Goal: Task Accomplishment & Management: Complete application form

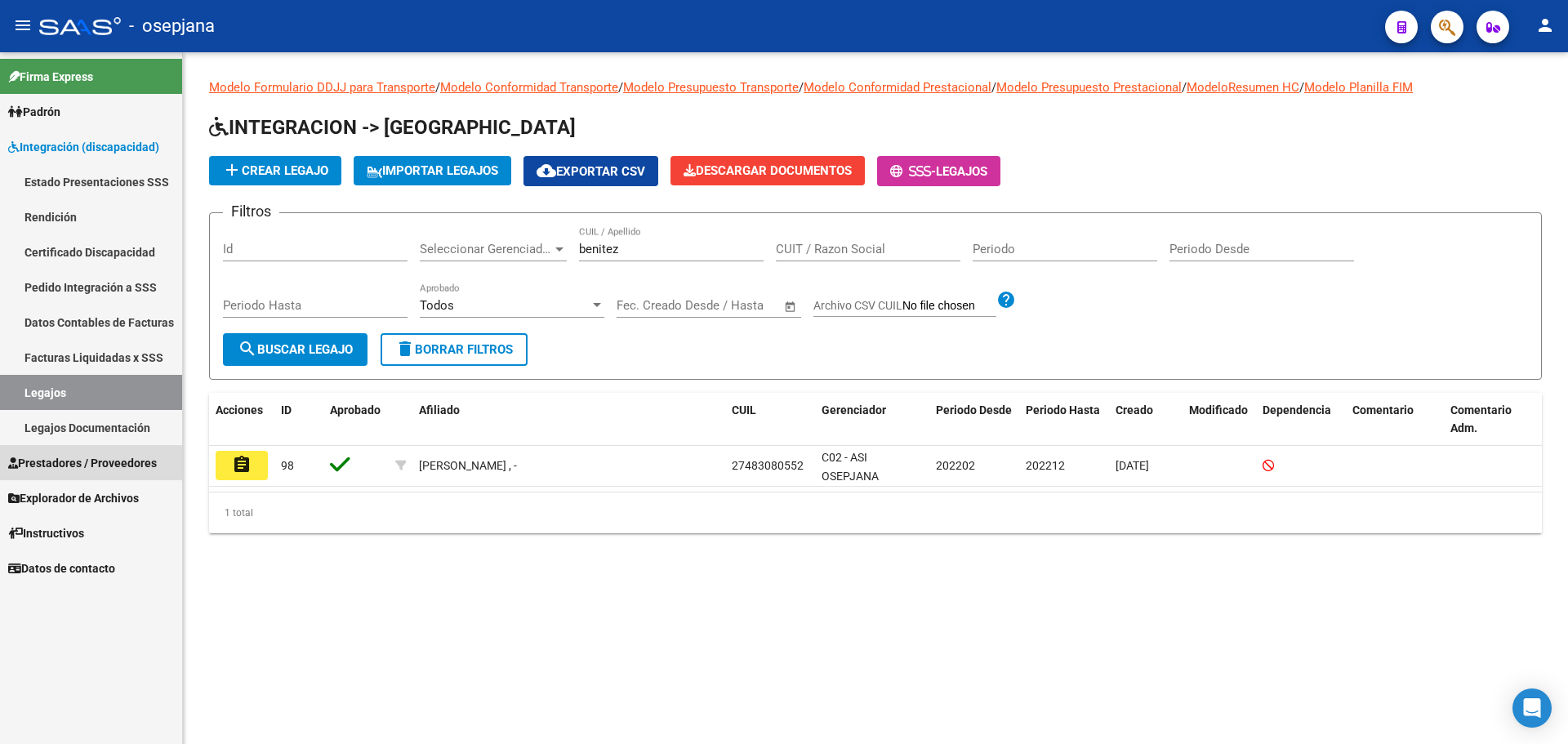
click at [89, 452] on link "Prestadores / Proveedores" at bounding box center [91, 463] width 182 height 35
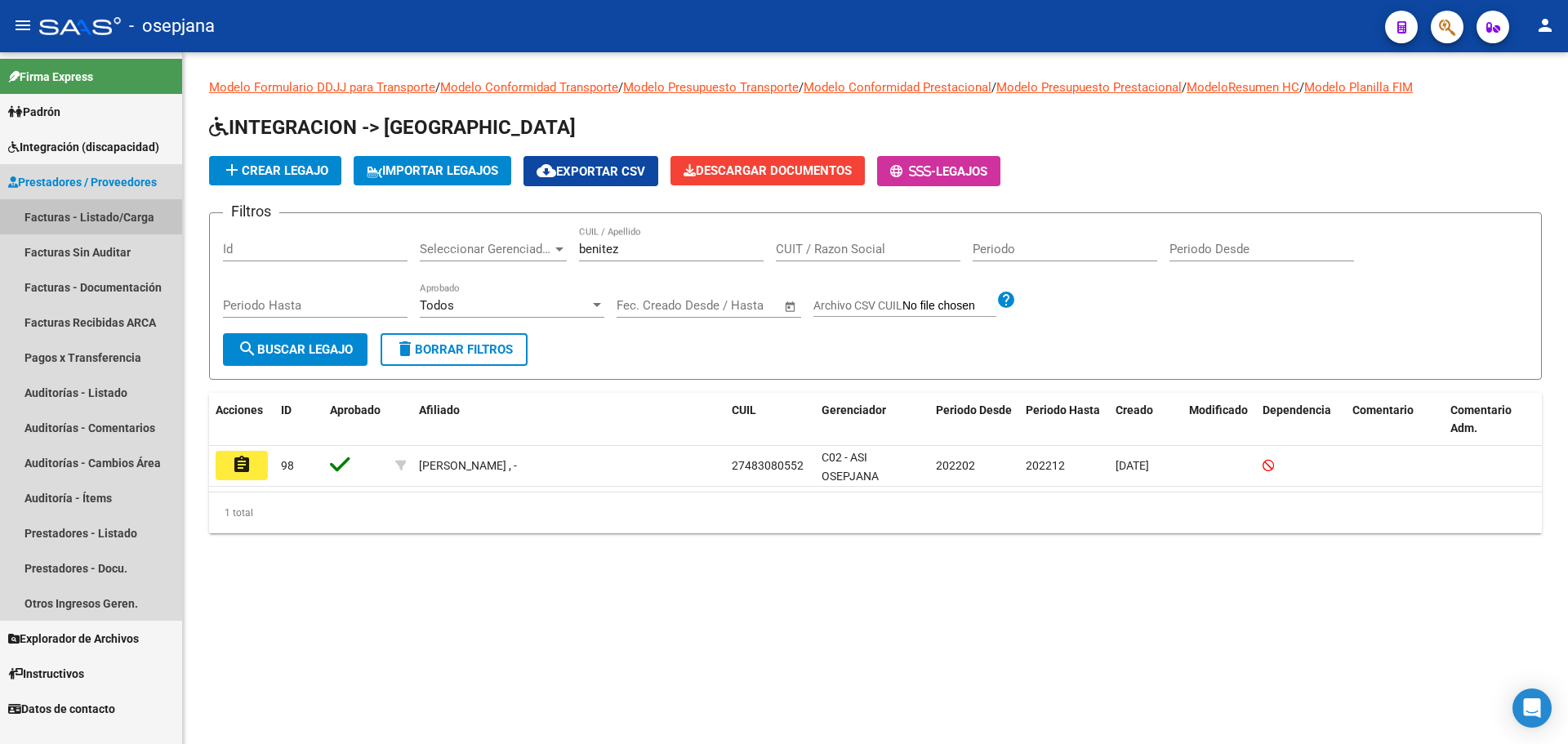
click at [83, 215] on link "Facturas - Listado/Carga" at bounding box center [91, 216] width 182 height 35
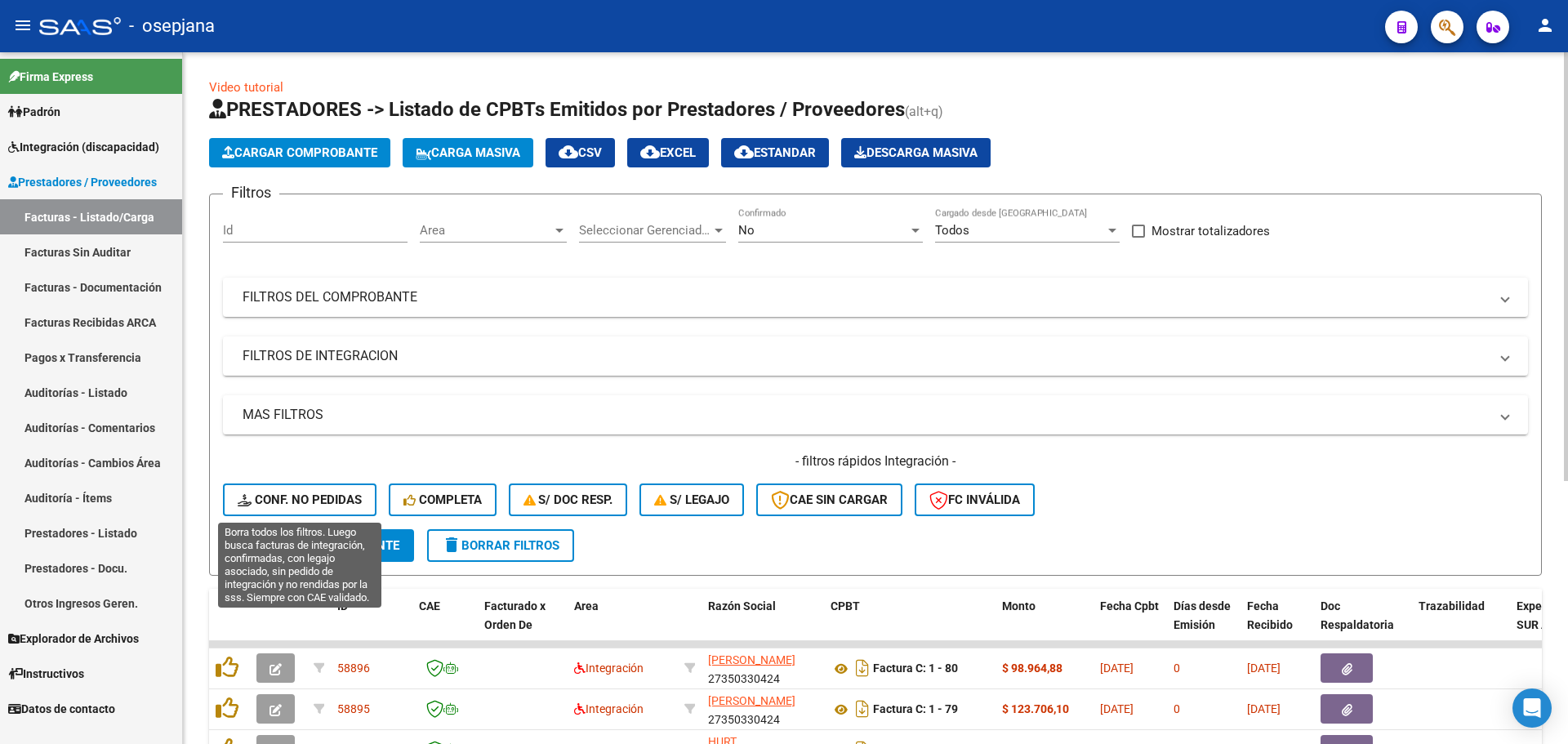
click at [322, 497] on span "Conf. no pedidas" at bounding box center [300, 499] width 124 height 15
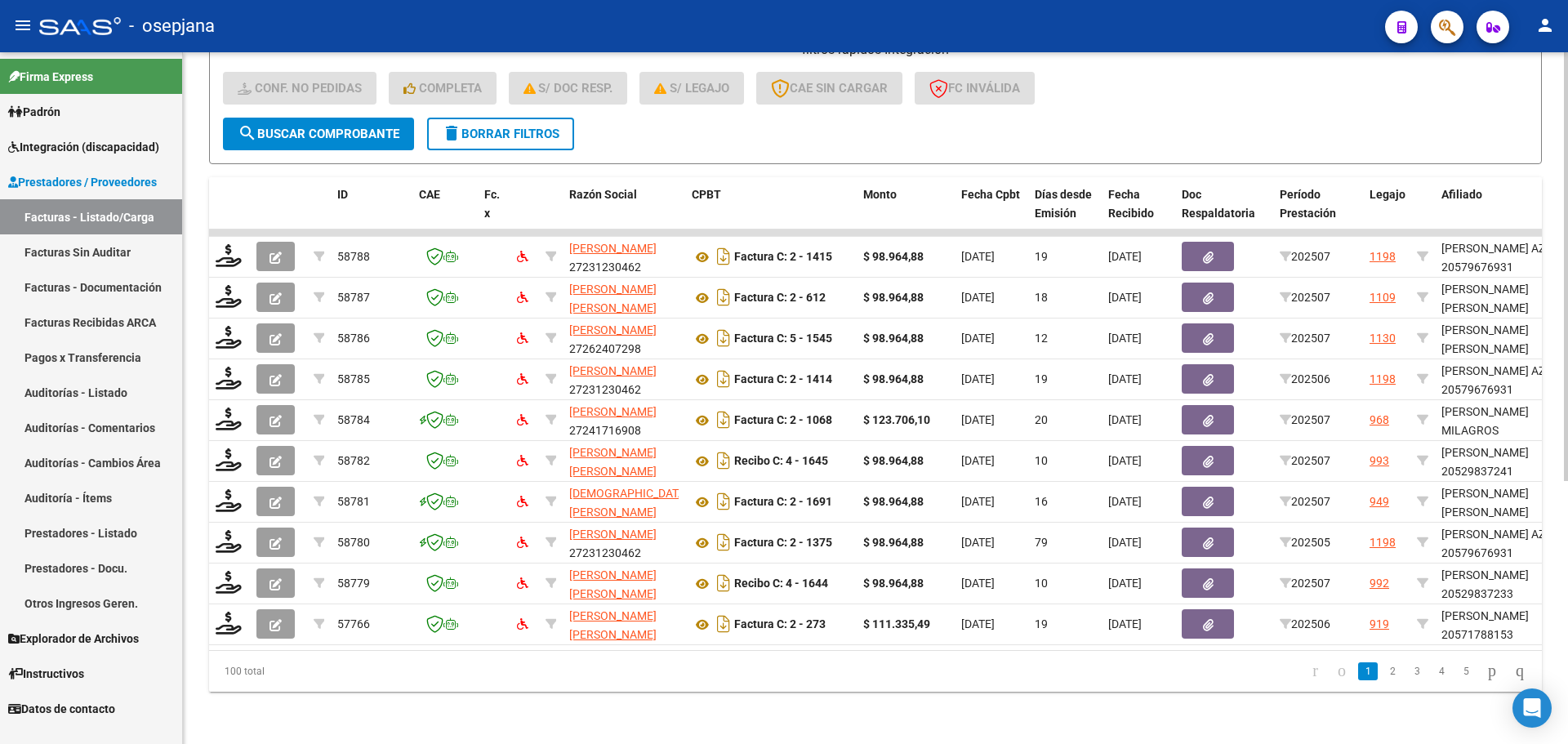
scroll to position [424, 0]
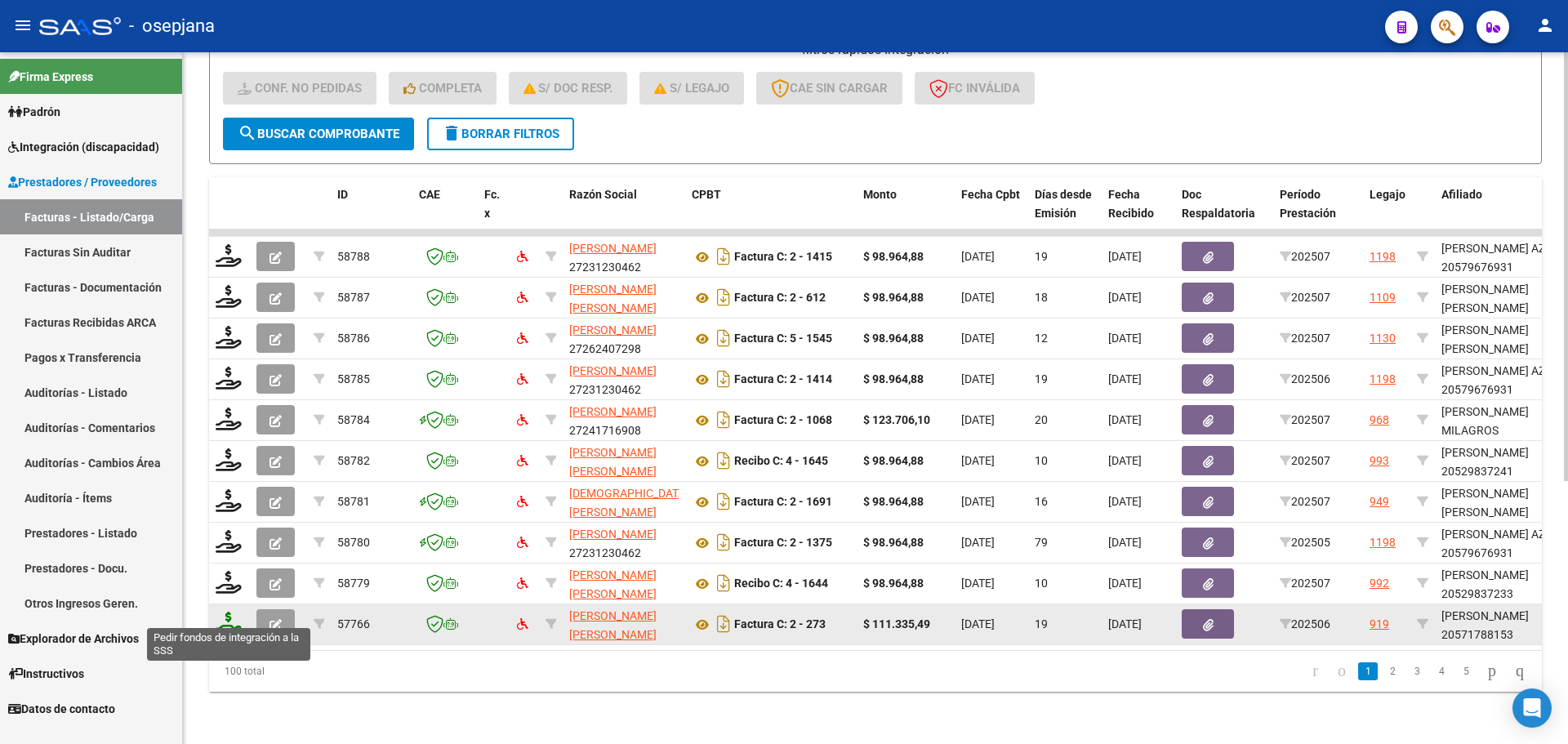
click at [222, 619] on icon at bounding box center [228, 622] width 26 height 23
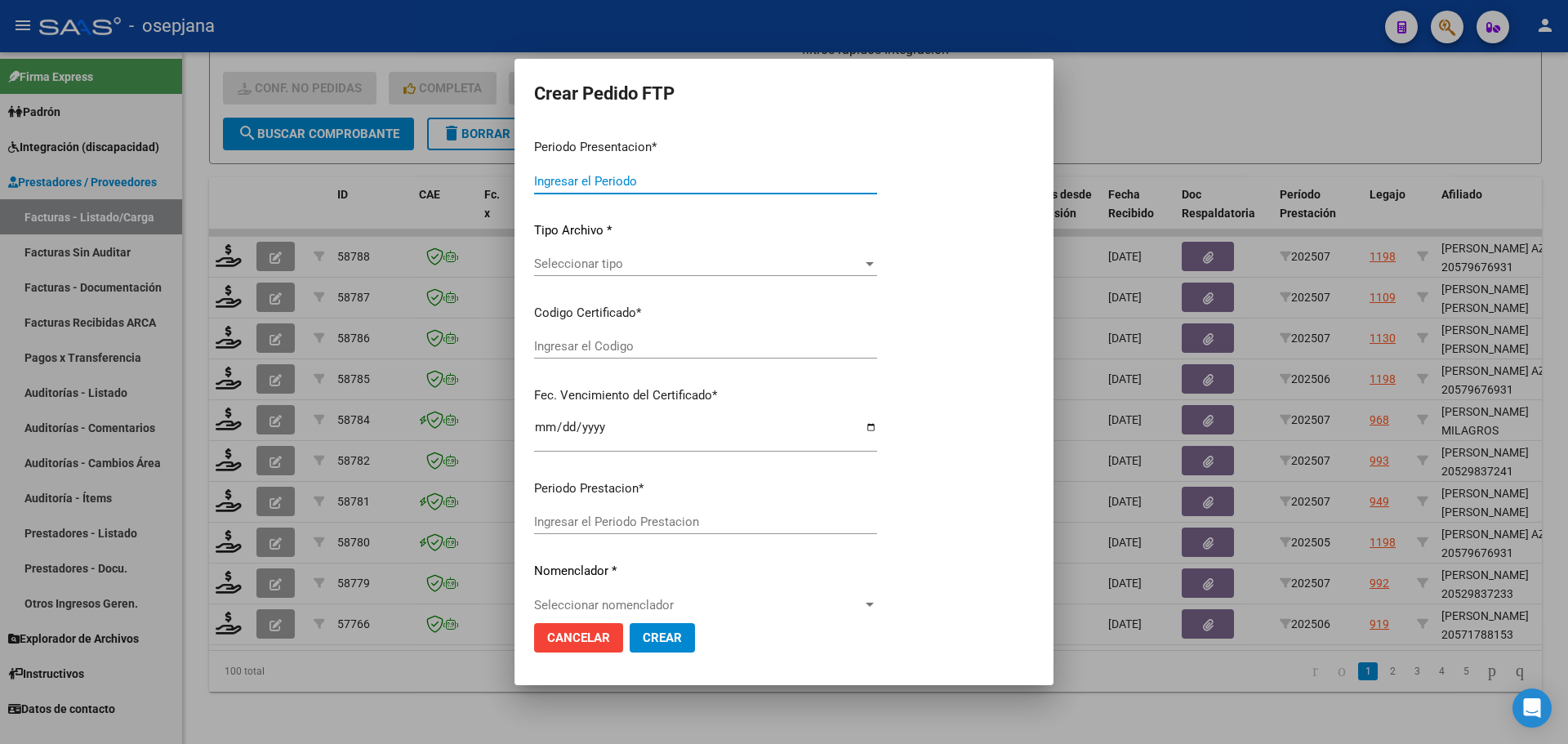
type input "202507"
type input "202506"
type input "$ 111.335,49"
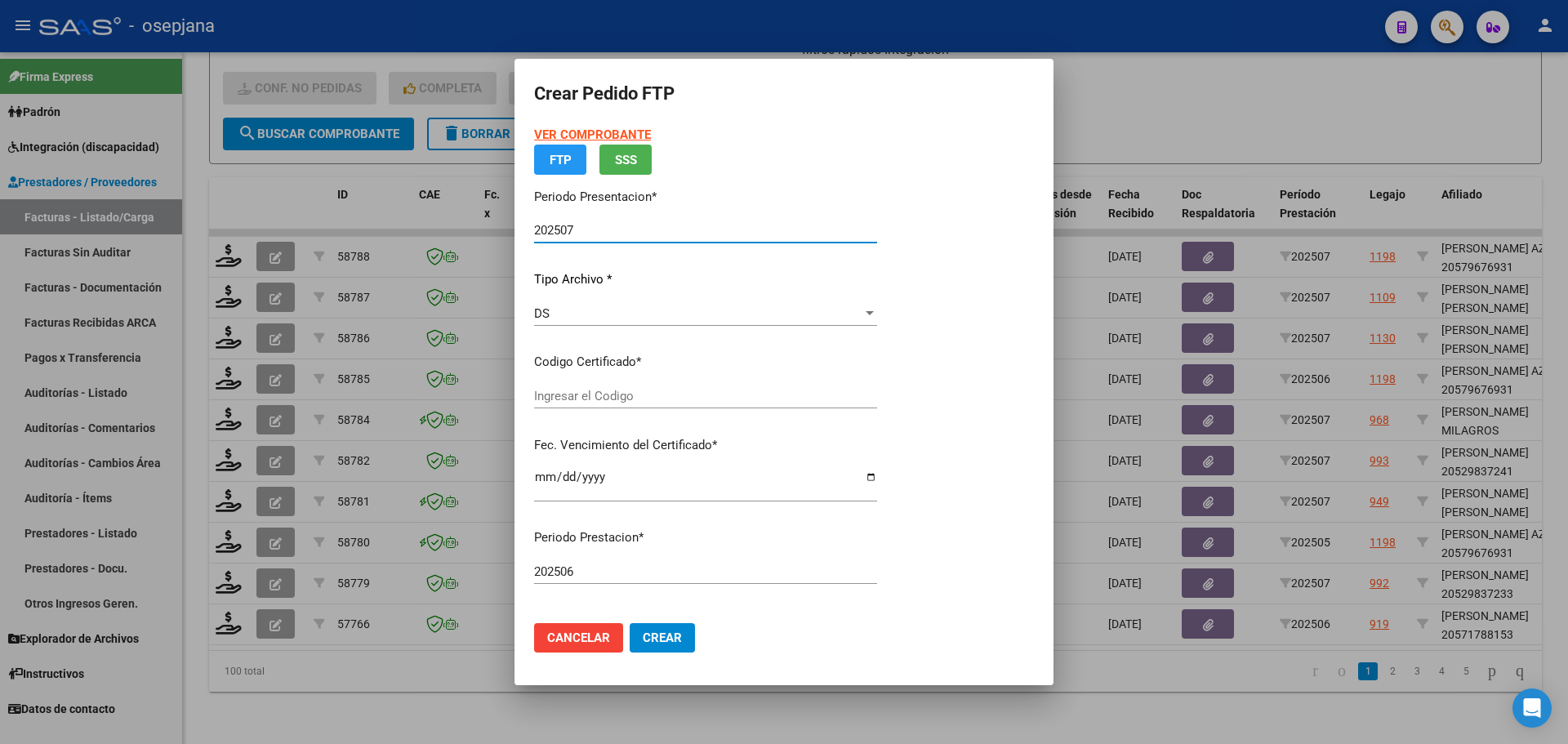
type input "ARG02000571788152024031320290313BSAS436"
type input "2029-03-13"
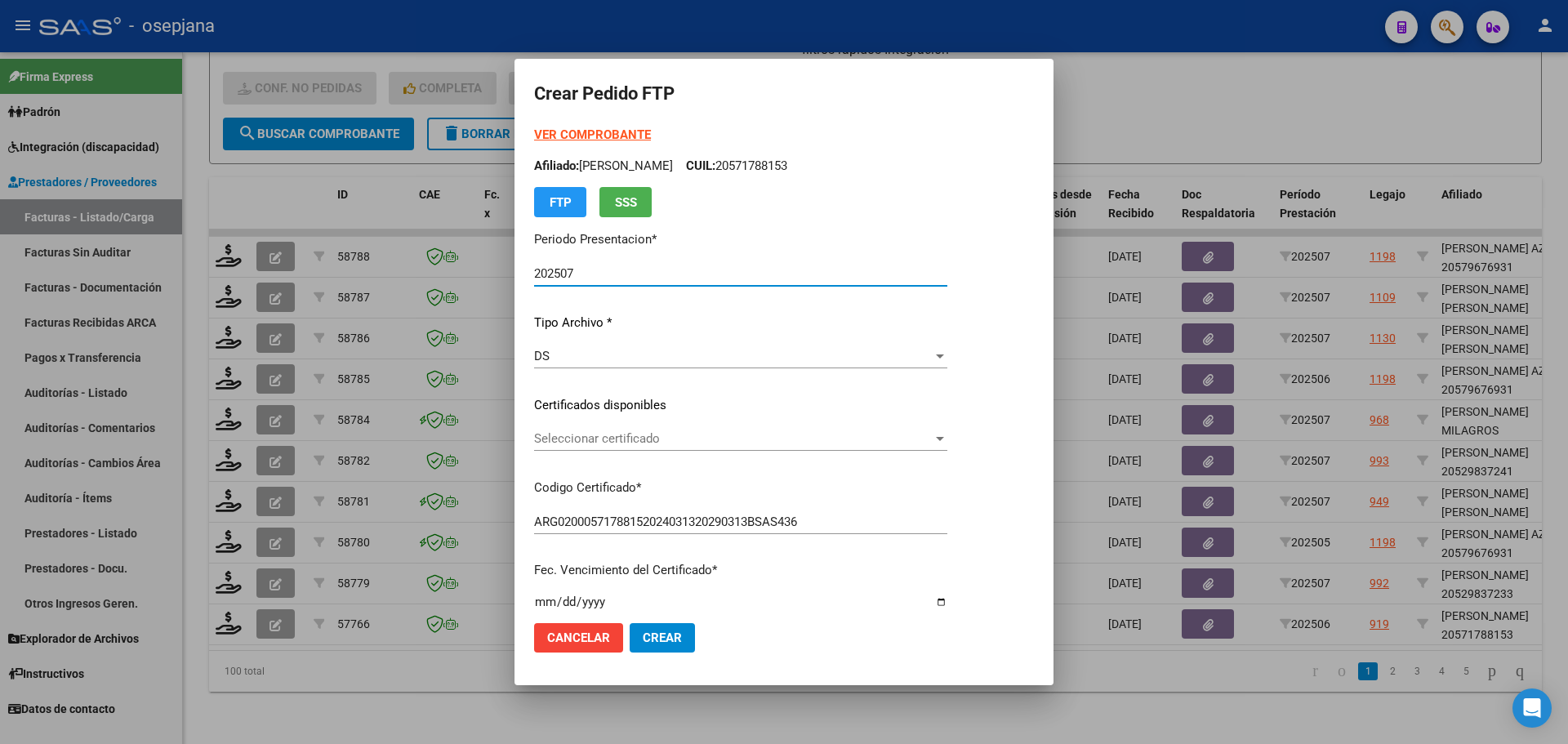
click at [605, 436] on span "Seleccionar certificado" at bounding box center [733, 438] width 399 height 15
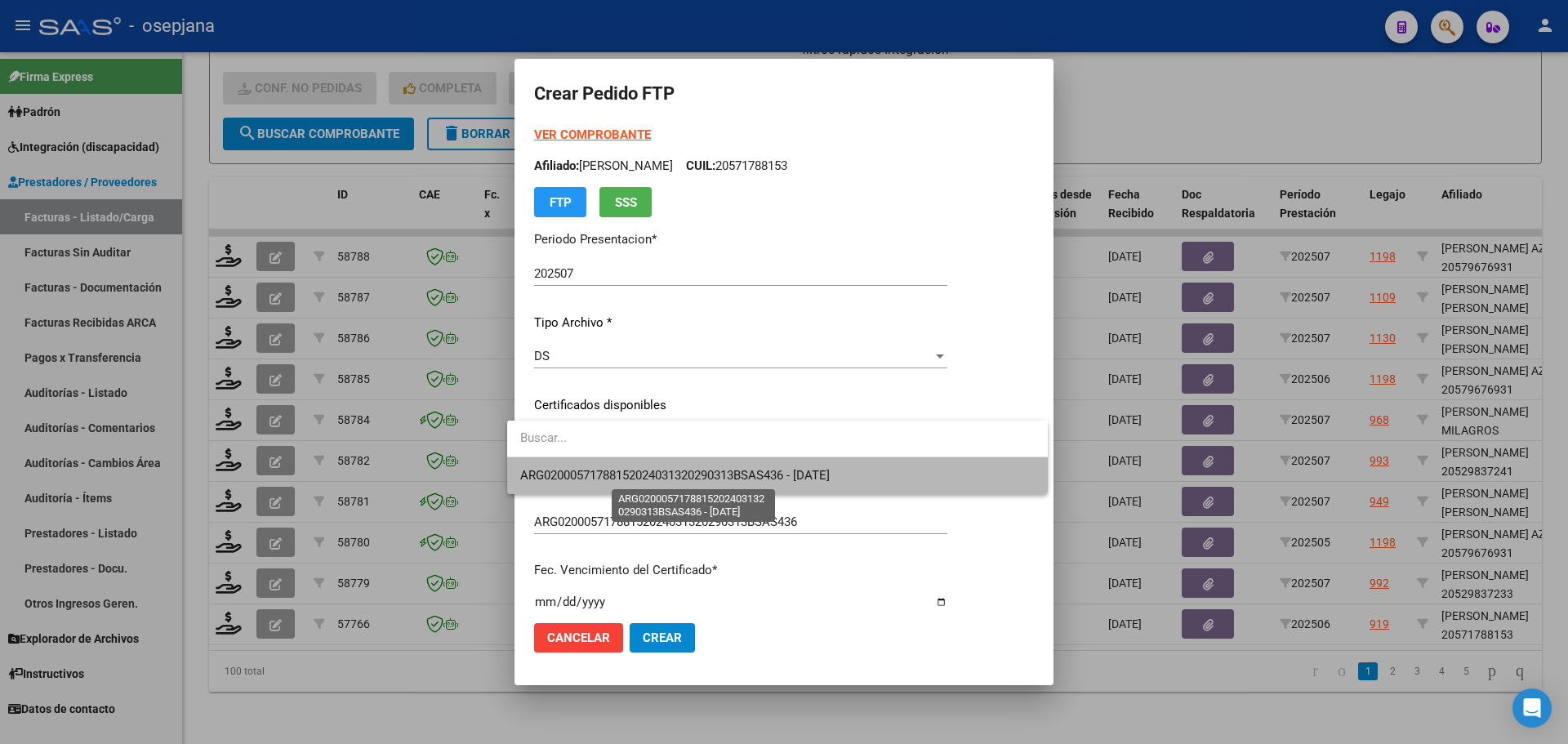
click at [625, 473] on span "ARG02000571788152024031320290313BSAS436 - 2029-03-13" at bounding box center [675, 475] width 309 height 15
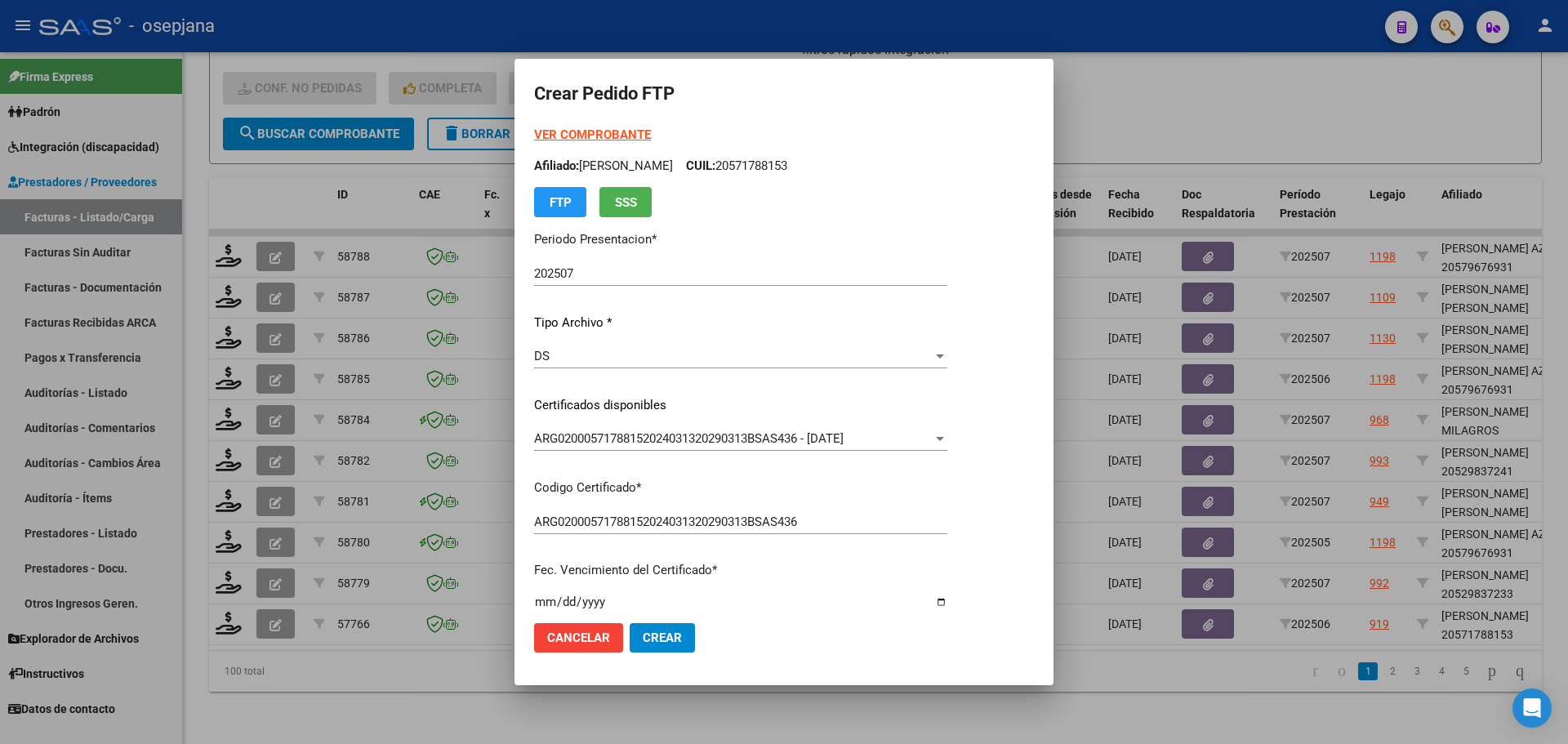
click at [596, 137] on strong "VER COMPROBANTE" at bounding box center [592, 135] width 116 height 15
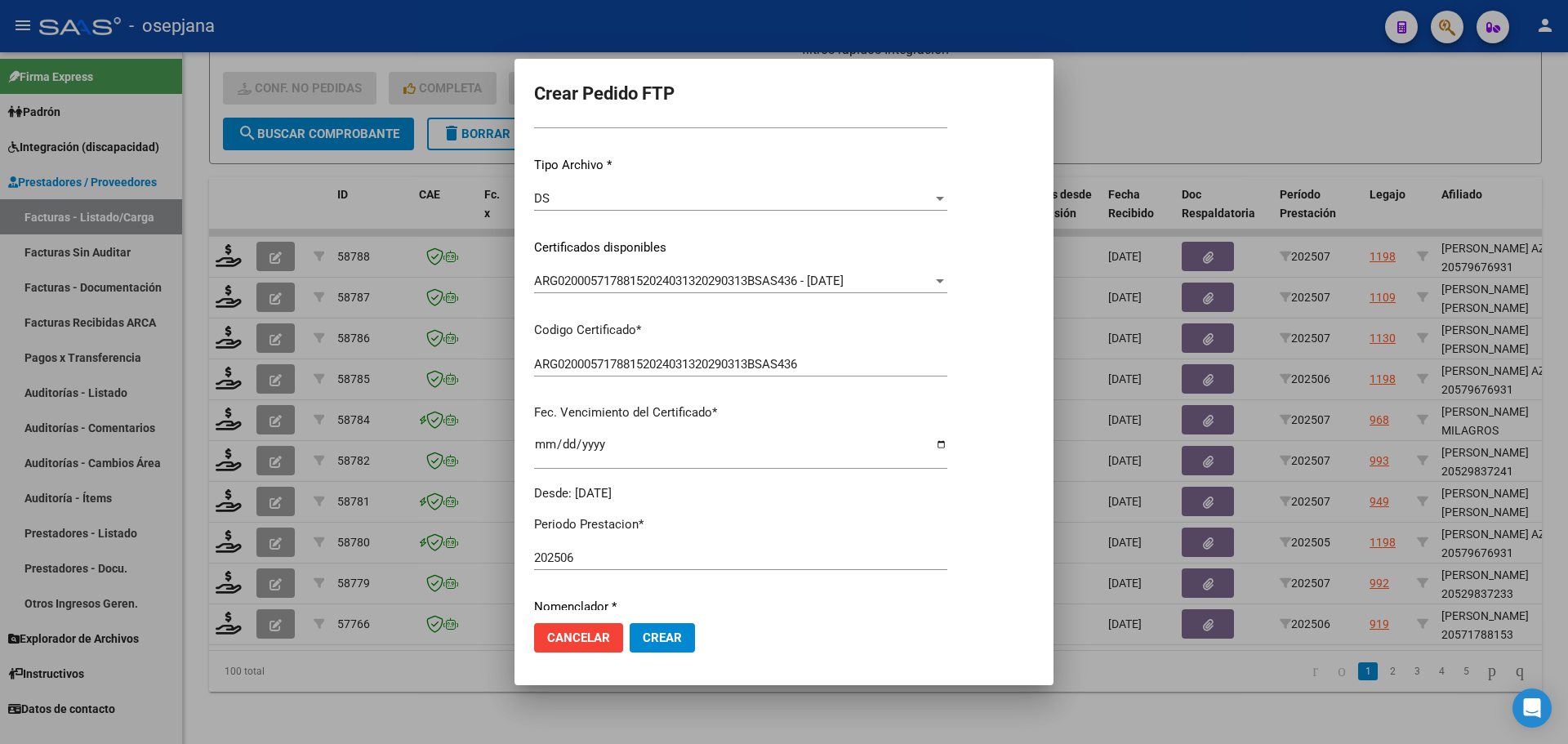
scroll to position [565, 0]
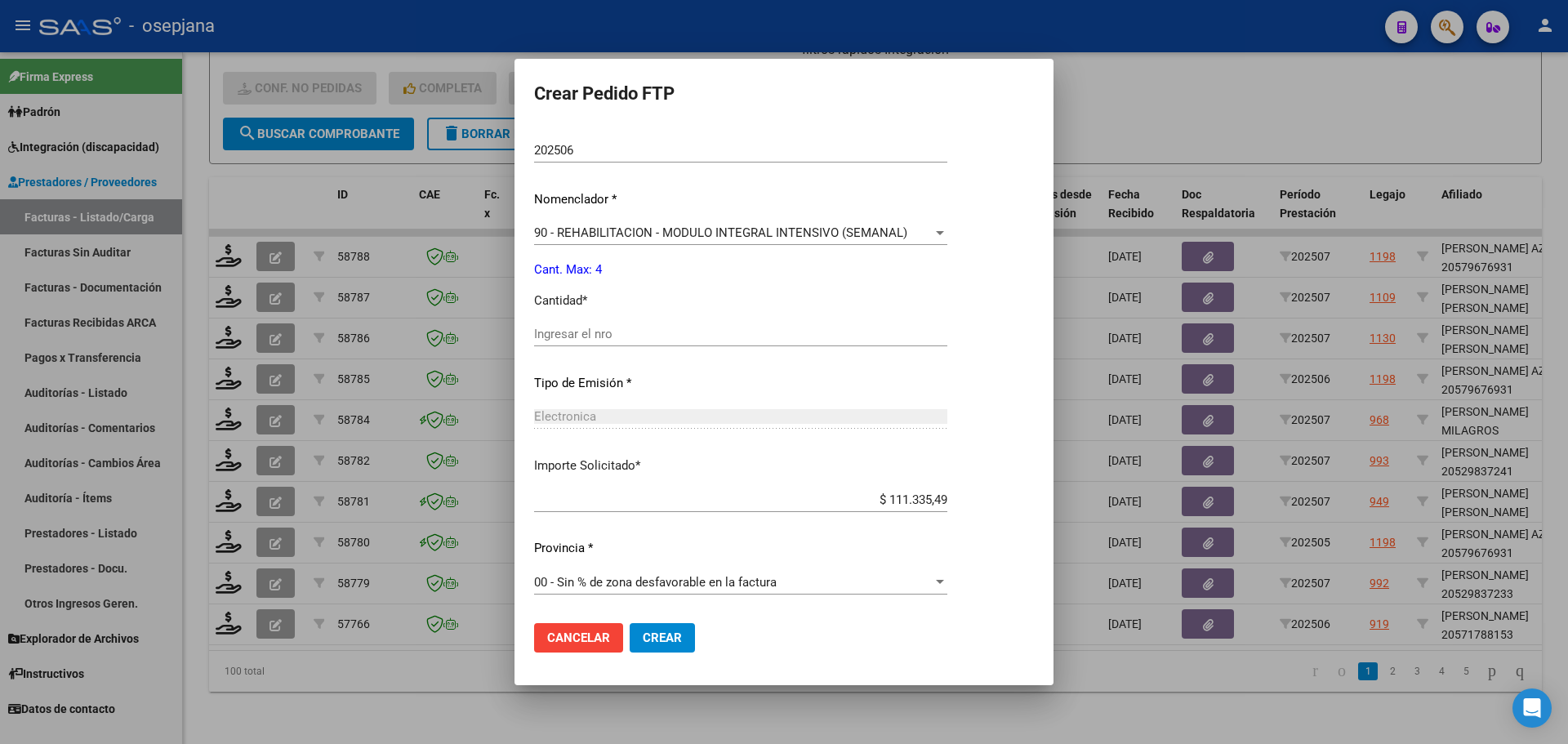
click at [587, 331] on input "Ingresar el nro" at bounding box center [741, 333] width 413 height 15
type input "4"
click at [665, 643] on span "Crear" at bounding box center [662, 637] width 39 height 15
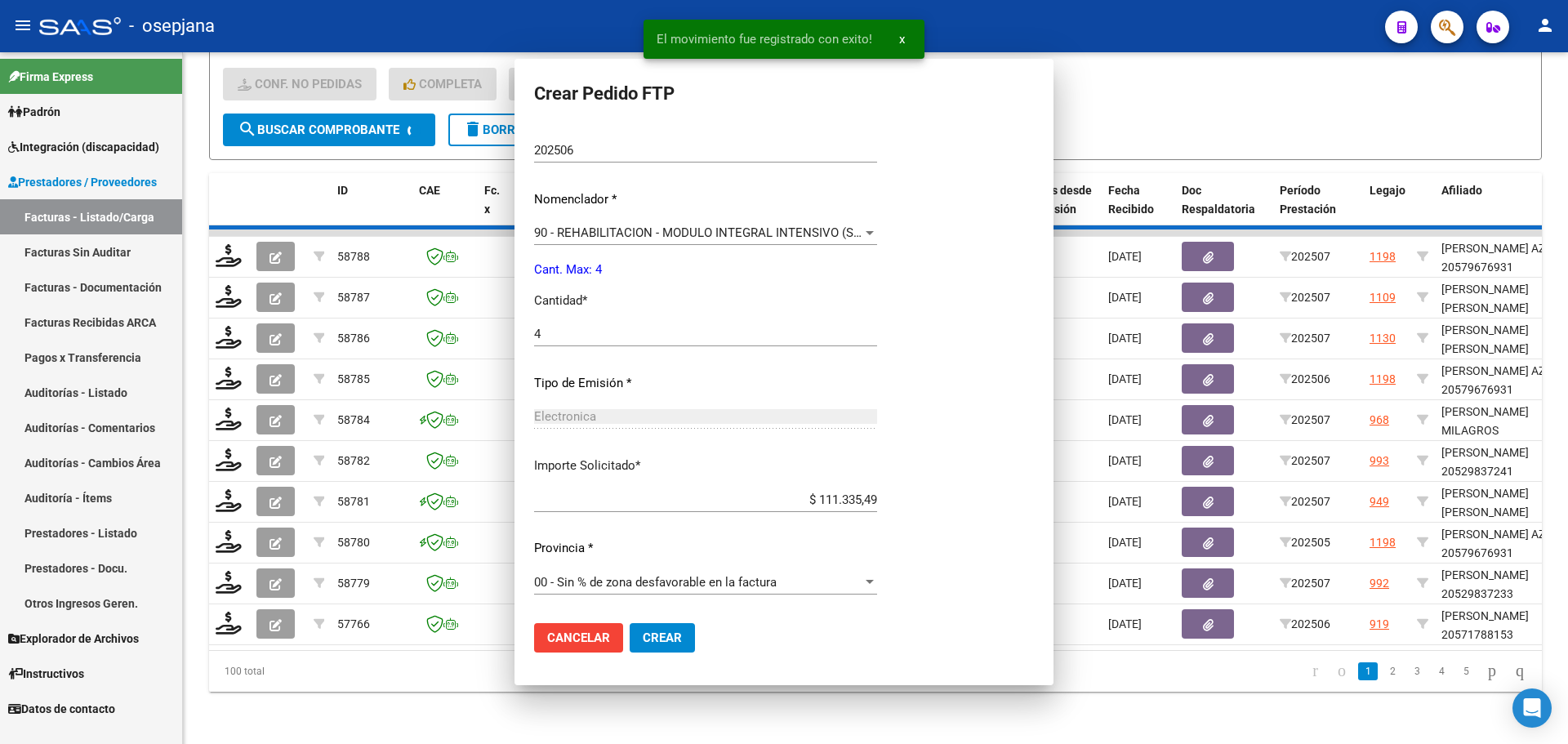
scroll to position [0, 0]
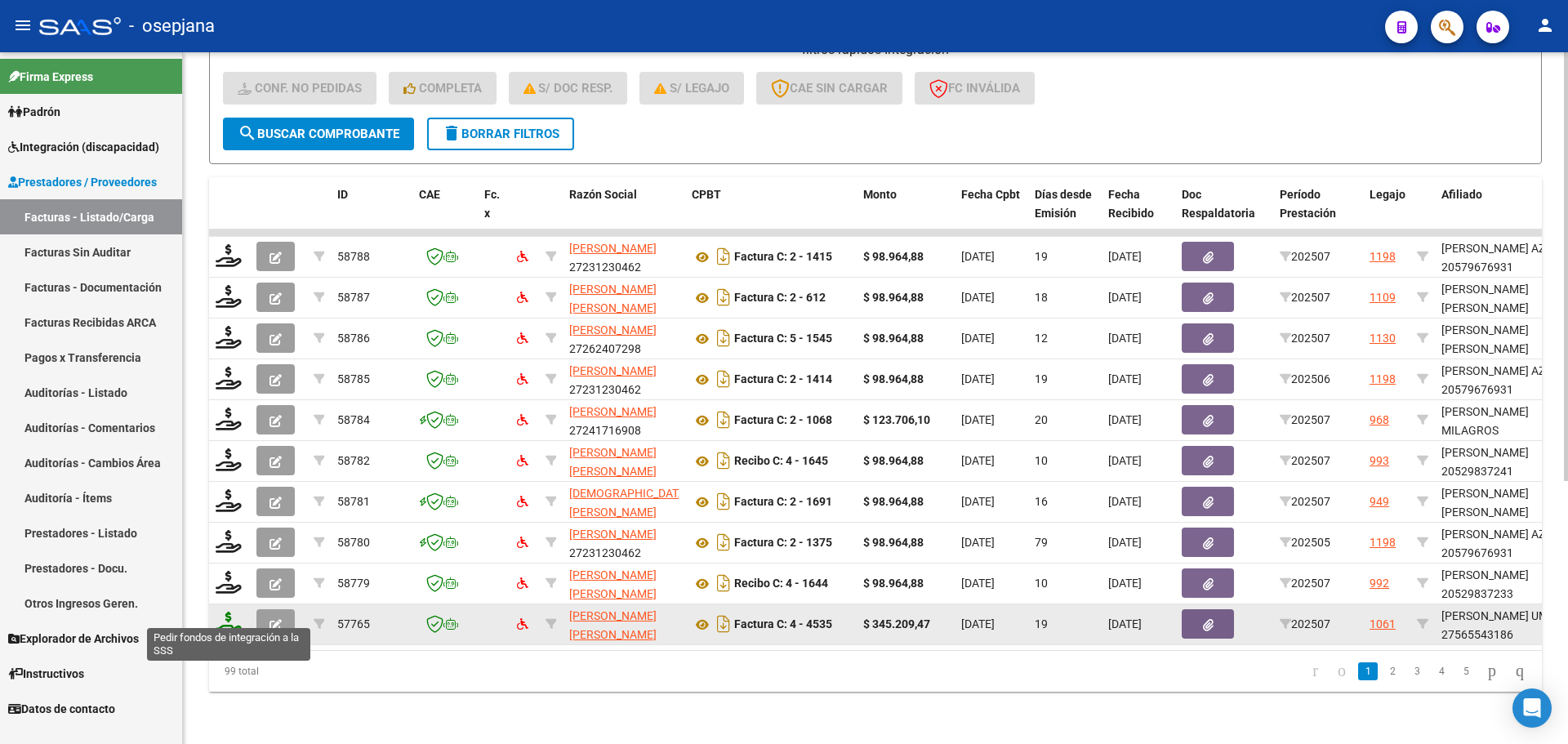
click at [225, 611] on icon at bounding box center [228, 622] width 26 height 23
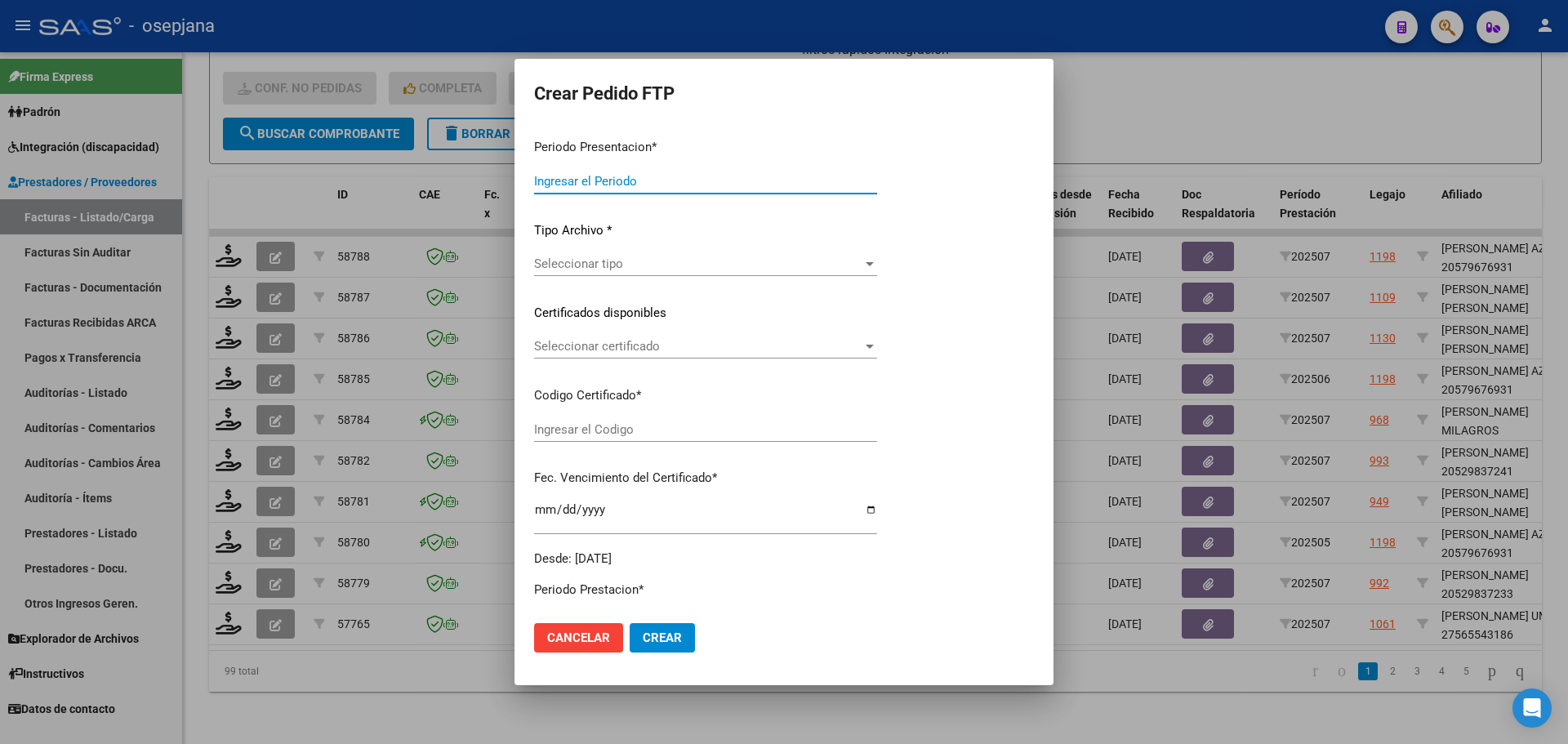
type input "202507"
type input "$ 345.209,47"
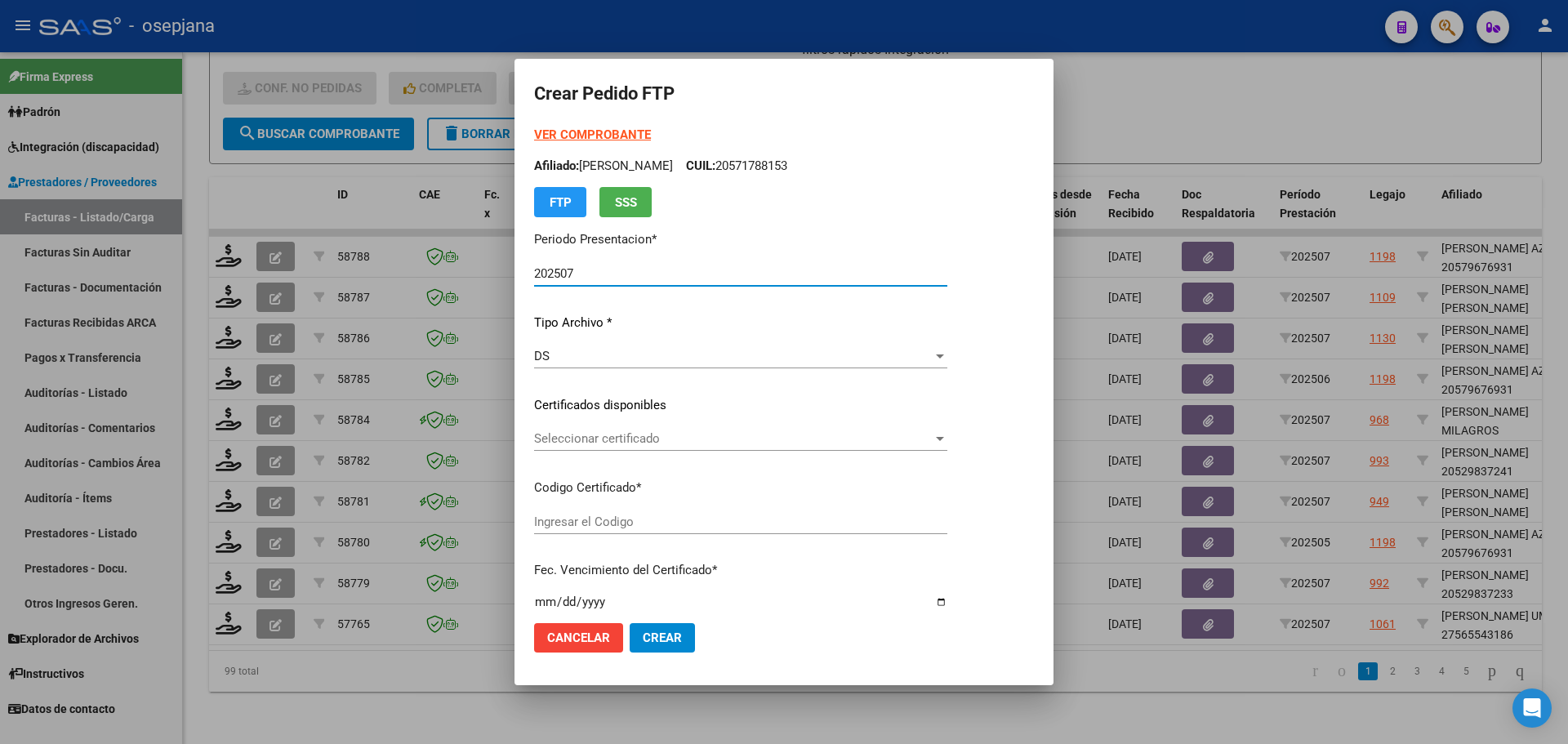
type input "ARG01000565543182023070420280704AND109"
type input "2028-07-04"
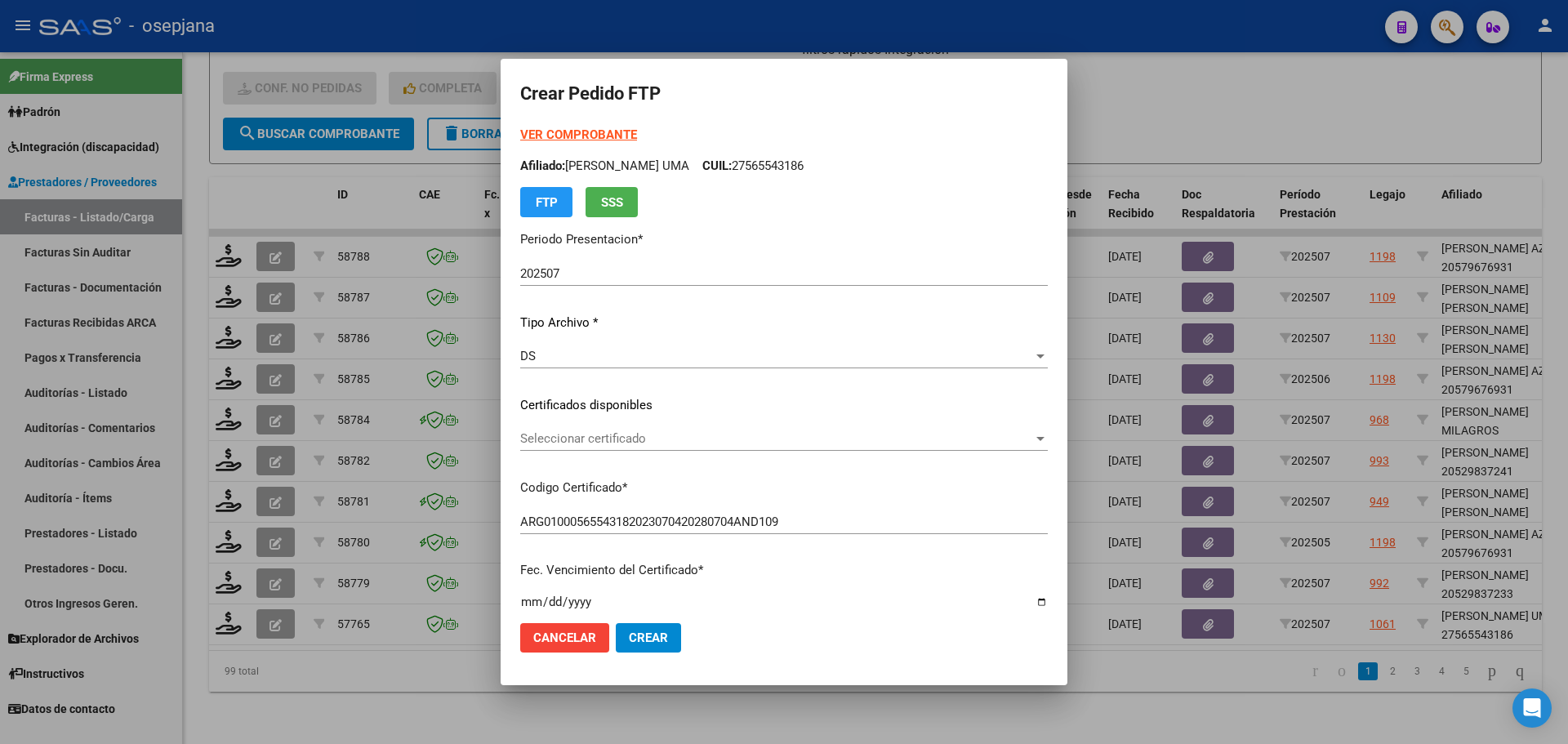
click at [607, 446] on div "Seleccionar certificado Seleccionar certificado" at bounding box center [784, 438] width 528 height 24
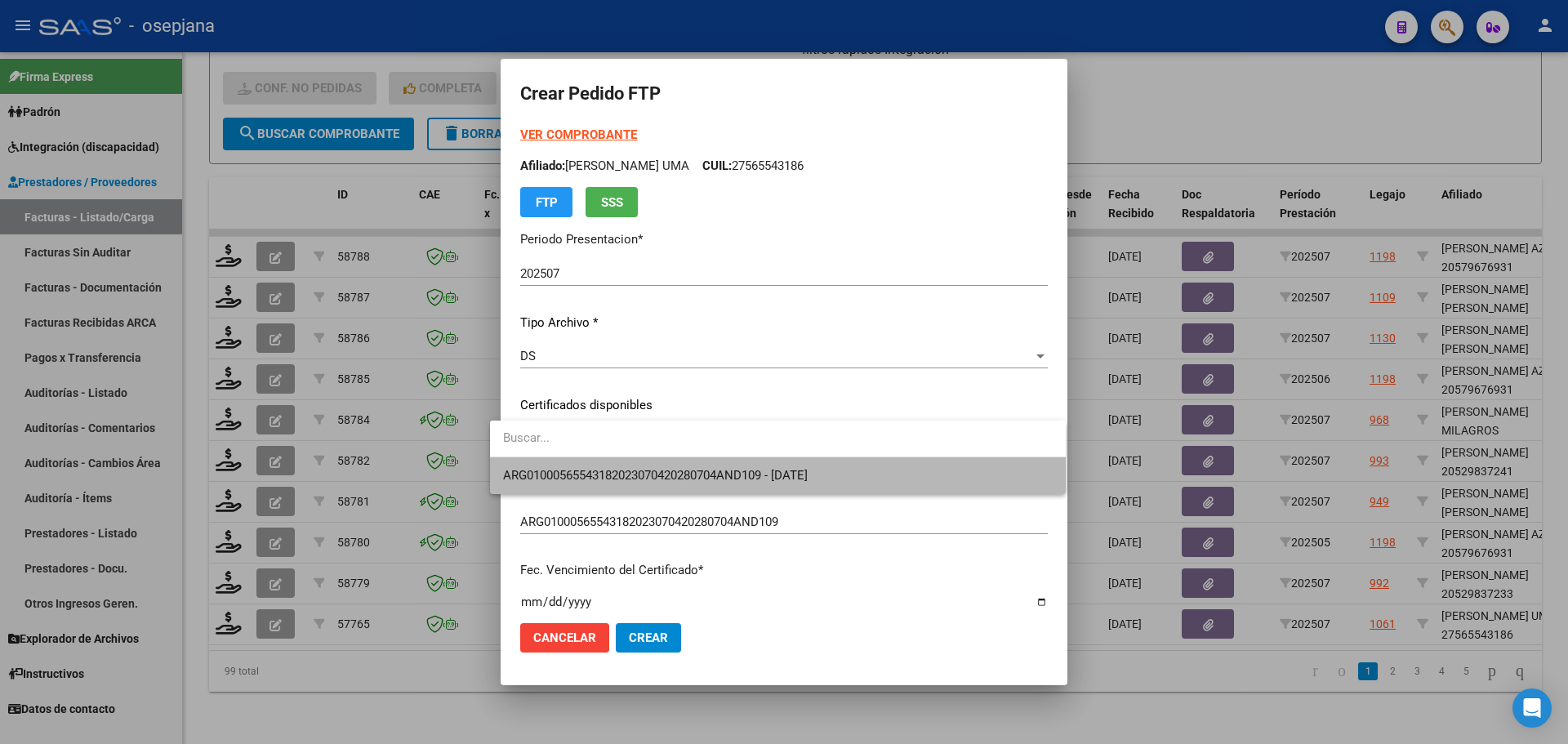
click at [610, 464] on span "ARG01000565543182023070420280704AND109 - 2028-07-04" at bounding box center [777, 476] width 550 height 36
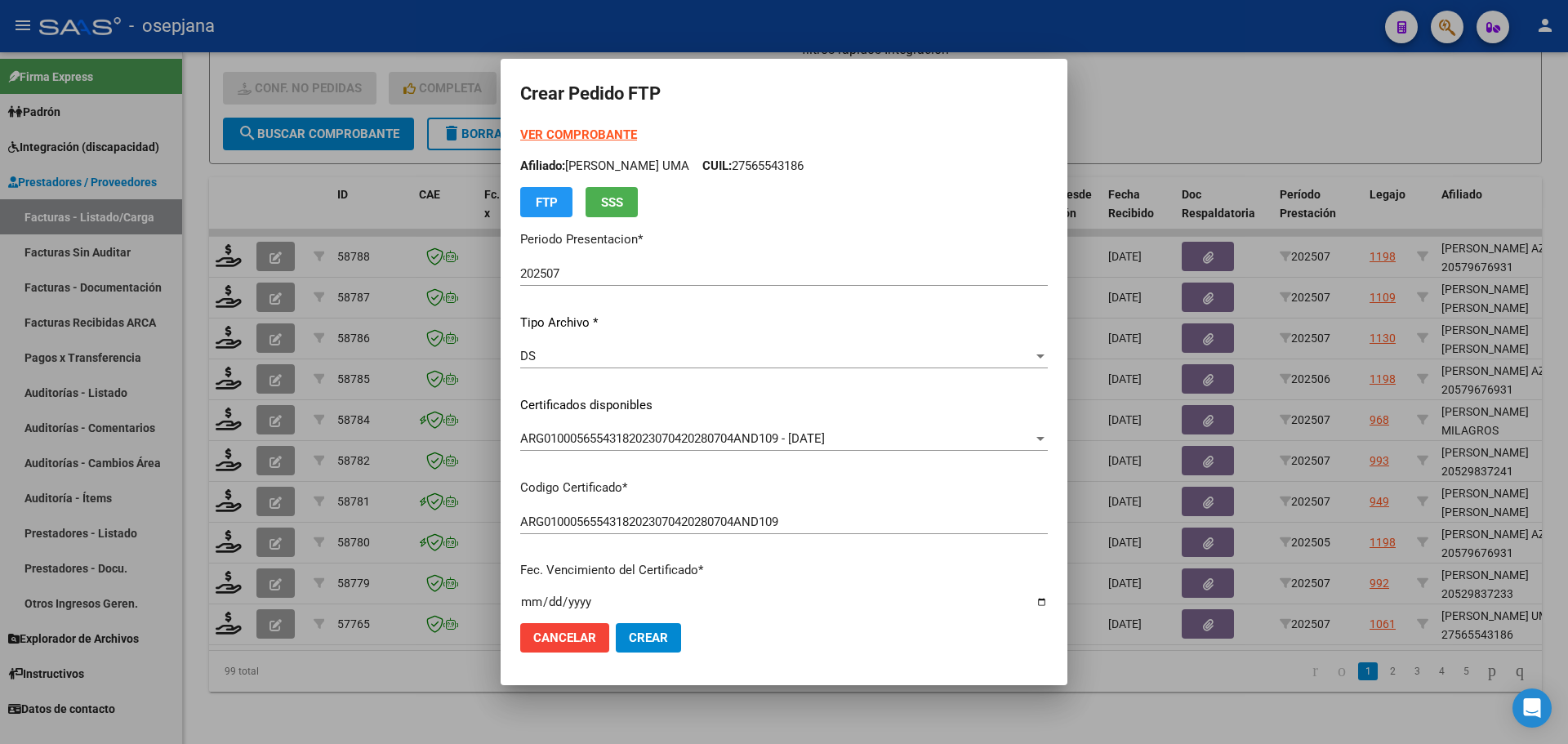
click at [563, 124] on form "Crear Pedido FTP VER COMPROBANTE ARCA Padrón Afiliado: MOREL VICTORIA UMA CUIL:…" at bounding box center [784, 371] width 528 height 586
click at [563, 130] on strong "VER COMPROBANTE" at bounding box center [578, 135] width 116 height 15
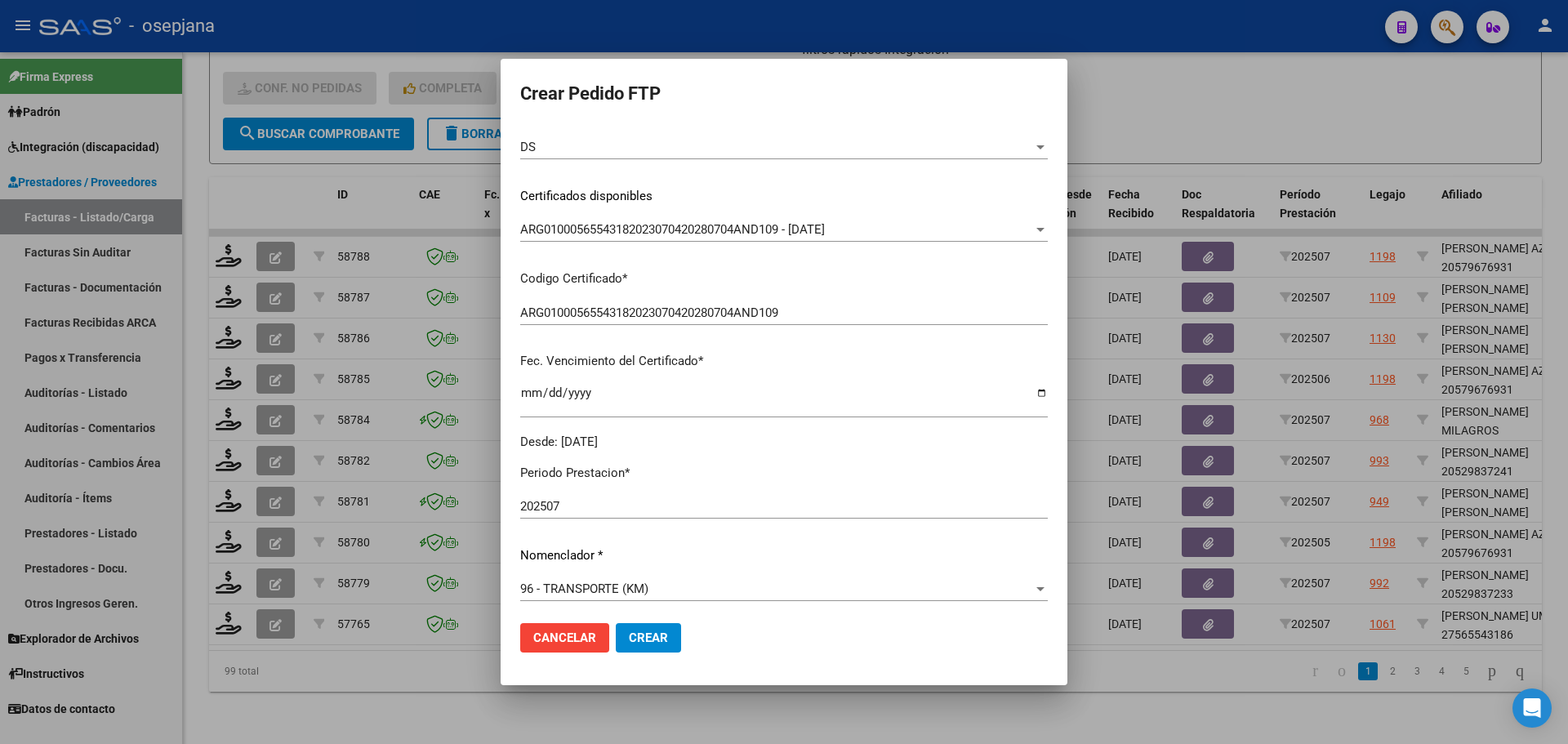
scroll to position [408, 0]
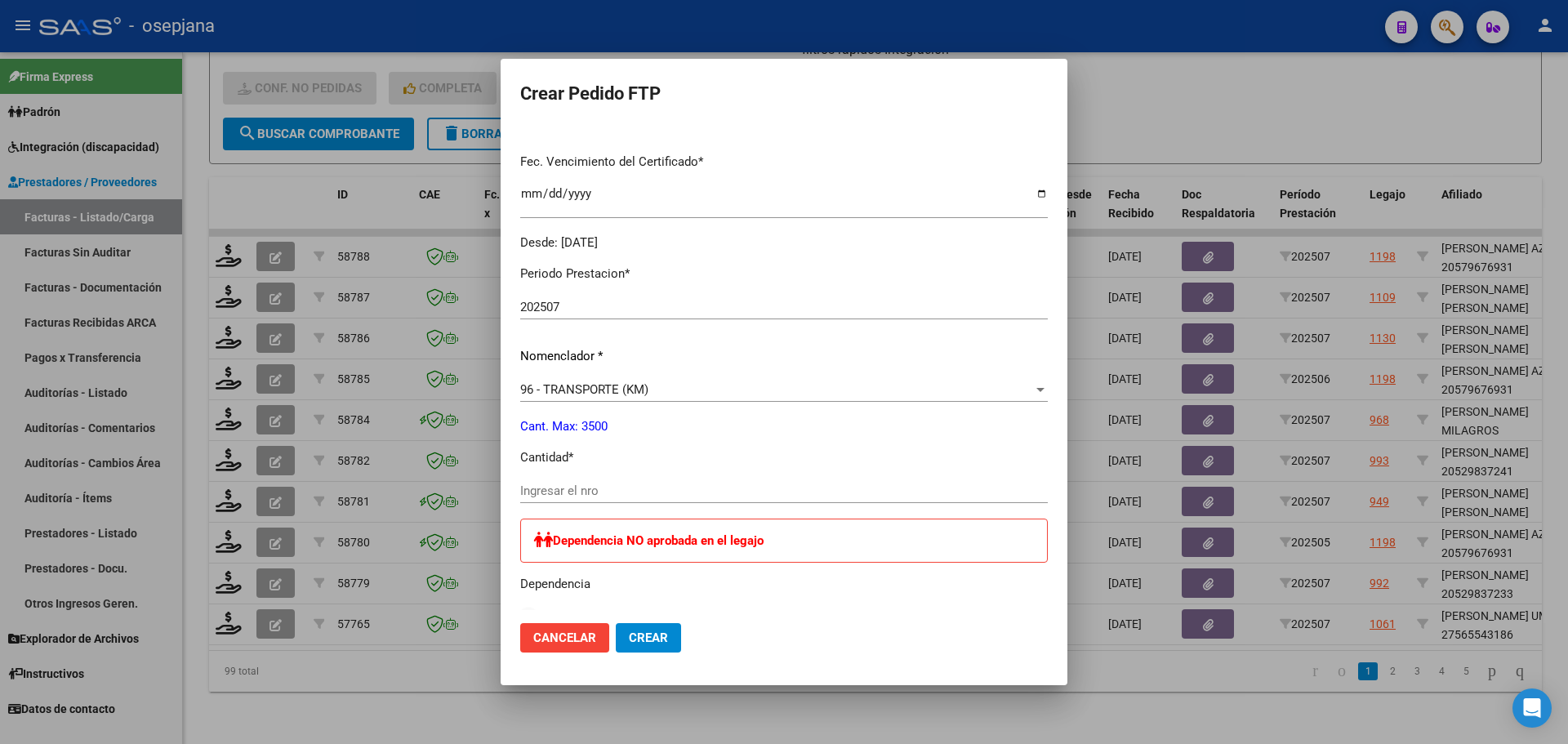
click at [596, 486] on input "Ingresar el nro" at bounding box center [784, 491] width 528 height 15
type input "638"
click at [645, 642] on span "Crear" at bounding box center [648, 637] width 39 height 15
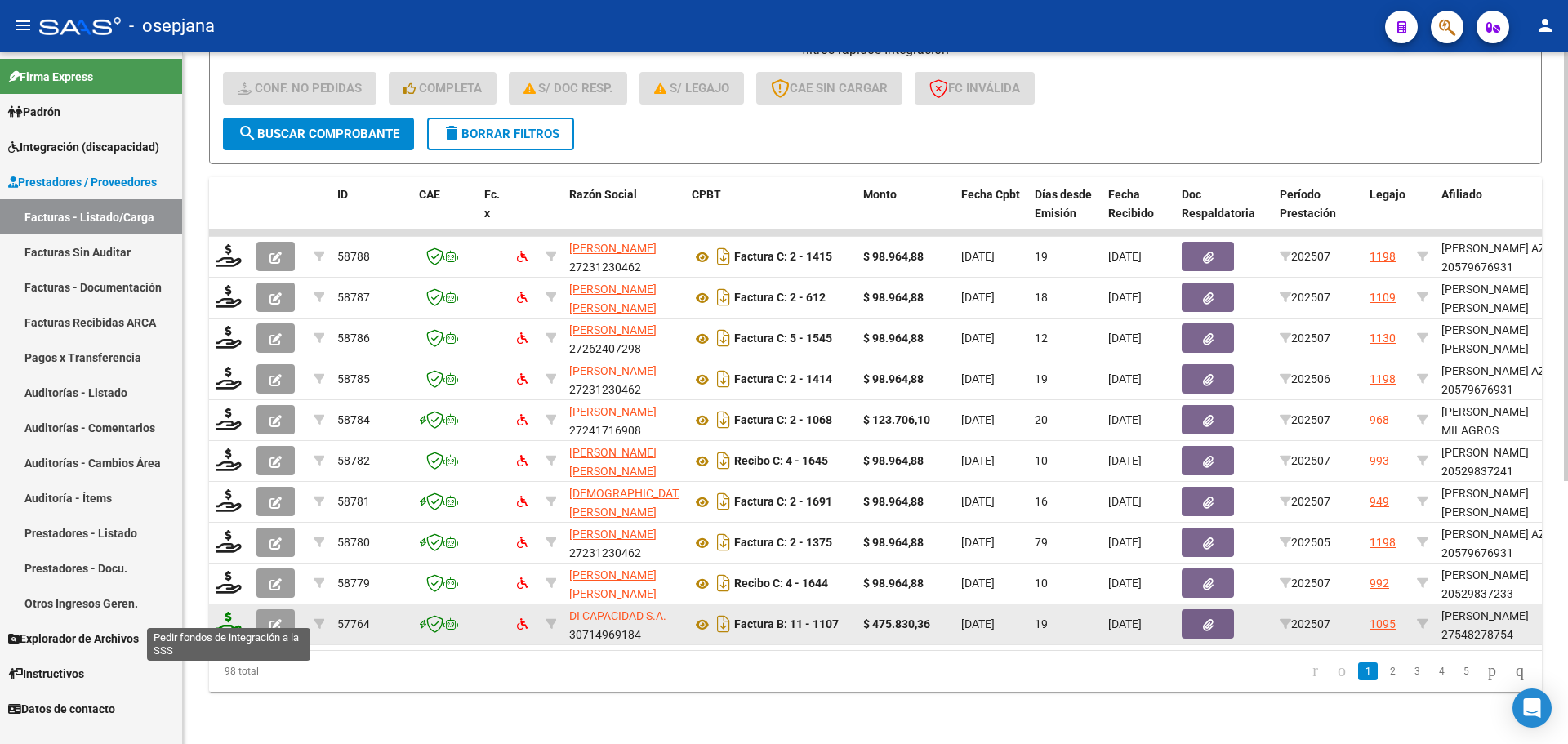
click at [227, 613] on icon at bounding box center [228, 622] width 26 height 23
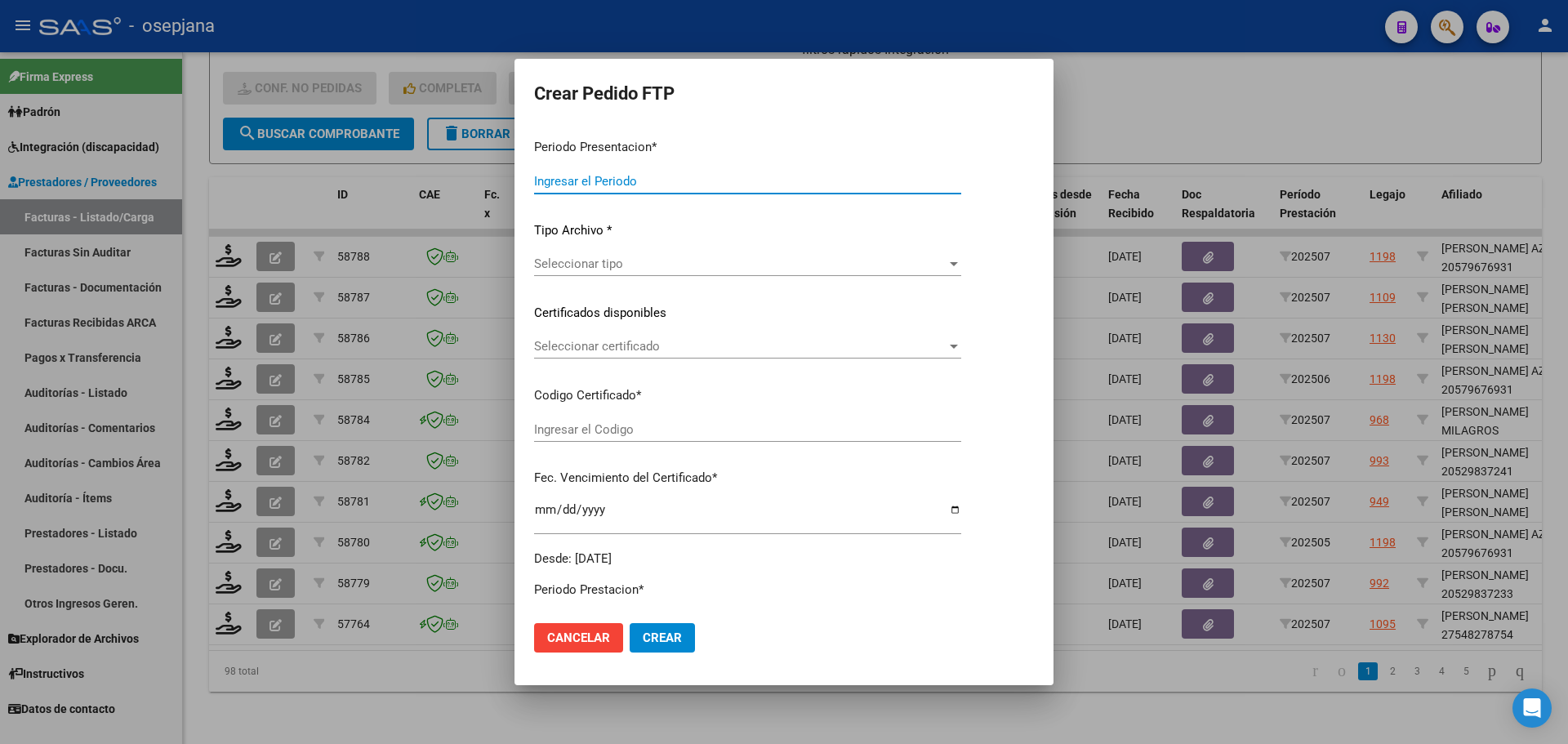
type input "202507"
type input "$ 475.830,36"
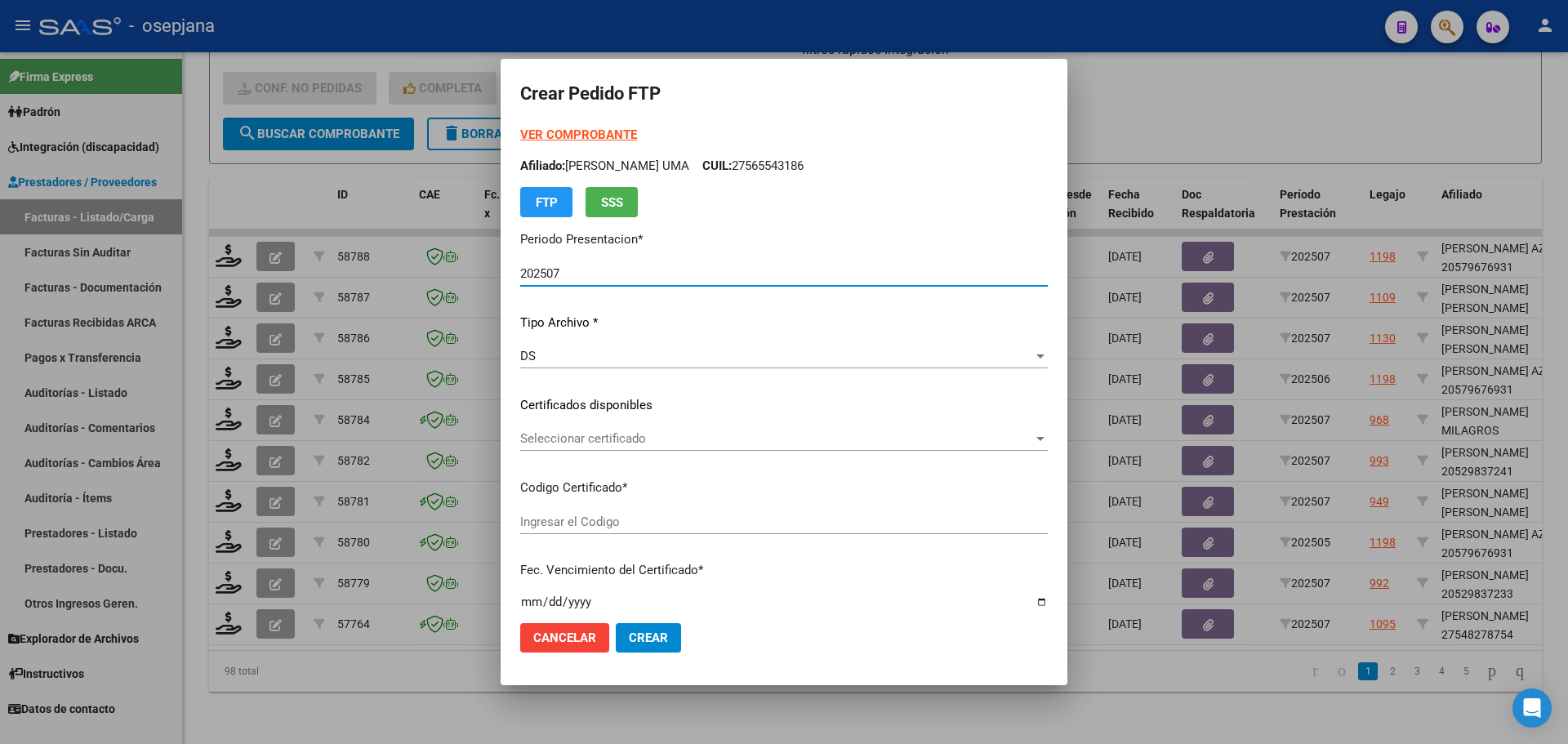
type input "ARG01000548278752024093020260930BSAS265"
type input "2026-09-30"
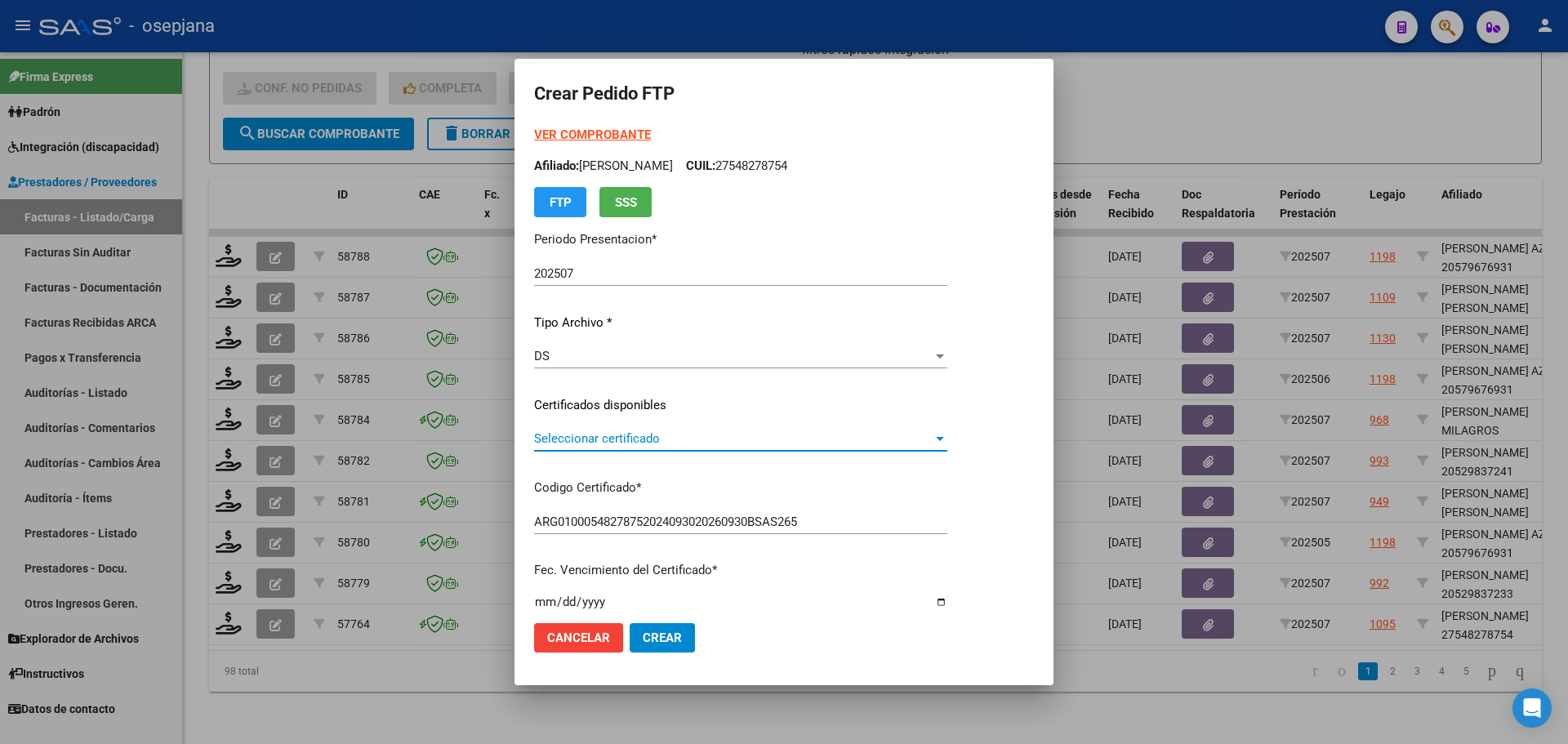
click at [601, 442] on span "Seleccionar certificado" at bounding box center [733, 438] width 399 height 15
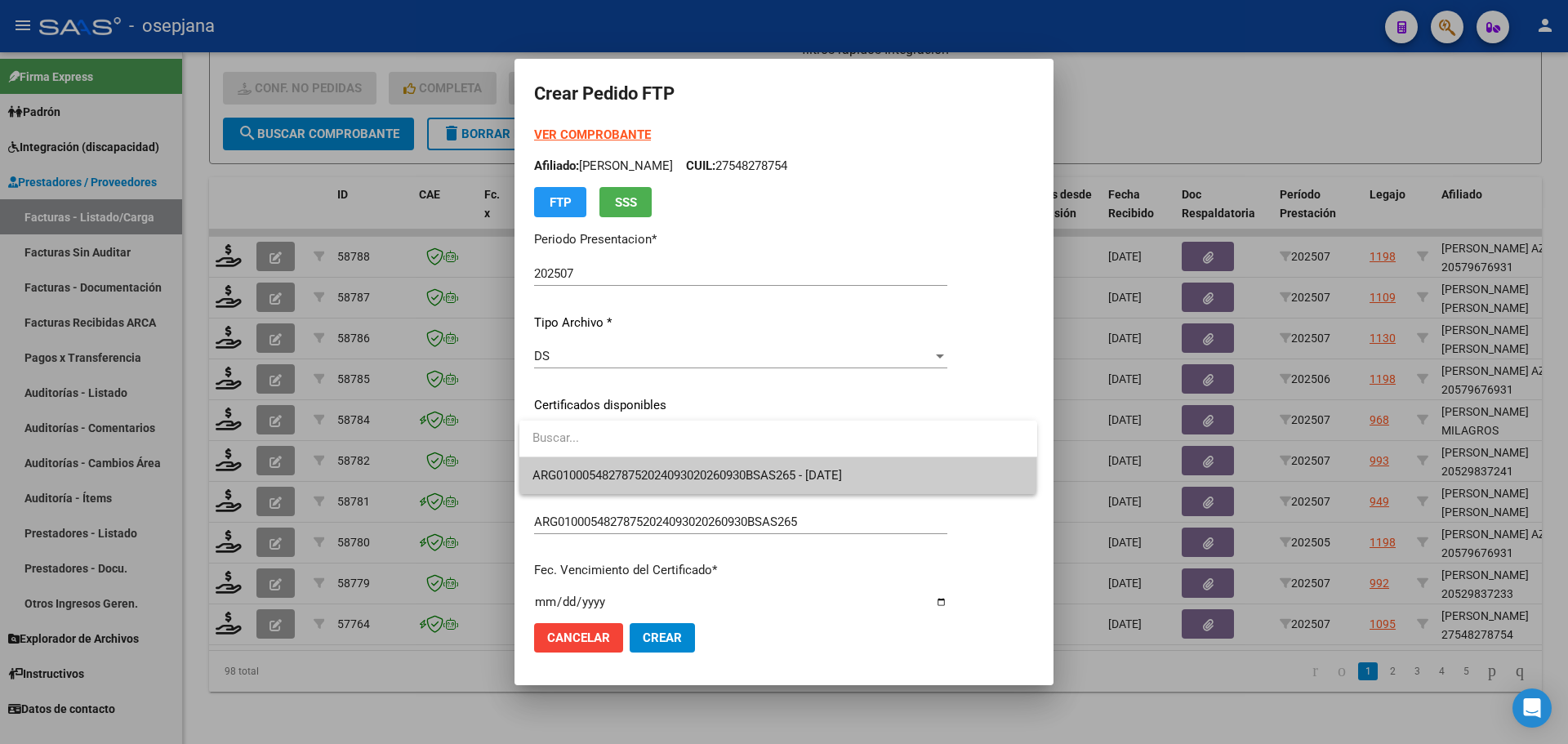
click at [609, 464] on span "ARG01000548278752024093020260930BSAS265 - 2026-09-30" at bounding box center [778, 476] width 491 height 36
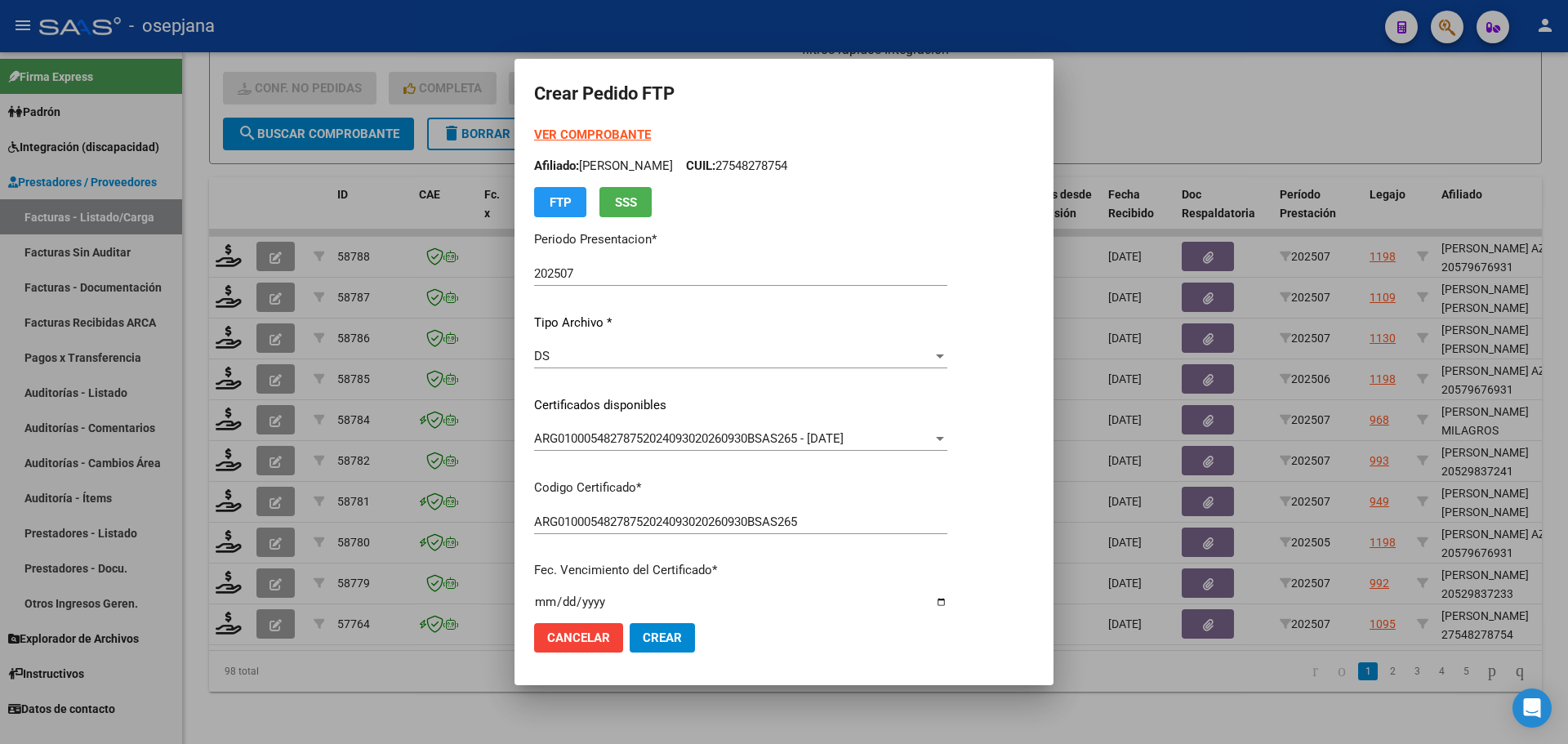
click at [623, 132] on strong "VER COMPROBANTE" at bounding box center [592, 135] width 116 height 15
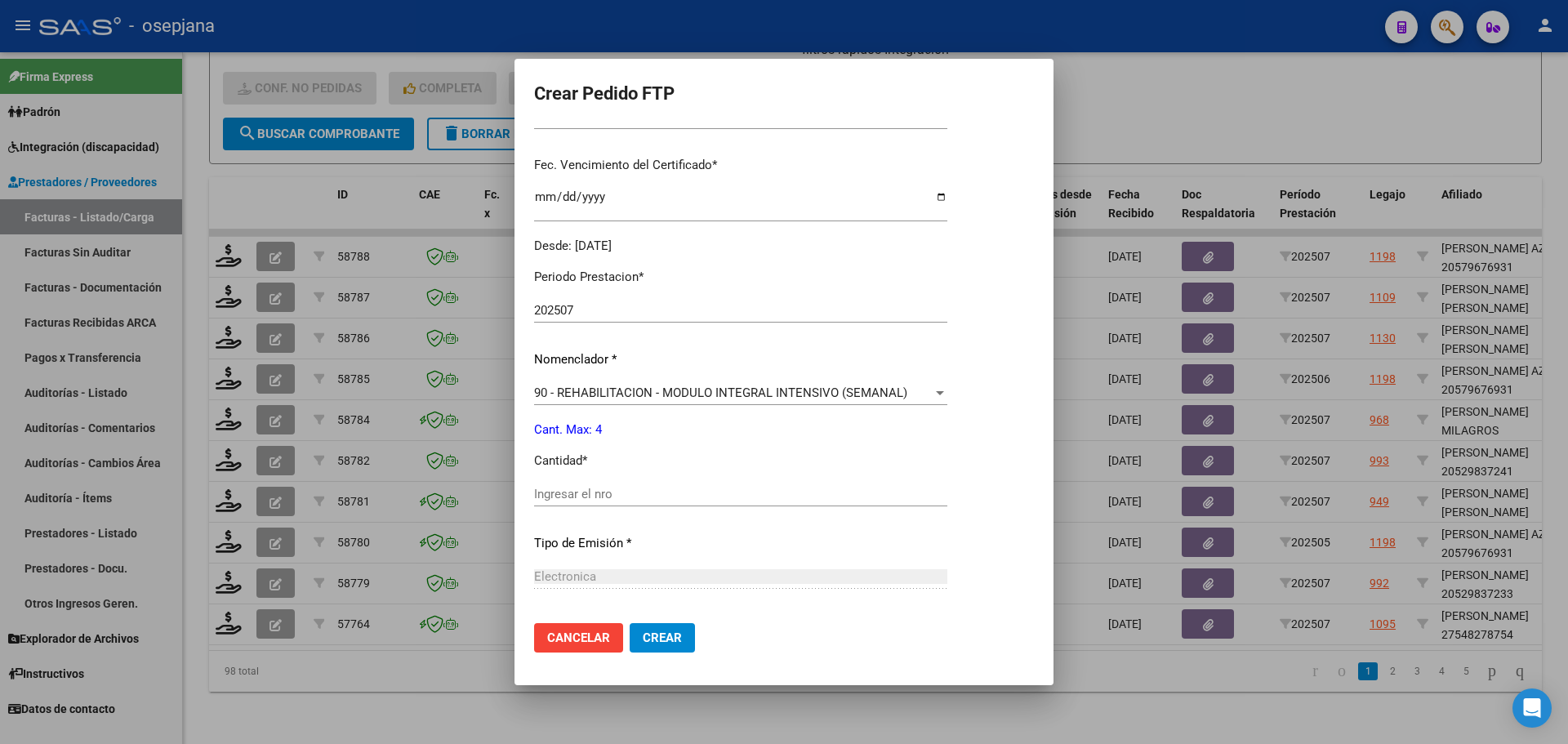
scroll to position [408, 0]
click at [570, 473] on div "Periodo Prestacion * 202507 Ingresar el Periodo Prestacion Nomenclador * 90 - R…" at bounding box center [741, 510] width 413 height 515
click at [614, 405] on div "90 - REHABILITACION - MODULO INTEGRAL INTENSIVO (SEMANAL) Seleccionar nomenclad…" at bounding box center [741, 398] width 413 height 40
click at [624, 392] on span "90 - REHABILITACION - MODULO INTEGRAL INTENSIVO (SEMANAL)" at bounding box center [721, 389] width 373 height 15
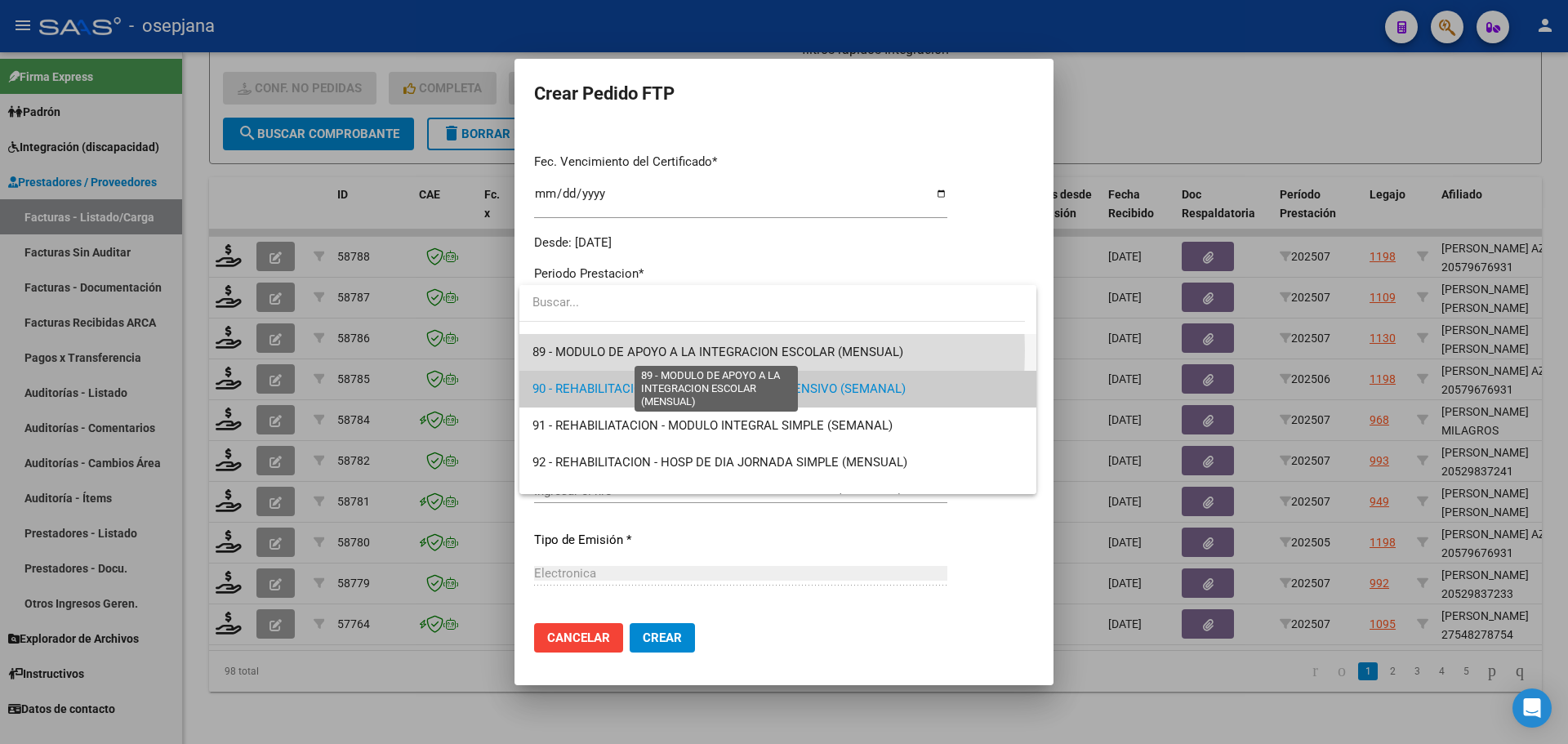
click at [643, 350] on span "89 - MODULO DE APOYO A LA INTEGRACION ESCOLAR (MENSUAL)" at bounding box center [717, 352] width 371 height 15
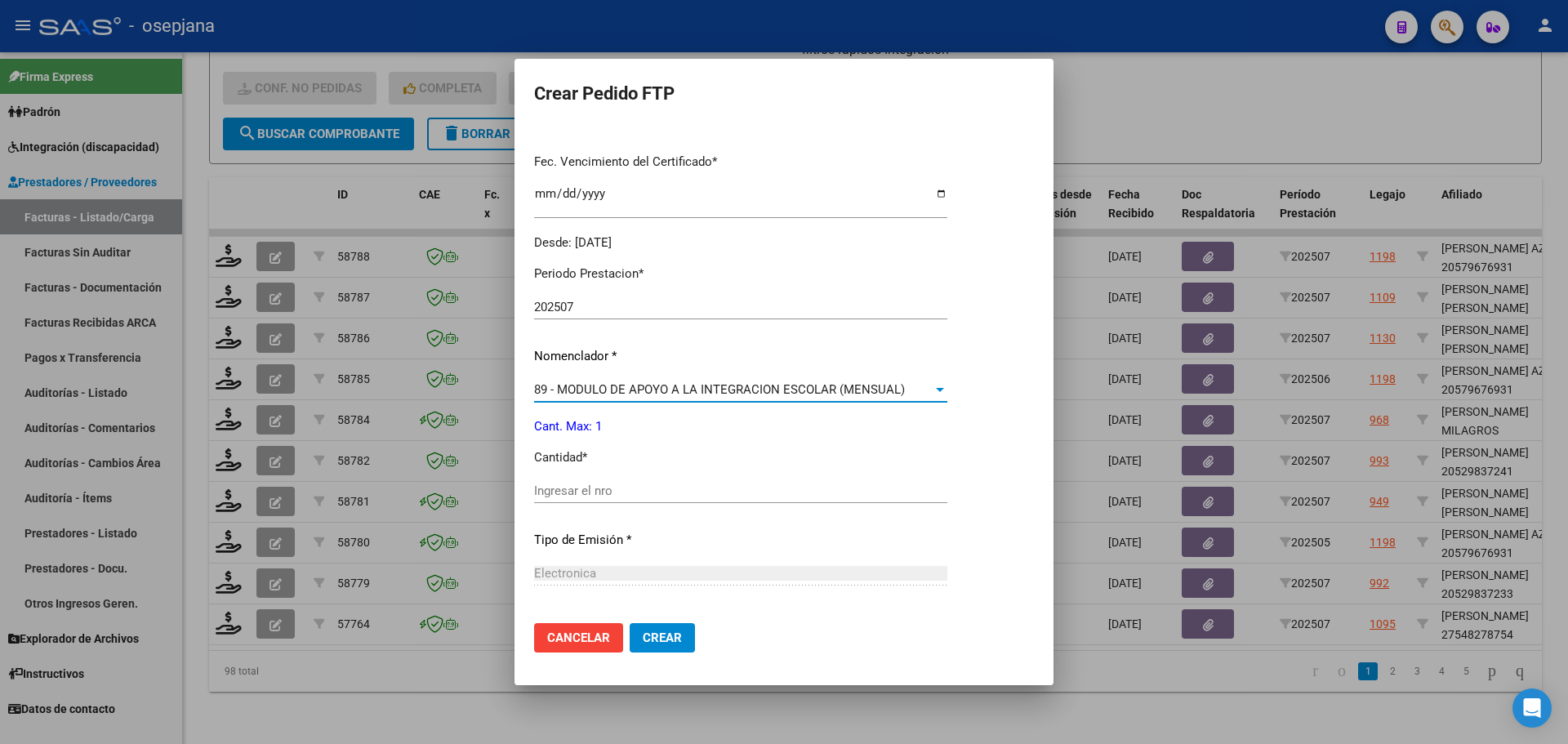
click at [604, 476] on div "Periodo Prestacion * 202507 Ingresar el Periodo Prestacion Nomenclador * 89 - M…" at bounding box center [741, 510] width 413 height 515
click at [604, 481] on div "Ingresar el nro" at bounding box center [741, 491] width 413 height 24
type input "1"
click at [681, 633] on button "Crear" at bounding box center [662, 638] width 65 height 30
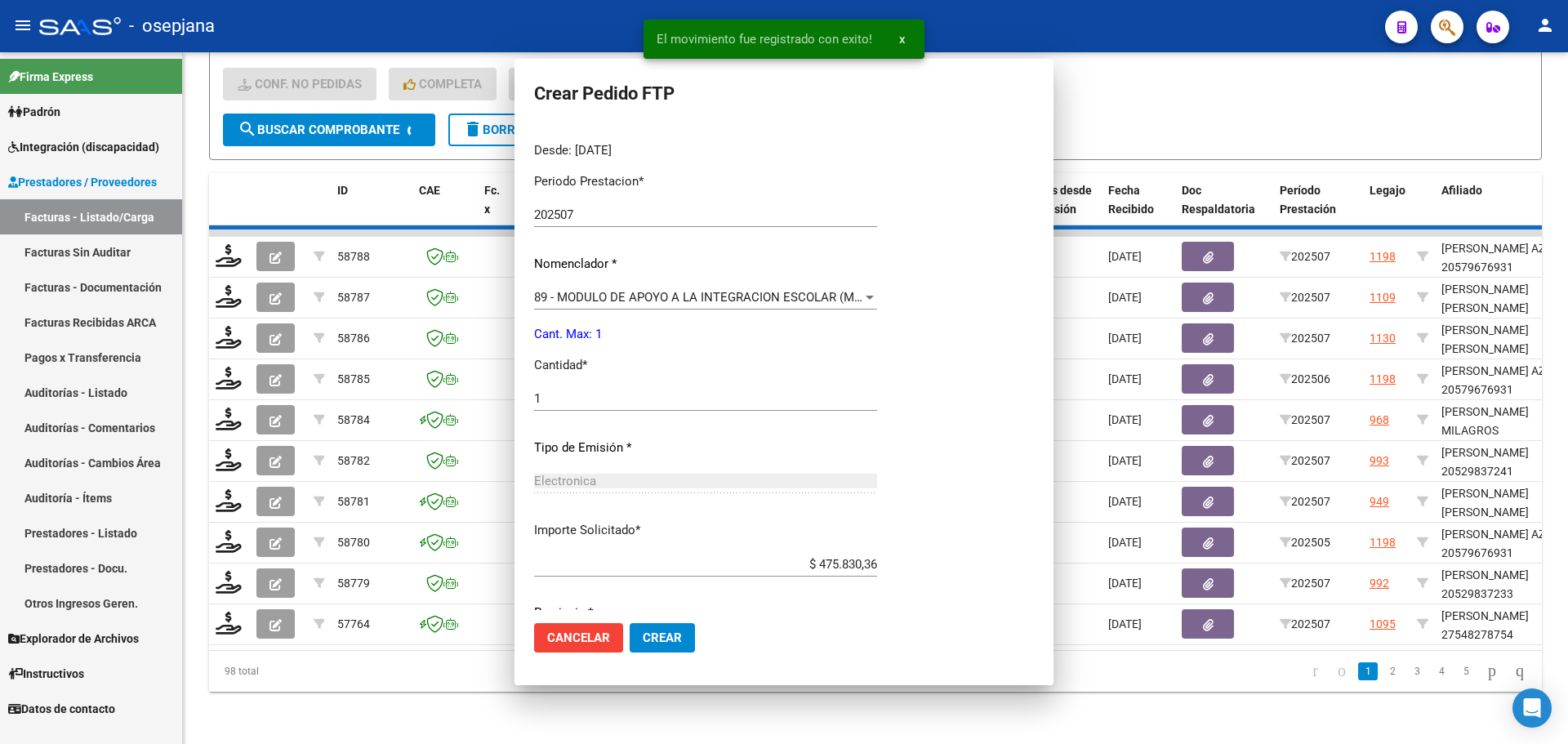
scroll to position [0, 0]
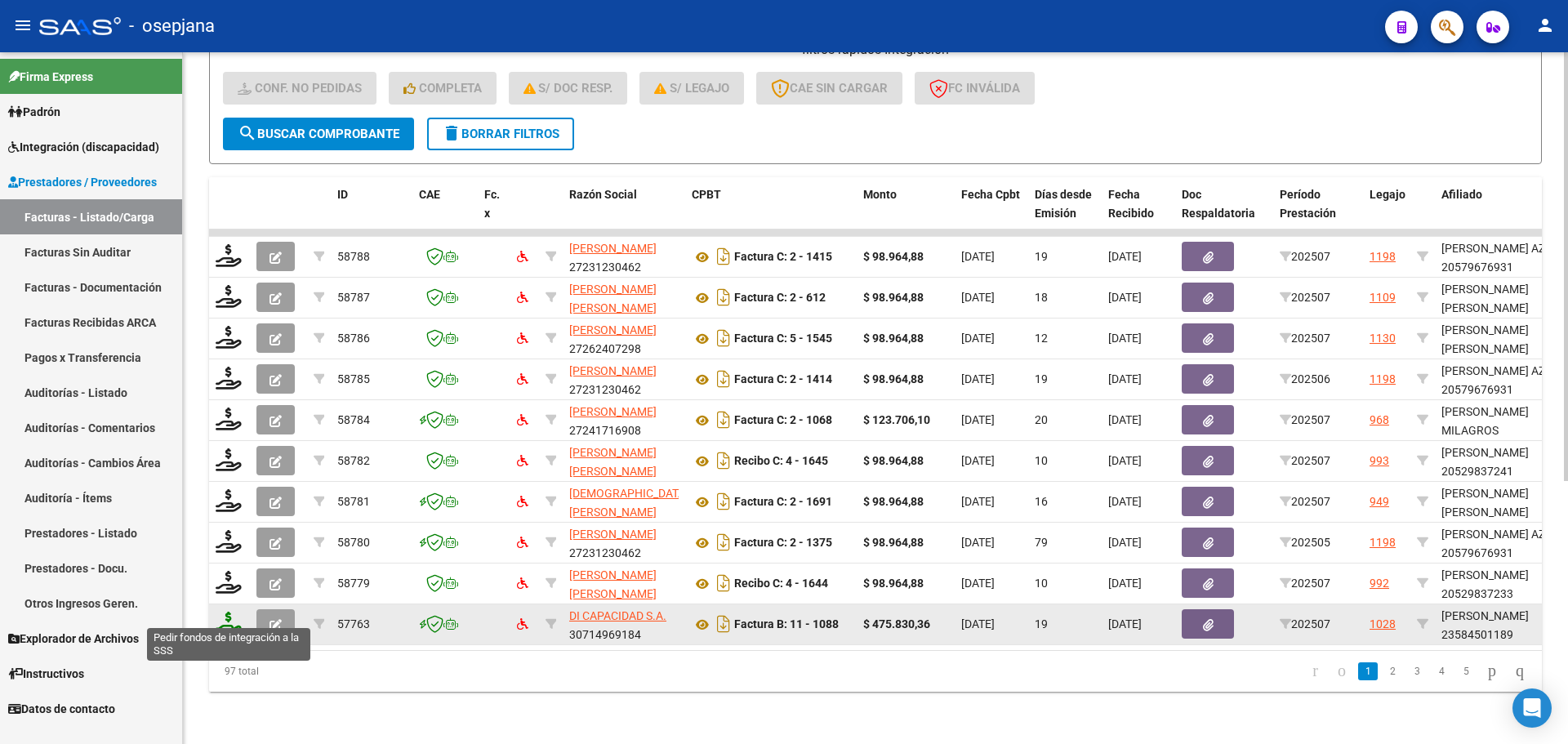
click at [221, 611] on icon at bounding box center [228, 622] width 26 height 23
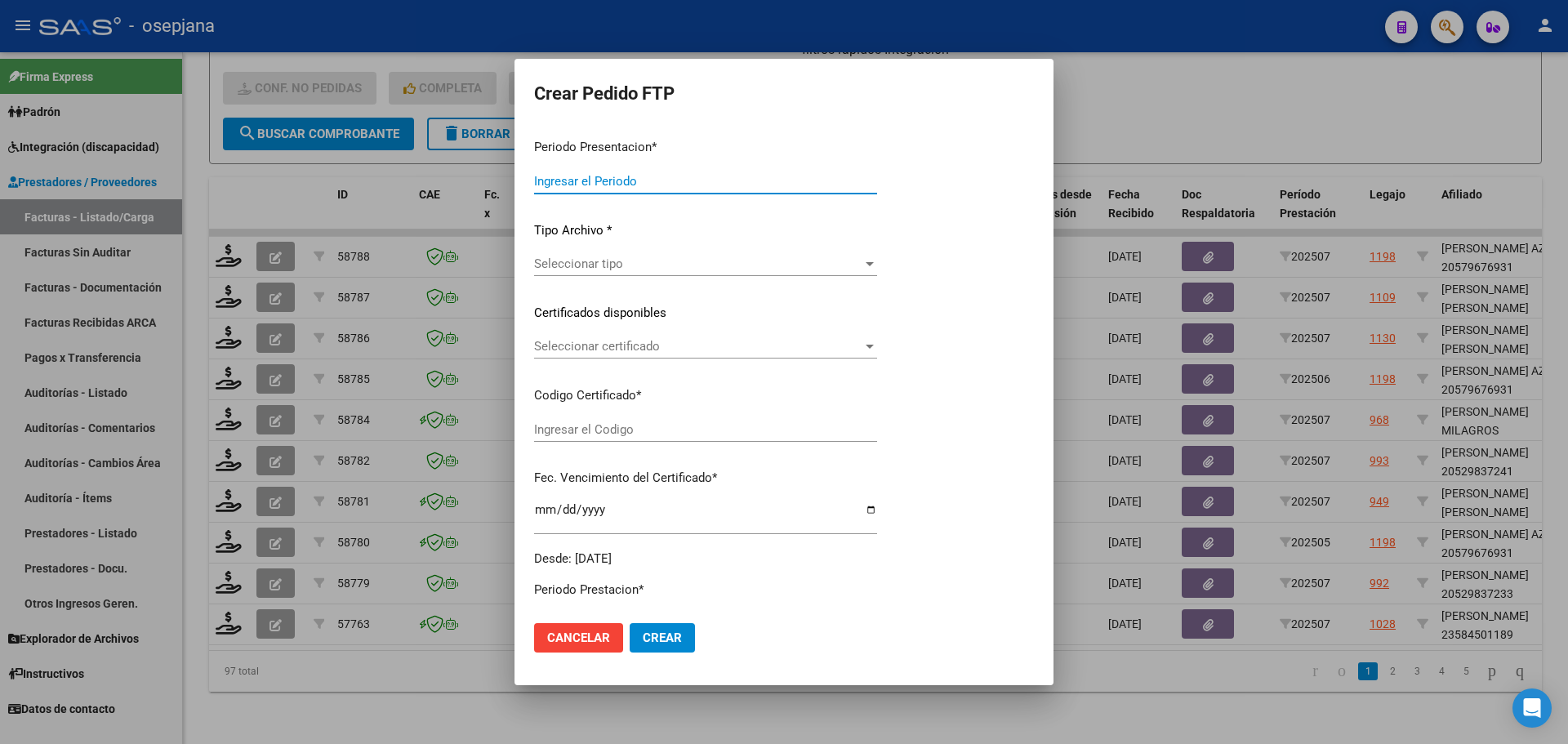
type input "202507"
type input "$ 475.830,36"
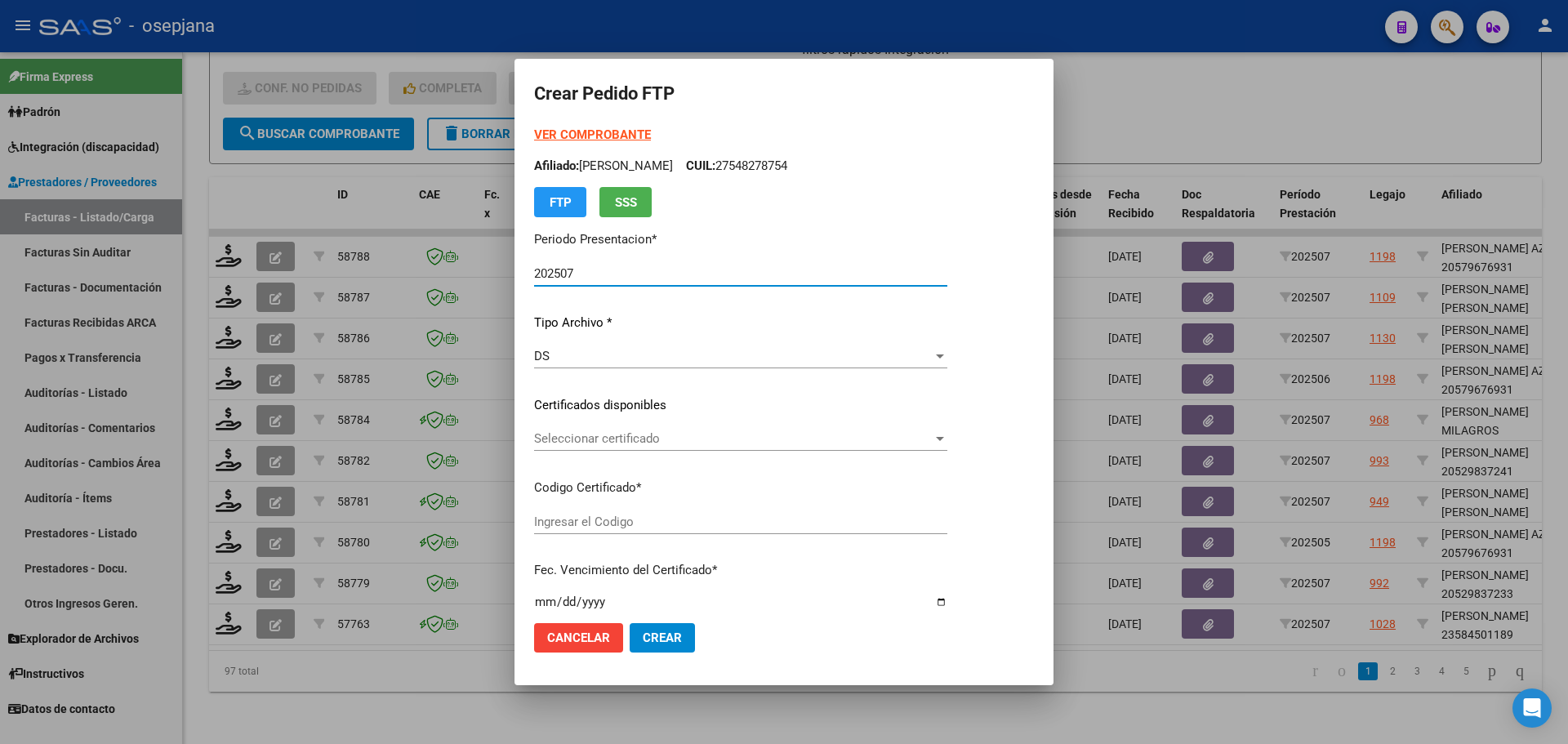
type input "ARG02000584501182024072620270726BSAS415"
type input "2027-07-26"
click at [702, 441] on span "Seleccionar certificado" at bounding box center [733, 438] width 399 height 15
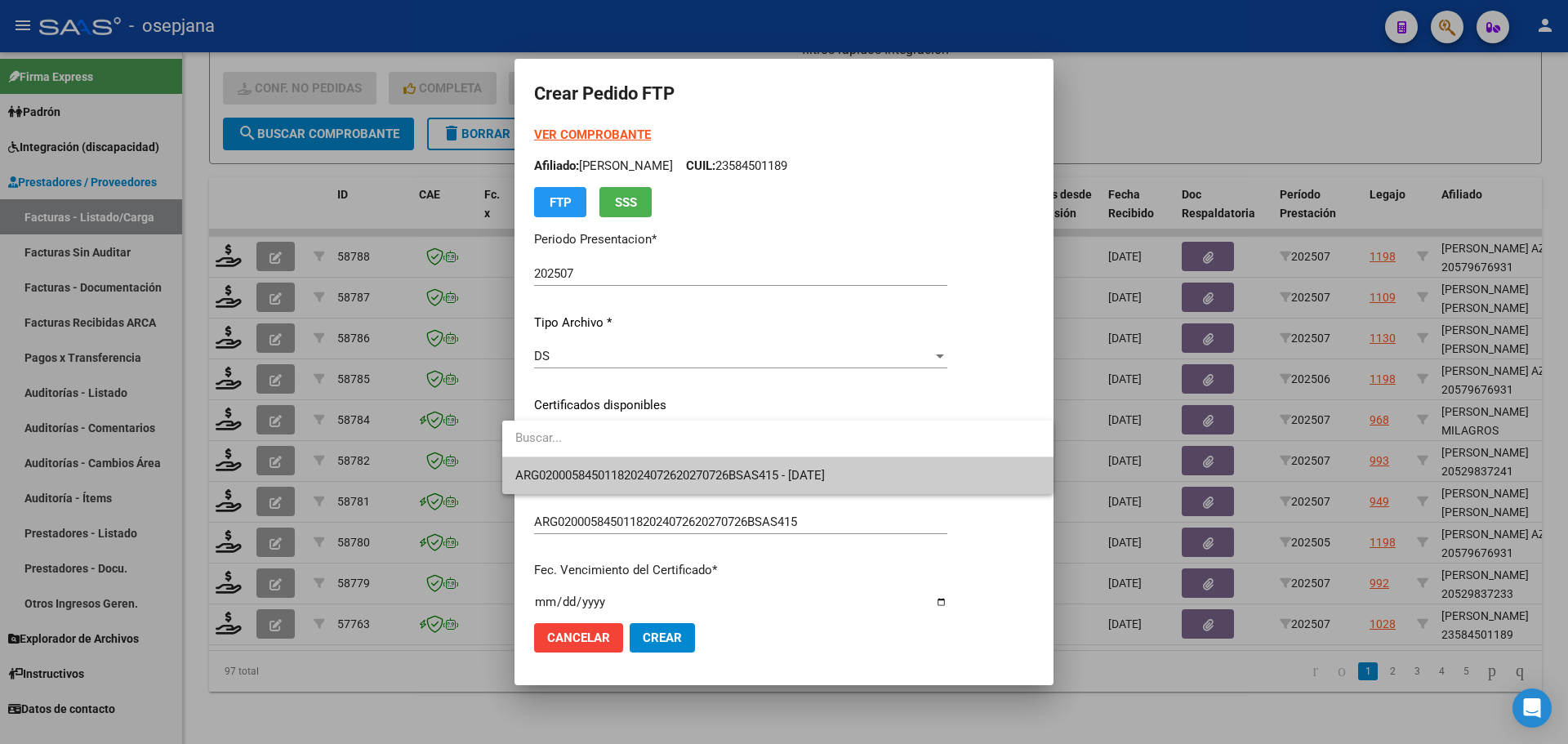
click at [708, 464] on span "ARG02000584501182024072620270726BSAS415 - 2027-07-26" at bounding box center [777, 476] width 525 height 36
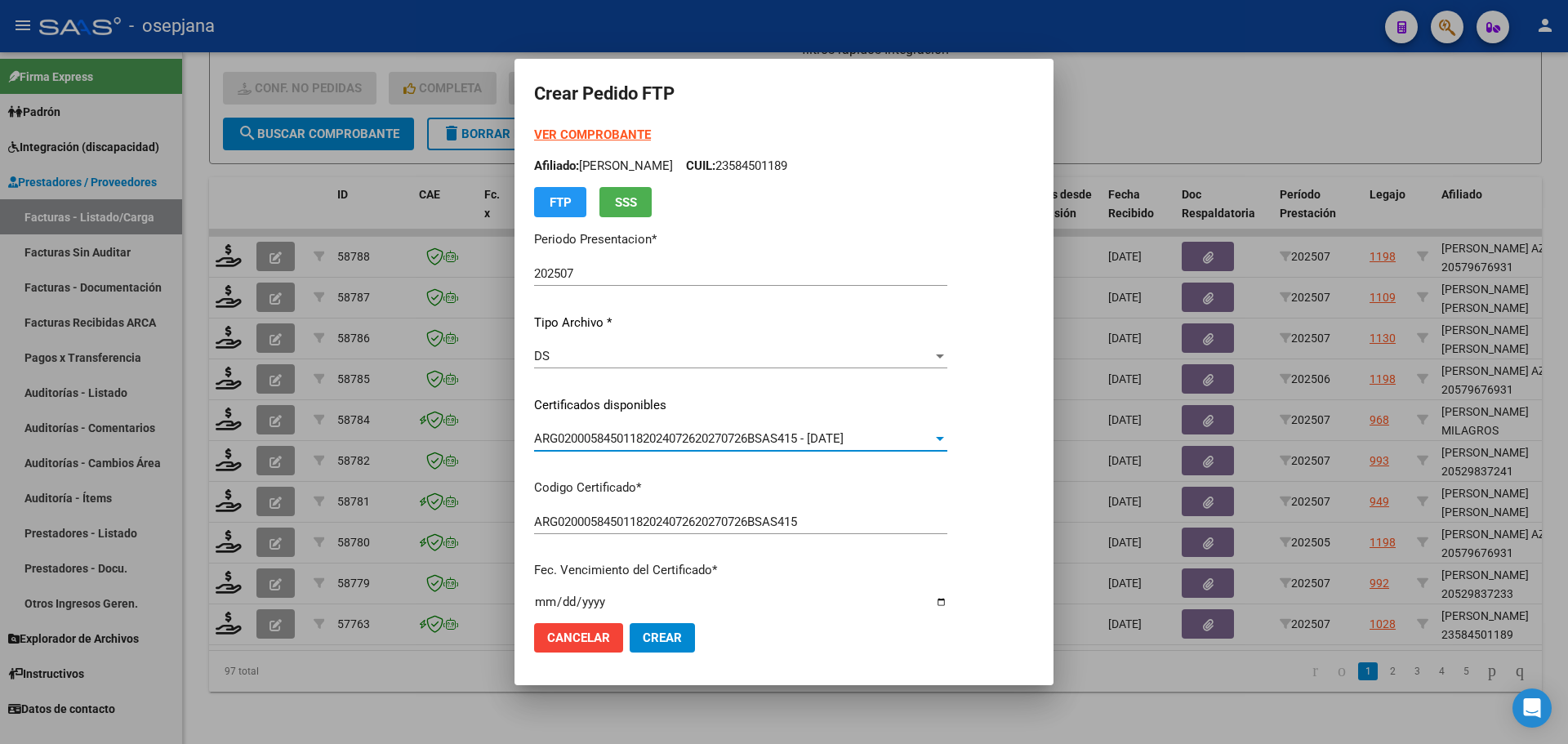
click at [609, 130] on strong "VER COMPROBANTE" at bounding box center [592, 135] width 116 height 15
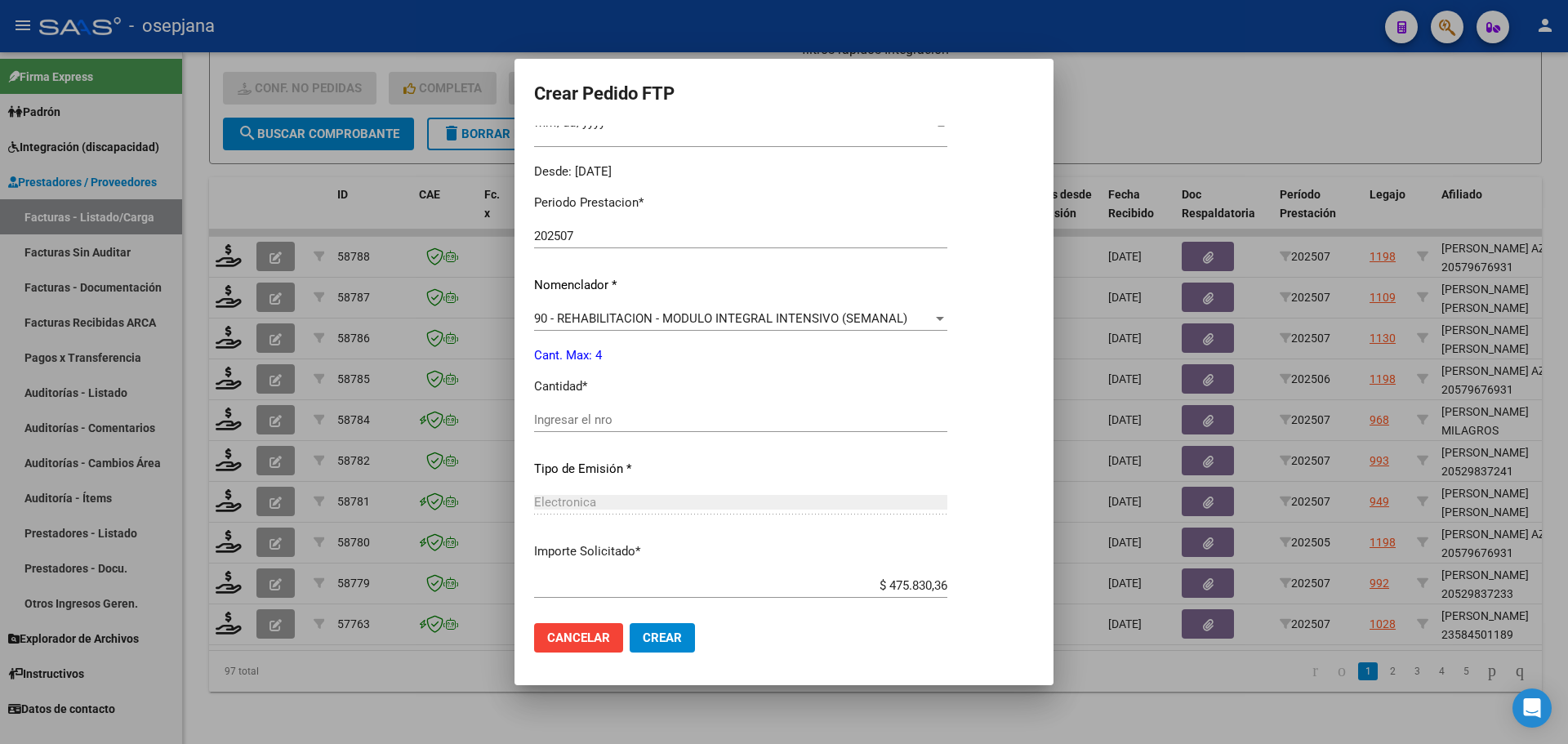
scroll to position [490, 0]
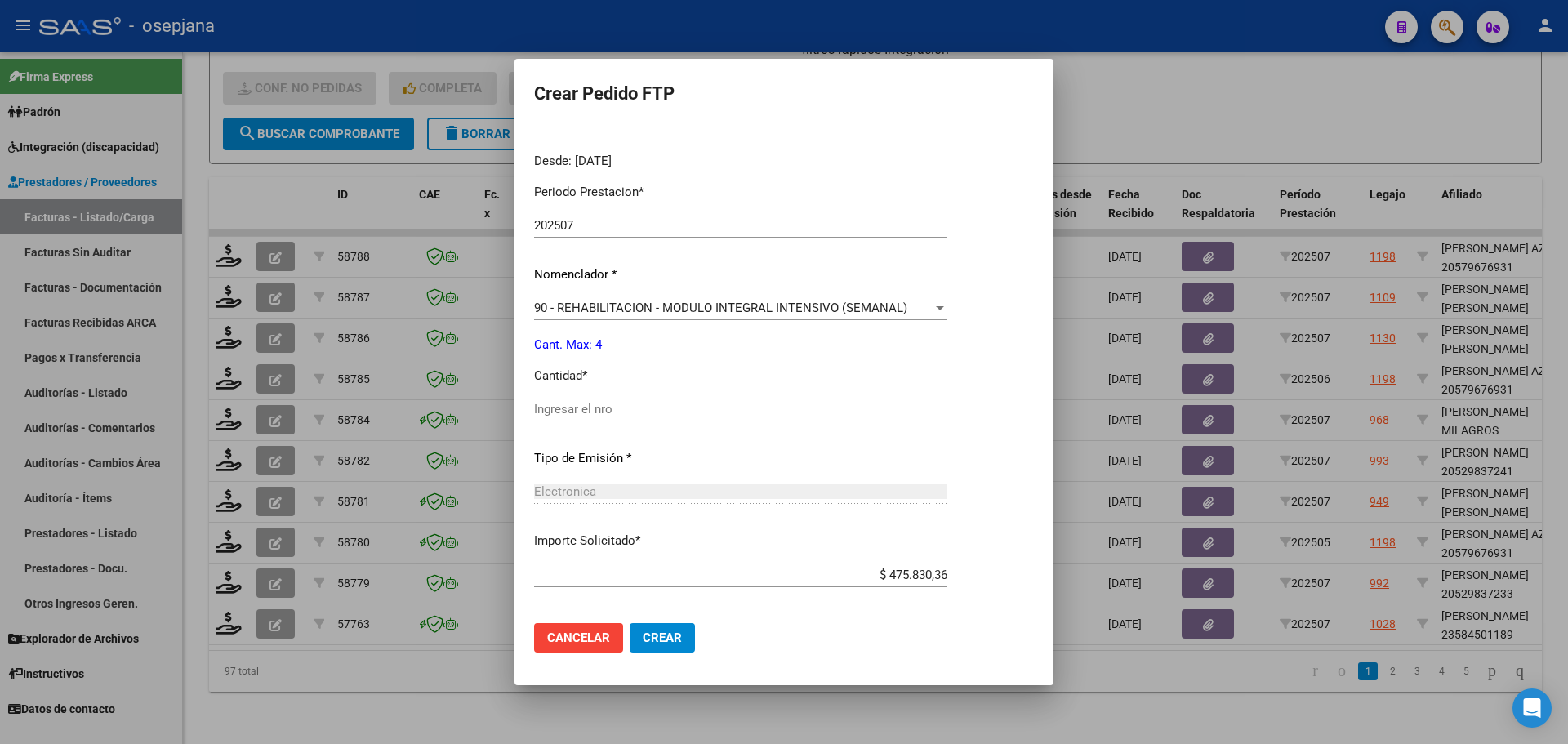
click at [565, 405] on input "Ingresar el nro" at bounding box center [741, 409] width 413 height 15
click at [622, 305] on span "90 - REHABILITACION - MODULO INTEGRAL INTENSIVO (SEMANAL)" at bounding box center [721, 307] width 373 height 15
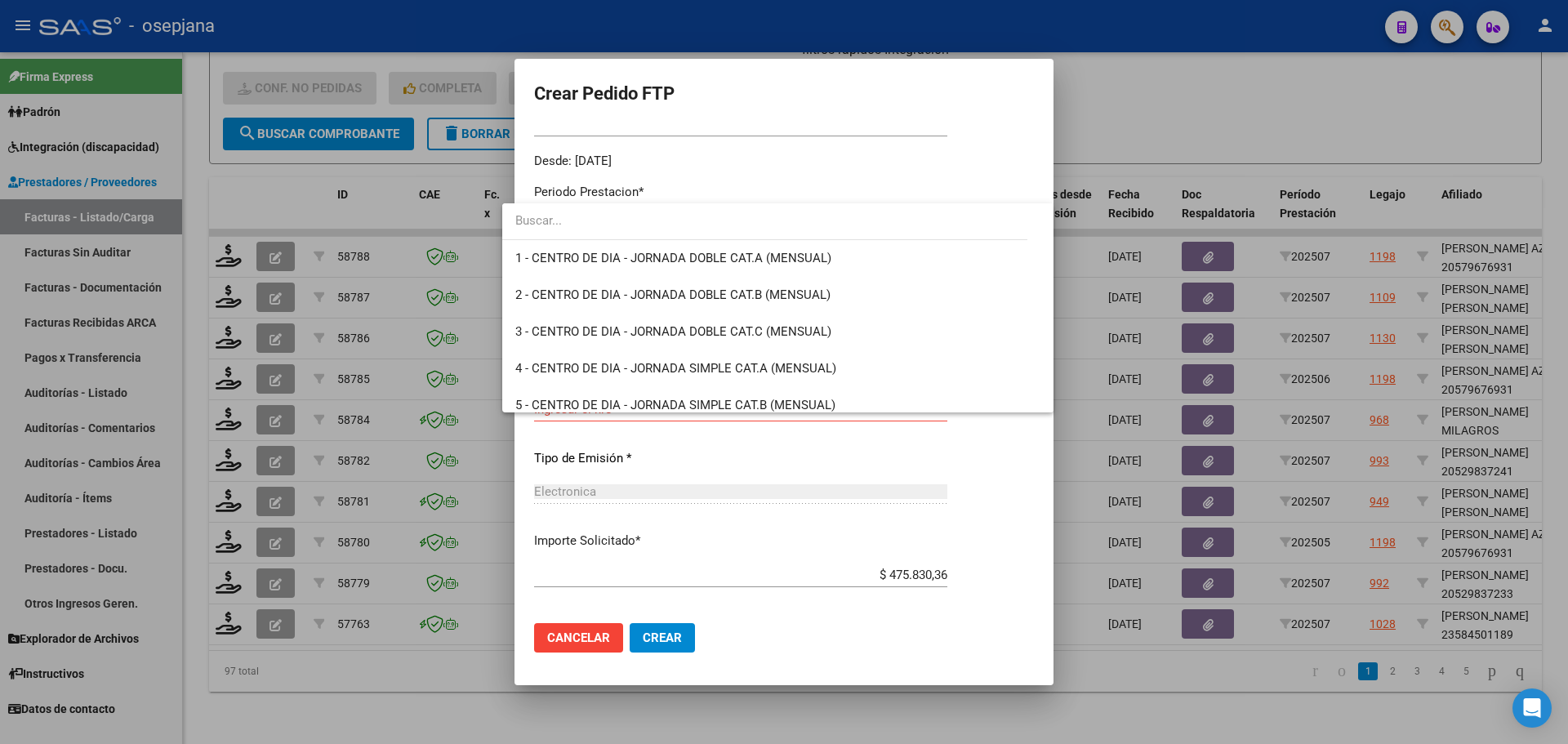
scroll to position [3221, 0]
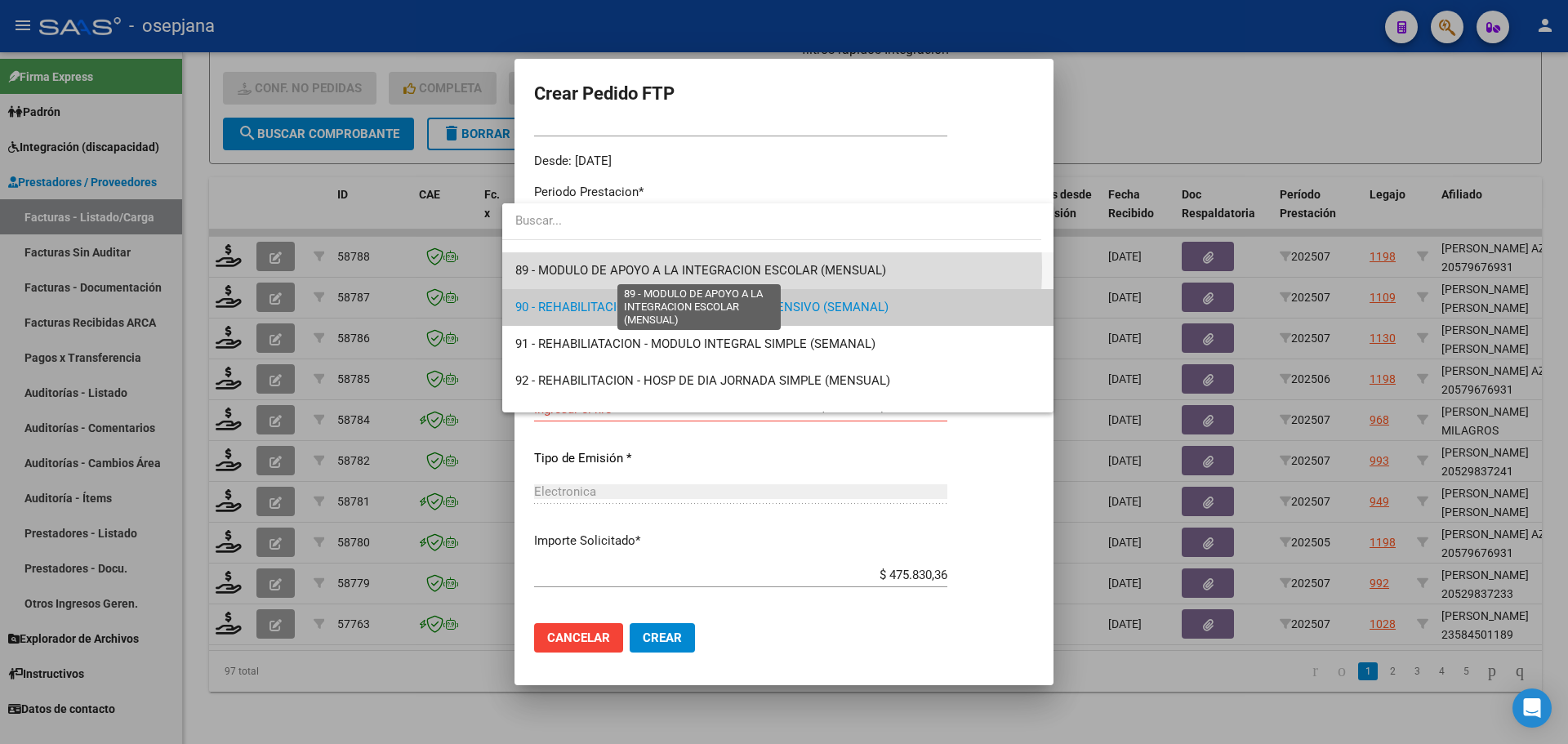
click at [645, 267] on span "89 - MODULO DE APOYO A LA INTEGRACION ESCOLAR (MENSUAL)" at bounding box center [700, 270] width 371 height 15
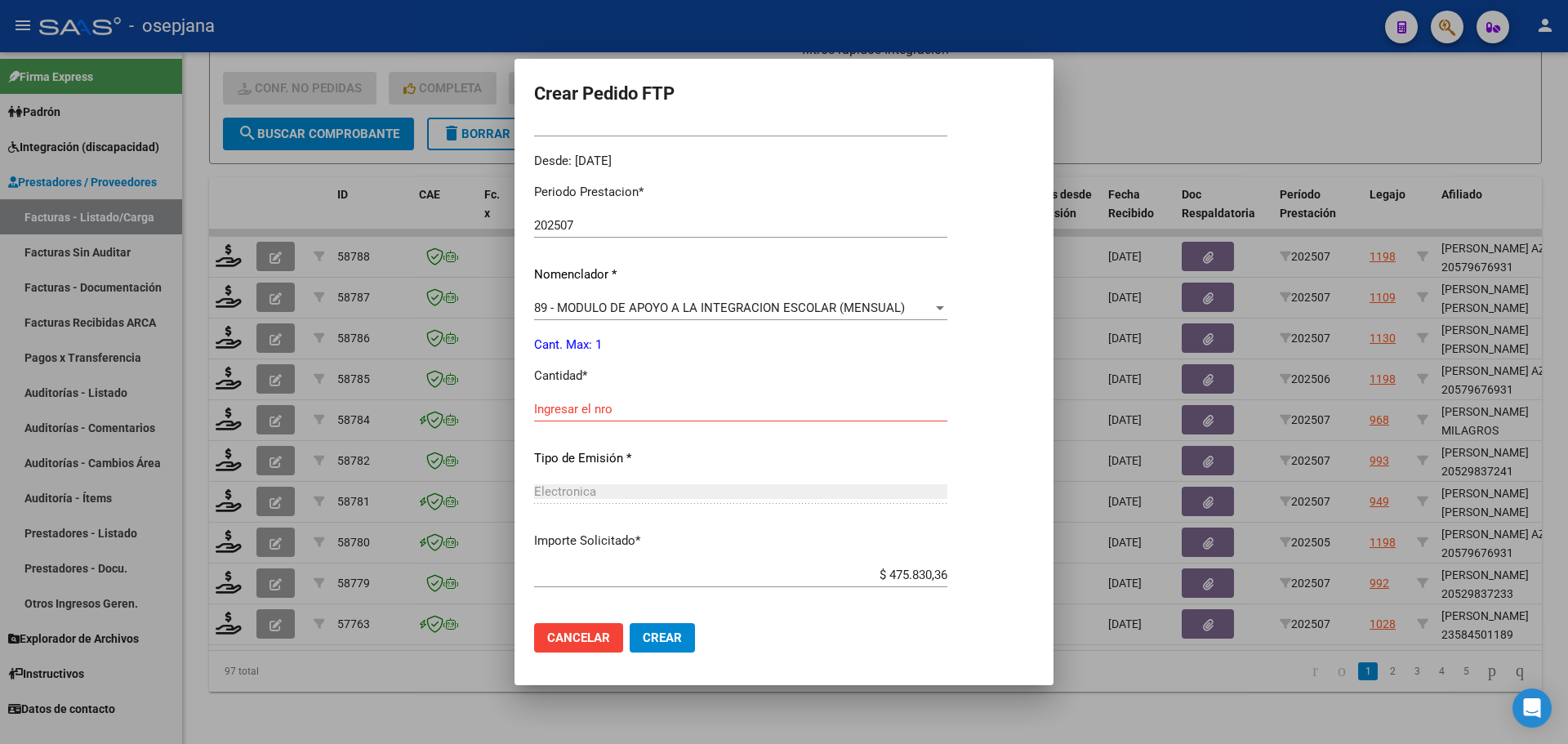
click at [581, 401] on div "Ingresar el nro" at bounding box center [741, 409] width 413 height 24
type input "1"
click at [642, 634] on span "Crear" at bounding box center [662, 637] width 39 height 15
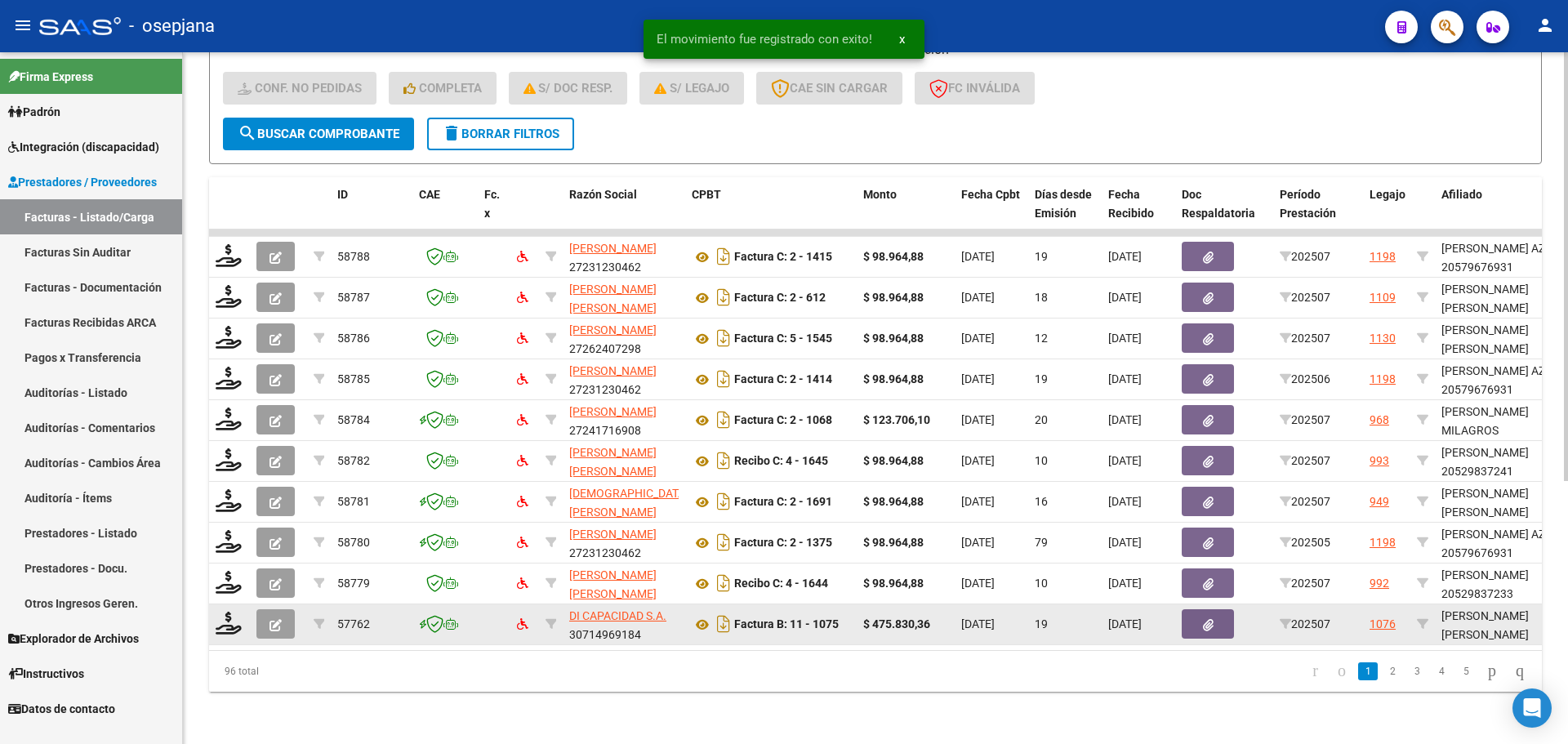
click at [232, 622] on div at bounding box center [229, 623] width 28 height 25
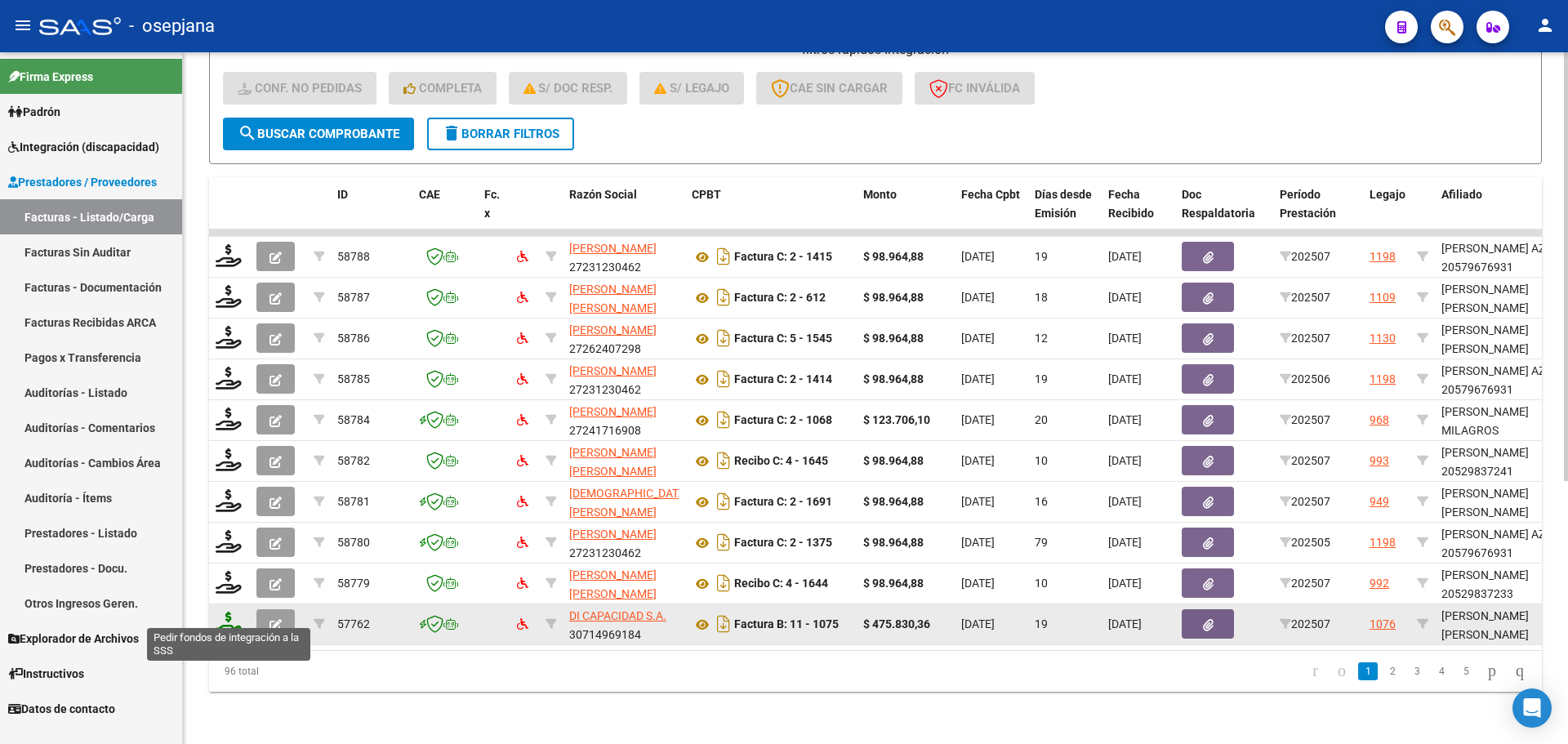
click at [227, 614] on icon at bounding box center [228, 622] width 26 height 23
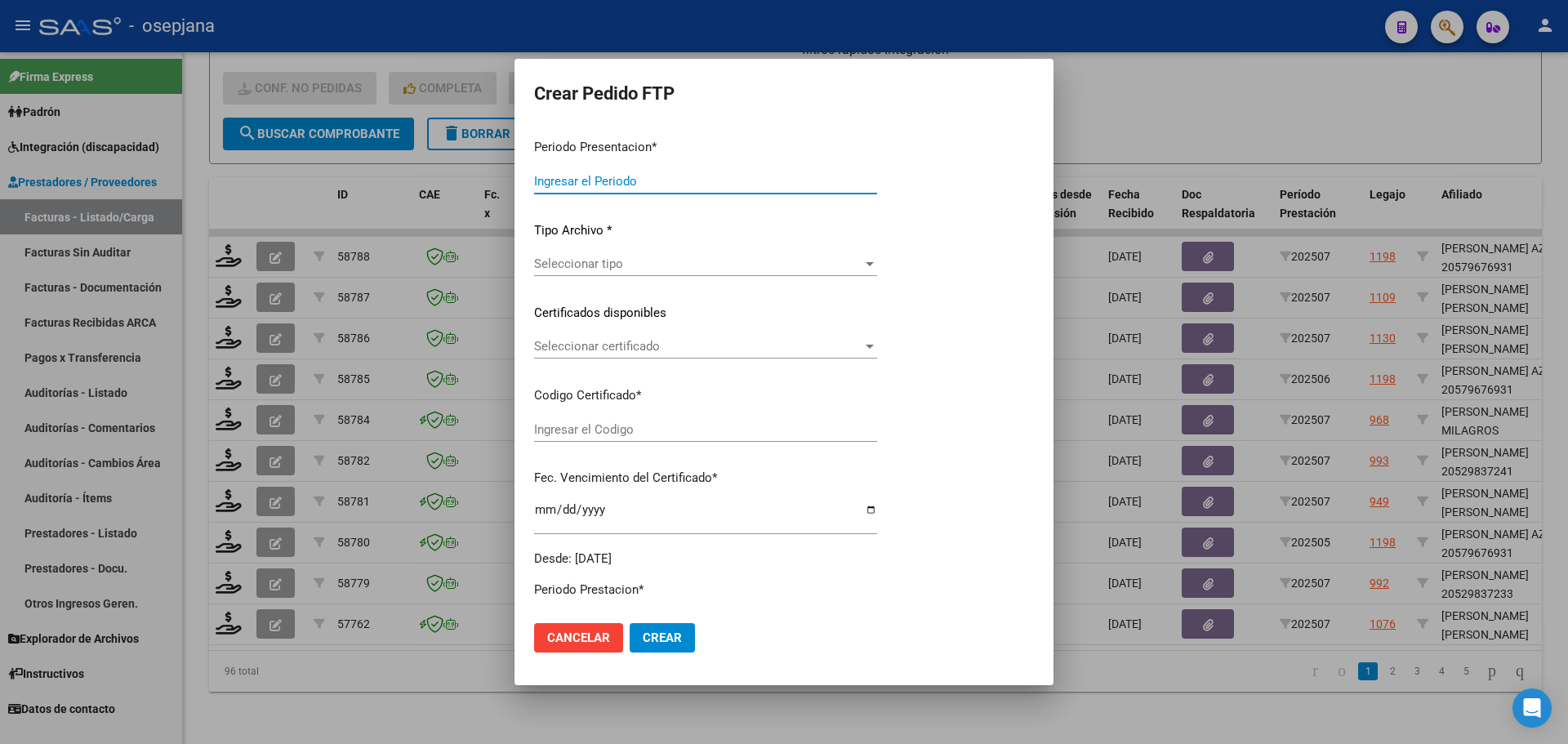
type input "202507"
type input "$ 475.830,36"
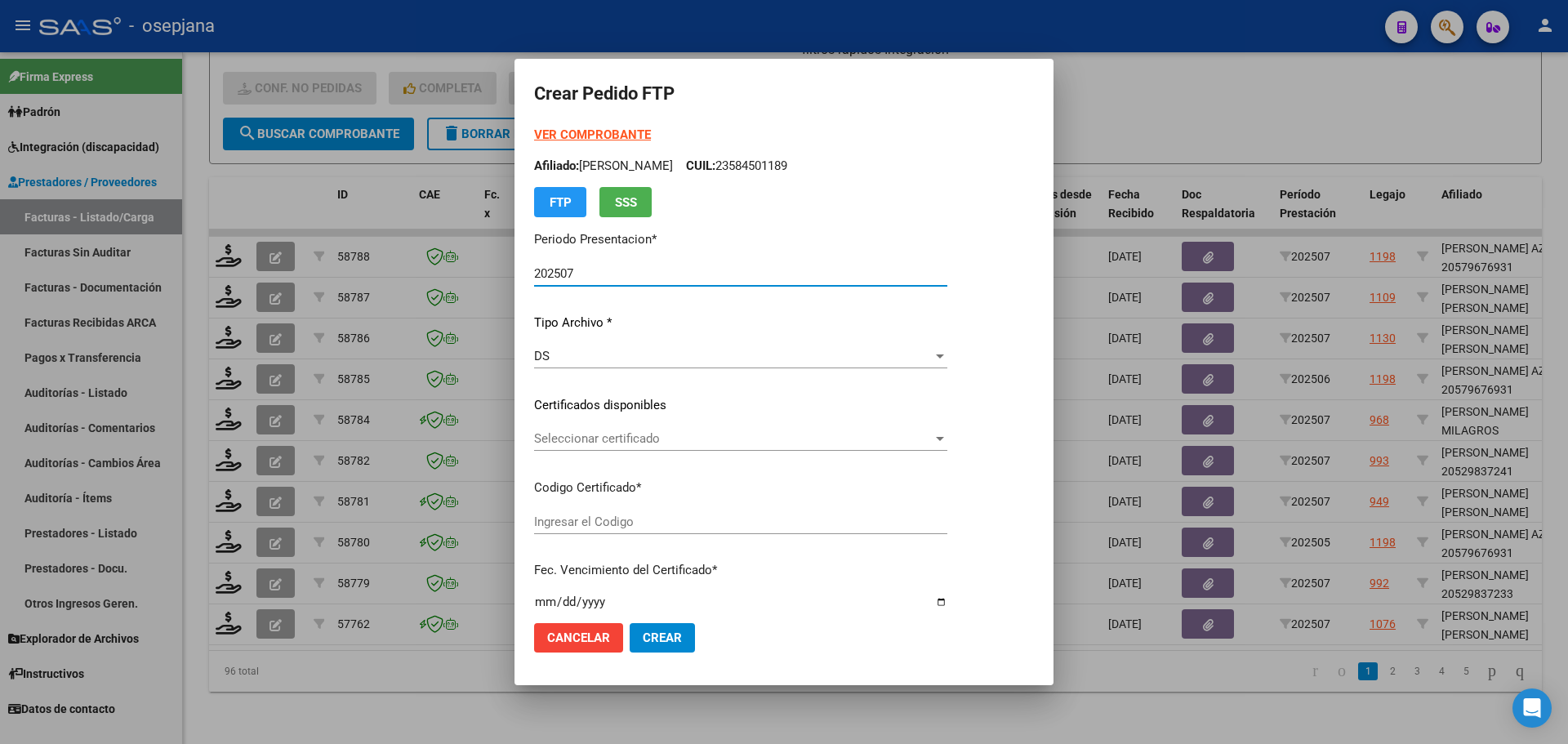
type input "ARG02000557427822024050620290506BUE376"
type input "2029-05-06"
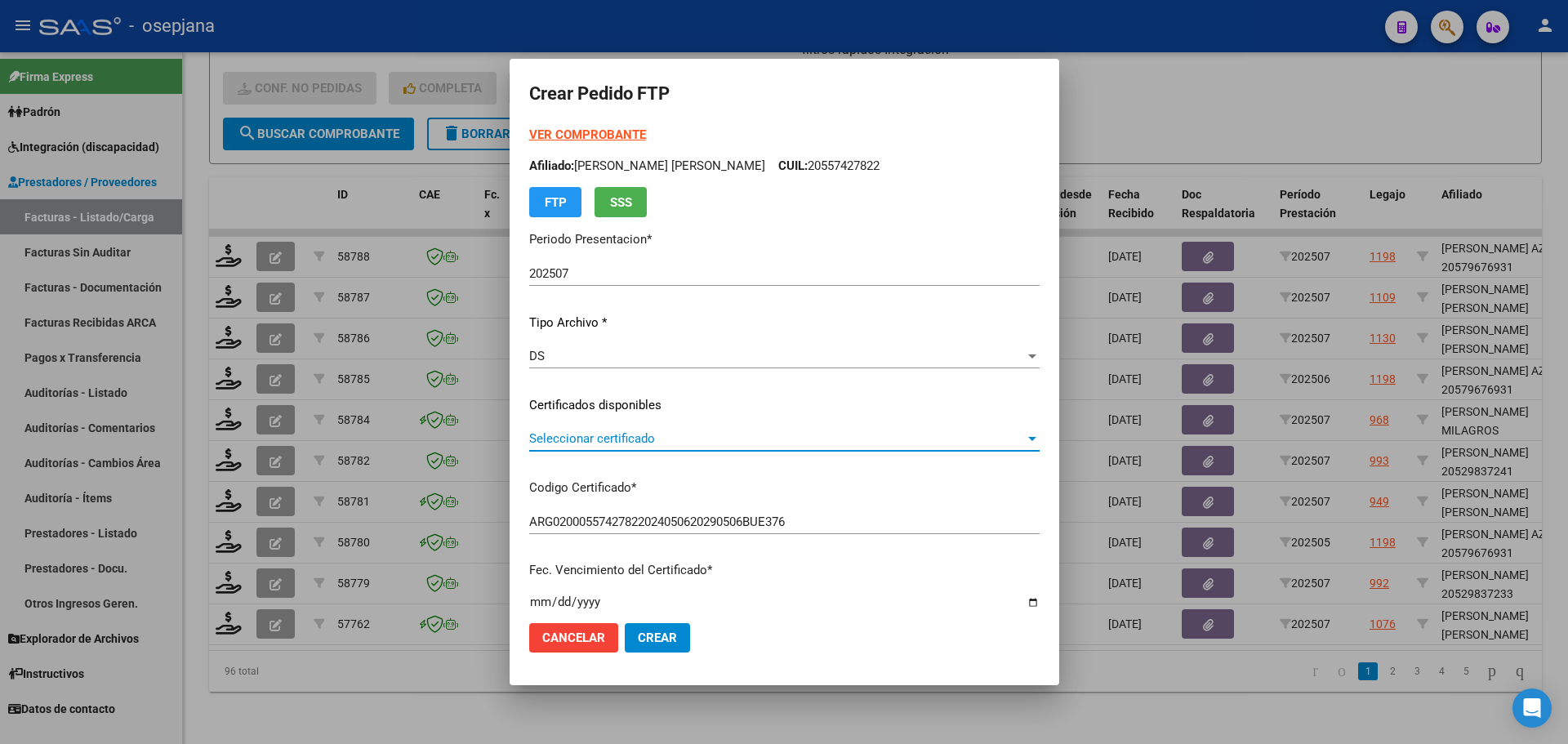
click at [643, 444] on span "Seleccionar certificado" at bounding box center [776, 438] width 496 height 15
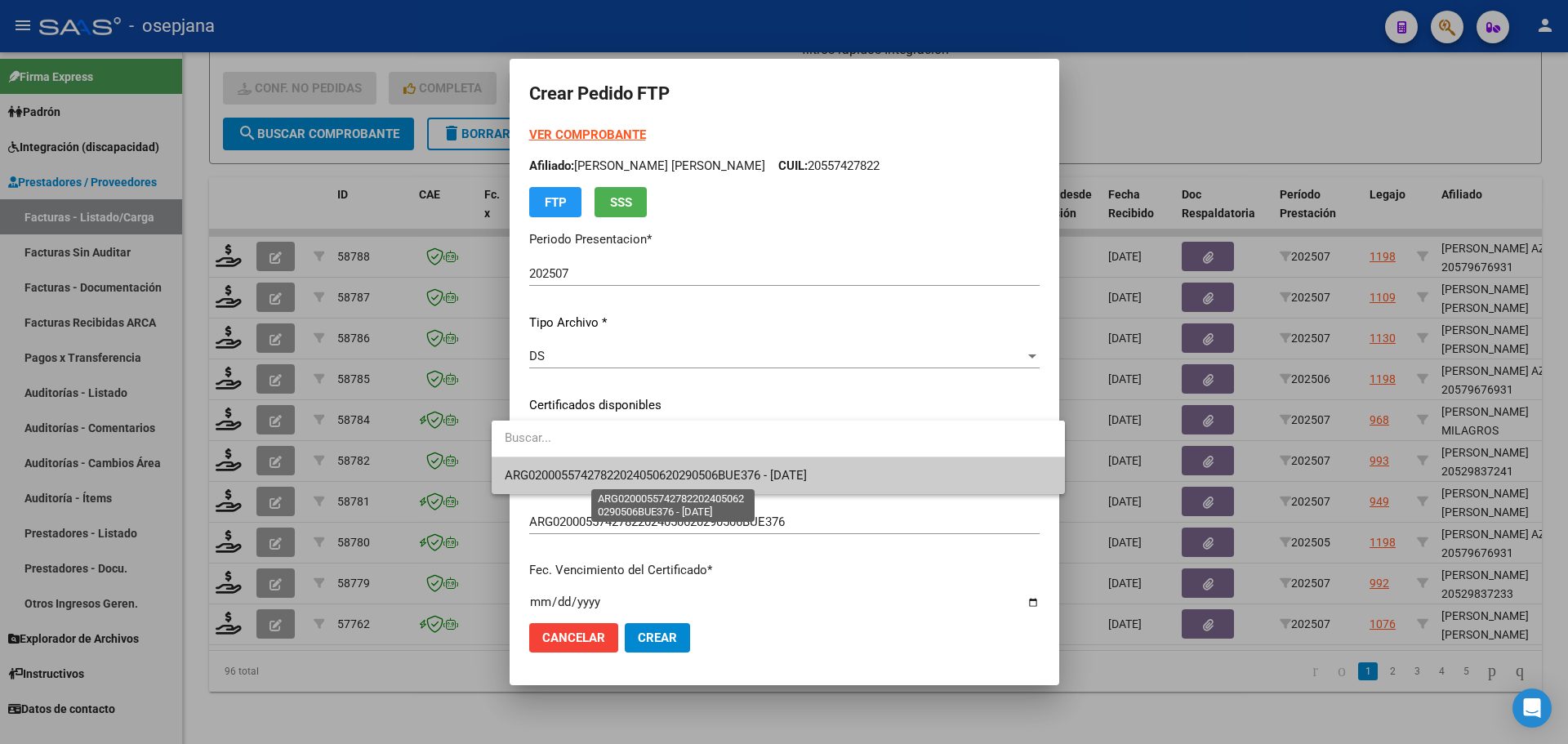
click at [652, 474] on span "ARG02000557427822024050620290506BUE376 - 2029-05-06" at bounding box center [656, 475] width 302 height 15
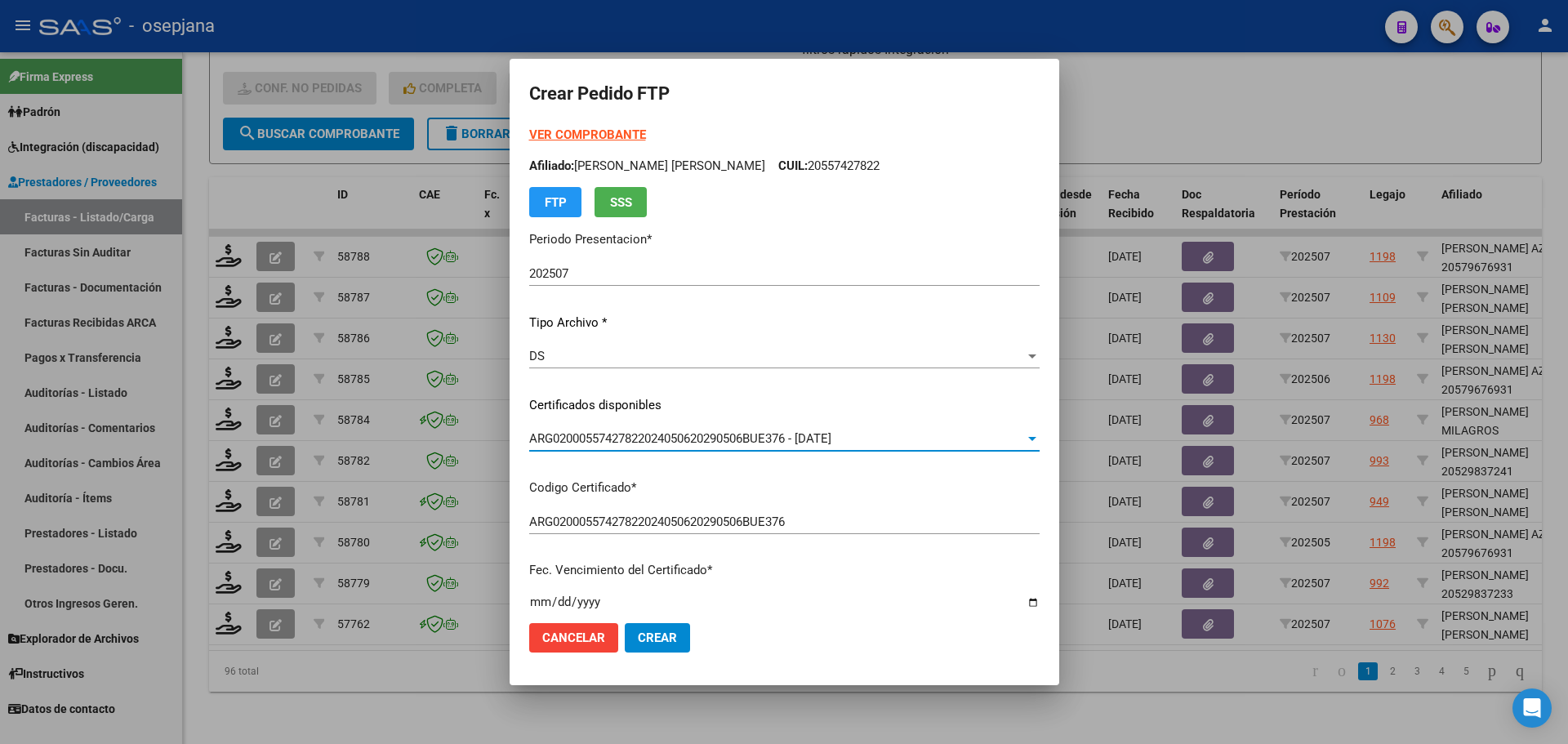
click at [563, 131] on strong "VER COMPROBANTE" at bounding box center [587, 135] width 116 height 15
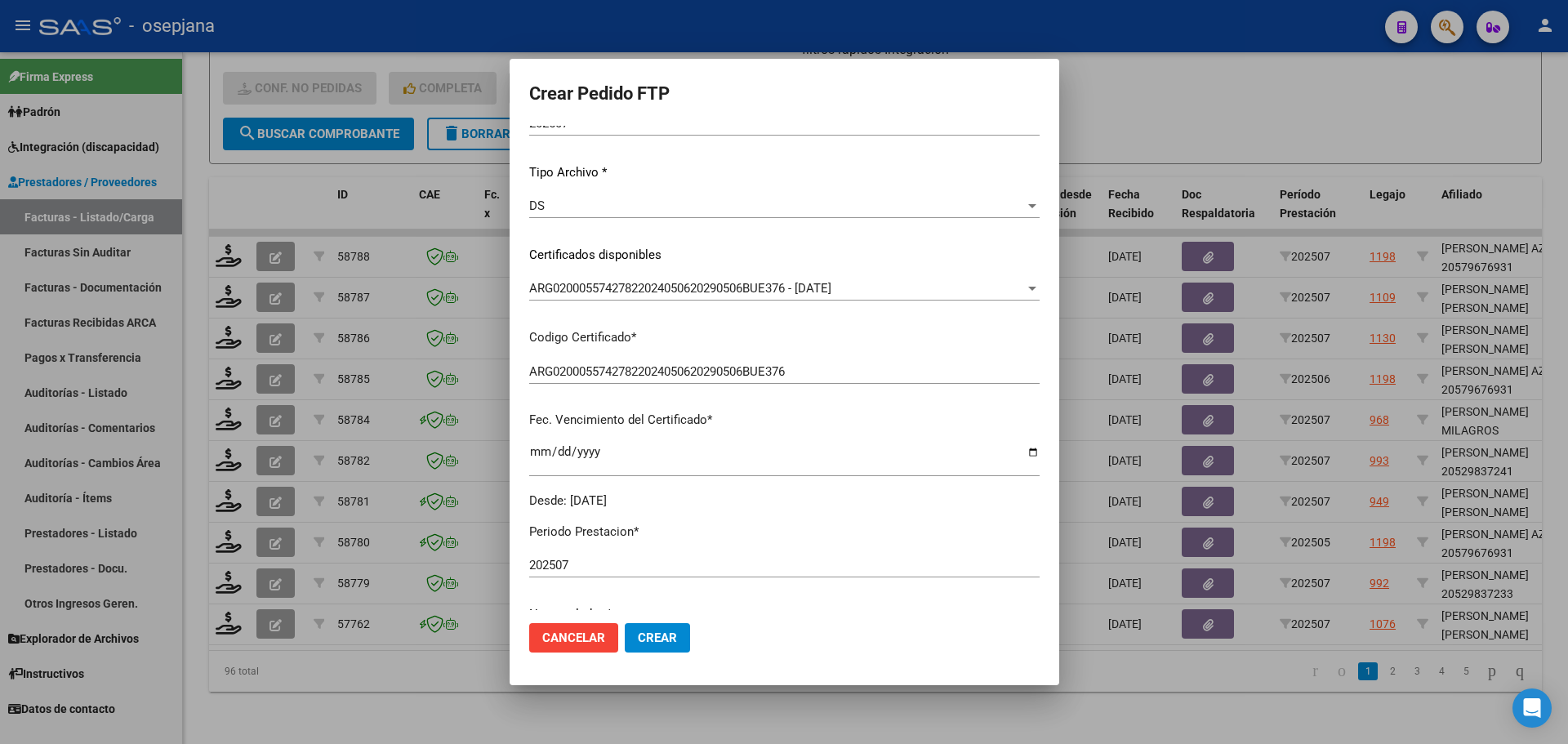
scroll to position [408, 0]
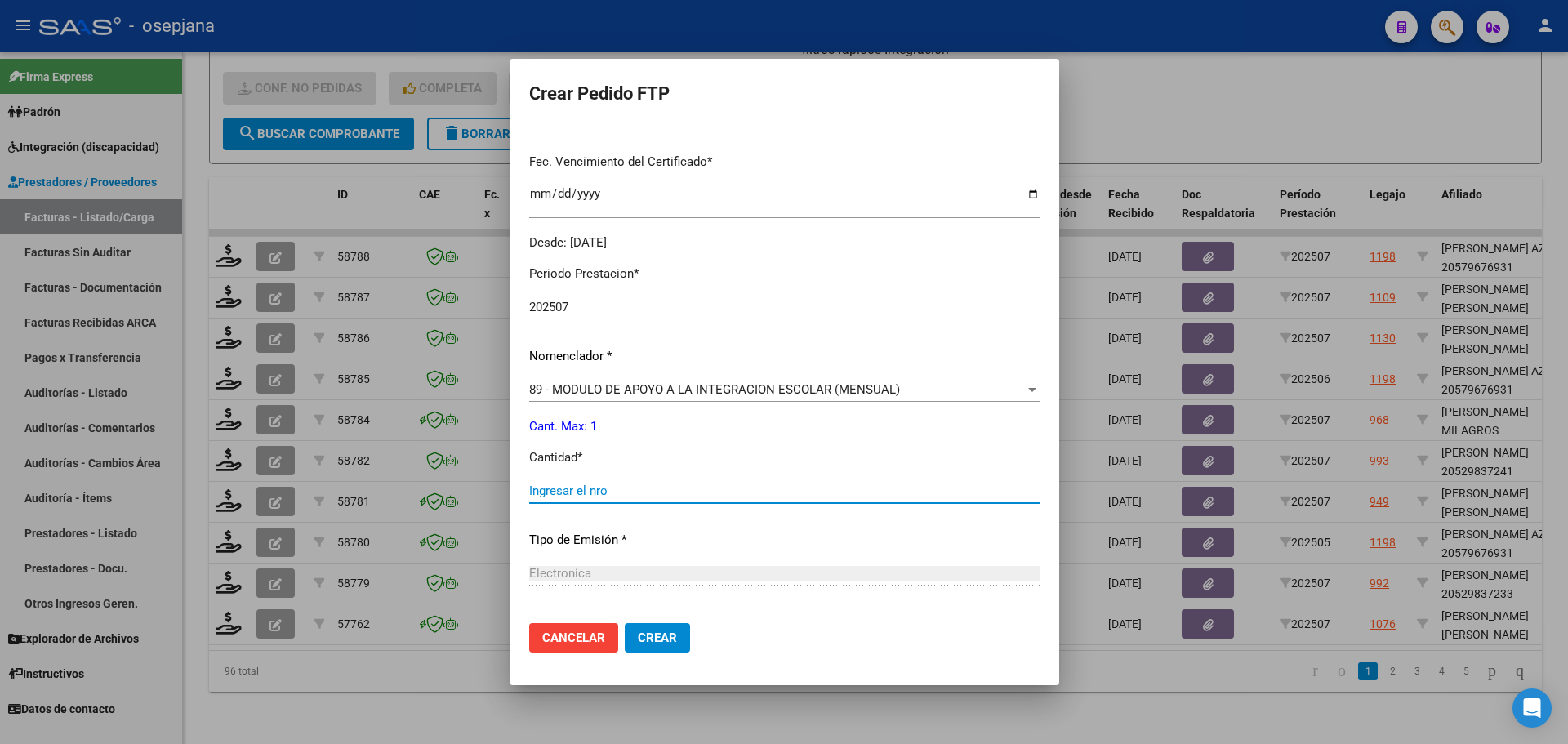
click at [550, 484] on input "Ingresar el nro" at bounding box center [784, 491] width 511 height 15
type input "1"
click at [639, 626] on button "Crear" at bounding box center [656, 638] width 65 height 30
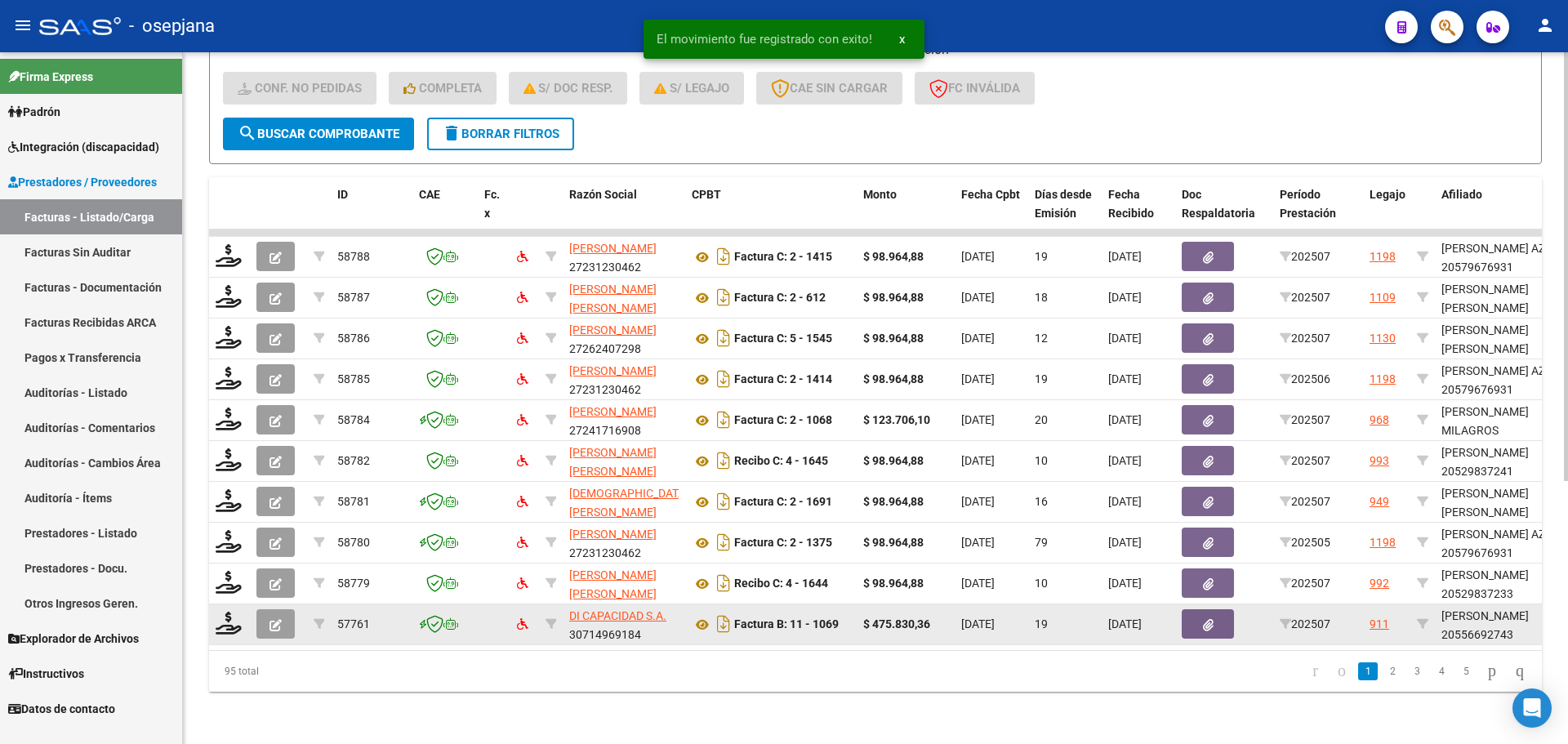
click at [227, 622] on div at bounding box center [229, 623] width 28 height 25
click at [221, 611] on icon at bounding box center [228, 622] width 26 height 23
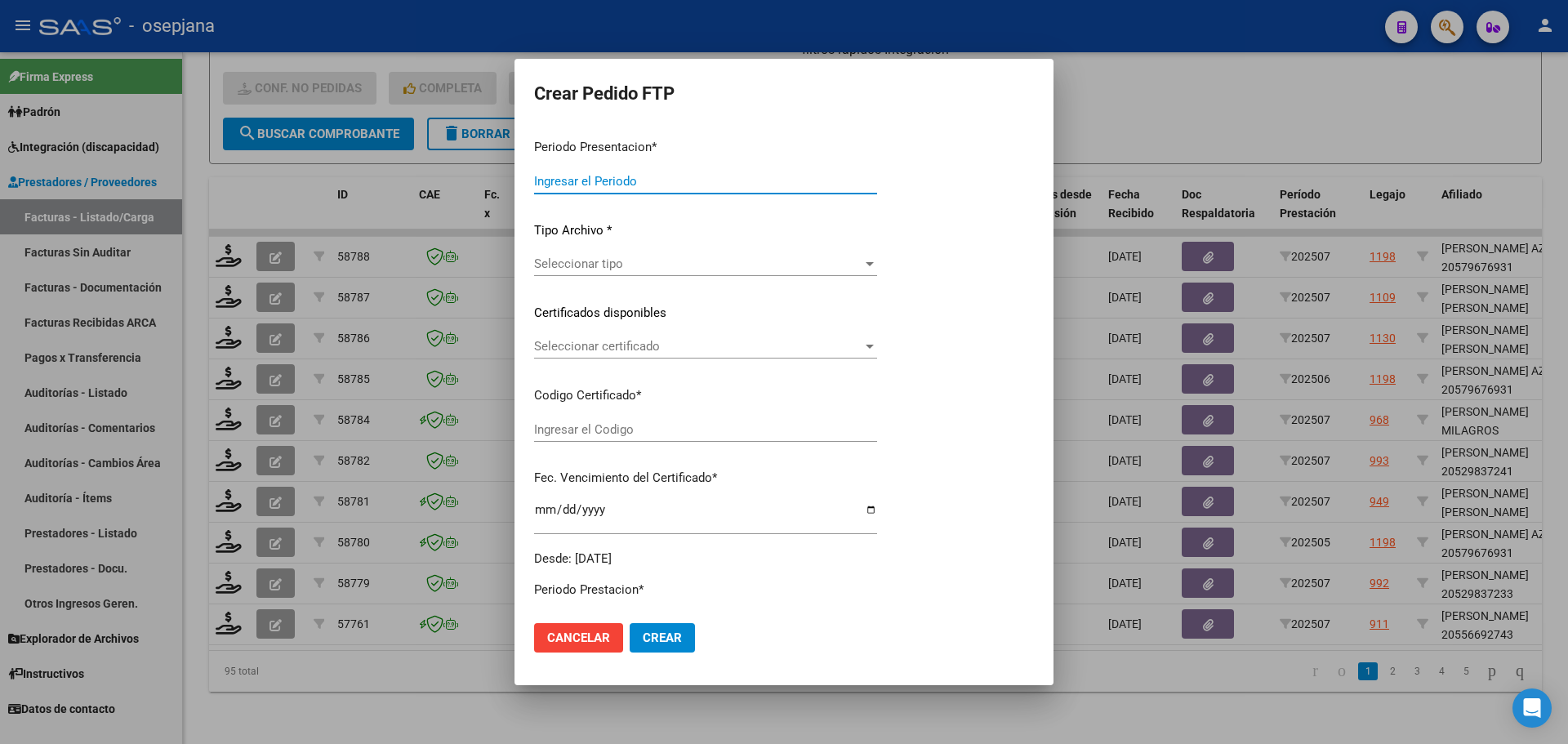
type input "202507"
type input "$ 475.830,36"
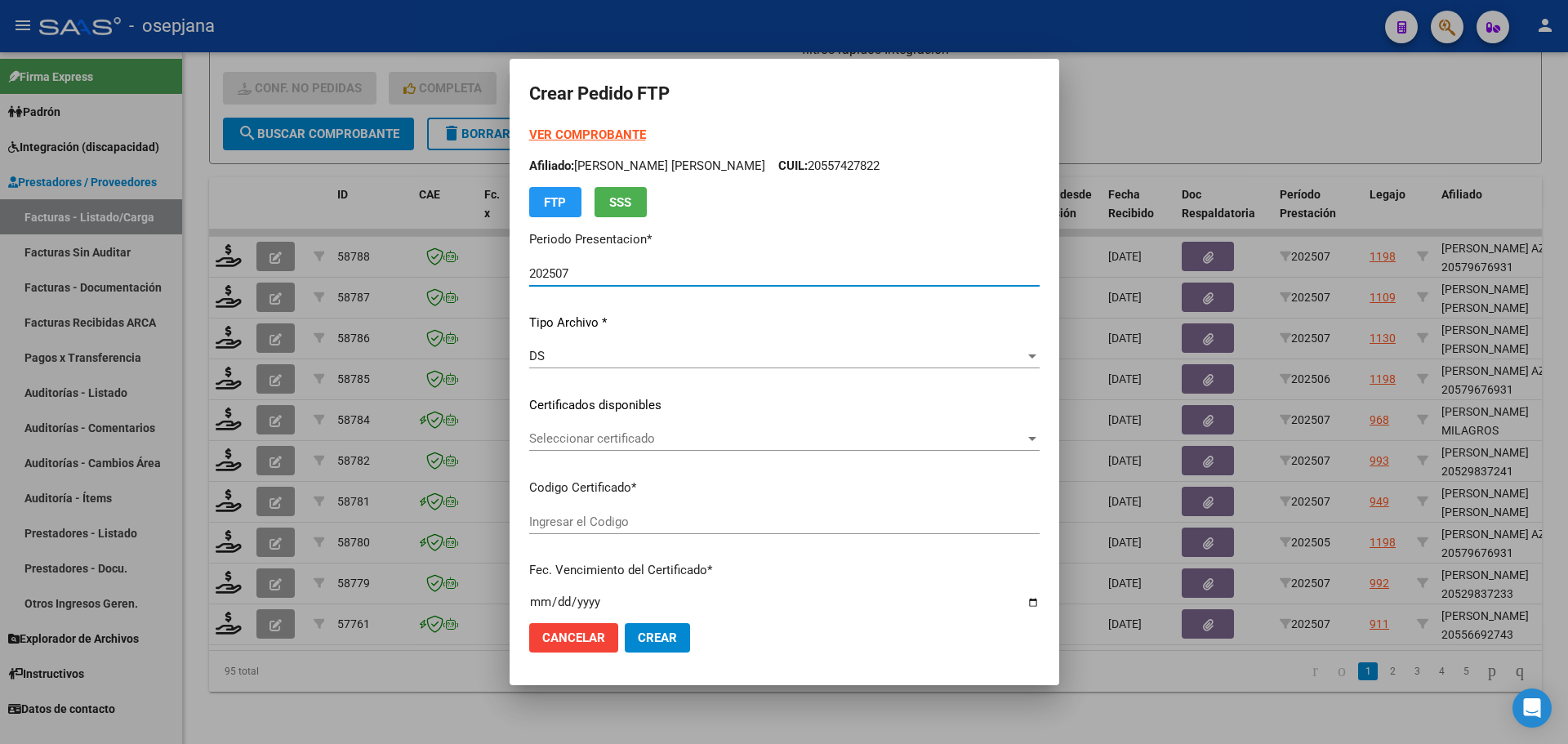
type input "ARG02000556692742024022820290228BSAS342"
type input "2029-02-28"
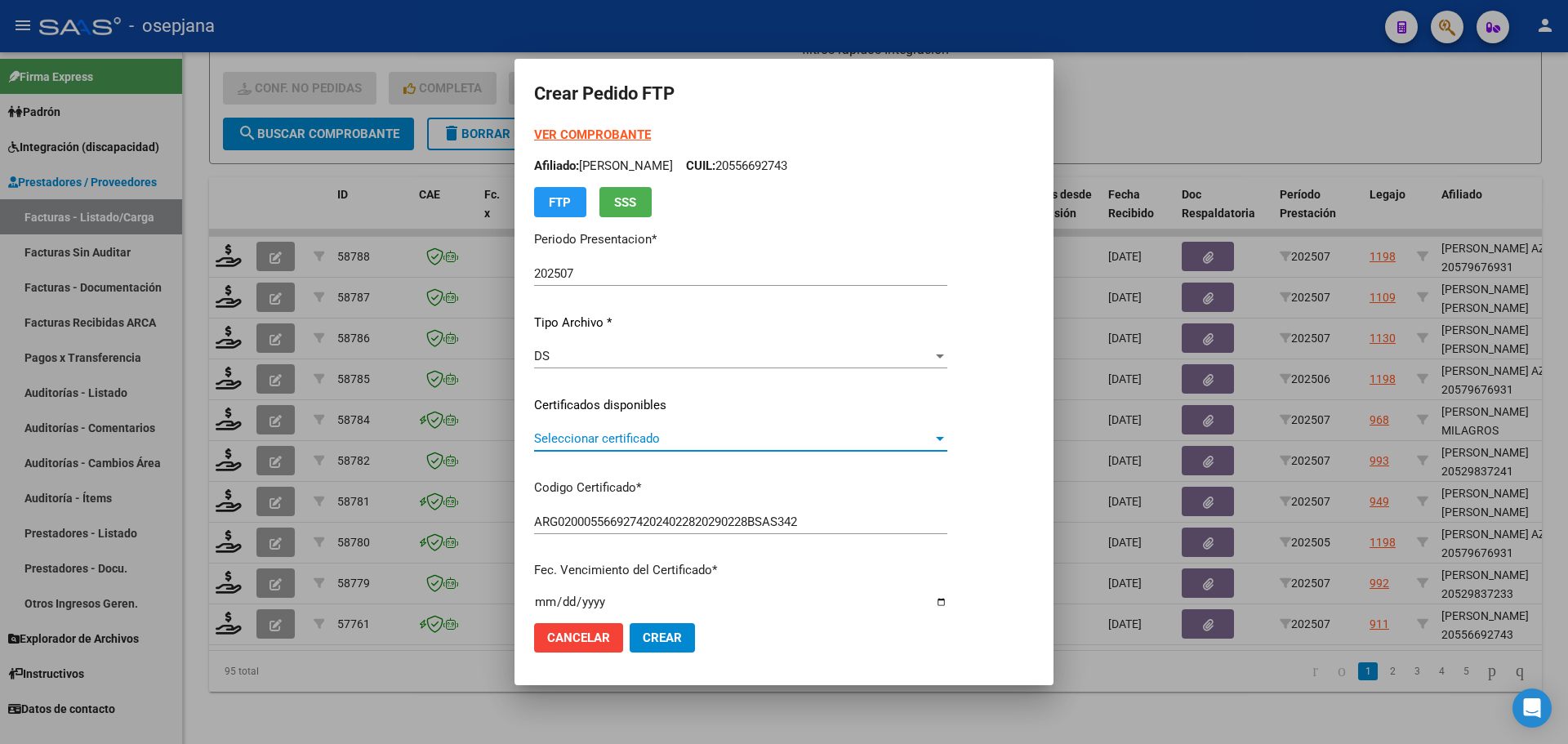
click at [708, 444] on span "Seleccionar certificado" at bounding box center [733, 438] width 399 height 15
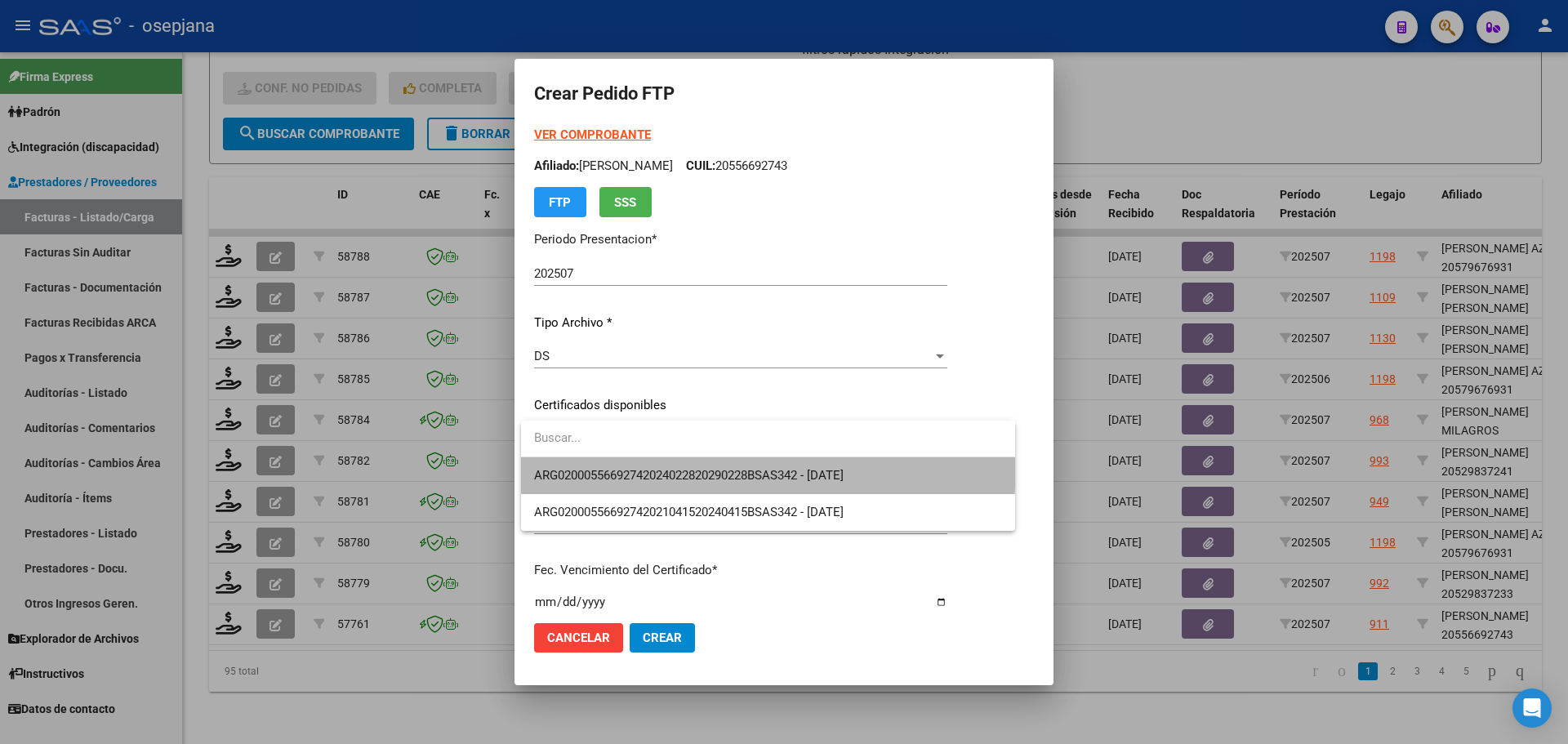
click at [721, 464] on span "ARG02000556692742024022820290228BSAS342 - 2029-02-28" at bounding box center [768, 476] width 468 height 36
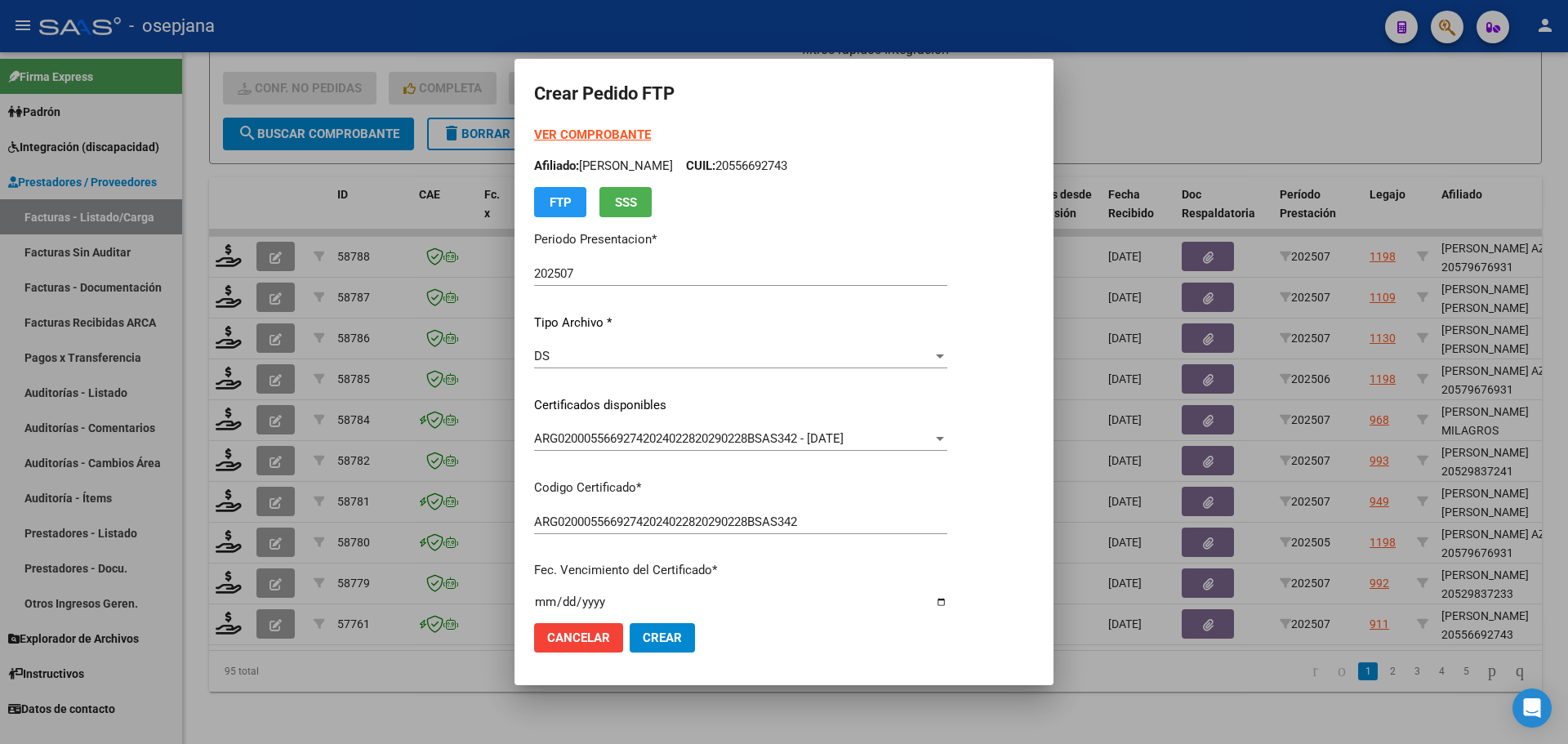
click at [634, 131] on strong "VER COMPROBANTE" at bounding box center [592, 135] width 116 height 15
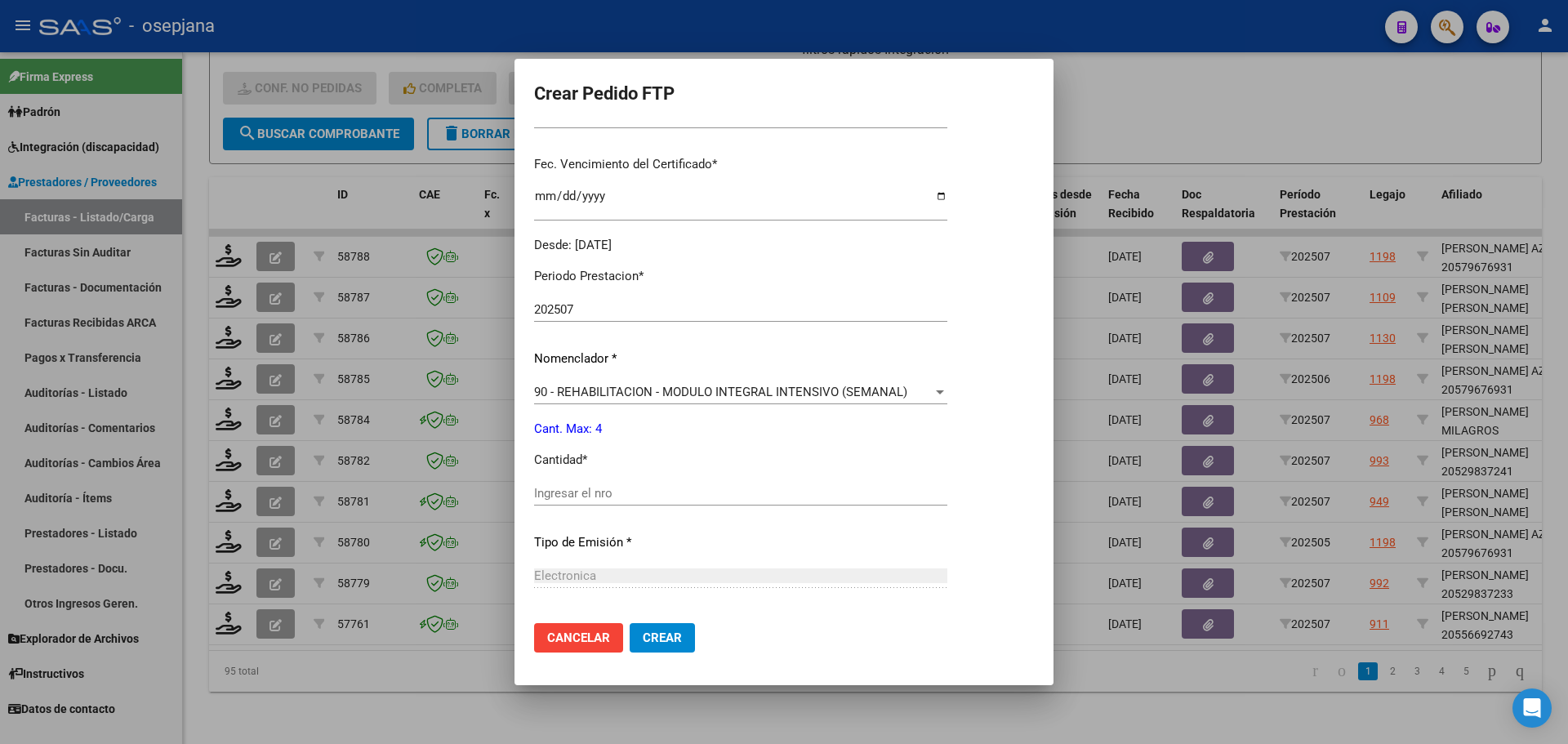
scroll to position [408, 0]
click at [596, 380] on div "90 - REHABILITACION - MODULO INTEGRAL INTENSIVO (SEMANAL) Seleccionar nomenclad…" at bounding box center [741, 390] width 413 height 24
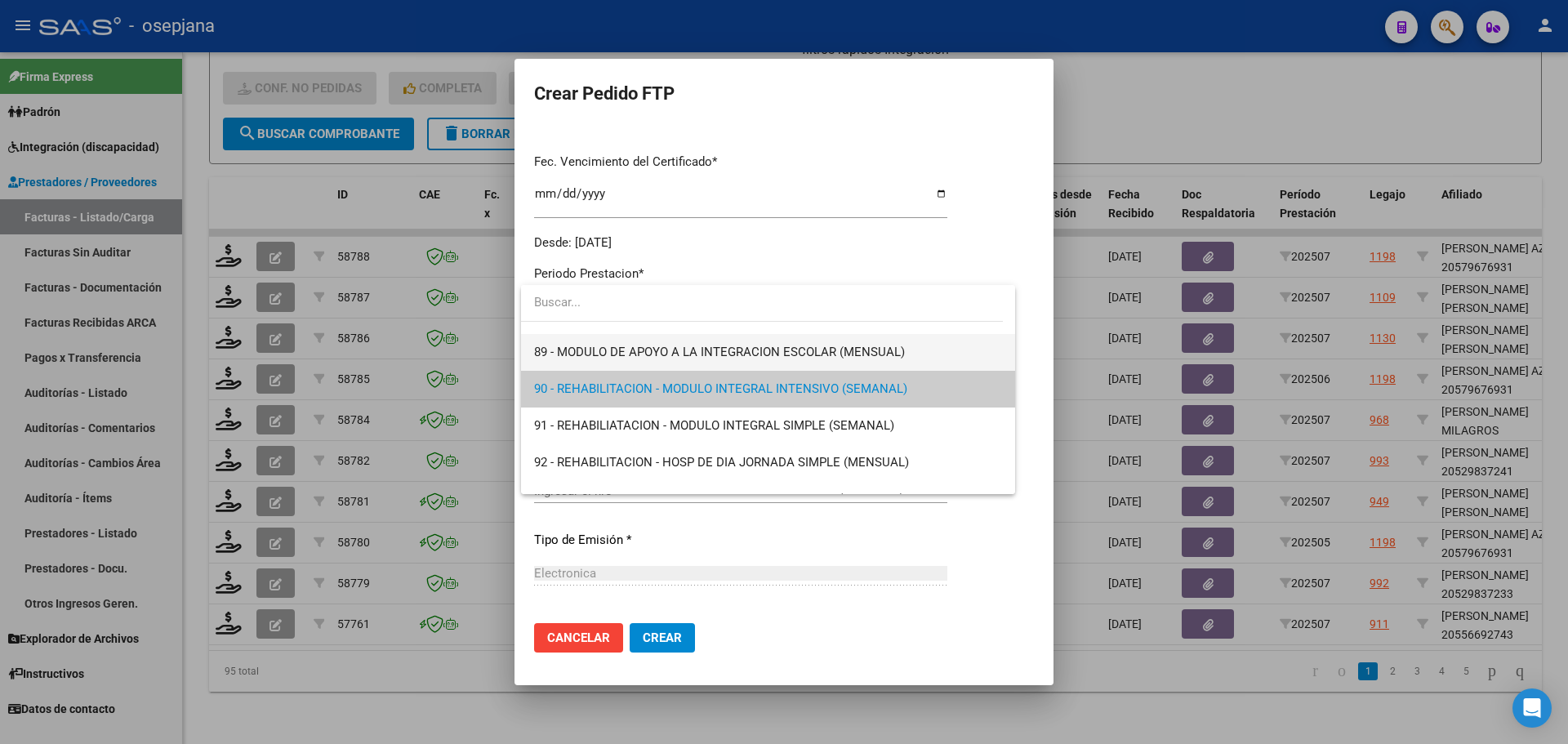
click at [610, 344] on span "89 - MODULO DE APOYO A LA INTEGRACION ESCOLAR (MENSUAL)" at bounding box center [768, 352] width 468 height 36
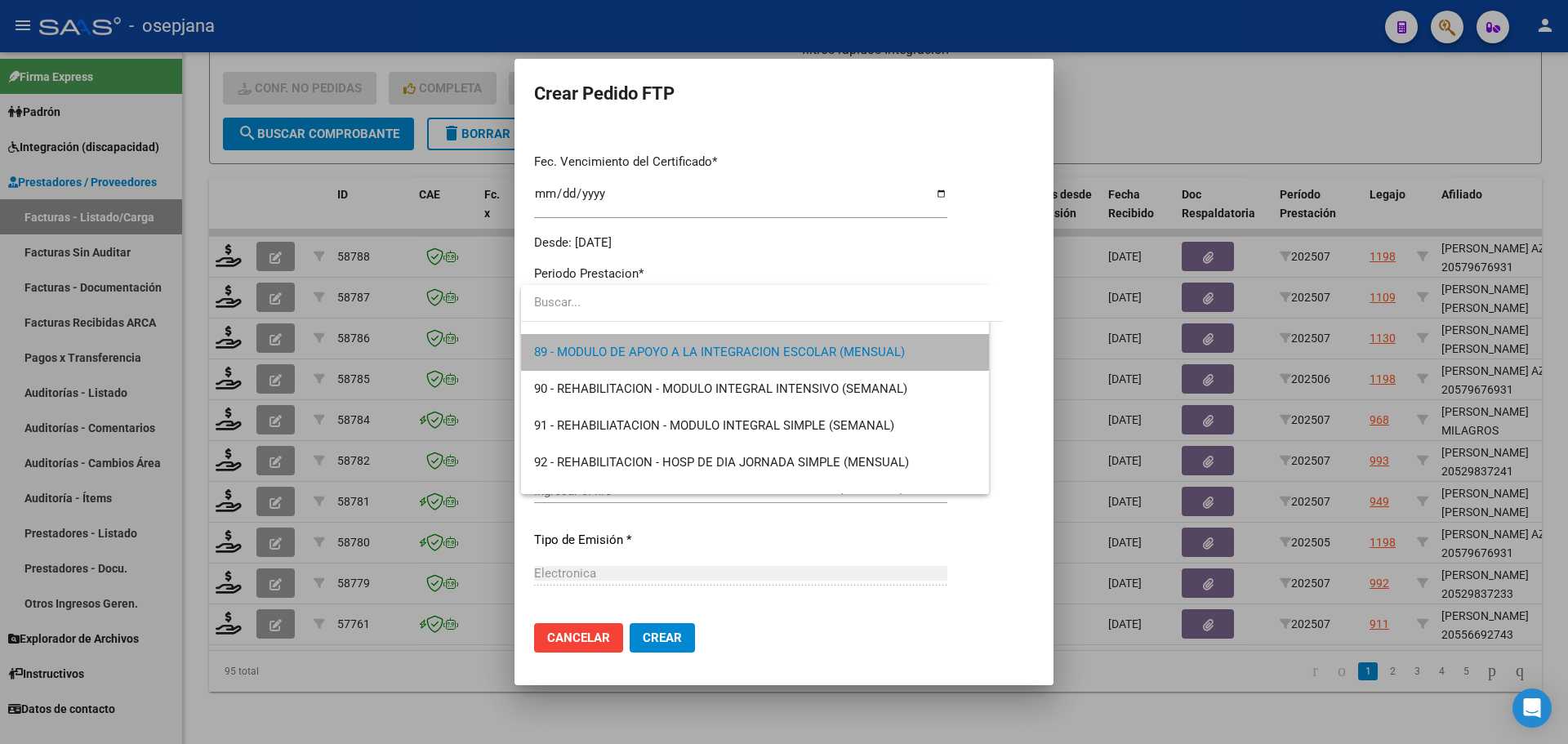
scroll to position [3233, 0]
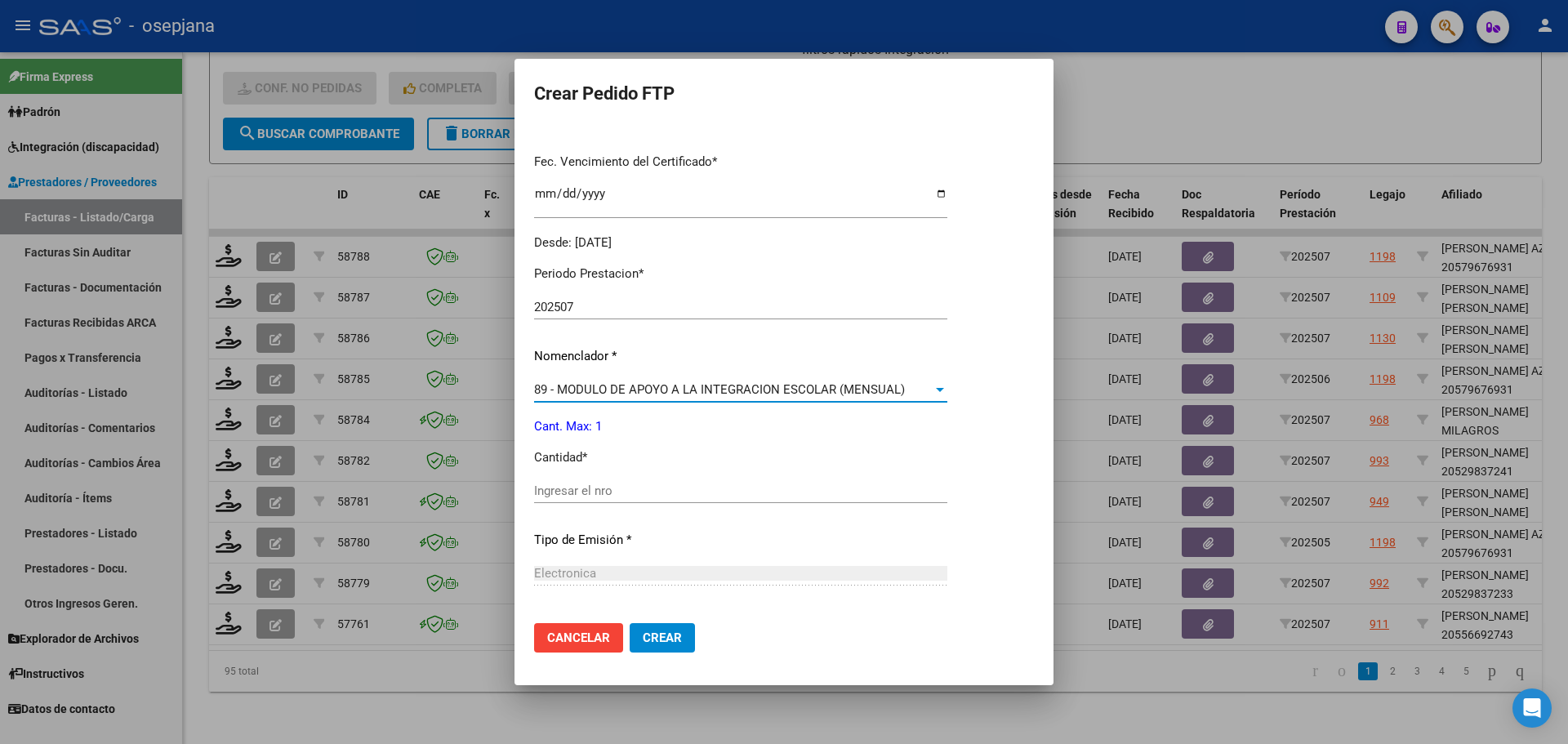
click at [594, 497] on input "Ingresar el nro" at bounding box center [741, 491] width 413 height 15
type input "1"
click at [666, 647] on button "Crear" at bounding box center [662, 638] width 65 height 30
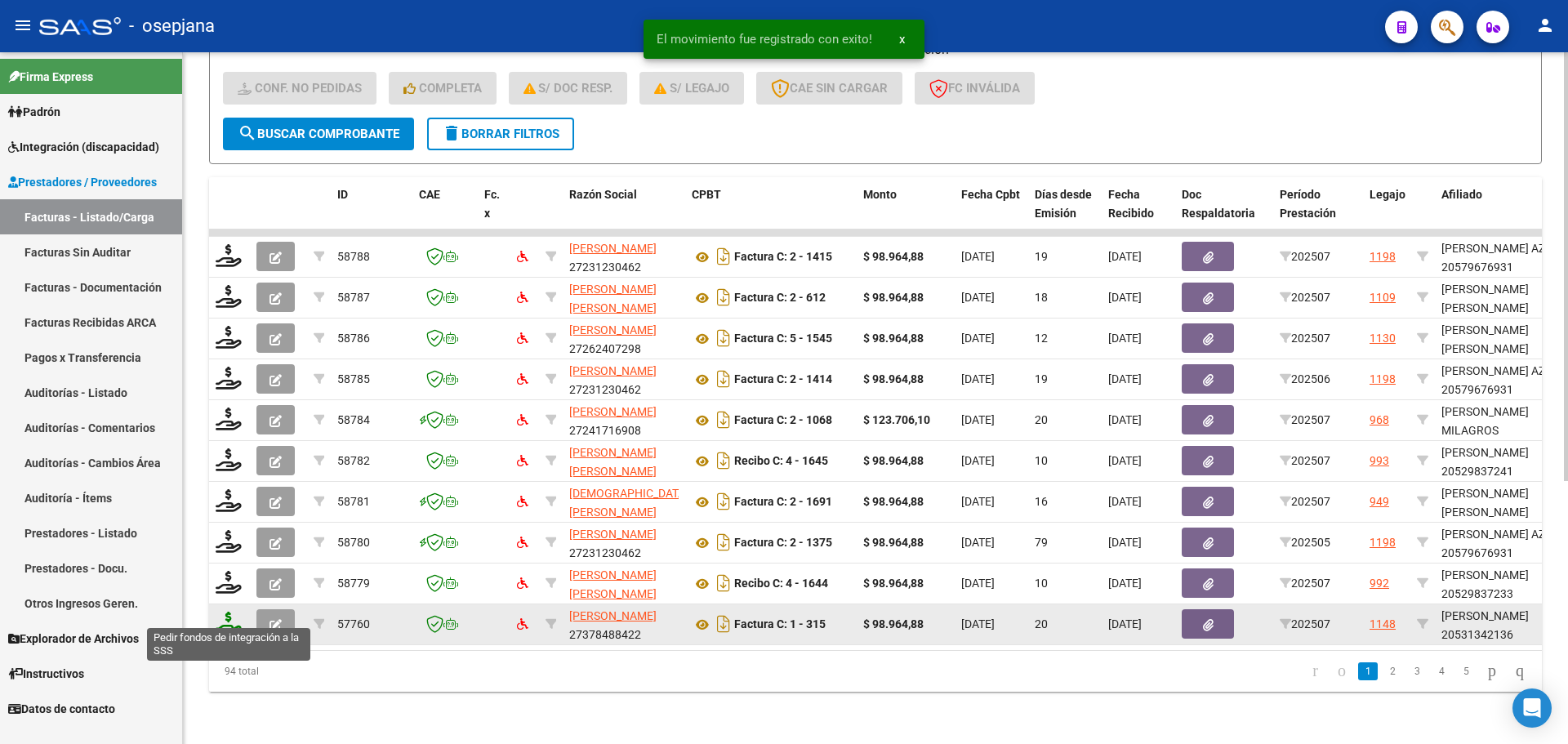
click at [221, 615] on icon at bounding box center [228, 622] width 26 height 23
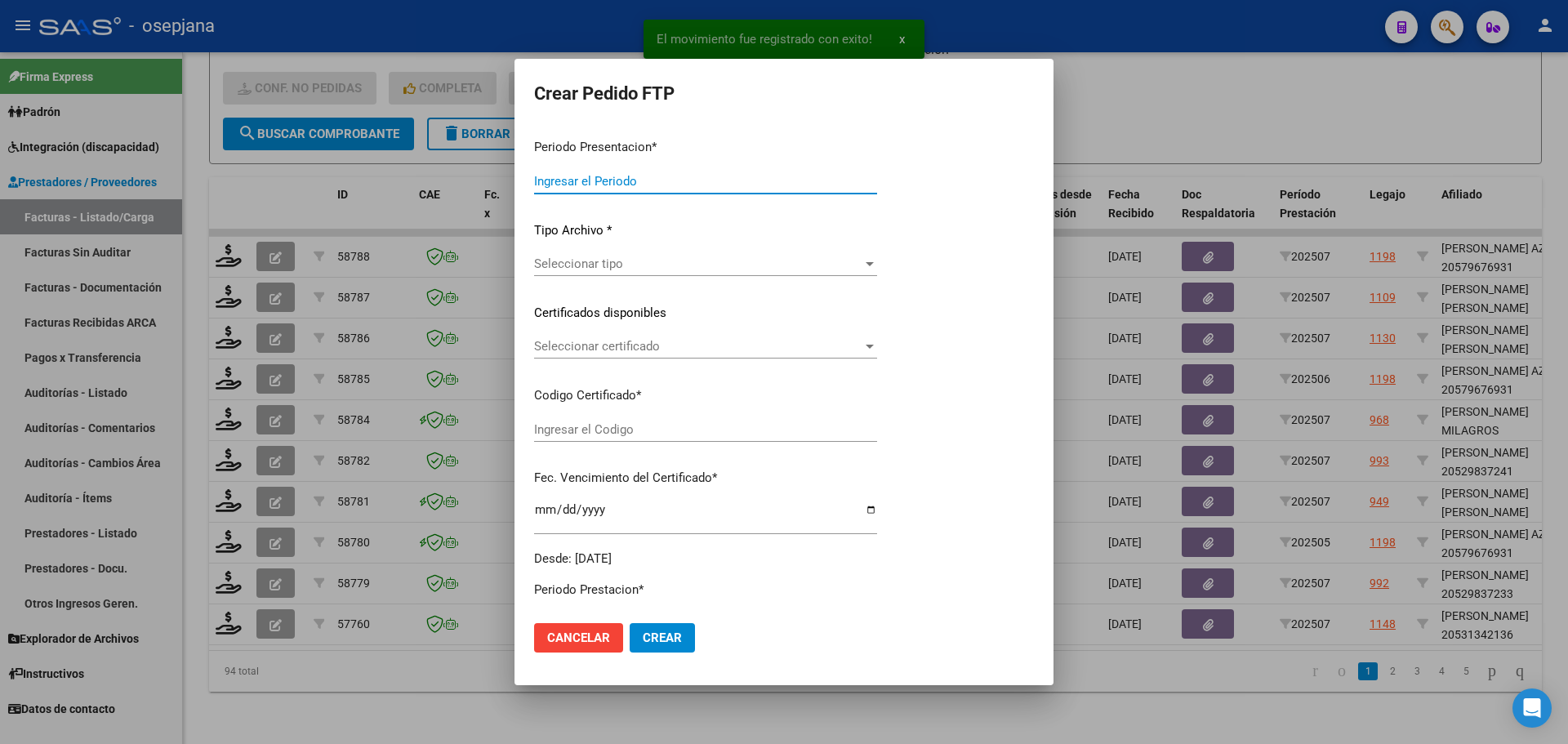
type input "202507"
type input "$ 98.964,88"
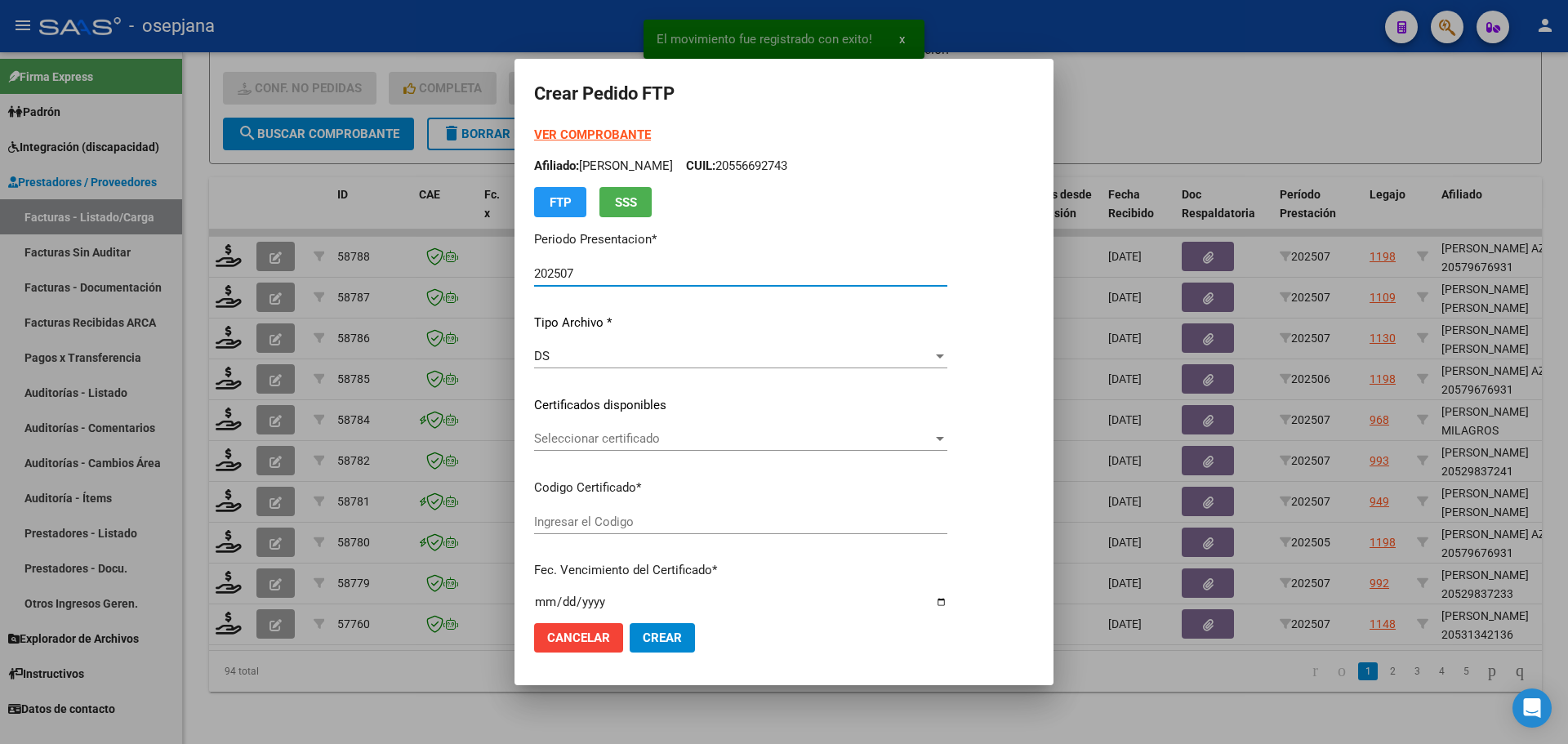
type input "E/T"
type input "[DATE]"
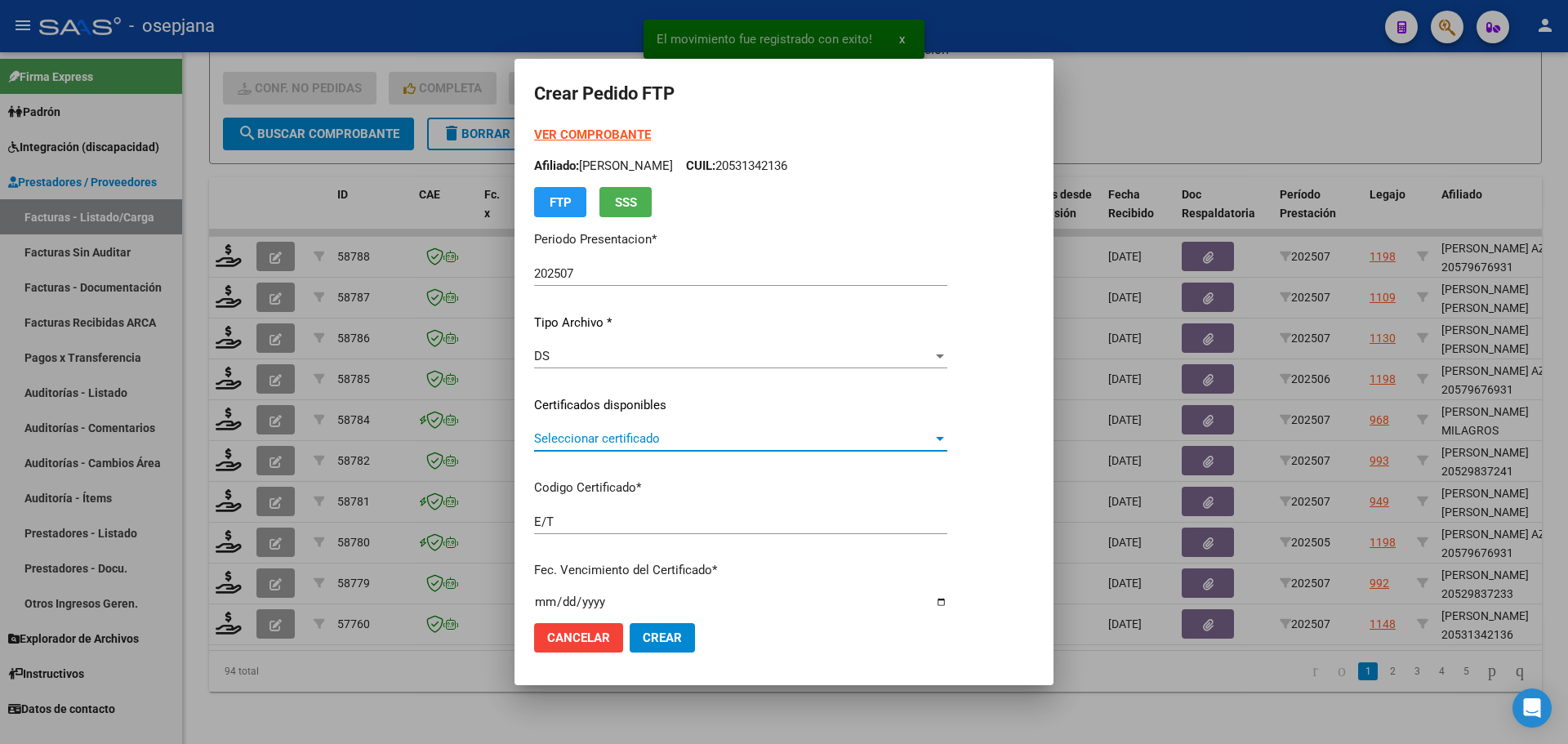
click at [623, 431] on span "Seleccionar certificado" at bounding box center [733, 438] width 399 height 15
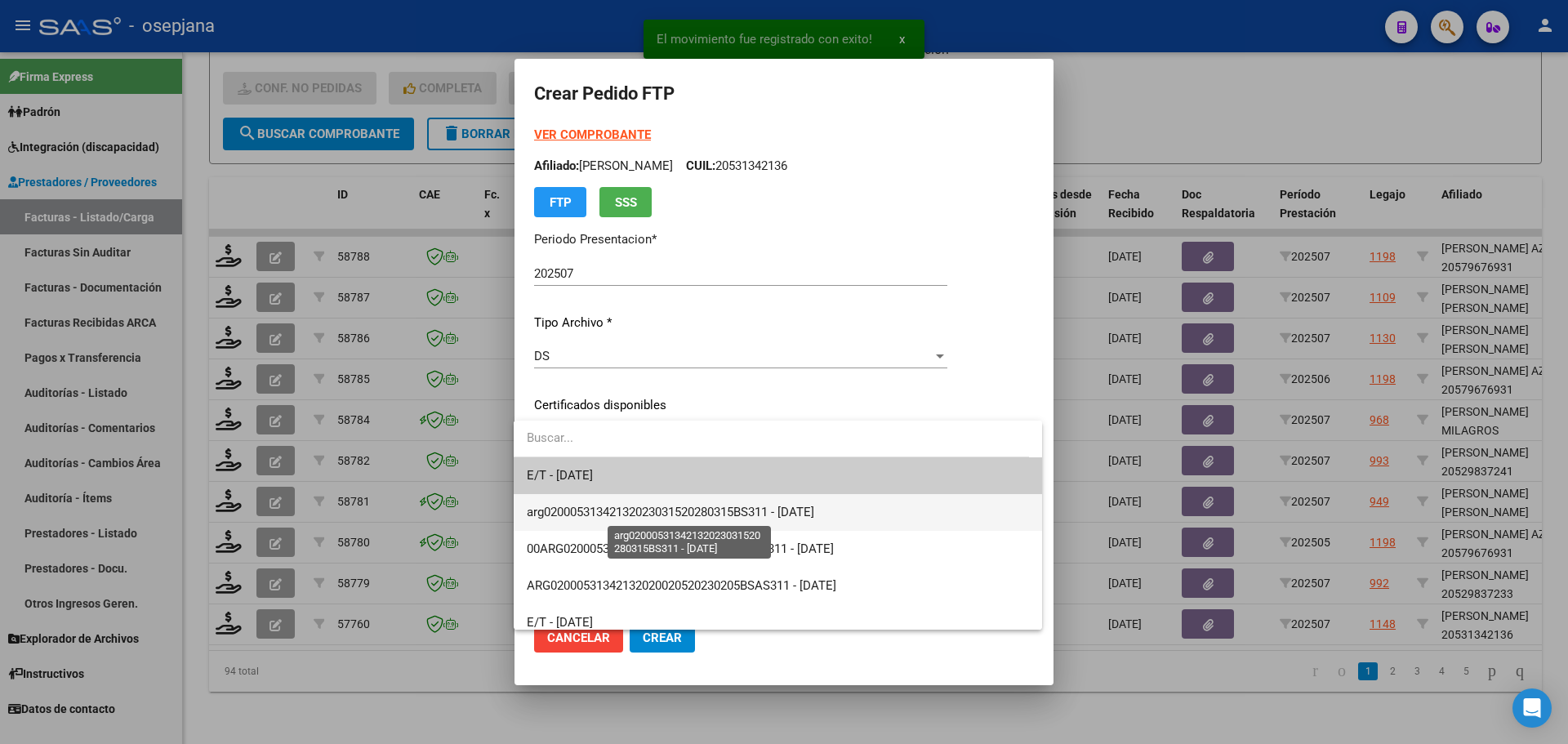
click at [641, 510] on span "arg02000531342132023031520280315BS311 - 2028-03-18" at bounding box center [670, 511] width 287 height 15
type input "arg02000531342132023031520280315BS311"
type input "2028-03-18"
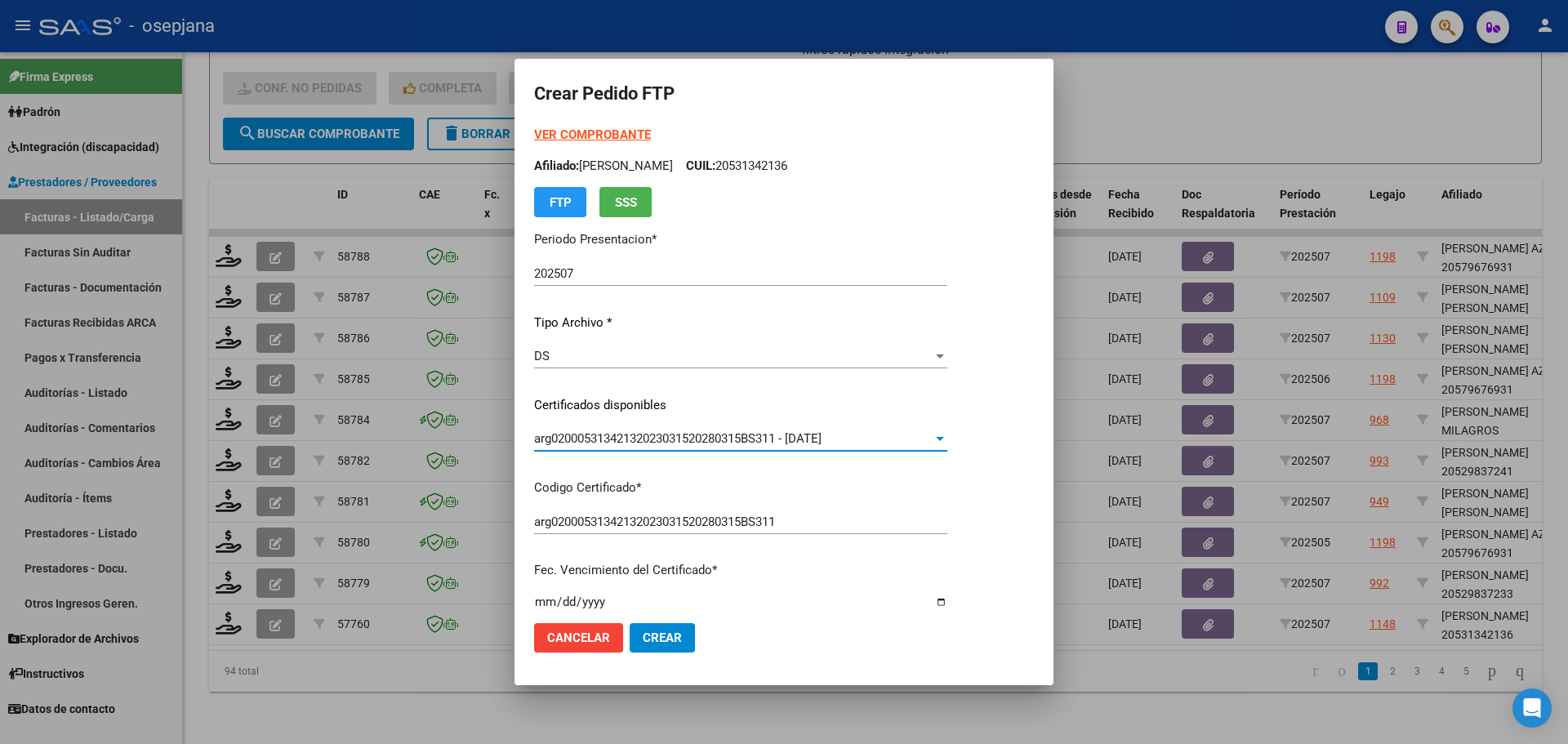
click at [596, 130] on strong "VER COMPROBANTE" at bounding box center [592, 135] width 116 height 15
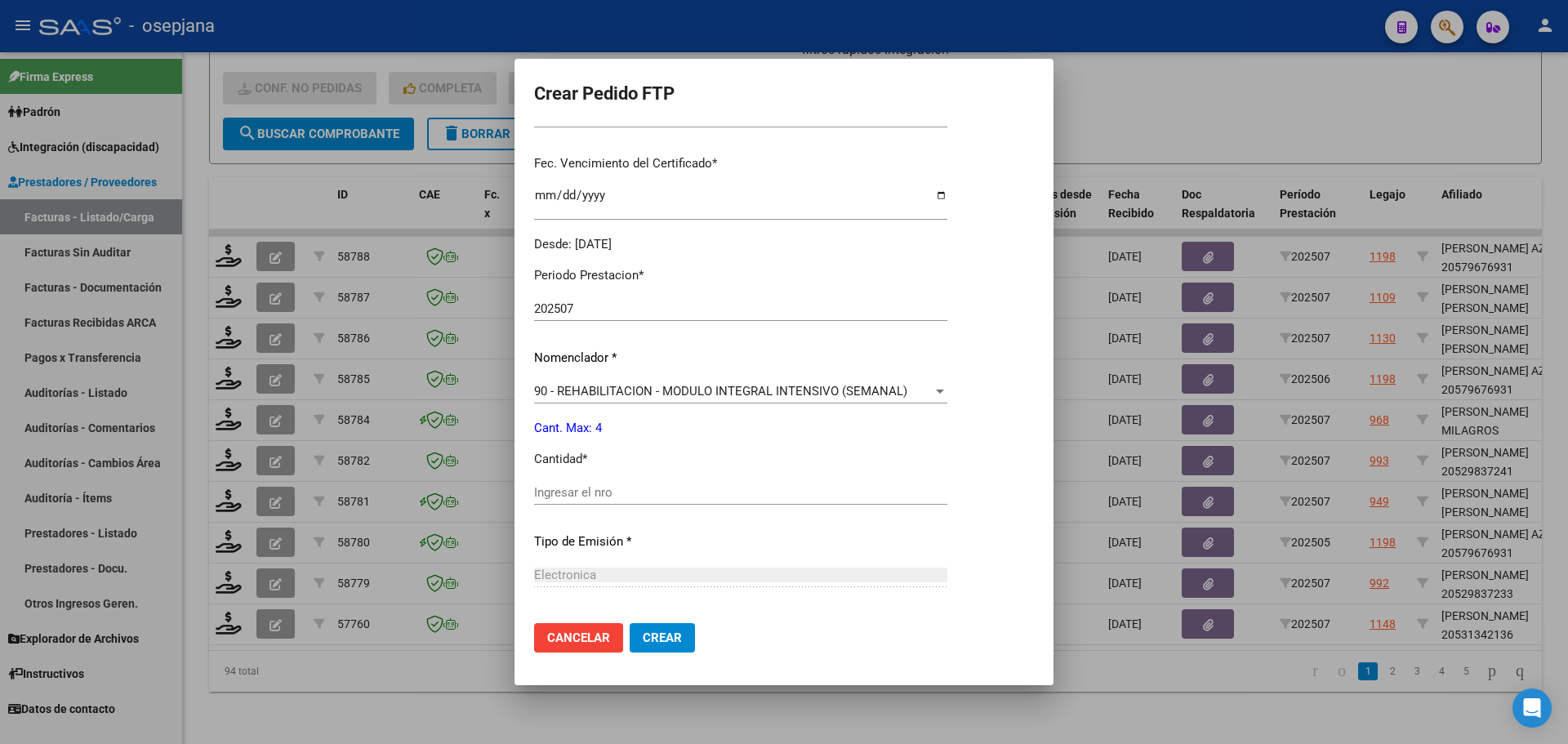
scroll to position [408, 0]
click at [599, 486] on input "Ingresar el nro" at bounding box center [741, 491] width 413 height 15
type input "4"
click at [656, 646] on button "Crear" at bounding box center [662, 638] width 65 height 30
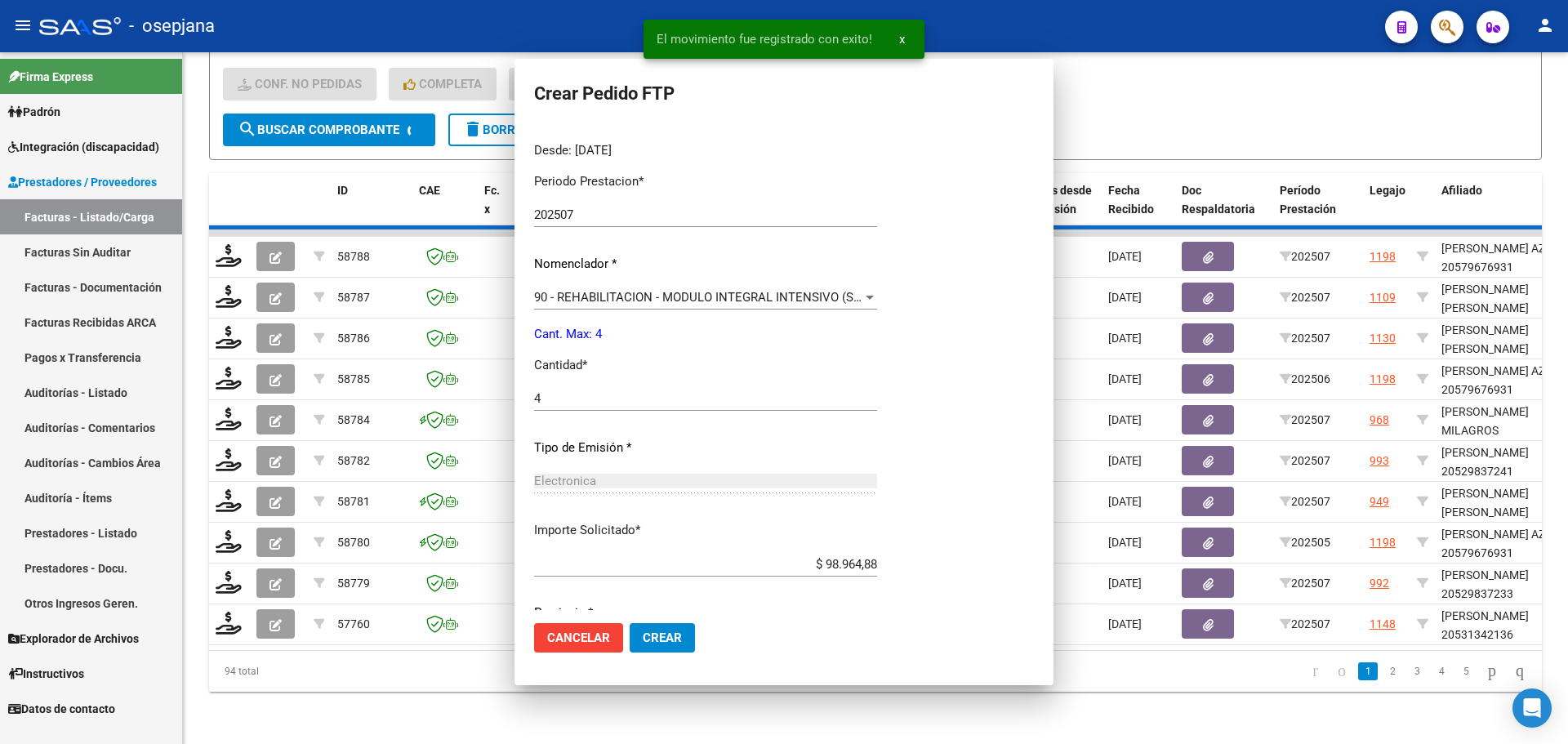
scroll to position [316, 0]
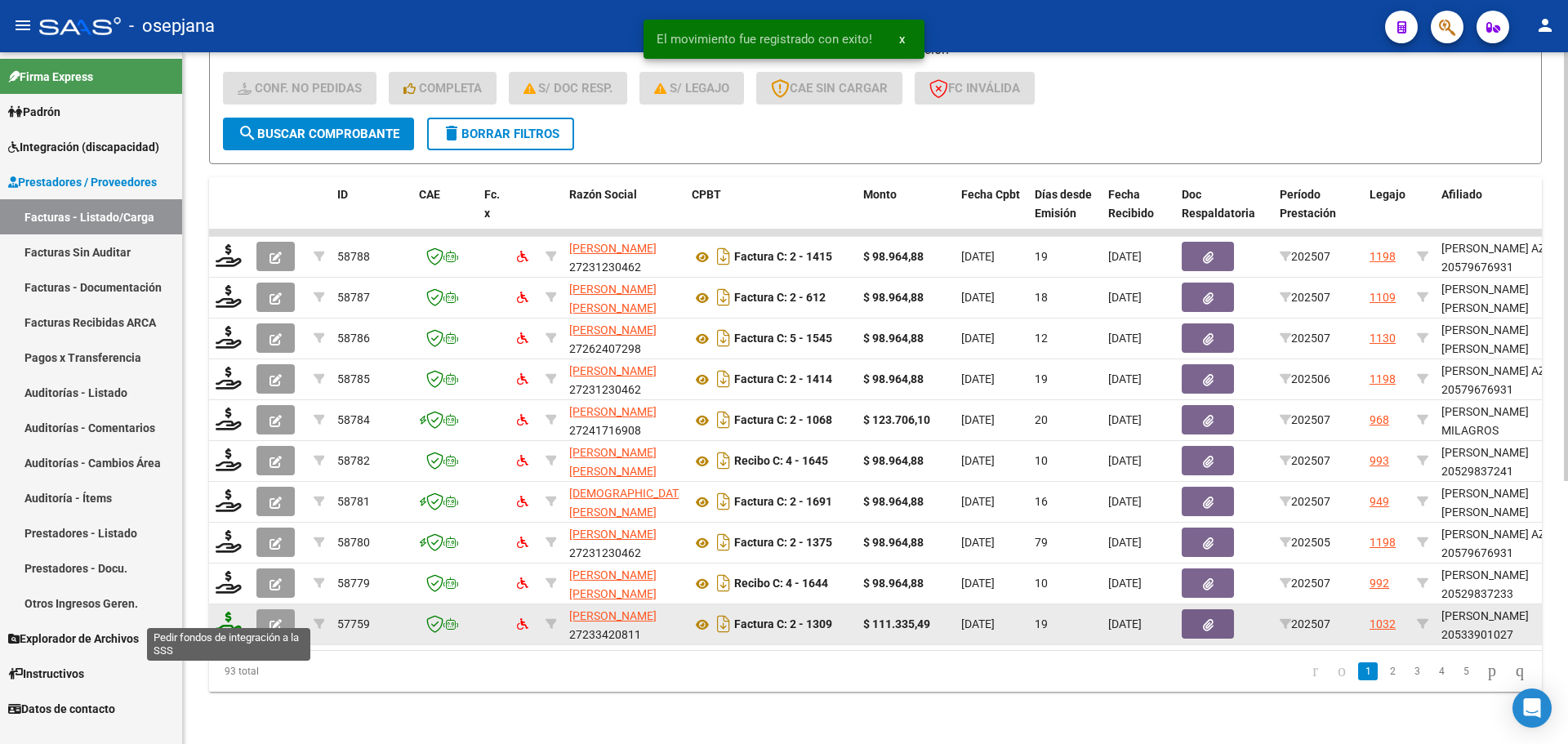
click at [231, 611] on icon at bounding box center [228, 622] width 26 height 23
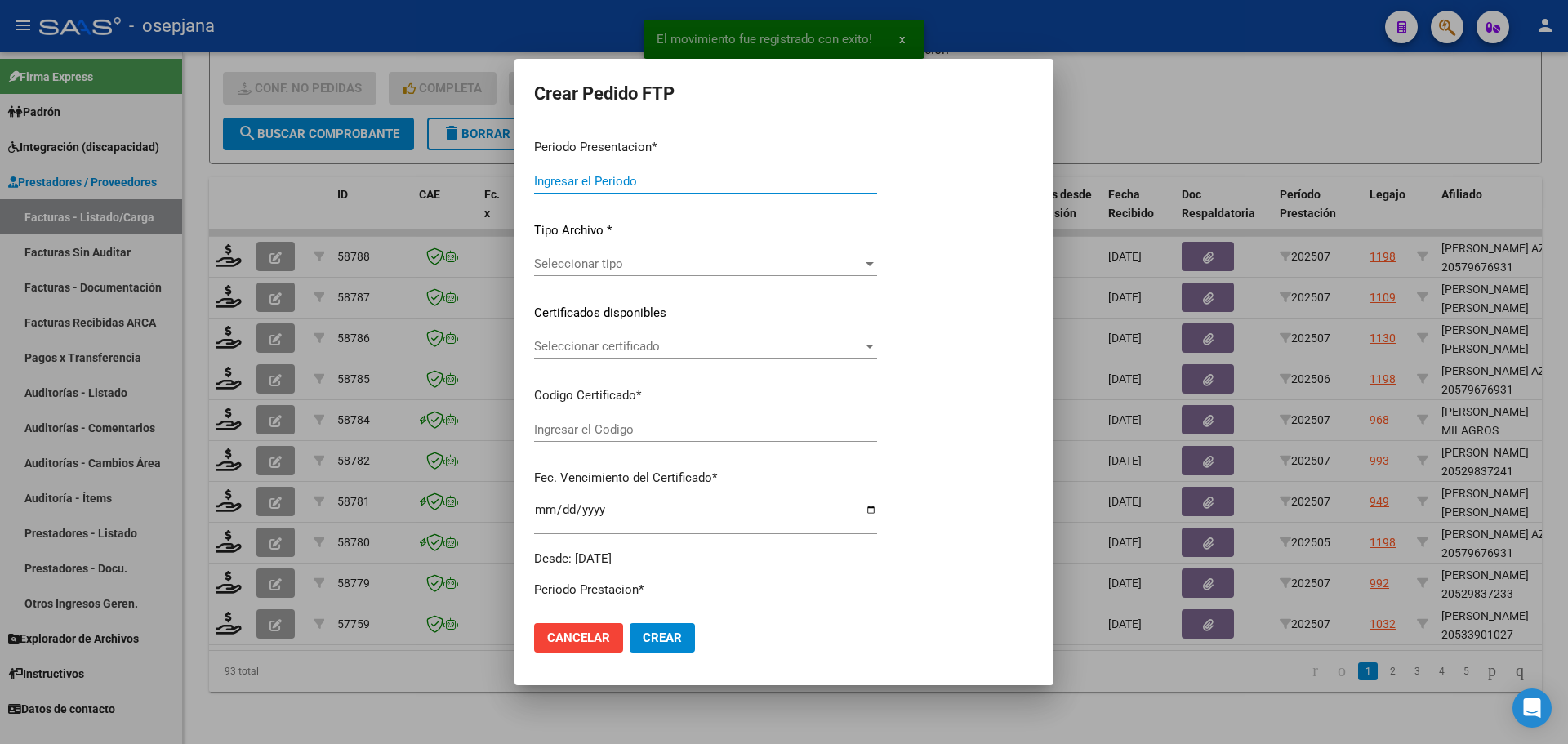
type input "202507"
type input "$ 111.335,49"
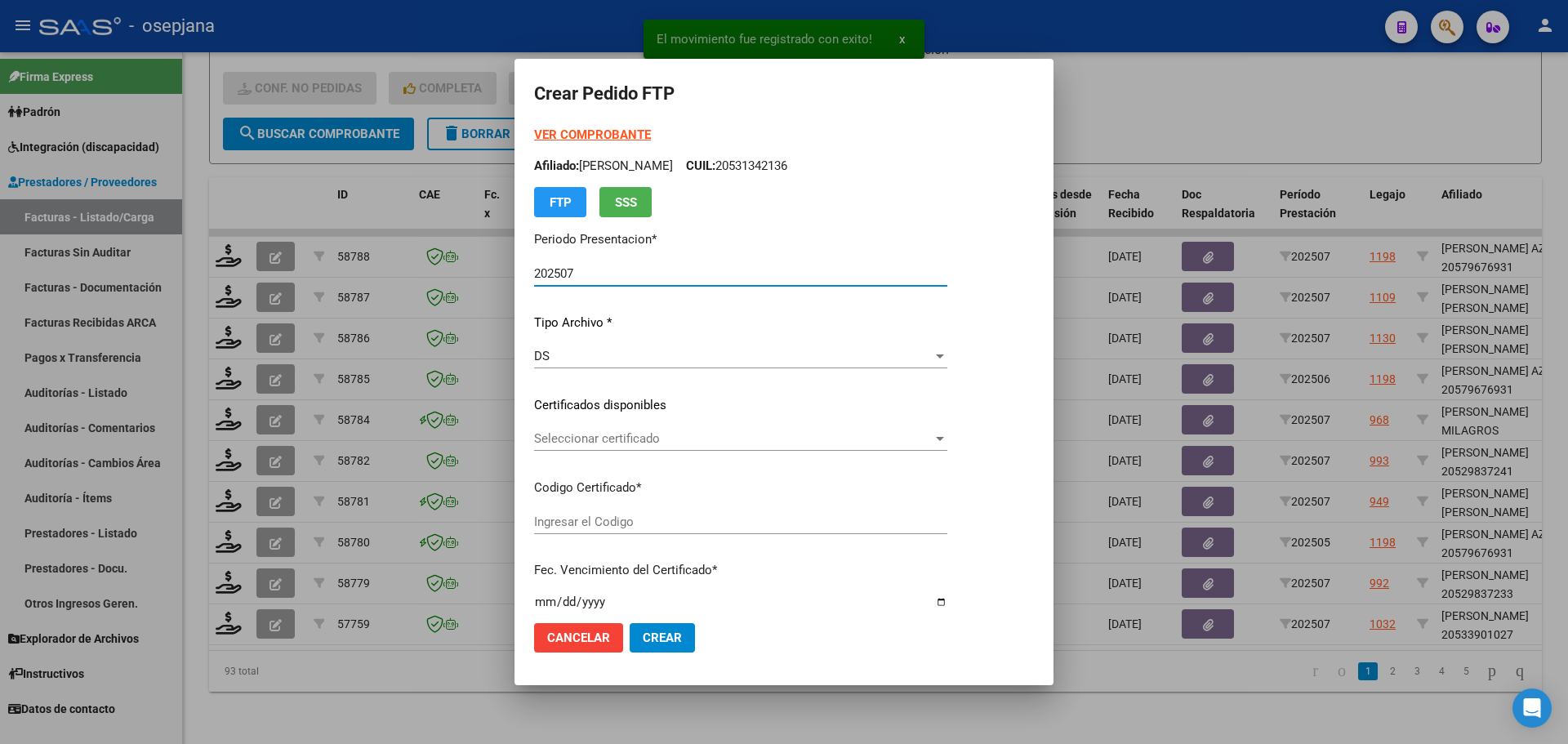
type input "ARG02000533901022022110320251103BS313"
type input "2025-11-03"
click at [682, 438] on span "Seleccionar certificado" at bounding box center [733, 438] width 399 height 15
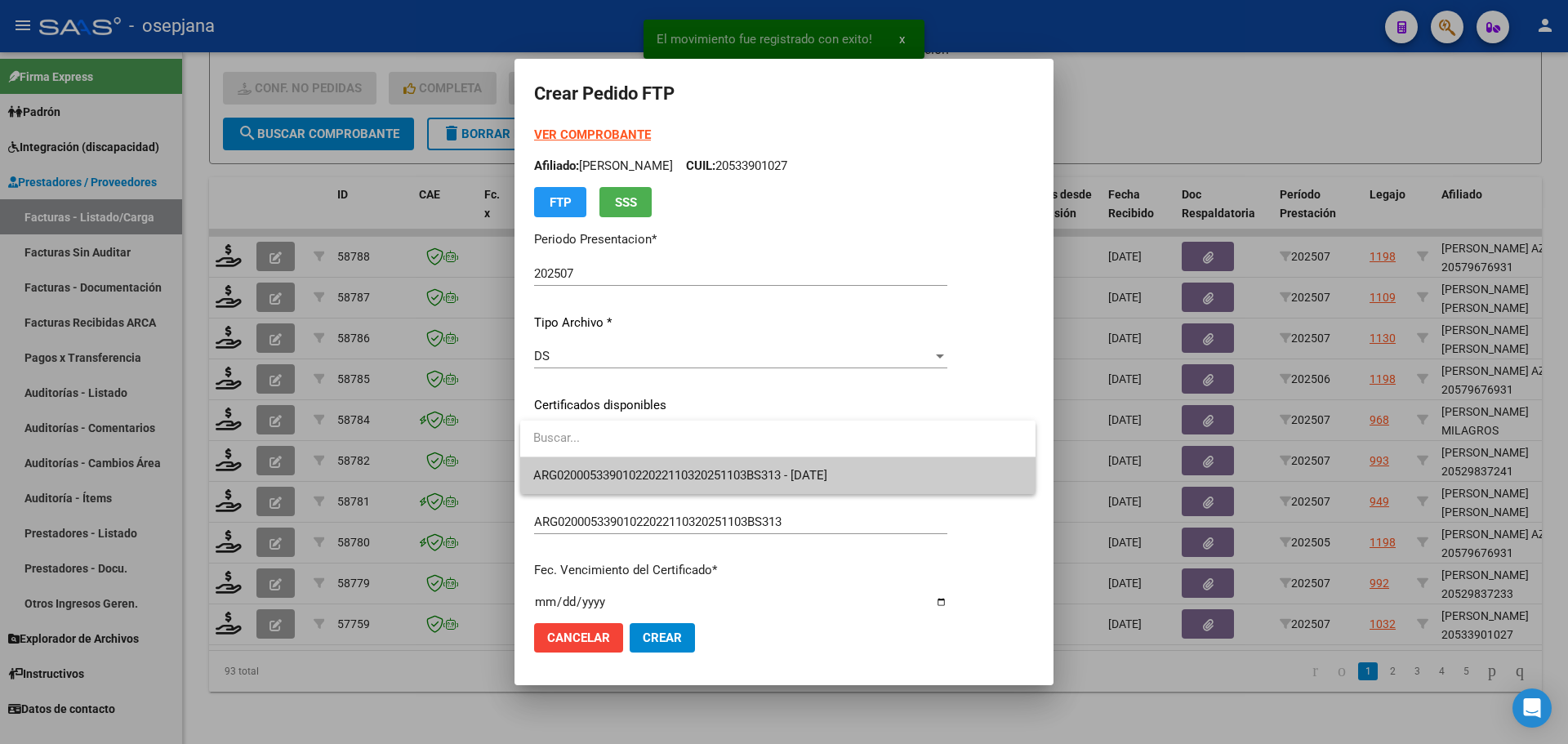
click at [688, 471] on span "ARG02000533901022022110320251103BS313 - 2025-11-03" at bounding box center [680, 475] width 294 height 15
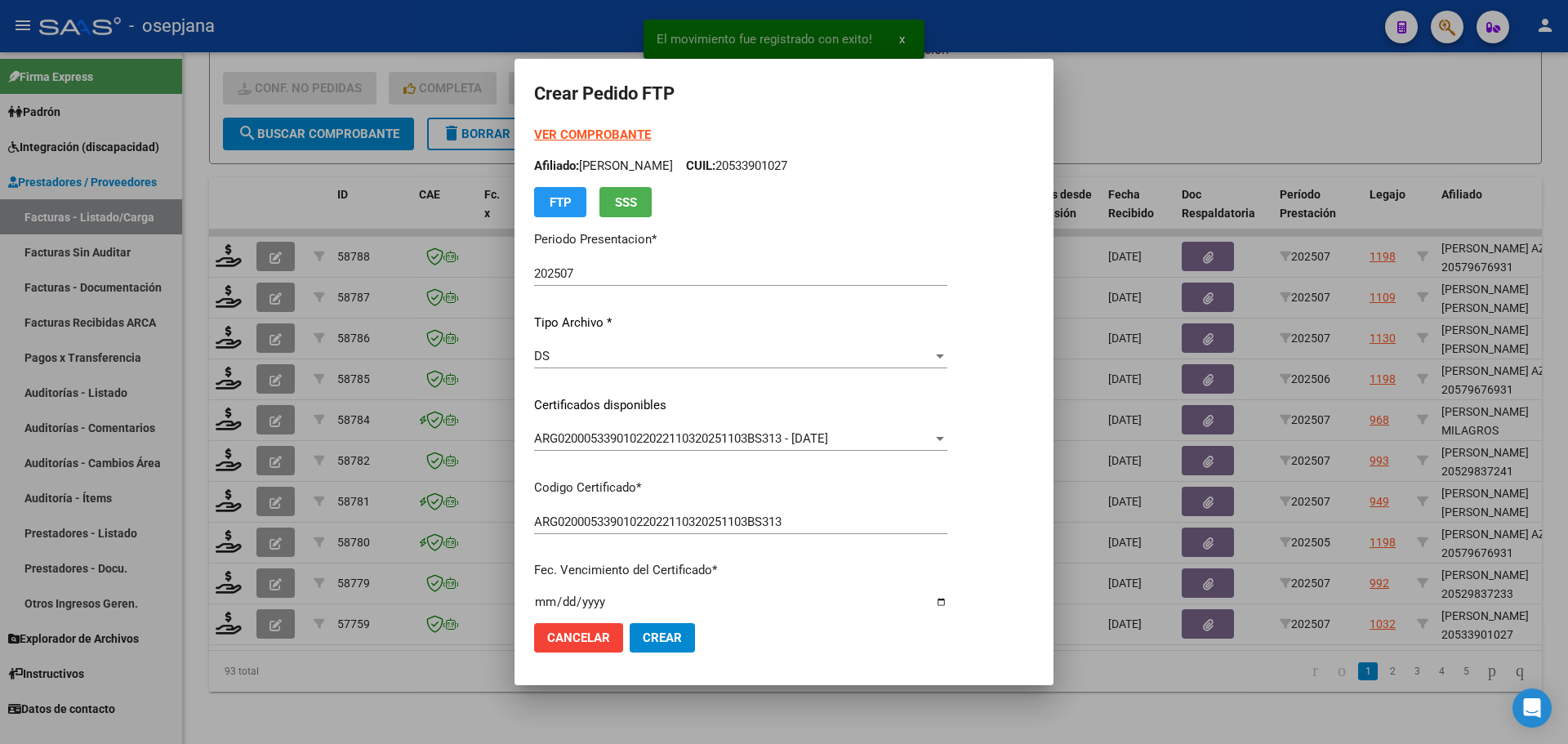
click at [618, 137] on strong "VER COMPROBANTE" at bounding box center [592, 135] width 116 height 15
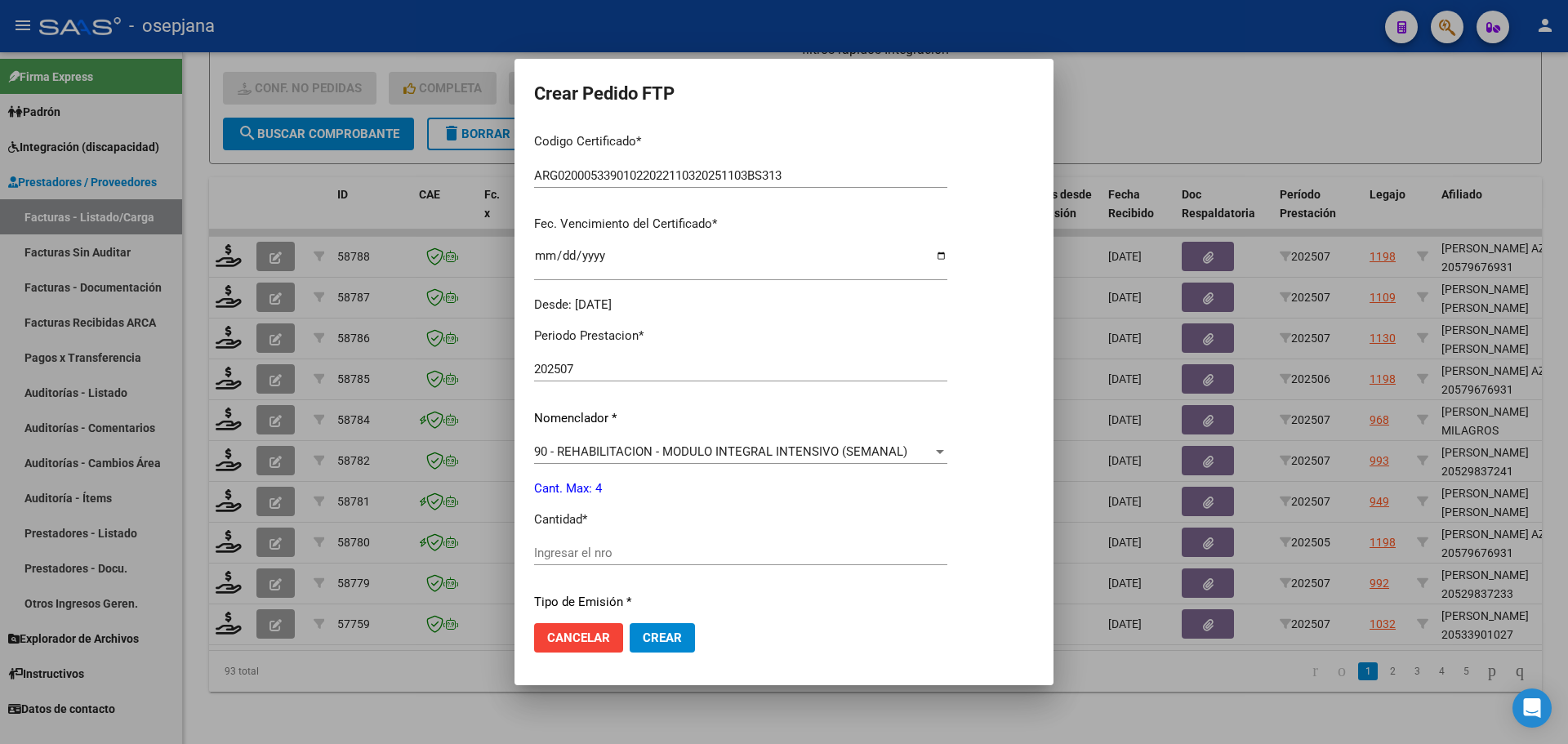
scroll to position [408, 0]
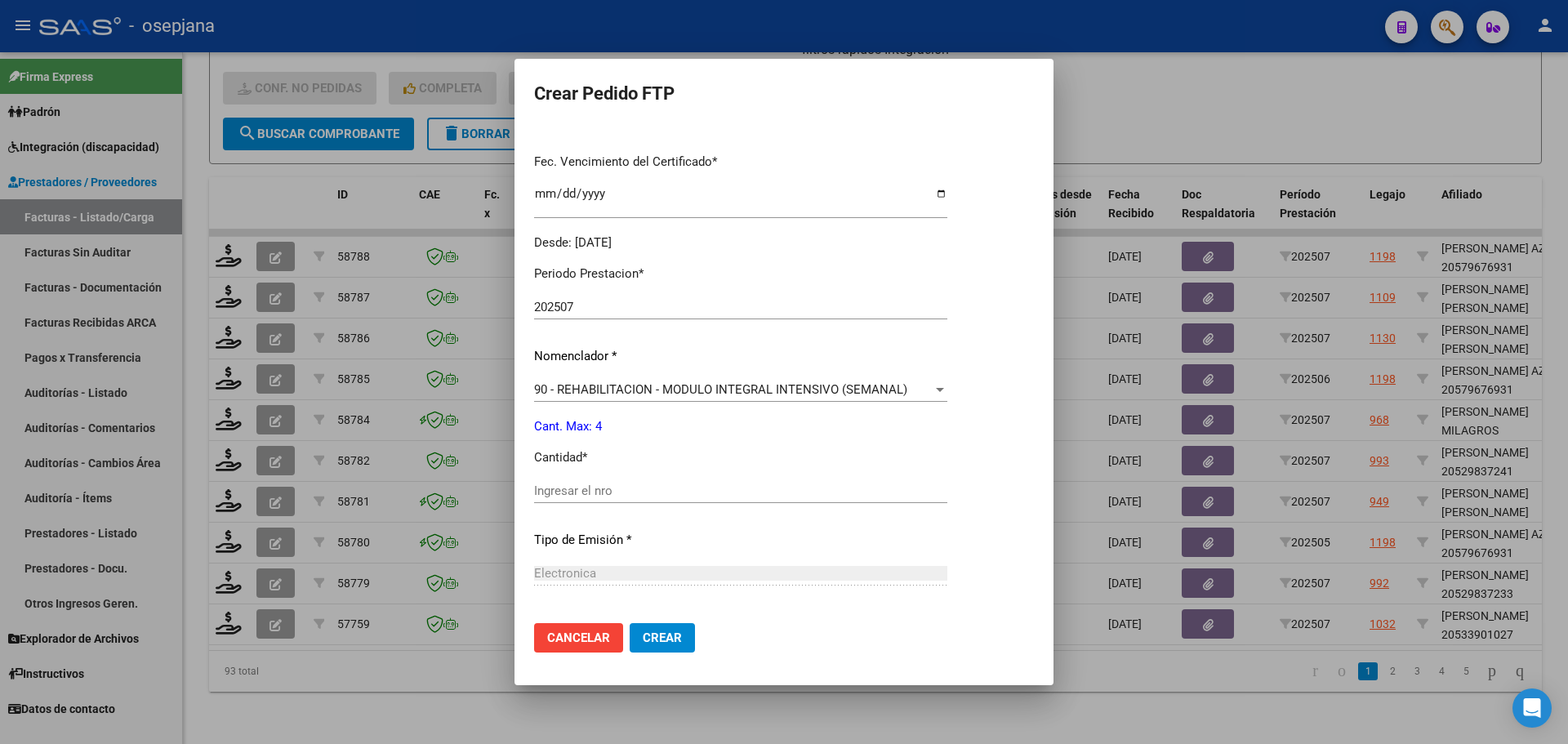
click at [589, 483] on div "Ingresar el nro" at bounding box center [741, 491] width 413 height 24
type input "4"
click at [672, 640] on span "Crear" at bounding box center [662, 637] width 39 height 15
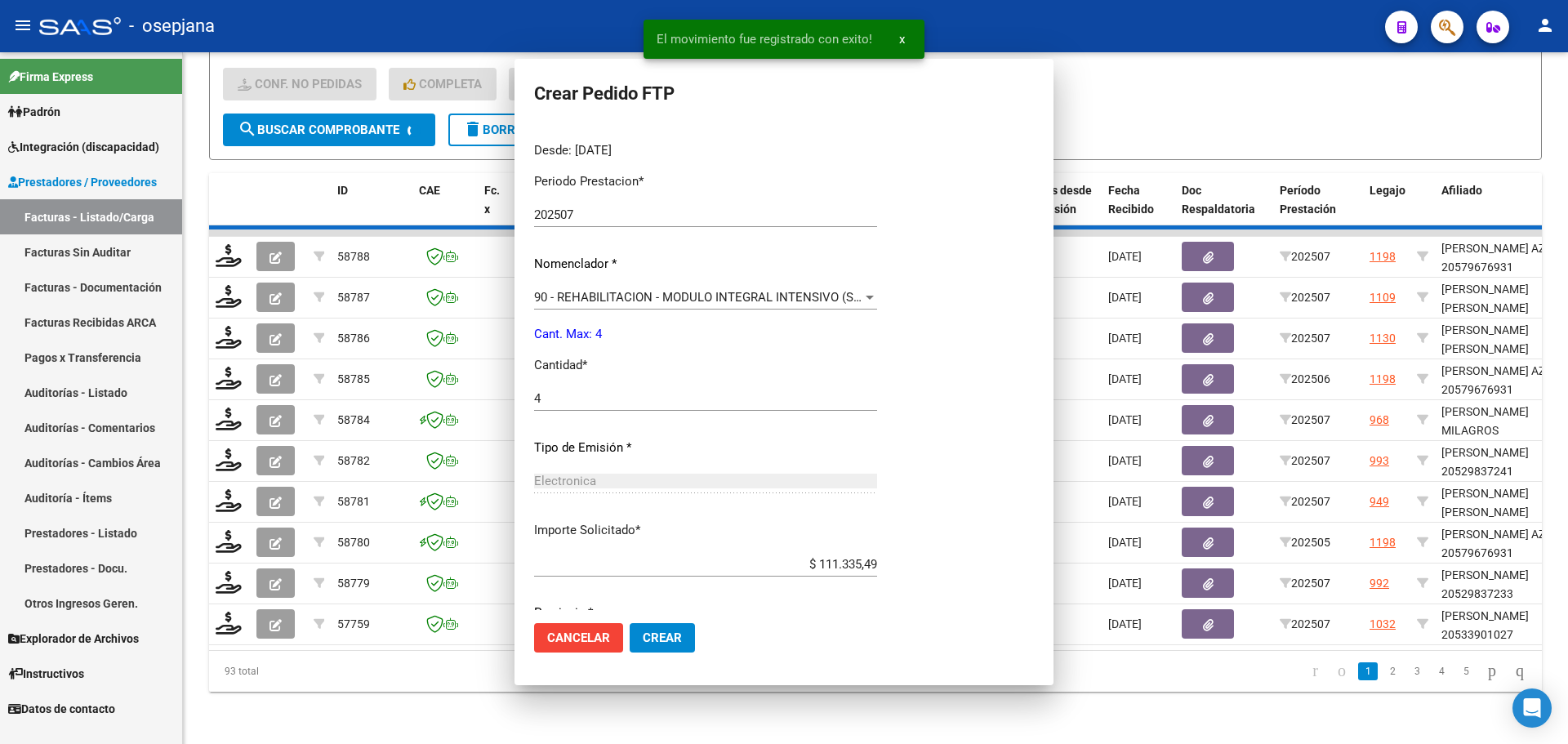
scroll to position [316, 0]
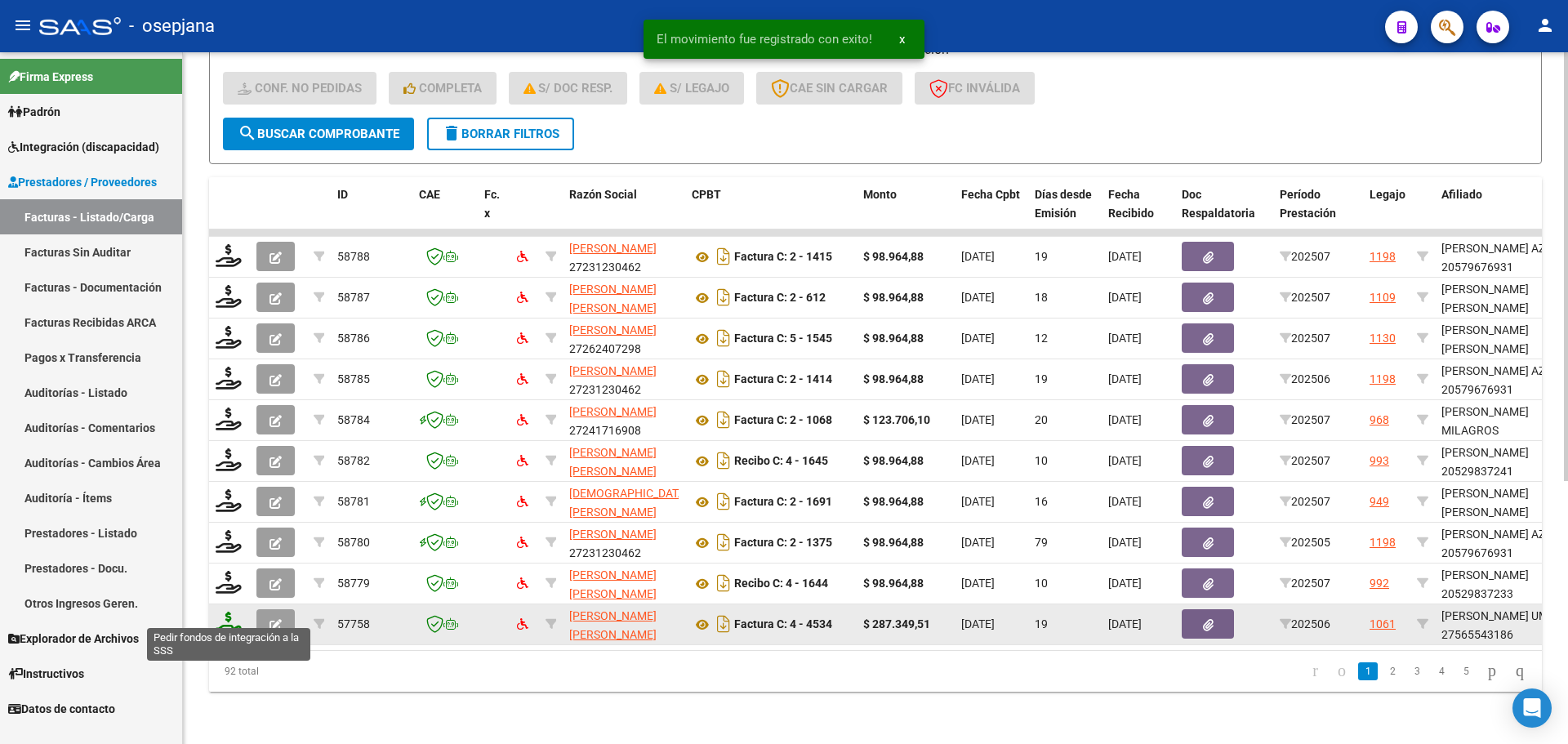
click at [228, 618] on icon at bounding box center [228, 622] width 26 height 23
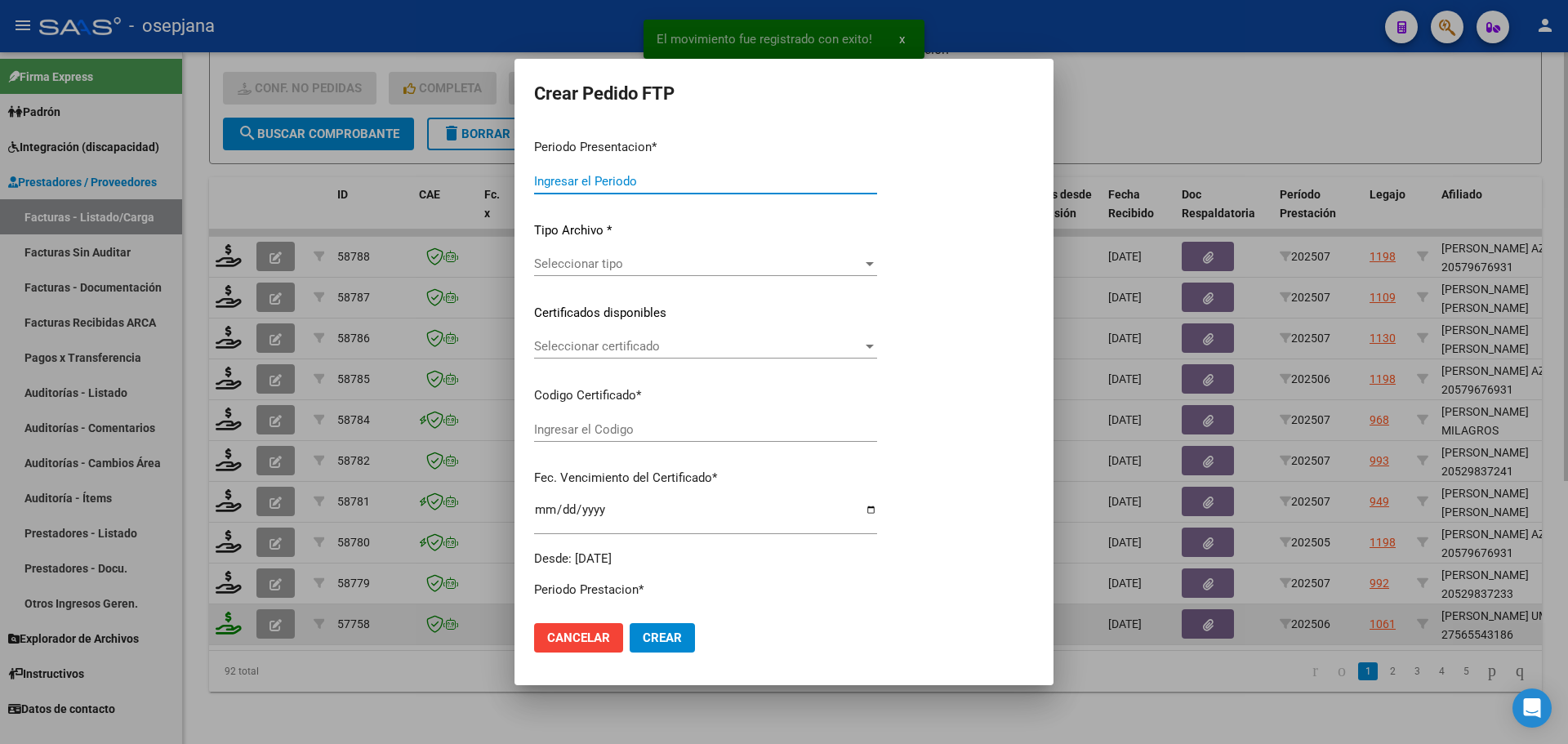
type input "202507"
type input "202506"
type input "$ 287.349,51"
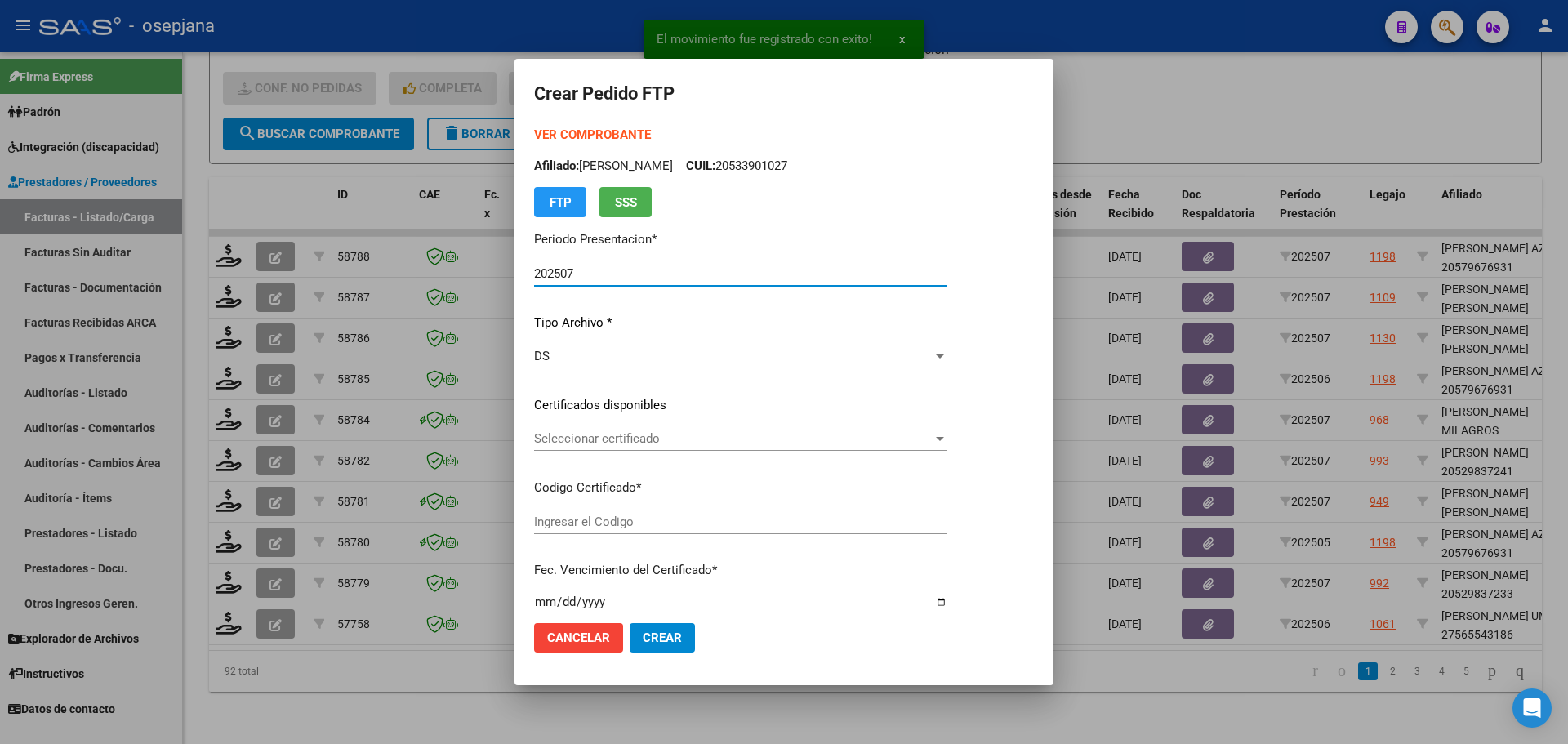
type input "ARG01000565543182023070420280704AND109"
type input "2028-07-04"
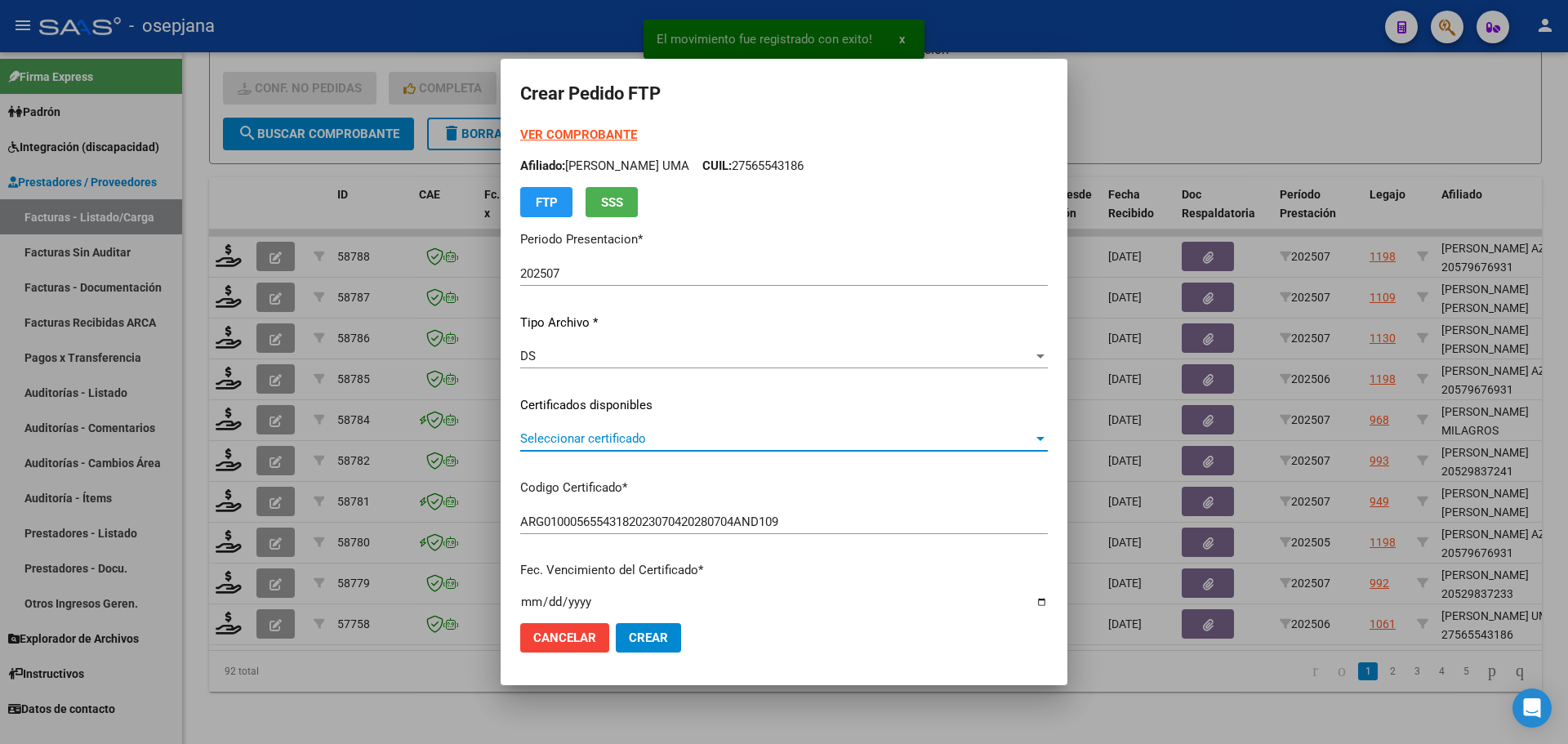
click at [615, 437] on span "Seleccionar certificado" at bounding box center [776, 438] width 513 height 15
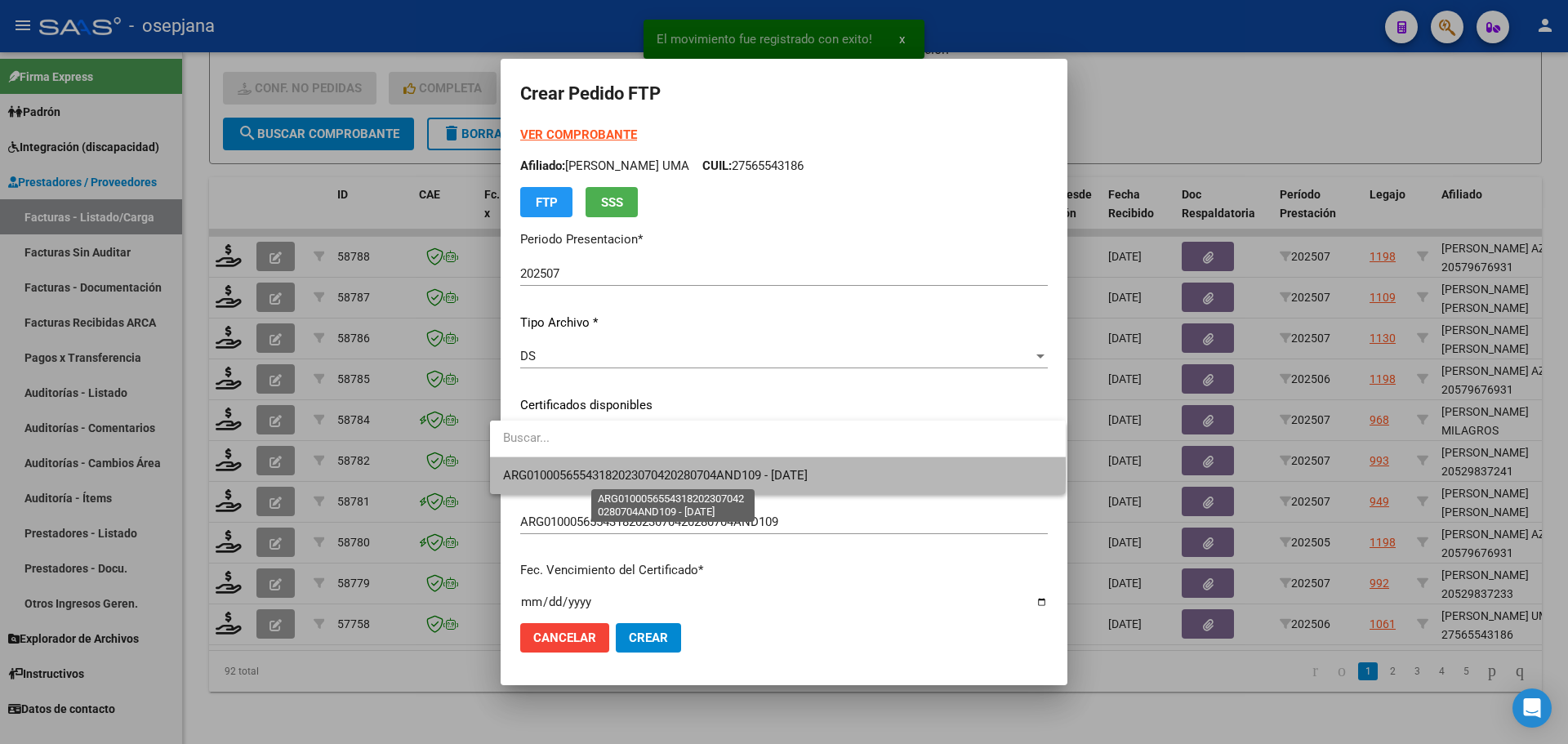
click at [622, 476] on span "ARG01000565543182023070420280704AND109 - 2028-07-04" at bounding box center [655, 475] width 305 height 15
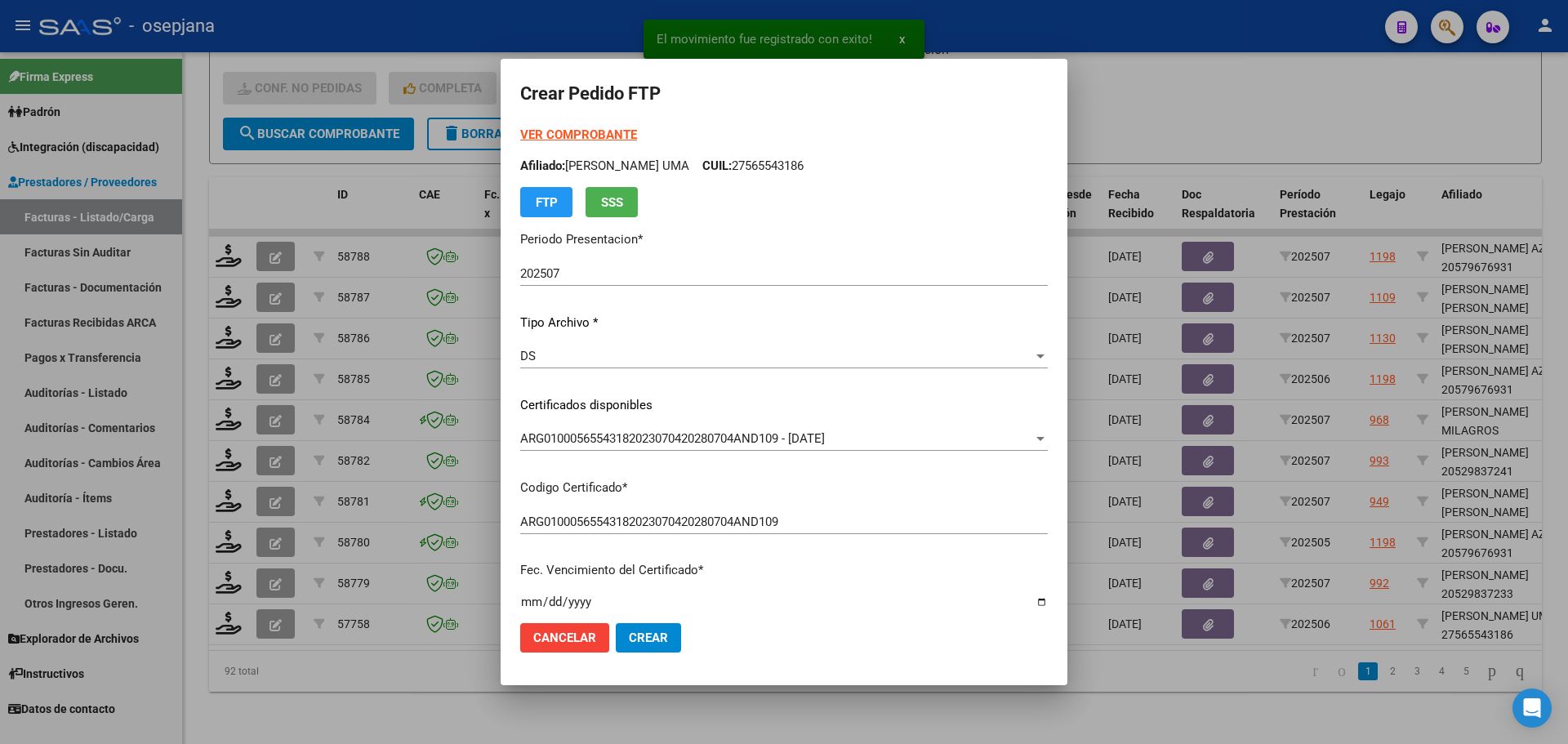
click at [580, 128] on strong "VER COMPROBANTE" at bounding box center [578, 135] width 116 height 15
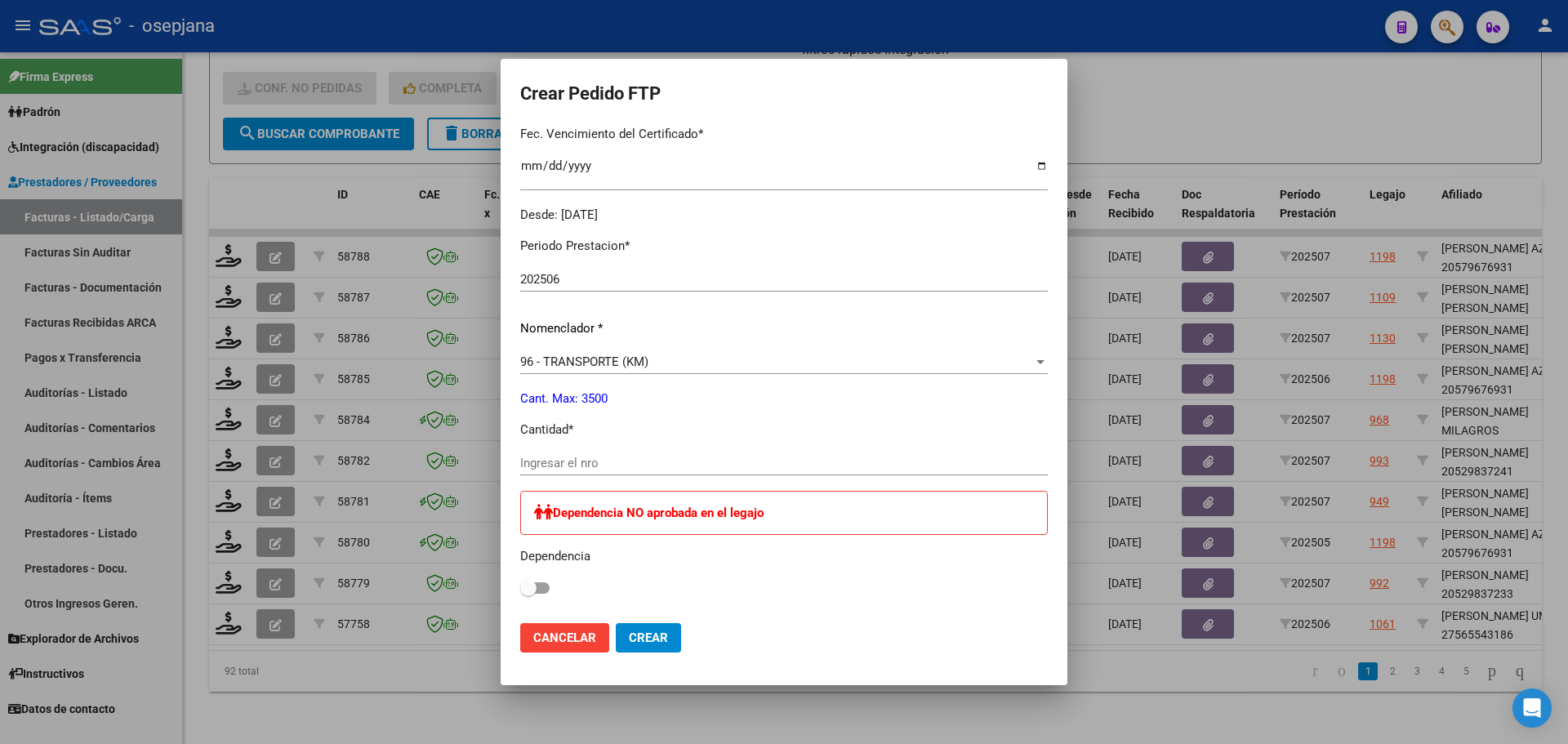
scroll to position [490, 0]
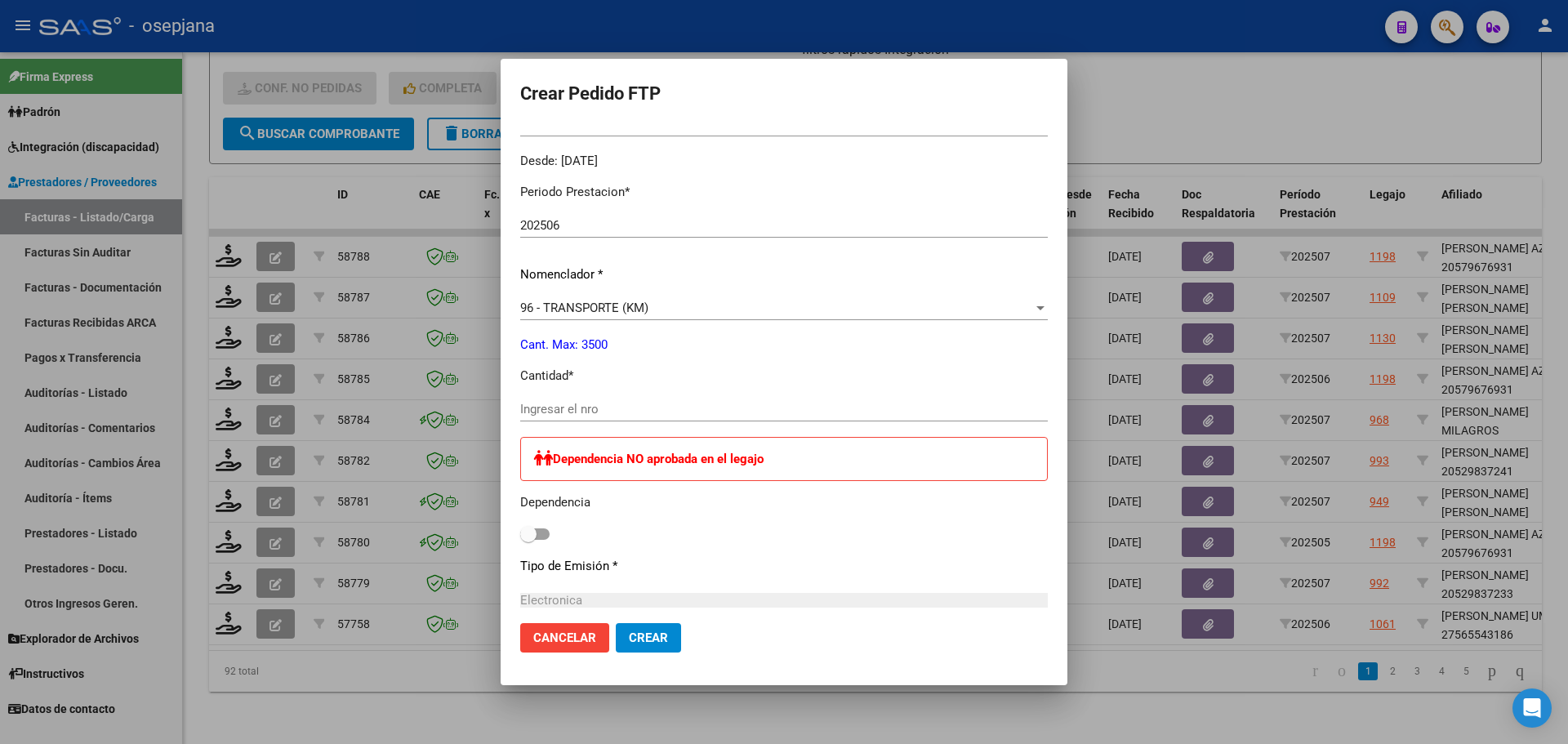
click at [568, 401] on div "Ingresar el nro" at bounding box center [784, 409] width 528 height 24
type input "531"
click at [616, 649] on button "Crear" at bounding box center [648, 638] width 65 height 30
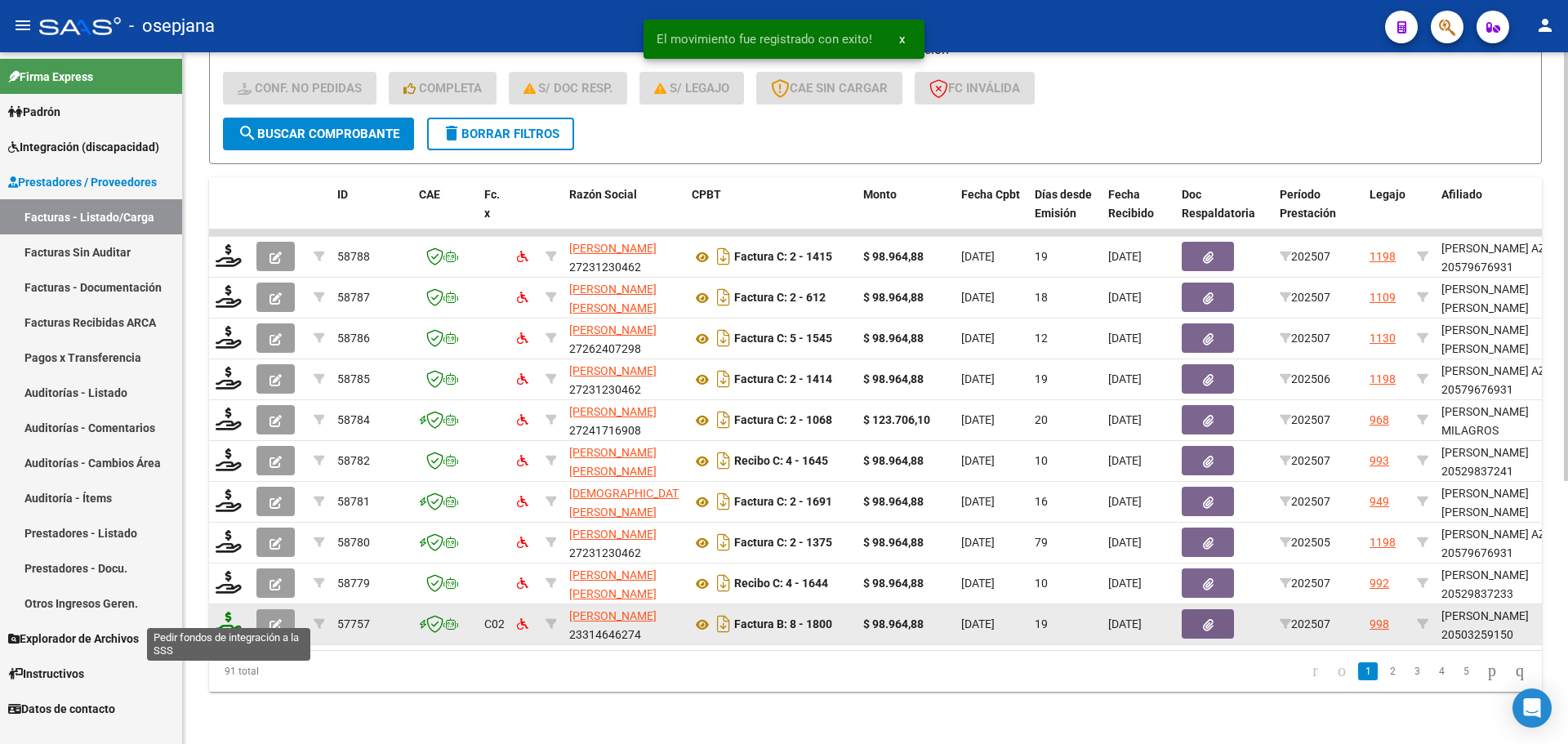
click at [232, 616] on icon at bounding box center [228, 622] width 26 height 23
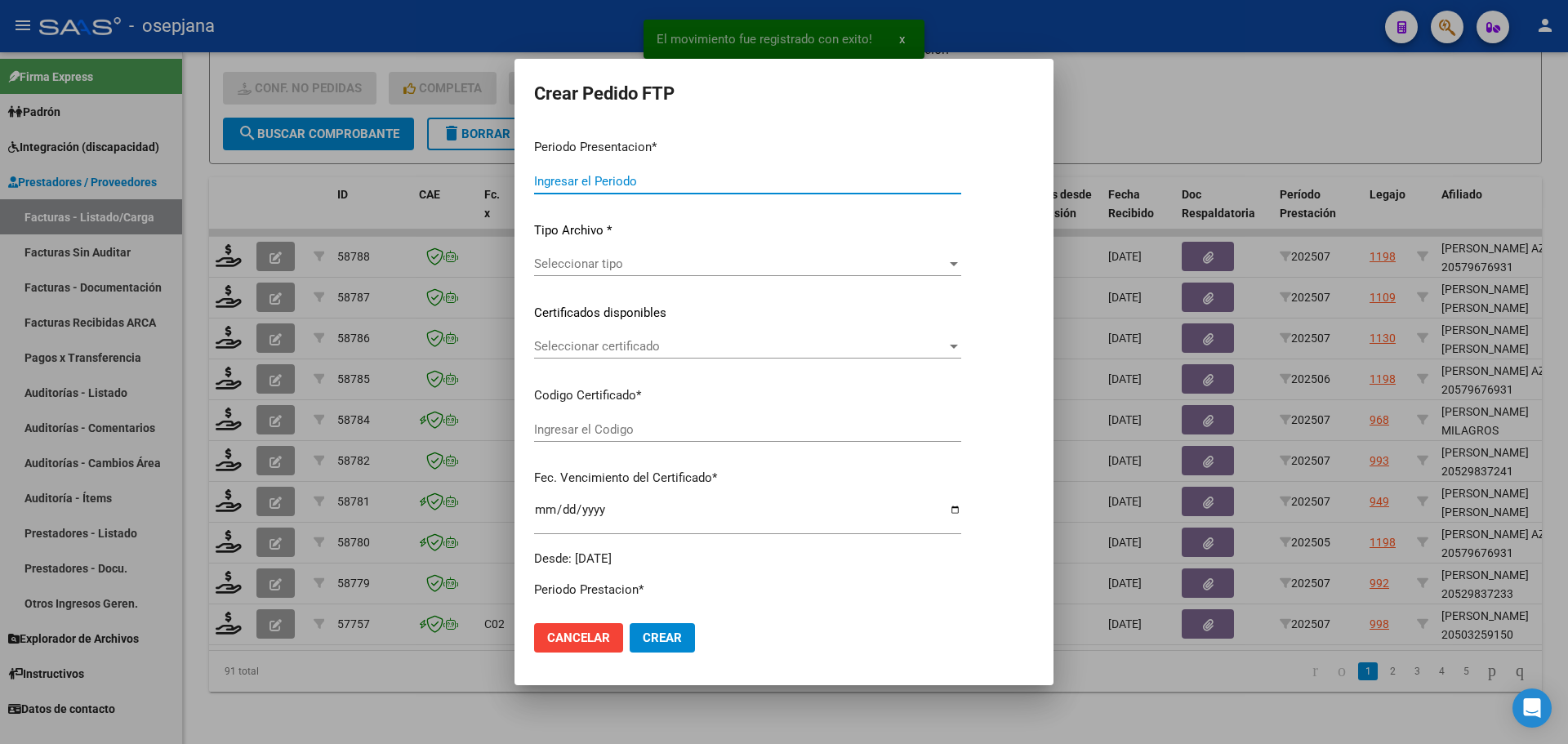
type input "202507"
type input "$ 98.964,88"
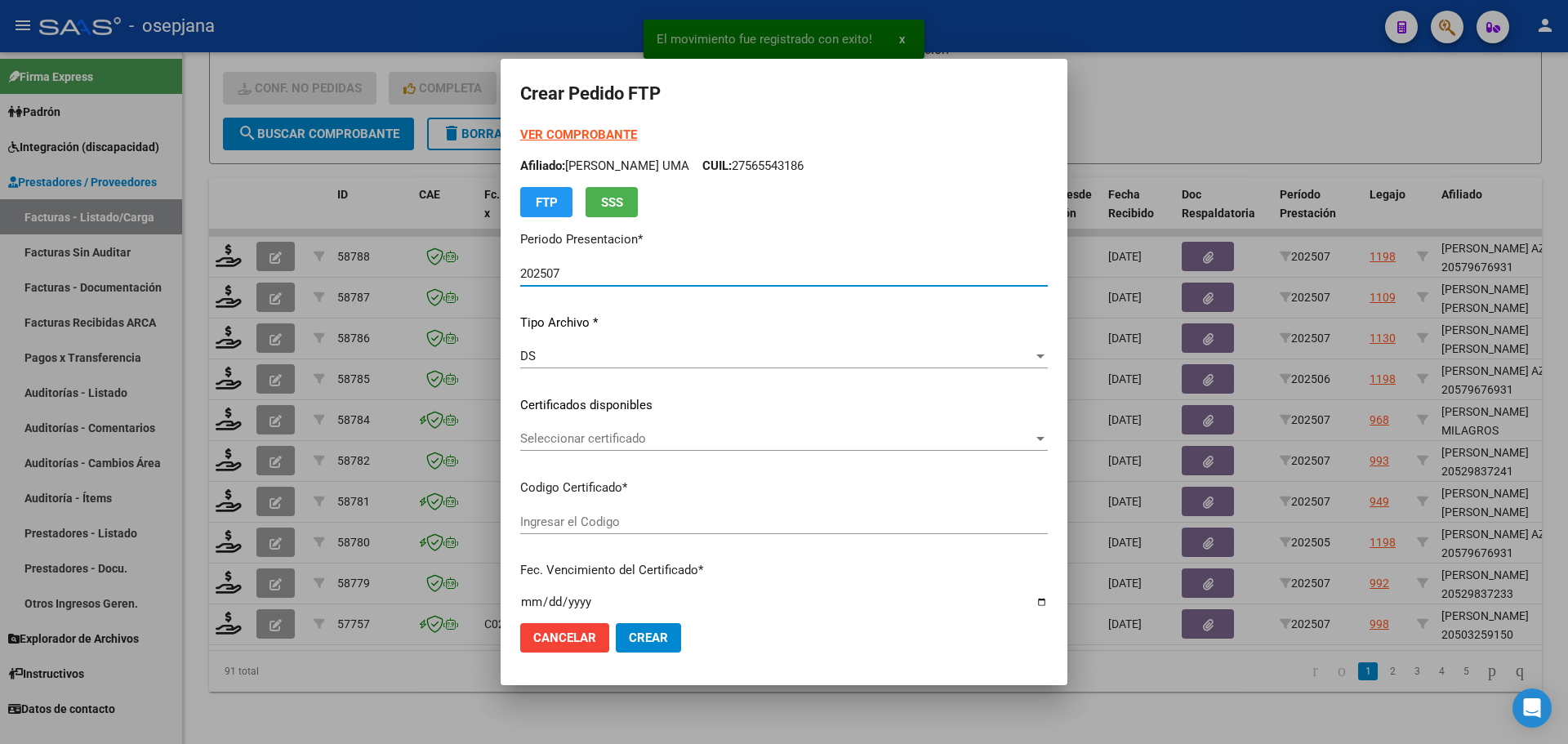
type input "ARG020005032591520230330-20260330BS427"
type input "2026-03-30"
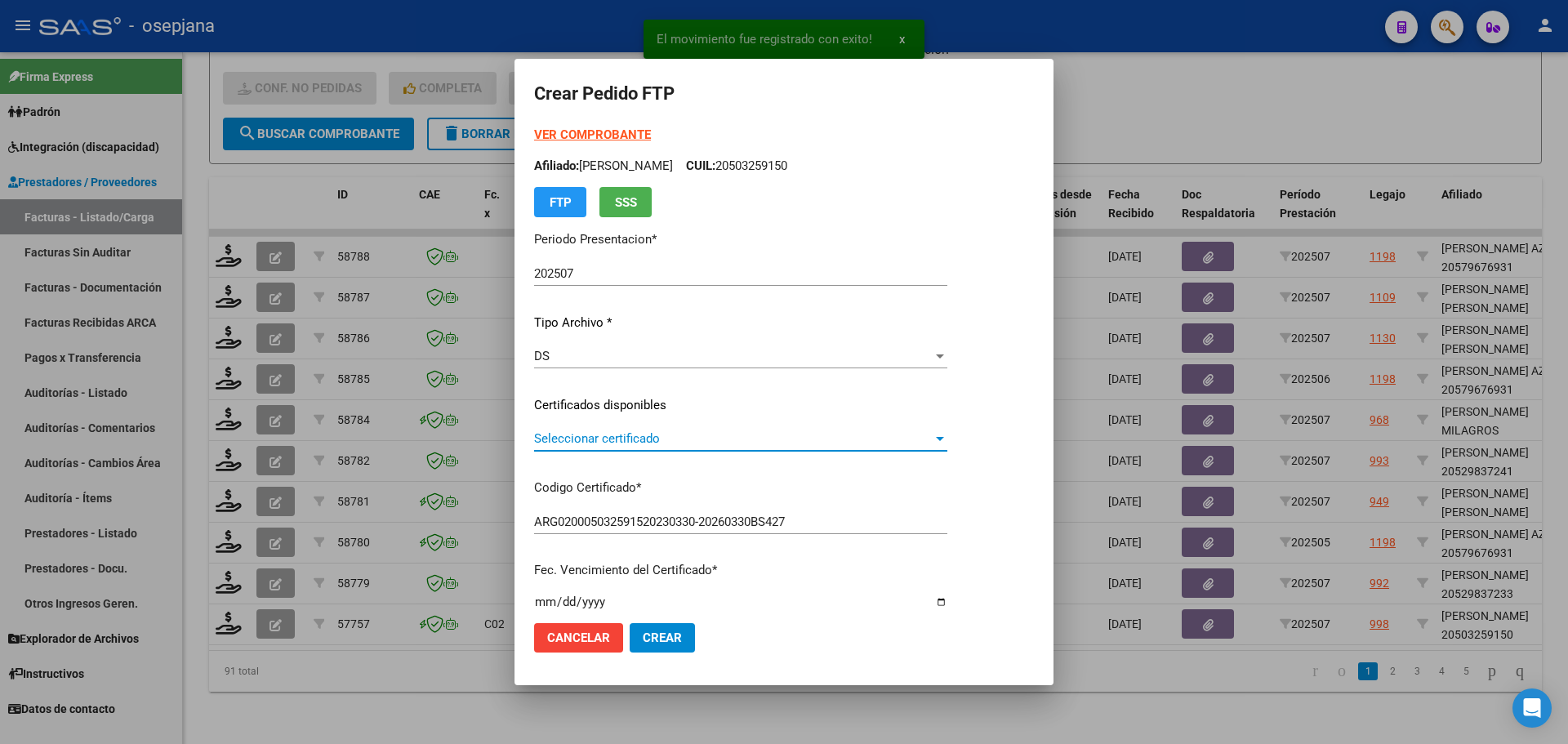
click at [625, 444] on span "Seleccionar certificado" at bounding box center [733, 438] width 399 height 15
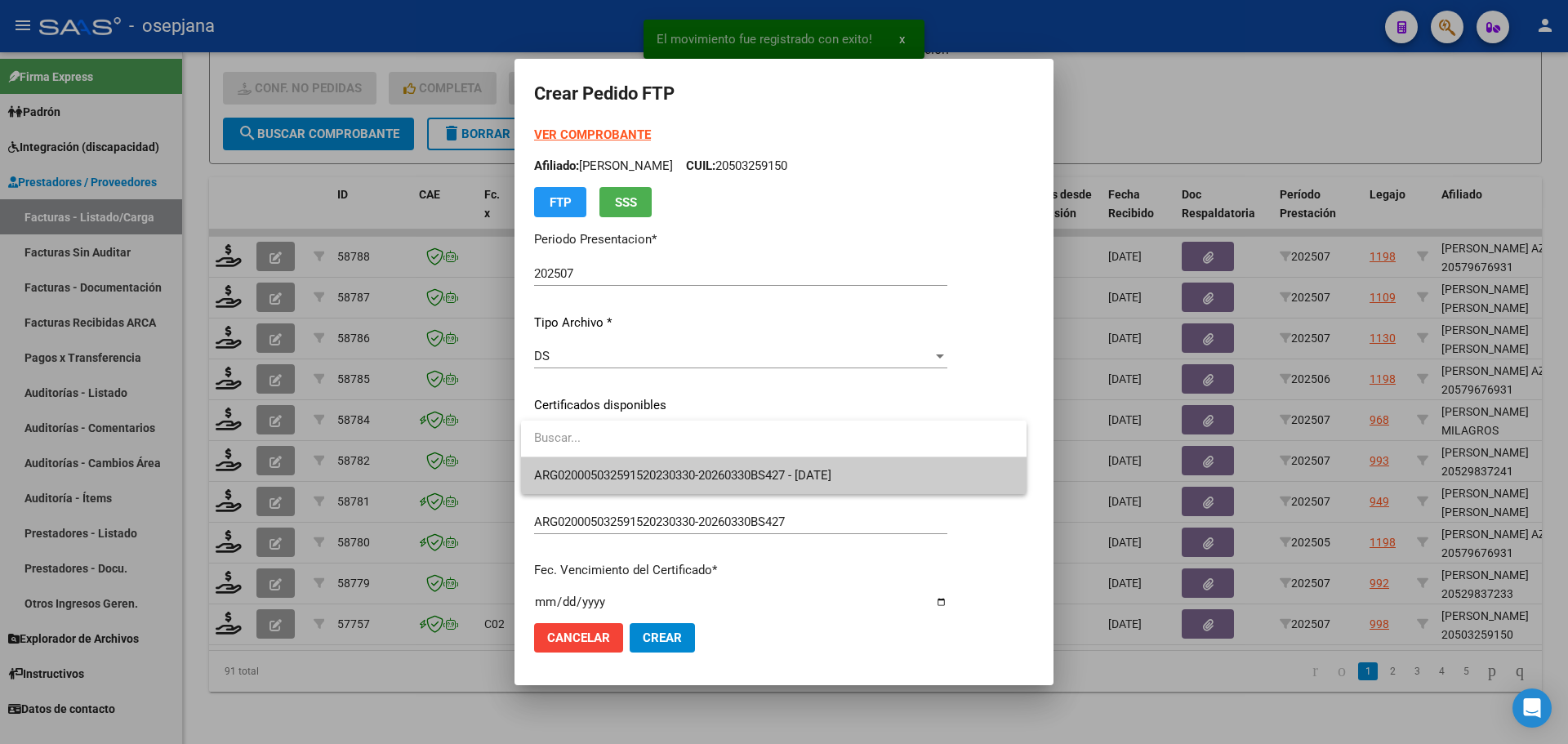
click at [627, 465] on span "ARG020005032591520230330-20260330BS427 - 2026-03-30" at bounding box center [774, 476] width 479 height 36
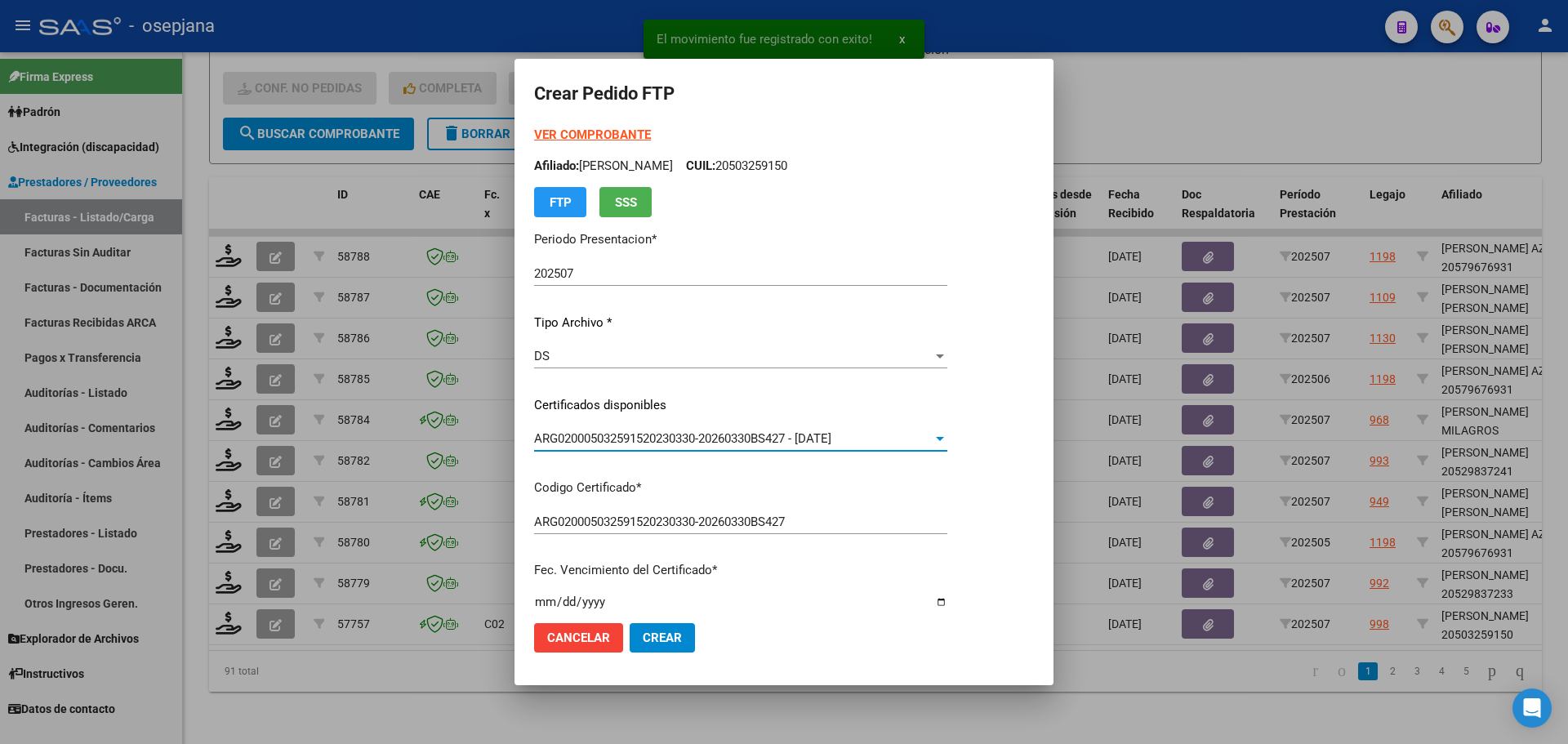
click at [600, 135] on strong "VER COMPROBANTE" at bounding box center [592, 135] width 116 height 15
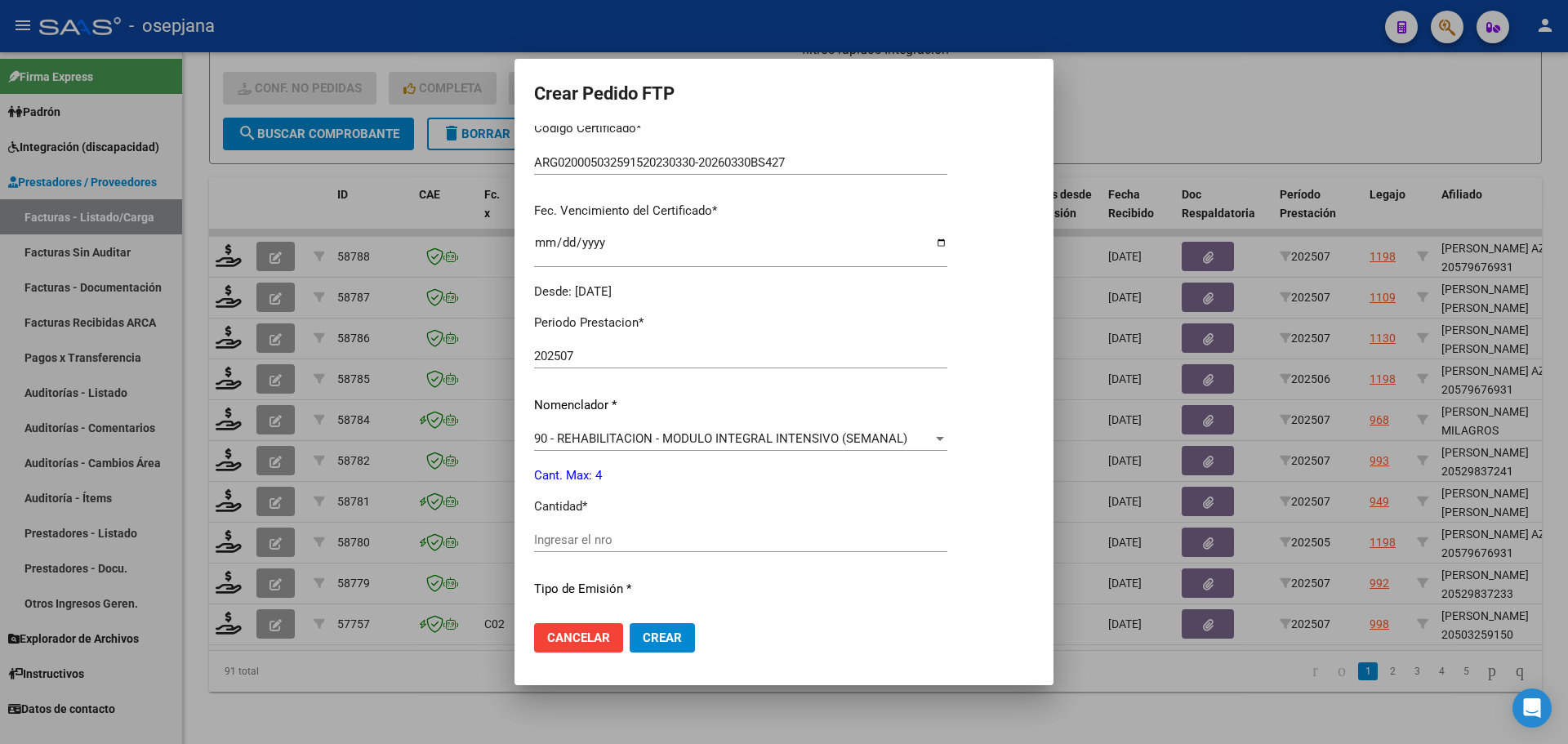
scroll to position [565, 0]
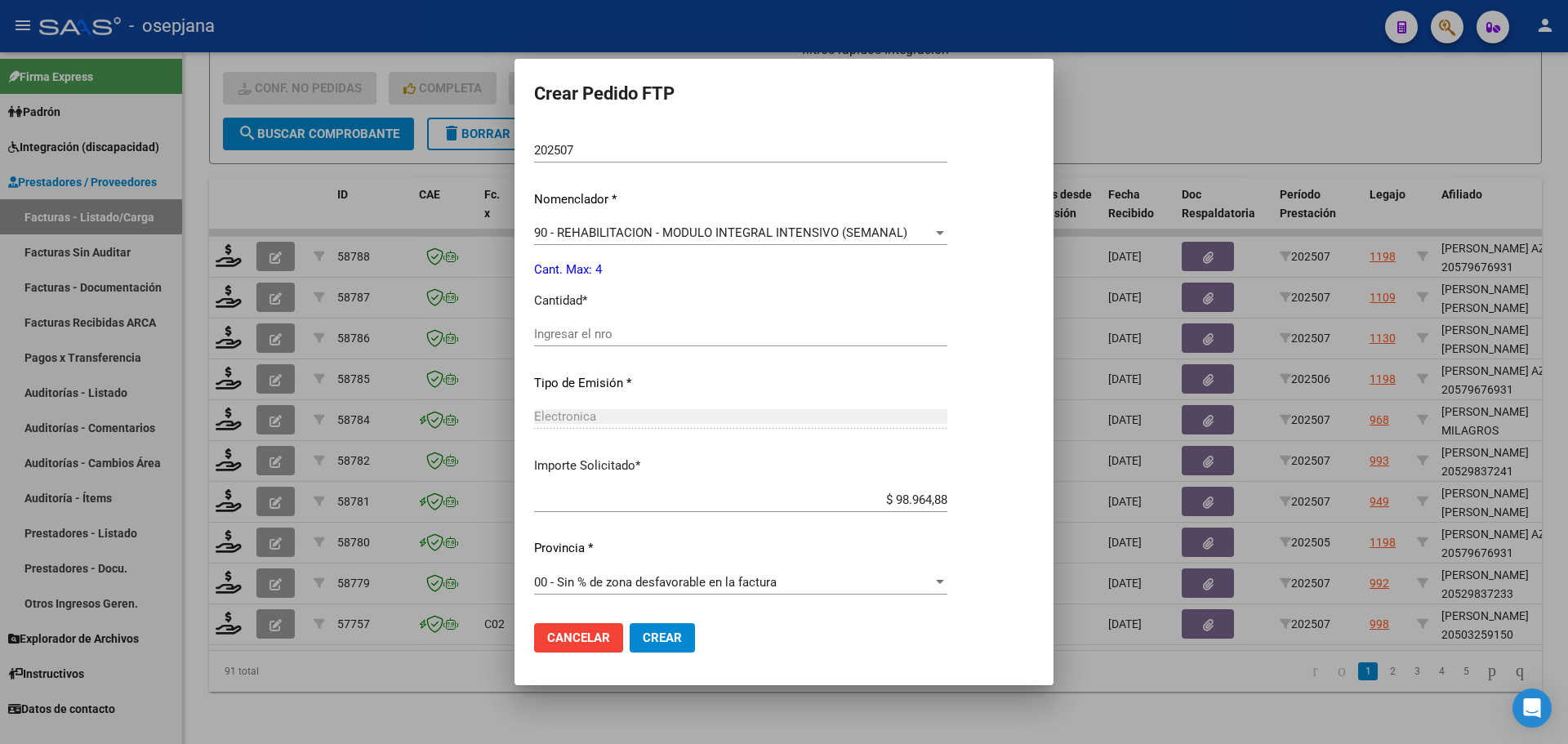
click at [584, 339] on input "Ingresar el nro" at bounding box center [741, 333] width 413 height 15
type input "4"
click at [641, 642] on button "Crear" at bounding box center [662, 638] width 65 height 30
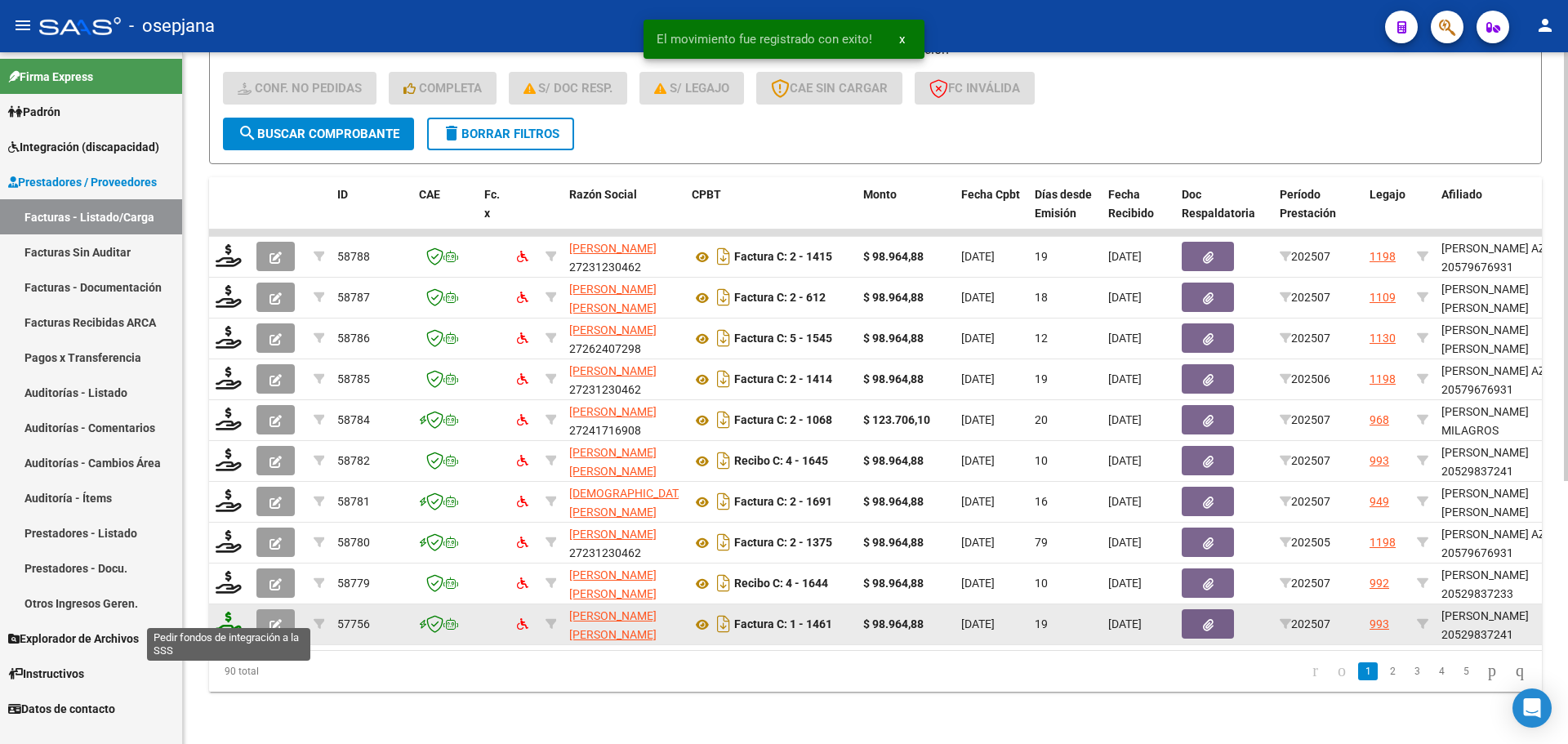
click at [227, 611] on icon at bounding box center [228, 622] width 26 height 23
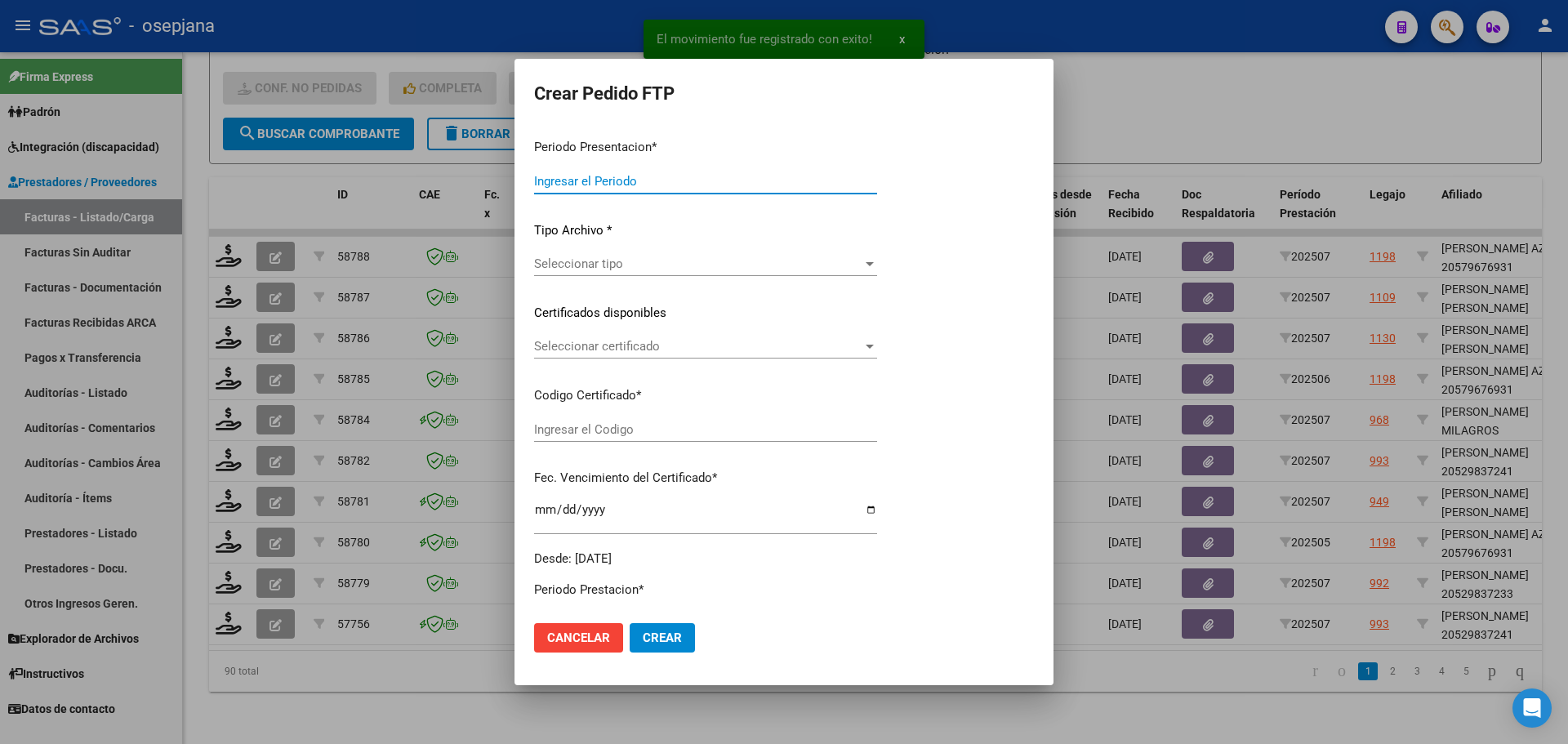
type input "202507"
type input "$ 98.964,88"
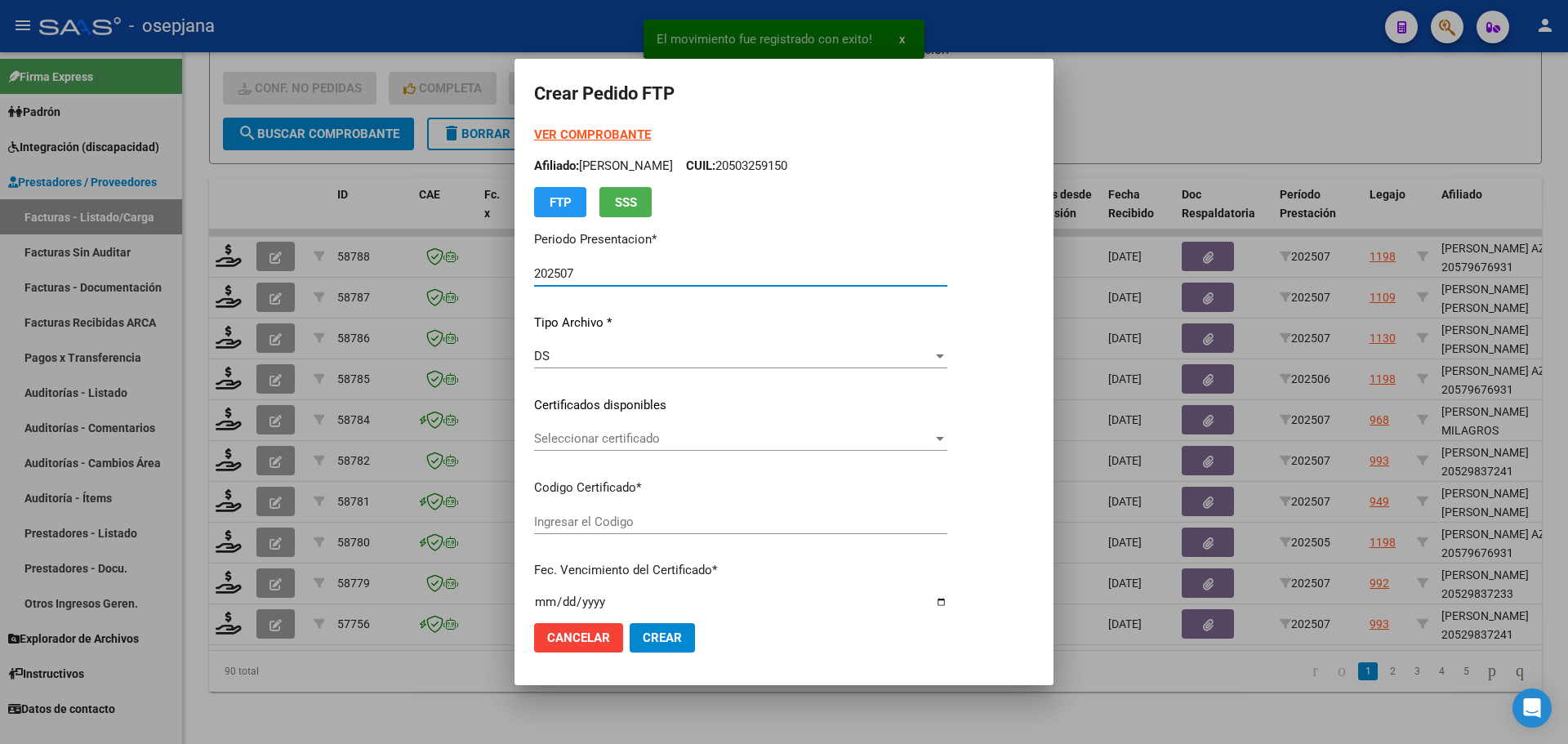
type input "ARG02000529837242022051720270517BSAS448"
type input "2027-05-17"
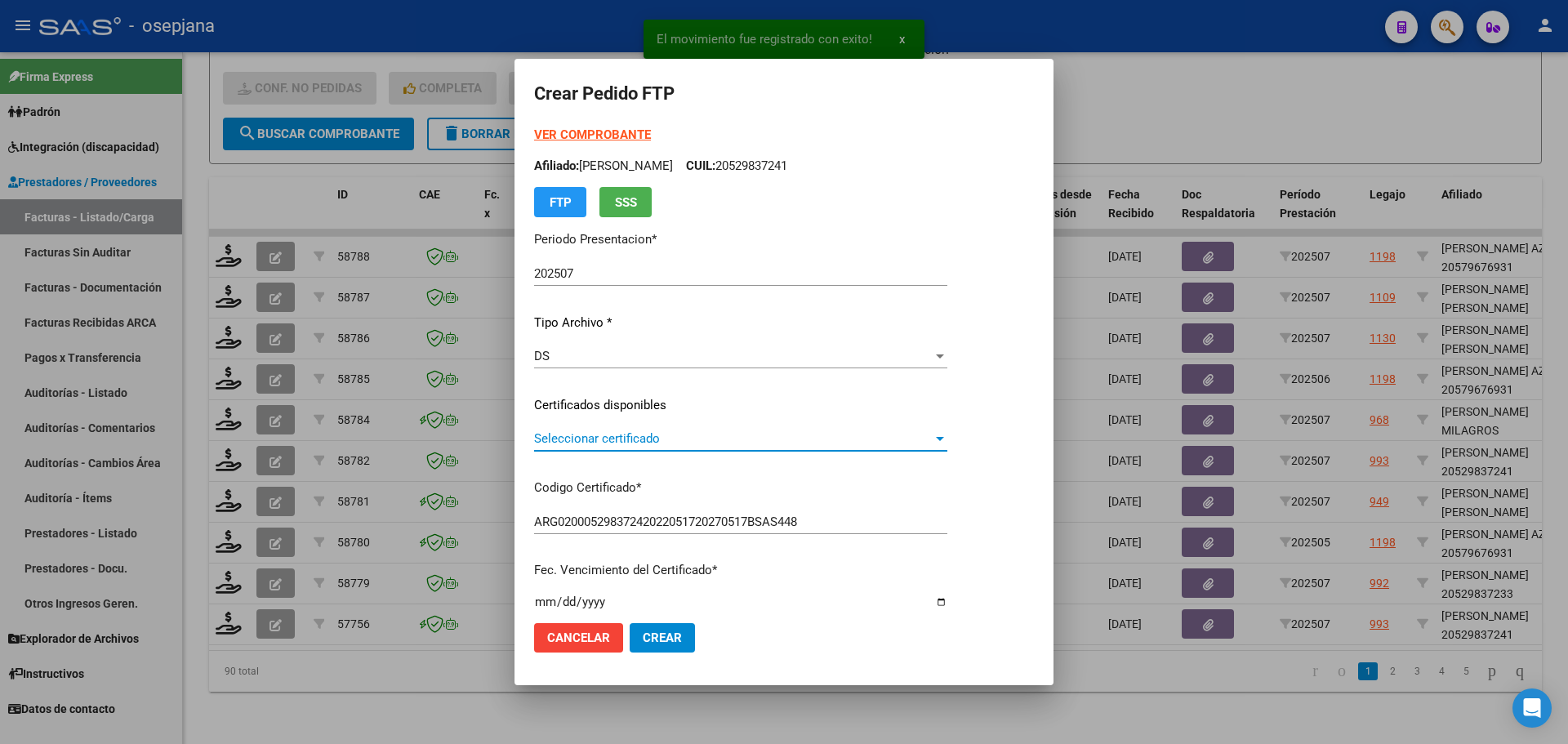
click at [596, 432] on span "Seleccionar certificado" at bounding box center [733, 438] width 399 height 15
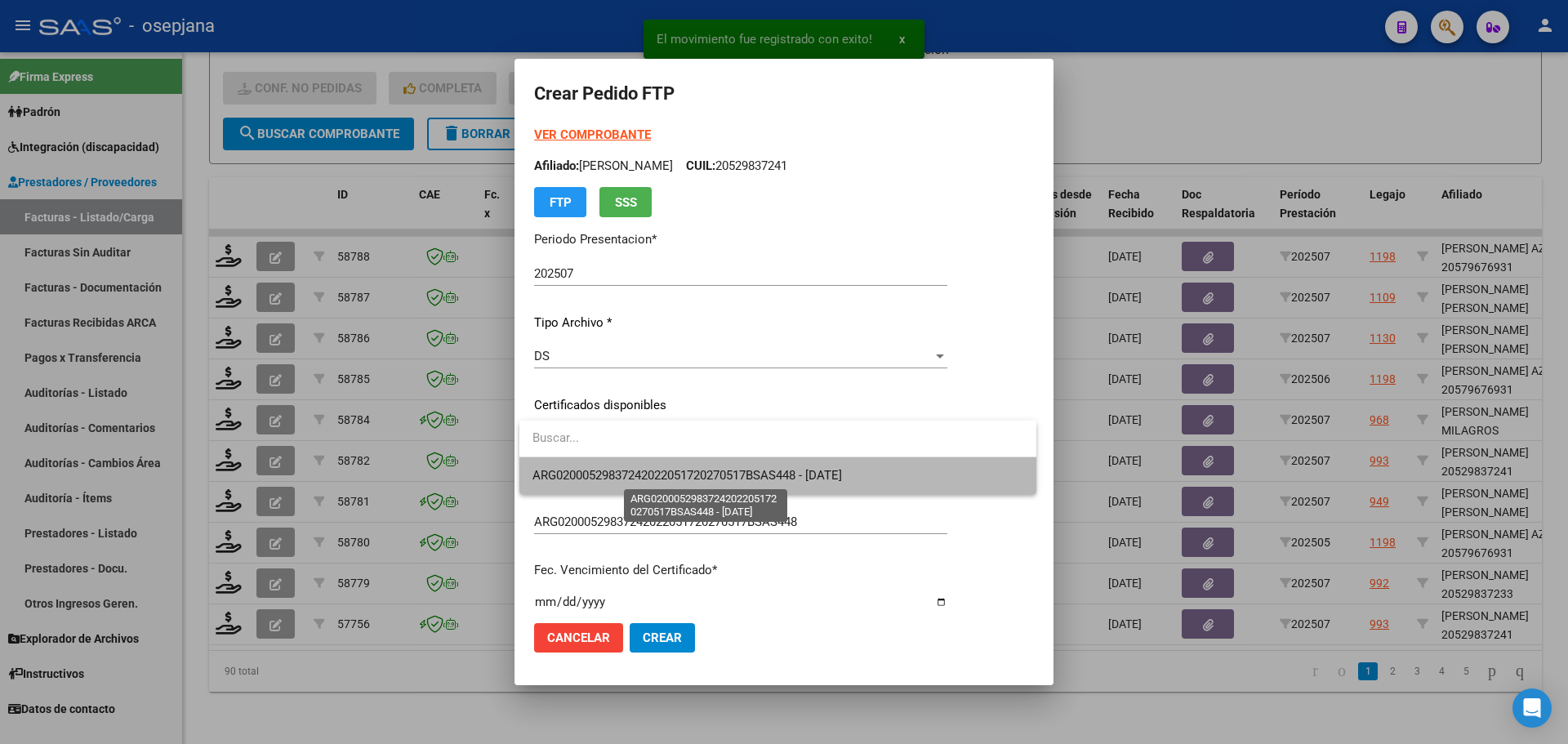
click at [596, 468] on span "ARG02000529837242022051720270517BSAS448 - 2027-05-17" at bounding box center [687, 475] width 309 height 15
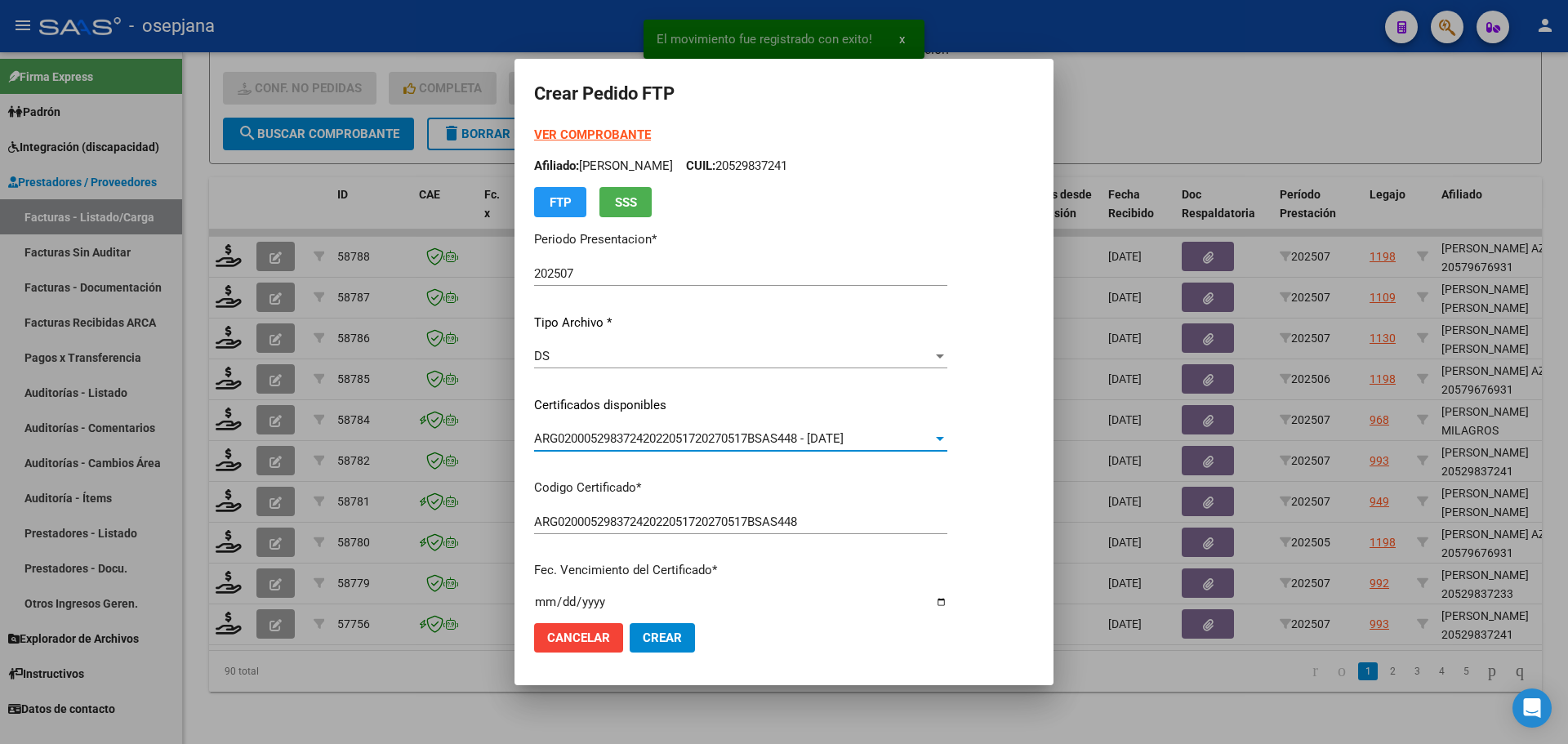
click at [587, 133] on strong "VER COMPROBANTE" at bounding box center [592, 135] width 116 height 15
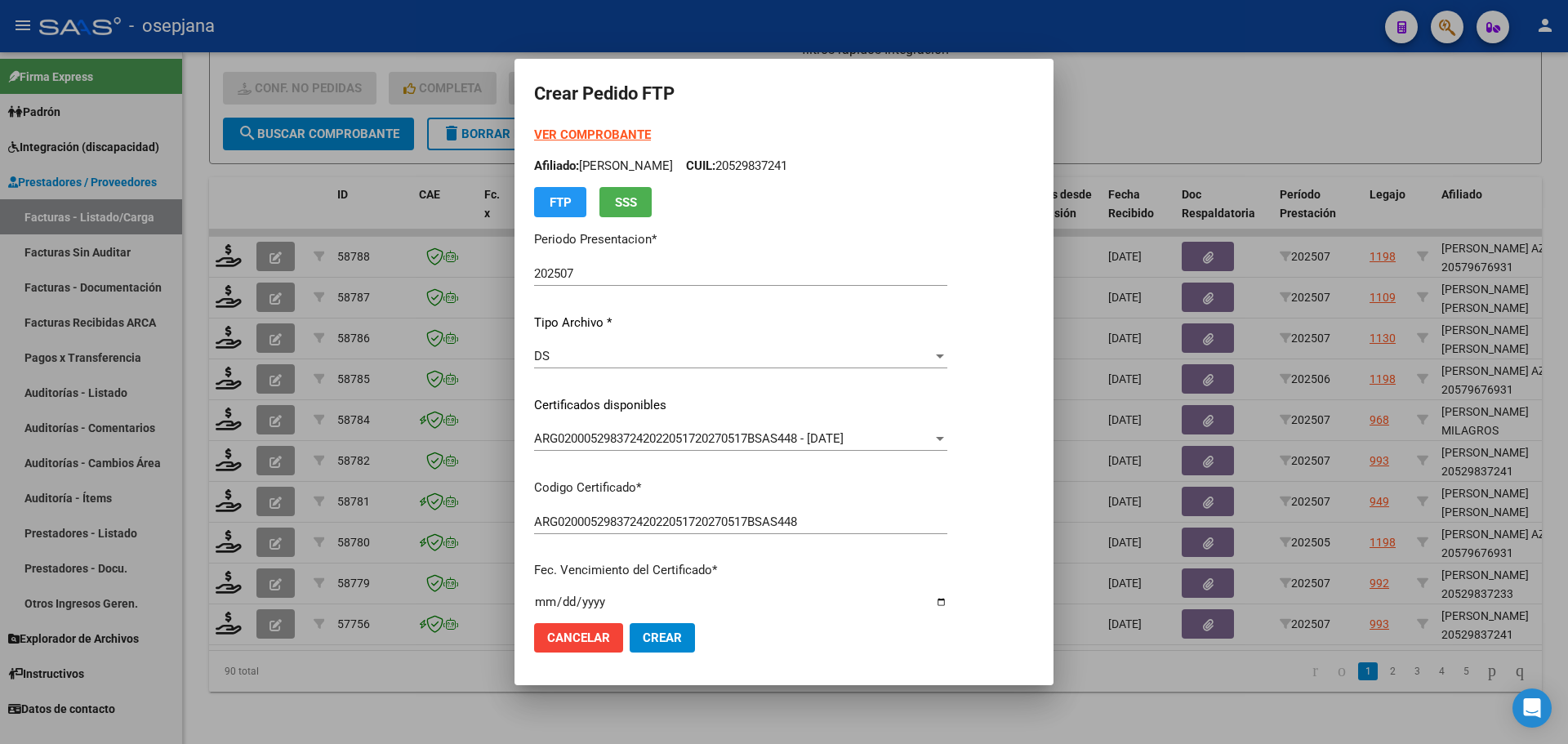
scroll to position [326, 0]
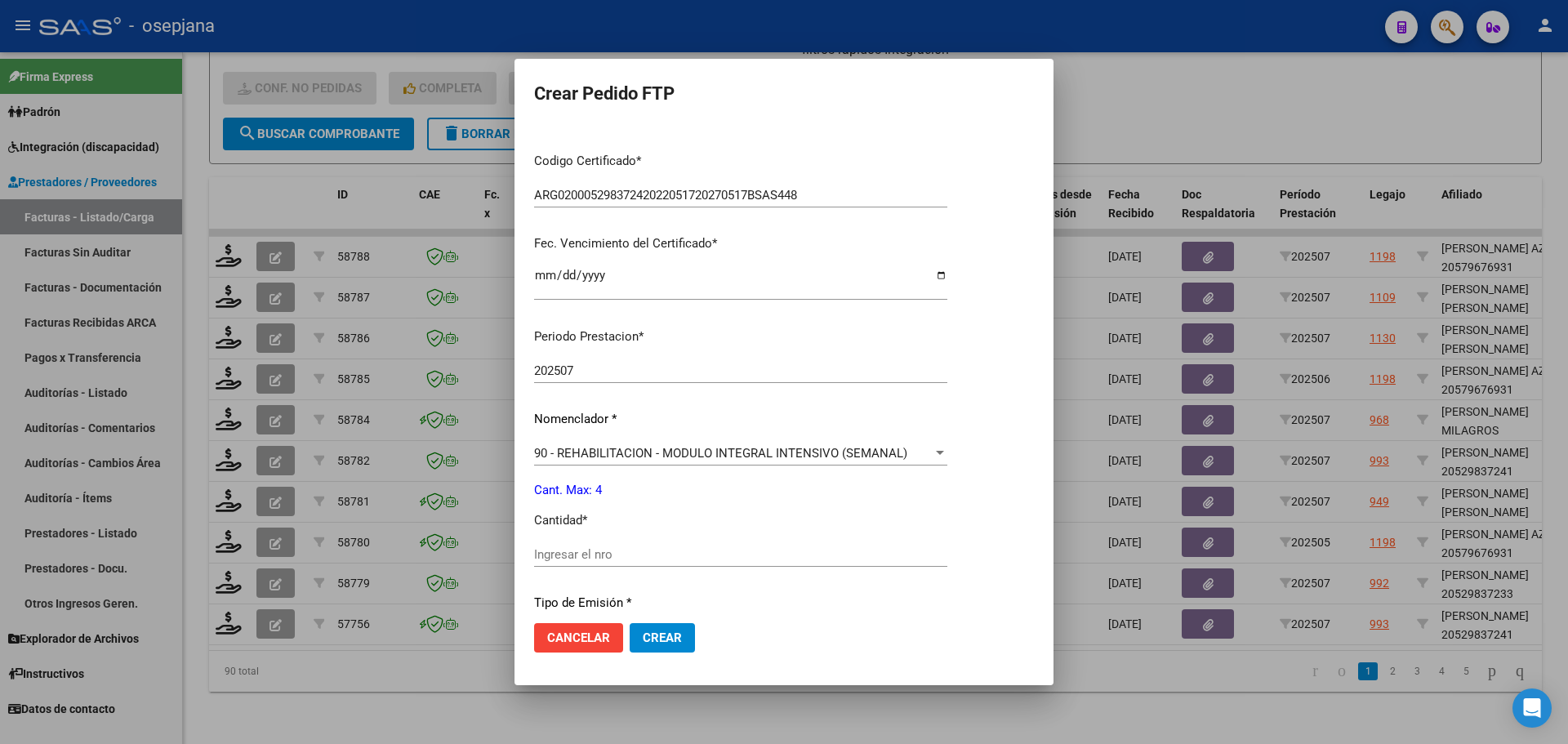
click at [537, 557] on input "Ingresar el nro" at bounding box center [741, 554] width 413 height 15
type input "4"
click at [682, 631] on button "Crear" at bounding box center [662, 638] width 65 height 30
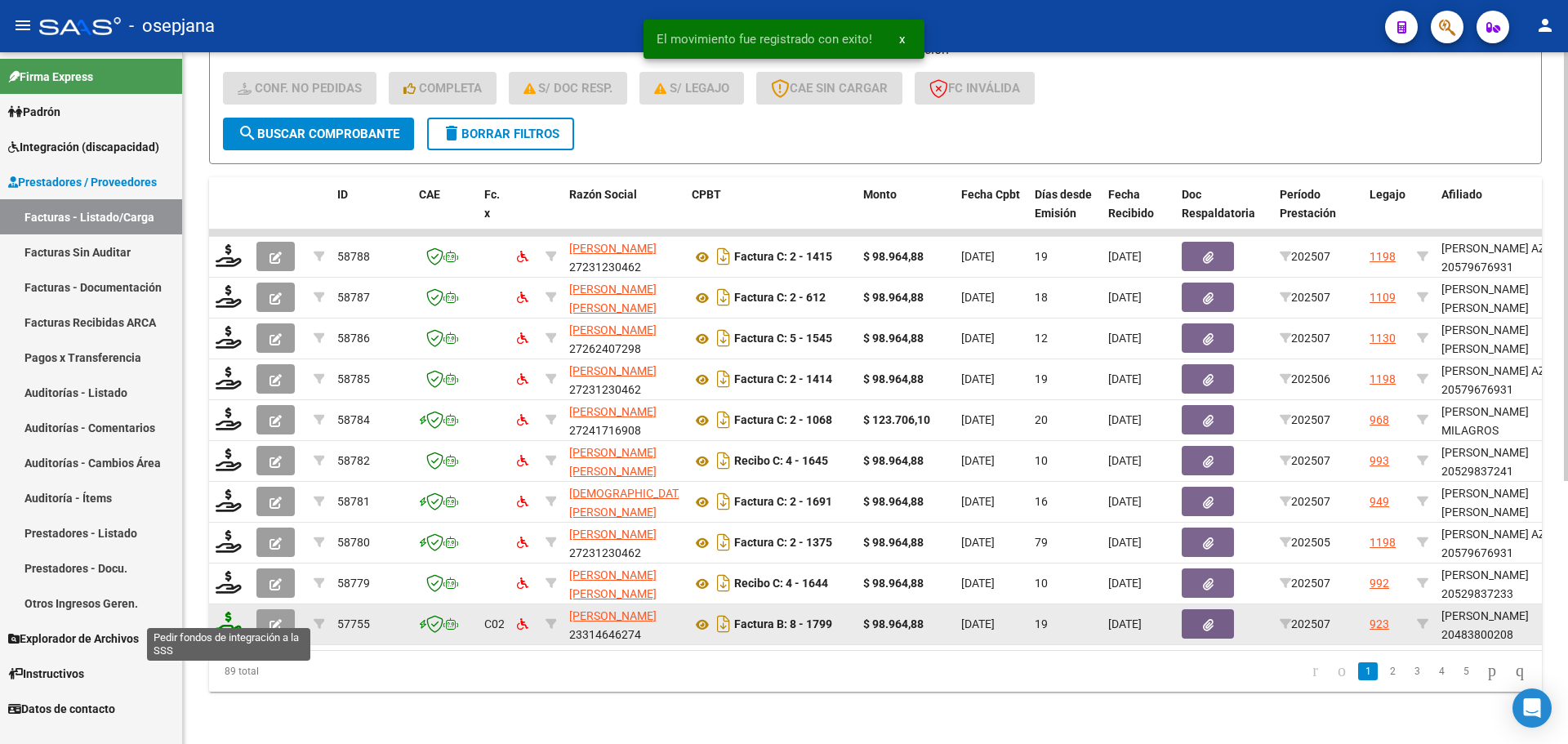
click at [227, 611] on icon at bounding box center [228, 622] width 26 height 23
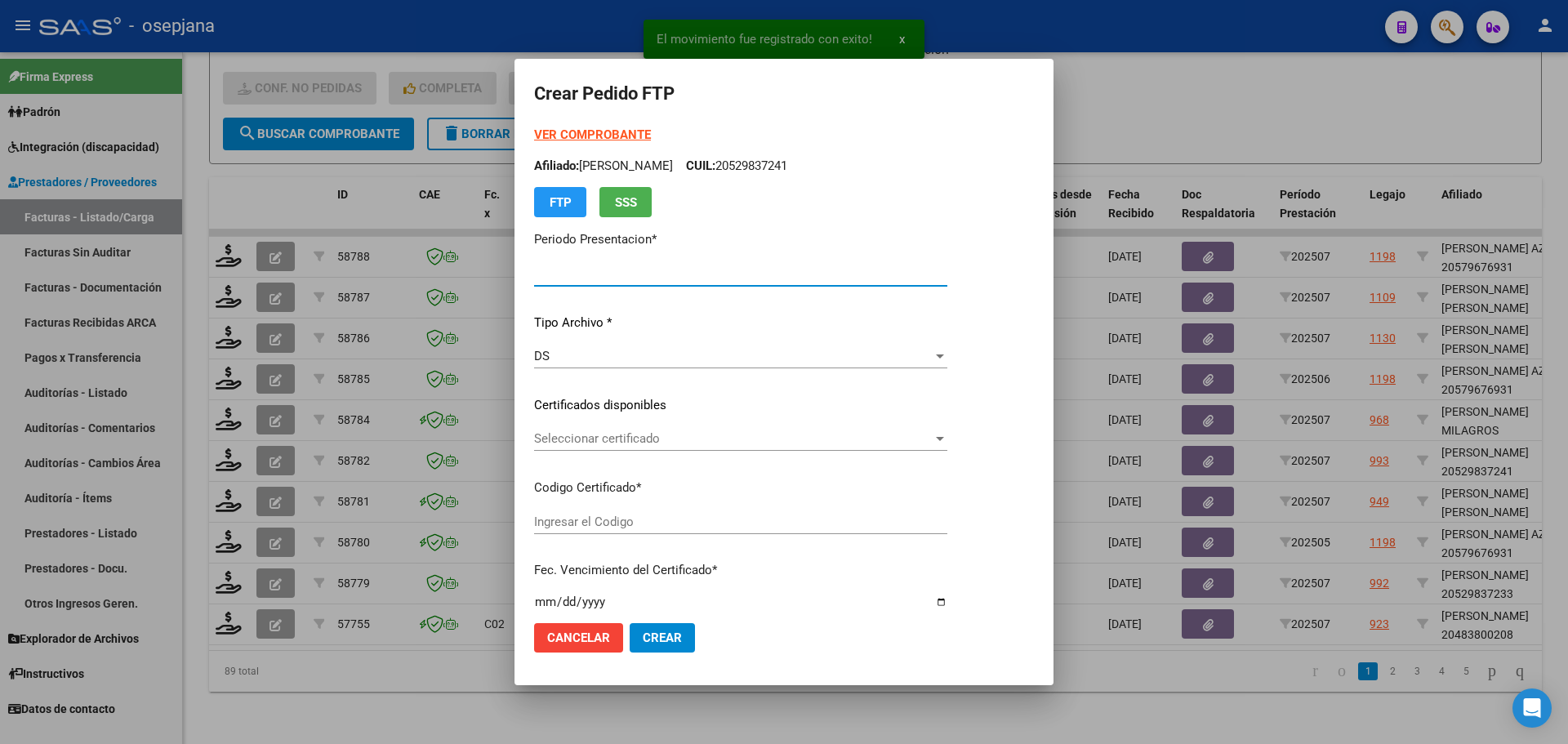
type input "202507"
type input "$ 98.964,88"
type input "SIN/NRO"
type input "[DATE]"
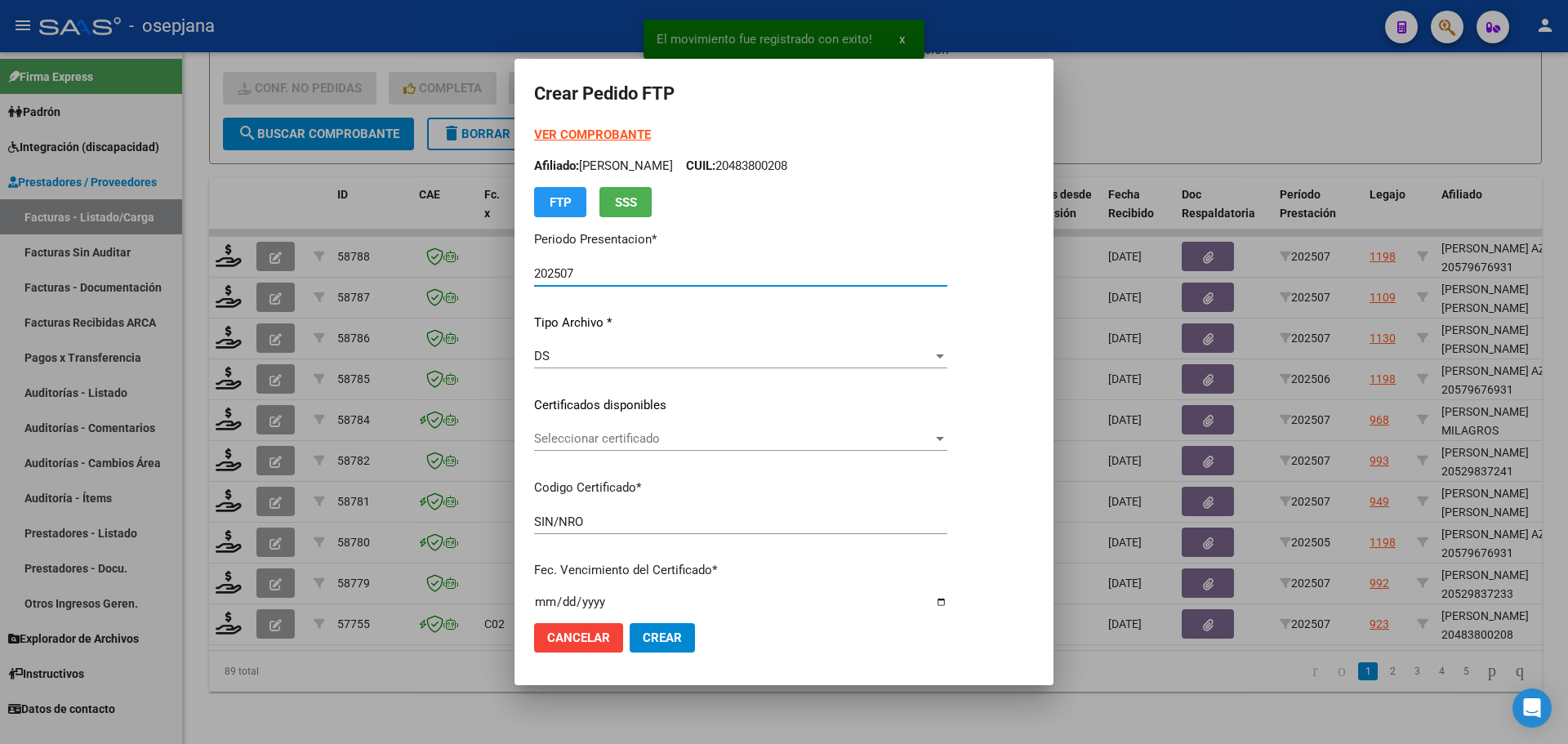
click at [650, 437] on span "Seleccionar certificado" at bounding box center [733, 438] width 399 height 15
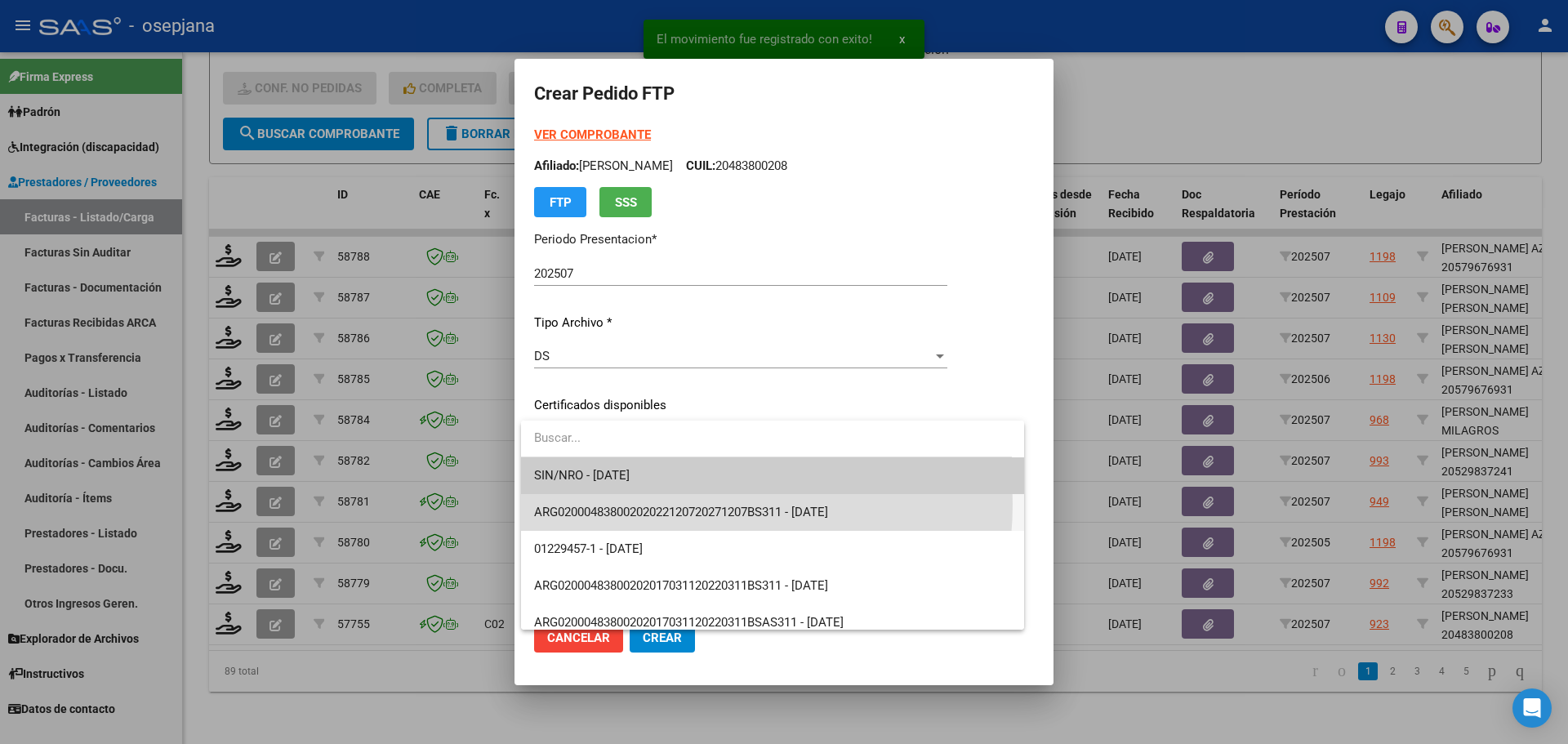
click at [673, 504] on span "ARG02000483800202022120720271207BS311 - 2027-12-07" at bounding box center [772, 512] width 477 height 36
type input "ARG02000483800202022120720271207BS311"
type input "2027-12-07"
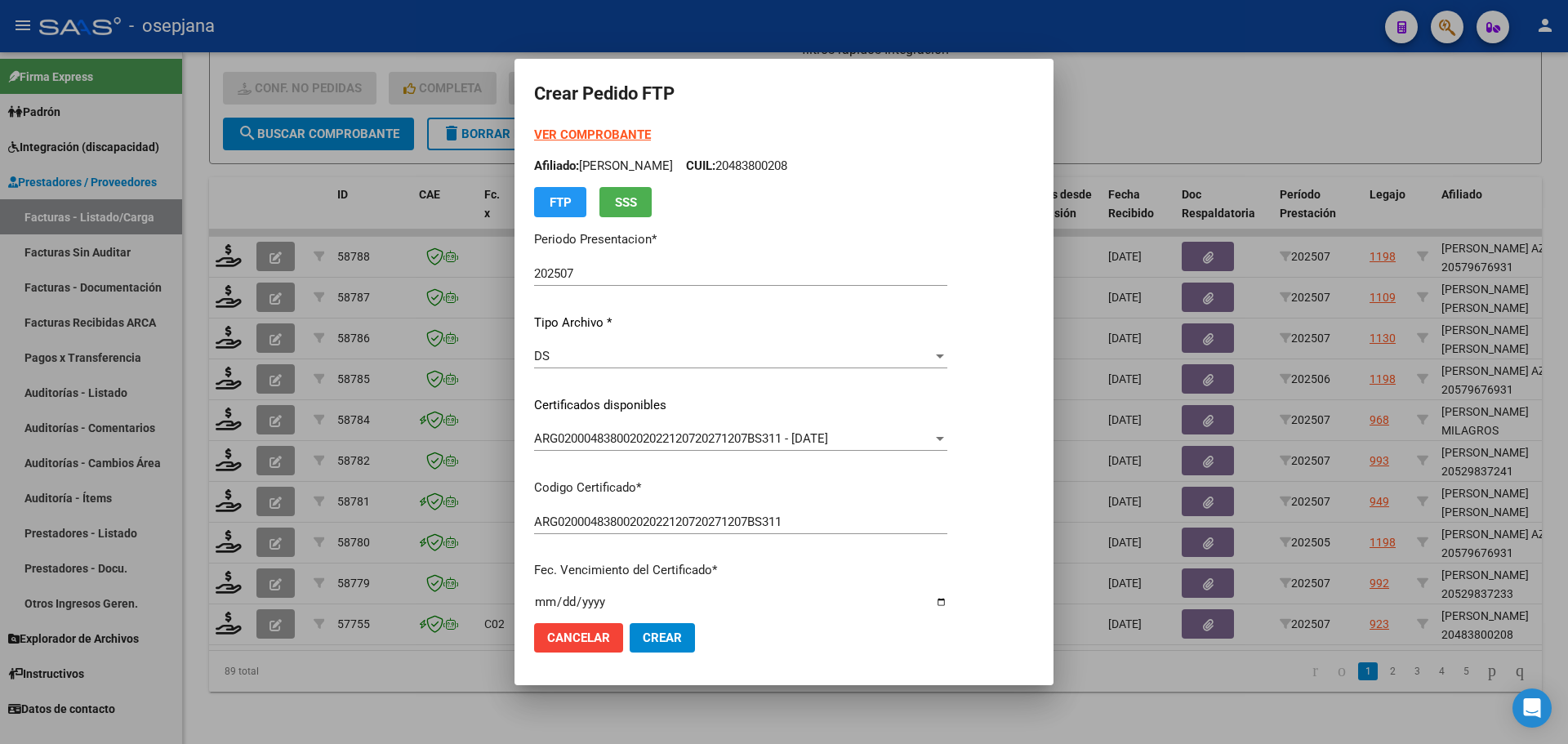
click at [615, 126] on div "VER COMPROBANTE ARCA Padrón Afiliado: AGUIRRE FACUNDO URIEL CUIL: 20483800208 F…" at bounding box center [741, 171] width 413 height 91
click at [613, 133] on strong "VER COMPROBANTE" at bounding box center [592, 135] width 116 height 15
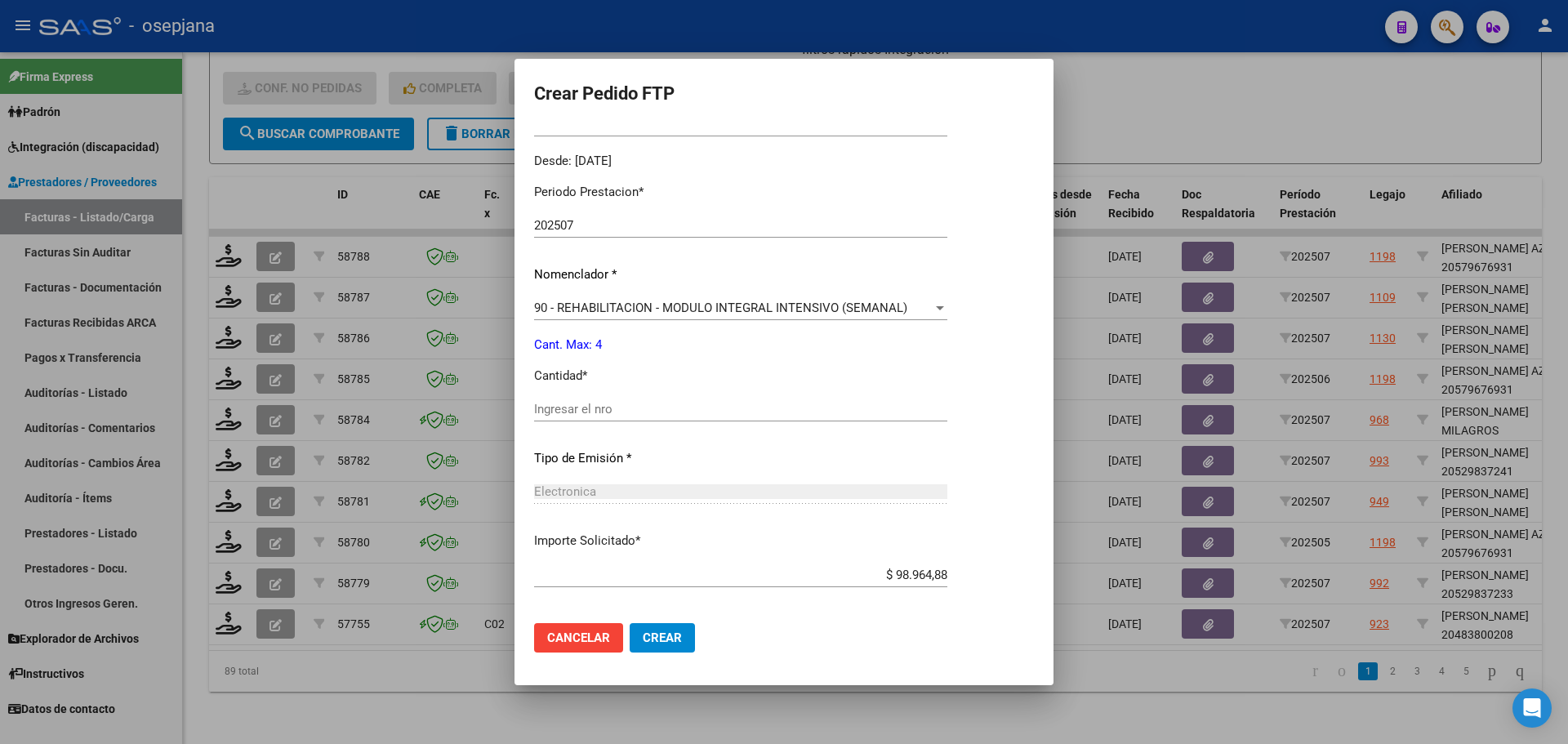
click at [614, 399] on div "Ingresar el nro" at bounding box center [741, 409] width 413 height 24
type input "4"
click at [654, 624] on button "Crear" at bounding box center [662, 638] width 65 height 30
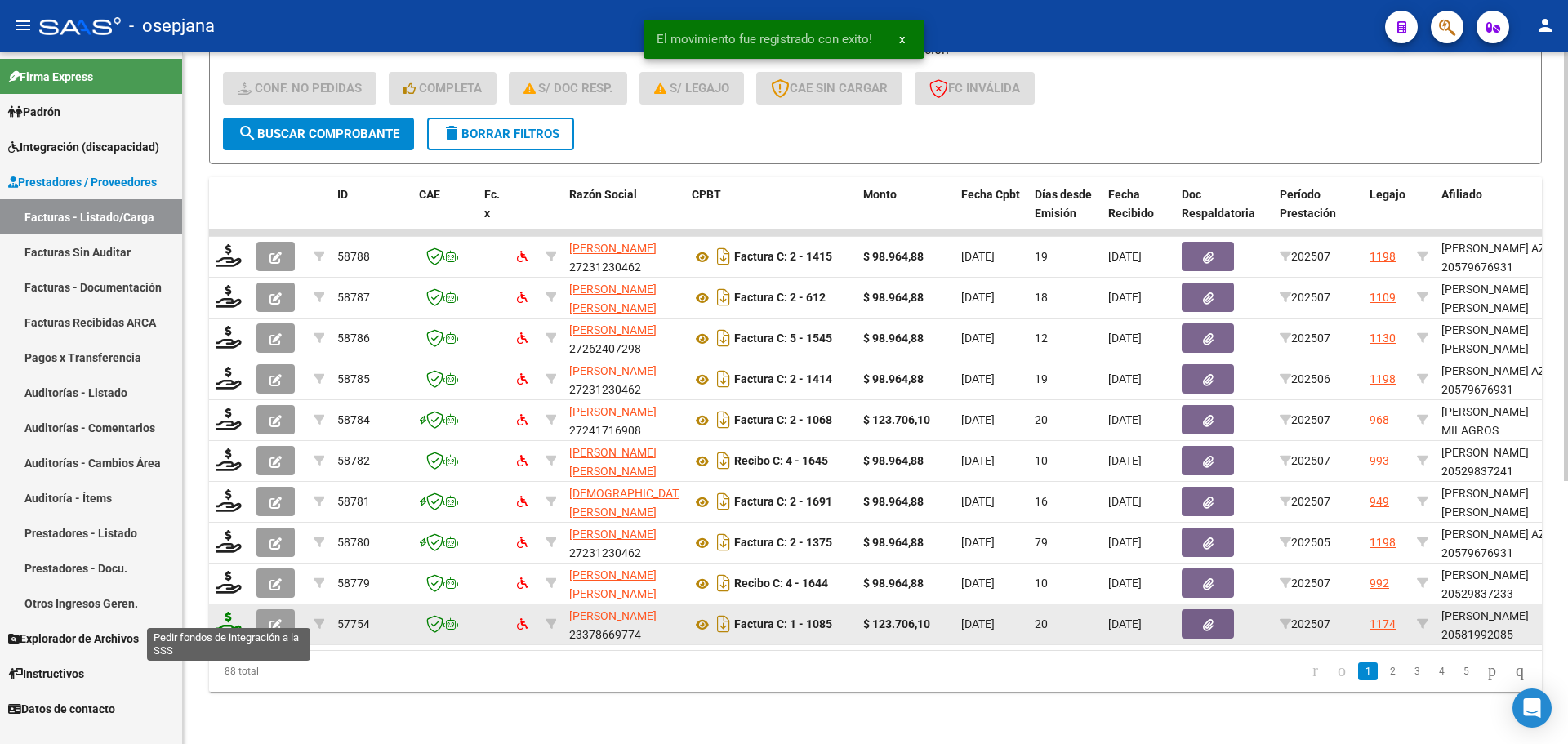
click at [227, 611] on icon at bounding box center [228, 622] width 26 height 23
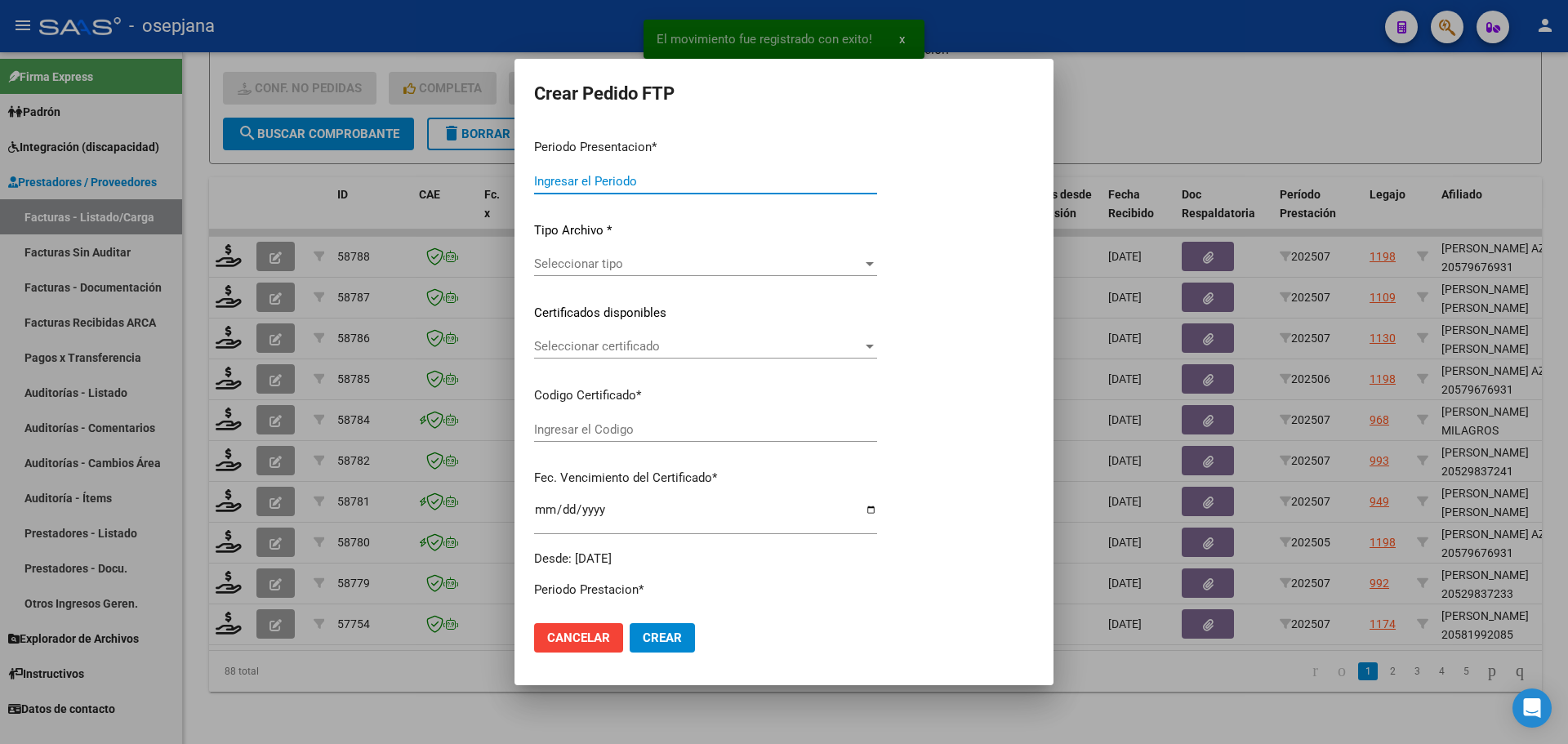
type input "202507"
type input "$ 123.706,10"
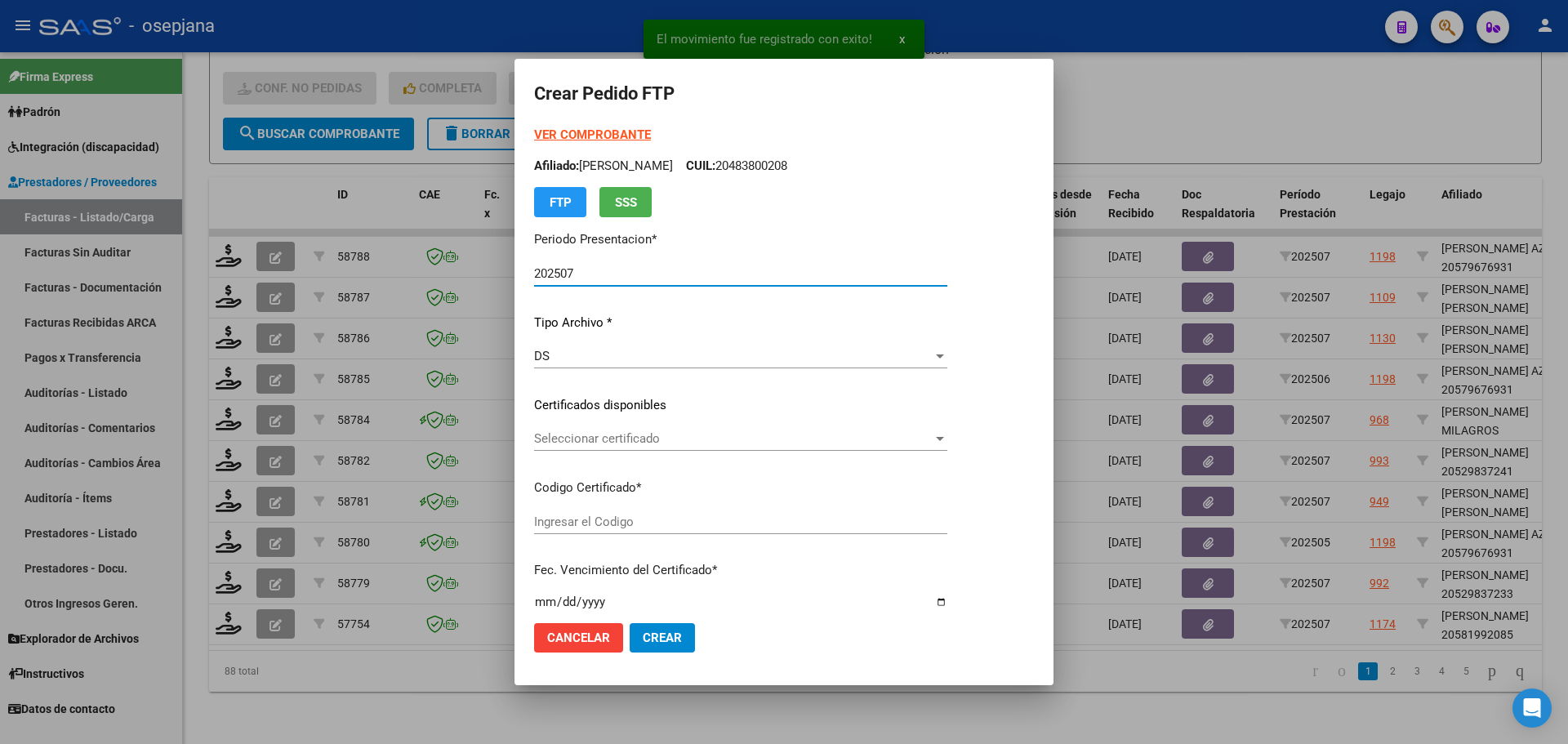
type input "ARG020005992082022110220271102BSAS10725"
type input "2027-11-02"
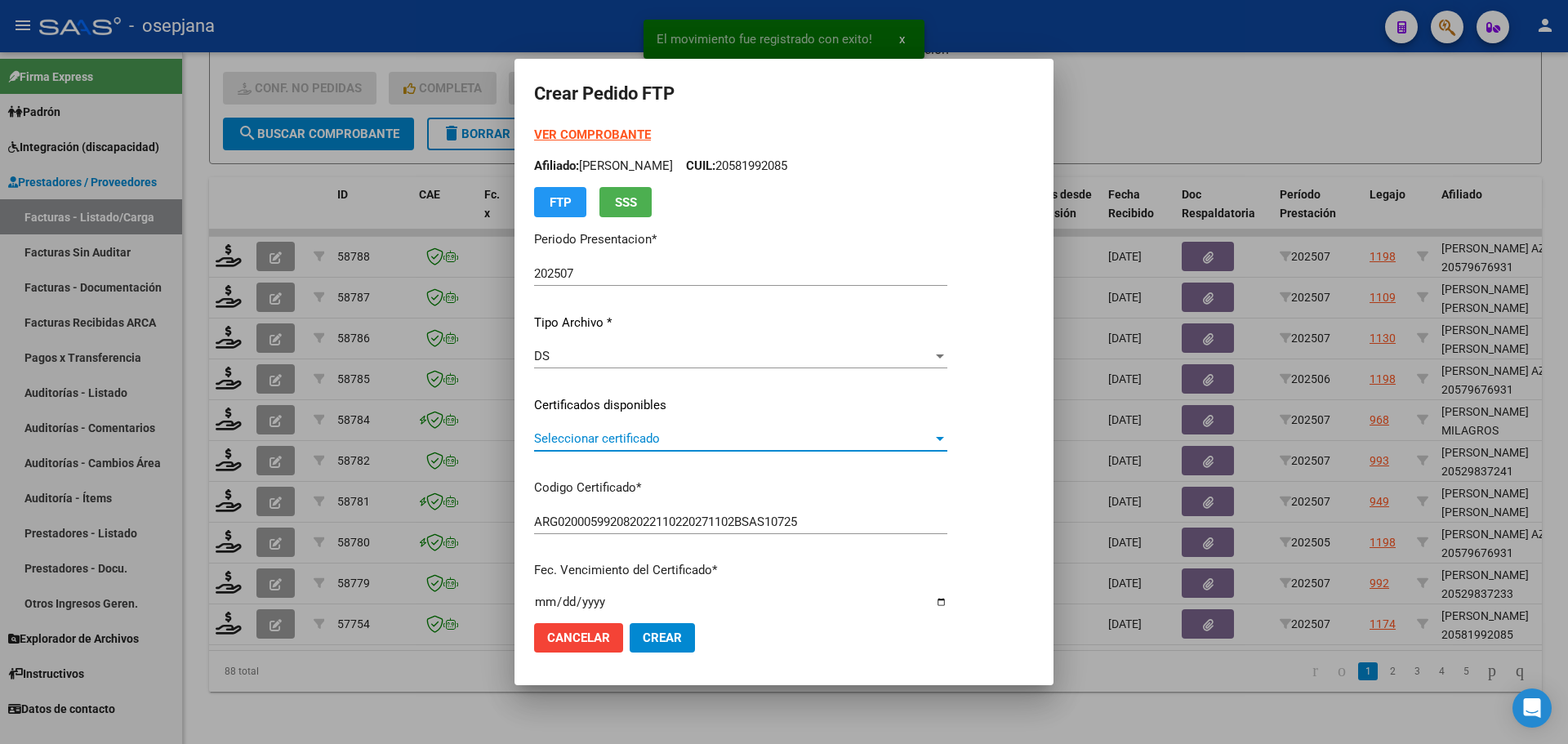
click at [608, 445] on span "Seleccionar certificado" at bounding box center [733, 438] width 399 height 15
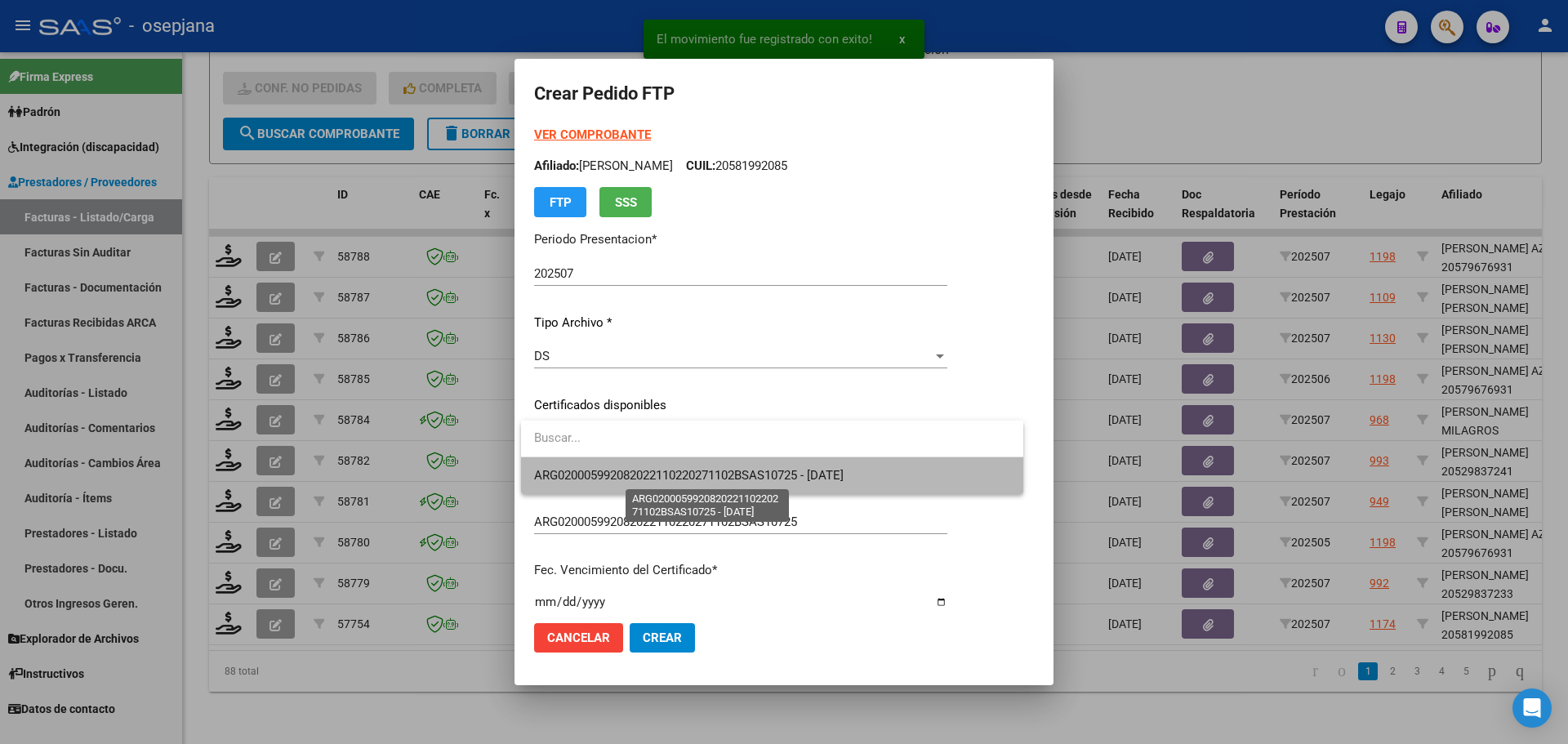
click at [608, 471] on span "ARG020005992082022110220271102BSAS10725 - 2027-11-02" at bounding box center [688, 475] width 309 height 15
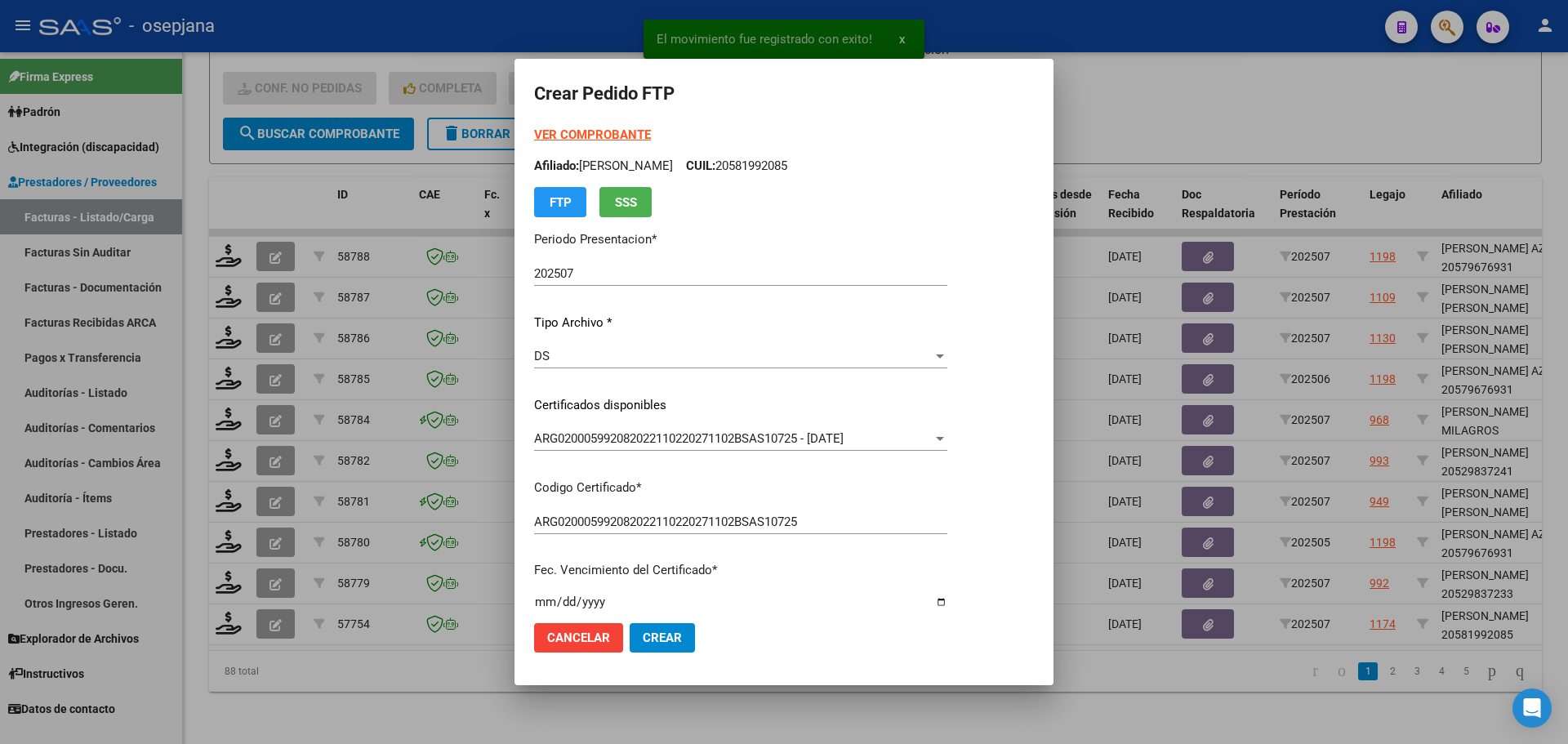
click at [597, 131] on strong "VER COMPROBANTE" at bounding box center [592, 135] width 116 height 15
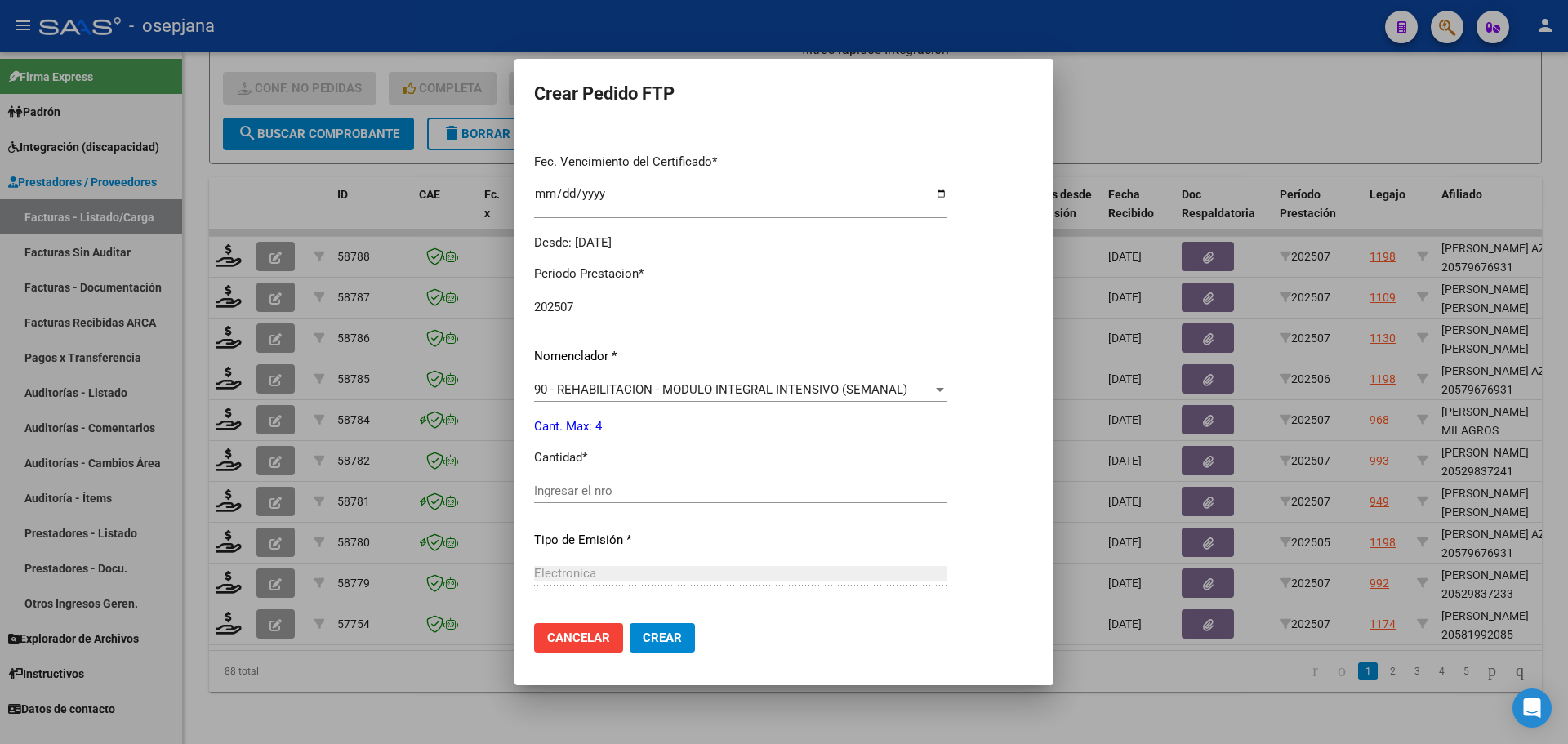
click at [583, 488] on div "Ingresar el nro" at bounding box center [741, 491] width 413 height 24
type input "4"
click at [653, 642] on span "Crear" at bounding box center [662, 637] width 39 height 15
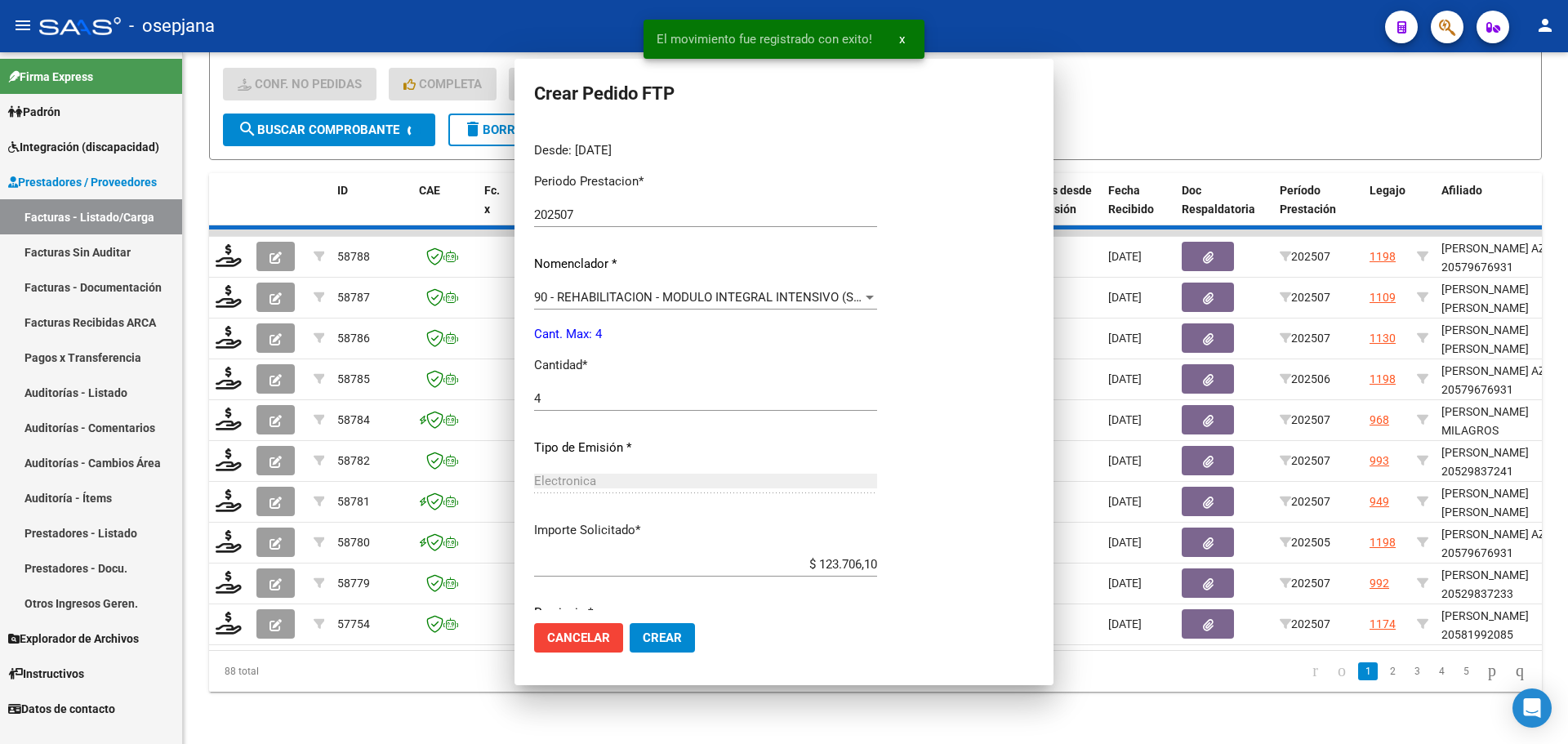
scroll to position [0, 0]
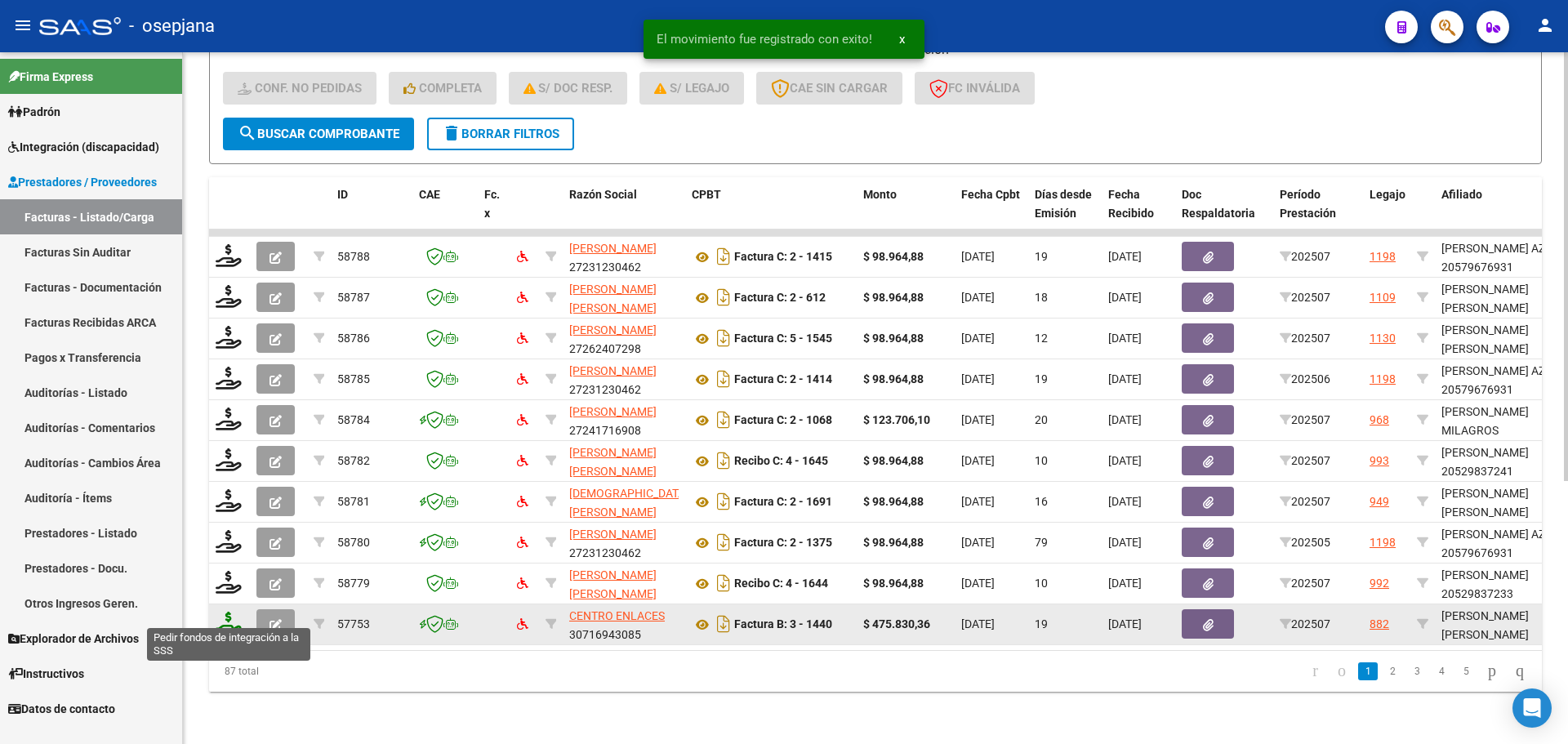
click at [224, 616] on icon at bounding box center [228, 622] width 26 height 23
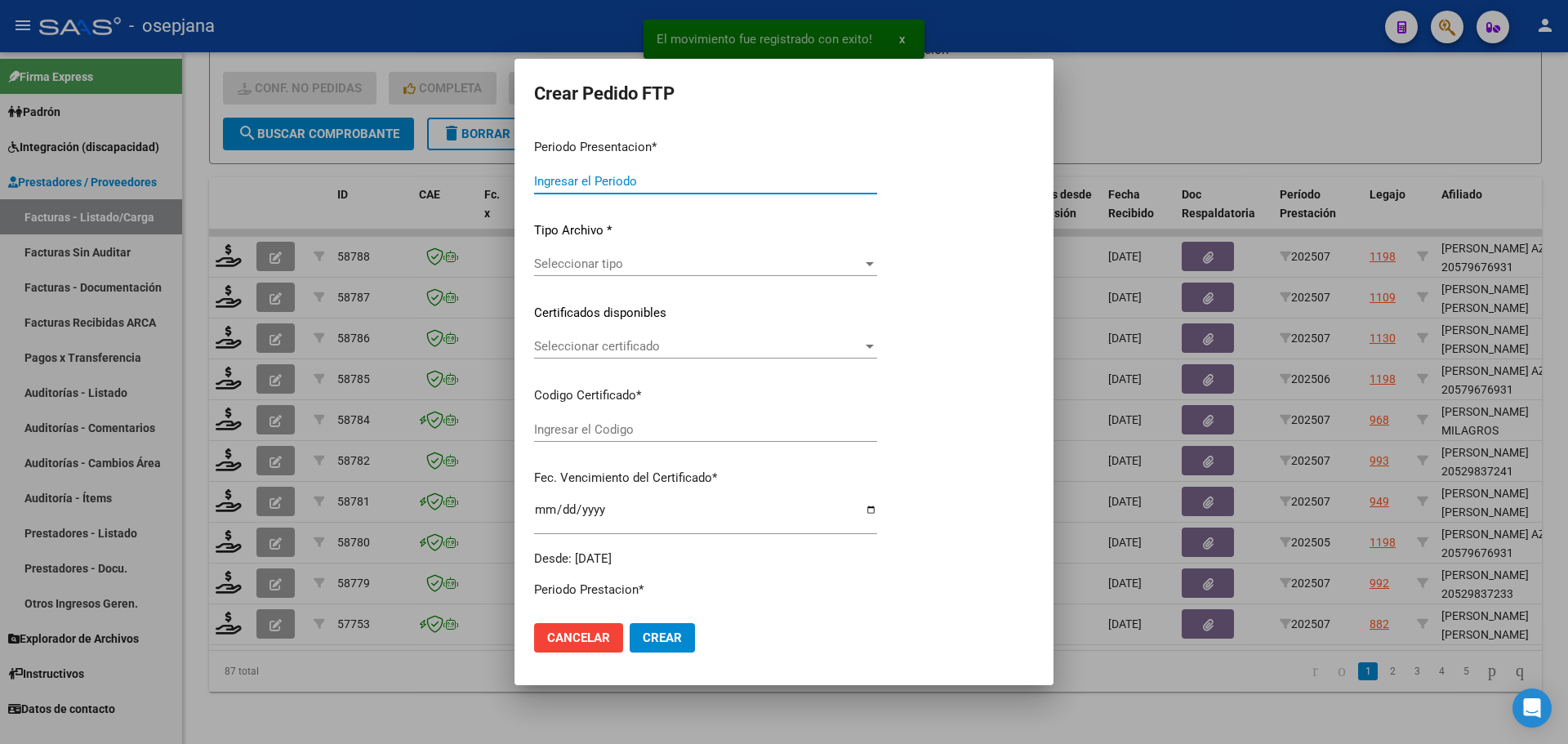
type input "202507"
type input "$ 475.830,36"
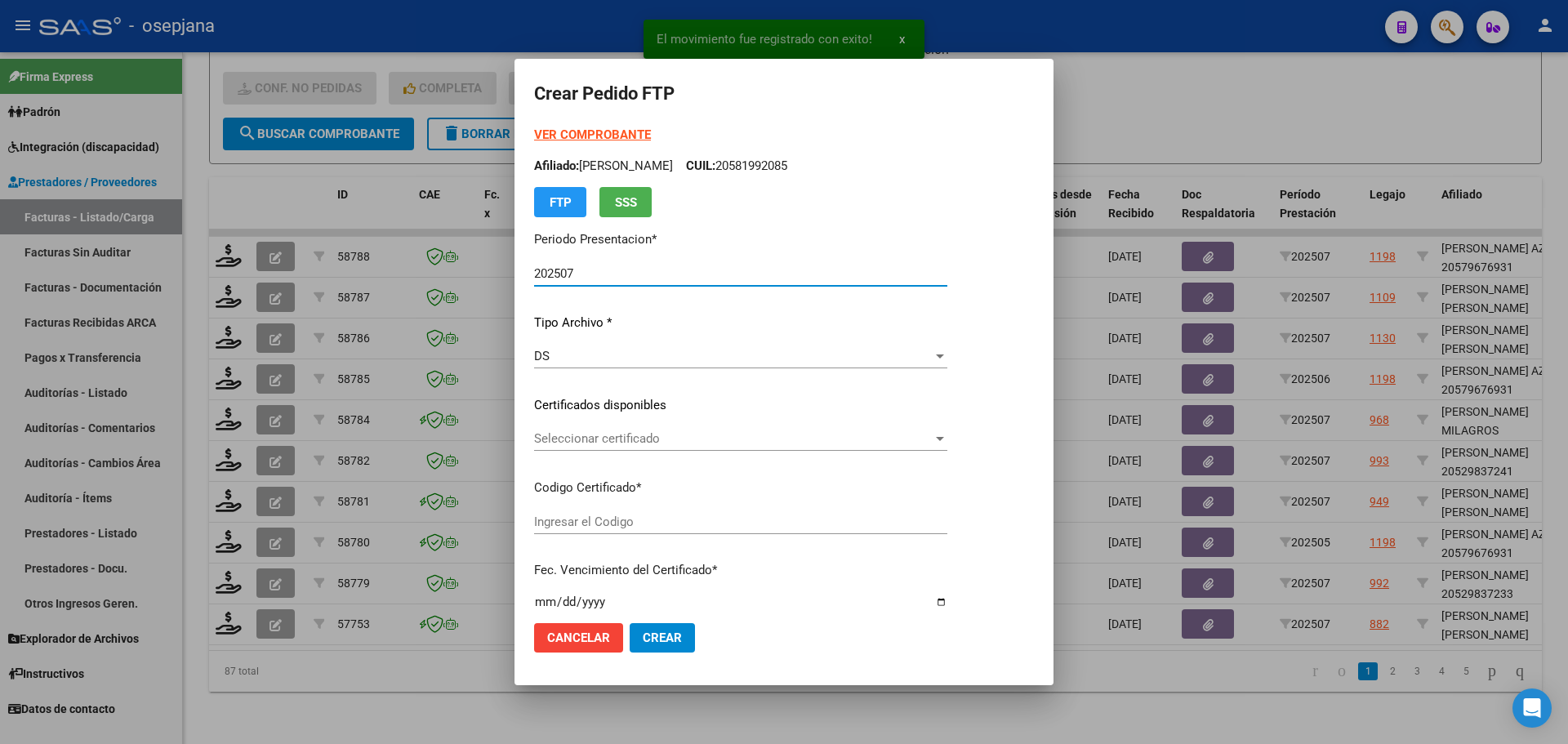
type input "ARG01000569468202025011620280616BUE415"
type input "2028-01-16"
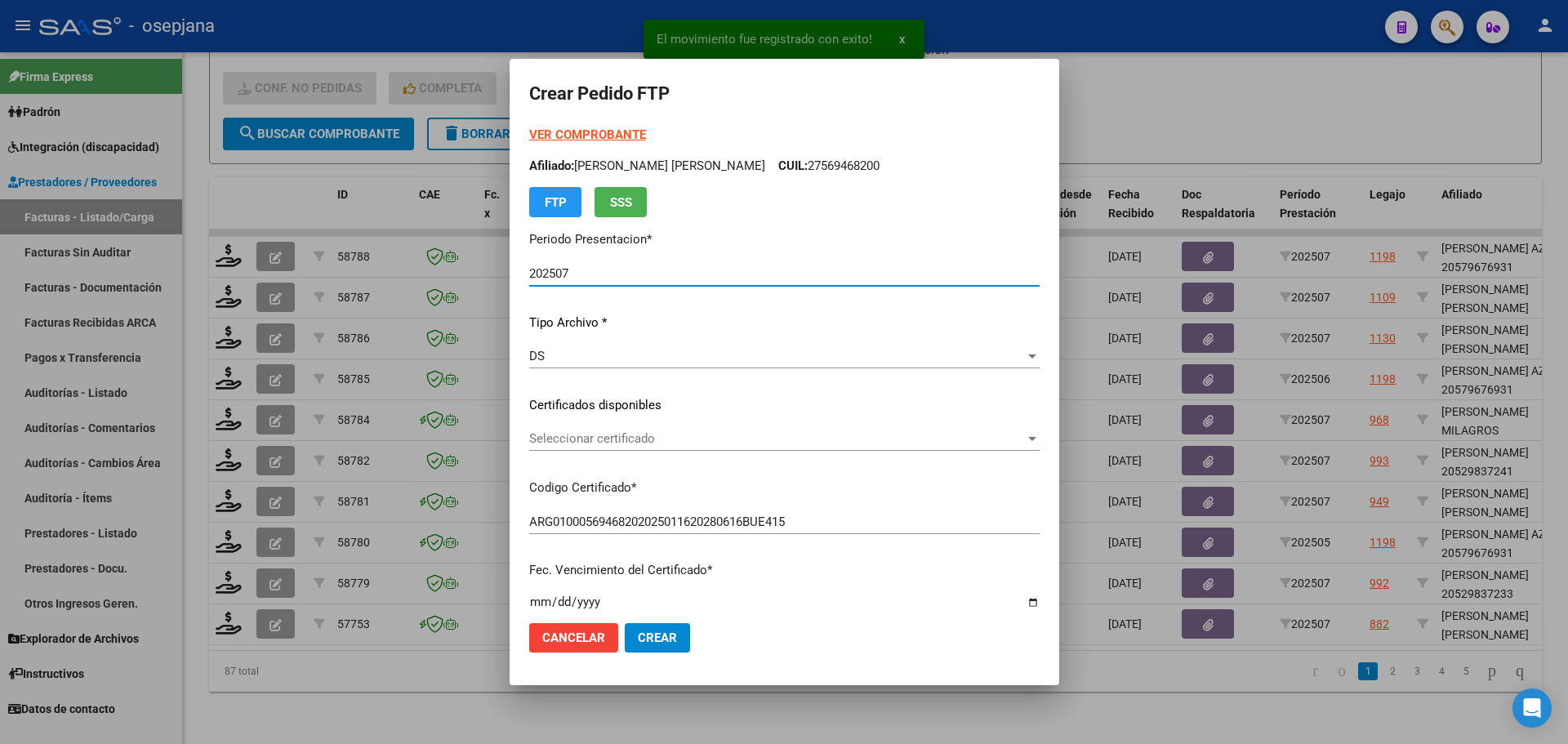
click at [659, 438] on span "Seleccionar certificado" at bounding box center [776, 438] width 496 height 15
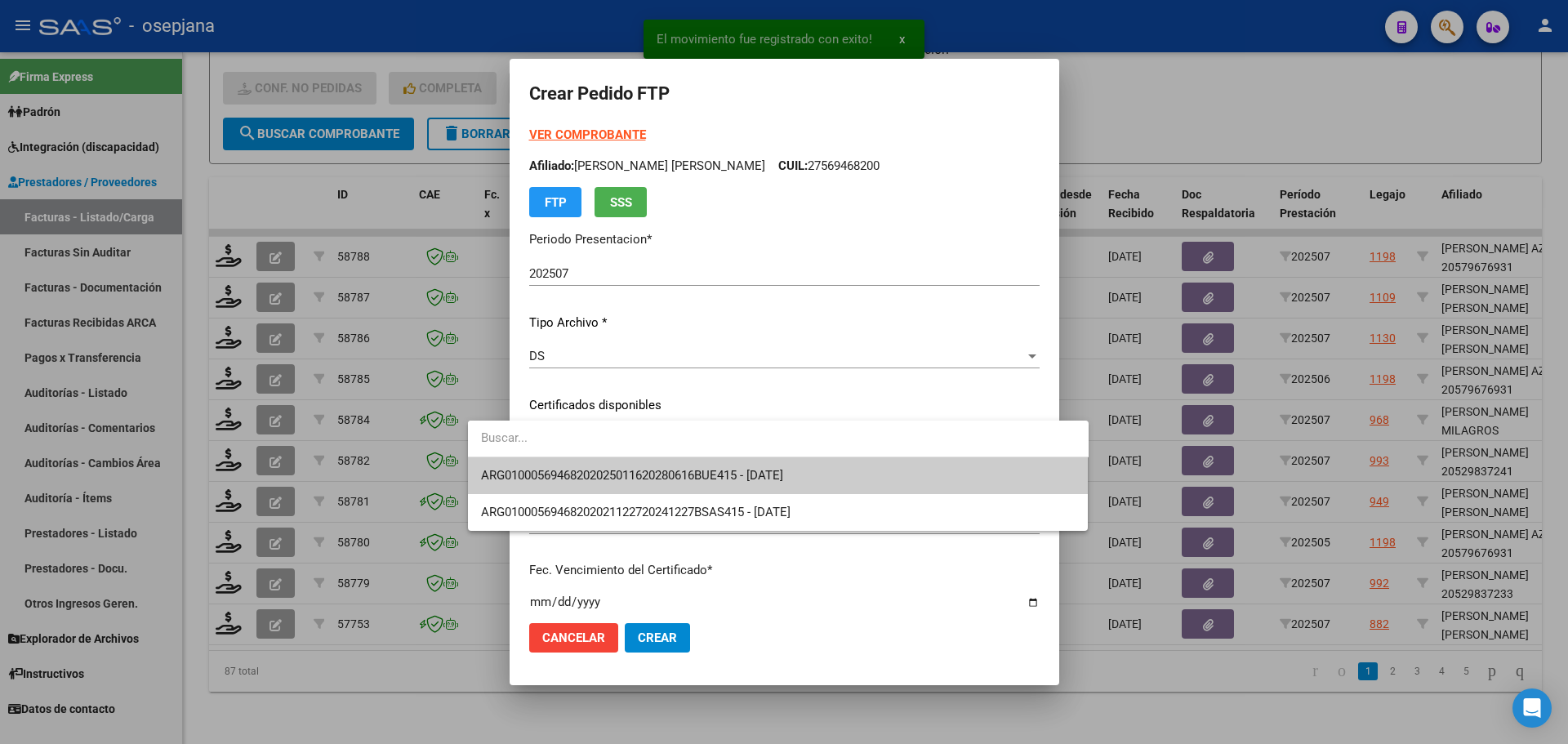
click at [668, 467] on span "ARG01000569468202025011620280616BUE415 - 2028-01-16" at bounding box center [778, 476] width 595 height 36
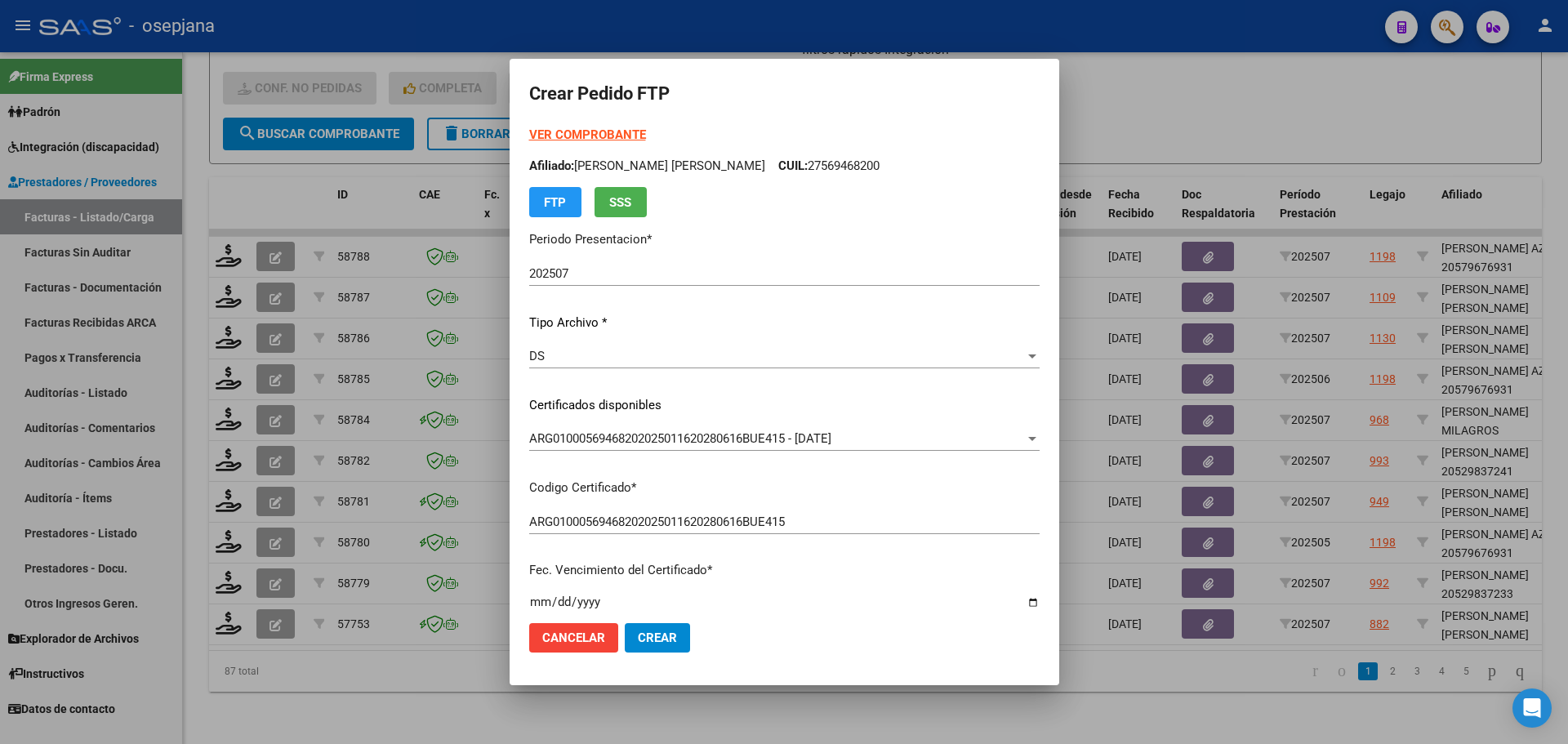
click at [560, 134] on strong "VER COMPROBANTE" at bounding box center [587, 135] width 116 height 15
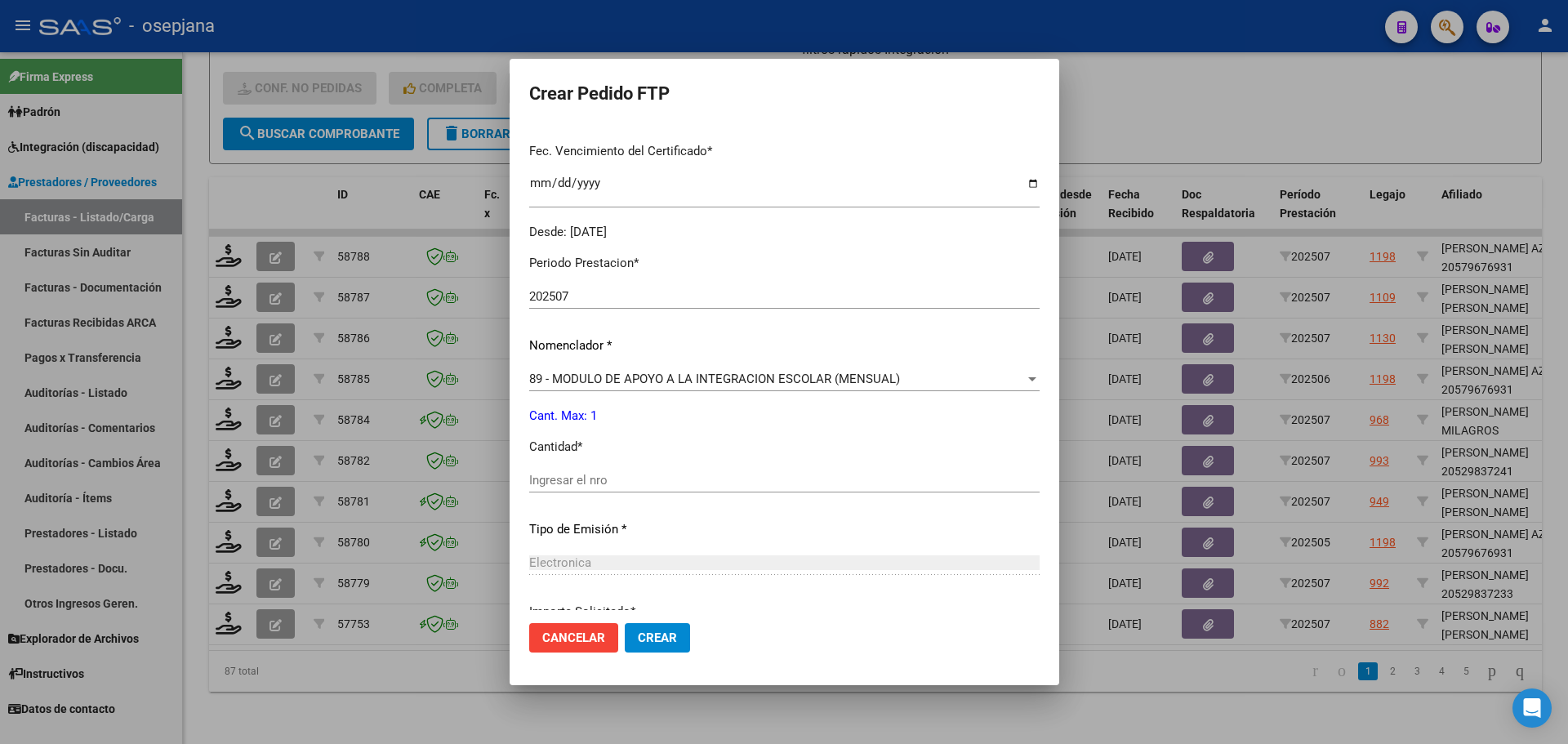
scroll to position [490, 0]
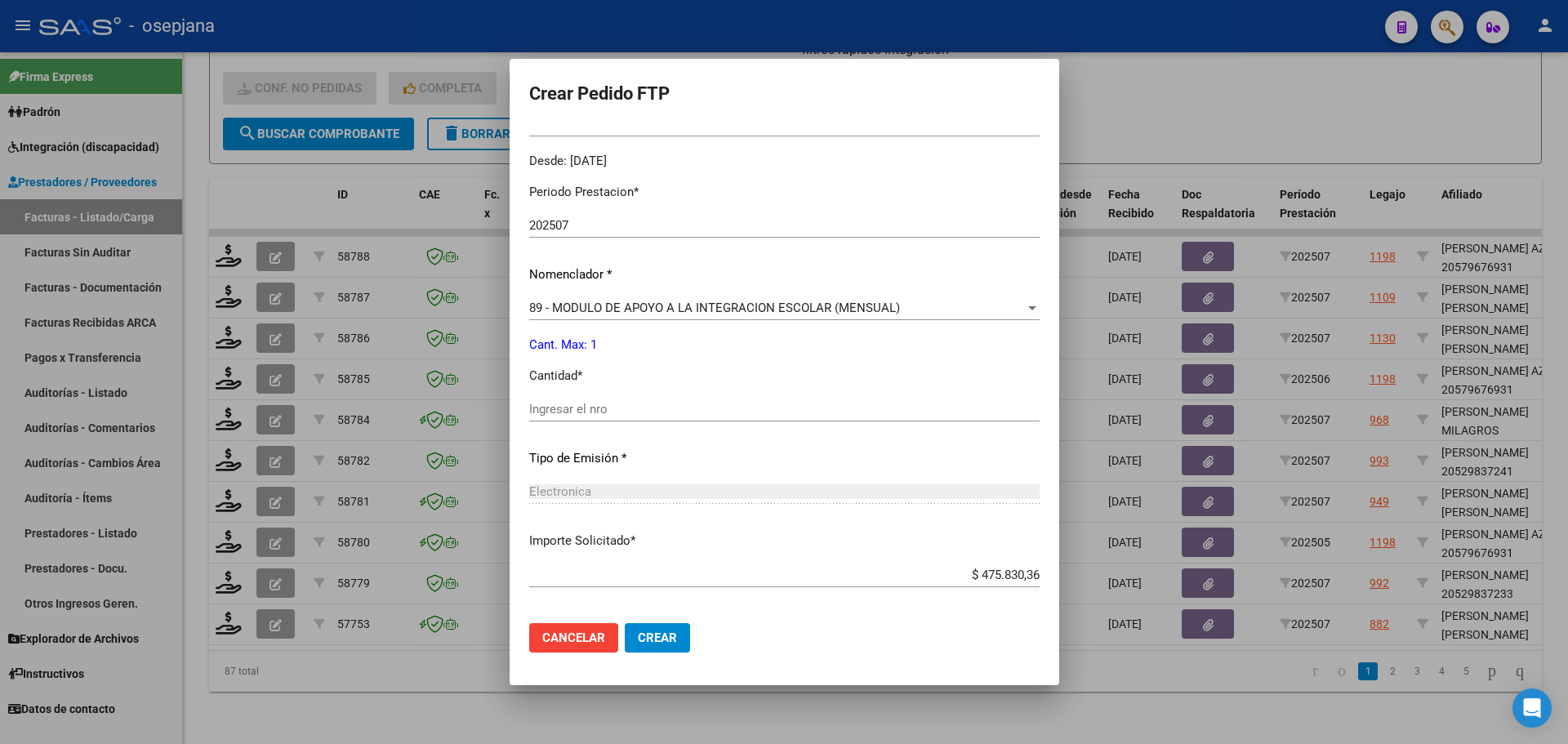
click at [567, 415] on input "Ingresar el nro" at bounding box center [784, 409] width 511 height 15
type input "1"
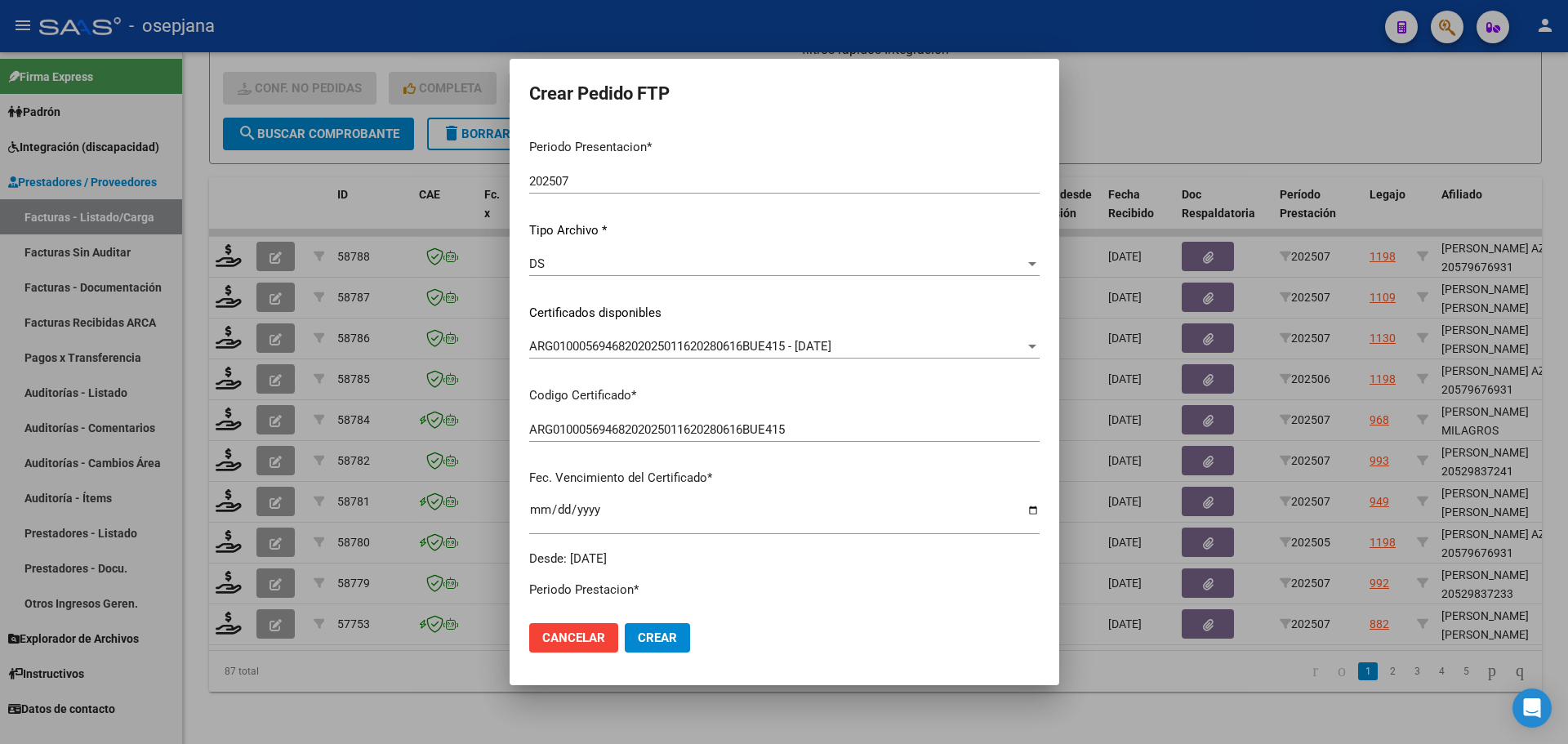
scroll to position [0, 0]
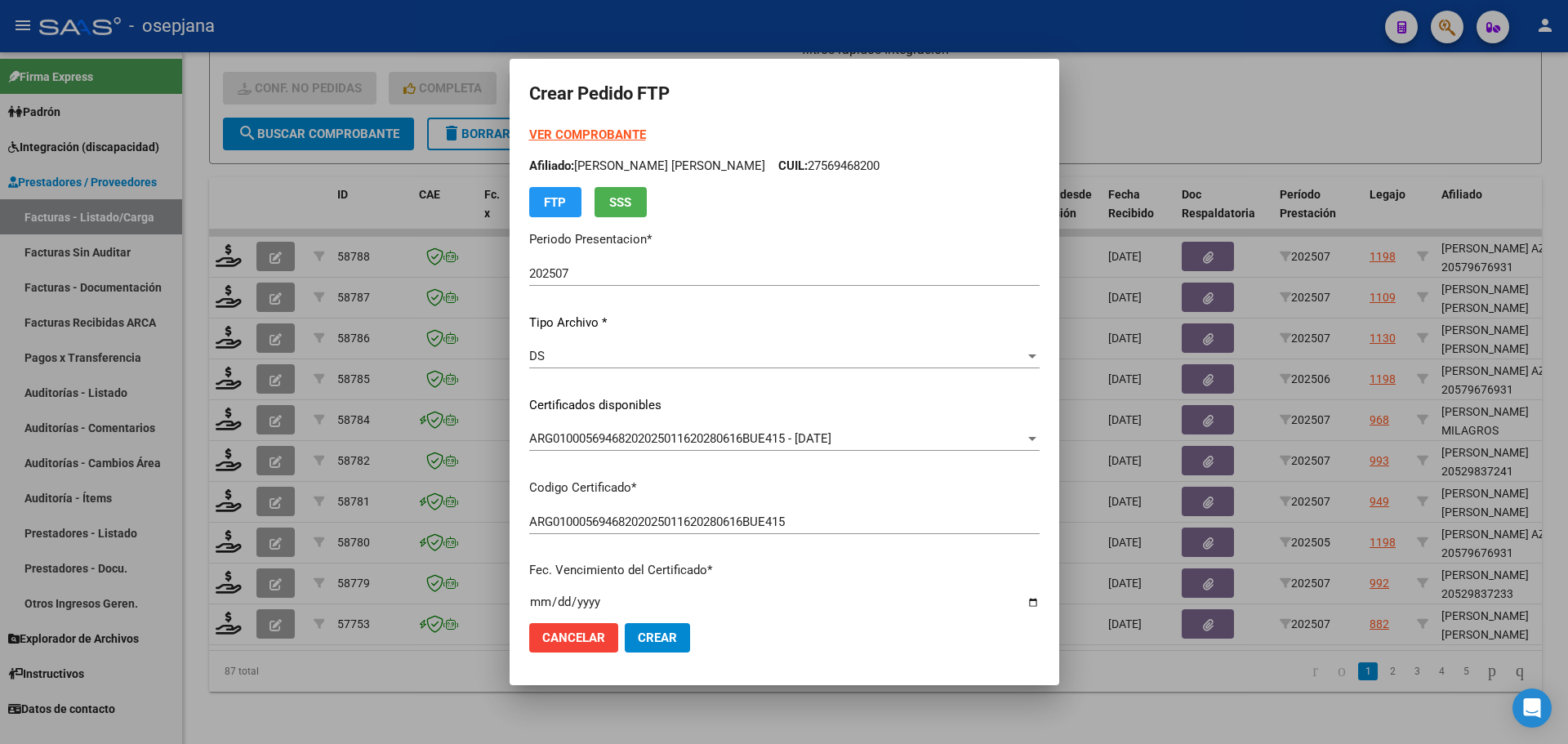
click at [626, 653] on mat-dialog-actions "Cancelar Crear" at bounding box center [784, 638] width 511 height 56
click at [638, 635] on span "Crear" at bounding box center [657, 637] width 39 height 15
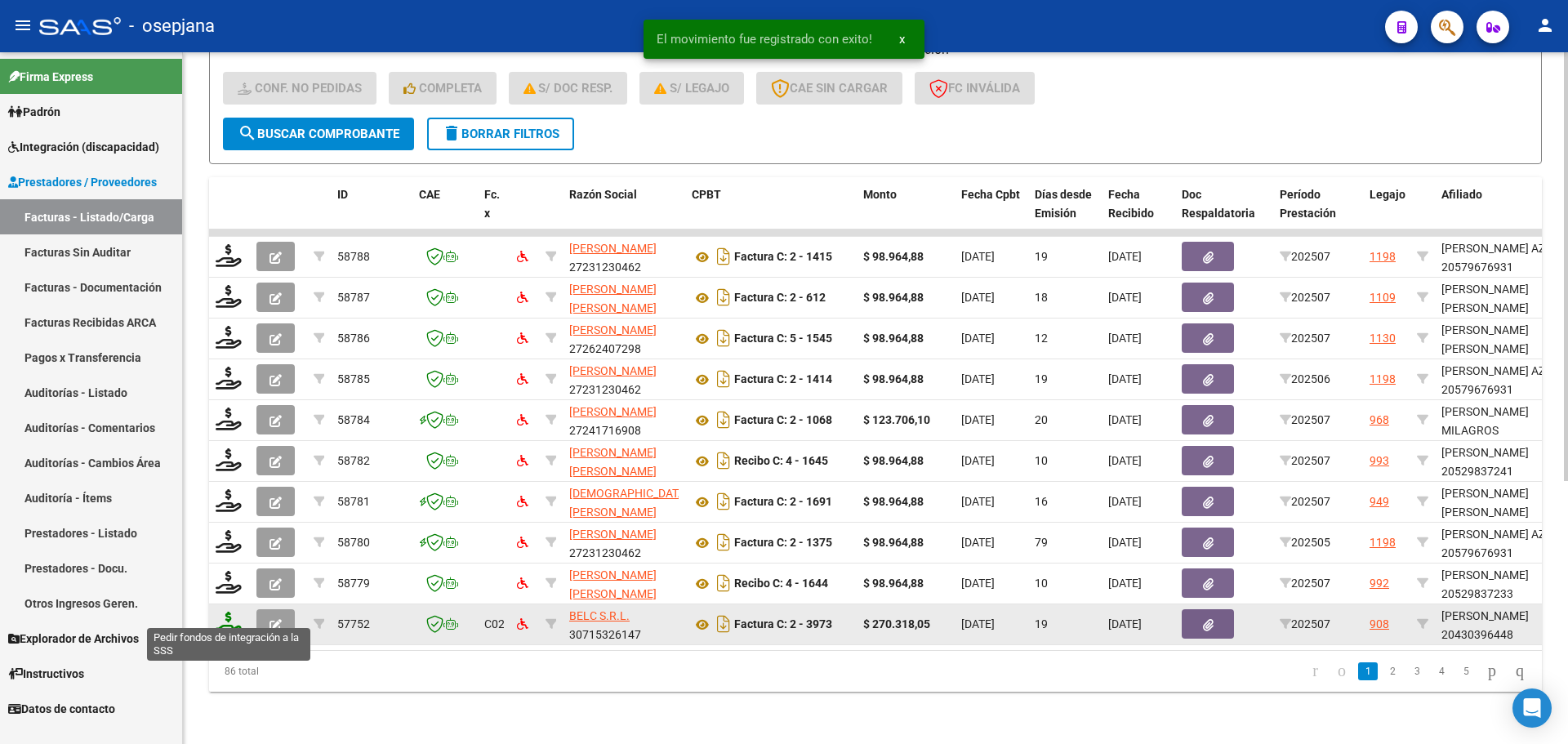
click at [227, 621] on icon at bounding box center [228, 622] width 26 height 23
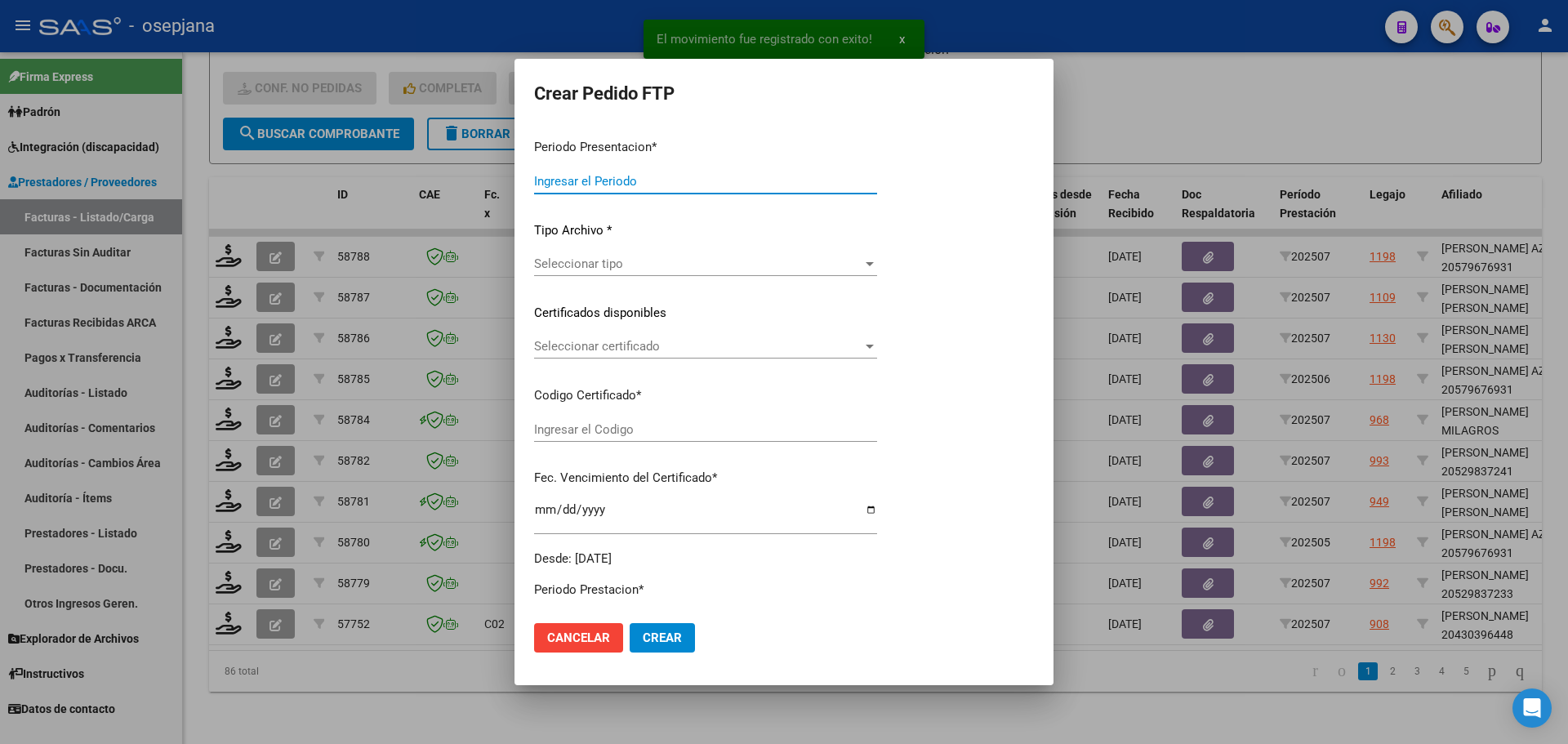
type input "202507"
type input "$ 270.318,05"
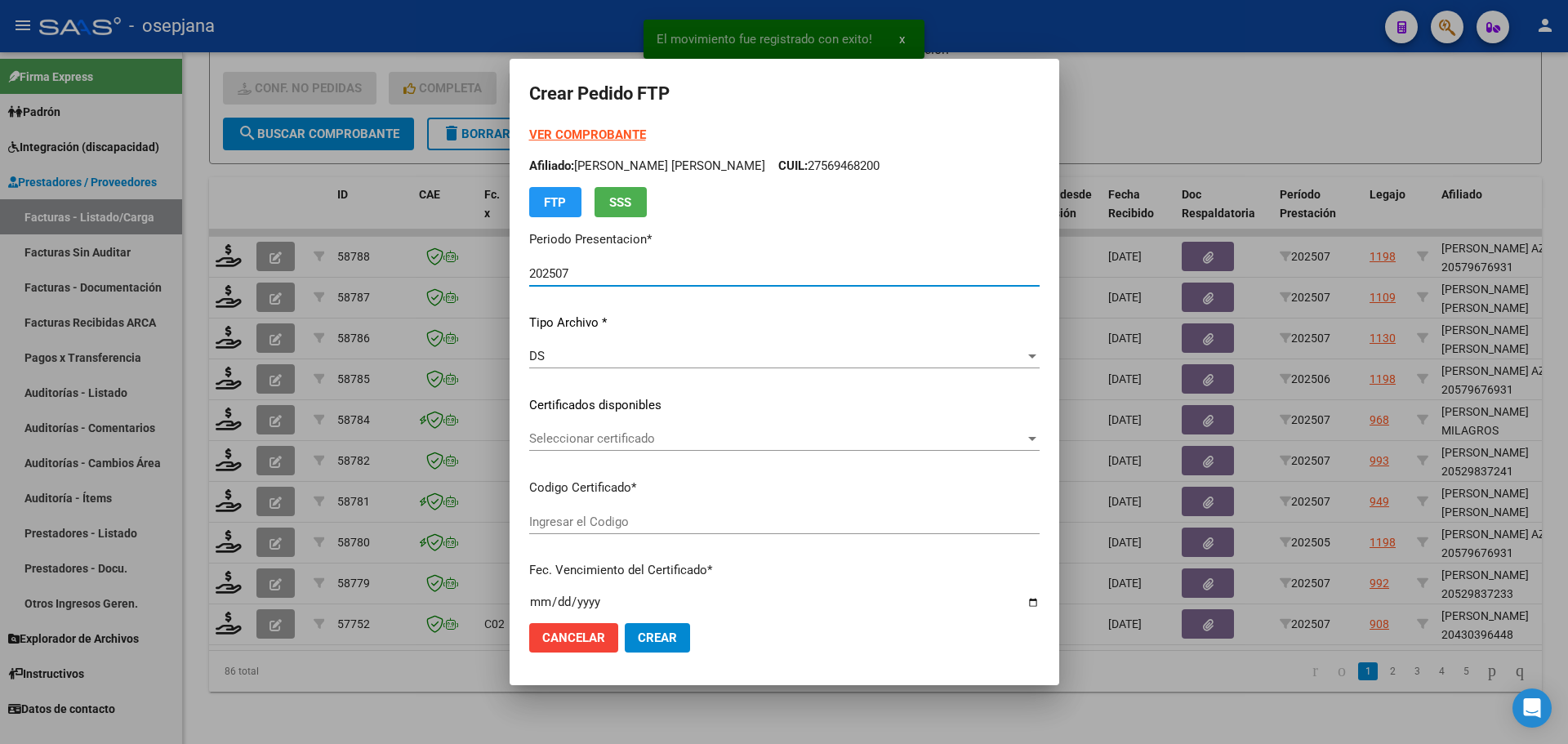
type input "SIN/NRO"
type input "[DATE]"
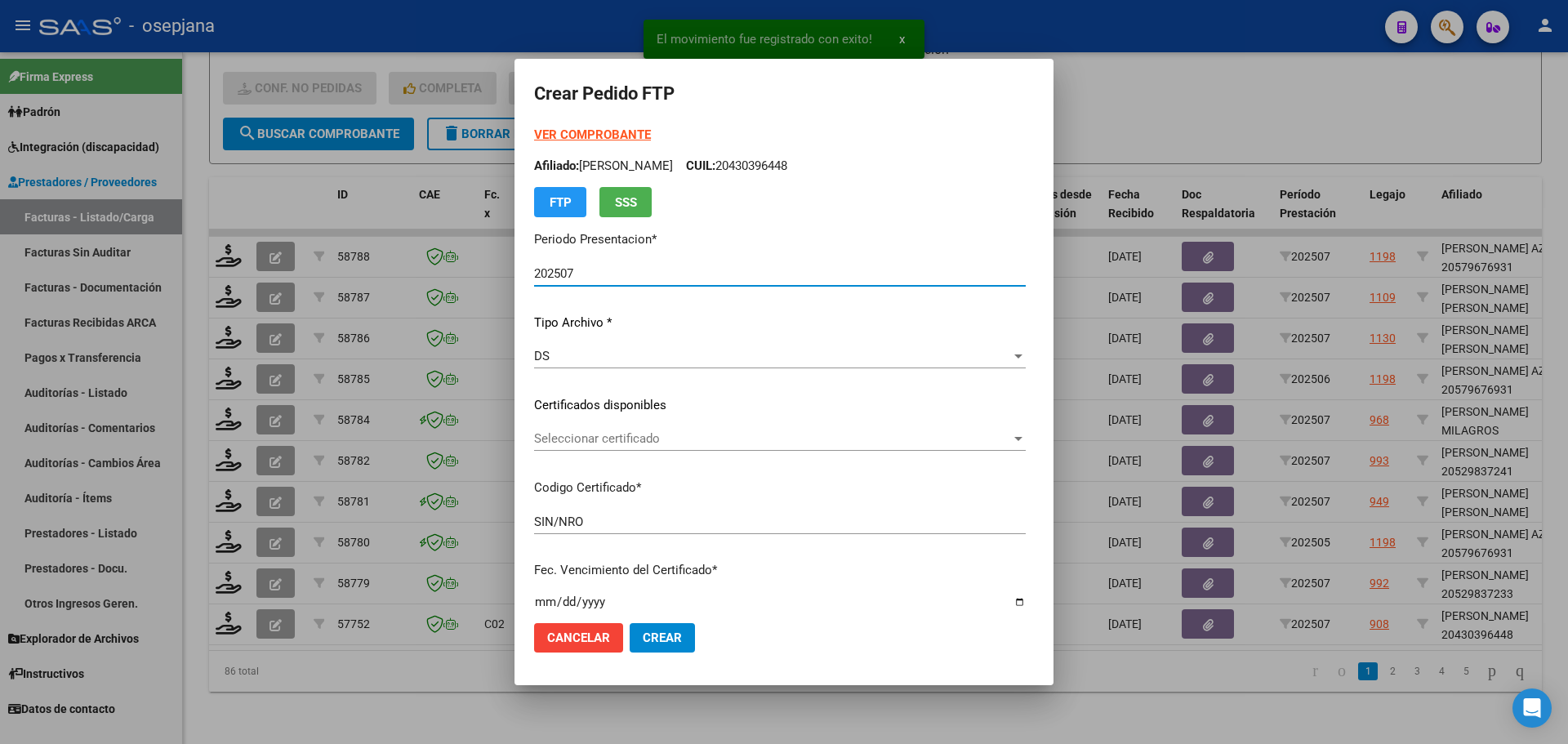
click at [612, 443] on span "Seleccionar certificado" at bounding box center [772, 438] width 477 height 15
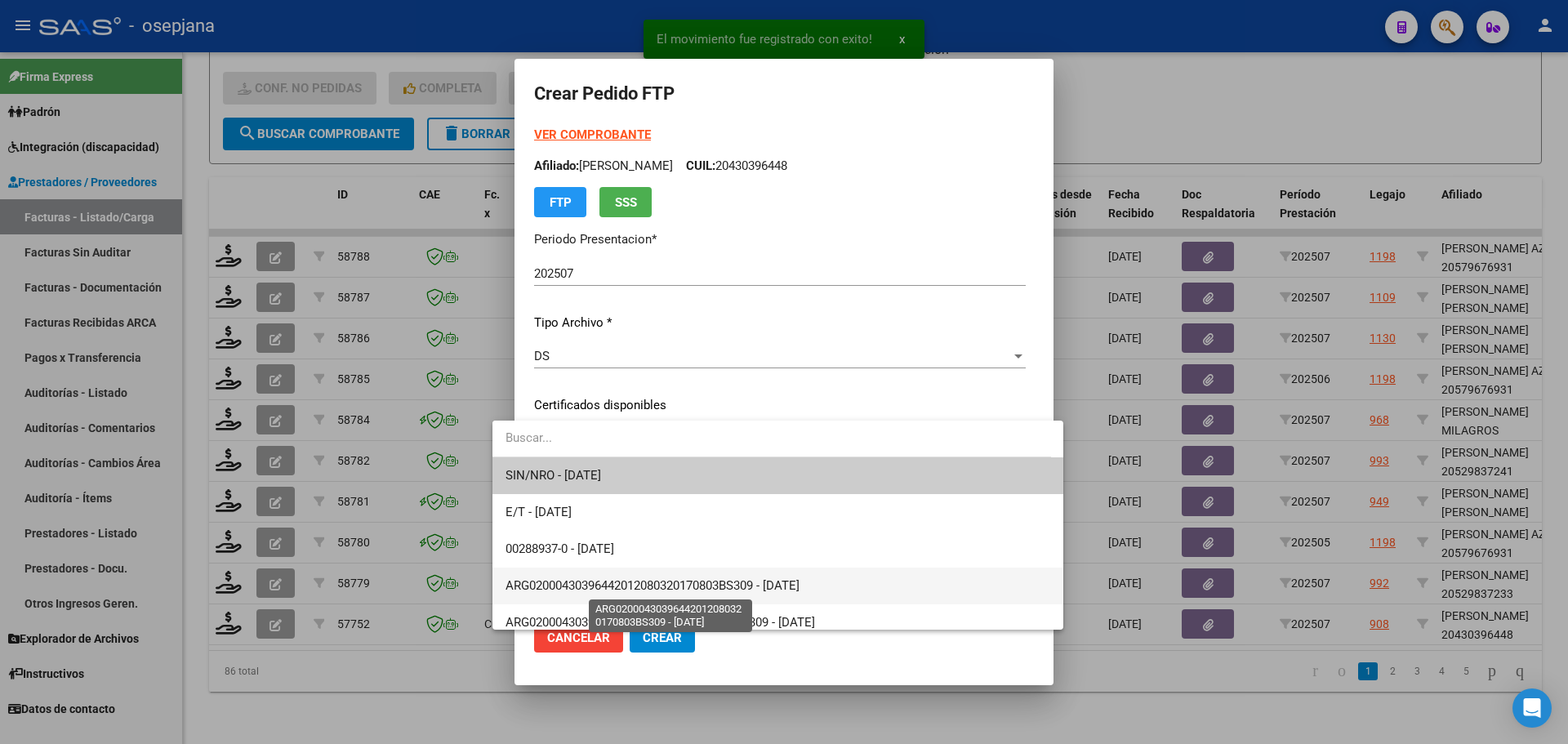
click at [660, 592] on span "ARG02000430396442012080320170803BS309 - 2027-08-18" at bounding box center [652, 585] width 294 height 15
type input "ARG02000430396442012080320170803BS309"
type input "2027-08-18"
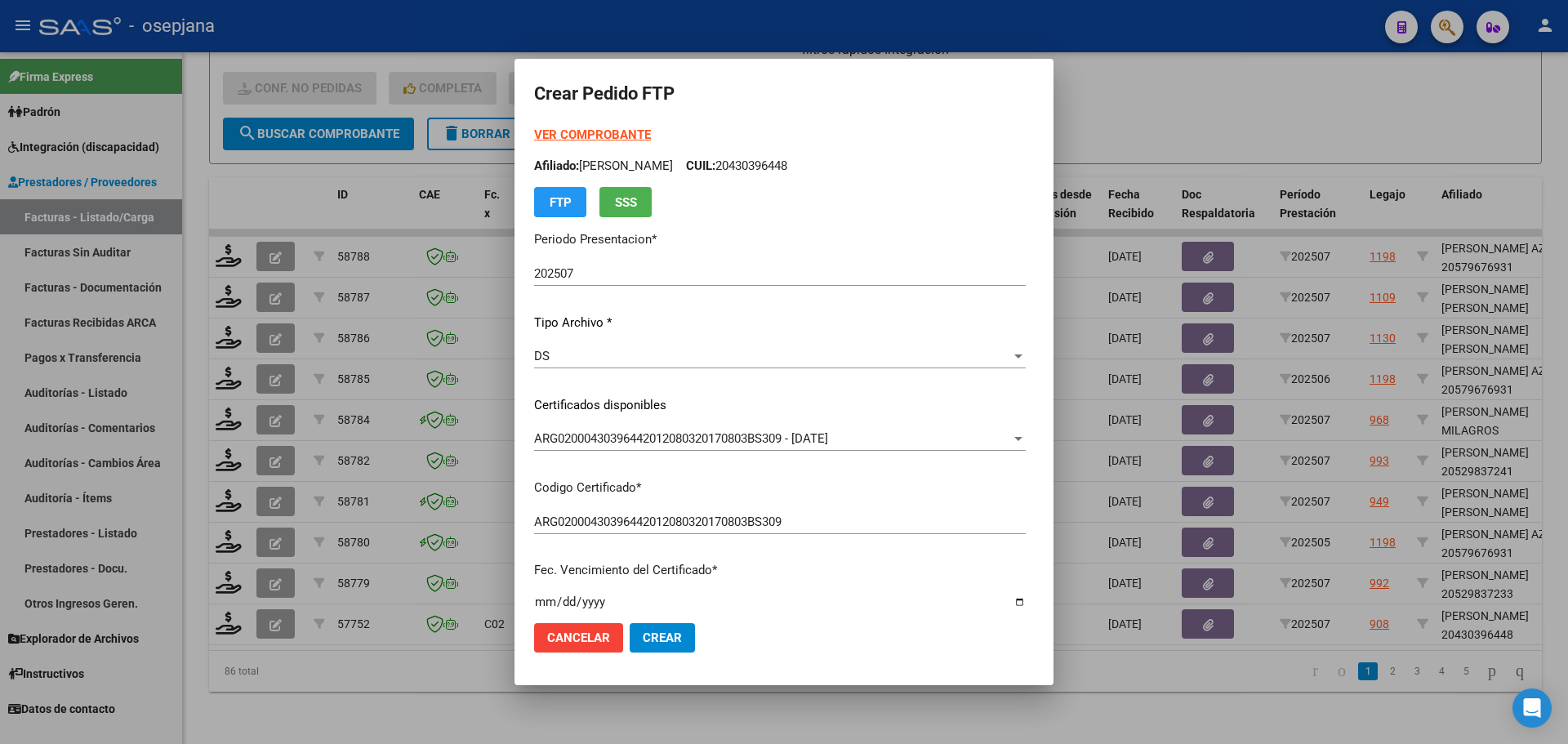
click at [591, 127] on div "VER COMPROBANTE ARCA Padrón Afiliado: ARIAS FRANCO FABIAN CUIL: 20430396448 FTP…" at bounding box center [780, 171] width 491 height 91
click at [590, 135] on strong "VER COMPROBANTE" at bounding box center [592, 135] width 116 height 15
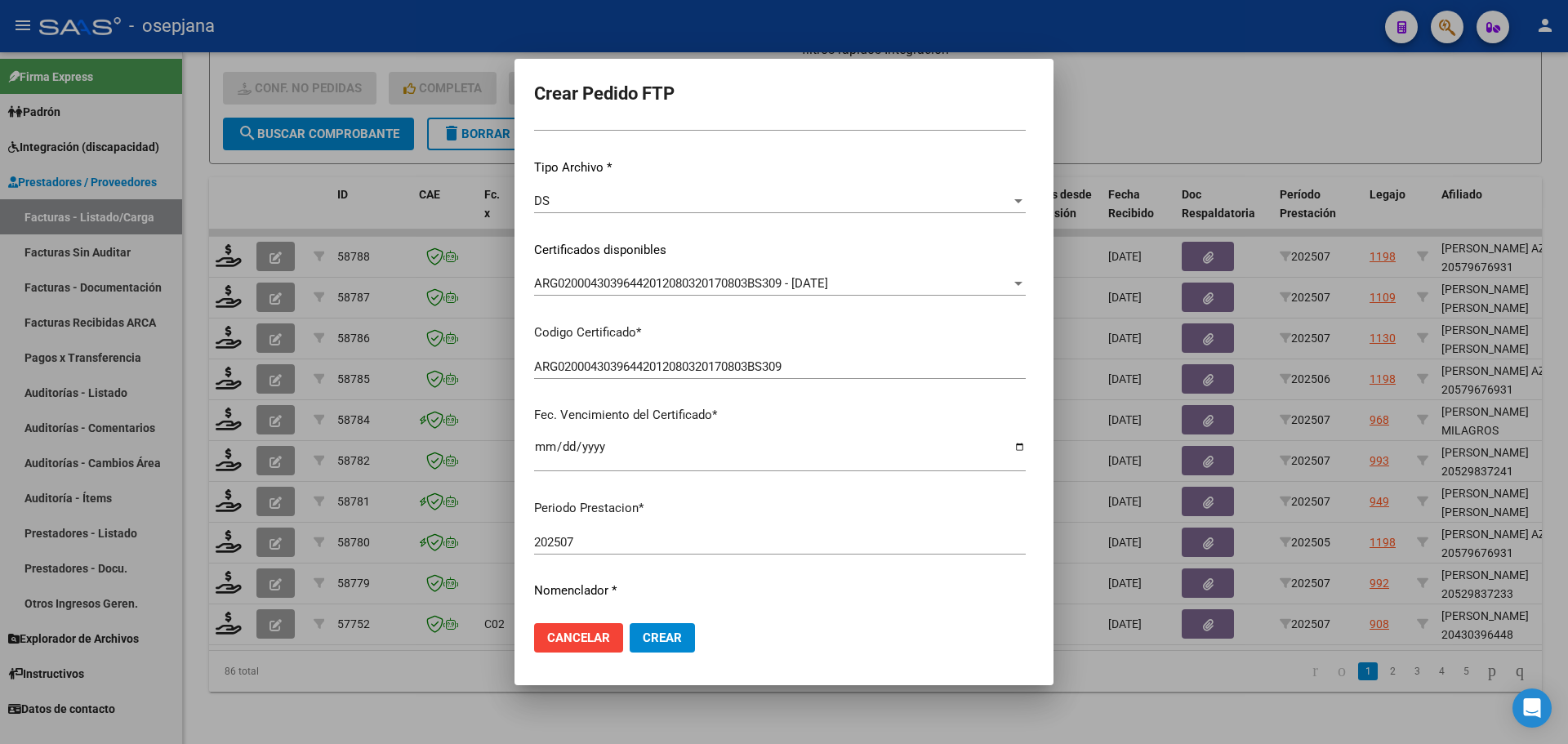
scroll to position [490, 0]
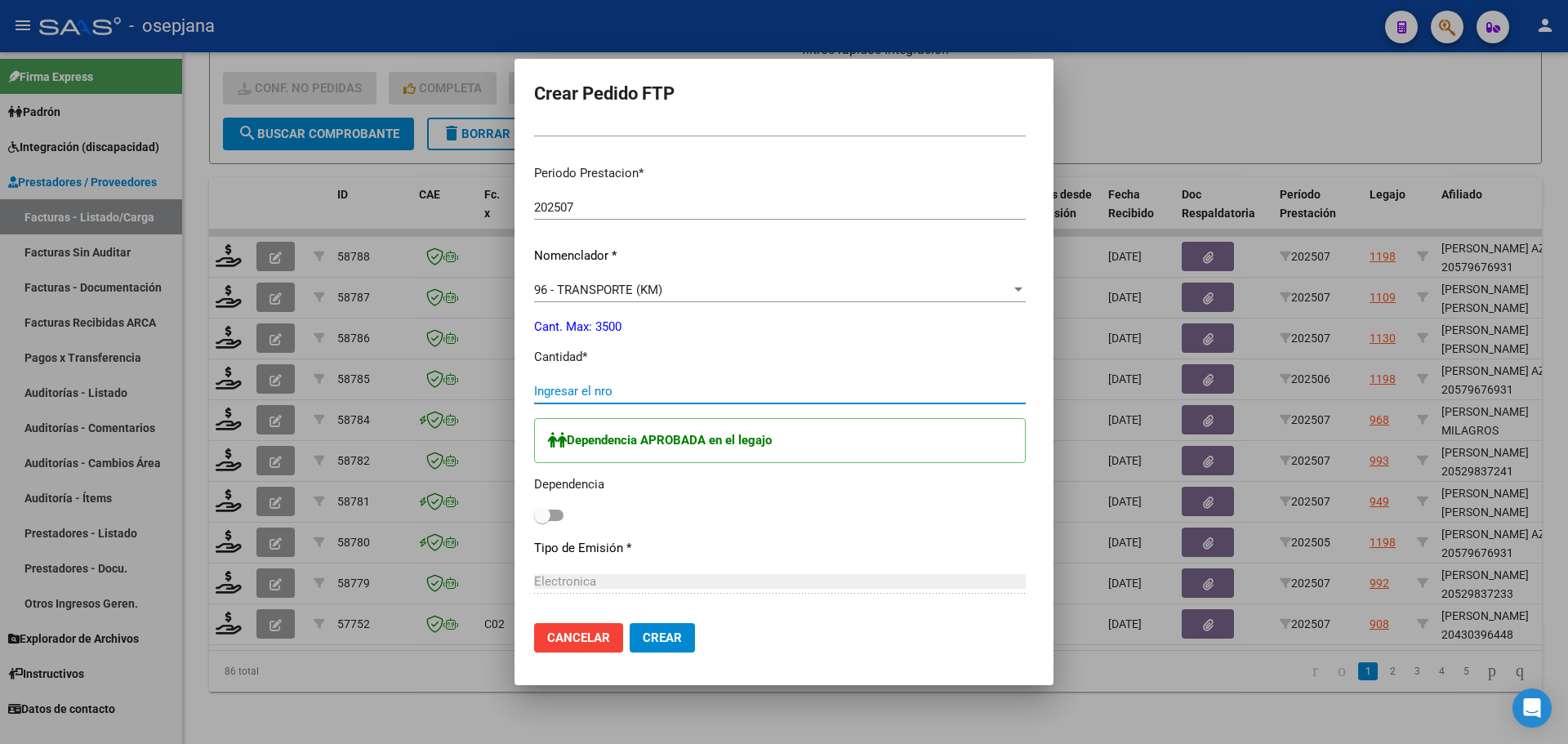
click at [546, 389] on input "Ingresar el nro" at bounding box center [780, 391] width 491 height 15
type input "370"
click at [534, 523] on span at bounding box center [542, 515] width 16 height 16
click at [542, 522] on input "checkbox" at bounding box center [542, 521] width 1 height 1
checkbox input "true"
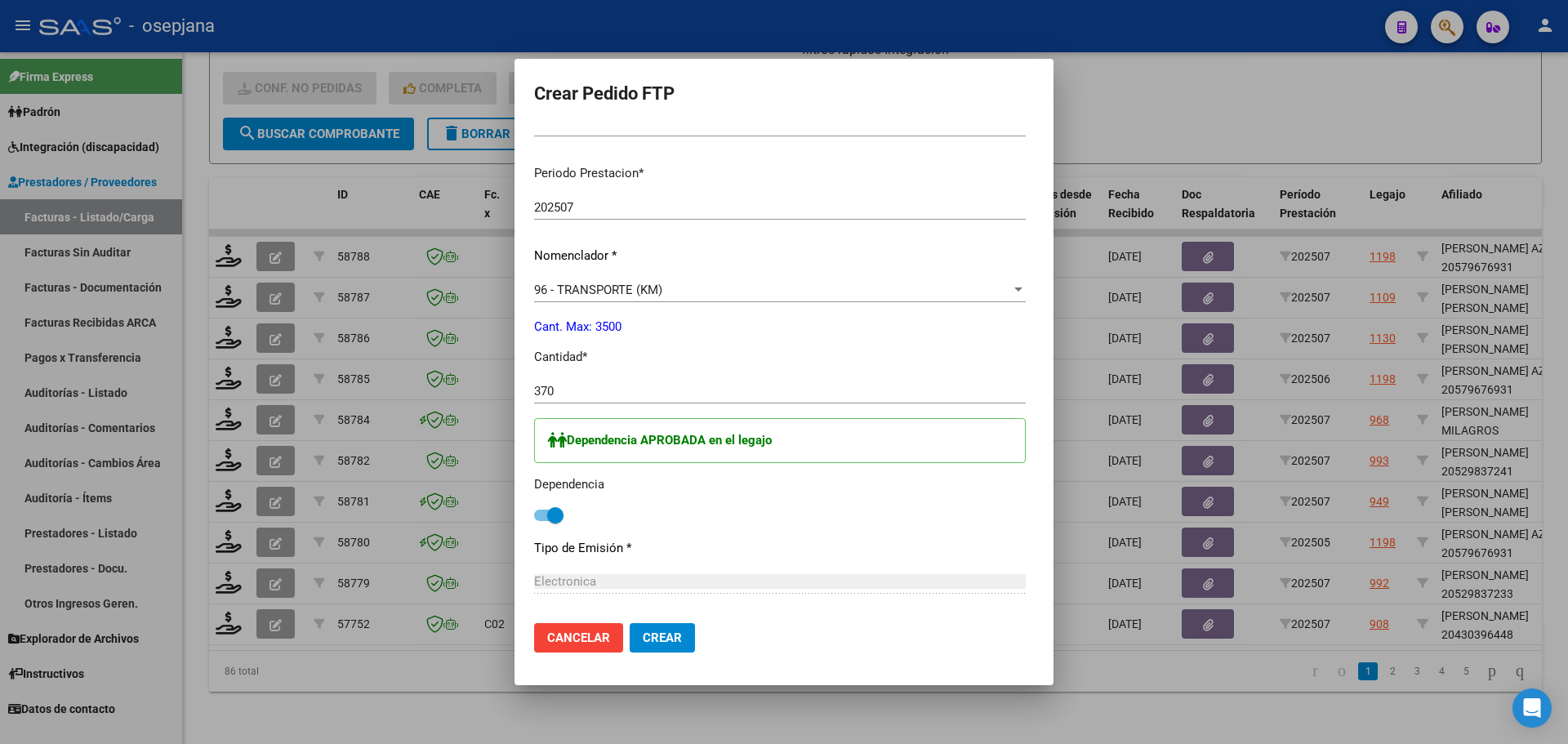
click at [642, 631] on span "Crear" at bounding box center [662, 637] width 39 height 15
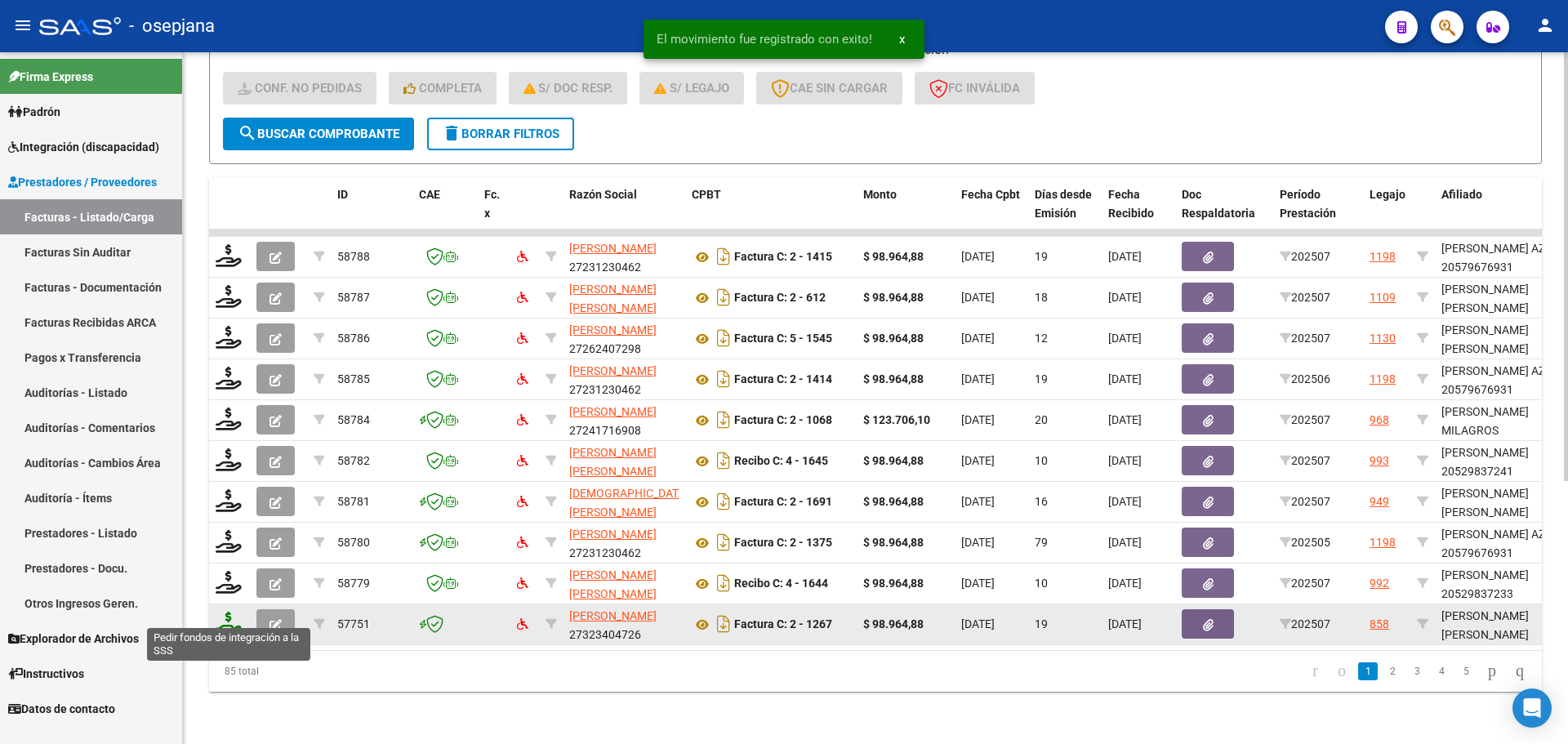
click at [227, 618] on icon at bounding box center [228, 622] width 26 height 23
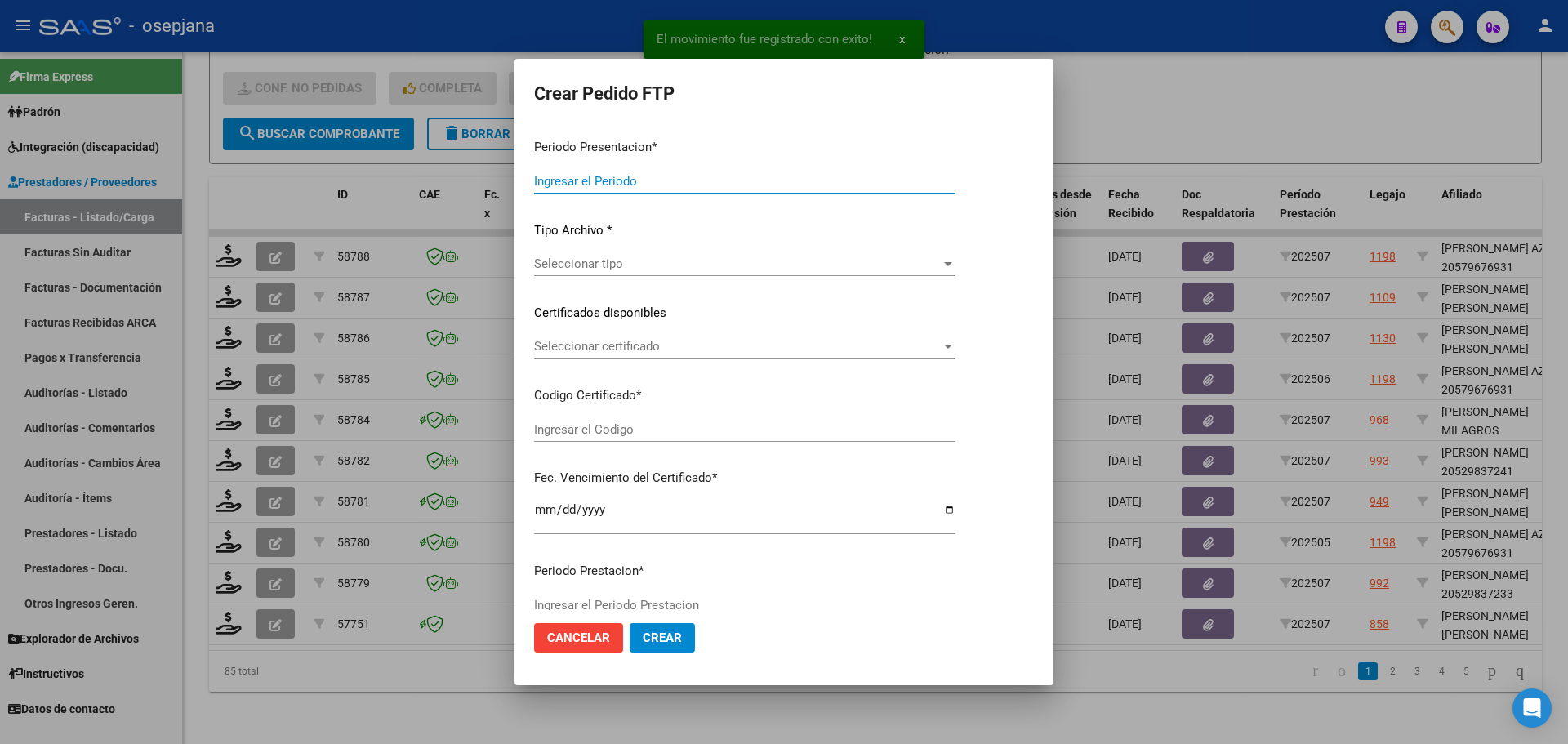
type input "202507"
type input "$ 98.964,88"
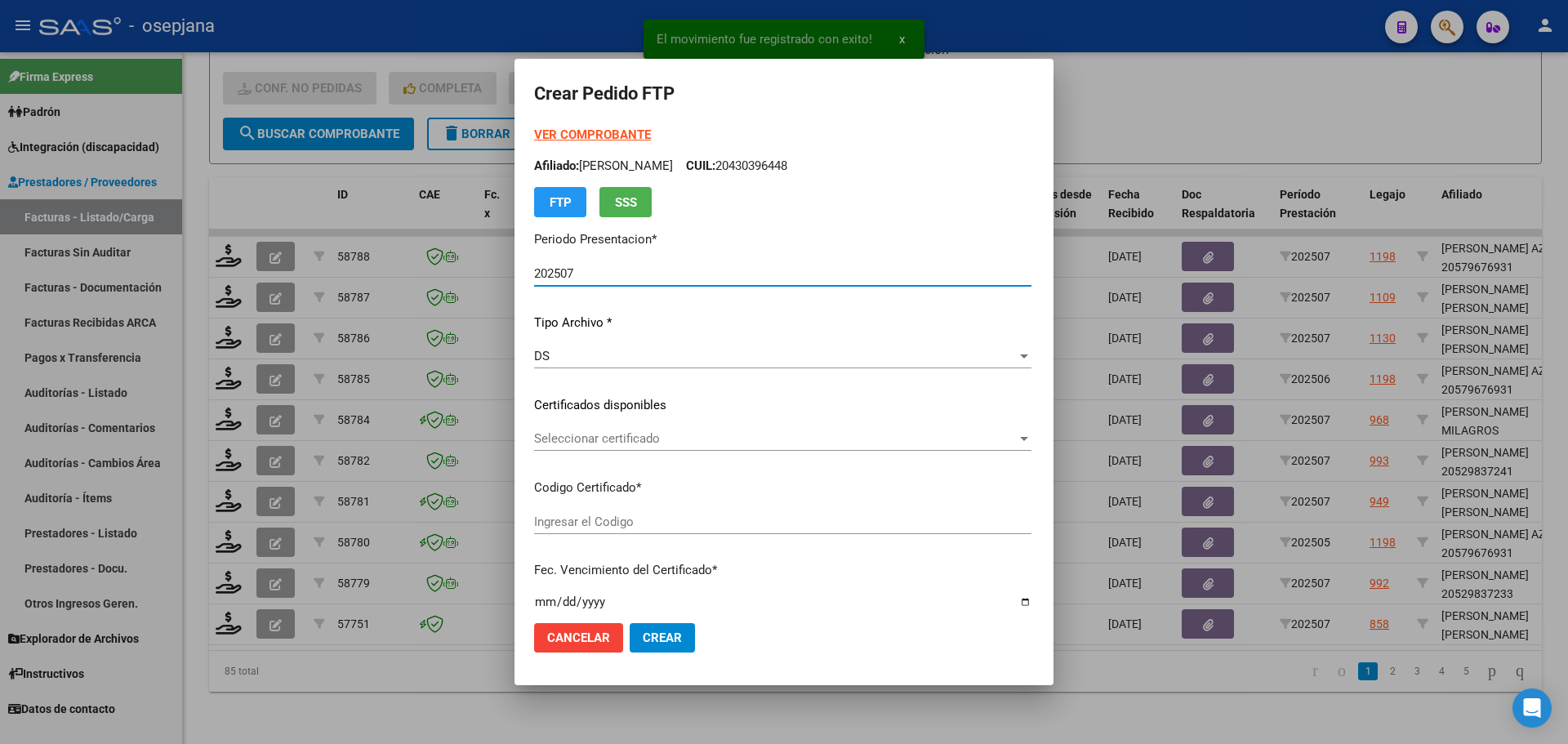
type input "ARG02000581367062023062120260621BSAS427"
type input "2026-06-21"
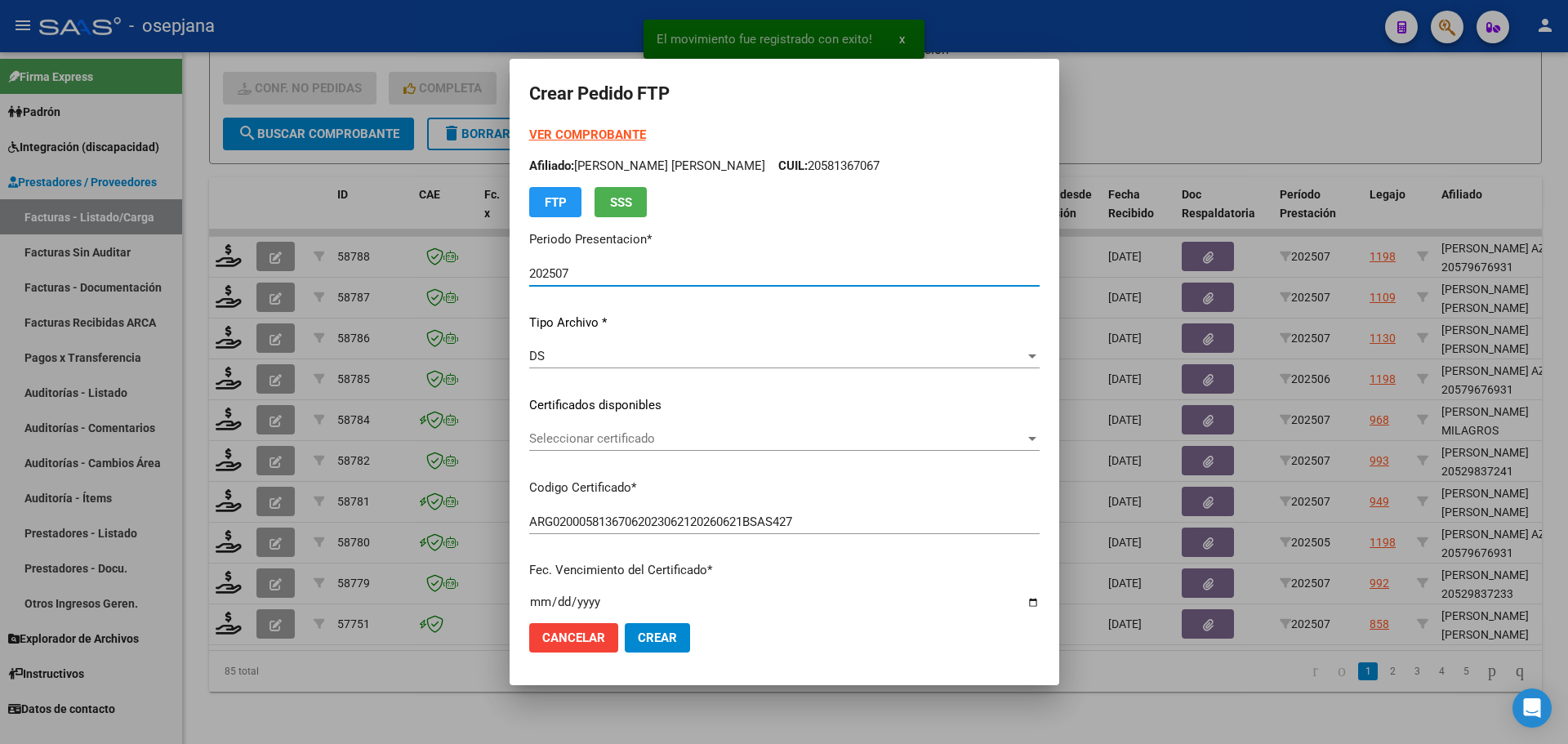
click at [573, 435] on span "Seleccionar certificado" at bounding box center [776, 438] width 496 height 15
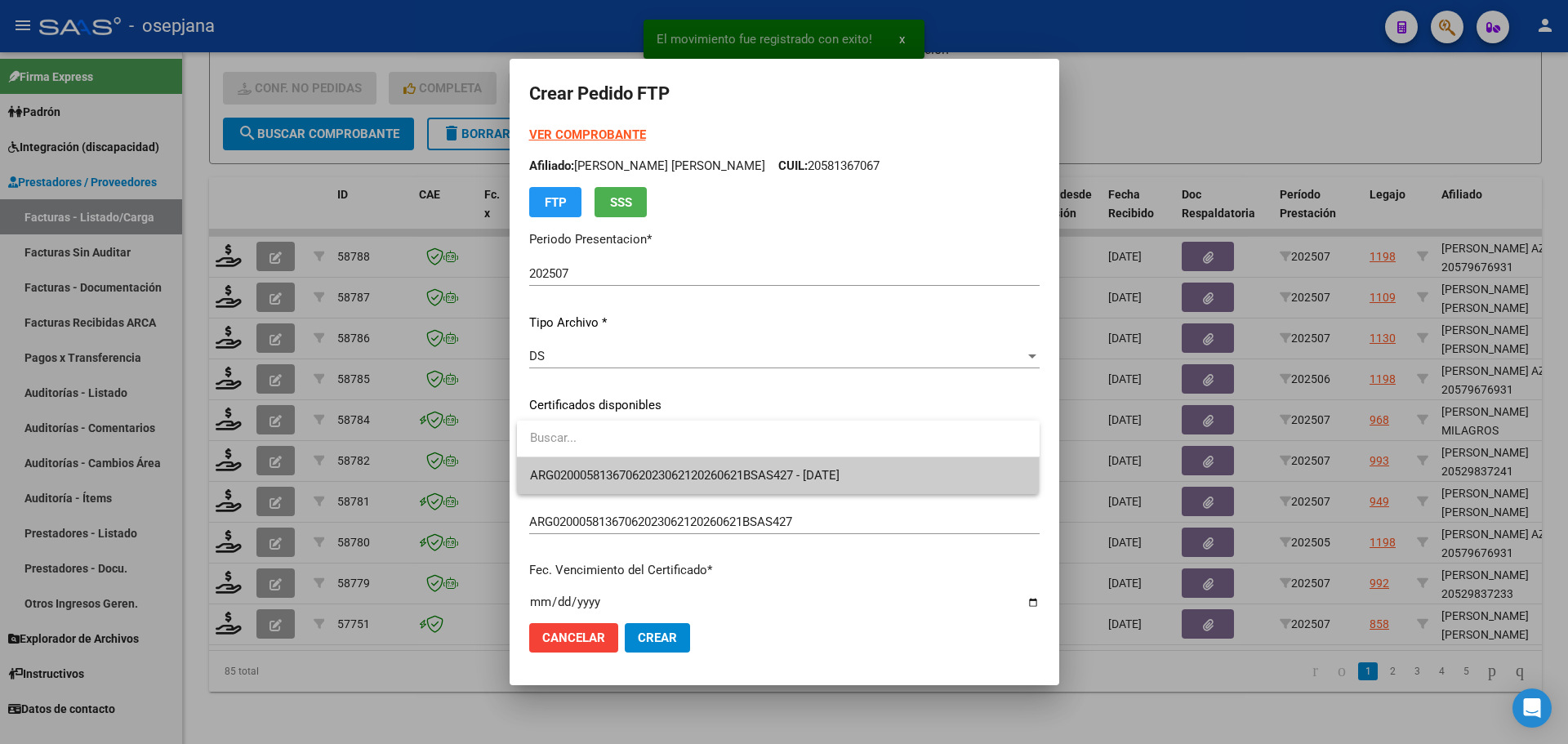
click at [577, 467] on span "ARG02000581367062023062120260621BSAS427 - 2026-06-21" at bounding box center [778, 476] width 497 height 36
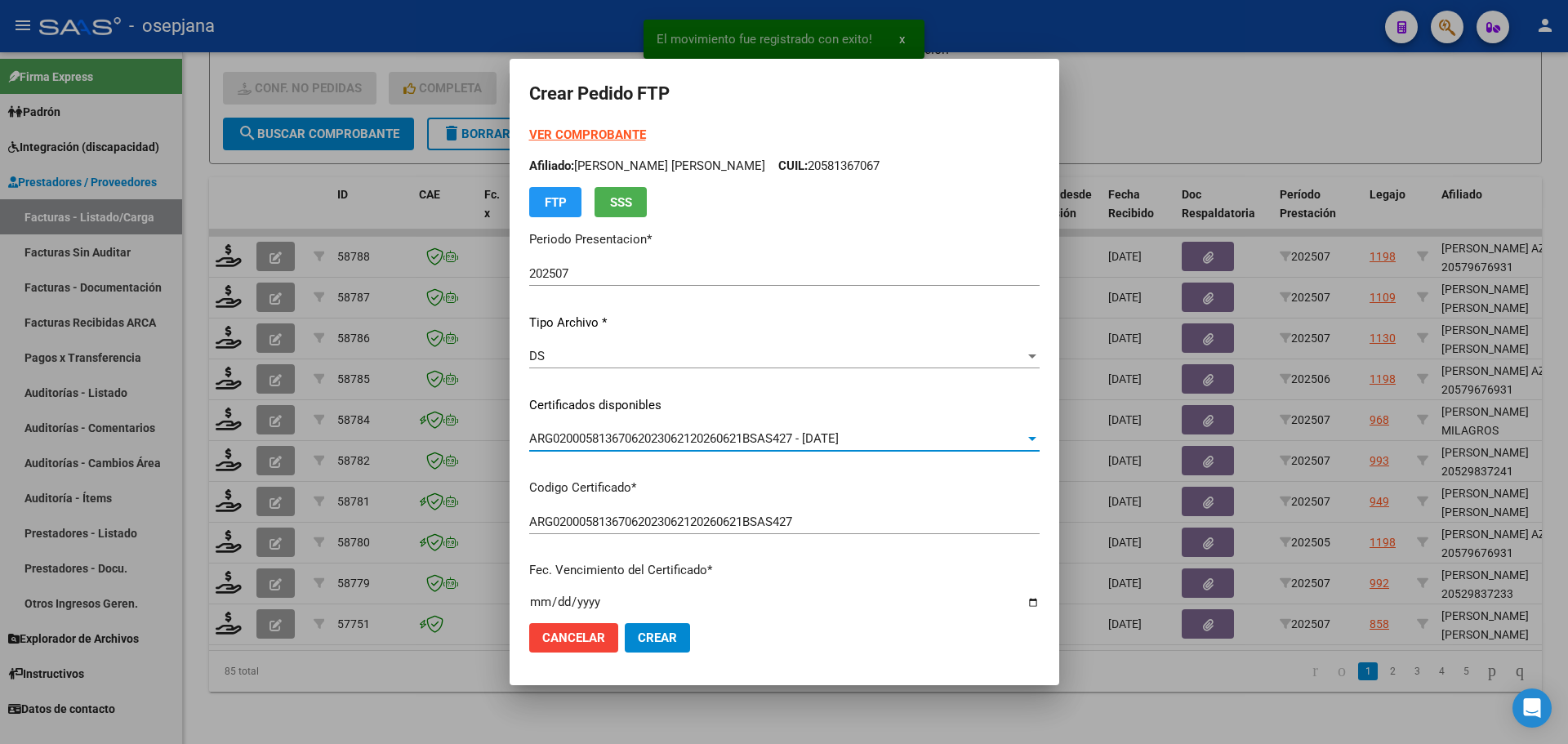
click at [583, 132] on strong "VER COMPROBANTE" at bounding box center [587, 135] width 116 height 15
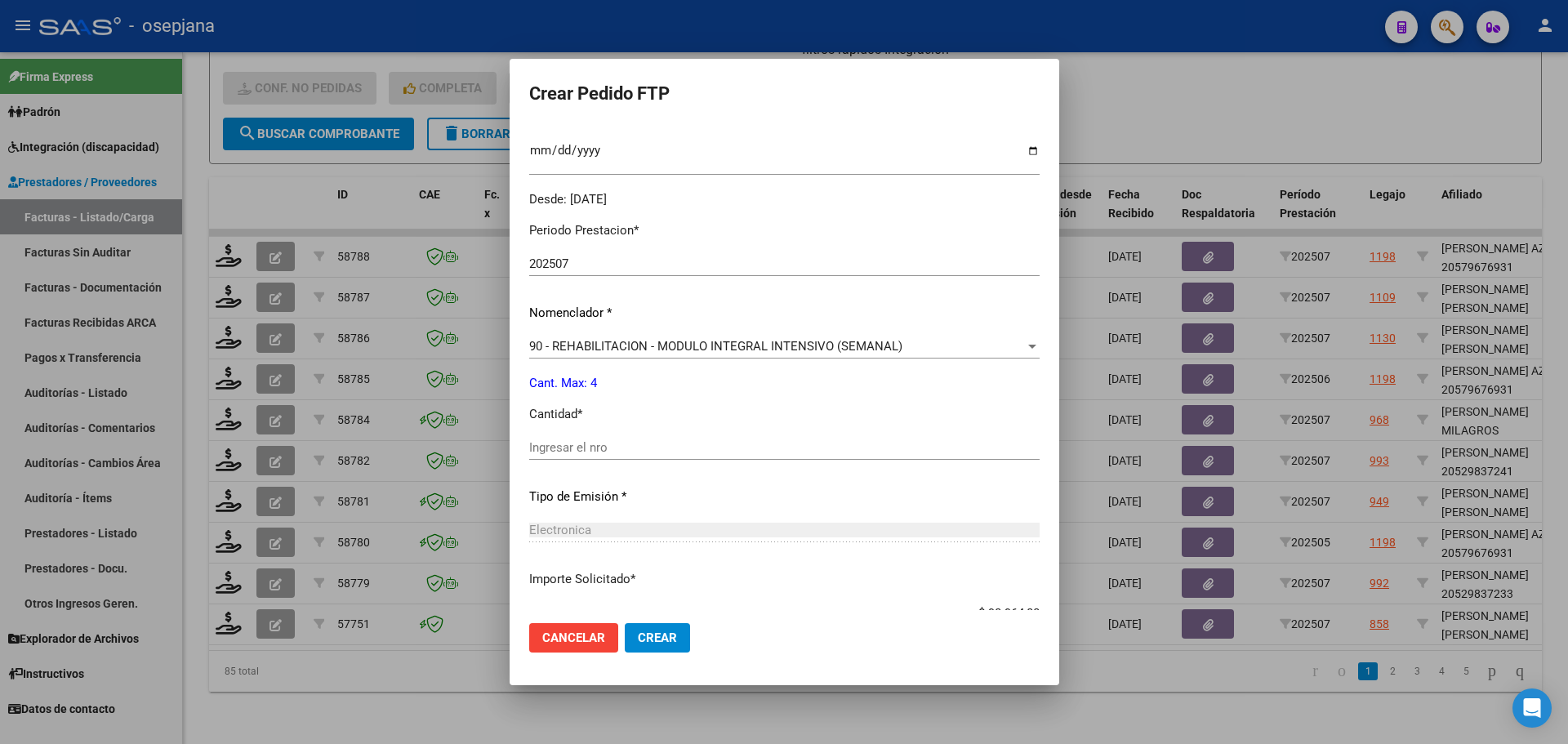
scroll to position [490, 0]
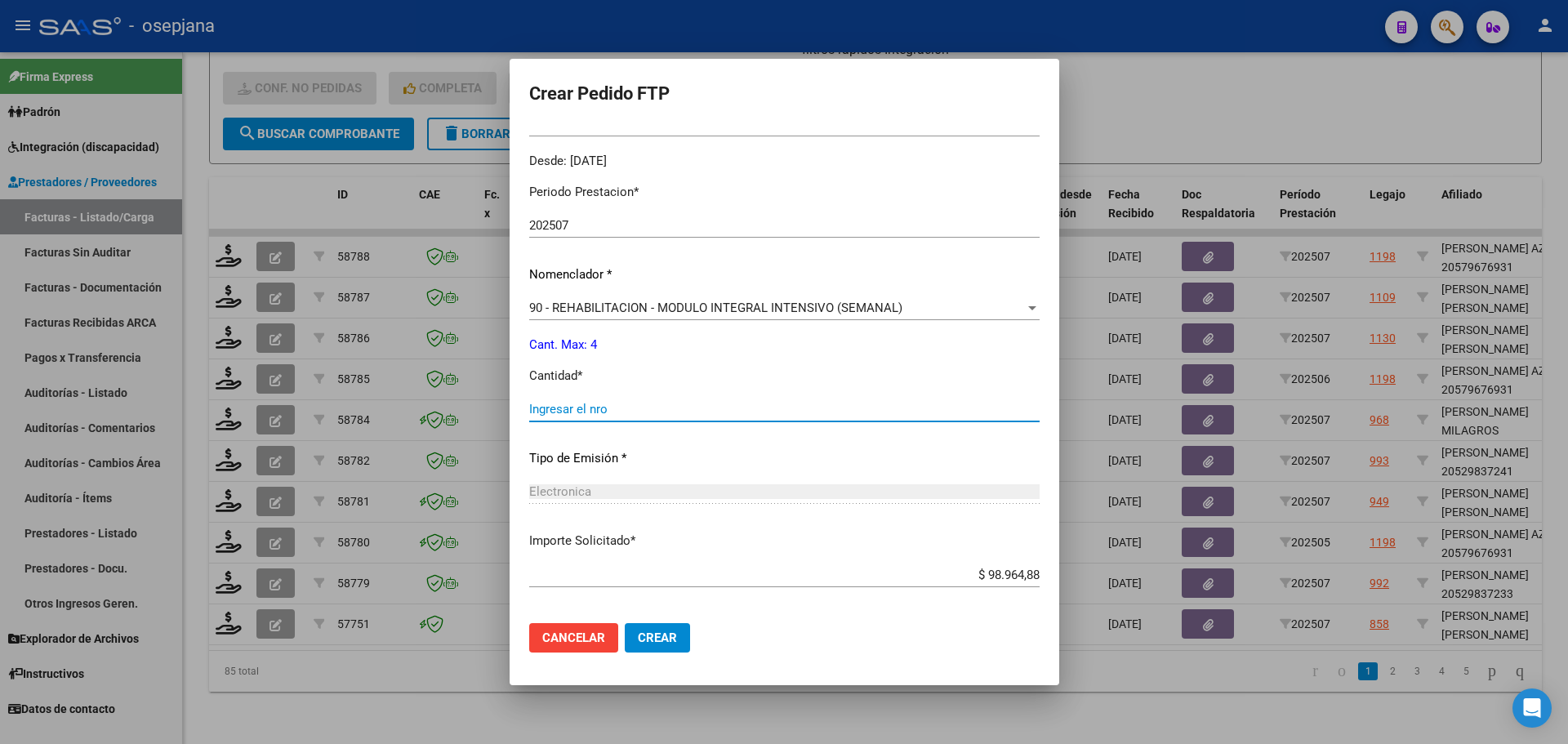
click at [558, 409] on input "Ingresar el nro" at bounding box center [784, 409] width 511 height 15
type input "4"
drag, startPoint x: 631, startPoint y: 623, endPoint x: 636, endPoint y: 633, distance: 11.2
click at [632, 624] on button "Crear" at bounding box center [656, 638] width 65 height 30
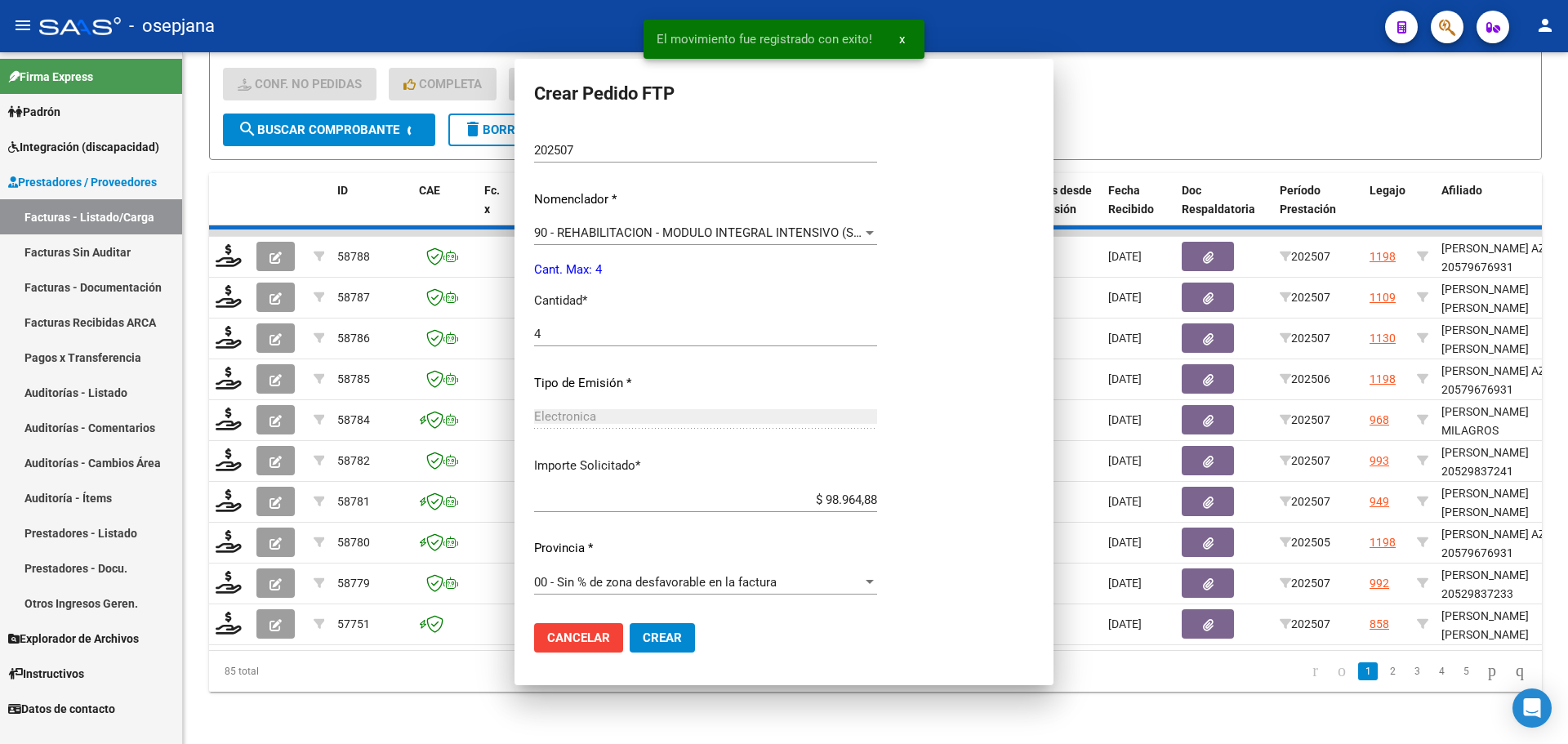
scroll to position [0, 0]
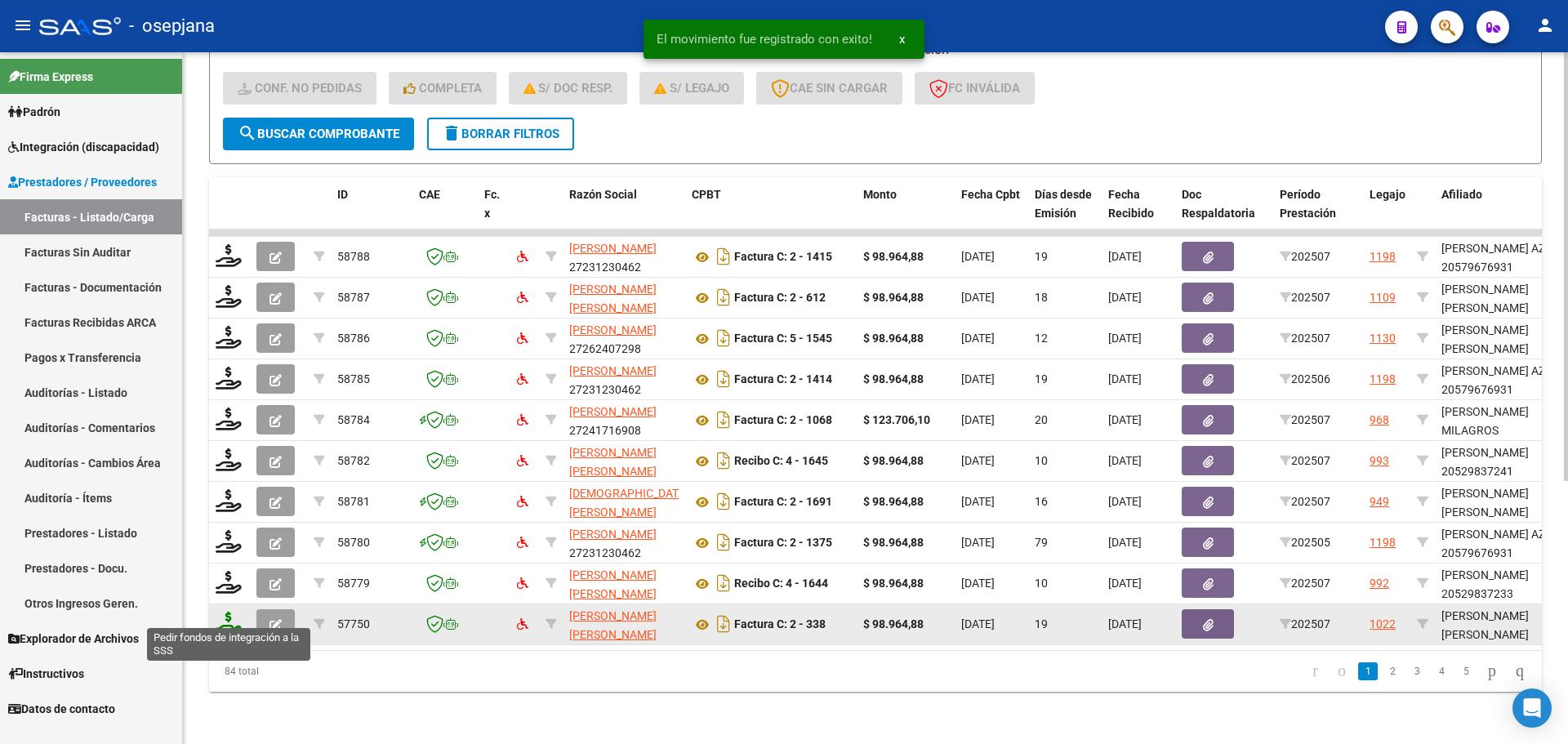
click at [225, 611] on icon at bounding box center [228, 622] width 26 height 23
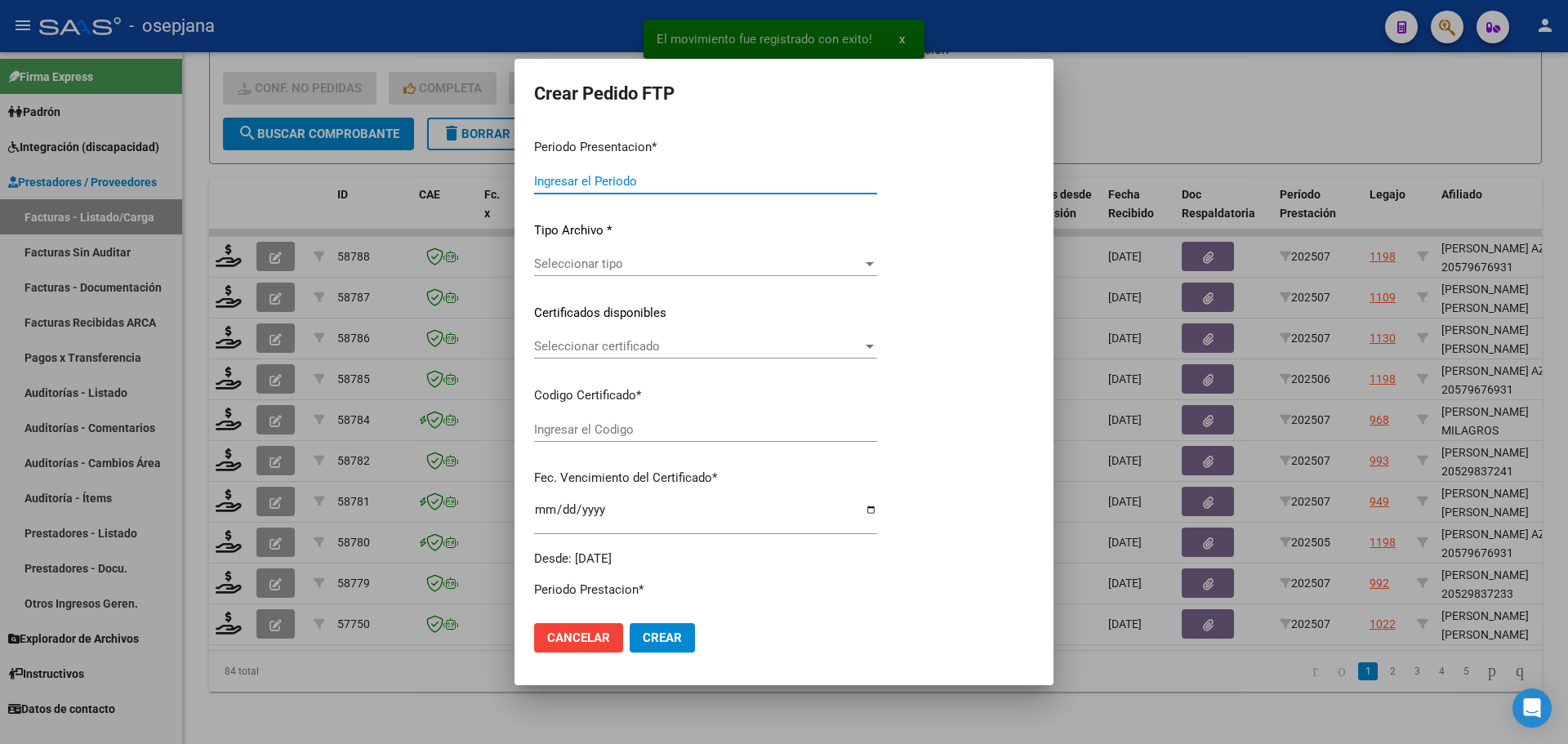
type input "202507"
type input "$ 98.964,88"
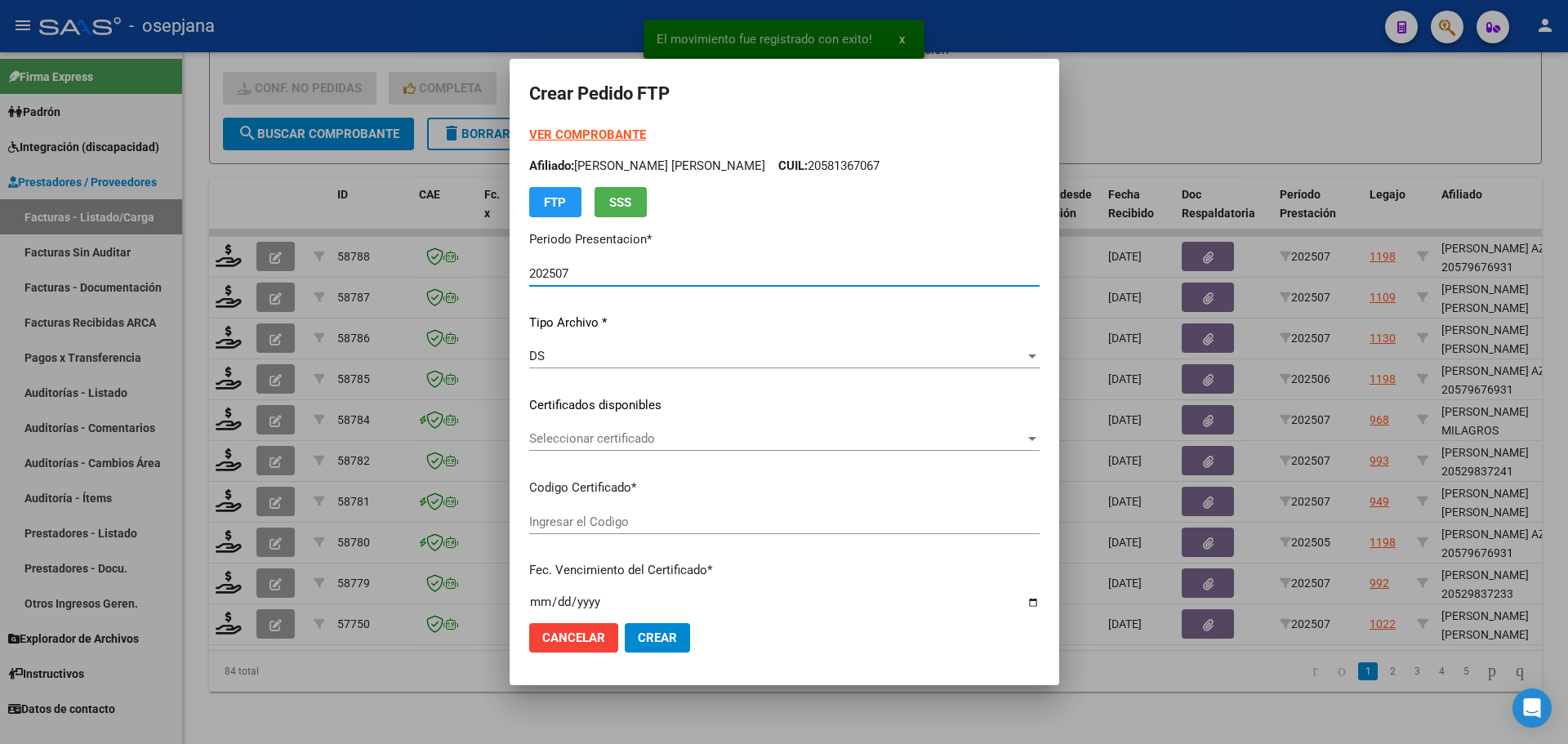
type input "VEN02000962386982023051520280515BS10725"
type input "2028-05-15"
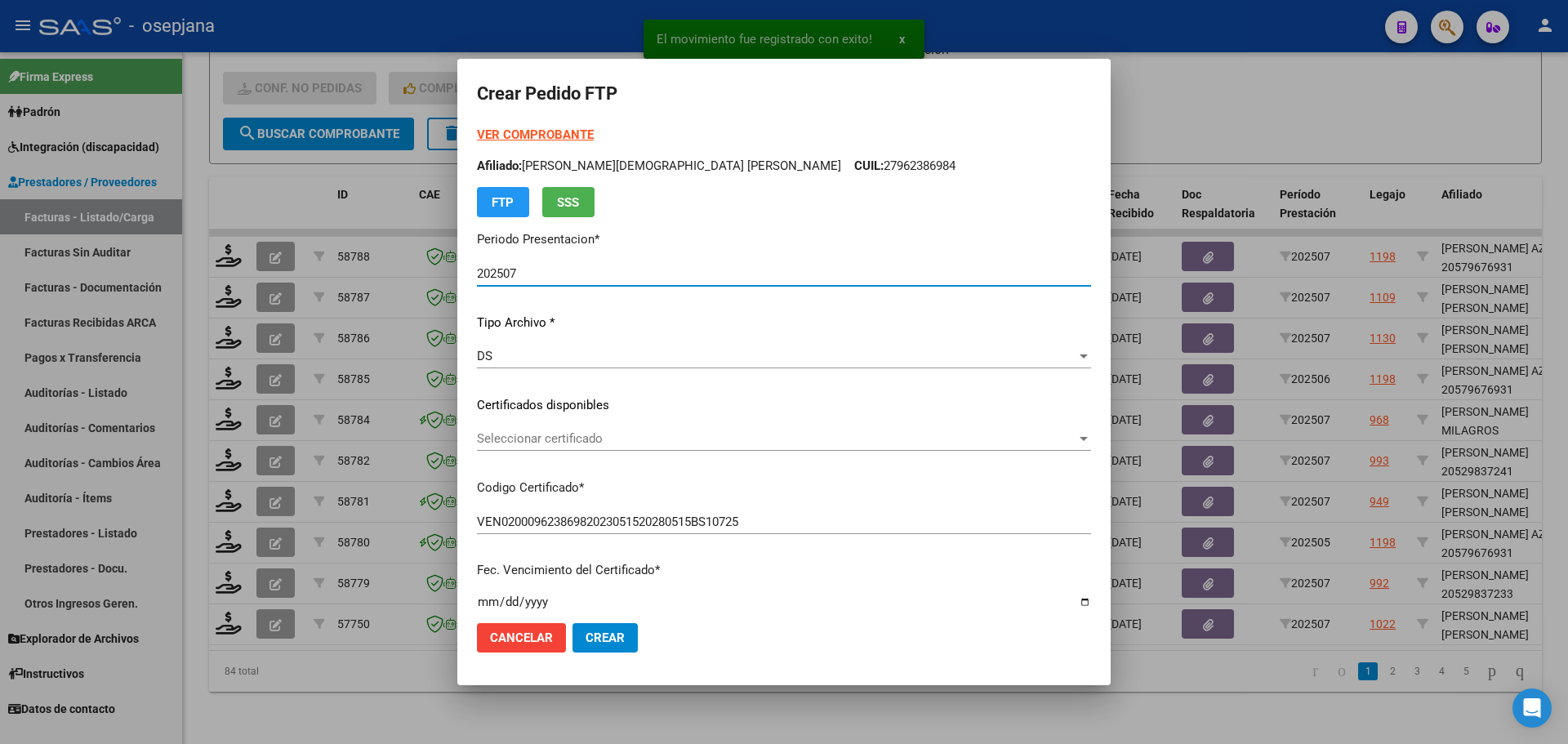
click at [666, 432] on span "Seleccionar certificado" at bounding box center [776, 438] width 599 height 15
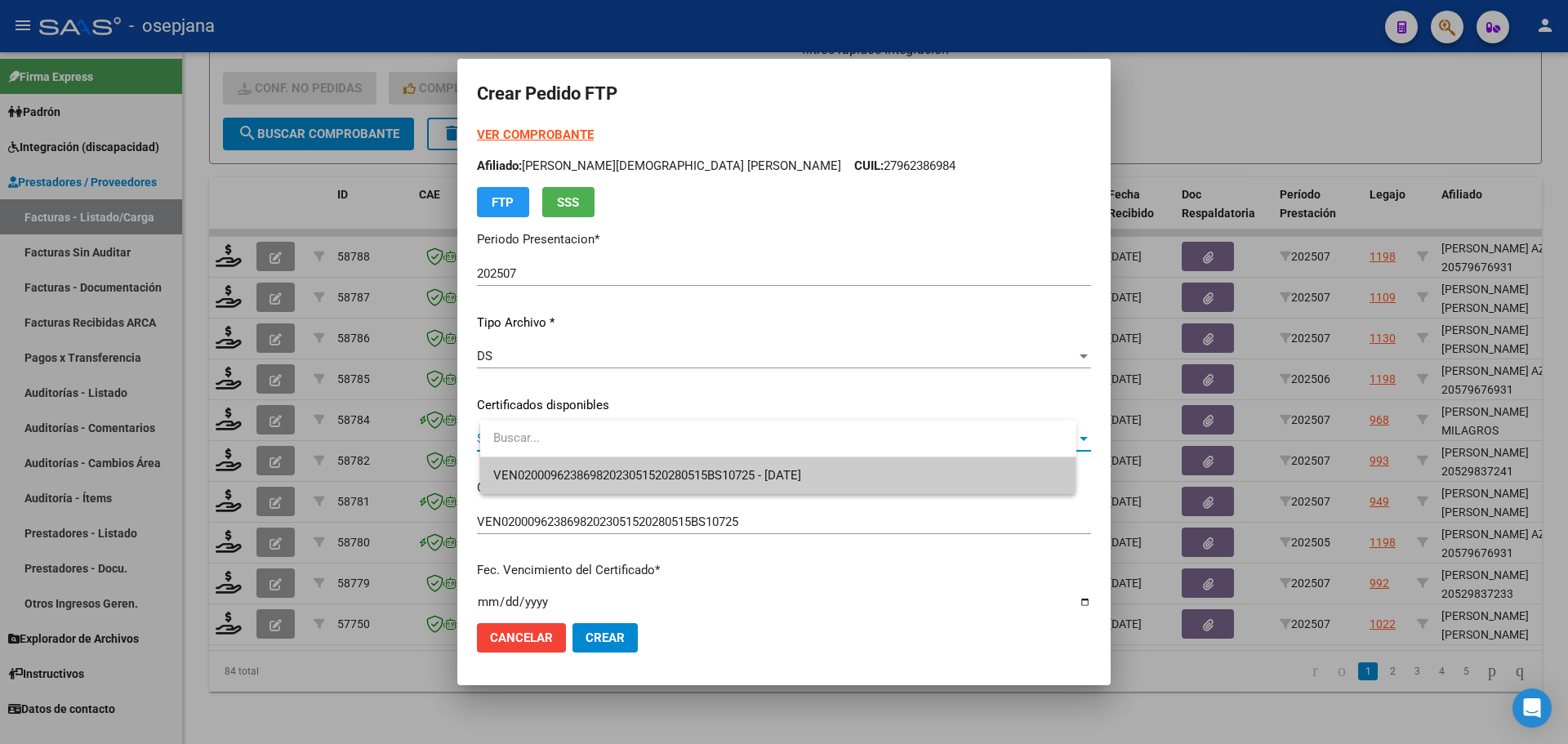
click at [662, 467] on span "VEN02000962386982023051520280515BS10725 - 2028-05-15" at bounding box center [778, 476] width 570 height 36
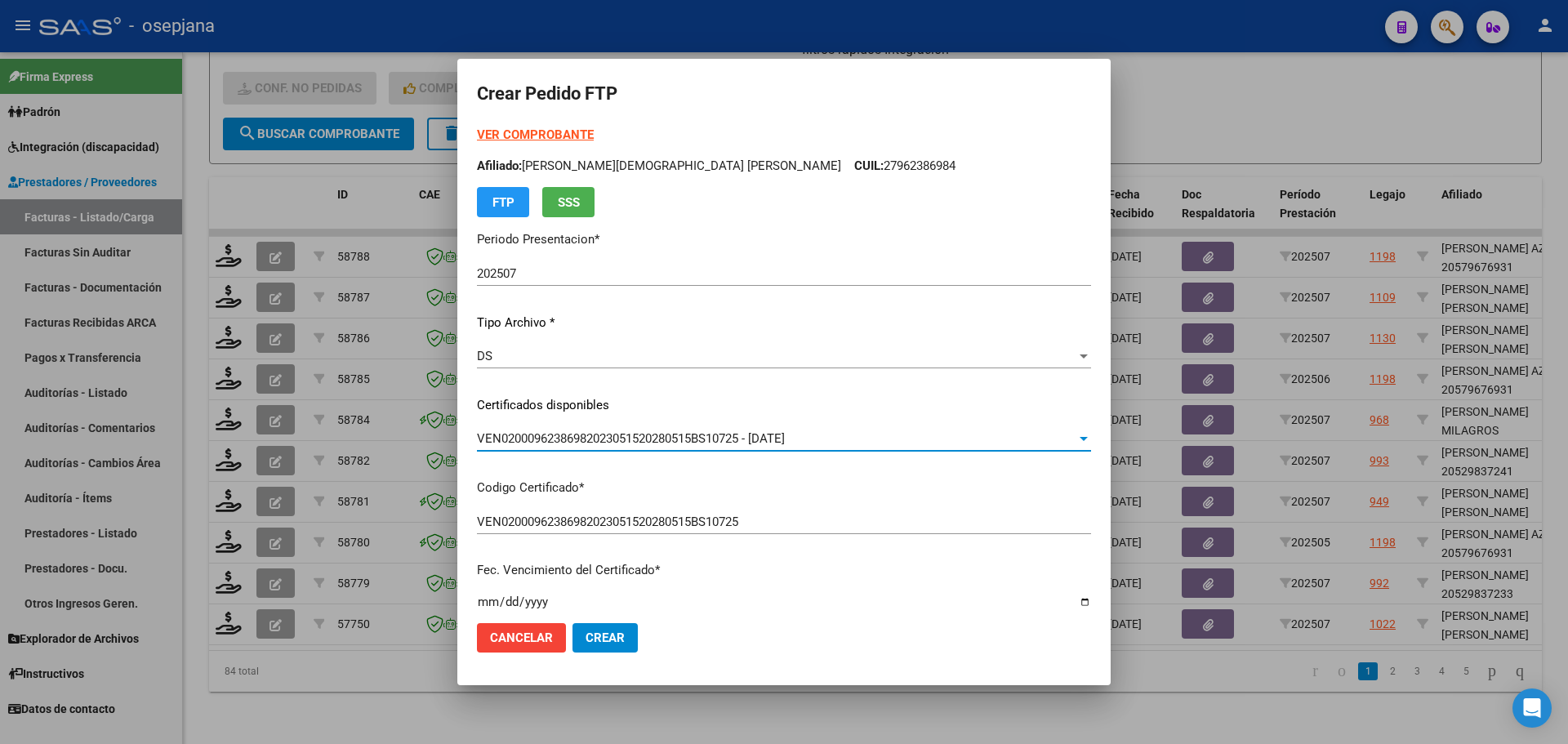
click at [556, 134] on strong "VER COMPROBANTE" at bounding box center [535, 135] width 116 height 15
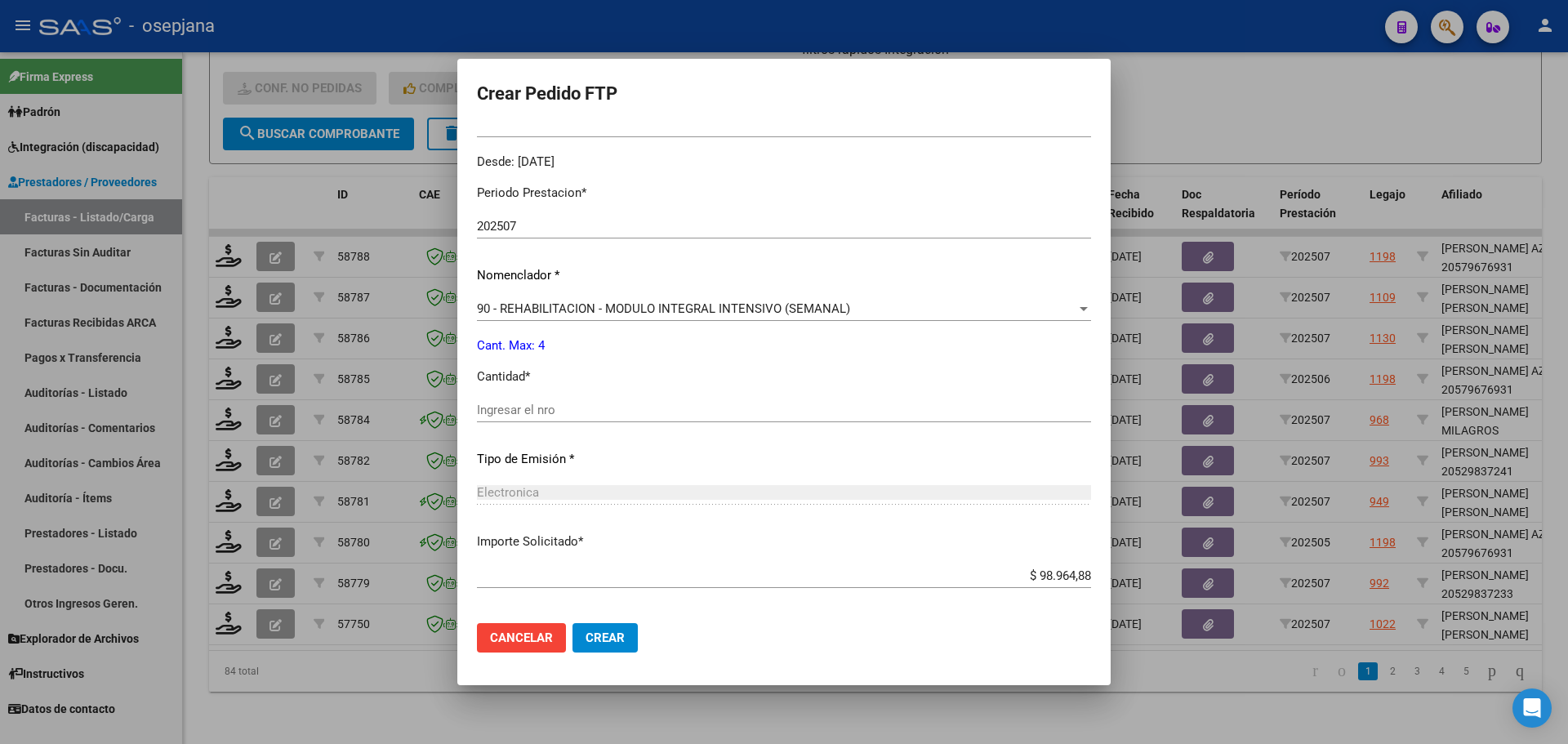
scroll to position [490, 0]
click at [537, 409] on input "Ingresar el nro" at bounding box center [783, 409] width 614 height 15
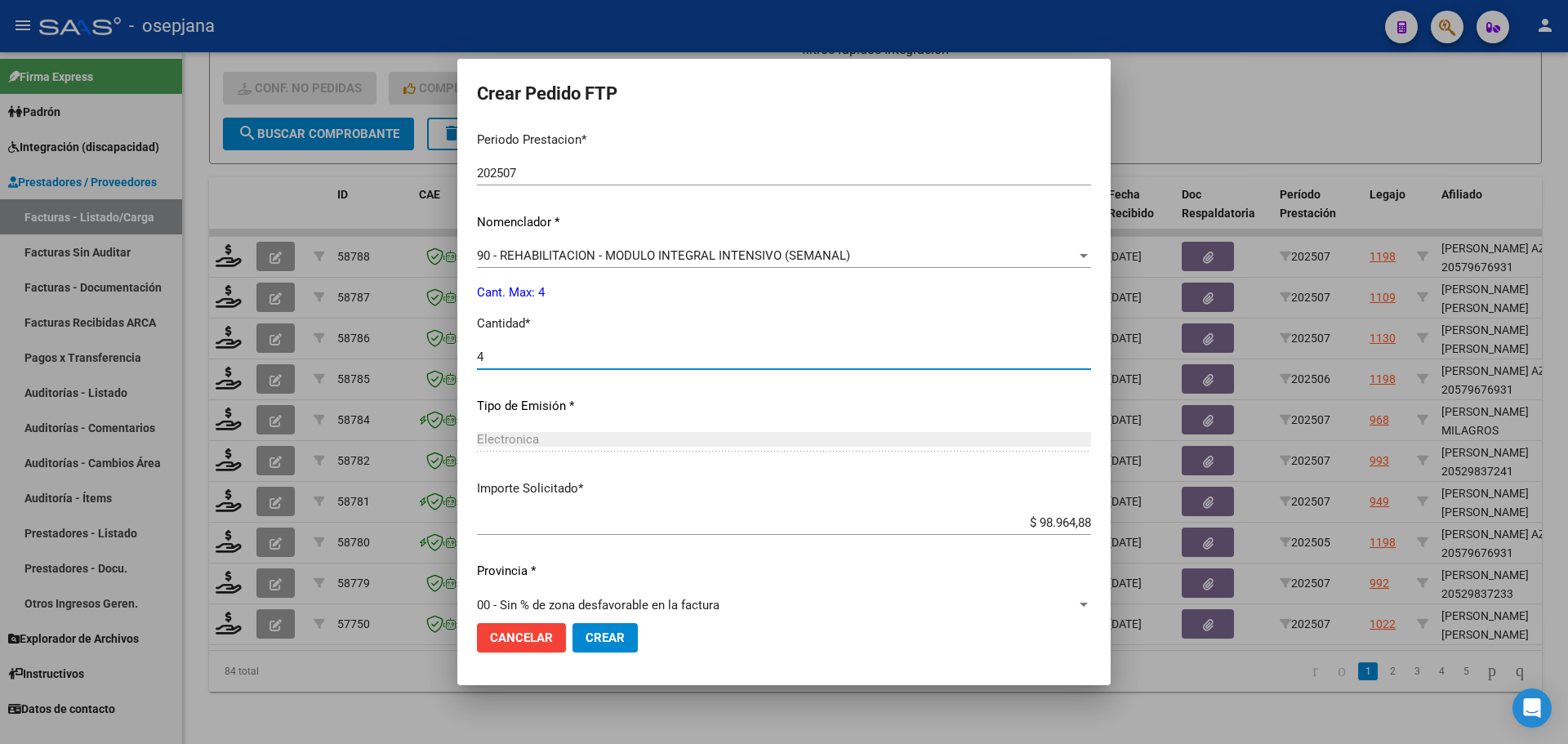
scroll to position [565, 0]
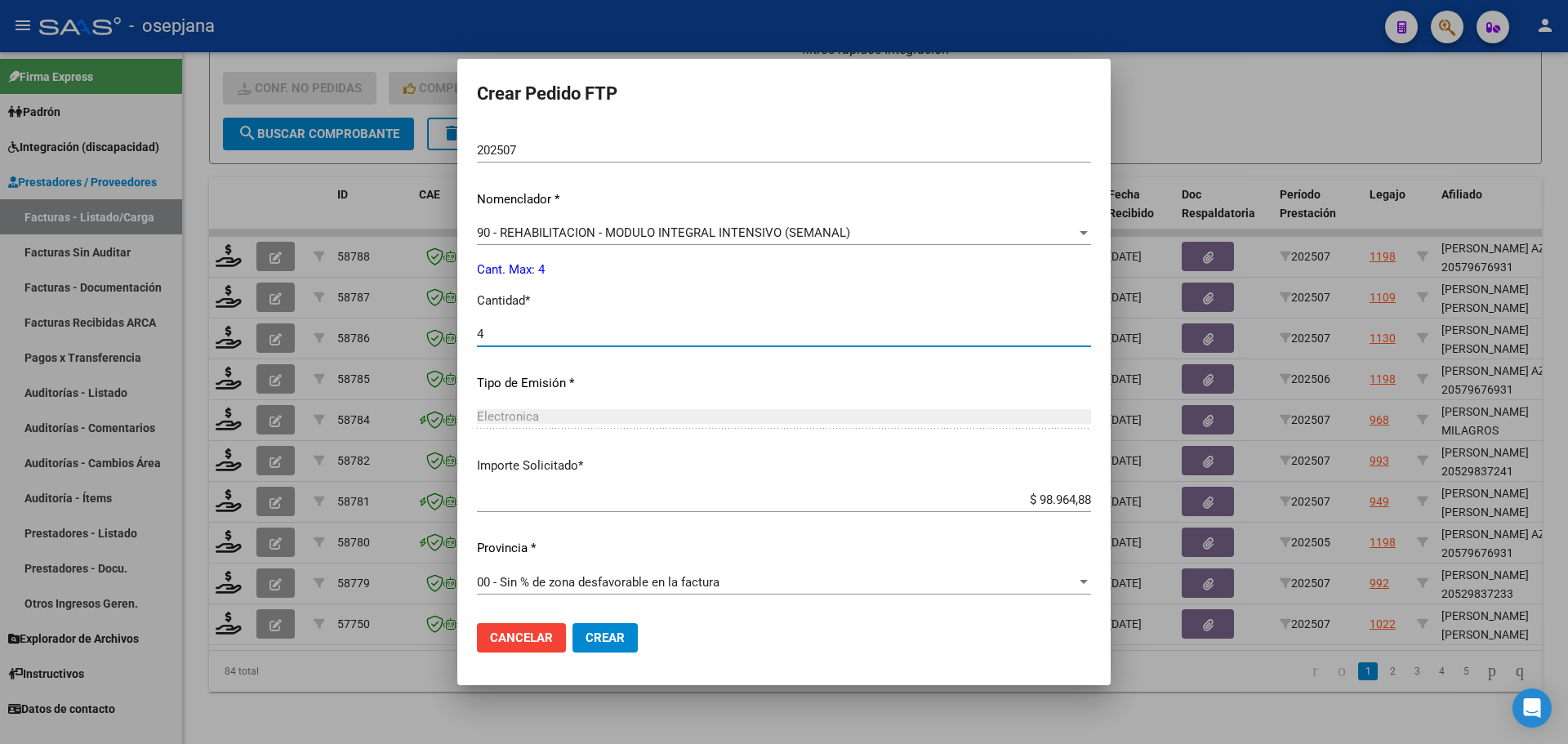
type input "4"
click at [621, 642] on span "Crear" at bounding box center [604, 637] width 39 height 15
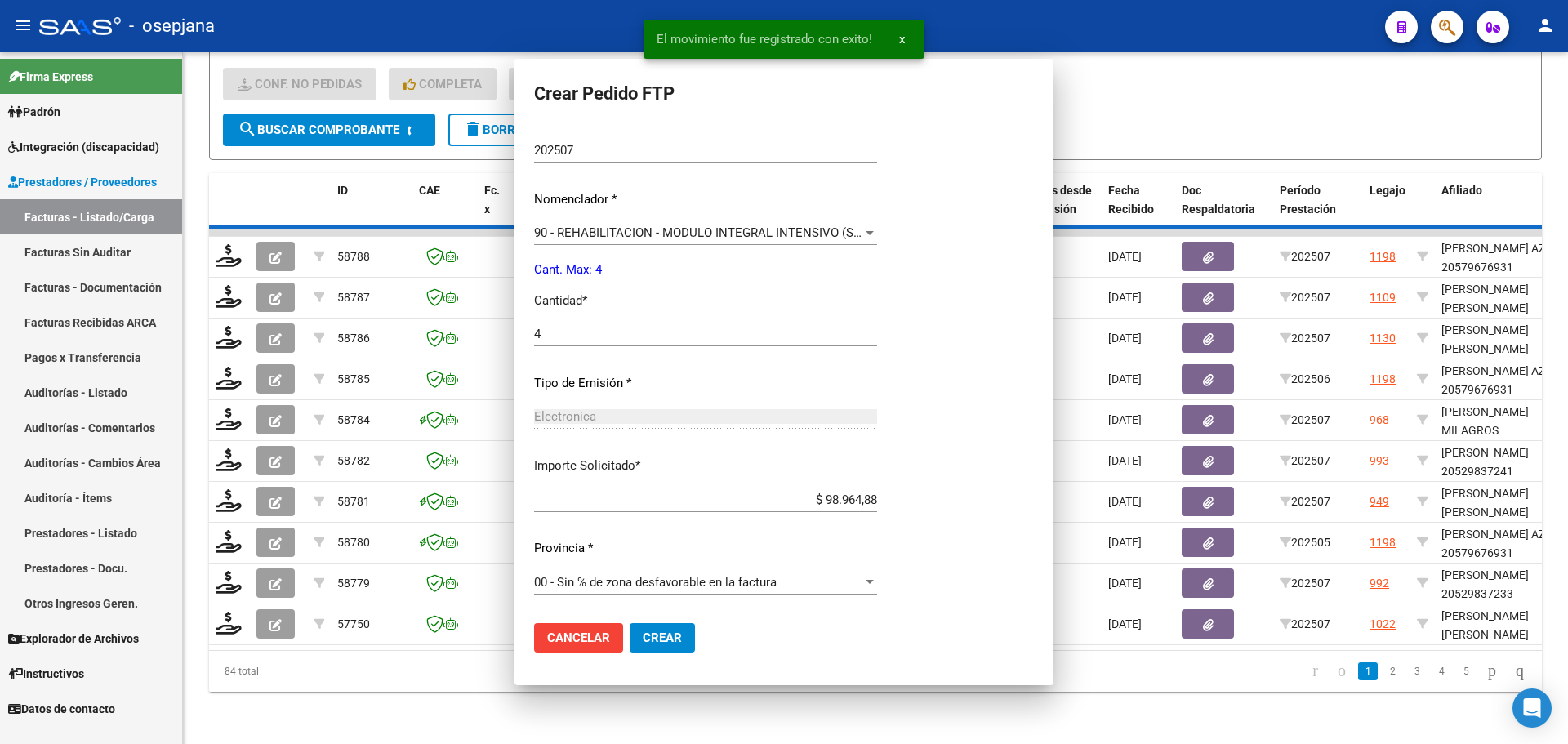
scroll to position [0, 0]
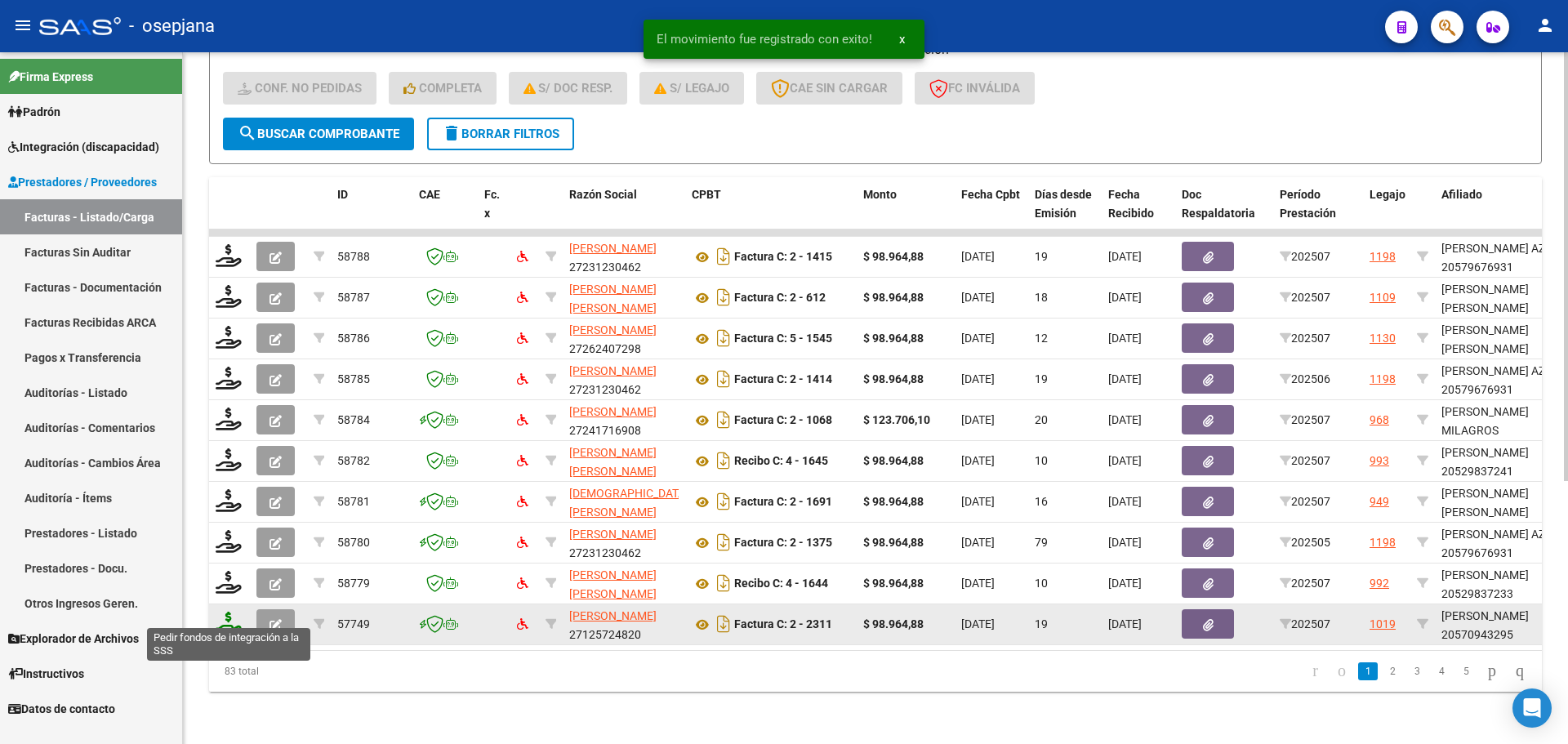
click at [223, 612] on icon at bounding box center [228, 622] width 26 height 23
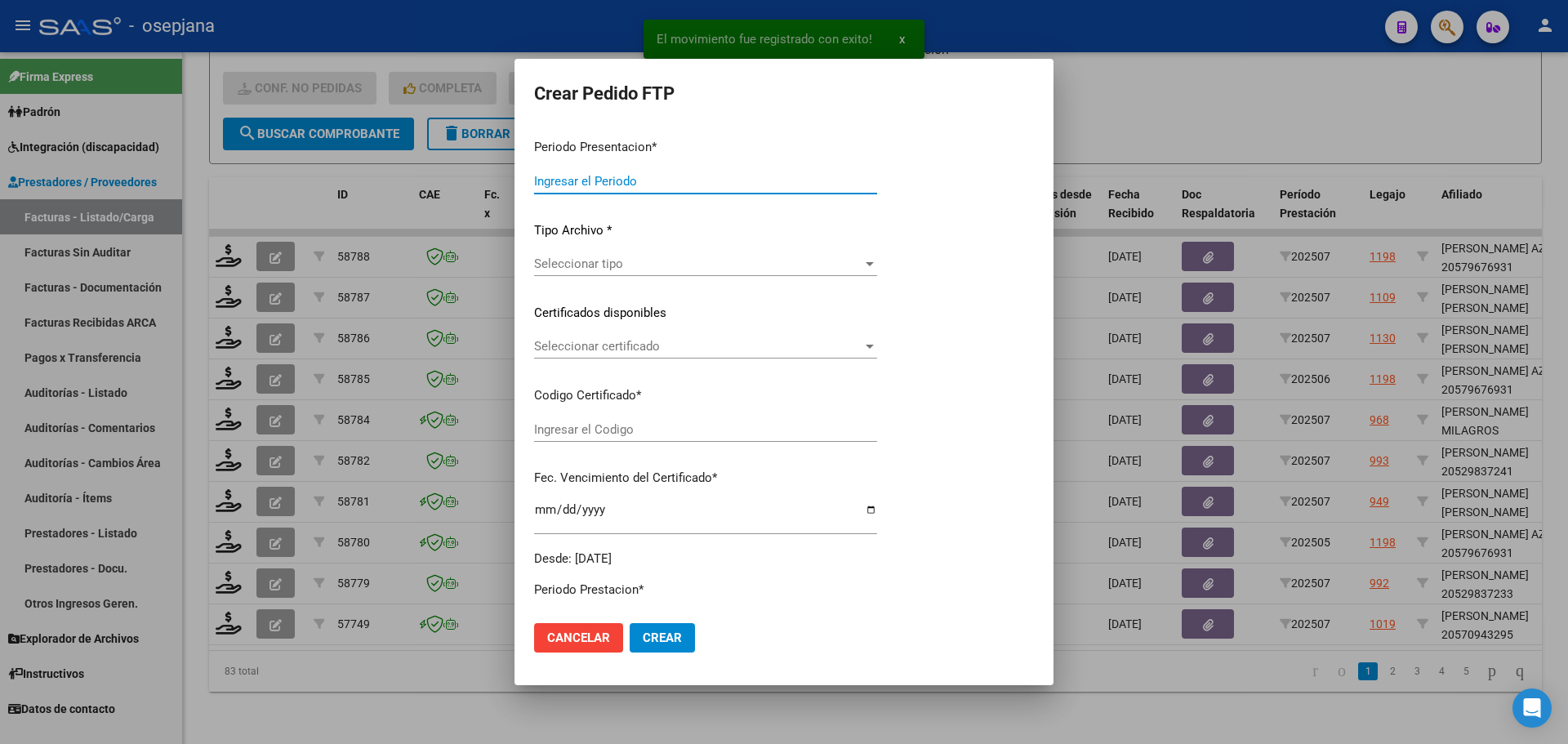
type input "202507"
type input "$ 98.964,88"
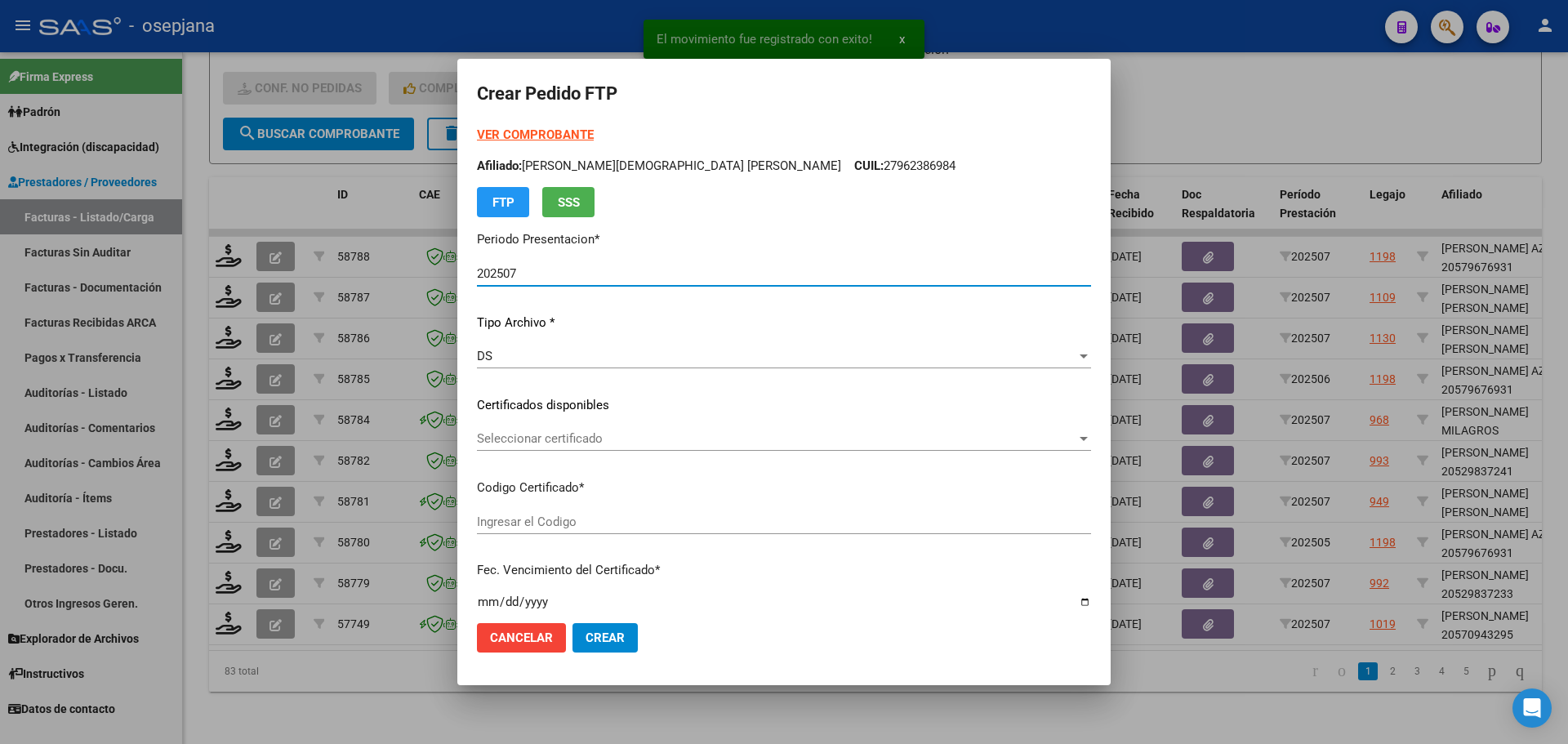
type input "ARG0200057094329-20220907-20250907BS311"
type input "[DATE]"
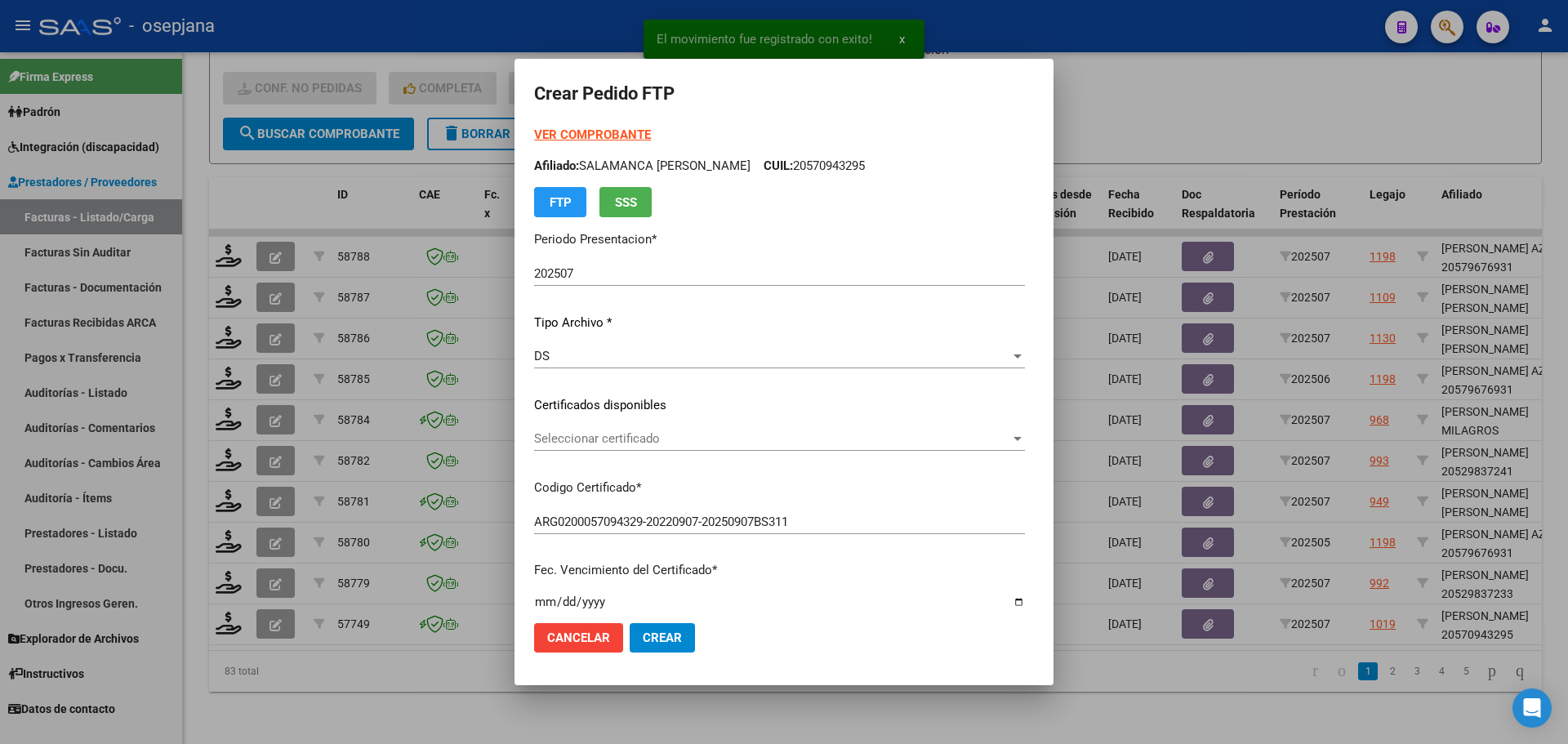
click at [592, 449] on div "Seleccionar certificado Seleccionar certificado" at bounding box center [779, 438] width 491 height 24
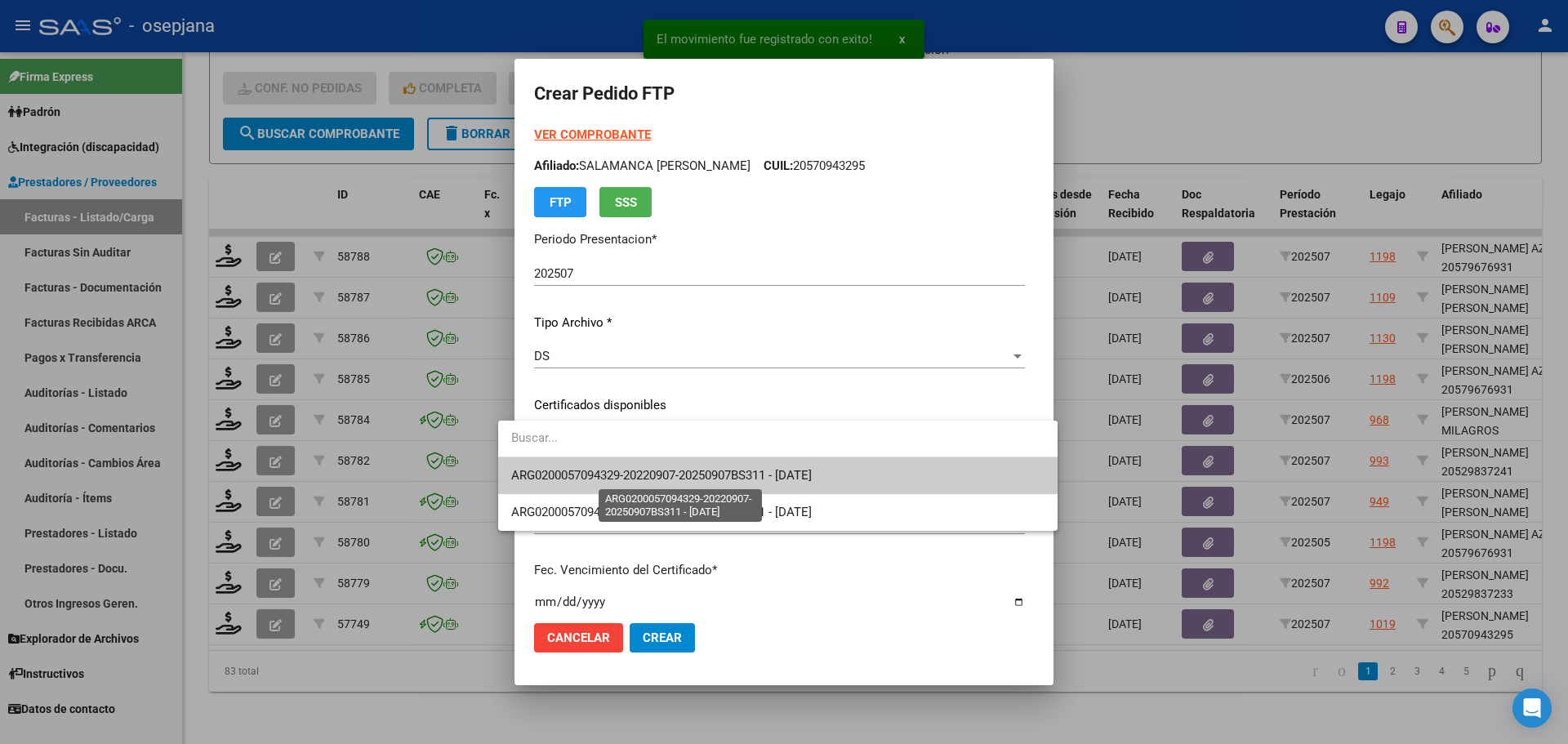
click at [596, 477] on span "ARG0200057094329-20220907-20250907BS311 - [DATE]" at bounding box center [662, 475] width 300 height 15
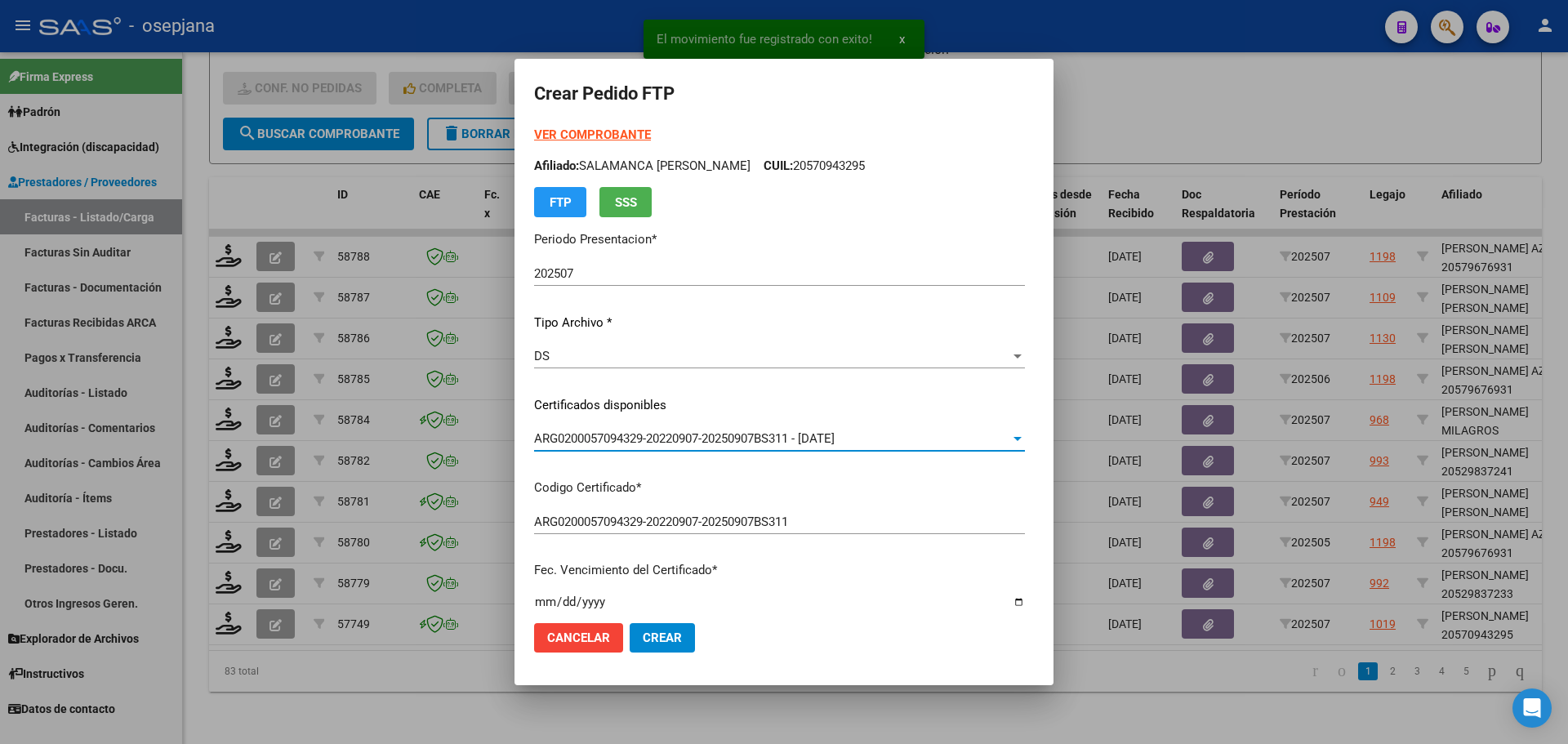
click at [563, 131] on strong "VER COMPROBANTE" at bounding box center [592, 135] width 116 height 15
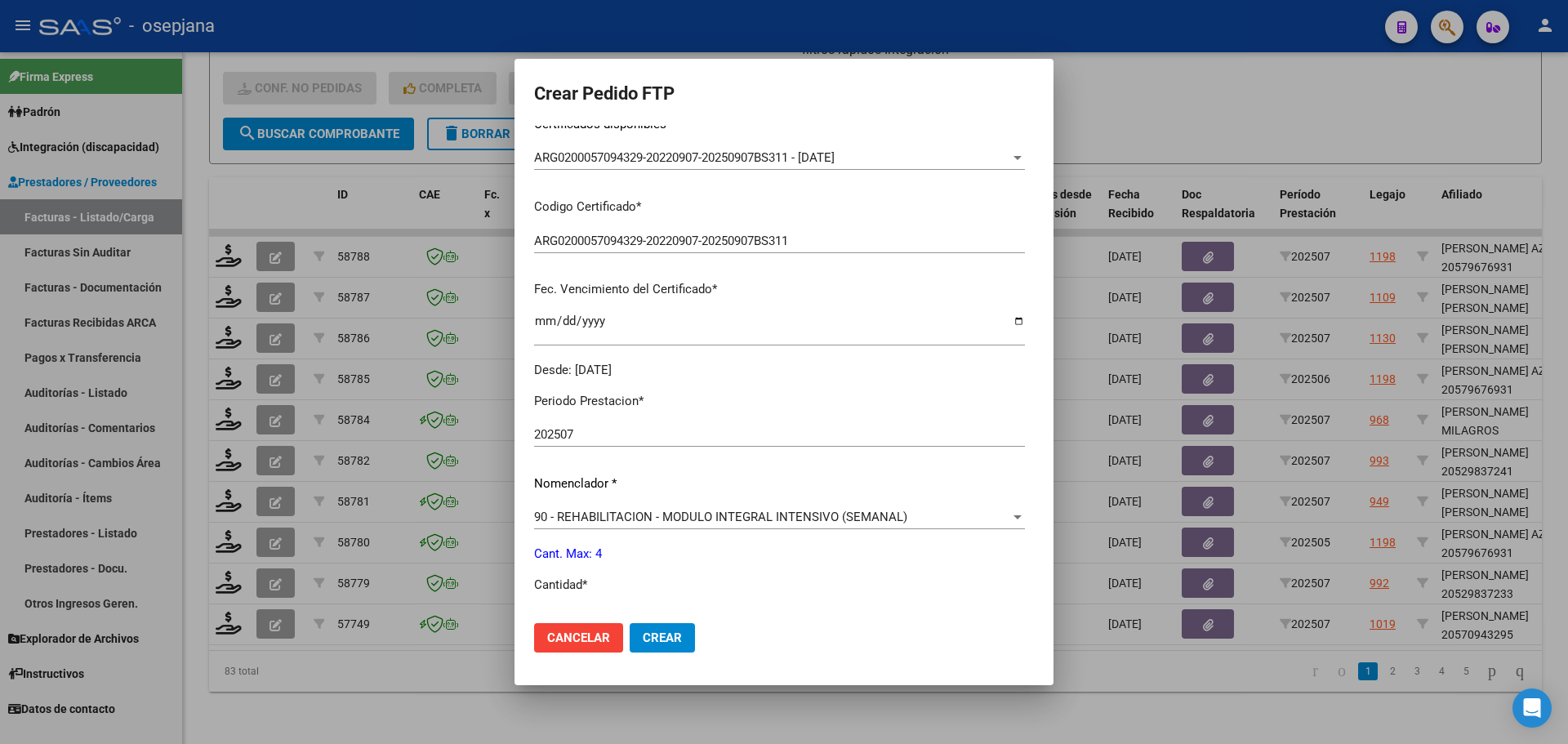
scroll to position [490, 0]
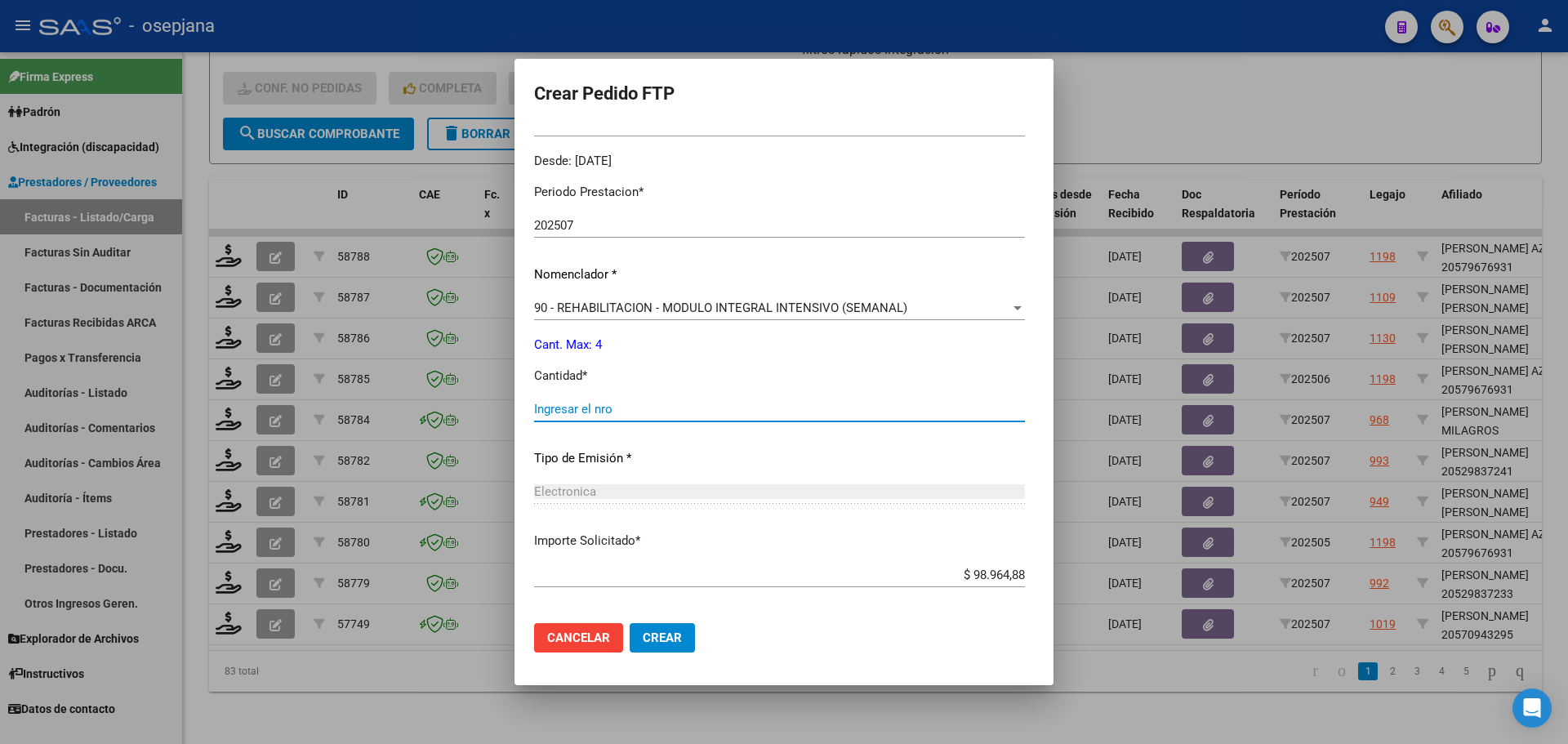
click at [574, 405] on input "Ingresar el nro" at bounding box center [779, 409] width 491 height 15
type input "4"
click at [642, 635] on span "Crear" at bounding box center [662, 637] width 39 height 15
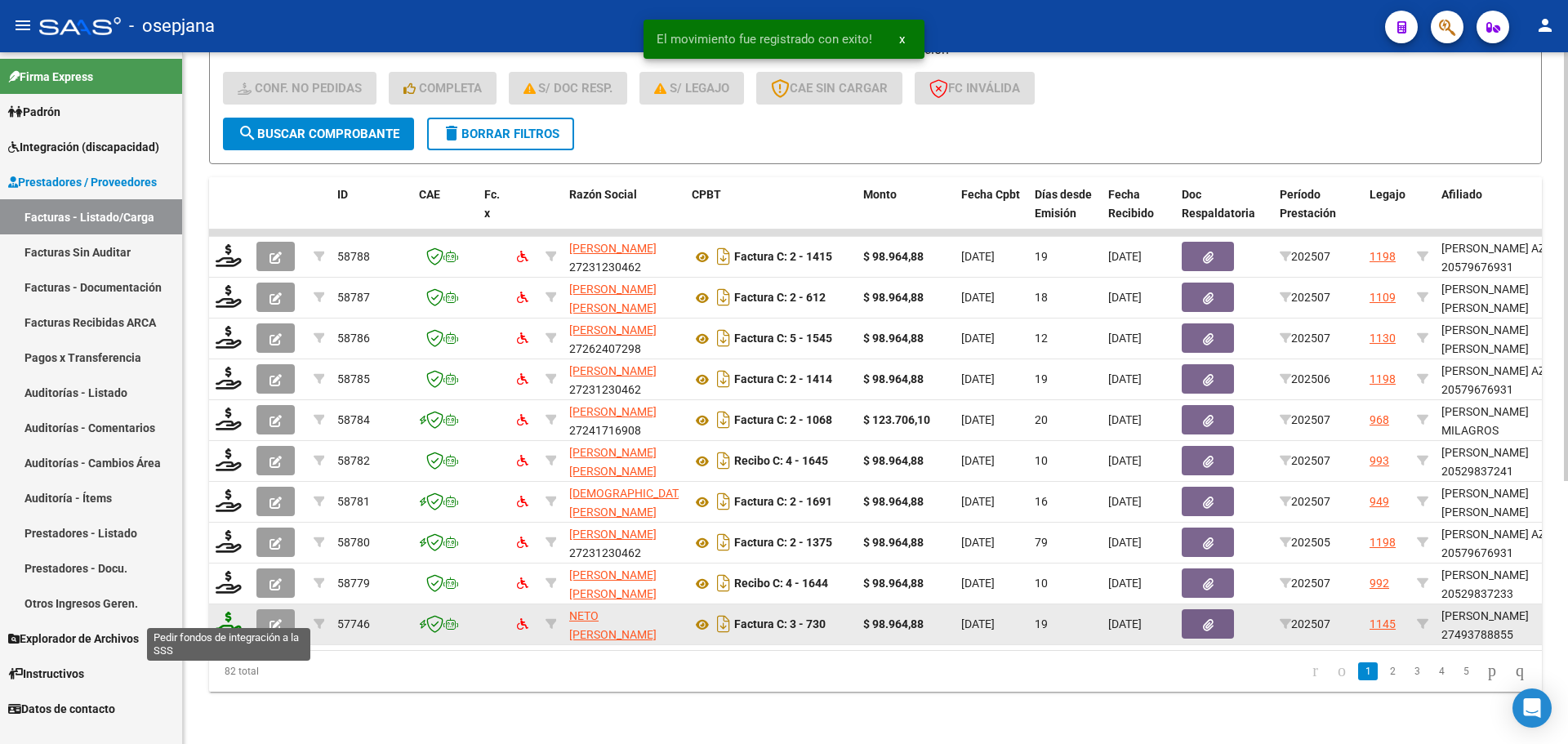
click at [225, 611] on icon at bounding box center [228, 622] width 26 height 23
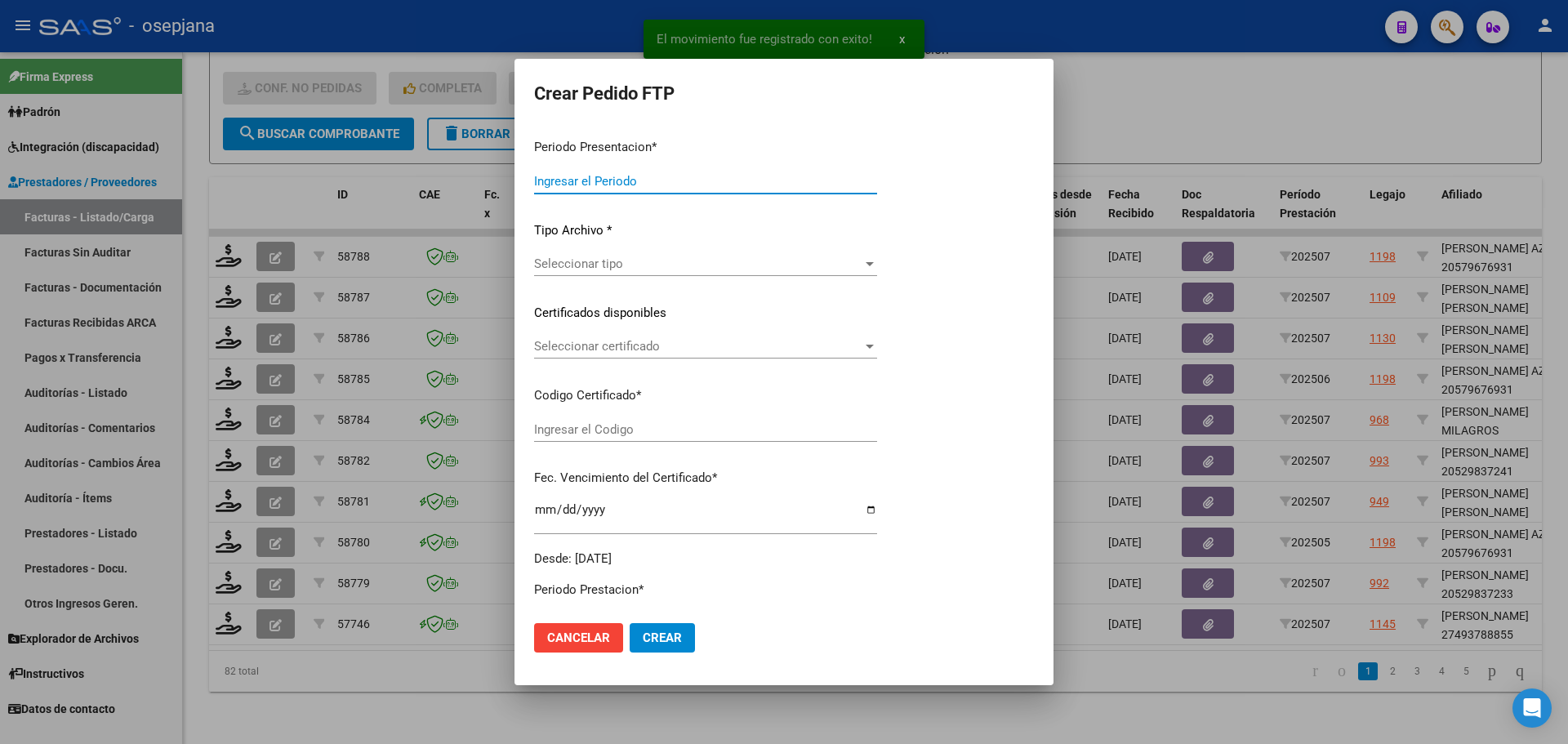
type input "202507"
type input "$ 98.964,88"
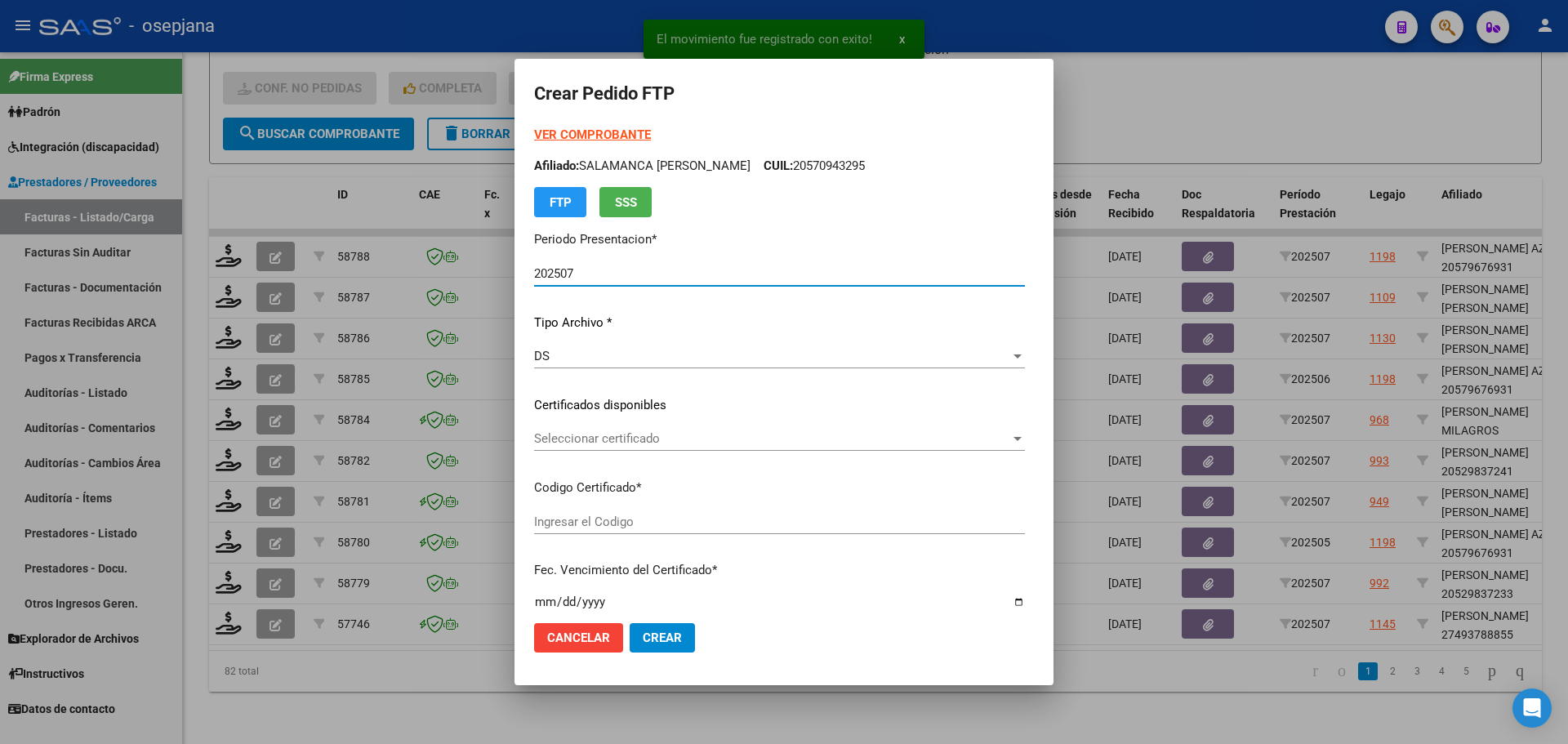
type input "ARG01000493788852019073120250731BSAS436"
type input "2025-07-31"
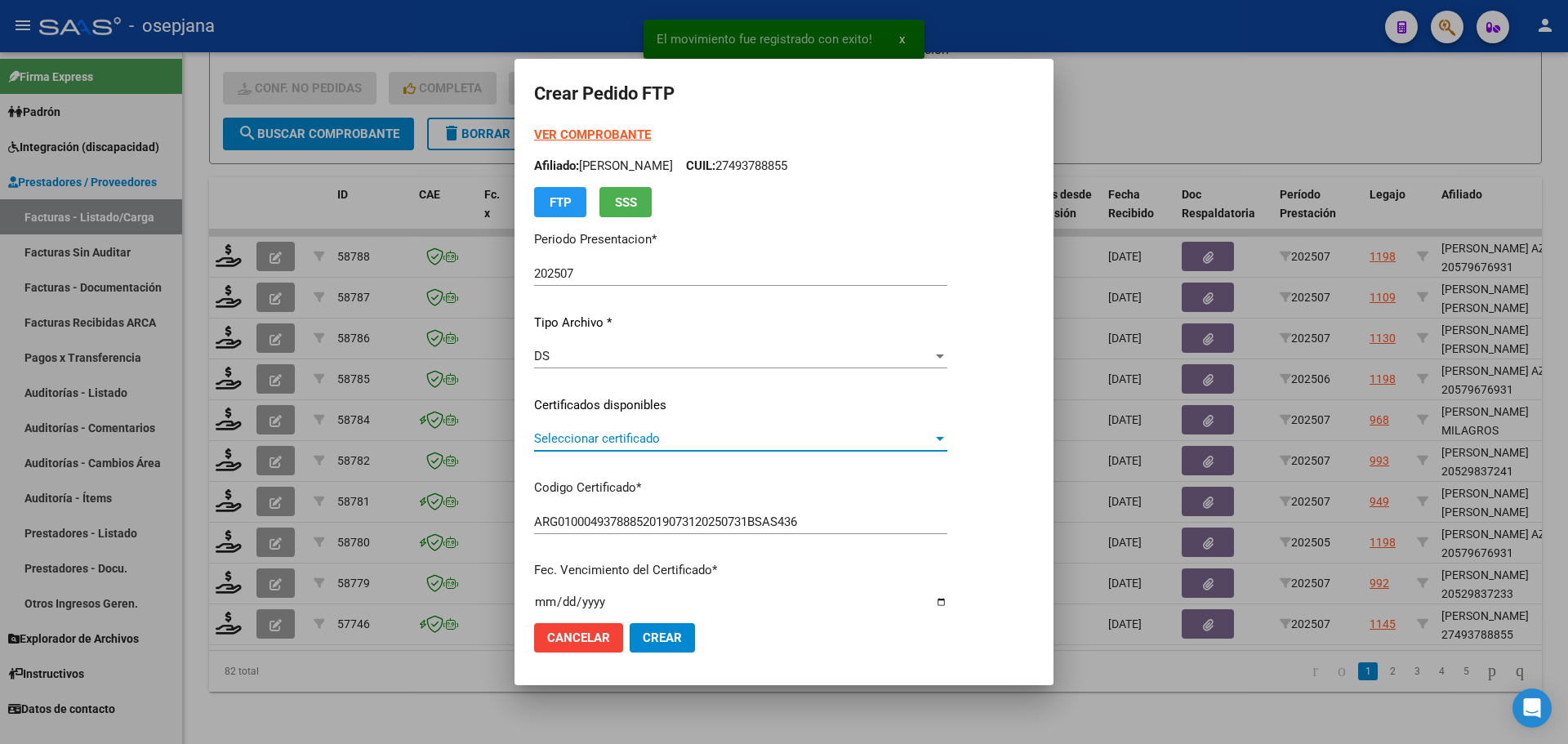
click at [554, 433] on span "Seleccionar certificado" at bounding box center [733, 438] width 399 height 15
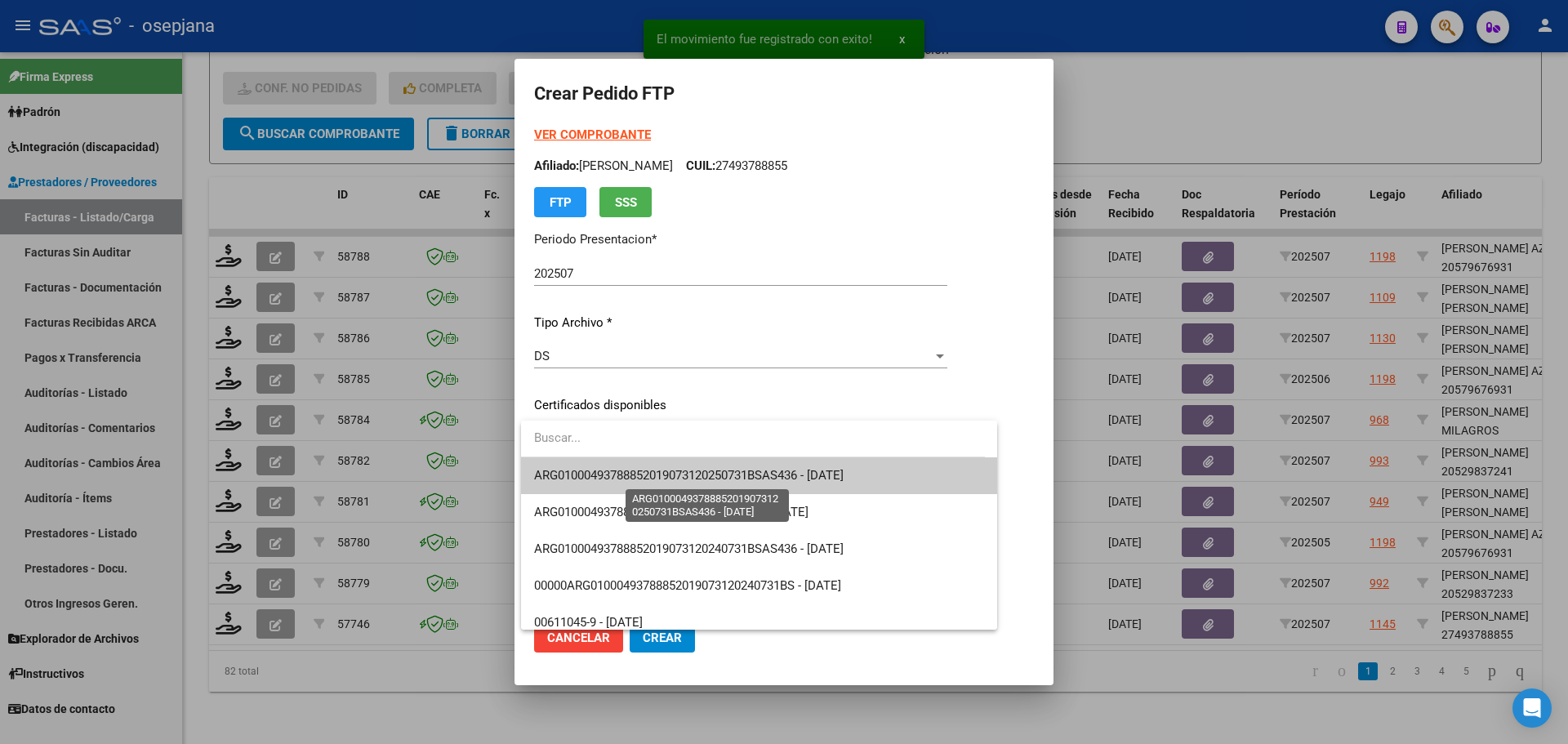
click at [568, 468] on span "ARG01000493788852019073120250731BSAS436 - 2025-07-31" at bounding box center [688, 475] width 309 height 15
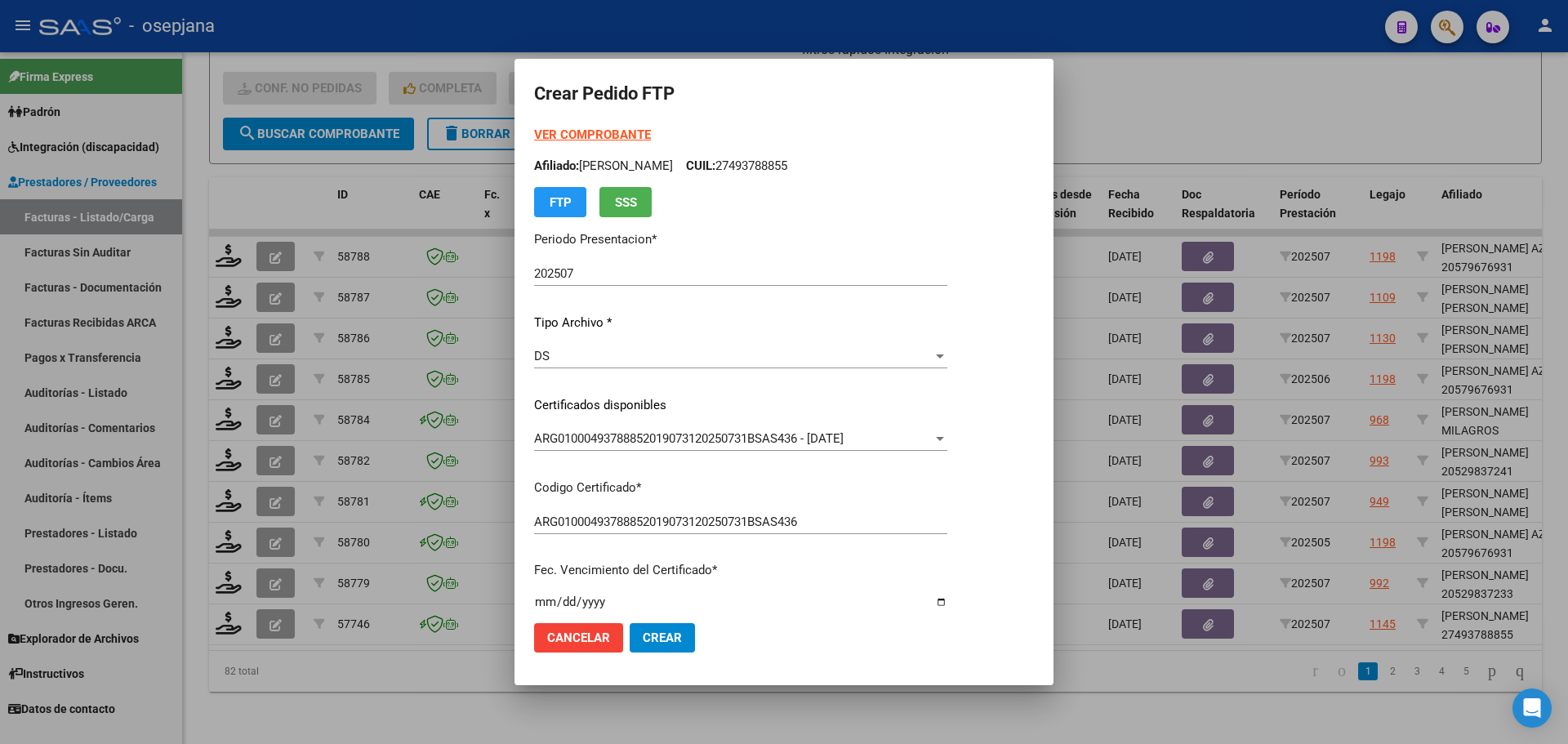
click at [629, 130] on strong "VER COMPROBANTE" at bounding box center [592, 135] width 116 height 15
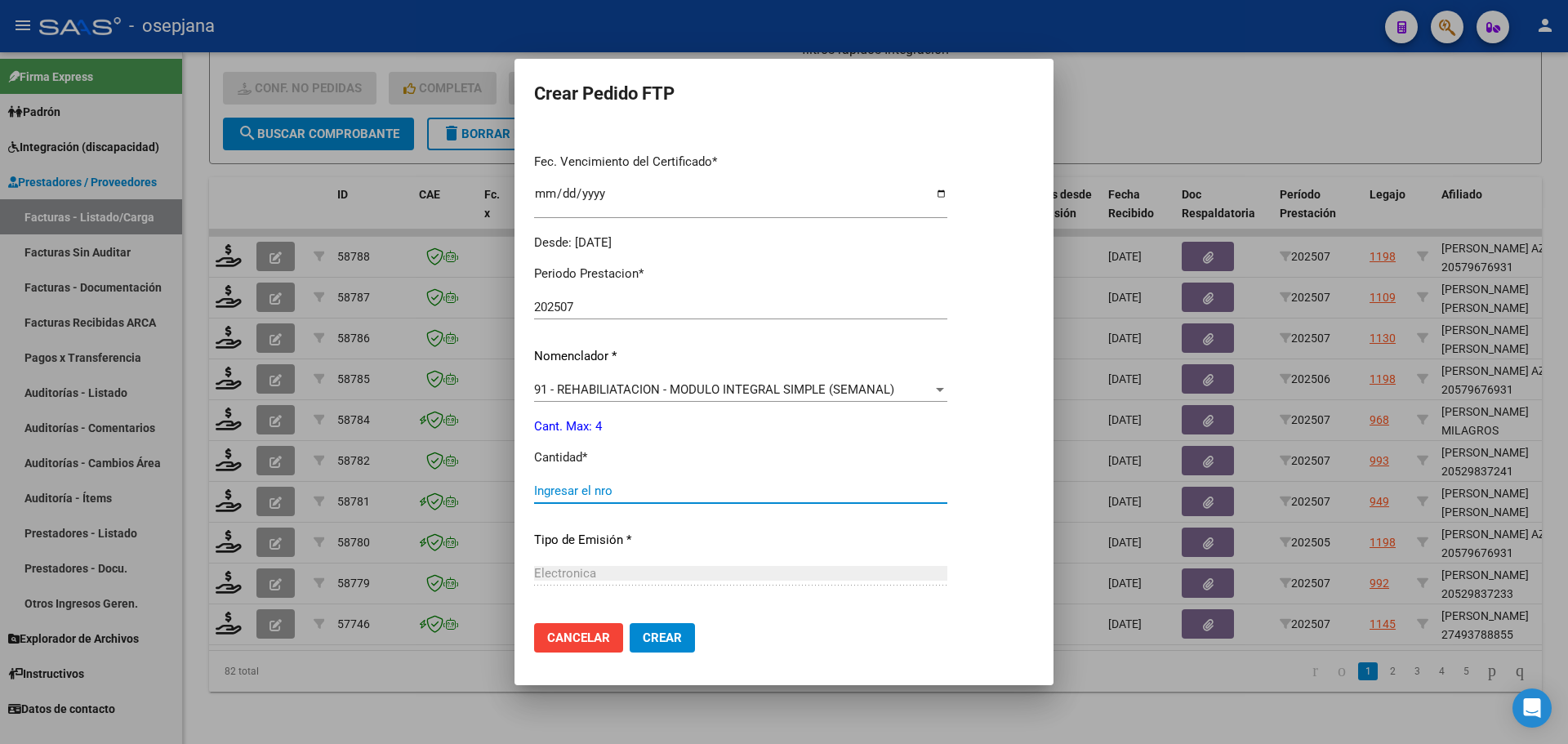
click at [575, 487] on input "Ingresar el nro" at bounding box center [741, 491] width 413 height 15
type input "4"
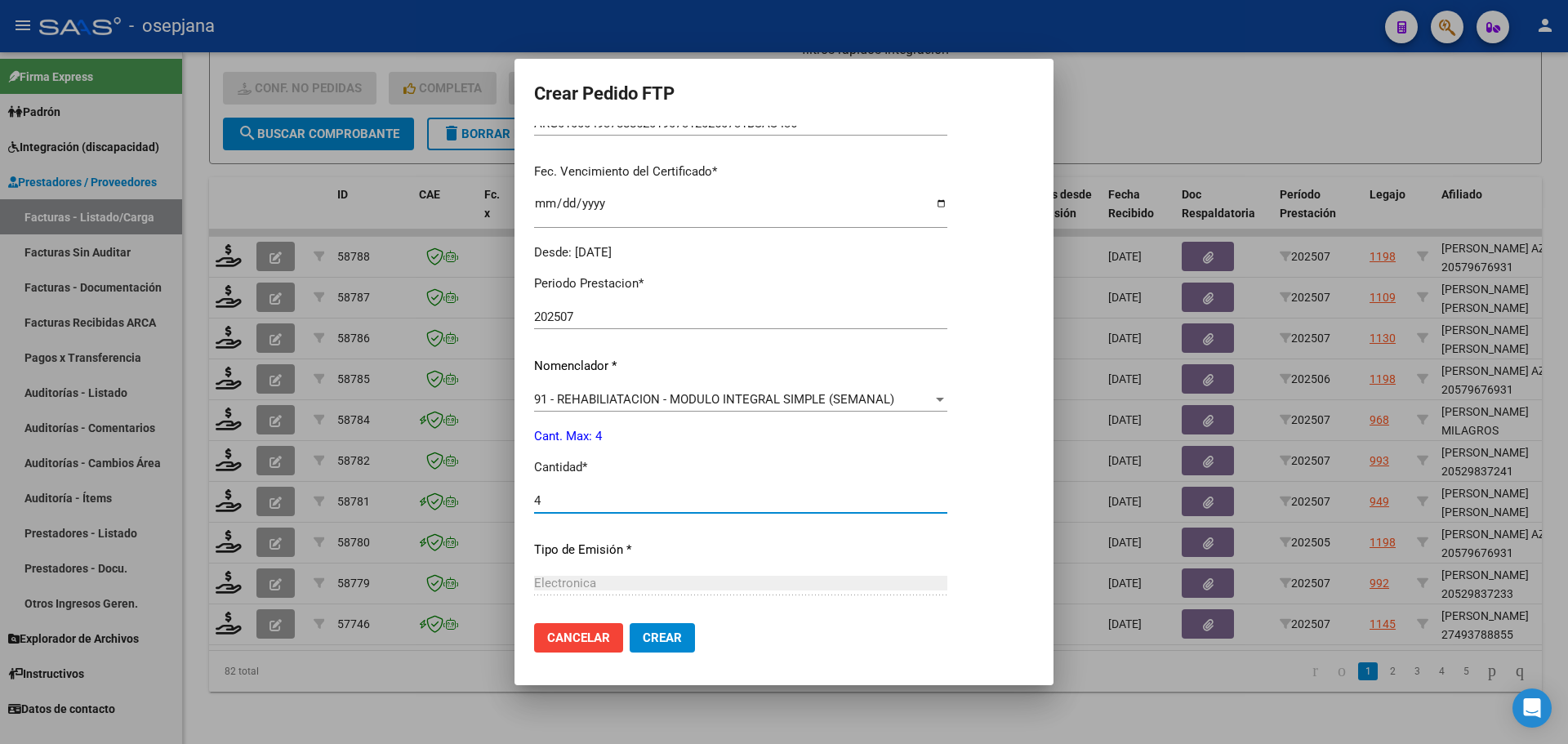
scroll to position [565, 0]
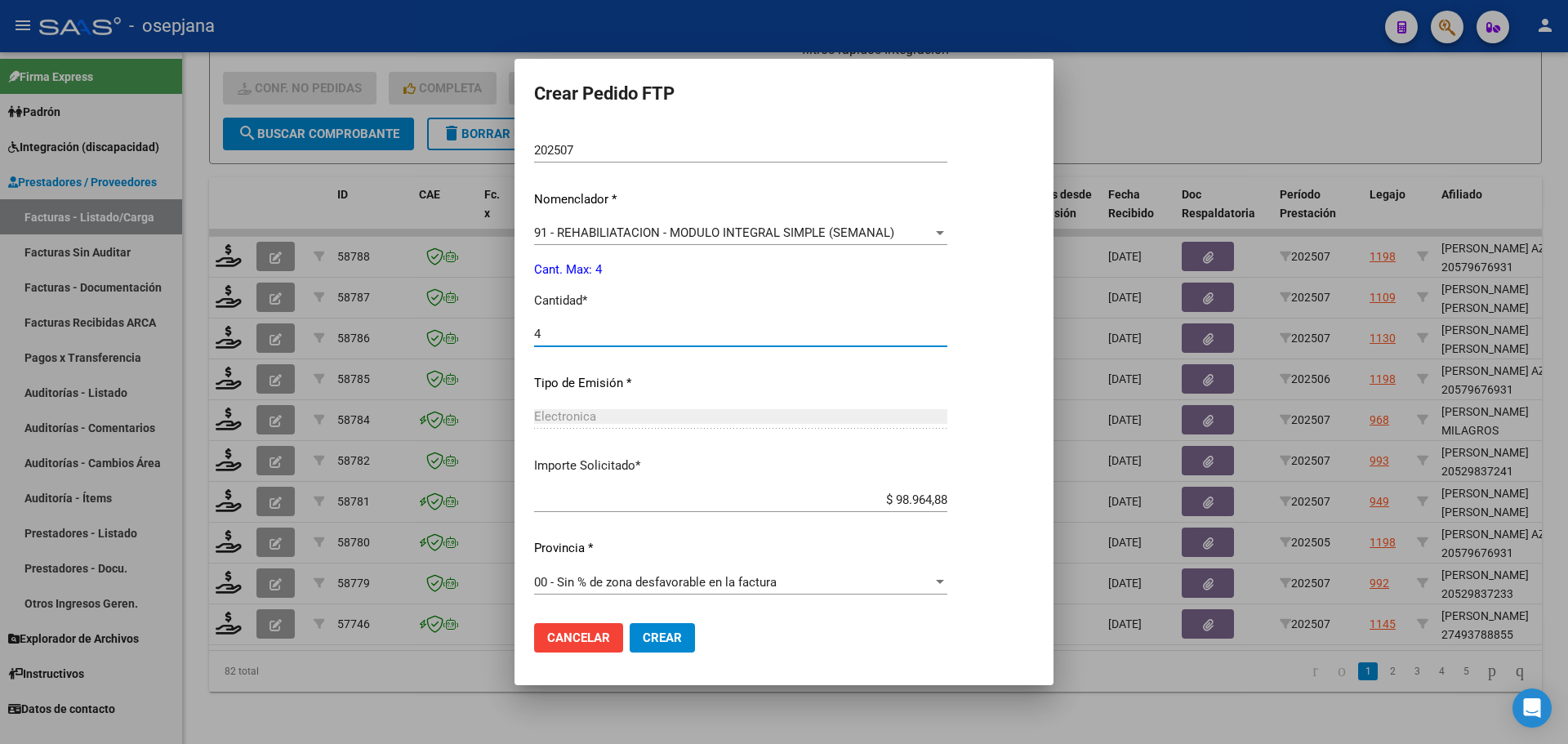
click at [669, 641] on span "Crear" at bounding box center [662, 637] width 39 height 15
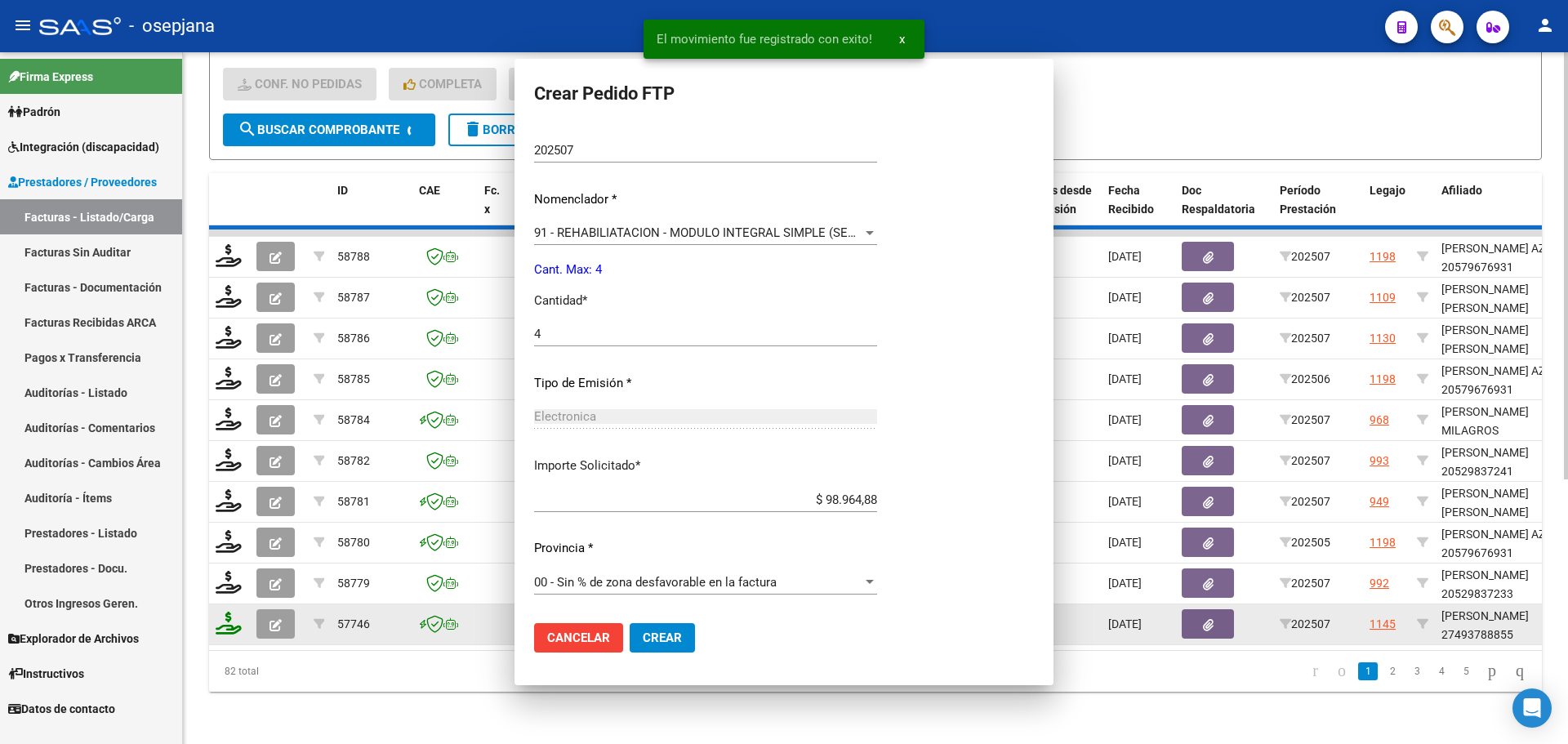
scroll to position [0, 0]
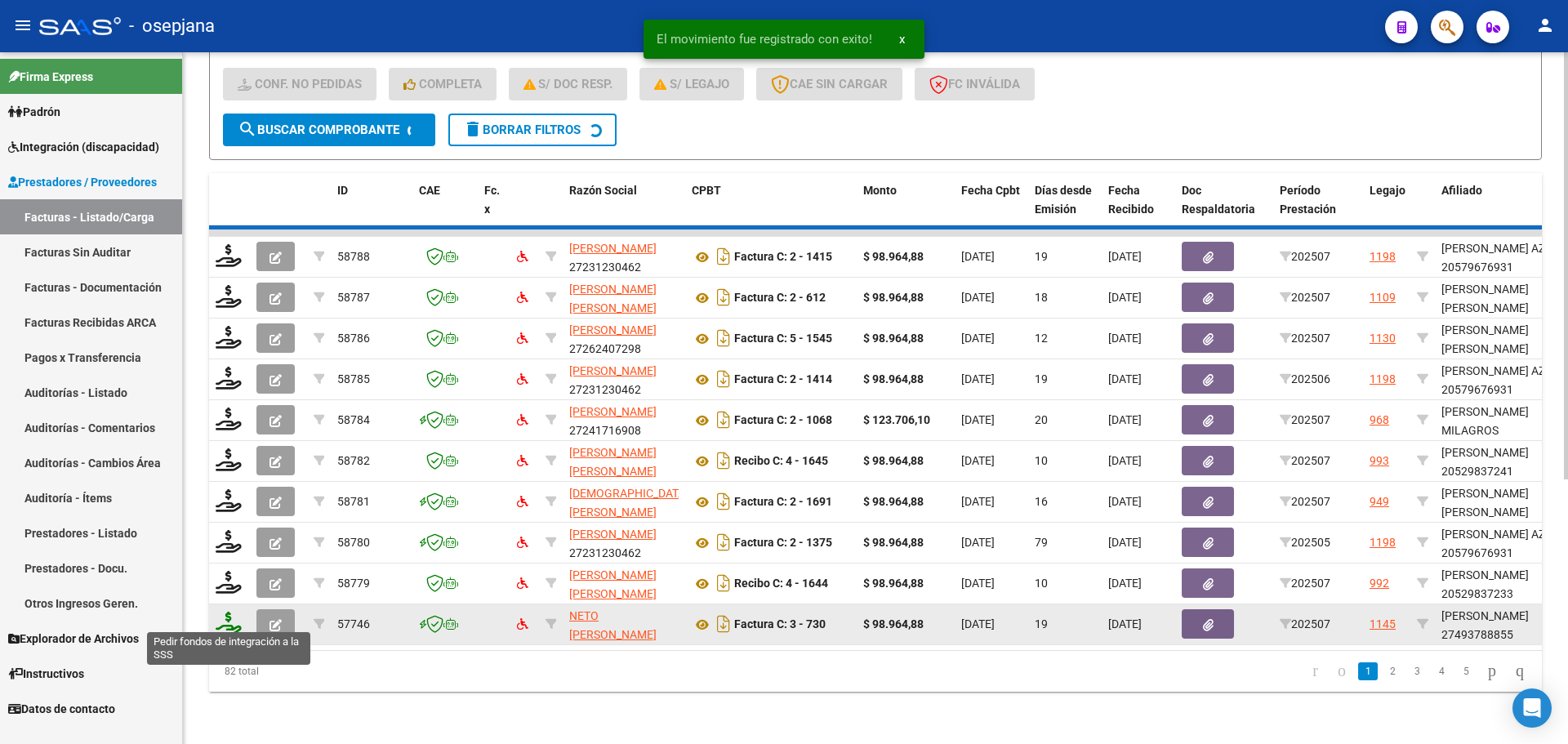
click at [236, 619] on icon at bounding box center [228, 622] width 26 height 23
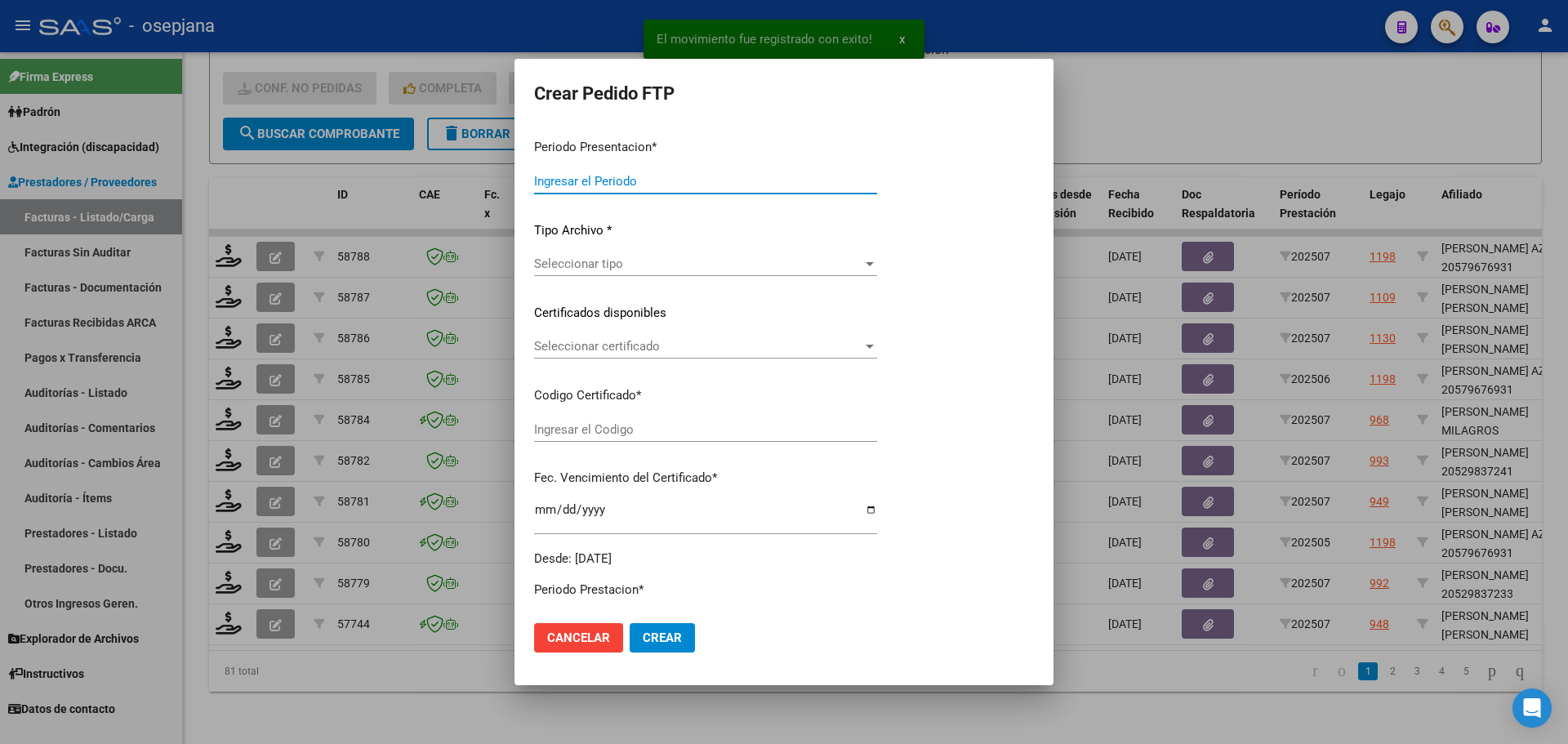
type input "202507"
type input "$ 98.964,88"
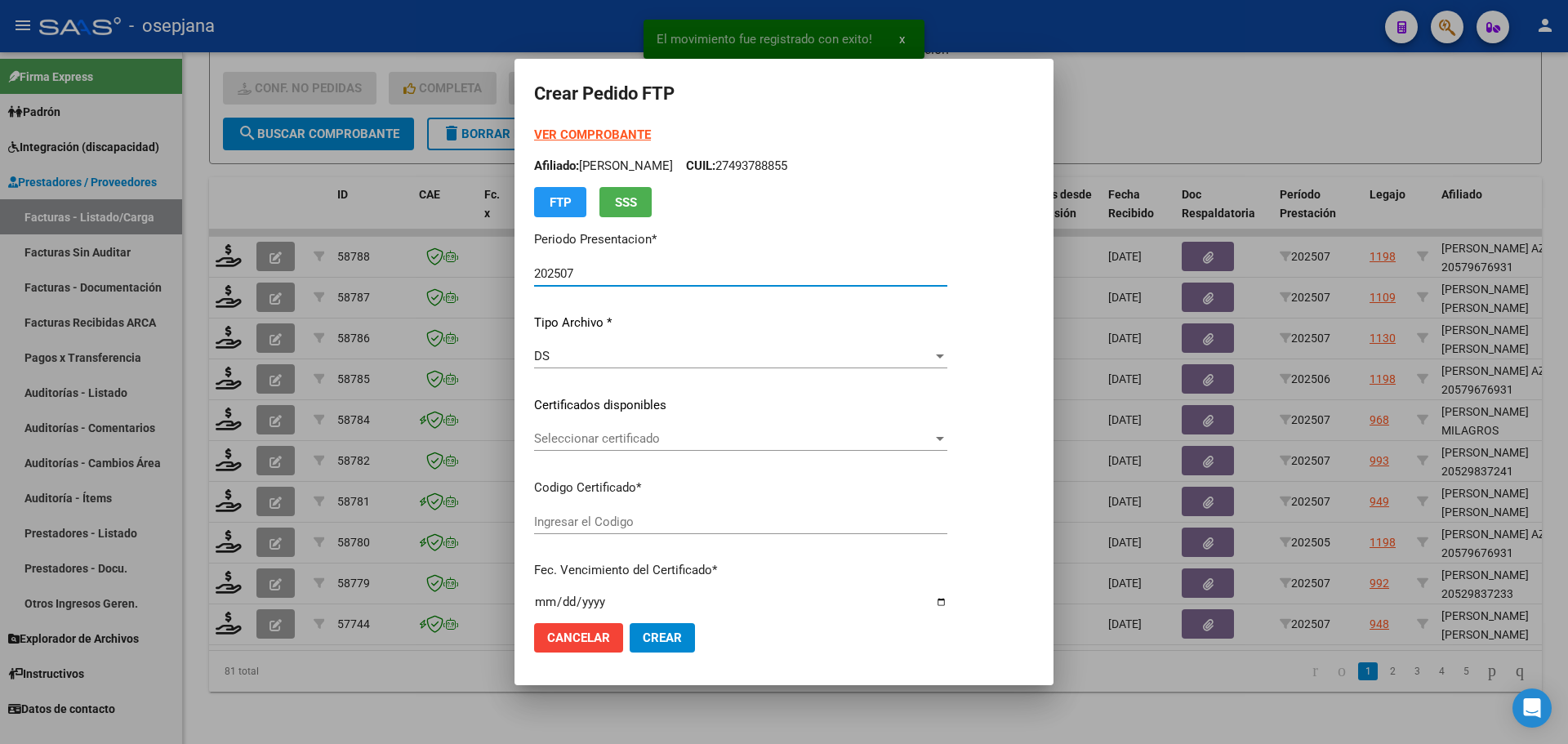
type input "ARG02000571803222024070320270703BSAS415"
type input "2027-07-03"
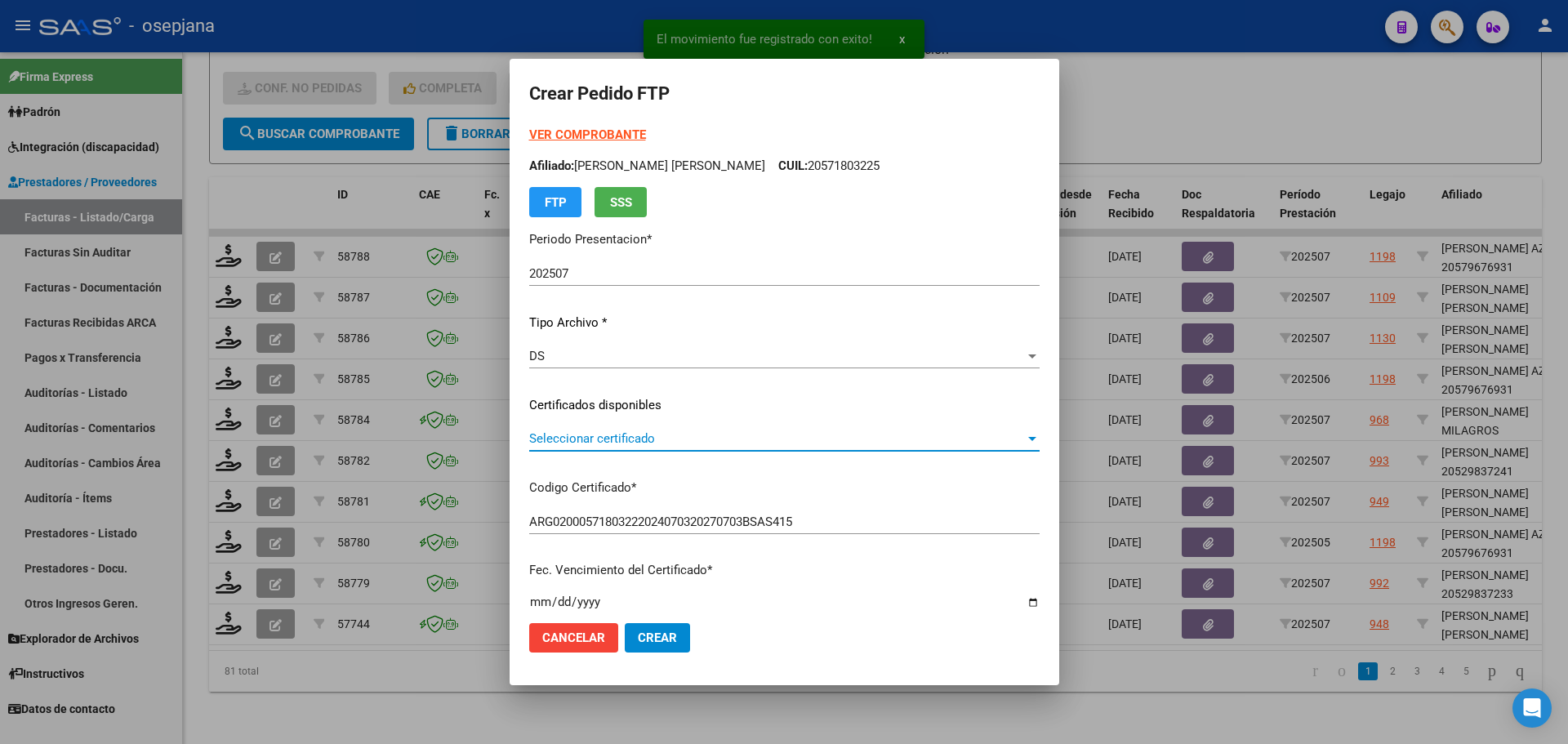
click at [600, 440] on span "Seleccionar certificado" at bounding box center [776, 438] width 496 height 15
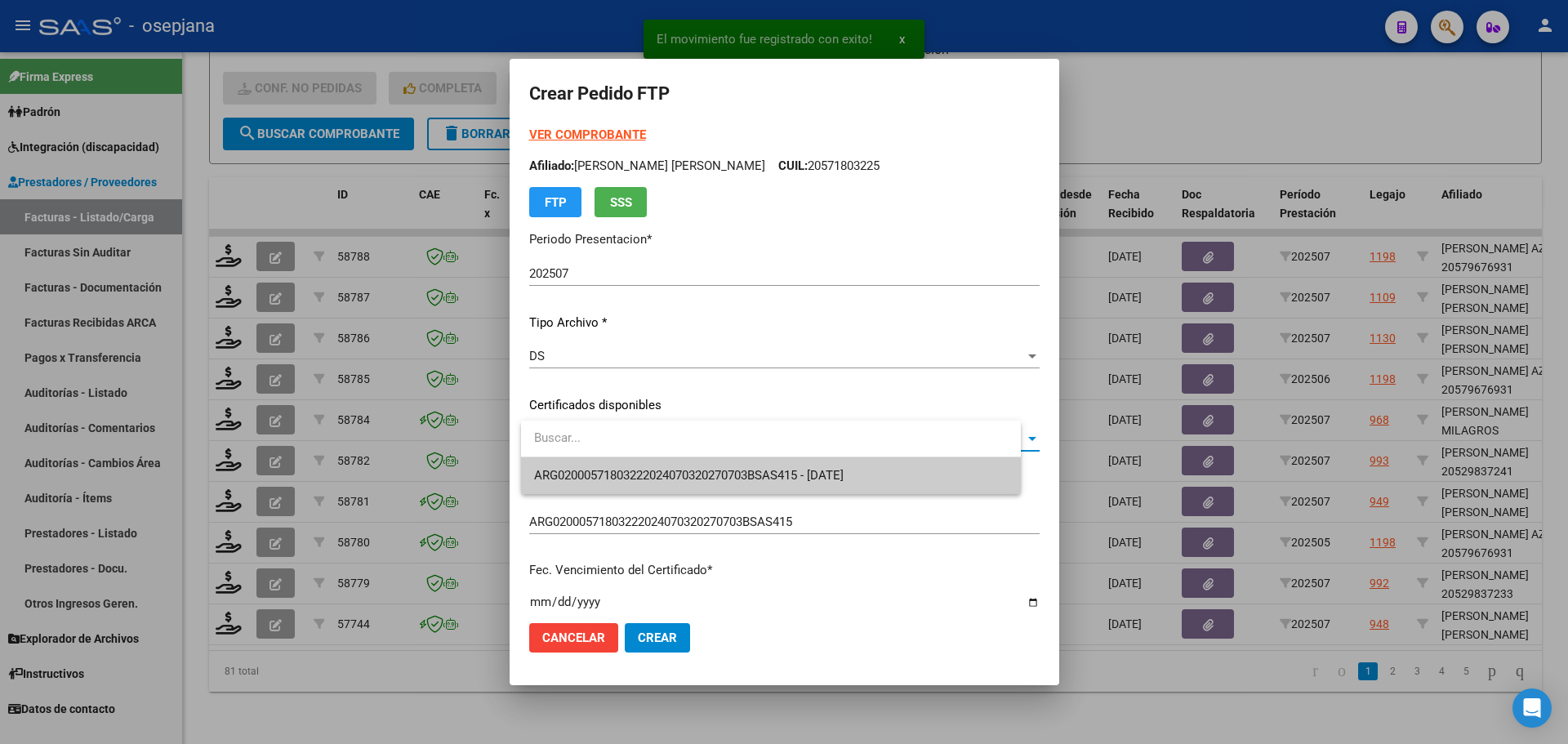
click at [600, 467] on span "ARG02000571803222024070320270703BSAS415 - 2027-07-03" at bounding box center [770, 476] width 473 height 36
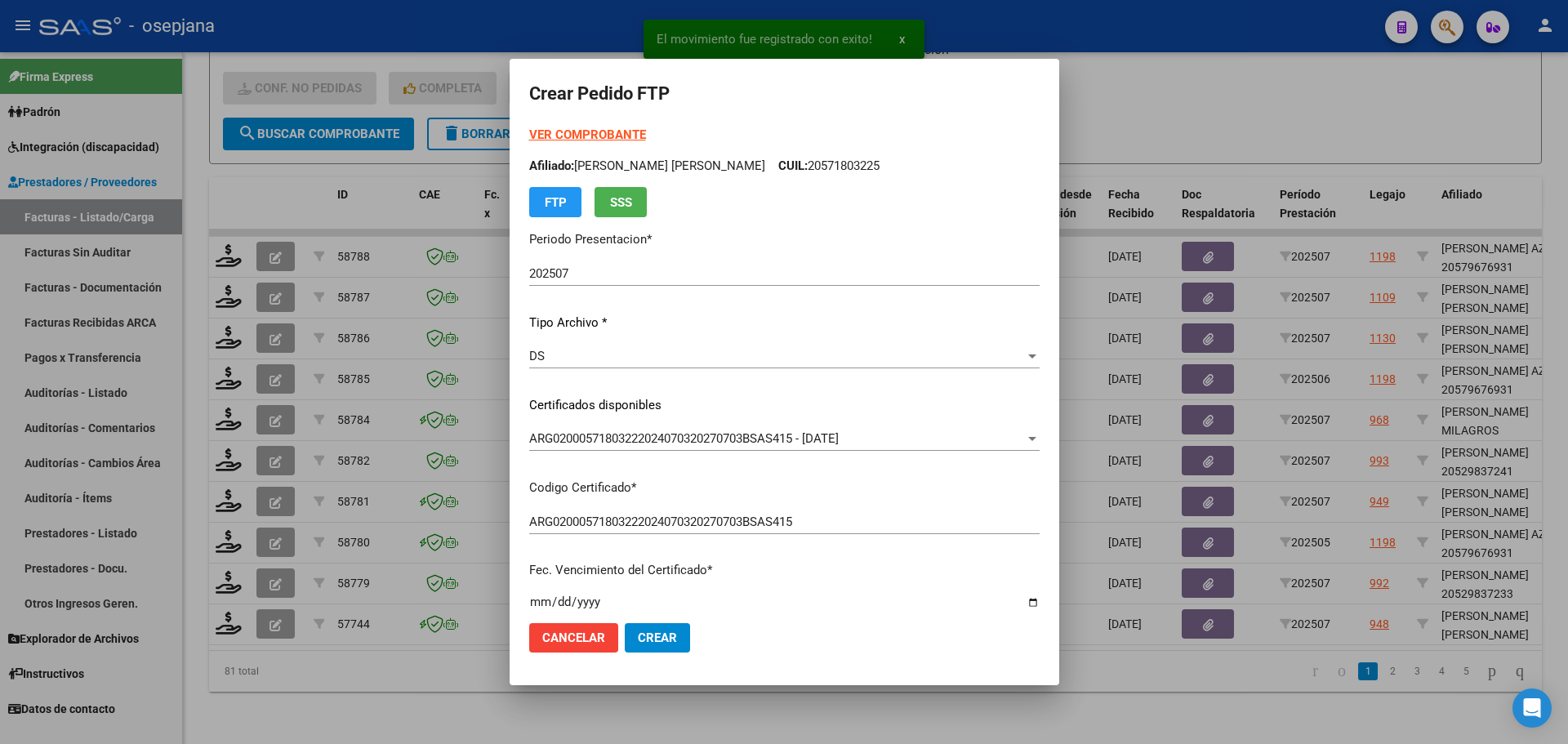
click at [587, 133] on strong "VER COMPROBANTE" at bounding box center [587, 135] width 116 height 15
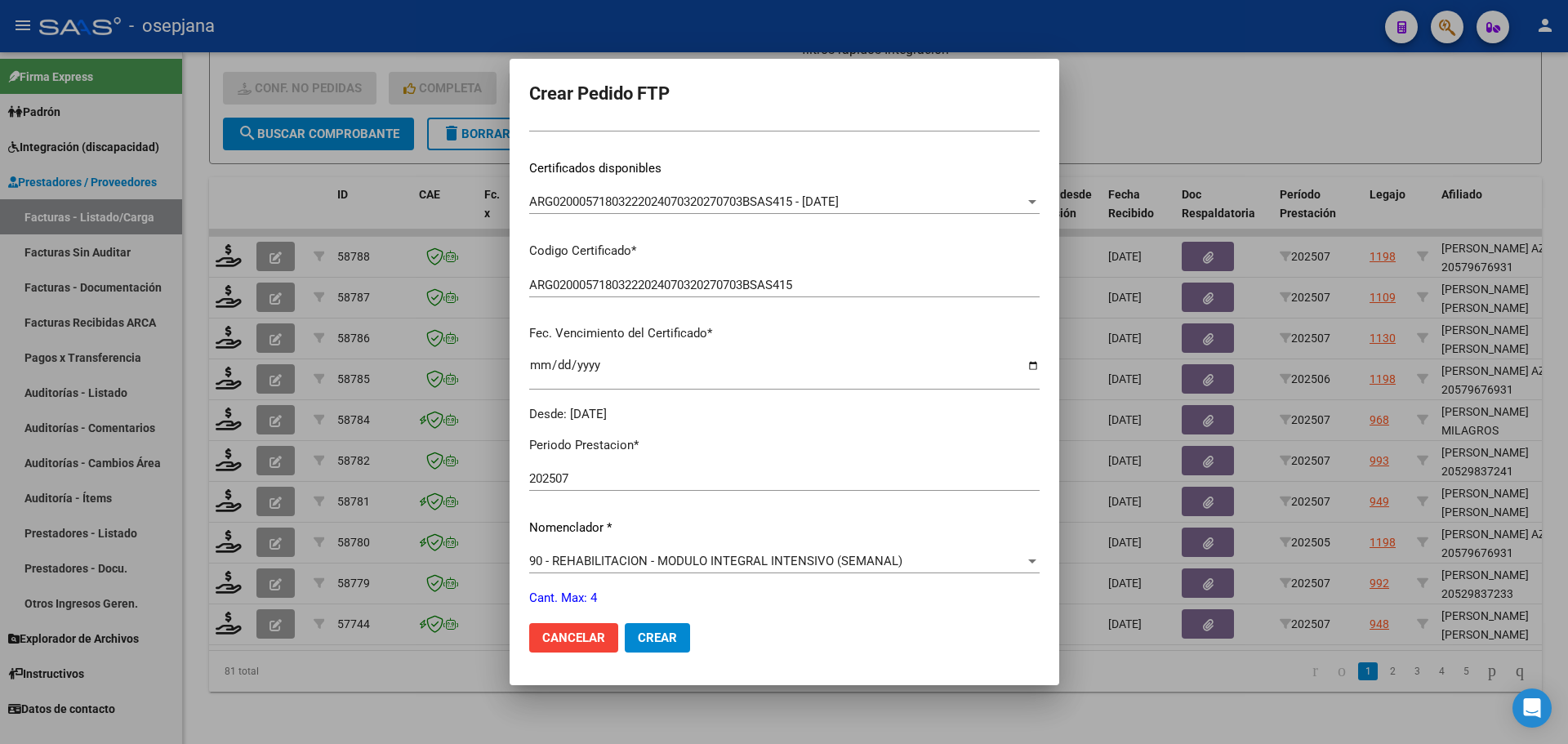
scroll to position [490, 0]
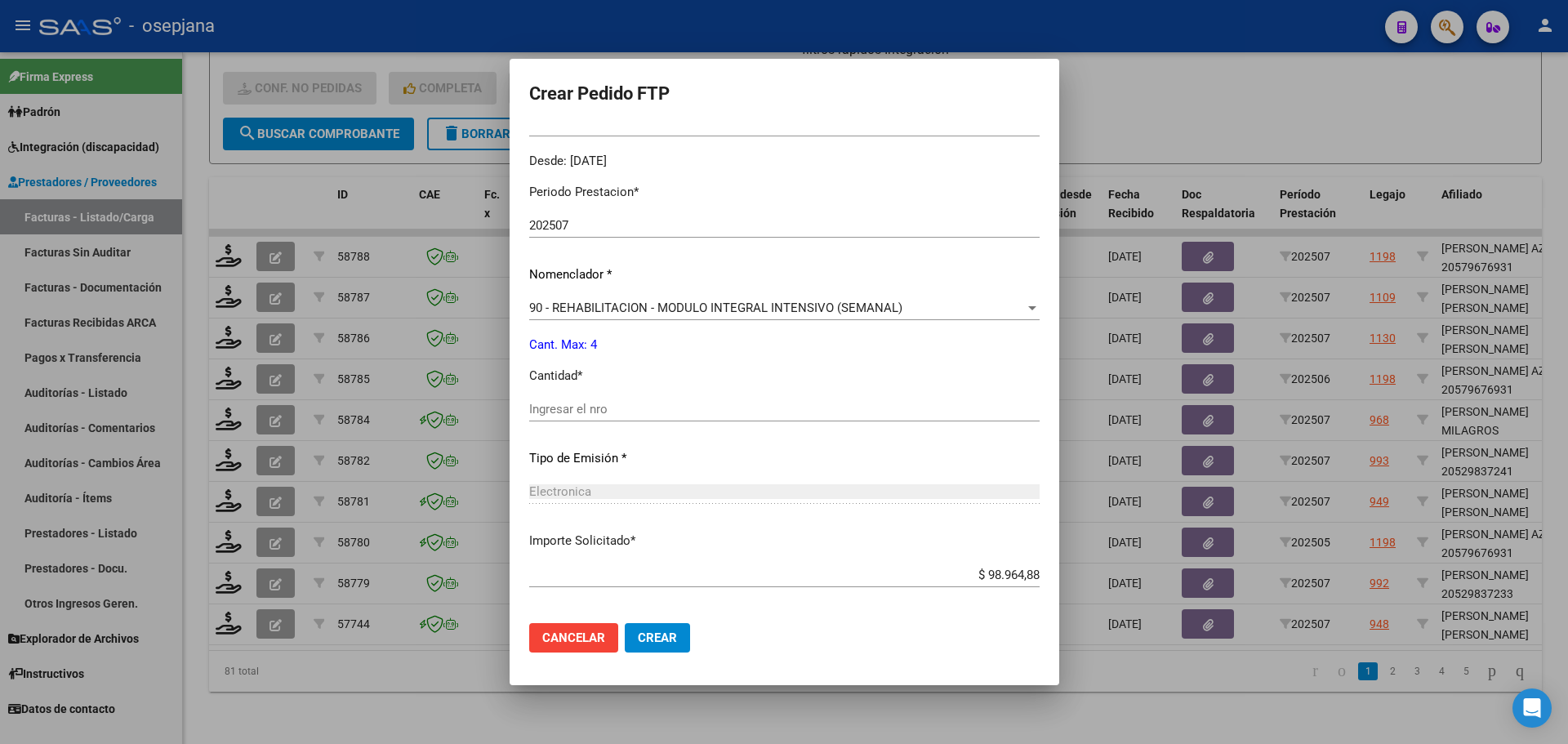
click at [596, 405] on input "Ingresar el nro" at bounding box center [784, 409] width 511 height 15
type input "4"
click at [666, 624] on button "Crear" at bounding box center [656, 638] width 65 height 30
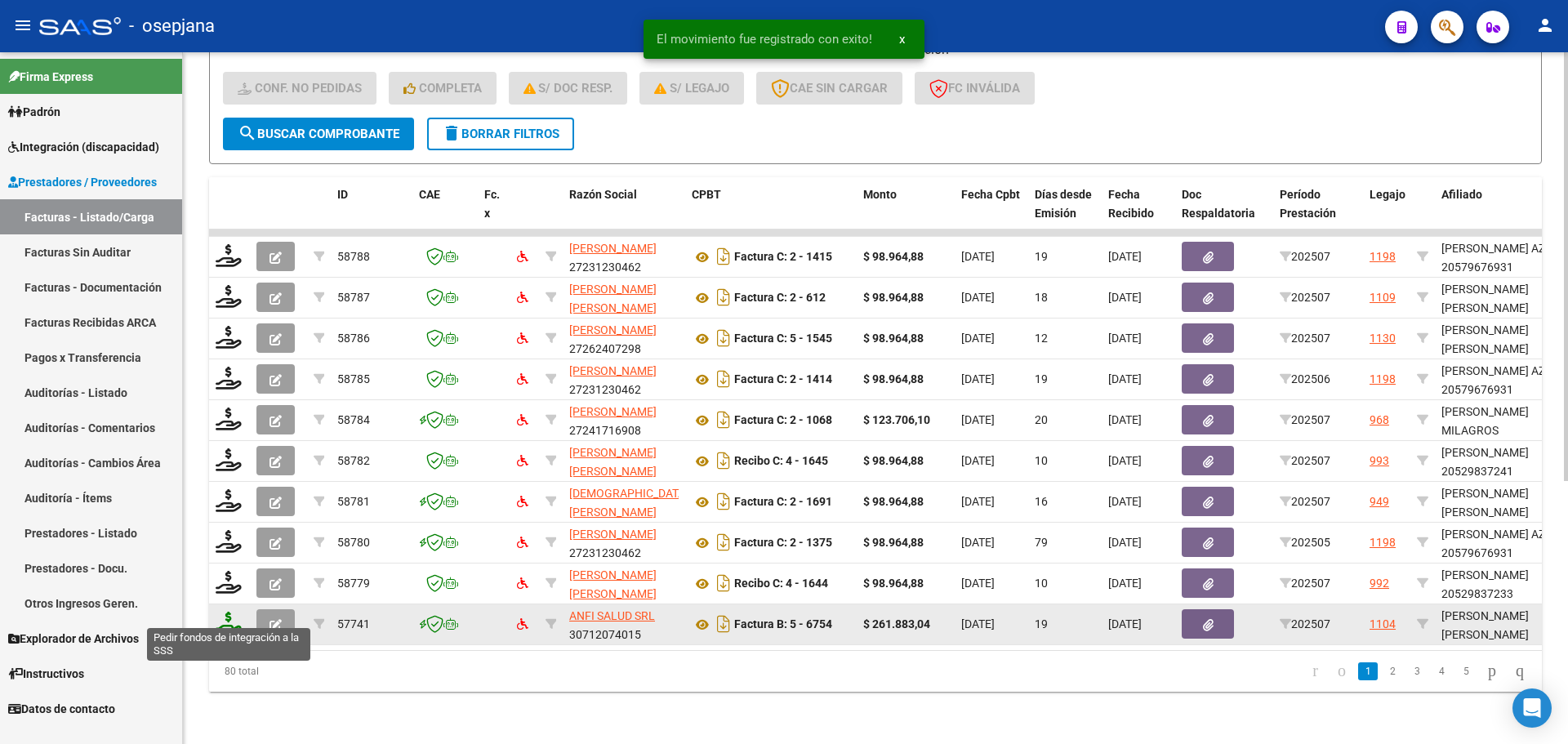
click at [222, 619] on icon at bounding box center [228, 622] width 26 height 23
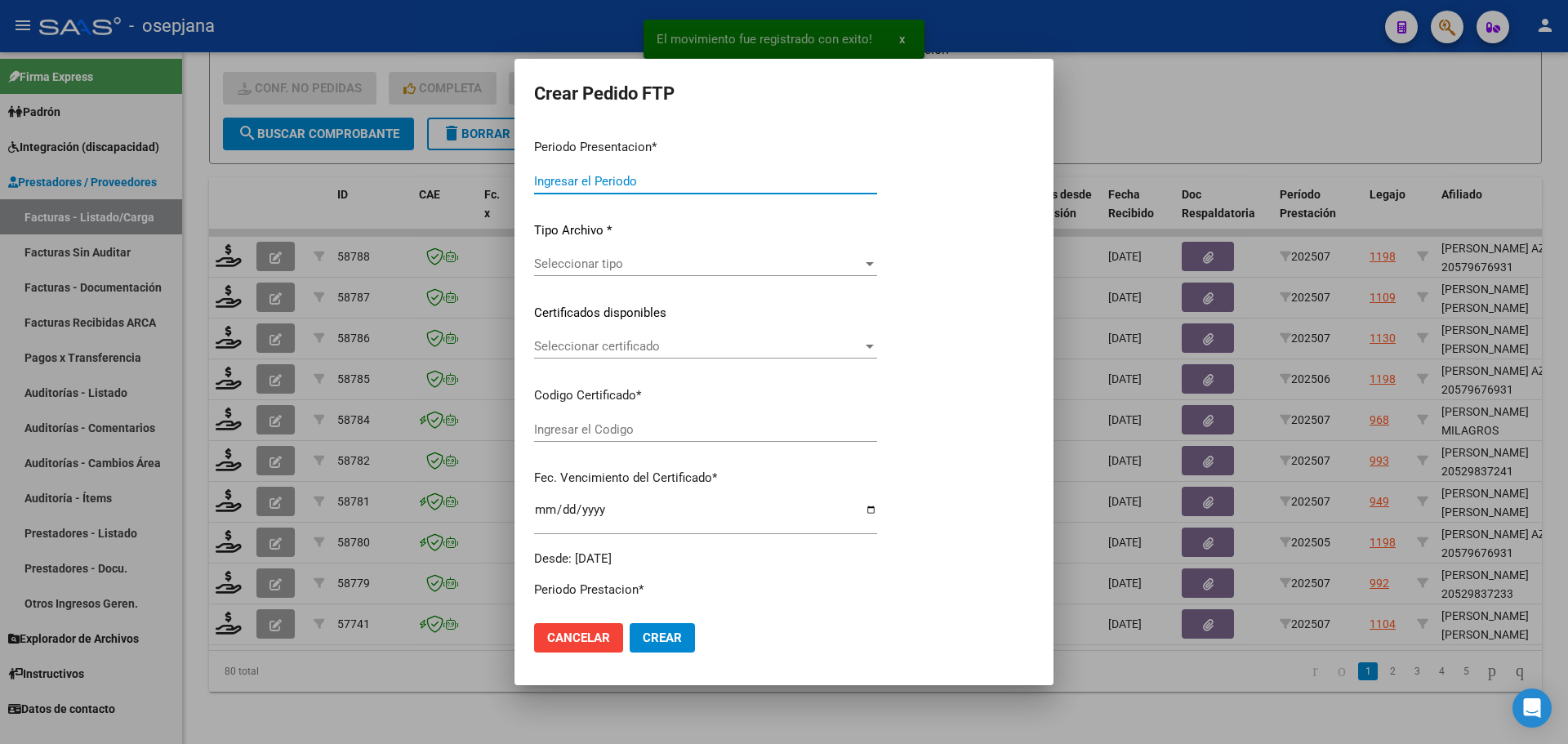
type input "202507"
type input "$ 261.883,04"
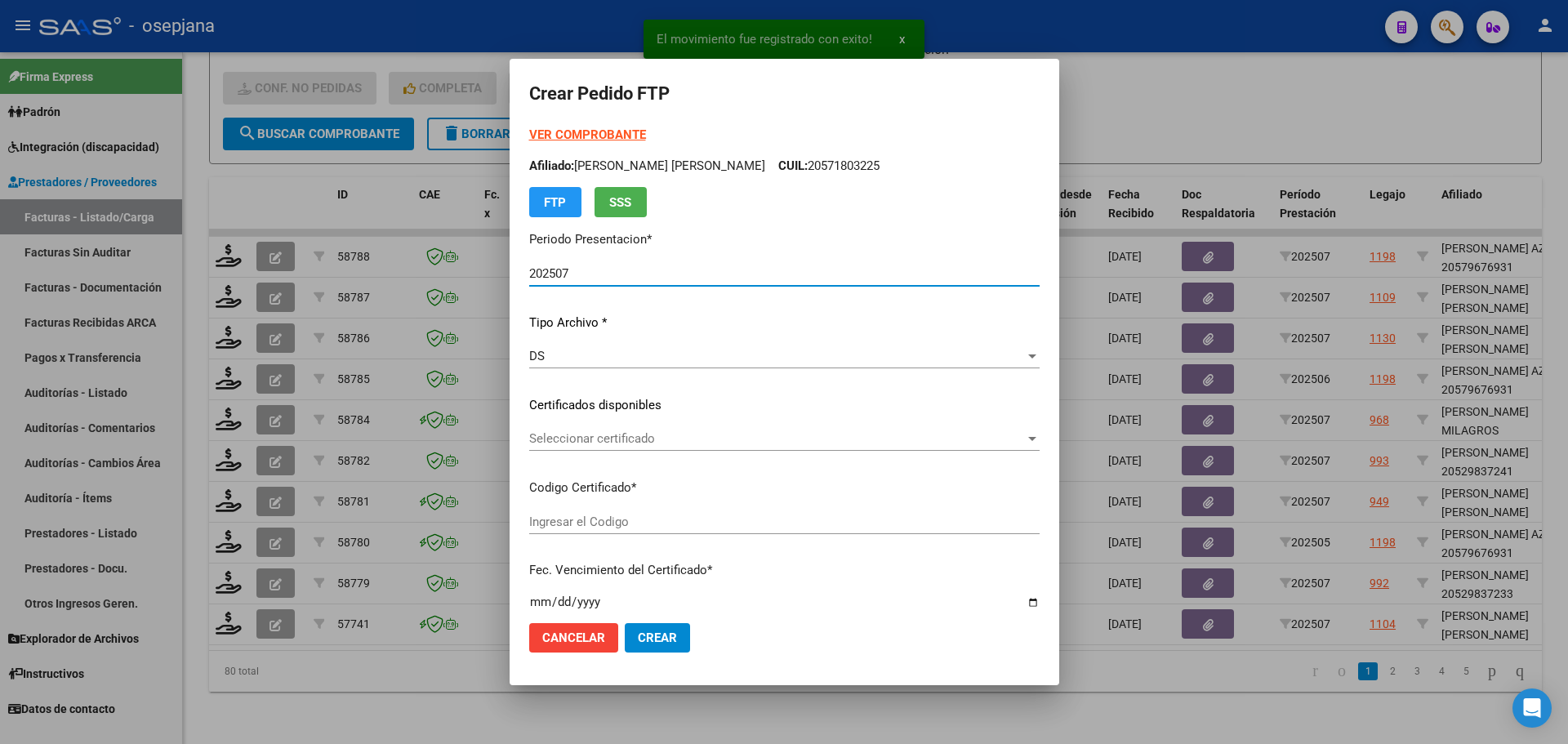
type input "ARG01000493582022022020720260207BSAS436"
type input "2026-02-07"
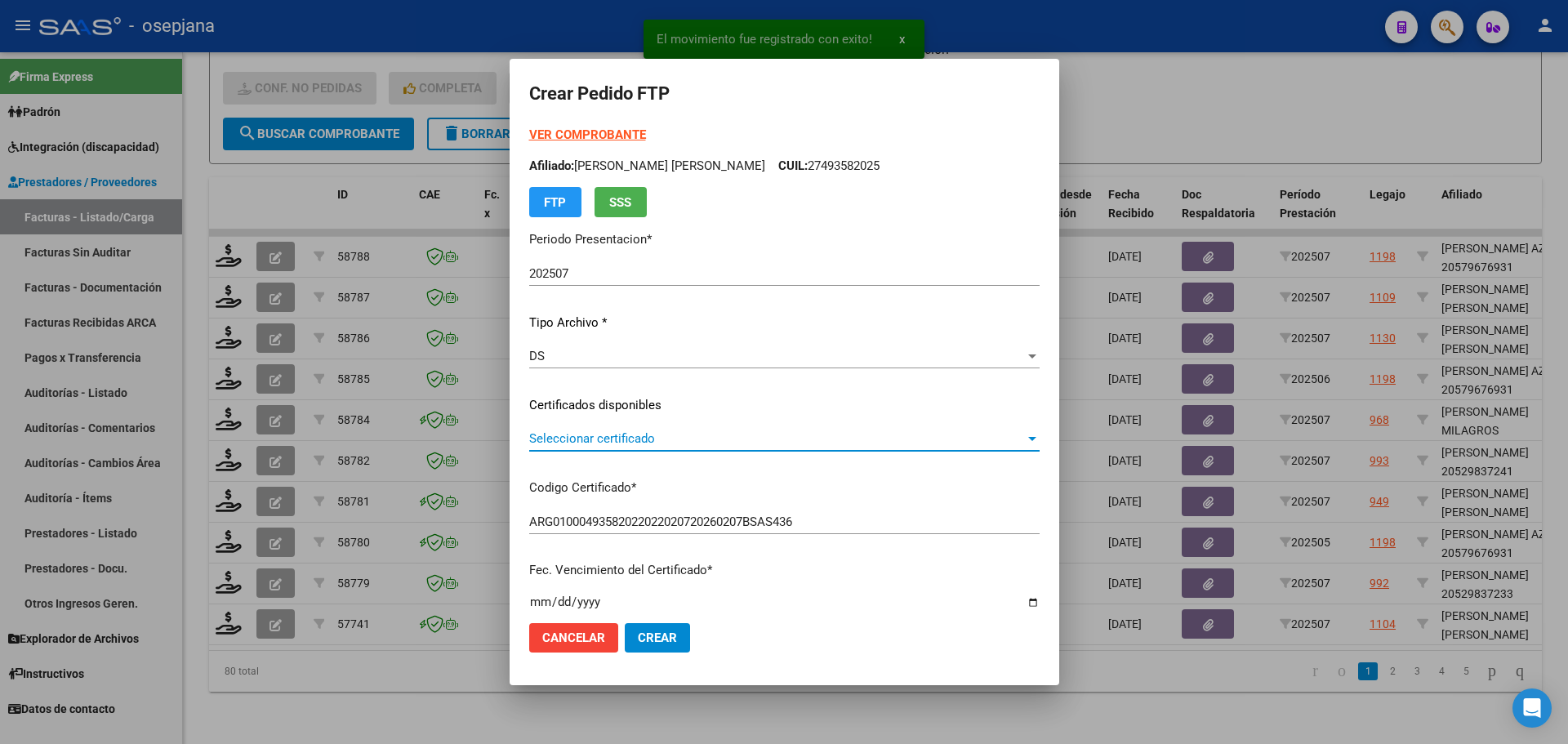
click at [603, 432] on span "Seleccionar certificado" at bounding box center [776, 438] width 496 height 15
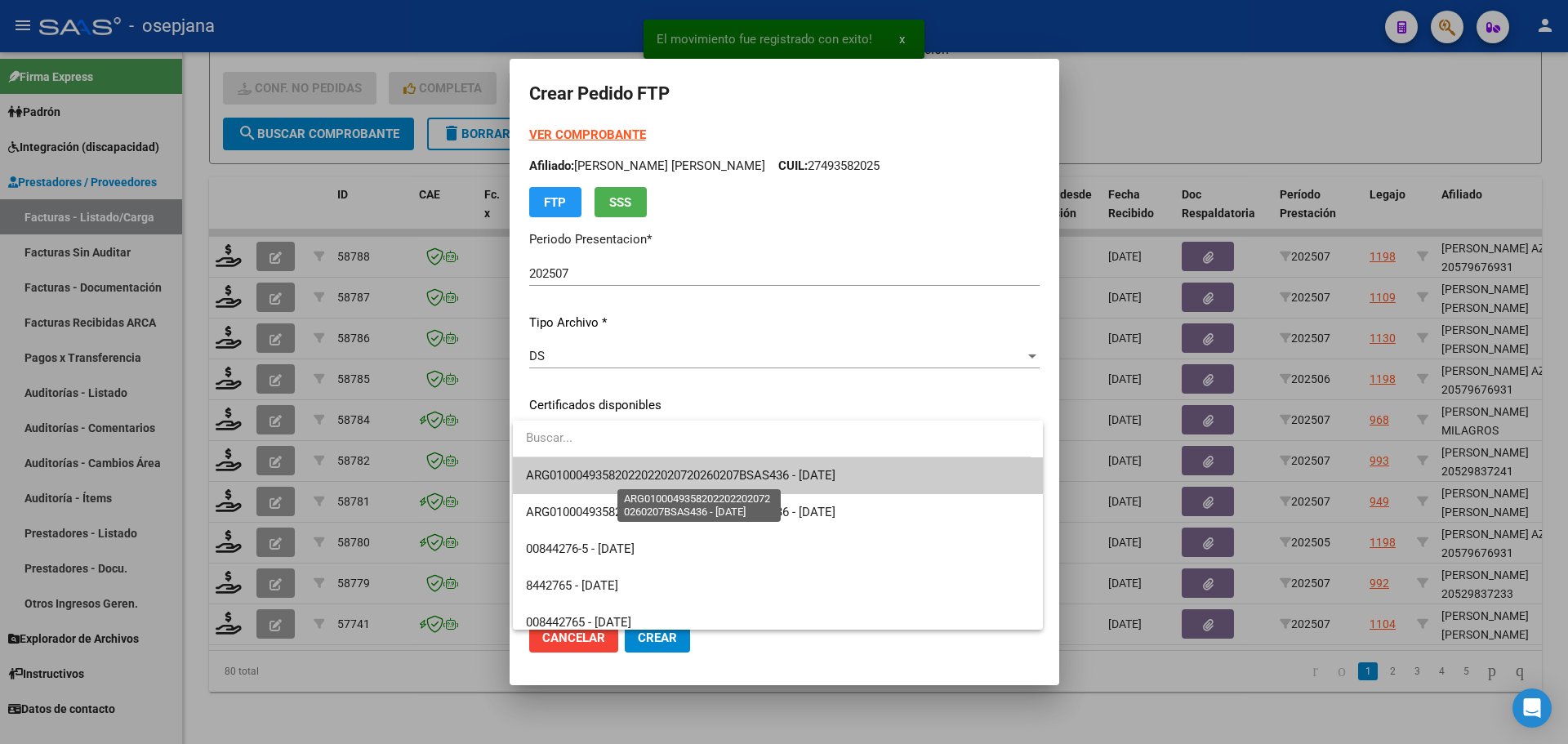
click at [607, 474] on span "ARG01000493582022022020720260207BSAS436 - 2026-02-07" at bounding box center [681, 475] width 309 height 15
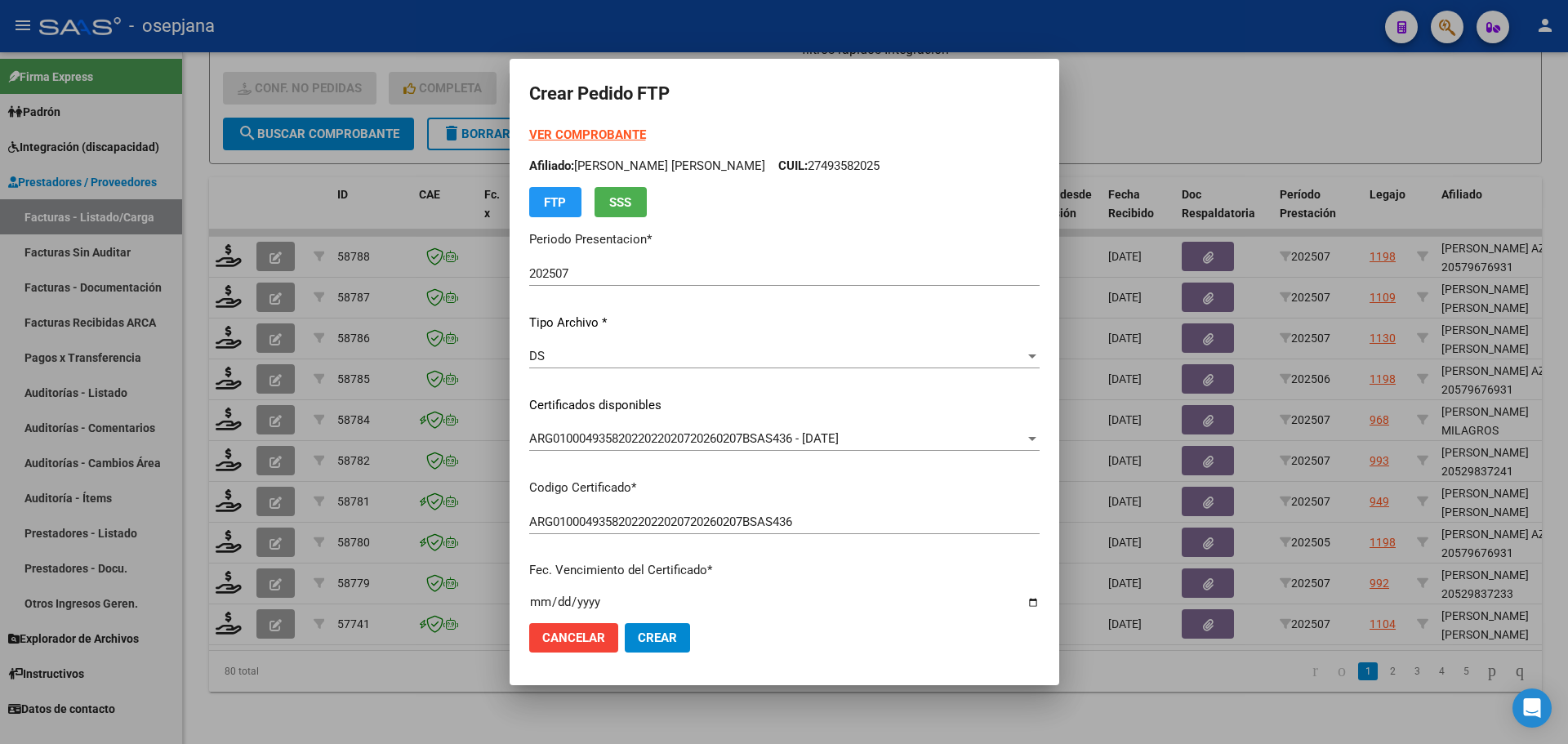
click at [582, 135] on strong "VER COMPROBANTE" at bounding box center [587, 135] width 116 height 15
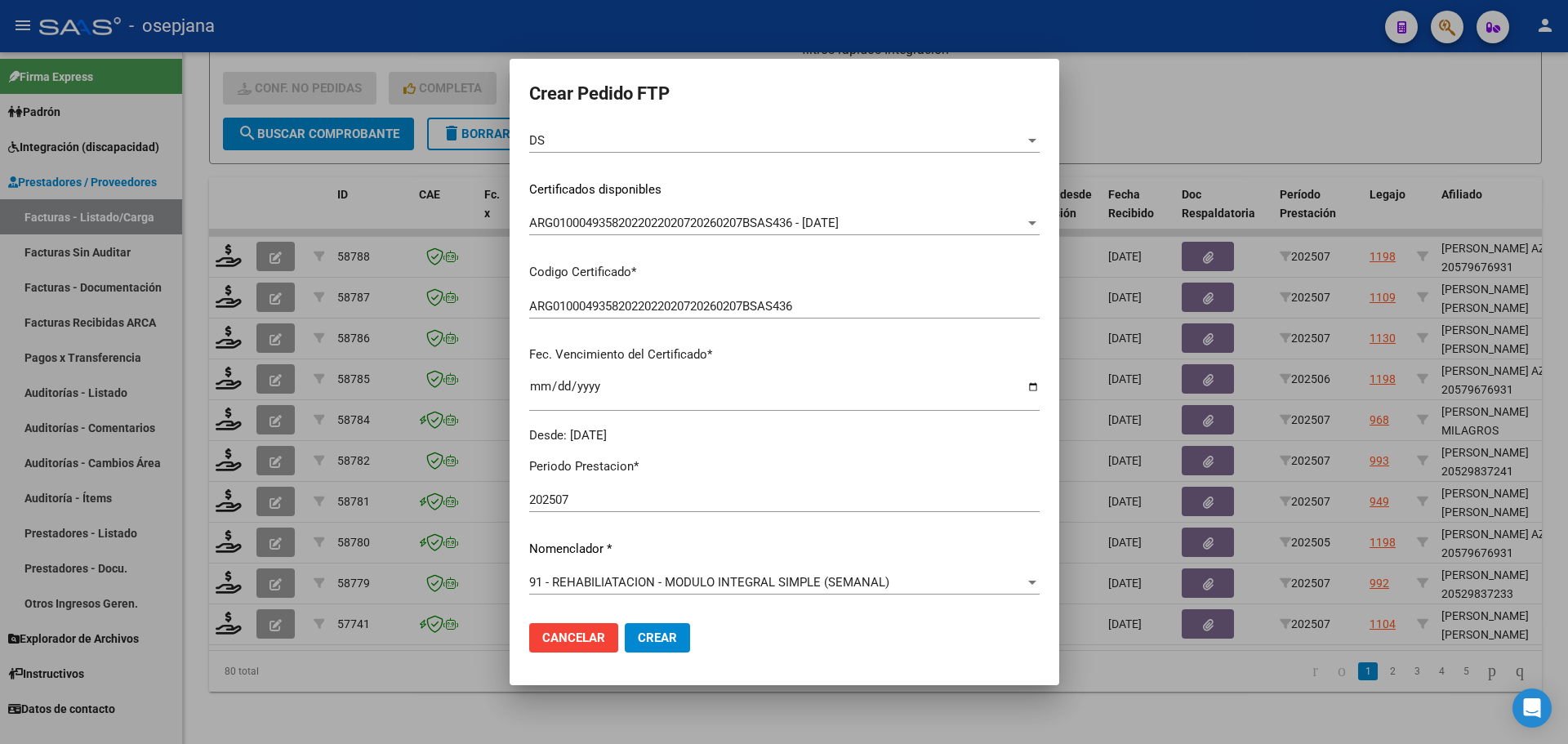
scroll to position [490, 0]
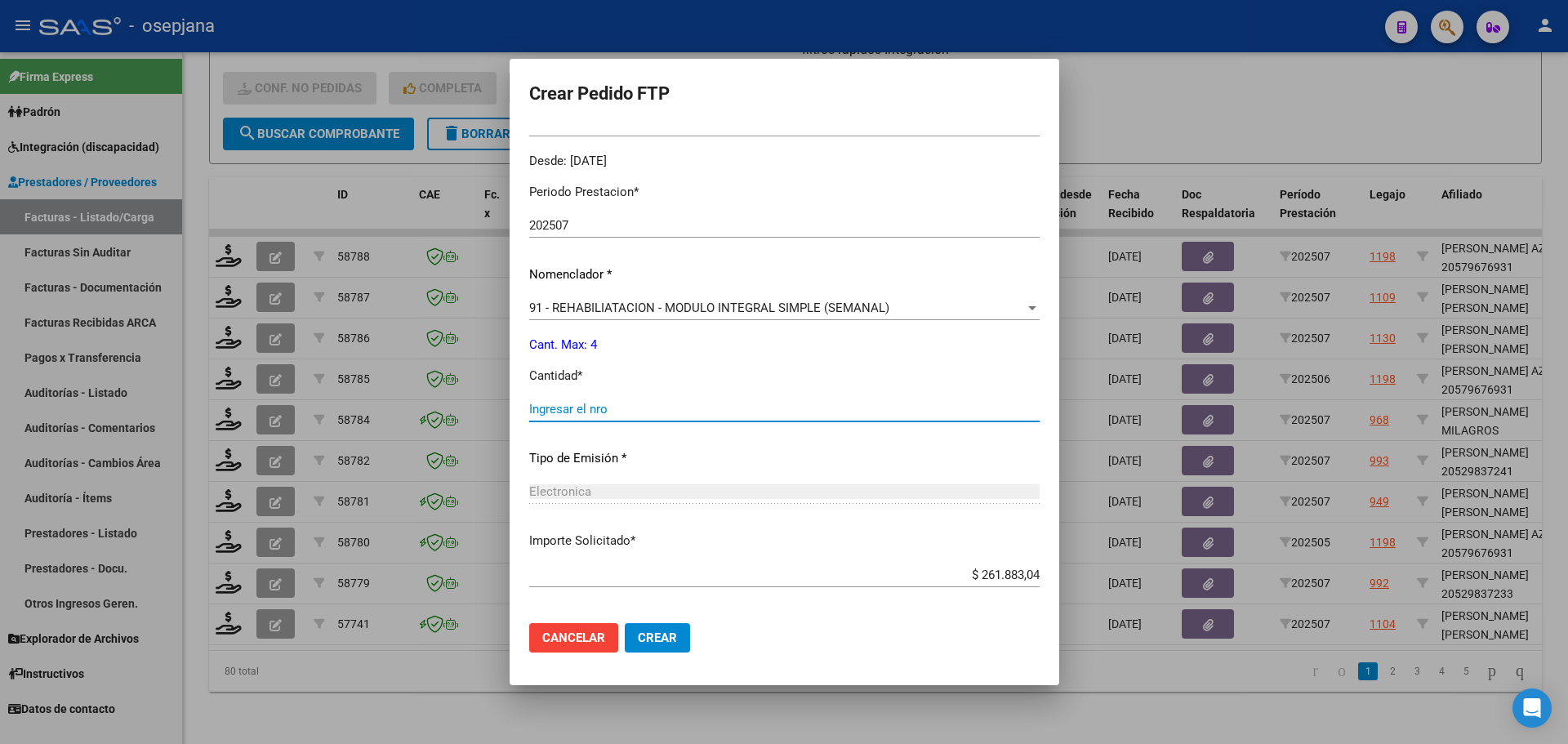
click at [610, 409] on input "Ingresar el nro" at bounding box center [784, 409] width 511 height 15
type input "4"
click at [674, 635] on button "Crear" at bounding box center [656, 638] width 65 height 30
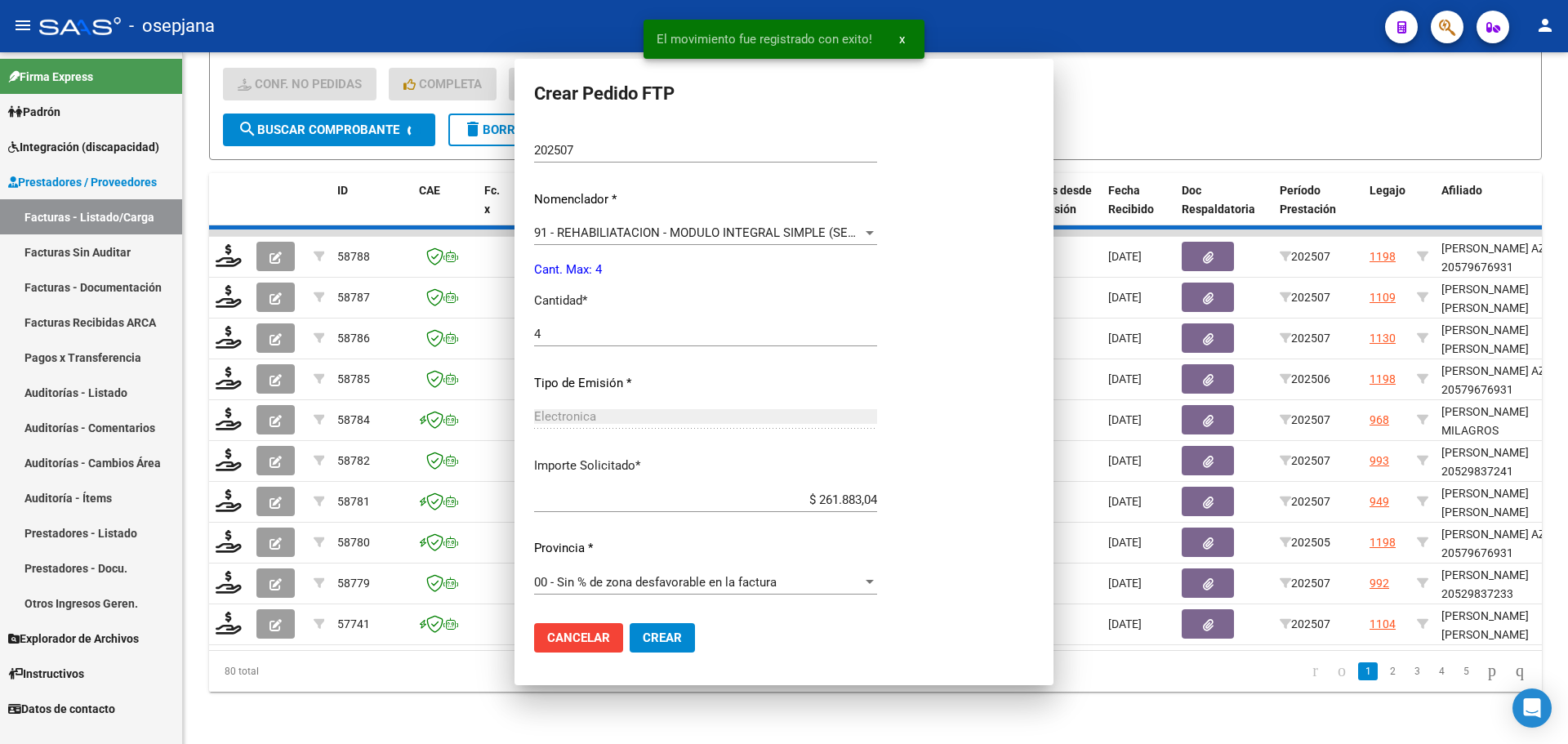
scroll to position [0, 0]
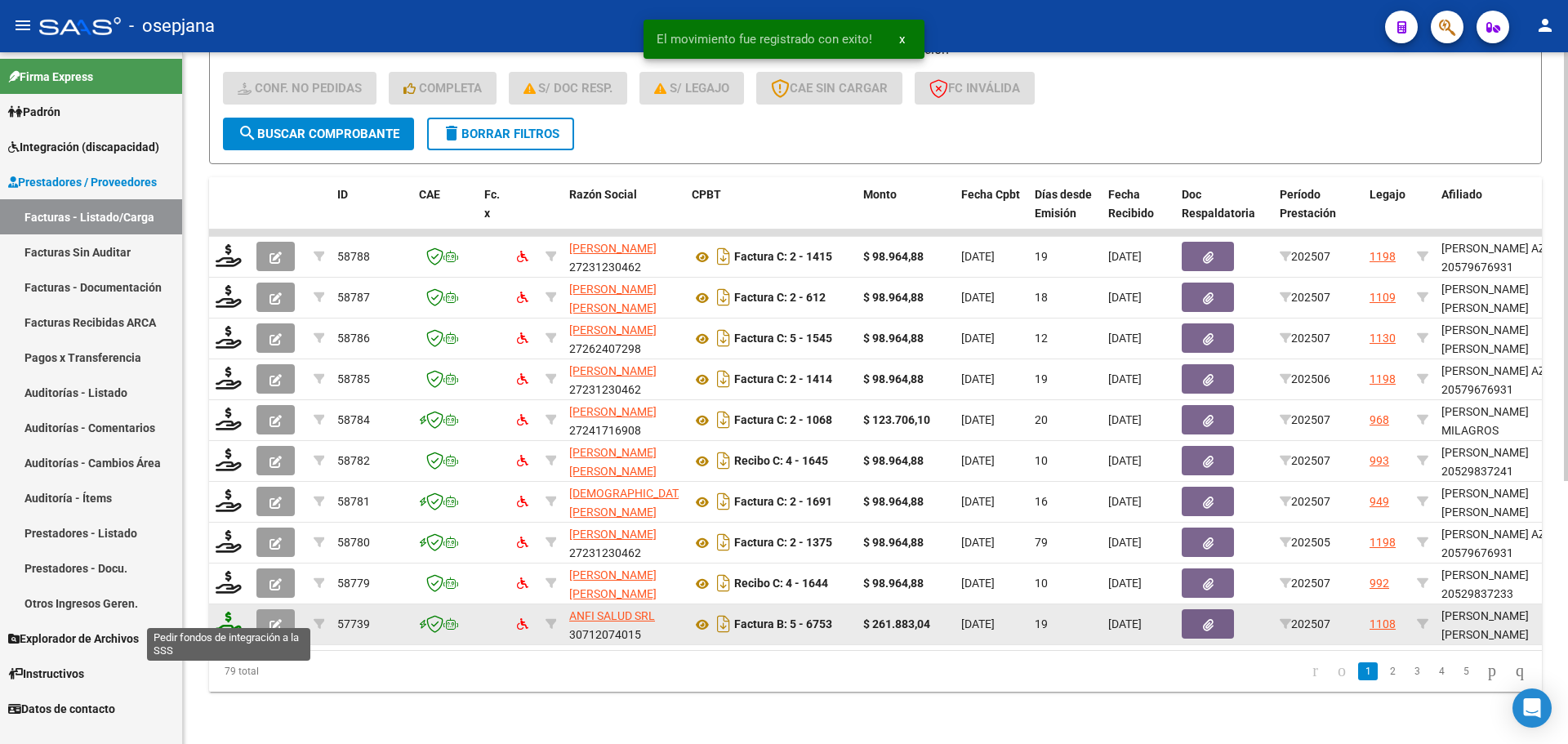
click at [226, 616] on icon at bounding box center [228, 622] width 26 height 23
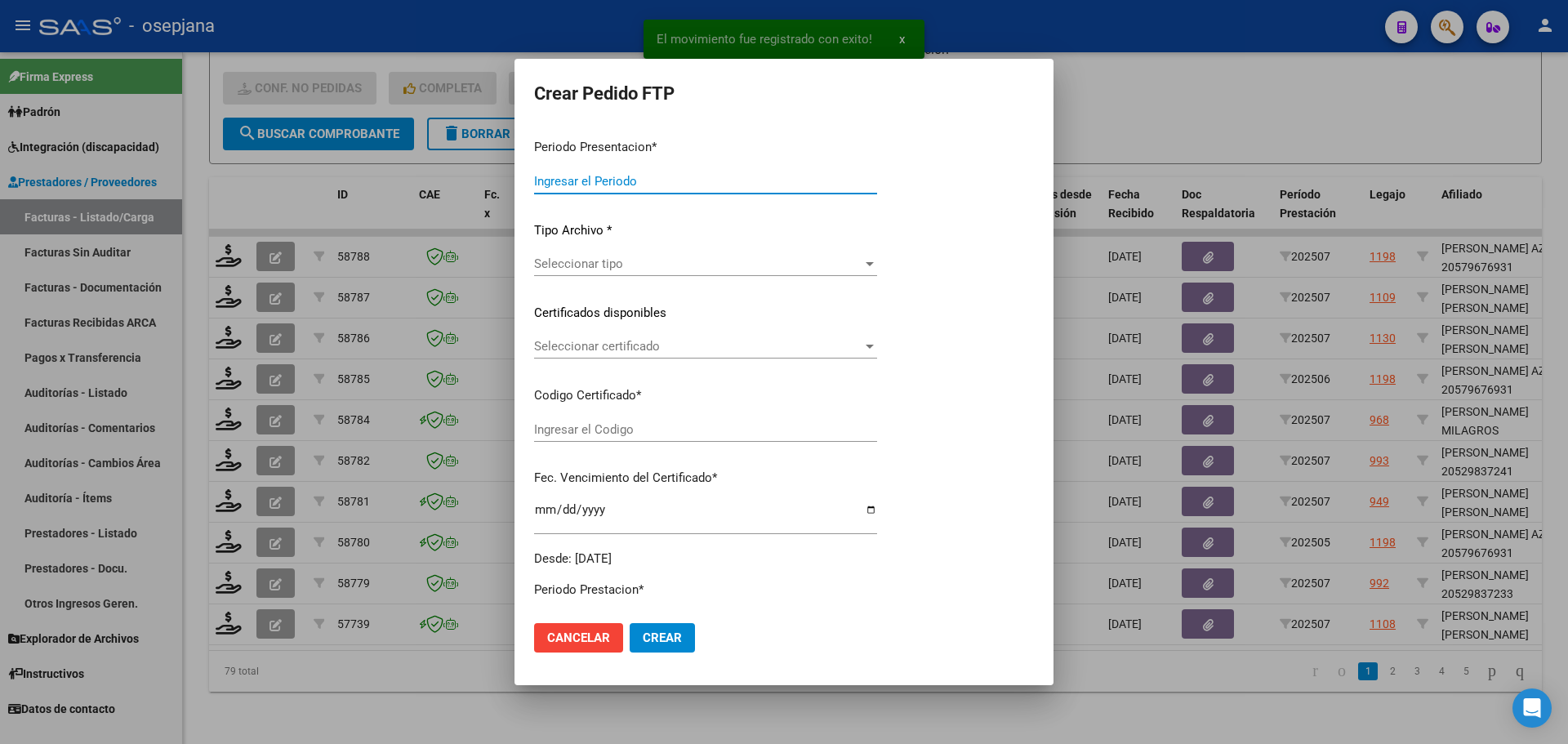
type input "202507"
type input "$ 261.883,04"
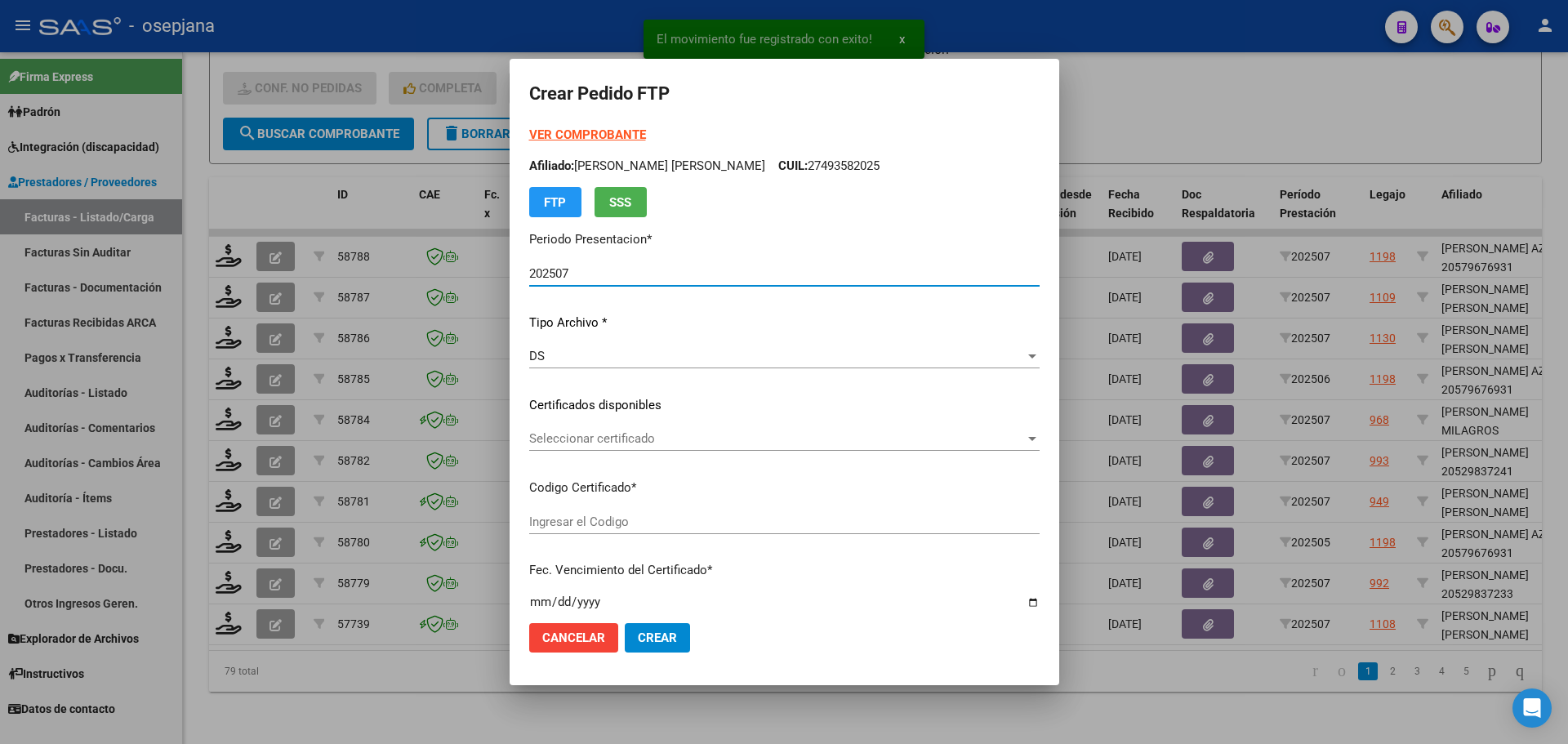
type input "ARG02000541221252023032720280327BS410"
type input "2028-03-27"
click at [624, 430] on div "Seleccionar certificado Seleccionar certificado" at bounding box center [784, 438] width 511 height 24
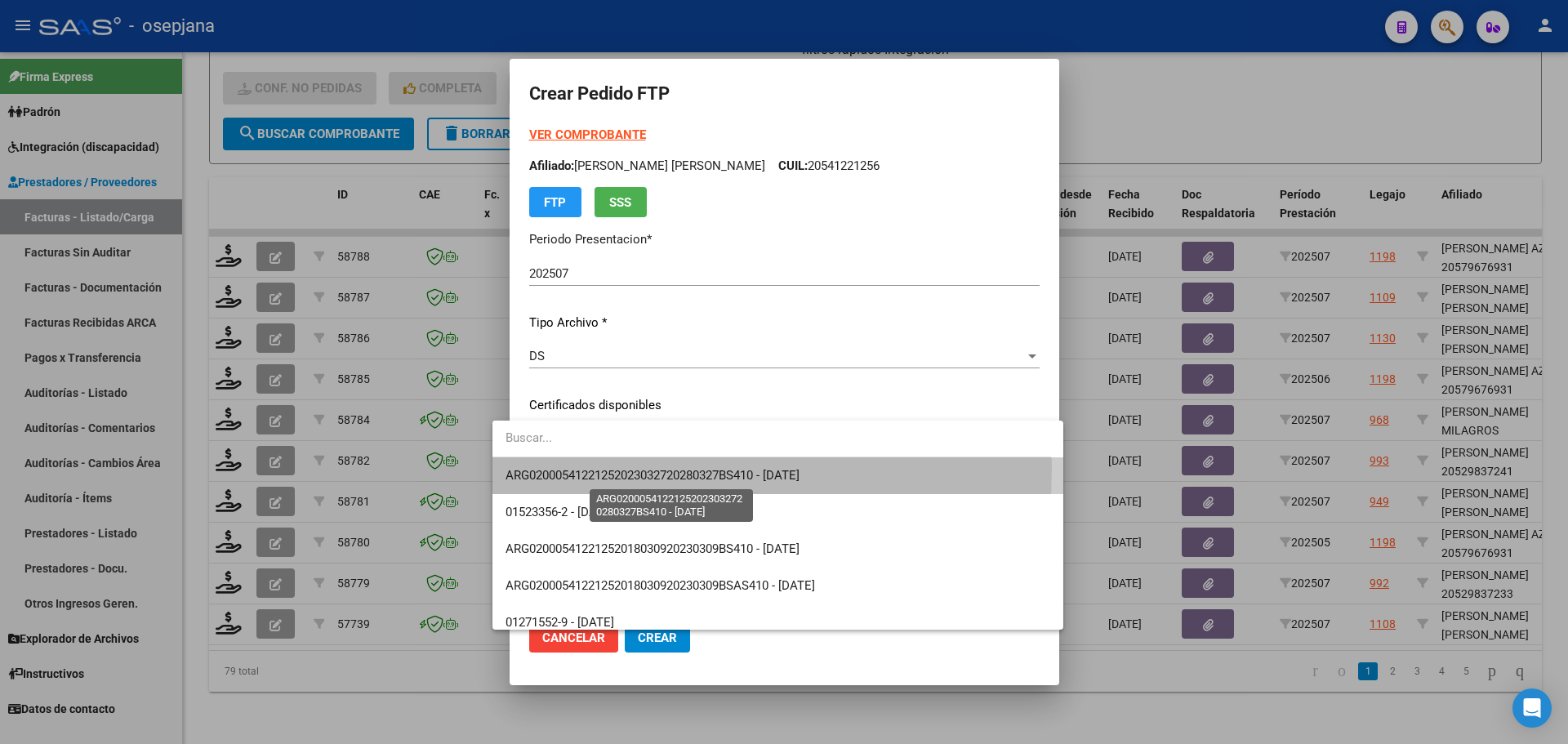
click at [626, 469] on span "ARG02000541221252023032720280327BS410 - 2028-03-27" at bounding box center [652, 475] width 294 height 15
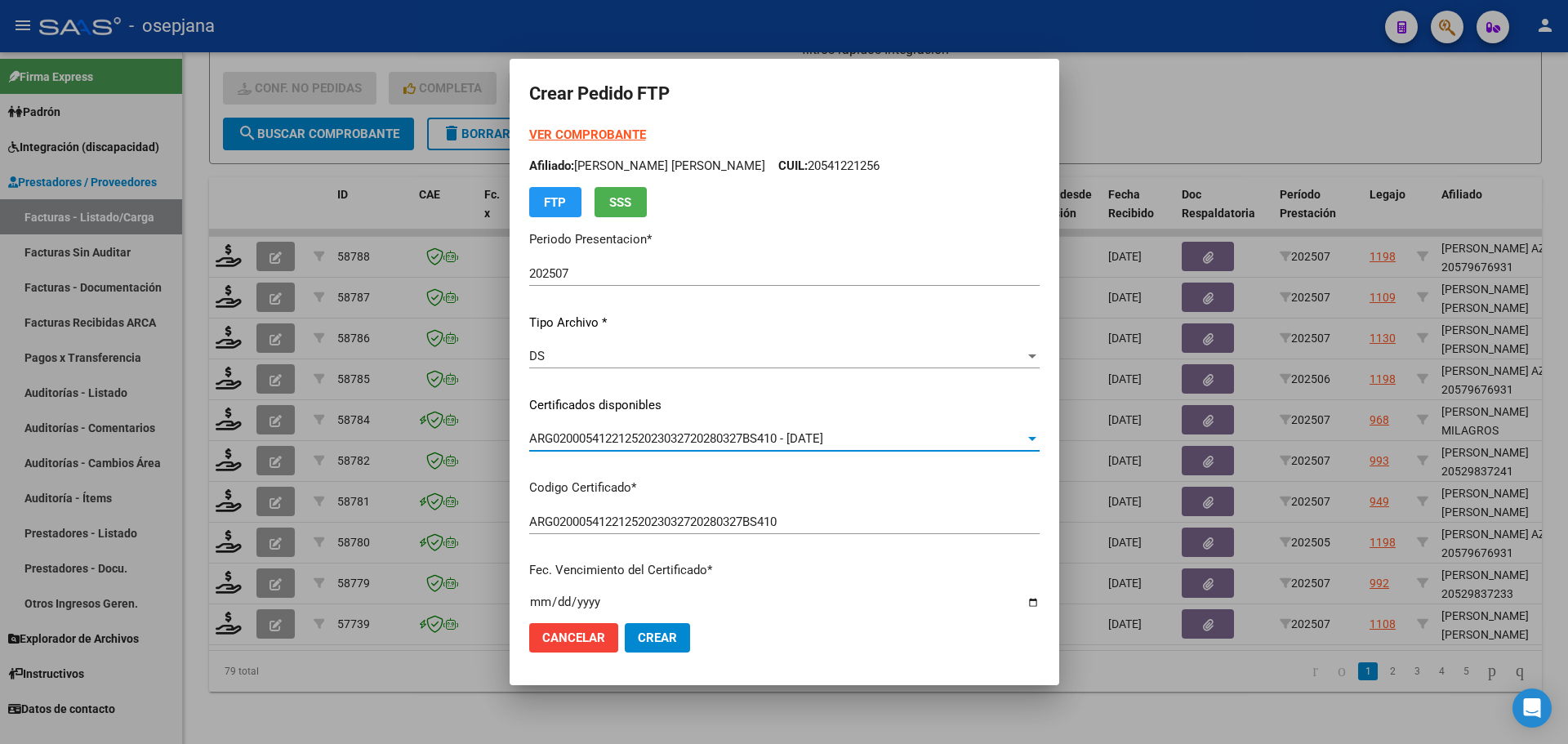
click at [561, 130] on strong "VER COMPROBANTE" at bounding box center [587, 135] width 116 height 15
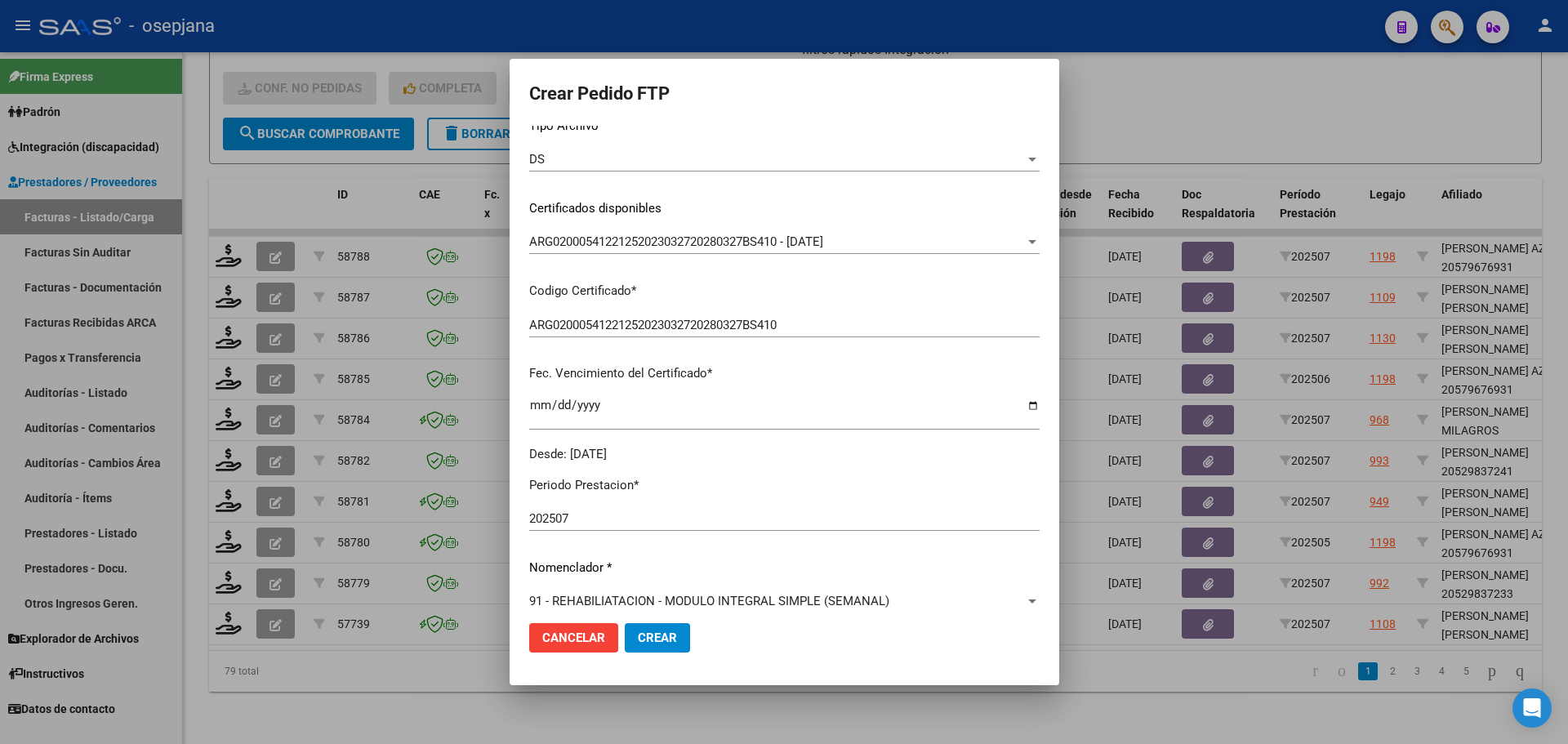
scroll to position [490, 0]
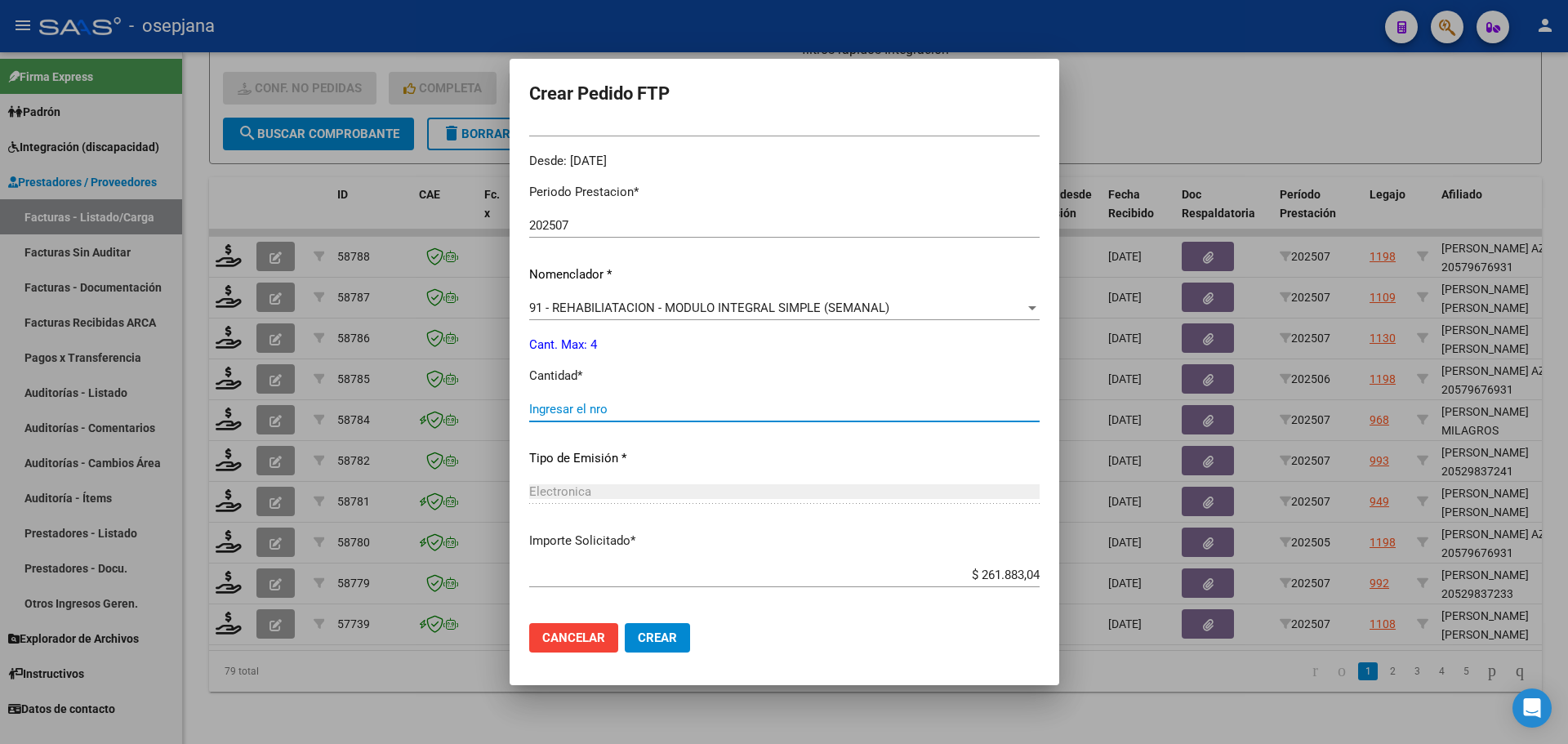
click at [529, 414] on input "Ingresar el nro" at bounding box center [784, 409] width 511 height 15
type input "4"
click at [647, 631] on span "Crear" at bounding box center [657, 637] width 39 height 15
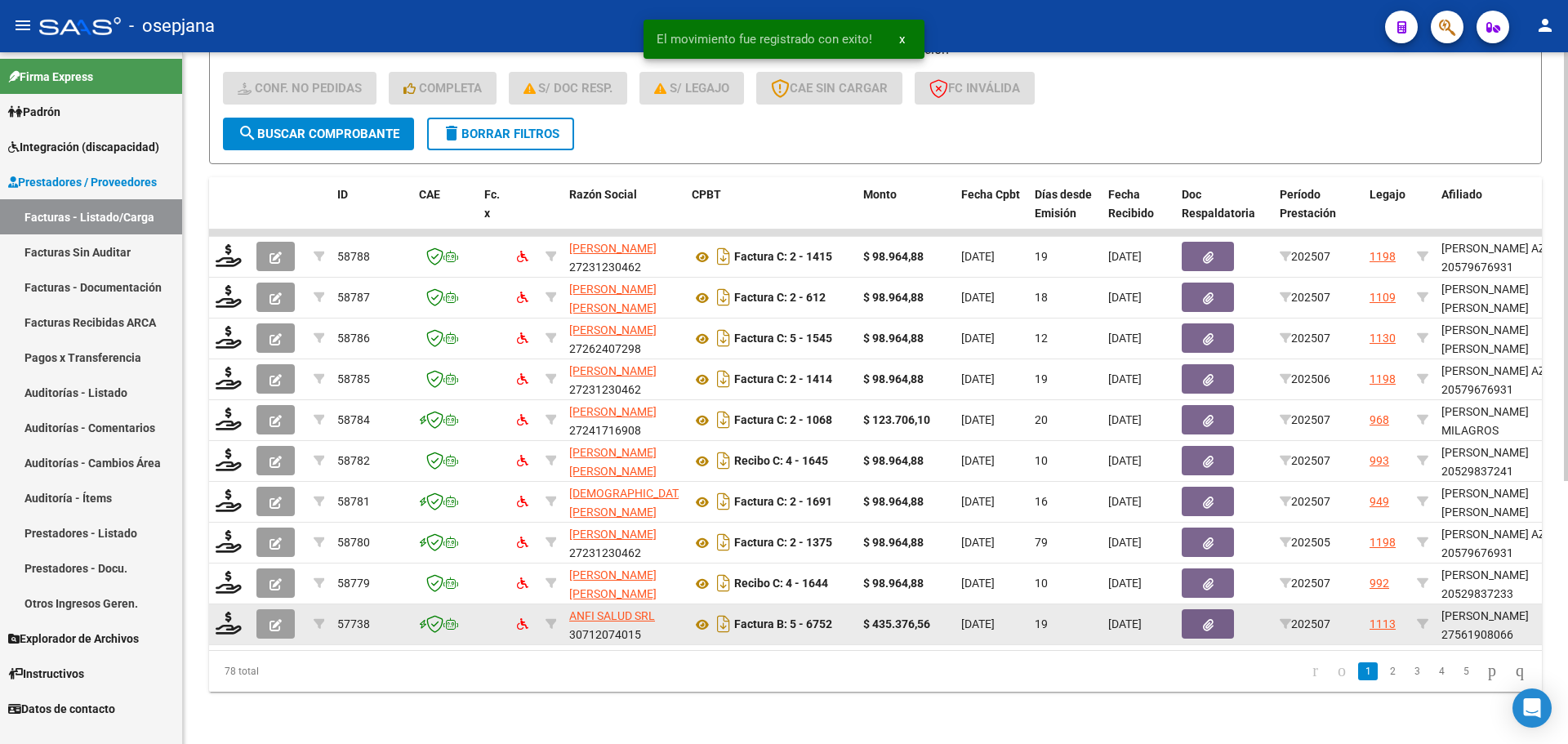
click at [219, 626] on datatable-body-cell at bounding box center [229, 624] width 41 height 40
click at [227, 613] on icon at bounding box center [228, 622] width 26 height 23
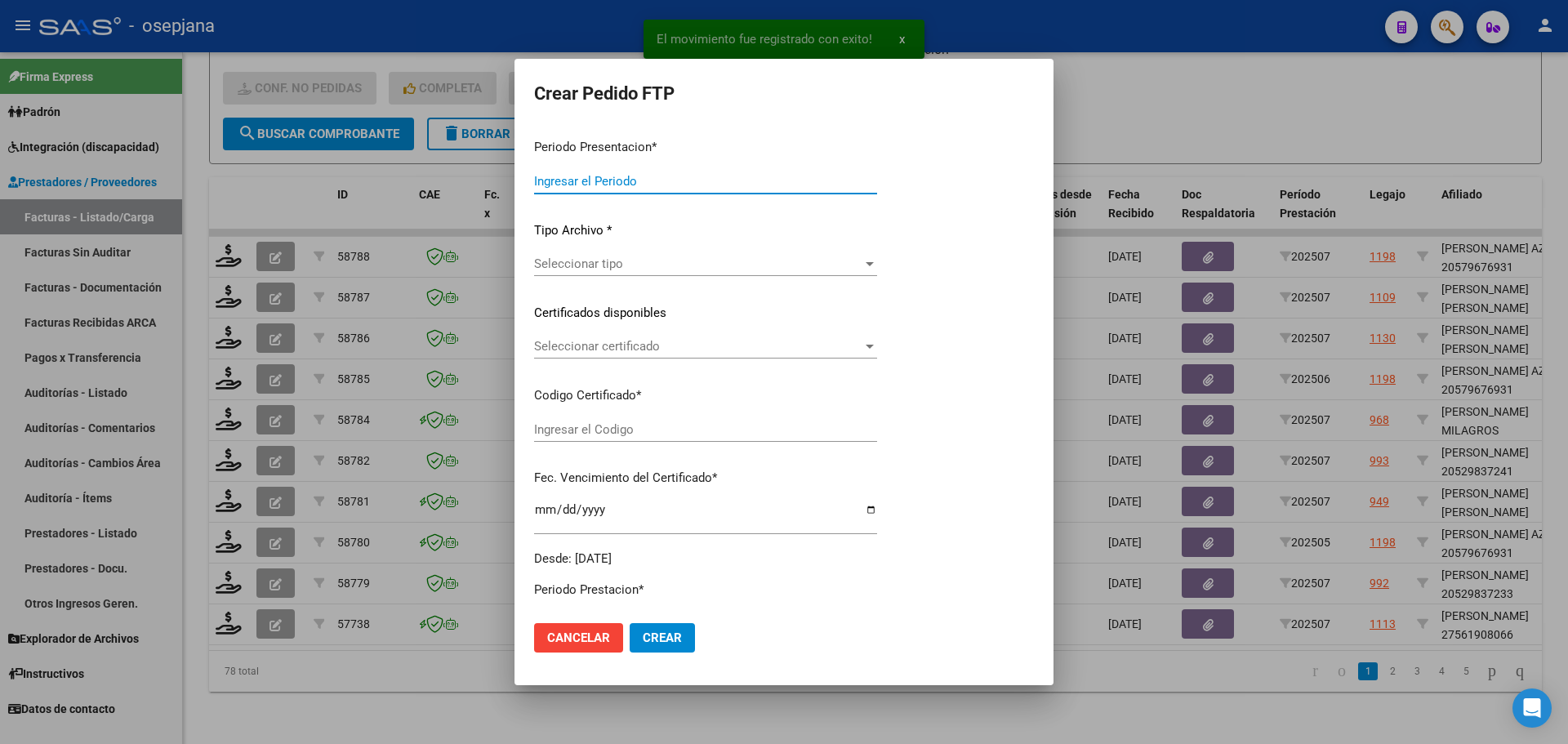
type input "202507"
type input "$ 435.376,56"
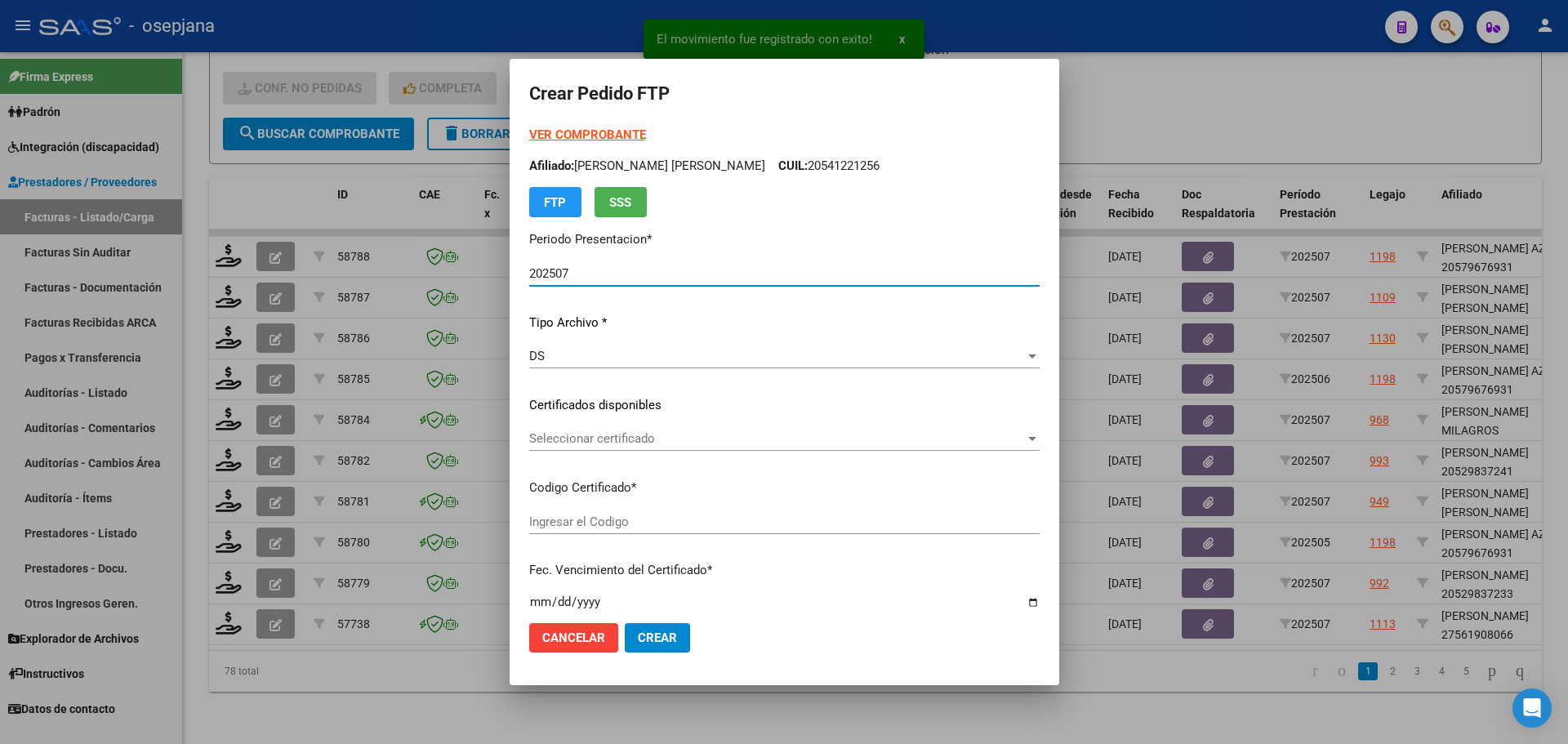
type input "ARG01000561908062023042420260424BSAS410"
type input "2026-04-24"
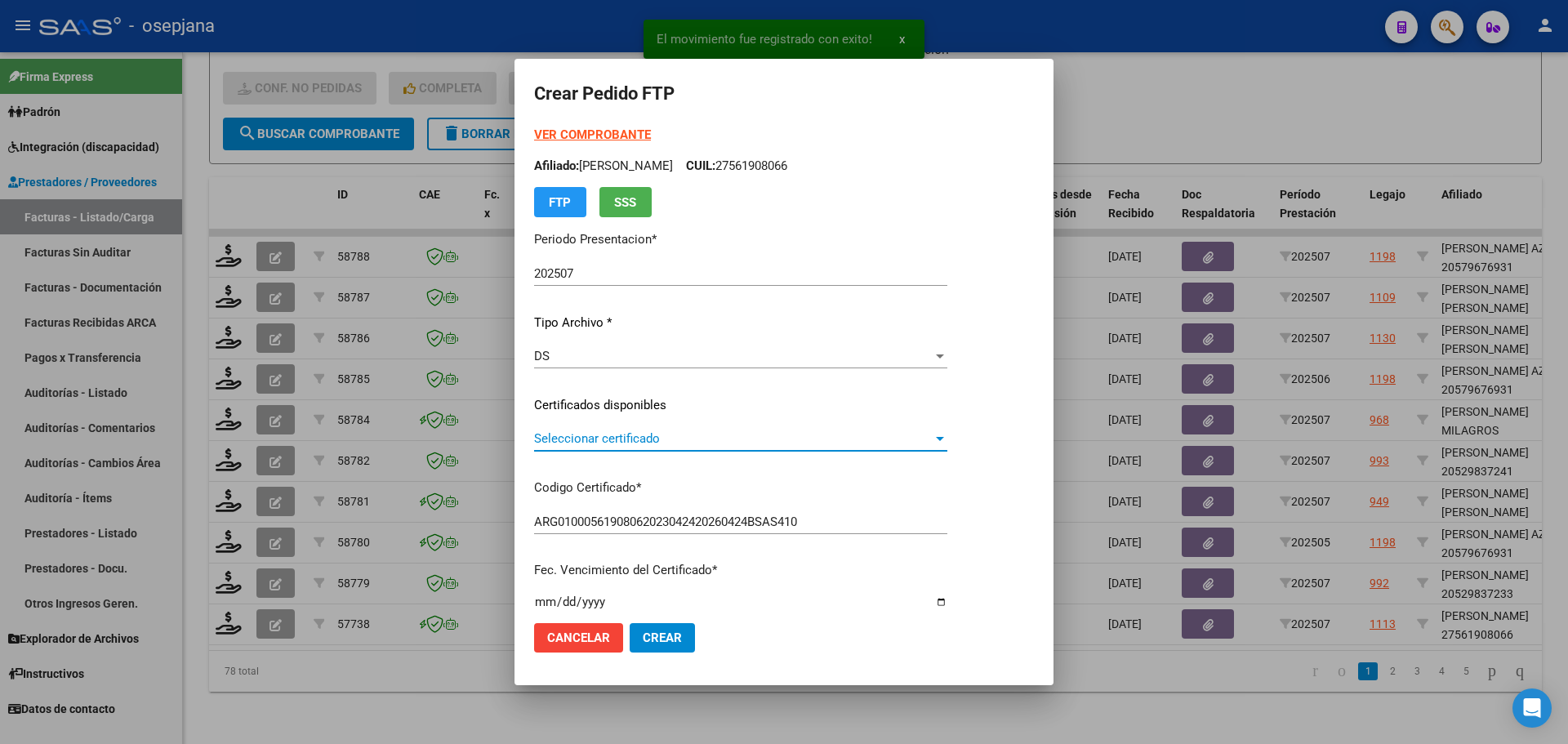
click at [596, 438] on span "Seleccionar certificado" at bounding box center [733, 438] width 399 height 15
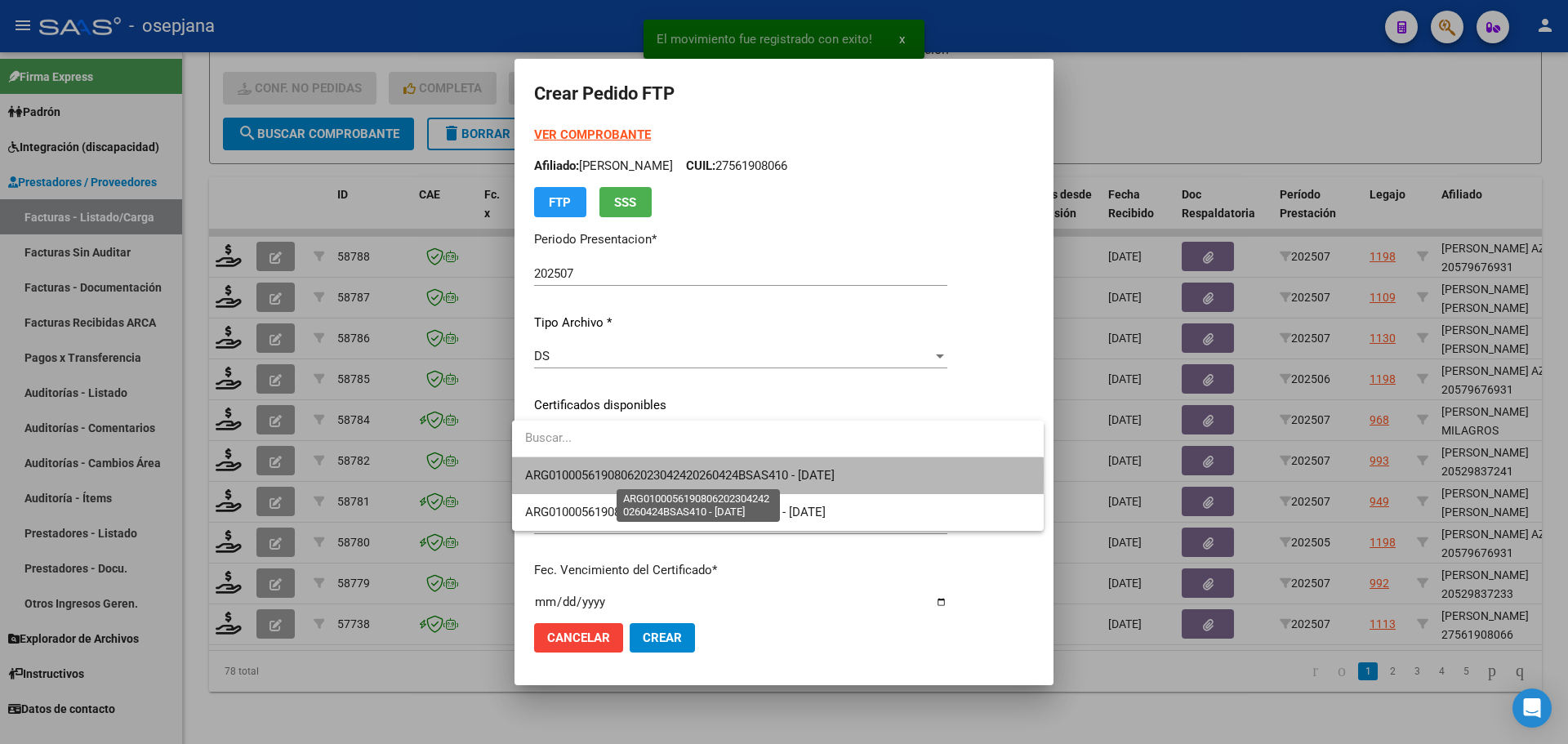
click at [610, 475] on span "ARG01000561908062023042420260424BSAS410 - 2026-04-24" at bounding box center [680, 475] width 309 height 15
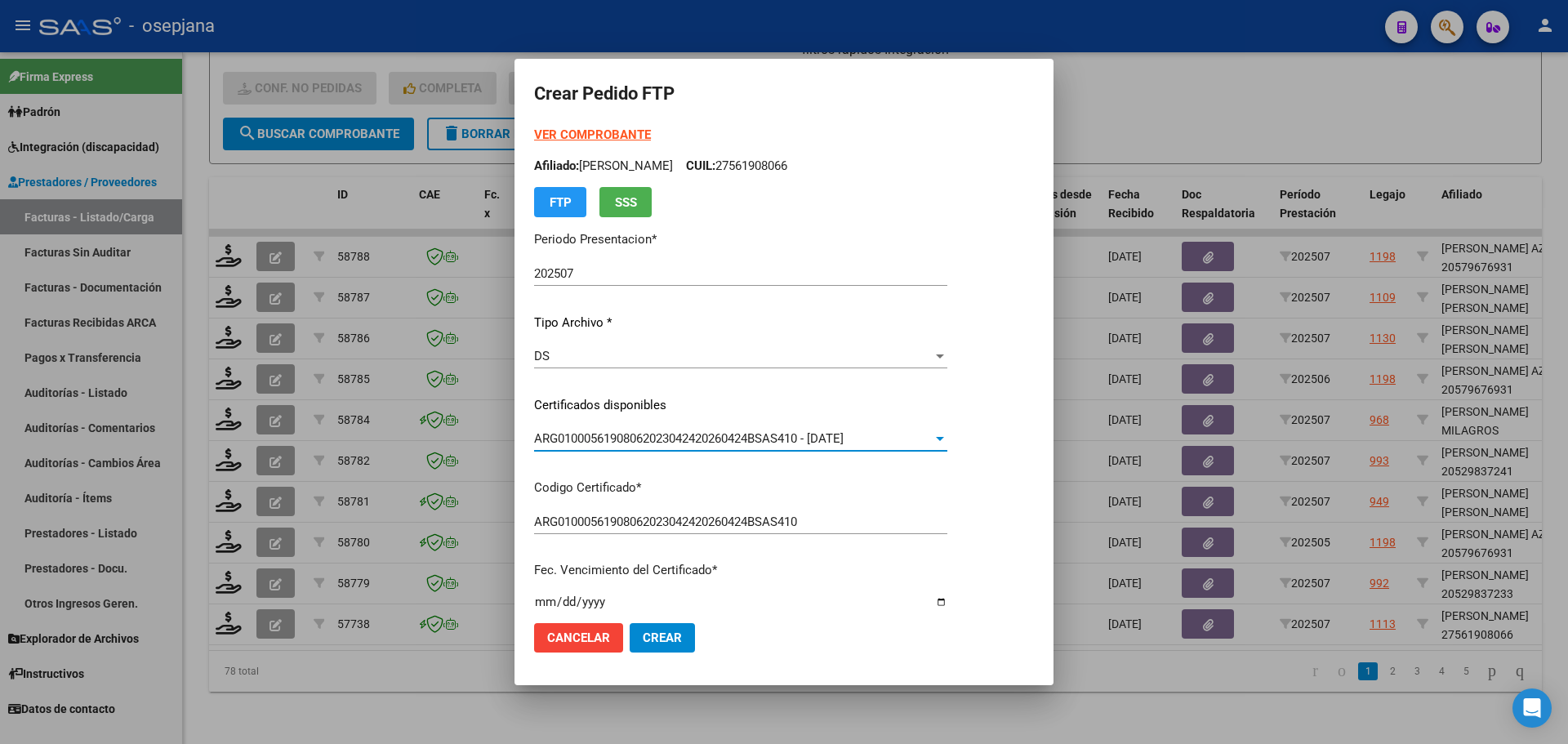
click at [581, 135] on strong "VER COMPROBANTE" at bounding box center [592, 135] width 116 height 15
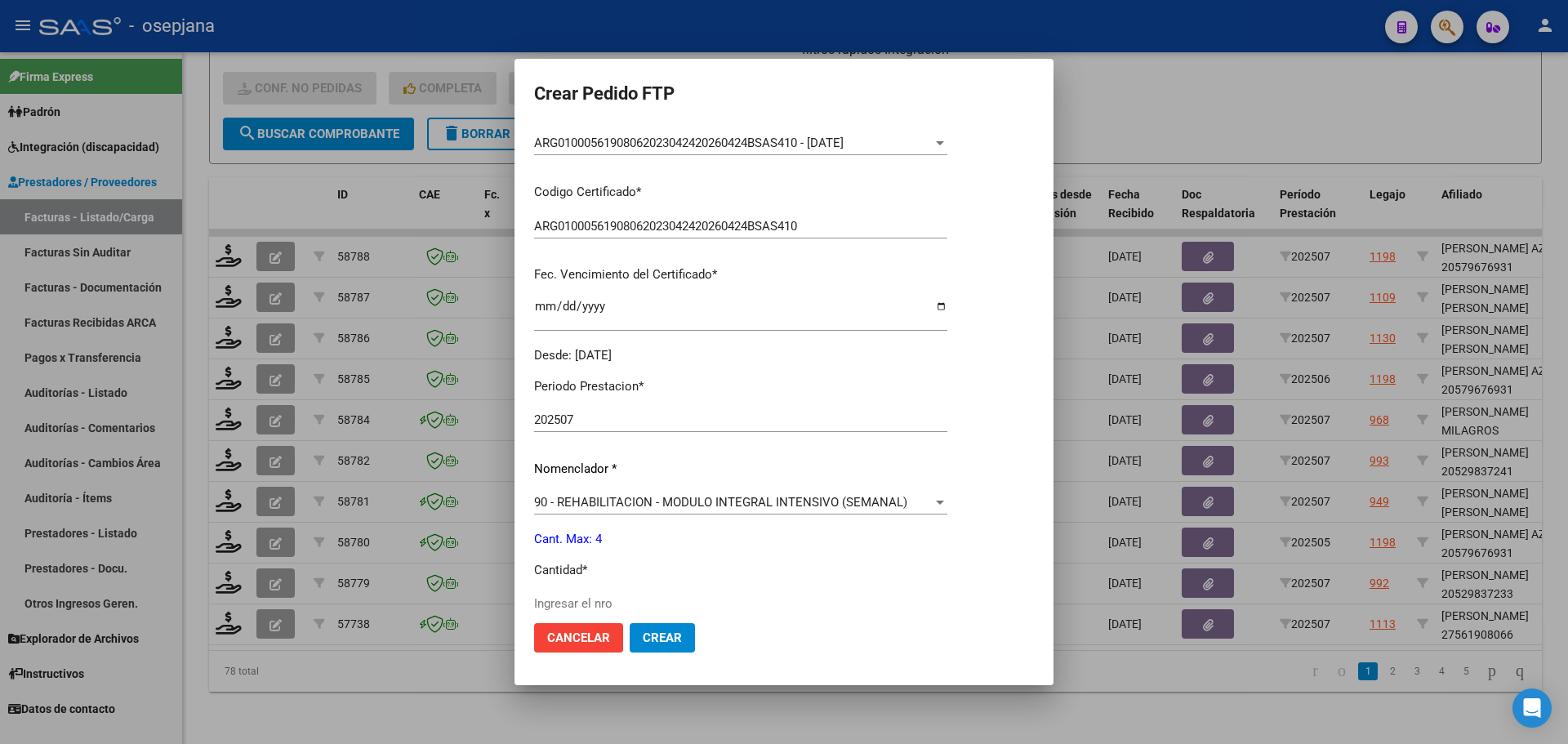
scroll to position [565, 0]
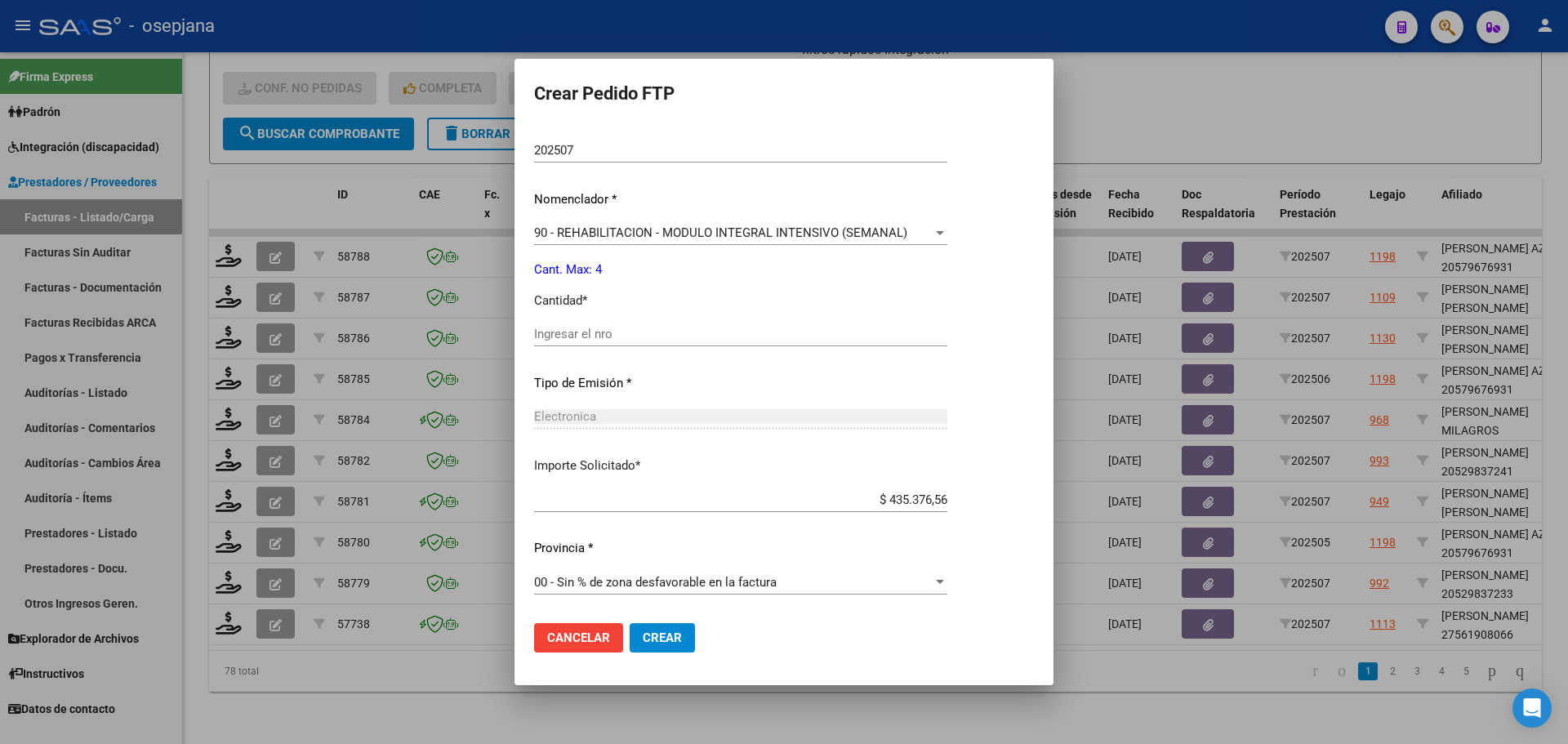
click at [570, 333] on input "Ingresar el nro" at bounding box center [741, 333] width 413 height 15
type input "4"
click at [650, 633] on span "Crear" at bounding box center [662, 637] width 39 height 15
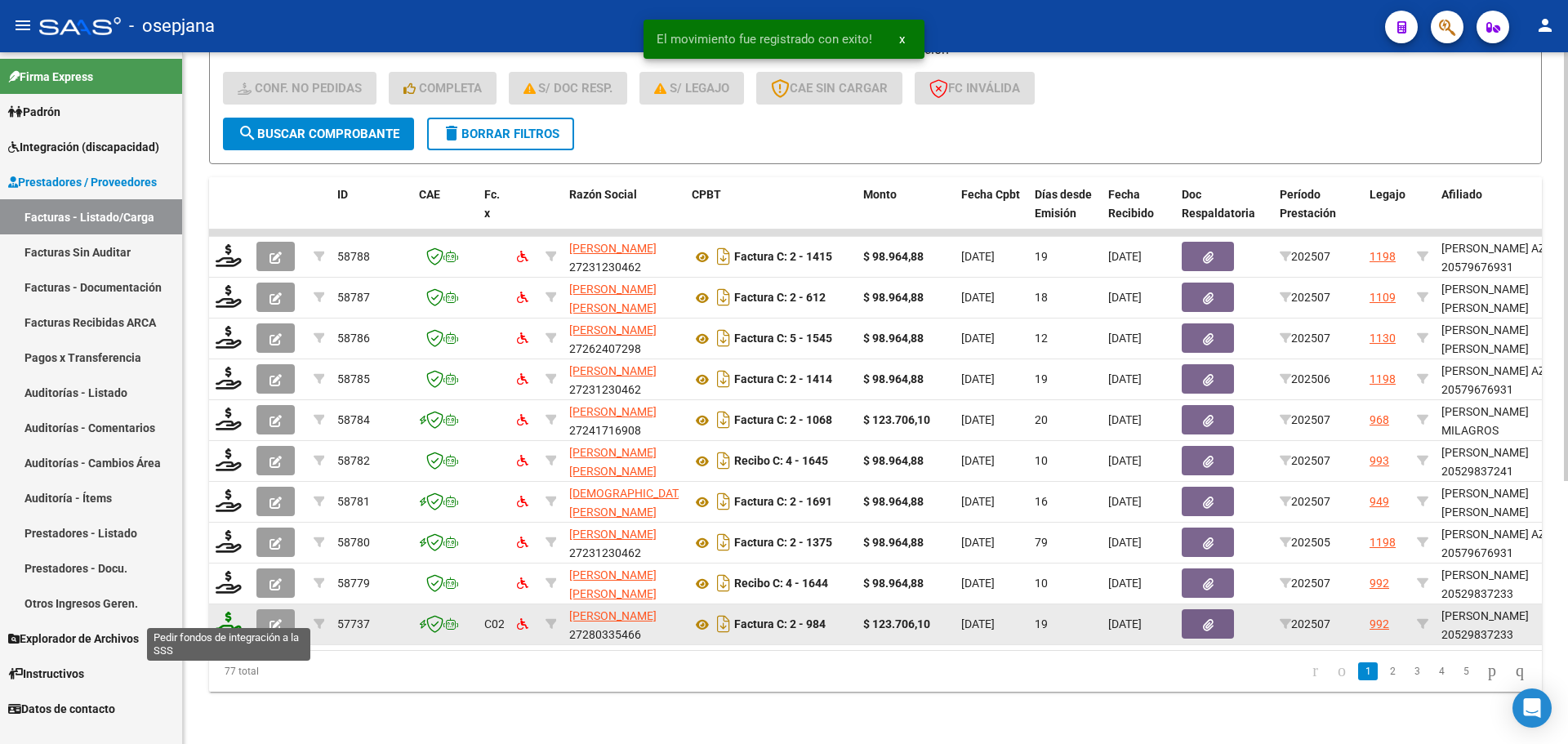
click at [234, 616] on icon at bounding box center [228, 622] width 26 height 23
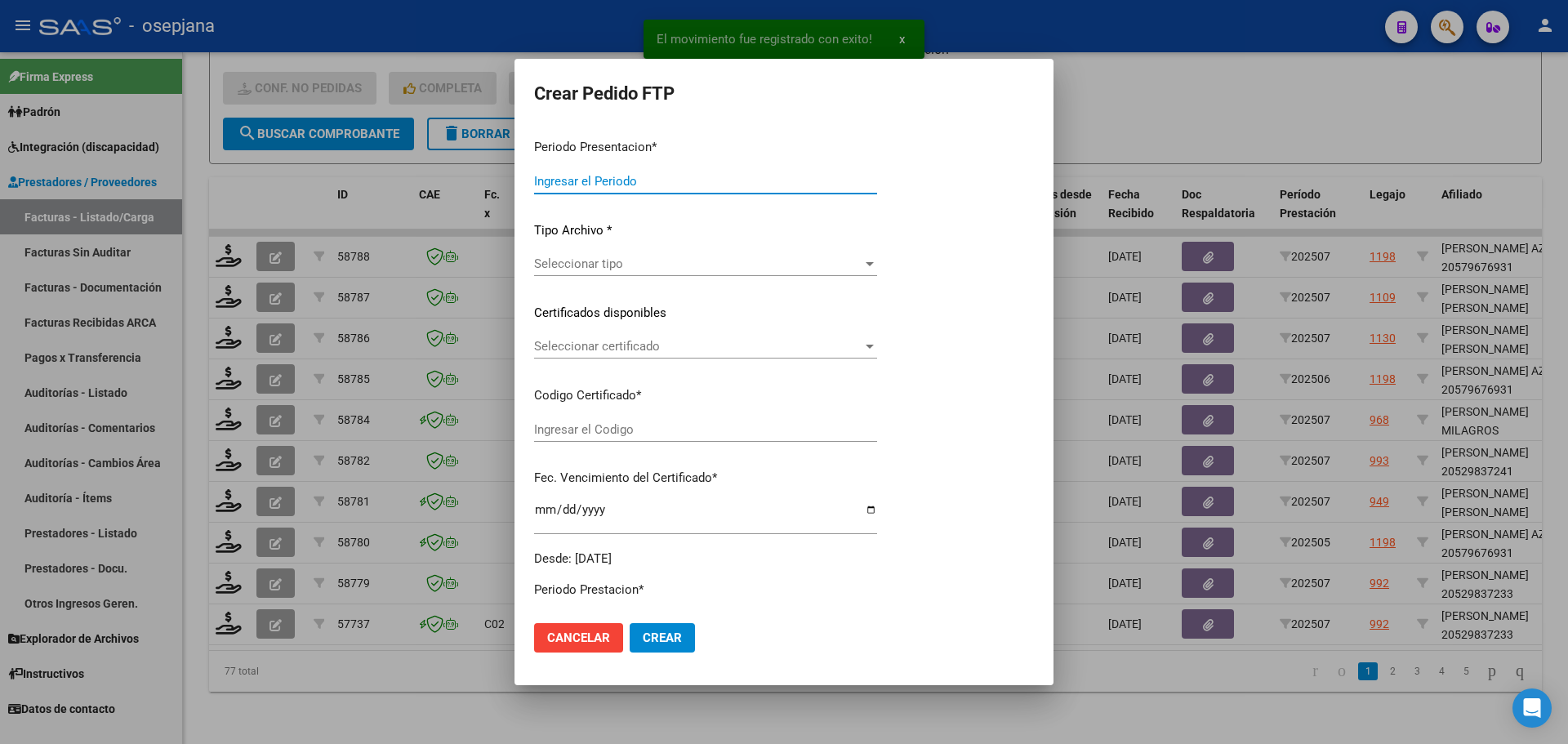
type input "202507"
type input "$ 123.706,10"
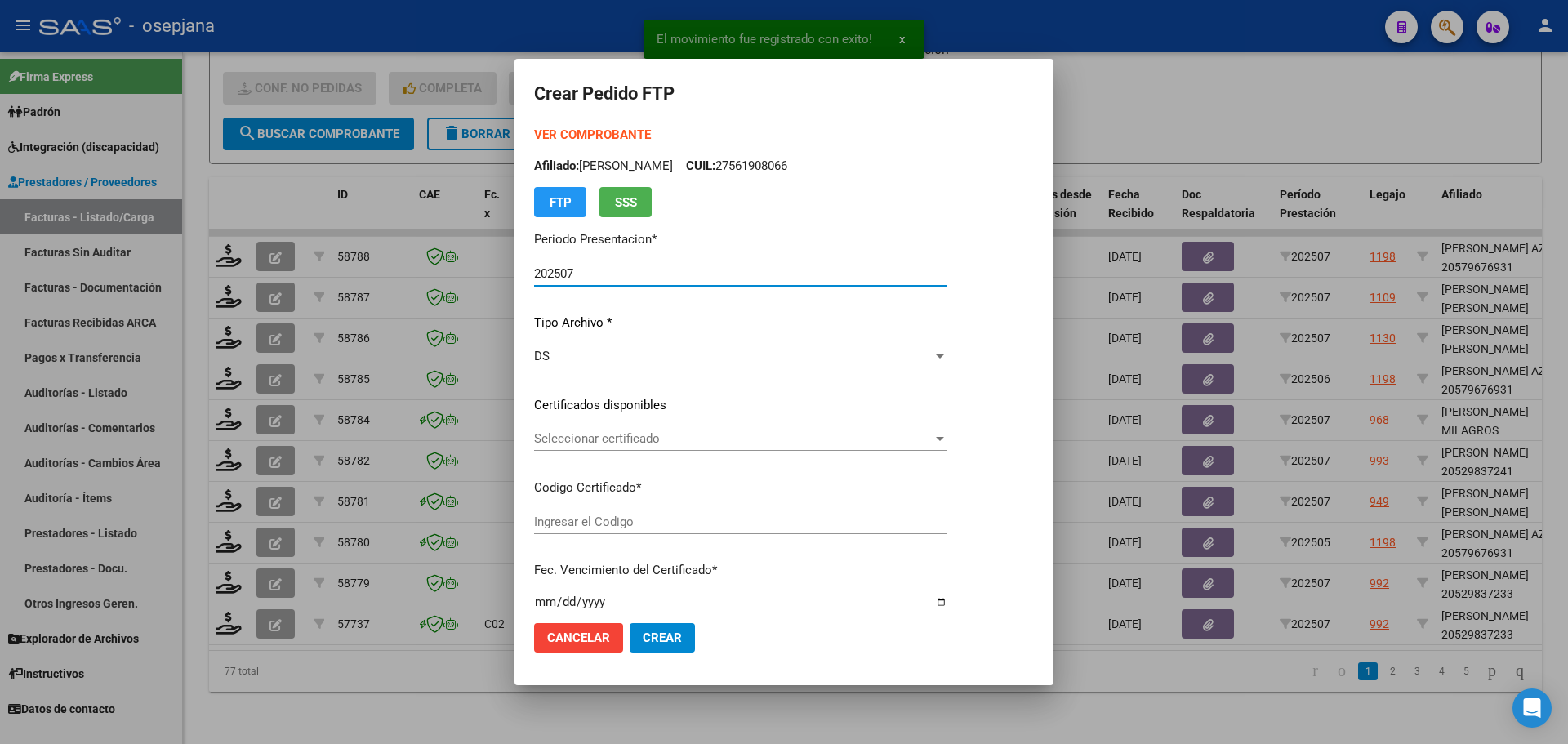
type input "ARG02000529837232022051720270517BSAS448"
type input "2027-05-17"
click at [651, 431] on span "Seleccionar certificado" at bounding box center [733, 438] width 399 height 15
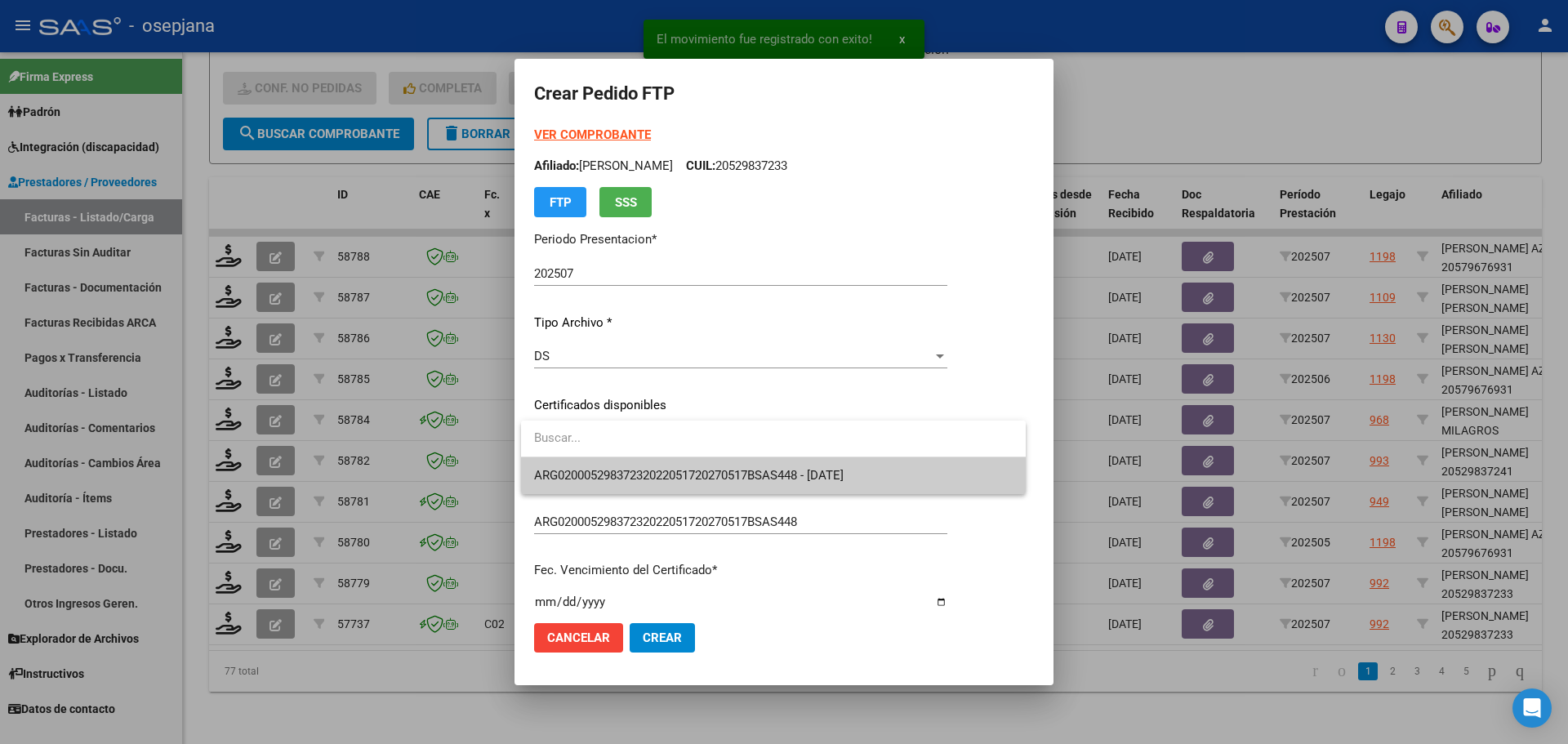
click at [664, 467] on span "ARG02000529837232022051720270517BSAS448 - 2027-05-17" at bounding box center [773, 476] width 478 height 36
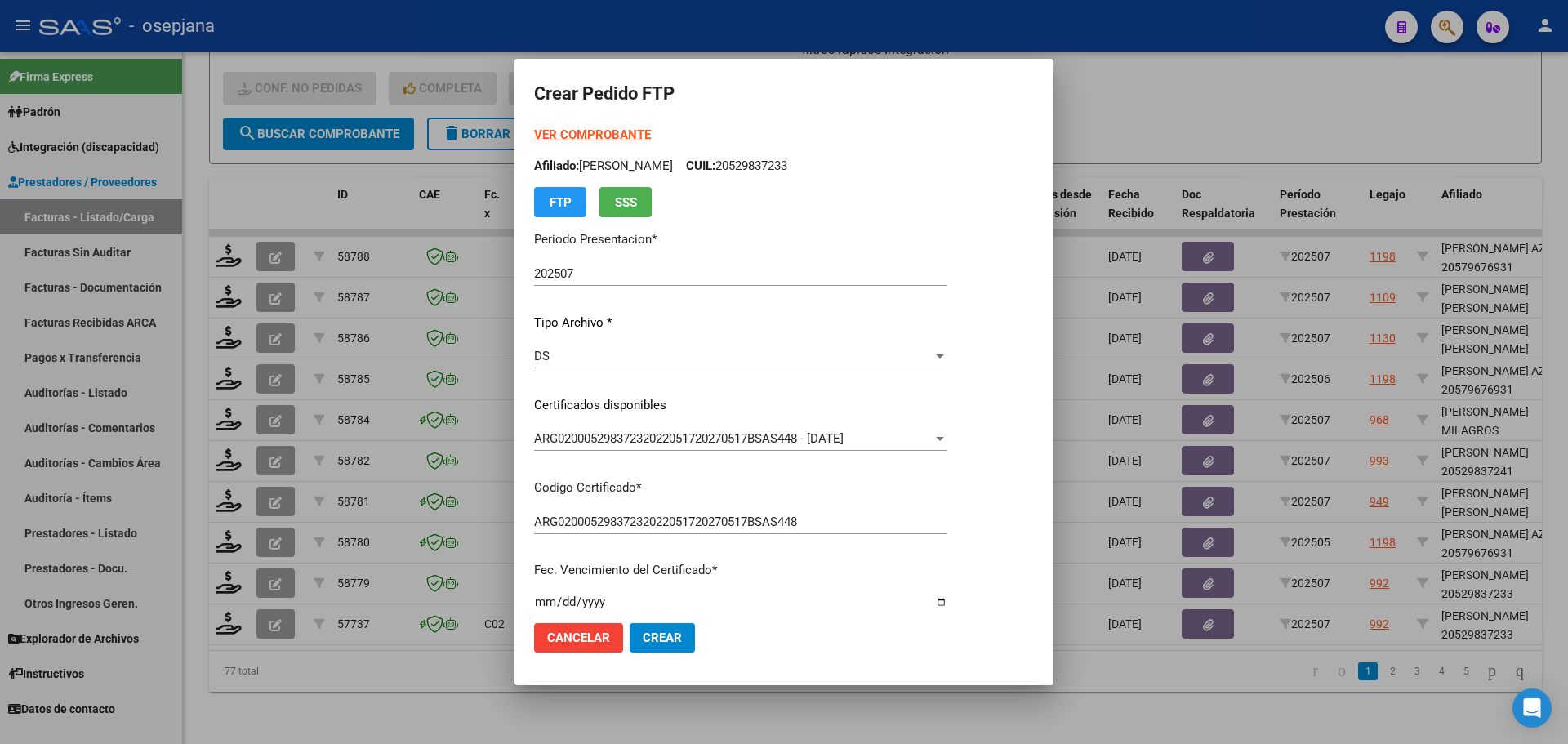
click at [581, 132] on strong "VER COMPROBANTE" at bounding box center [592, 135] width 116 height 15
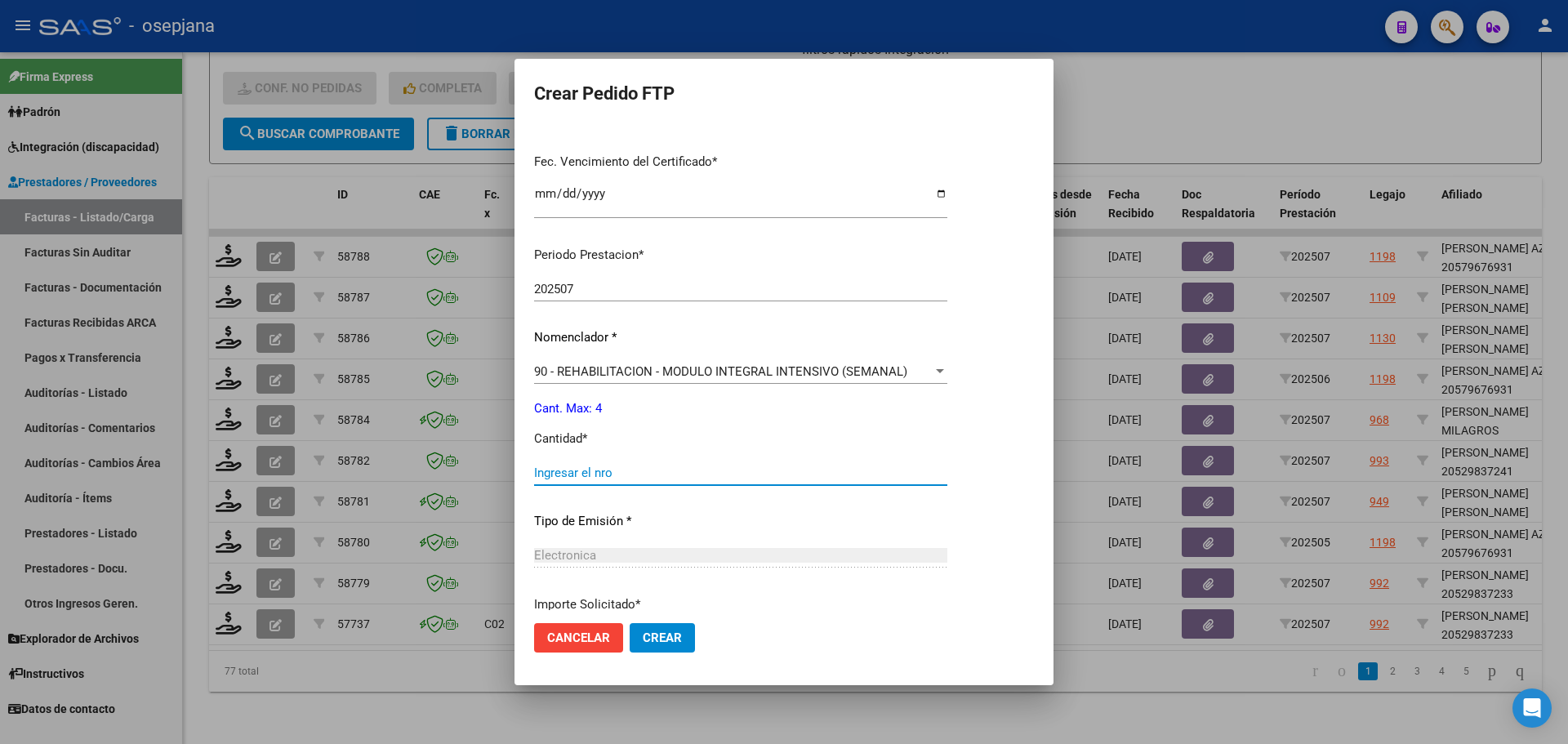
click at [564, 465] on input "Ingresar el nro" at bounding box center [741, 472] width 413 height 15
type input "4"
click at [684, 635] on button "Crear" at bounding box center [662, 638] width 65 height 30
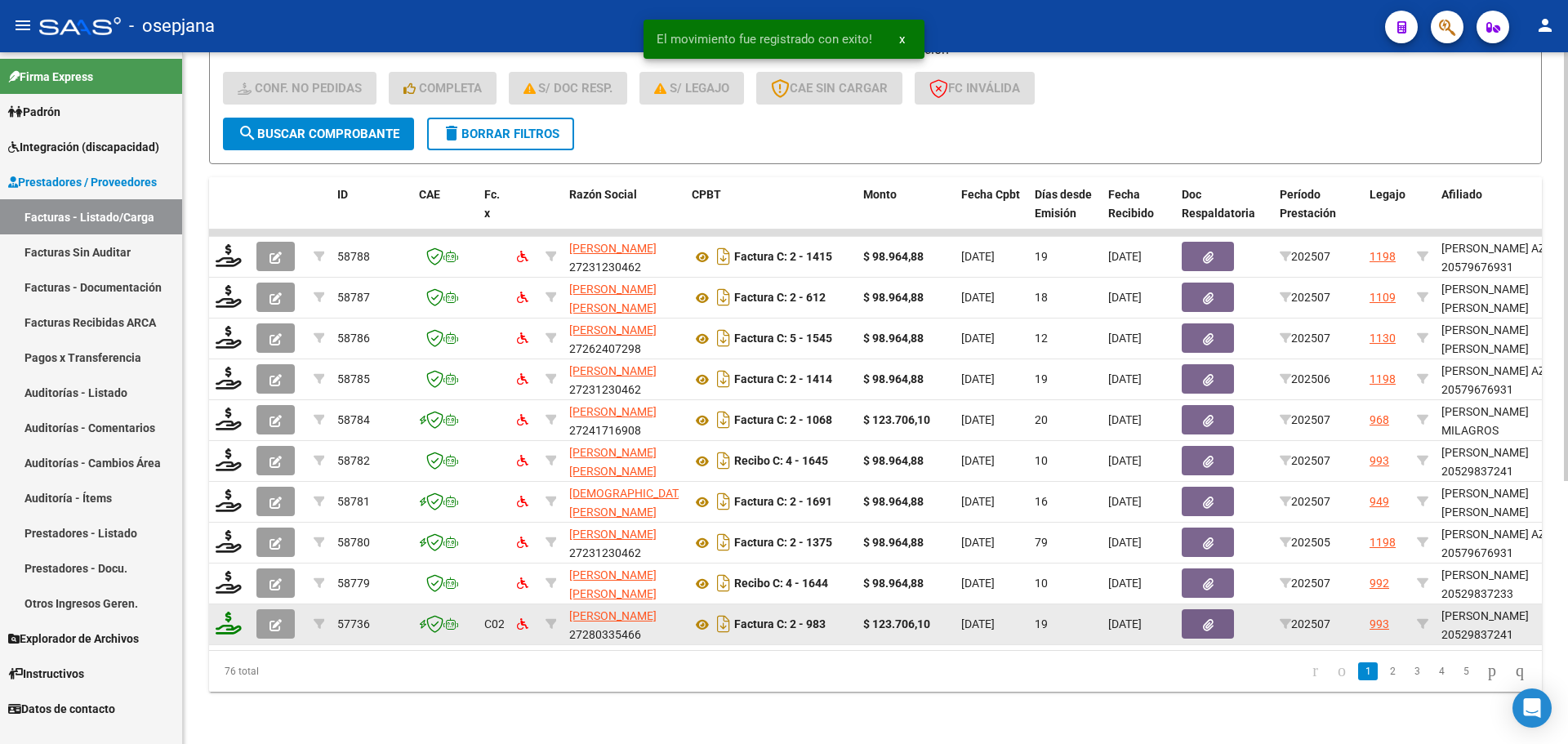
click at [234, 611] on icon at bounding box center [228, 622] width 26 height 23
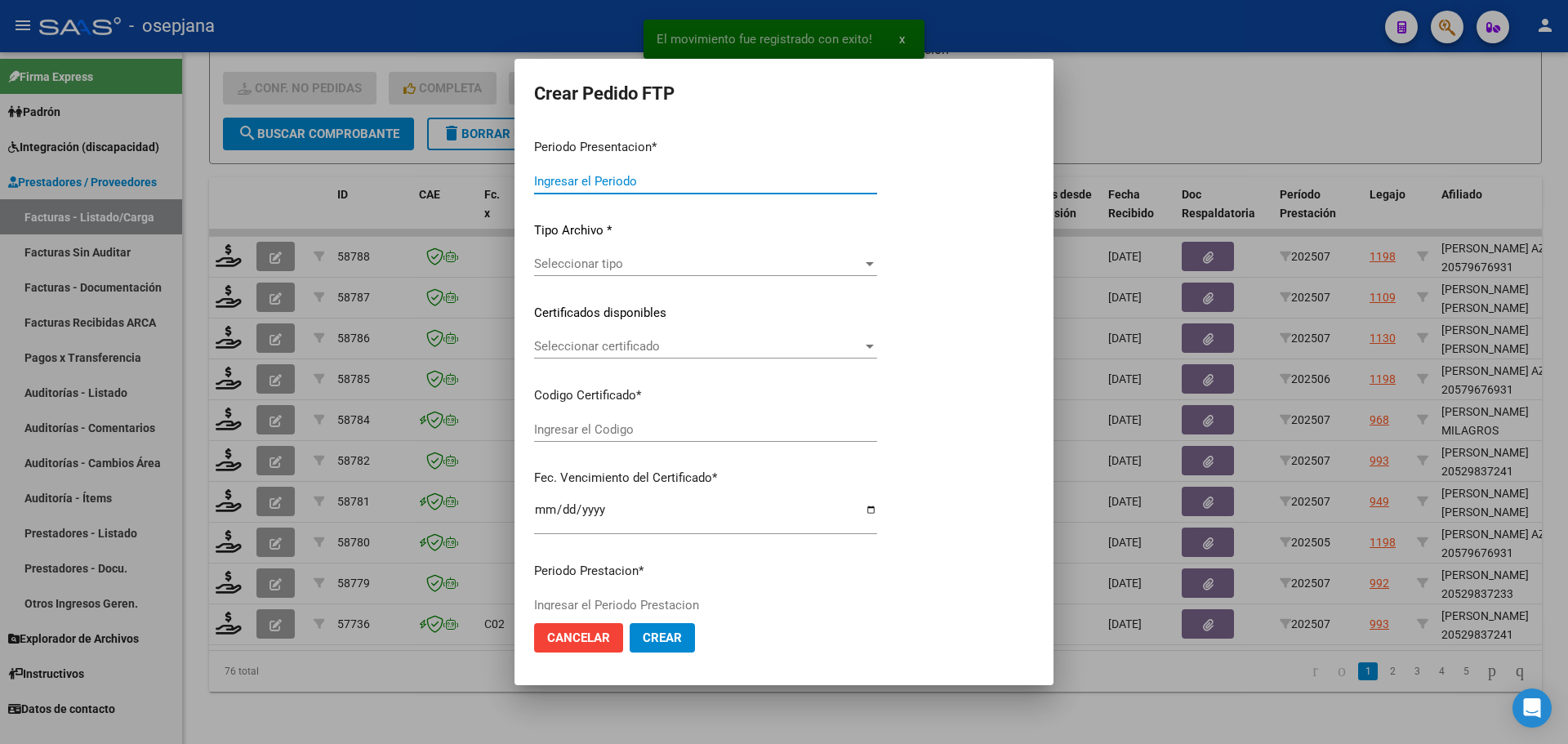
type input "202507"
type input "$ 123.706,10"
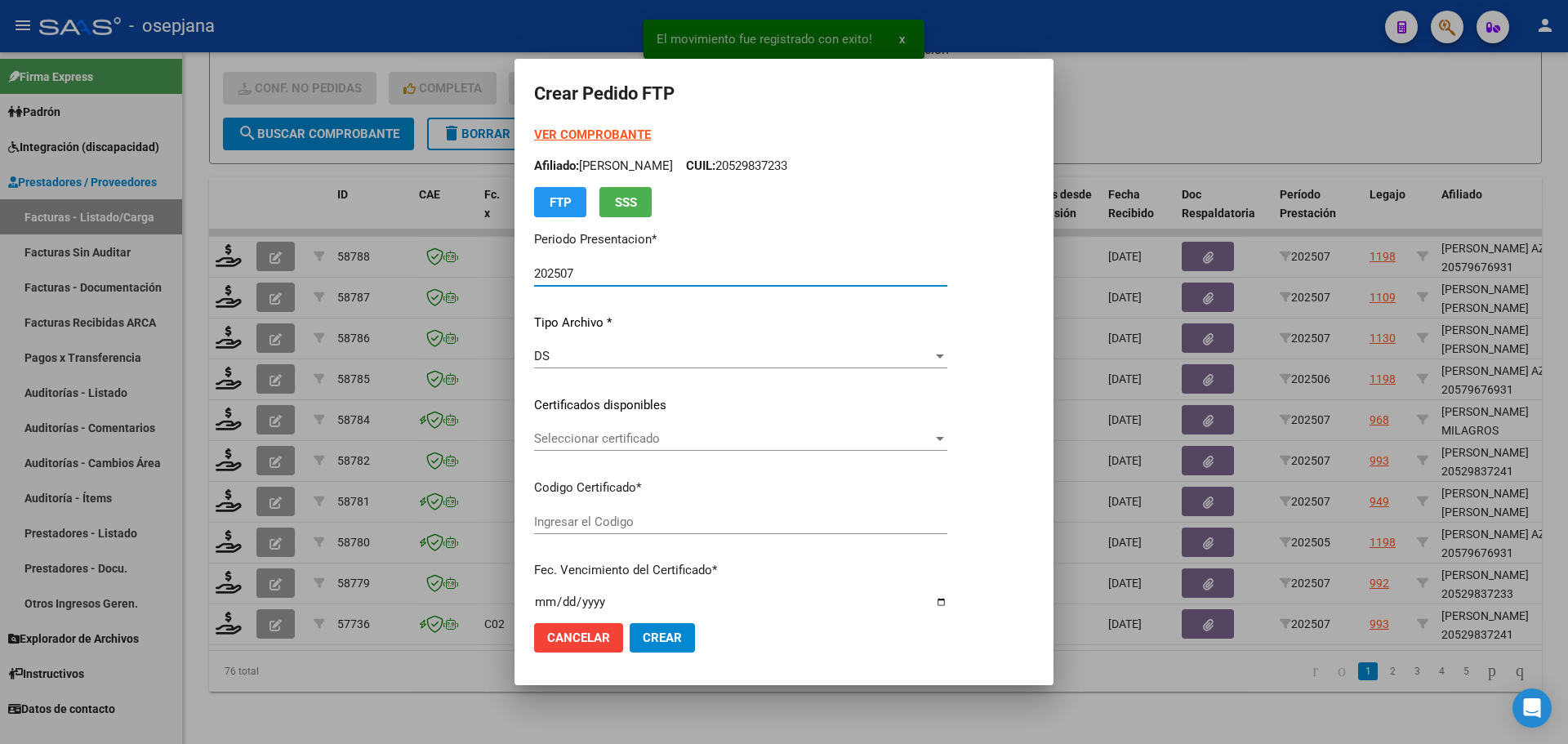
type input "ARG02000529837242022051720270517BSAS448"
type input "2027-05-17"
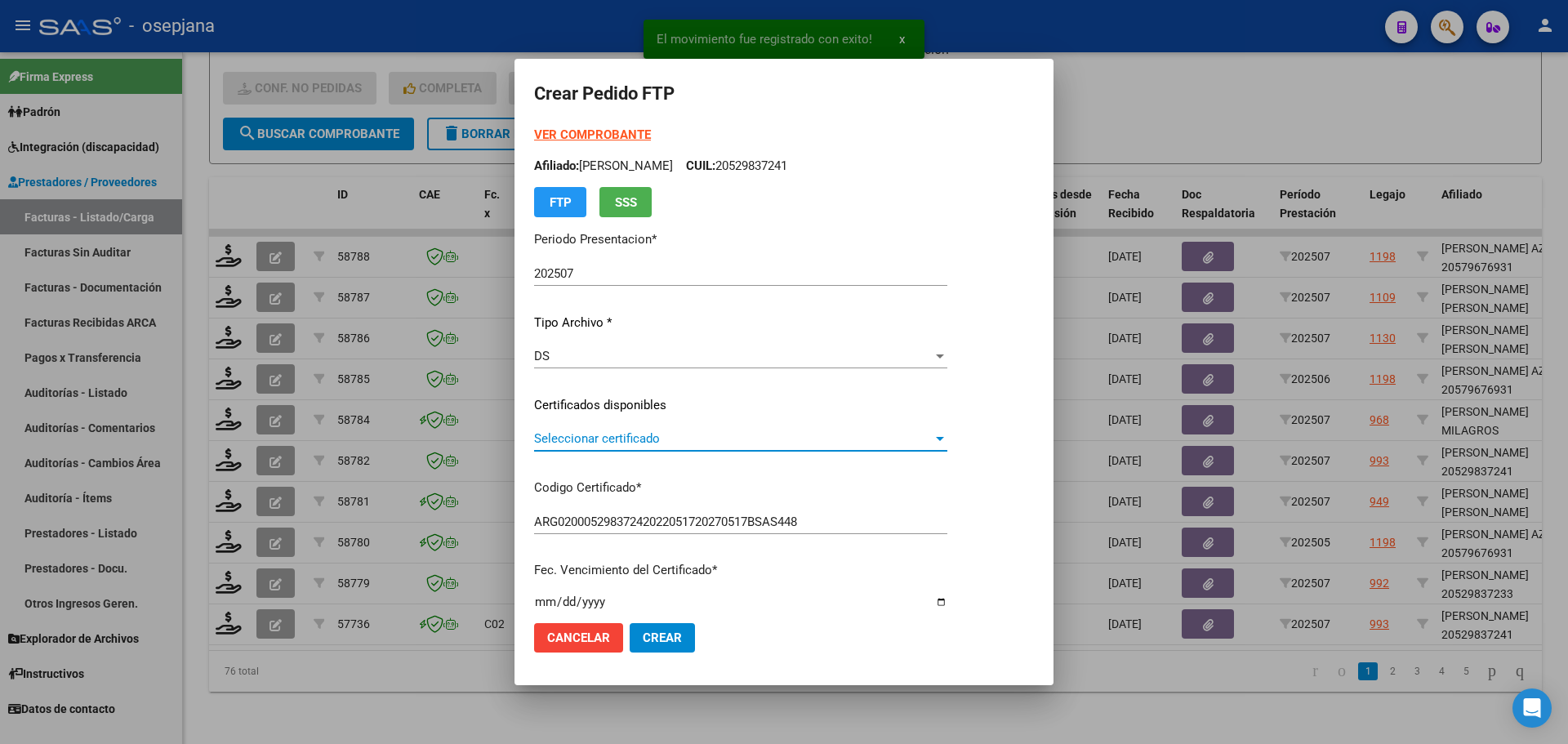
click at [669, 438] on span "Seleccionar certificado" at bounding box center [733, 438] width 399 height 15
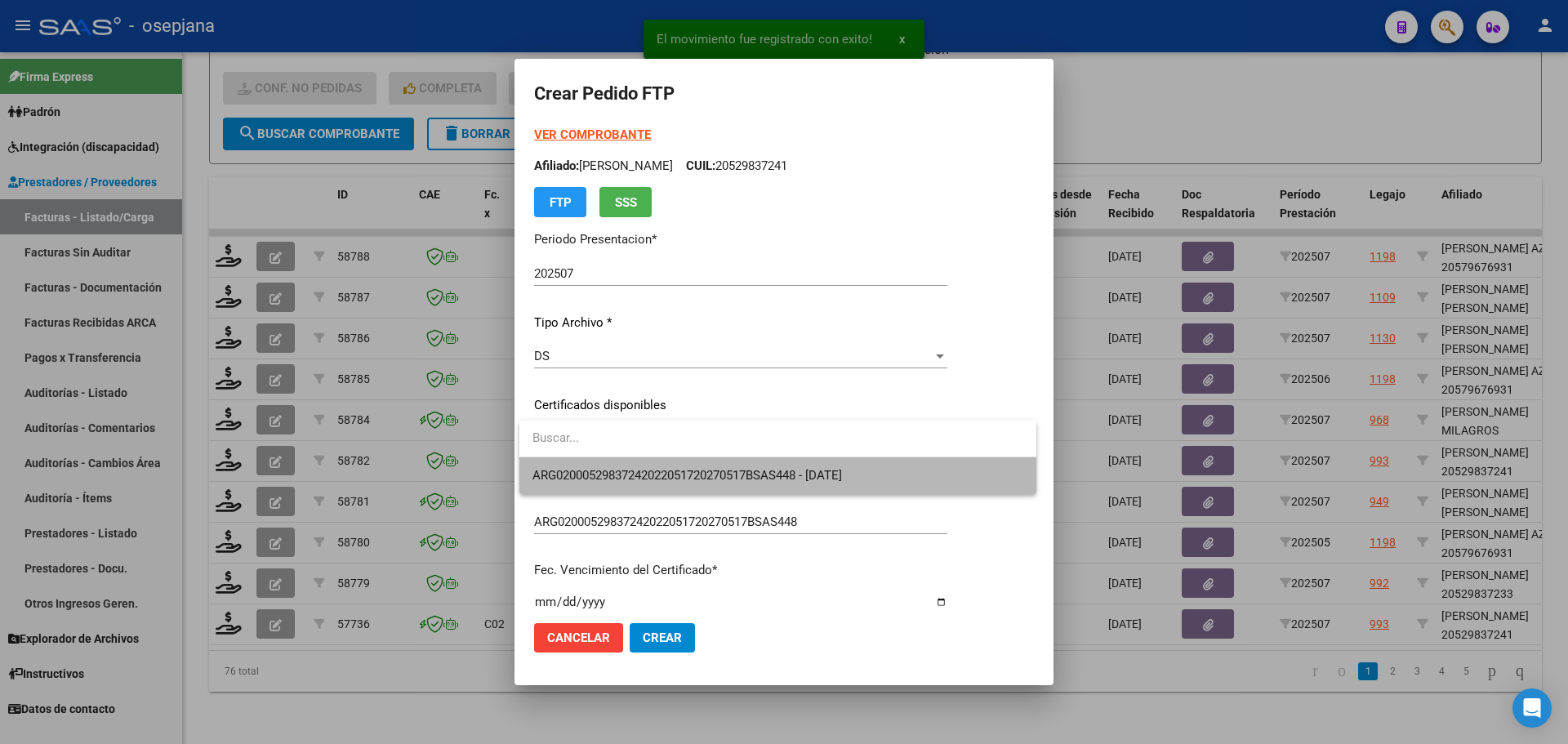
click at [677, 467] on span "ARG02000529837242022051720270517BSAS448 - 2027-05-17" at bounding box center [777, 476] width 491 height 36
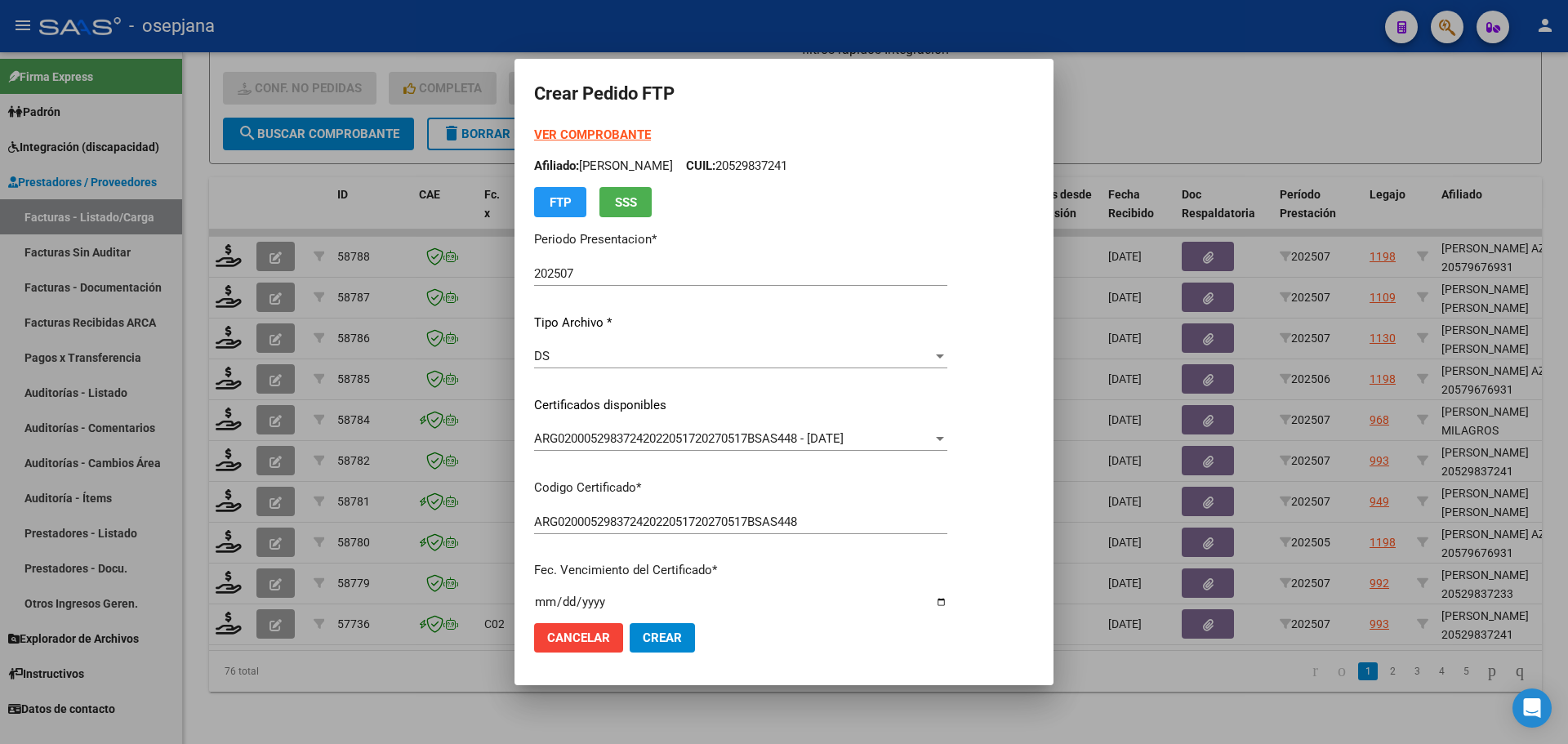
click at [624, 132] on strong "VER COMPROBANTE" at bounding box center [592, 135] width 116 height 15
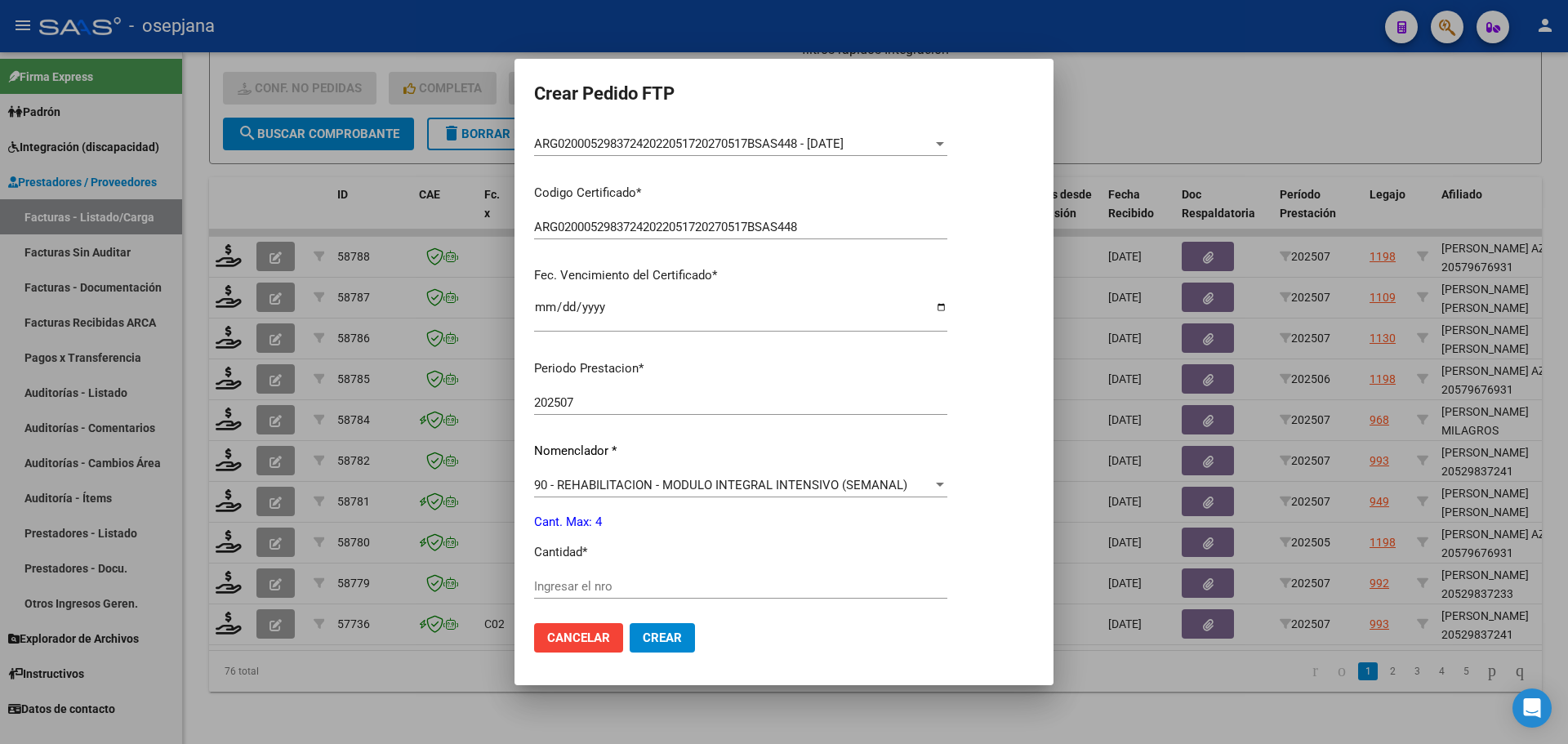
scroll to position [546, 0]
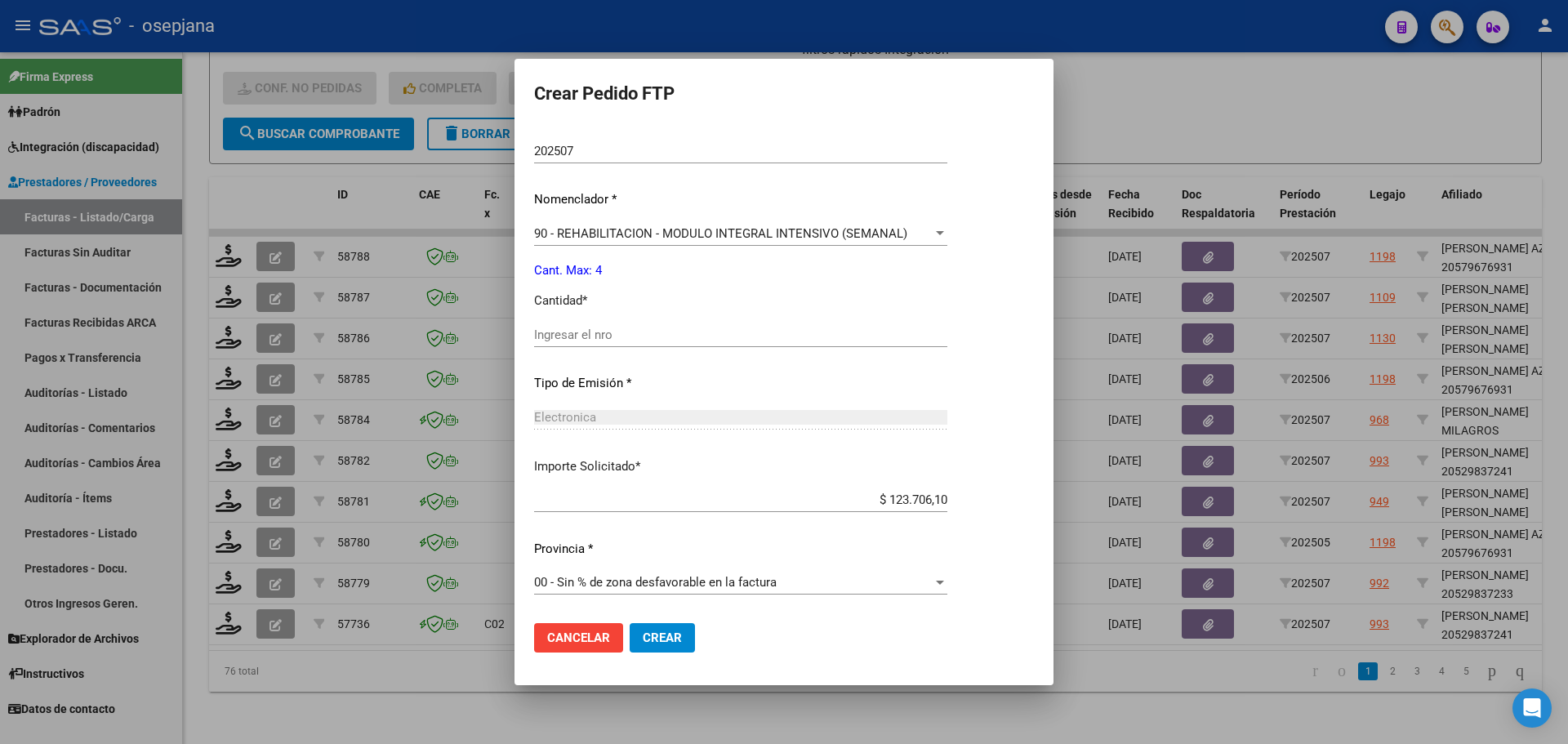
click at [563, 335] on input "Ingresar el nro" at bounding box center [741, 334] width 413 height 15
type input "4"
click at [666, 638] on span "Crear" at bounding box center [662, 637] width 39 height 15
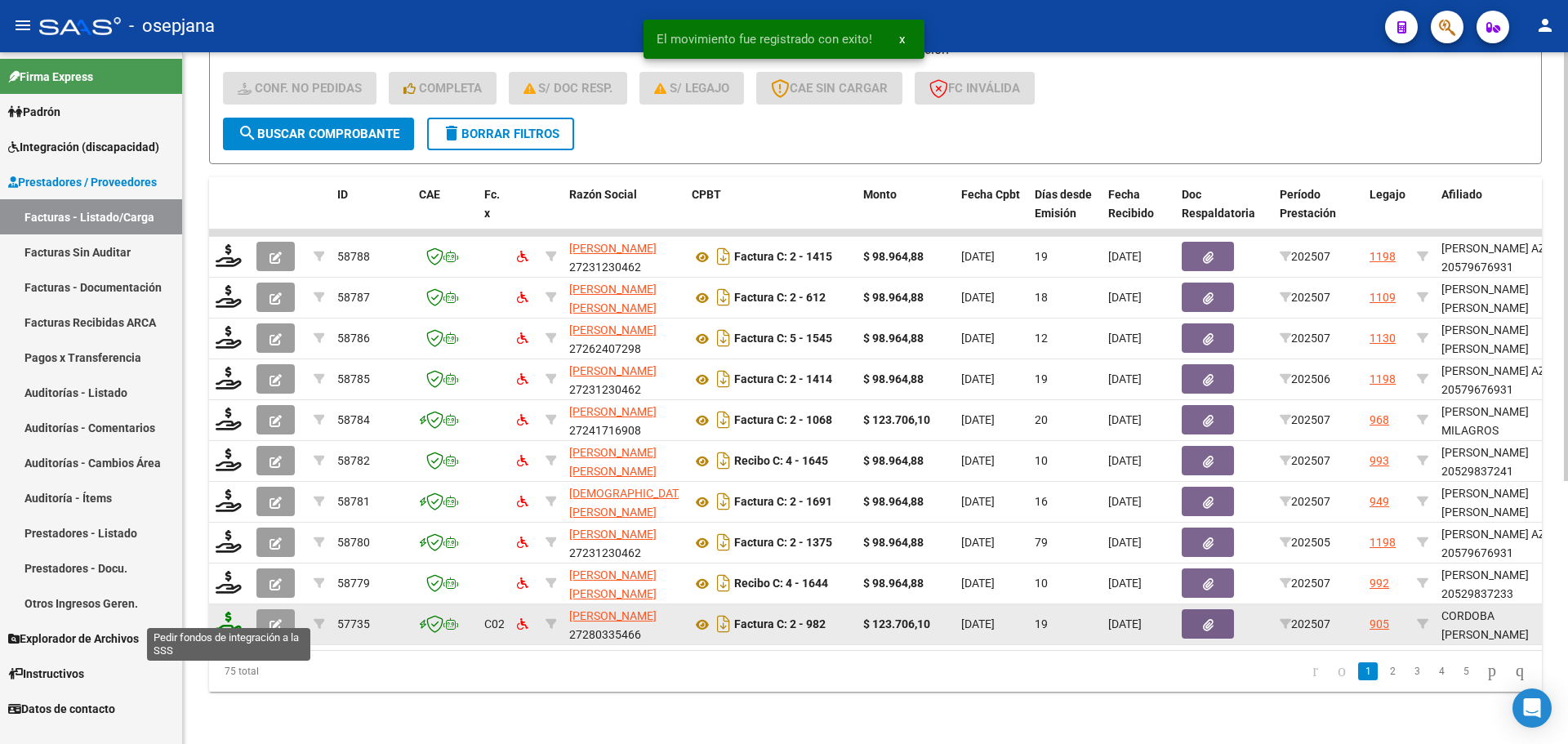
click at [227, 616] on icon at bounding box center [228, 622] width 26 height 23
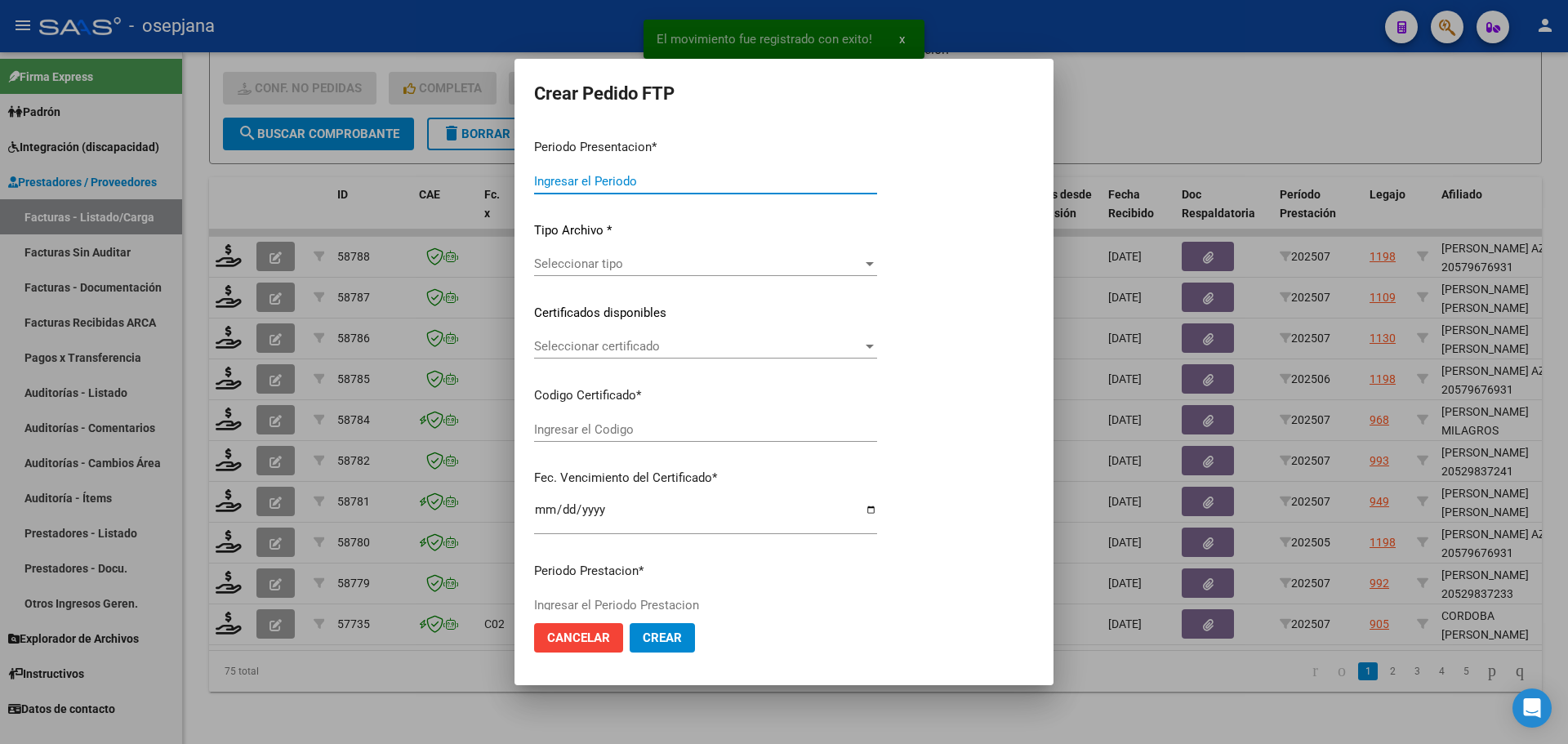
type input "202507"
type input "$ 123.706,10"
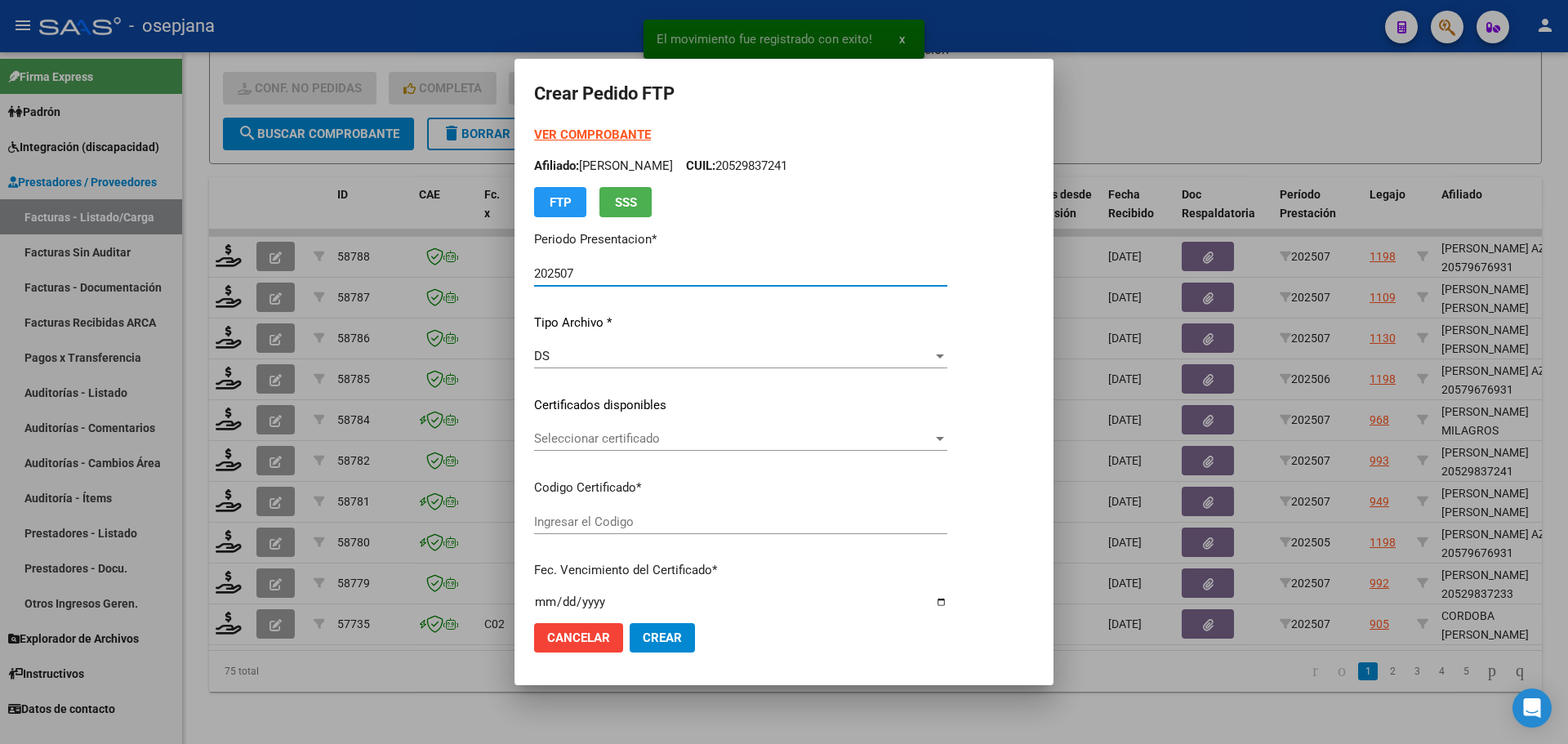
type input "ARG01000537416812021091420250914BSAS313"
type input "2025-09-14"
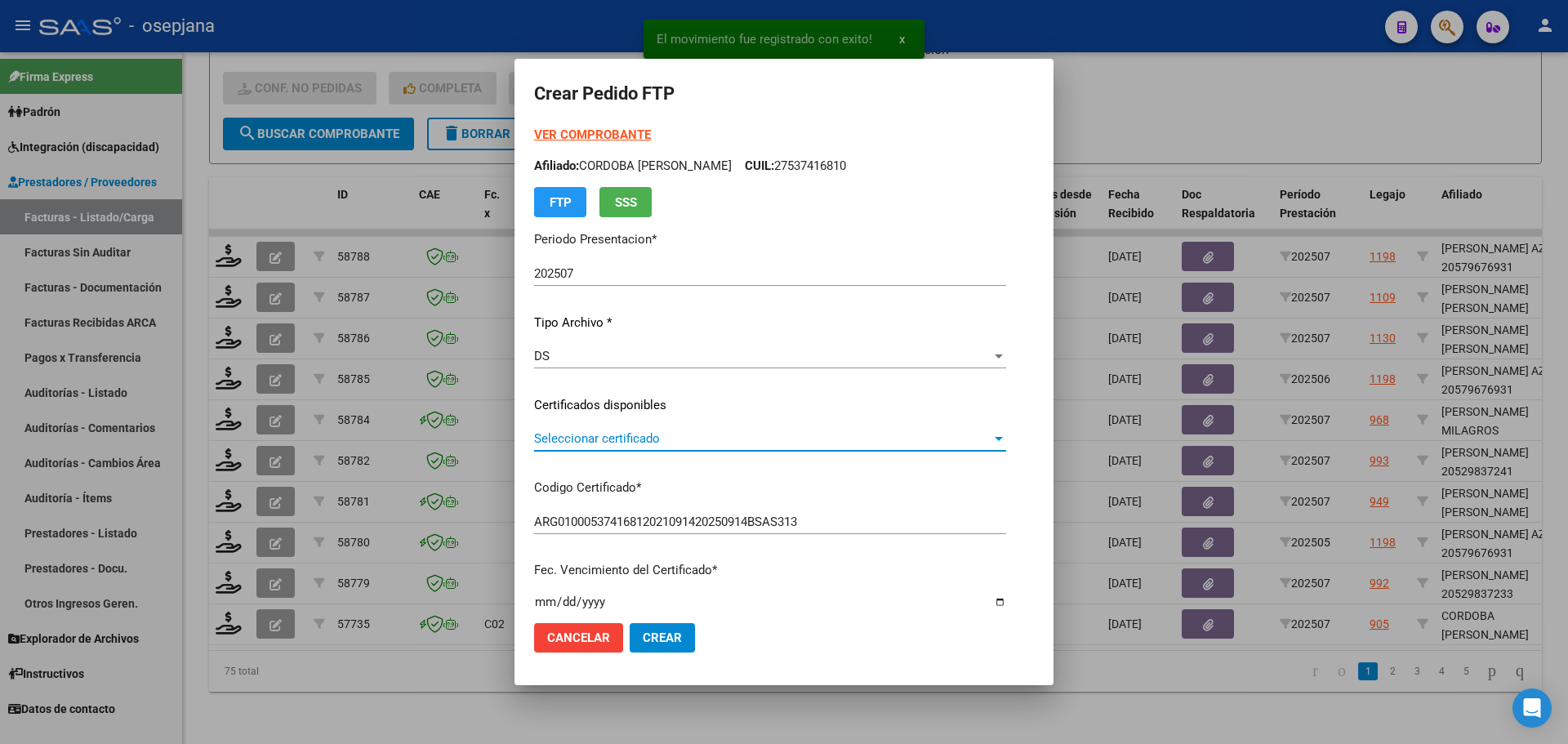
click at [609, 438] on span "Seleccionar certificado" at bounding box center [762, 438] width 458 height 15
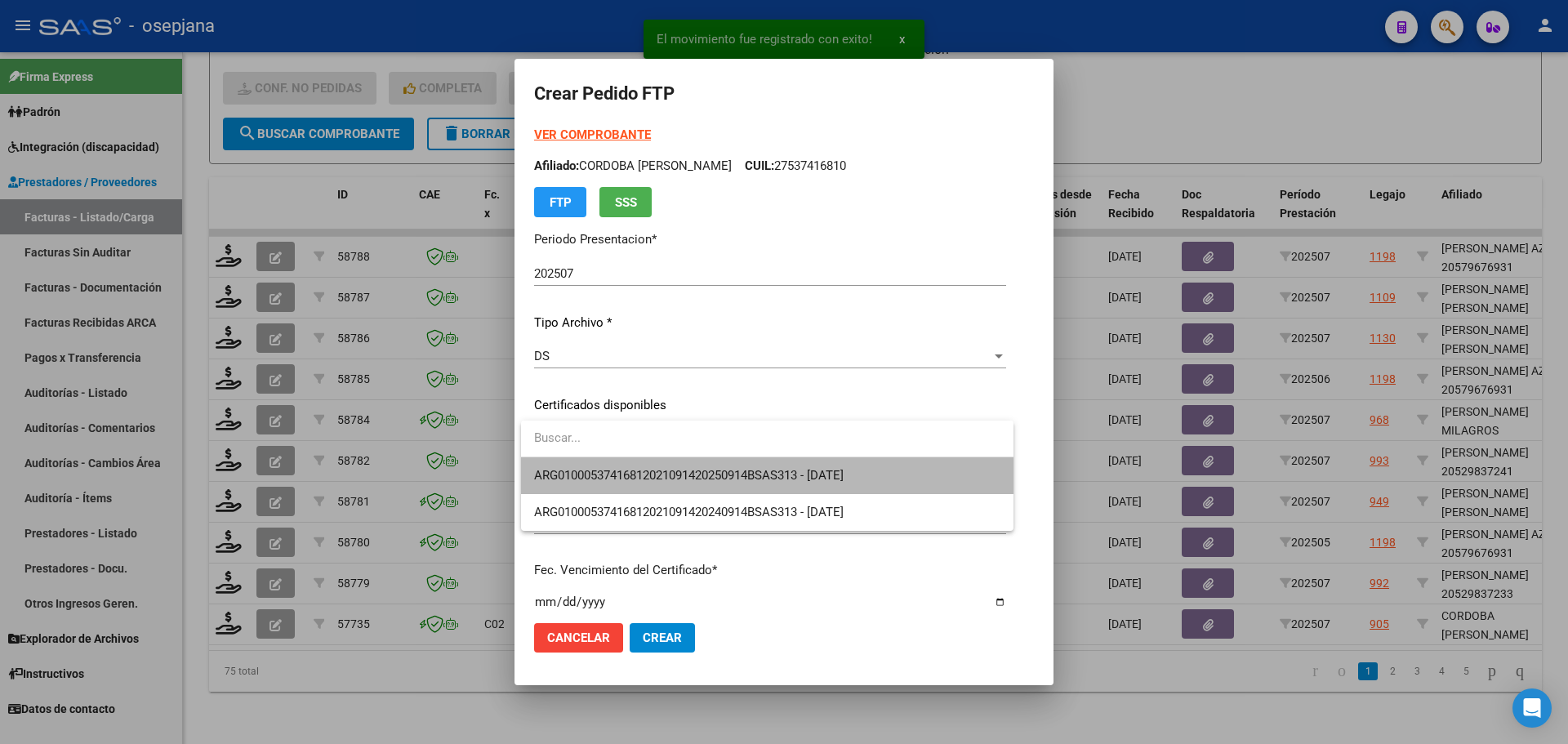
click at [624, 467] on span "ARG01000537416812021091420250914BSAS313 - 2025-09-14" at bounding box center [767, 476] width 466 height 36
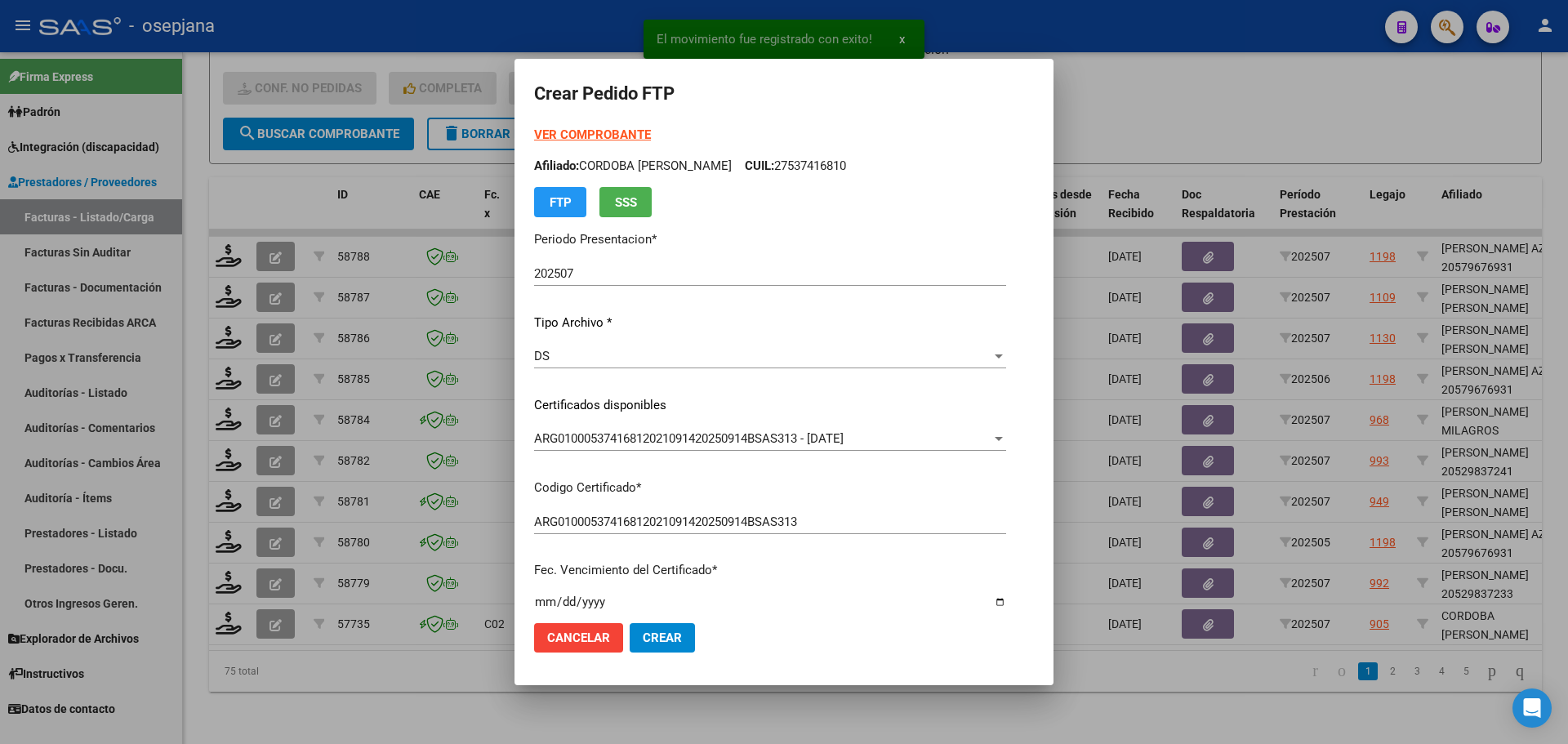
click at [599, 134] on strong "VER COMPROBANTE" at bounding box center [592, 135] width 116 height 15
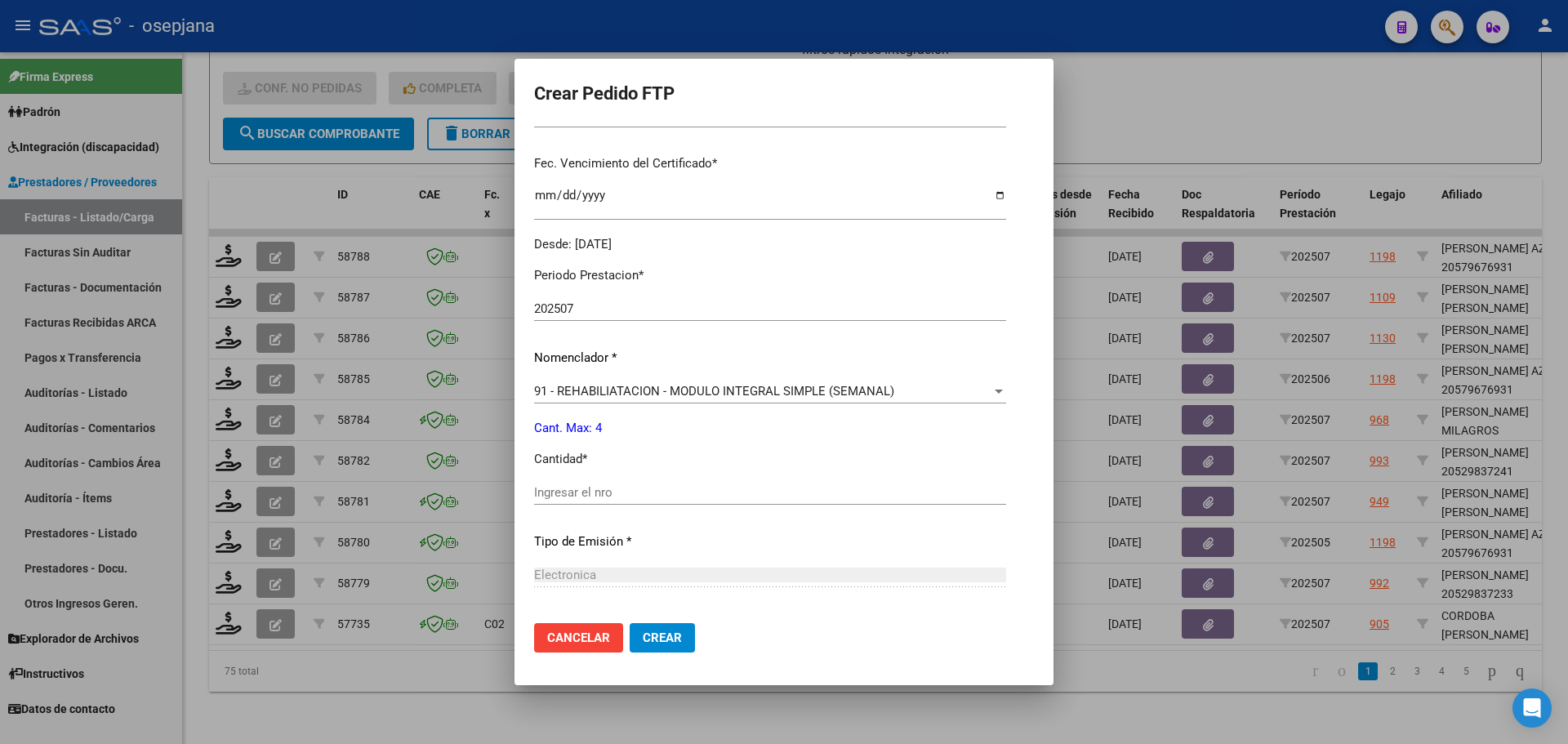
scroll to position [408, 0]
click at [580, 498] on input "Ingresar el nro" at bounding box center [770, 491] width 472 height 15
type input "4"
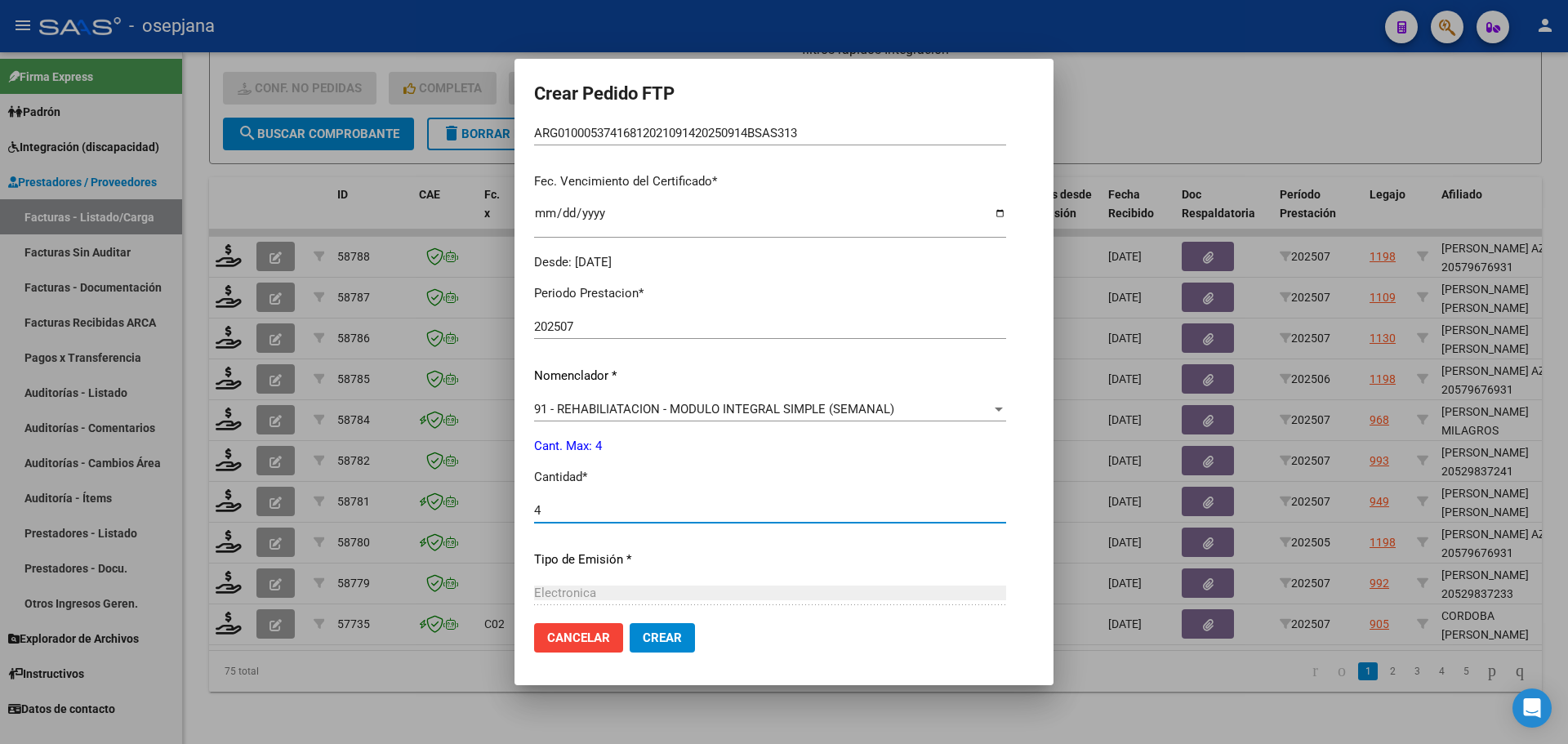
scroll to position [565, 0]
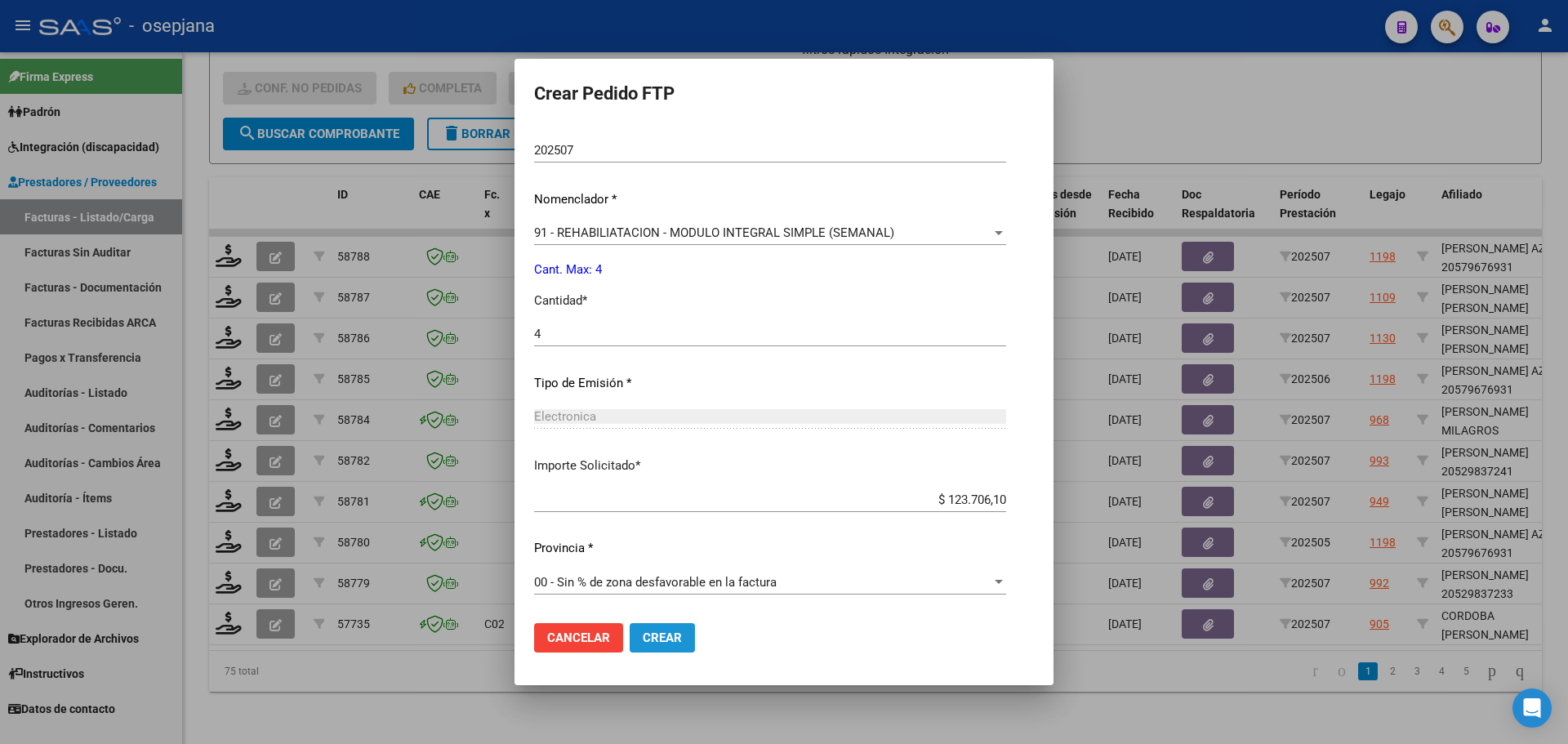
click at [666, 641] on span "Crear" at bounding box center [662, 637] width 39 height 15
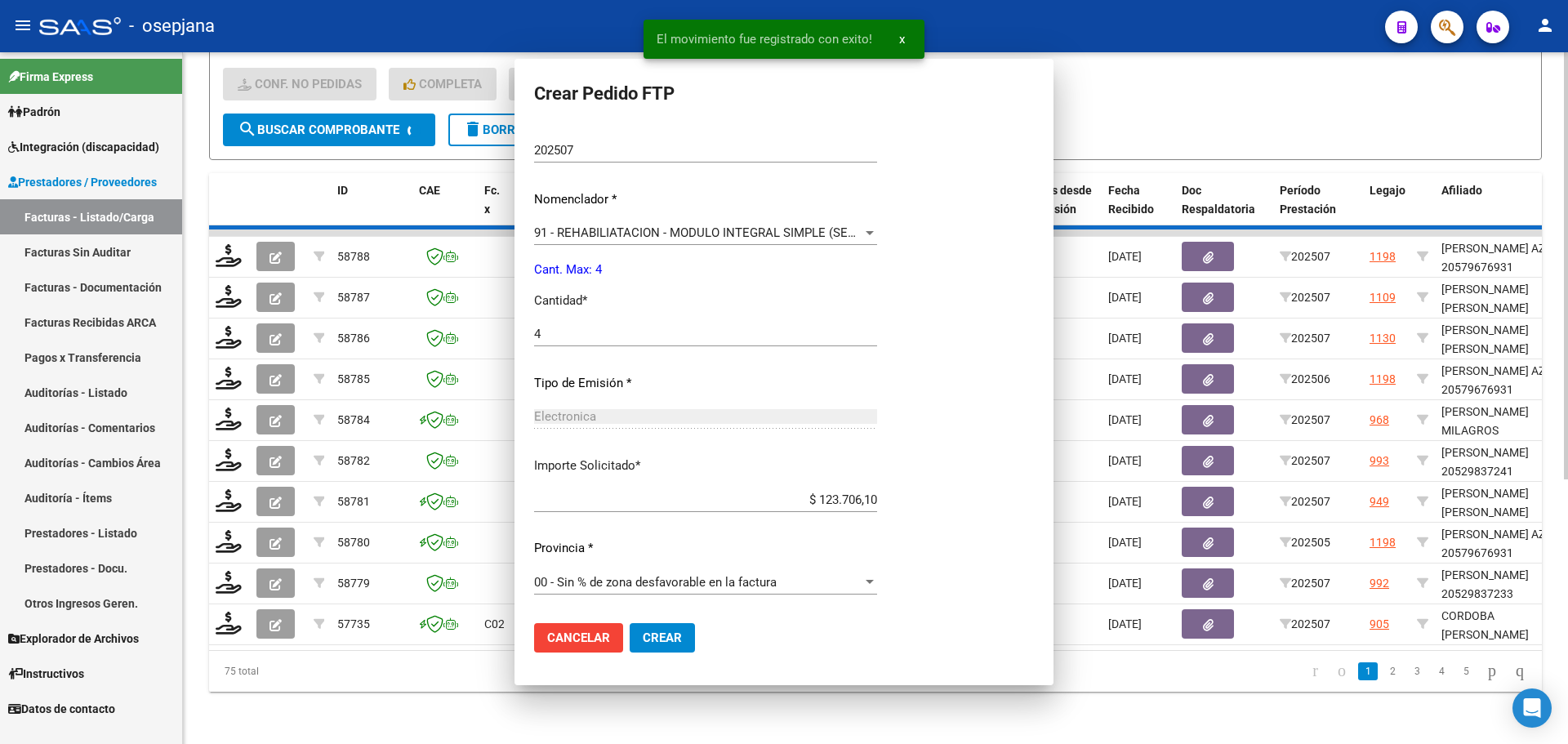
scroll to position [0, 0]
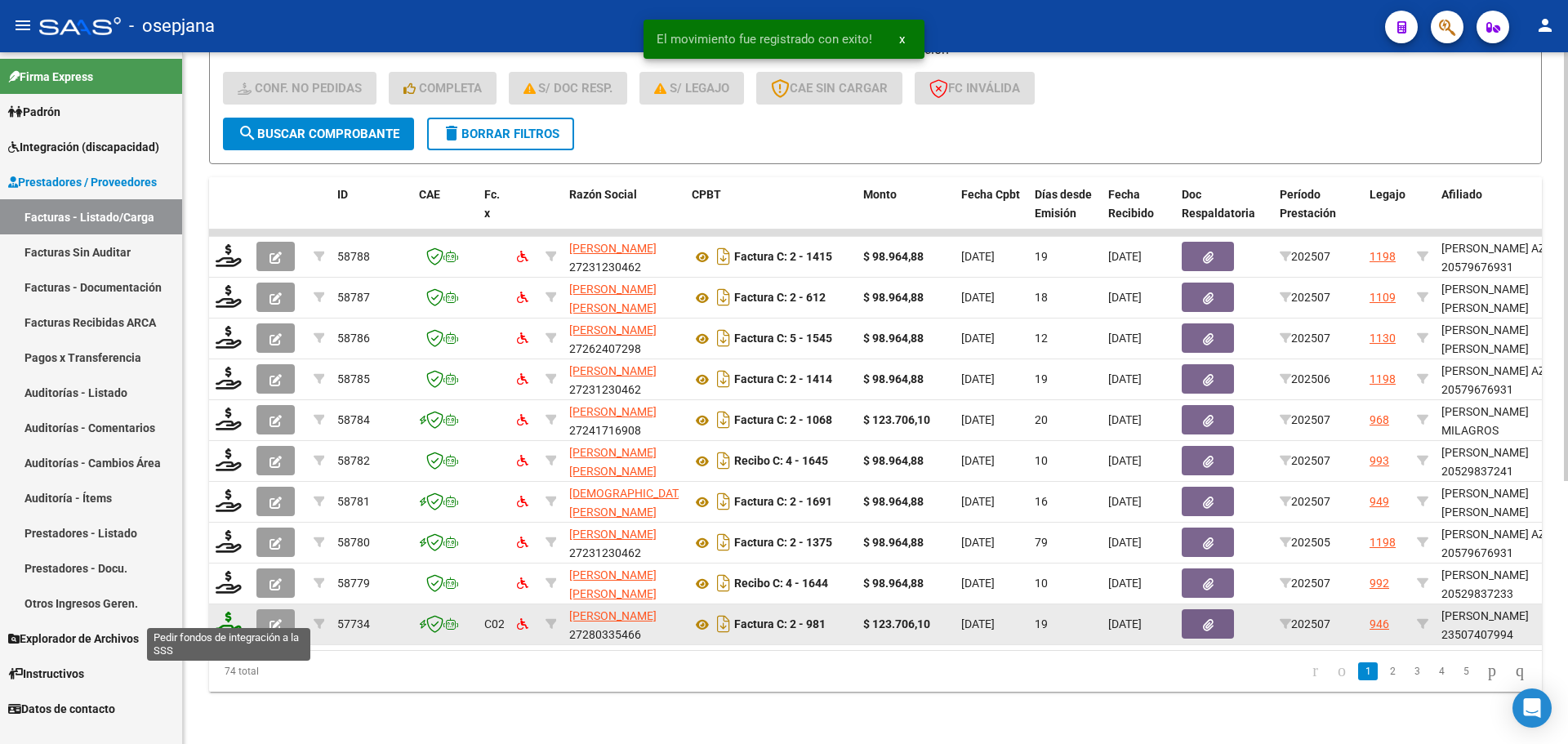
click at [227, 611] on icon at bounding box center [228, 622] width 26 height 23
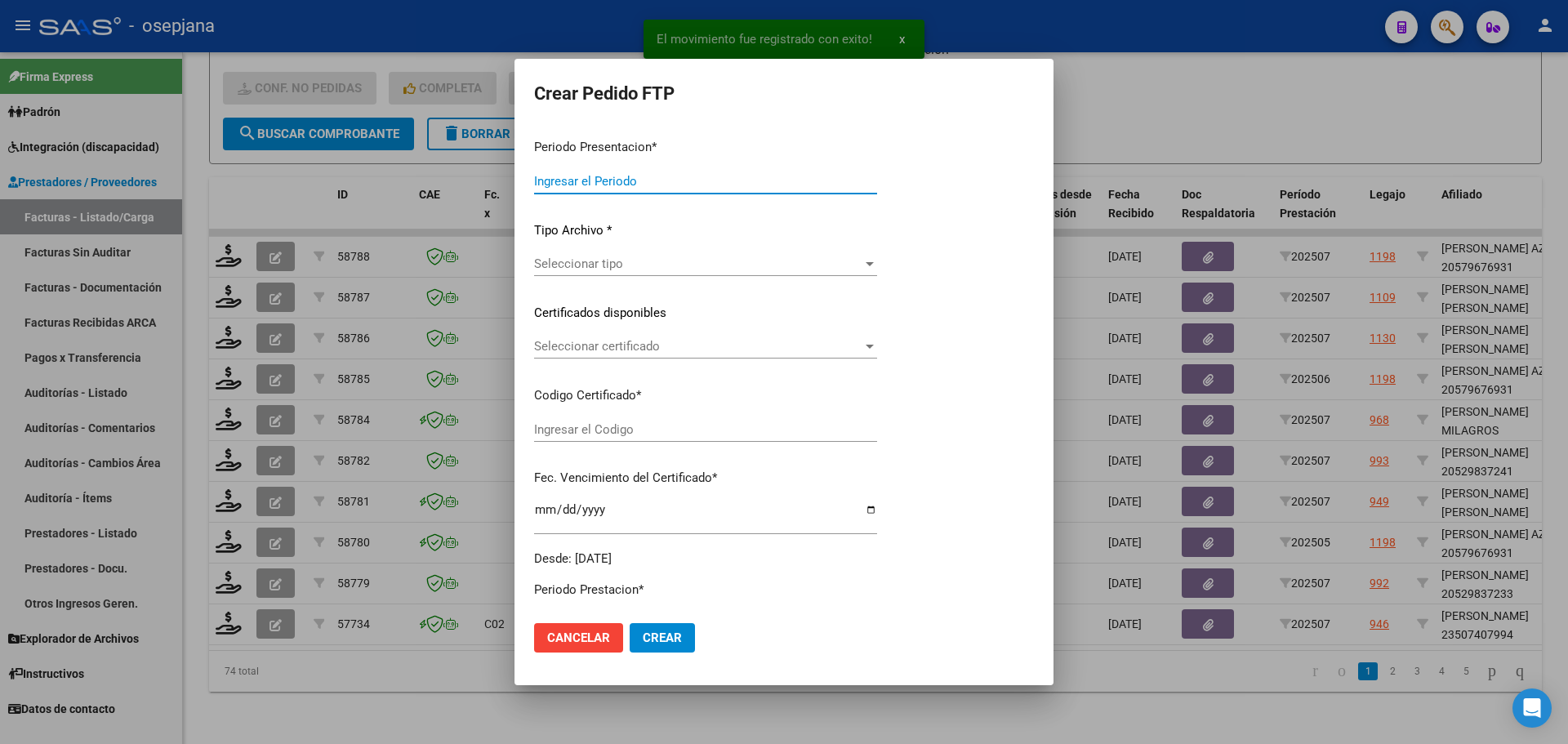
type input "202507"
type input "$ 123.706,10"
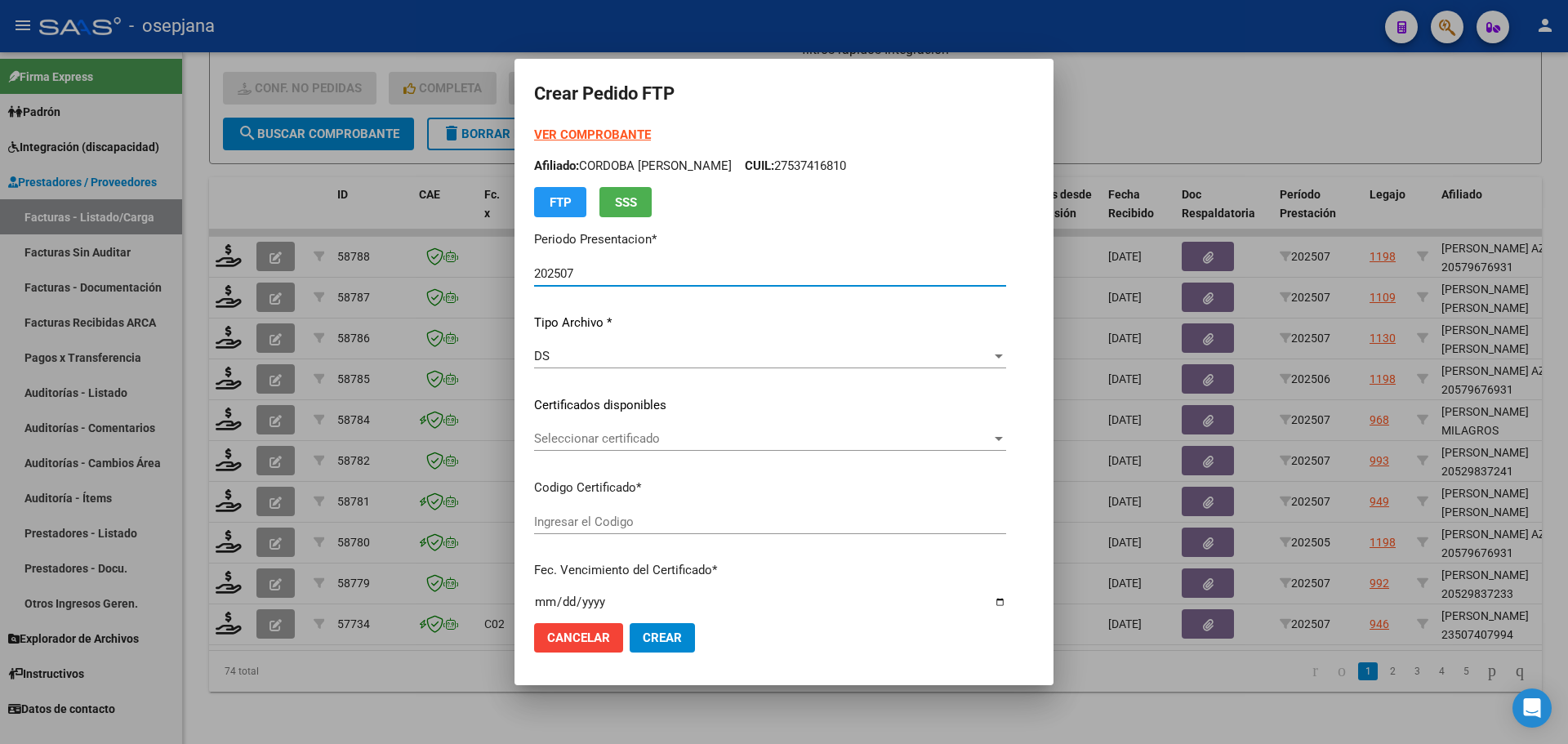
type input "SIN/NRO"
type input "[DATE]"
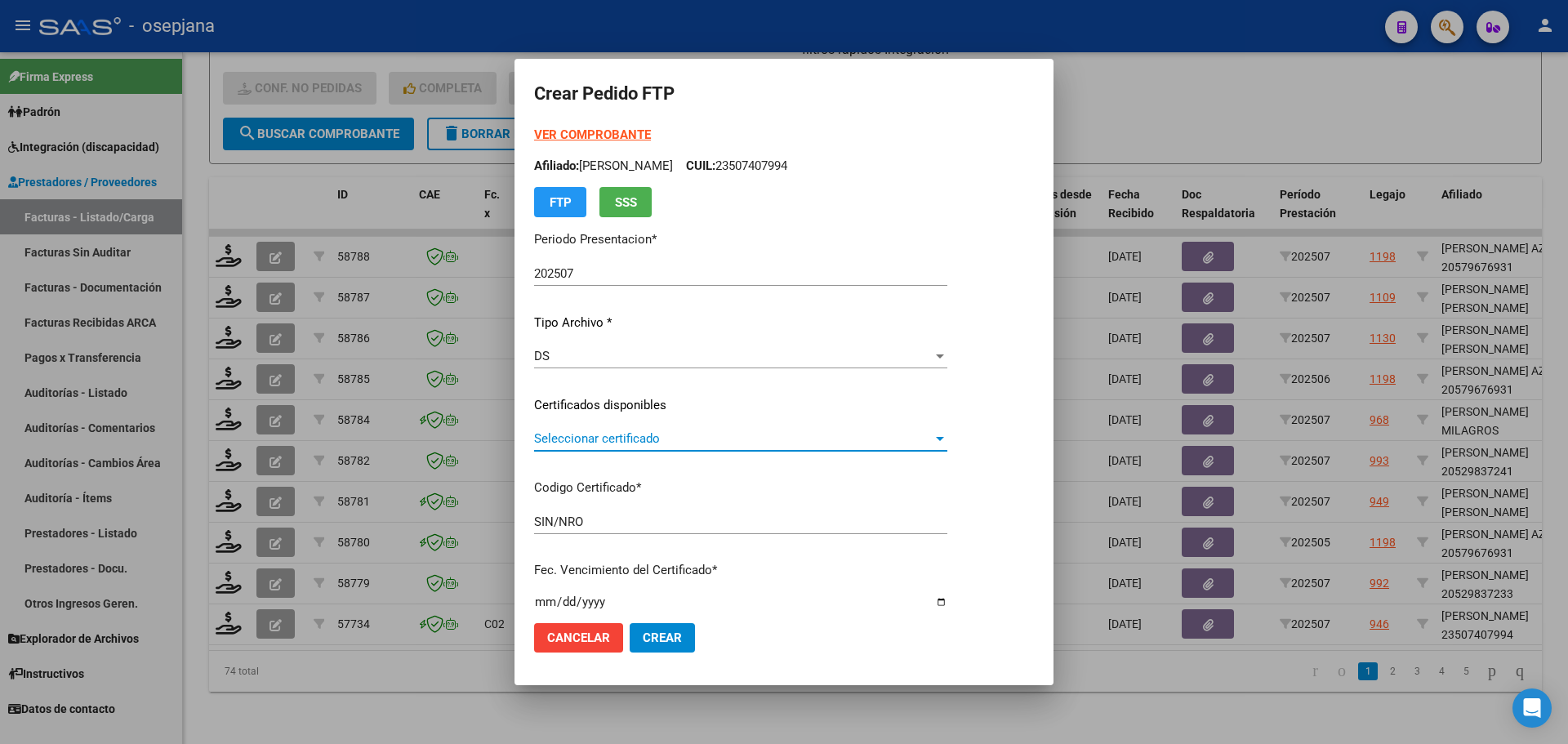
click at [600, 432] on span "Seleccionar certificado" at bounding box center [733, 438] width 399 height 15
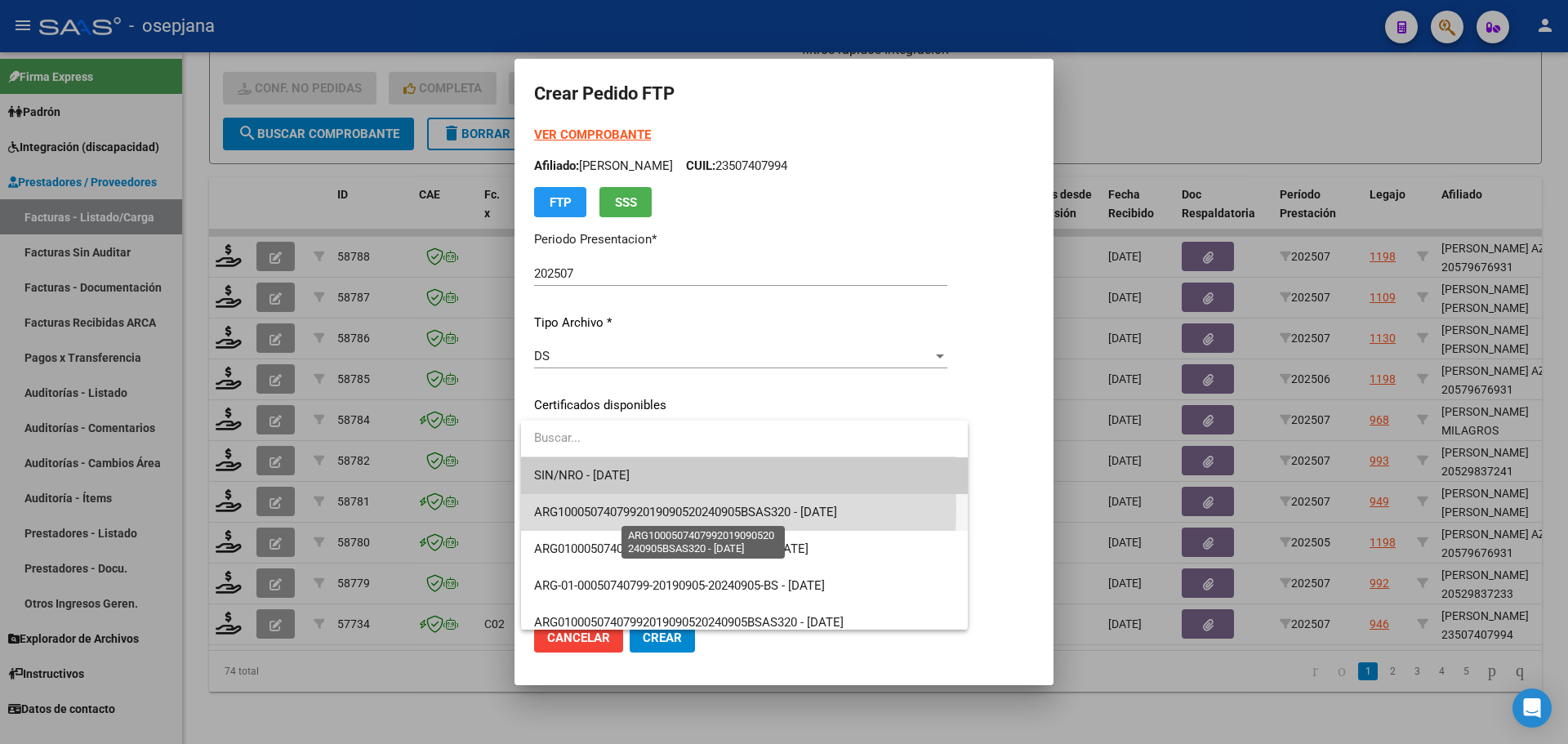
click at [610, 507] on span "ARG1000507407992019090520240905BSAS320 - 2025-09-05" at bounding box center [685, 511] width 303 height 15
type input "ARG1000507407992019090520240905BSAS320"
type input "2025-09-05"
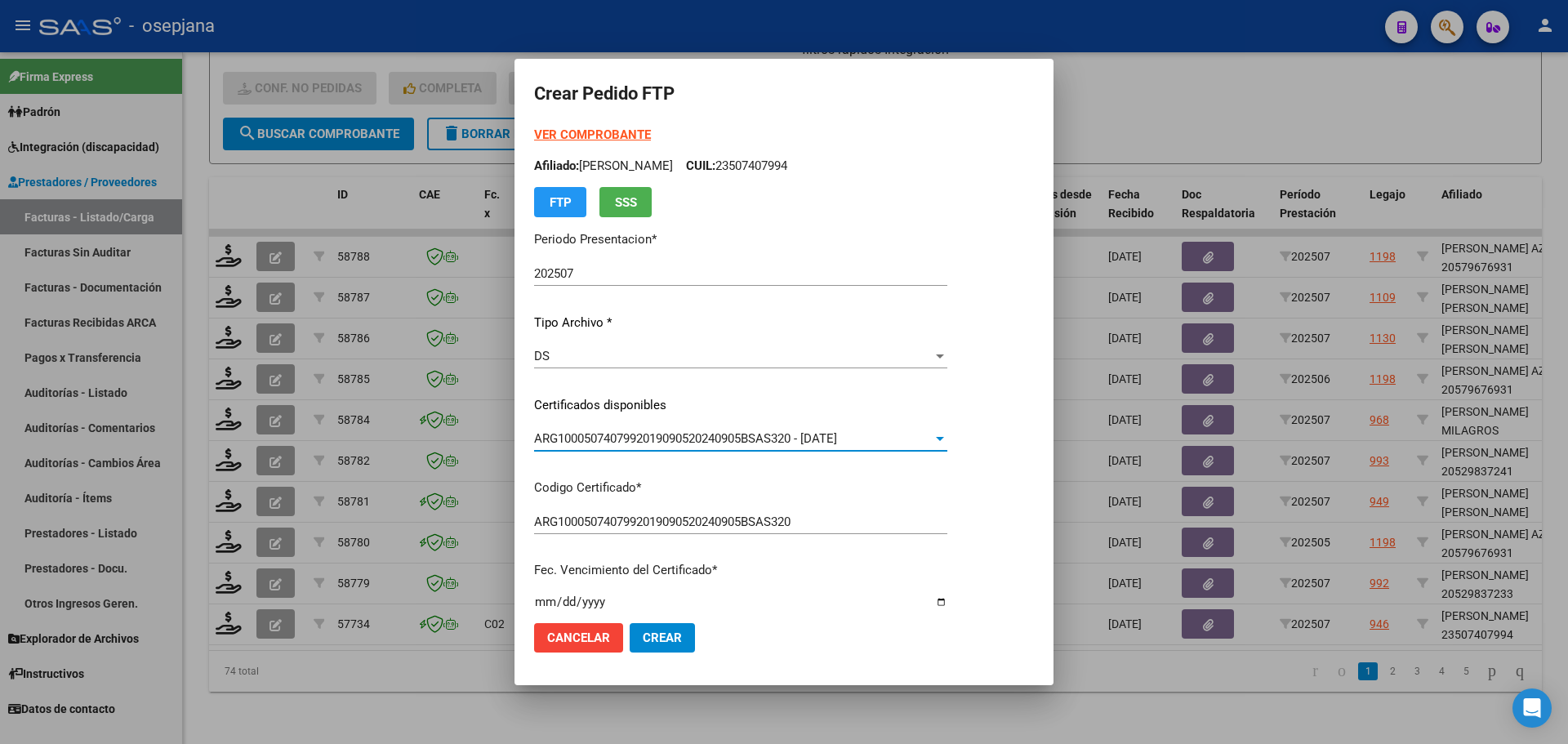
click at [563, 135] on strong "VER COMPROBANTE" at bounding box center [592, 135] width 116 height 15
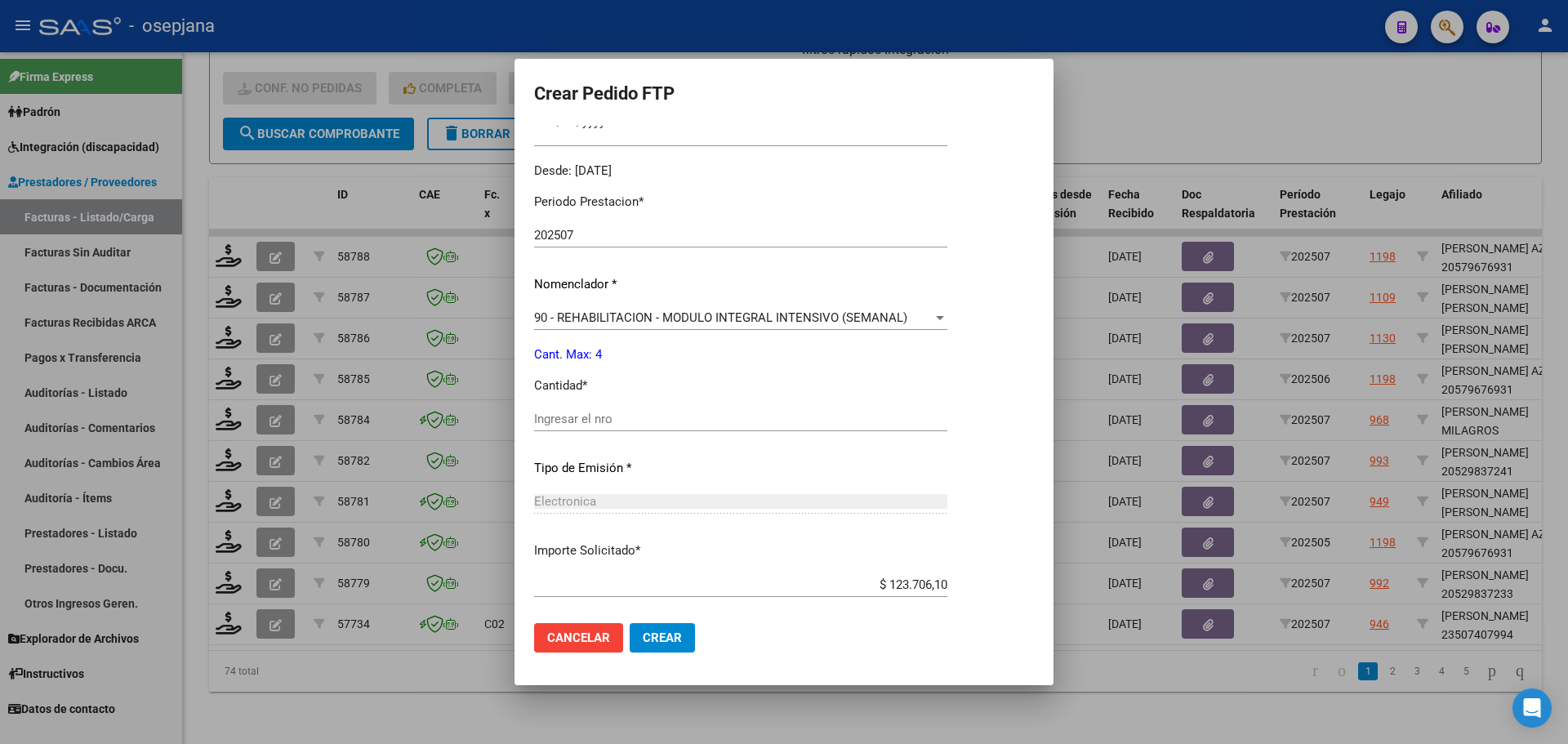
scroll to position [490, 0]
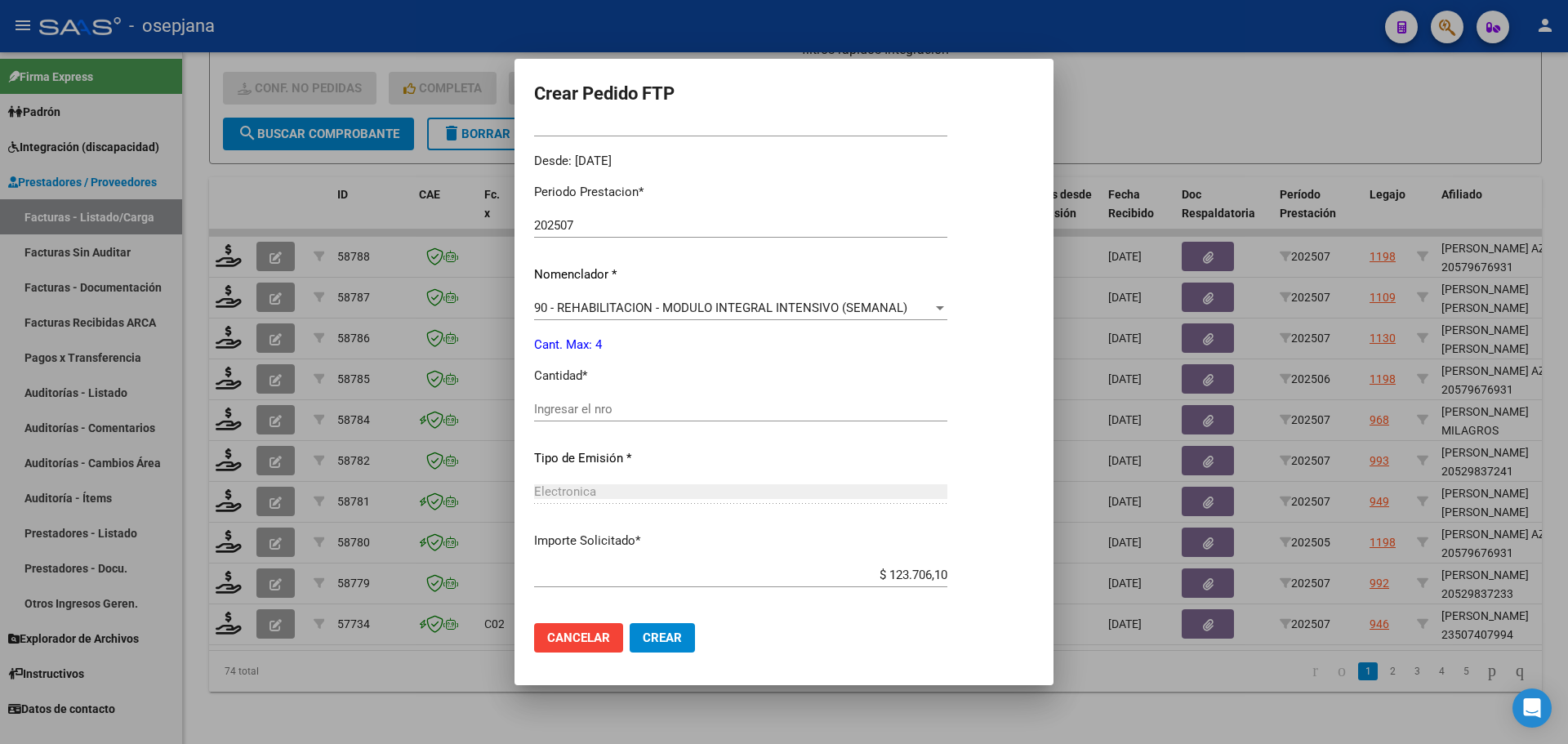
click at [596, 418] on div "Ingresar el nro" at bounding box center [741, 409] width 413 height 24
type input "4"
click at [688, 628] on button "Crear" at bounding box center [662, 638] width 65 height 30
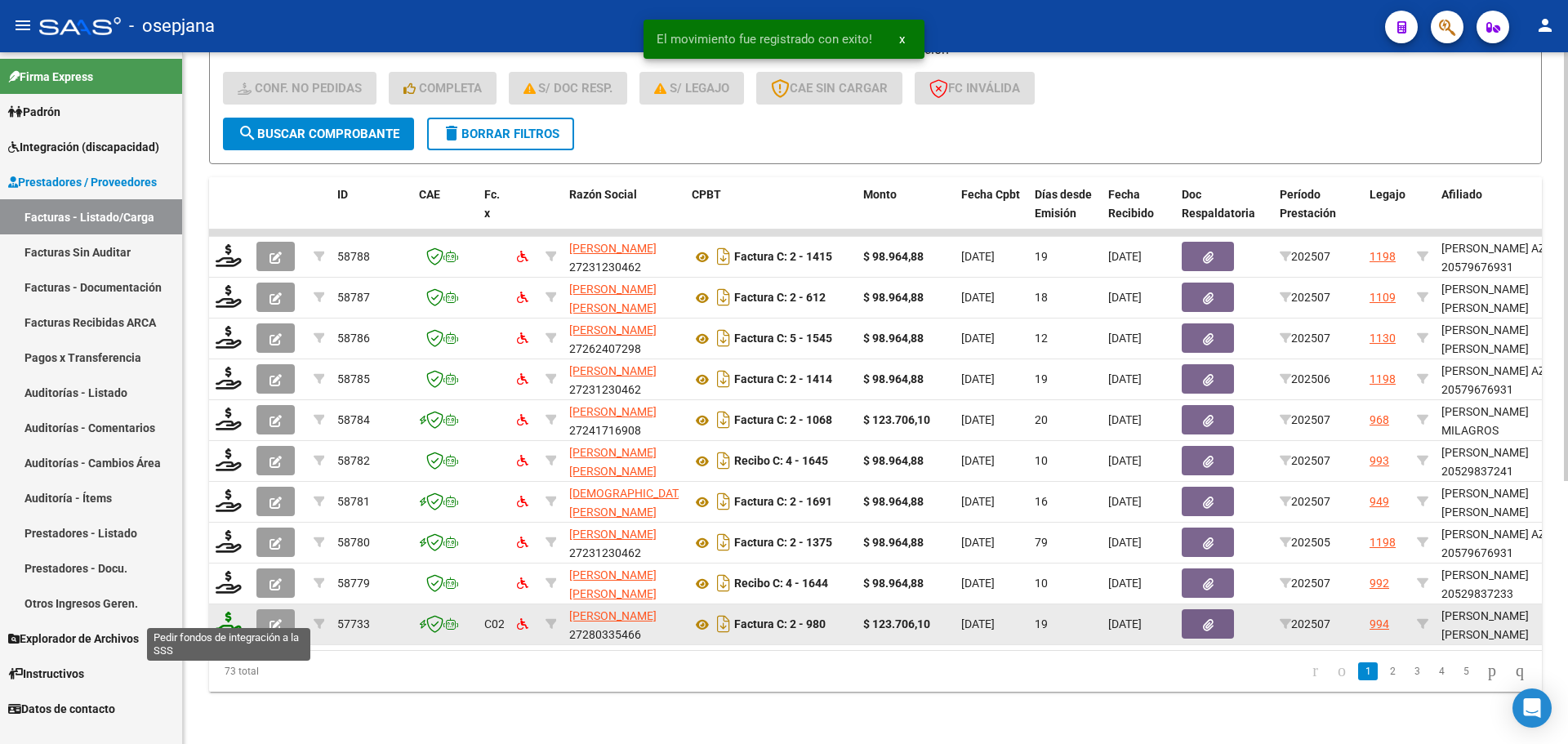
click at [237, 611] on icon at bounding box center [228, 622] width 26 height 23
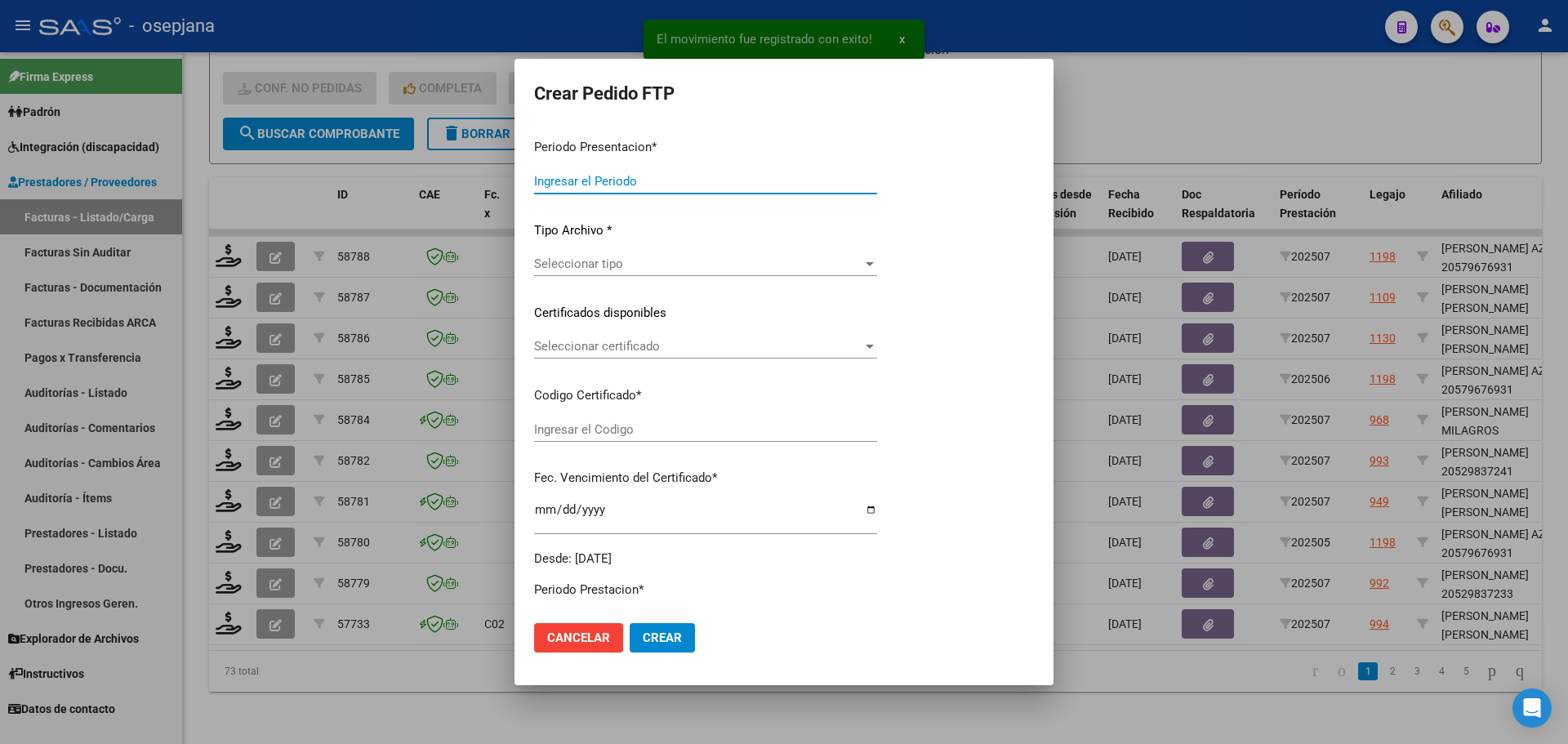
type input "202507"
type input "$ 123.706,10"
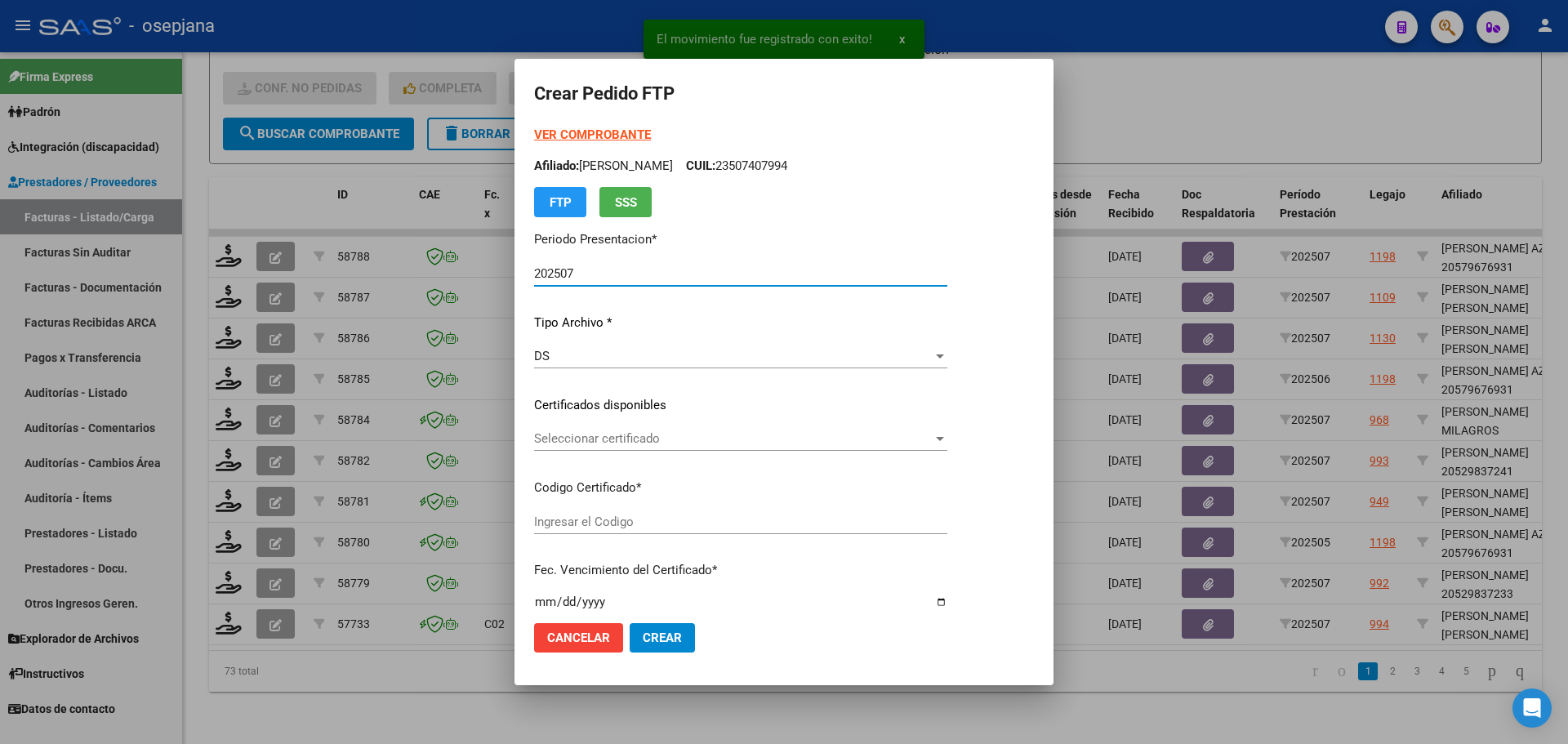
type input "ARG02000546325462022091420270914BSAS313"
type input "[DATE]"
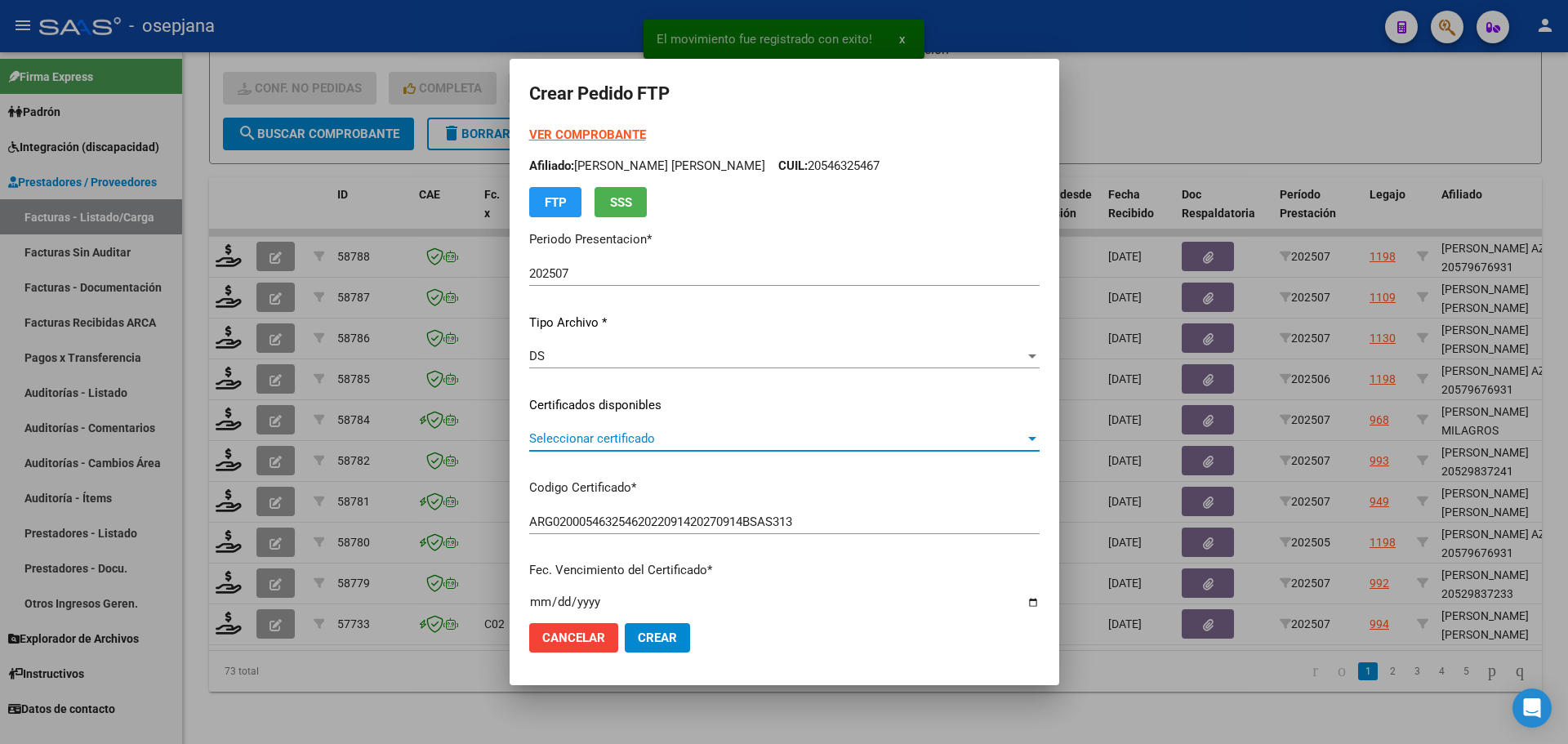
click at [701, 442] on span "Seleccionar certificado" at bounding box center [776, 438] width 496 height 15
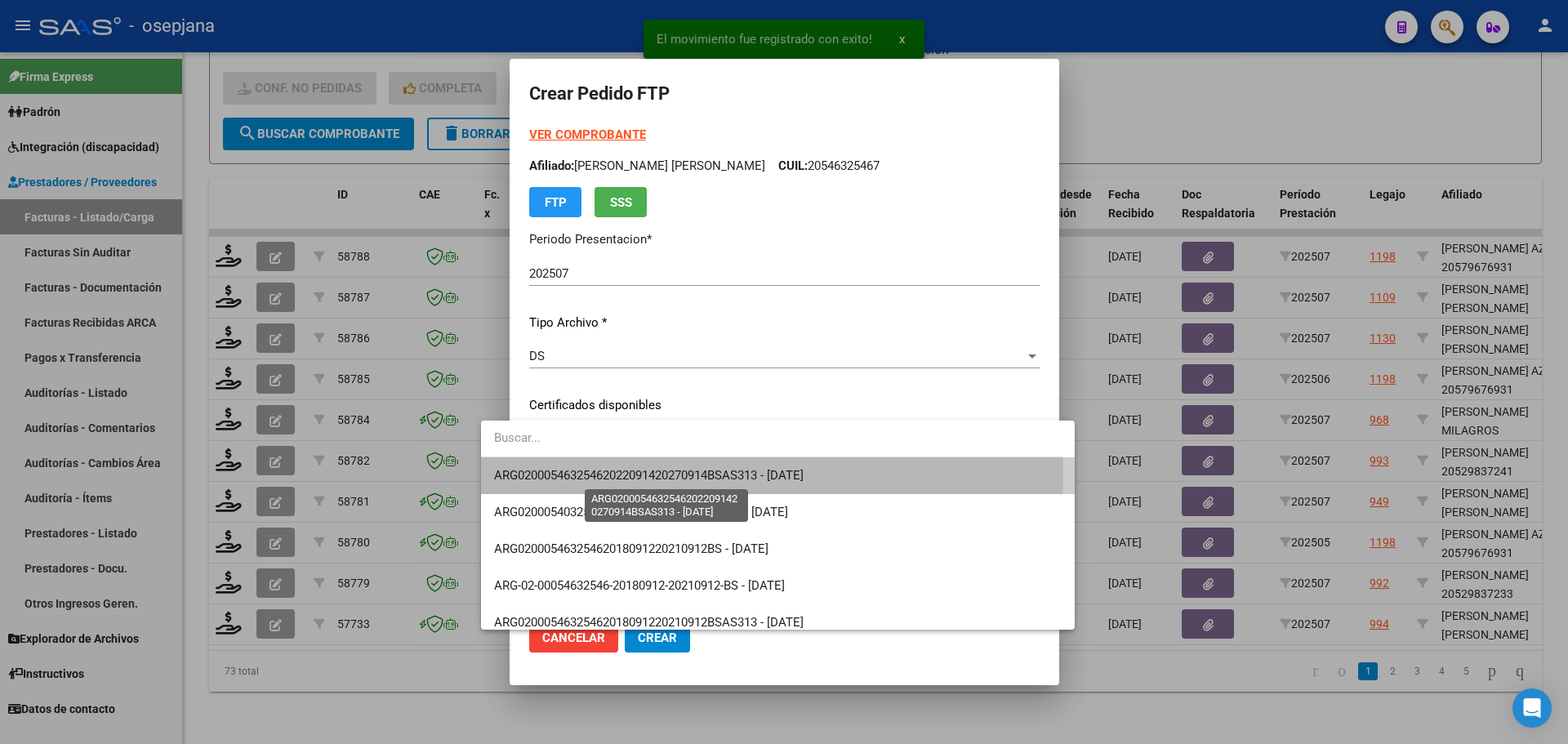
click at [700, 472] on span "ARG02000546325462022091420270914BSAS313 - 2027-09-14" at bounding box center [649, 475] width 309 height 15
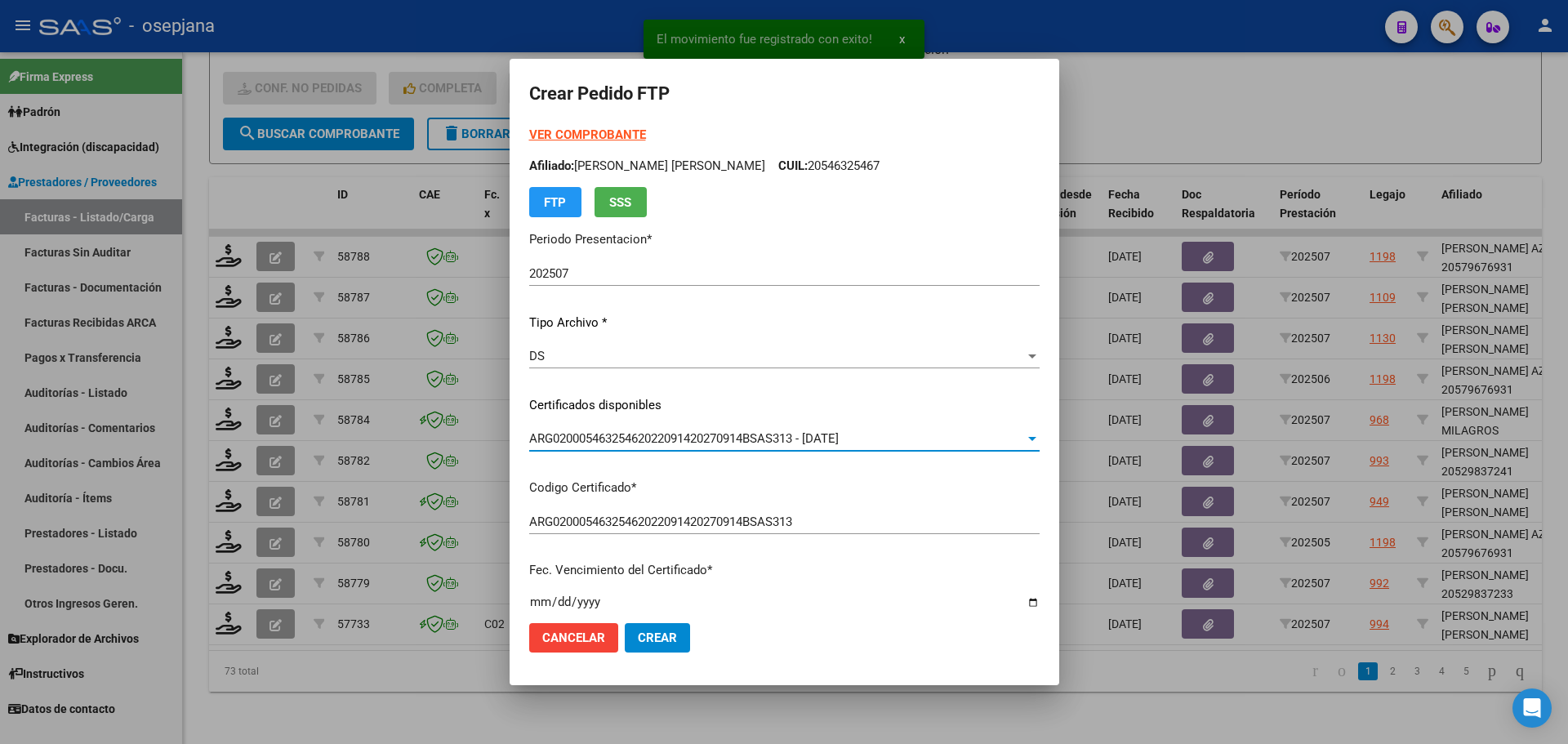
click at [574, 134] on strong "VER COMPROBANTE" at bounding box center [587, 135] width 116 height 15
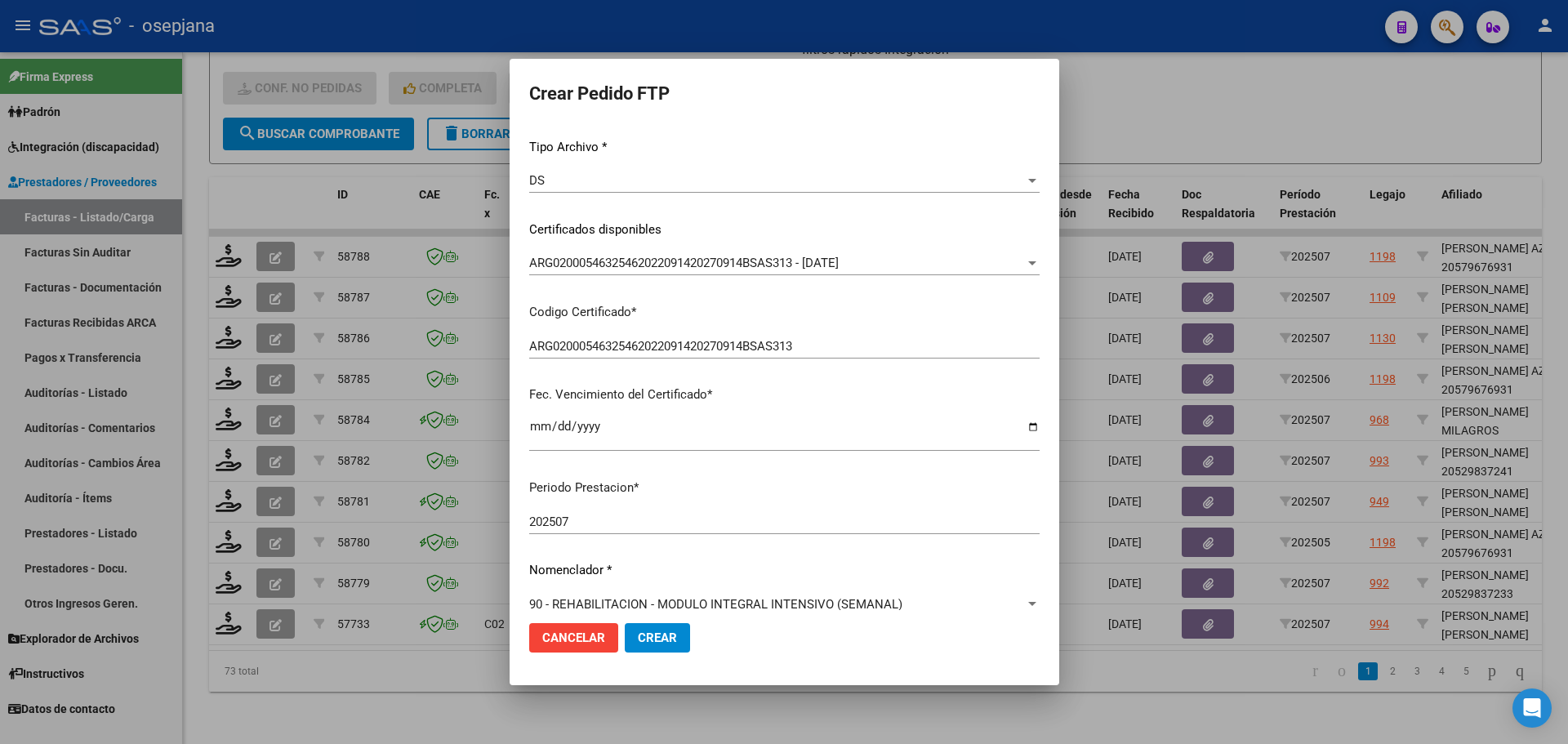
scroll to position [408, 0]
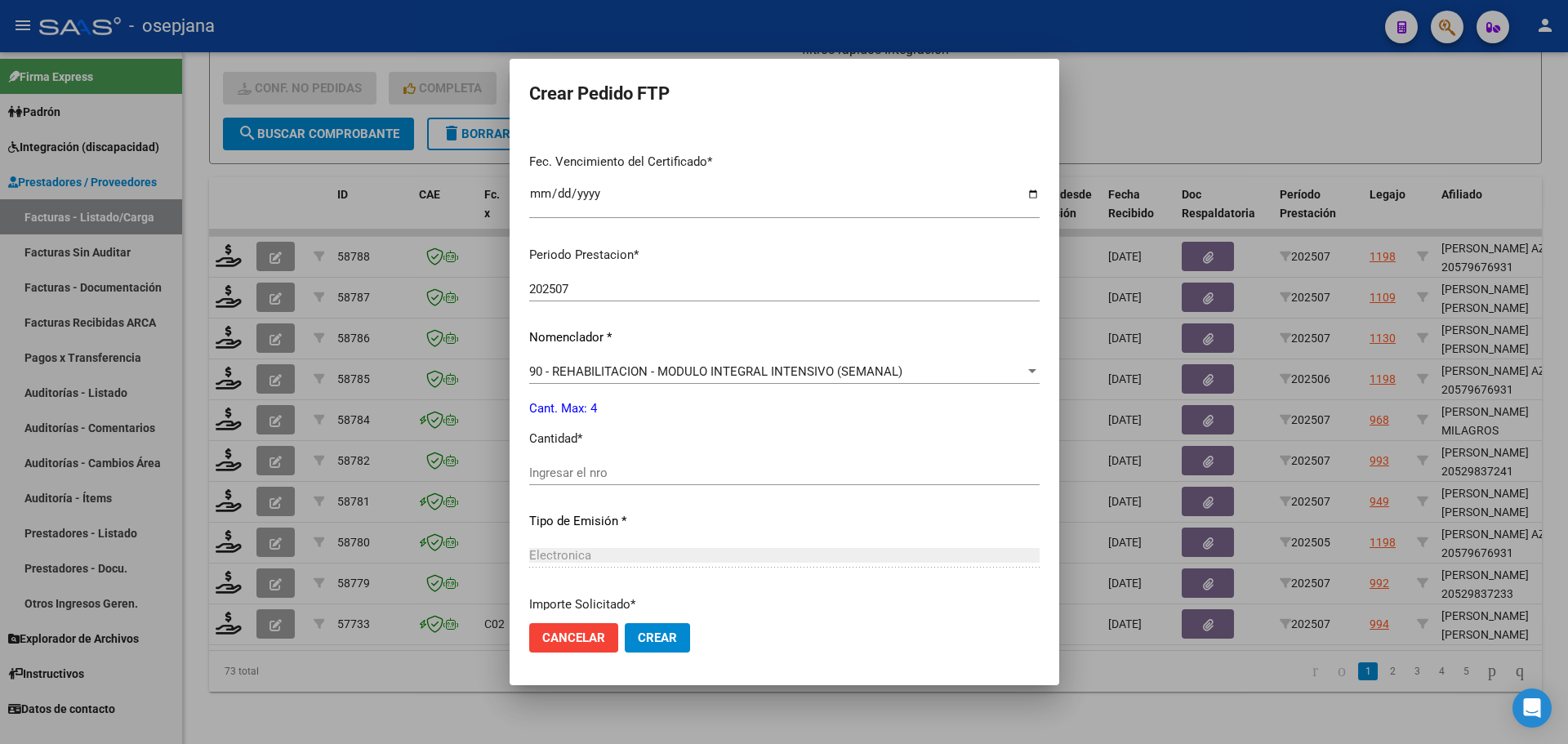
click at [558, 455] on div "Periodo Prestacion * 202507 Ingresar el Periodo Prestacion Nomenclador * 90 - R…" at bounding box center [784, 491] width 511 height 515
click at [544, 472] on input "Ingresar el nro" at bounding box center [784, 472] width 511 height 15
type input "4"
click at [624, 621] on mat-dialog-actions "Cancelar Crear" at bounding box center [784, 638] width 511 height 56
click at [638, 635] on span "Crear" at bounding box center [657, 637] width 39 height 15
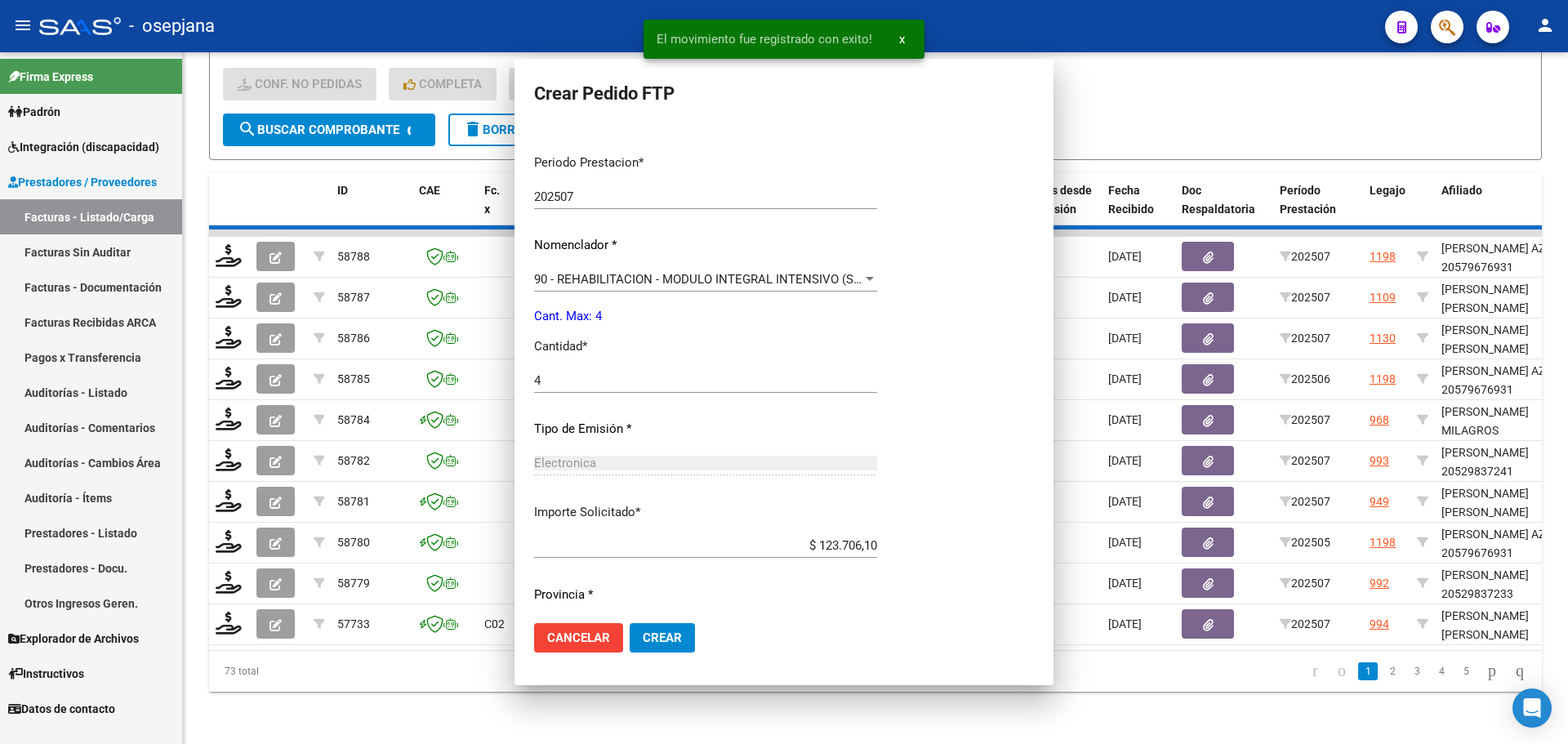
scroll to position [0, 0]
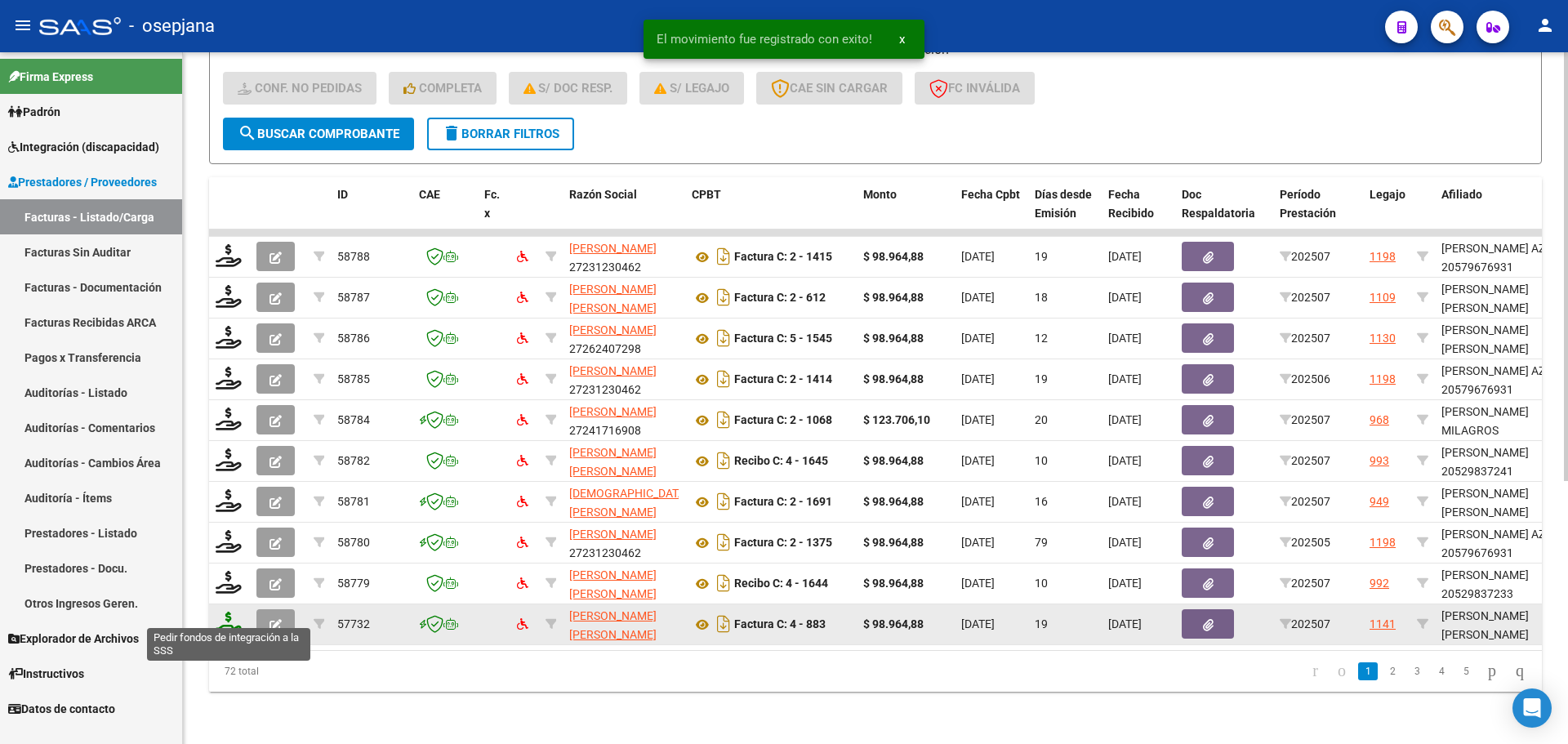
click at [229, 612] on icon at bounding box center [228, 622] width 26 height 23
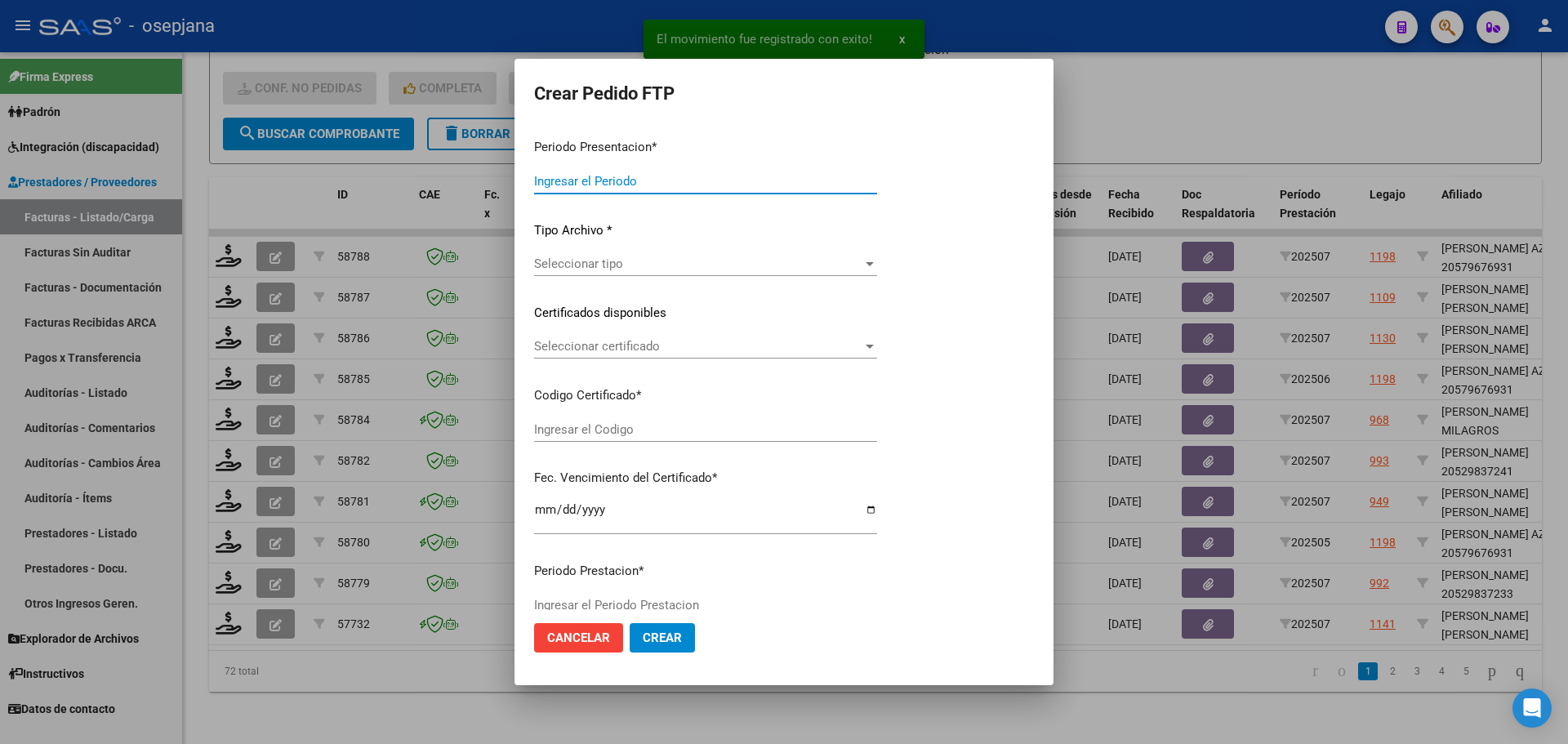
type input "202507"
type input "$ 98.964,88"
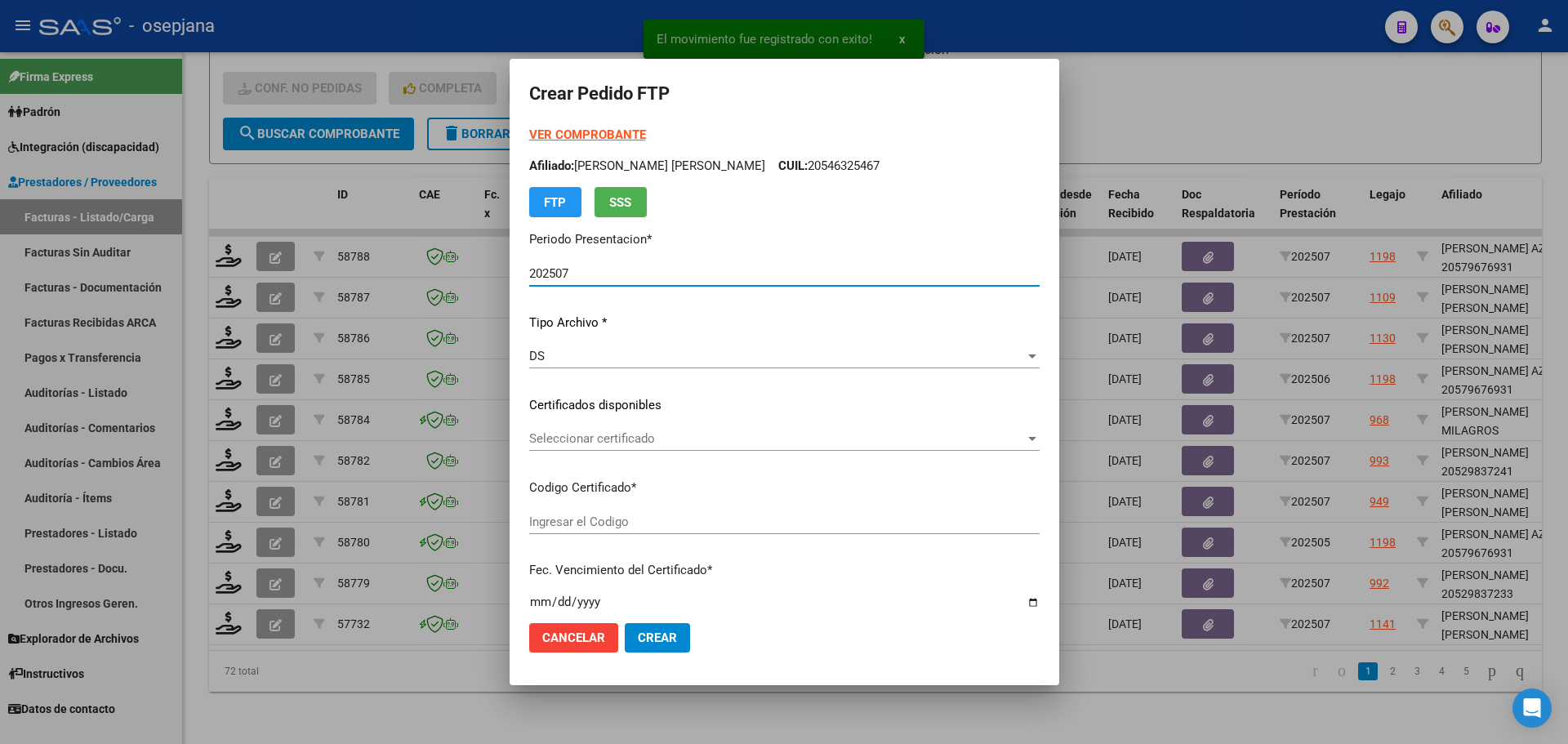
type input "ARG02000570912252024071720290717BSAS350"
type input "2029-07-17"
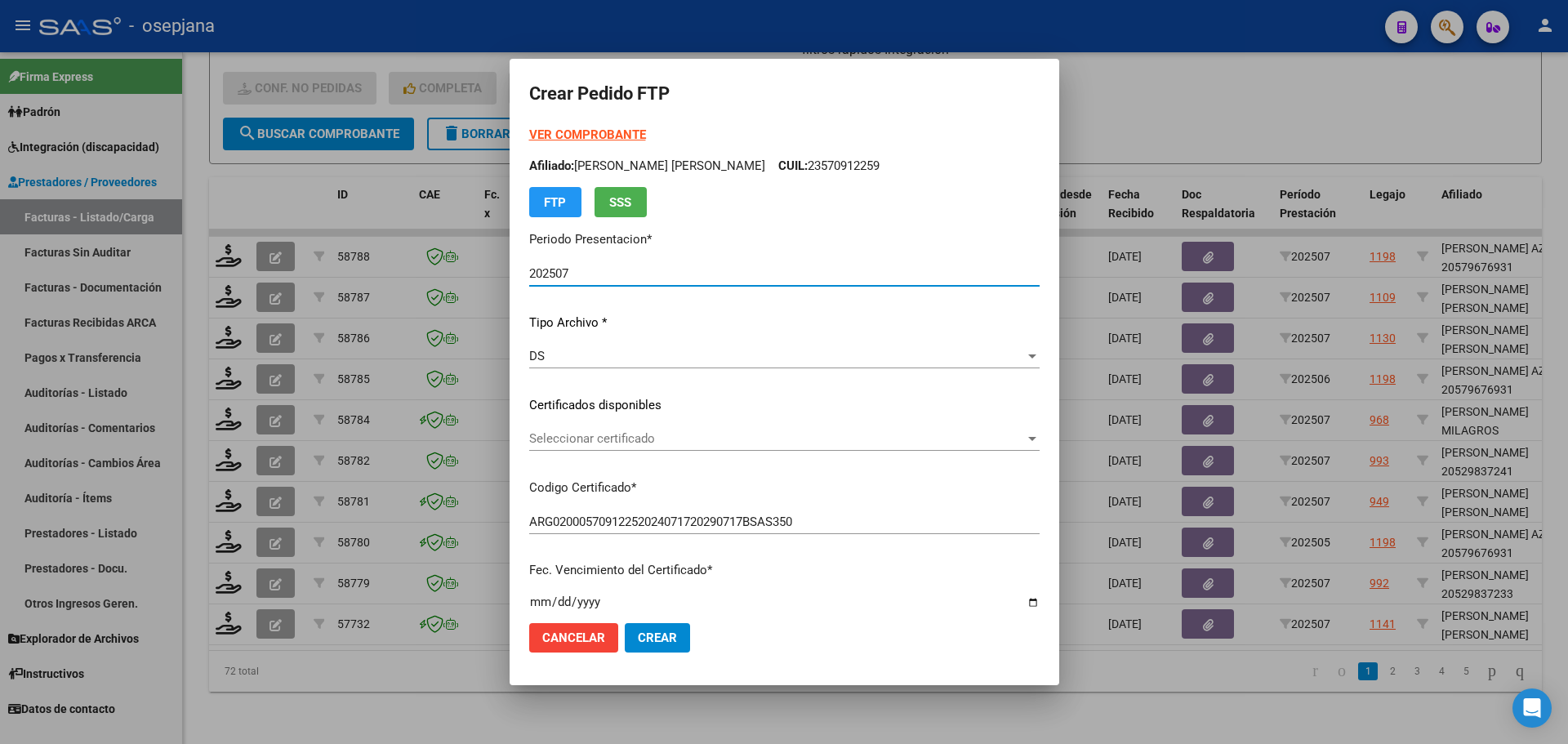
click at [609, 438] on span "Seleccionar certificado" at bounding box center [776, 438] width 496 height 15
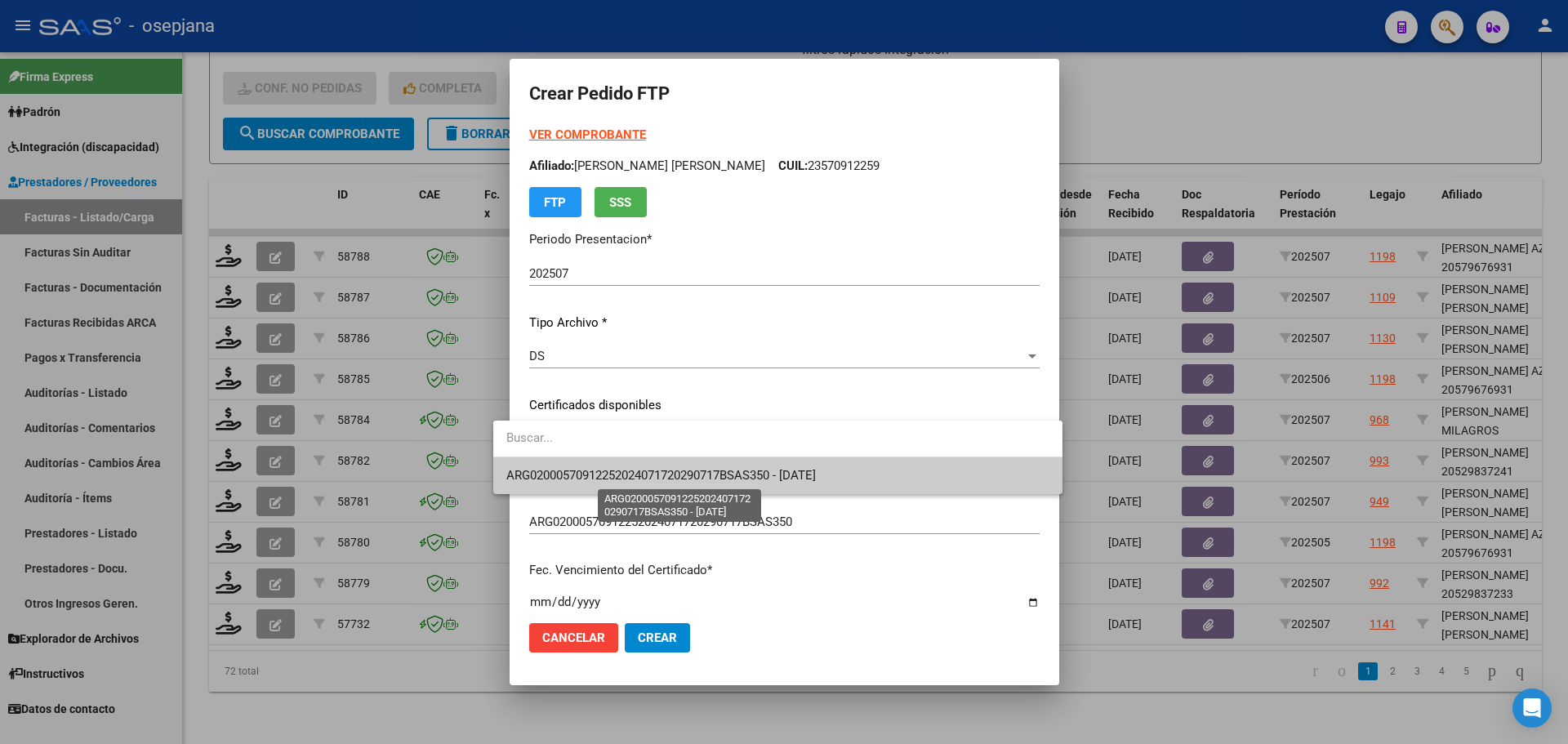
click at [619, 469] on span "ARG02000570912252024071720290717BSAS350 - 2029-07-17" at bounding box center [661, 475] width 309 height 15
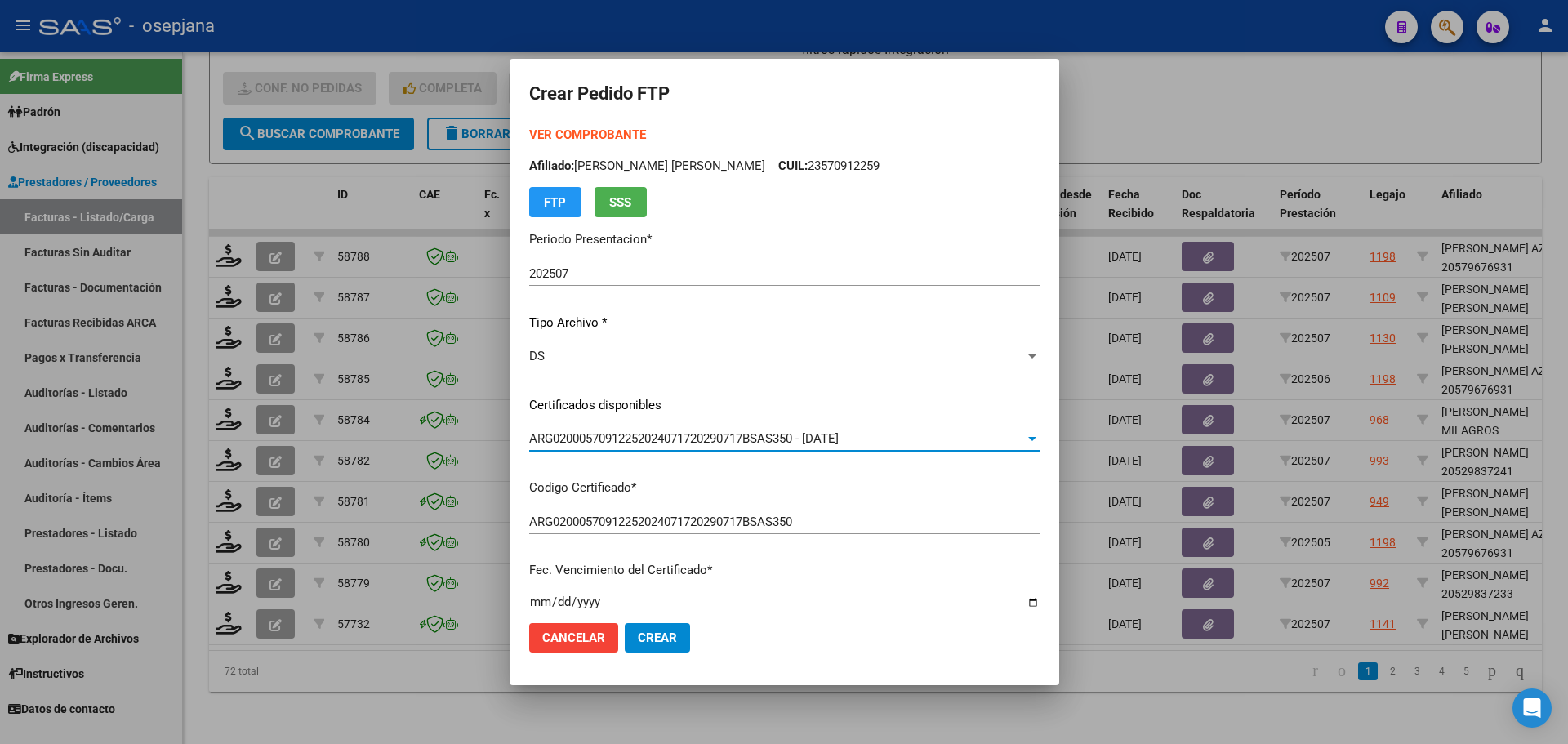
click at [570, 129] on strong "VER COMPROBANTE" at bounding box center [587, 135] width 116 height 15
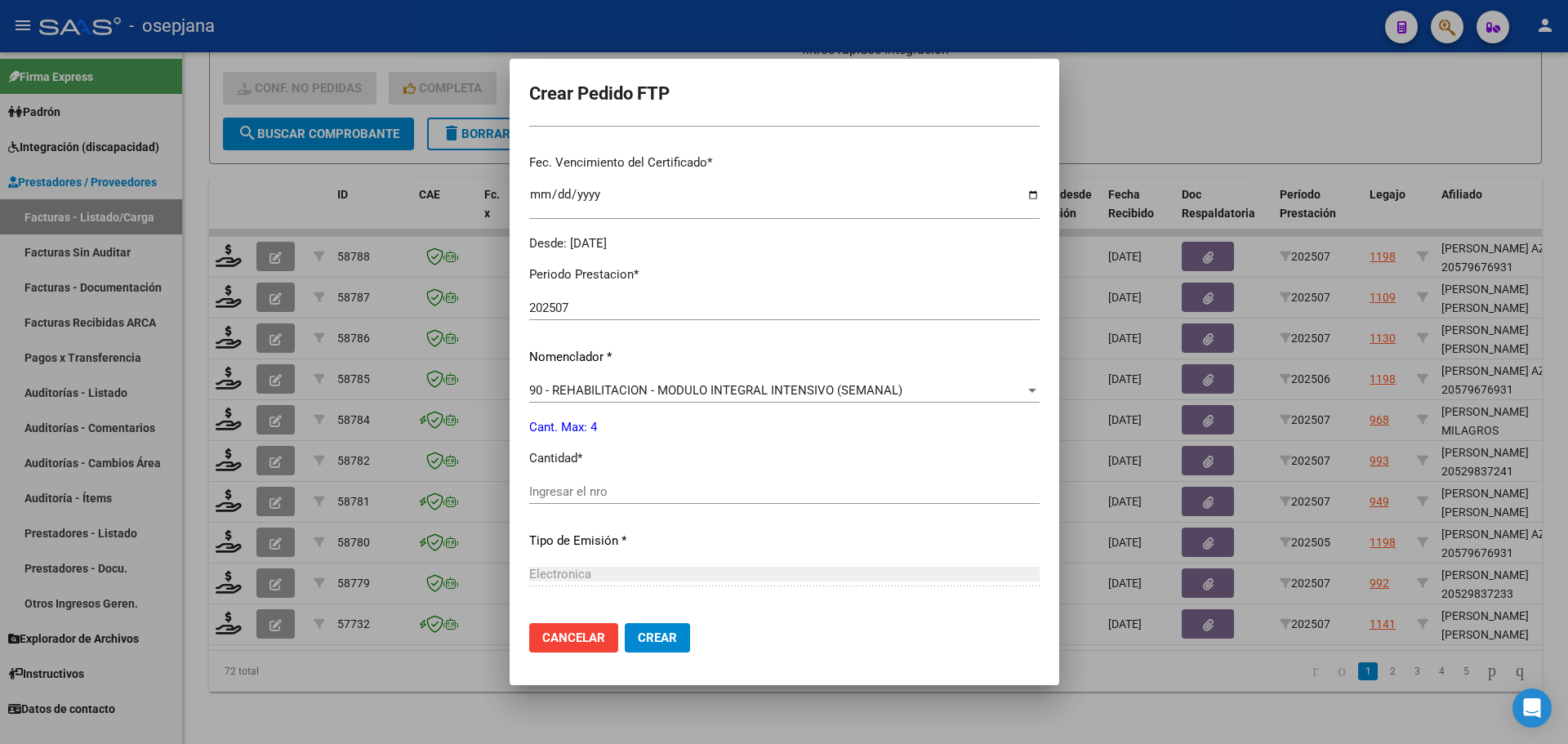
scroll to position [408, 0]
click at [559, 490] on input "Ingresar el nro" at bounding box center [784, 491] width 511 height 15
type input "4"
drag, startPoint x: 659, startPoint y: 616, endPoint x: 652, endPoint y: 628, distance: 13.9
click at [658, 616] on mat-dialog-actions "Cancelar Crear" at bounding box center [784, 638] width 511 height 56
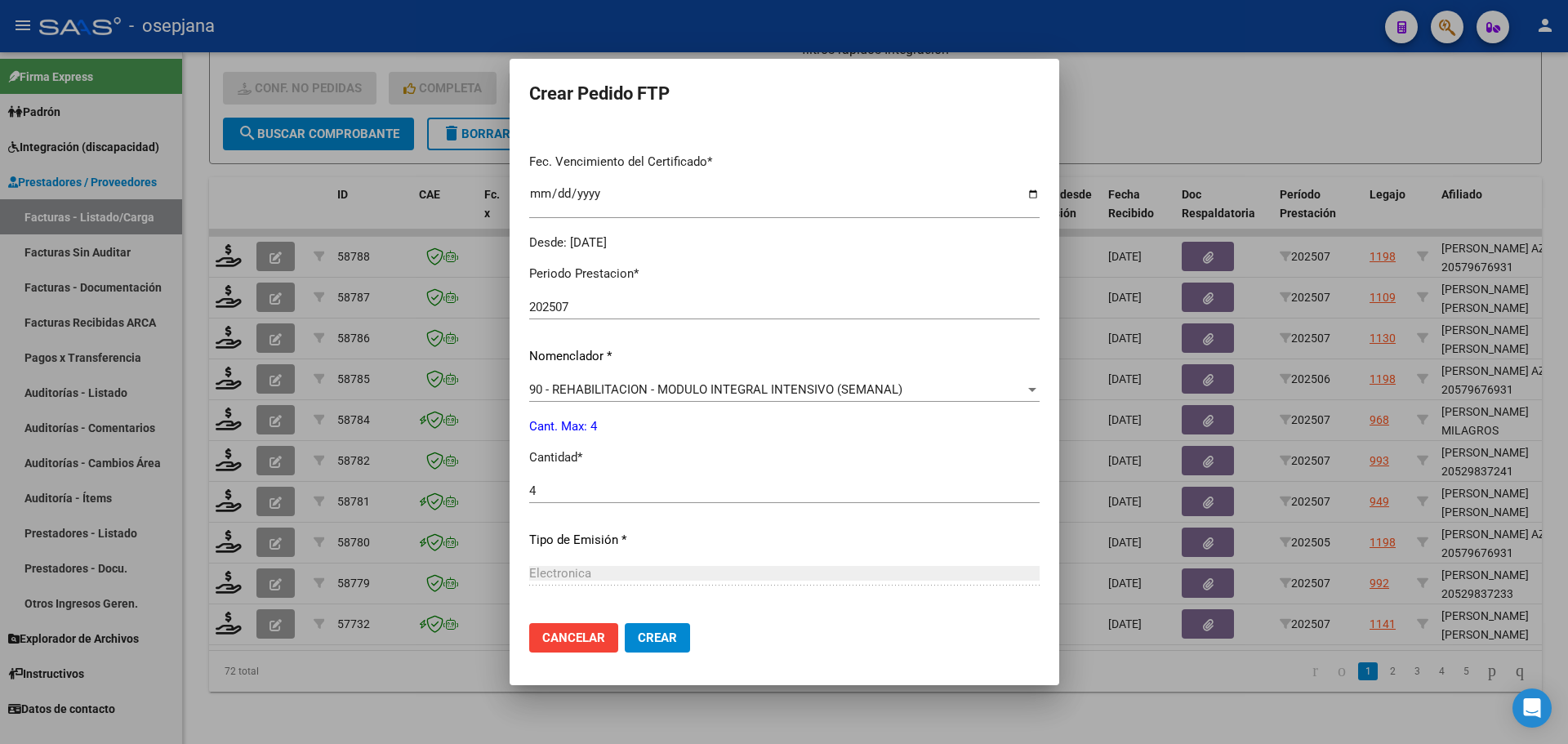
click at [648, 644] on span "Crear" at bounding box center [657, 637] width 39 height 15
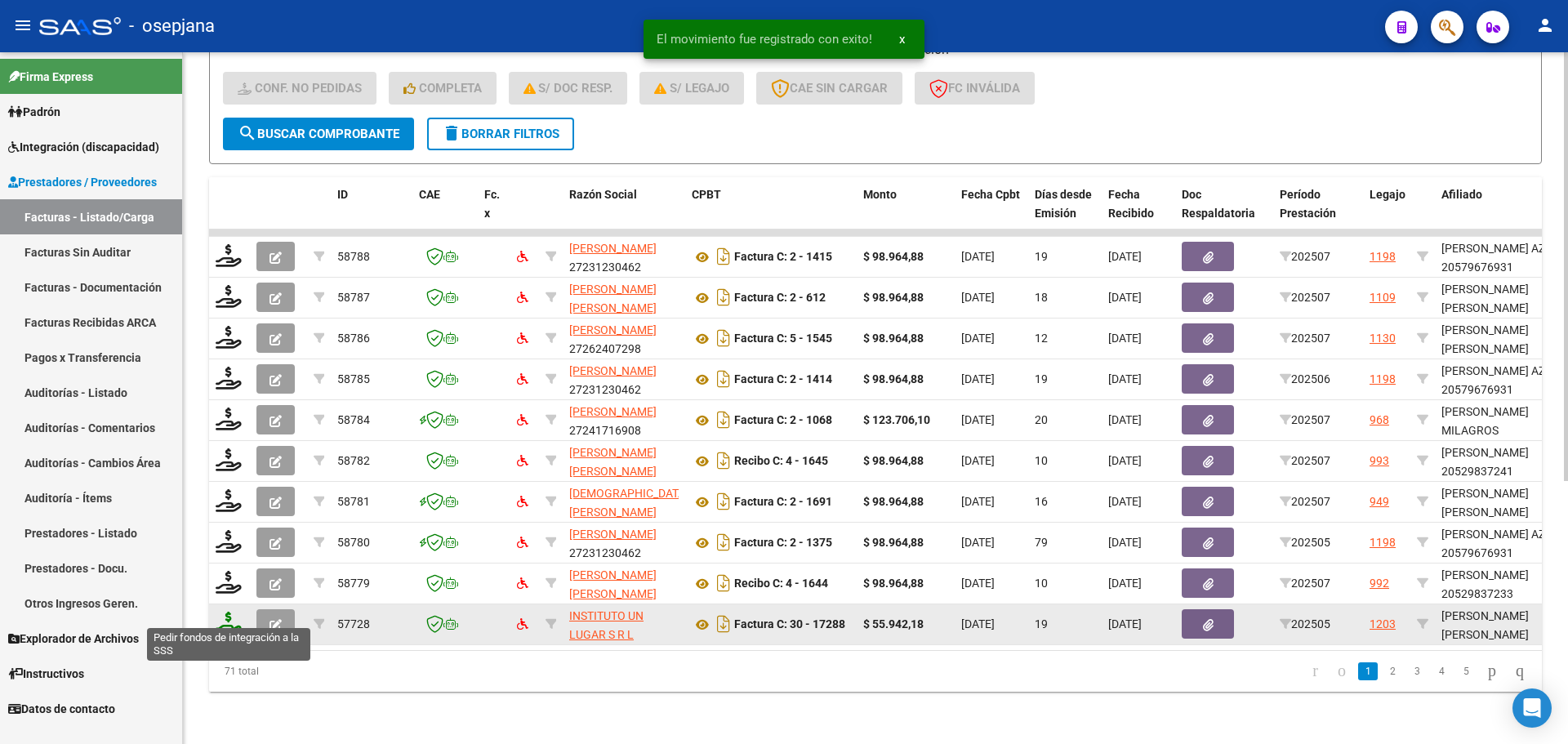
click at [230, 611] on icon at bounding box center [228, 622] width 26 height 23
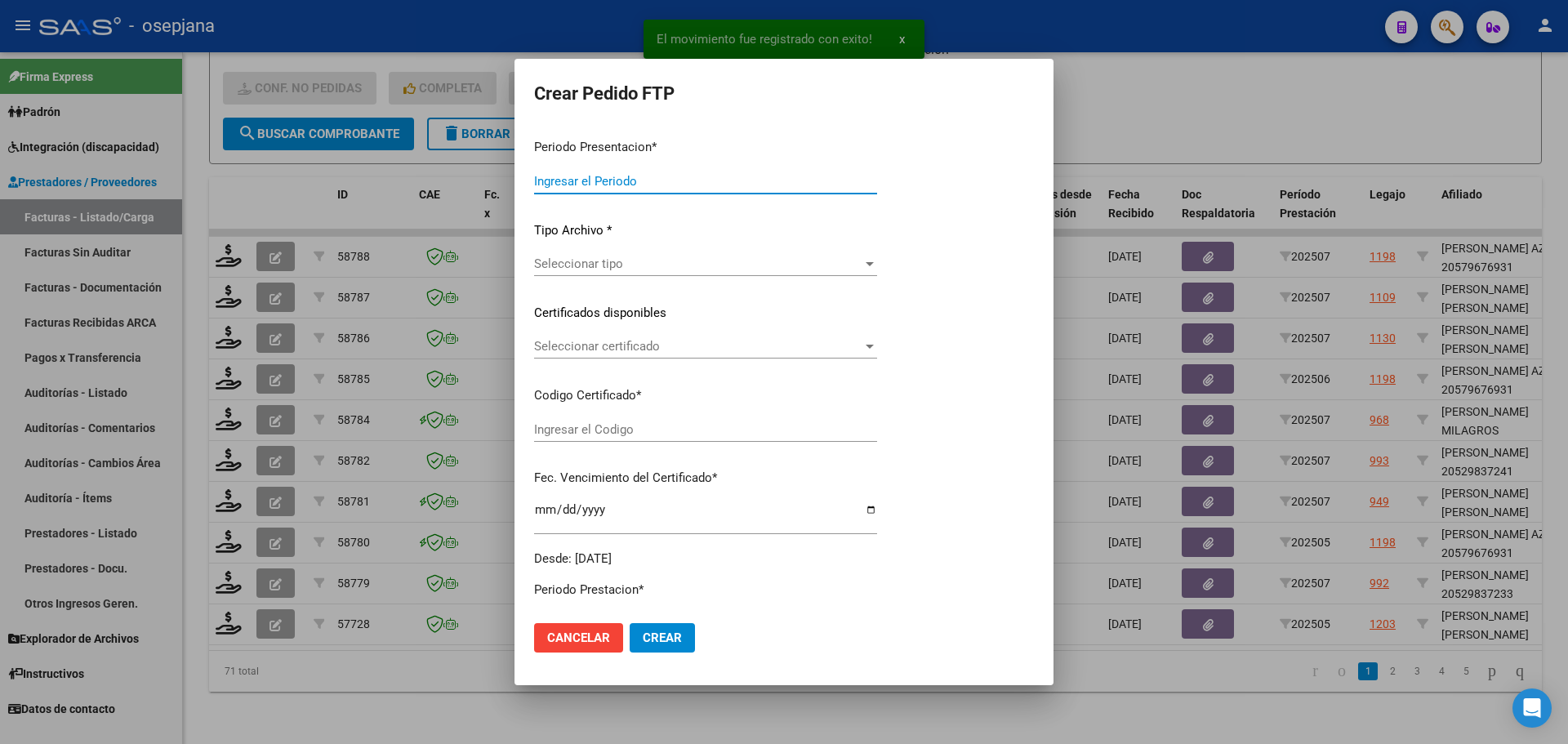
type input "202507"
type input "202505"
type input "$ 55.942,18"
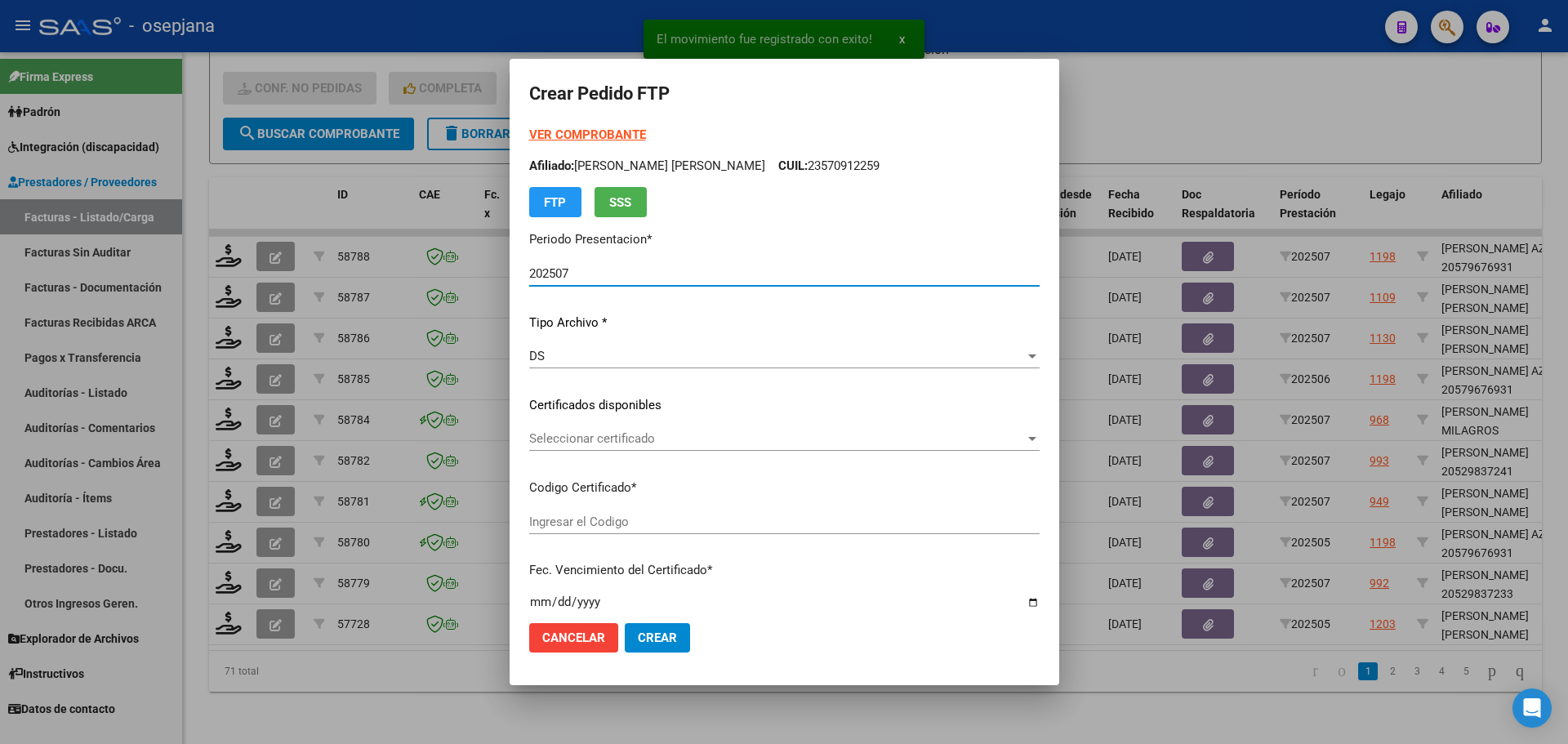
type input "ARG01000527913452023080220250802BS415"
type input "2025-08-11"
click at [654, 438] on span "Seleccionar certificado" at bounding box center [776, 438] width 496 height 15
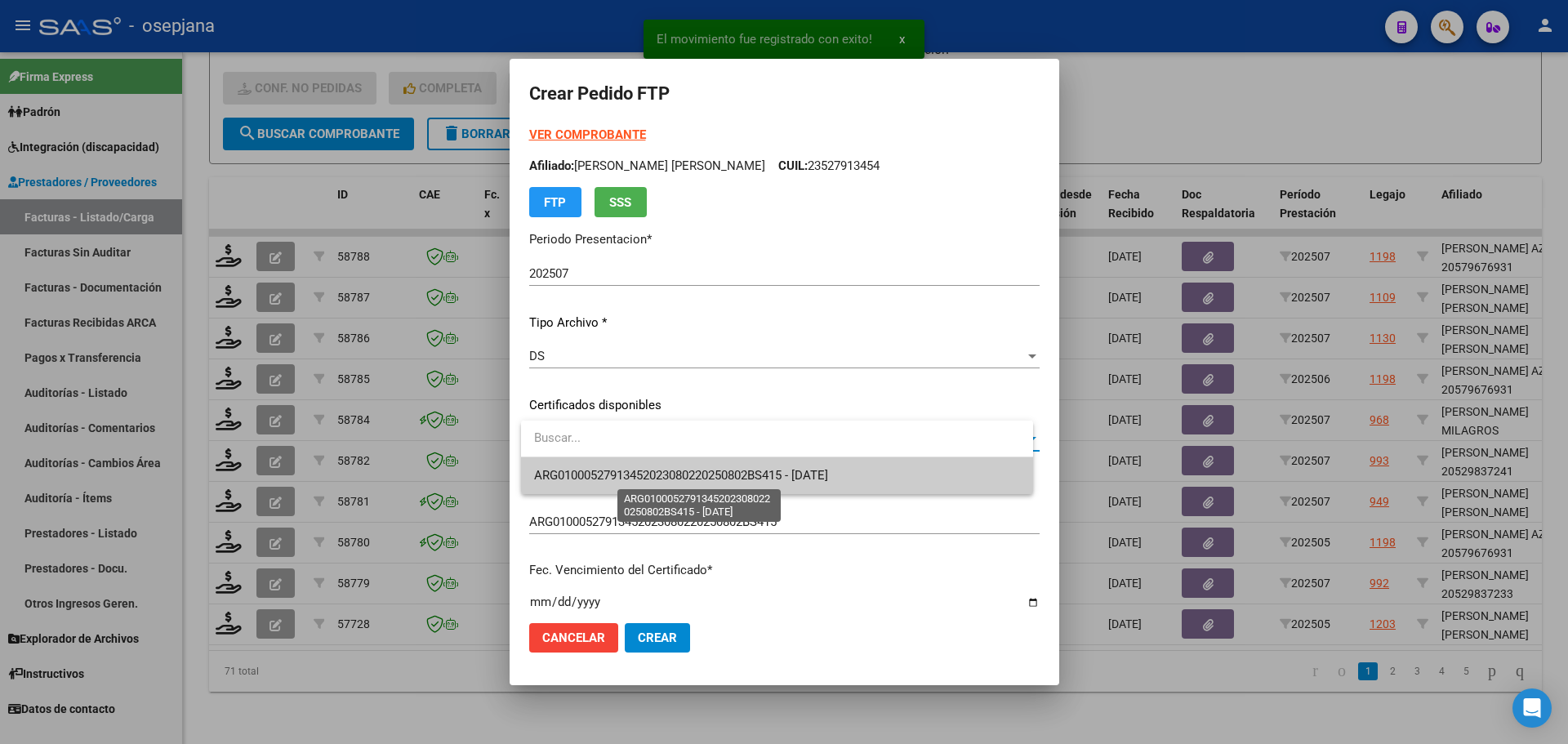
click at [657, 480] on span "ARG01000527913452023080220250802BS415 - 2025-08-11" at bounding box center [681, 475] width 294 height 15
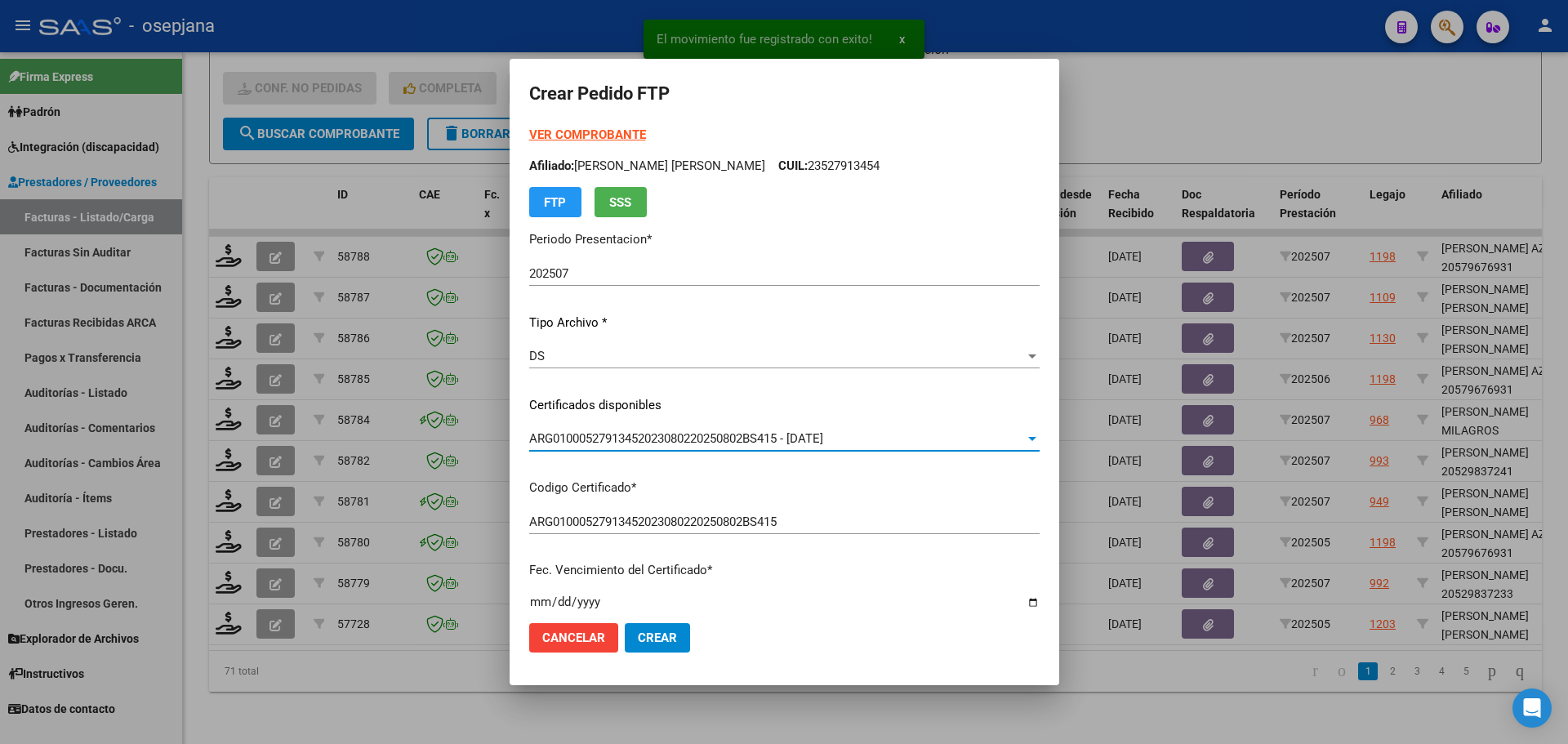
click at [617, 128] on strong "VER COMPROBANTE" at bounding box center [587, 135] width 116 height 15
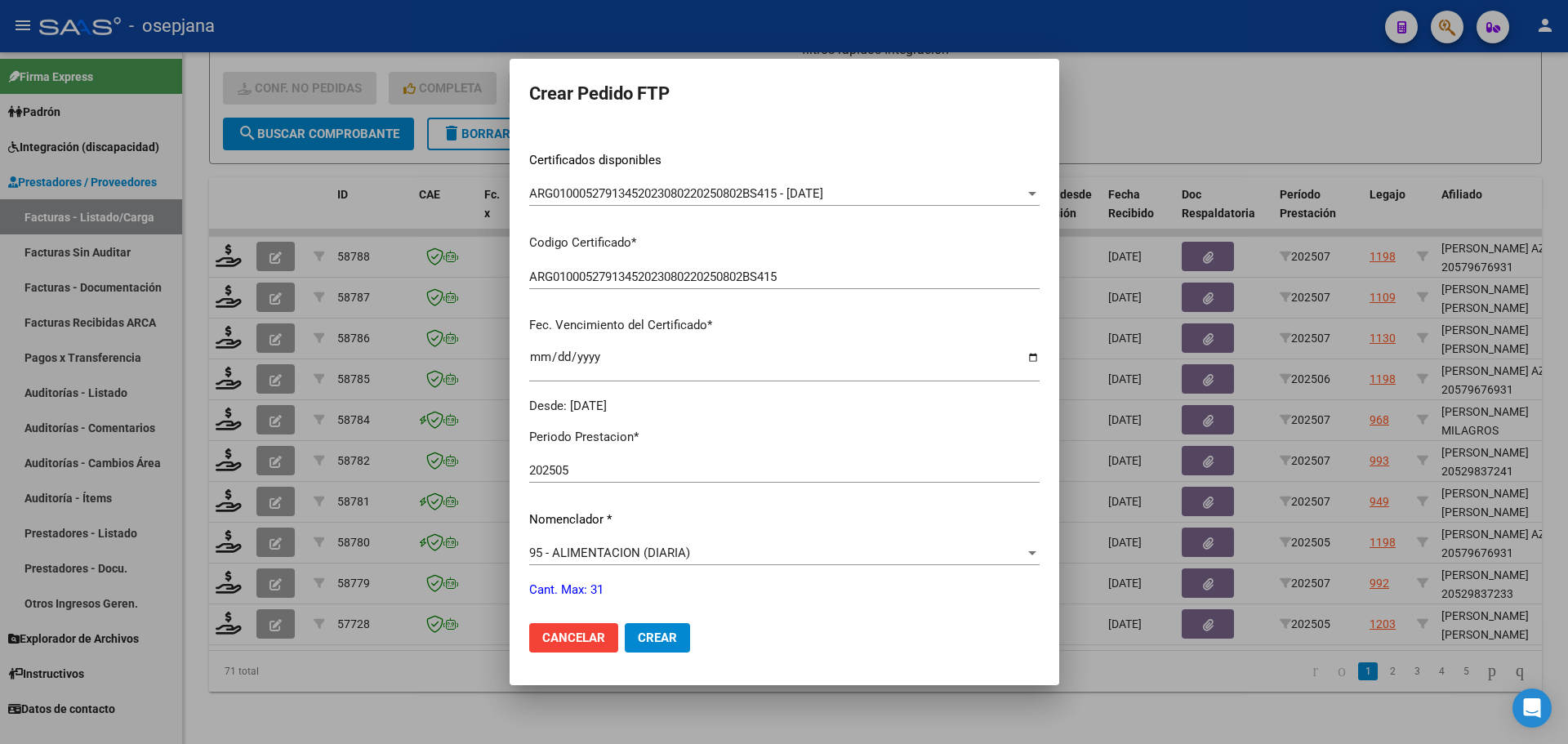
scroll to position [490, 0]
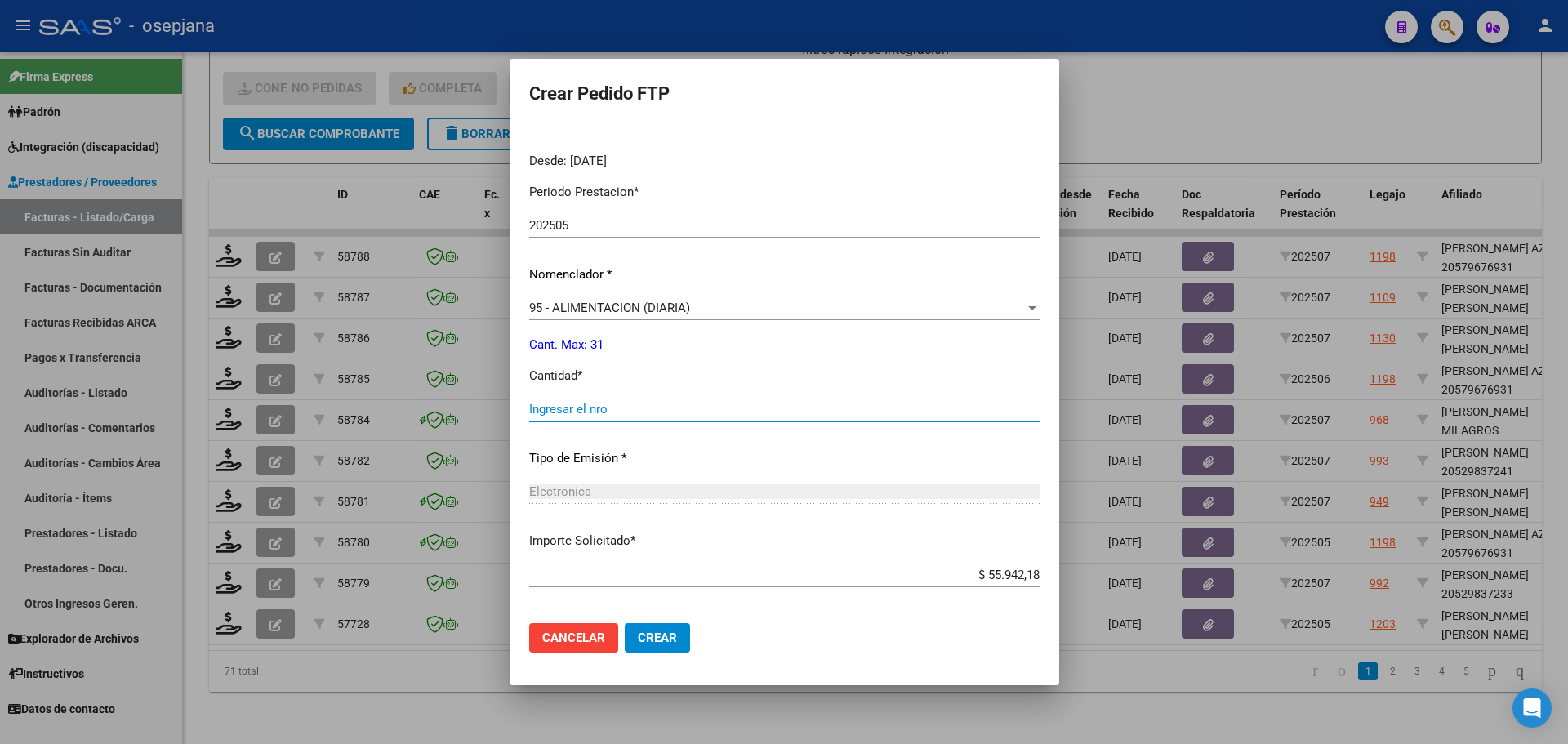
click at [610, 411] on input "Ingresar el nro" at bounding box center [784, 409] width 511 height 15
type input "19"
click at [659, 630] on span "Crear" at bounding box center [657, 637] width 39 height 15
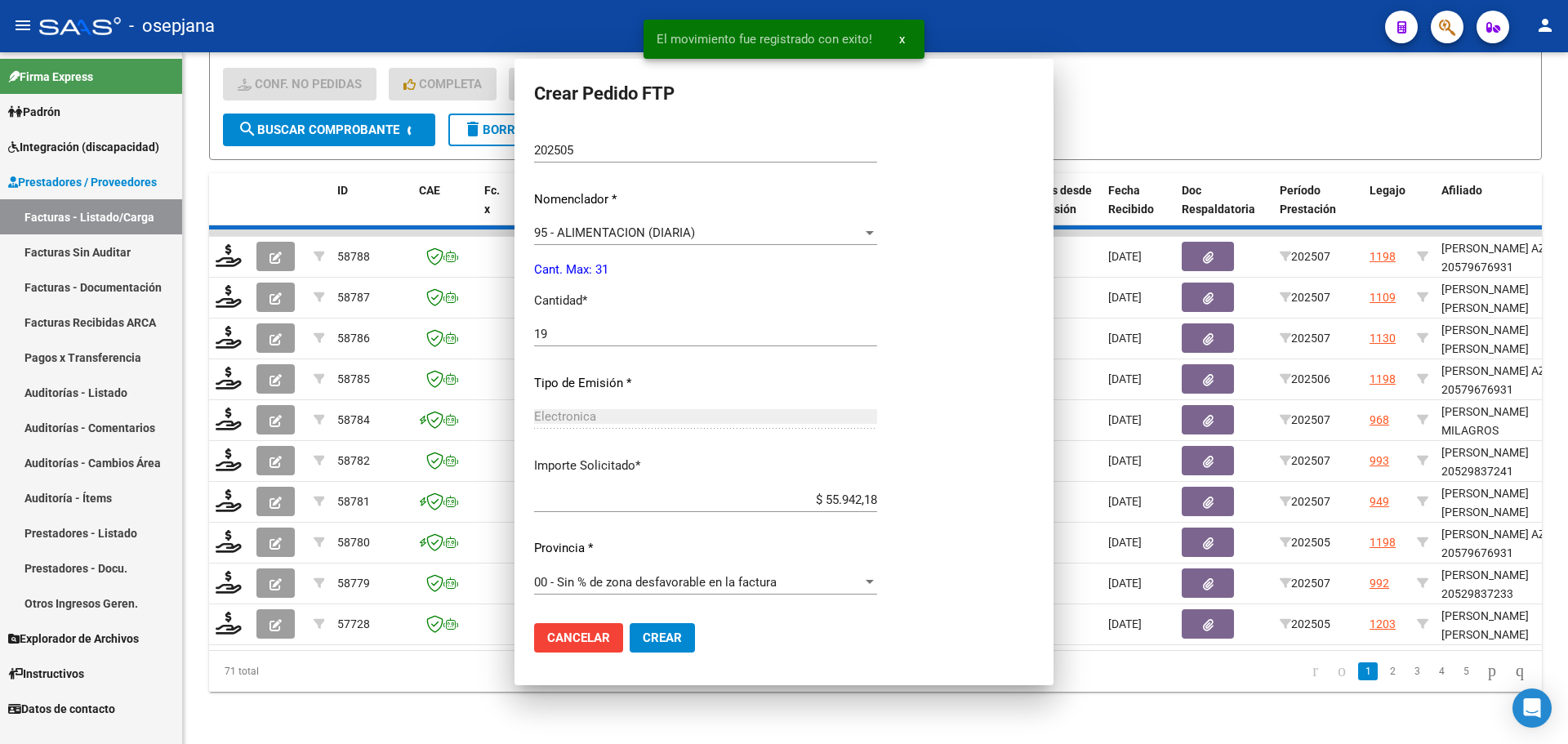
scroll to position [0, 0]
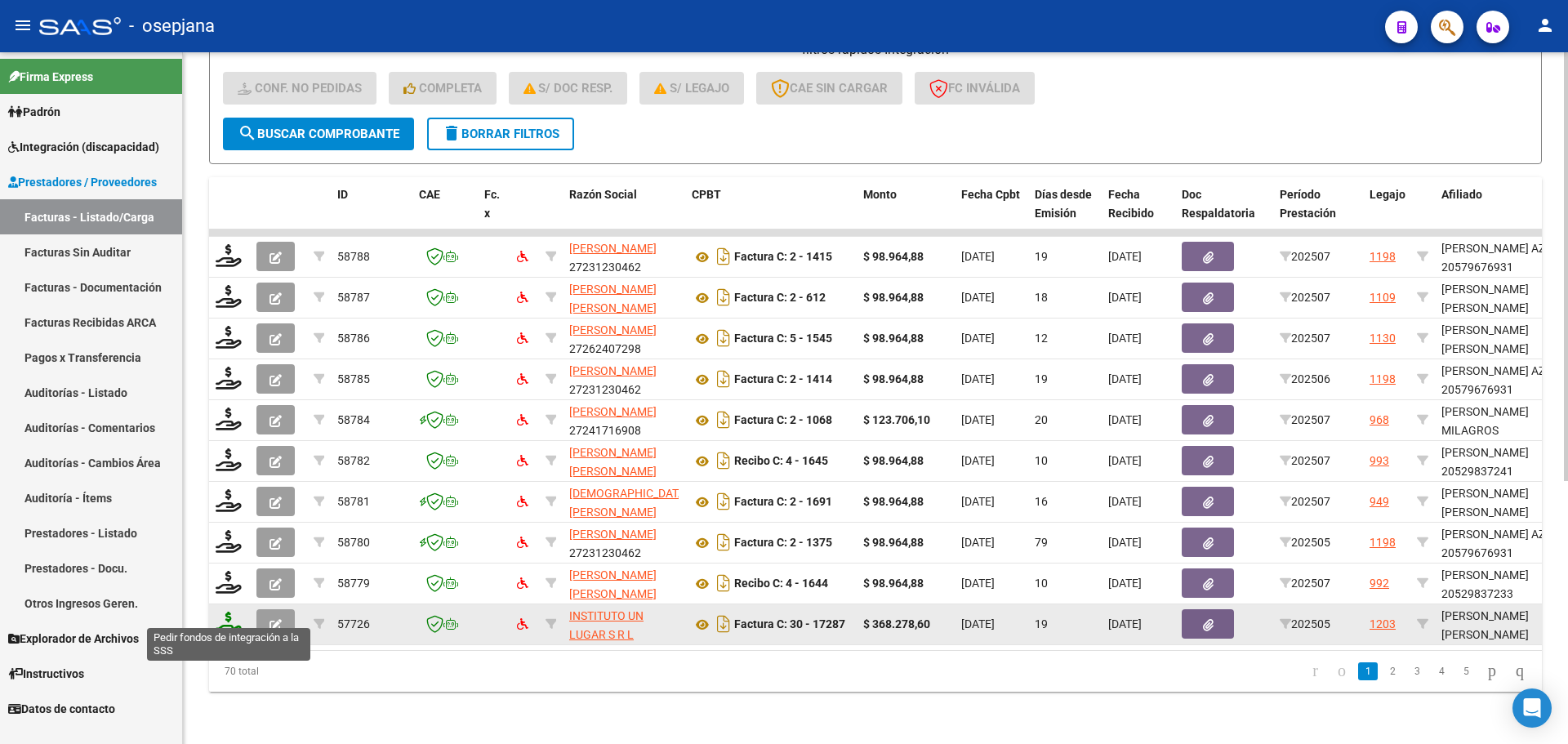
click at [224, 612] on icon at bounding box center [228, 622] width 26 height 23
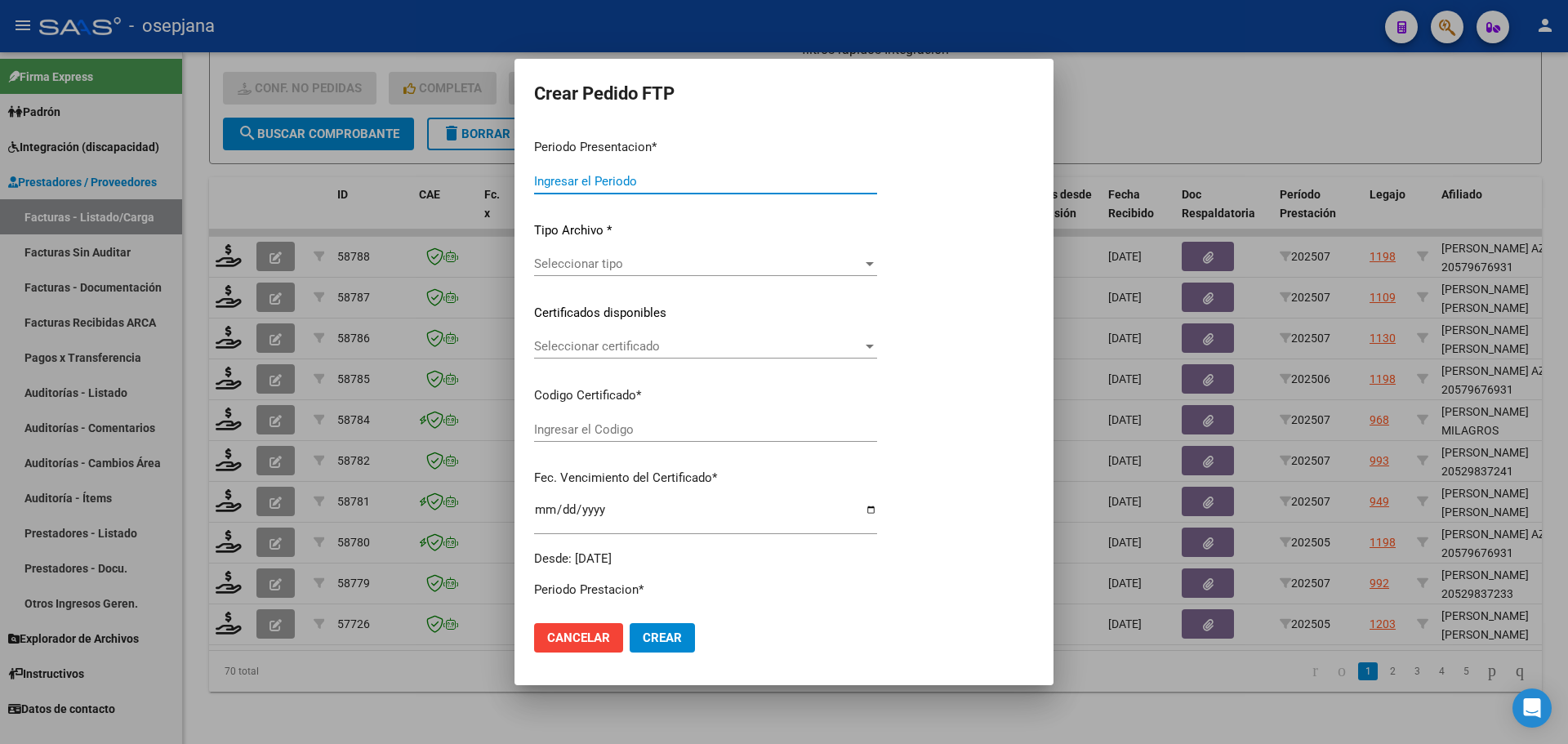
type input "202507"
type input "202505"
type input "$ 368.278,60"
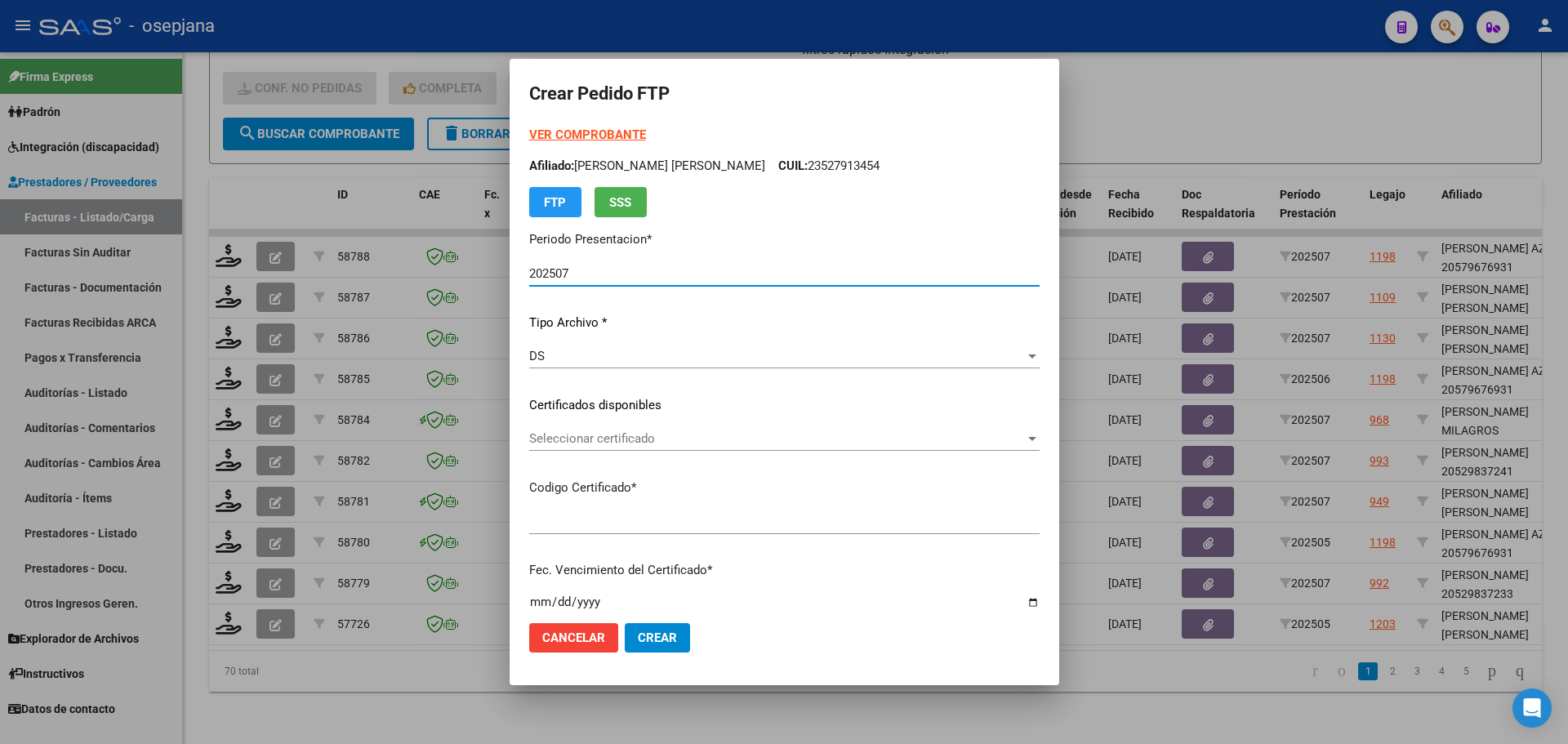
type input "ARG01000527913452023080220250802BS415"
type input "2025-08-11"
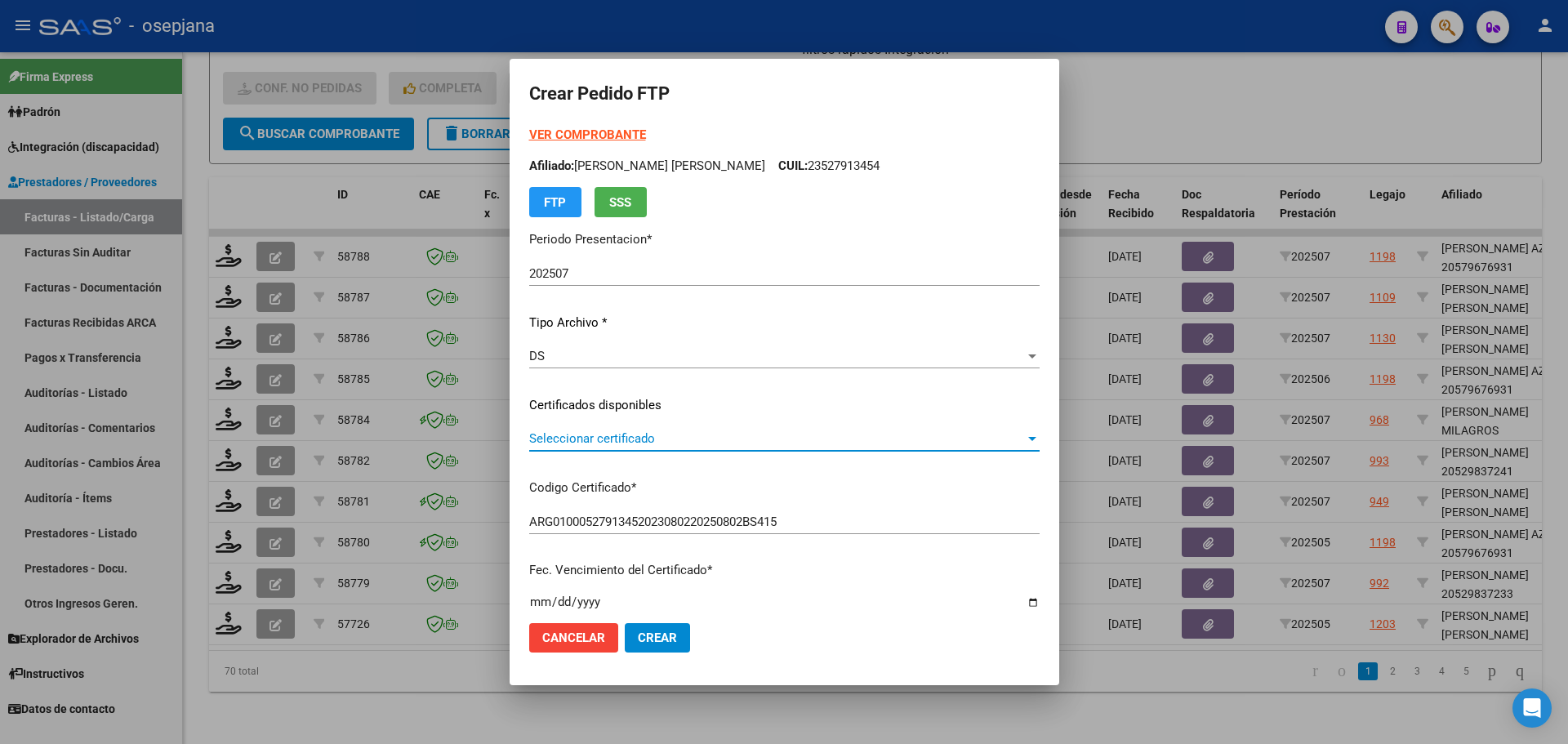
click at [677, 439] on span "Seleccionar certificado" at bounding box center [776, 438] width 496 height 15
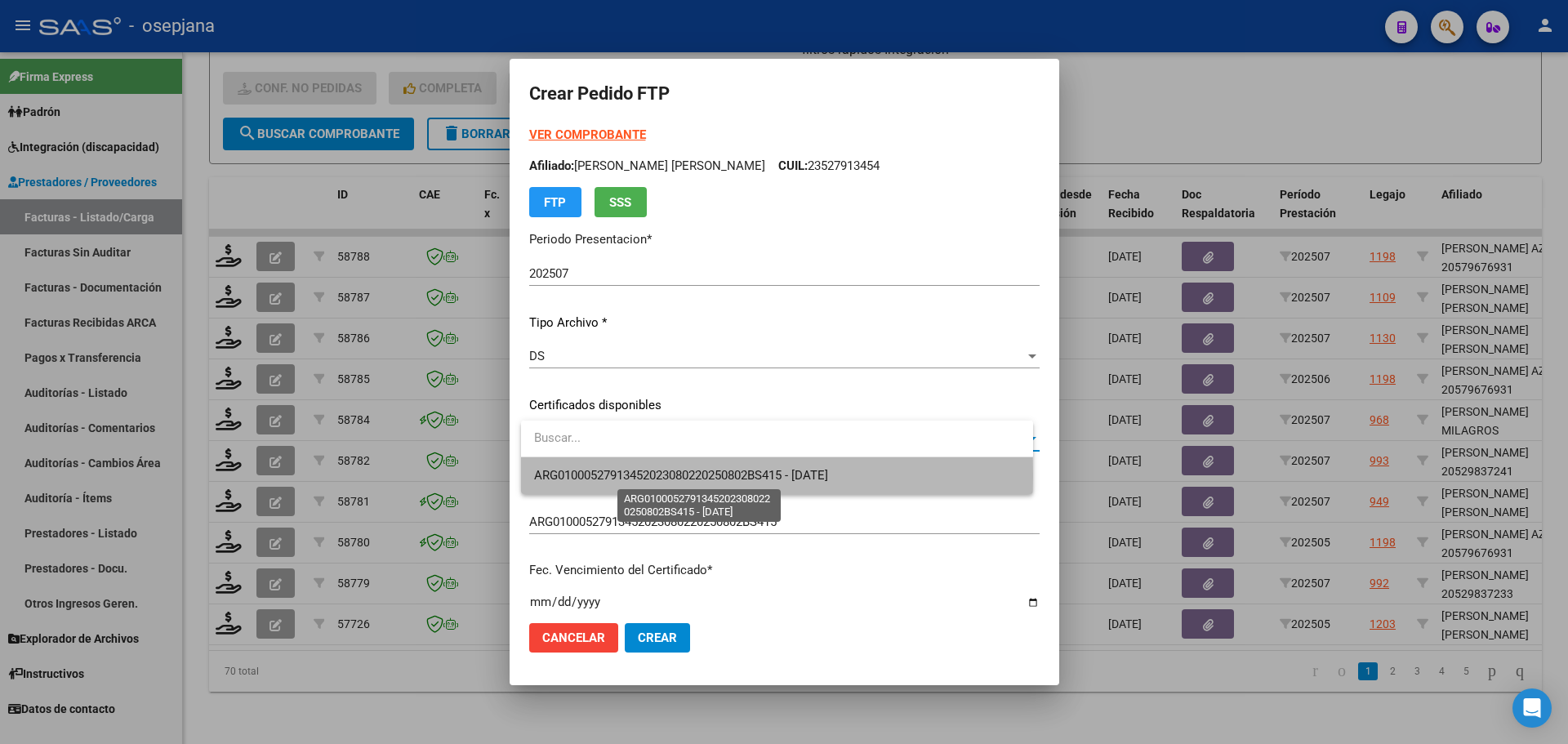
click at [677, 475] on span "ARG01000527913452023080220250802BS415 - 2025-08-11" at bounding box center [681, 475] width 294 height 15
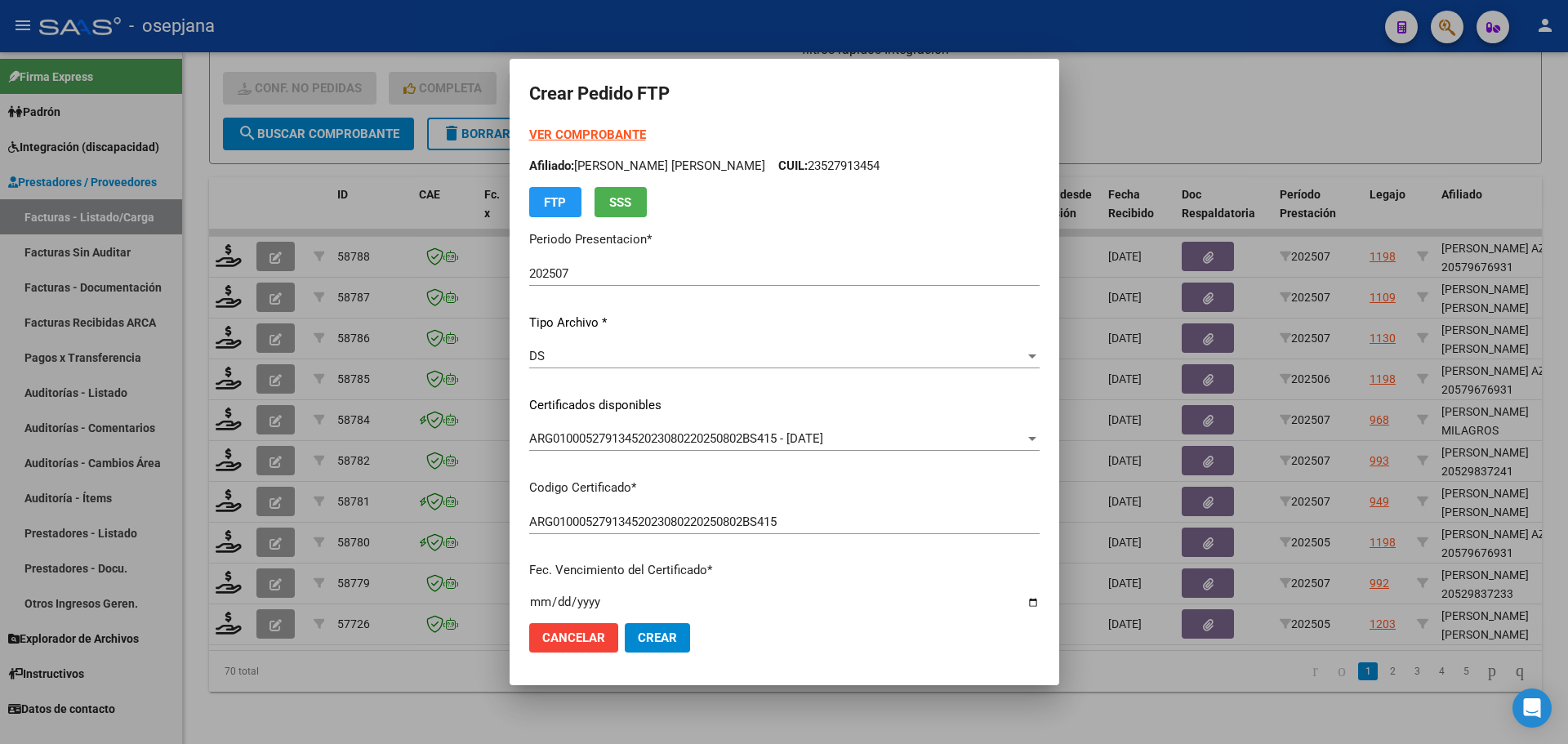
click at [633, 129] on strong "VER COMPROBANTE" at bounding box center [587, 135] width 116 height 15
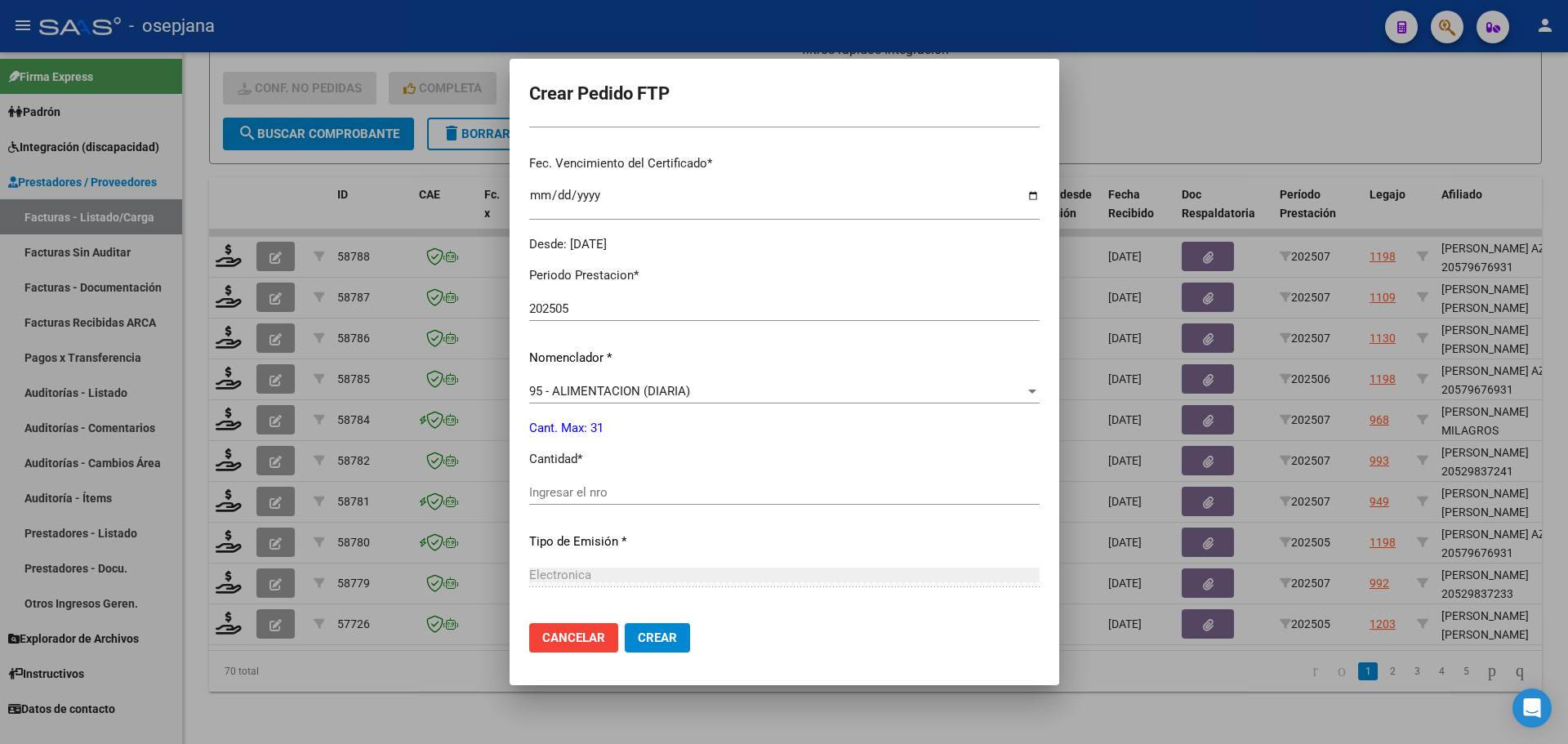
scroll to position [408, 0]
click at [631, 396] on span "95 - ALIMENTACION (DIARIA)" at bounding box center [609, 389] width 161 height 15
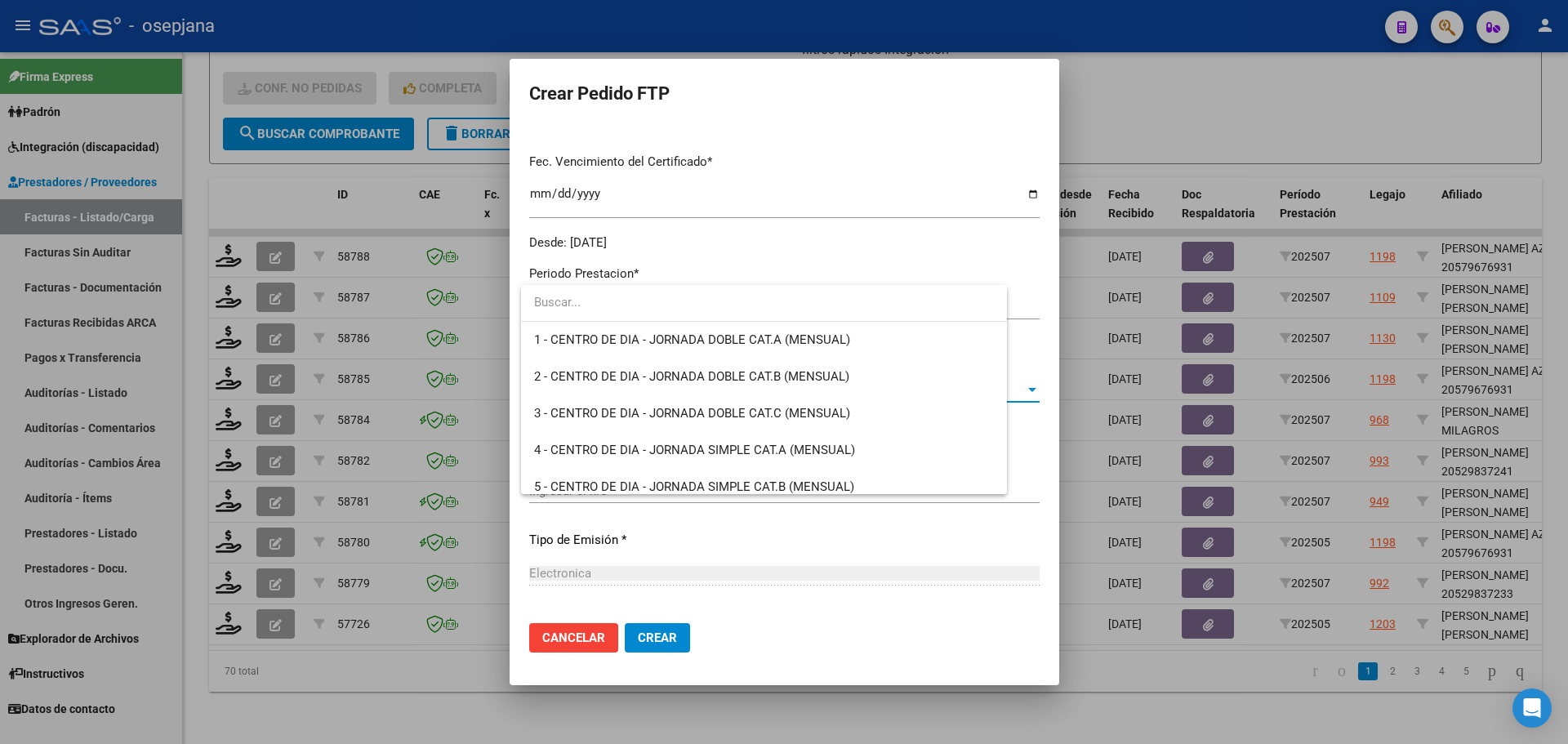
scroll to position [3405, 0]
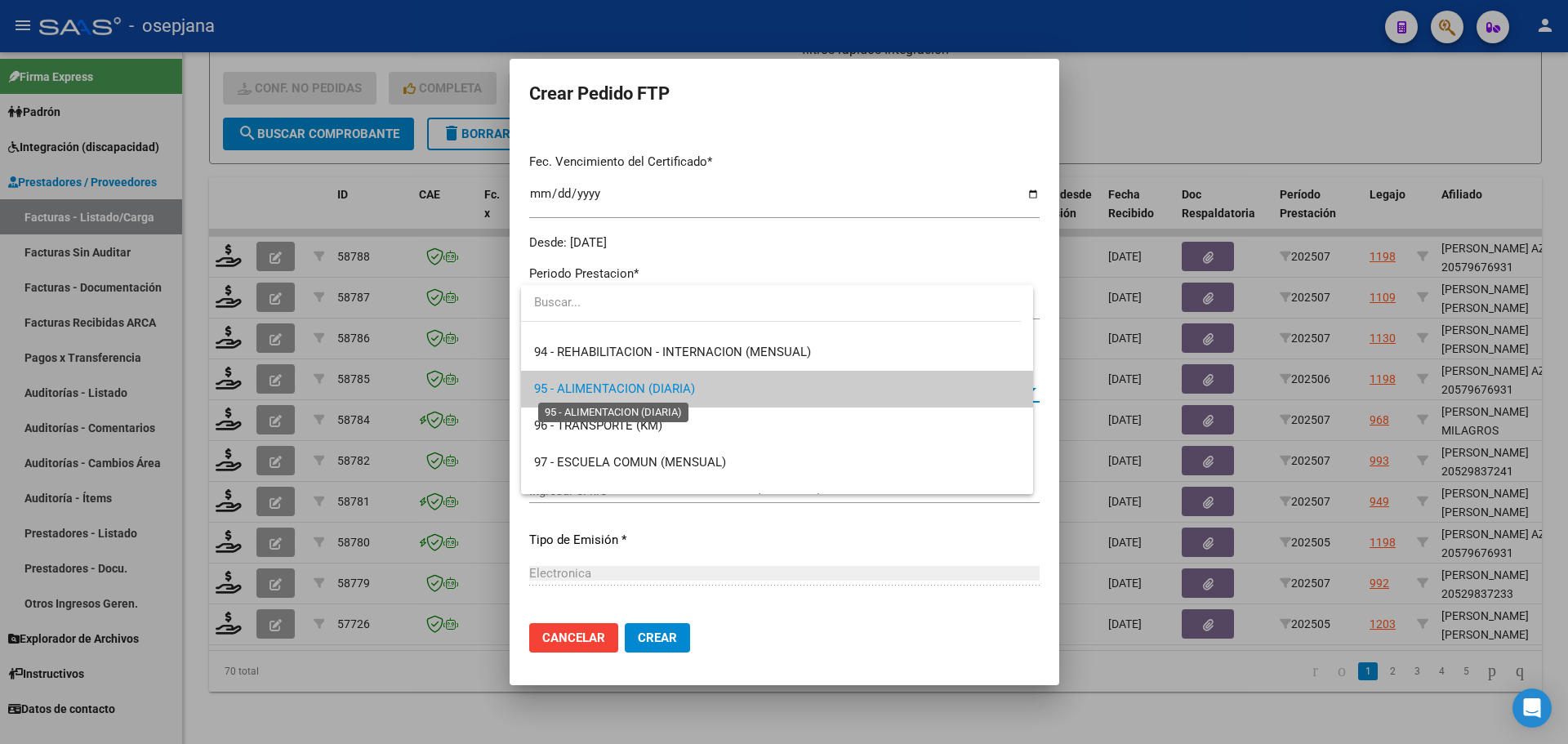
type input "1"
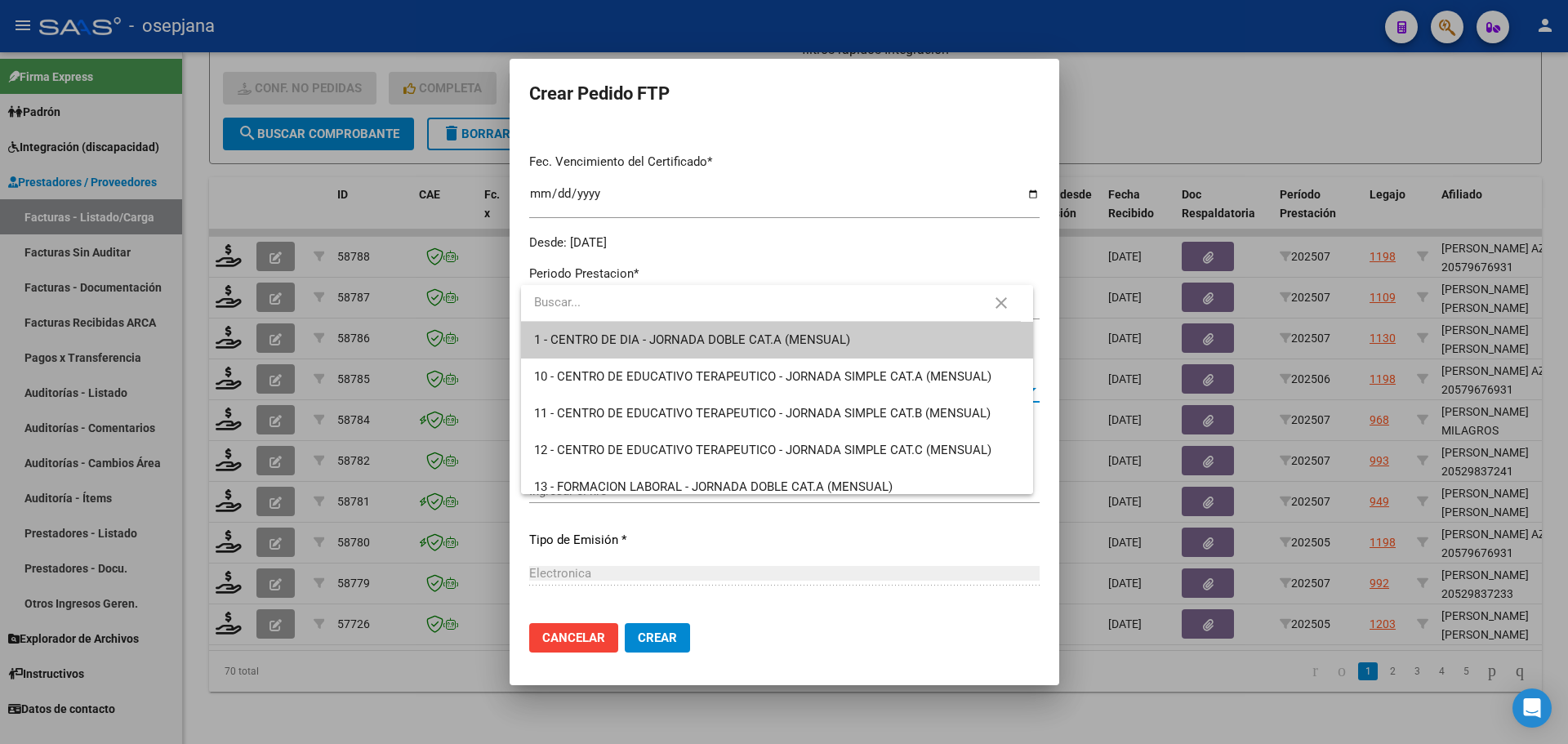
scroll to position [3318, 0]
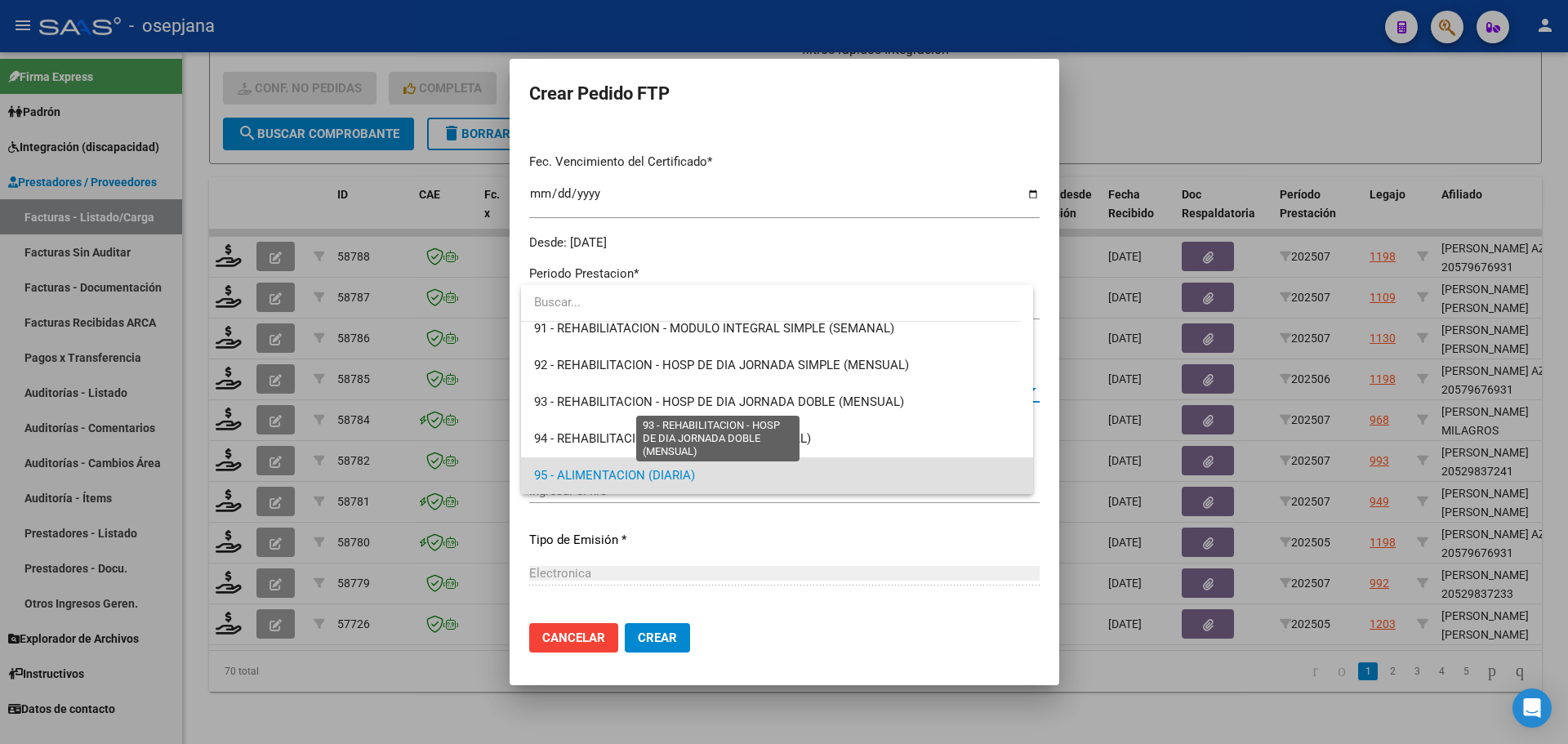
type input "2"
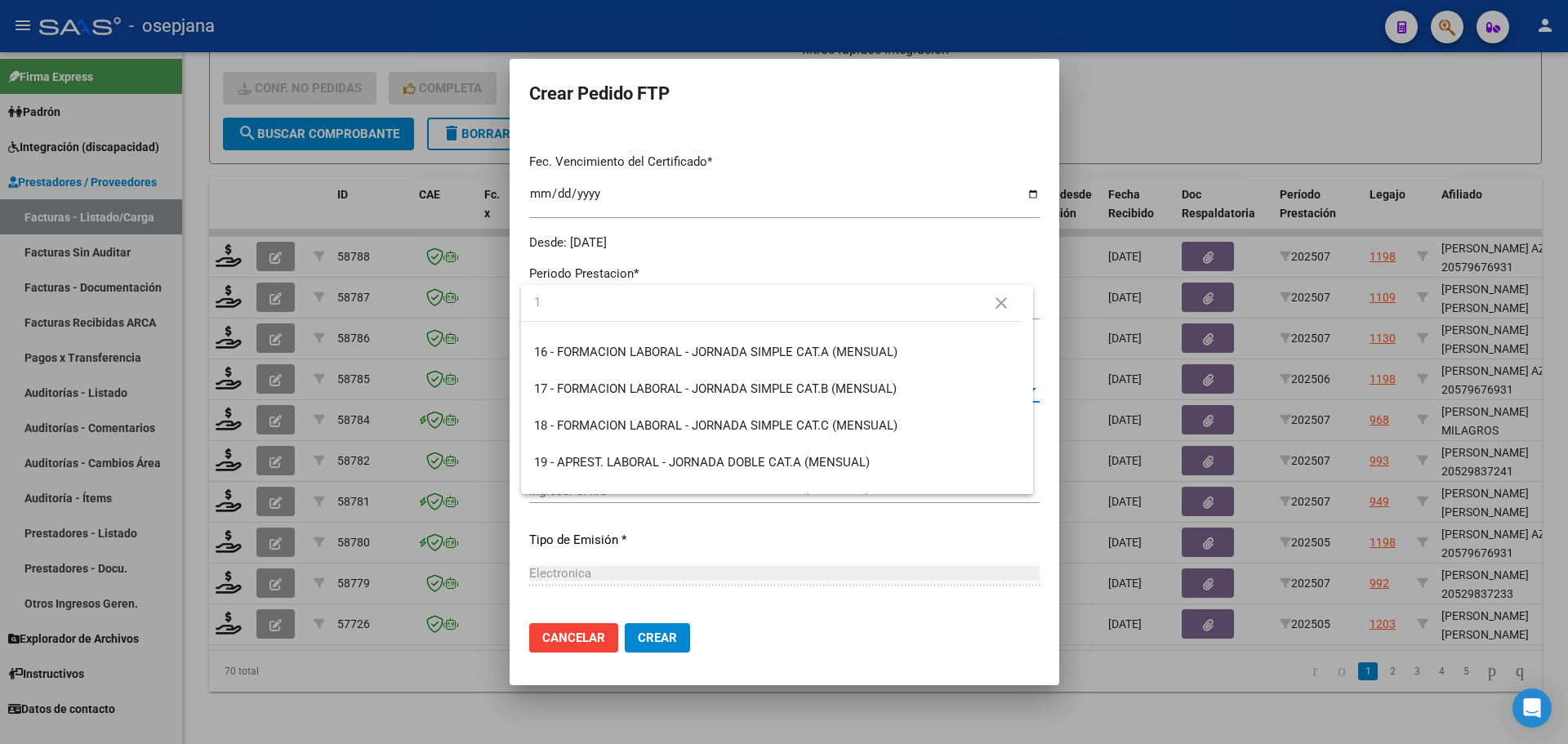
scroll to position [0, 0]
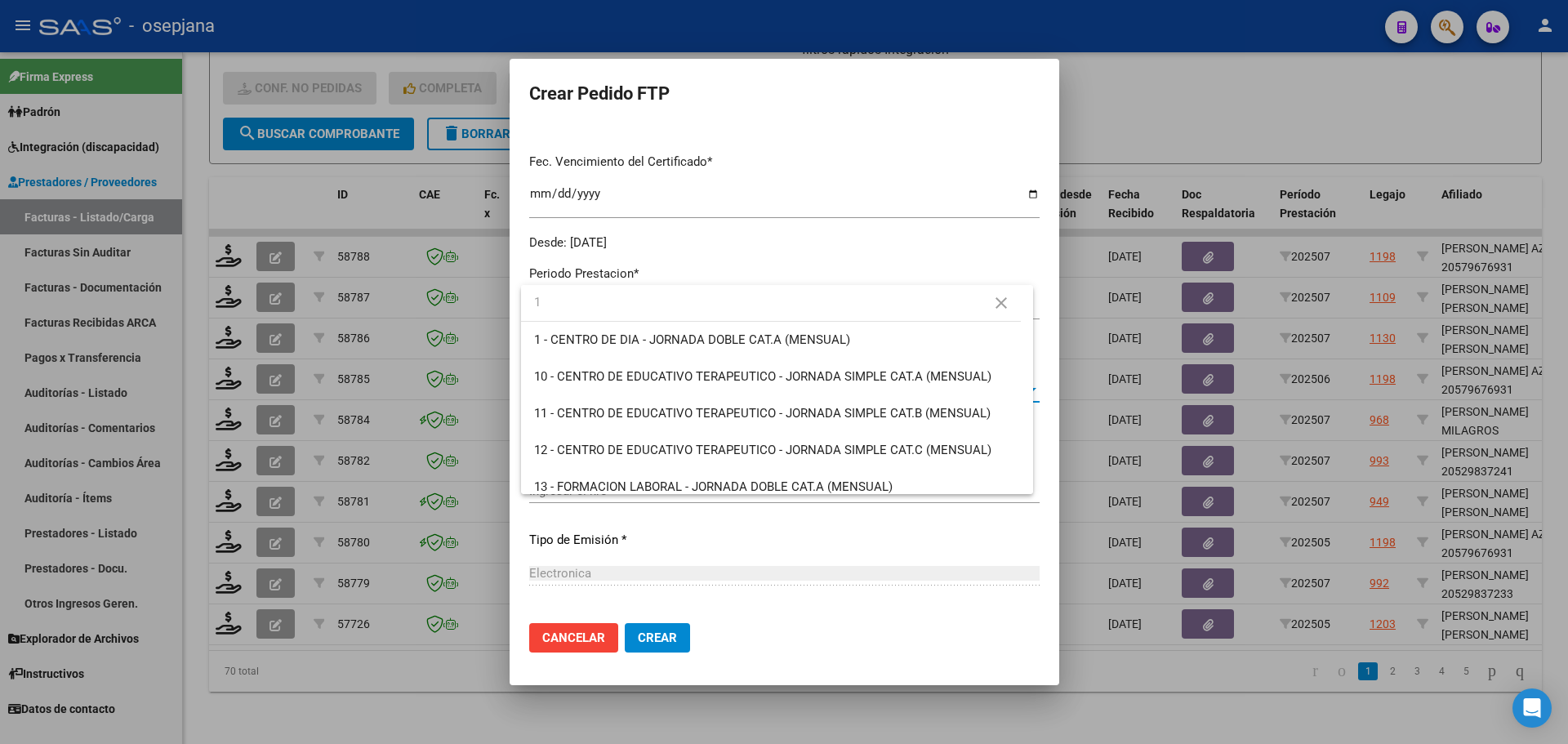
type input "1"
click at [995, 251] on div at bounding box center [784, 372] width 1568 height 744
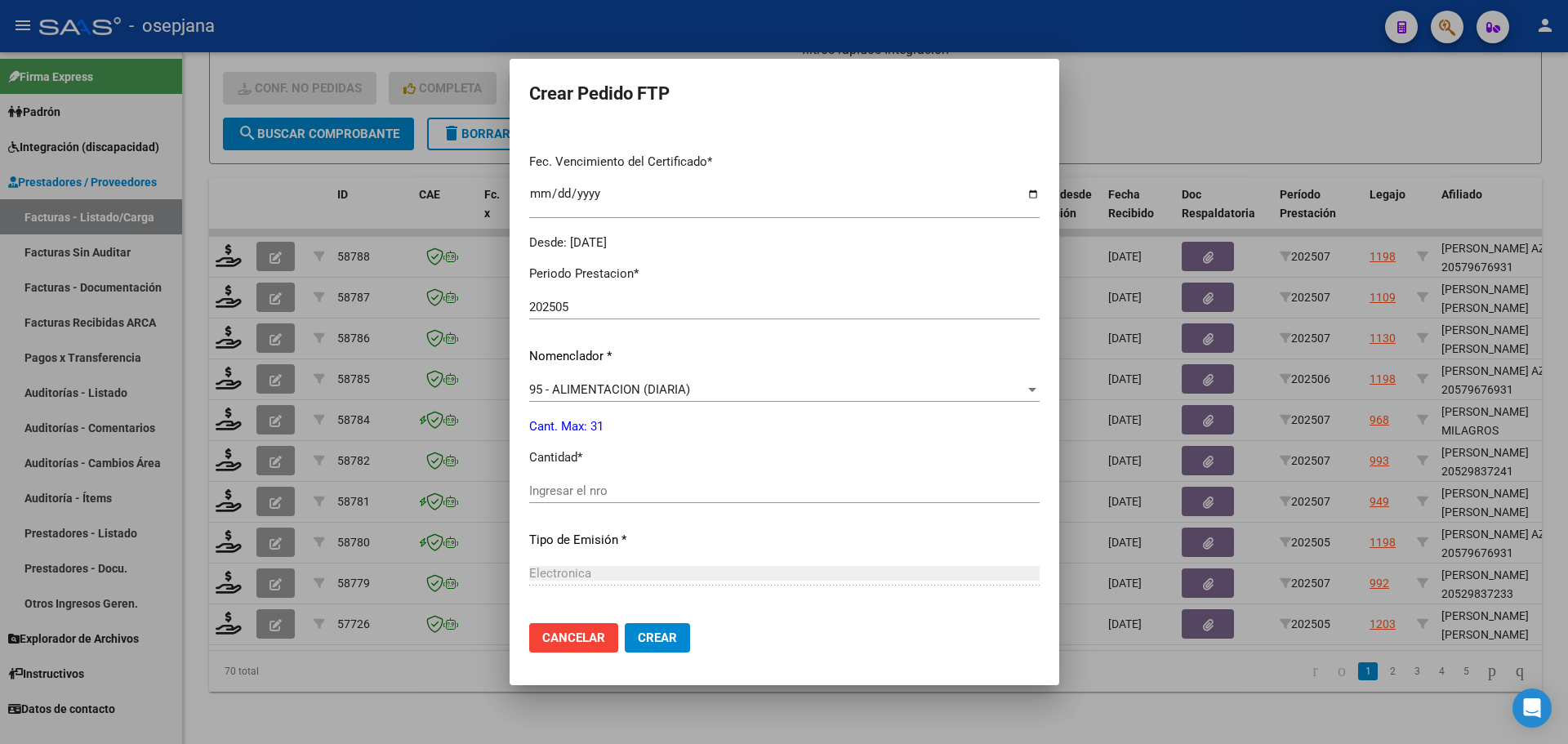
click at [620, 387] on span "95 - ALIMENTACION (DIARIA)" at bounding box center [609, 389] width 161 height 15
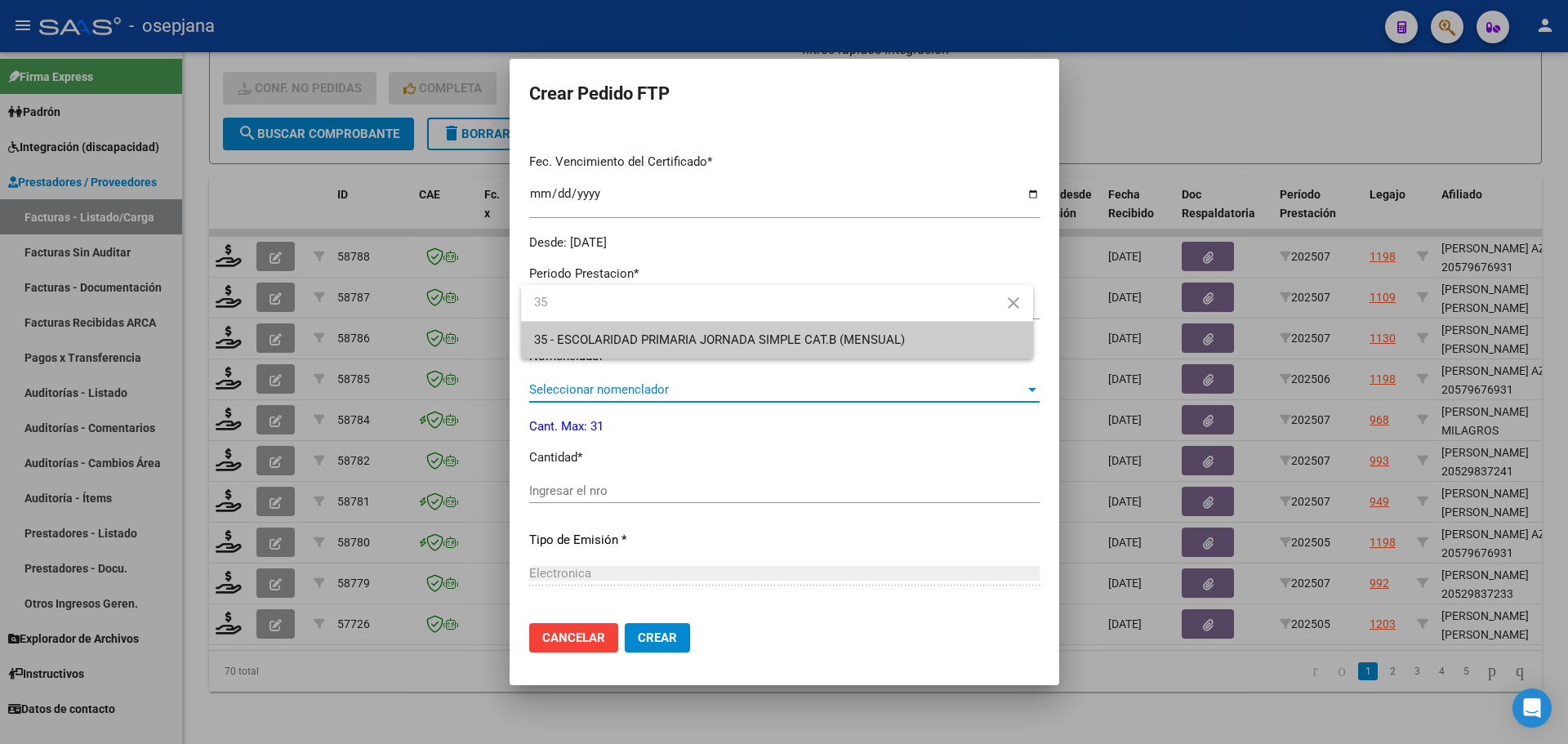
type input "3"
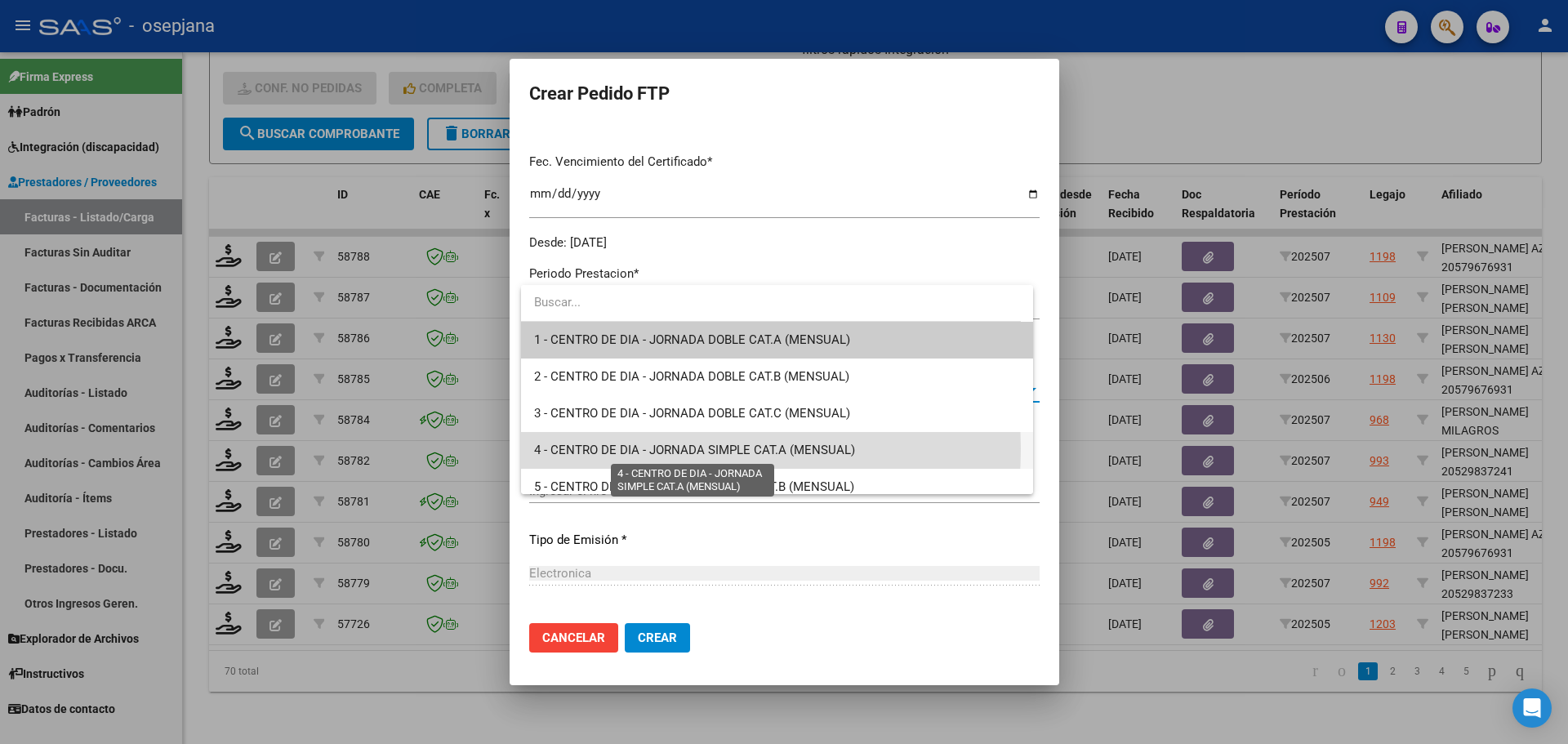
click at [637, 448] on span "4 - CENTRO DE DIA - JORNADA SIMPLE CAT.A (MENSUAL)" at bounding box center [695, 450] width 321 height 15
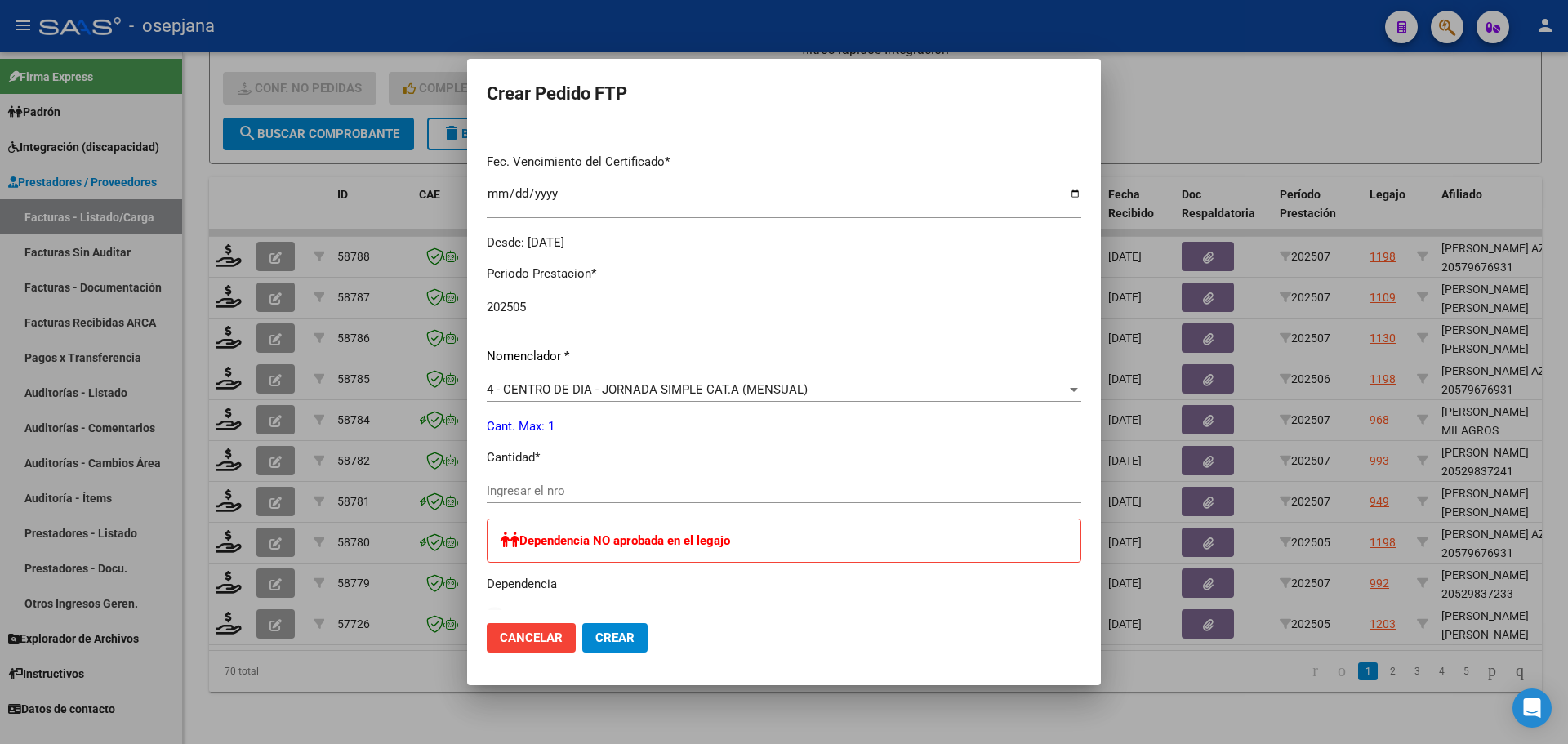
click at [564, 485] on div "Ingresar el nro" at bounding box center [784, 491] width 595 height 24
click at [627, 641] on span "Crear" at bounding box center [615, 637] width 39 height 15
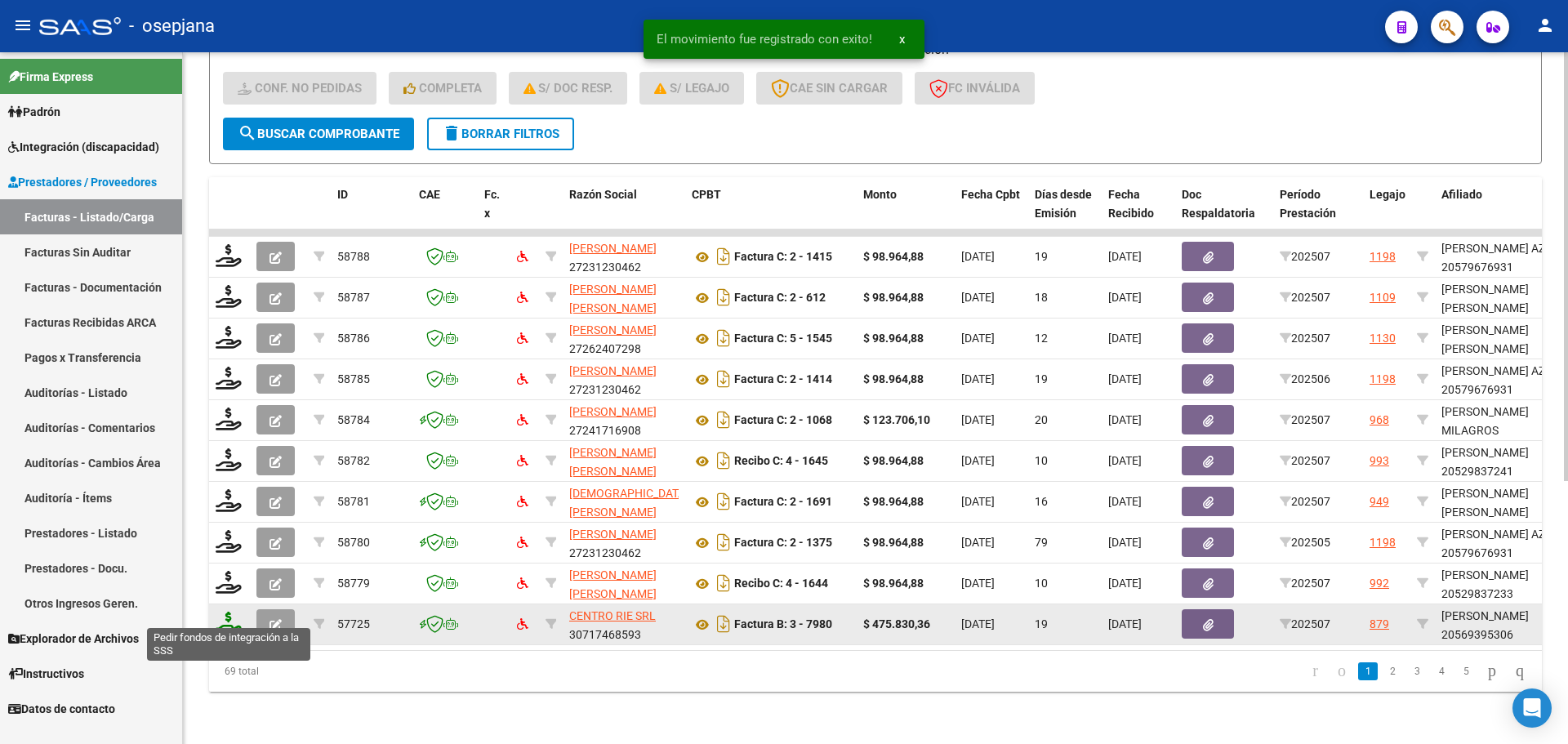
click at [230, 611] on icon at bounding box center [228, 622] width 26 height 23
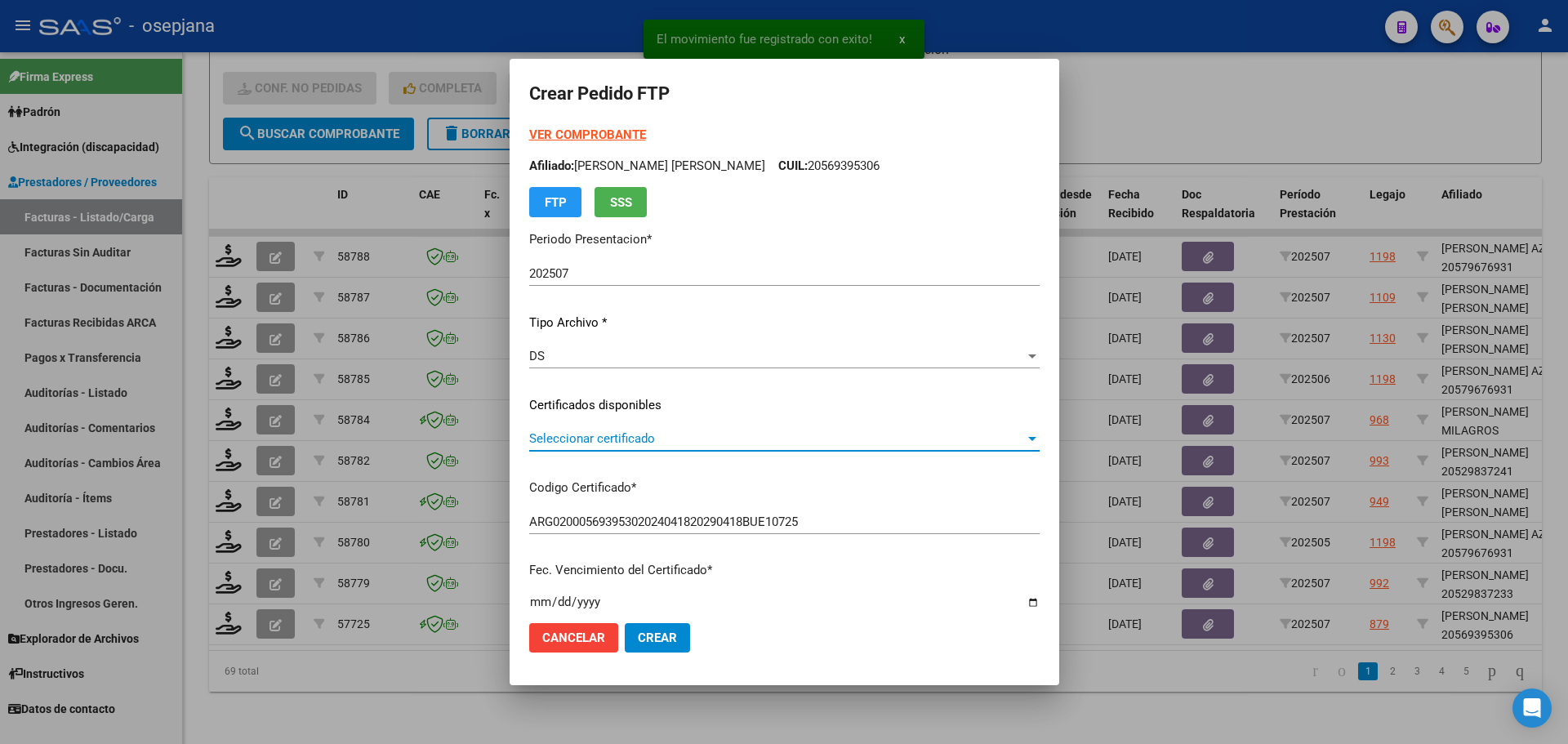
click at [638, 438] on span "Seleccionar certificado" at bounding box center [776, 438] width 496 height 15
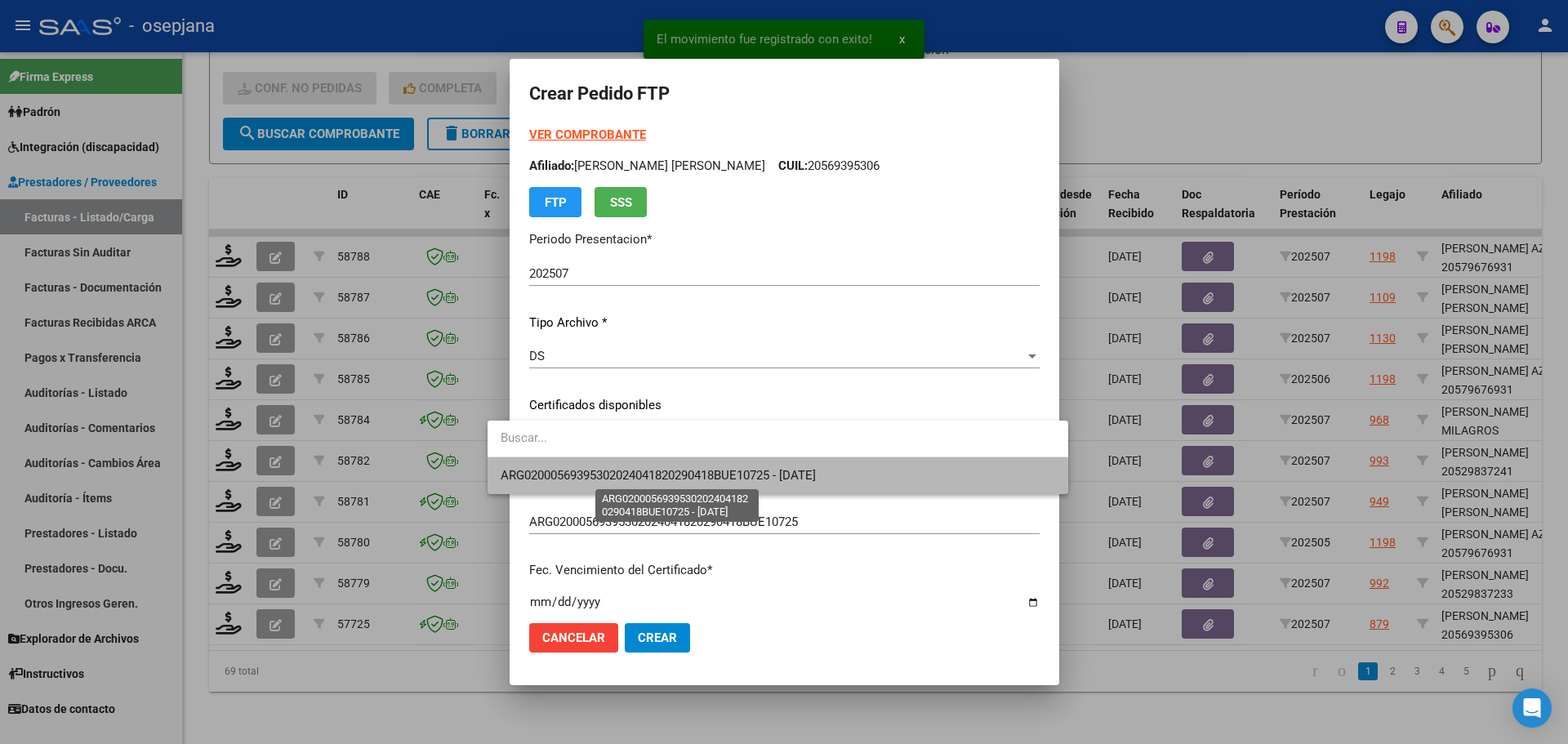
click at [638, 473] on span "ARG02000569395302024041820290418BUE10725 - 2029-04-18" at bounding box center [658, 475] width 315 height 15
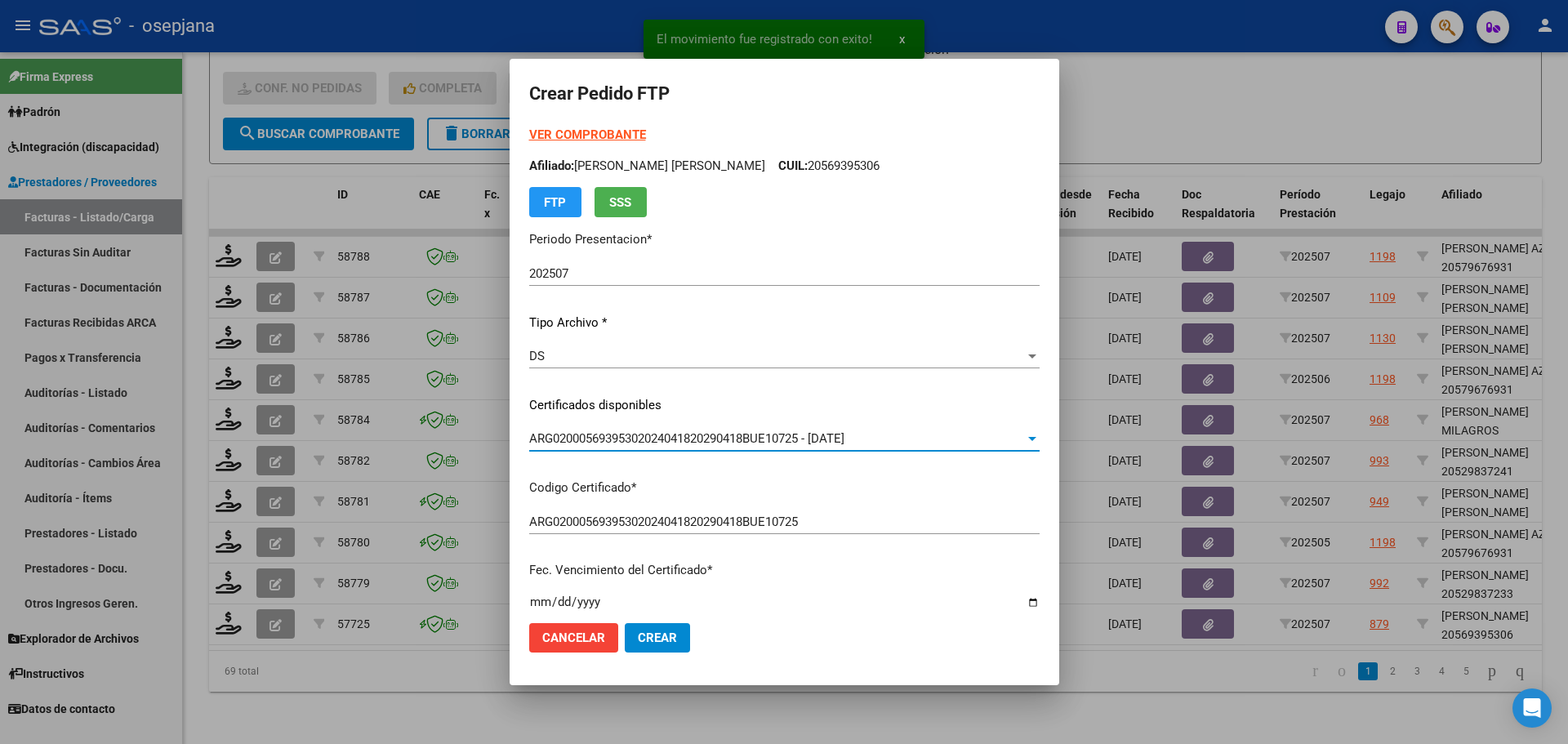
click at [583, 135] on strong "VER COMPROBANTE" at bounding box center [587, 135] width 116 height 15
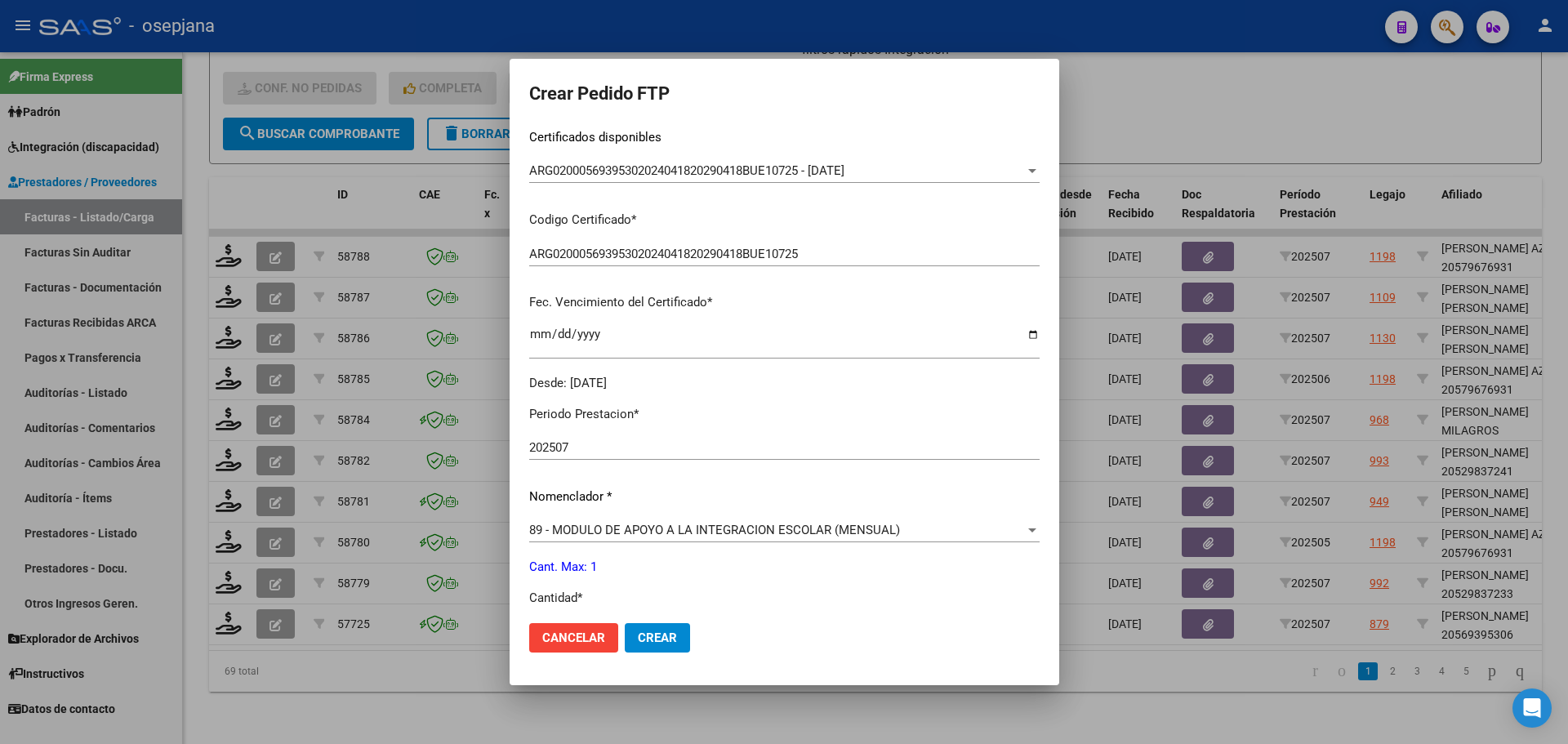
scroll to position [565, 0]
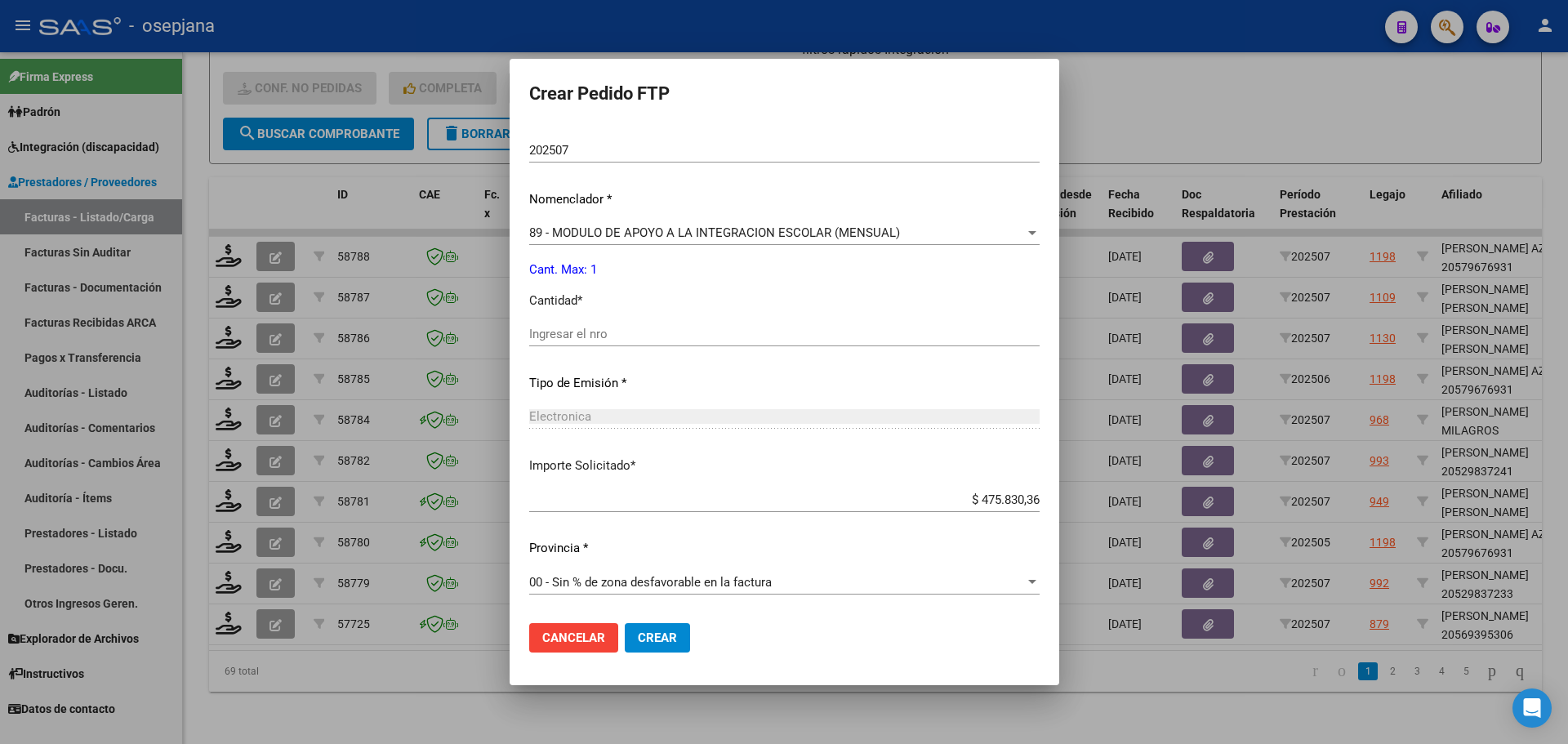
click at [569, 335] on input "Ingresar el nro" at bounding box center [784, 333] width 511 height 15
click at [641, 635] on span "Crear" at bounding box center [657, 637] width 39 height 15
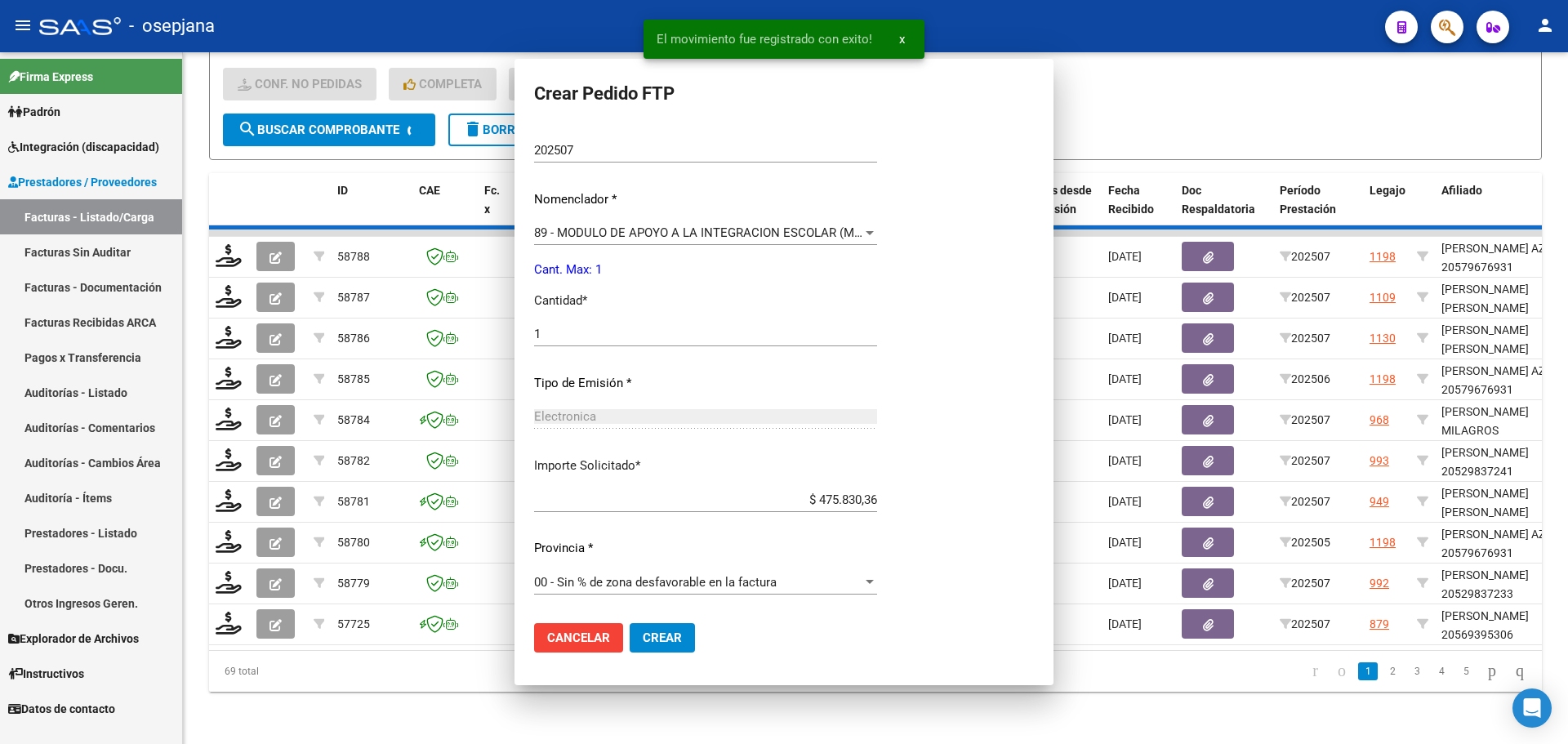
scroll to position [0, 0]
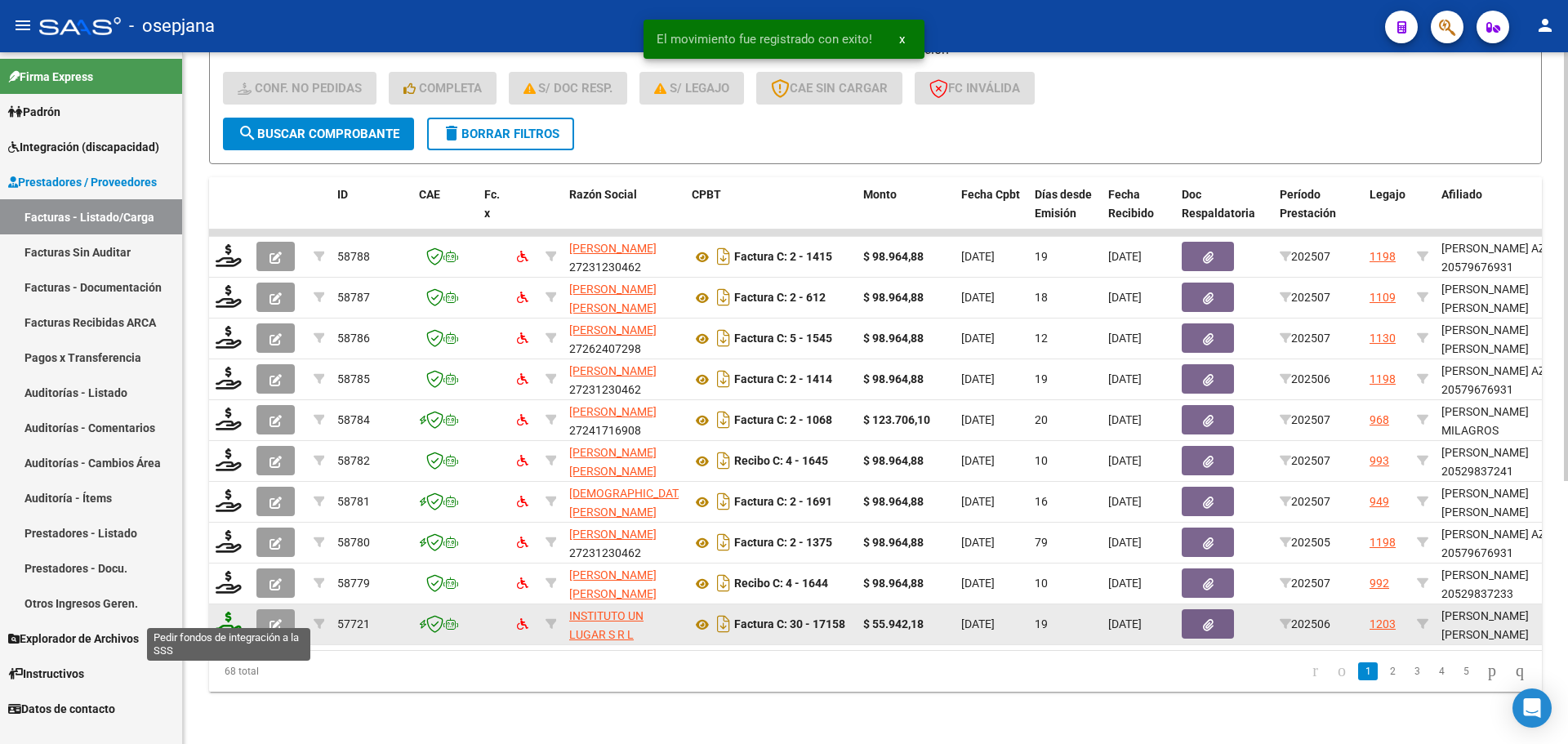
click at [229, 618] on icon at bounding box center [228, 622] width 26 height 23
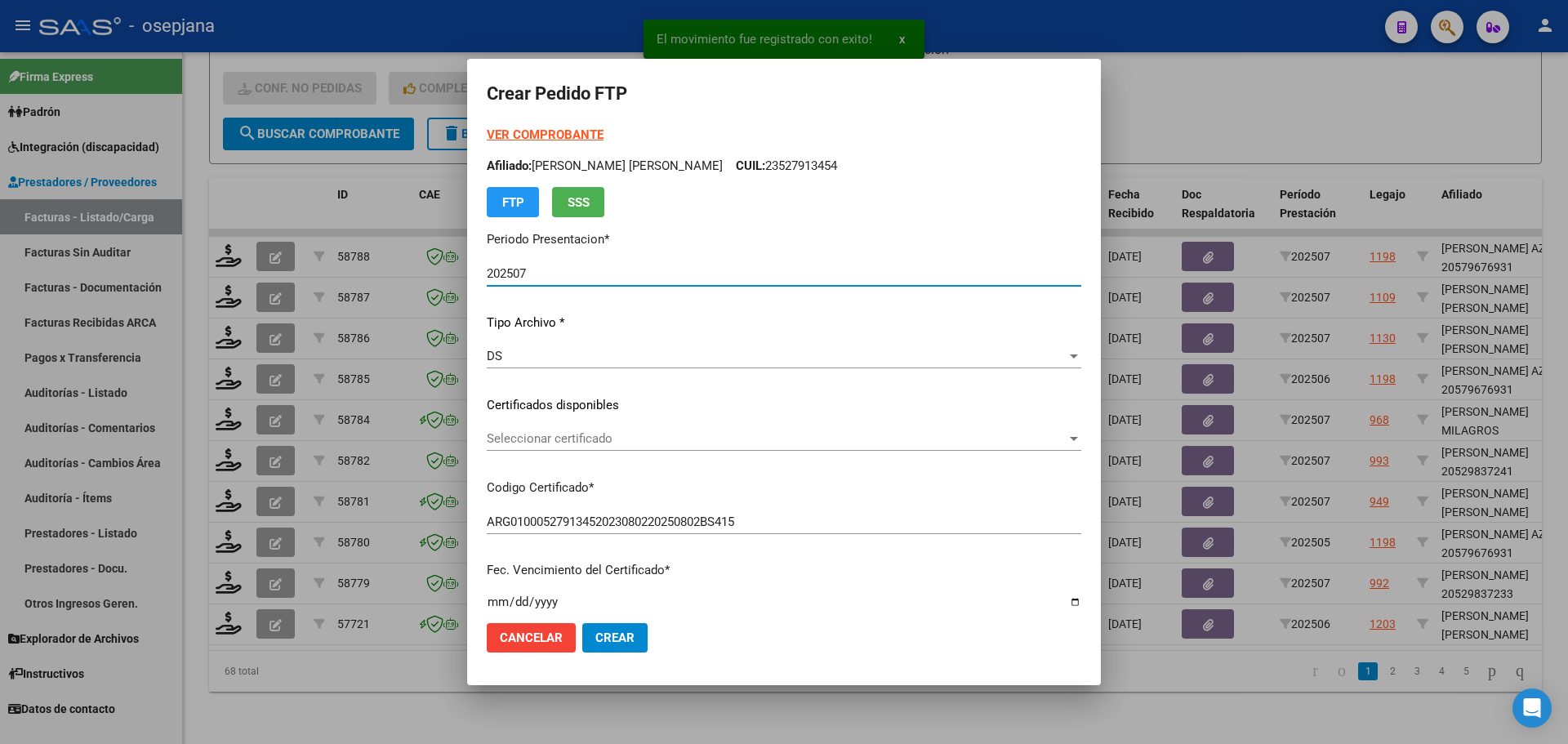
click at [632, 436] on span "Seleccionar certificado" at bounding box center [777, 438] width 580 height 15
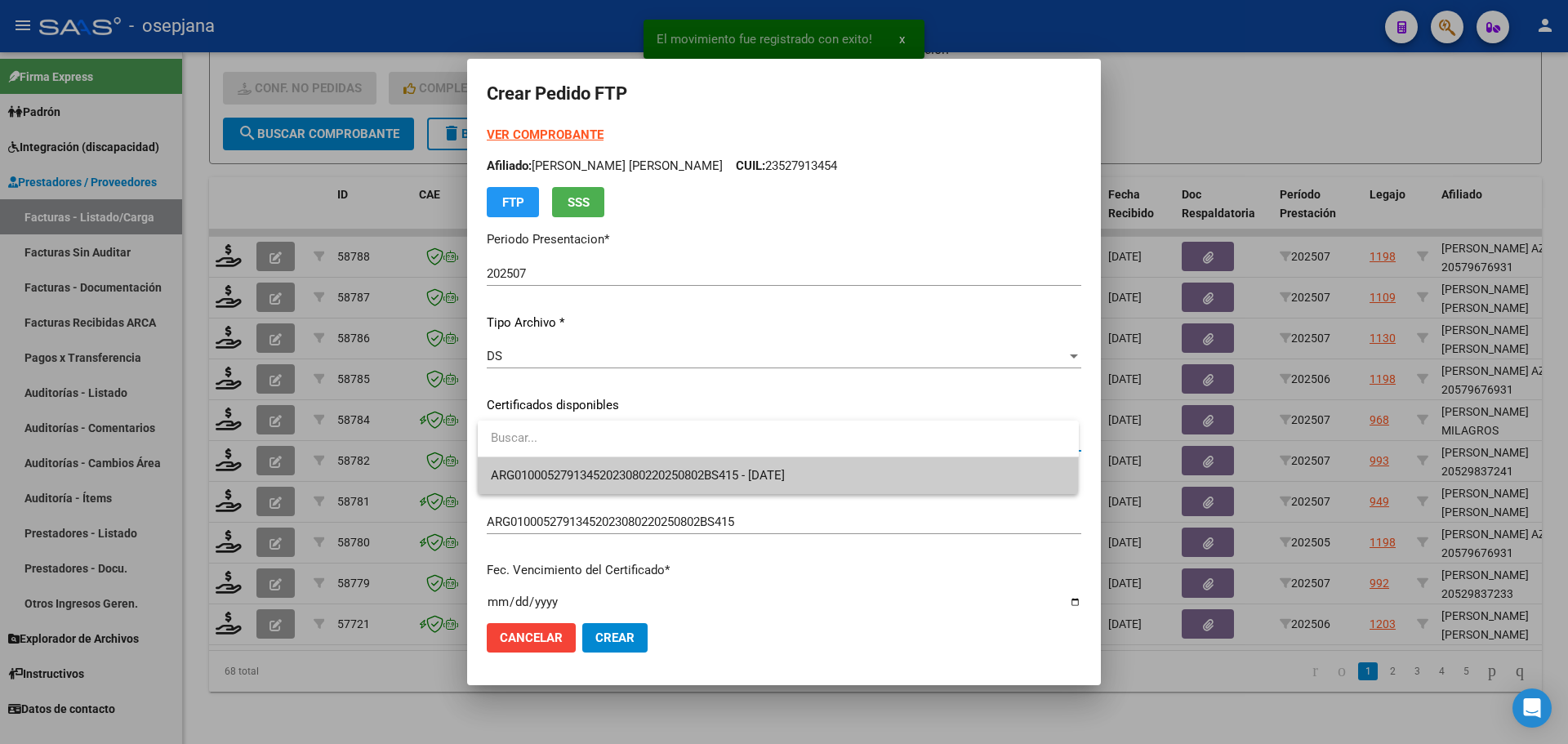
click at [630, 464] on span "ARG01000527913452023080220250802BS415 - 2025-08-11" at bounding box center [778, 476] width 575 height 36
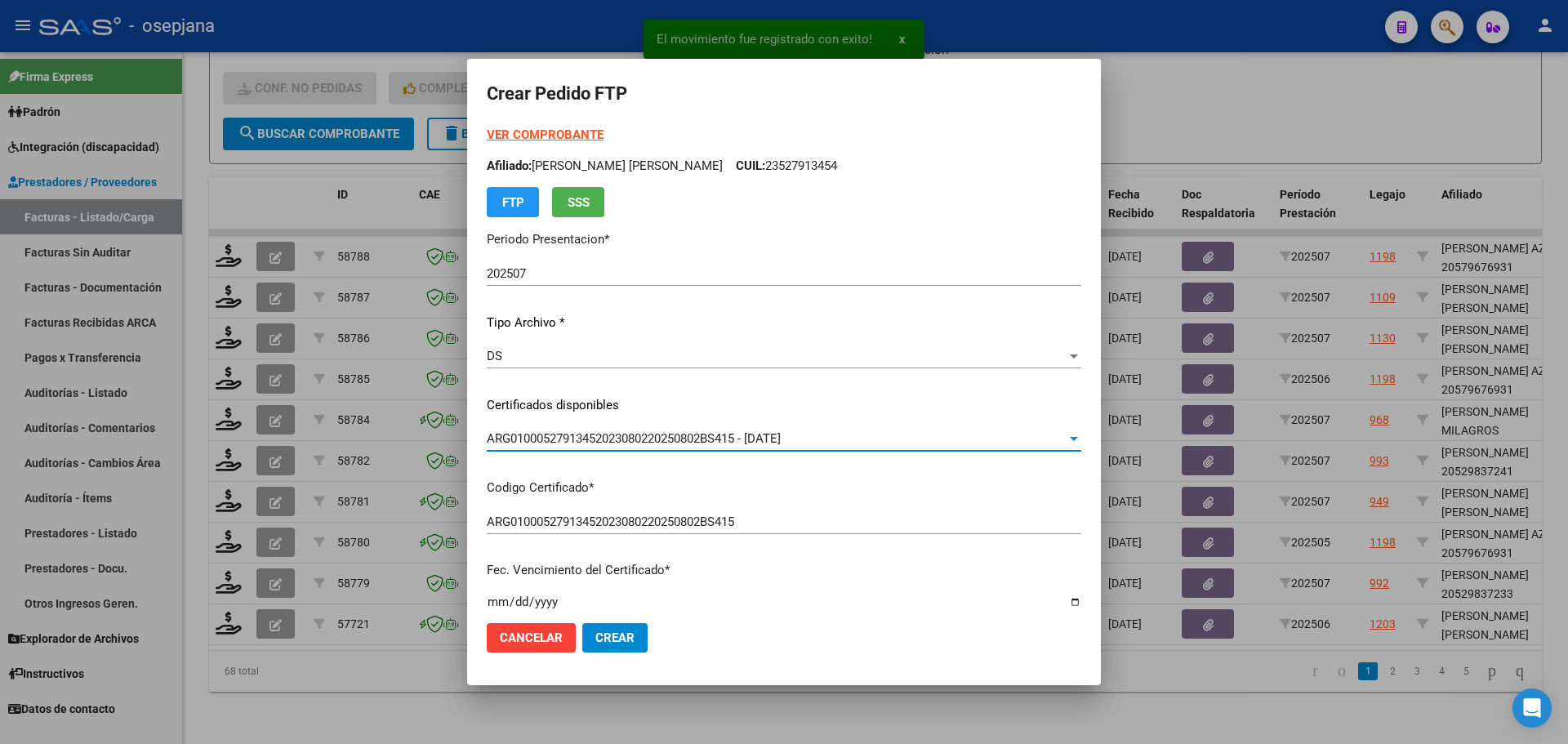
click at [549, 130] on strong "VER COMPROBANTE" at bounding box center [545, 135] width 116 height 15
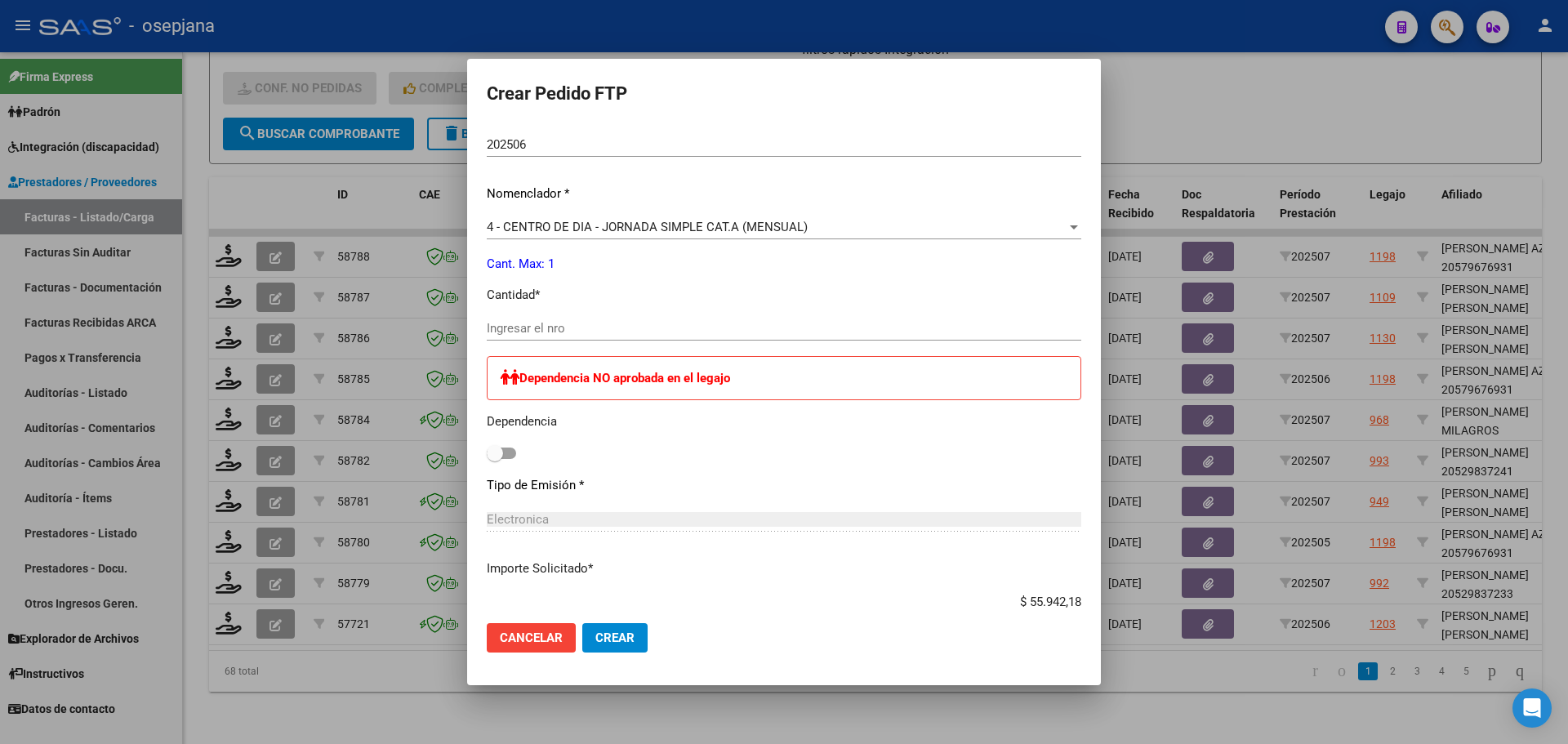
scroll to position [571, 0]
drag, startPoint x: 573, startPoint y: 323, endPoint x: 565, endPoint y: 333, distance: 12.8
click at [570, 324] on input "Ingresar el nro" at bounding box center [784, 327] width 595 height 15
click at [633, 226] on span "4 - CENTRO DE DIA - JORNADA SIMPLE CAT.A (MENSUAL)" at bounding box center [648, 226] width 321 height 15
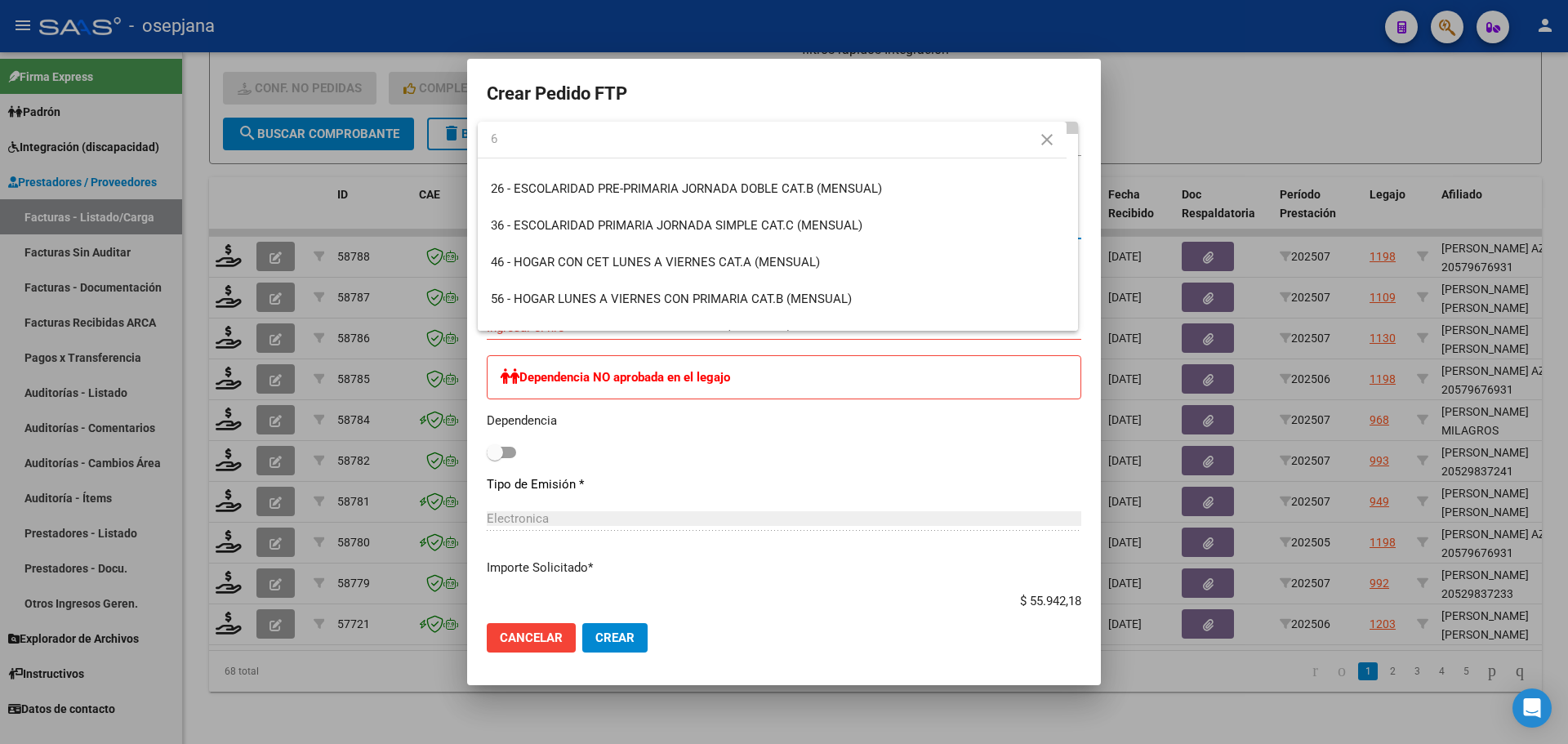
scroll to position [0, 0]
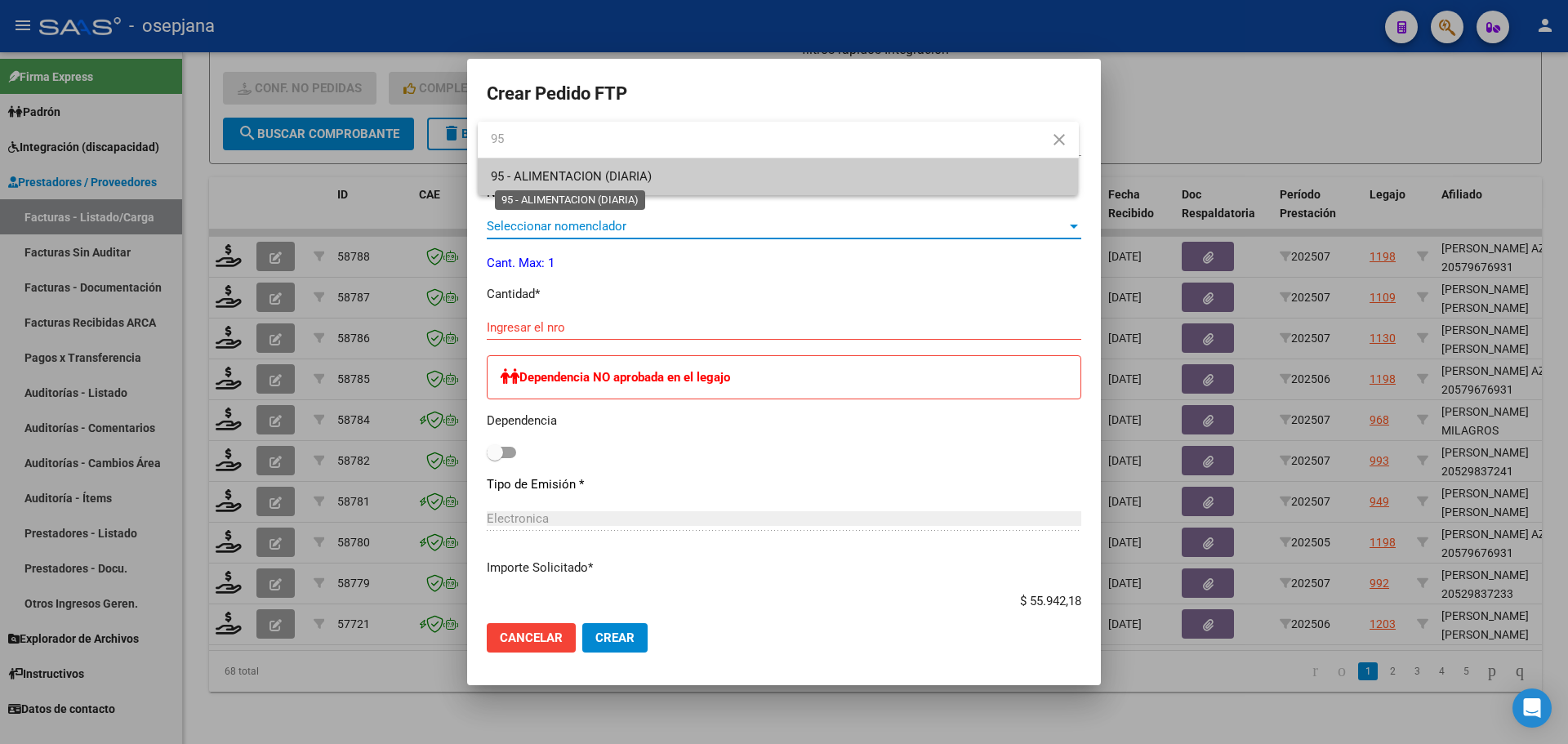
click at [625, 171] on span "95 - ALIMENTACION (DIARIA)" at bounding box center [570, 176] width 161 height 15
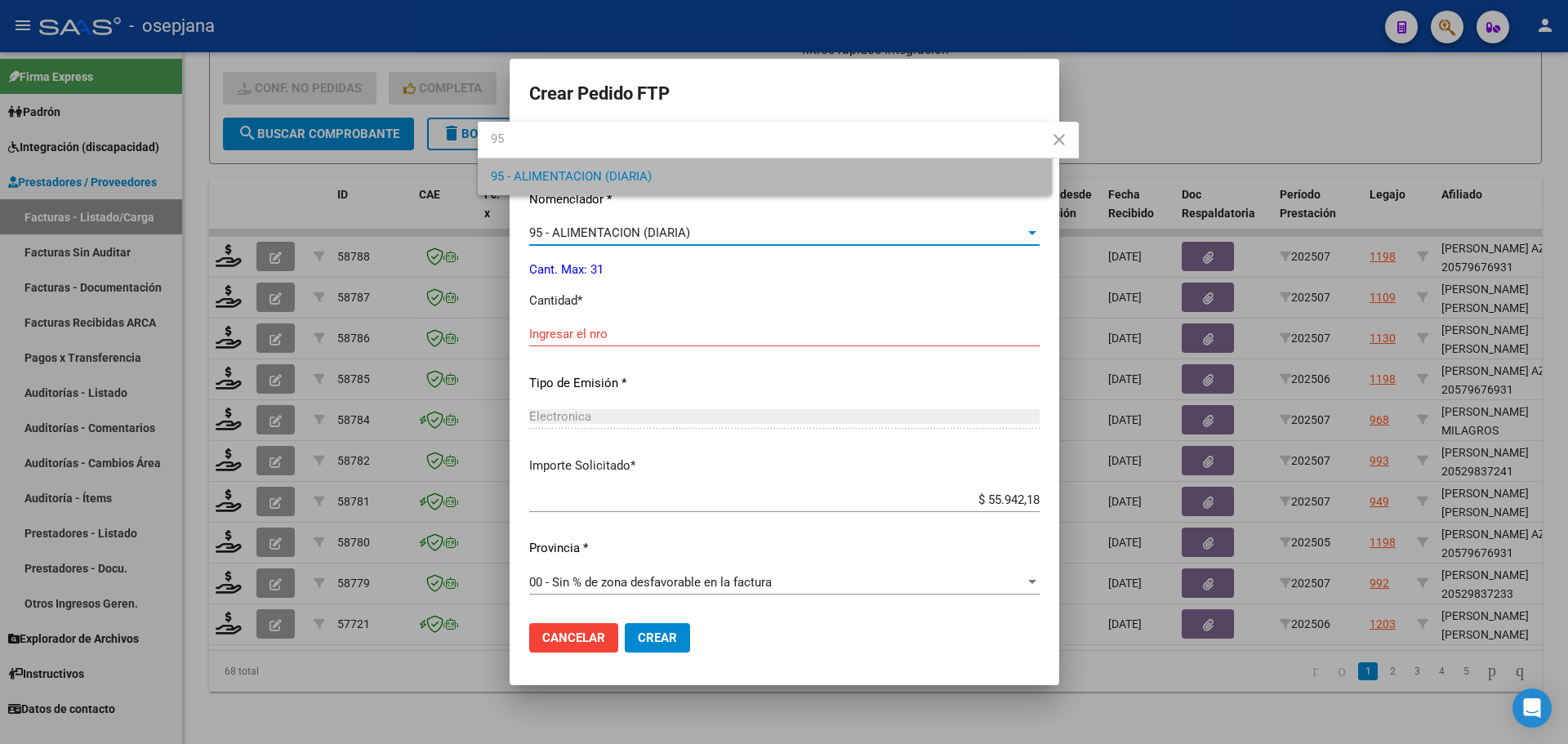
scroll to position [565, 0]
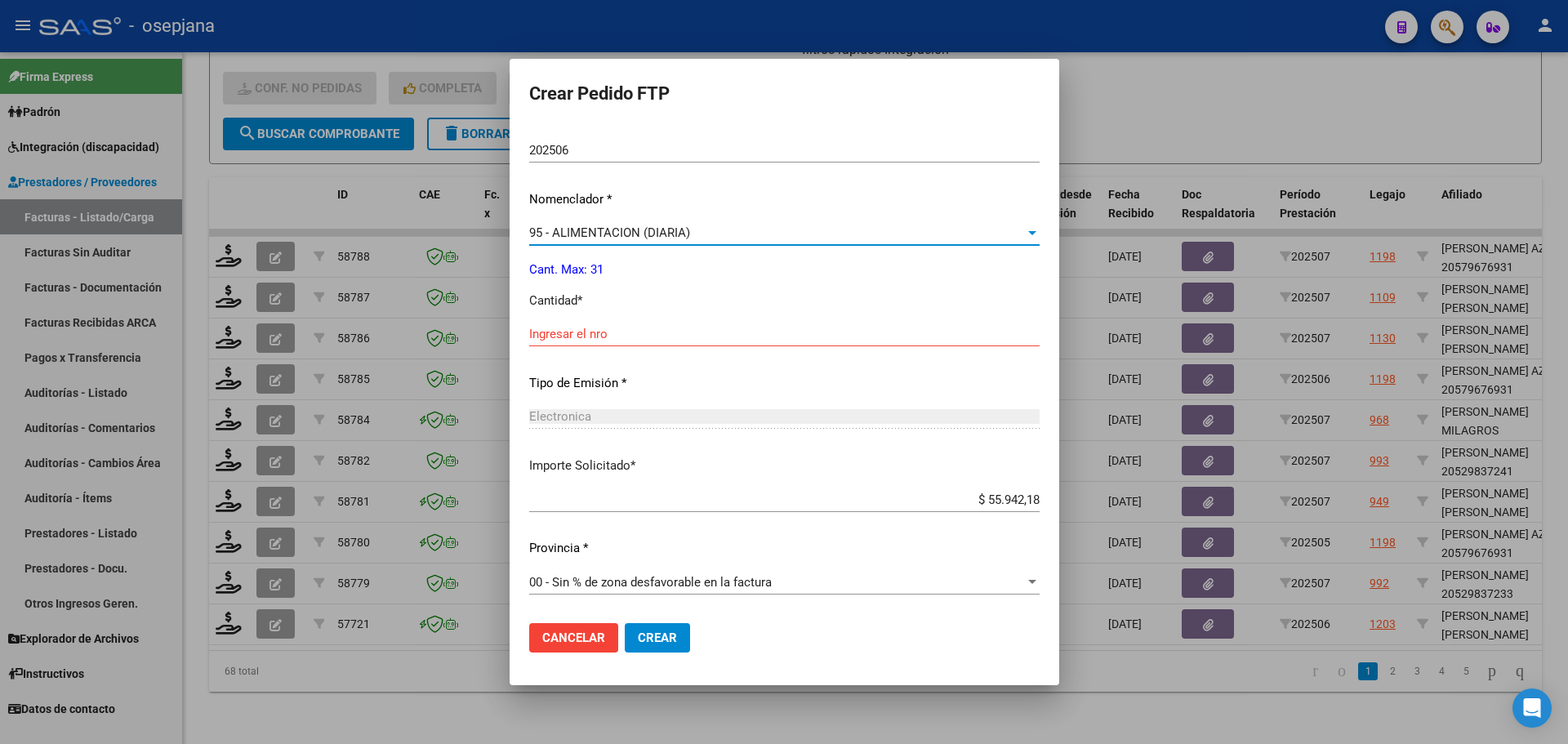
click at [587, 345] on div "Ingresar el nro" at bounding box center [784, 334] width 511 height 24
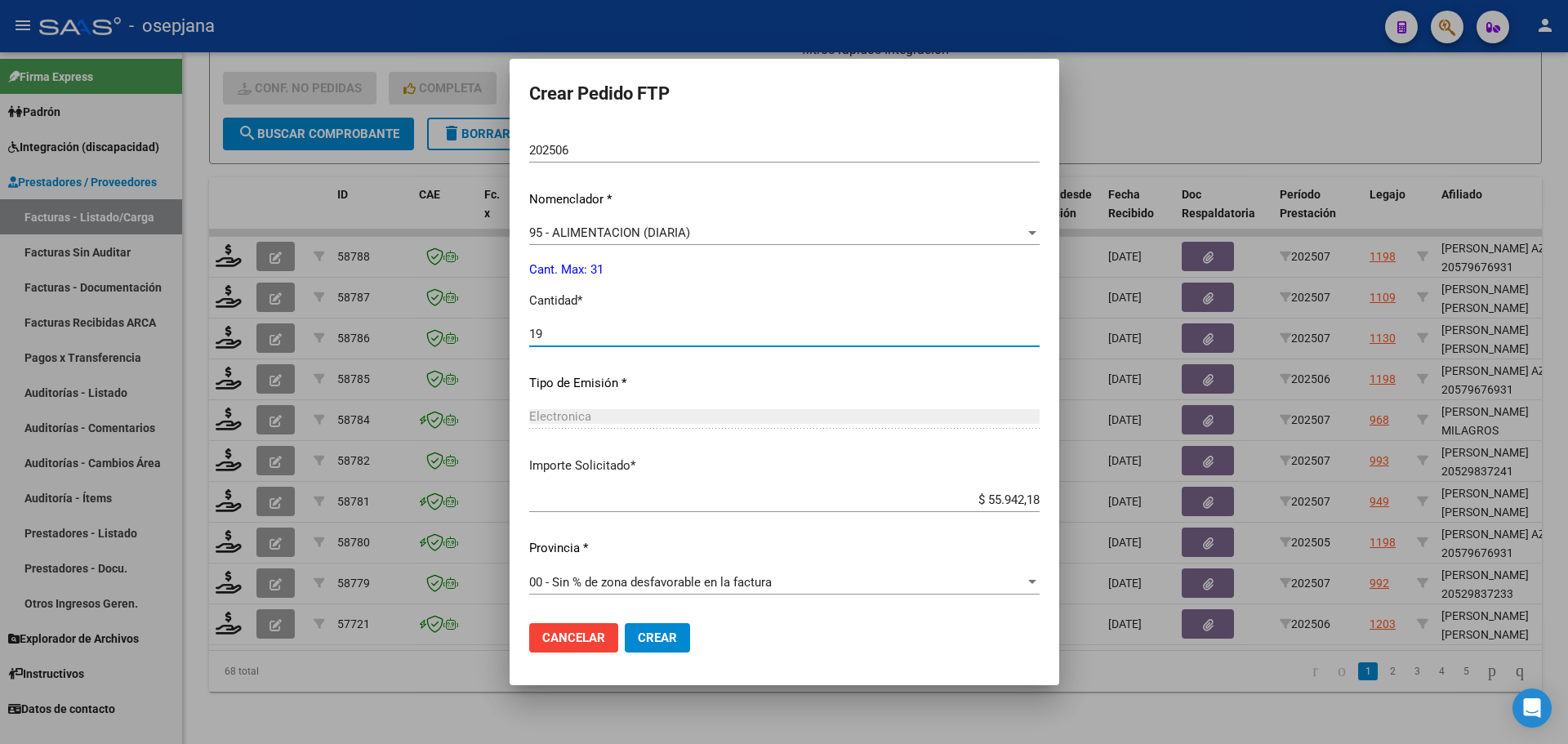
click at [657, 631] on span "Crear" at bounding box center [657, 637] width 39 height 15
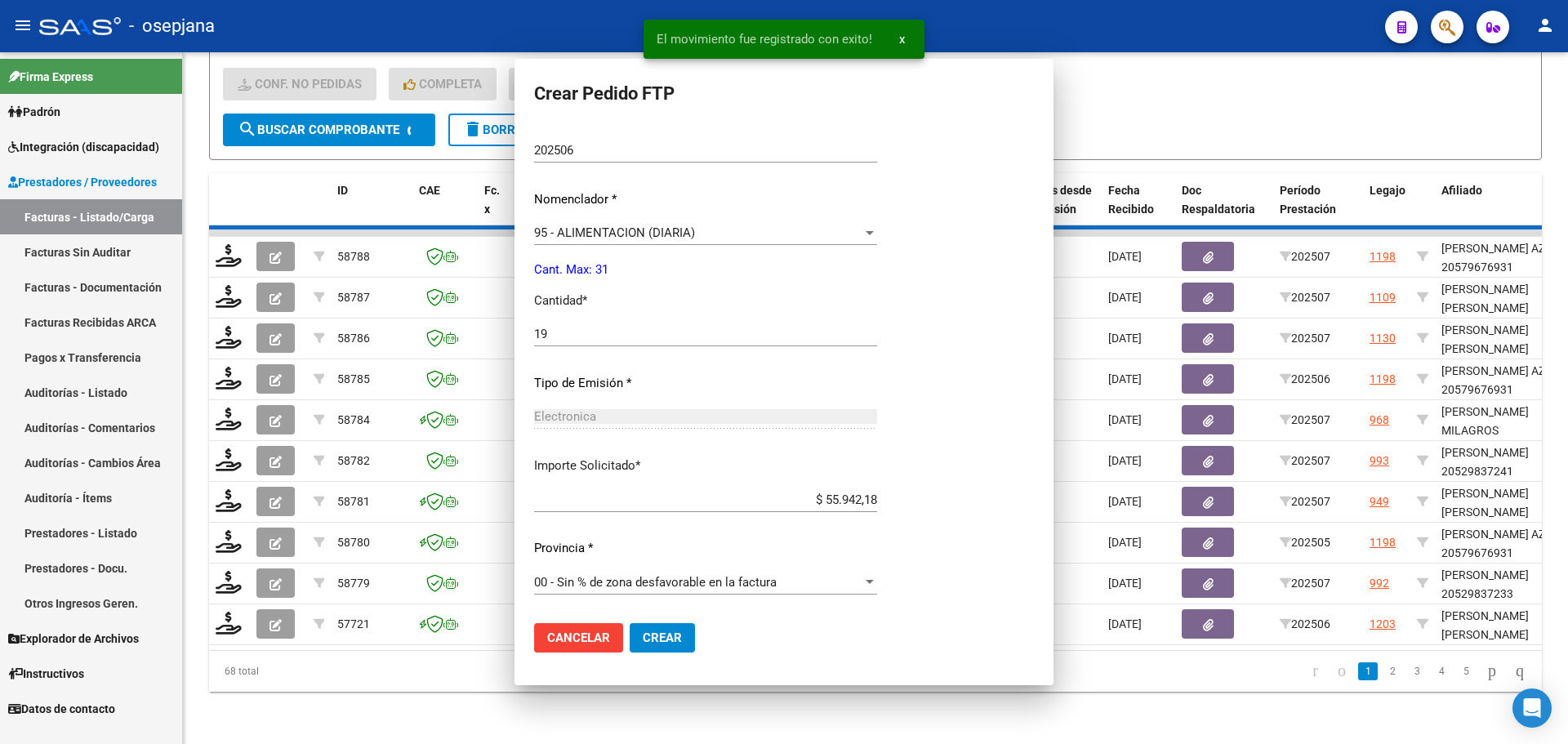
scroll to position [473, 0]
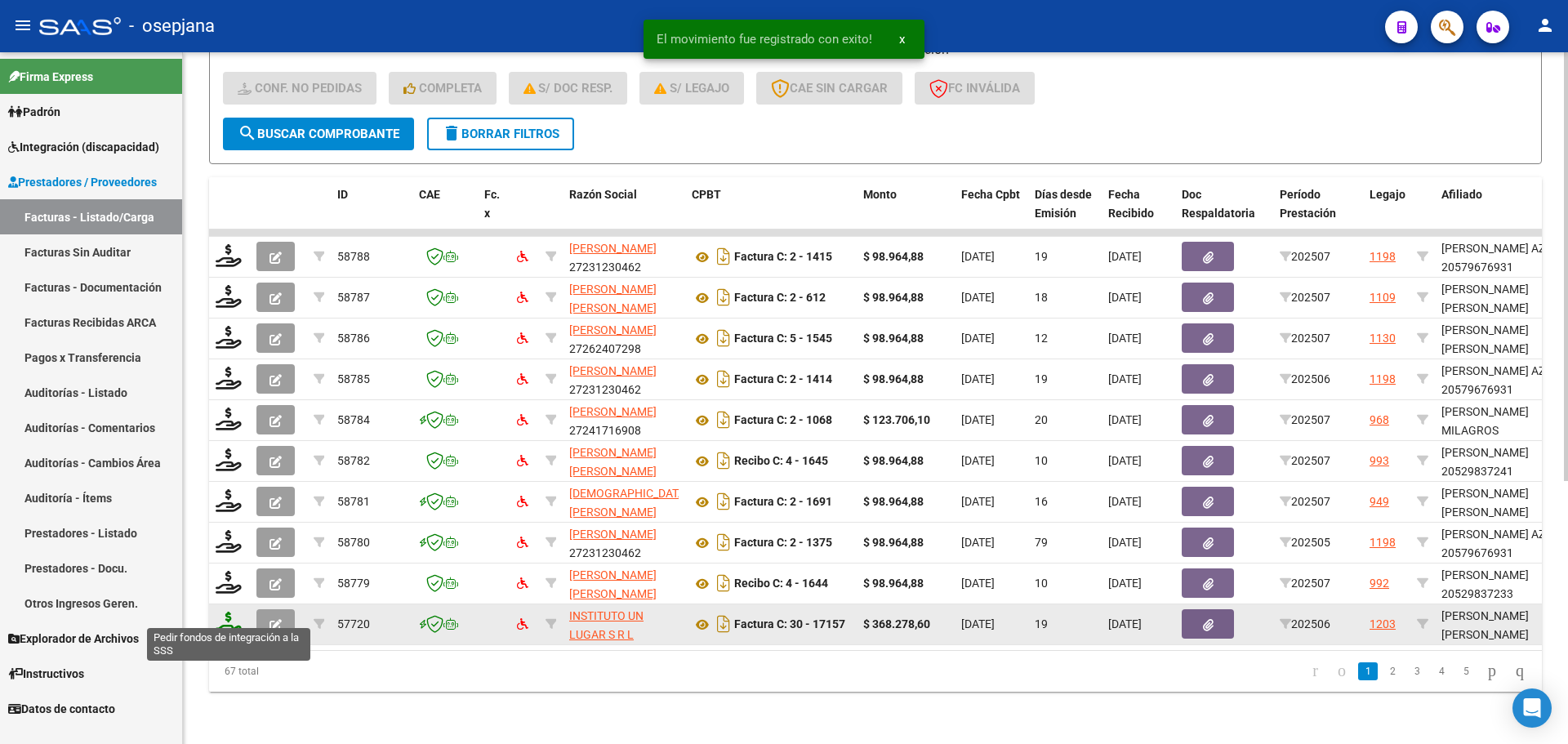
click at [226, 616] on icon at bounding box center [228, 622] width 26 height 23
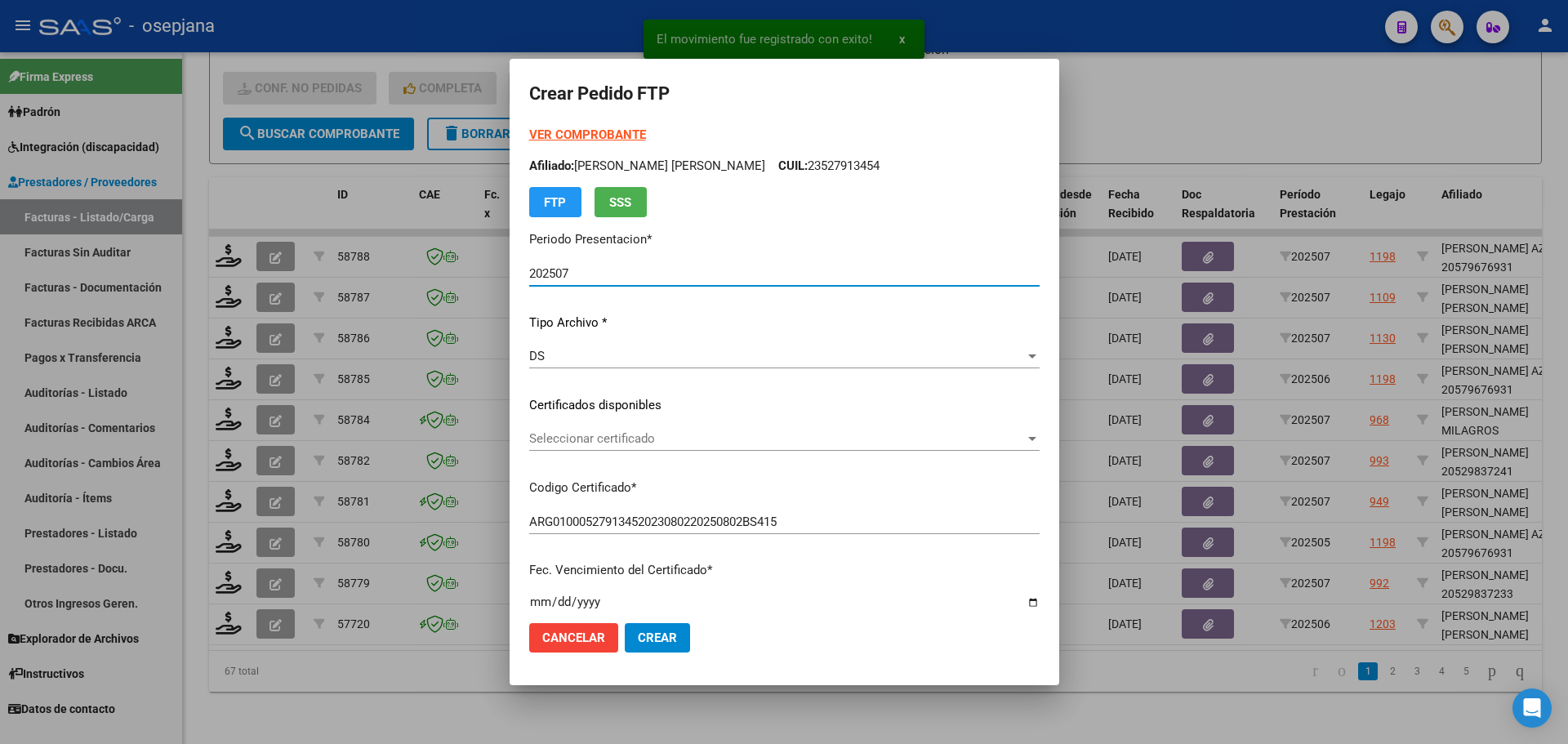
click at [591, 436] on span "Seleccionar certificado" at bounding box center [776, 438] width 496 height 15
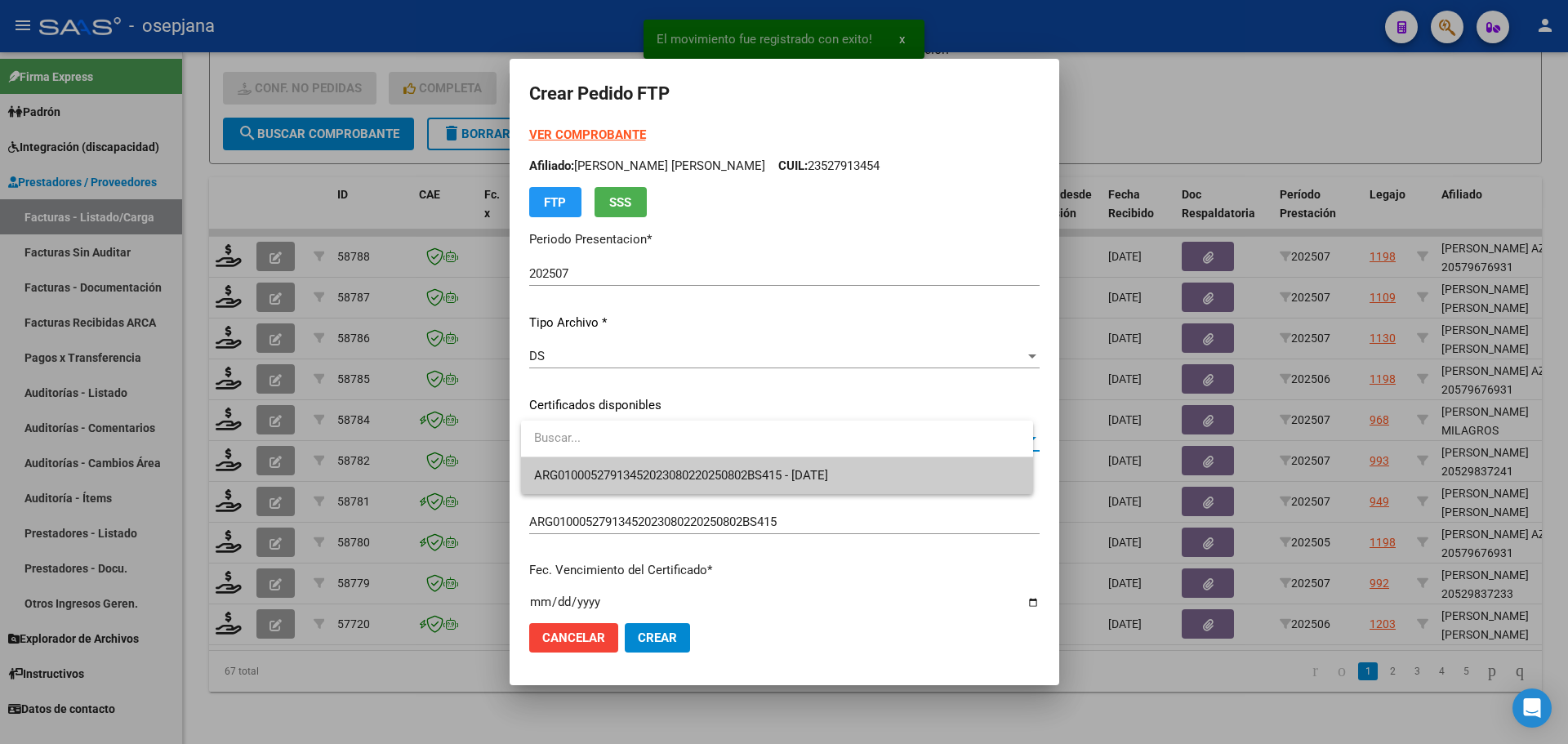
click at [596, 468] on span "ARG01000527913452023080220250802BS415 - 2025-08-11" at bounding box center [681, 475] width 294 height 15
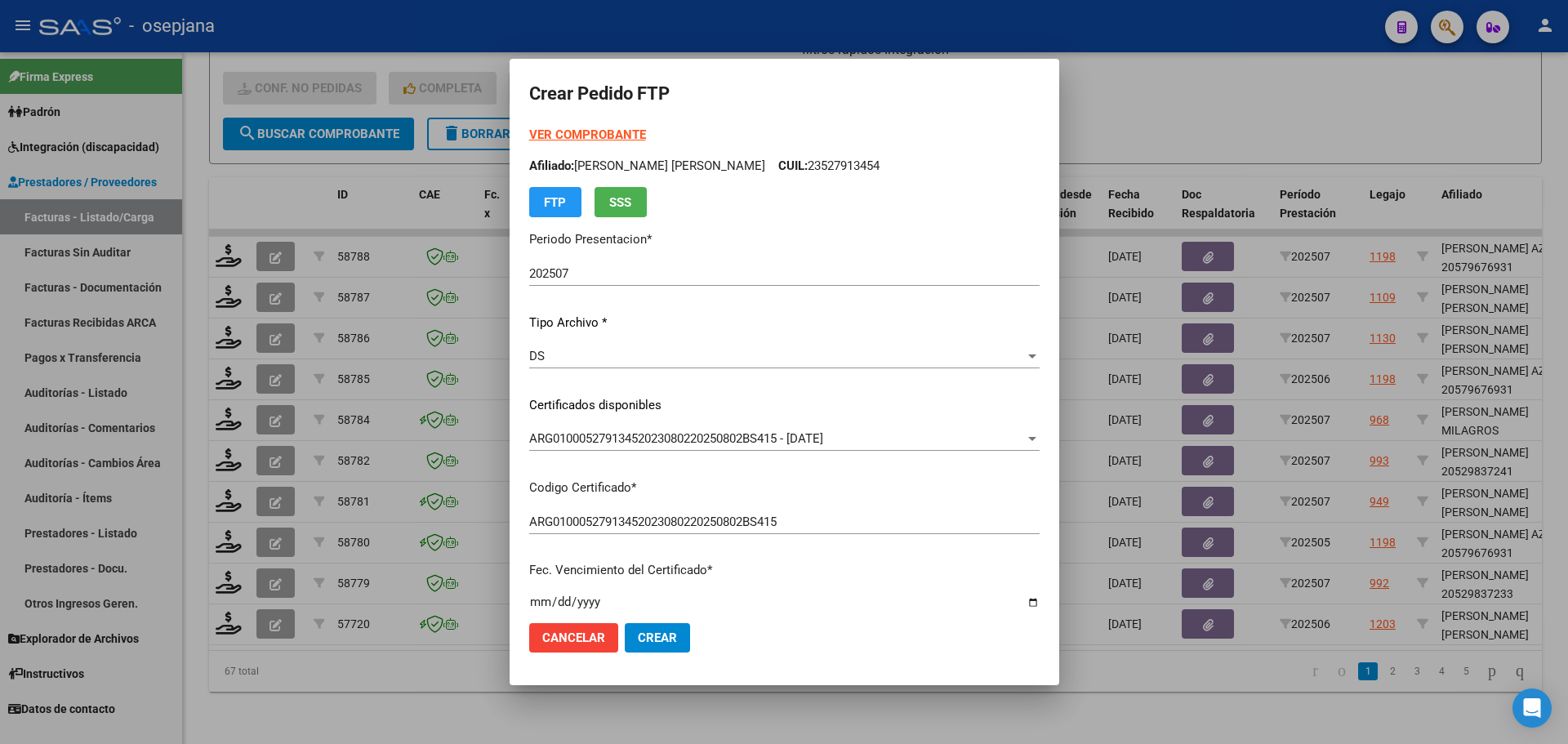
click at [602, 132] on strong "VER COMPROBANTE" at bounding box center [587, 135] width 116 height 15
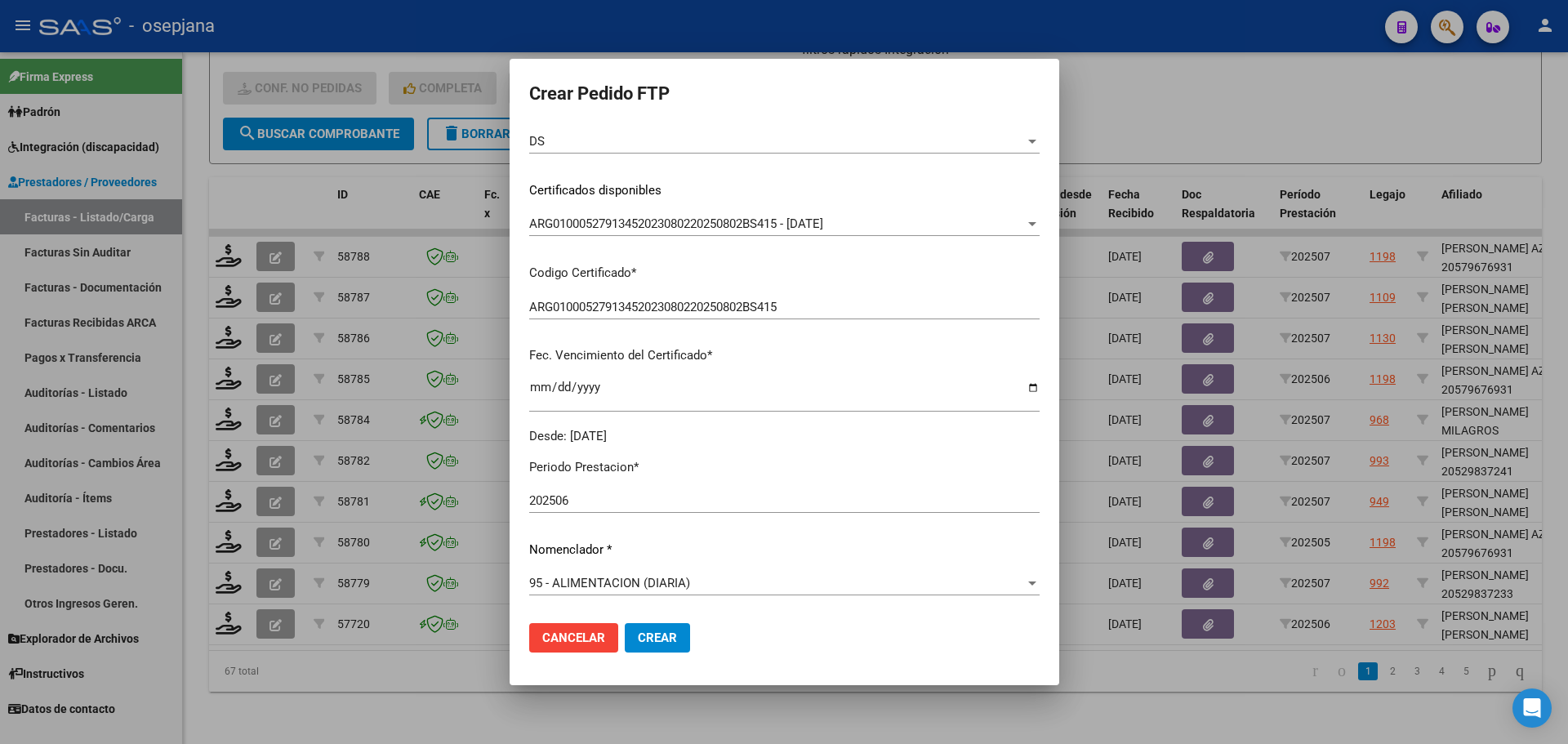
scroll to position [408, 0]
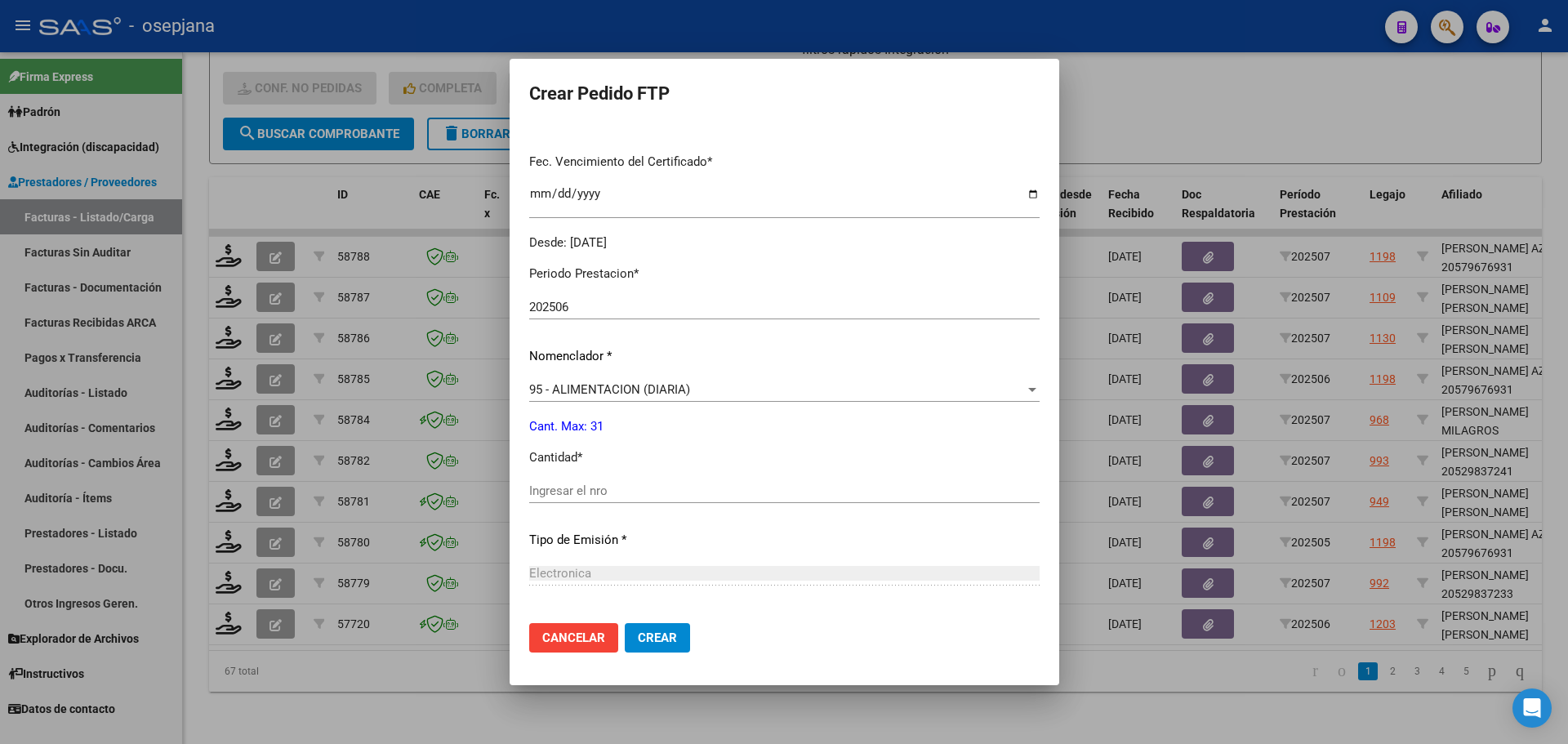
click at [654, 382] on span "95 - ALIMENTACION (DIARIA)" at bounding box center [609, 389] width 161 height 15
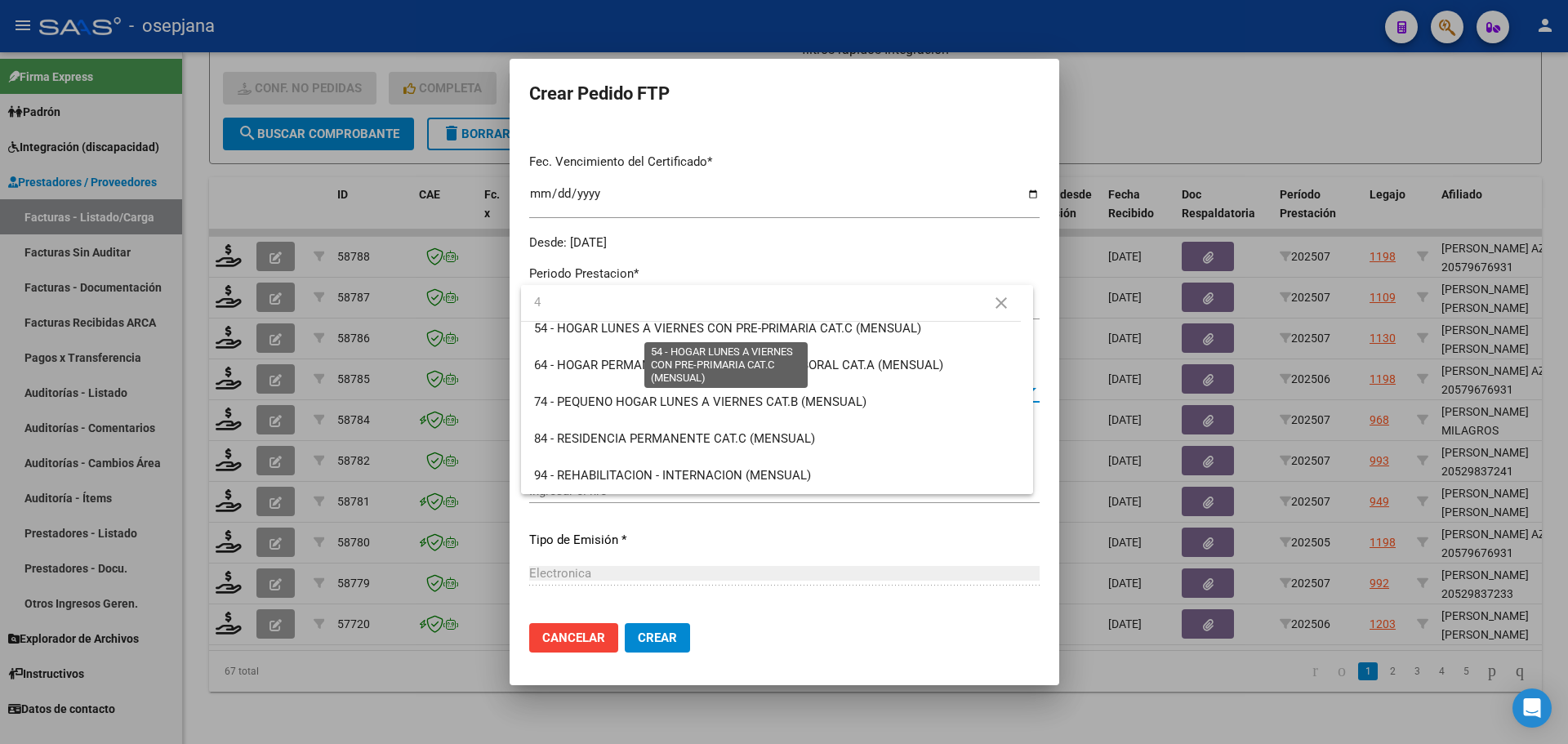
scroll to position [0, 0]
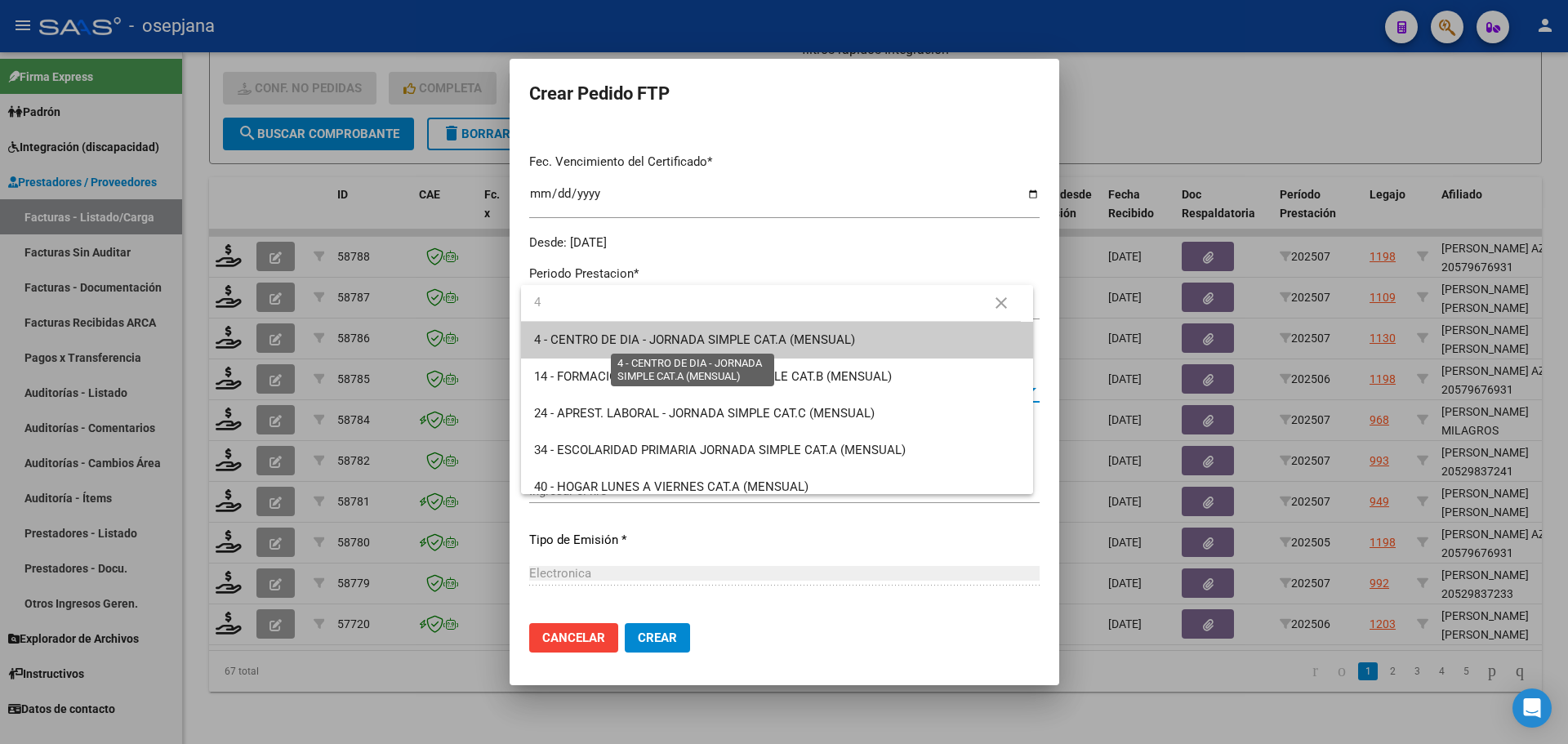
click at [685, 336] on span "4 - CENTRO DE DIA - JORNADA SIMPLE CAT.A (MENSUAL)" at bounding box center [695, 339] width 321 height 15
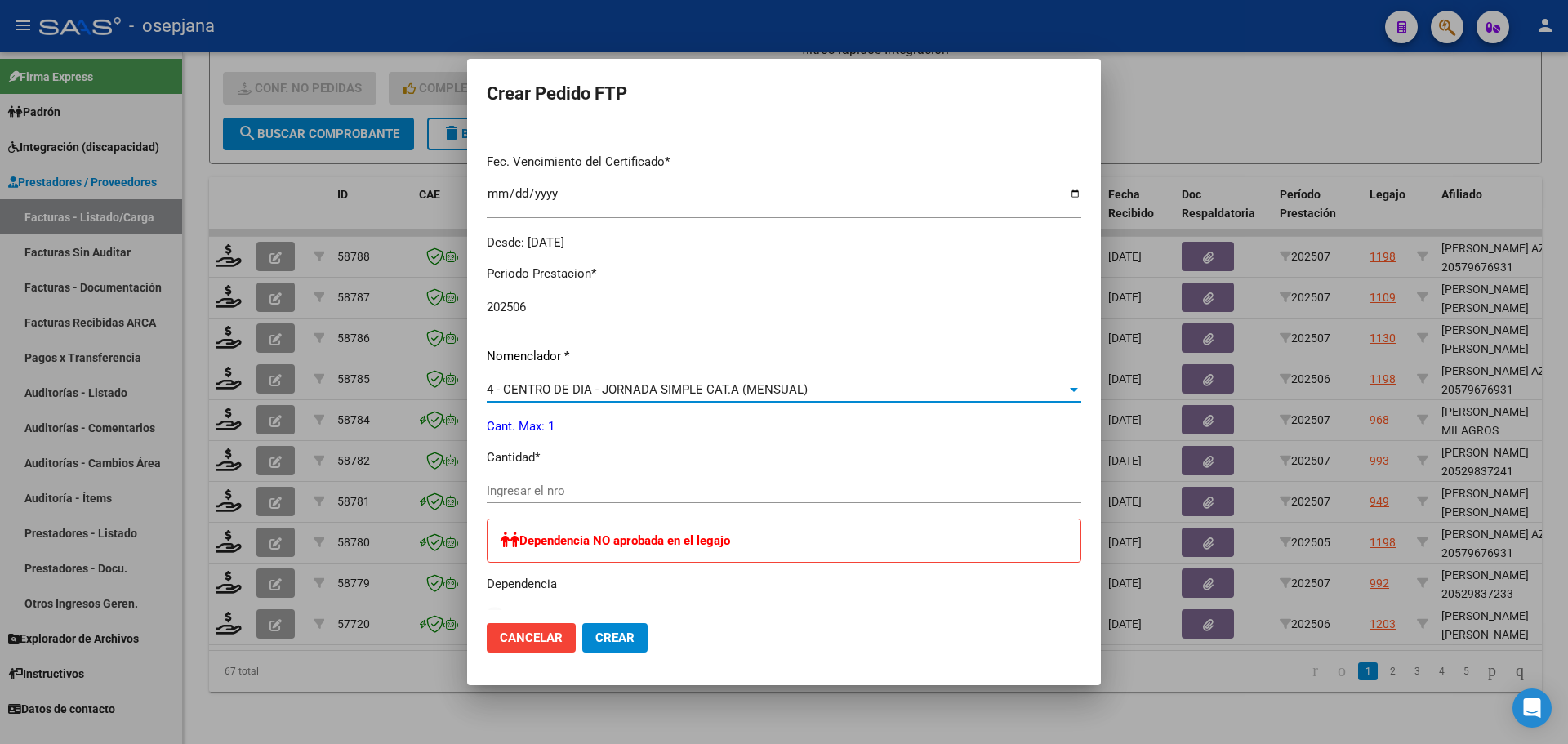
click at [534, 490] on input "Ingresar el nro" at bounding box center [784, 491] width 595 height 15
click at [648, 638] on button "Crear" at bounding box center [615, 638] width 65 height 30
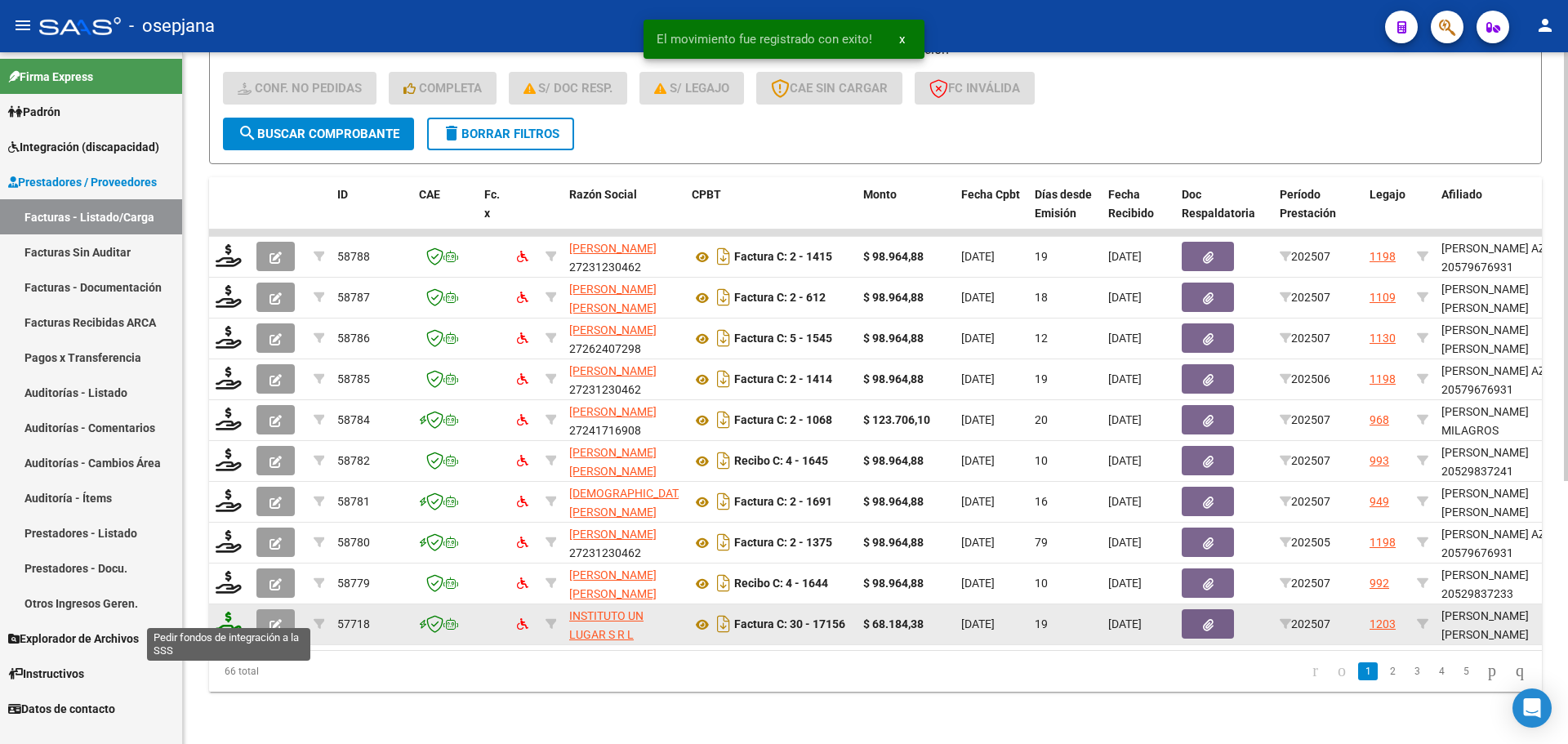
click at [230, 611] on icon at bounding box center [228, 622] width 26 height 23
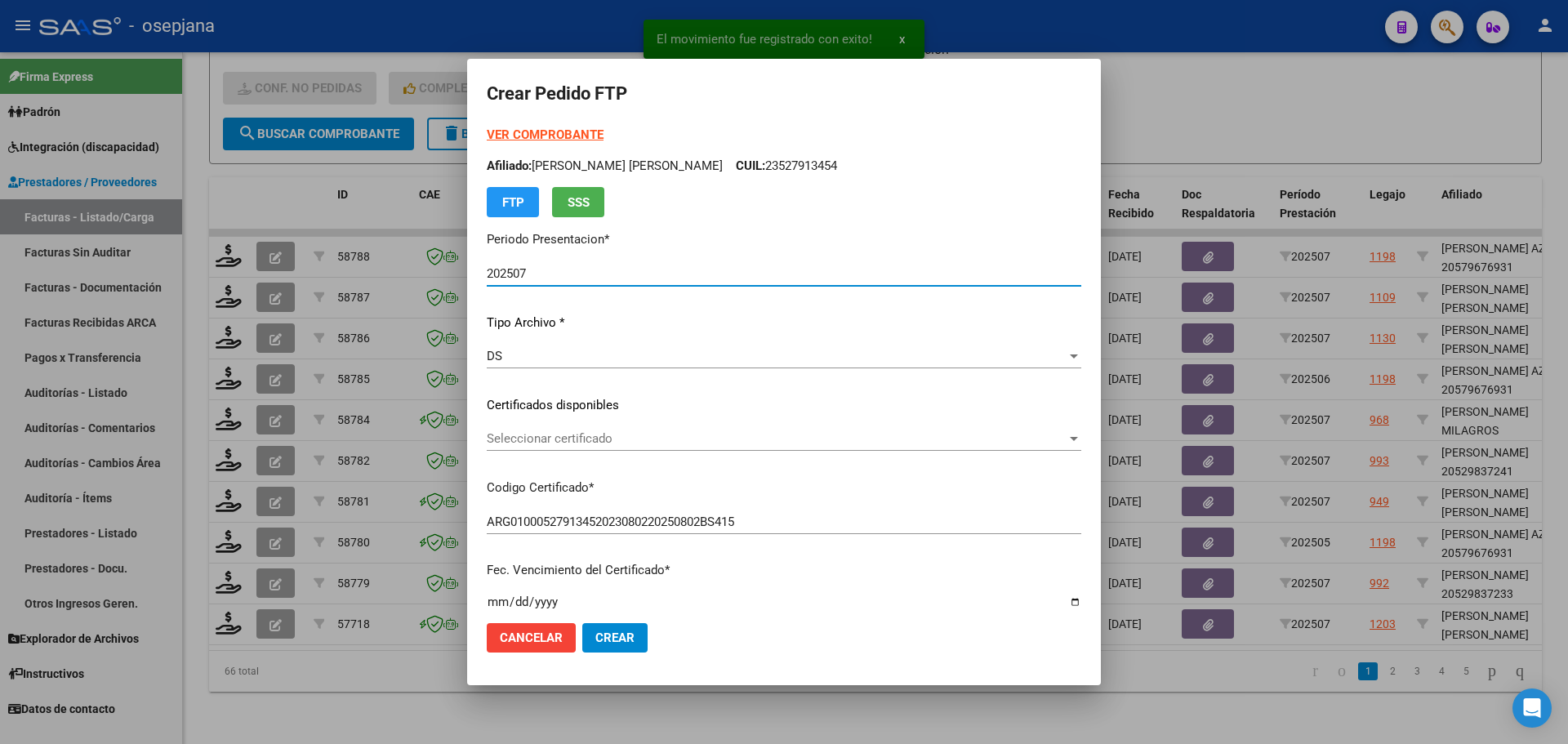
click at [641, 436] on span "Seleccionar certificado" at bounding box center [777, 438] width 580 height 15
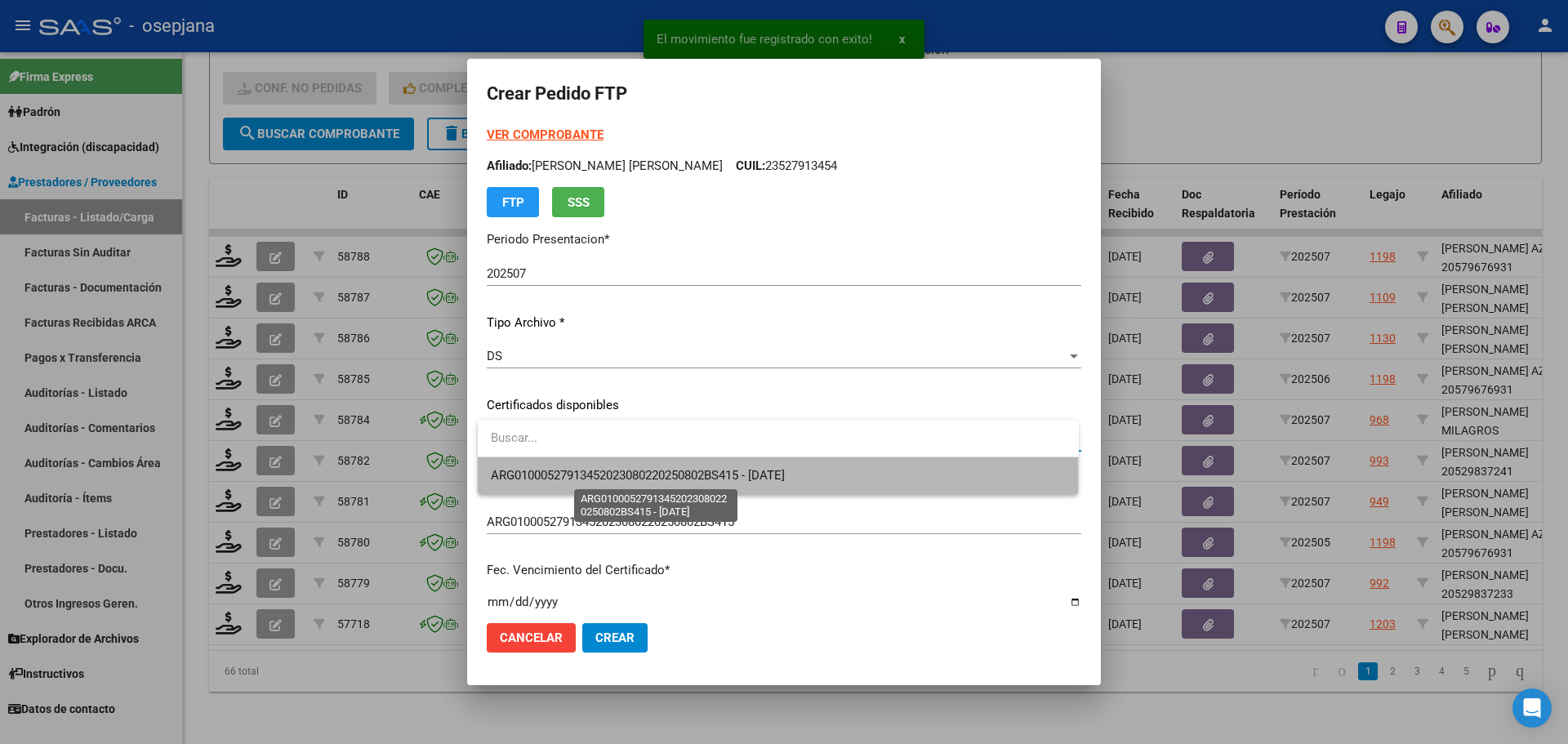
click at [635, 475] on span "ARG01000527913452023080220250802BS415 - 2025-08-11" at bounding box center [637, 475] width 294 height 15
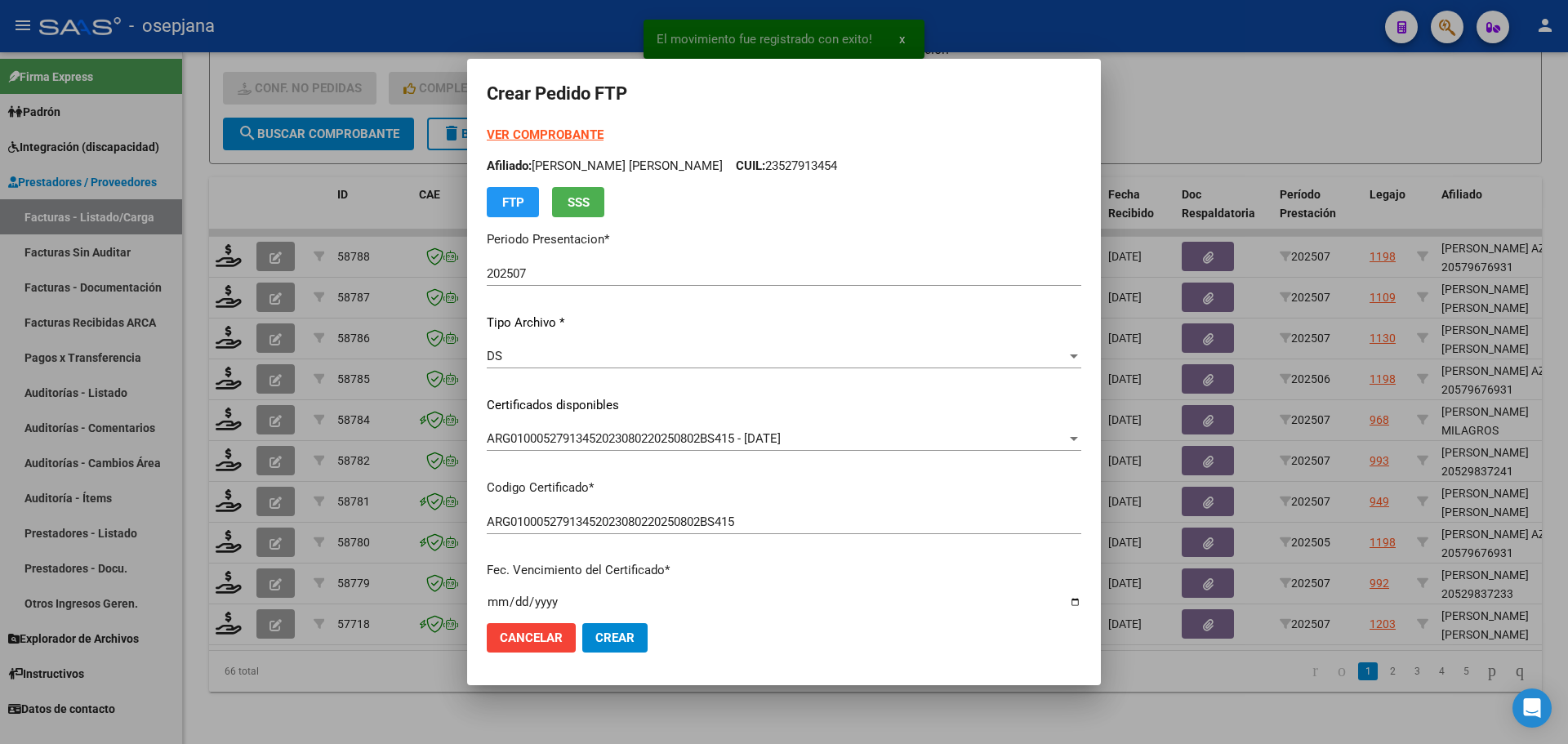
click at [557, 132] on strong "VER COMPROBANTE" at bounding box center [545, 135] width 116 height 15
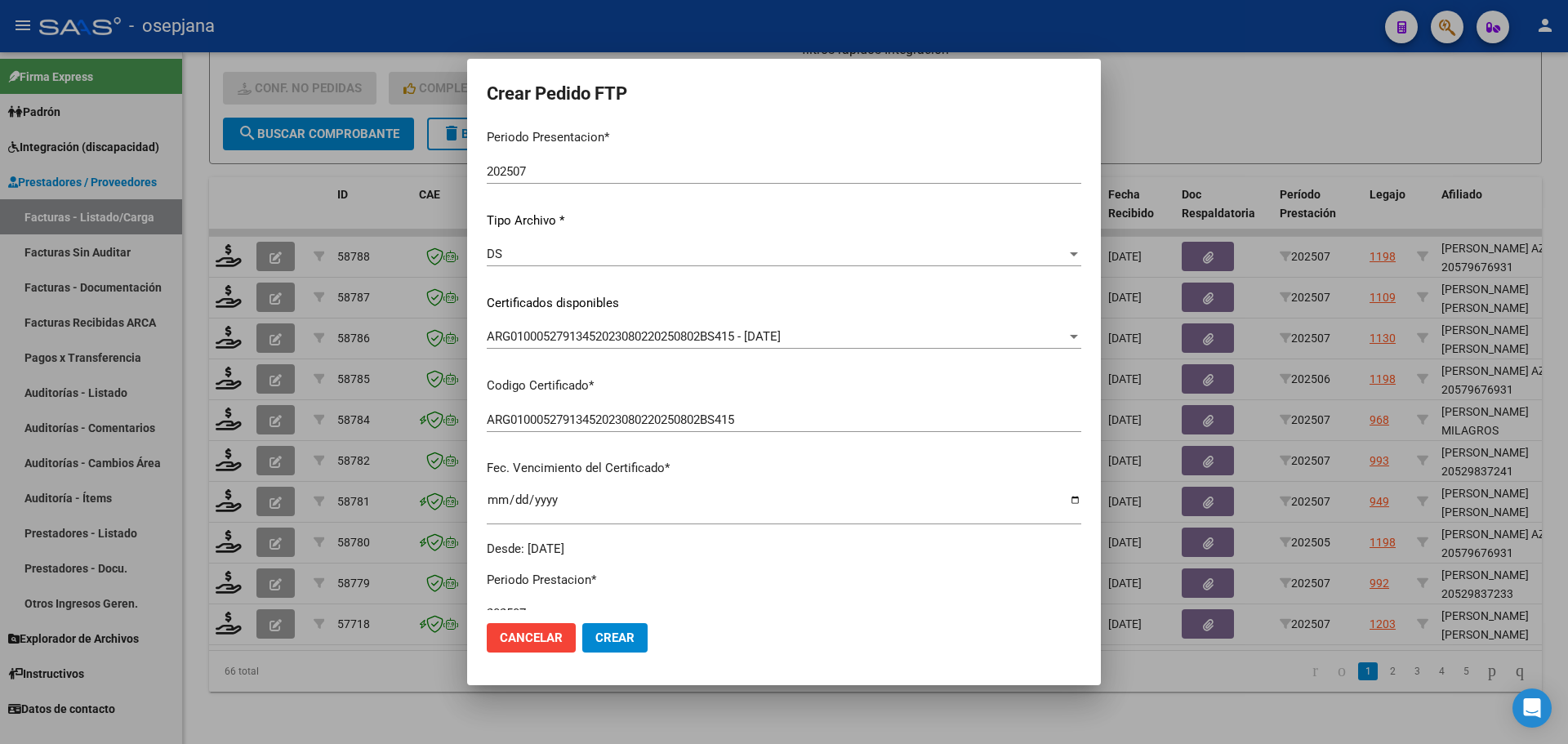
scroll to position [326, 0]
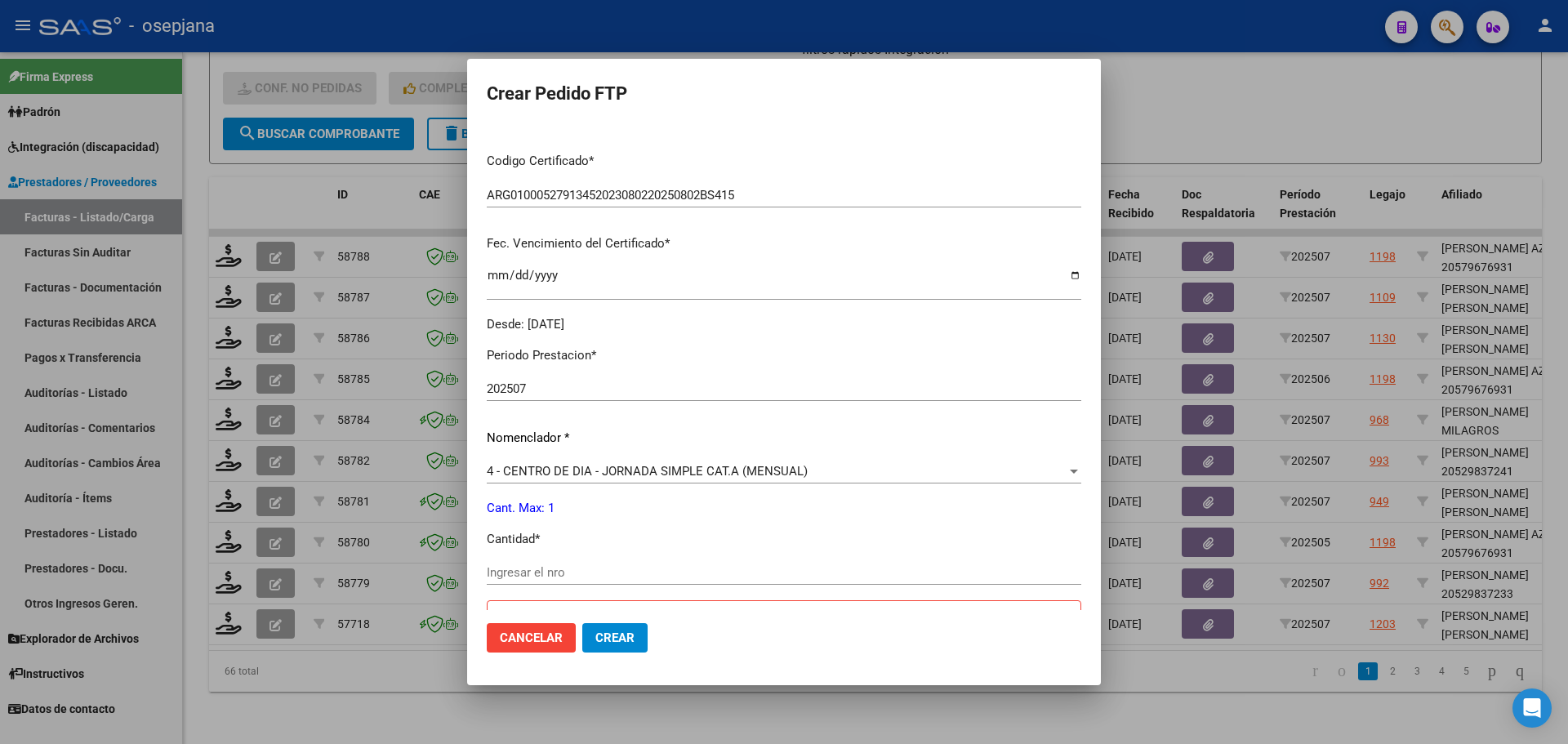
click at [563, 469] on span "4 - CENTRO DE DIA - JORNADA SIMPLE CAT.A (MENSUAL)" at bounding box center [648, 471] width 321 height 15
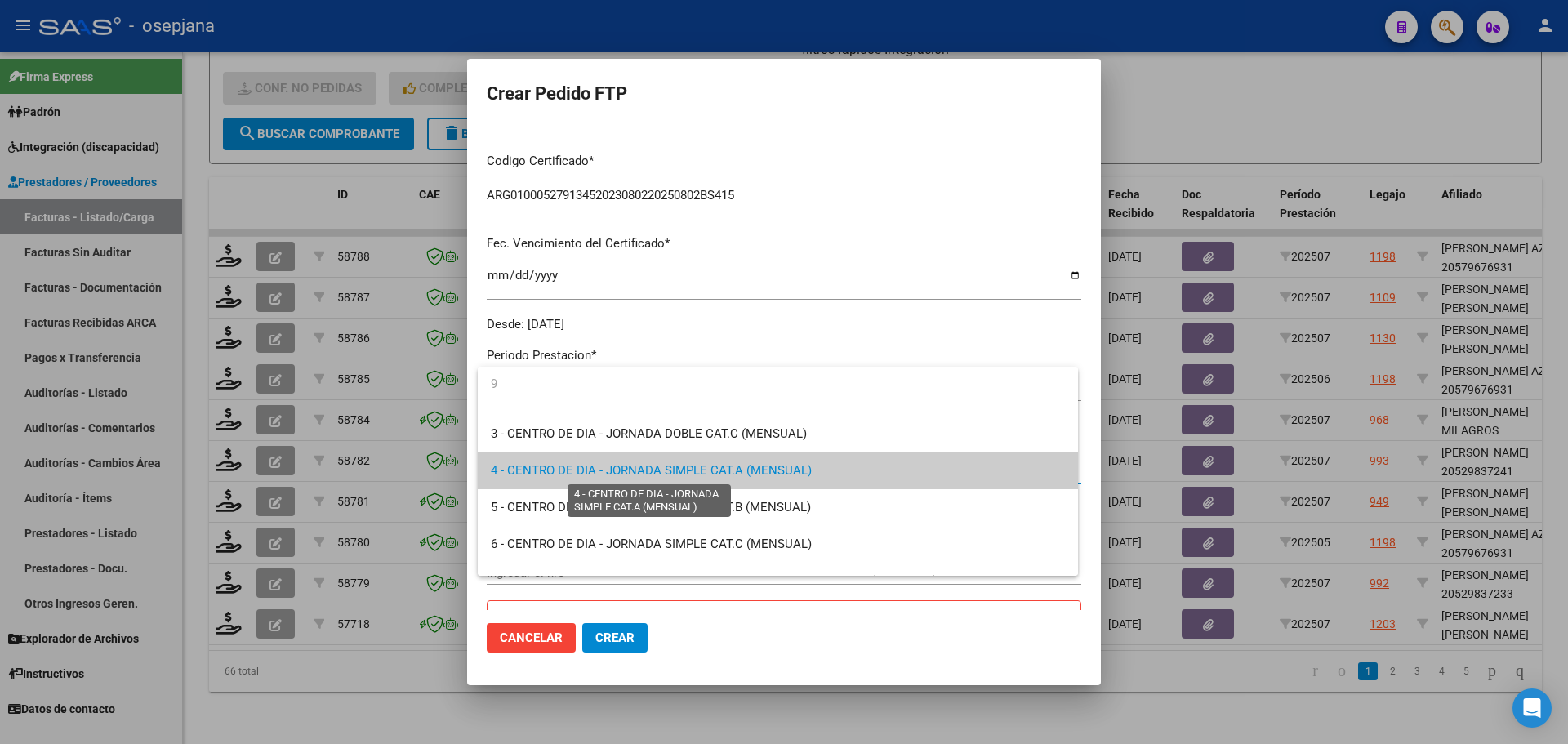
scroll to position [0, 0]
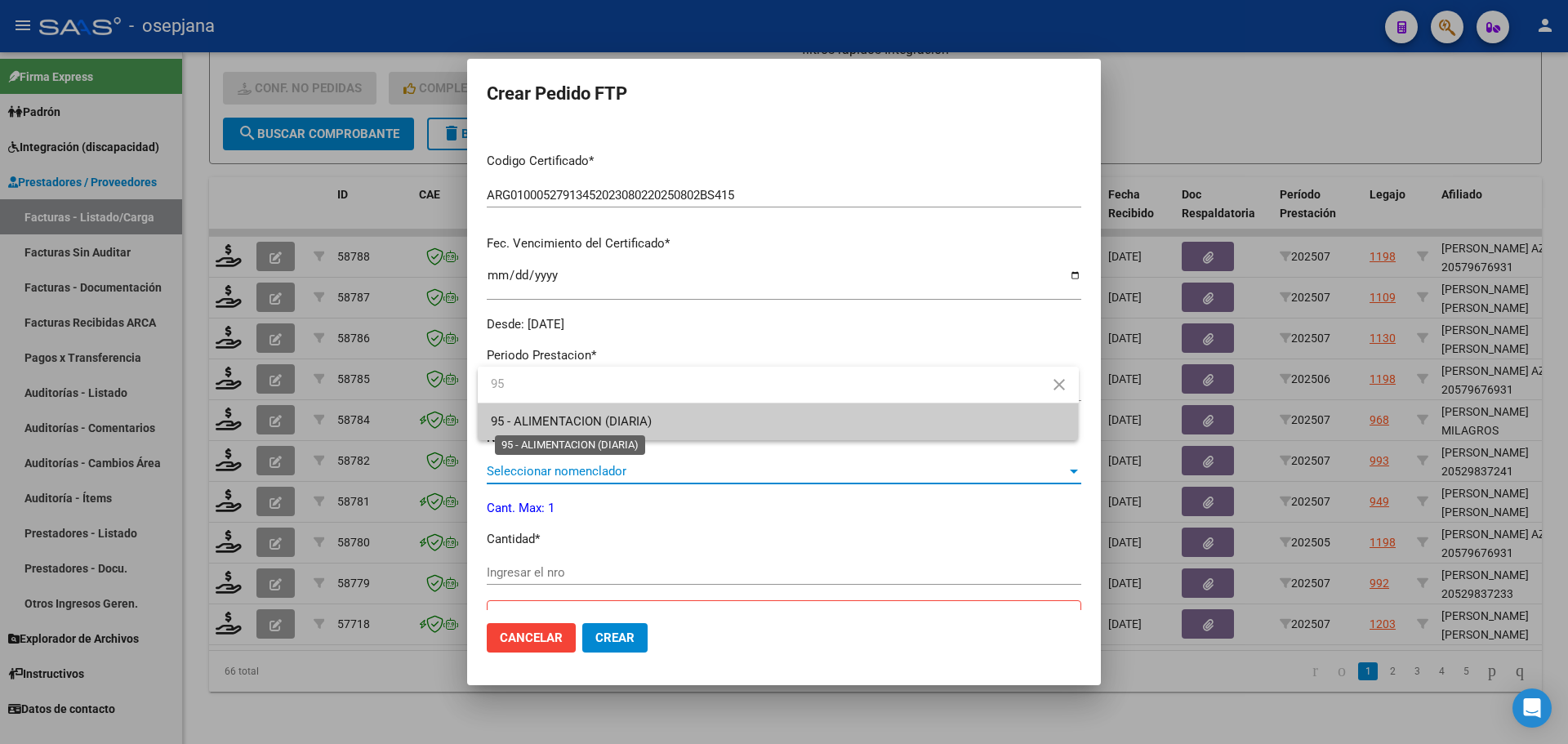
click at [573, 421] on span "95 - ALIMENTACION (DIARIA)" at bounding box center [570, 421] width 161 height 15
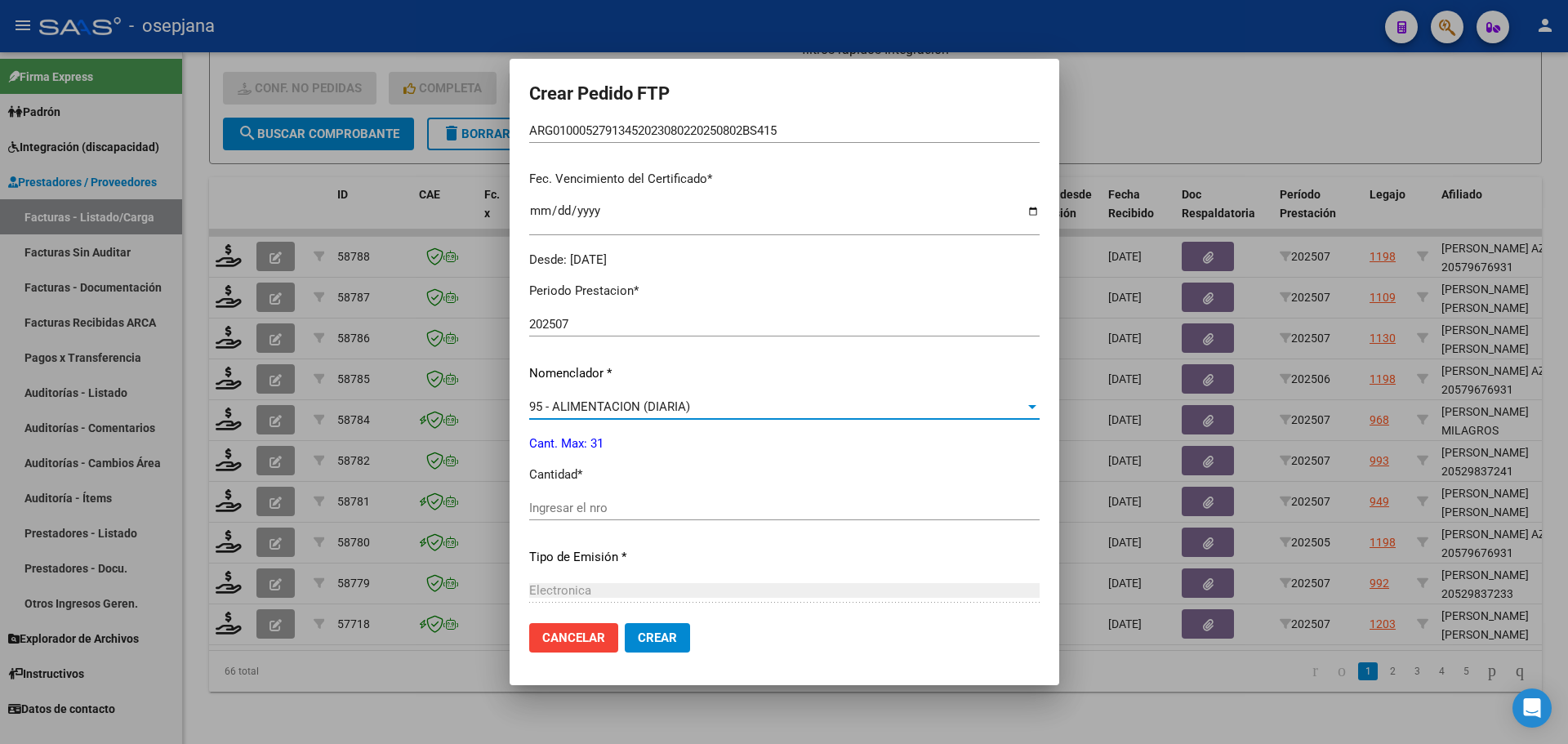
scroll to position [490, 0]
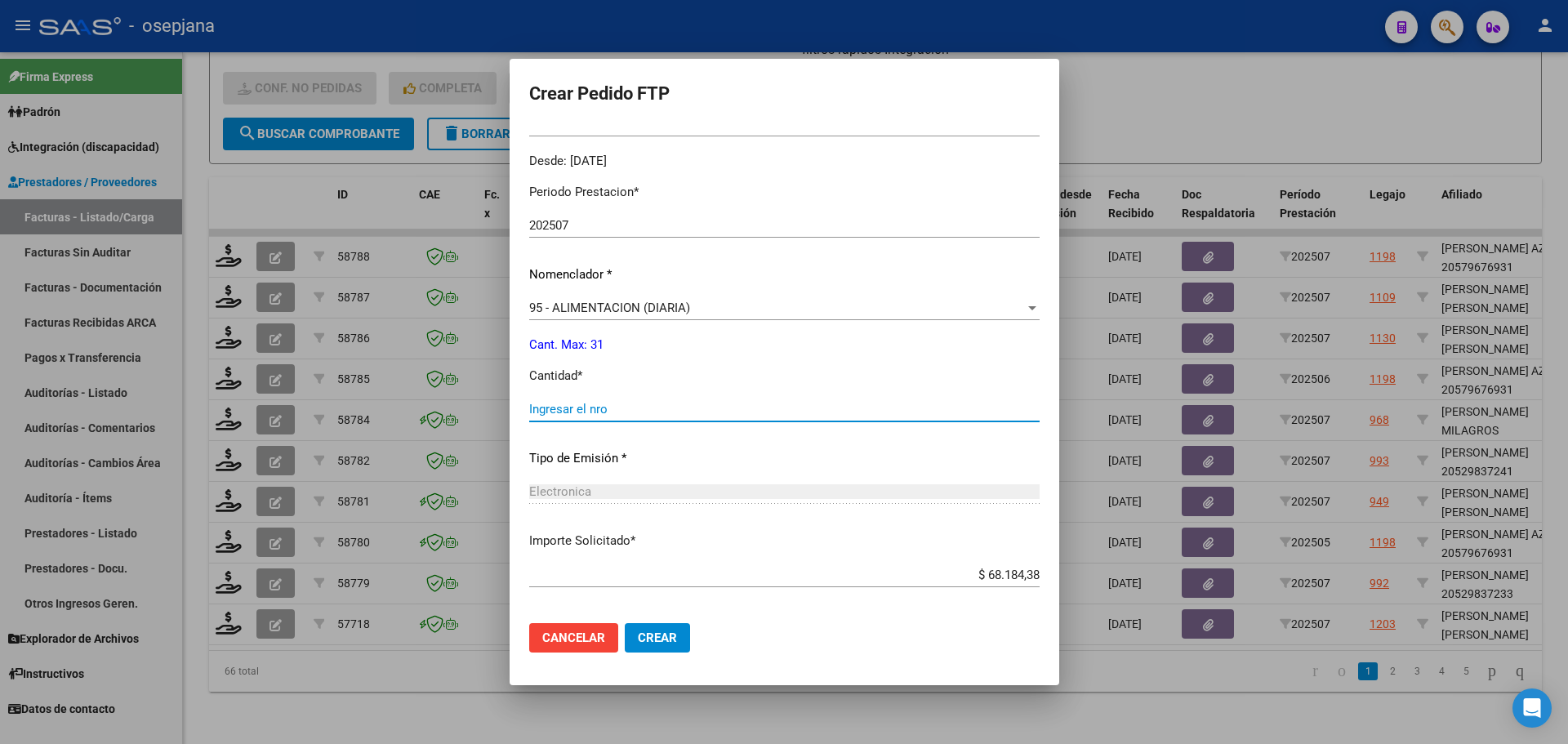
click at [576, 411] on input "Ingresar el nro" at bounding box center [784, 409] width 511 height 15
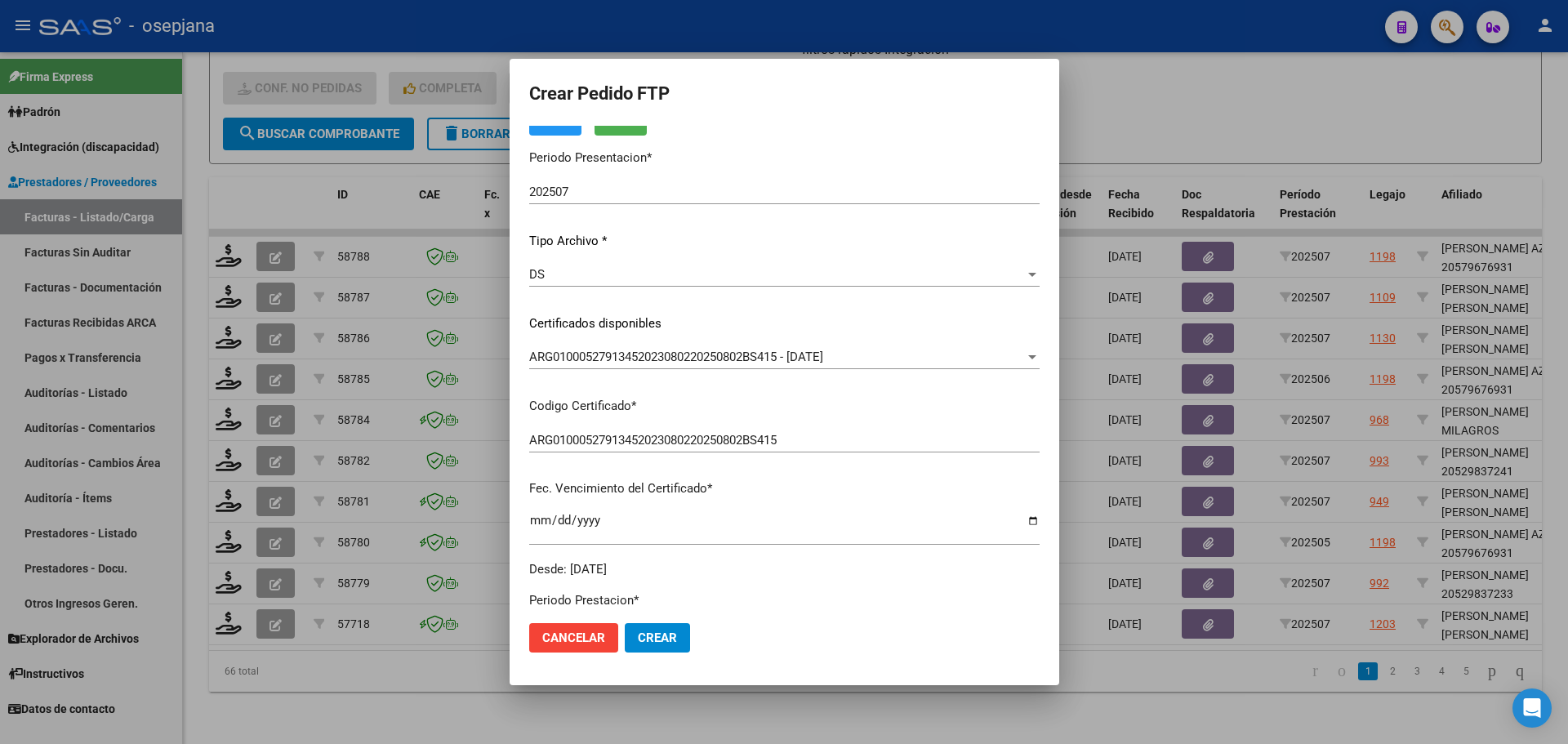
scroll to position [0, 0]
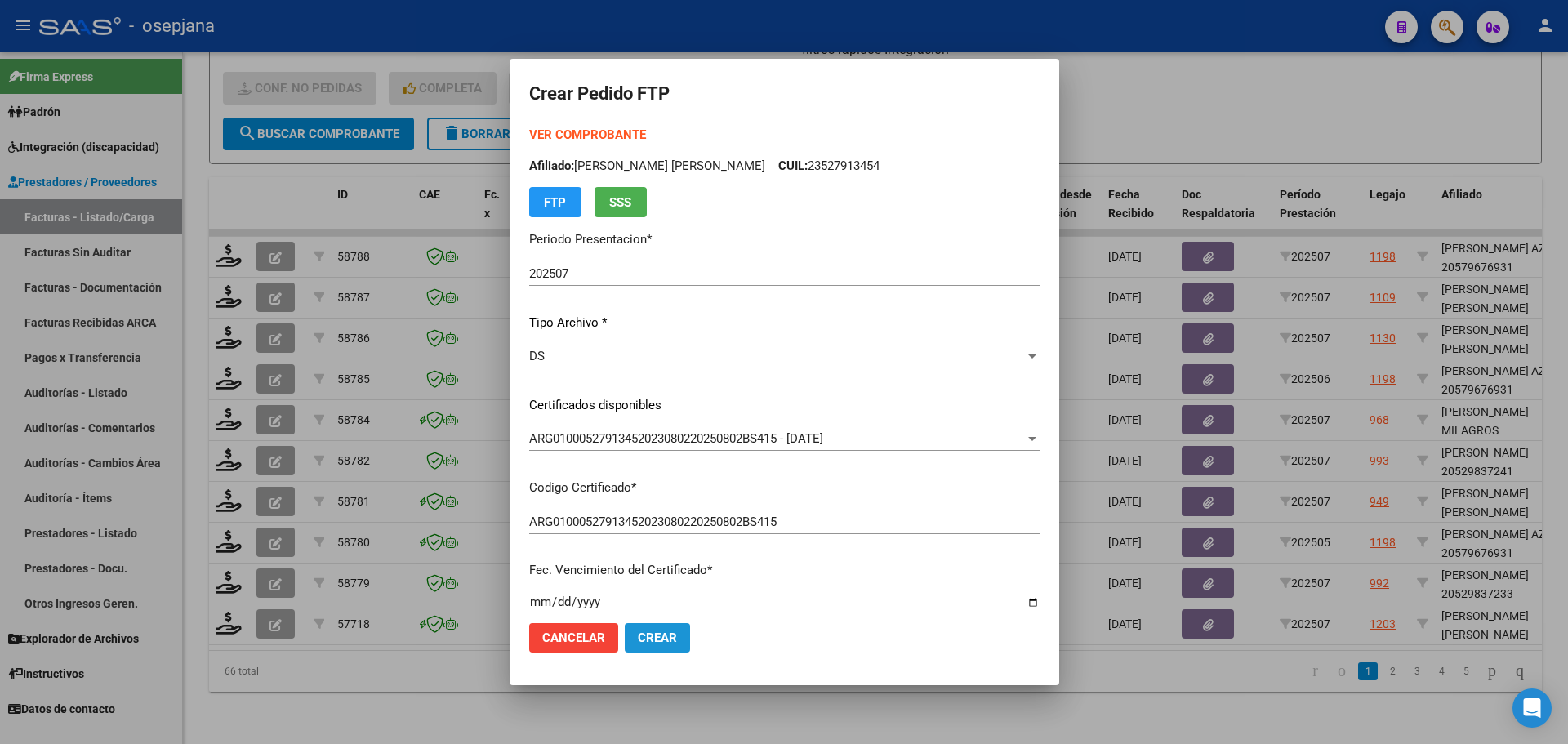
click at [688, 638] on button "Crear" at bounding box center [656, 638] width 65 height 30
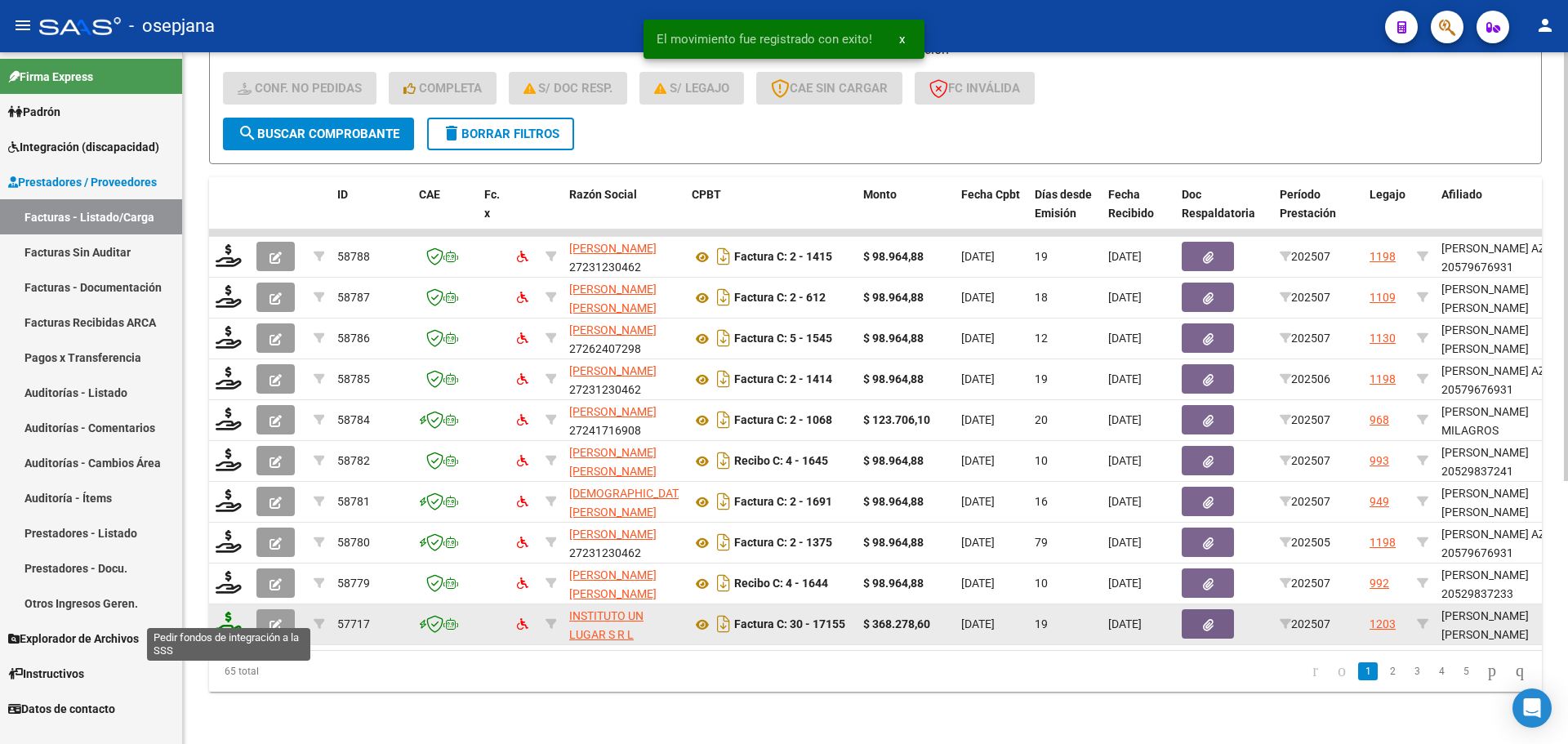
click at [226, 611] on icon at bounding box center [228, 622] width 26 height 23
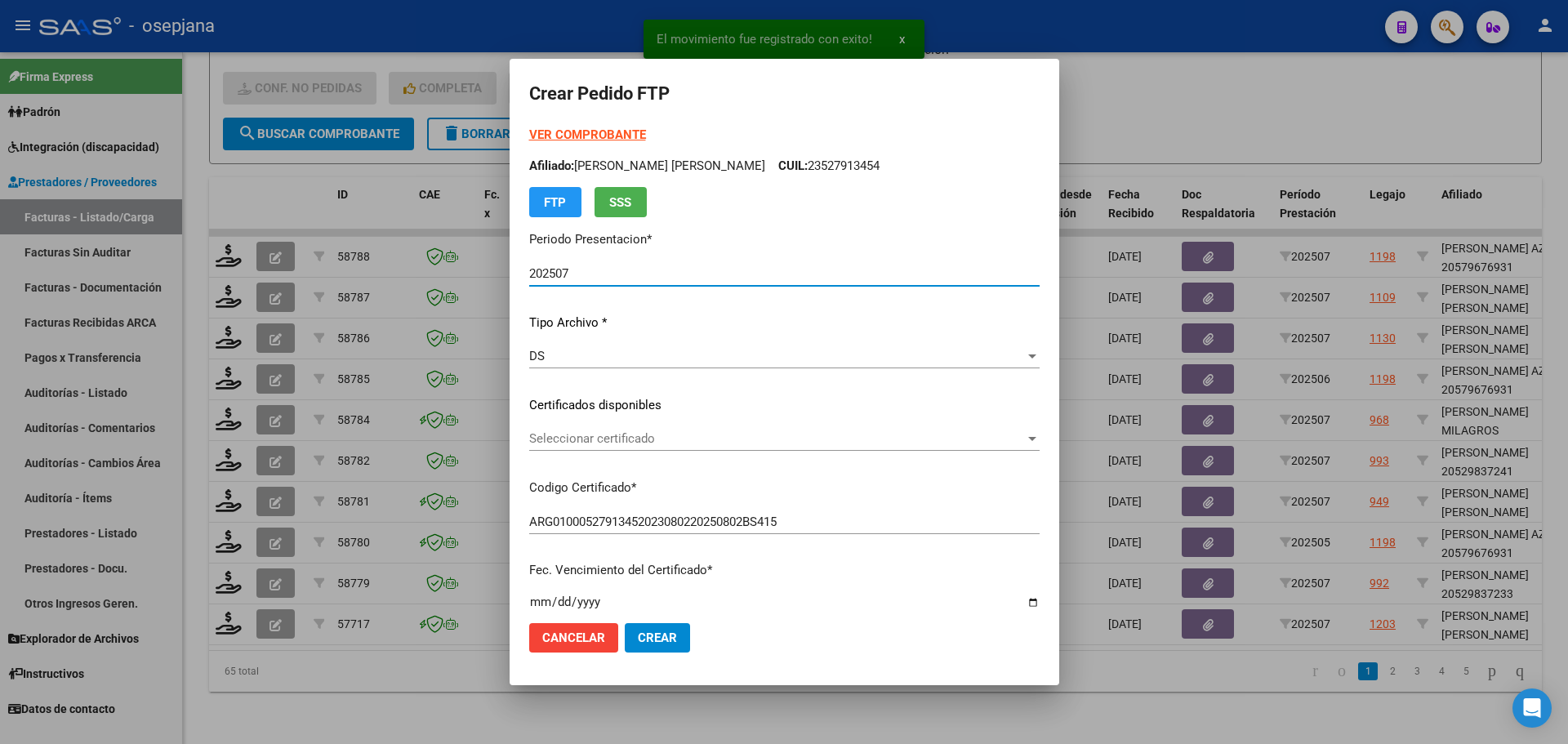
click at [627, 429] on div "Seleccionar certificado Seleccionar certificado" at bounding box center [784, 438] width 511 height 24
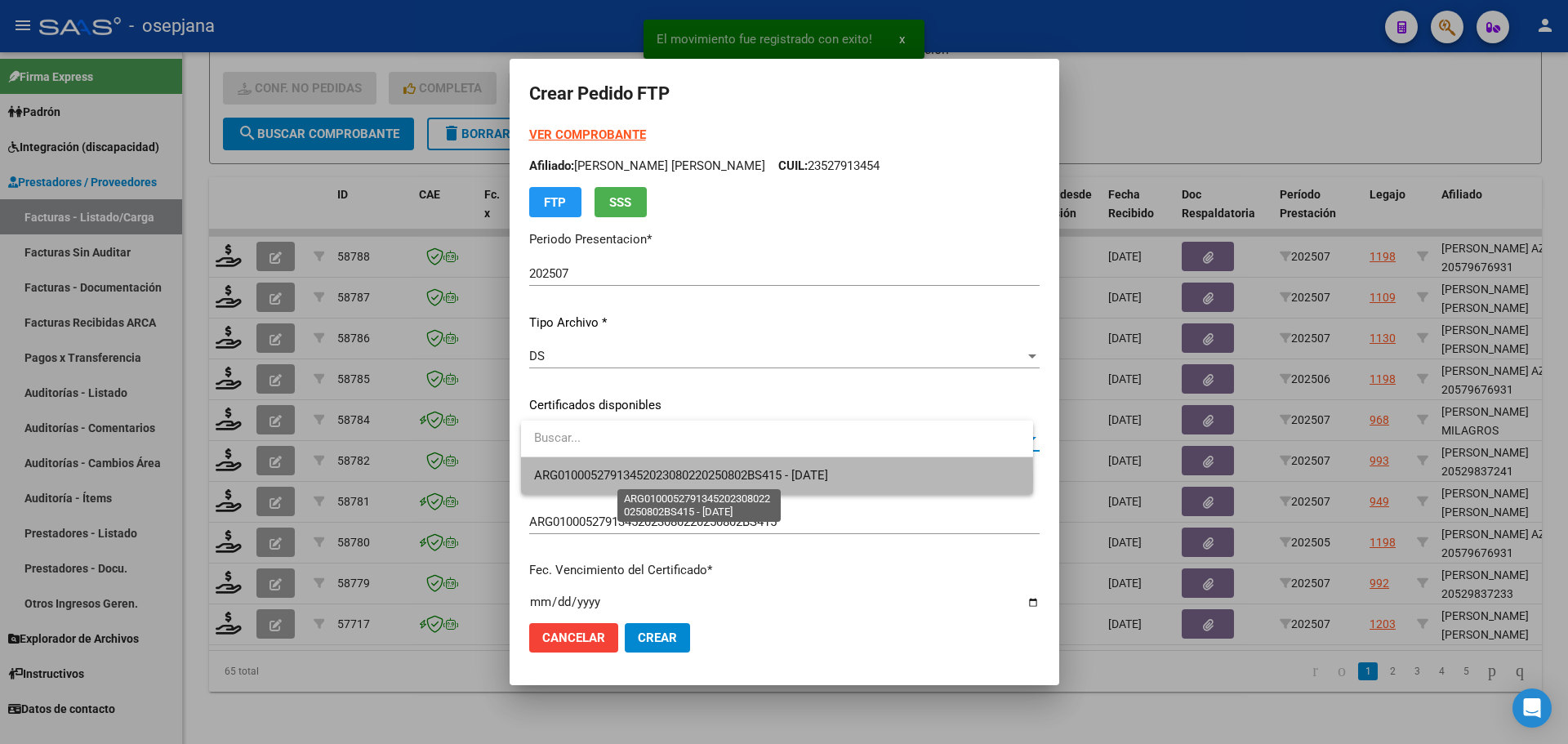
click at [628, 475] on span "ARG01000527913452023080220250802BS415 - 2025-08-11" at bounding box center [681, 475] width 294 height 15
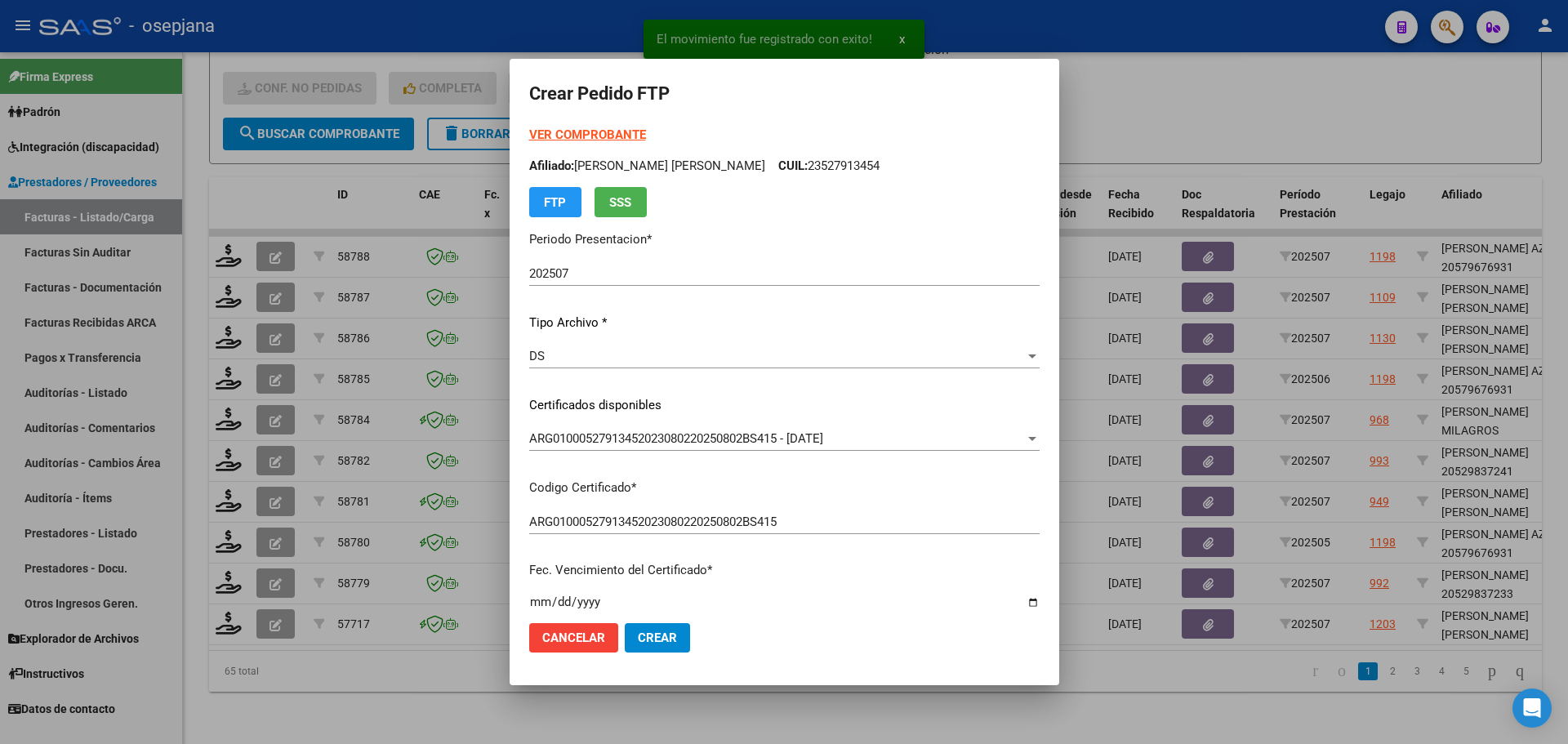
click at [601, 121] on form "Crear Pedido FTP VER COMPROBANTE ARCA Padrón Afiliado: TERRERO LARA MARAVELA CU…" at bounding box center [784, 371] width 511 height 586
click at [600, 126] on div "VER COMPROBANTE ARCA Padrón Afiliado: TERRERO LARA MARAVELA CUIL: 23527913454 F…" at bounding box center [784, 171] width 511 height 91
click at [598, 129] on strong "VER COMPROBANTE" at bounding box center [587, 135] width 116 height 15
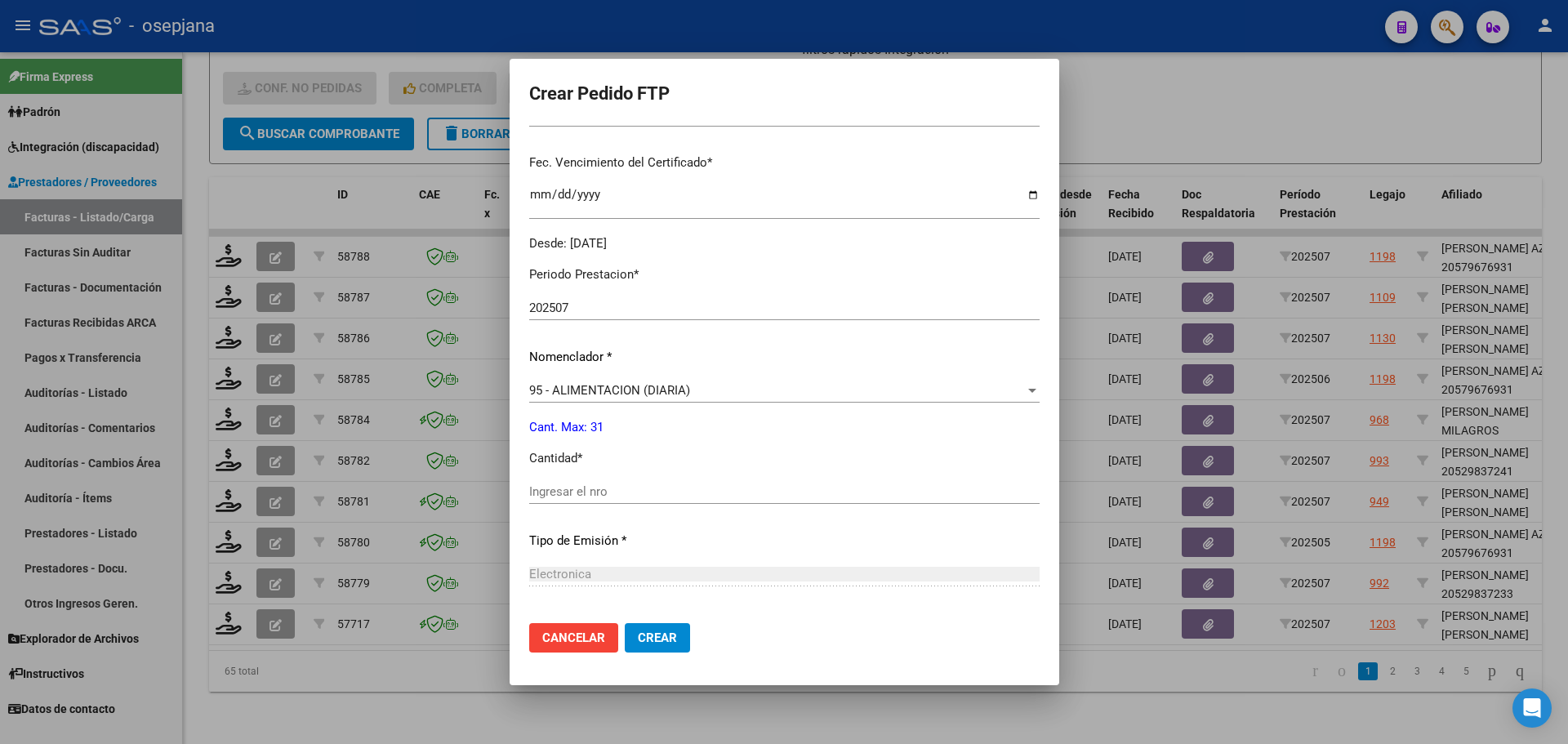
scroll to position [408, 0]
click at [589, 391] on span "95 - ALIMENTACION (DIARIA)" at bounding box center [609, 389] width 161 height 15
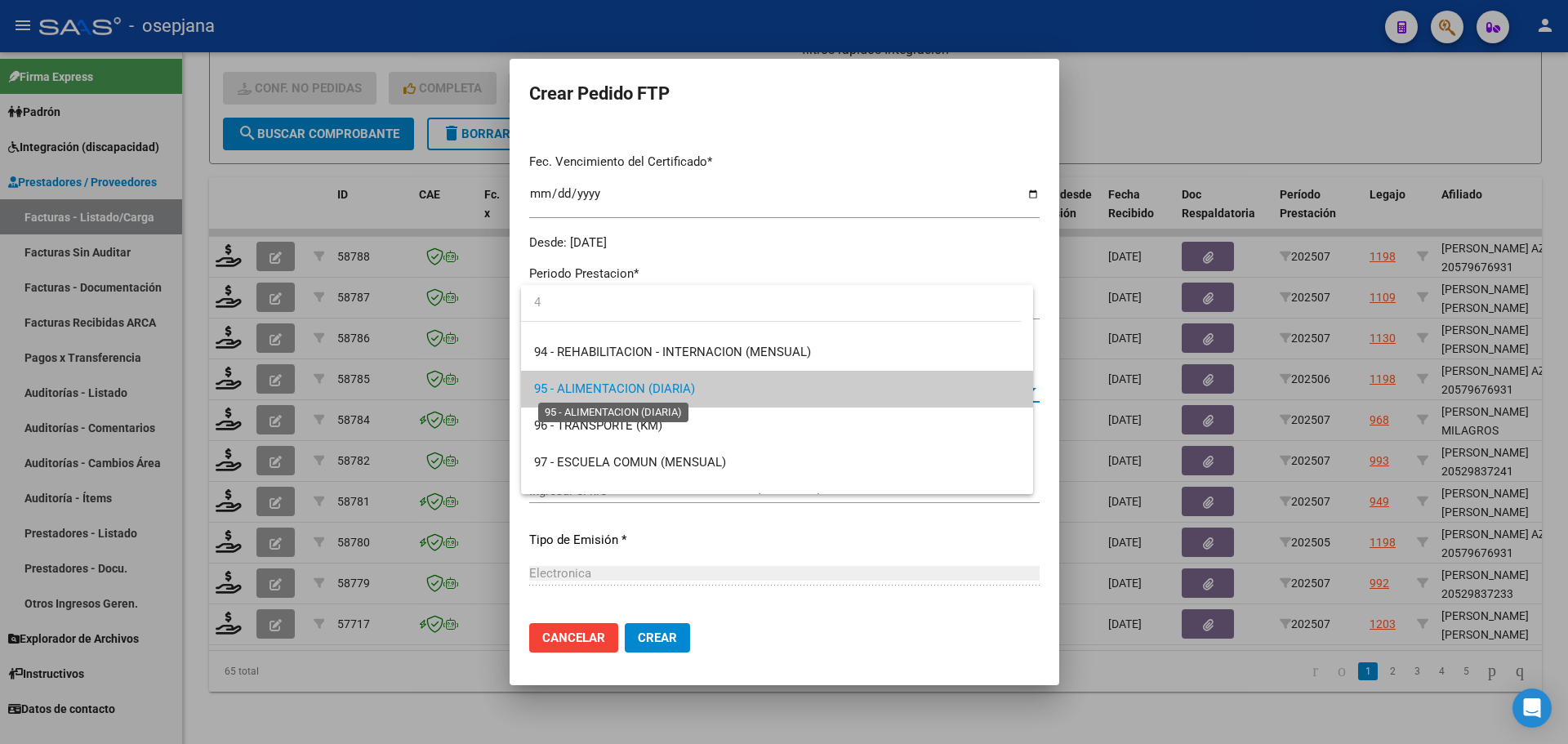
scroll to position [0, 0]
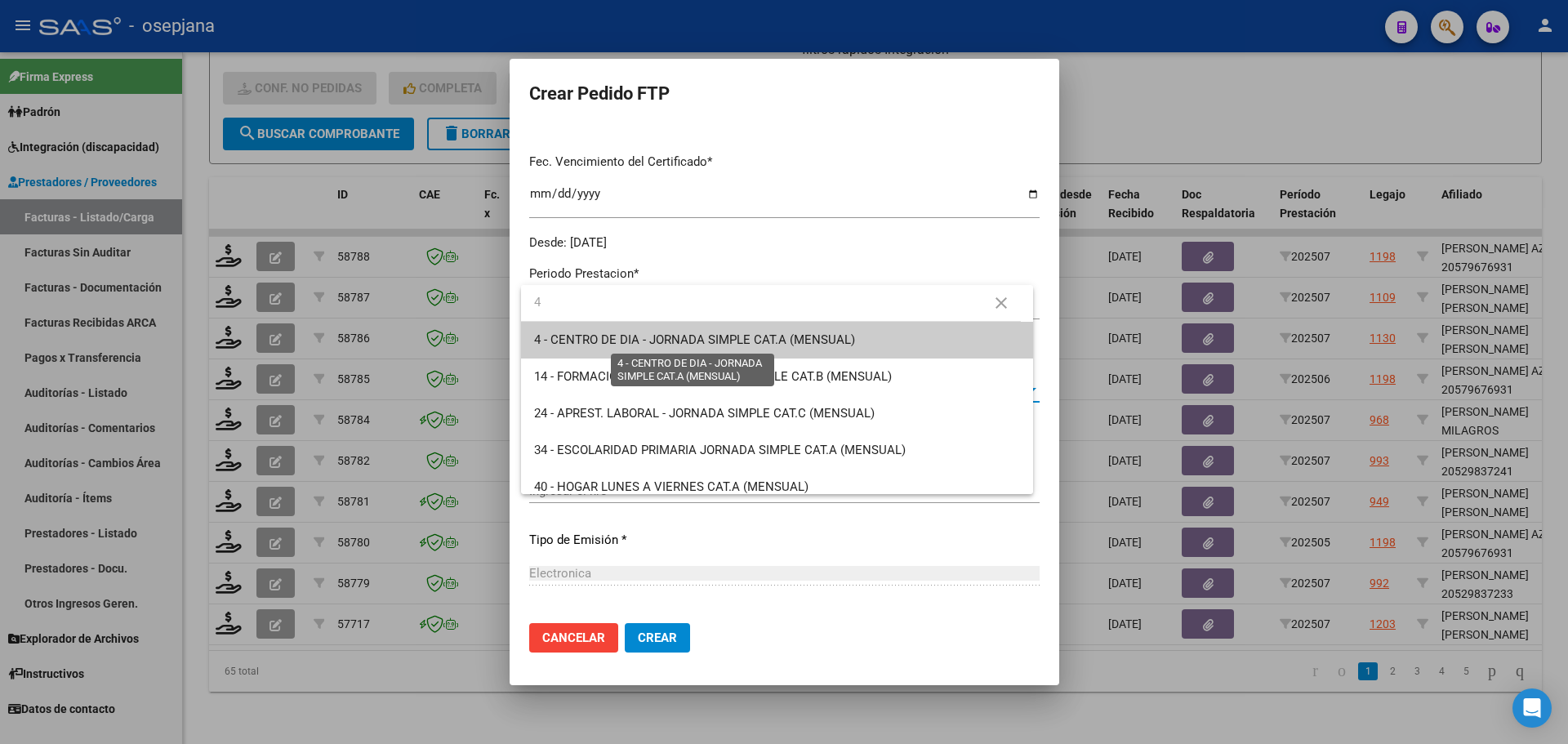
click at [612, 338] on span "4 - CENTRO DE DIA - JORNADA SIMPLE CAT.A (MENSUAL)" at bounding box center [695, 339] width 321 height 15
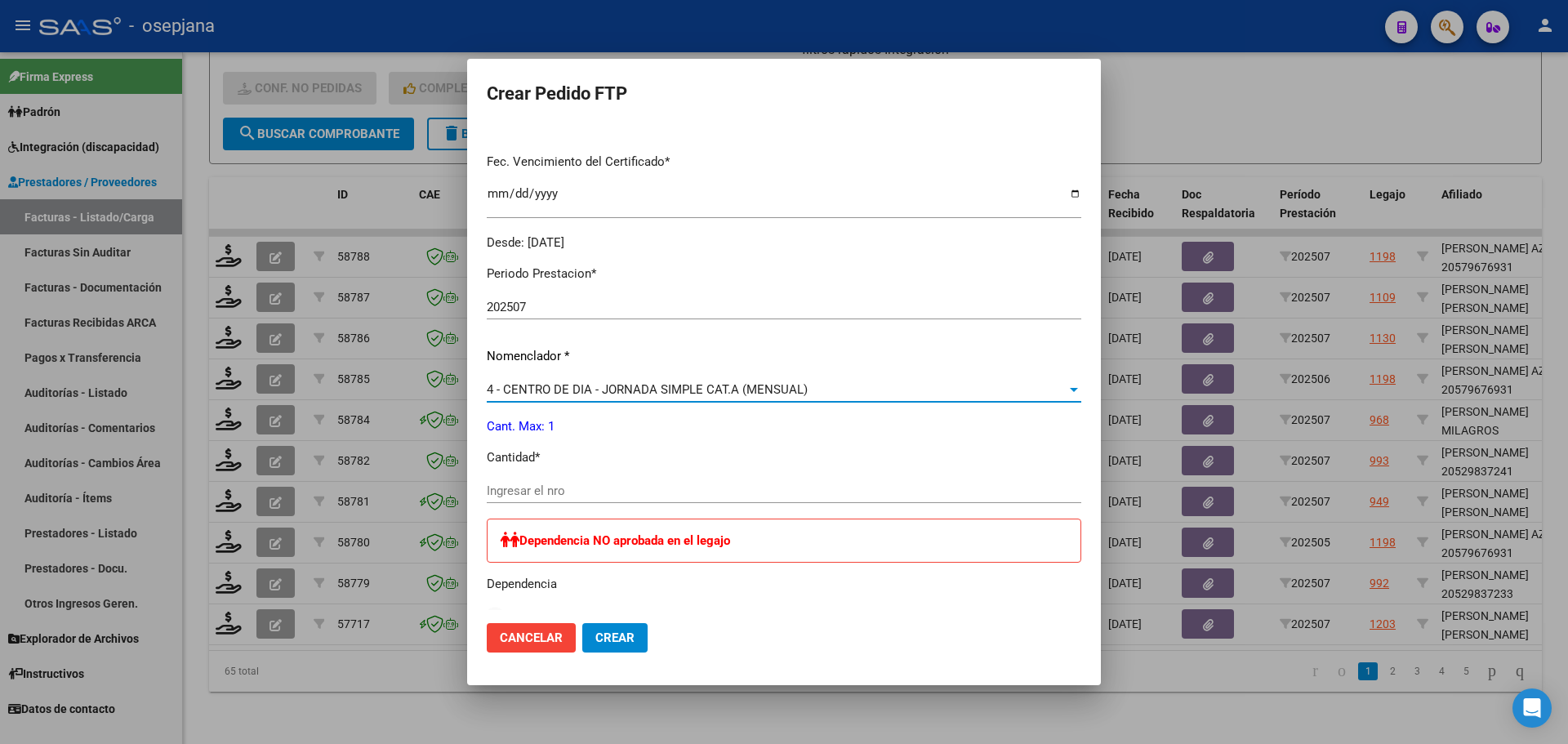
click at [573, 485] on input "Ingresar el nro" at bounding box center [784, 491] width 595 height 15
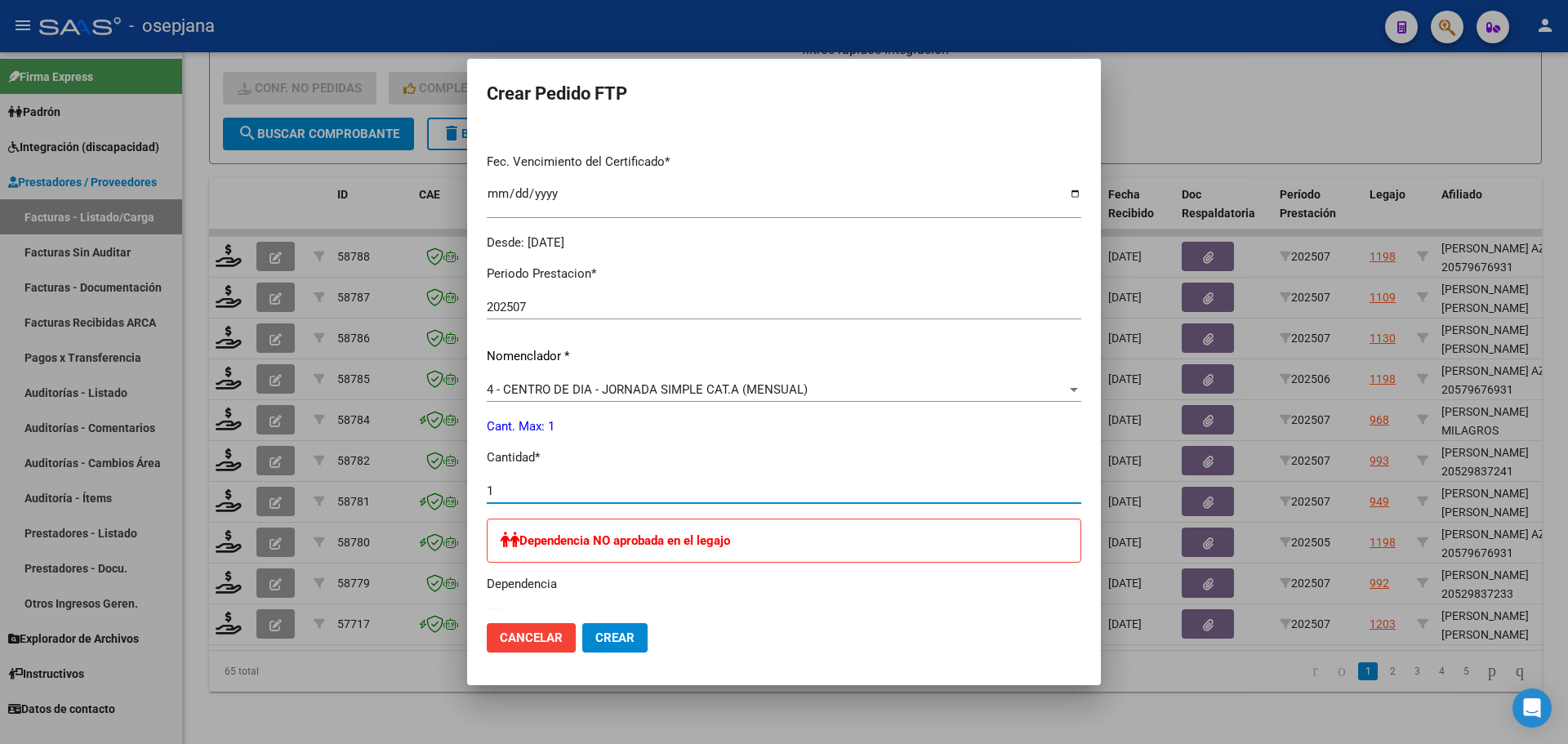
click at [610, 645] on button "Crear" at bounding box center [615, 638] width 65 height 30
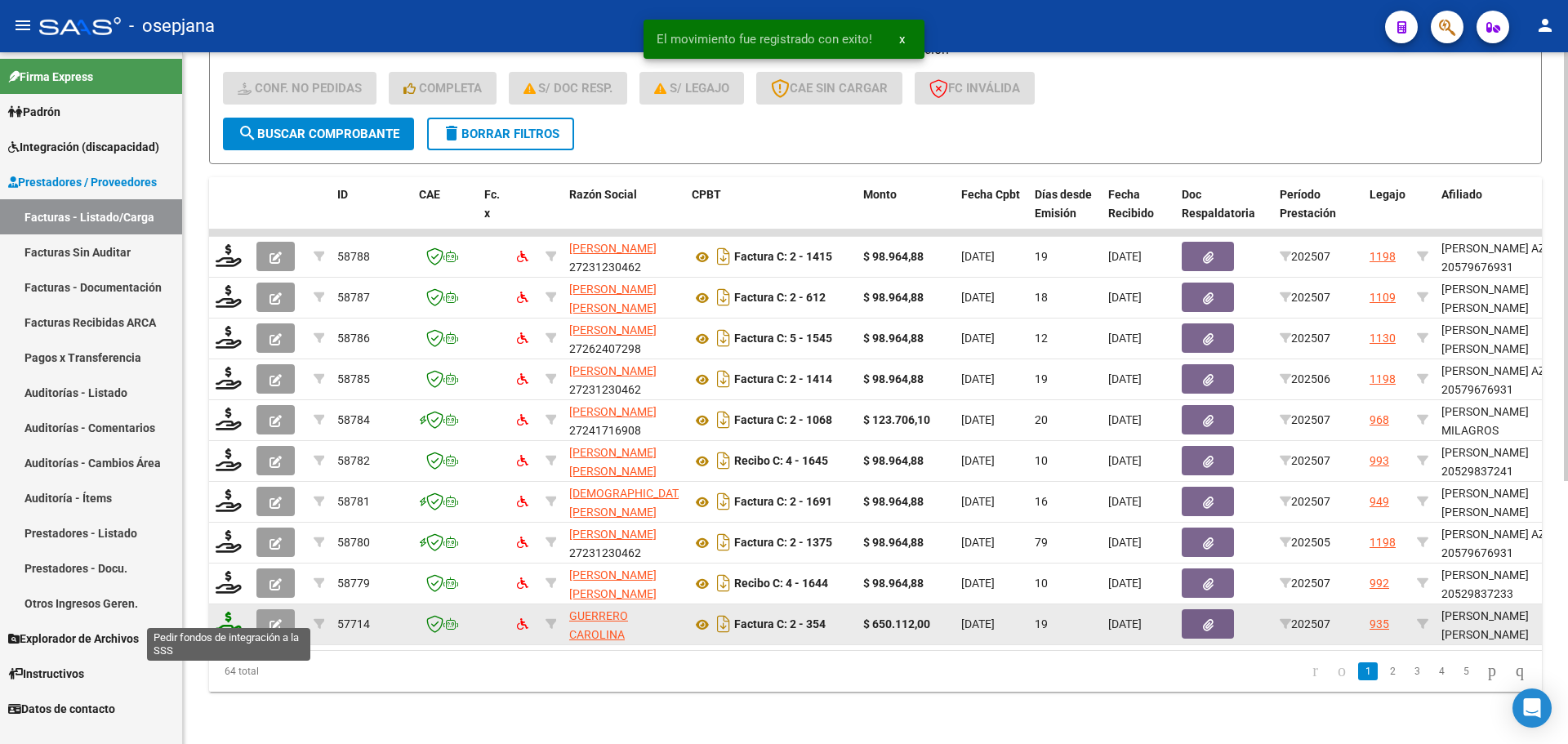
click at [227, 614] on icon at bounding box center [228, 622] width 26 height 23
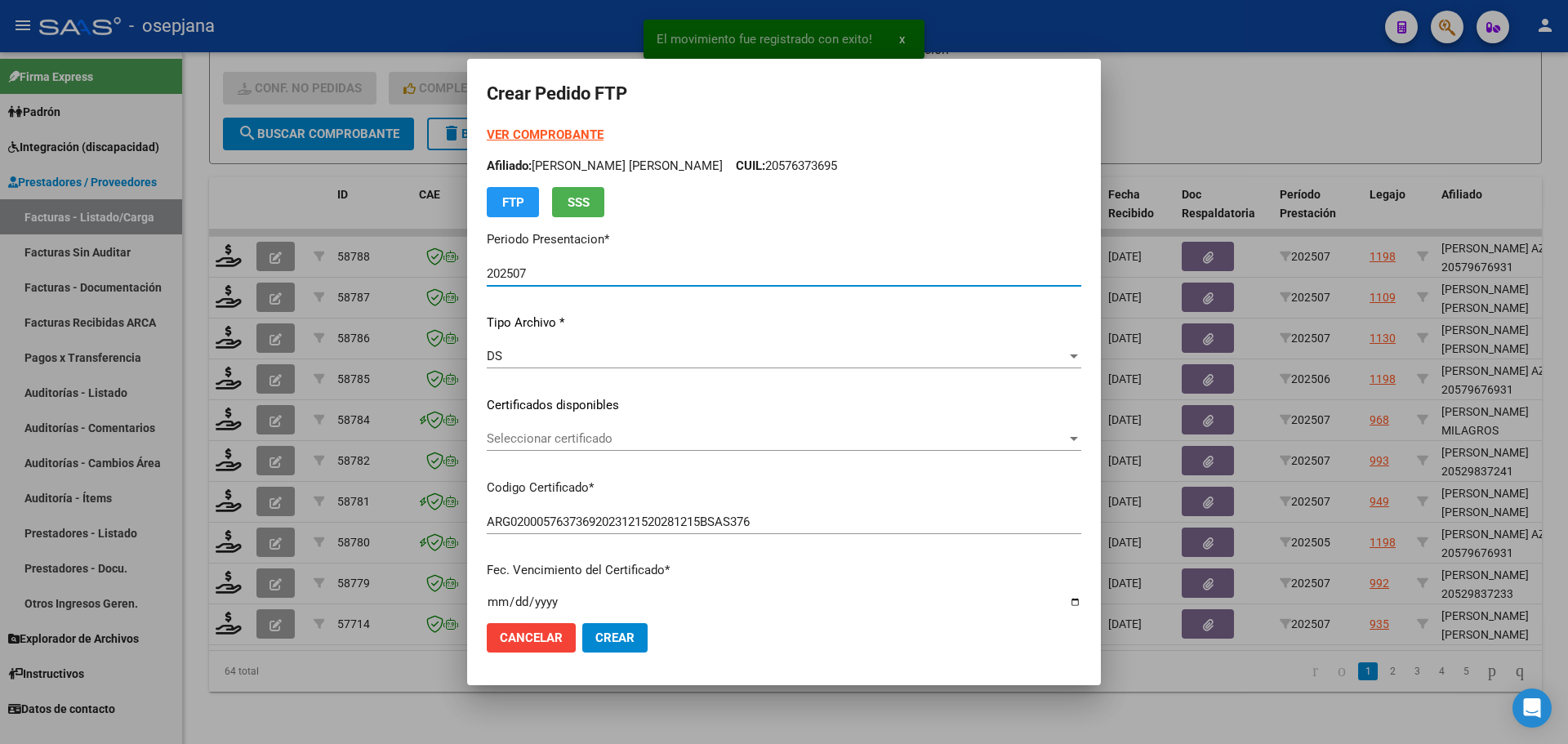
click at [611, 434] on span "Seleccionar certificado" at bounding box center [777, 438] width 580 height 15
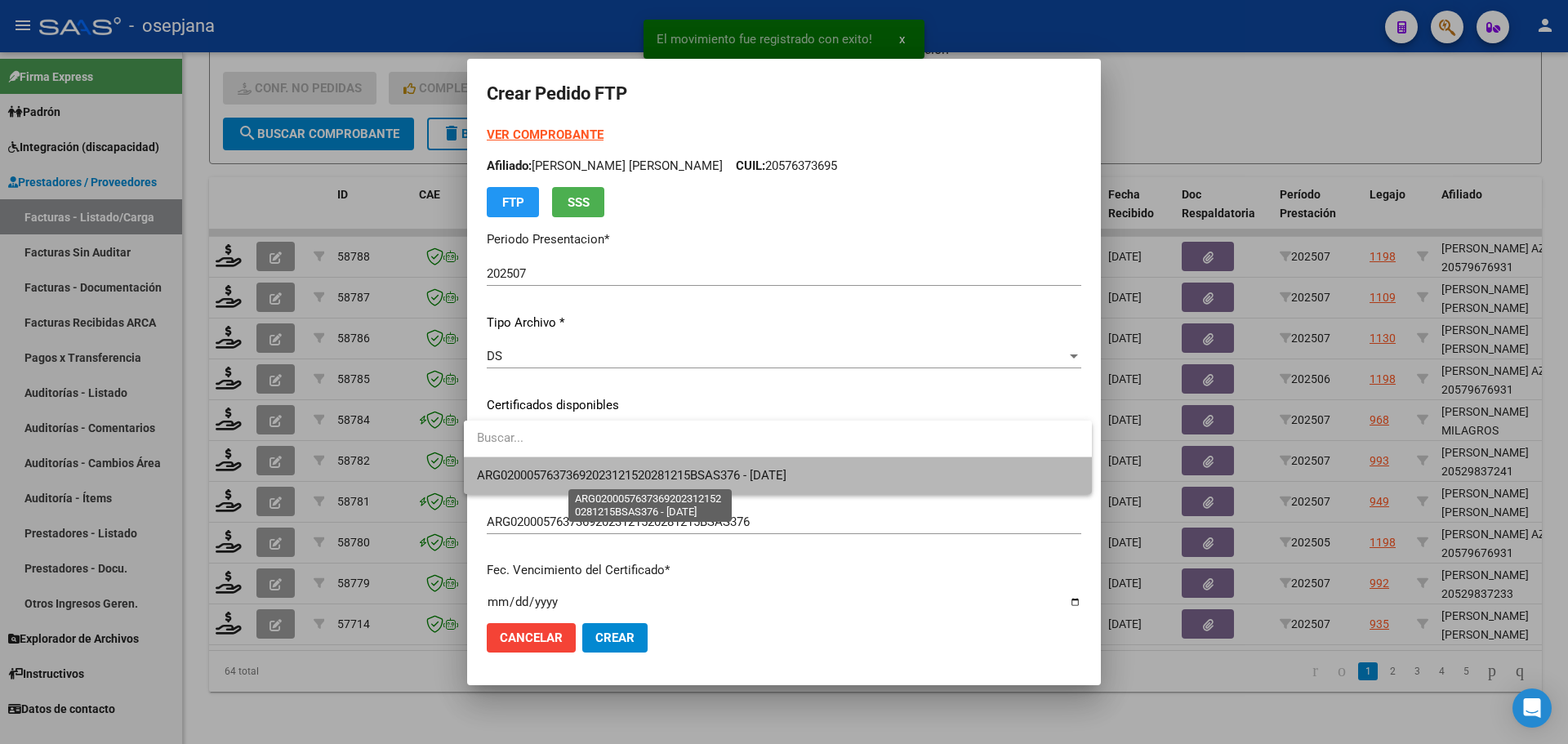
click at [619, 469] on span "ARG02000576373692023121520281215BSAS376 - [DATE]" at bounding box center [631, 475] width 309 height 15
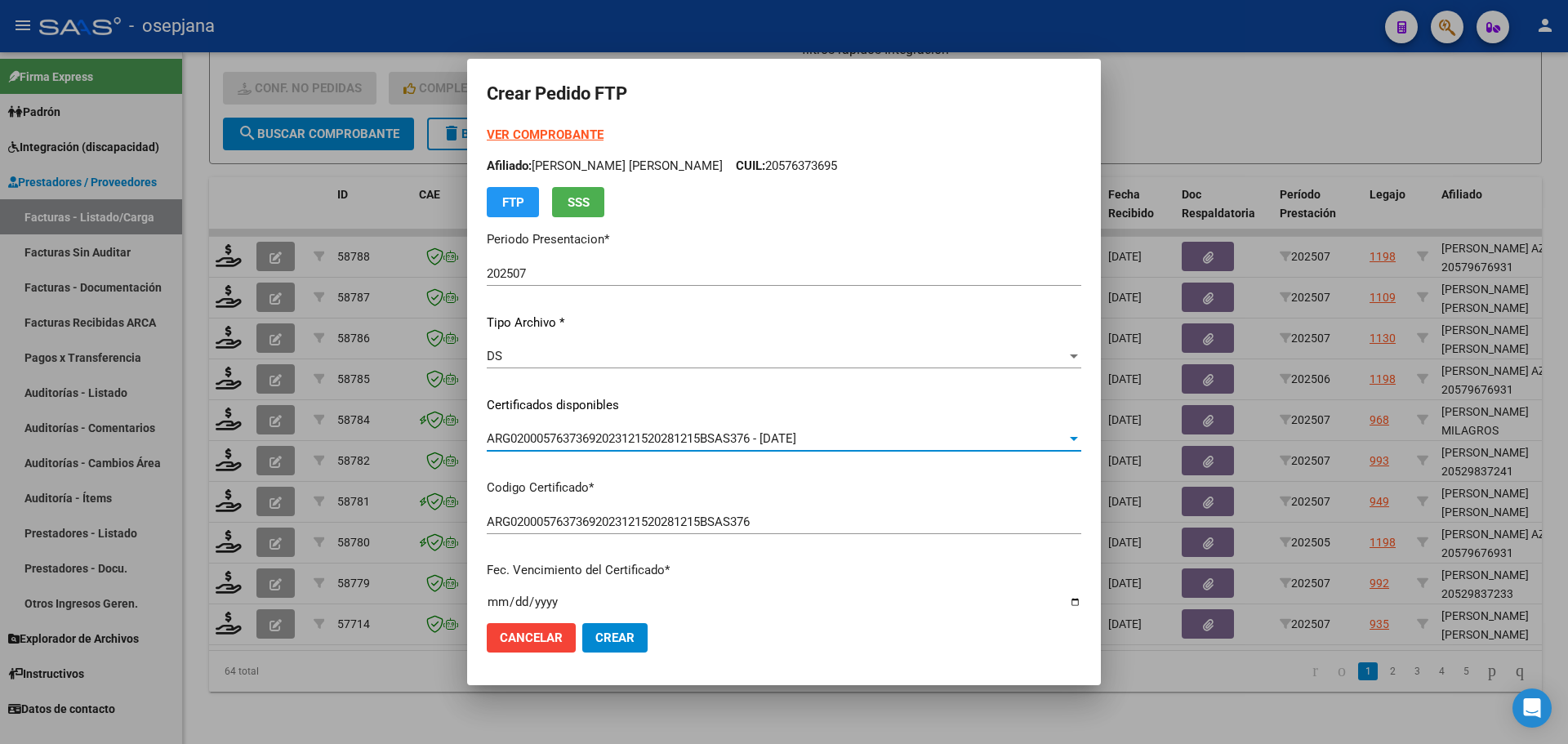
click at [574, 137] on strong "VER COMPROBANTE" at bounding box center [545, 135] width 116 height 15
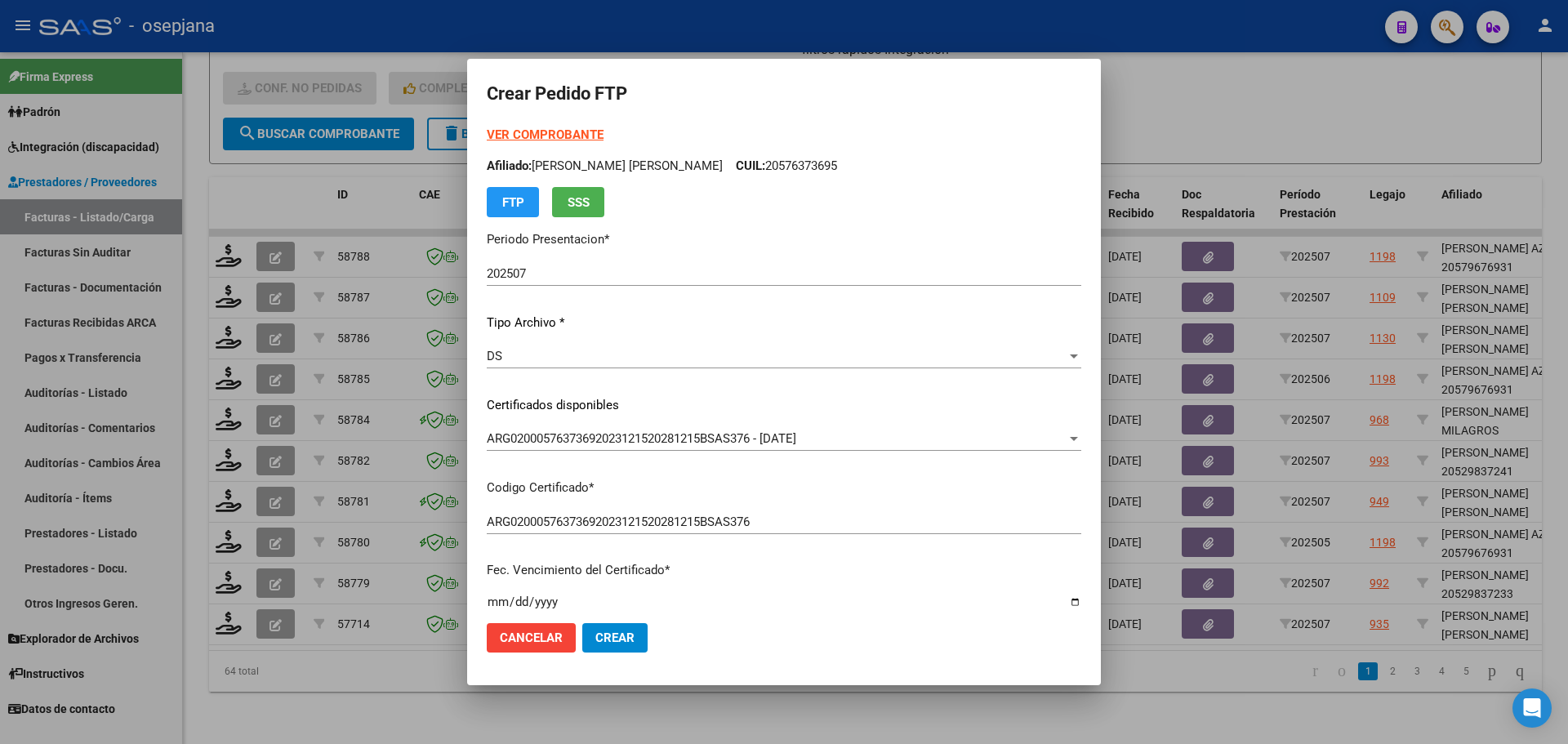
scroll to position [490, 0]
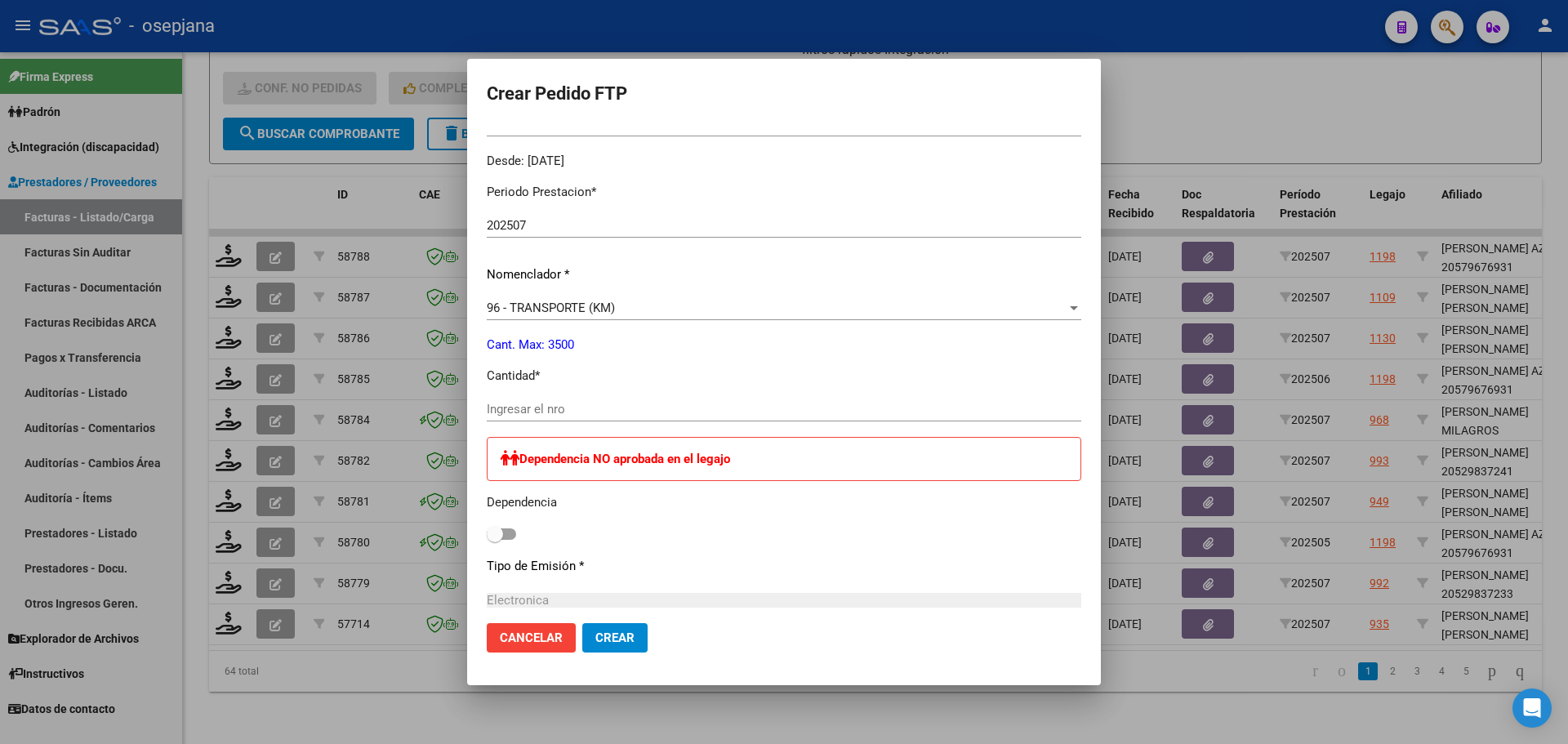
click at [504, 412] on input "Ingresar el nro" at bounding box center [784, 409] width 595 height 15
click at [603, 627] on button "Crear" at bounding box center [615, 638] width 65 height 30
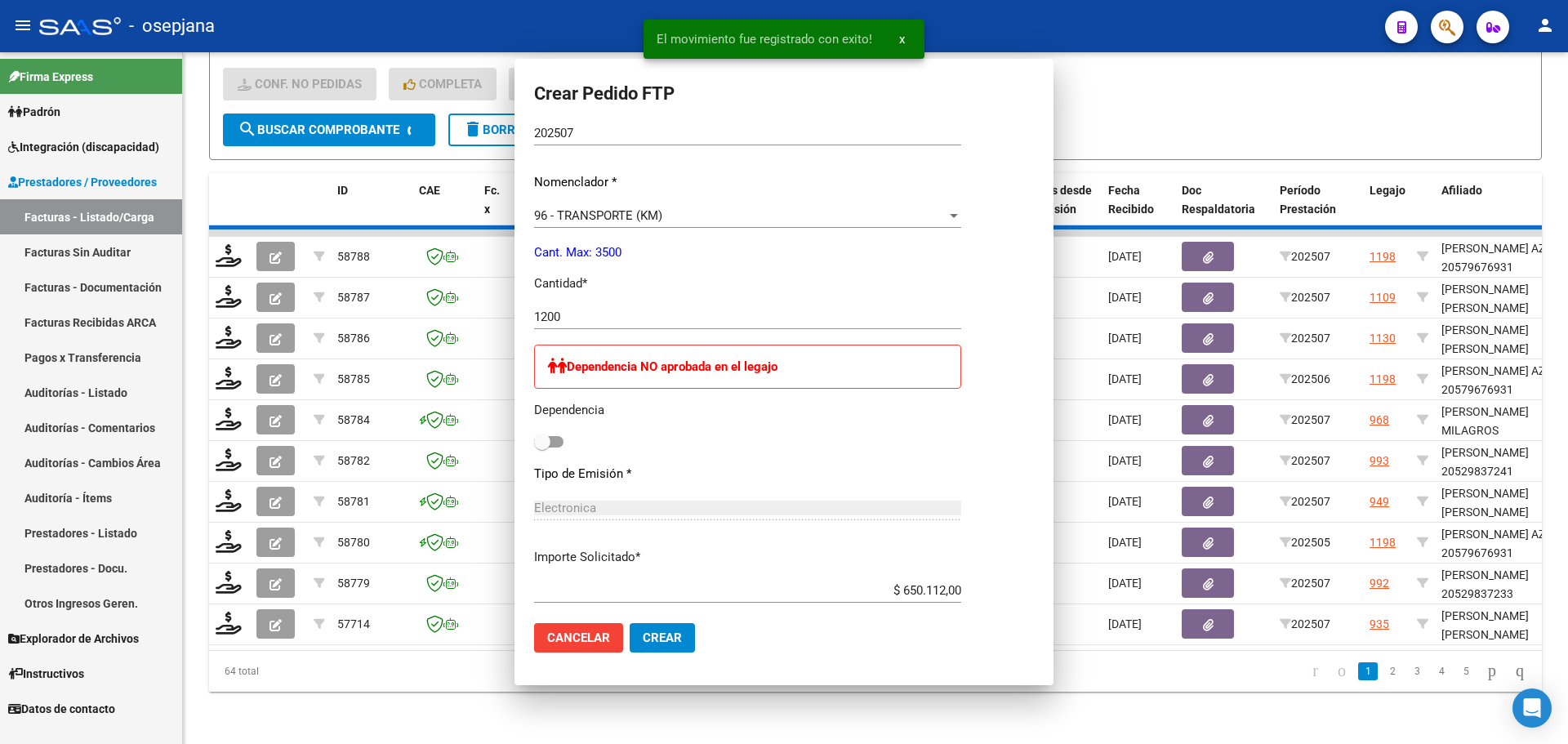
scroll to position [0, 0]
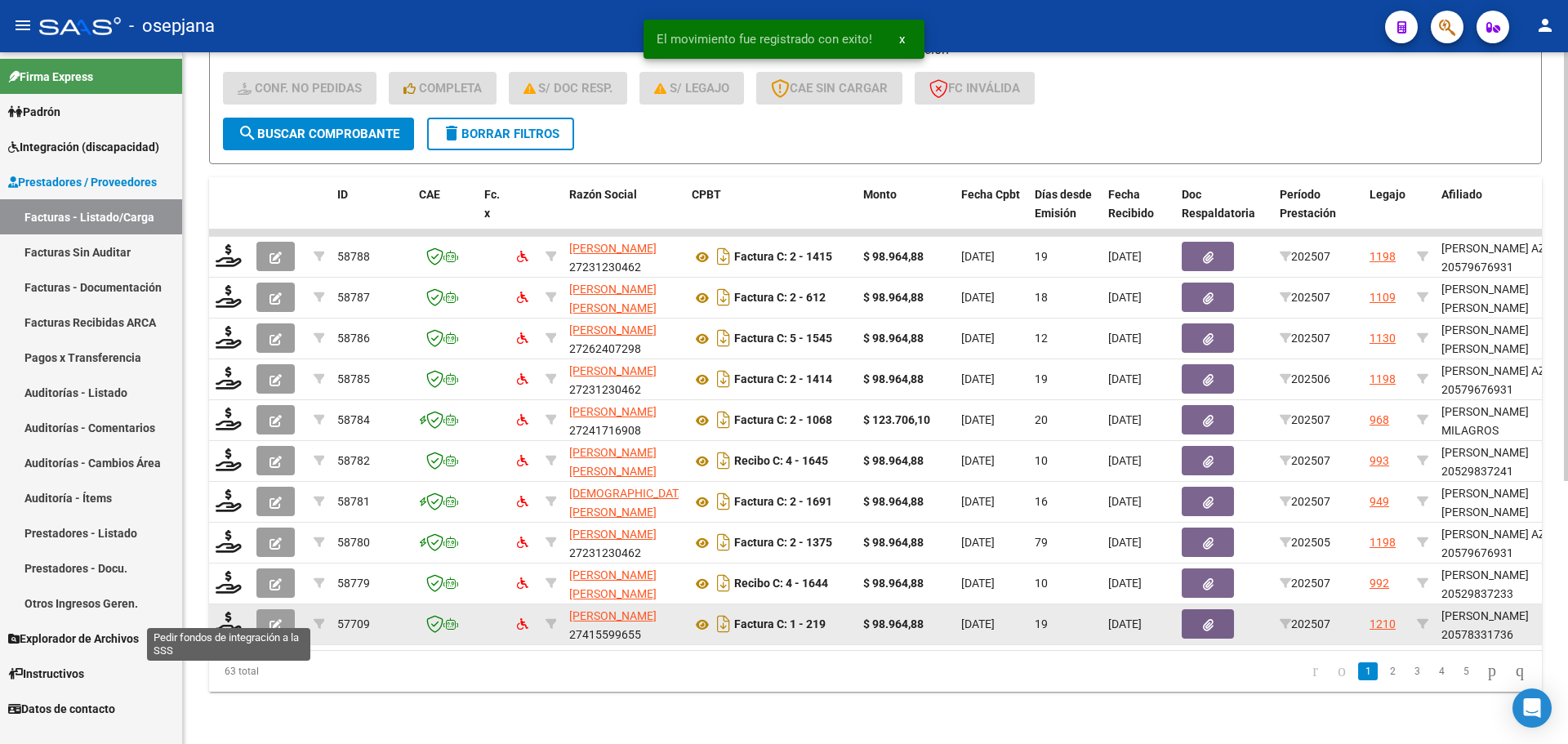
click at [227, 626] on datatable-body-cell at bounding box center [229, 624] width 41 height 40
click at [232, 612] on icon at bounding box center [228, 622] width 26 height 23
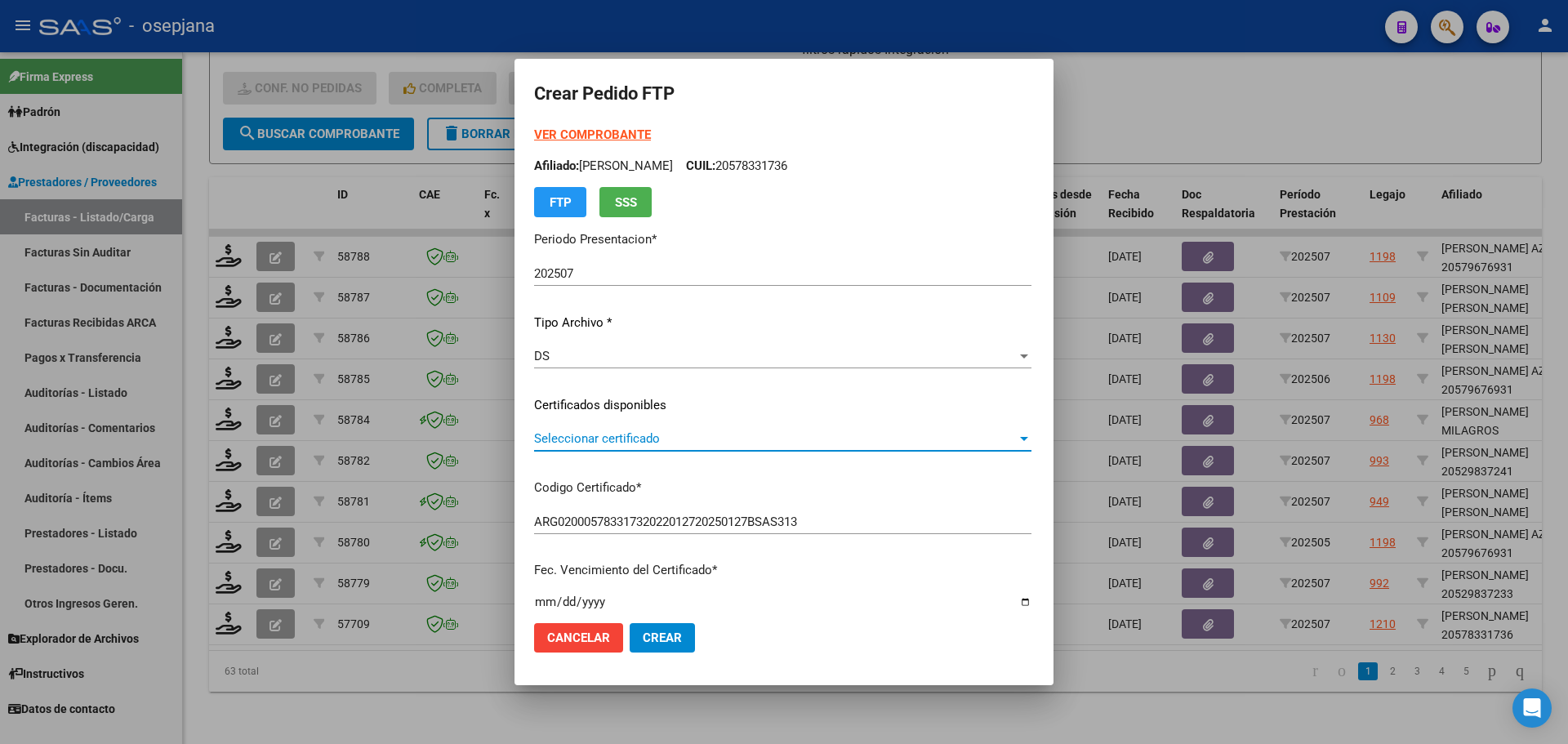
click at [639, 446] on span "Seleccionar certificado" at bounding box center [775, 438] width 483 height 15
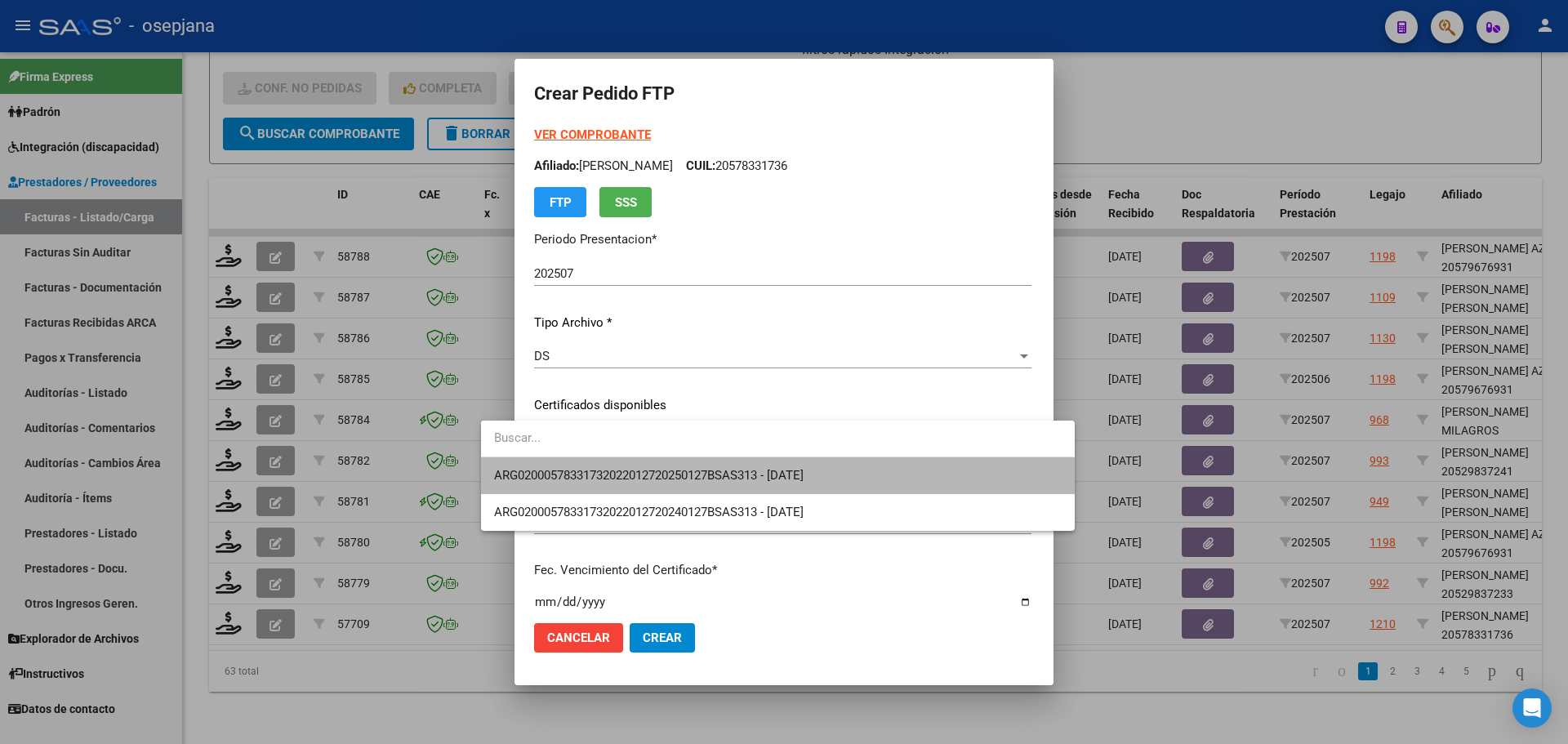
click at [641, 465] on span "ARG02000578331732022012720250127BSAS313 - 2025-01-27" at bounding box center [777, 476] width 567 height 36
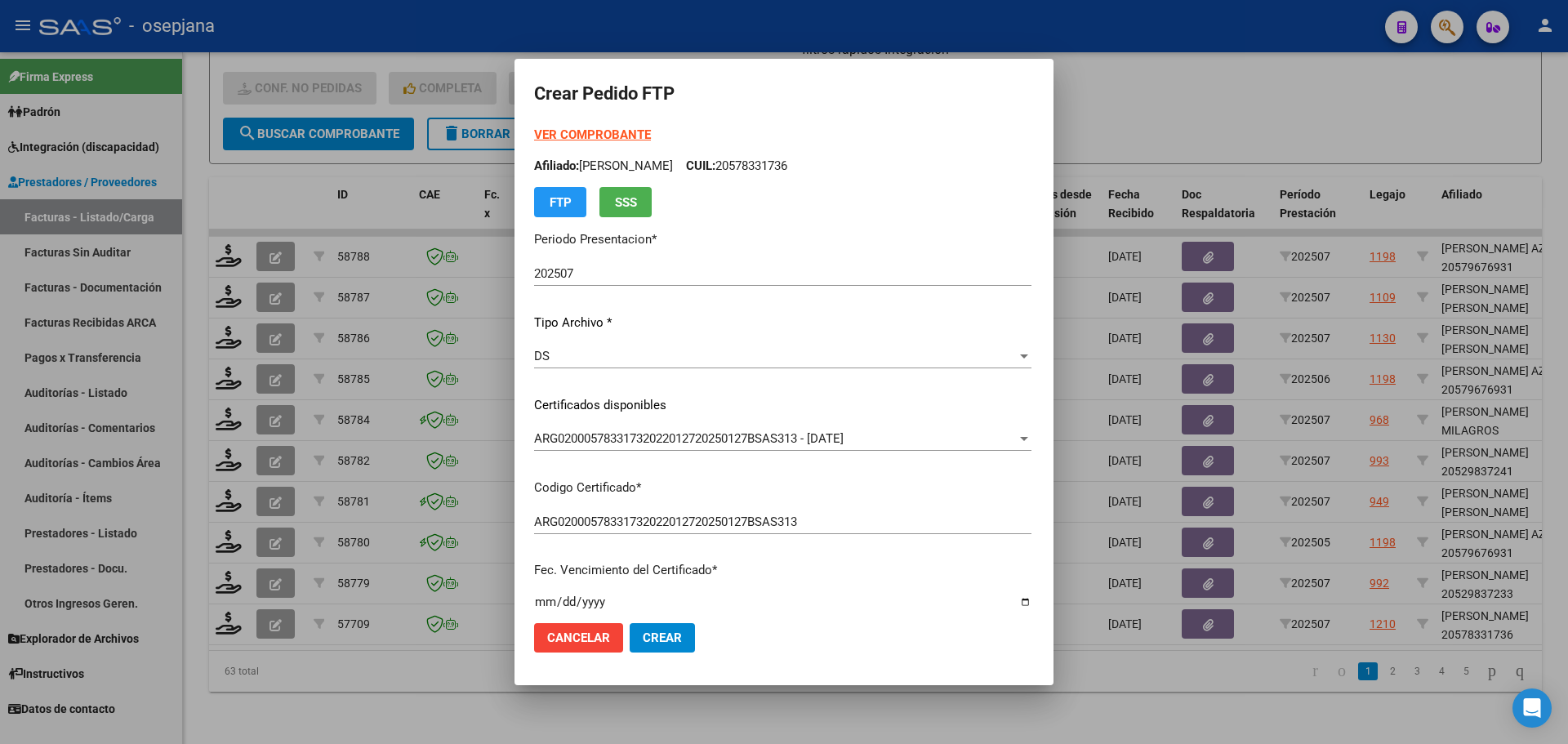
click at [573, 132] on strong "VER COMPROBANTE" at bounding box center [592, 135] width 116 height 15
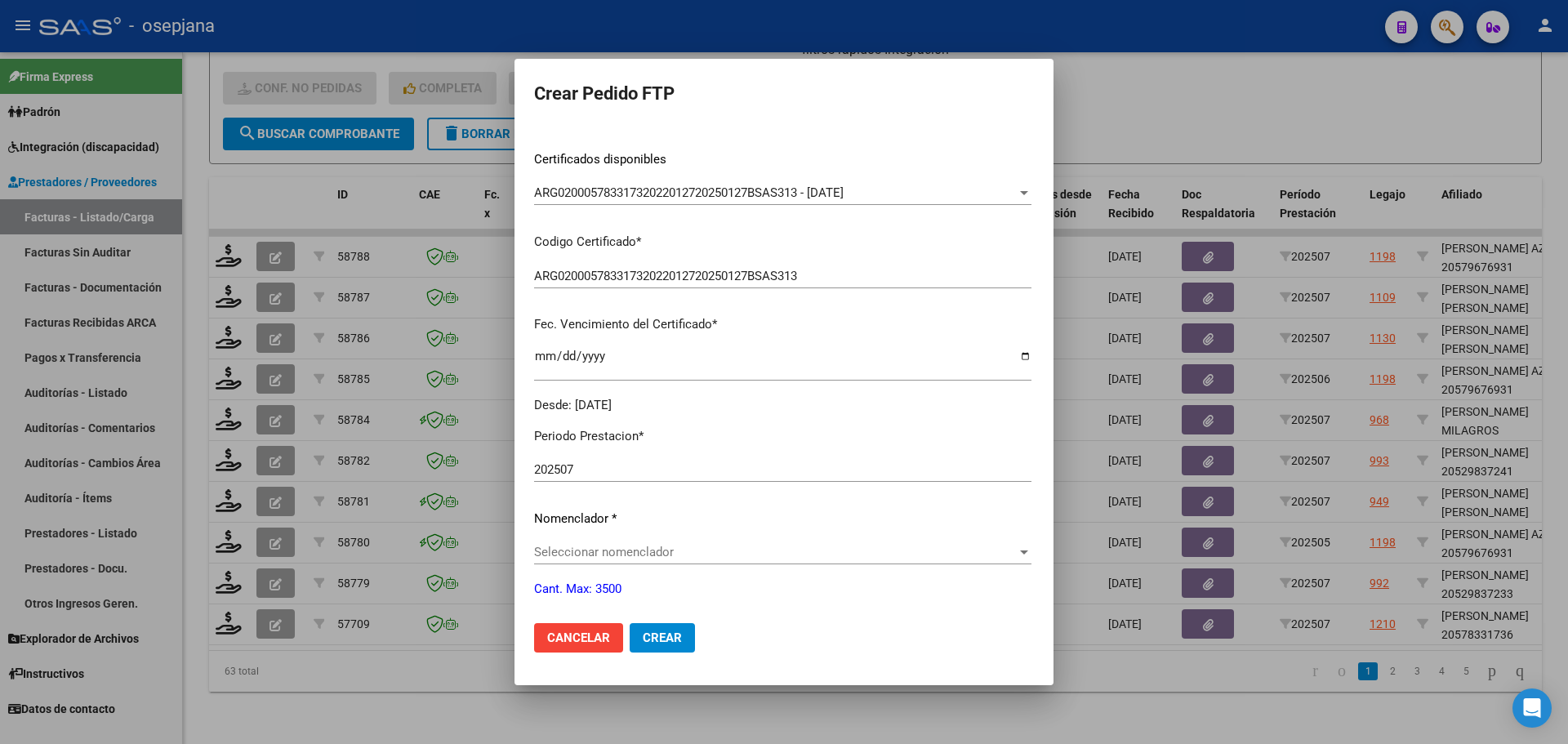
scroll to position [490, 0]
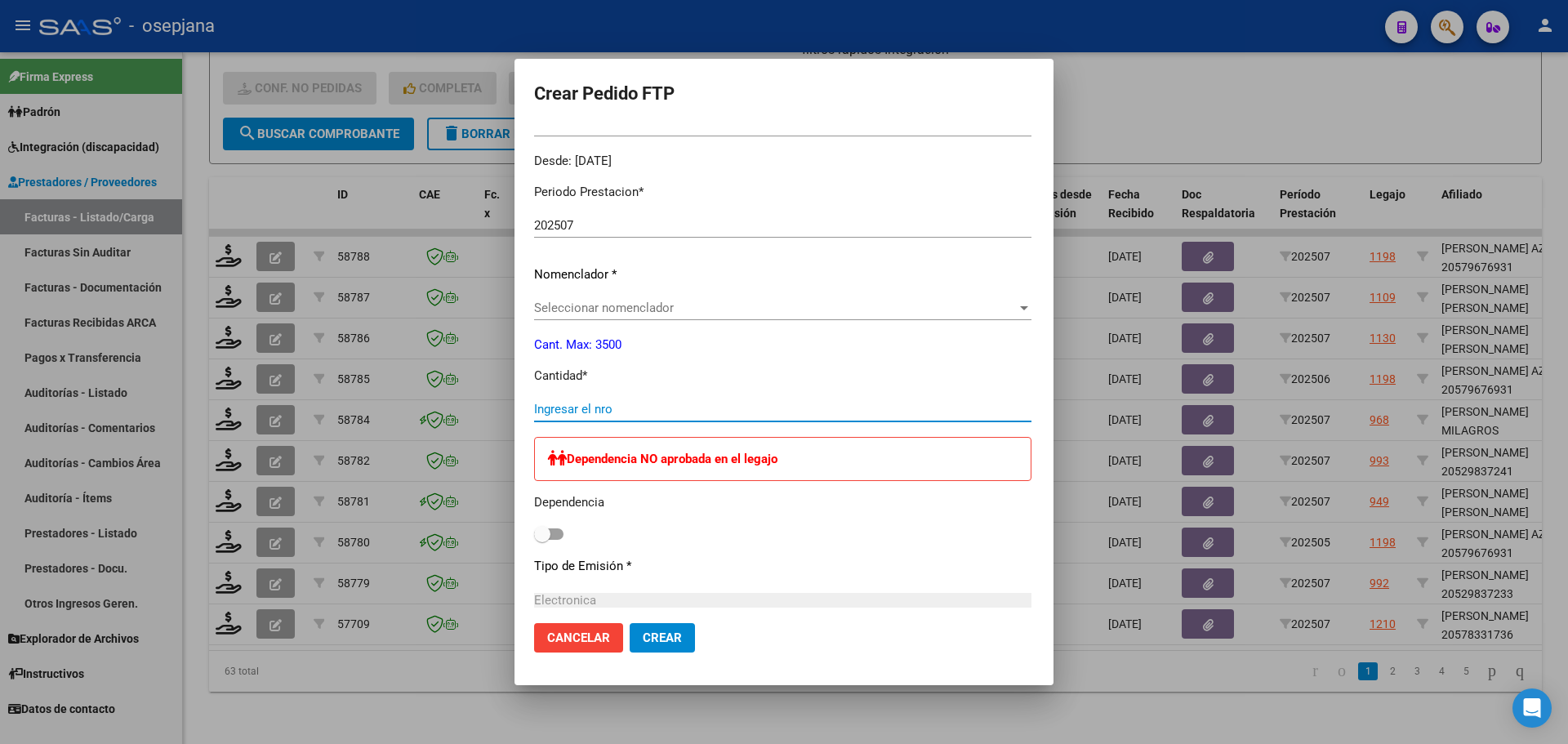
click at [534, 405] on input "Ingresar el nro" at bounding box center [782, 409] width 497 height 15
click at [565, 303] on span "Seleccionar nomenclador" at bounding box center [775, 307] width 483 height 15
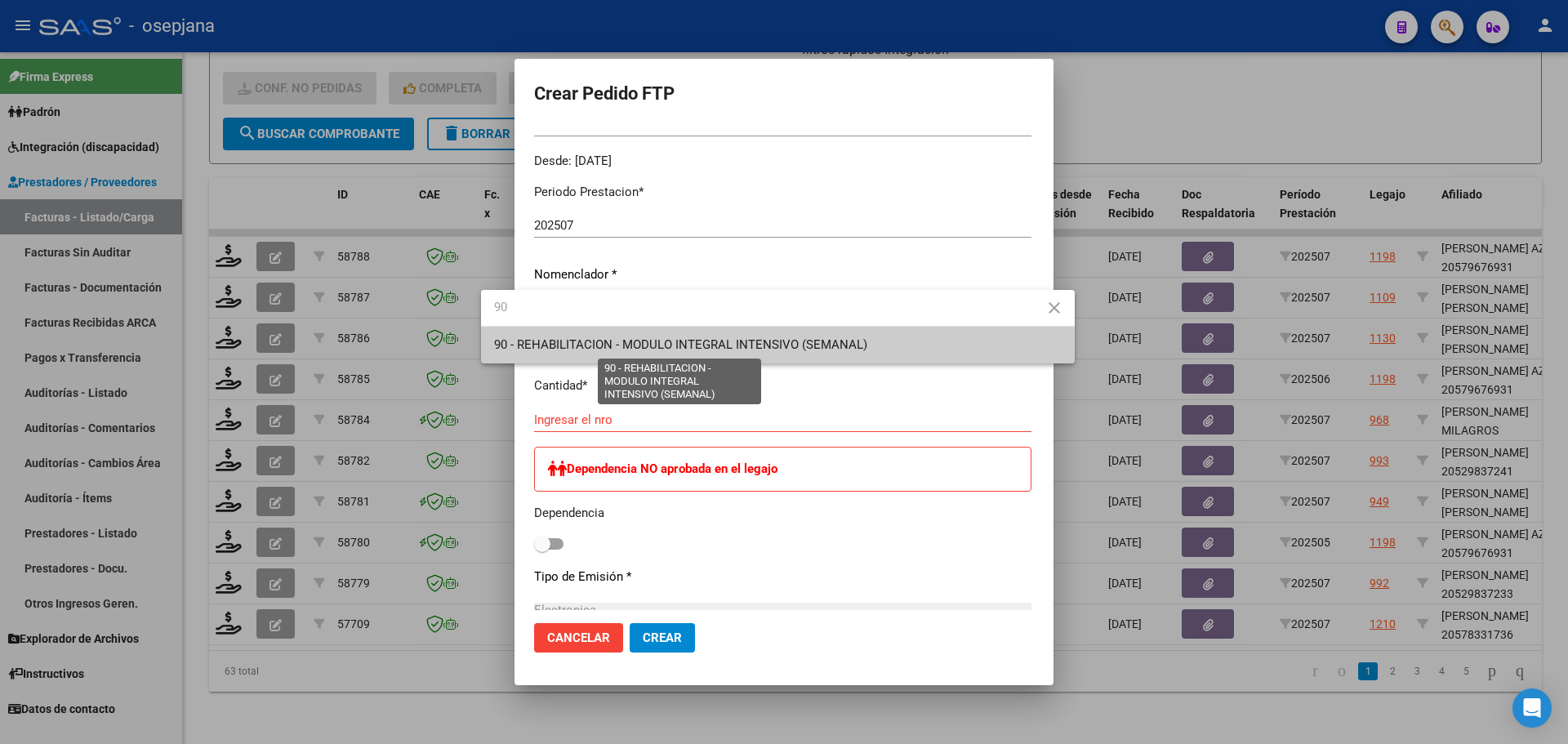
click at [579, 342] on span "90 - REHABILITACION - MODULO INTEGRAL INTENSIVO (SEMANAL)" at bounding box center [681, 344] width 373 height 15
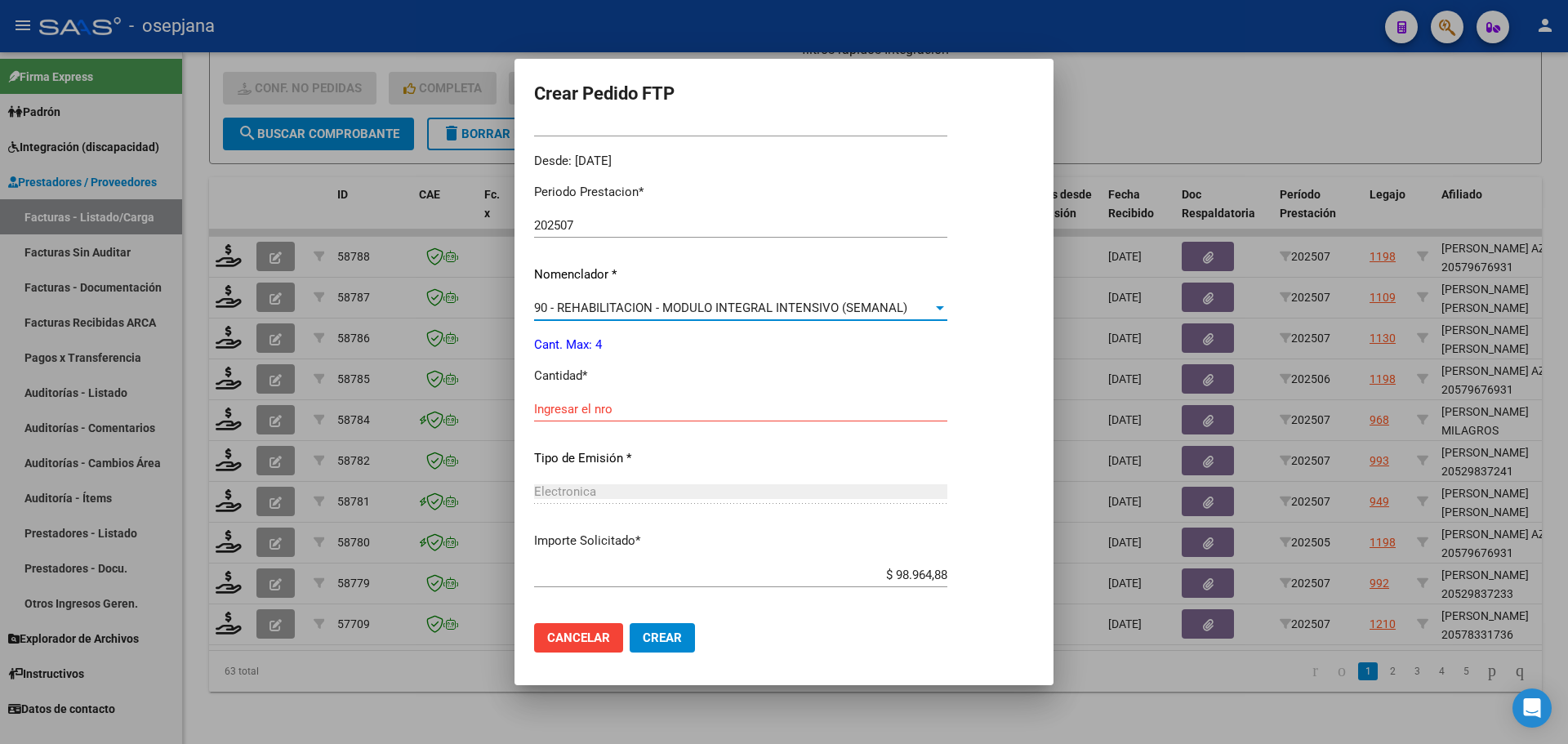
drag, startPoint x: 563, startPoint y: 393, endPoint x: 567, endPoint y: 405, distance: 12.6
click at [567, 405] on div "Periodo Prestacion * 202507 Ingresar el Periodo Prestacion Nomenclador * 90 - R…" at bounding box center [741, 428] width 413 height 515
click at [567, 405] on input "Ingresar el nro" at bounding box center [741, 409] width 413 height 15
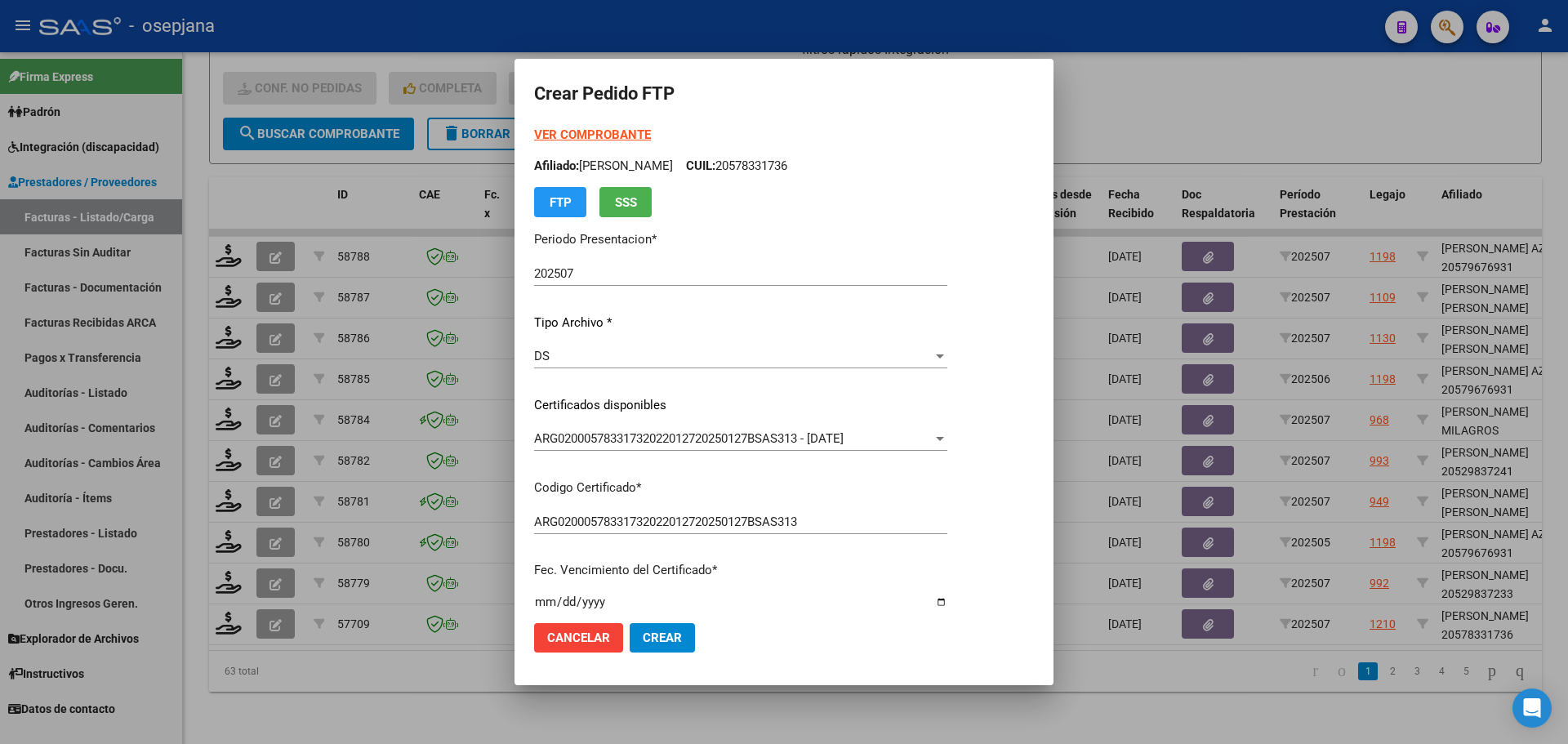
scroll to position [408, 0]
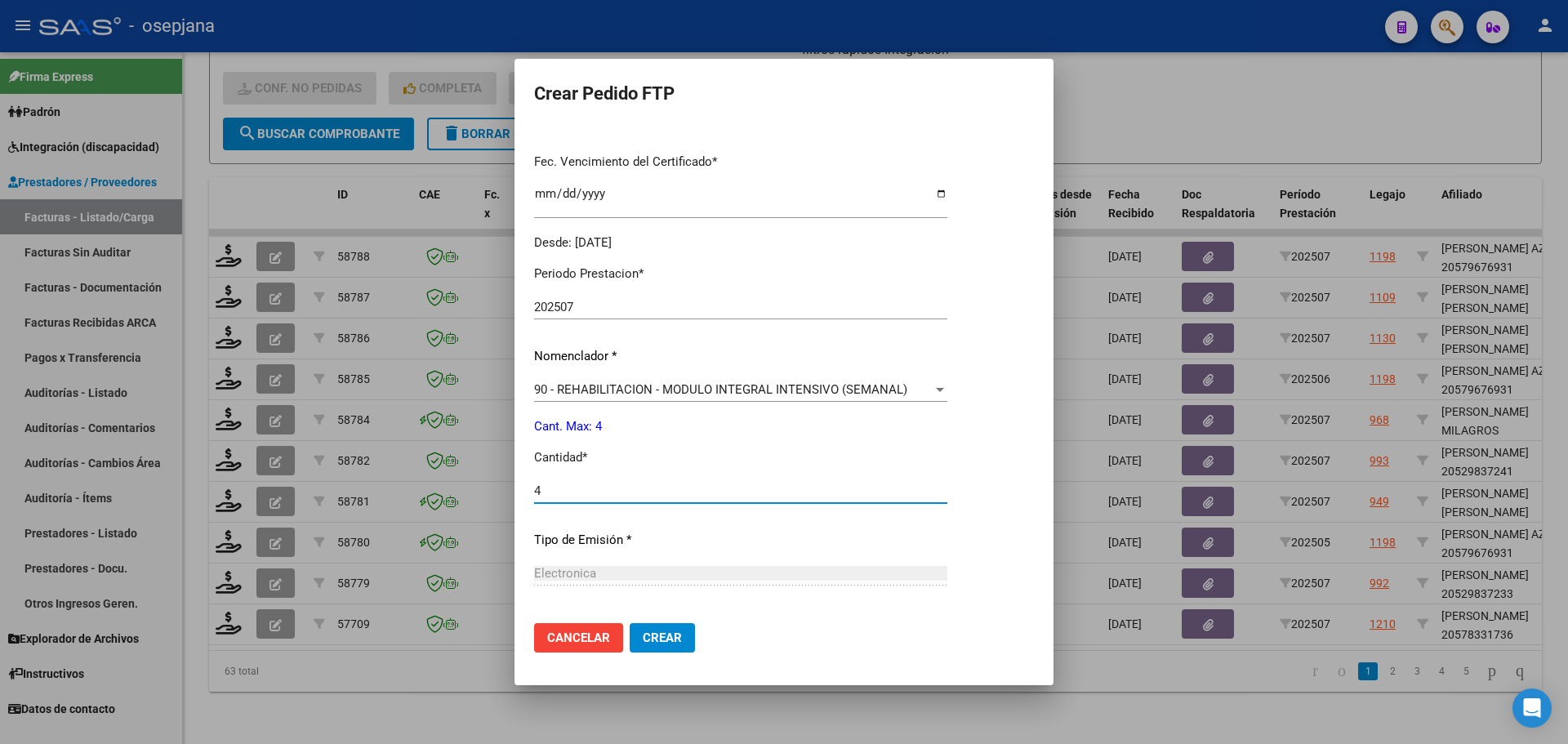
click at [662, 637] on span "Crear" at bounding box center [662, 637] width 39 height 15
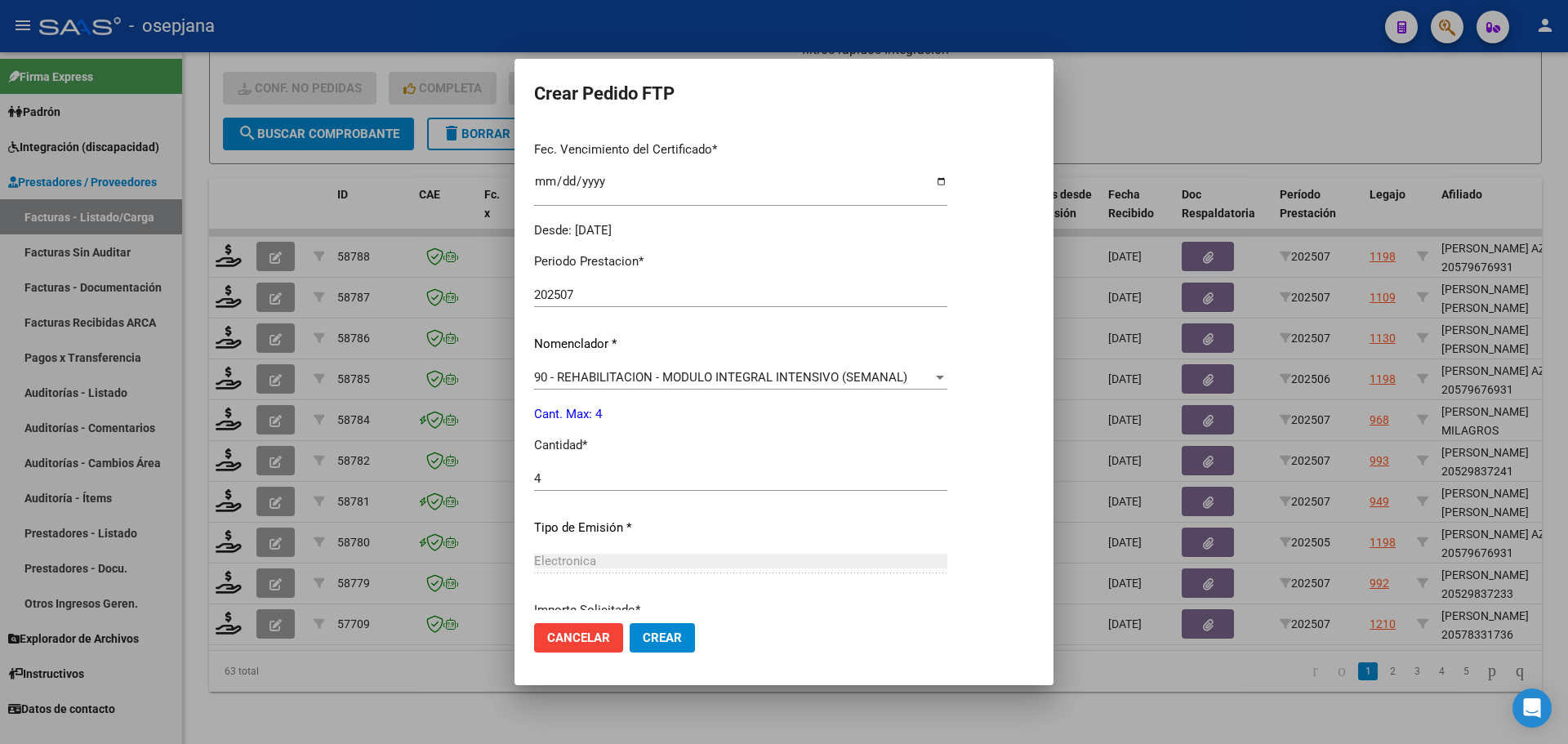
scroll to position [565, 0]
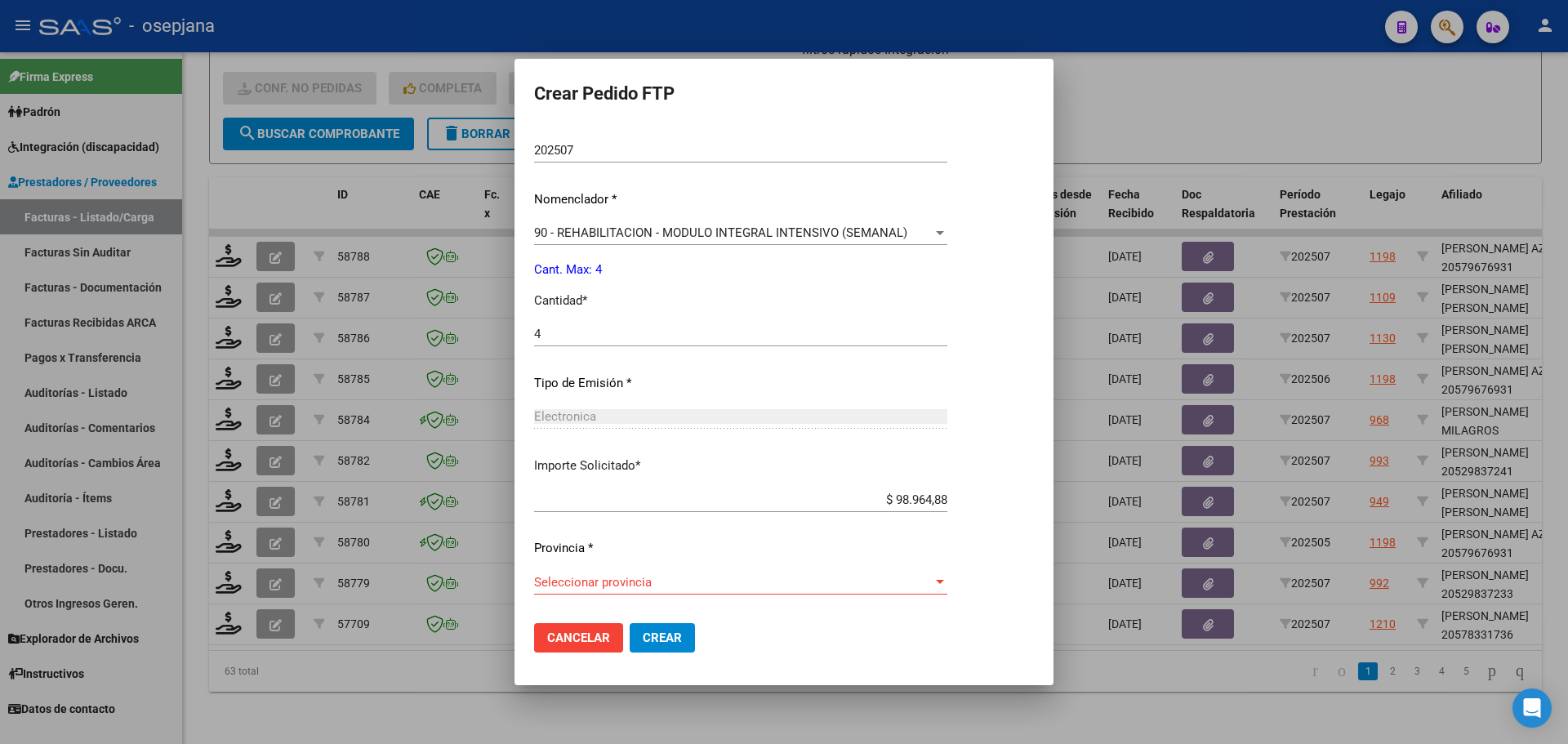
click at [662, 583] on span "Seleccionar provincia" at bounding box center [733, 582] width 399 height 15
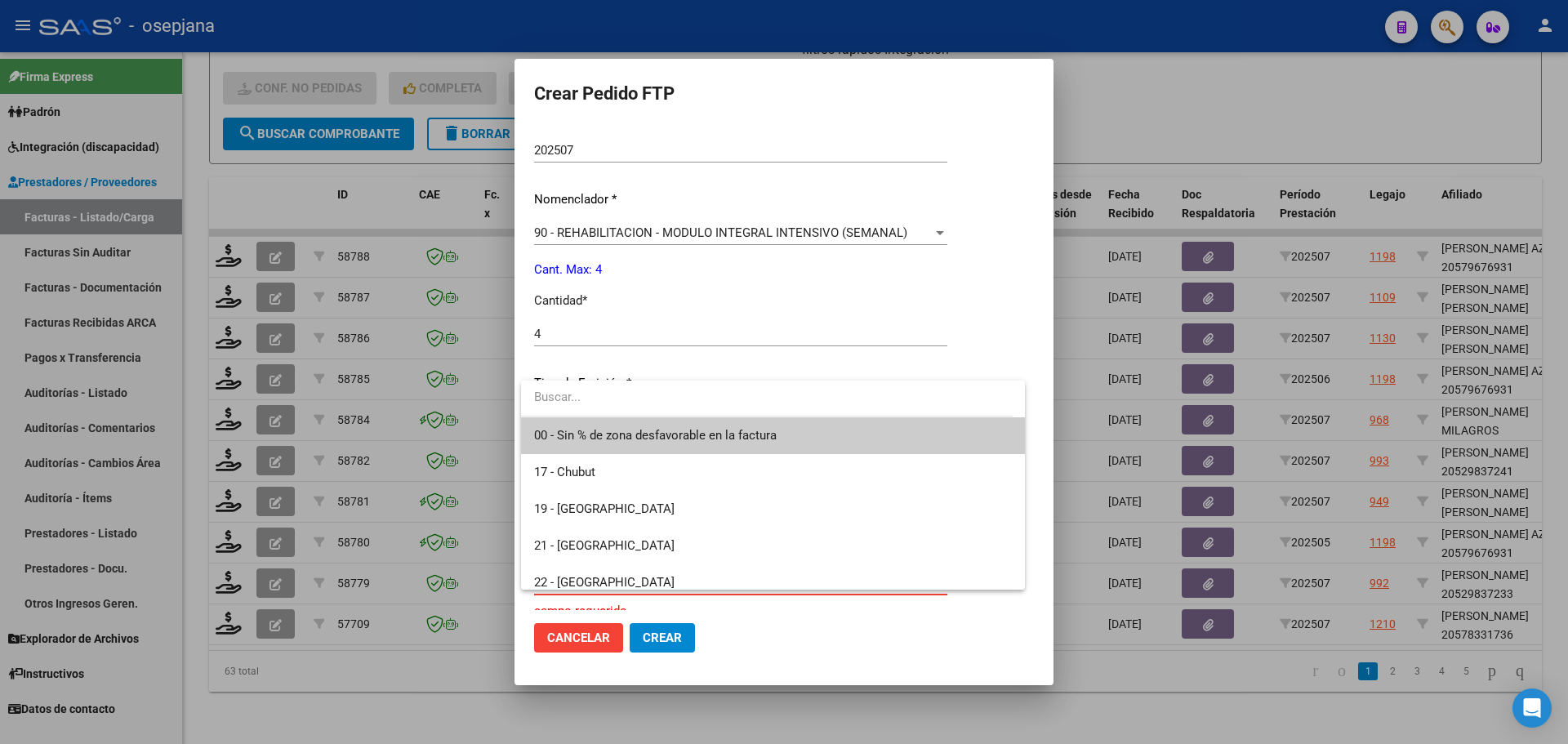
click at [677, 422] on span "00 - Sin % de zona desfavorable en la factura" at bounding box center [773, 436] width 478 height 36
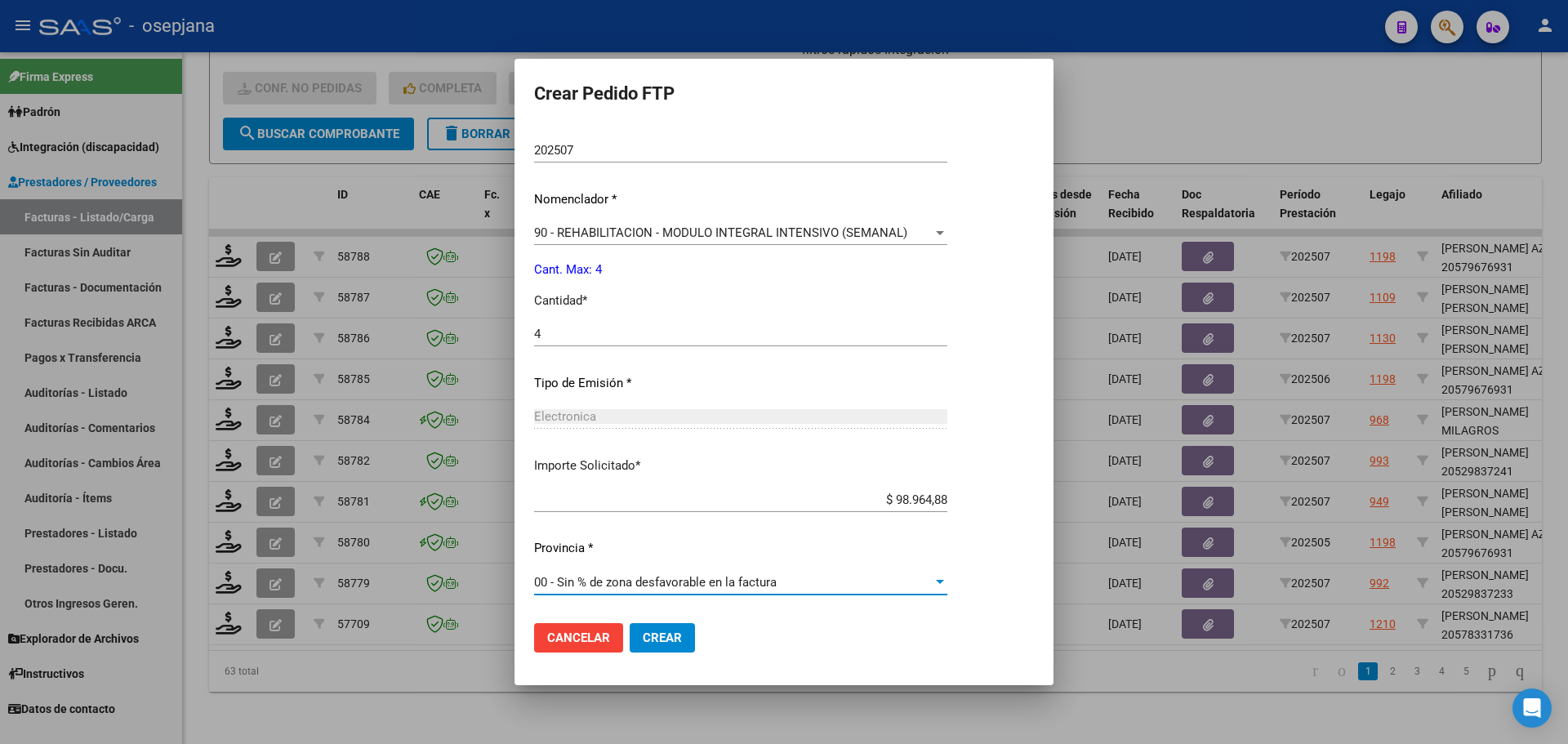
click at [673, 642] on span "Crear" at bounding box center [662, 637] width 39 height 15
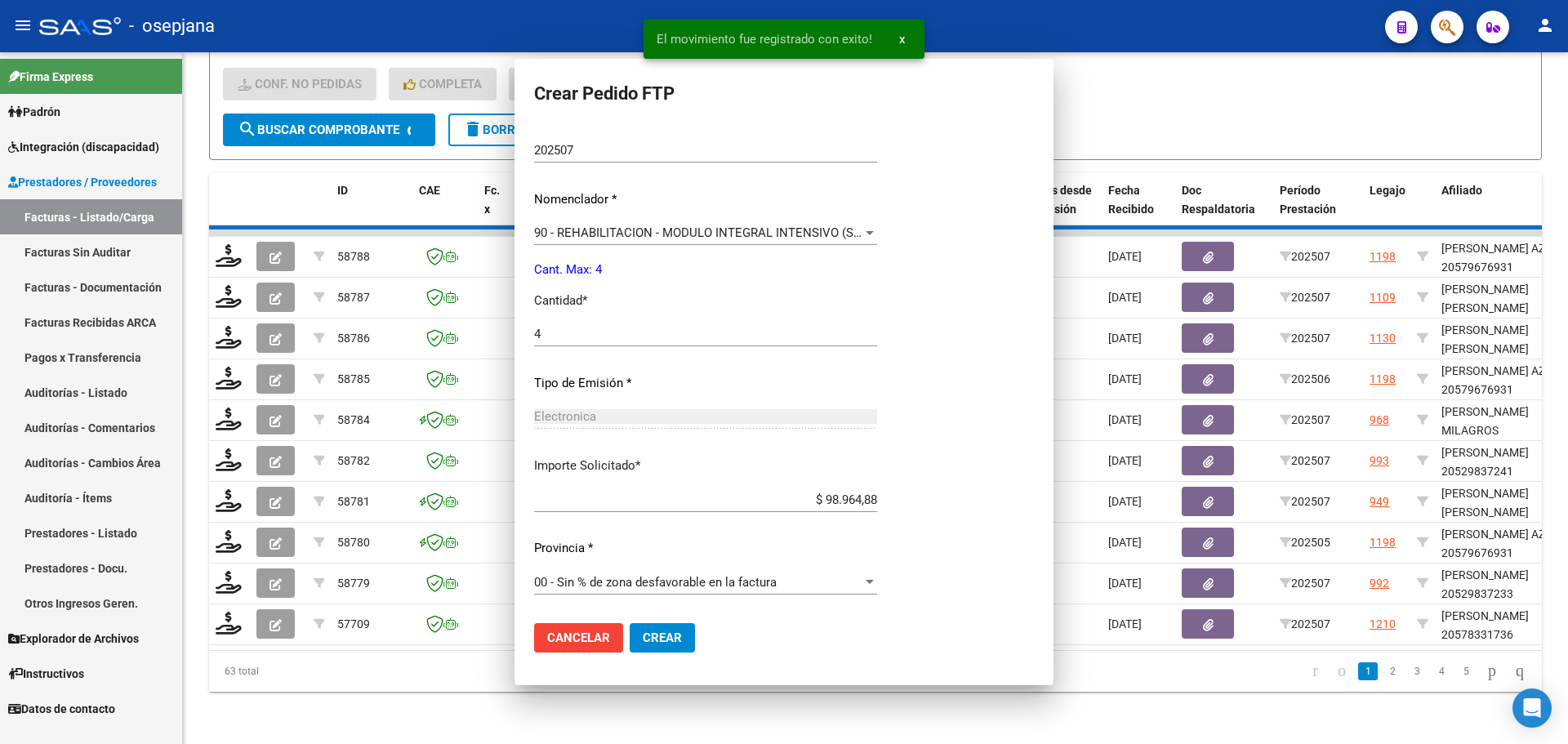
scroll to position [0, 0]
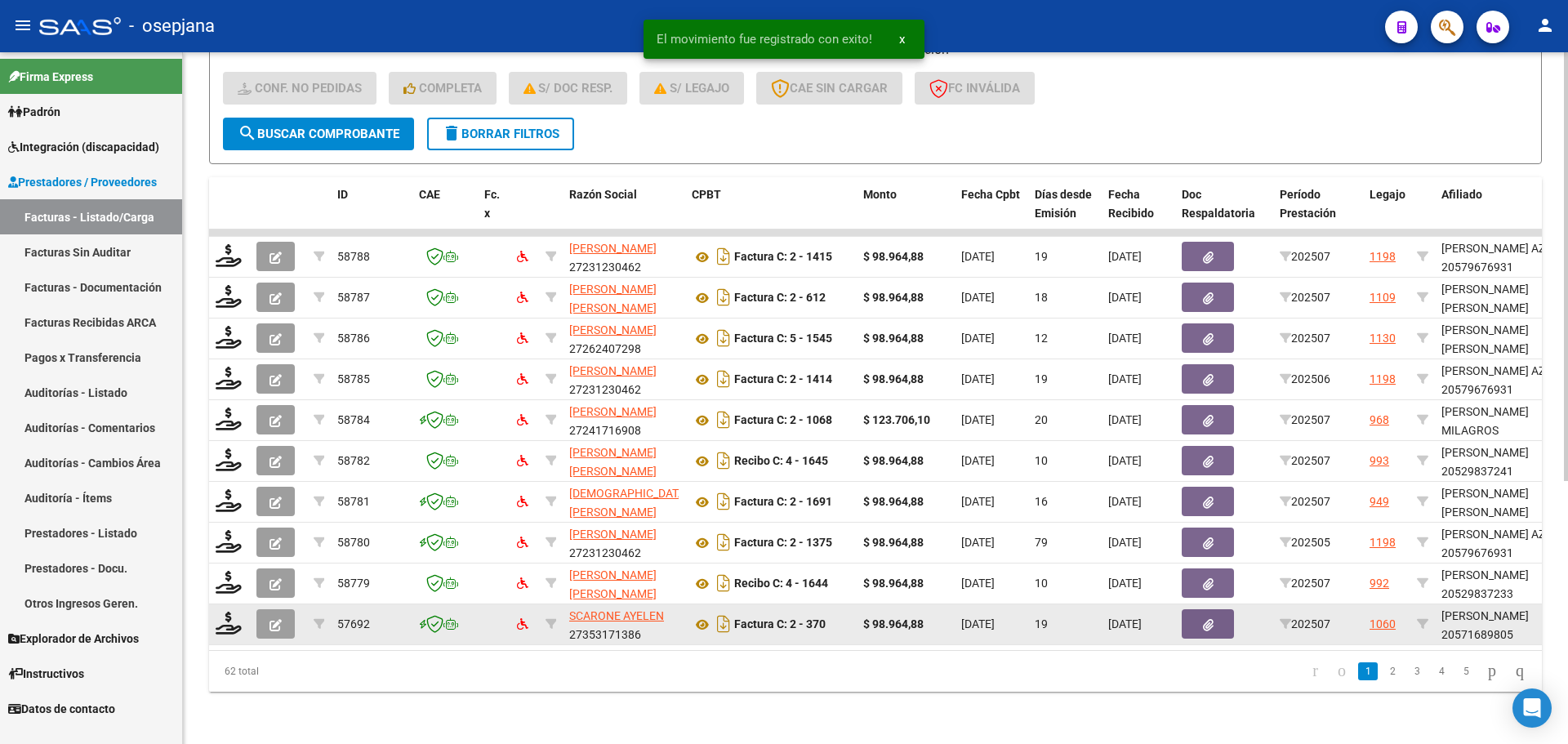
click at [231, 624] on div at bounding box center [229, 623] width 28 height 25
click at [230, 611] on icon at bounding box center [228, 622] width 26 height 23
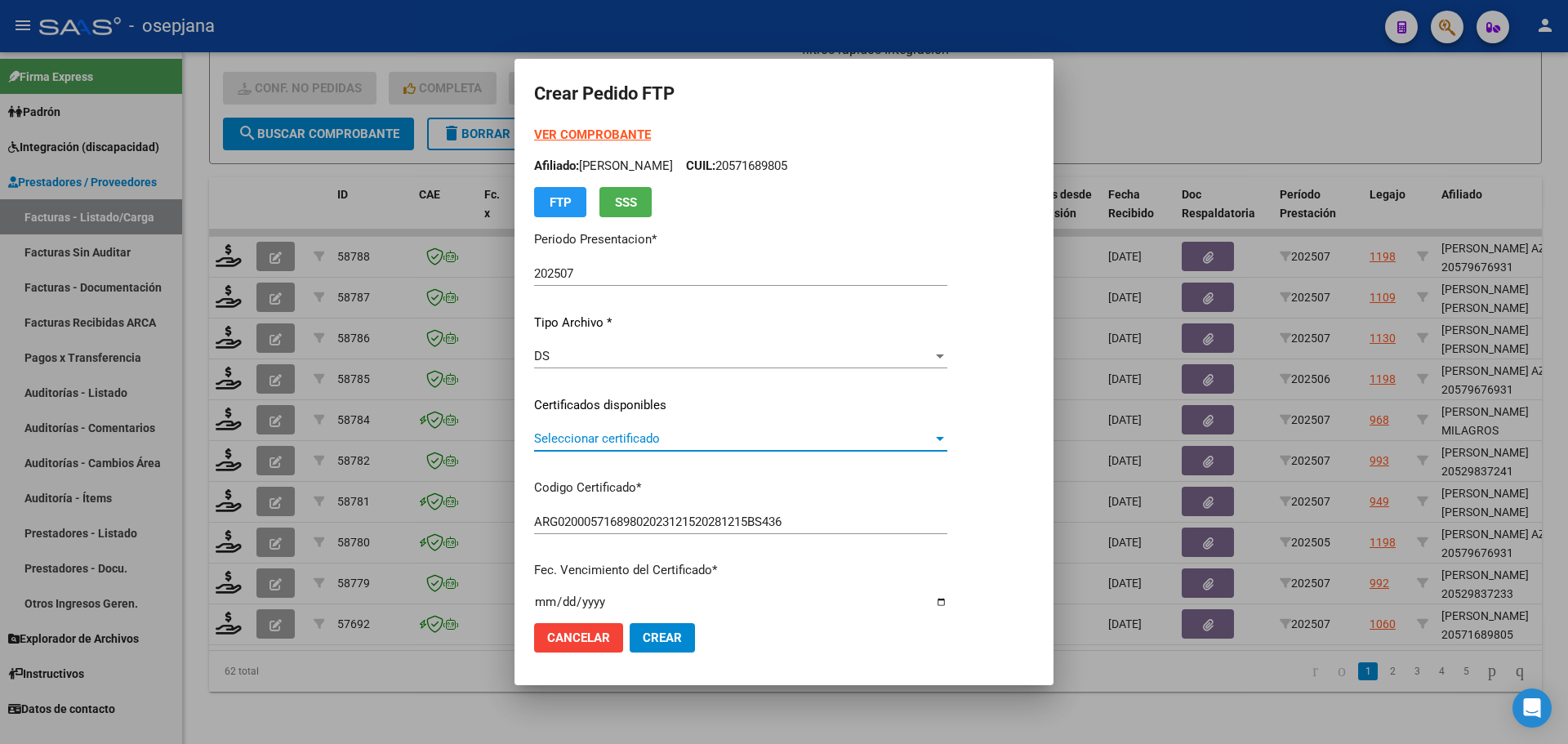
click at [706, 438] on span "Seleccionar certificado" at bounding box center [733, 438] width 399 height 15
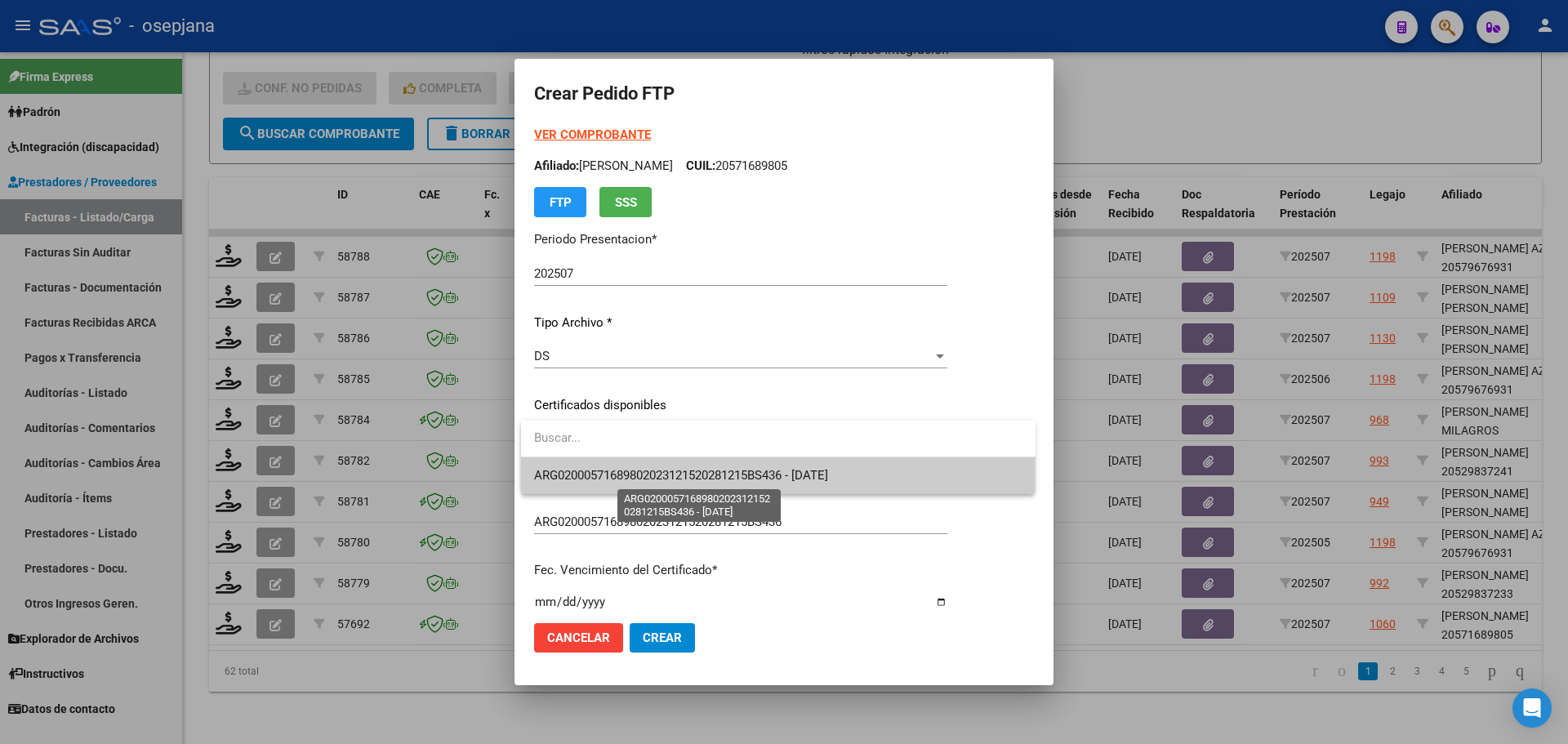
click at [713, 472] on span "ARG02000571689802023121520281215BS436 - 2028-12-15" at bounding box center [681, 475] width 294 height 15
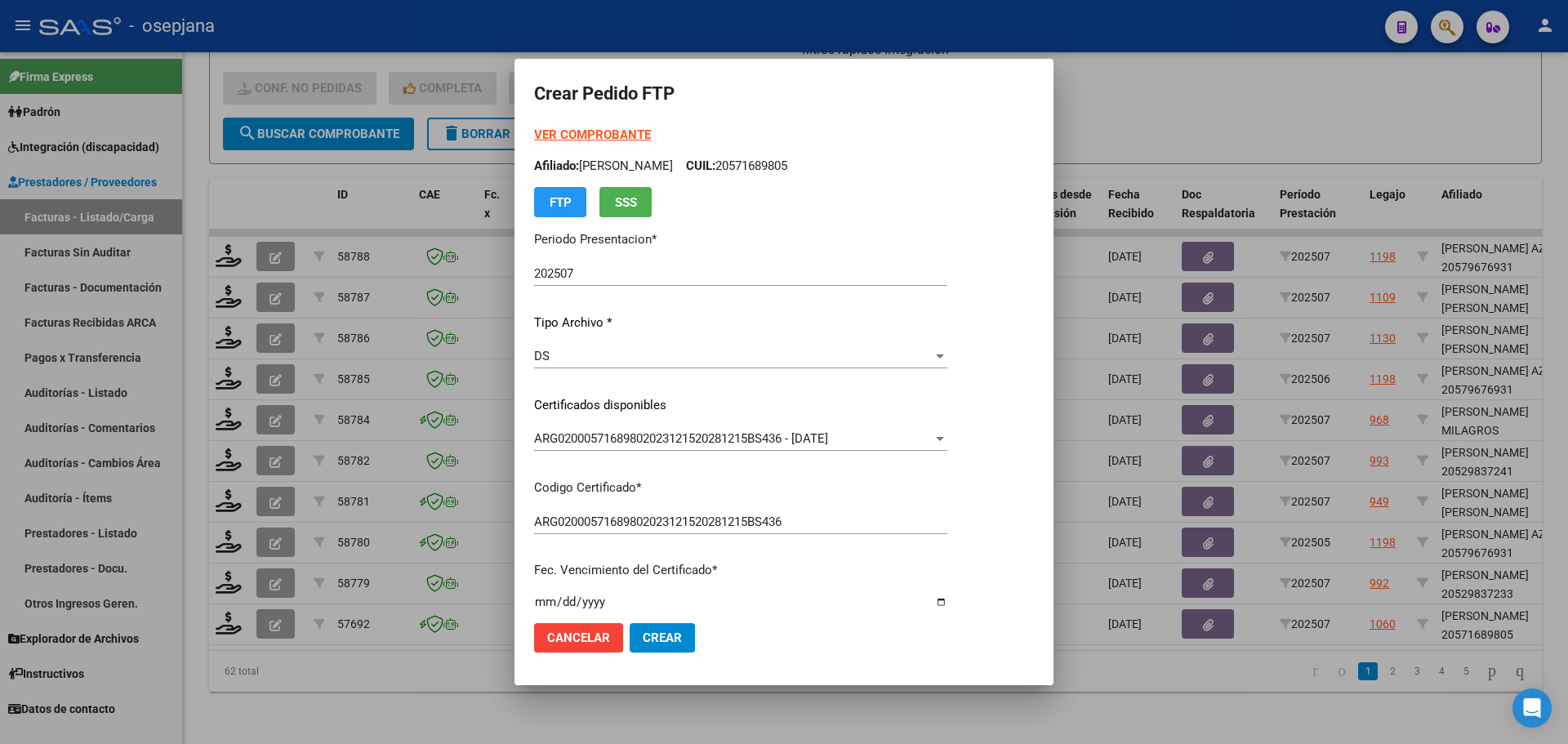
click at [603, 136] on strong "VER COMPROBANTE" at bounding box center [592, 135] width 116 height 15
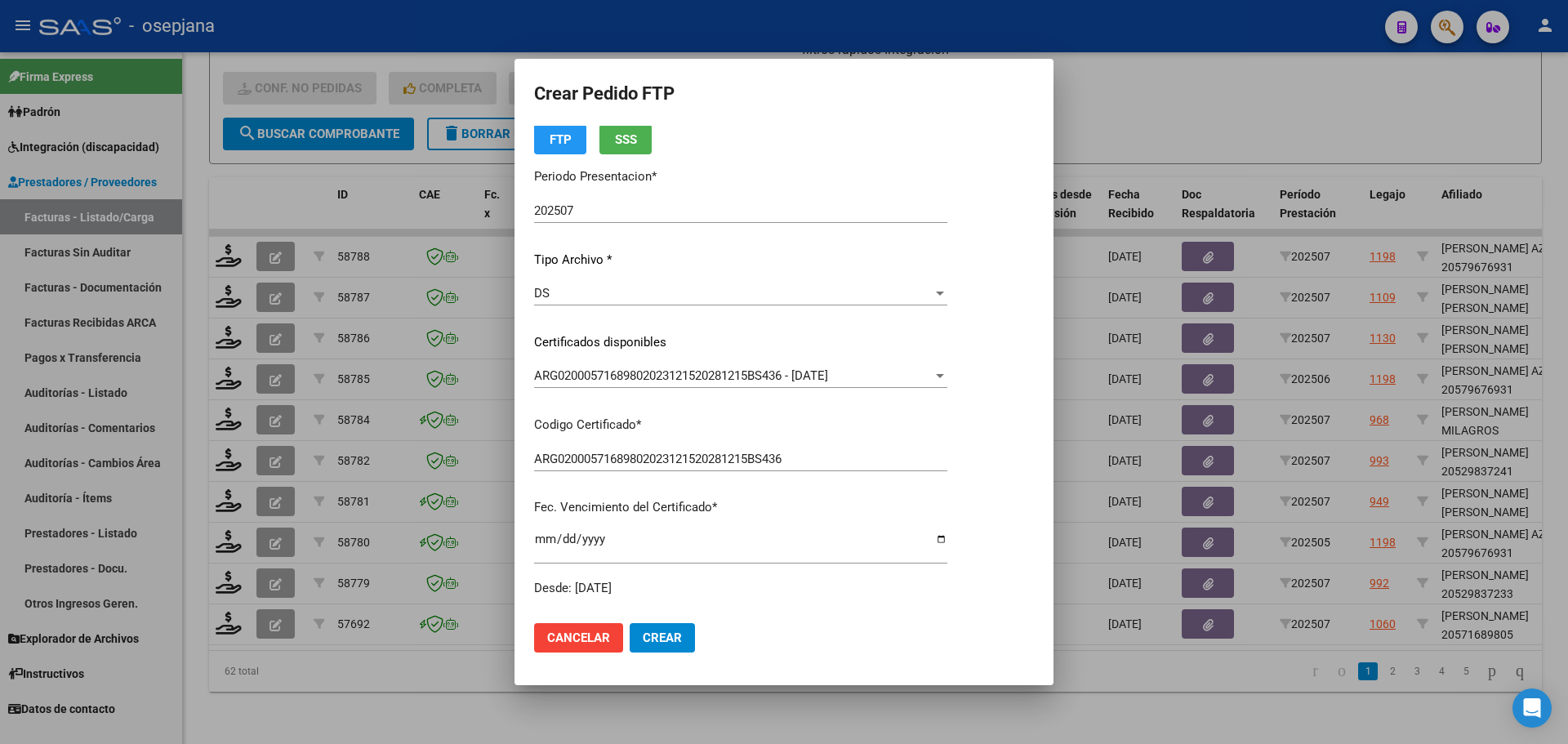
scroll to position [490, 0]
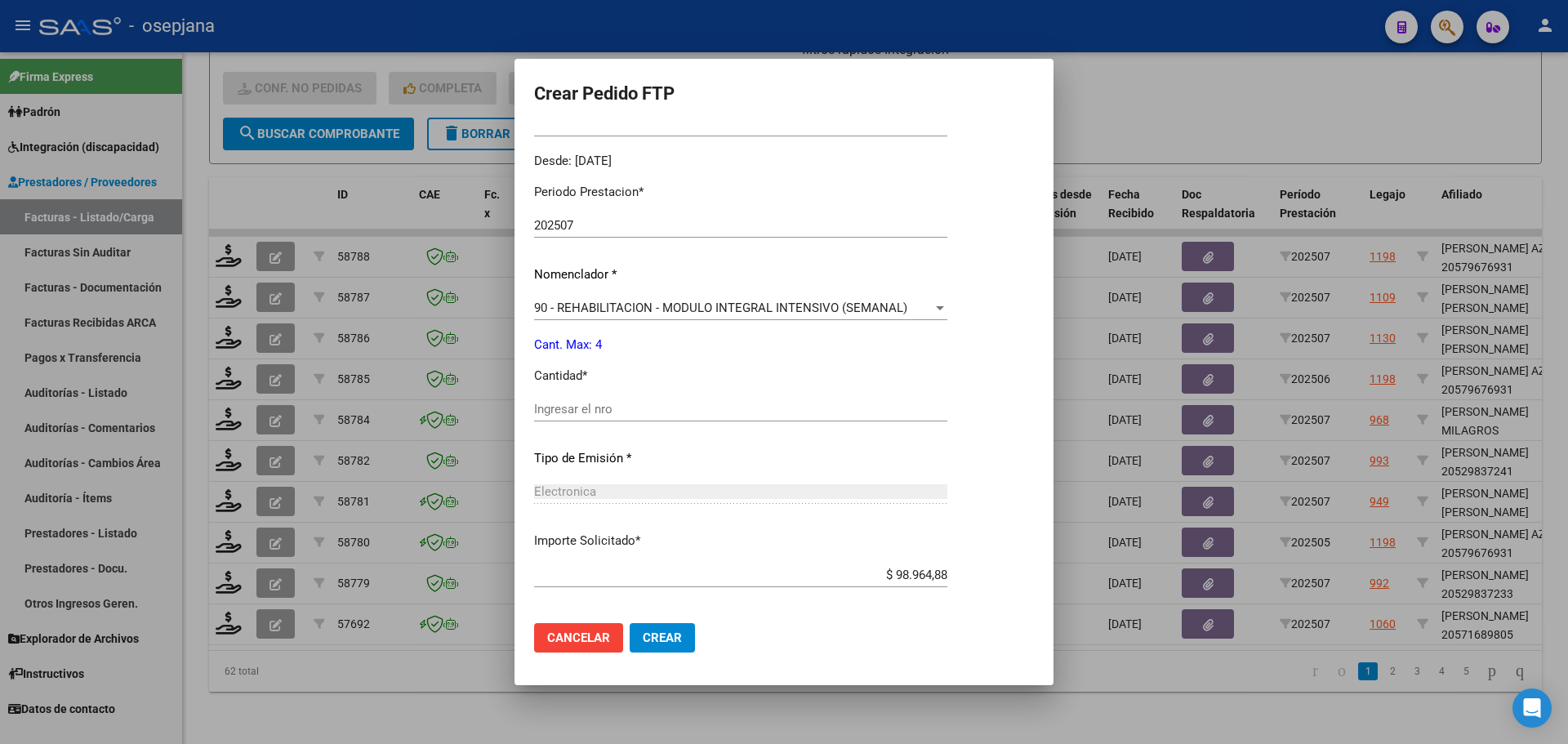
click at [601, 397] on div "Periodo Prestacion * 202507 Ingresar el Periodo Prestacion Nomenclador * 90 - R…" at bounding box center [741, 428] width 413 height 515
click at [613, 405] on input "Ingresar el nro" at bounding box center [741, 409] width 413 height 15
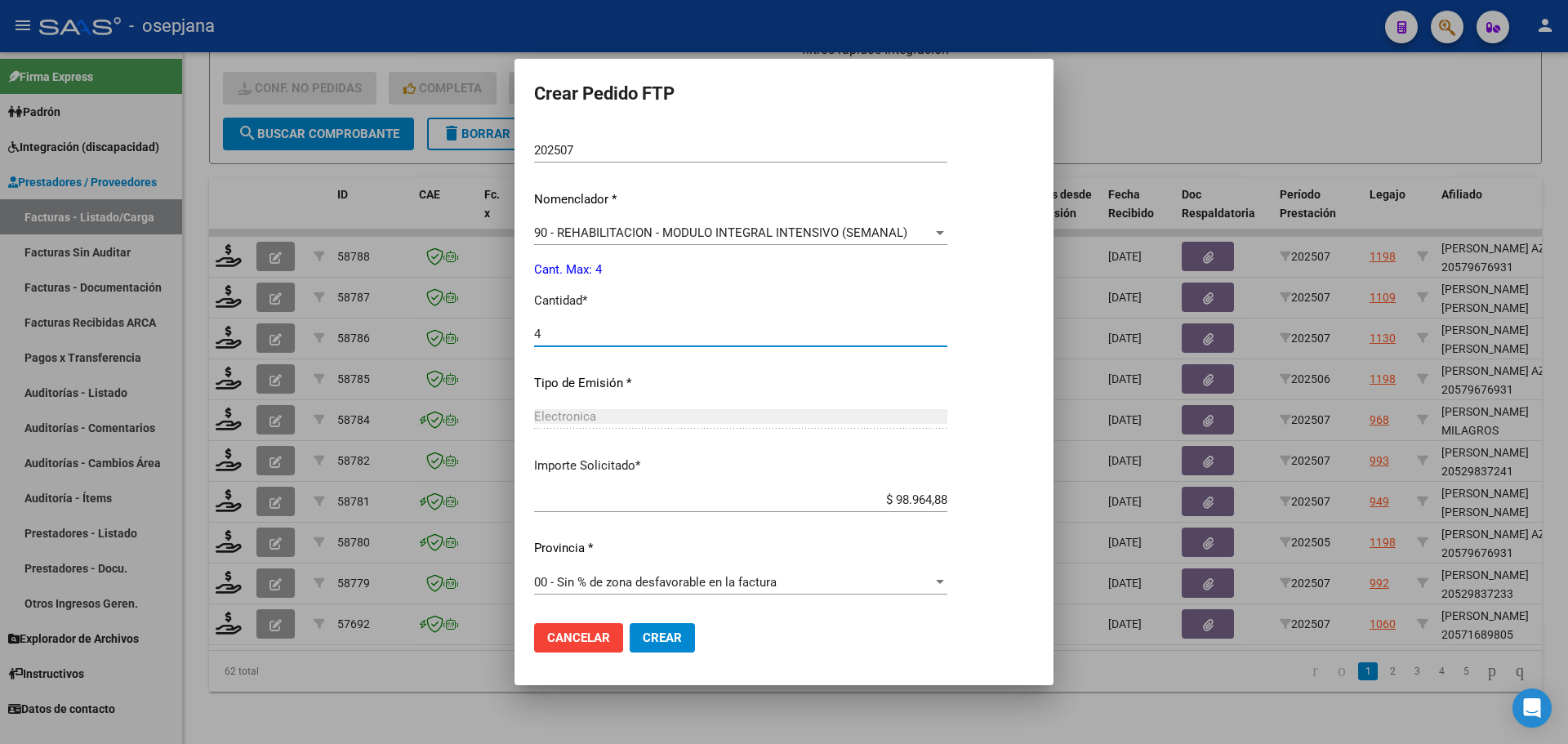
click at [666, 627] on button "Crear" at bounding box center [662, 638] width 65 height 30
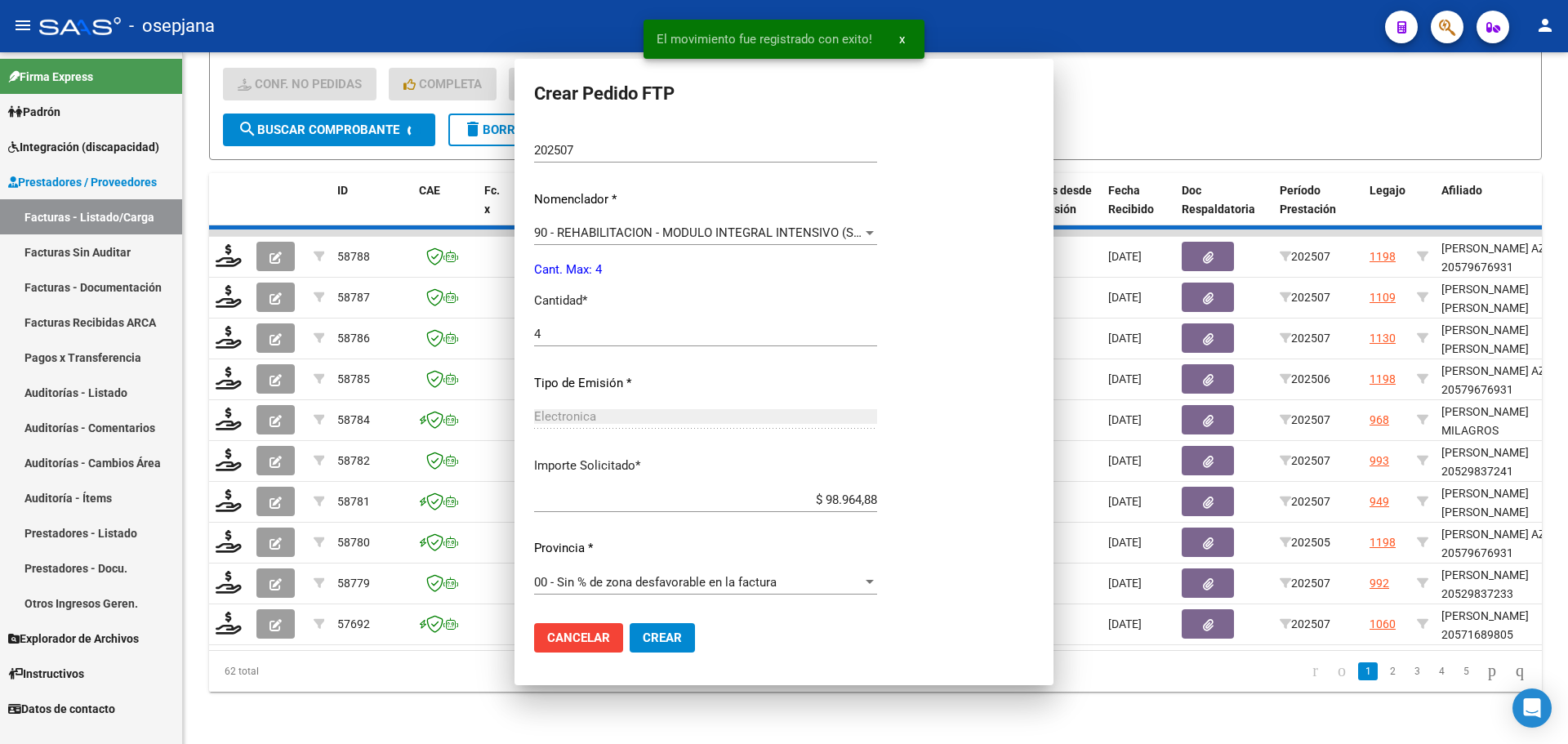
scroll to position [0, 0]
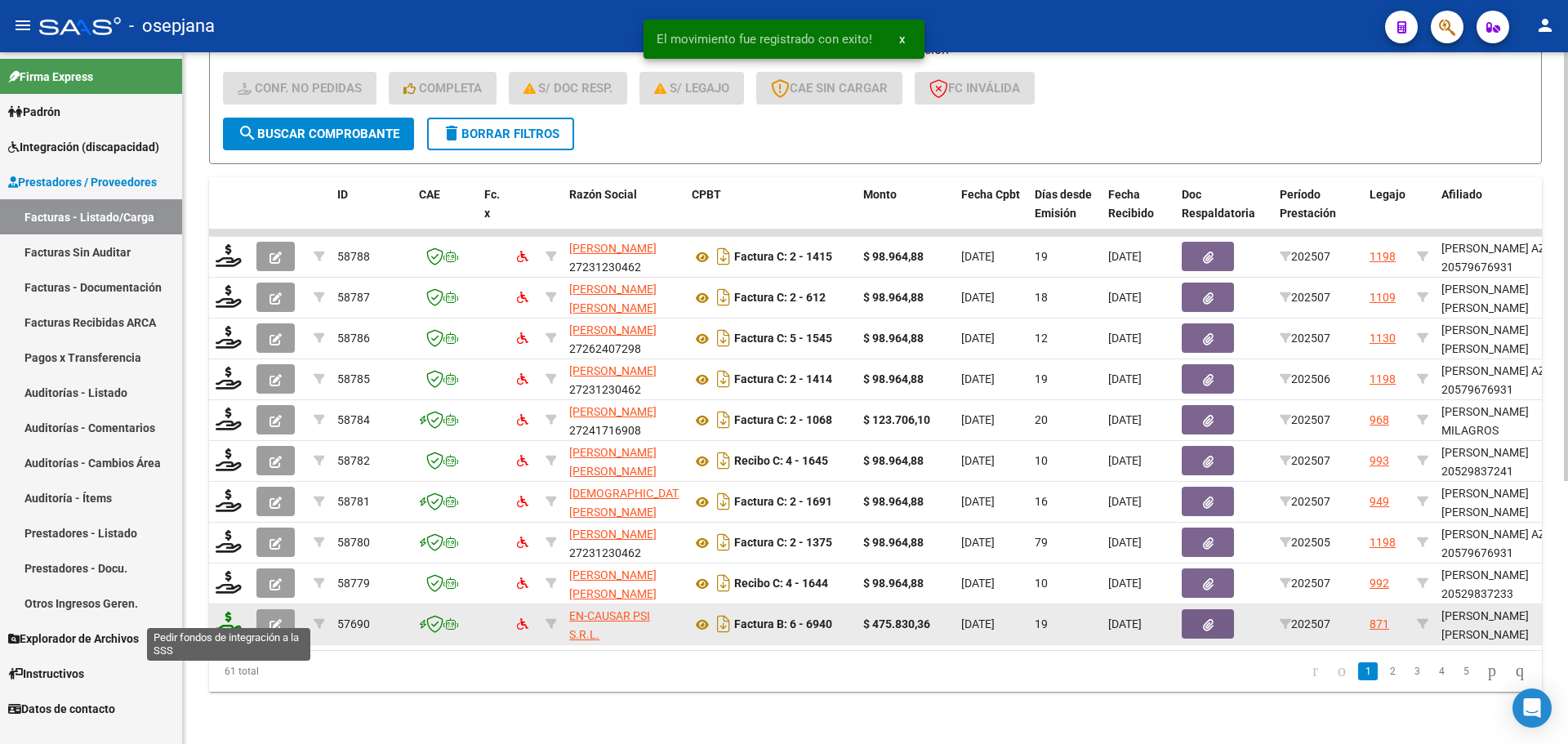
click at [224, 621] on icon at bounding box center [228, 622] width 26 height 23
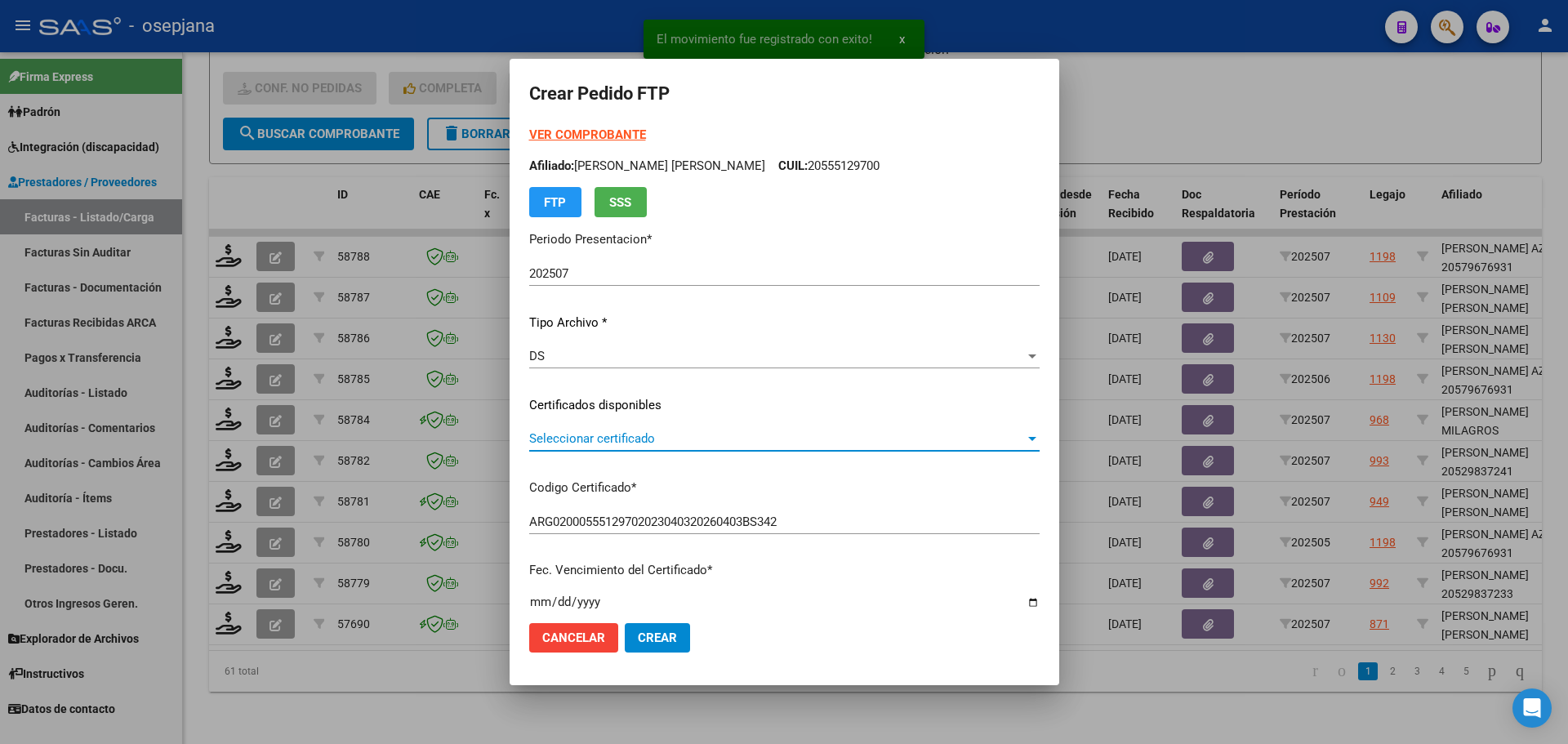
click at [568, 434] on span "Seleccionar certificado" at bounding box center [776, 438] width 496 height 15
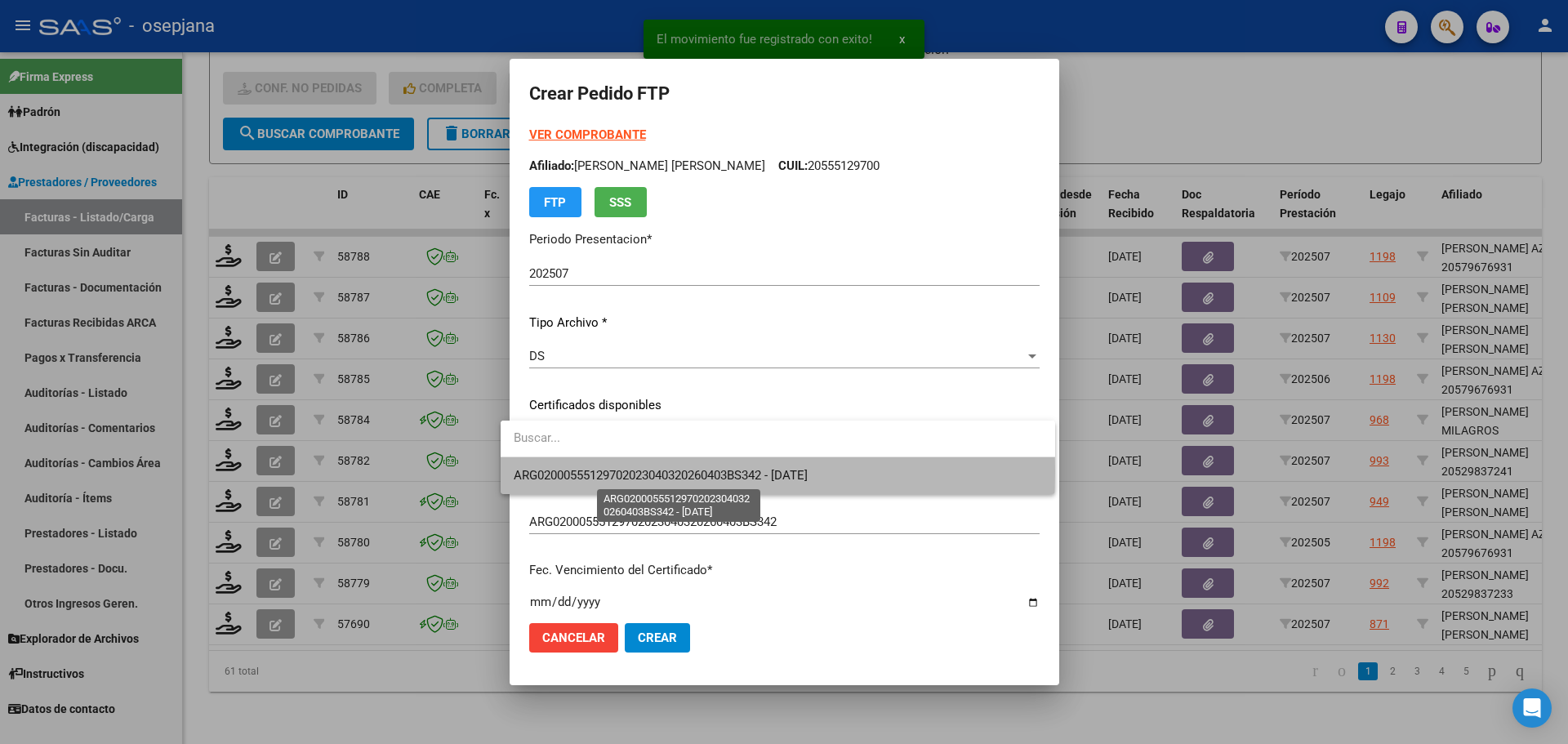
click at [567, 471] on span "ARG02000555129702023040320260403BS342 - 2026-04-01" at bounding box center [661, 475] width 294 height 15
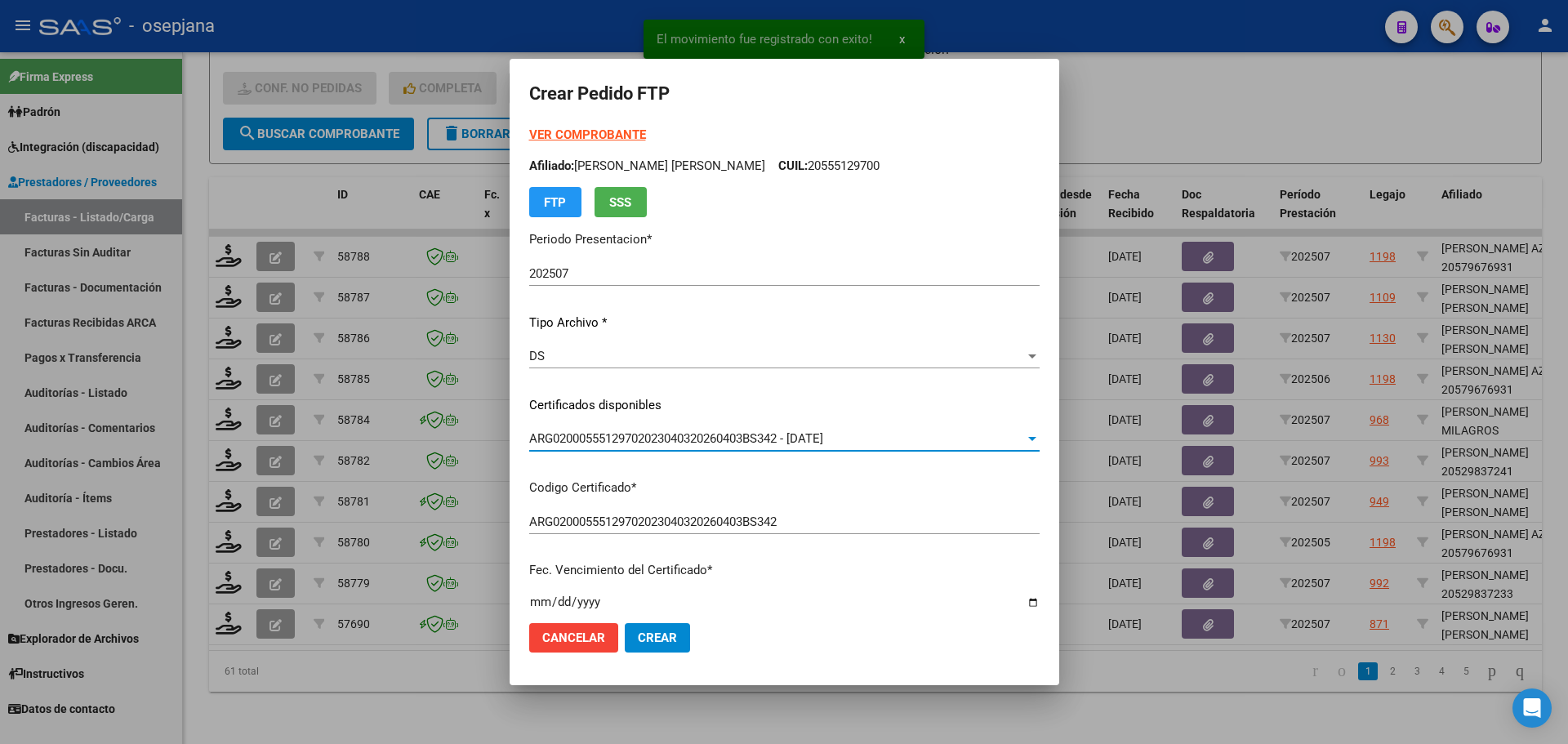
click at [584, 128] on strong "VER COMPROBANTE" at bounding box center [587, 135] width 116 height 15
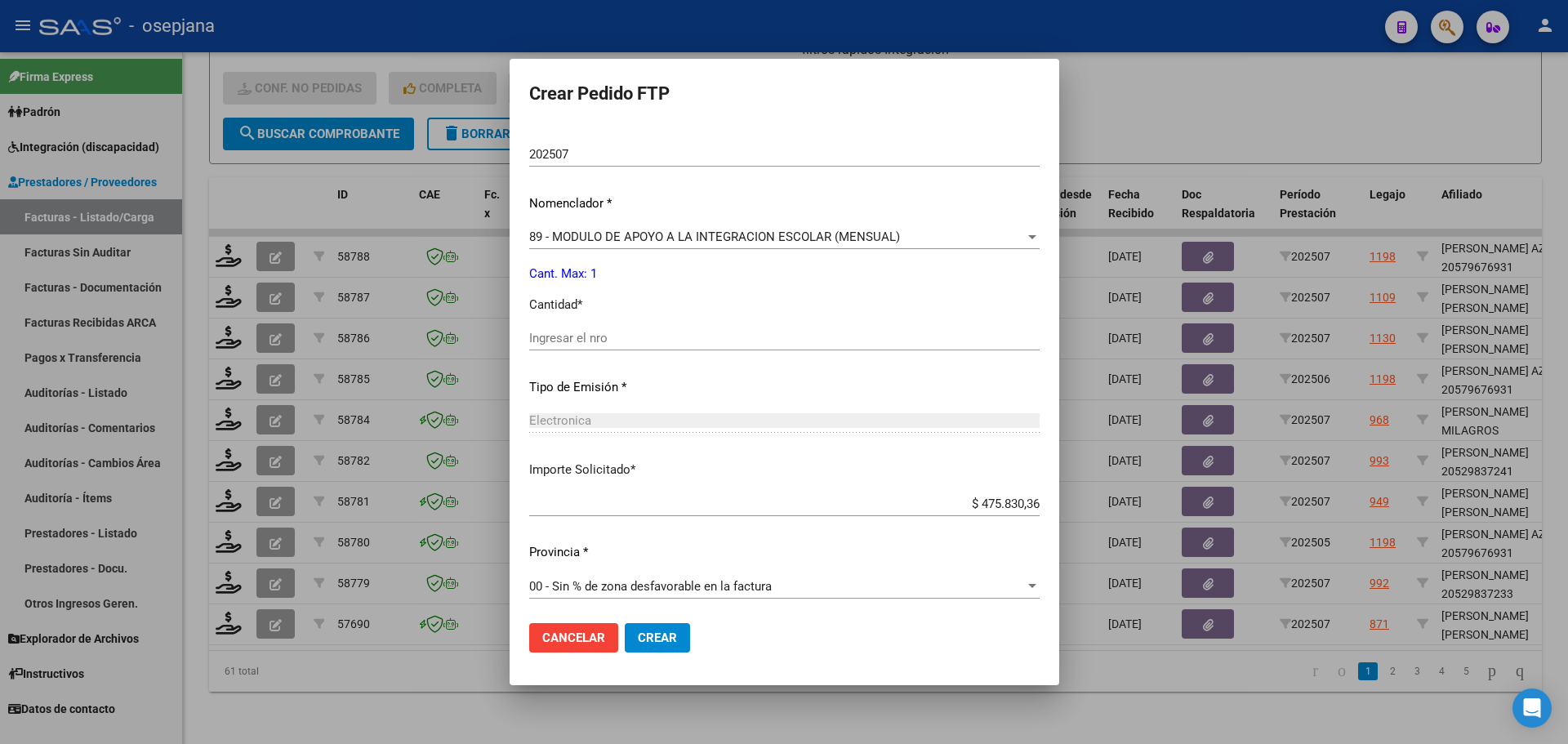
scroll to position [565, 0]
click at [569, 322] on div "Ingresar el nro" at bounding box center [784, 334] width 511 height 24
click at [642, 630] on span "Crear" at bounding box center [657, 637] width 39 height 15
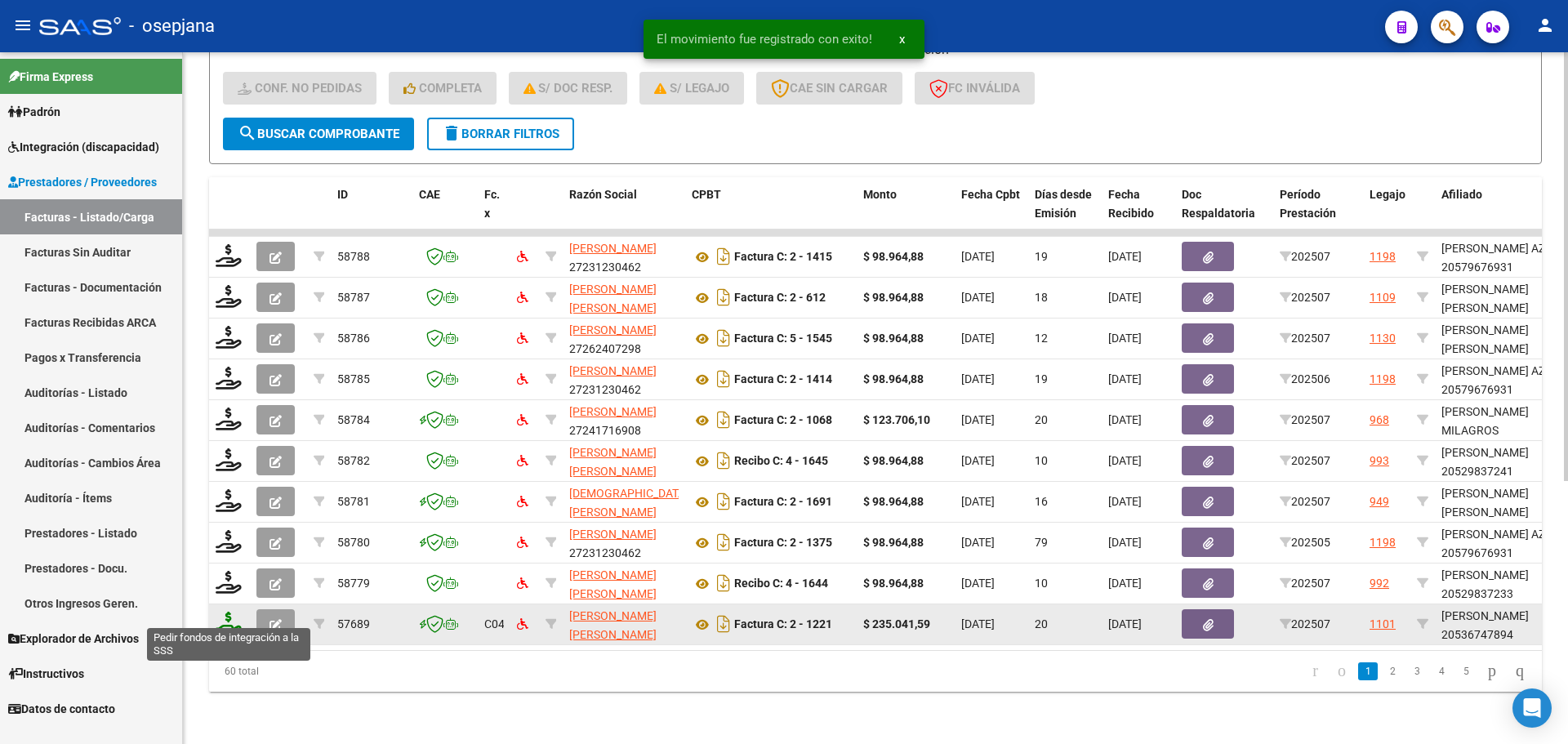
click at [232, 614] on icon at bounding box center [228, 622] width 26 height 23
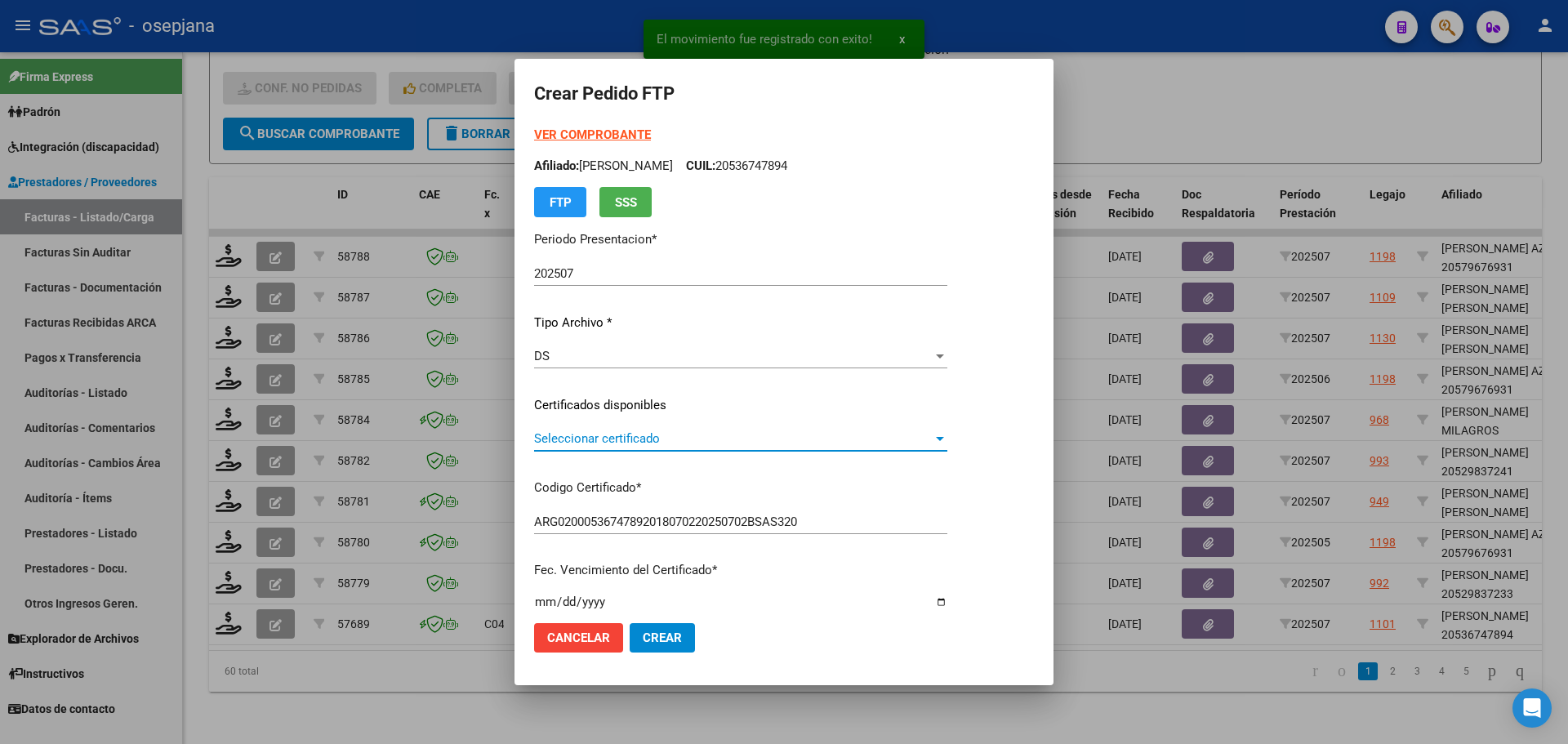
click at [574, 440] on span "Seleccionar certificado" at bounding box center [733, 438] width 399 height 15
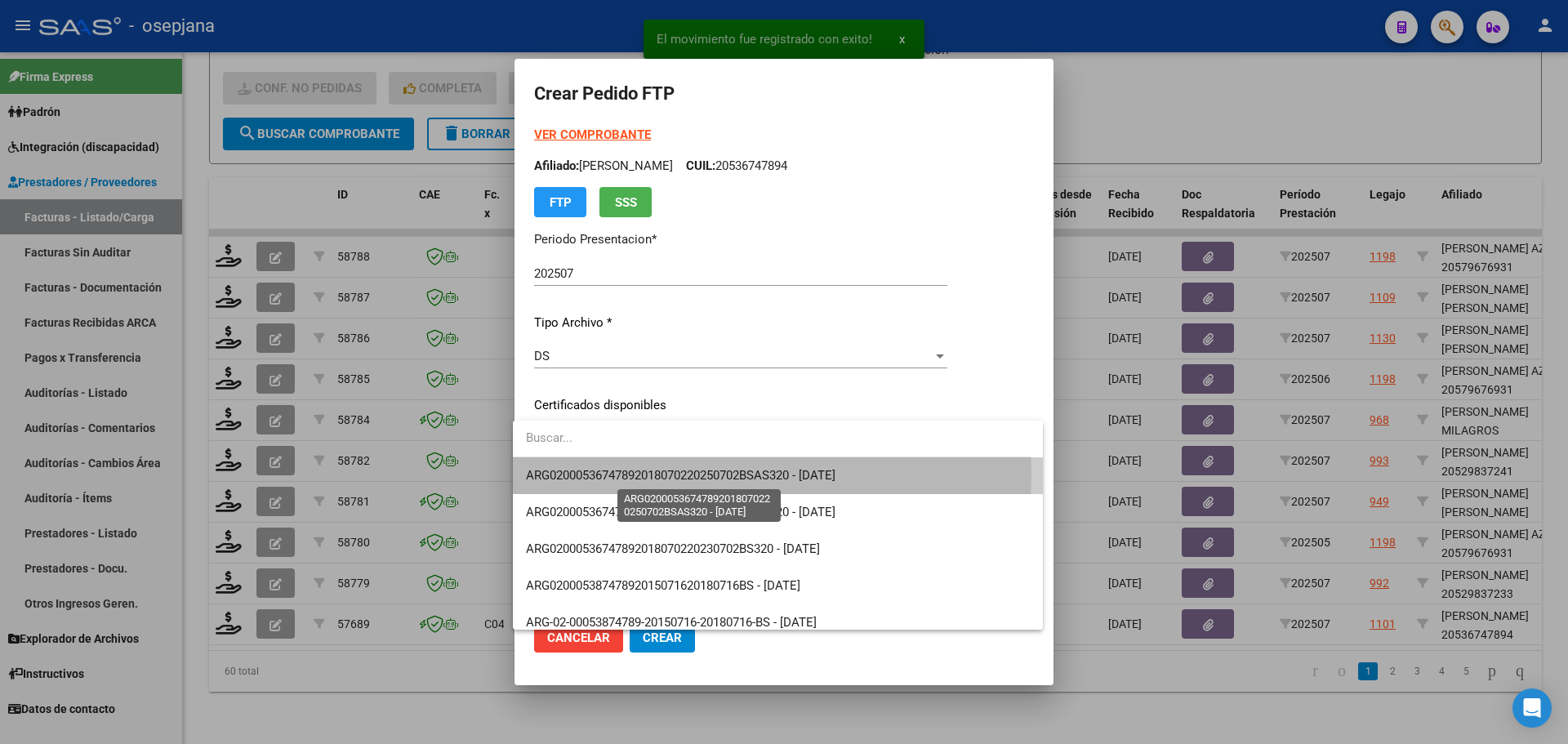
click at [578, 474] on span "ARG02000536747892018070220250702BSAS320 - 2025-07-02" at bounding box center [681, 475] width 309 height 15
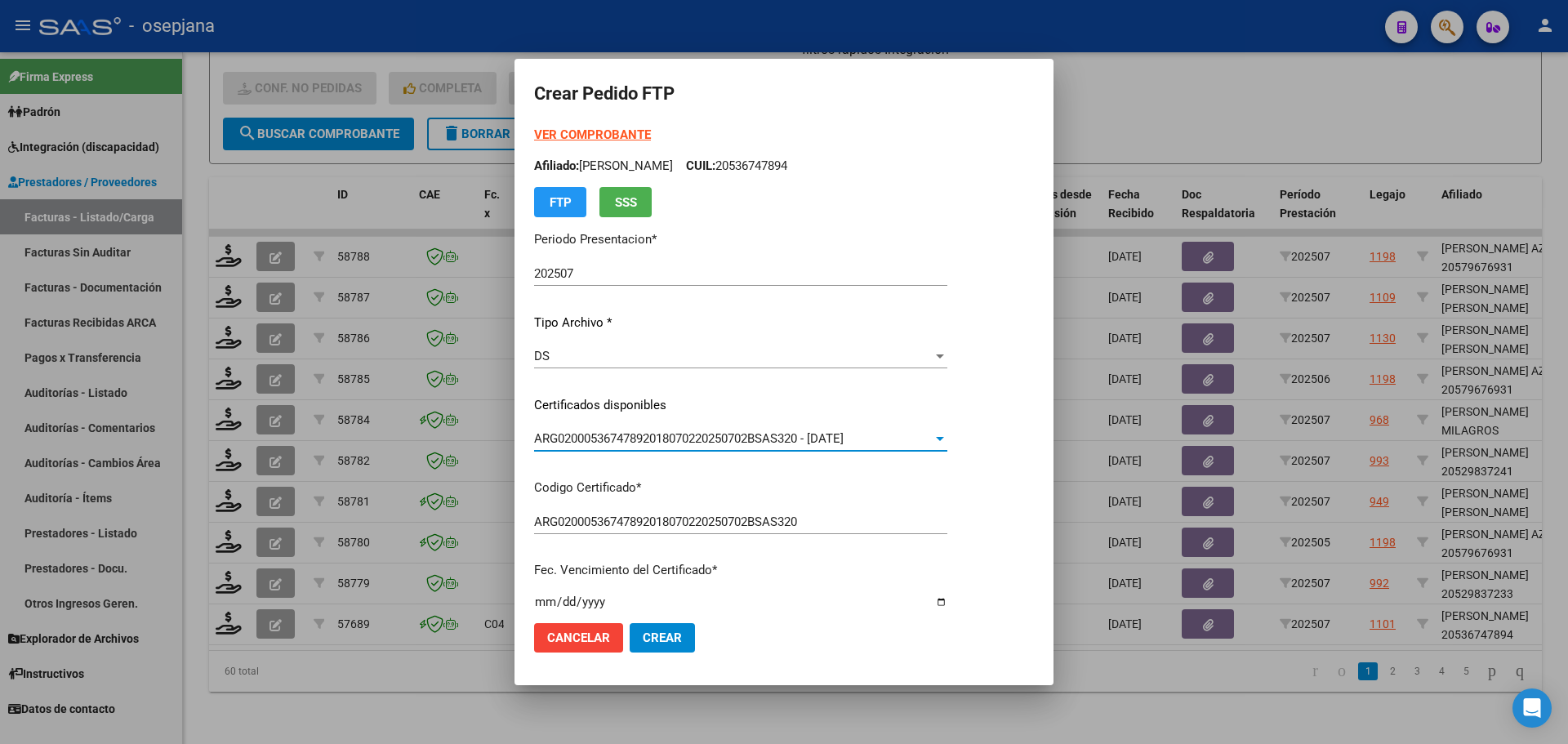
click at [594, 138] on strong "VER COMPROBANTE" at bounding box center [592, 135] width 116 height 15
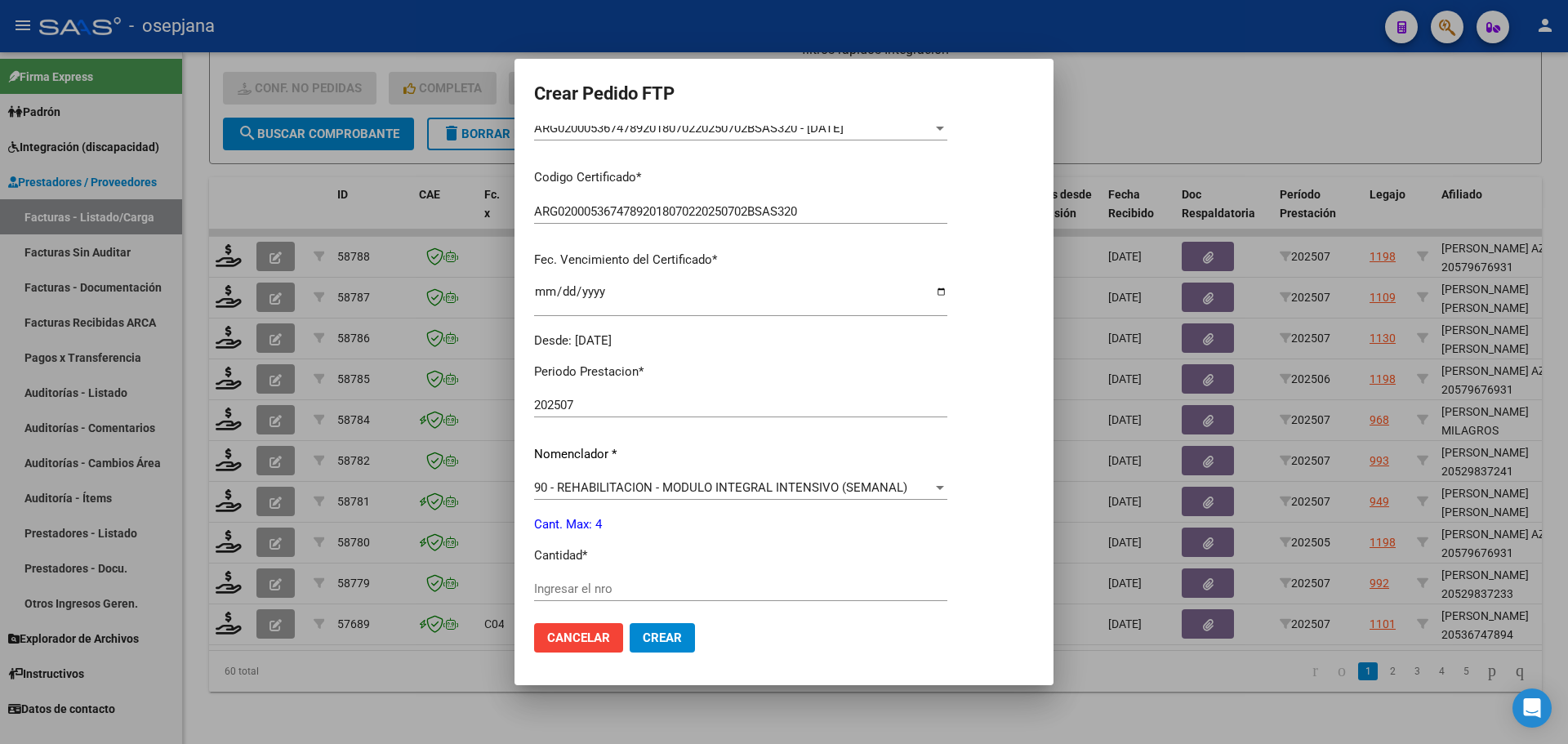
scroll to position [326, 0]
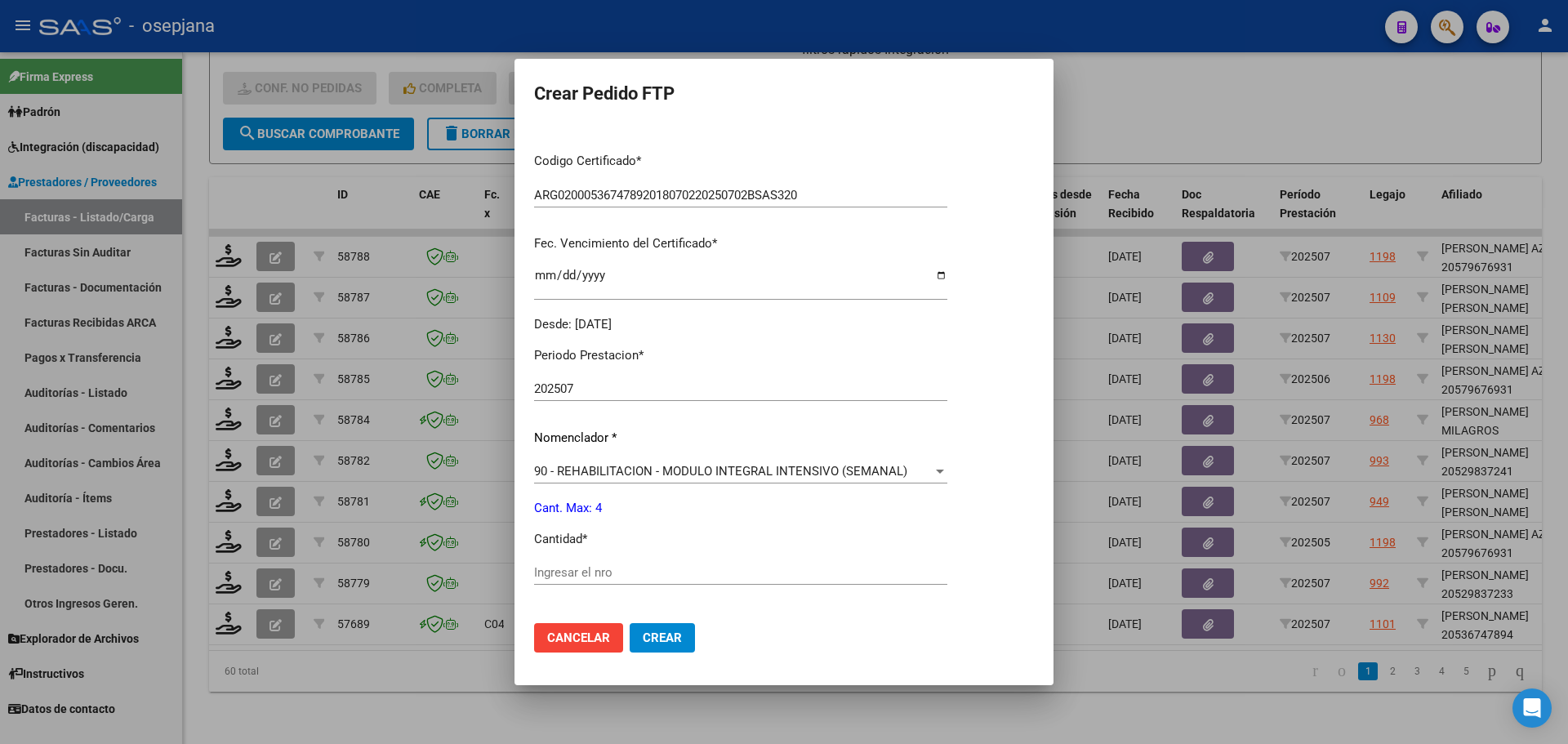
click at [553, 567] on input "Ingresar el nro" at bounding box center [741, 572] width 413 height 15
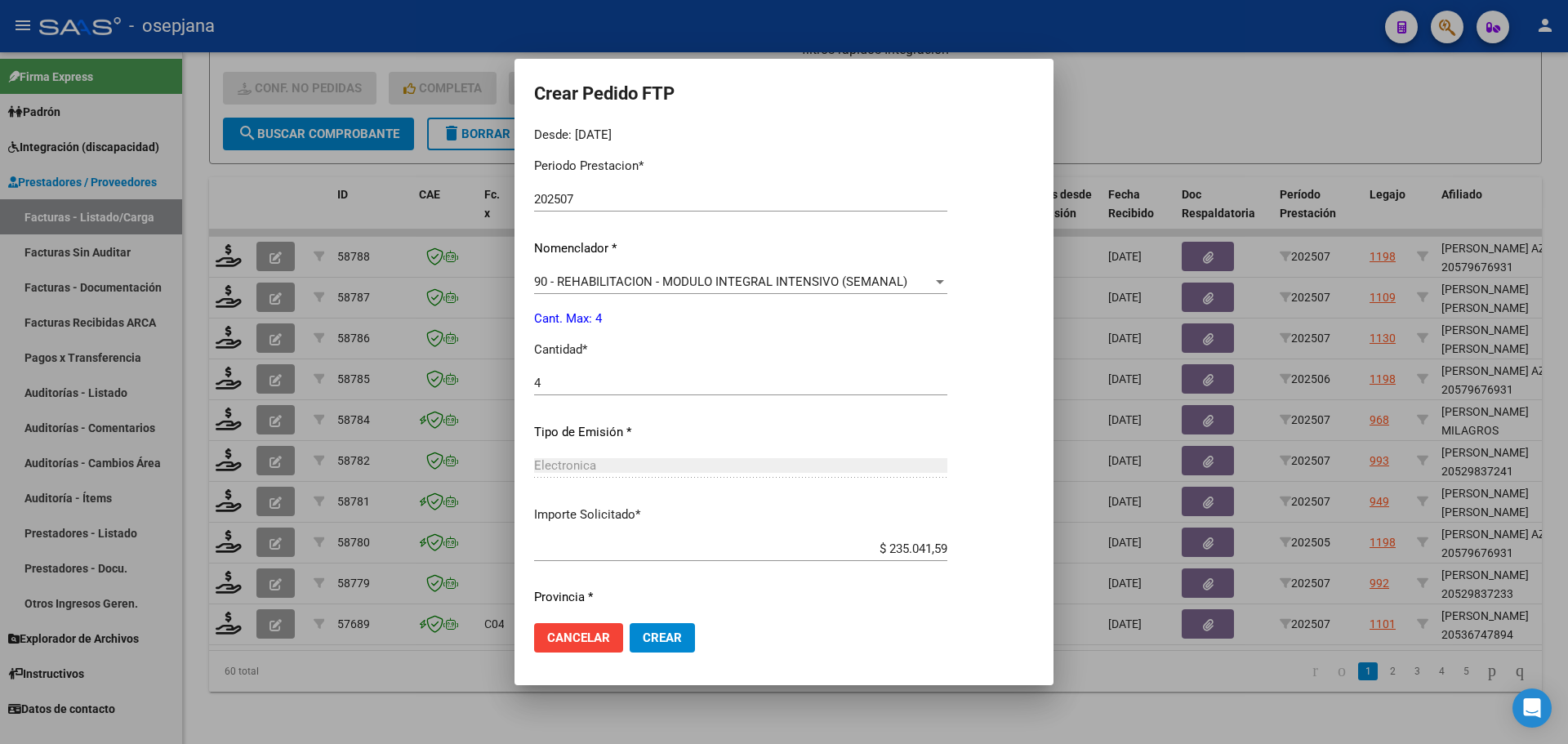
scroll to position [565, 0]
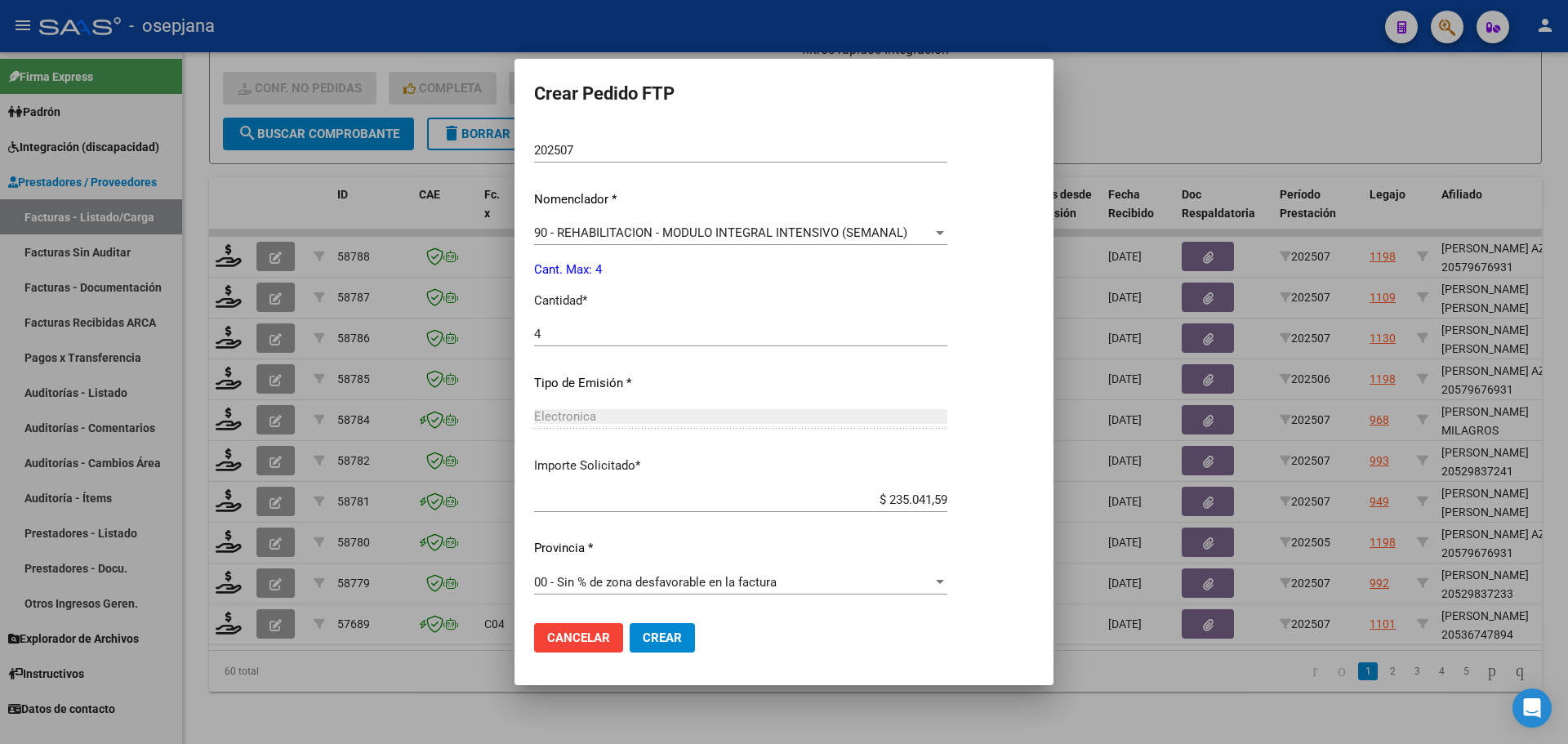
click at [661, 641] on span "Crear" at bounding box center [662, 637] width 39 height 15
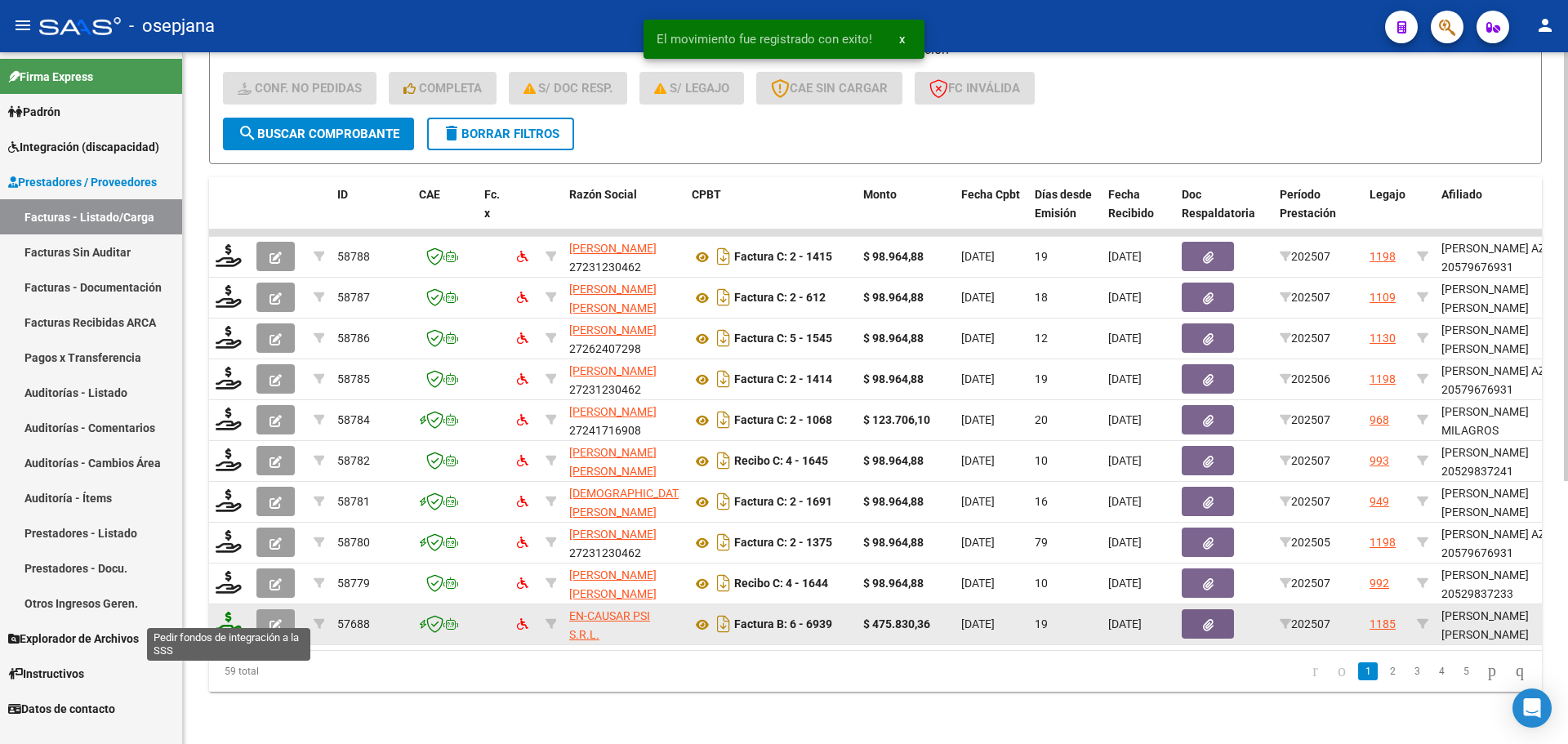
click at [234, 611] on icon at bounding box center [228, 622] width 26 height 23
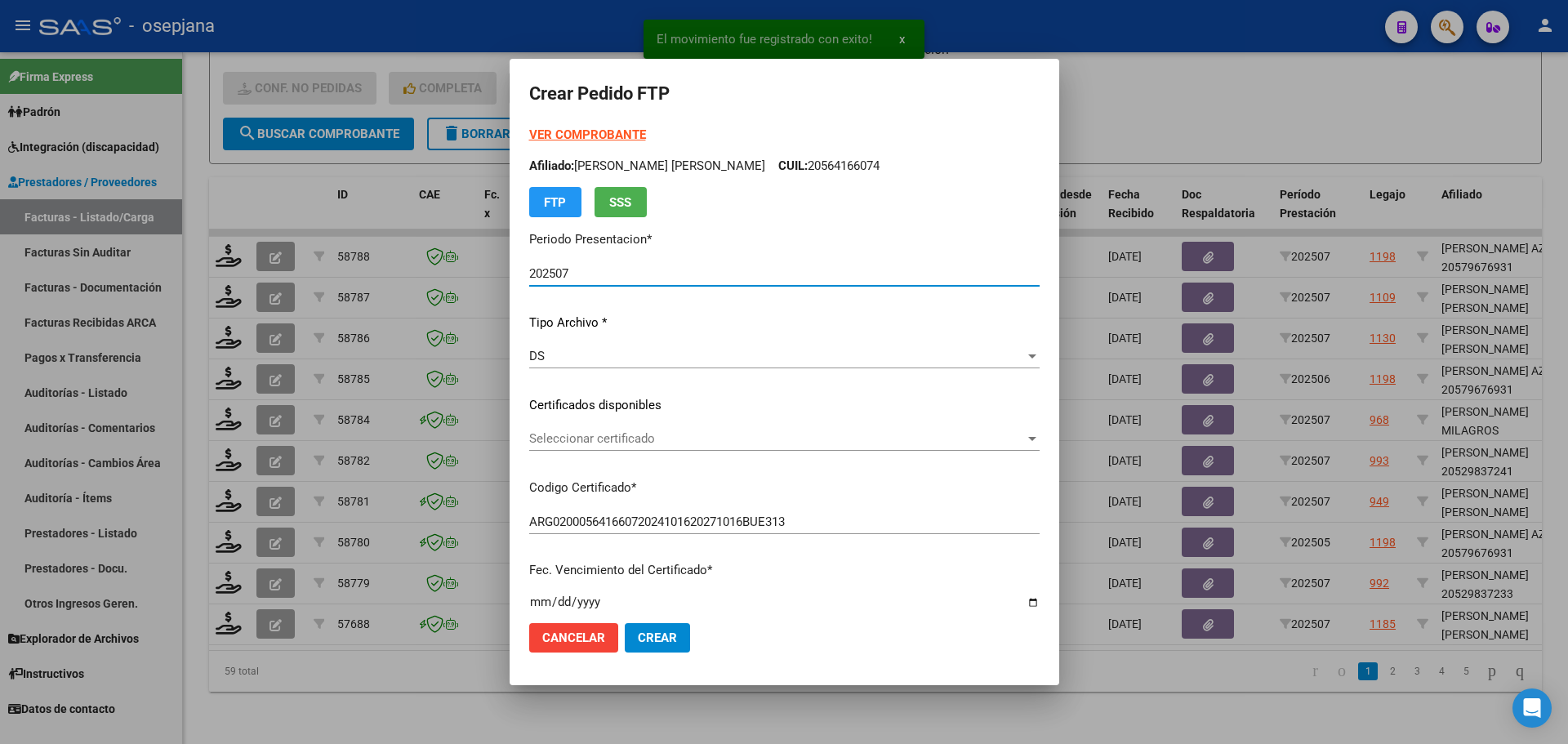
click at [683, 432] on span "Seleccionar certificado" at bounding box center [776, 438] width 496 height 15
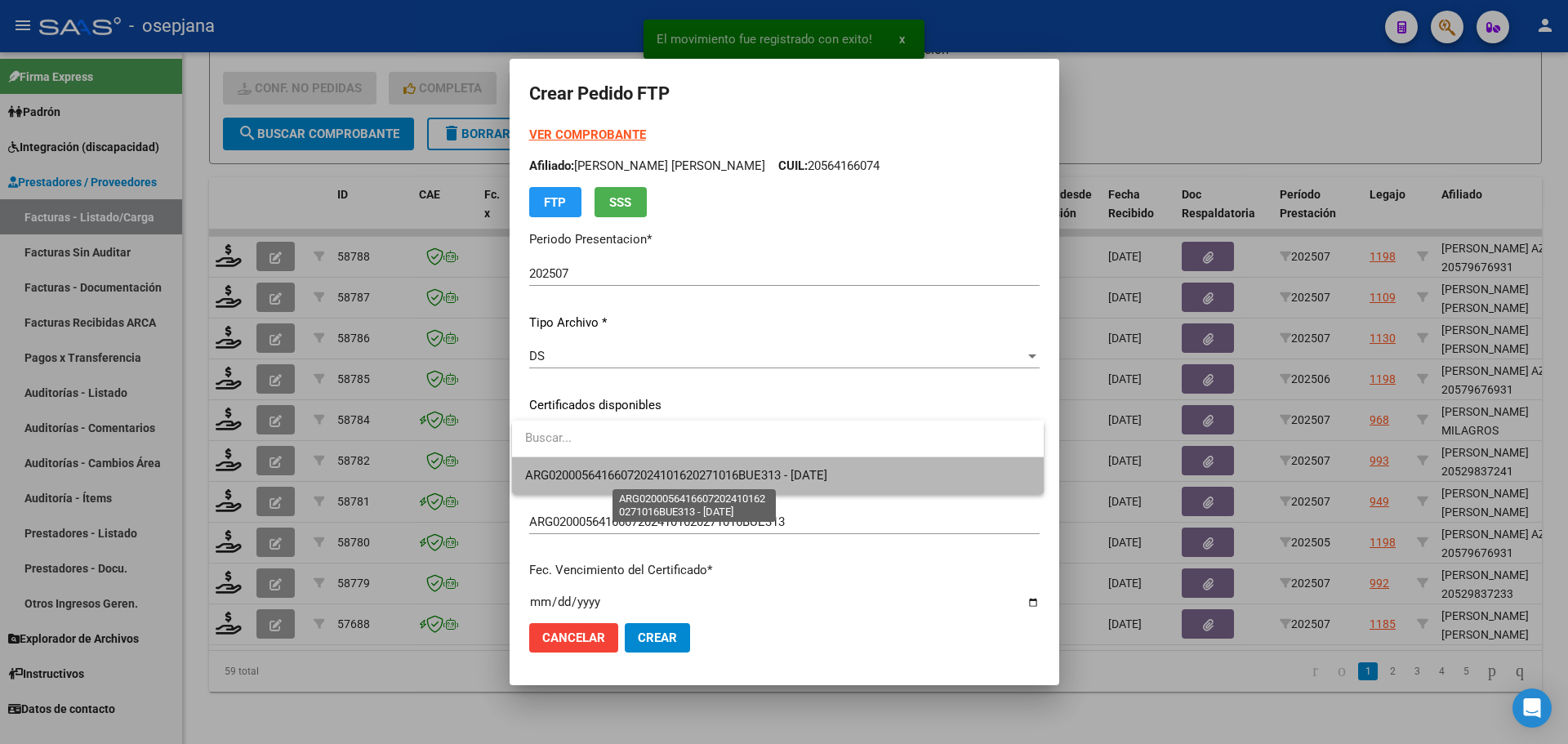
click at [694, 472] on span "ARG02000564166072024101620271016BUE313 - 2027-10-22" at bounding box center [676, 475] width 302 height 15
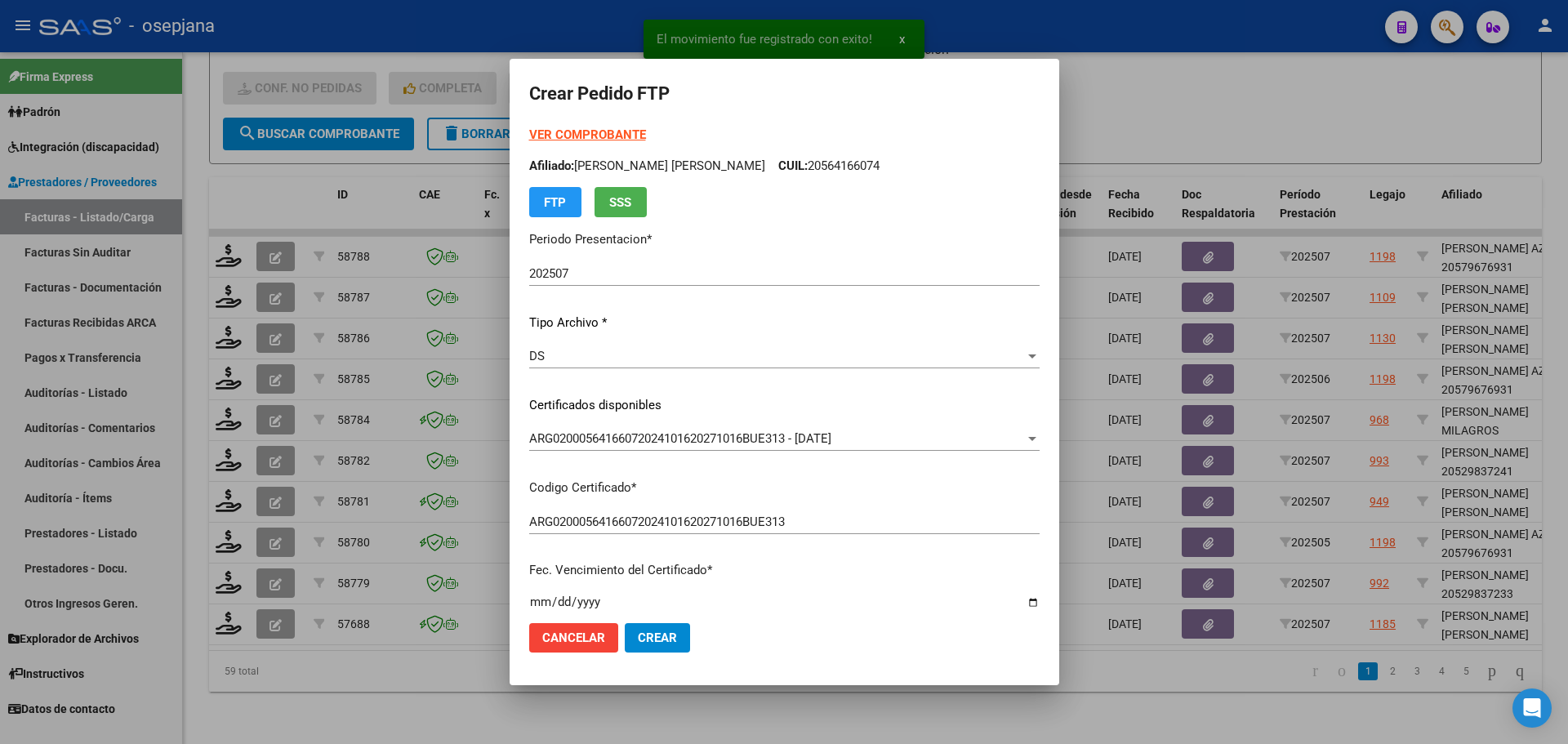
click at [600, 130] on strong "VER COMPROBANTE" at bounding box center [587, 135] width 116 height 15
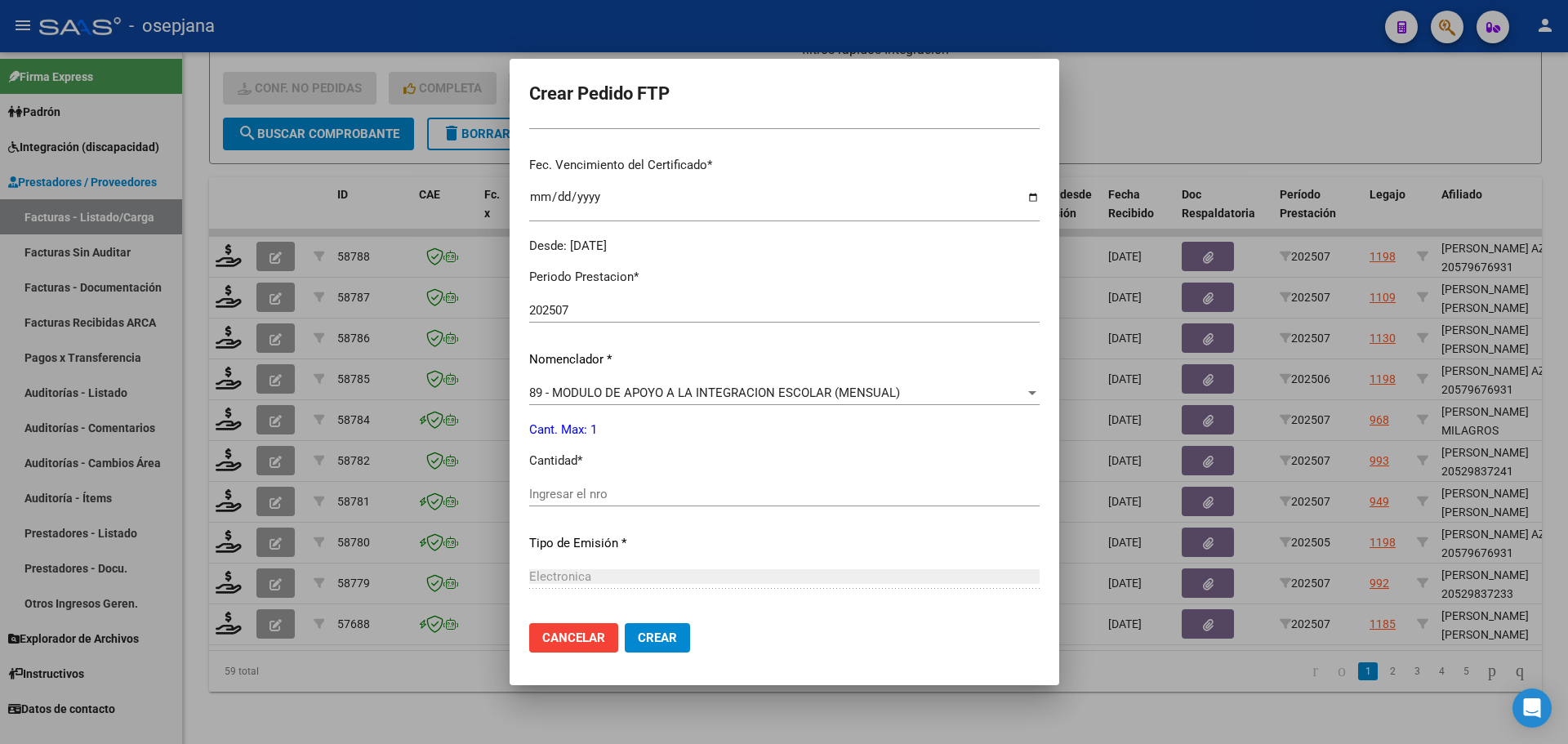
scroll to position [408, 0]
click at [564, 488] on input "Ingresar el nro" at bounding box center [784, 491] width 511 height 15
click at [641, 634] on span "Crear" at bounding box center [657, 637] width 39 height 15
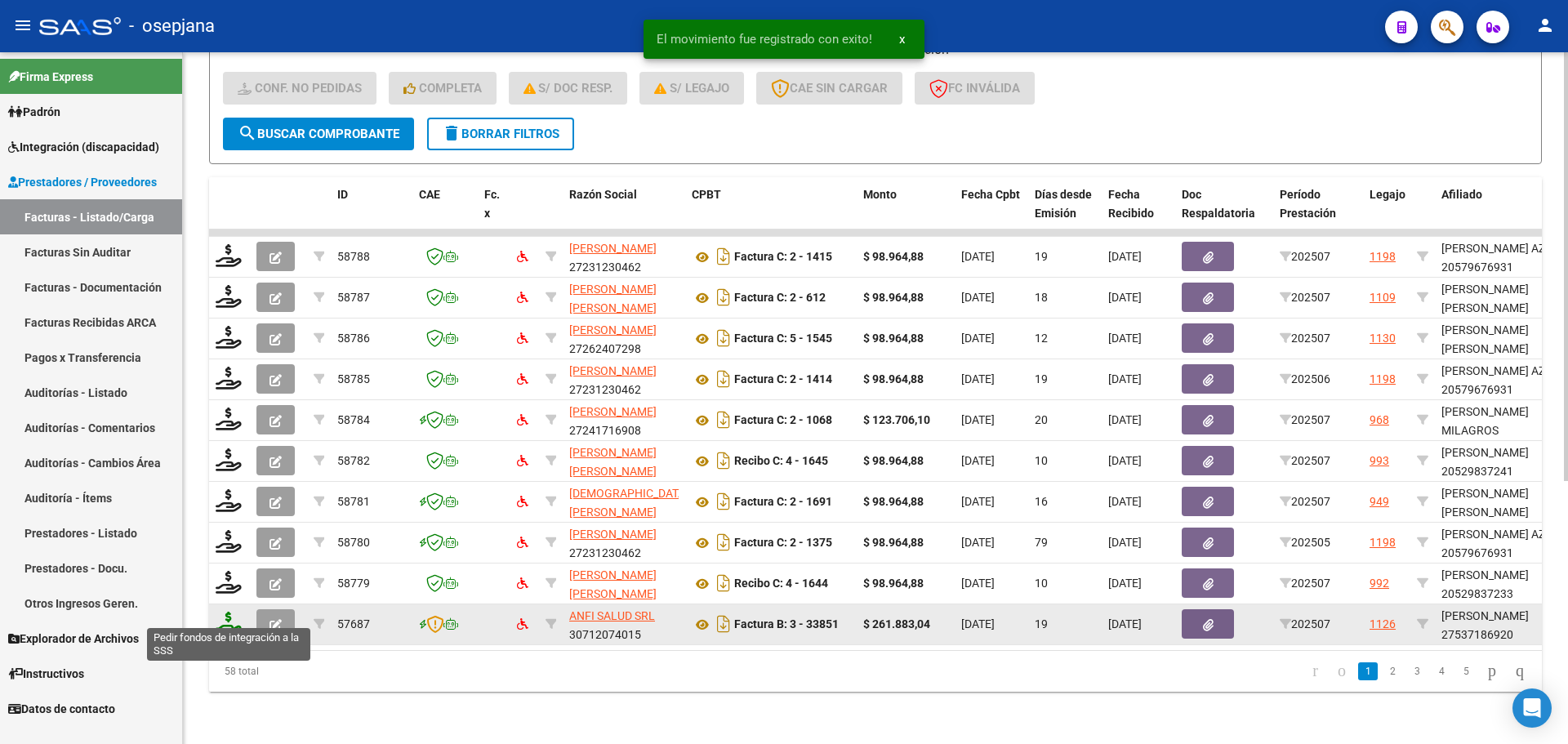
click at [222, 611] on icon at bounding box center [228, 622] width 26 height 23
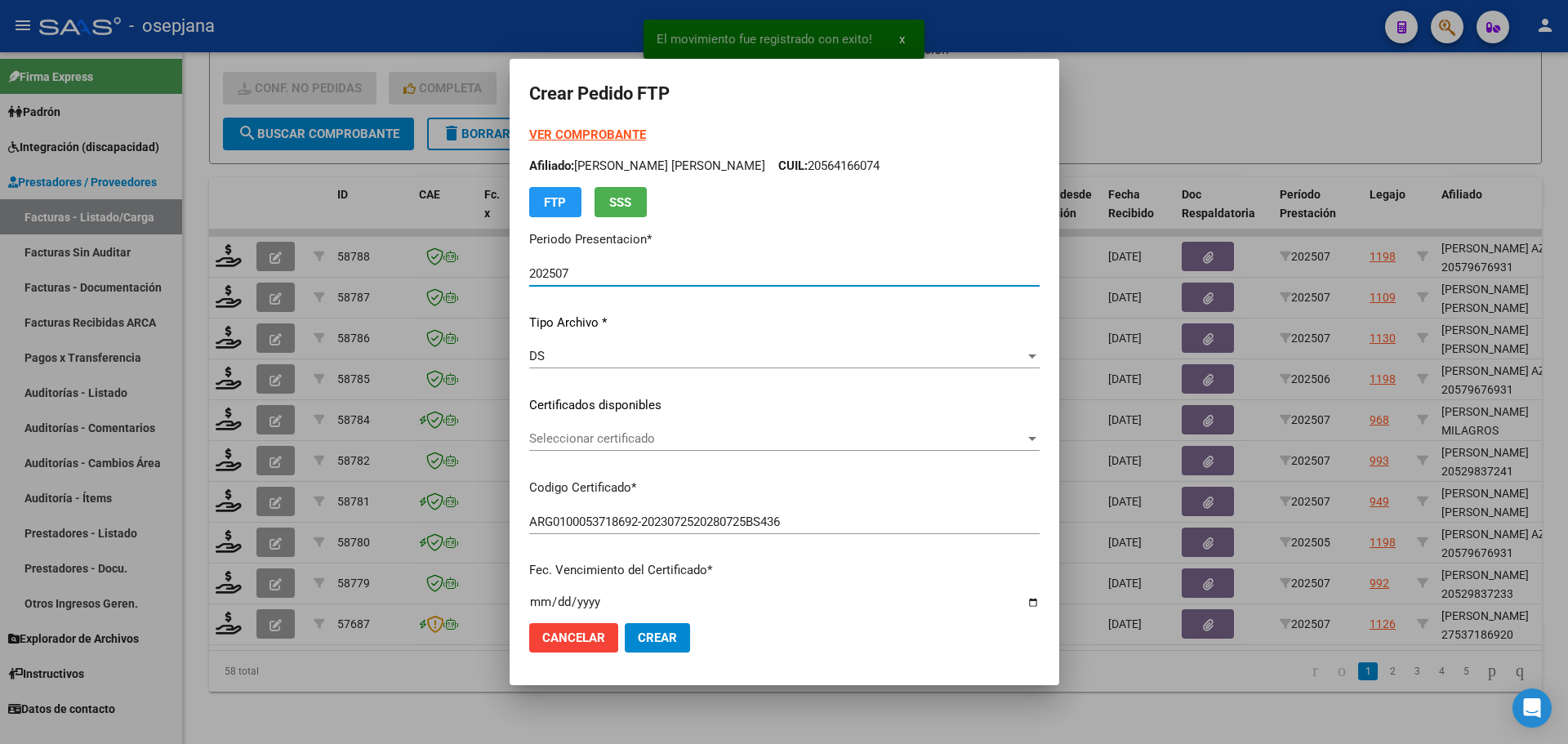
click at [682, 432] on span "Seleccionar certificado" at bounding box center [776, 438] width 496 height 15
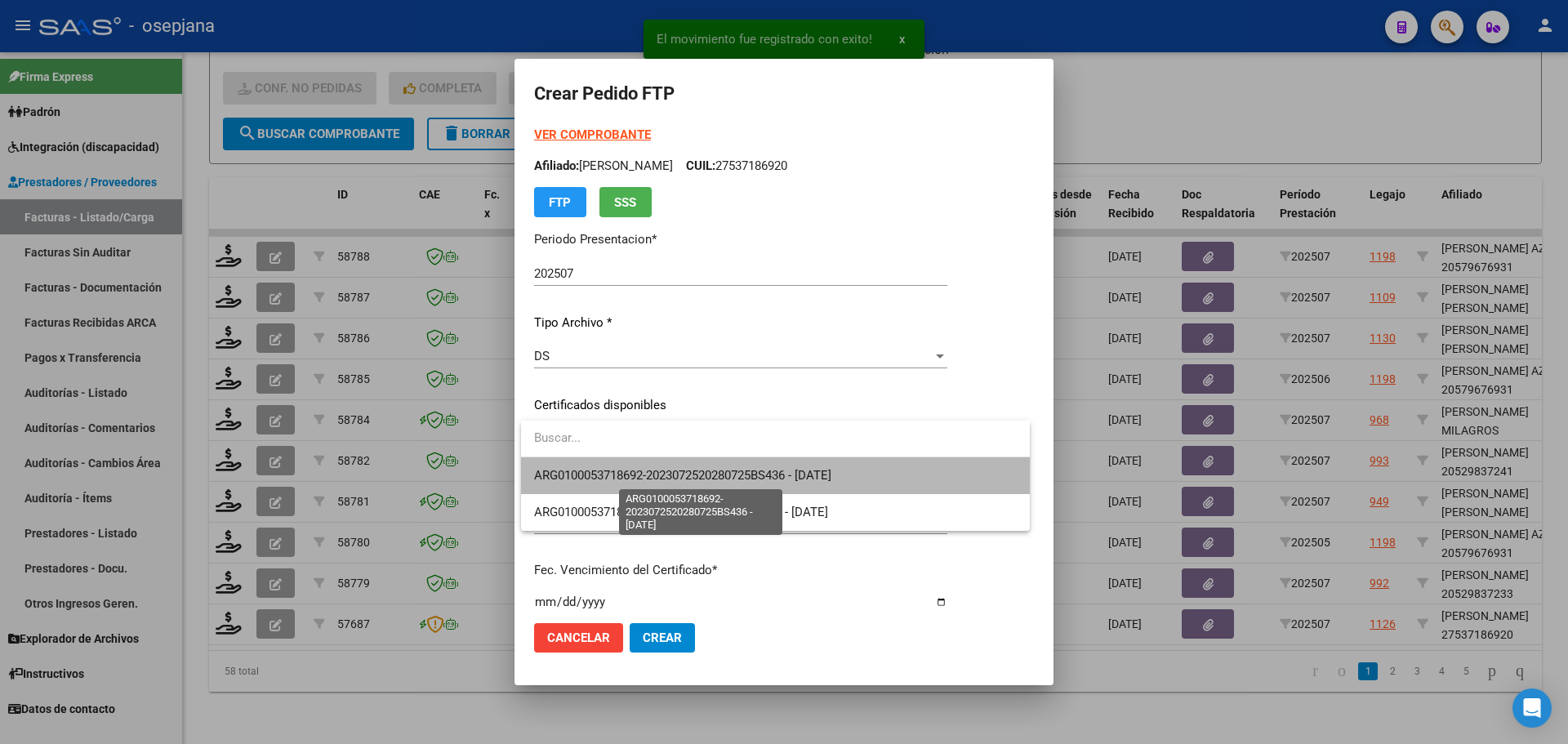
click at [686, 469] on span "ARG0100053718692-2023072520280725BS436 - 2028-07-25" at bounding box center [682, 475] width 297 height 15
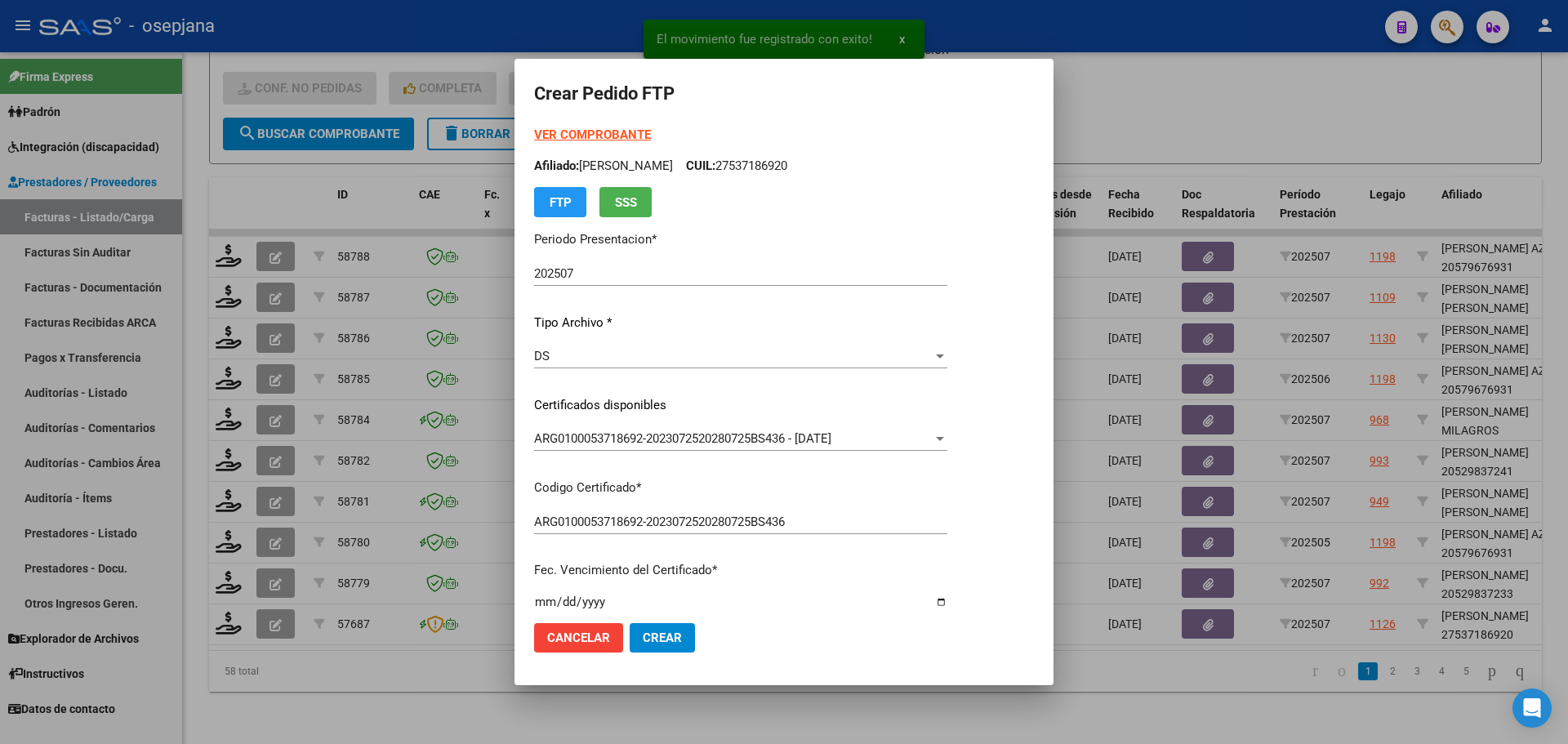
click at [612, 136] on strong "VER COMPROBANTE" at bounding box center [592, 135] width 116 height 15
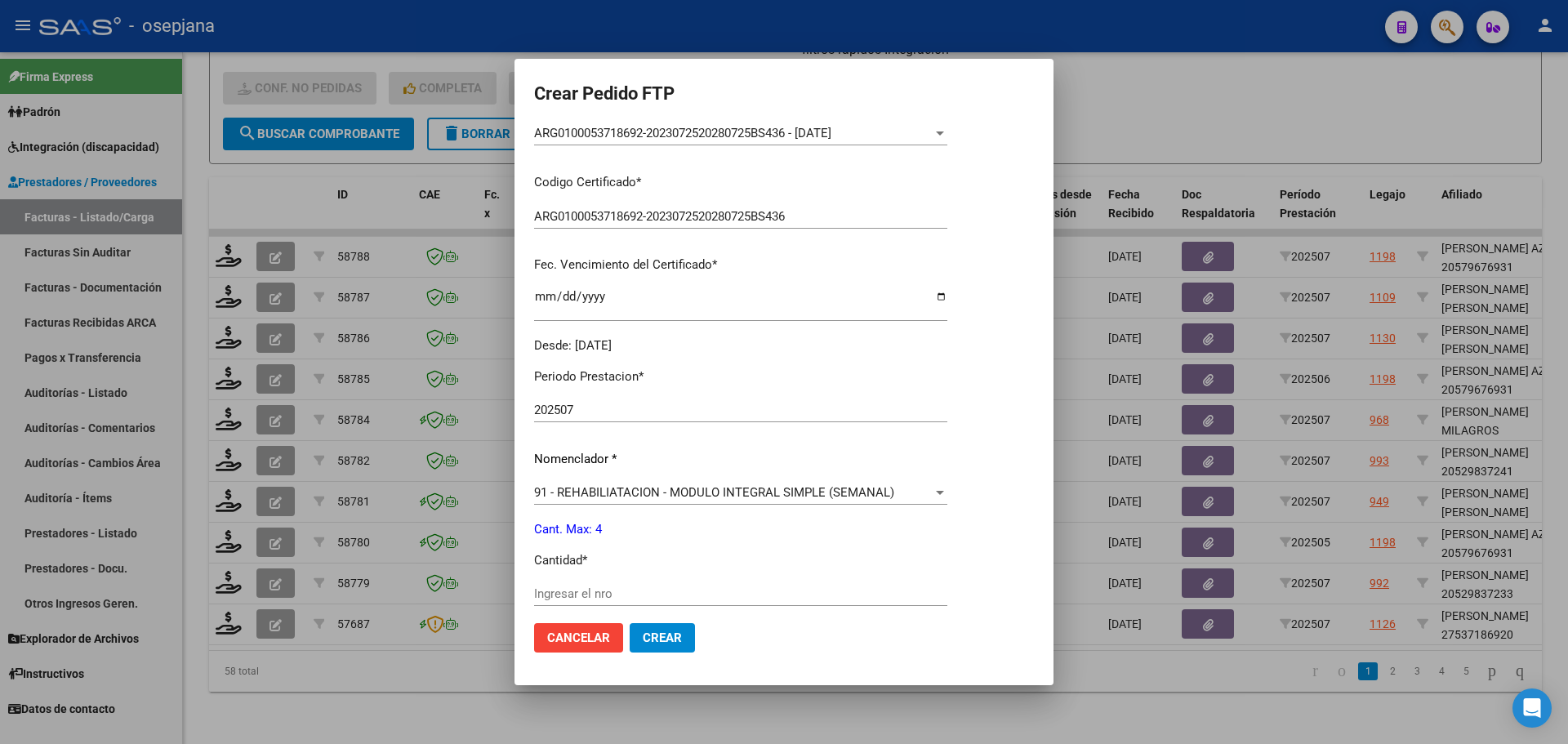
scroll to position [565, 0]
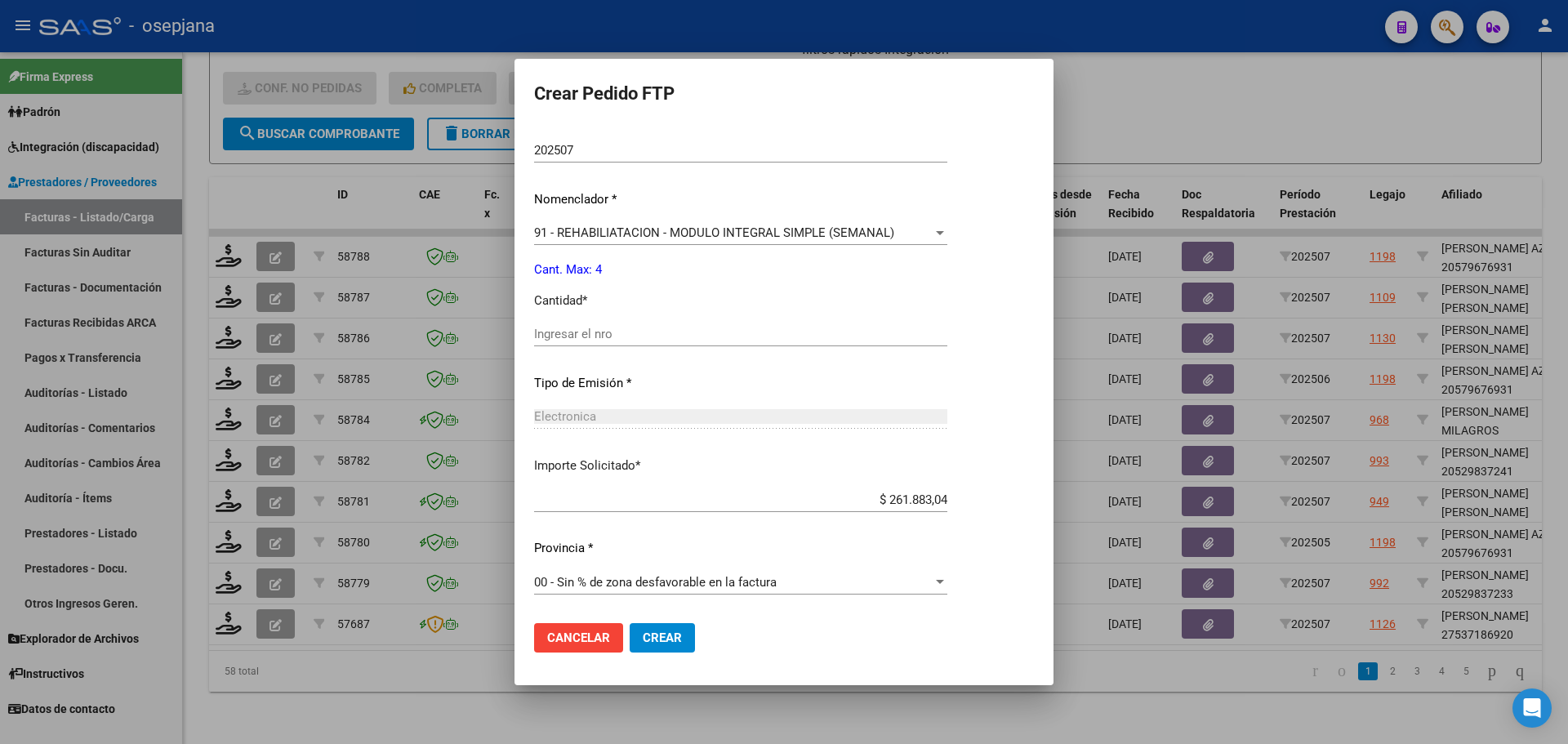
click at [578, 327] on input "Ingresar el nro" at bounding box center [741, 333] width 413 height 15
click at [656, 623] on button "Crear" at bounding box center [662, 638] width 65 height 30
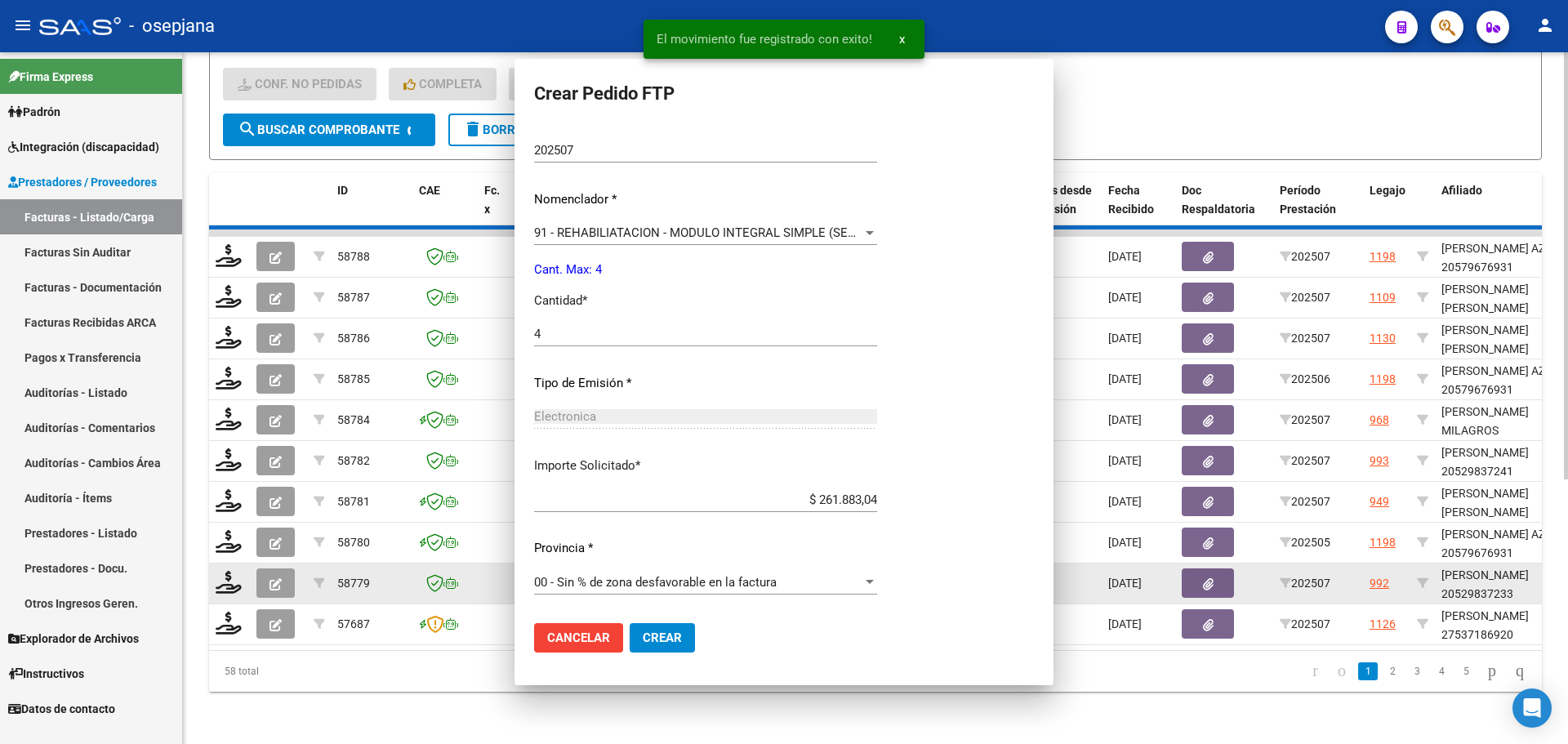
scroll to position [473, 0]
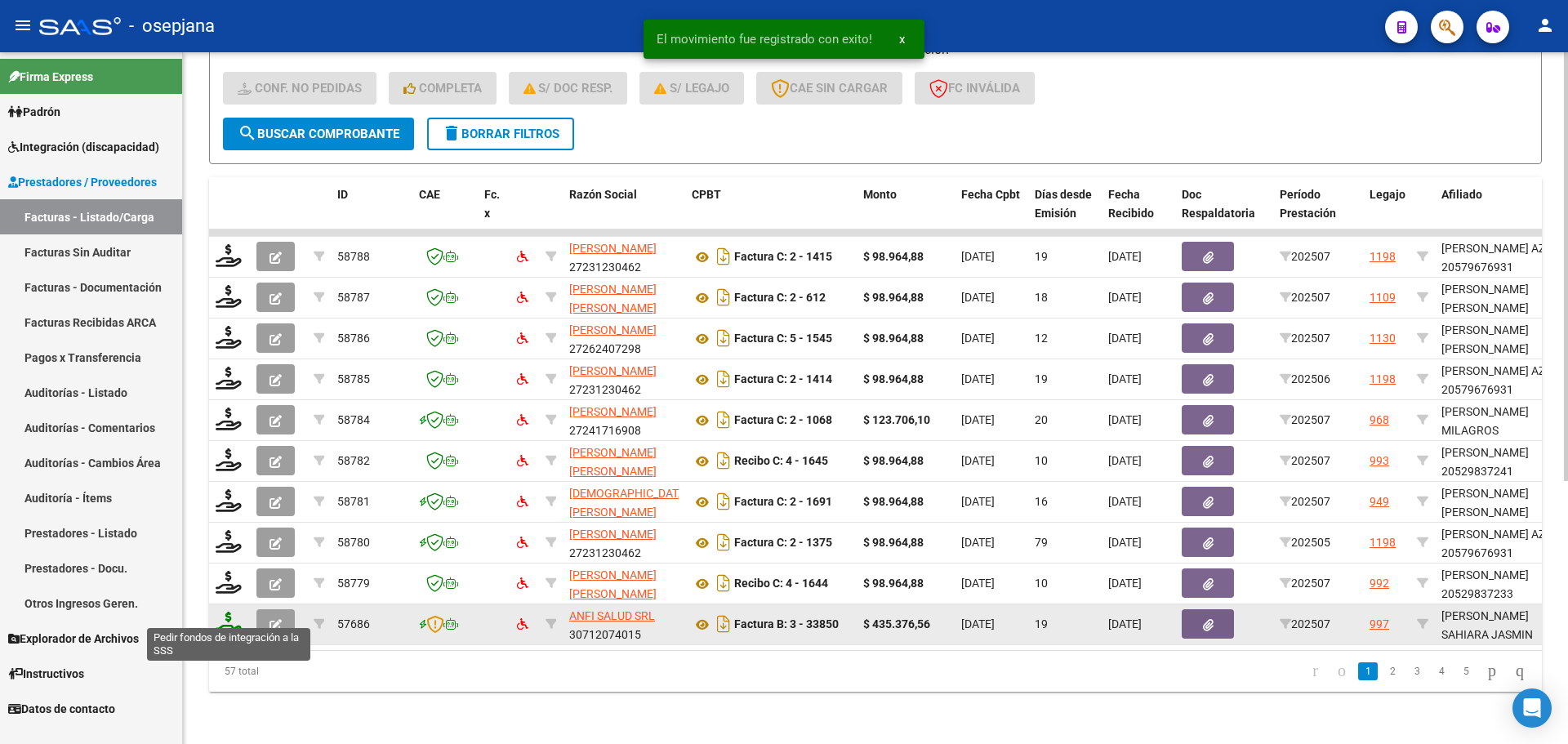
click at [226, 614] on icon at bounding box center [228, 622] width 26 height 23
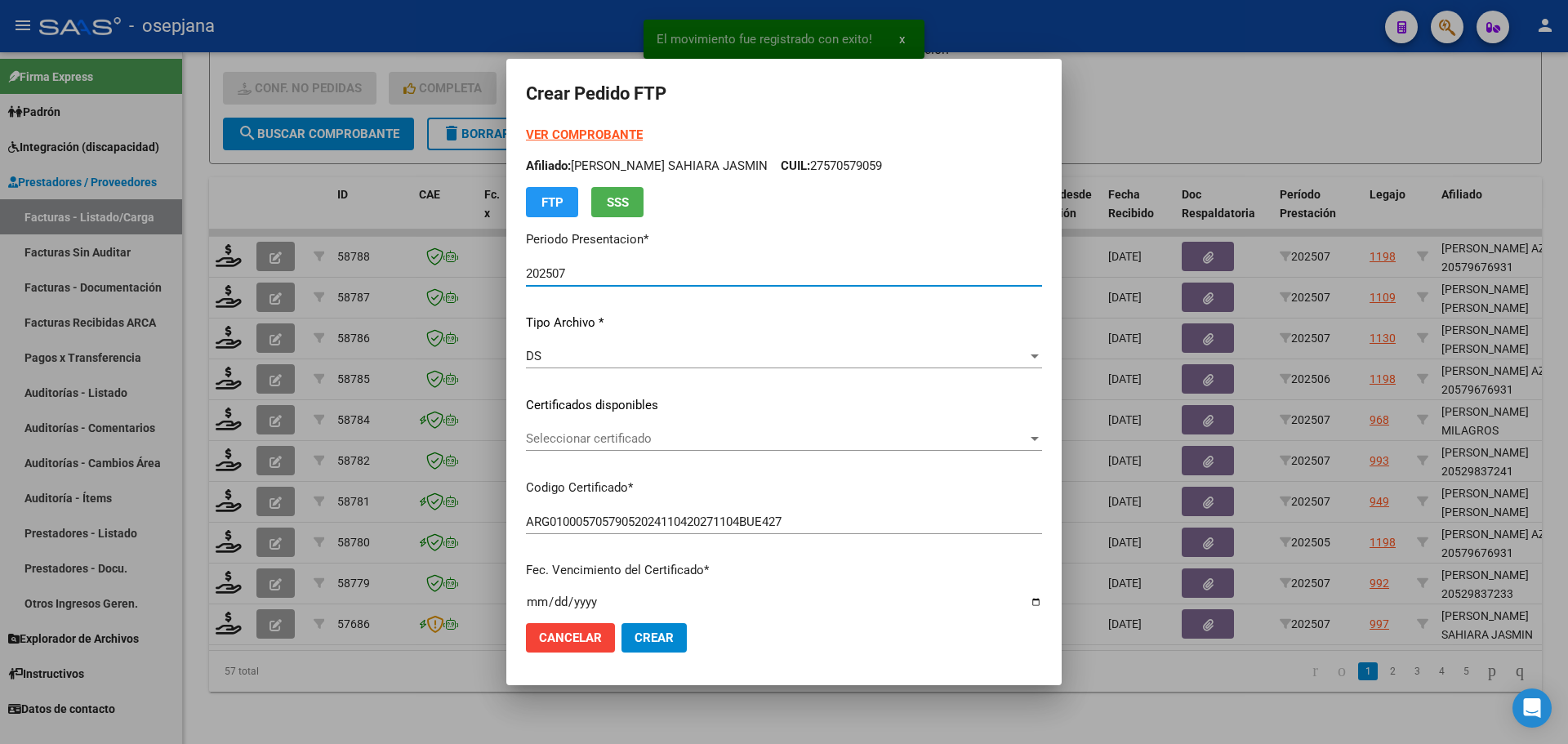
click at [633, 441] on span "Seleccionar certificado" at bounding box center [776, 438] width 501 height 15
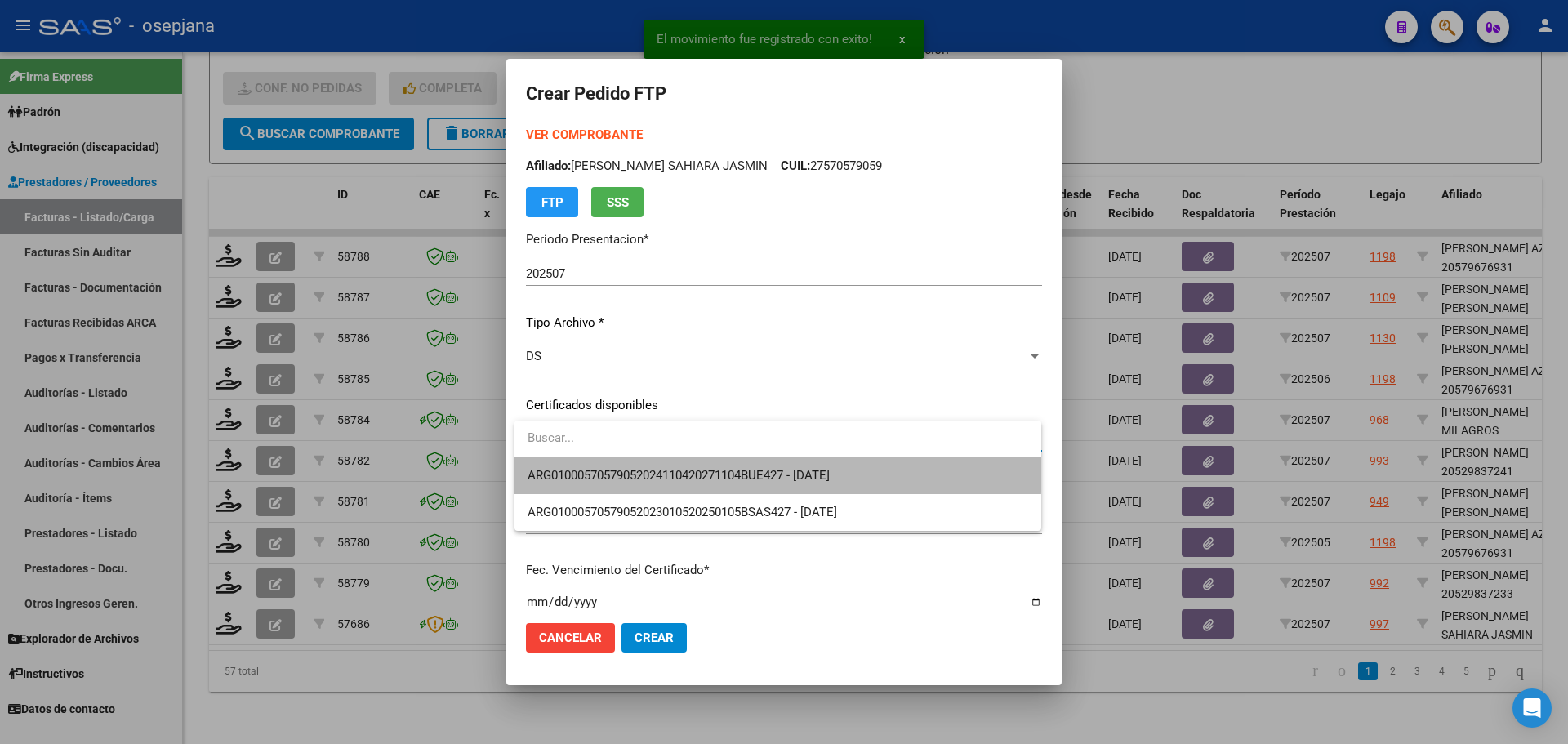
click at [635, 467] on span "ARG01000570579052024110420271104BUE427 - 2027-11-04" at bounding box center [778, 476] width 501 height 36
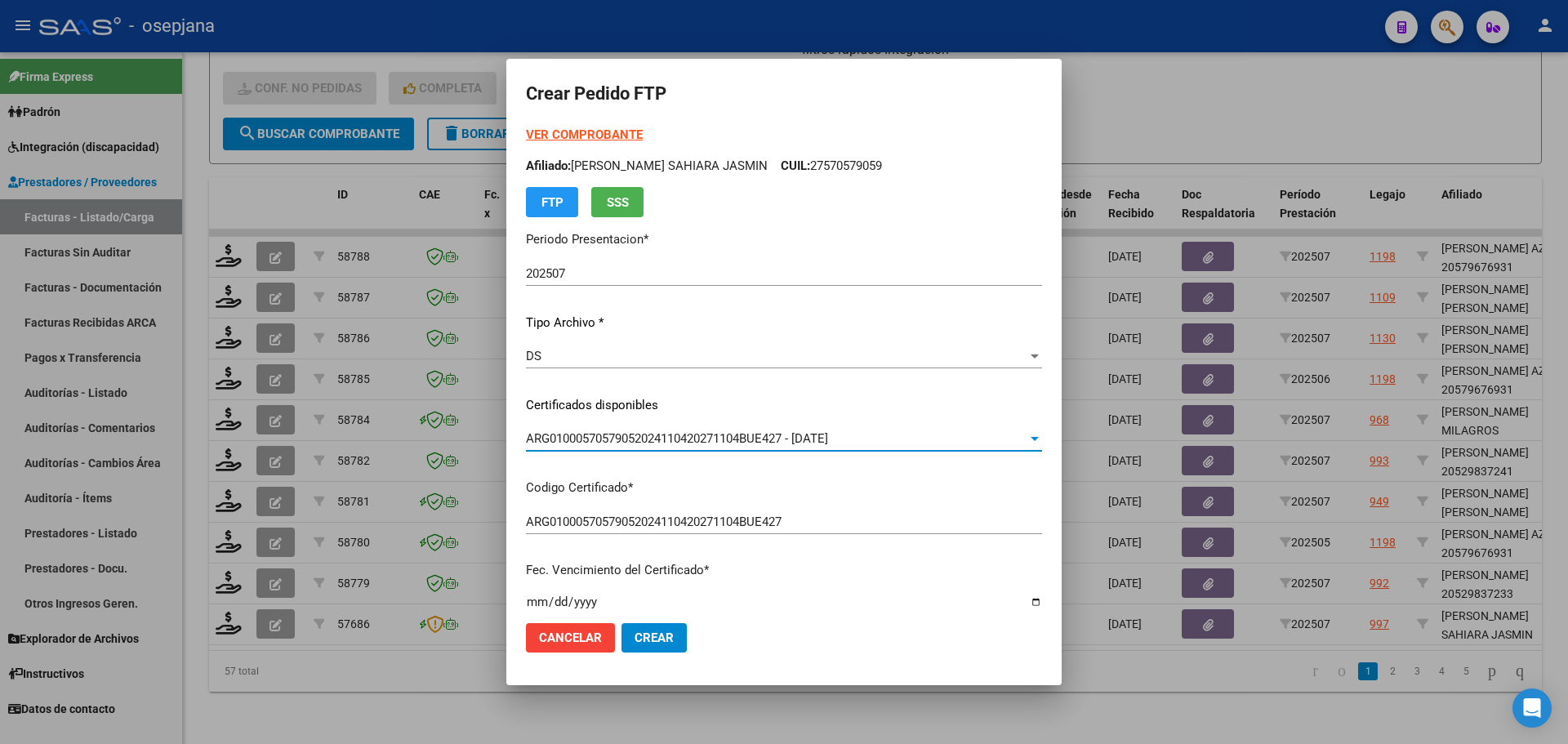
click at [602, 134] on strong "VER COMPROBANTE" at bounding box center [584, 135] width 116 height 15
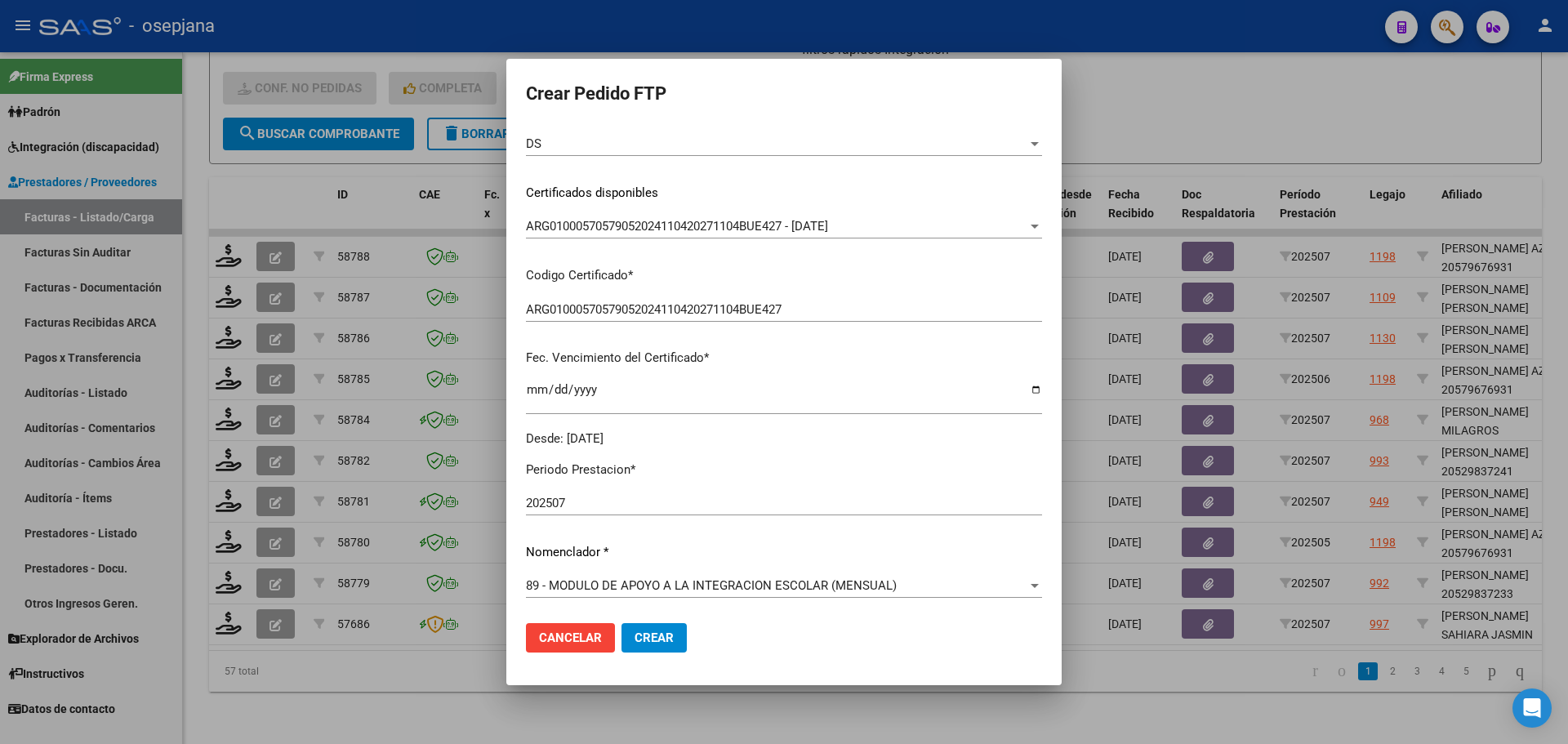
scroll to position [490, 0]
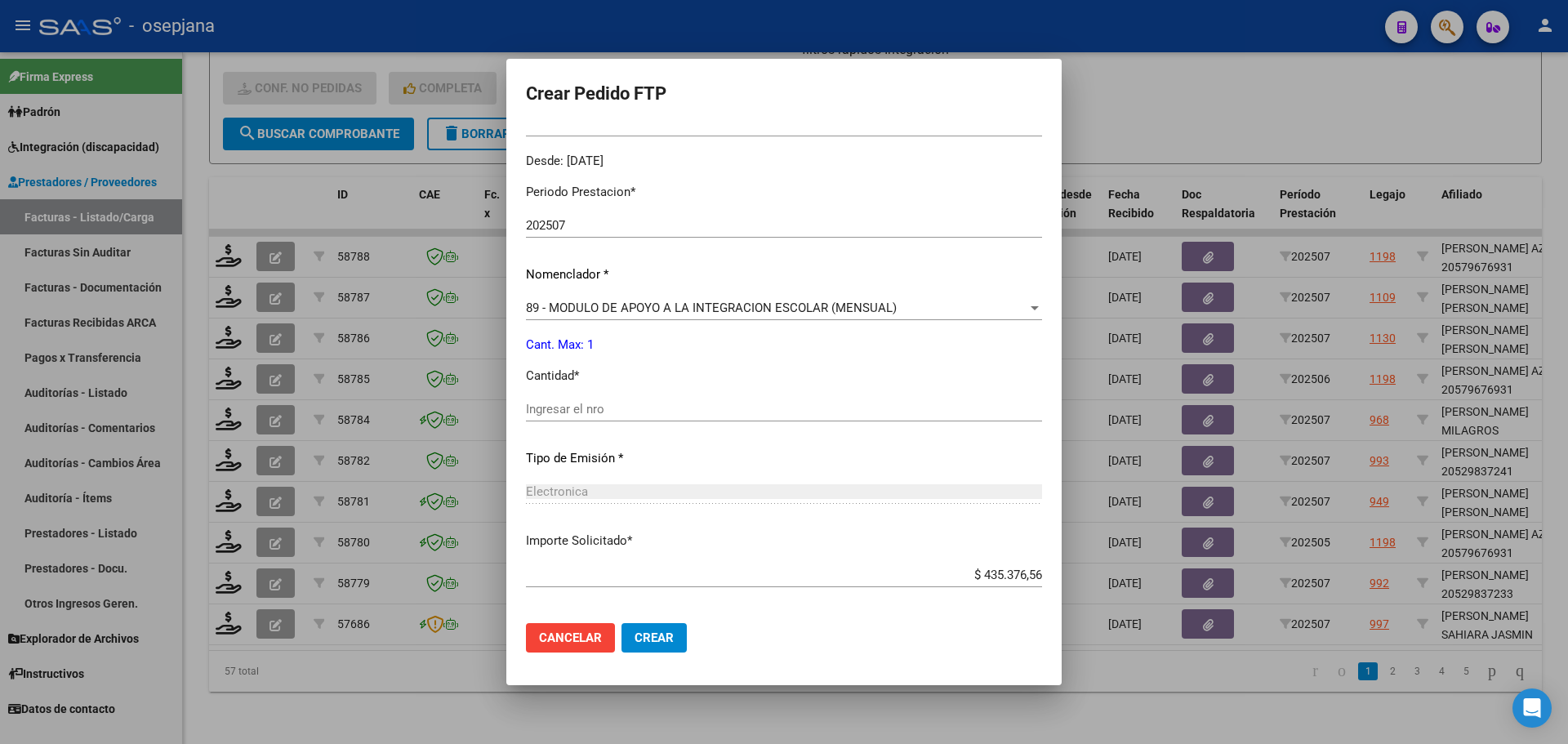
click at [556, 416] on input "Ingresar el nro" at bounding box center [784, 409] width 516 height 15
click at [629, 306] on span "89 - MODULO DE APOYO A LA INTEGRACION ESCOLAR (MENSUAL)" at bounding box center [711, 307] width 371 height 15
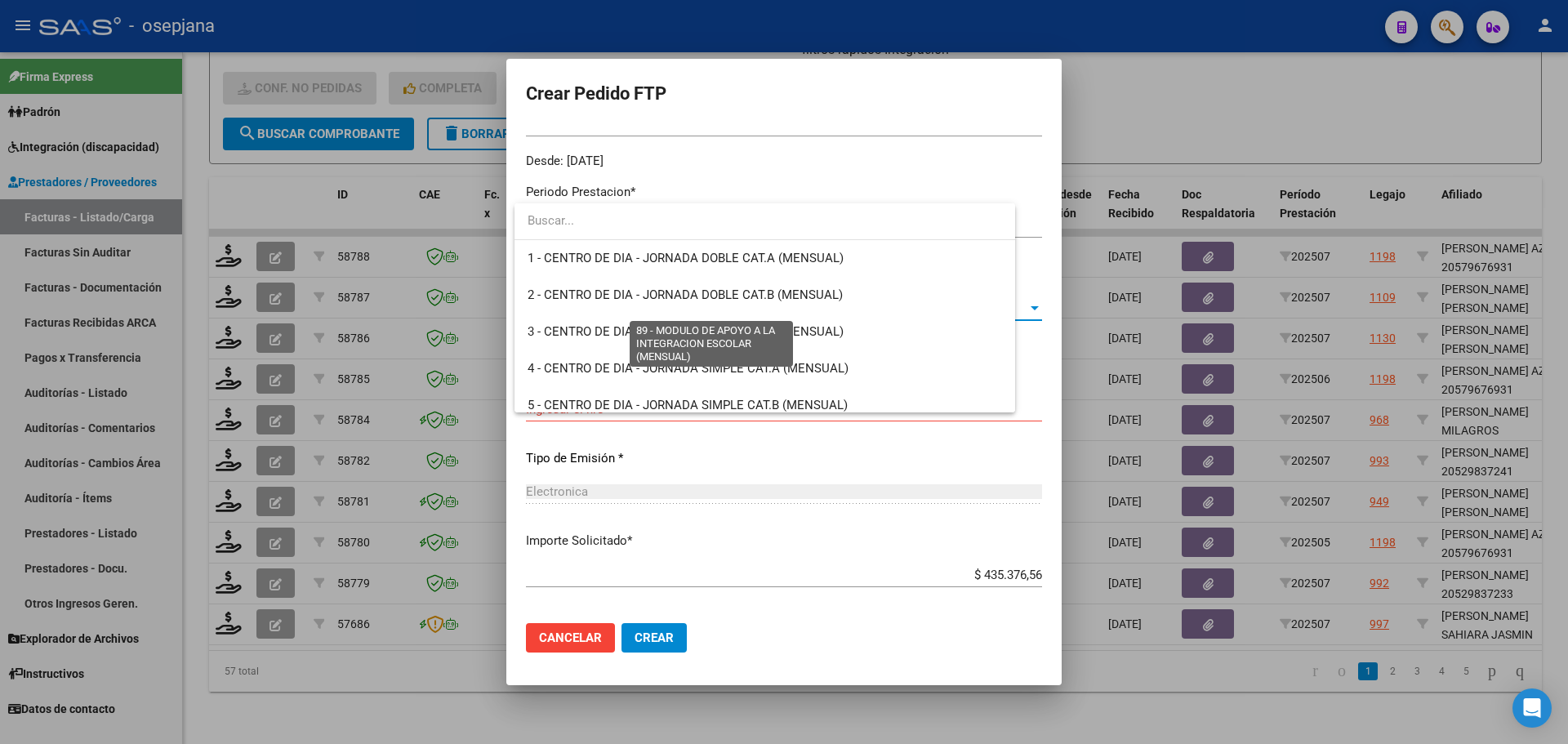
scroll to position [3184, 0]
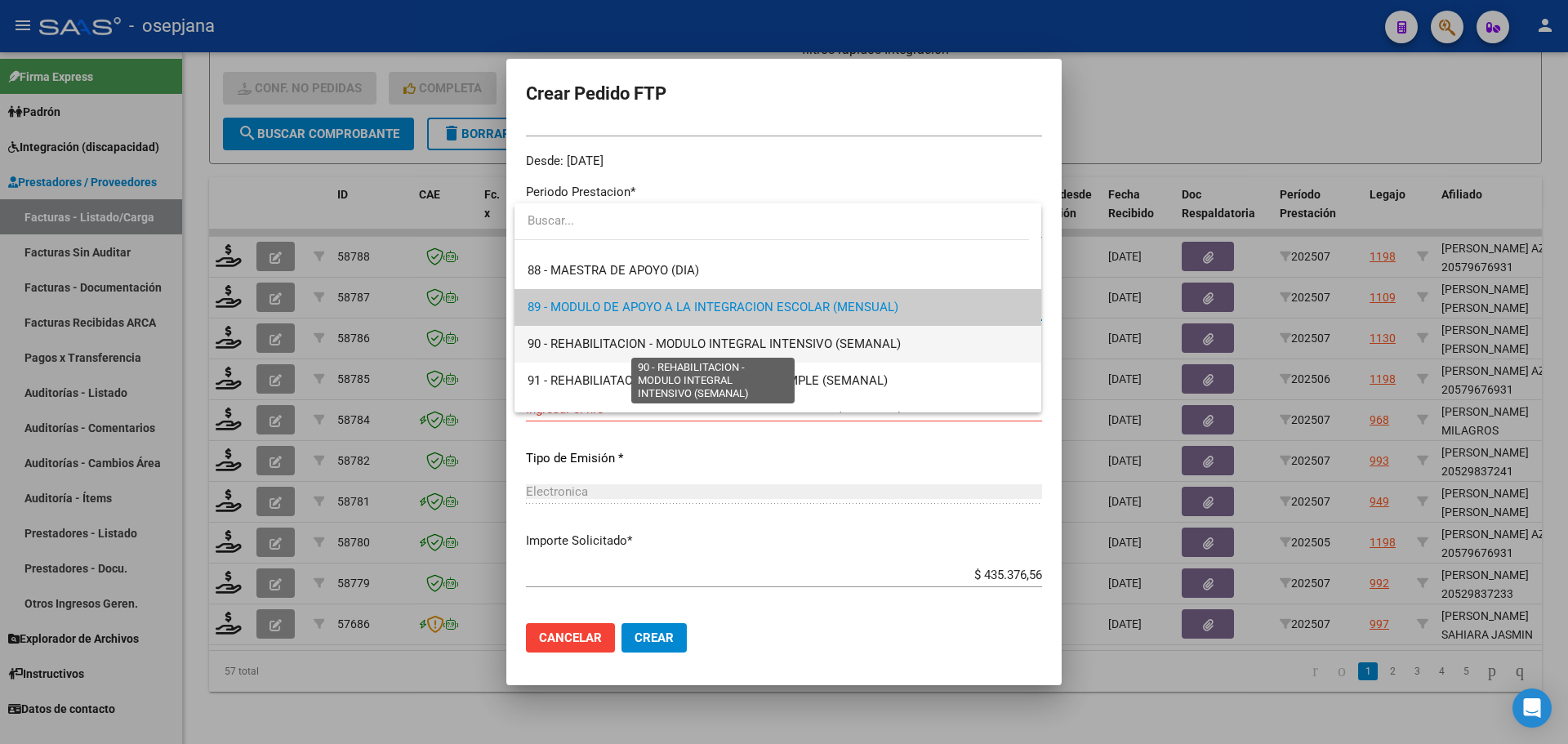
click at [596, 339] on span "90 - REHABILITACION - MODULO INTEGRAL INTENSIVO (SEMANAL)" at bounding box center [715, 343] width 373 height 15
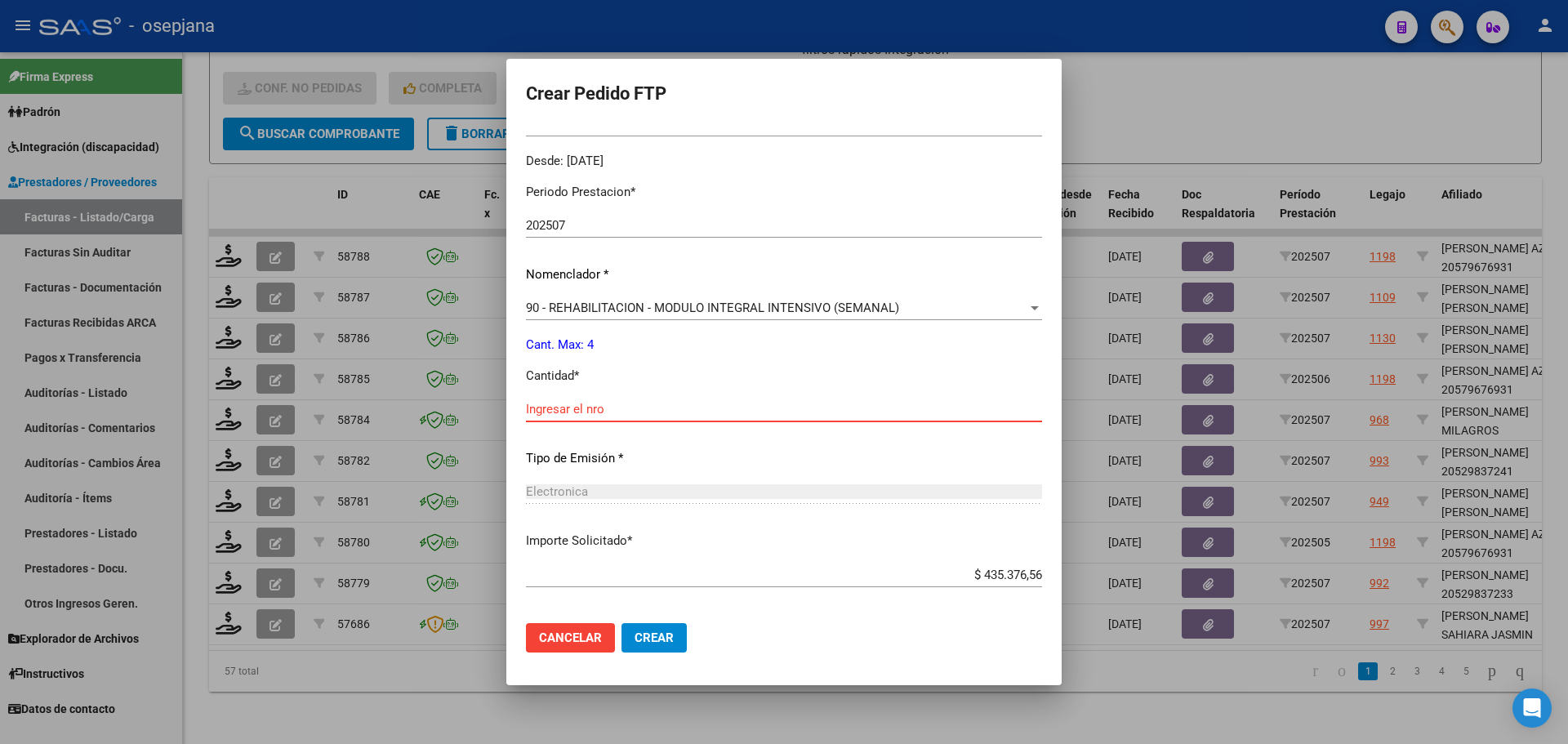
click at [595, 405] on input "Ingresar el nro" at bounding box center [784, 409] width 516 height 15
click at [642, 651] on button "Crear" at bounding box center [654, 638] width 65 height 30
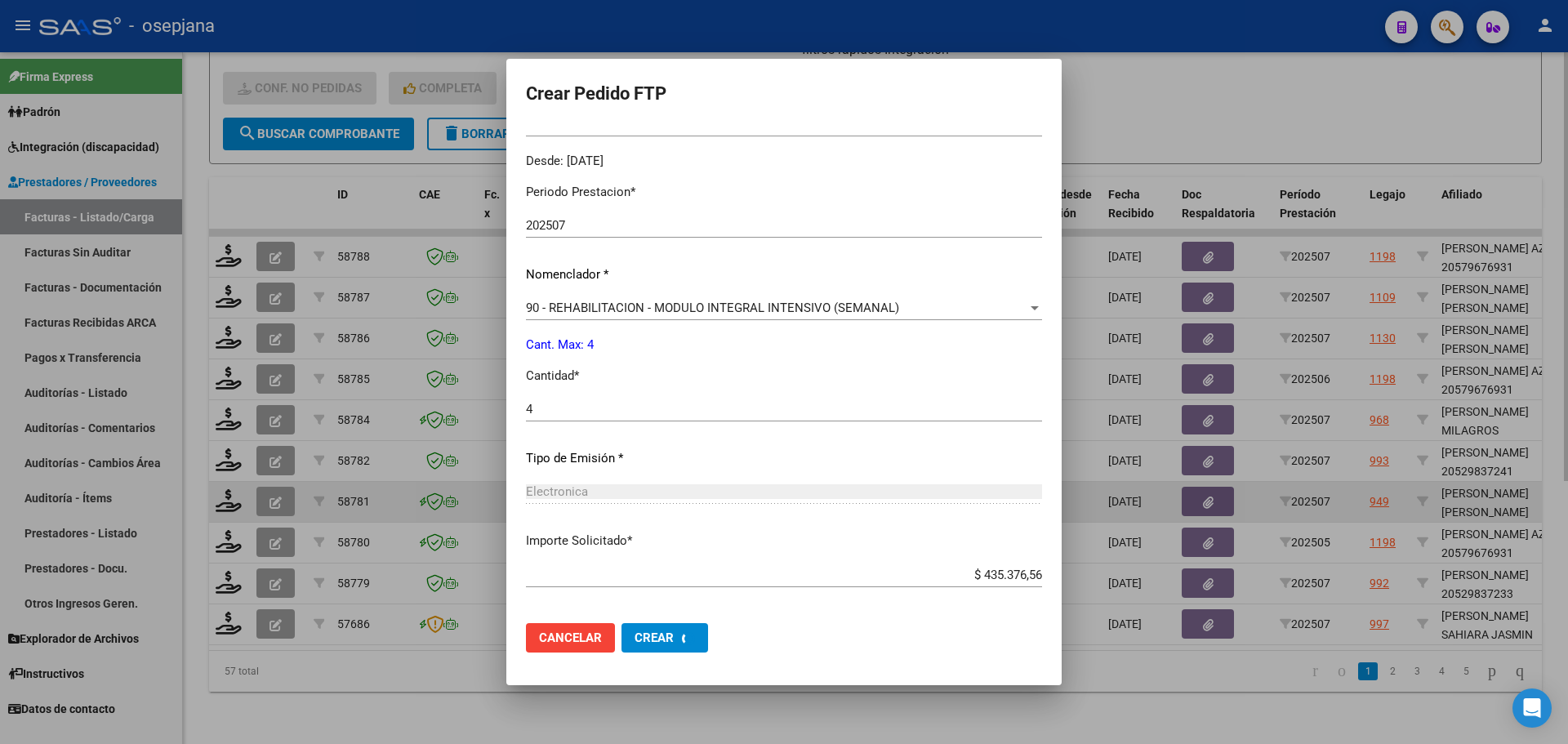
scroll to position [0, 0]
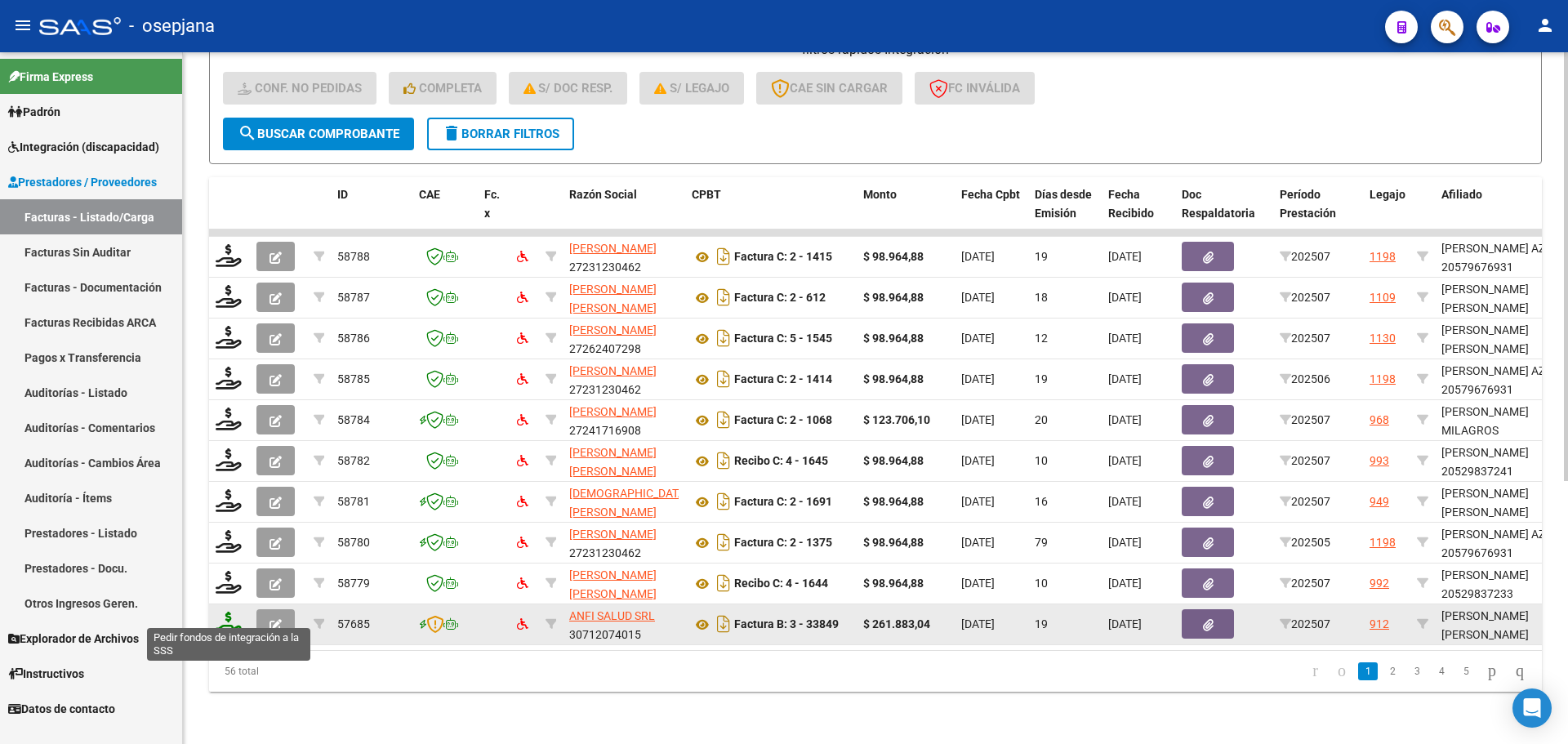
click at [227, 611] on icon at bounding box center [228, 622] width 26 height 23
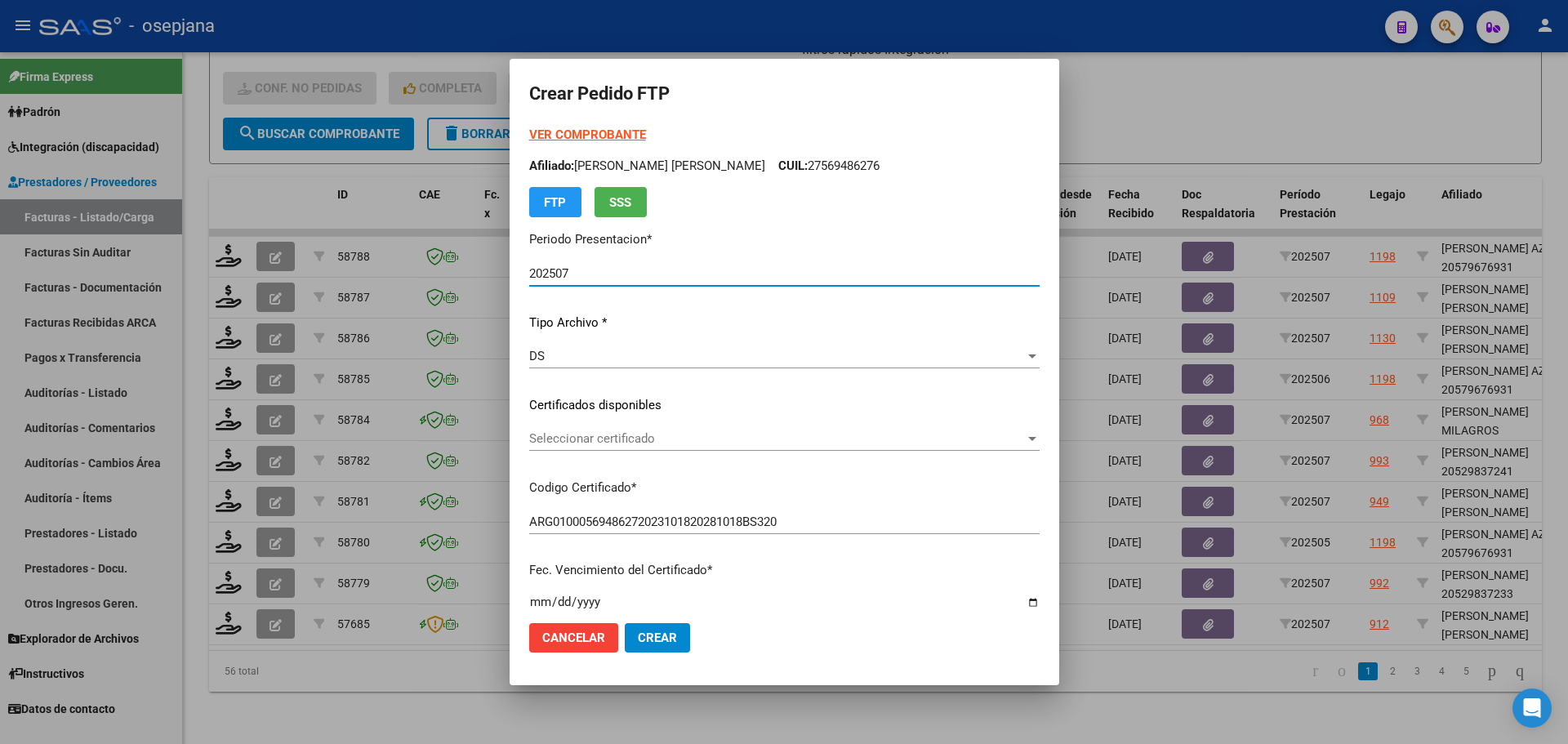
click at [663, 432] on span "Seleccionar certificado" at bounding box center [776, 438] width 496 height 15
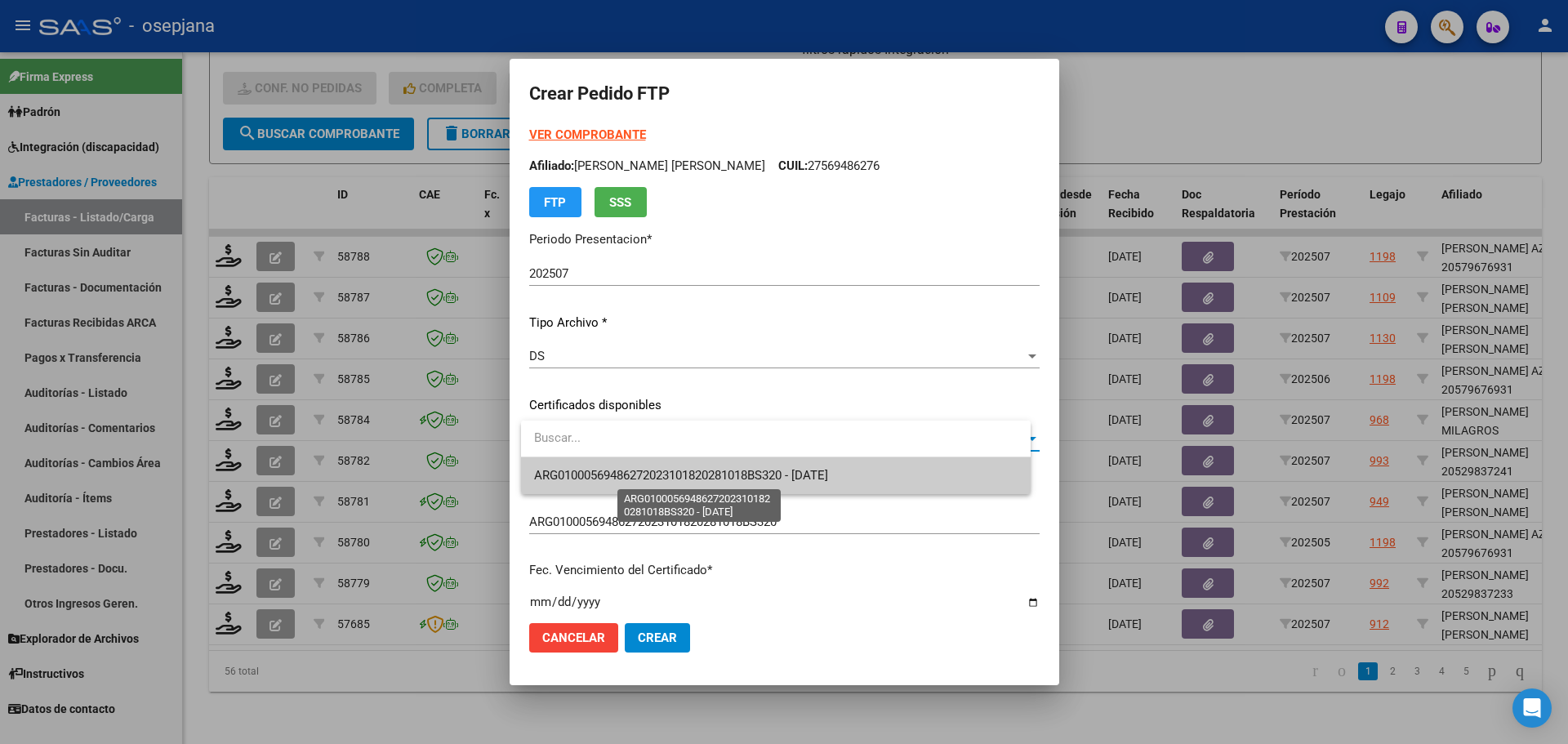
click at [658, 470] on span "ARG01000569486272023101820281018BS320 - 2028-10-18" at bounding box center [681, 475] width 294 height 15
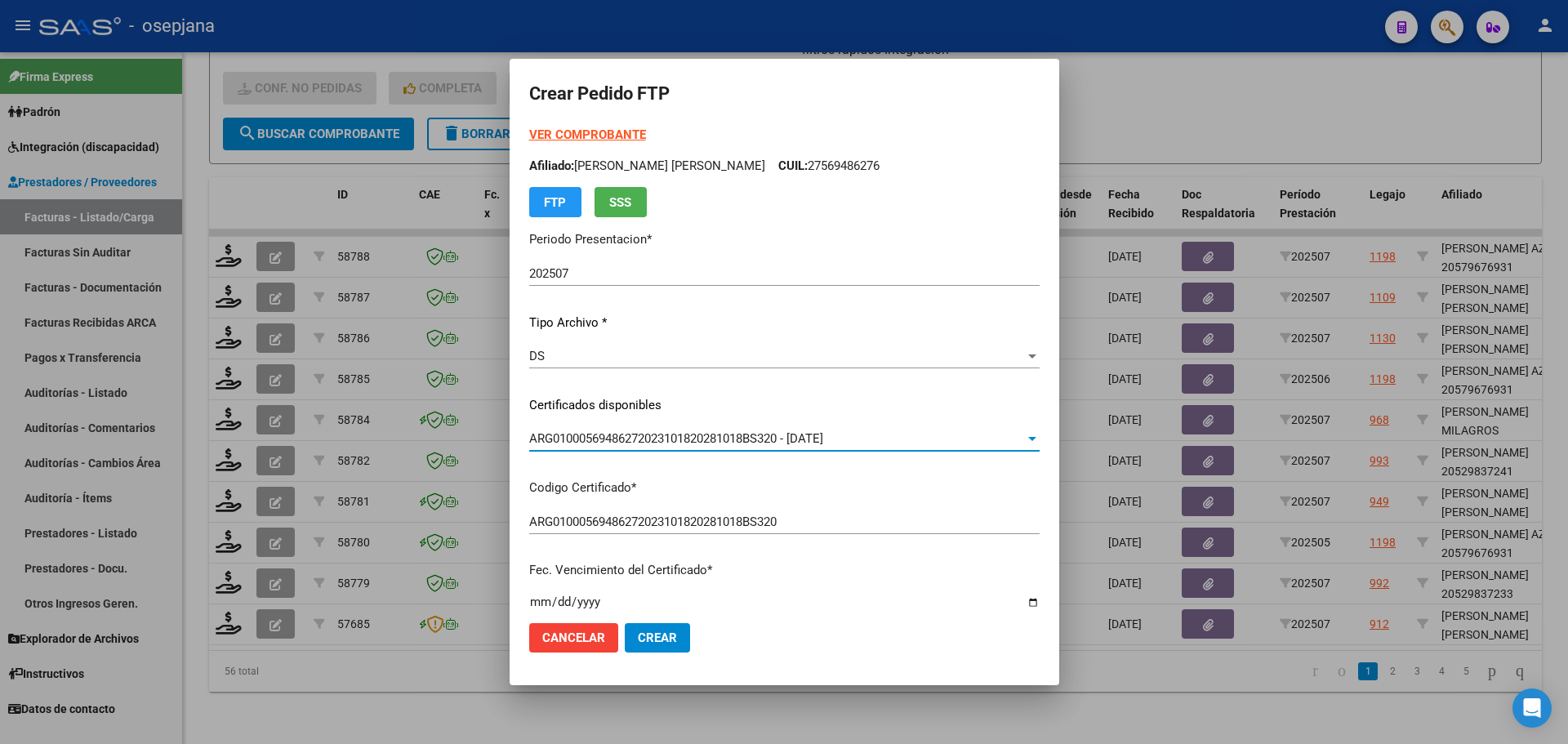
click at [599, 129] on strong "VER COMPROBANTE" at bounding box center [587, 135] width 116 height 15
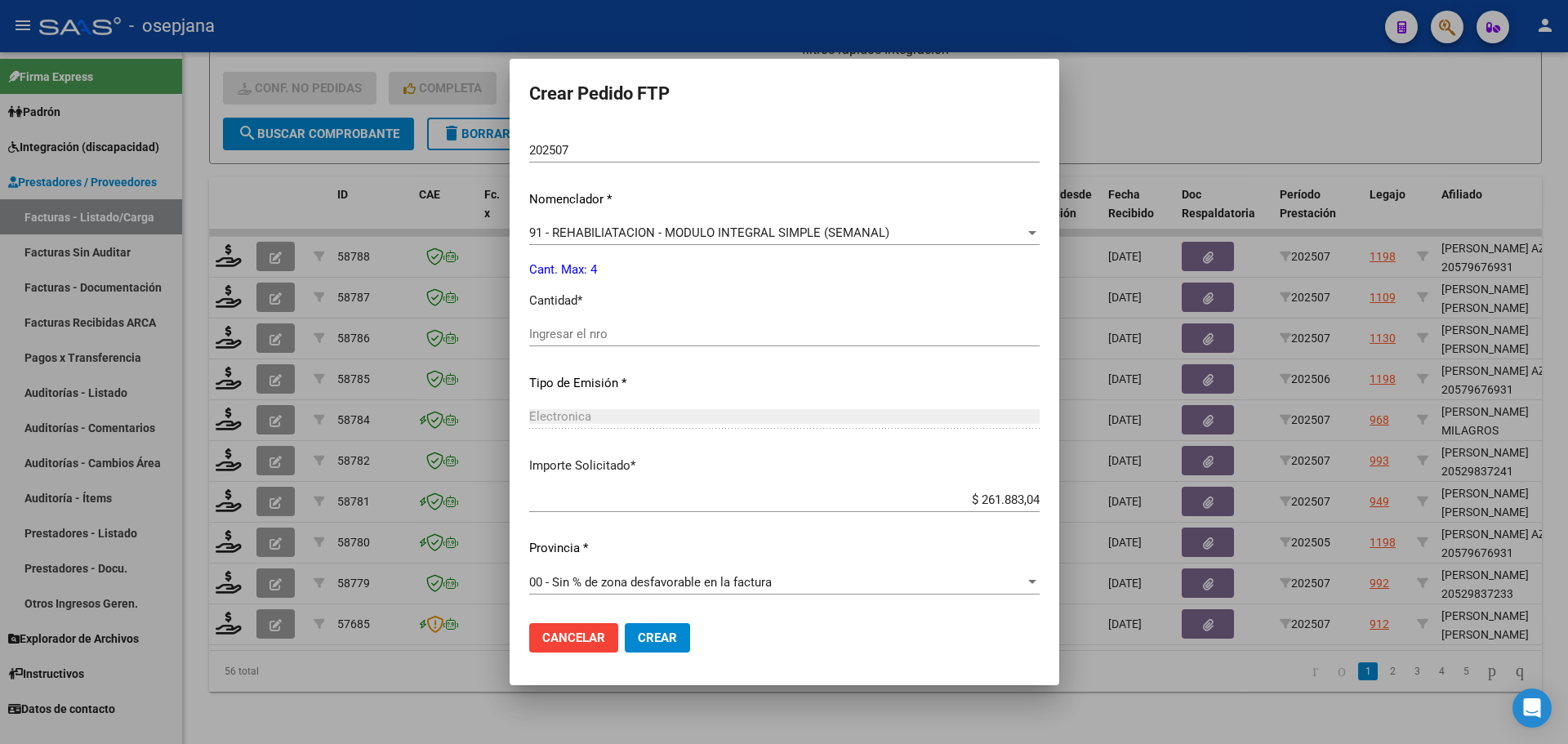
click at [557, 323] on div "Ingresar el nro" at bounding box center [784, 334] width 511 height 24
click at [666, 648] on button "Crear" at bounding box center [656, 638] width 65 height 30
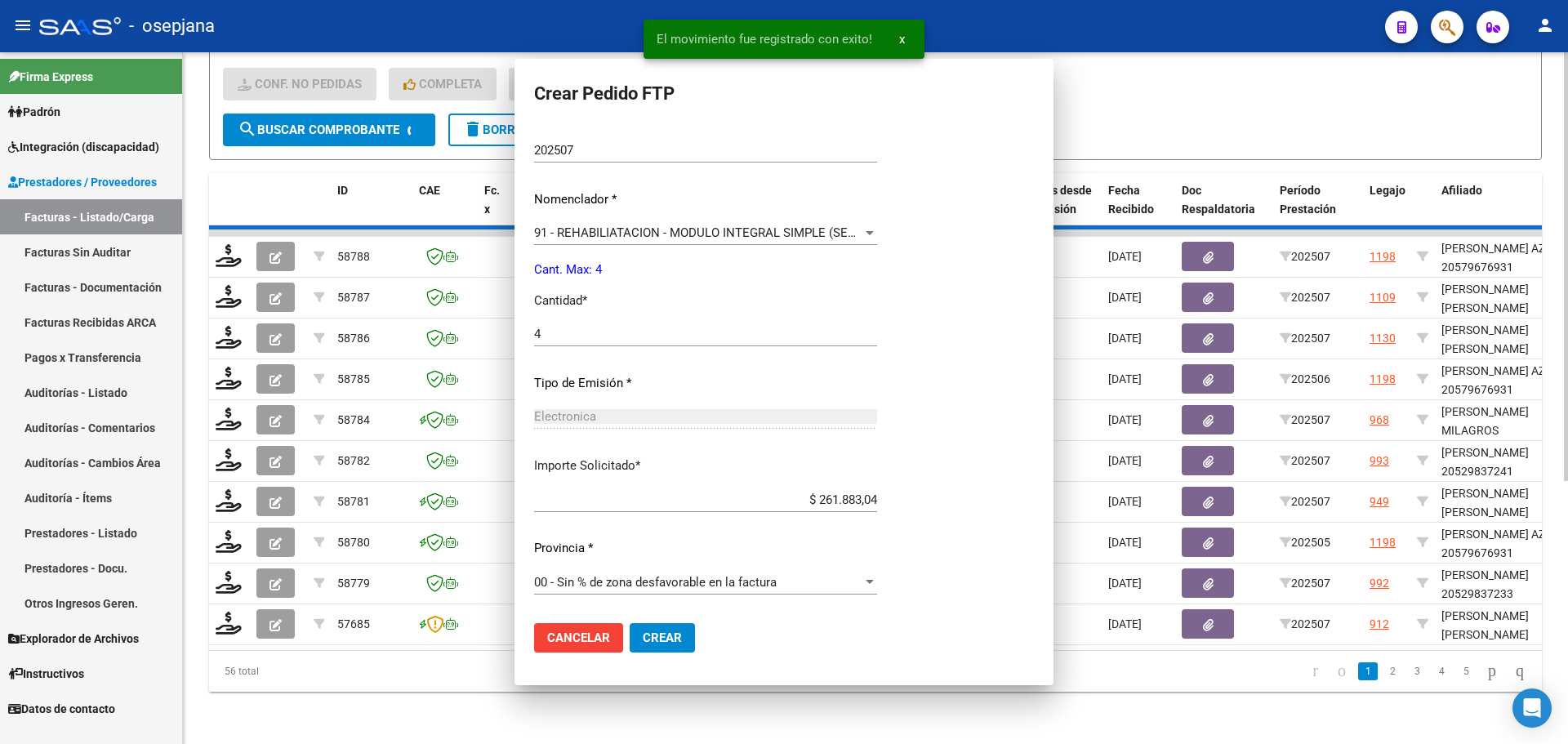
scroll to position [473, 0]
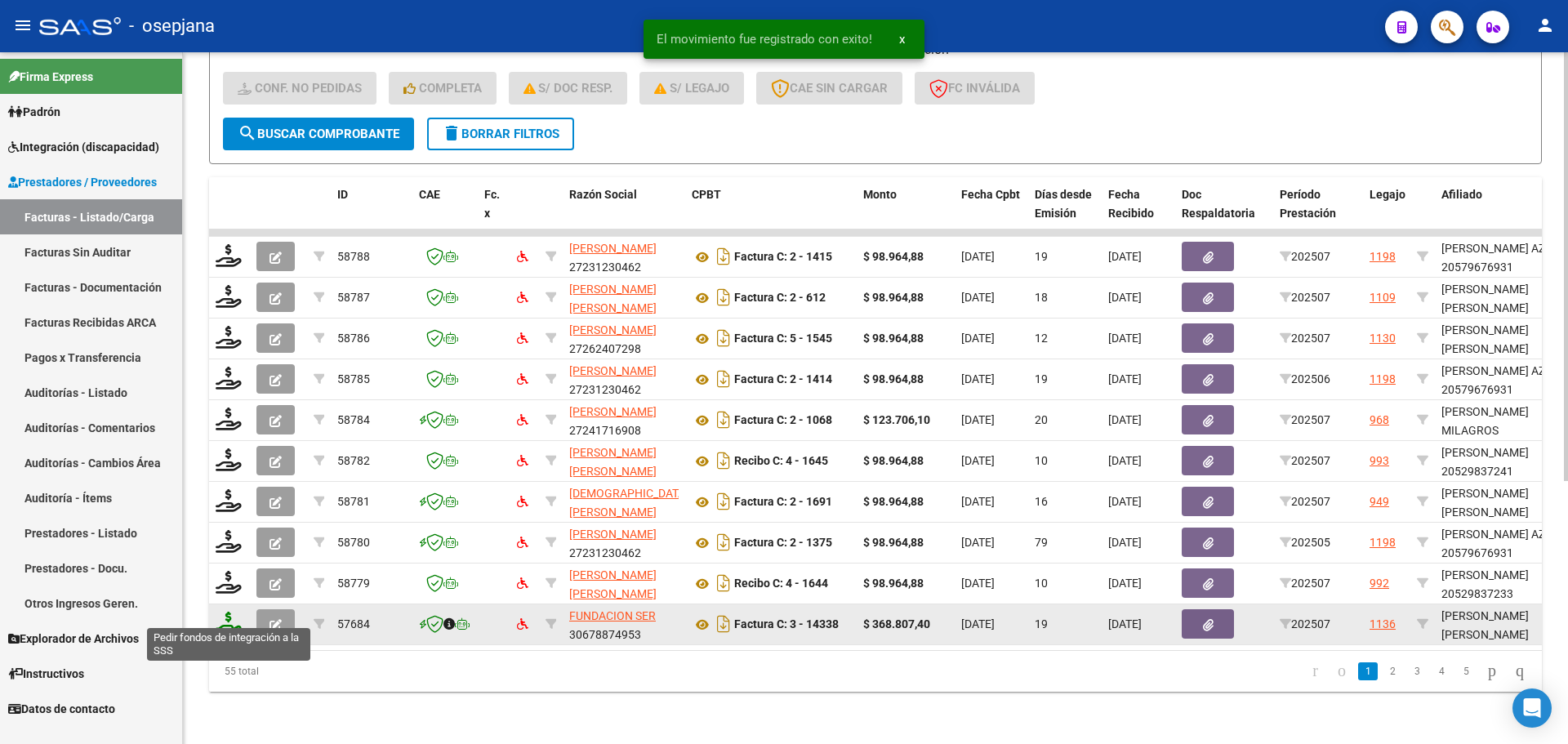
click at [227, 614] on icon at bounding box center [228, 622] width 26 height 23
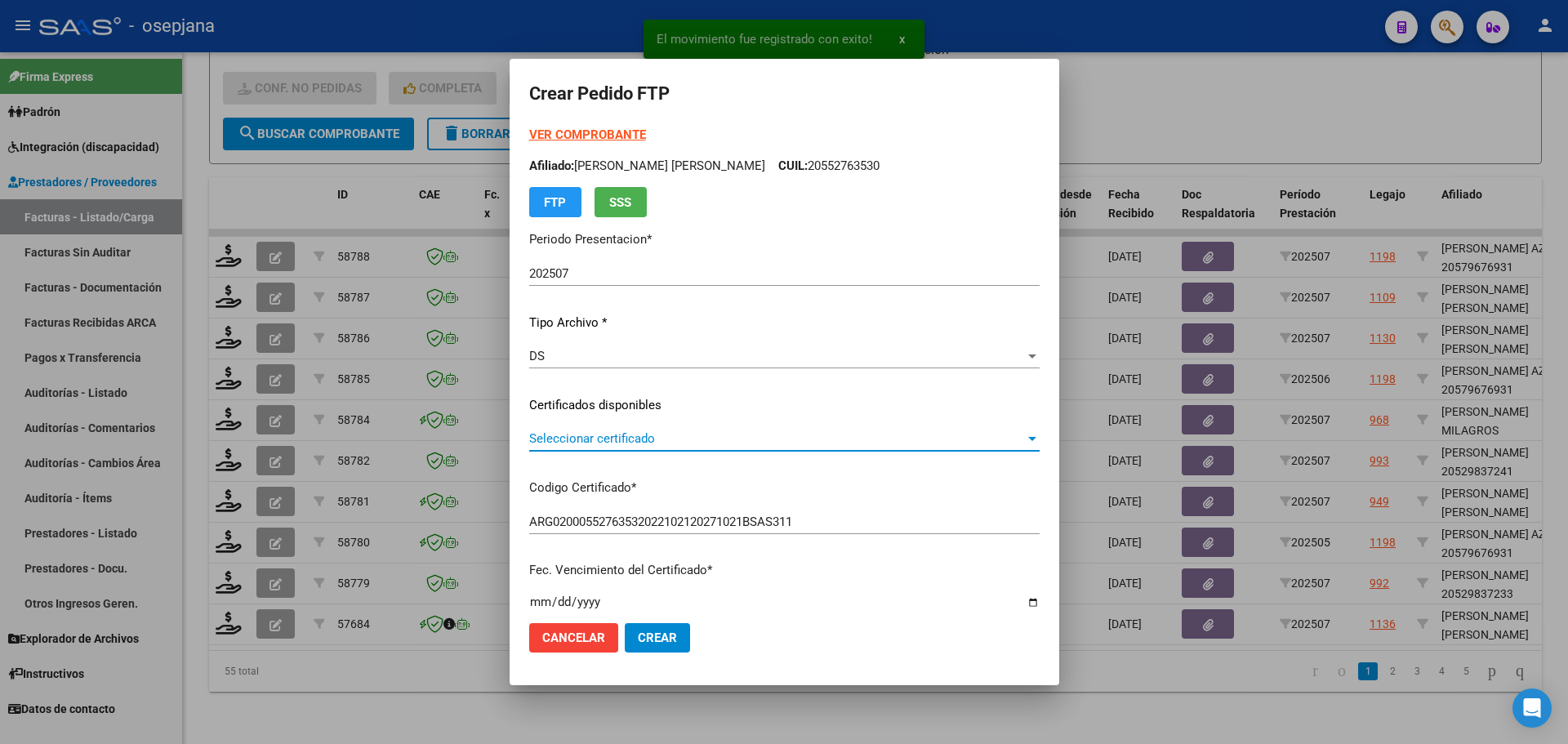
click at [757, 438] on span "Seleccionar certificado" at bounding box center [776, 438] width 496 height 15
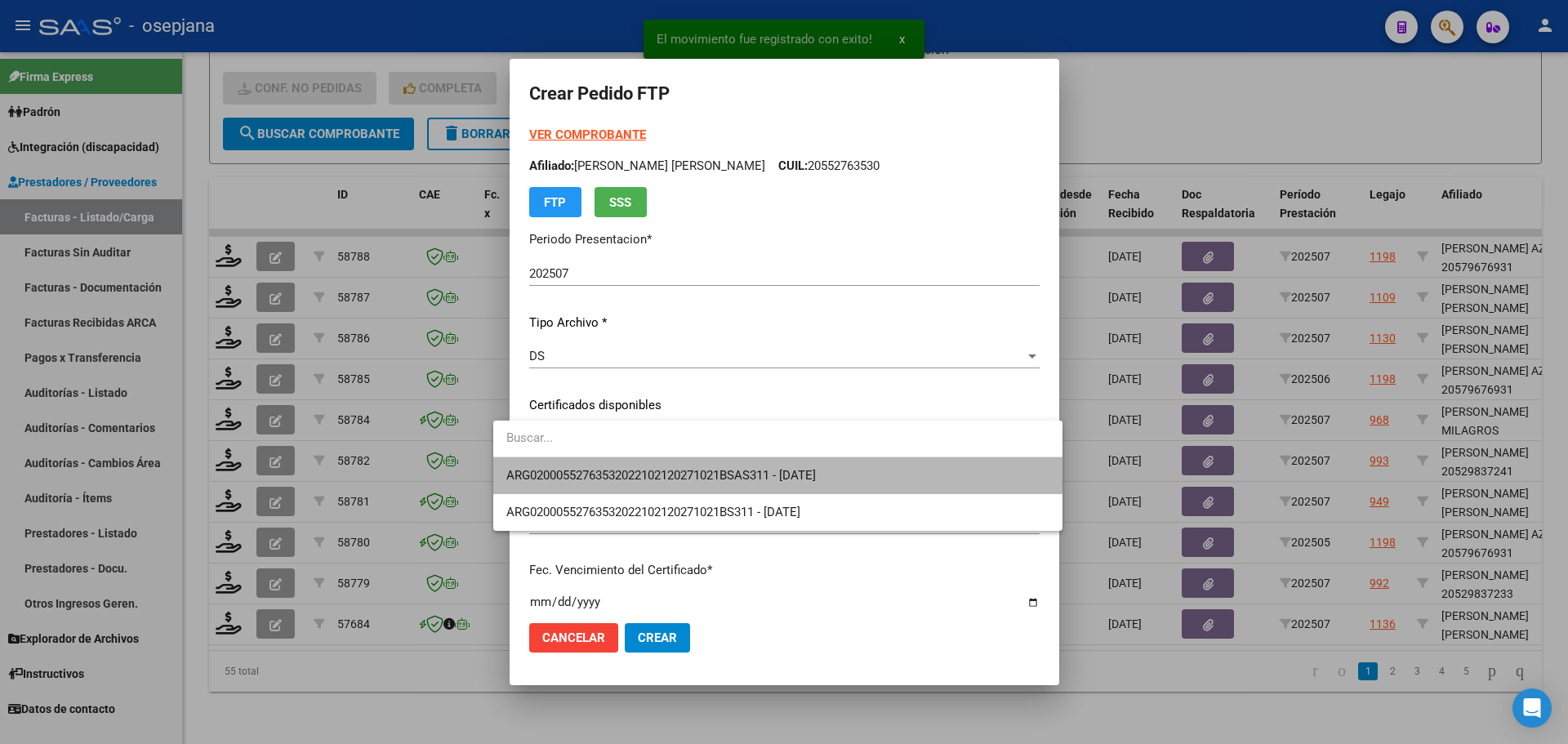
click at [756, 467] on span "ARG02000552763532022102120271021BSAS311 - [DATE]" at bounding box center [777, 476] width 543 height 36
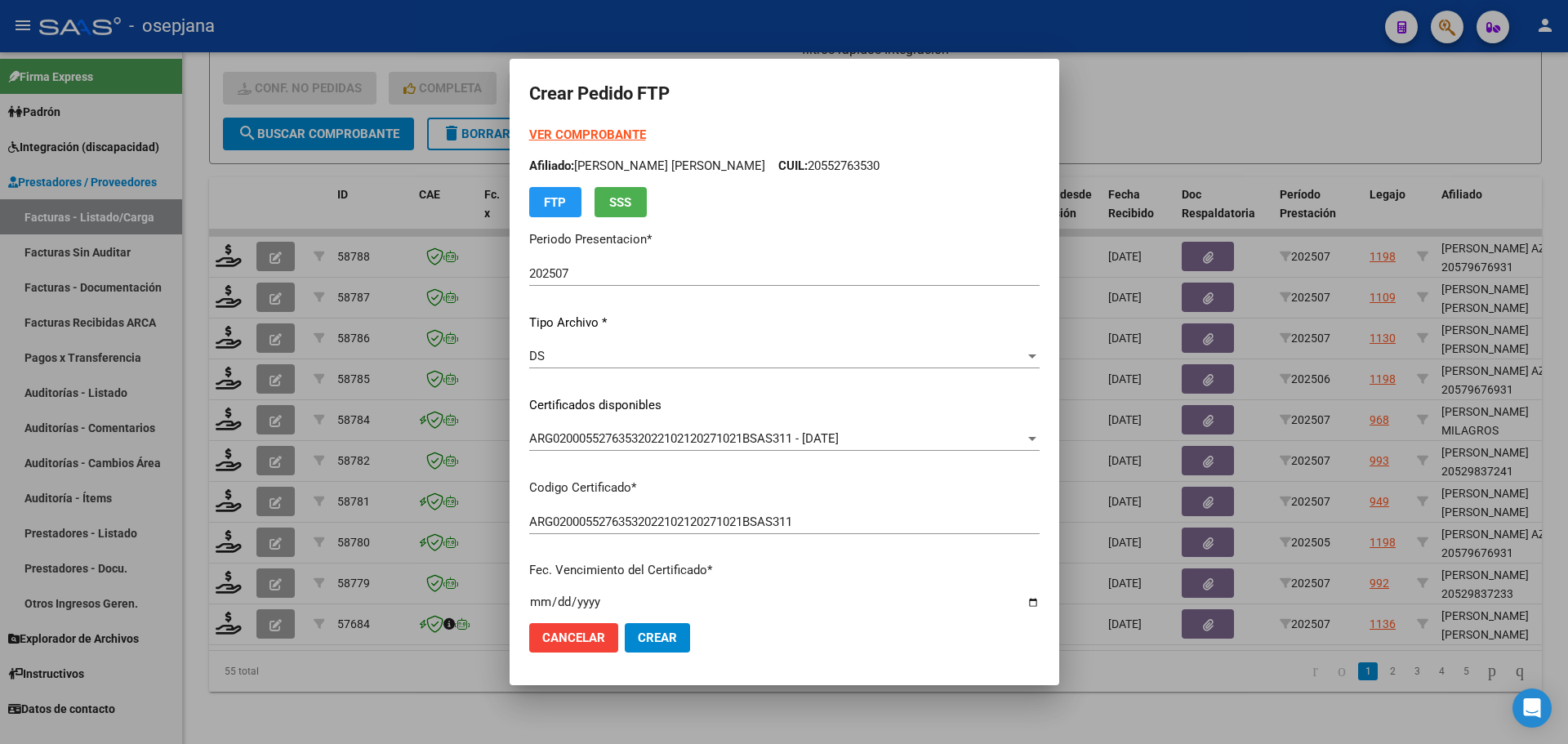
click at [568, 127] on div "VER COMPROBANTE ARCA Padrón Afiliado: GARCIA ALVARIZA ALEJO SEBASTIAN CUIL: 205…" at bounding box center [784, 171] width 511 height 91
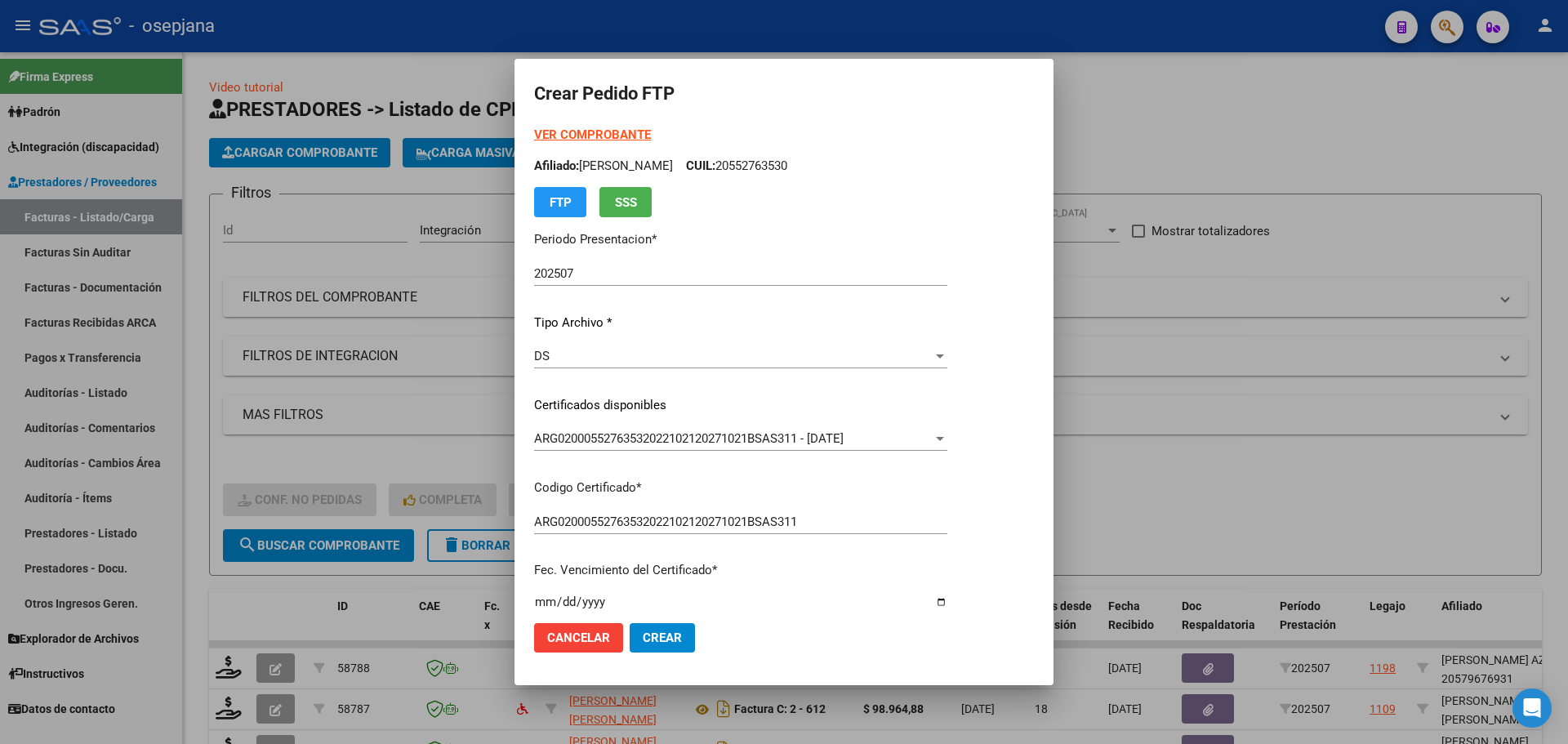
scroll to position [424, 0]
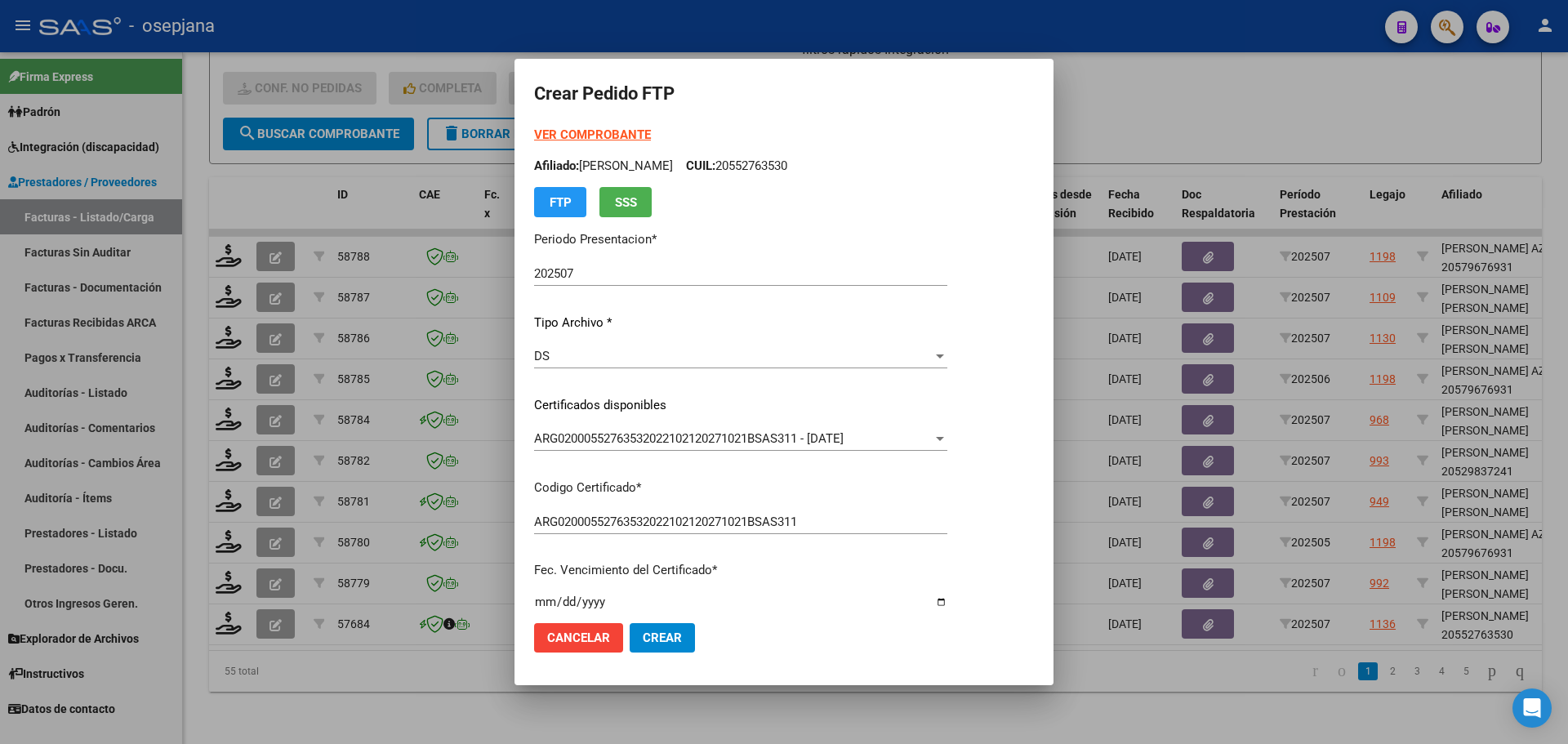
click at [568, 132] on strong "VER COMPROBANTE" at bounding box center [592, 135] width 116 height 15
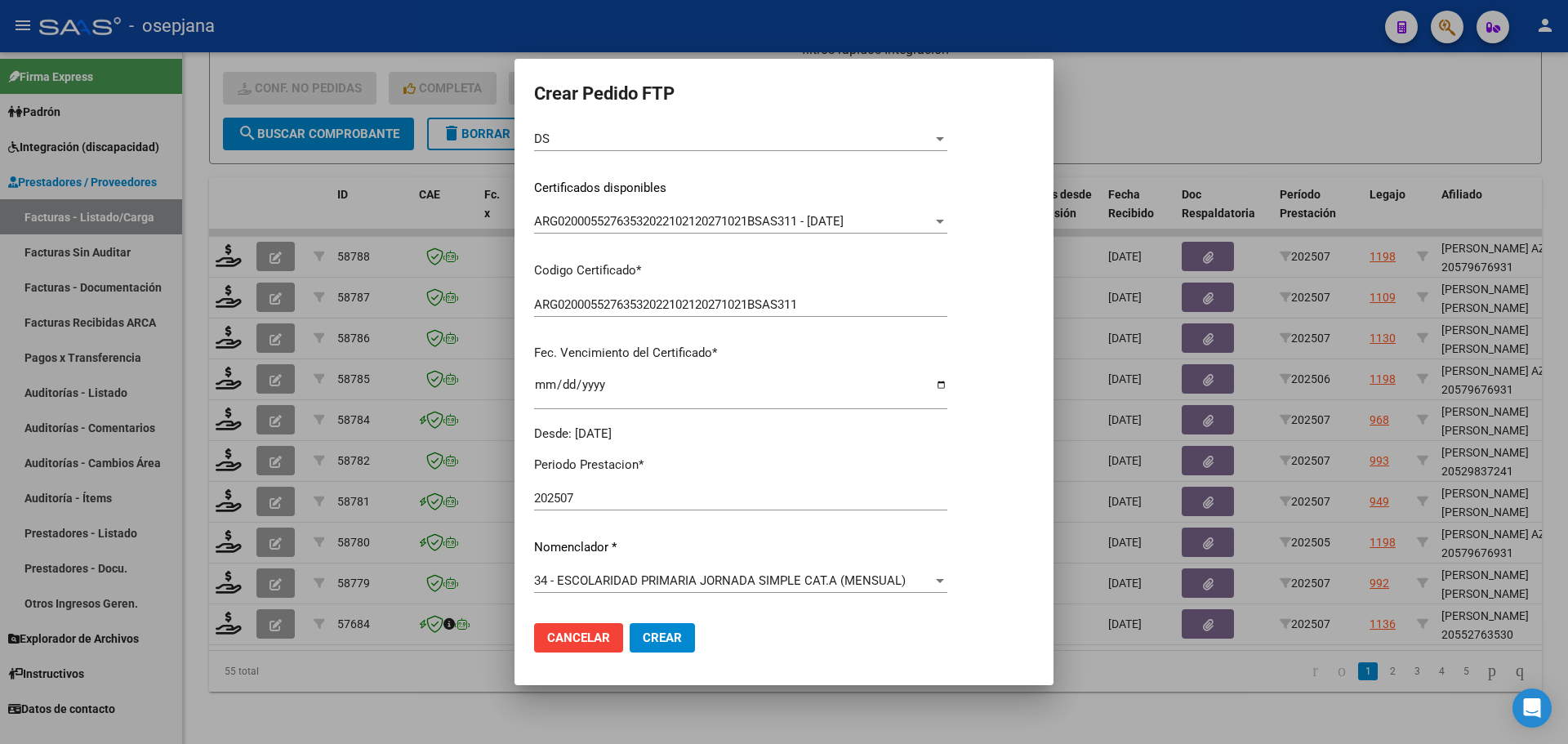
scroll to position [408, 0]
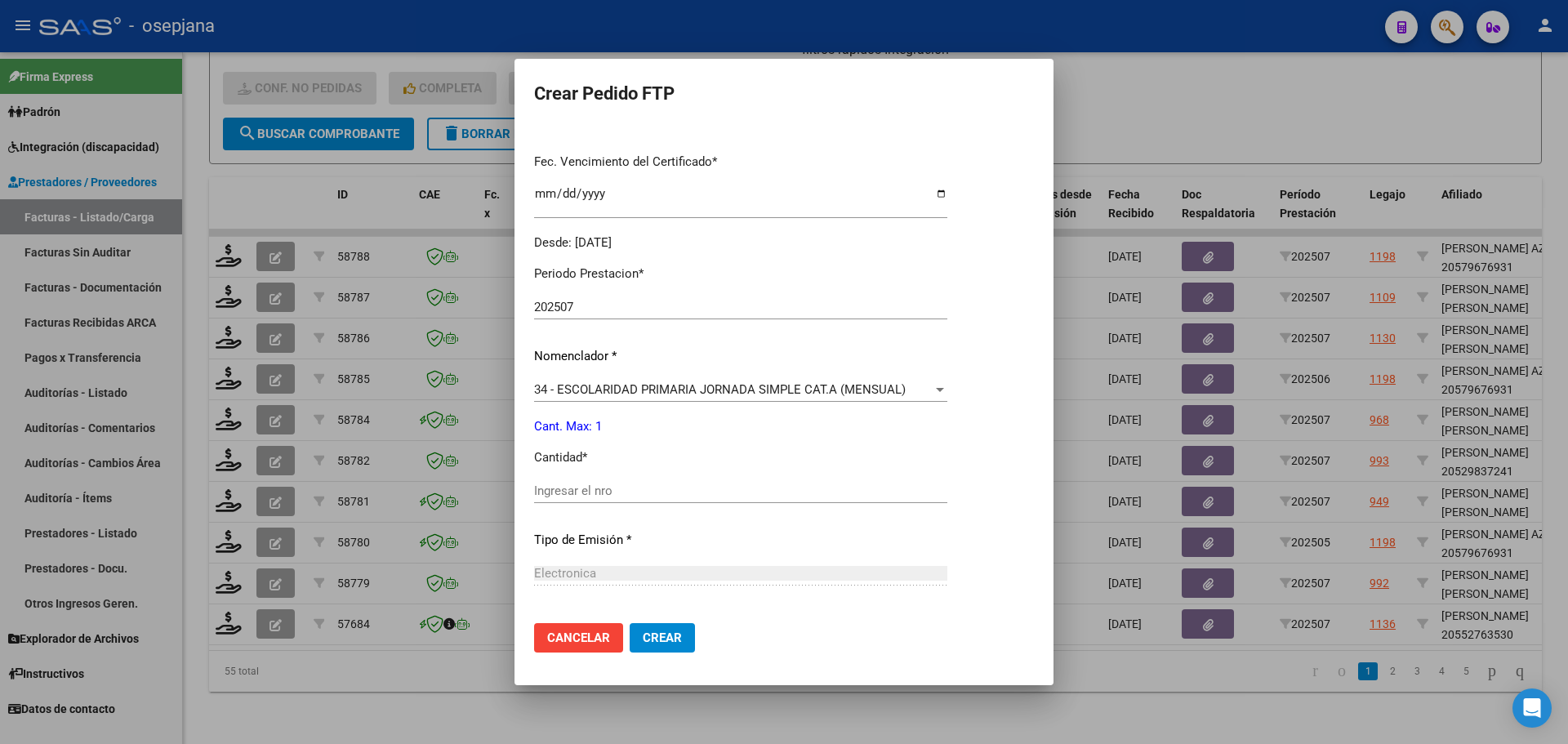
click at [534, 495] on input "Ingresar el nro" at bounding box center [741, 491] width 413 height 15
type input "1"
click at [650, 640] on span "Crear" at bounding box center [662, 637] width 39 height 15
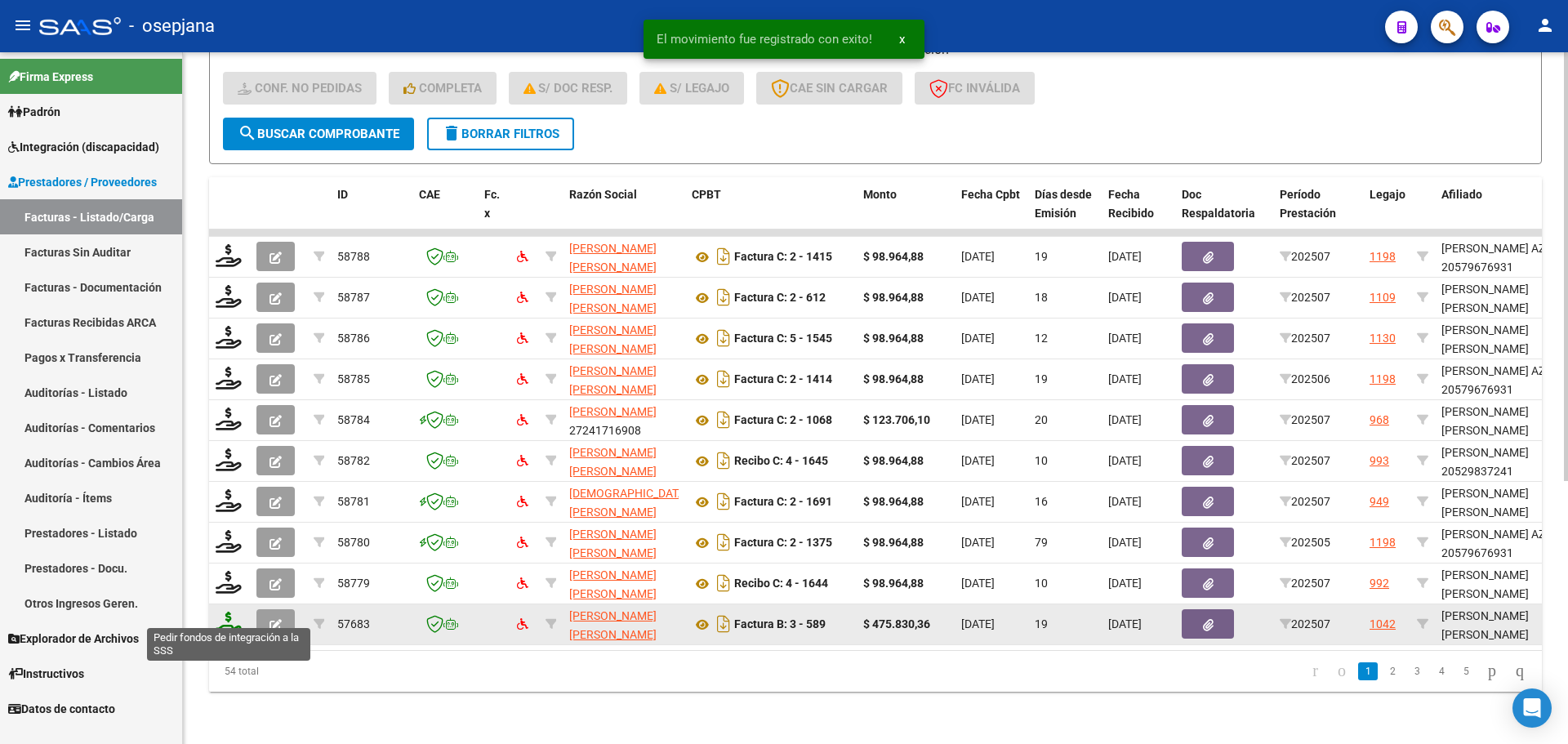
click at [228, 611] on icon at bounding box center [228, 622] width 26 height 23
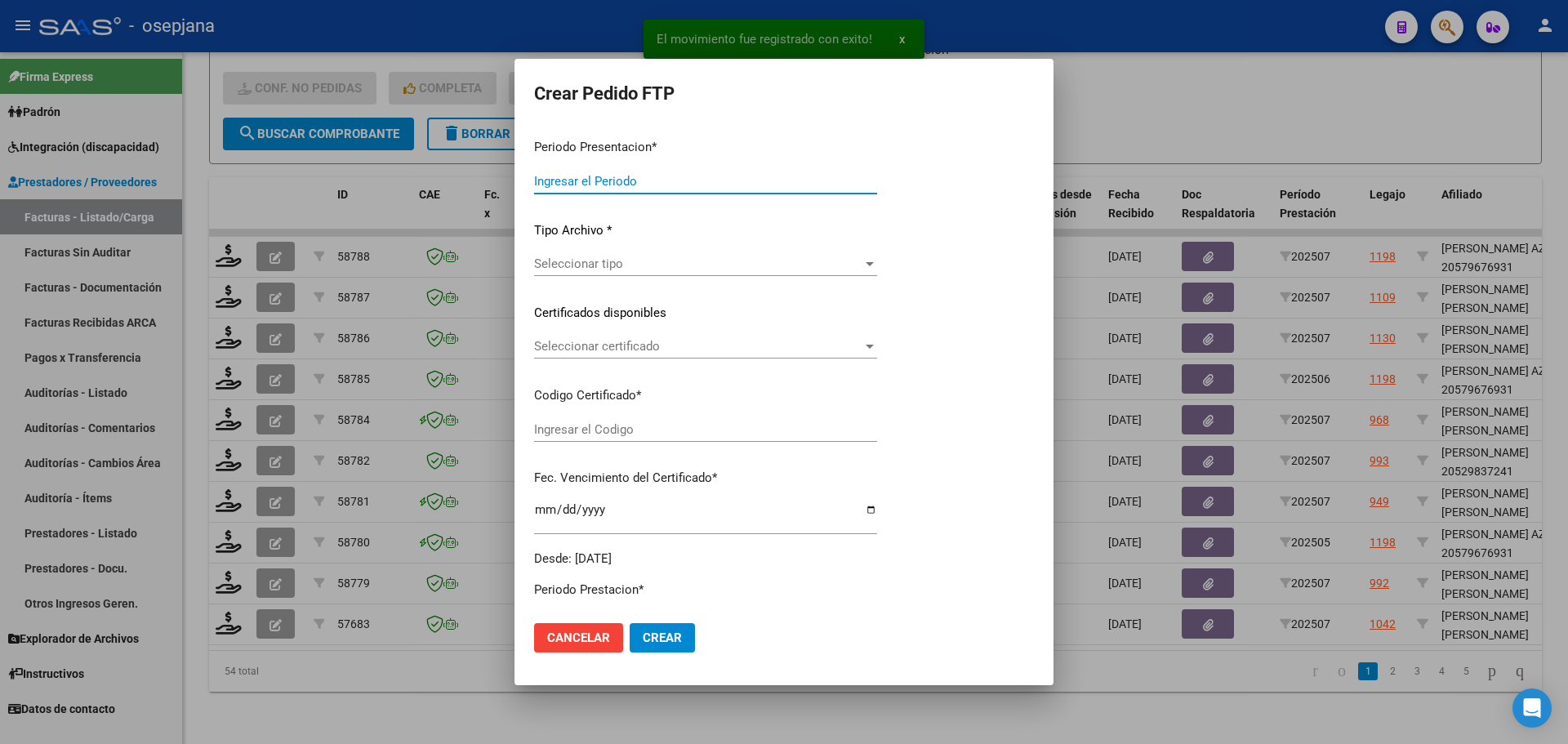
type input "202507"
type input "$ 475.830,36"
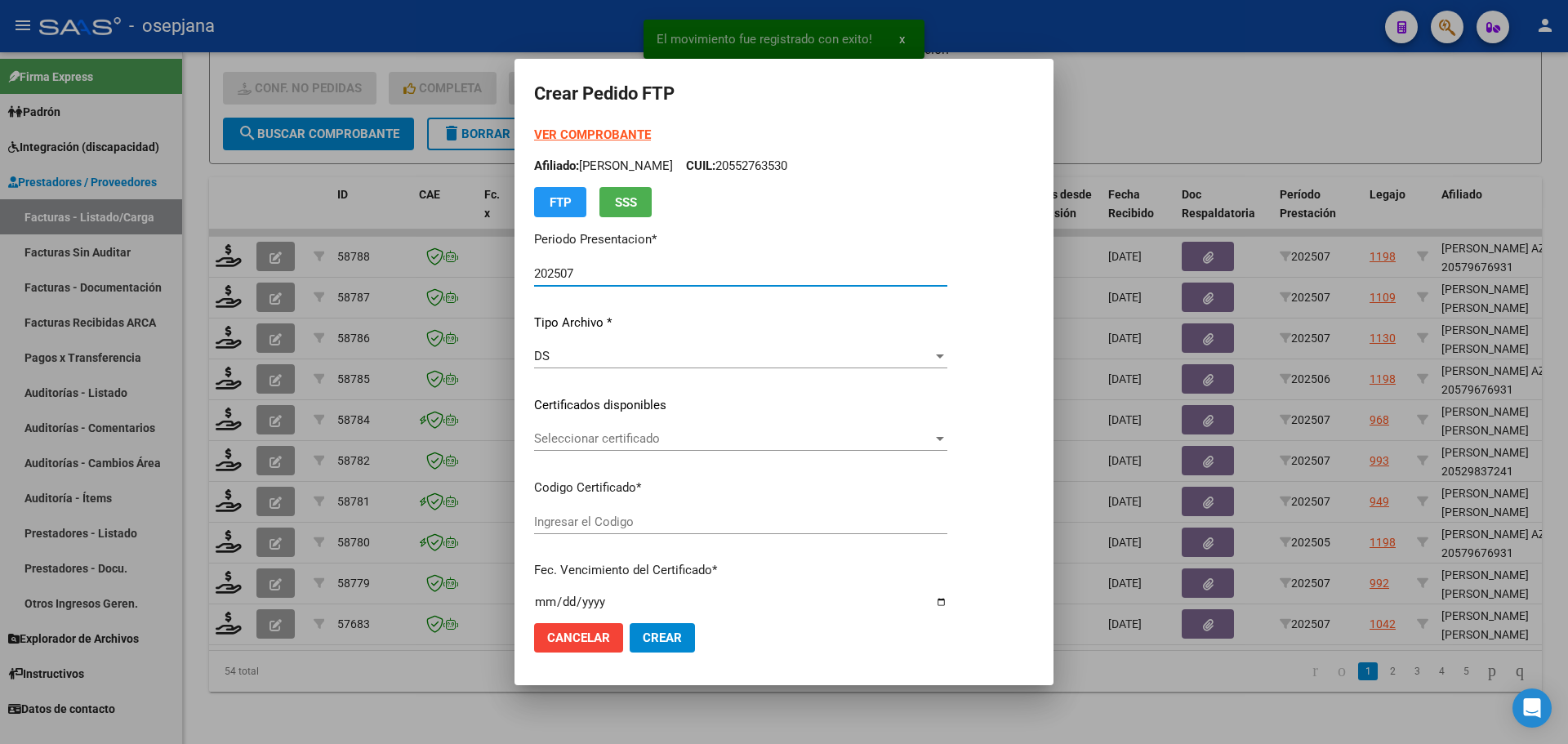
type input "ARG02000555130482020022620250226BSAS313"
type input "[DATE]"
click at [672, 437] on span "Seleccionar certificado" at bounding box center [733, 438] width 399 height 15
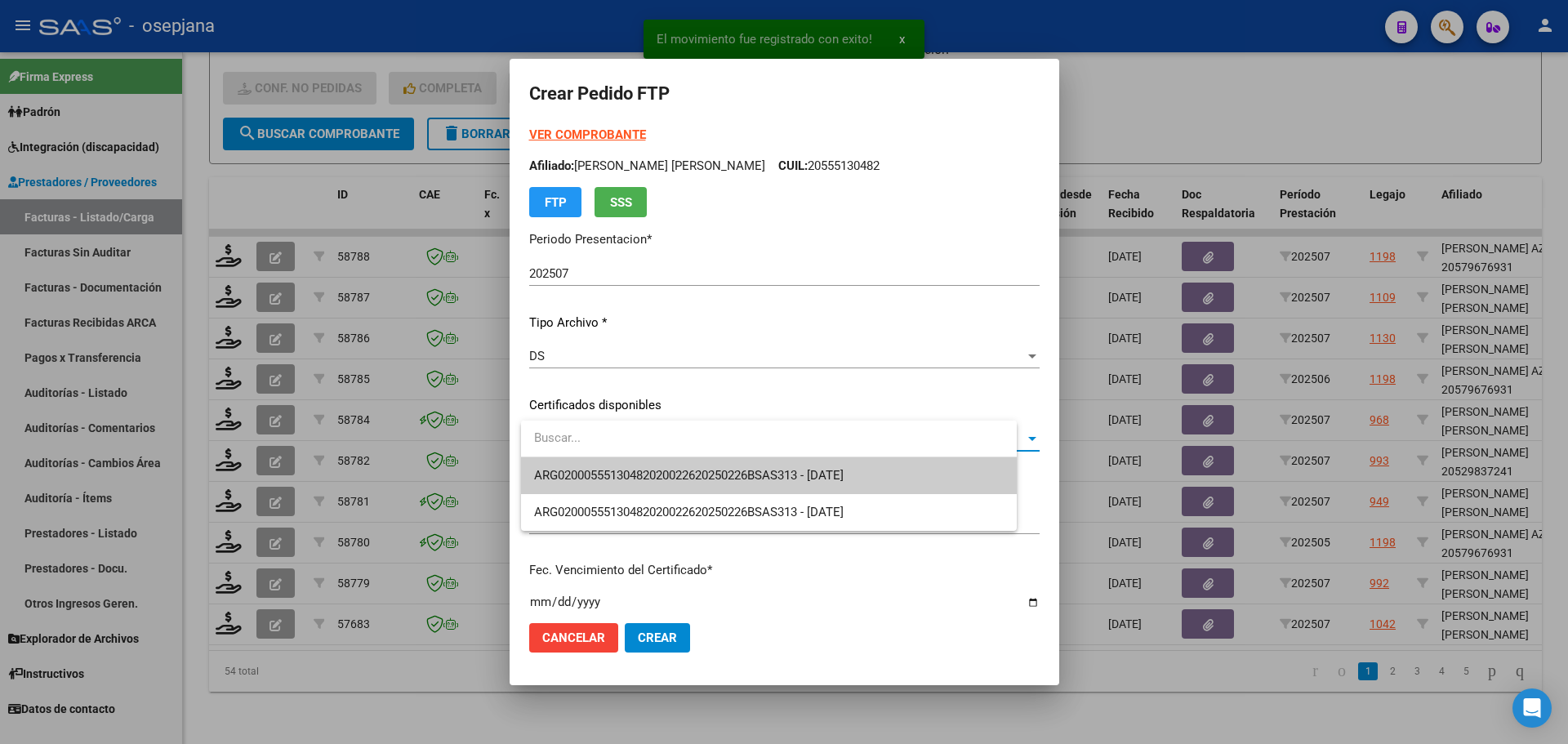
click at [675, 470] on span "ARG02000555130482020022620250226BSAS313 - [DATE]" at bounding box center [688, 475] width 309 height 15
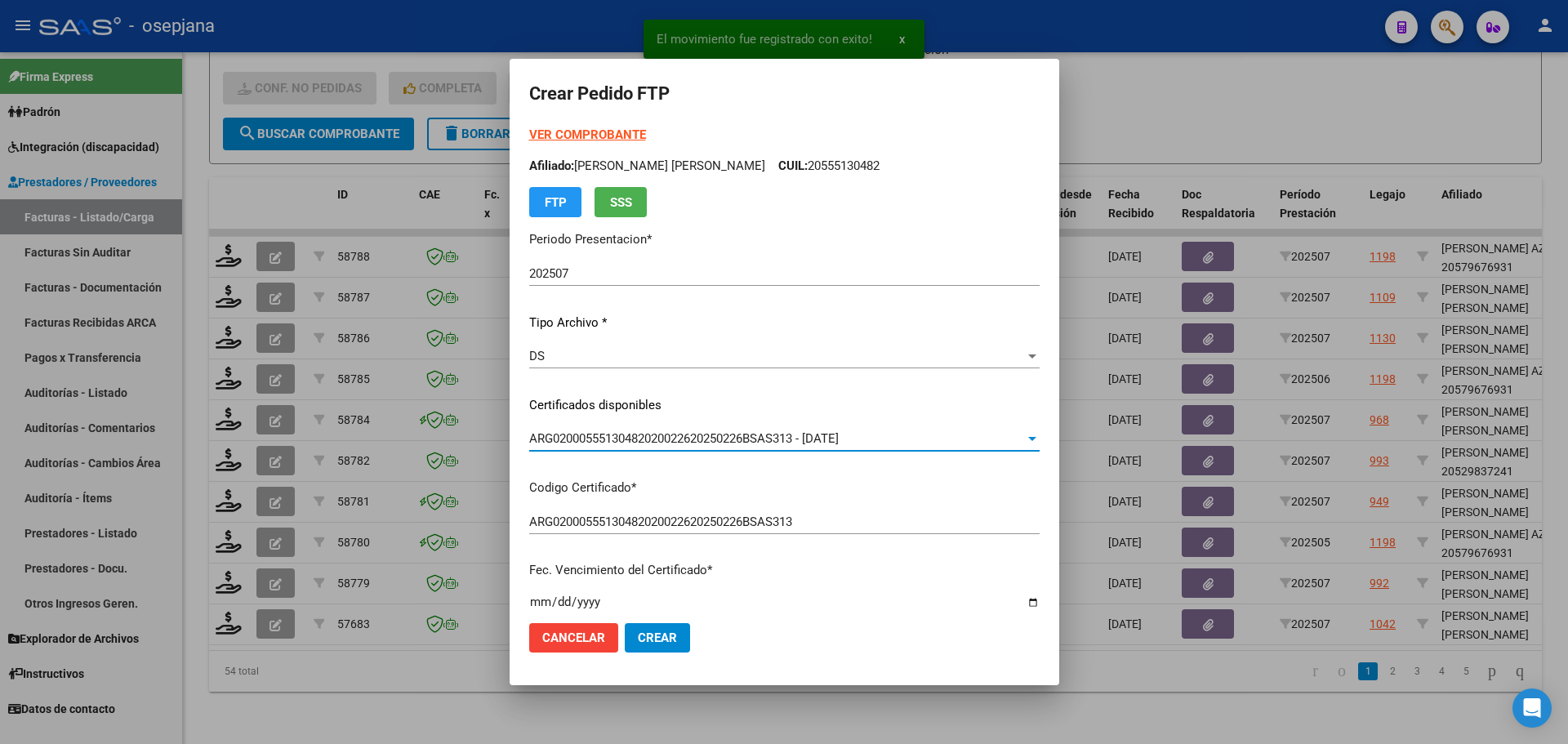
click at [617, 128] on div "VER COMPROBANTE ARCA [PERSON_NAME] Afiliado: [PERSON_NAME] [PERSON_NAME] CUIL: …" at bounding box center [784, 171] width 511 height 91
click at [616, 129] on strong "VER COMPROBANTE" at bounding box center [587, 135] width 116 height 15
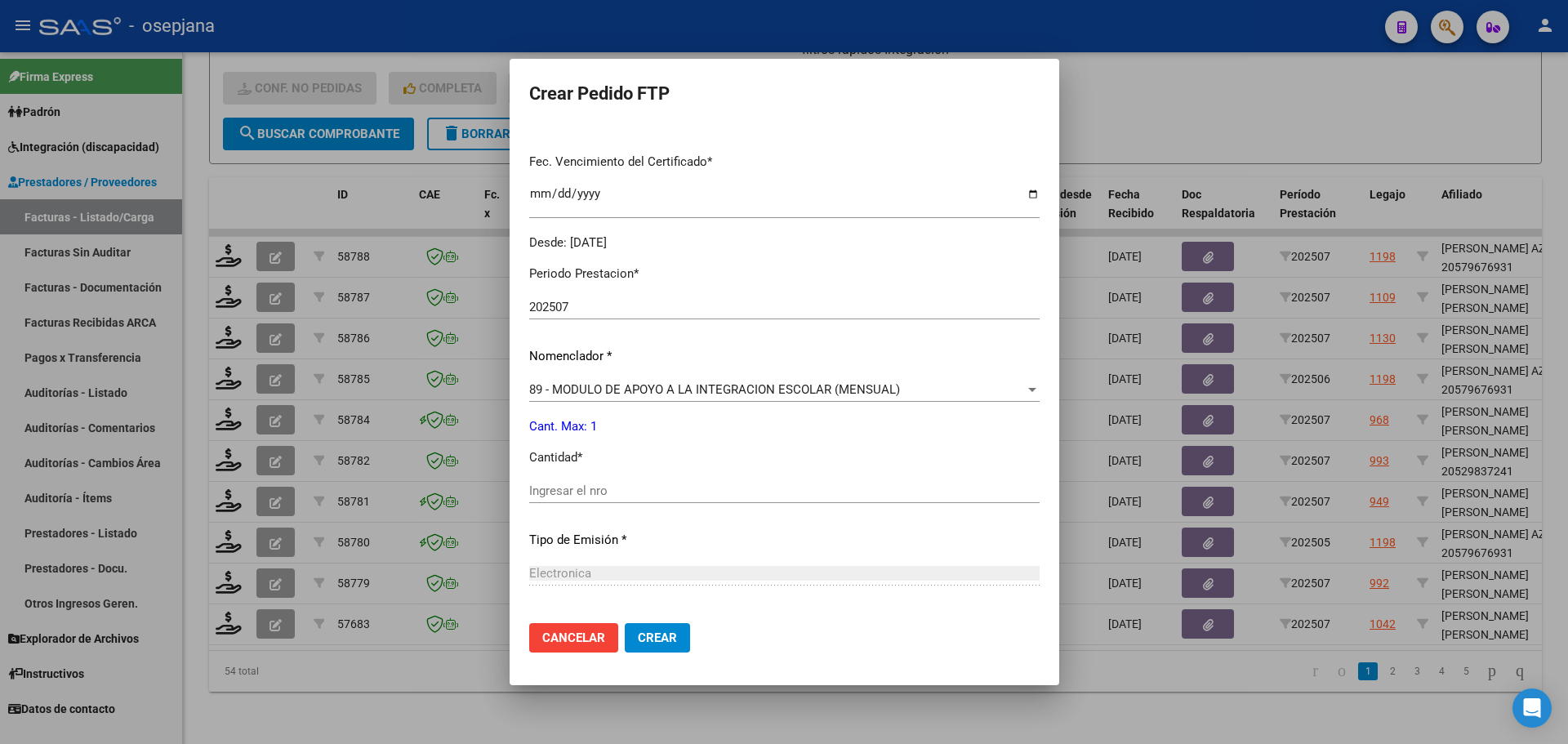
click at [584, 493] on input "Ingresar el nro" at bounding box center [784, 491] width 511 height 15
type input "1"
click at [660, 652] on button "Crear" at bounding box center [656, 638] width 65 height 30
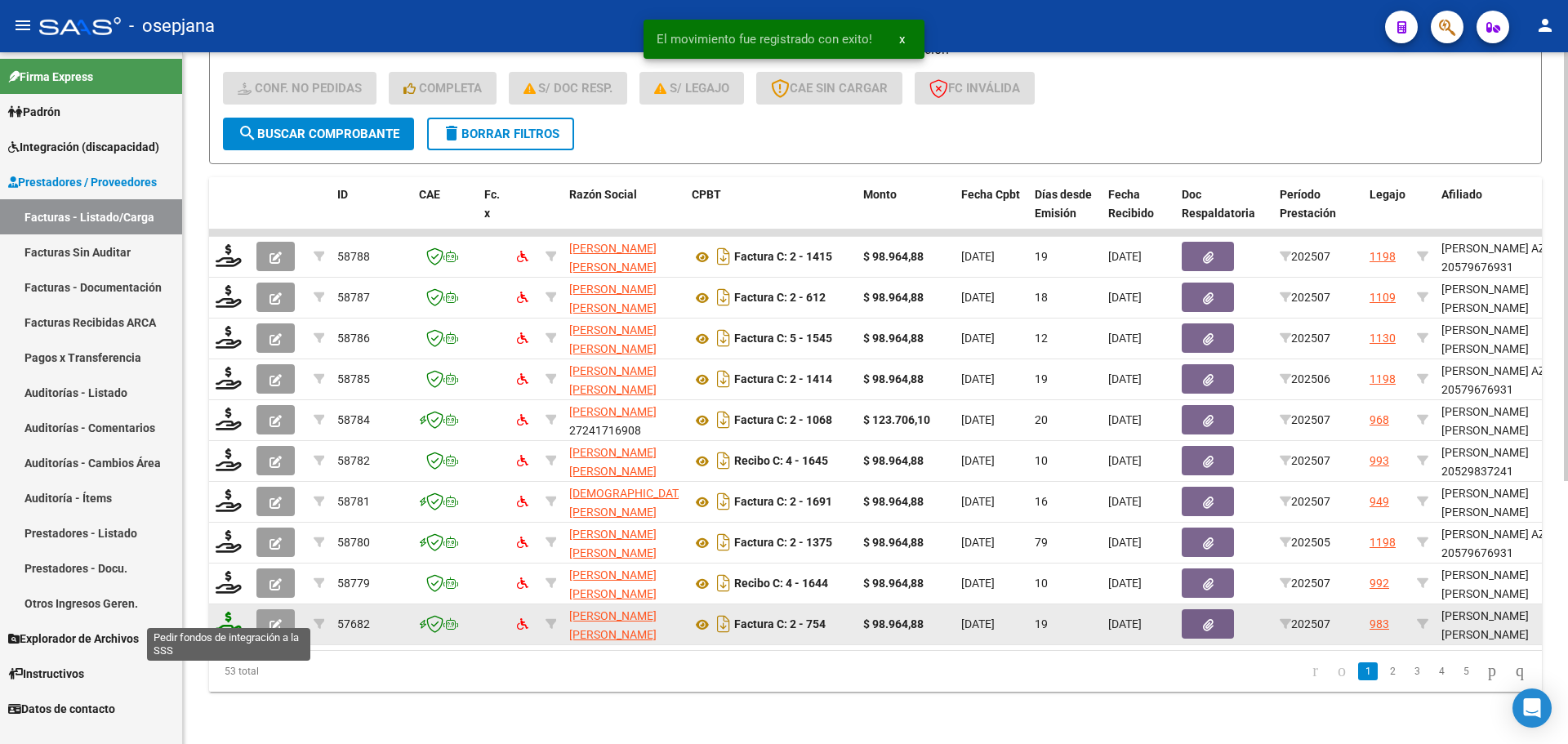
click at [227, 611] on icon at bounding box center [228, 622] width 26 height 23
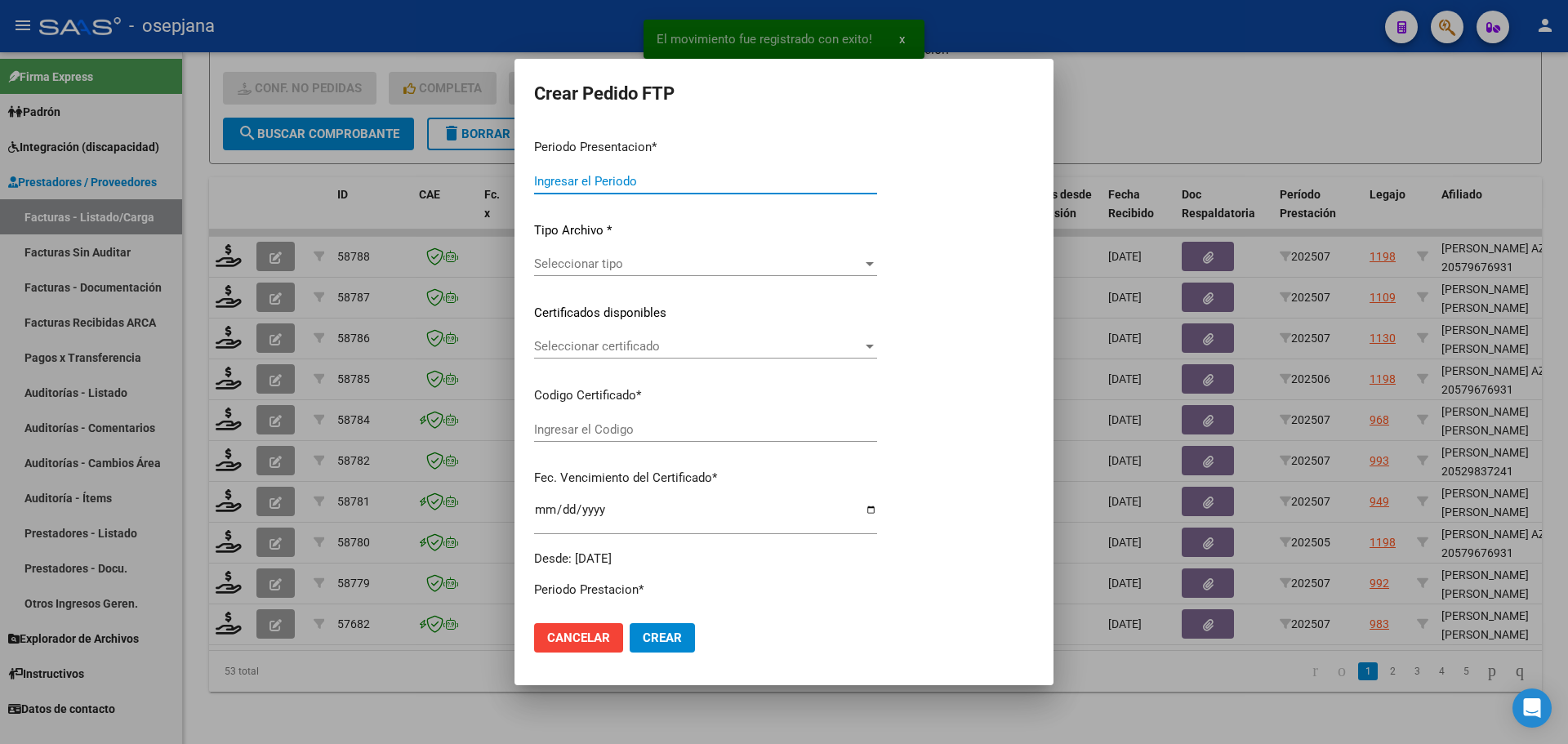
type input "202507"
type input "$ 98.964,88"
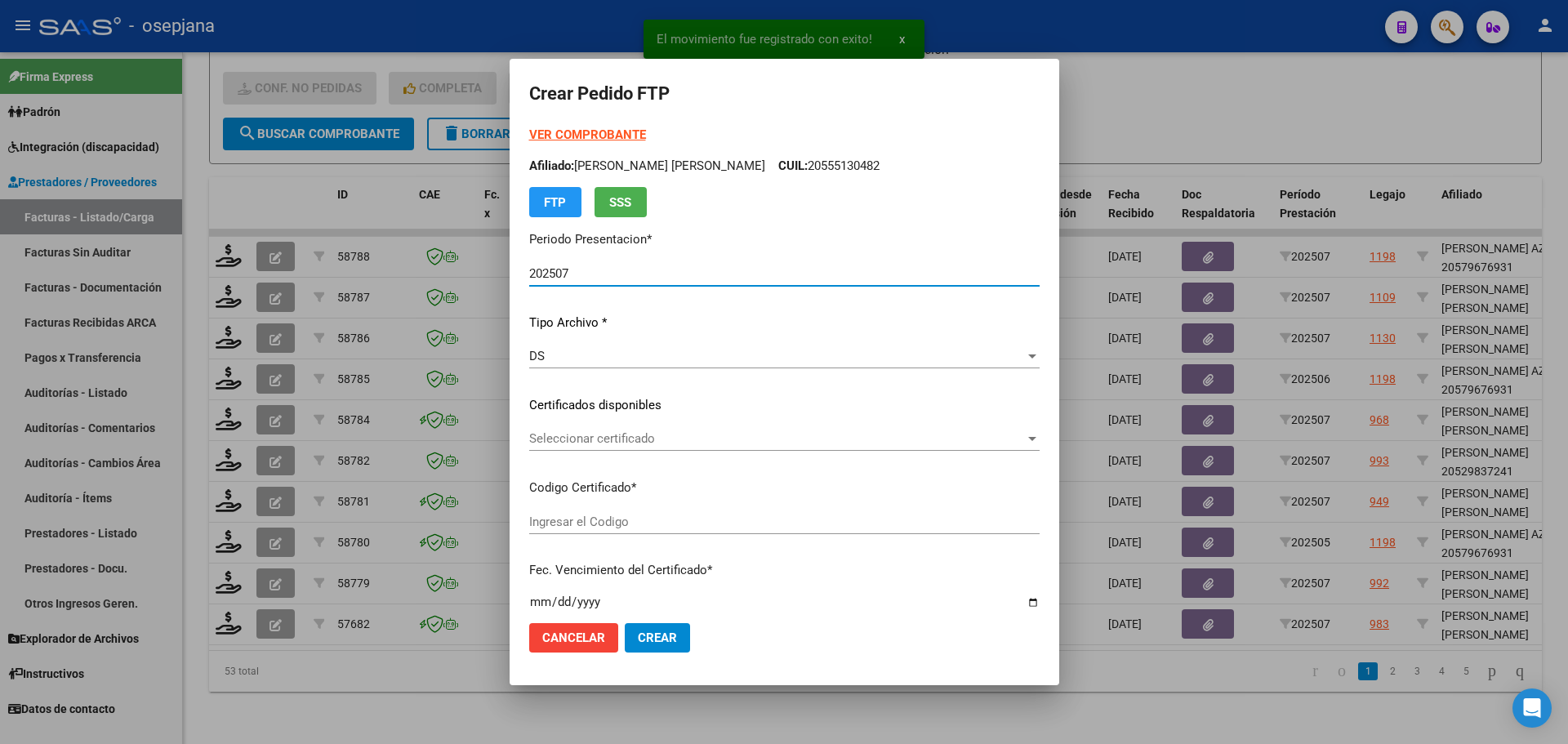
type input "ARG02000549588192025063020300630BSAS313"
type input "[DATE]"
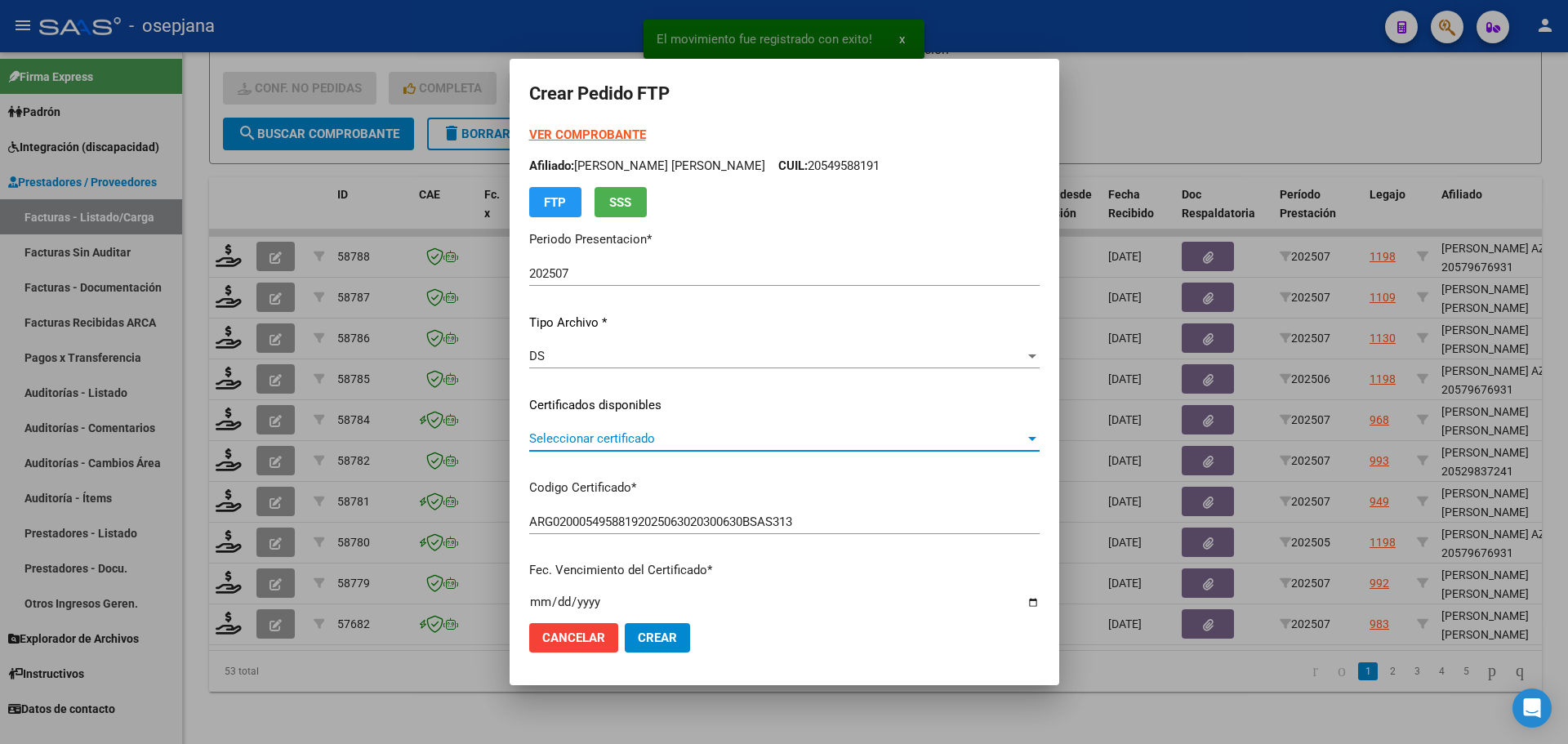
click at [652, 432] on span "Seleccionar certificado" at bounding box center [776, 438] width 496 height 15
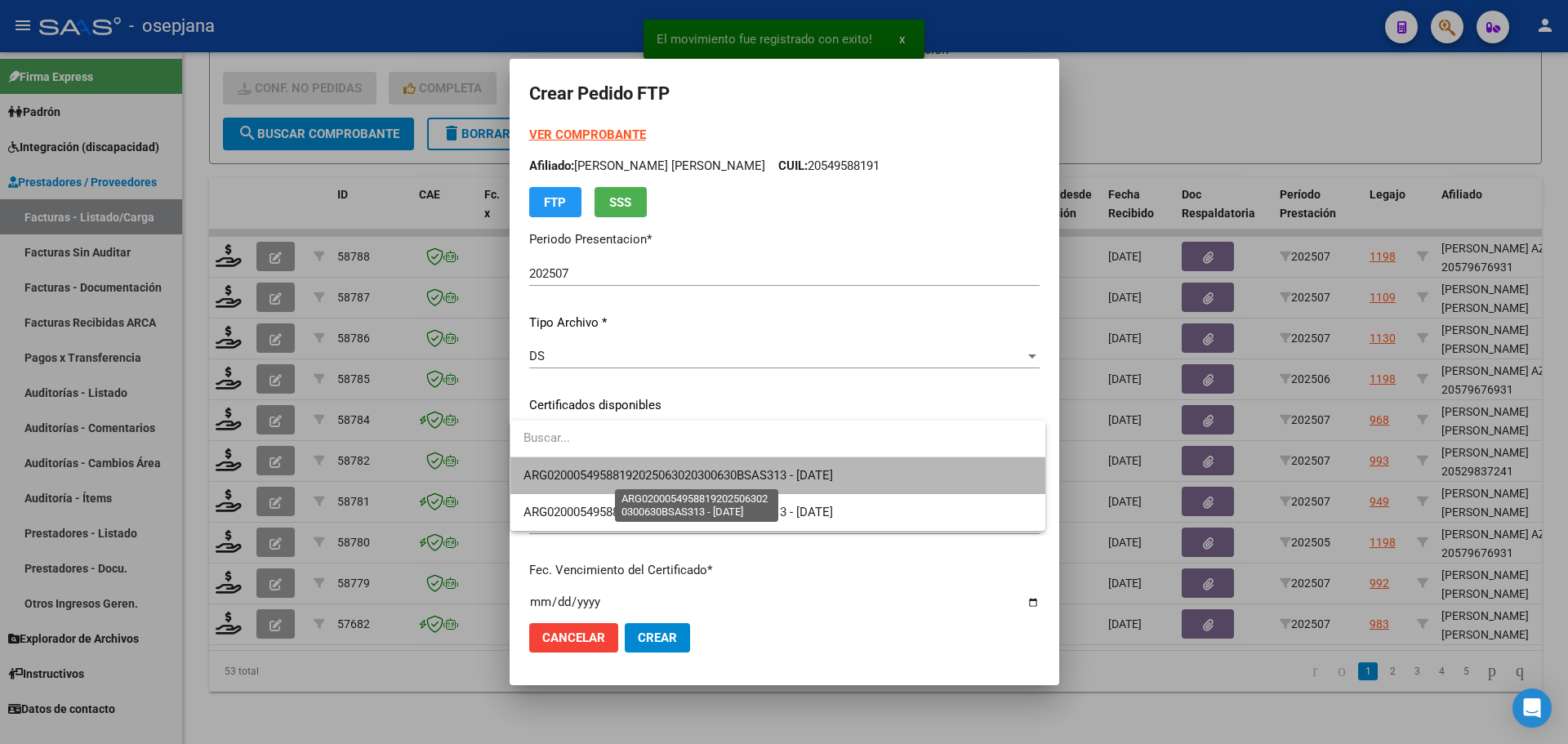
click at [649, 468] on span "ARG02000549588192025063020300630BSAS313 - [DATE]" at bounding box center [678, 475] width 309 height 15
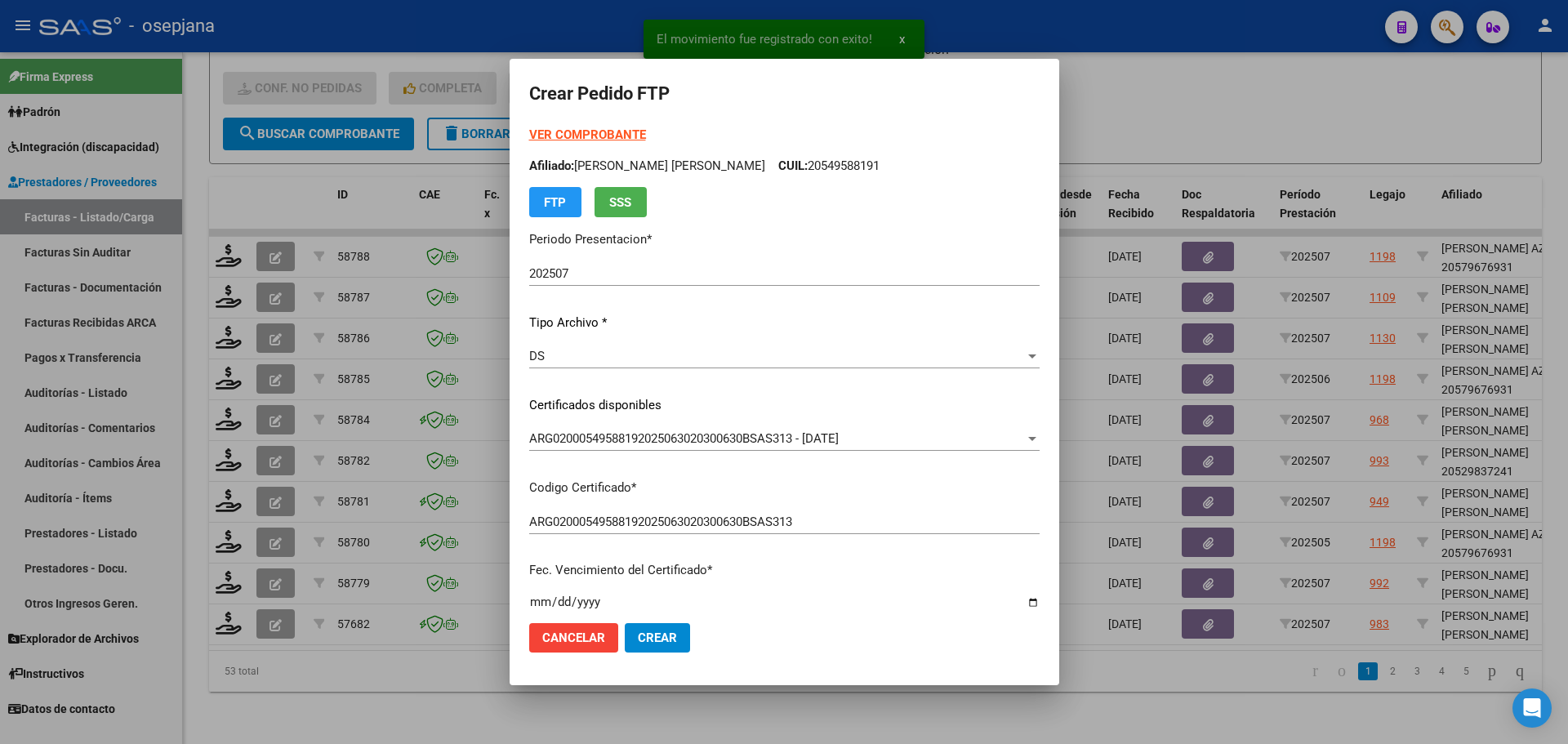
click at [585, 139] on strong "VER COMPROBANTE" at bounding box center [587, 135] width 116 height 15
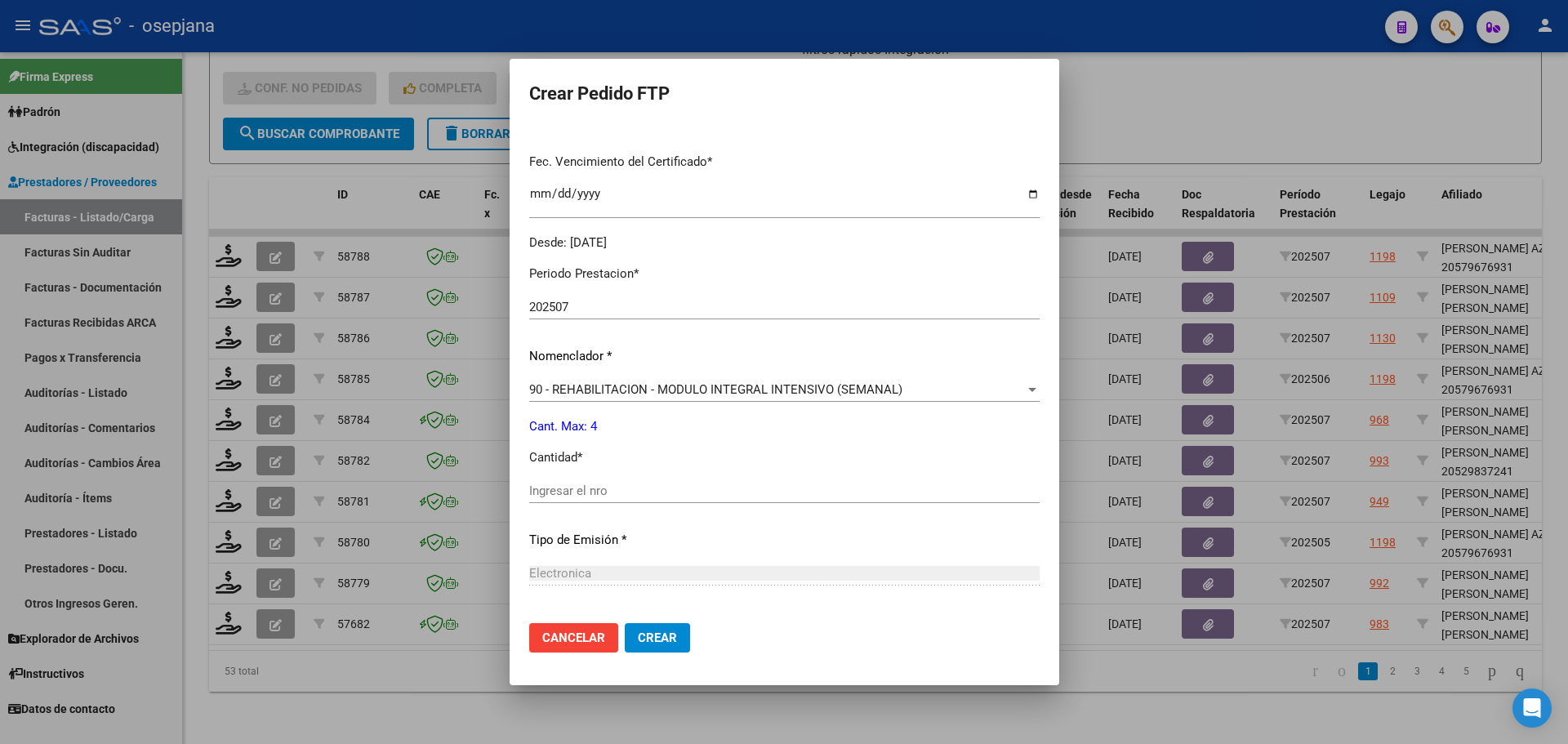
click at [557, 484] on input "Ingresar el nro" at bounding box center [784, 491] width 511 height 15
type input "4"
click at [662, 635] on span "Crear" at bounding box center [657, 637] width 39 height 15
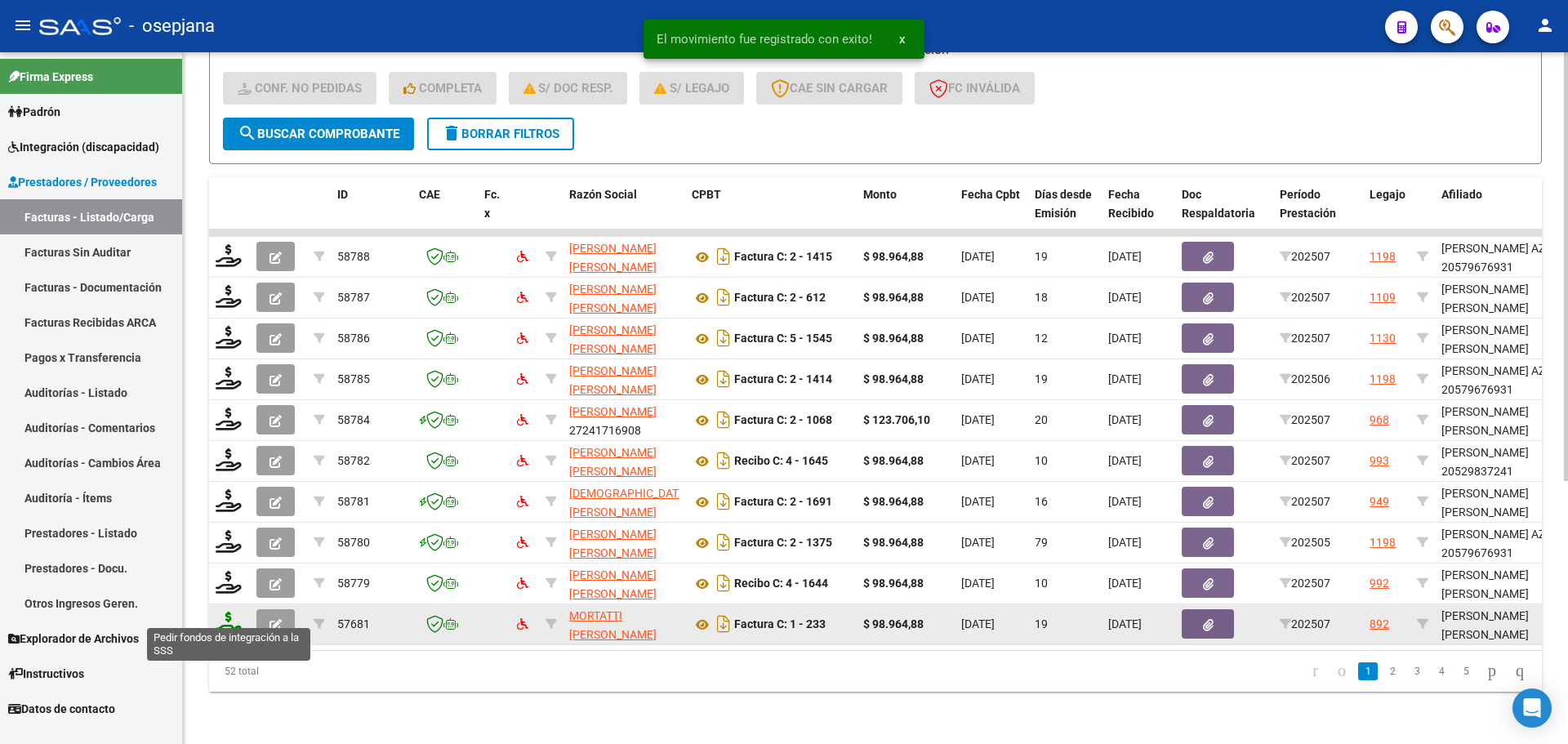
click at [230, 614] on icon at bounding box center [228, 622] width 26 height 23
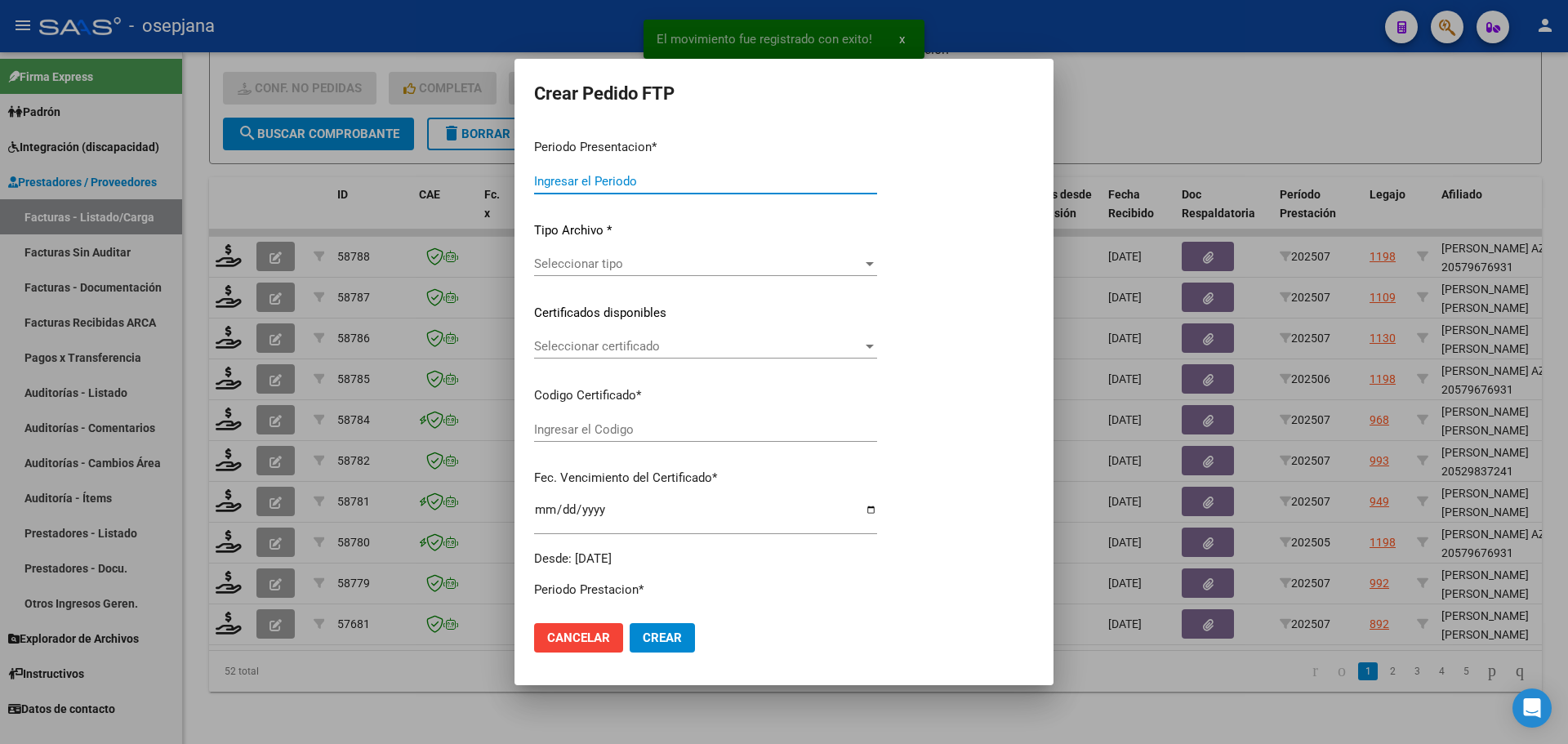
type input "202507"
type input "$ 98.964,88"
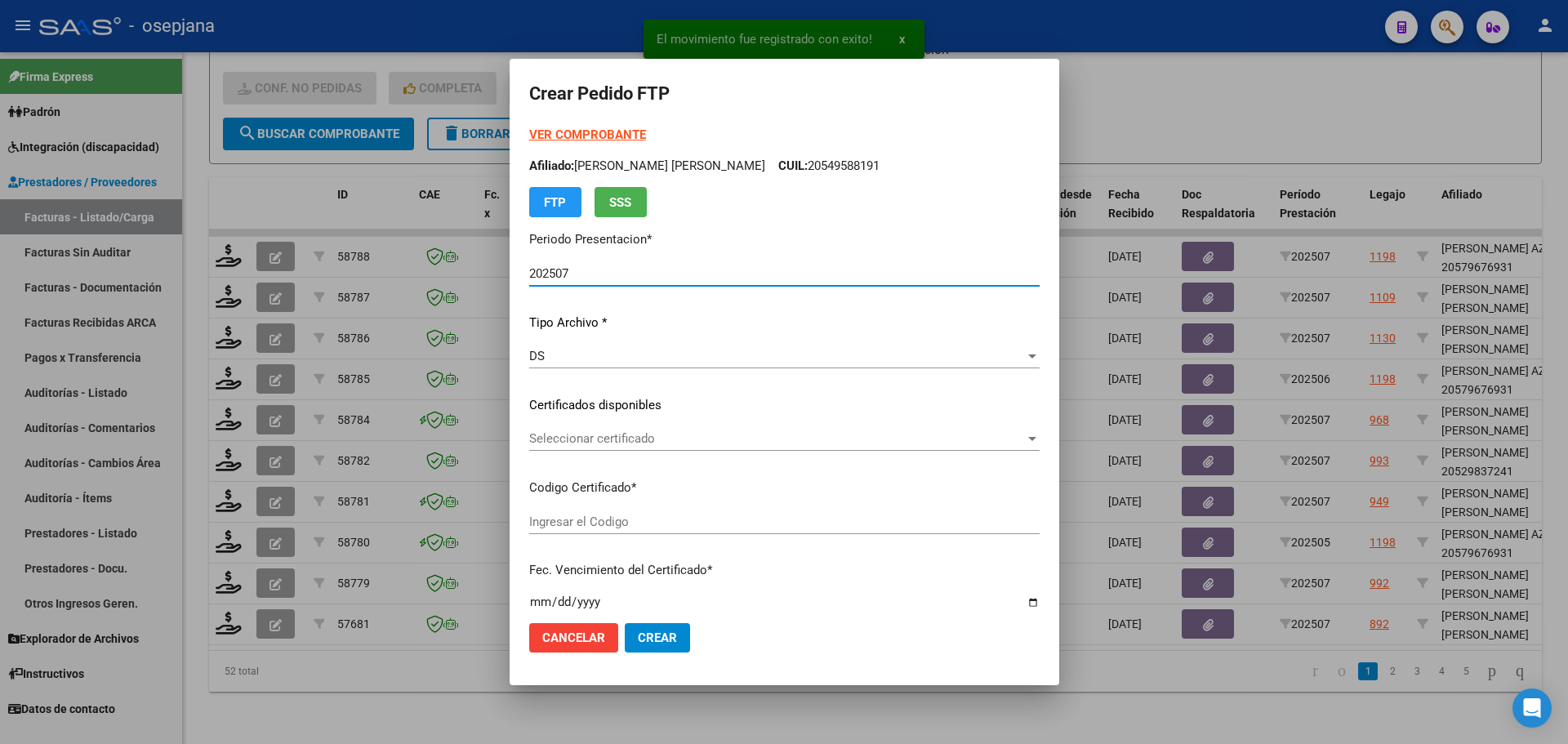
type input "ARG01000562003762023110820281108BUE313"
type input "[DATE]"
click at [694, 434] on span "Seleccionar certificado" at bounding box center [776, 438] width 496 height 15
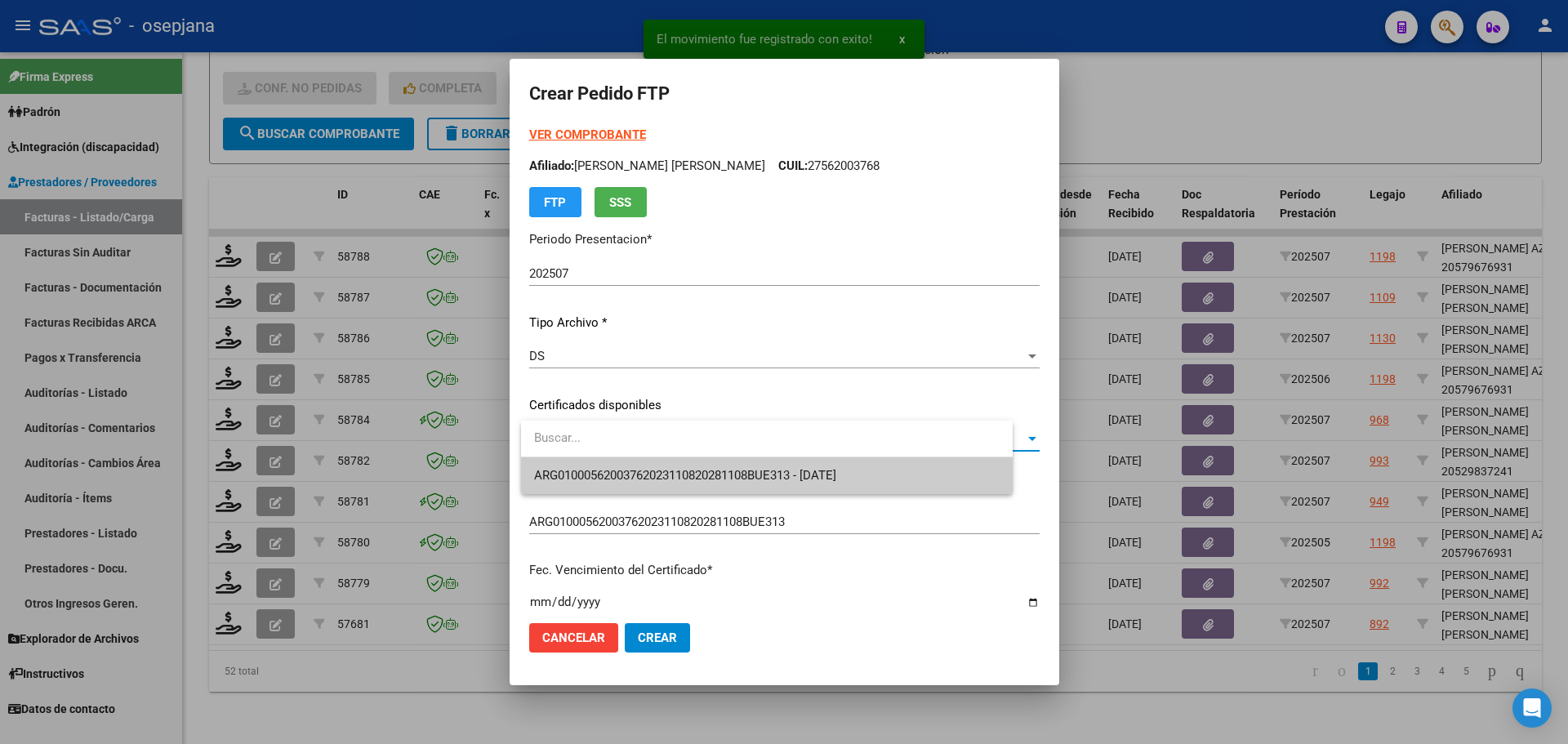
click at [708, 468] on span "ARG01000562003762023110820281108BUE313 - [DATE]" at bounding box center [767, 476] width 465 height 36
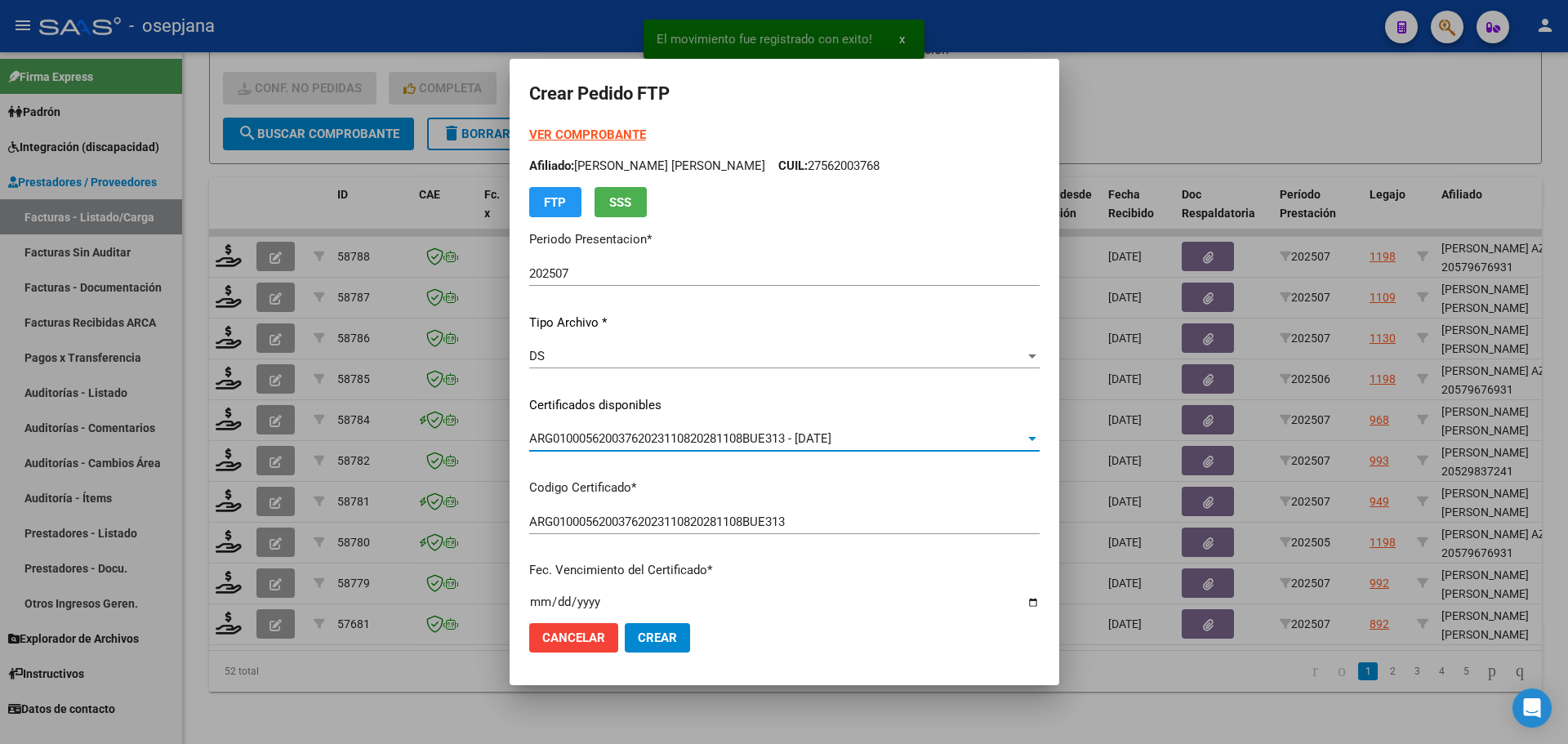
click at [616, 134] on strong "VER COMPROBANTE" at bounding box center [587, 135] width 116 height 15
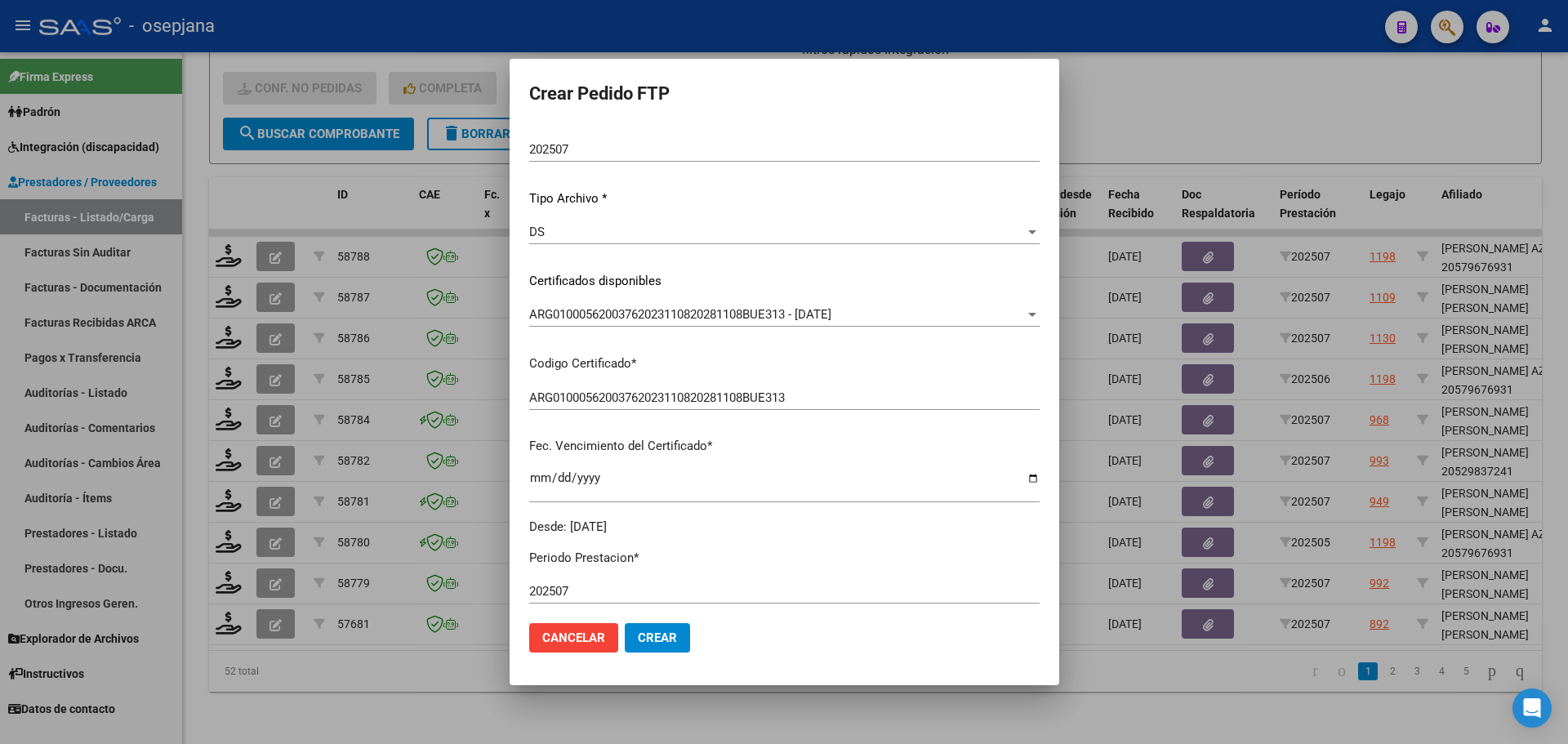
scroll to position [408, 0]
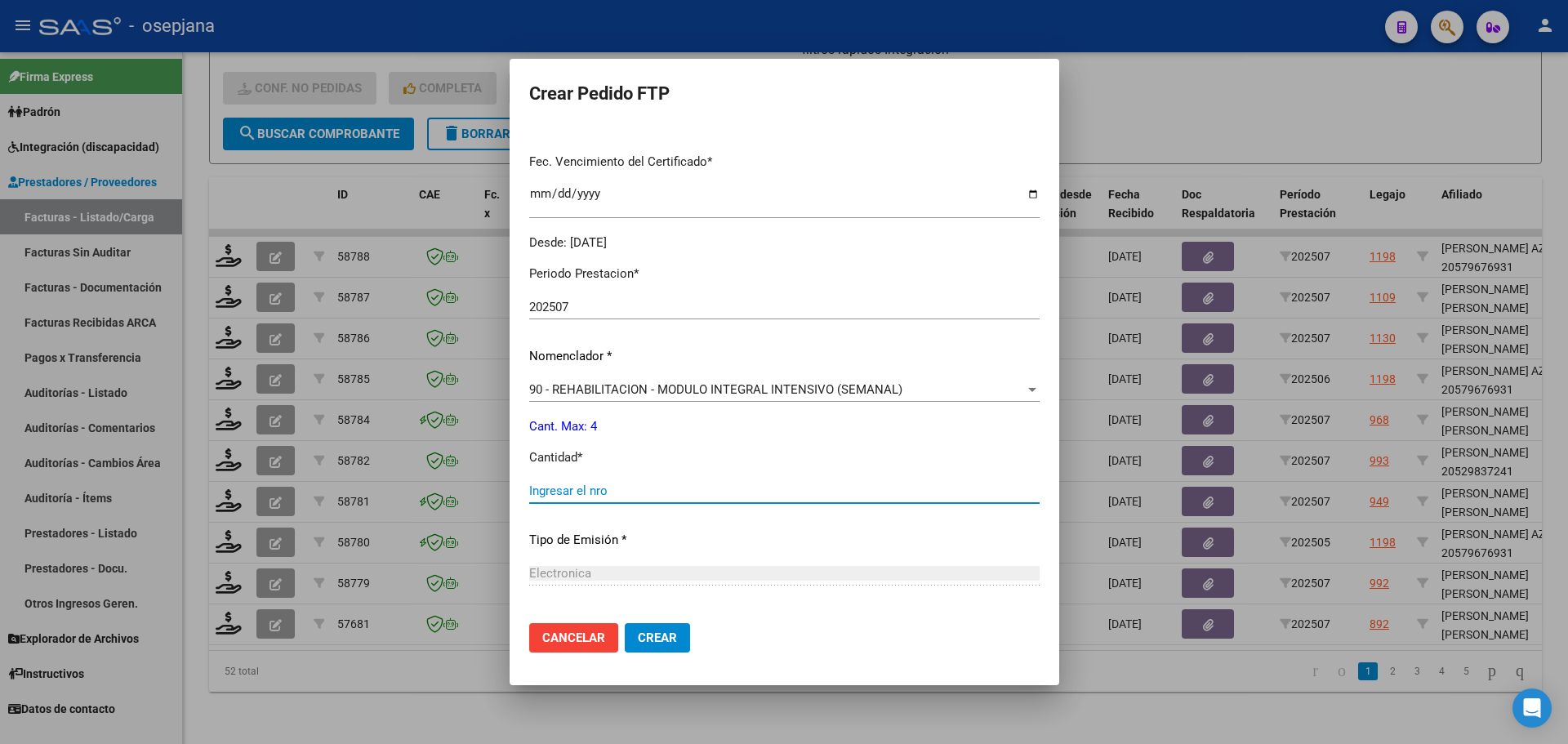
click at [570, 489] on input "Ingresar el nro" at bounding box center [784, 491] width 511 height 15
type input "4"
click at [682, 642] on button "Crear" at bounding box center [656, 638] width 65 height 30
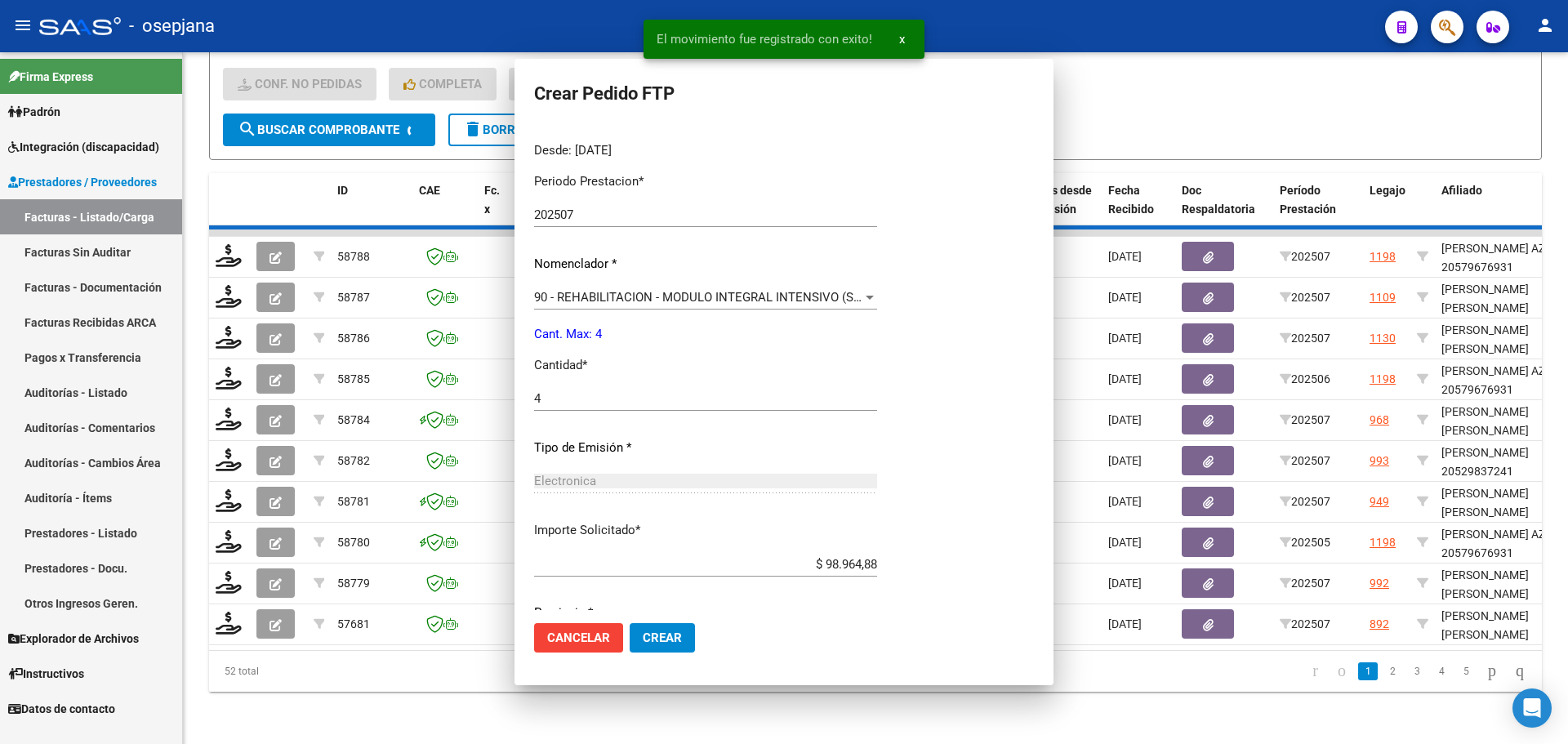
scroll to position [0, 0]
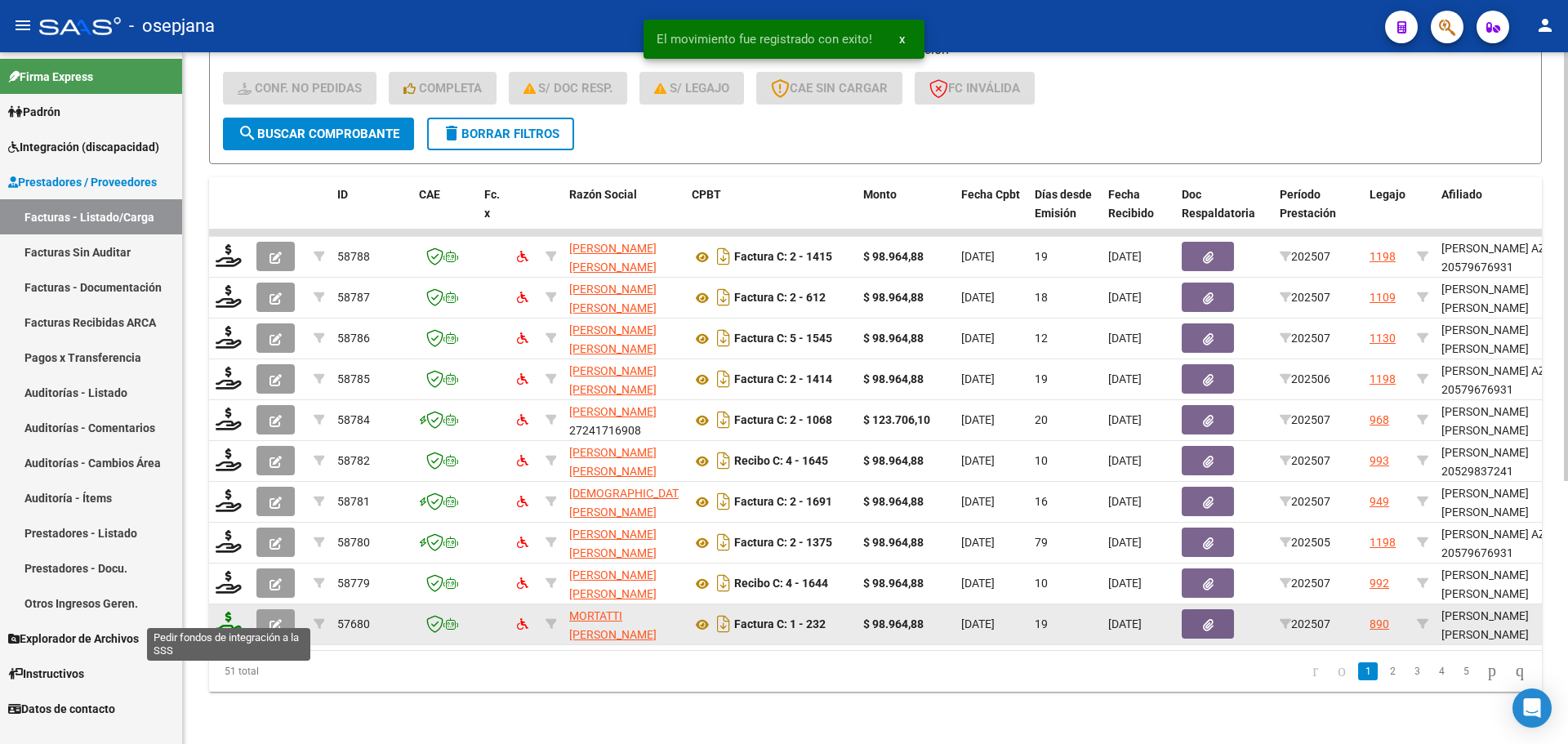
click at [235, 611] on icon at bounding box center [228, 622] width 26 height 23
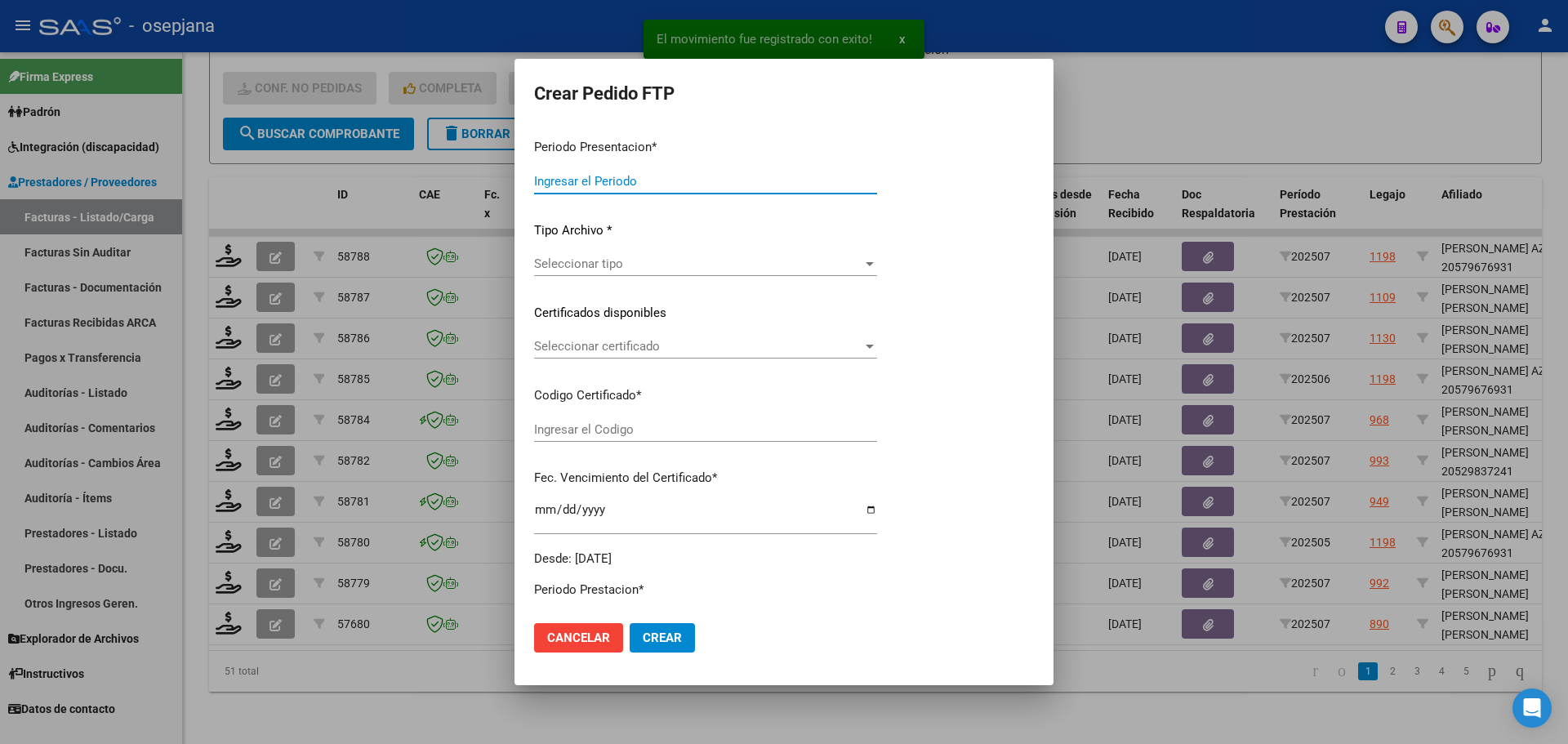
type input "202507"
type input "$ 98.964,88"
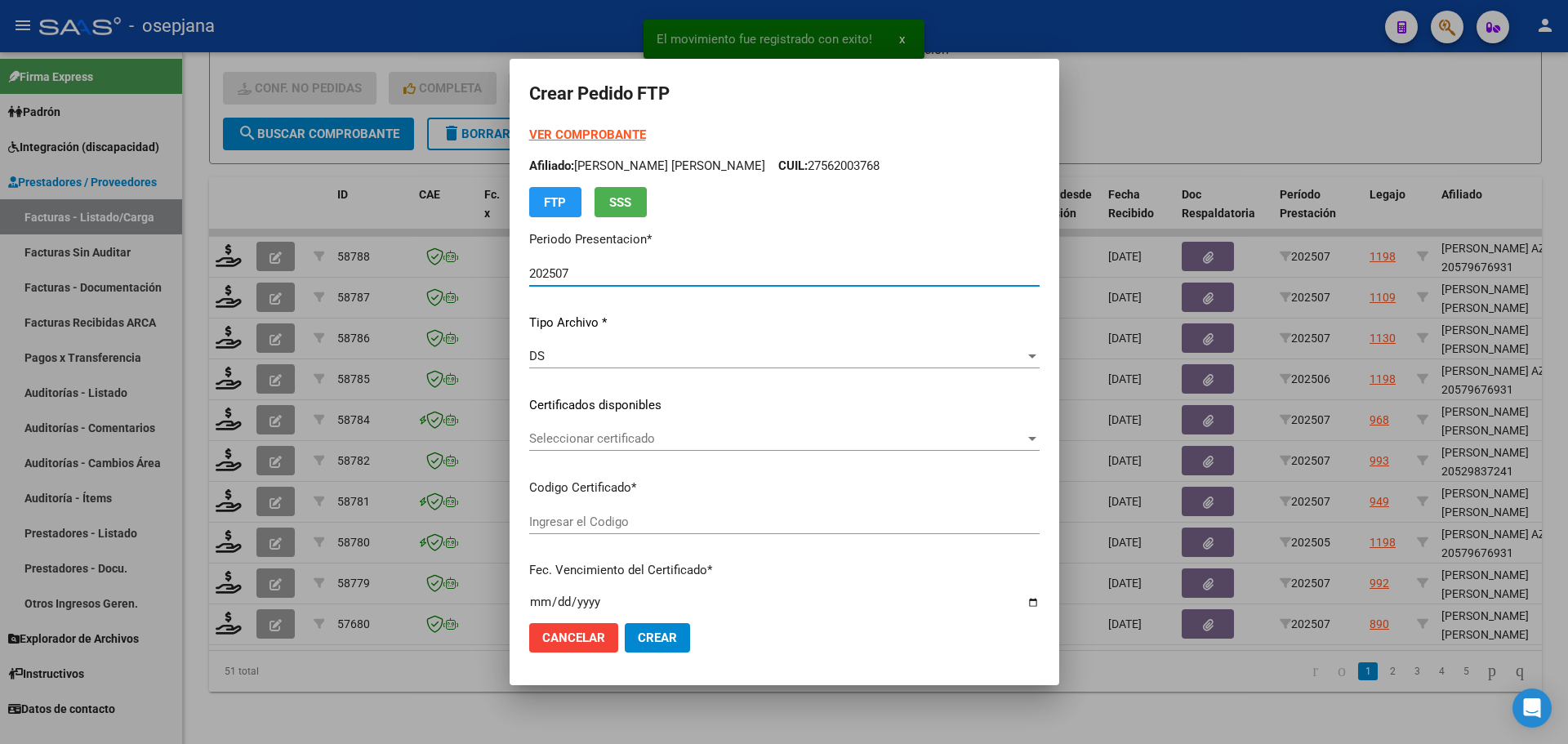
type input "SIN/NRO"
type input "[DATE]"
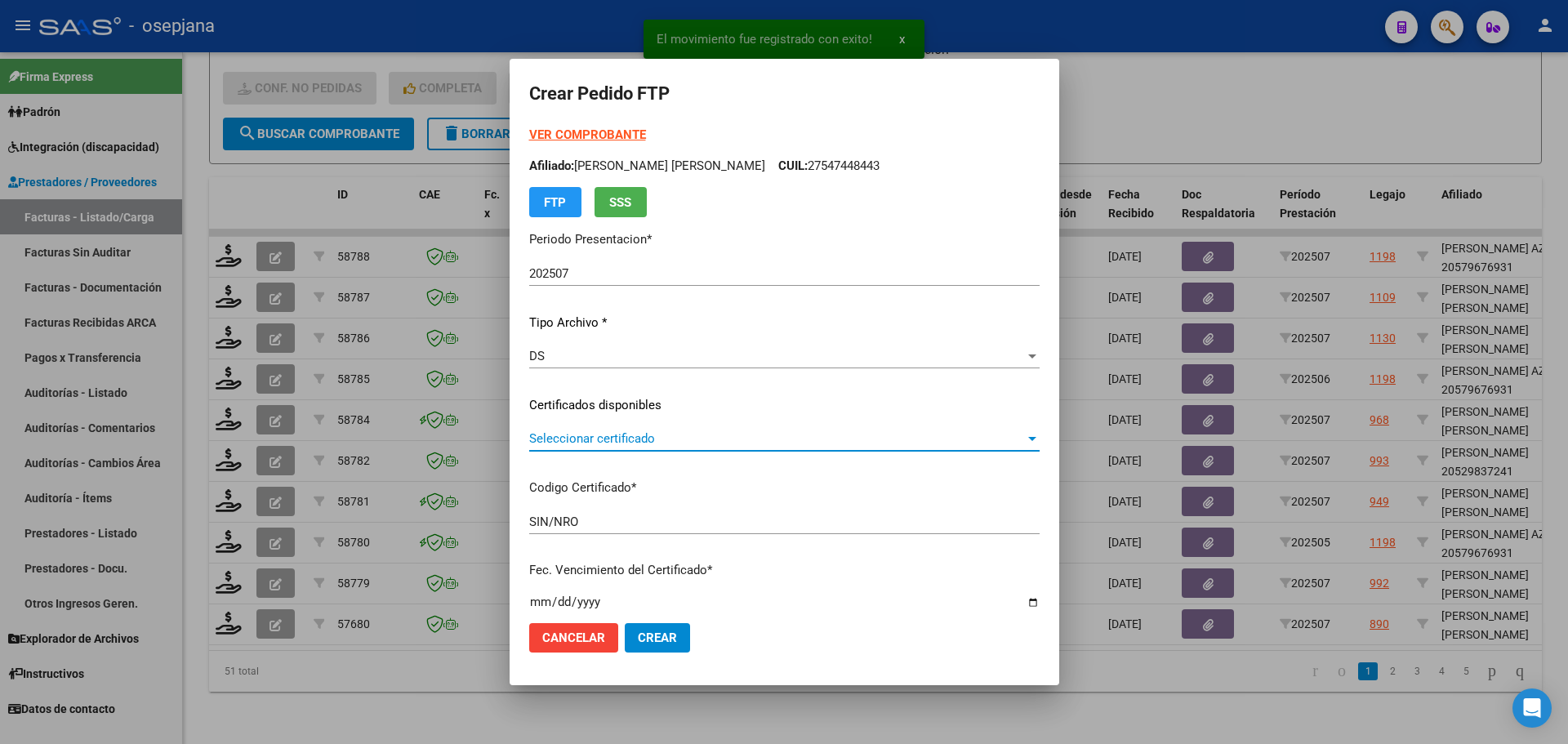
click at [654, 435] on span "Seleccionar certificado" at bounding box center [776, 438] width 496 height 15
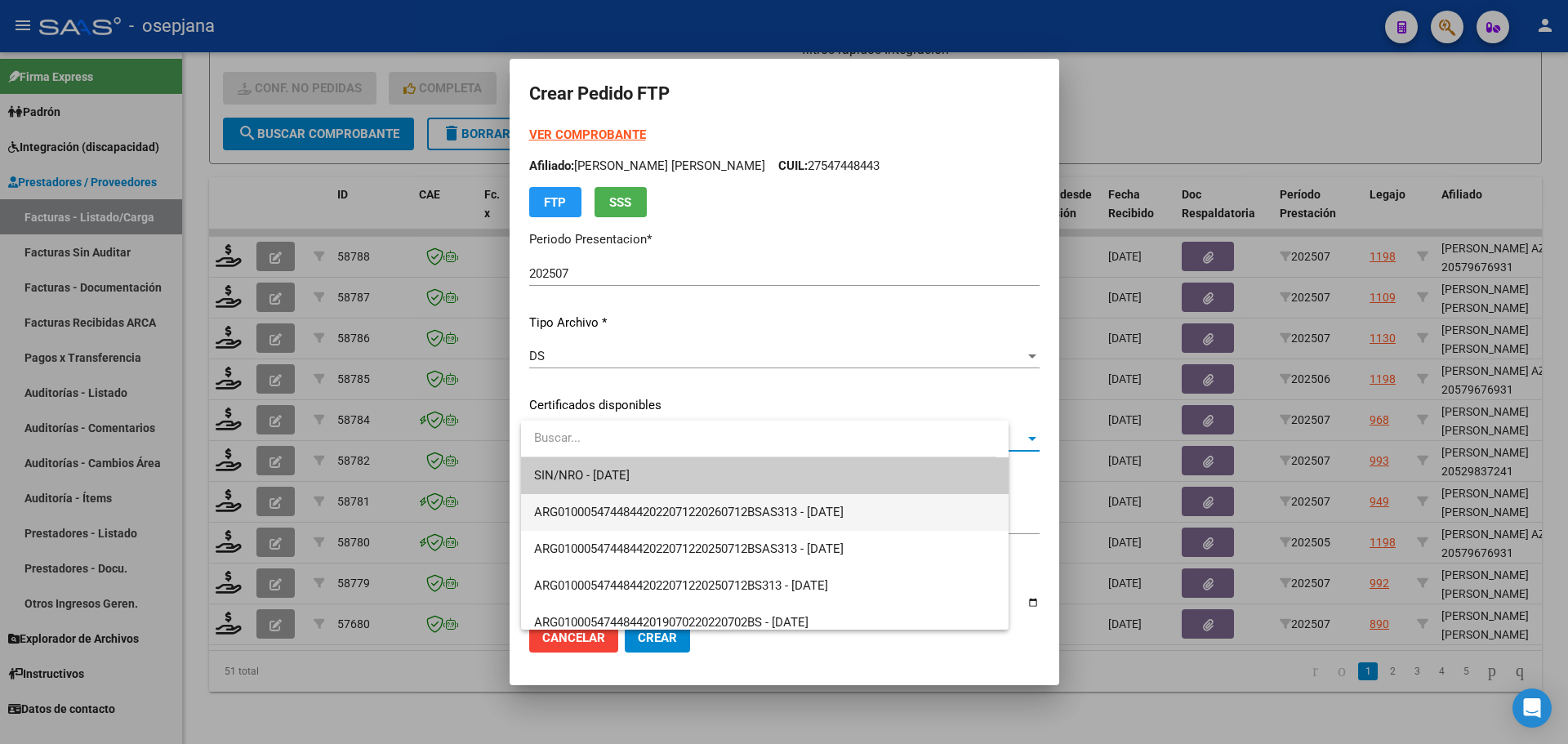
click at [663, 501] on span "ARG01000547448442022071220260712BSAS313 - [DATE]" at bounding box center [764, 512] width 461 height 36
type input "ARG01000547448442022071220260712BSAS313"
type input "[DATE]"
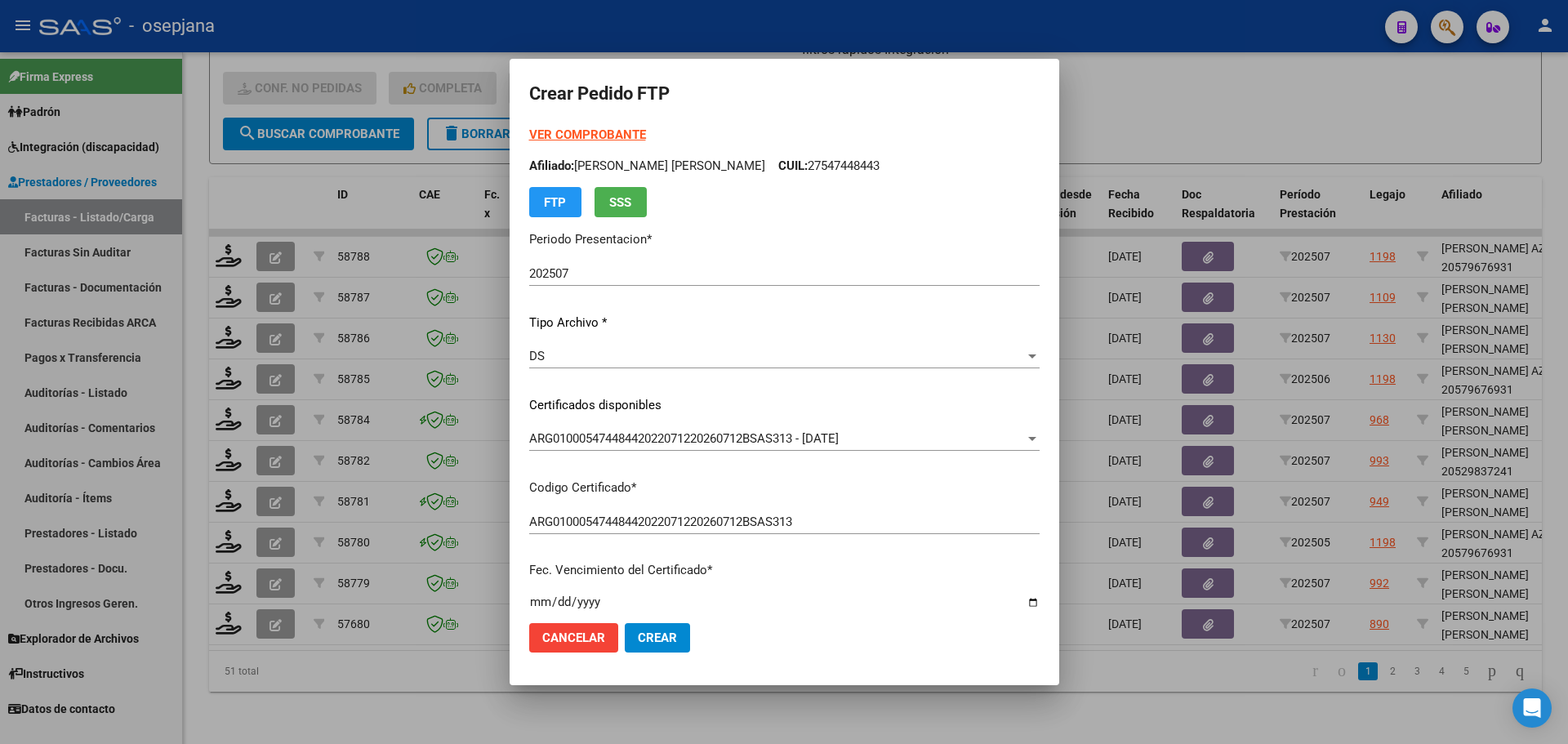
click at [606, 134] on strong "VER COMPROBANTE" at bounding box center [587, 135] width 116 height 15
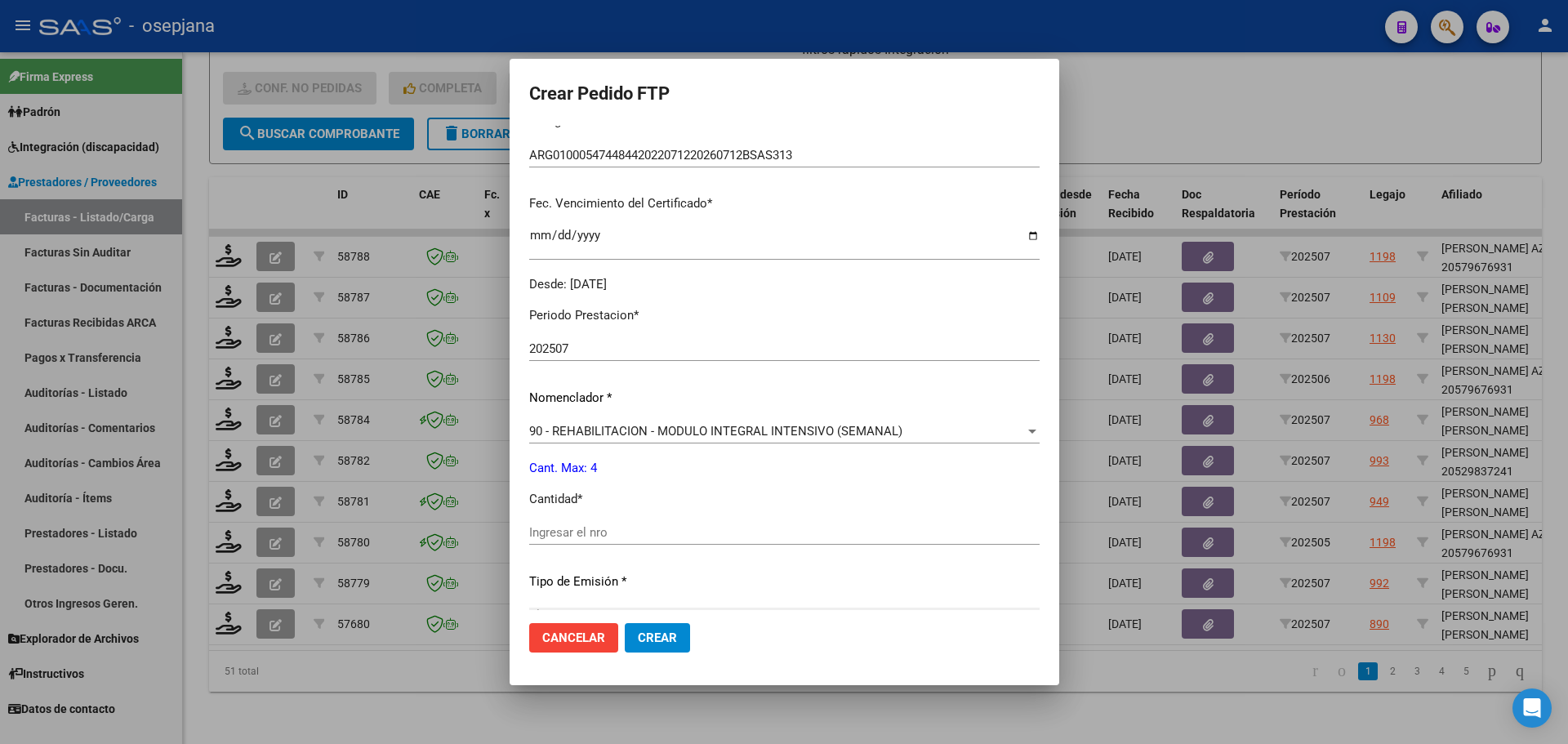
scroll to position [408, 0]
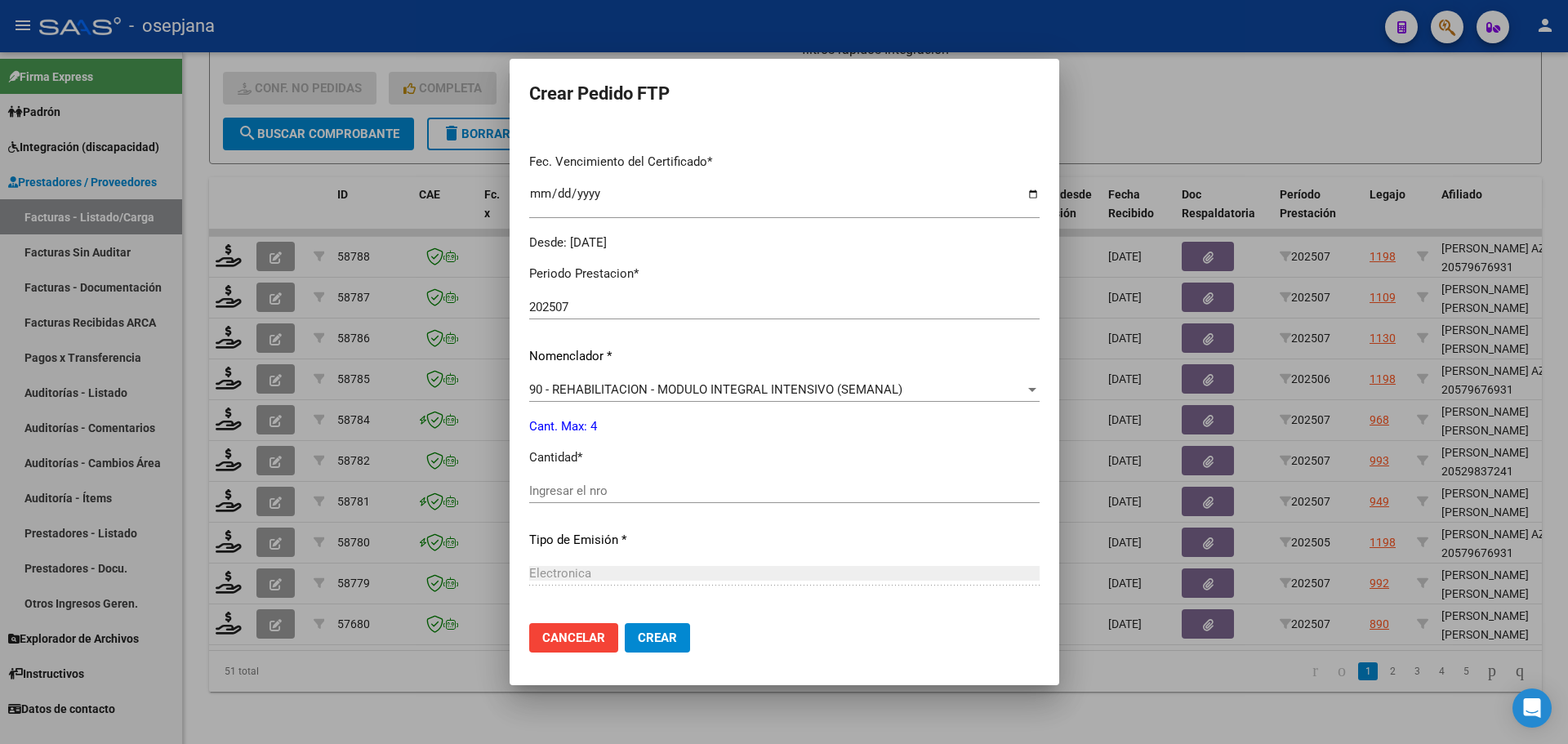
click at [573, 502] on div "Ingresar el nro" at bounding box center [784, 491] width 511 height 24
type input "4"
click at [684, 629] on button "Crear" at bounding box center [656, 638] width 65 height 30
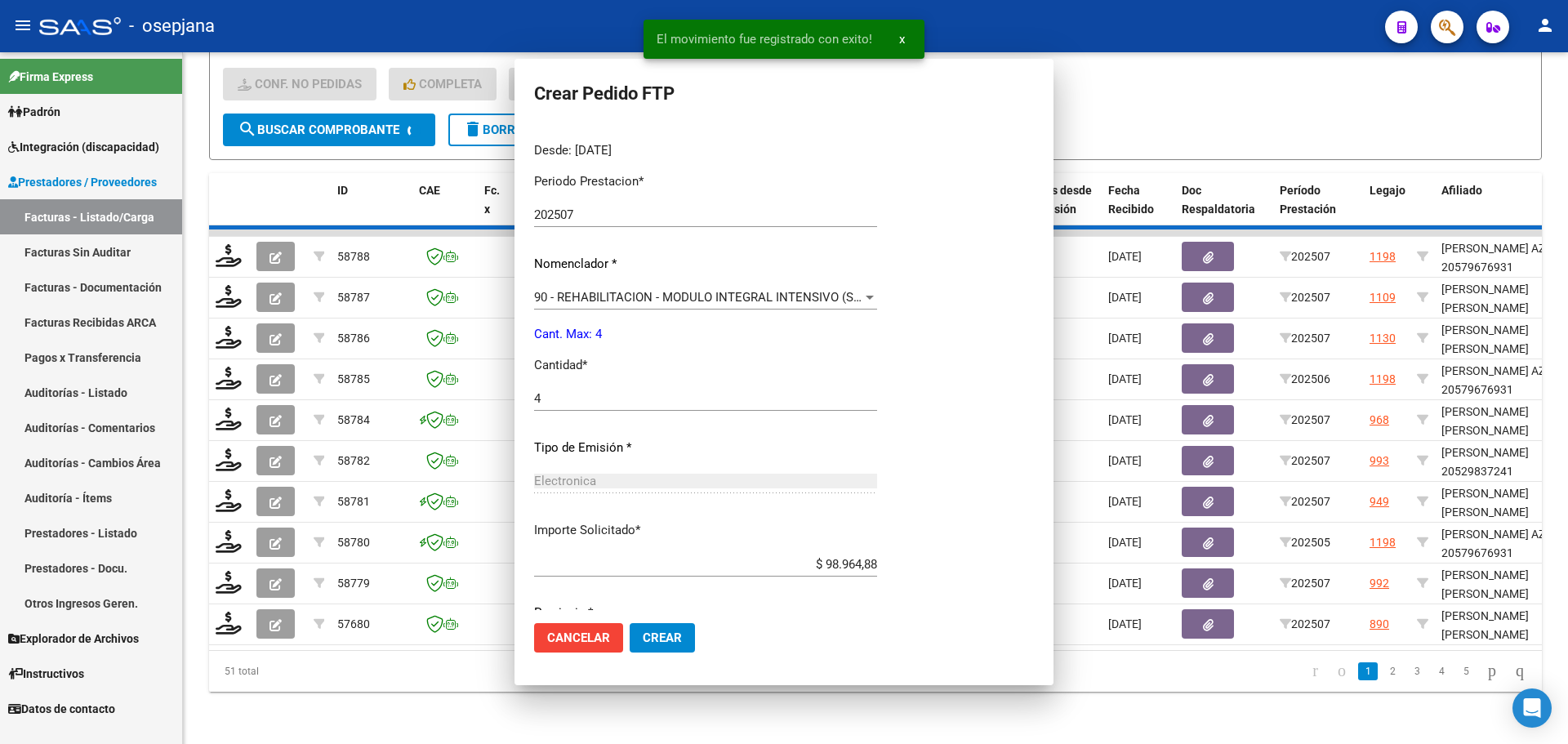
scroll to position [0, 0]
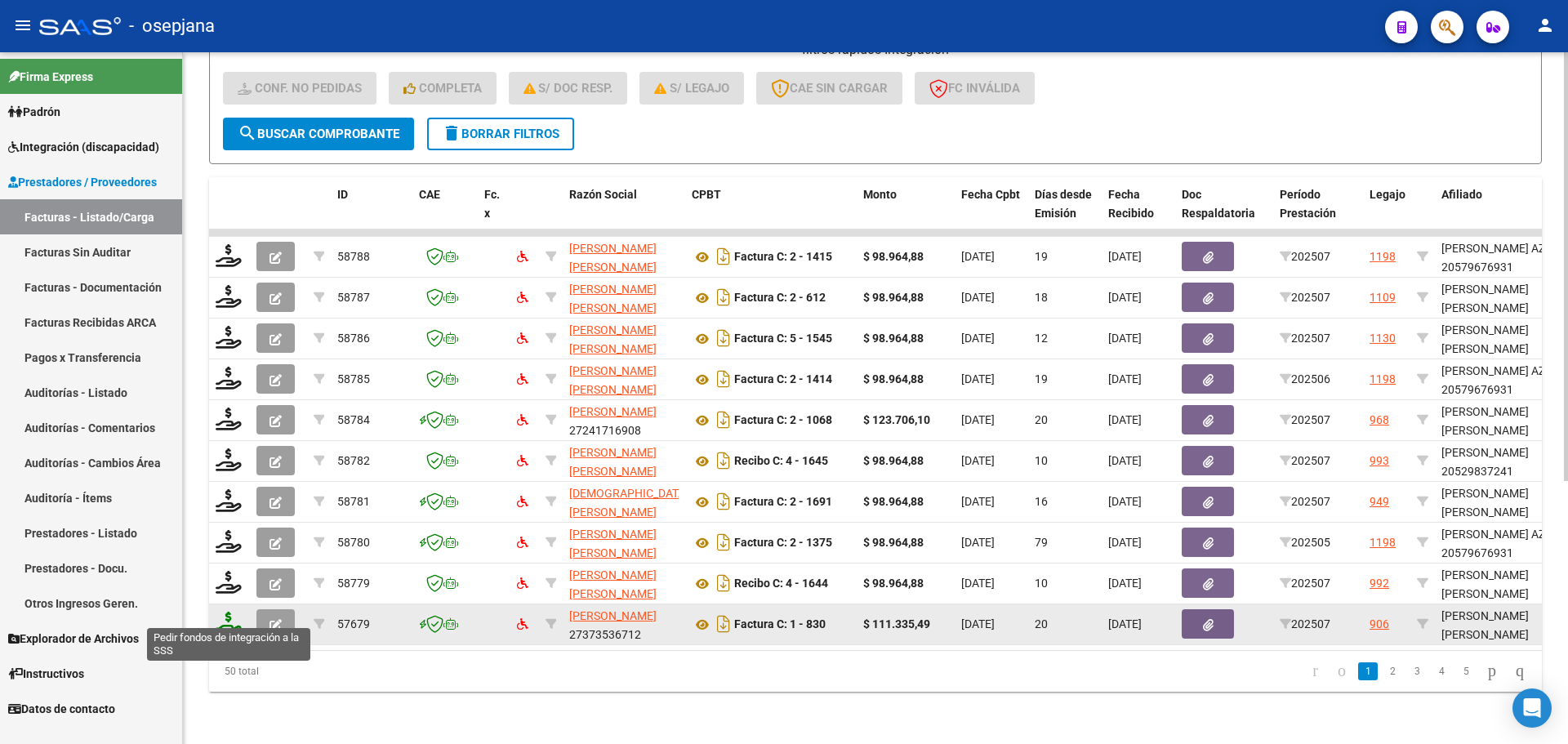
click at [234, 611] on icon at bounding box center [228, 622] width 26 height 23
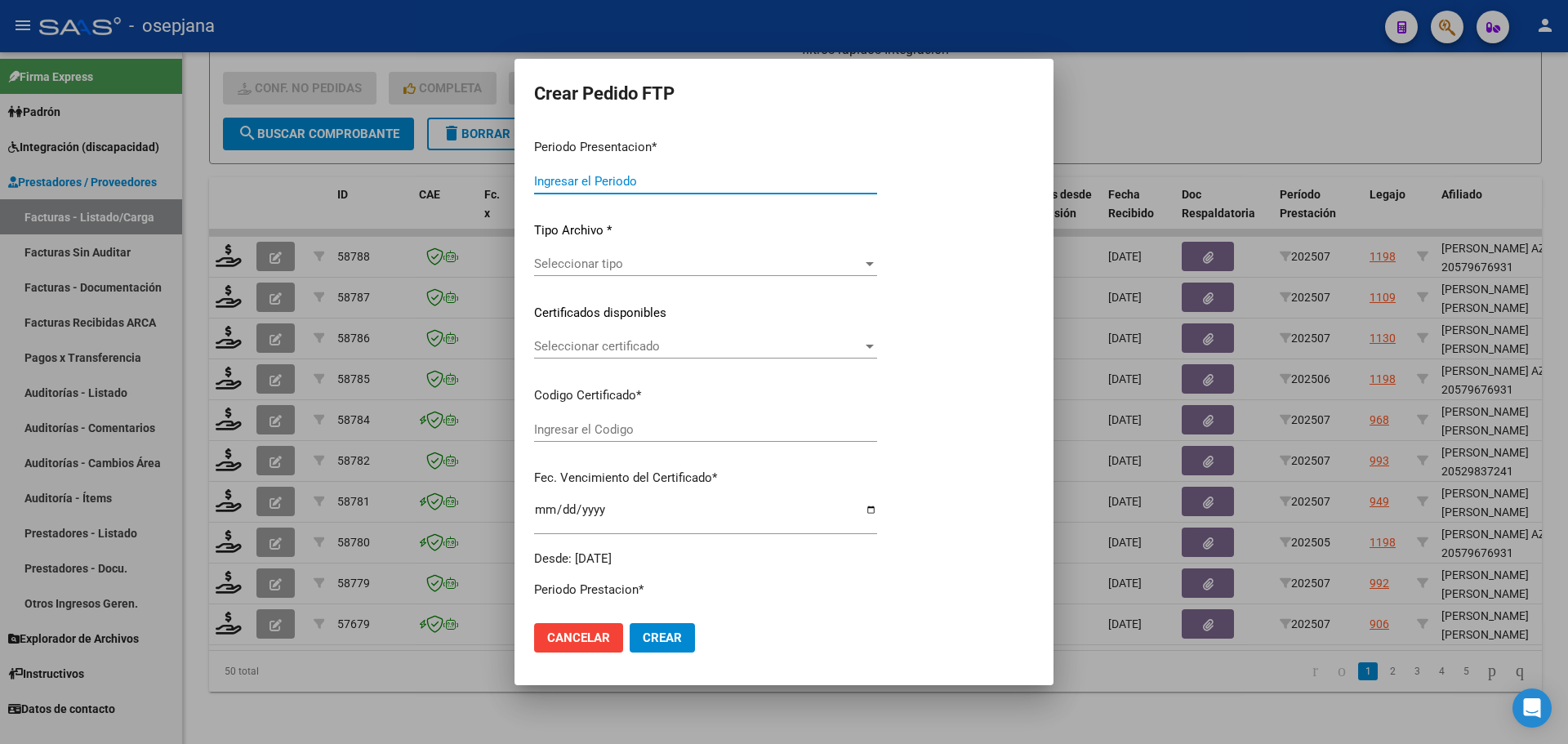
type input "202507"
type input "$ 111.335,49"
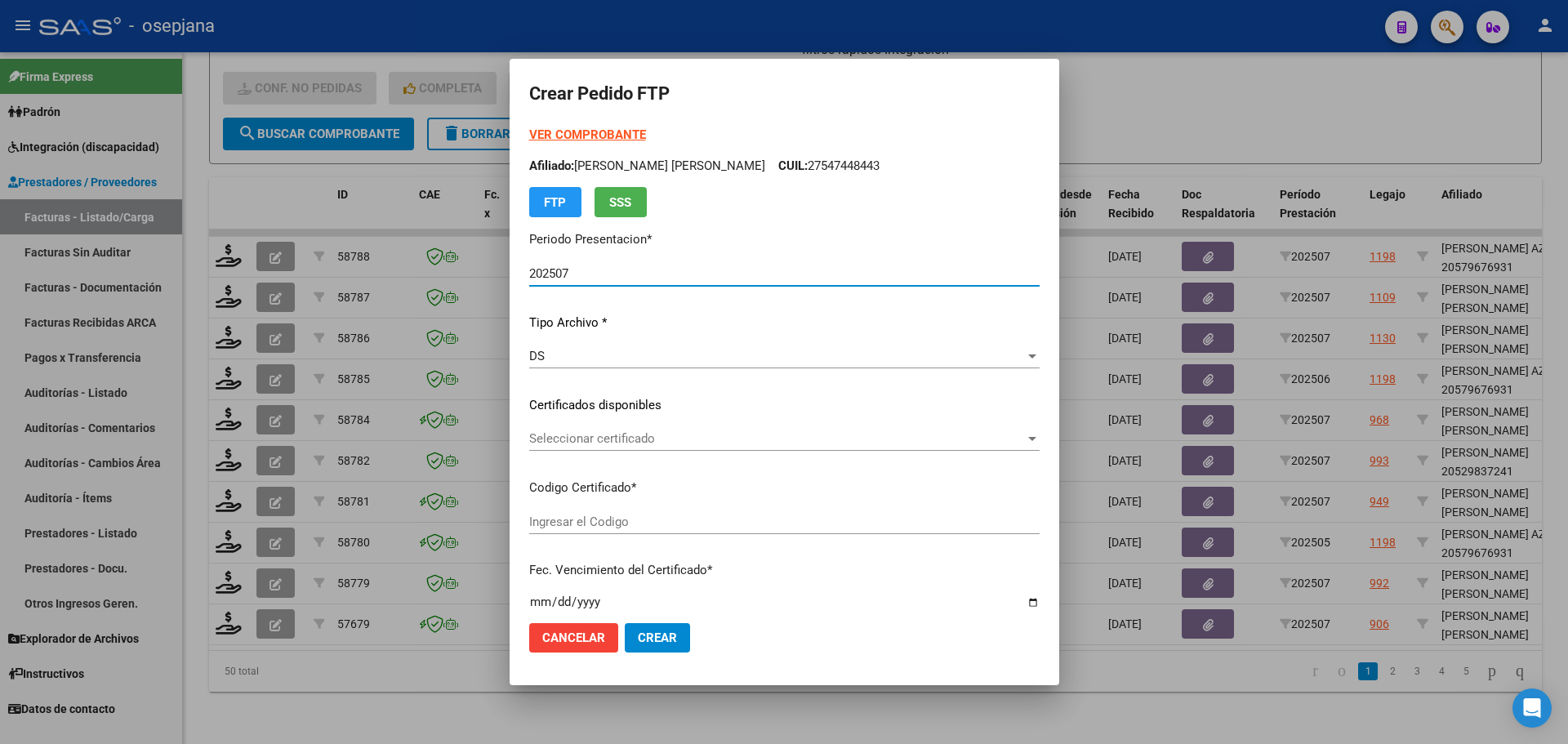
type input "ARG02000572549572024080620260806BSAS265"
type input "[DATE]"
click at [697, 440] on span "Seleccionar certificado" at bounding box center [776, 438] width 496 height 15
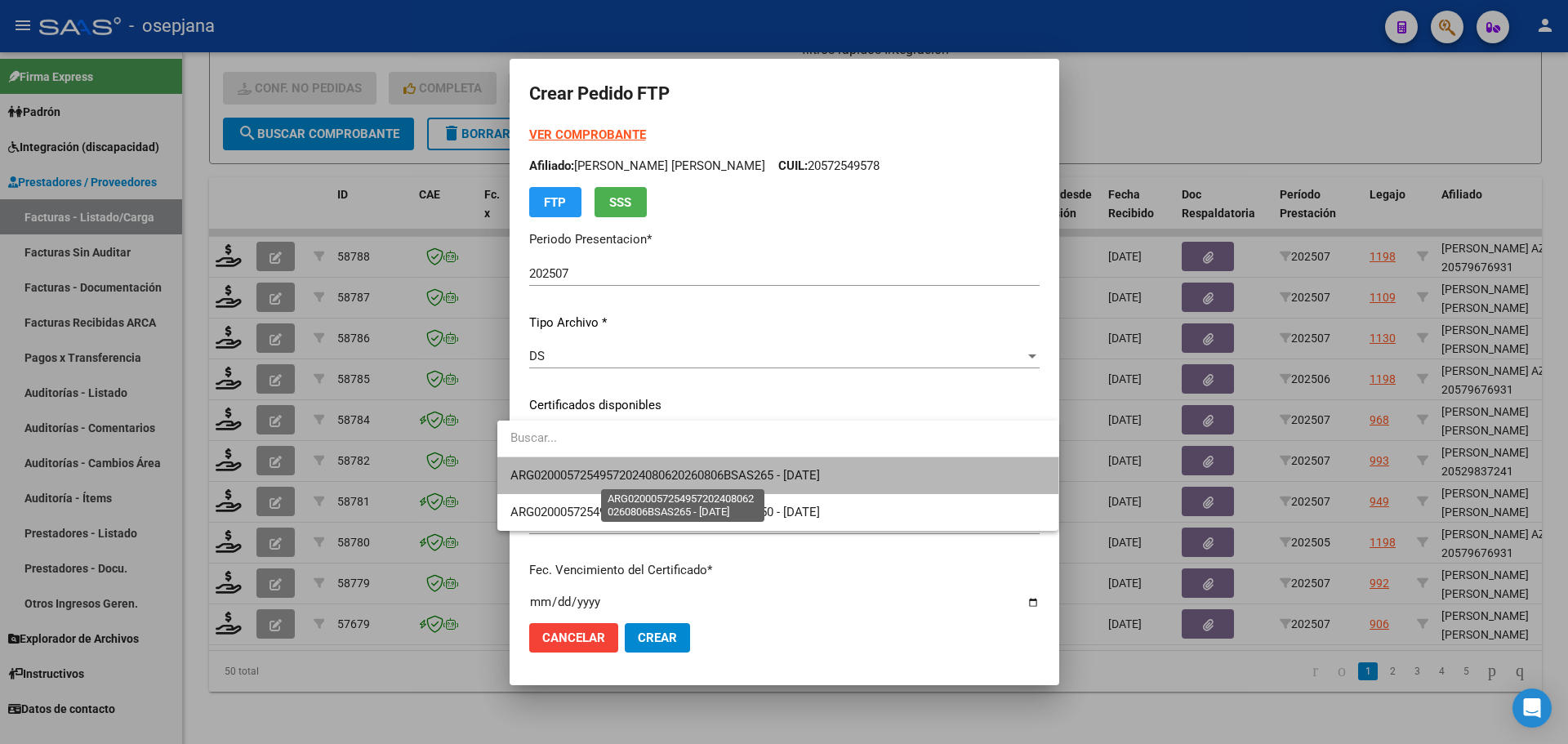
click at [691, 469] on span "ARG02000572549572024080620260806BSAS265 - [DATE]" at bounding box center [665, 475] width 309 height 15
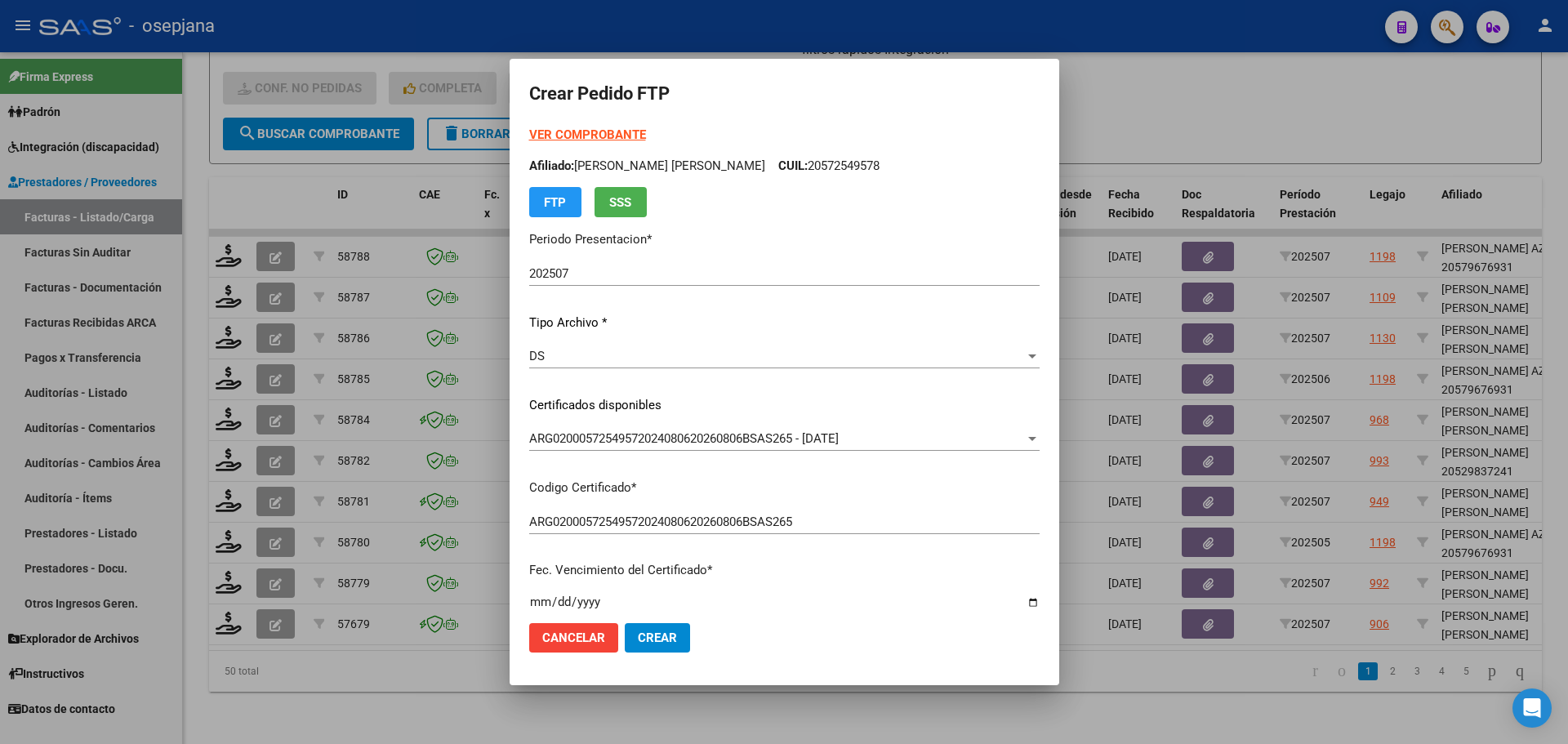
click at [596, 135] on strong "VER COMPROBANTE" at bounding box center [587, 135] width 116 height 15
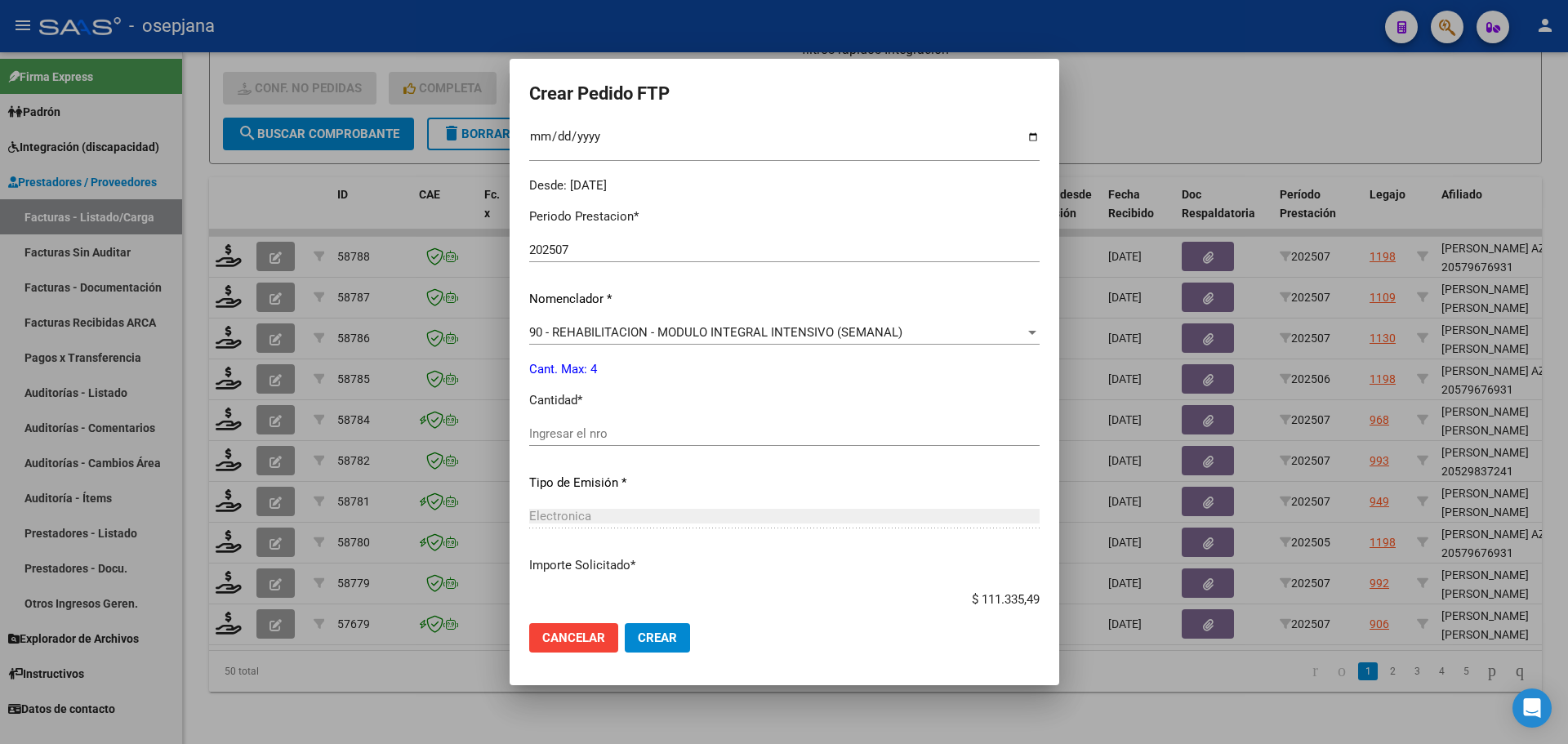
scroll to position [490, 0]
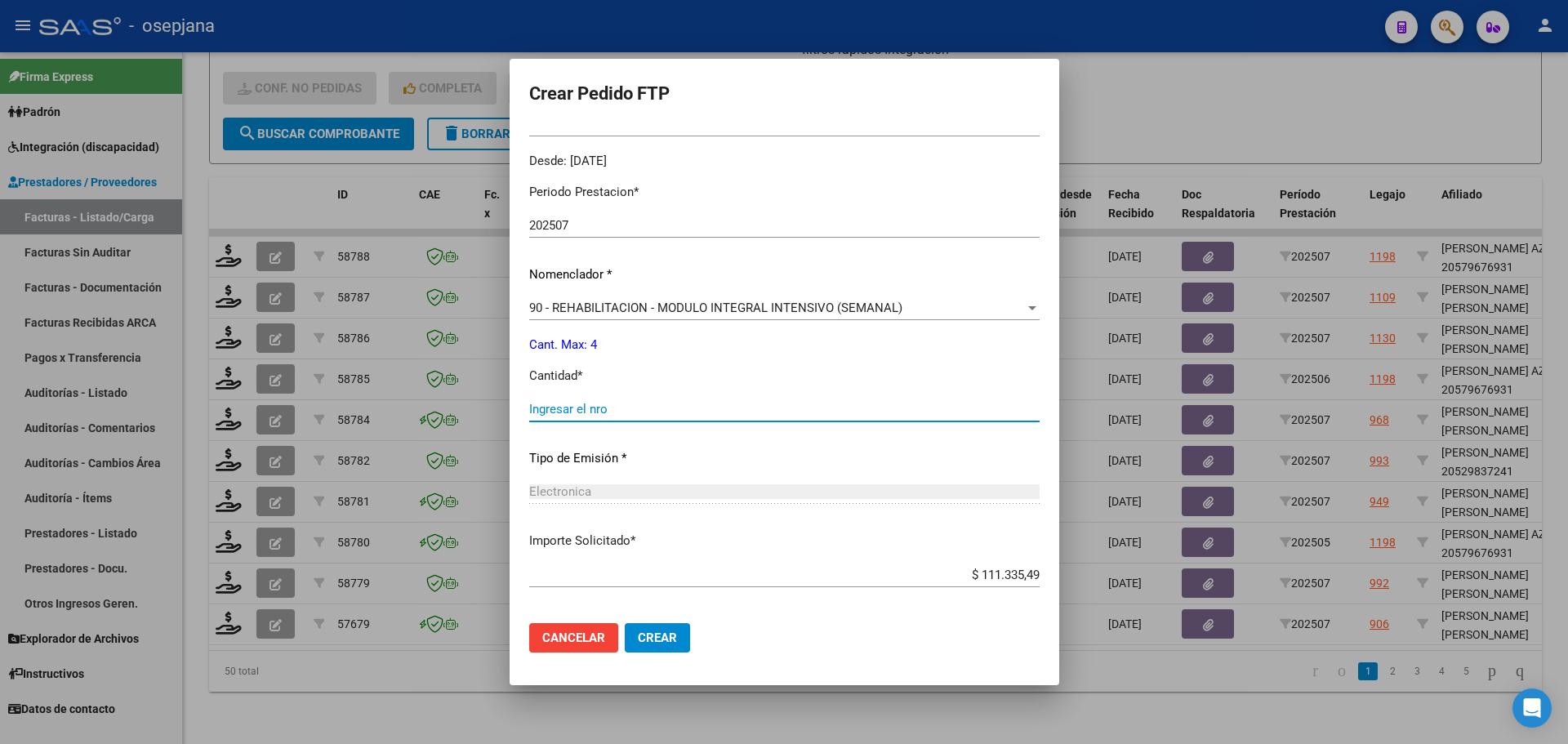
click at [576, 409] on input "Ingresar el nro" at bounding box center [784, 409] width 511 height 15
type input "4"
click at [597, 642] on button "Cancelar" at bounding box center [573, 638] width 89 height 30
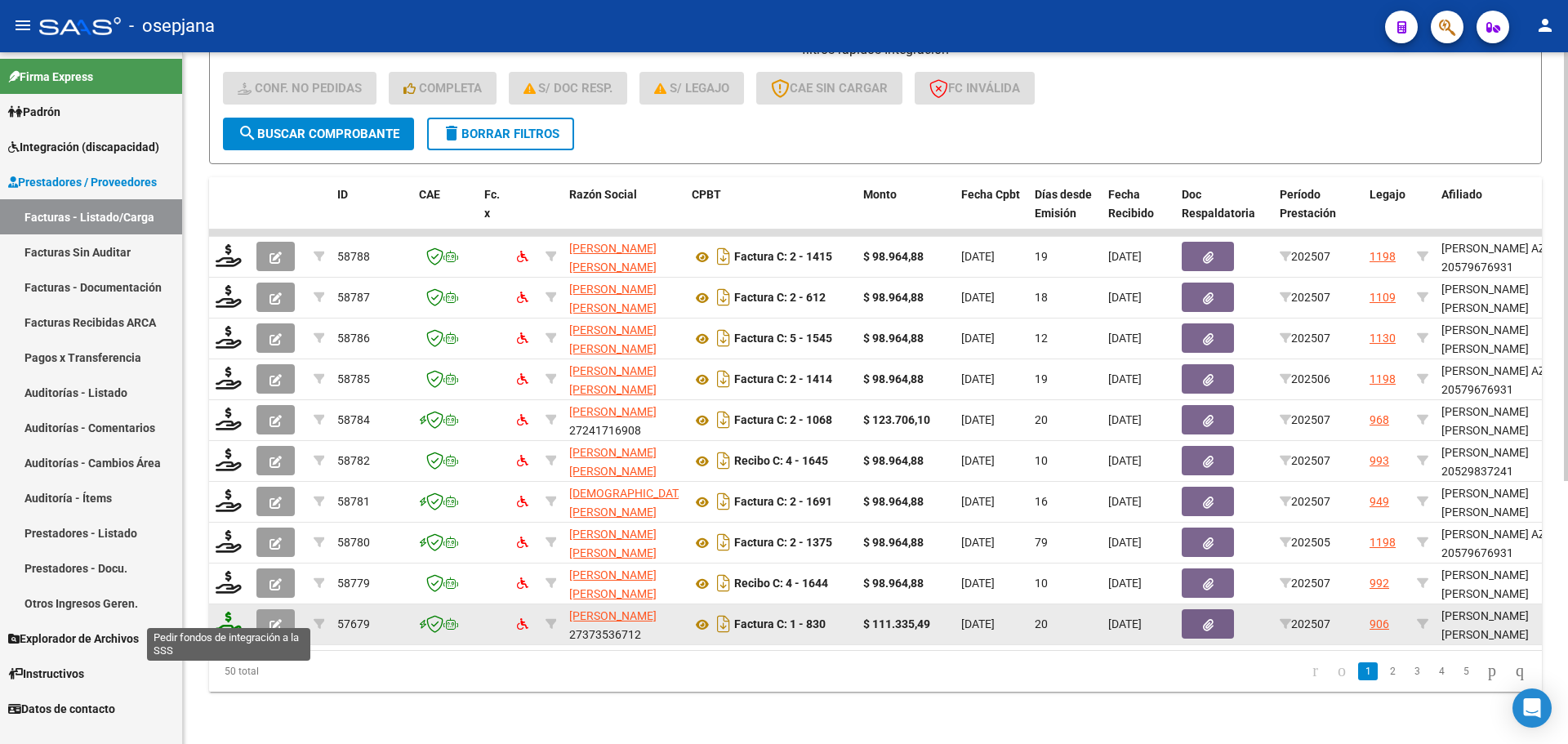
click at [224, 611] on icon at bounding box center [228, 622] width 26 height 23
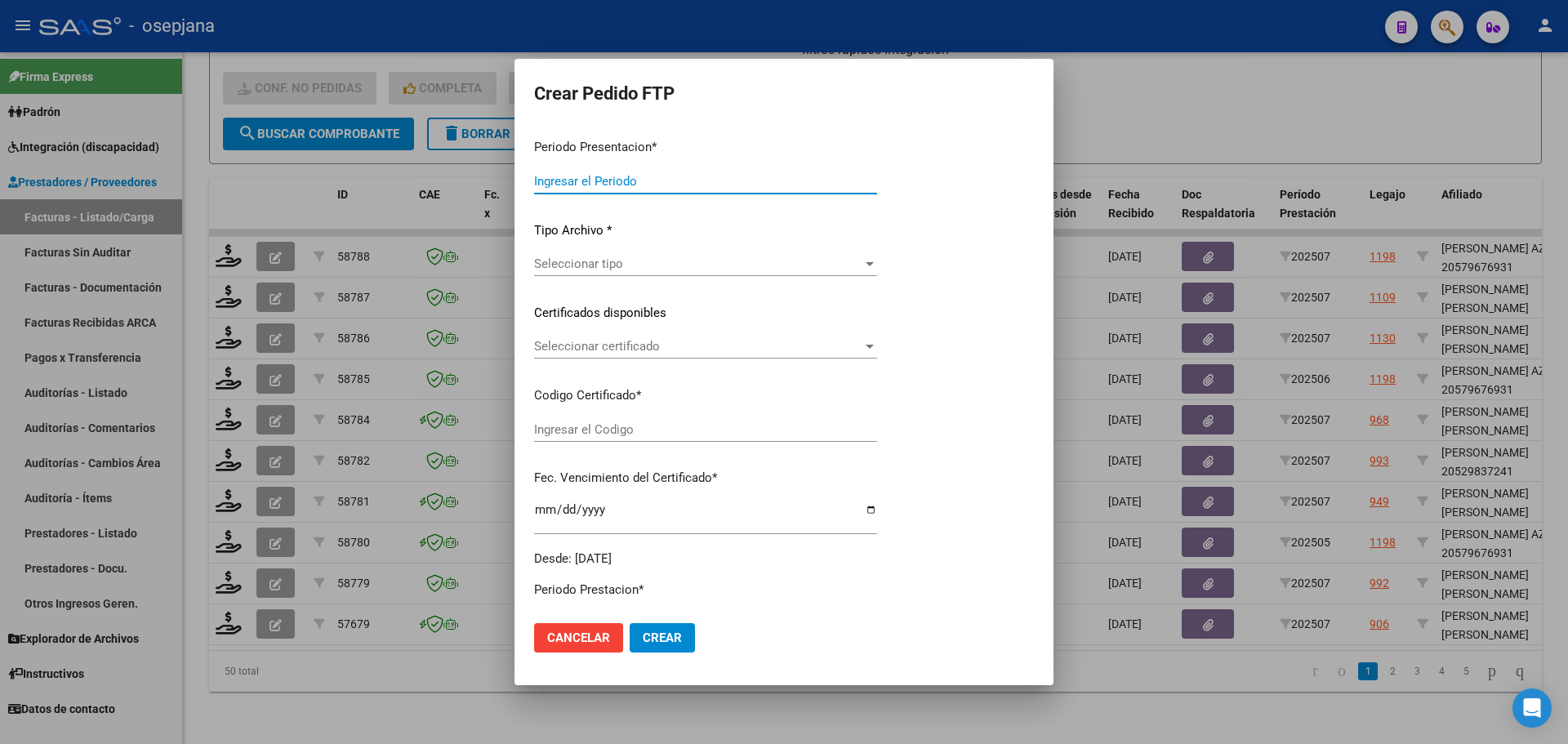
type input "202507"
type input "$ 111.335,49"
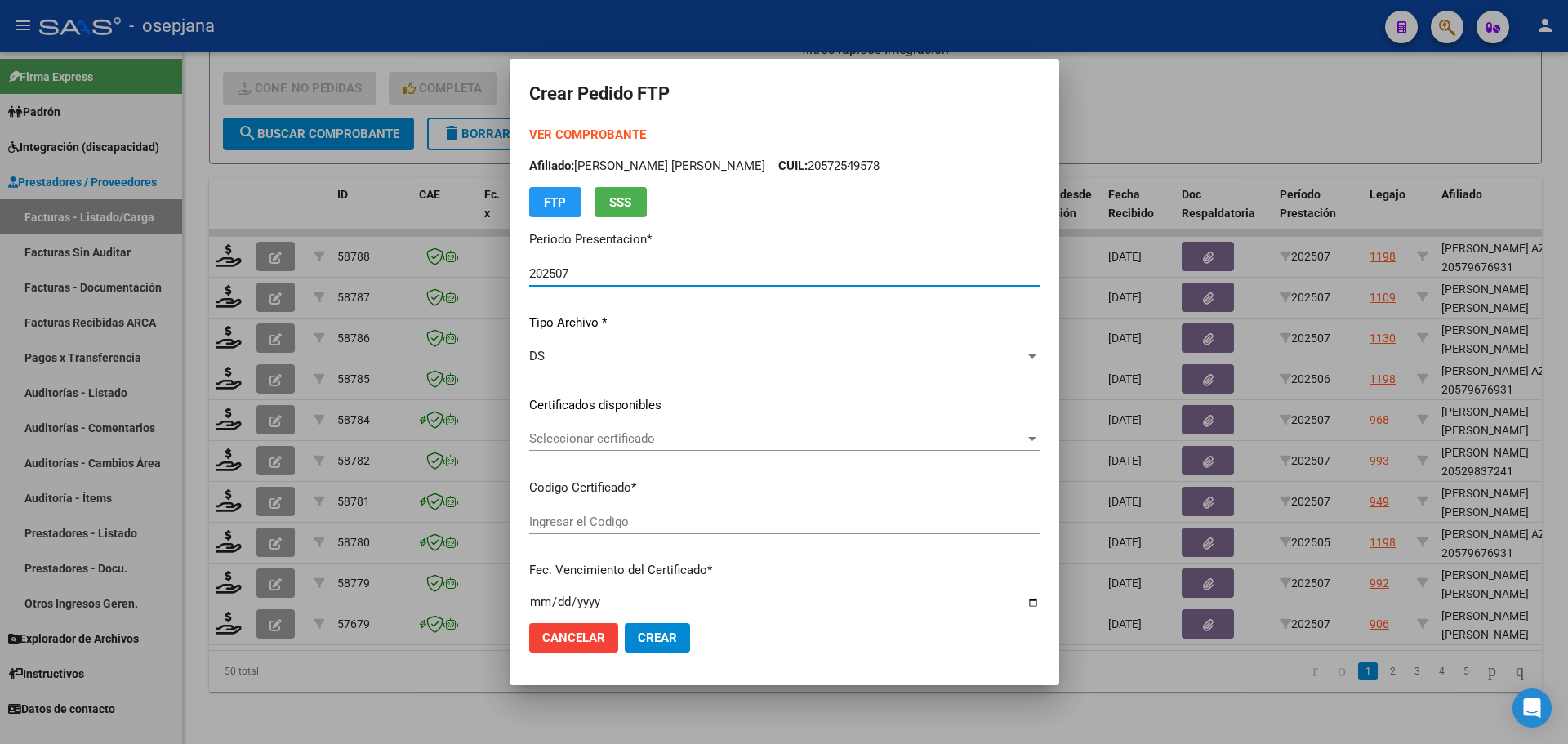
type input "ARG02000572549572024080620260806BSAS265"
type input "[DATE]"
click at [623, 440] on span "Seleccionar certificado" at bounding box center [776, 438] width 496 height 15
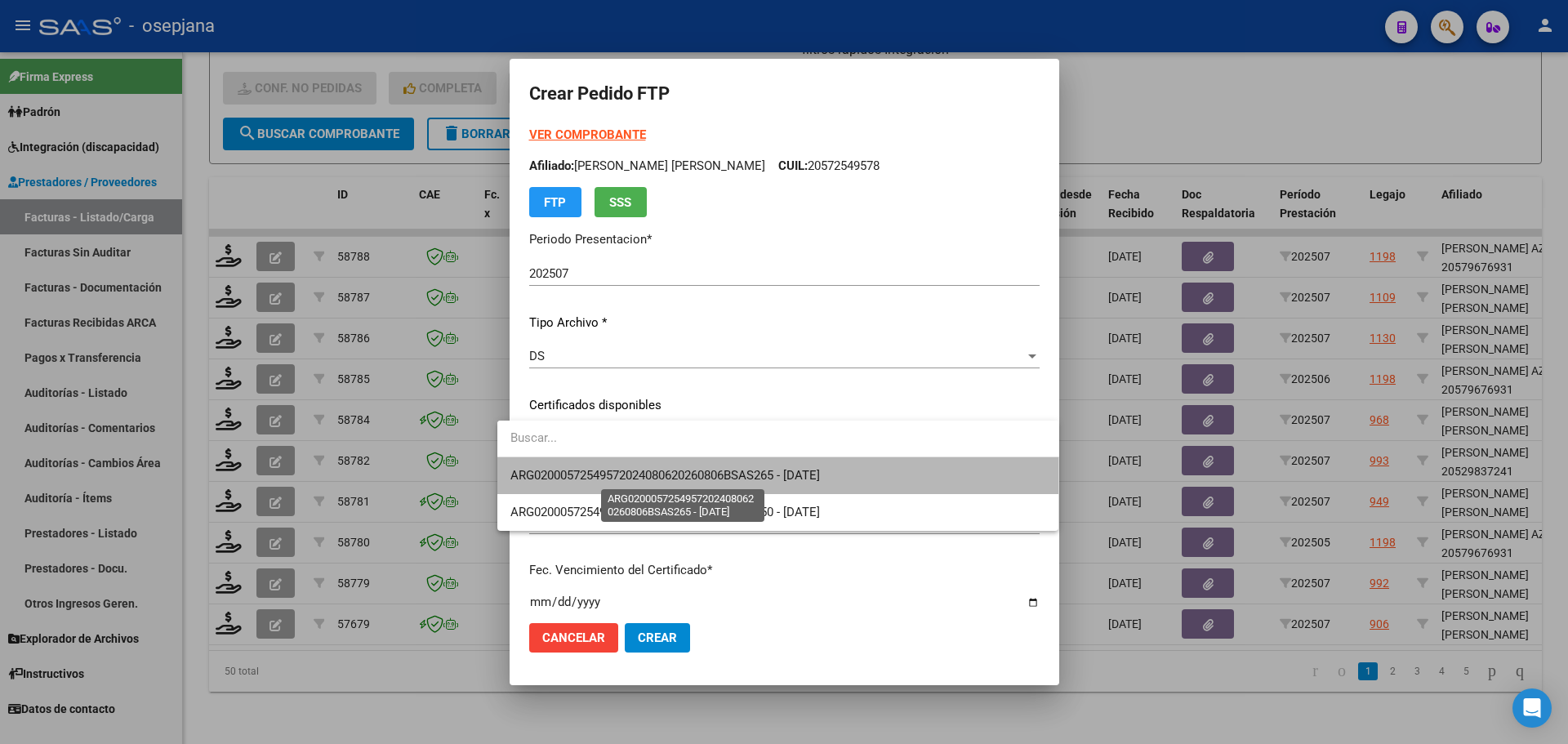
click at [636, 472] on span "ARG02000572549572024080620260806BSAS265 - [DATE]" at bounding box center [665, 475] width 309 height 15
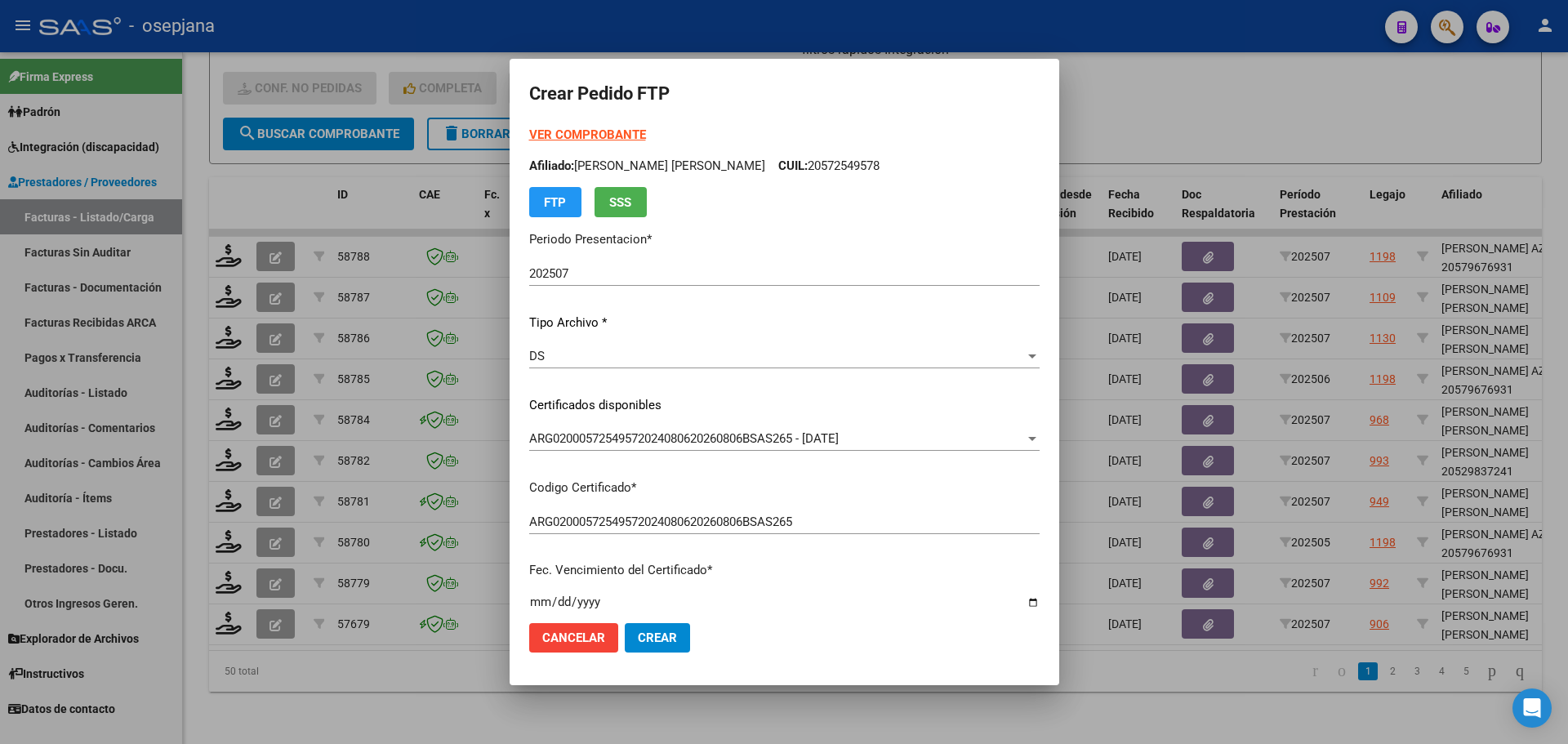
click at [590, 123] on form "Crear Pedido FTP VER COMPROBANTE ARCA [PERSON_NAME] Afiliado: [PERSON_NAME] [PE…" at bounding box center [784, 371] width 511 height 586
click at [590, 127] on div "VER COMPROBANTE ARCA [PERSON_NAME] Afiliado: [PERSON_NAME] [PERSON_NAME] CUIL: …" at bounding box center [784, 171] width 511 height 91
click at [594, 135] on strong "VER COMPROBANTE" at bounding box center [587, 135] width 116 height 15
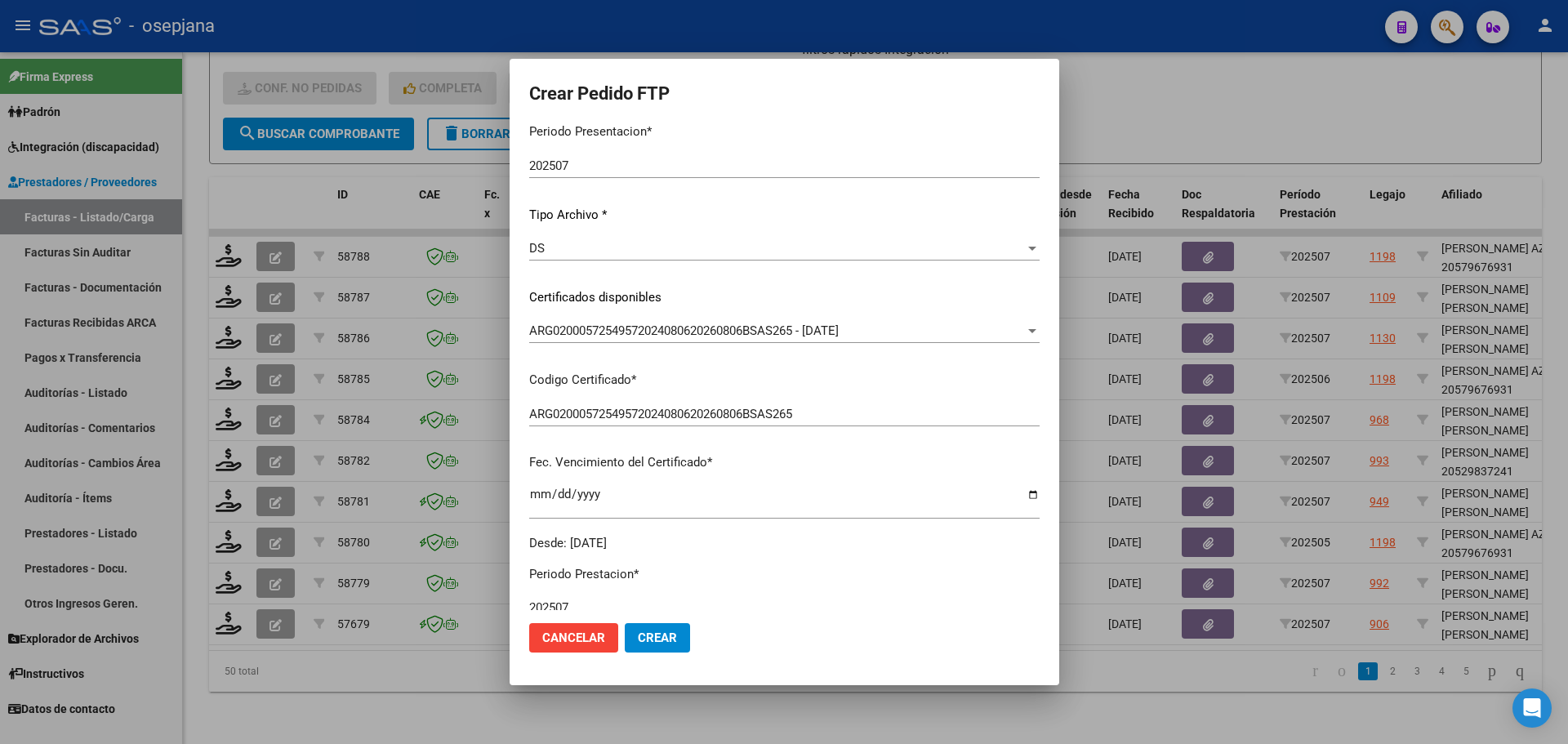
scroll to position [326, 0]
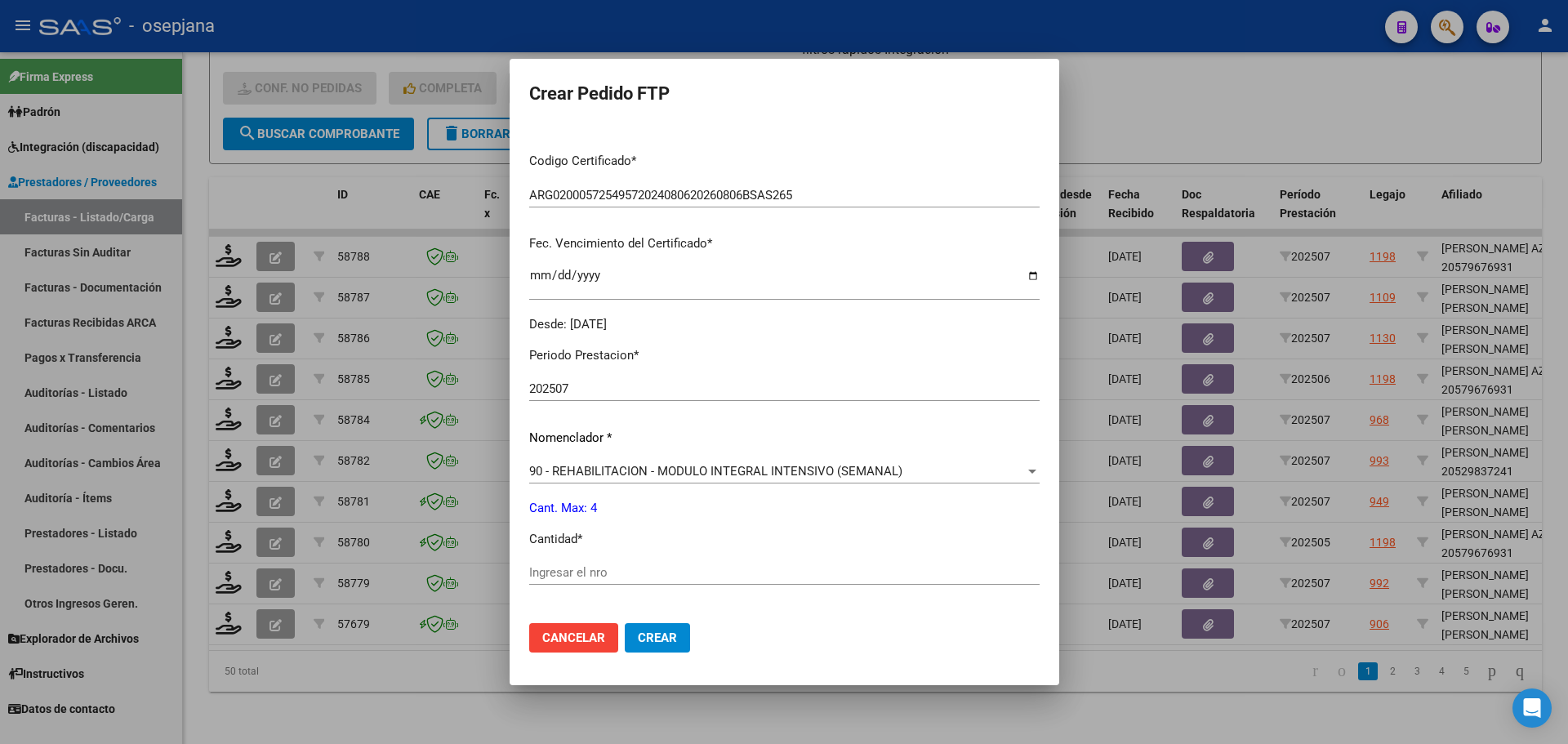
click at [537, 560] on div "Ingresar el nro" at bounding box center [784, 572] width 511 height 24
type input "4"
click at [638, 635] on span "Crear" at bounding box center [657, 637] width 39 height 15
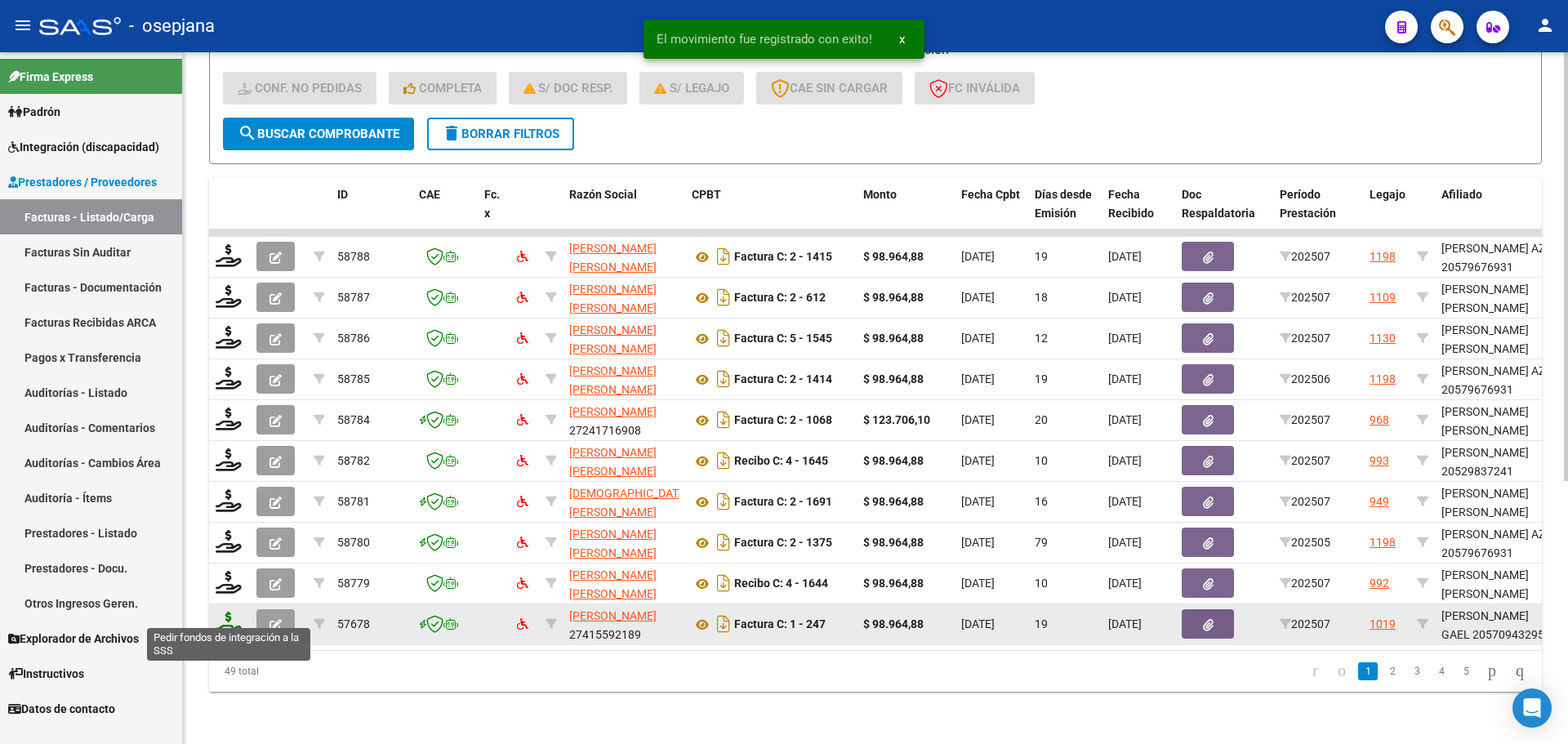
click at [224, 611] on icon at bounding box center [228, 622] width 26 height 23
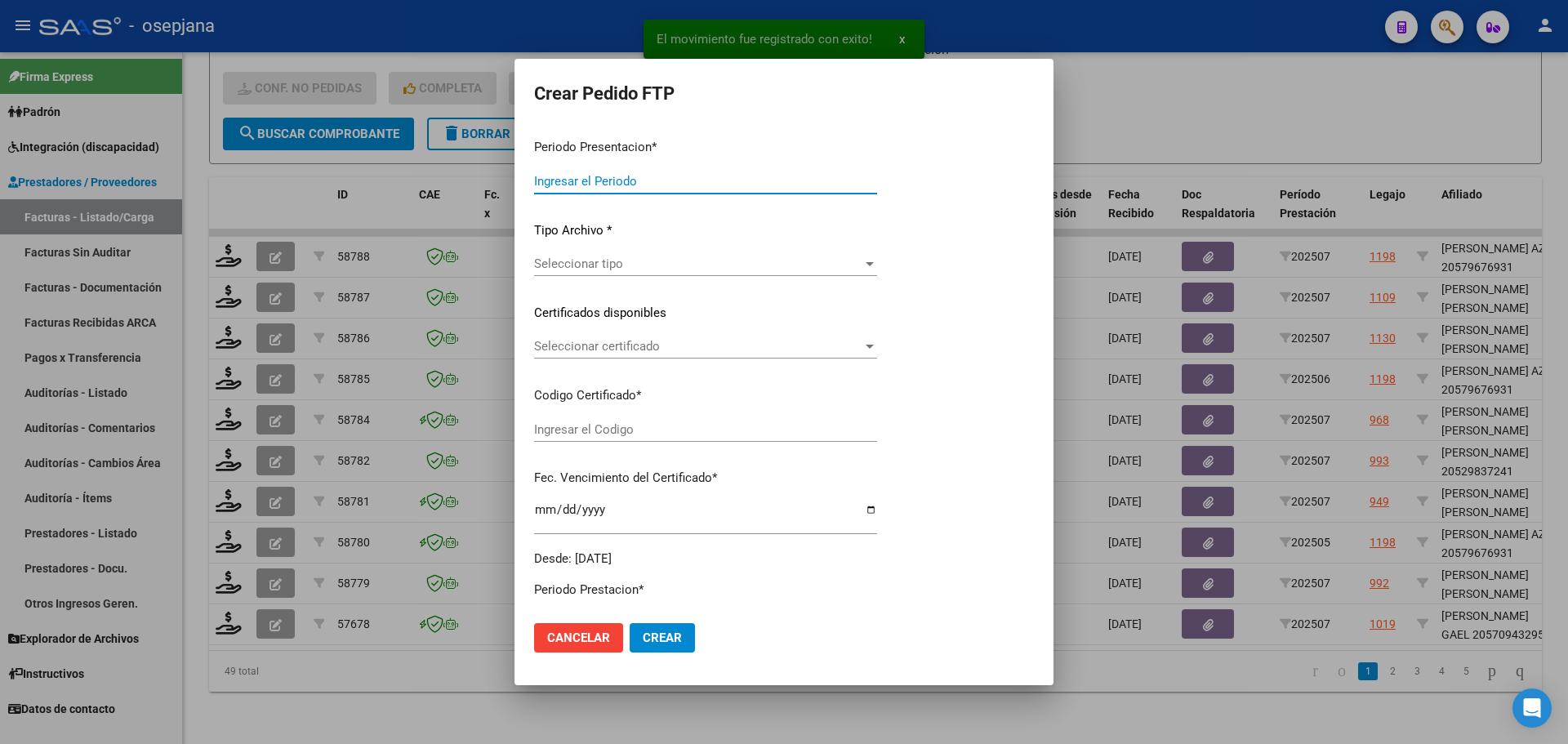
type input "202507"
type input "$ 98.964,88"
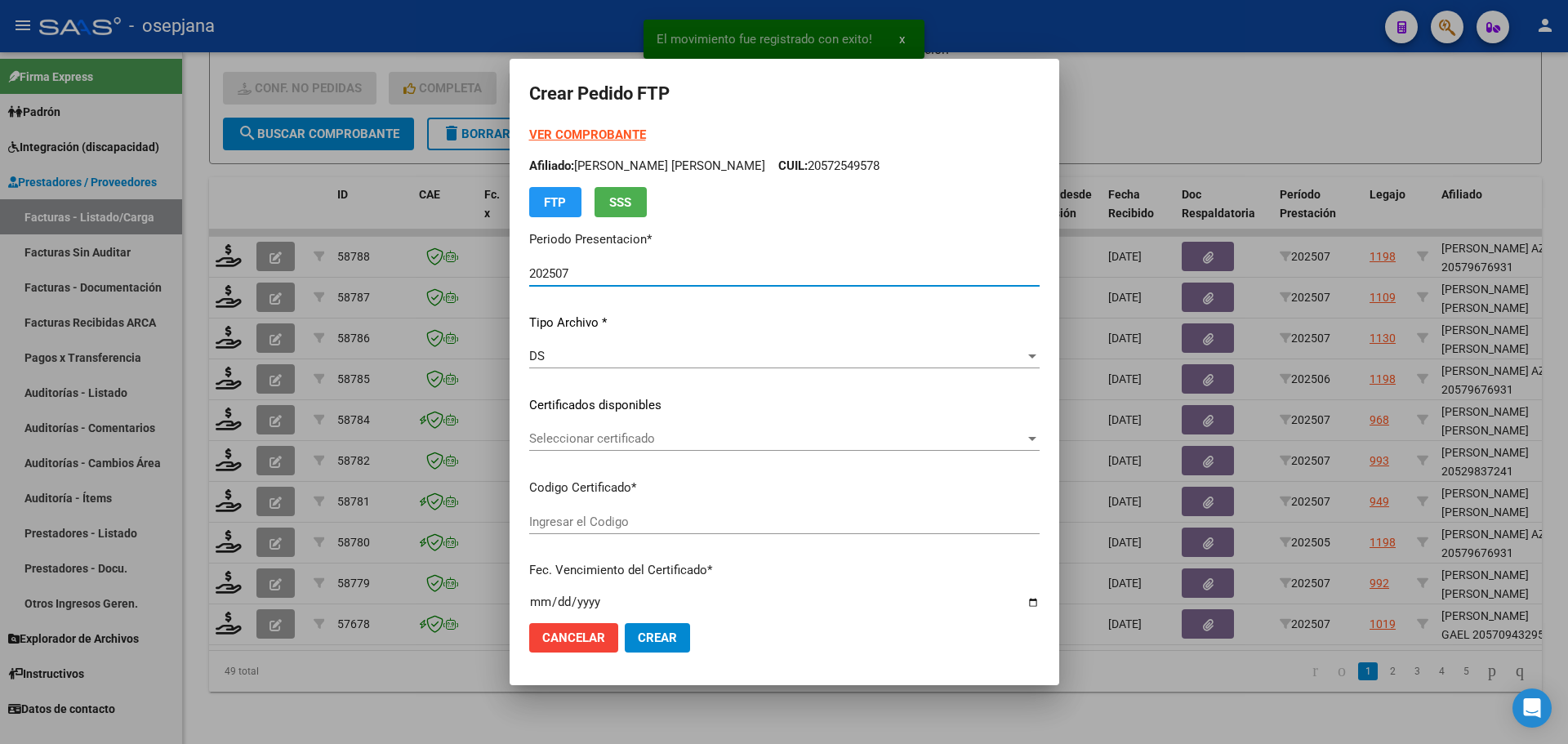
type input "ARG0200057094329-20220907-20250907BS311"
type input "[DATE]"
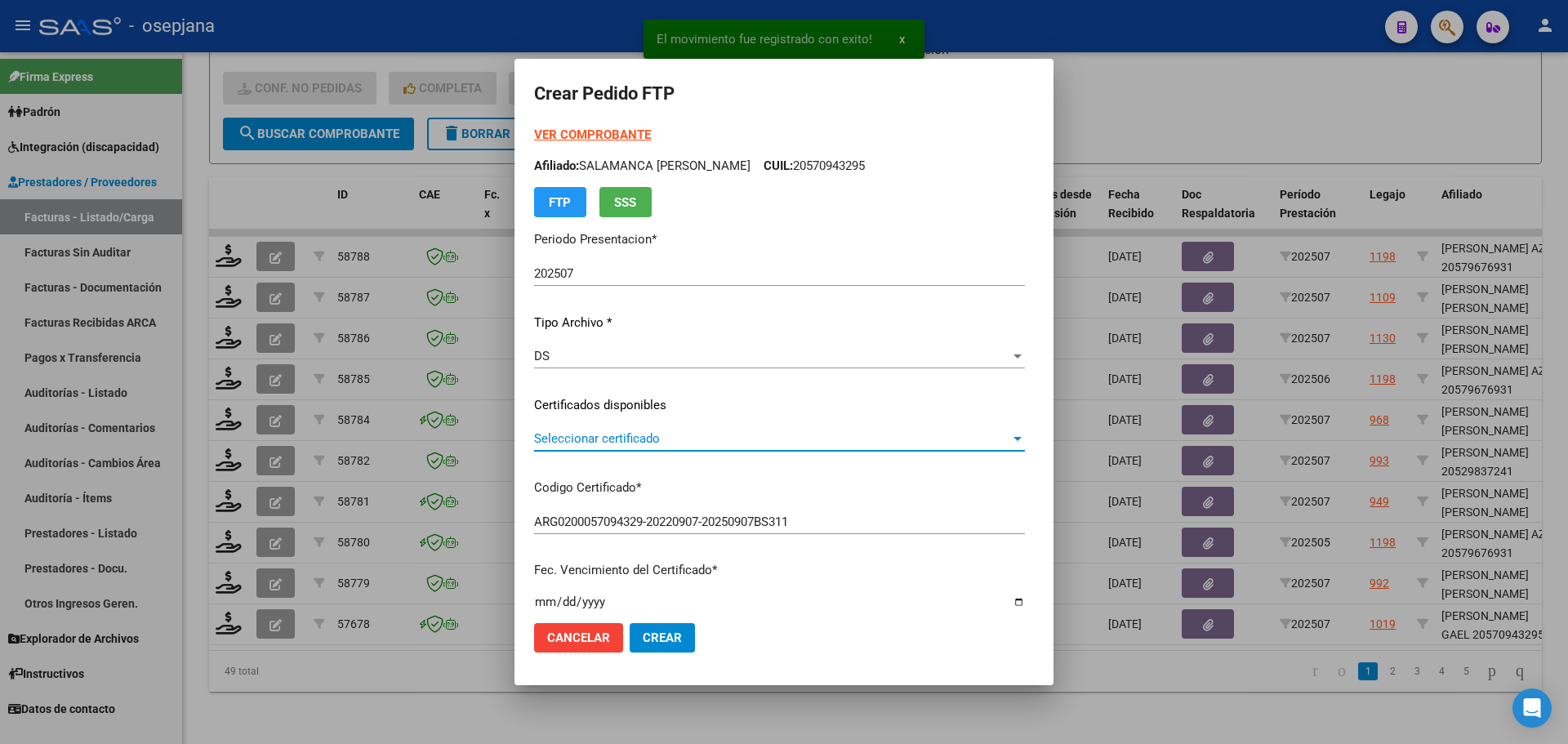
click at [607, 438] on span "Seleccionar certificado" at bounding box center [772, 438] width 476 height 15
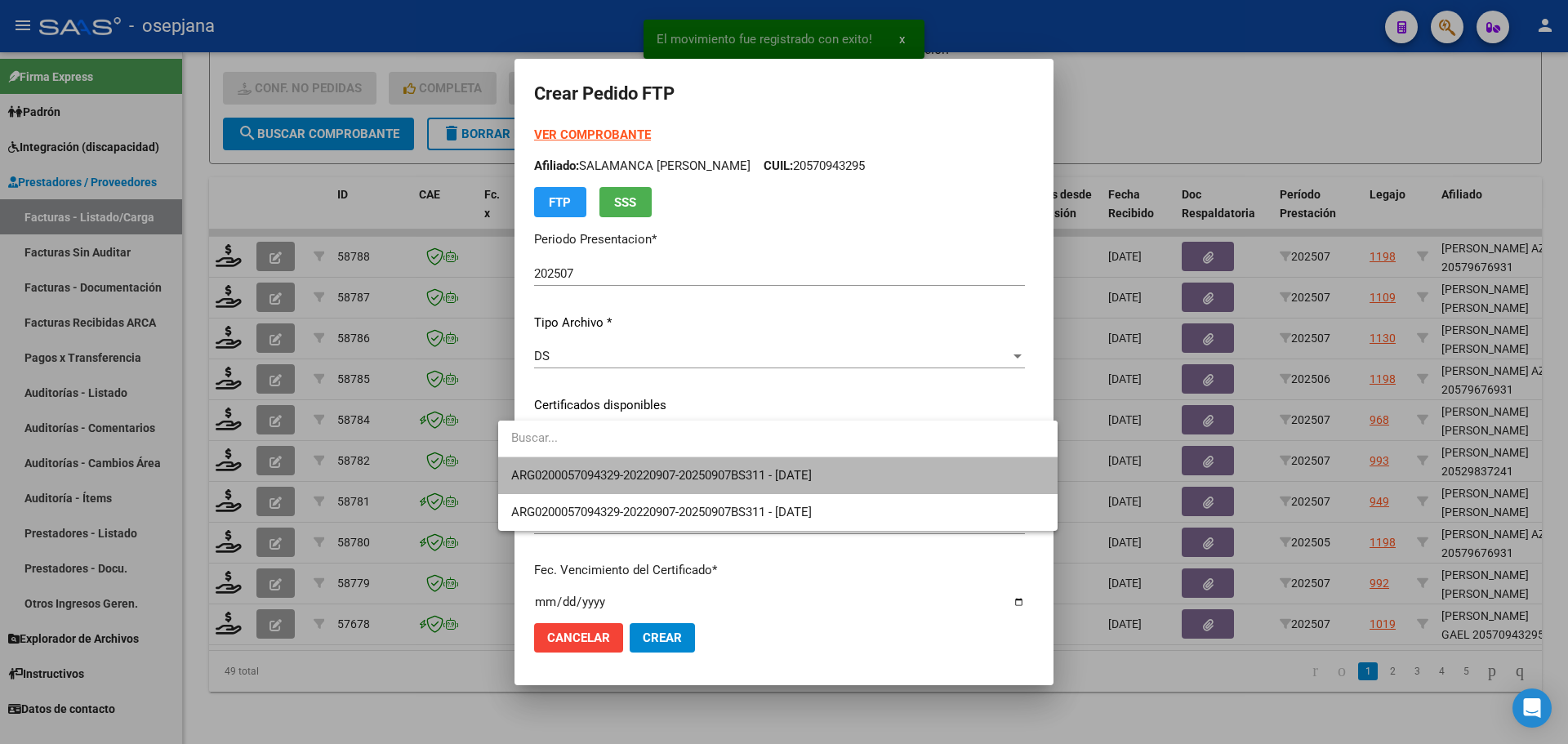
click at [622, 467] on span "ARG0200057094329-20220907-20250907BS311 - [DATE]" at bounding box center [778, 476] width 533 height 36
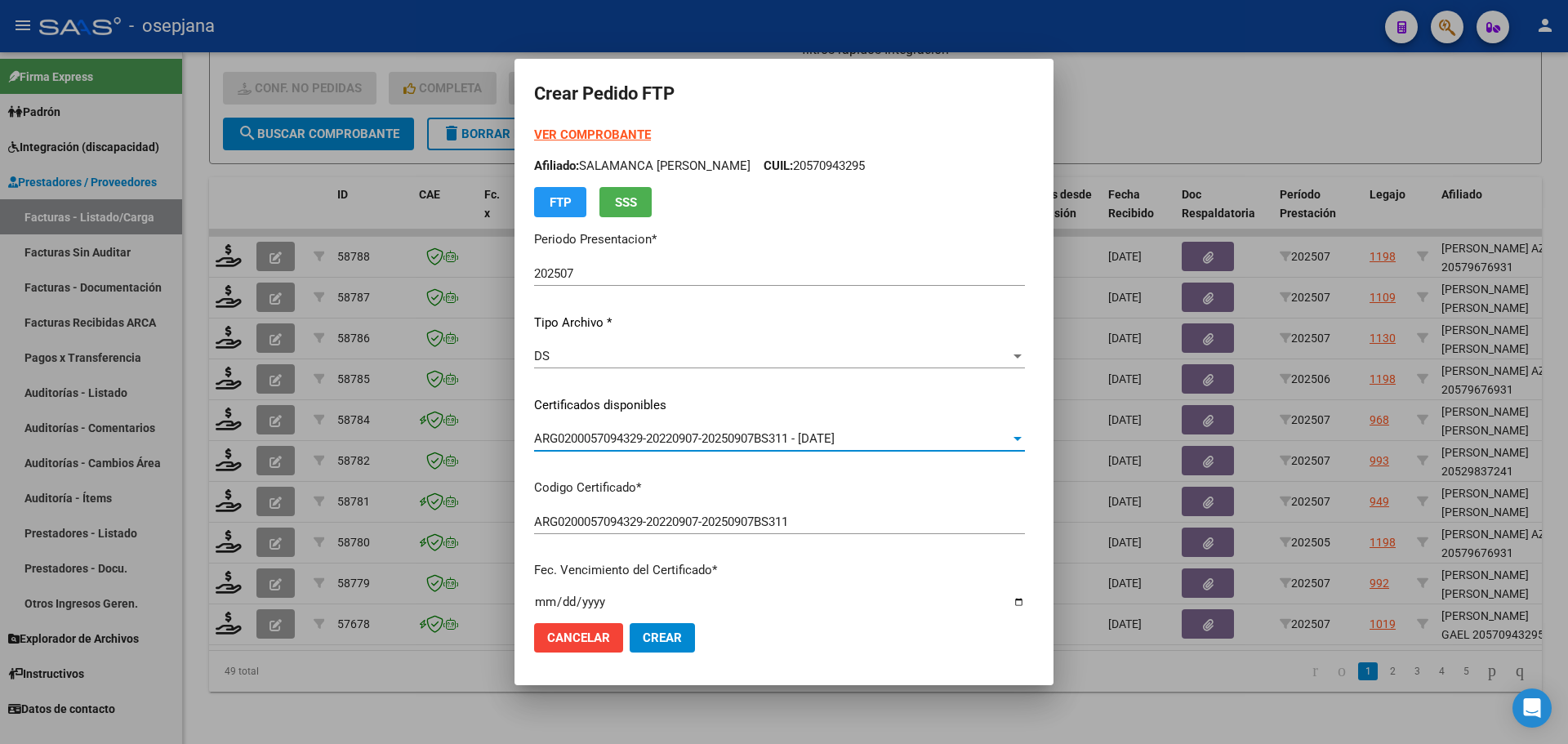
click at [573, 135] on strong "VER COMPROBANTE" at bounding box center [592, 135] width 116 height 15
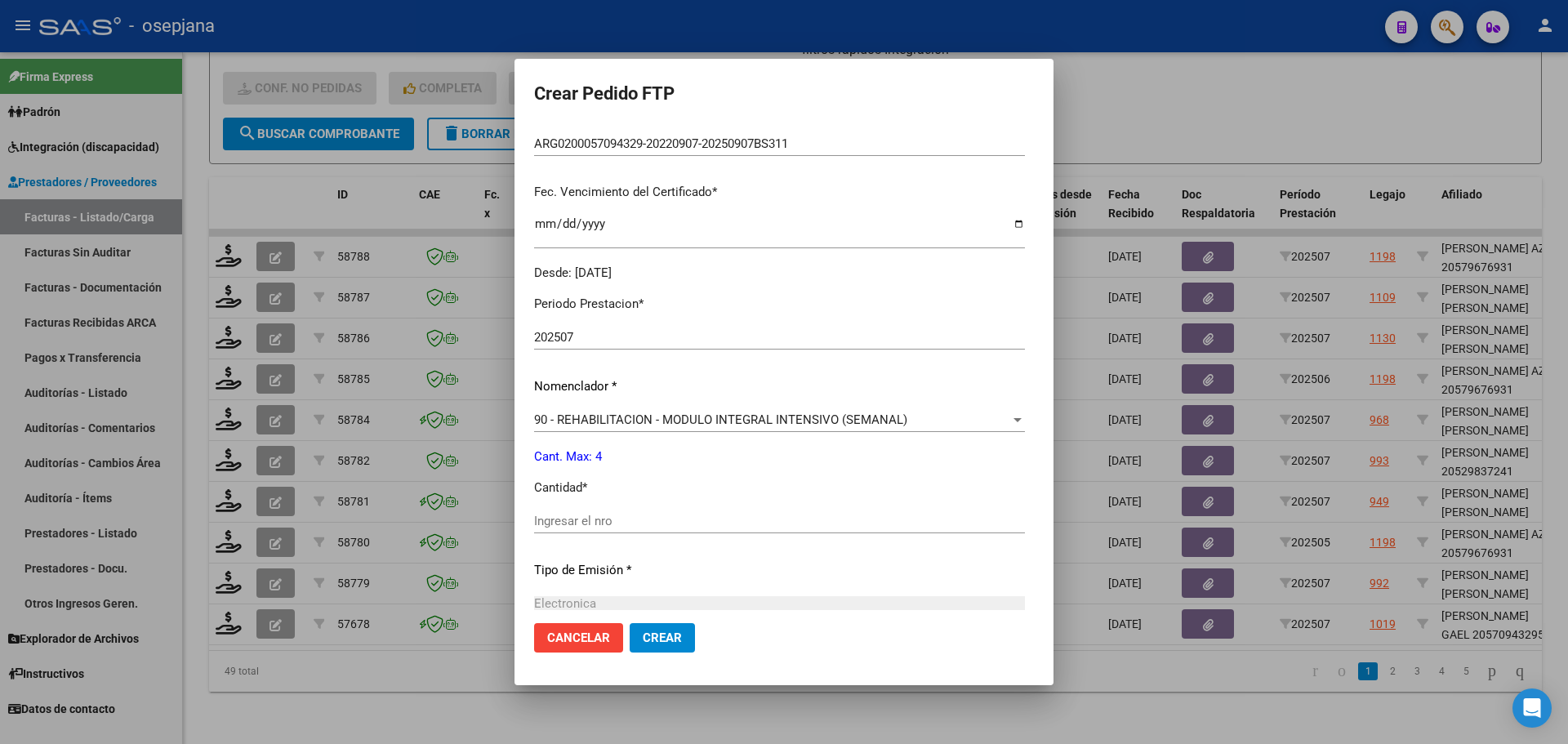
scroll to position [408, 0]
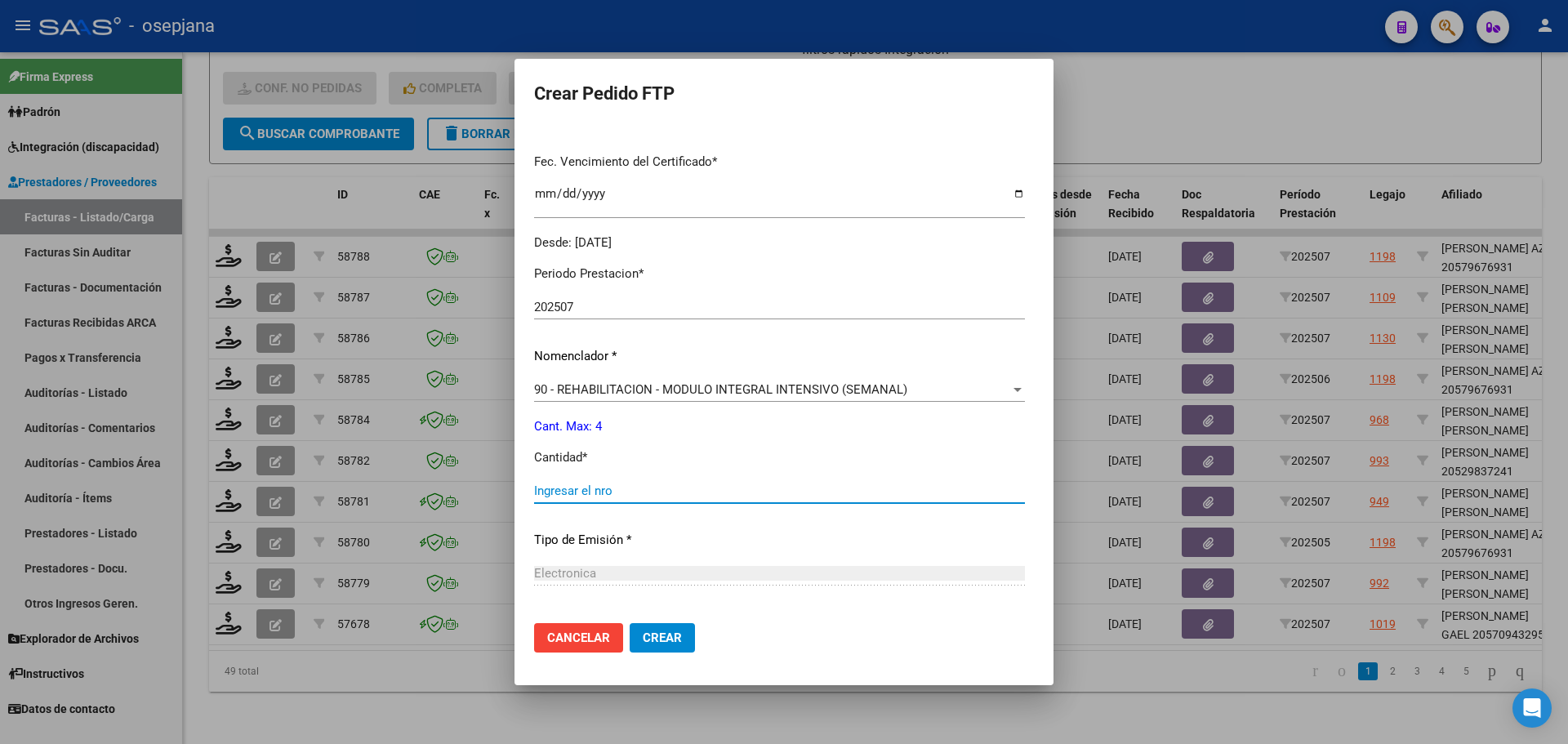
click at [548, 493] on input "Ingresar el nro" at bounding box center [779, 491] width 491 height 15
type input "4"
click at [650, 655] on mat-dialog-actions "Cancelar Crear" at bounding box center [784, 638] width 500 height 56
click at [659, 646] on button "Crear" at bounding box center [662, 638] width 65 height 30
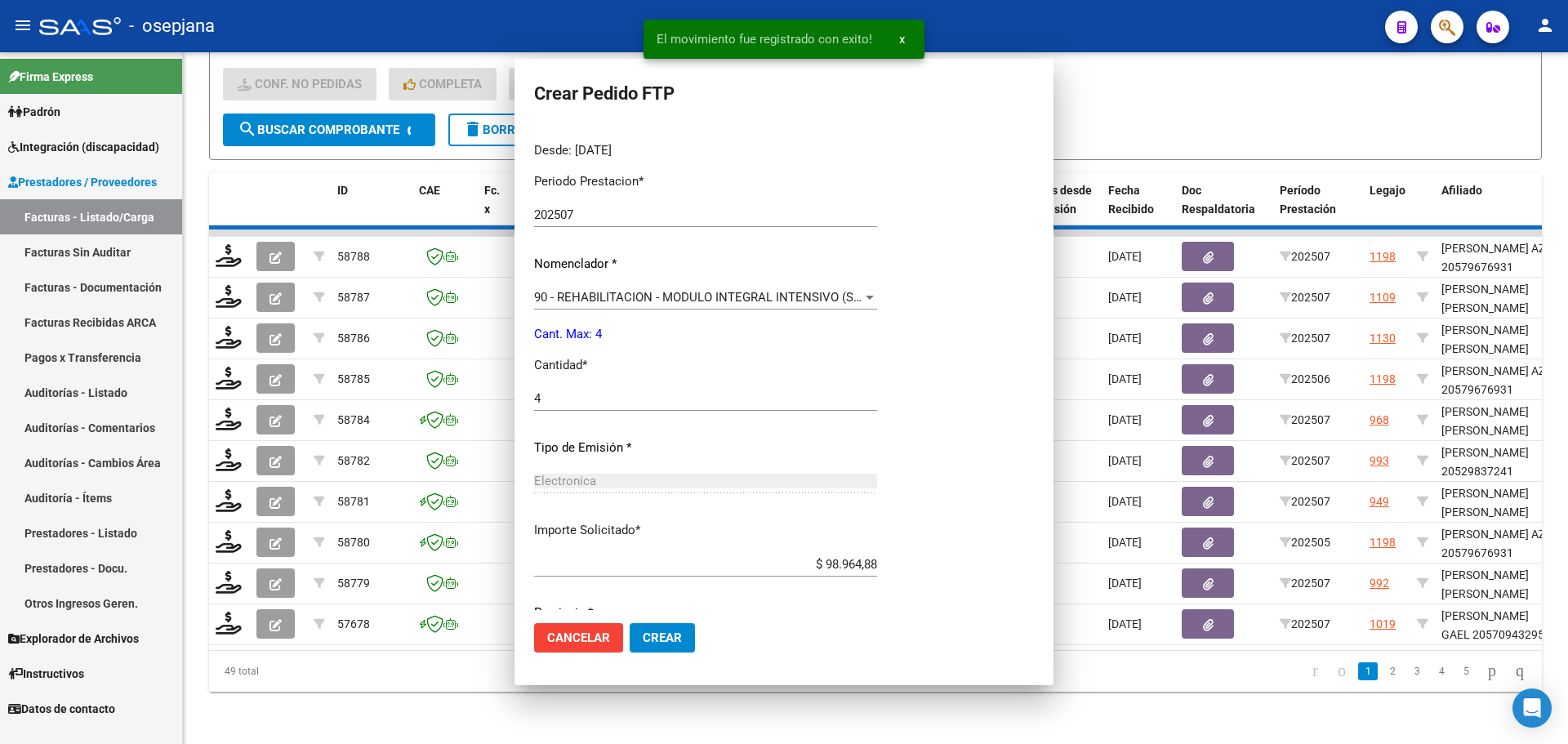
scroll to position [0, 0]
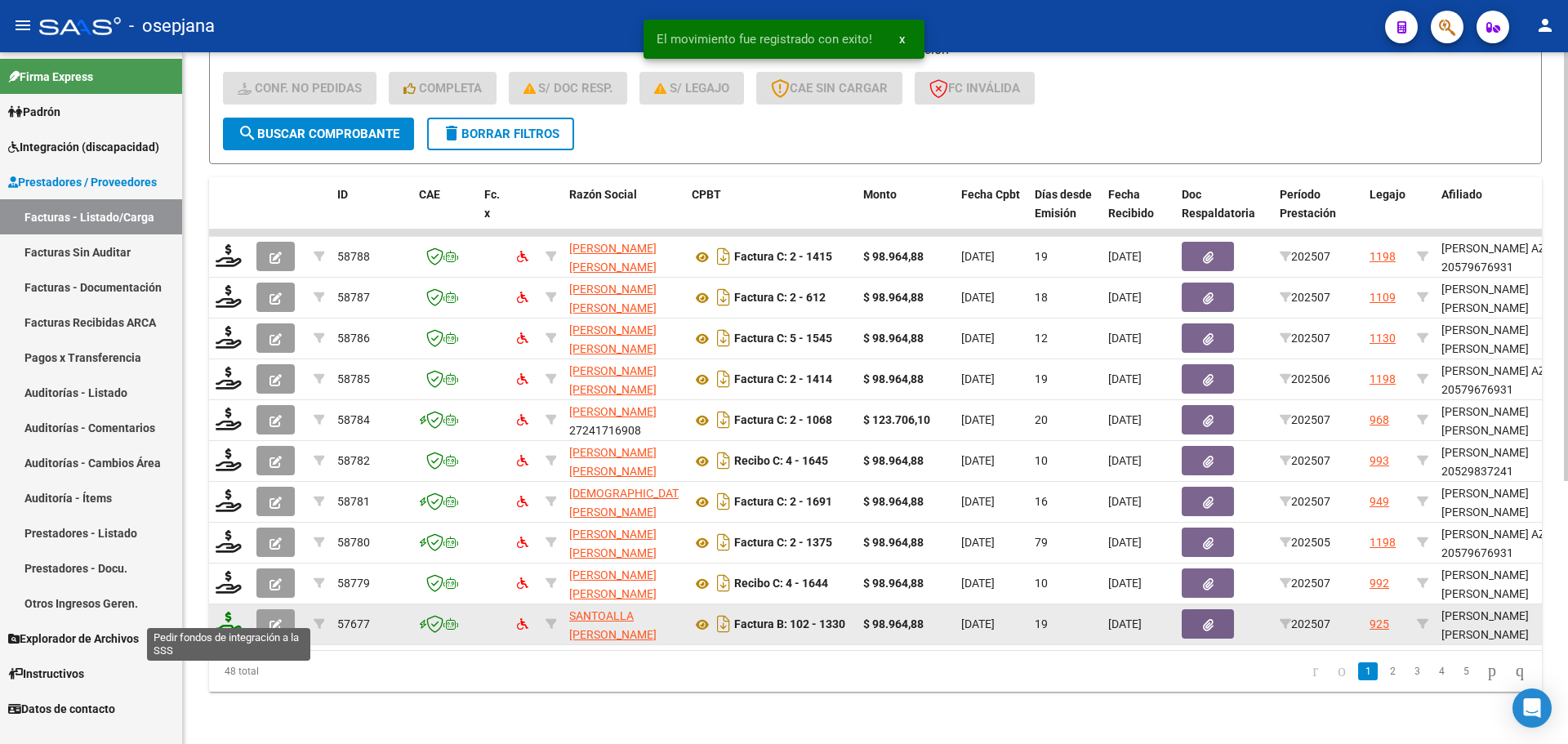
click at [233, 615] on icon at bounding box center [228, 622] width 26 height 23
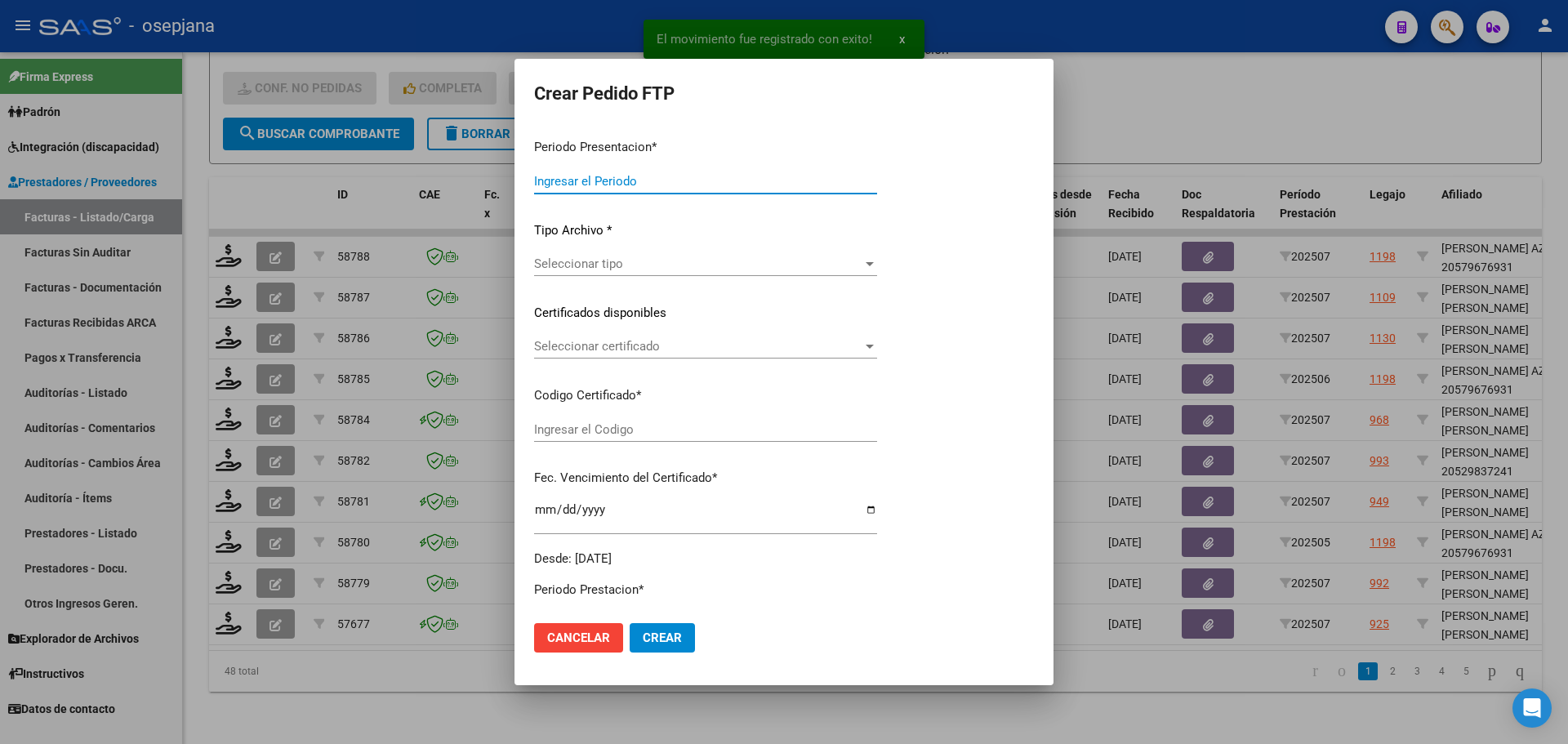
type input "202507"
type input "$ 98.964,88"
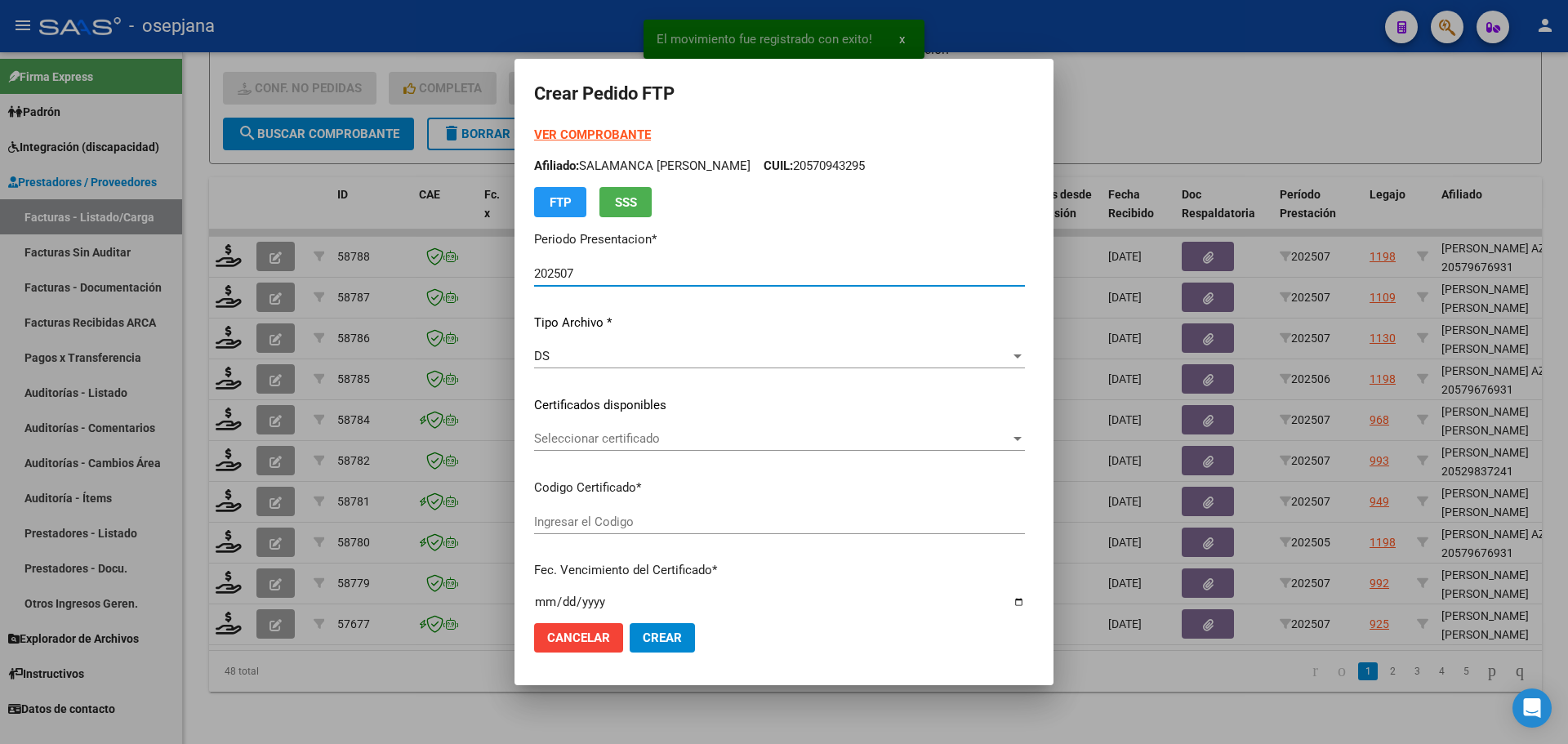
type input "ARG01000570944642025031220300312BSAS313"
type input "[DATE]"
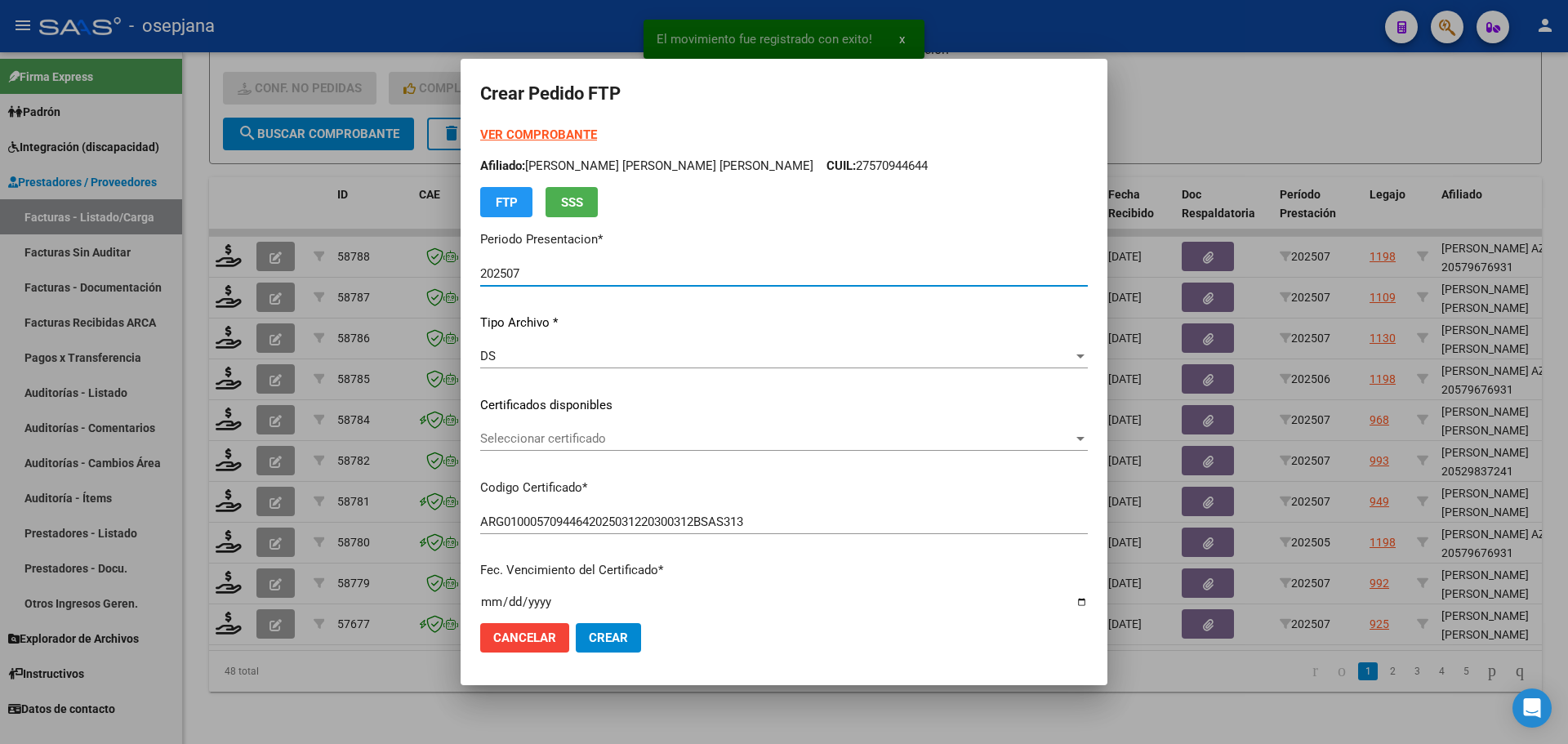
click at [595, 438] on span "Seleccionar certificado" at bounding box center [776, 438] width 593 height 15
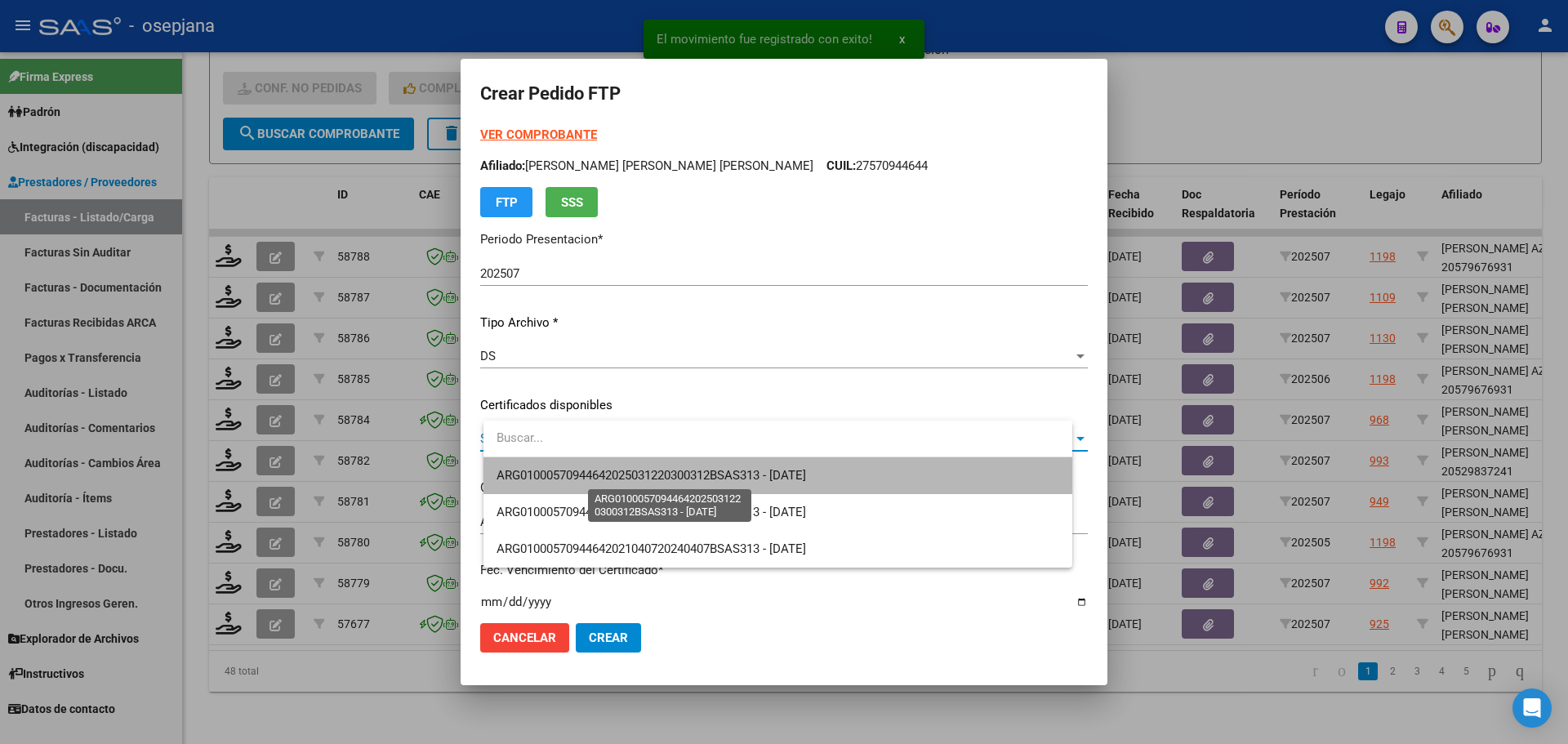
click at [603, 469] on span "ARG01000570944642025031220300312BSAS313 - [DATE]" at bounding box center [651, 475] width 309 height 15
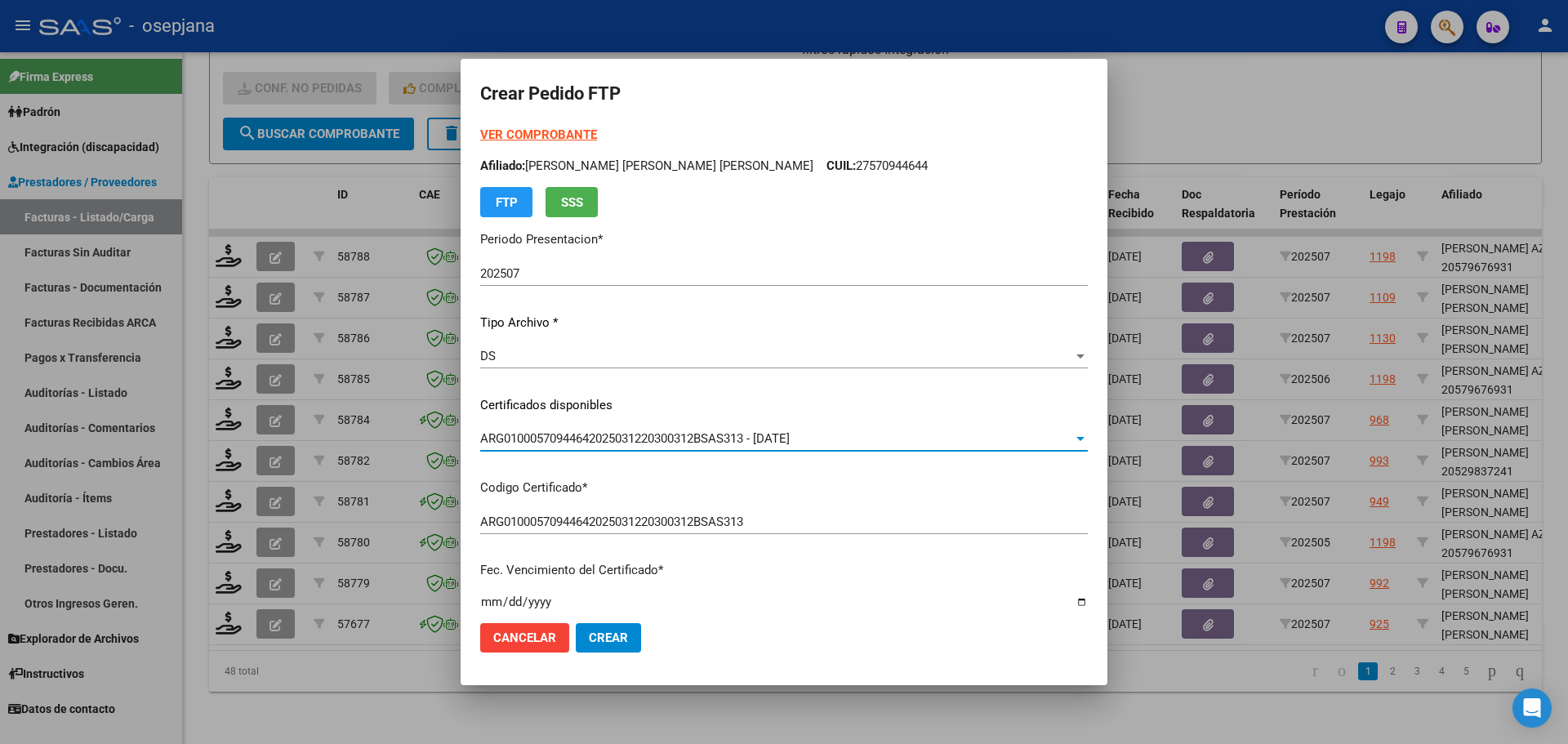
click at [566, 135] on strong "VER COMPROBANTE" at bounding box center [538, 135] width 116 height 15
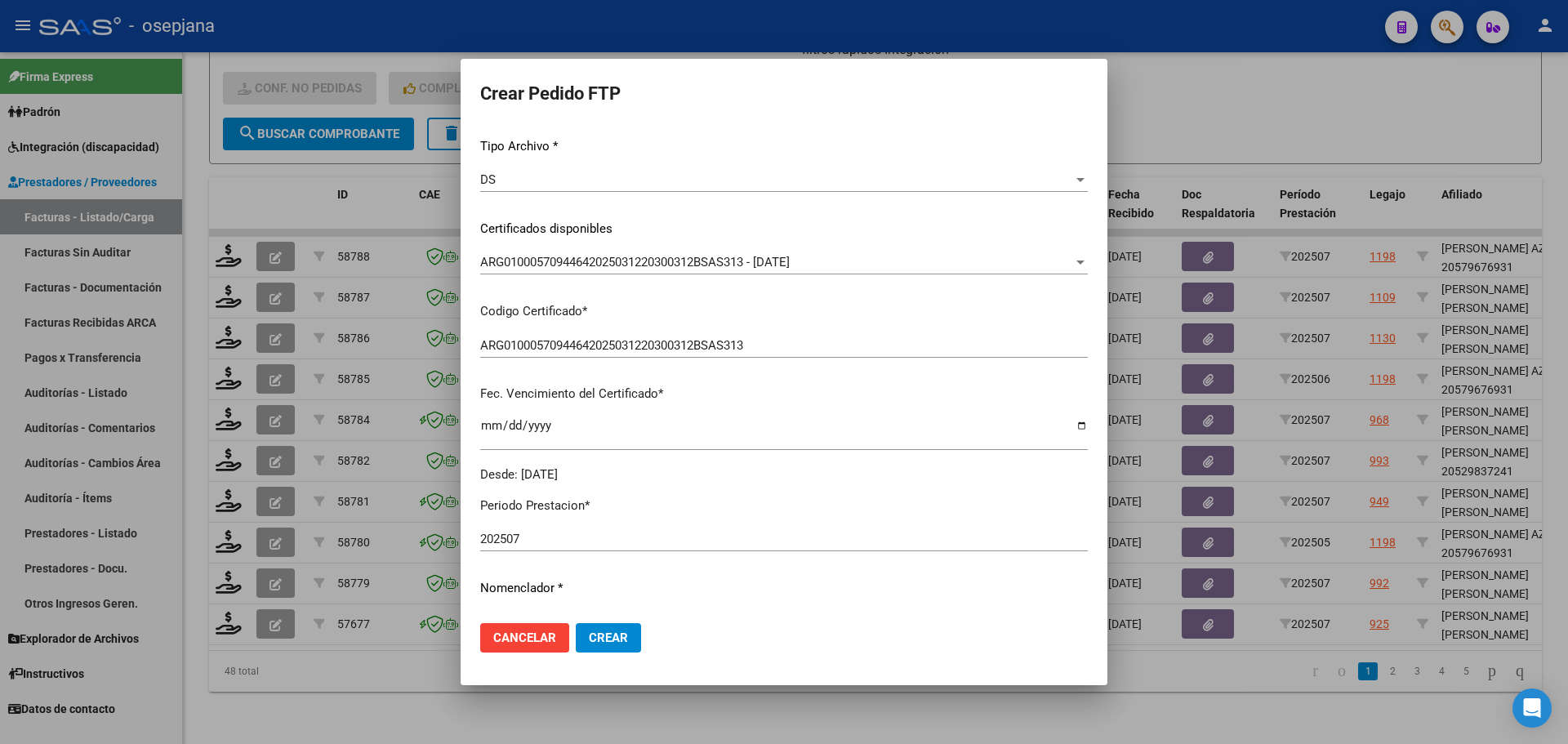
scroll to position [326, 0]
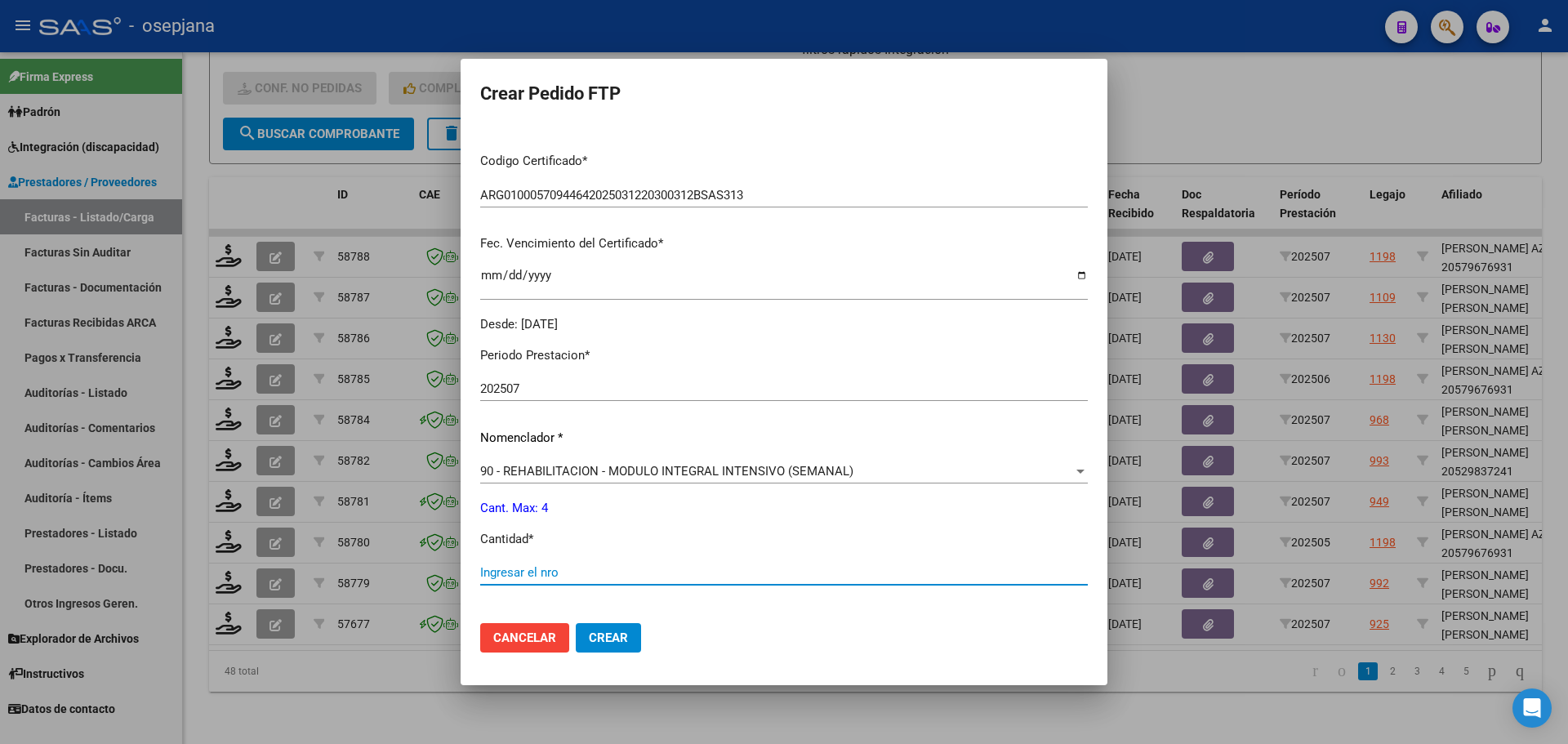
click at [505, 570] on input "Ingresar el nro" at bounding box center [784, 572] width 608 height 15
type input "4"
click at [623, 642] on span "Crear" at bounding box center [608, 637] width 39 height 15
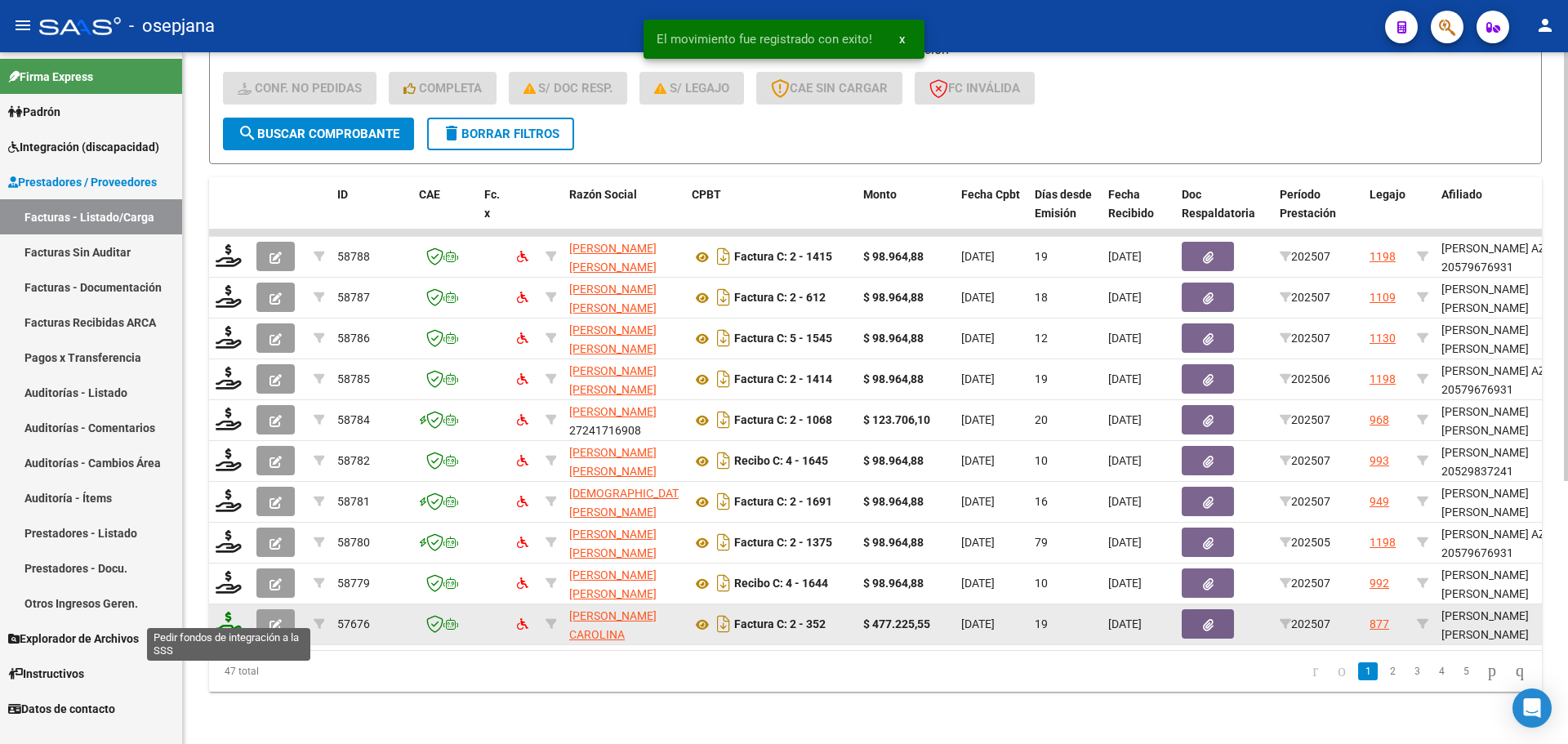
click at [234, 611] on icon at bounding box center [228, 622] width 26 height 23
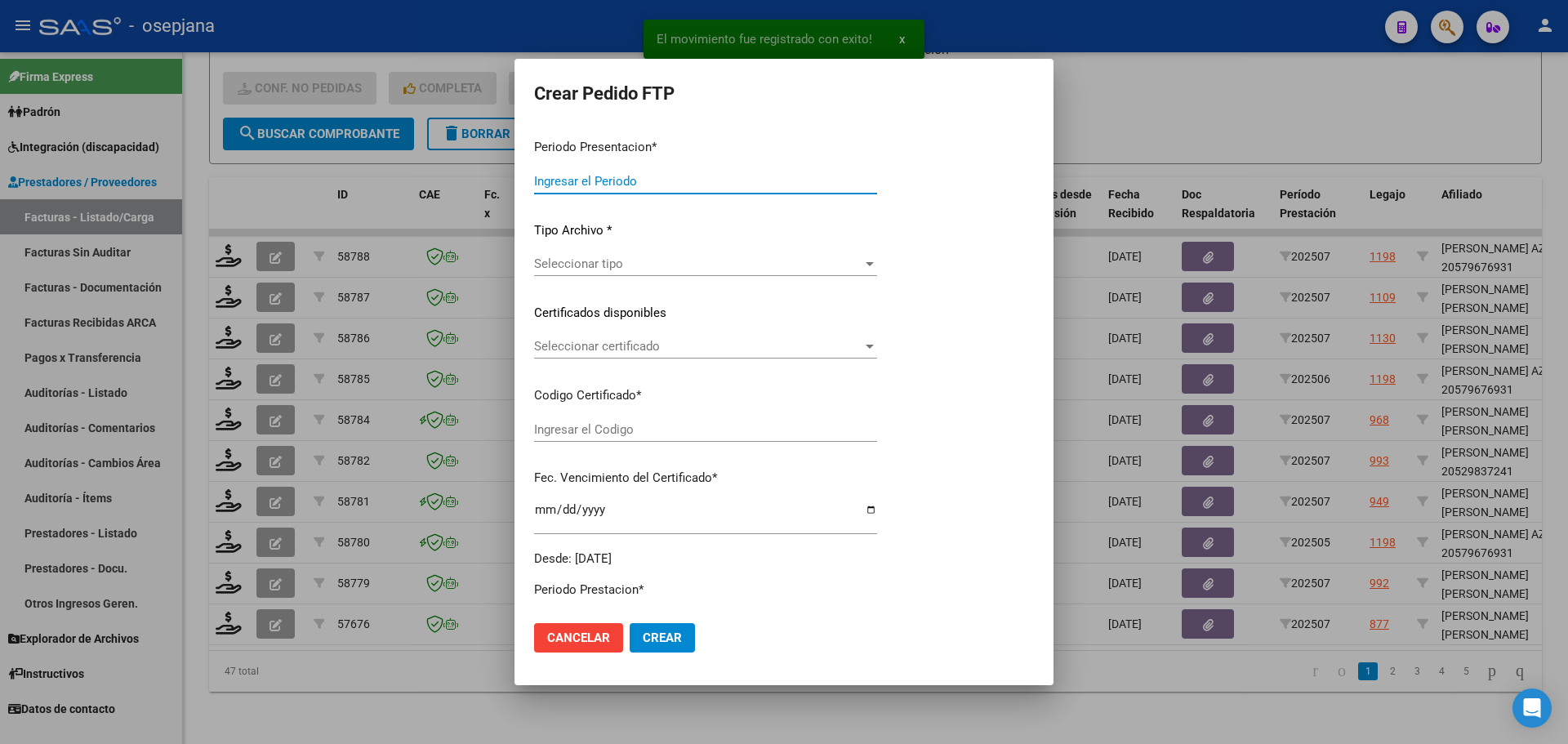
type input "202507"
type input "$ 477.225,55"
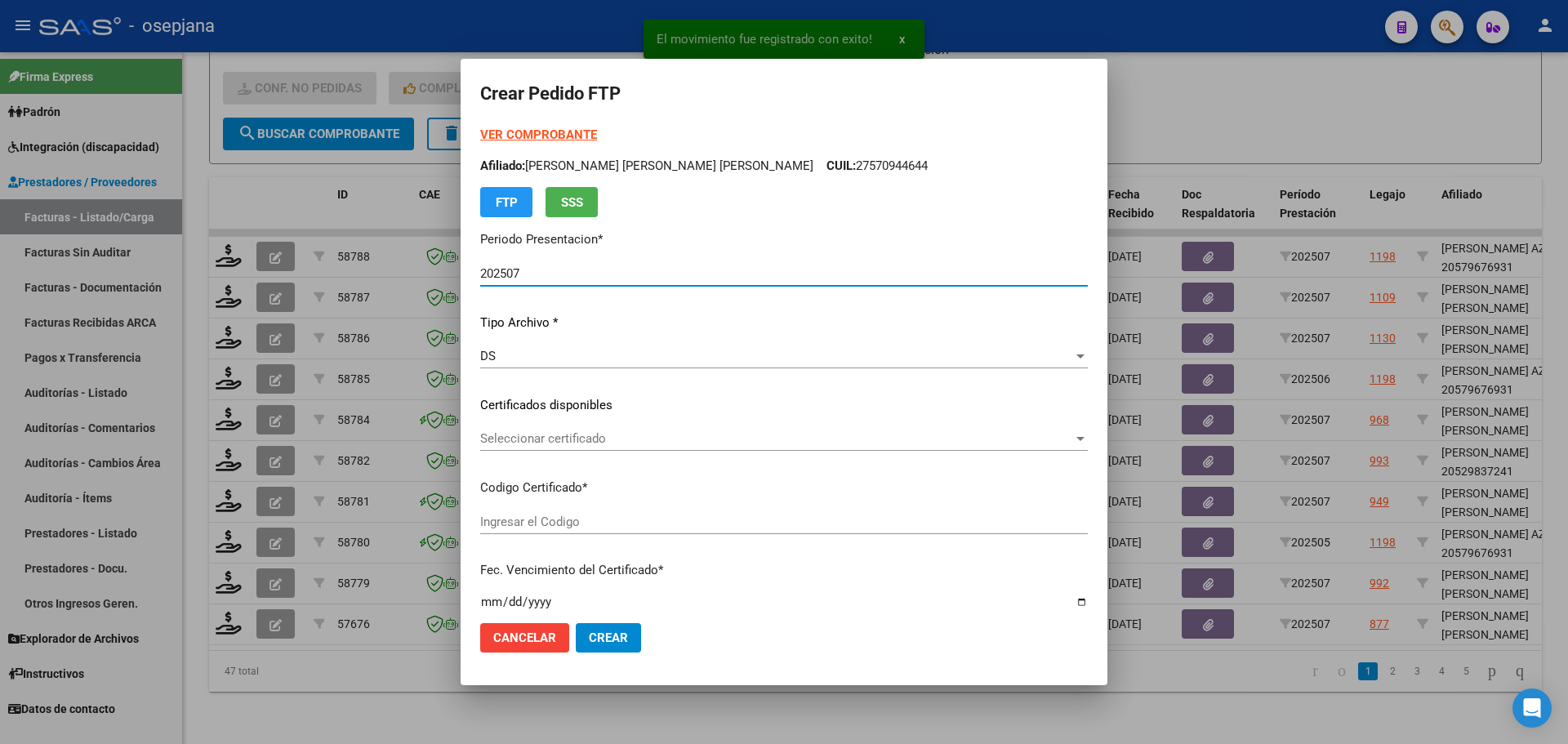
type input "ARG02000543440752023091220280912BSAS436"
type input "[DATE]"
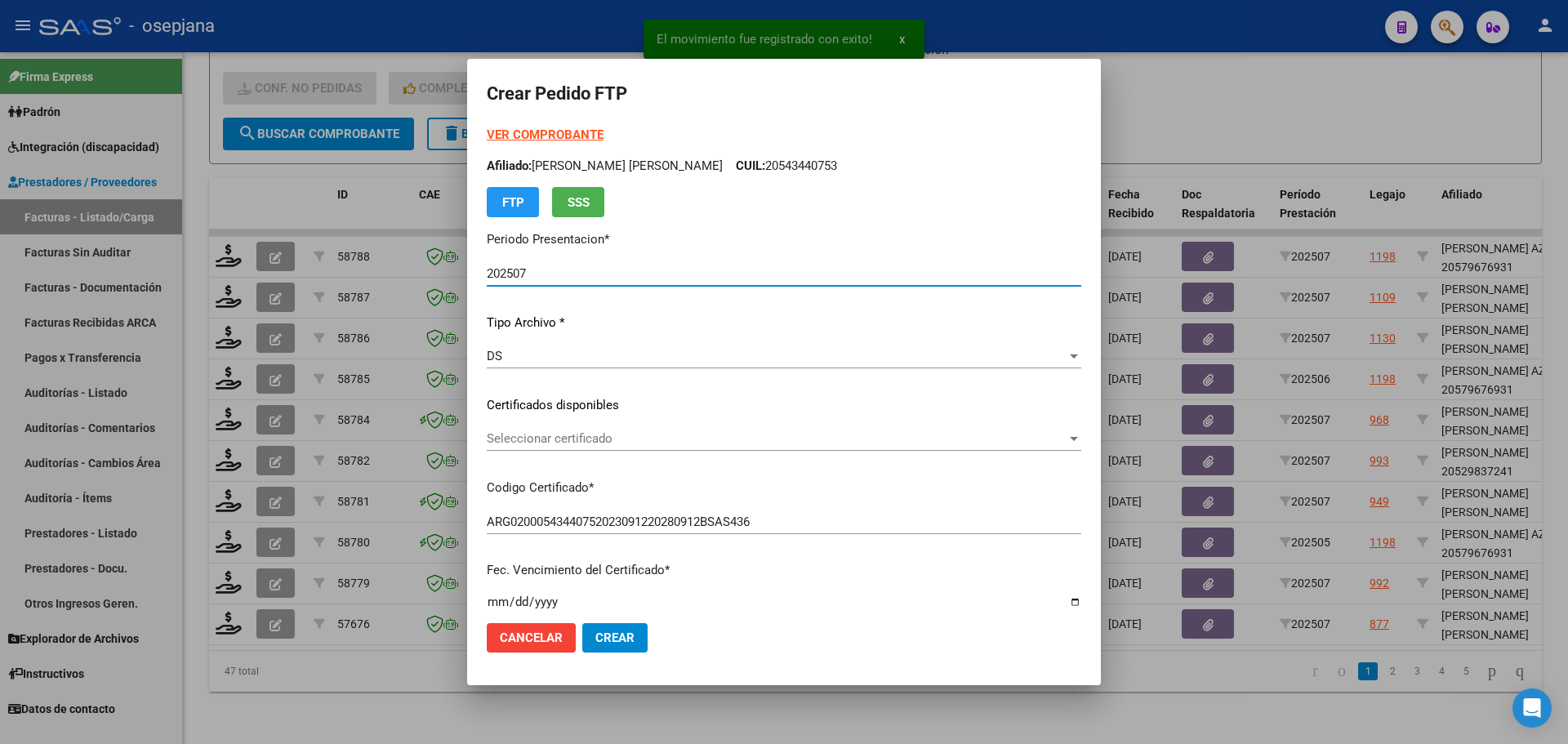
click at [609, 437] on span "Seleccionar certificado" at bounding box center [777, 438] width 580 height 15
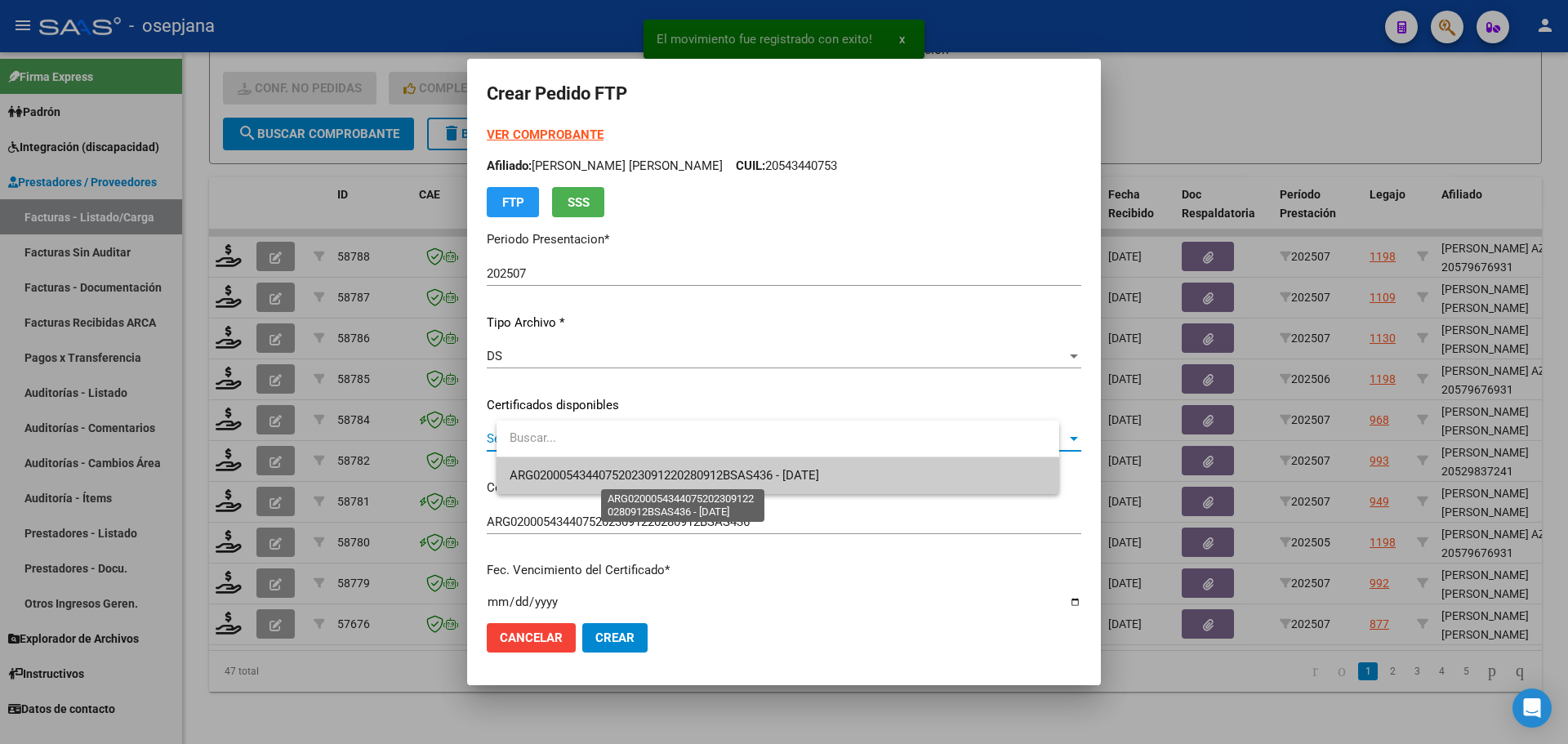
click at [616, 470] on span "ARG02000543440752023091220280912BSAS436 - [DATE]" at bounding box center [664, 475] width 309 height 15
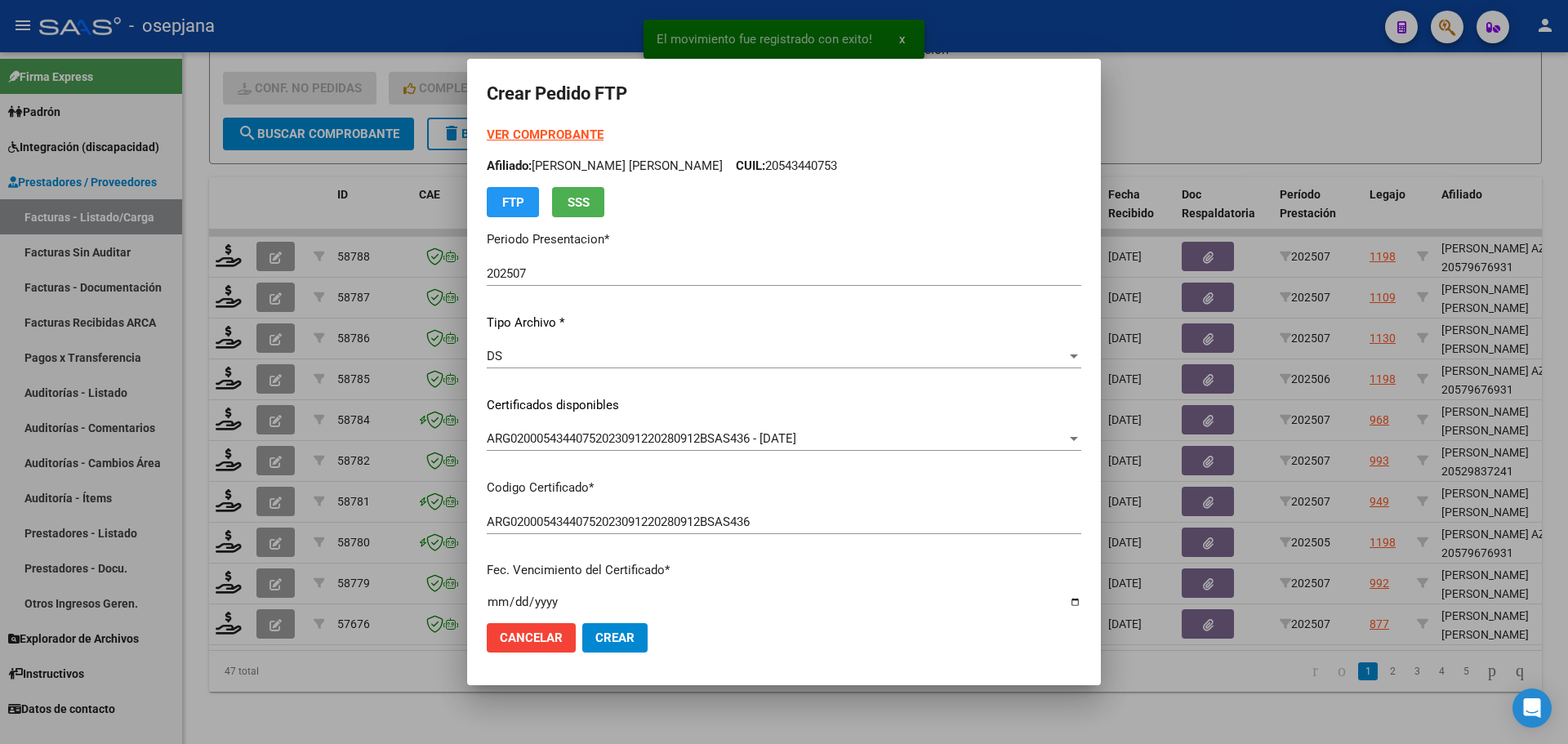
click at [596, 132] on strong "VER COMPROBANTE" at bounding box center [545, 135] width 116 height 15
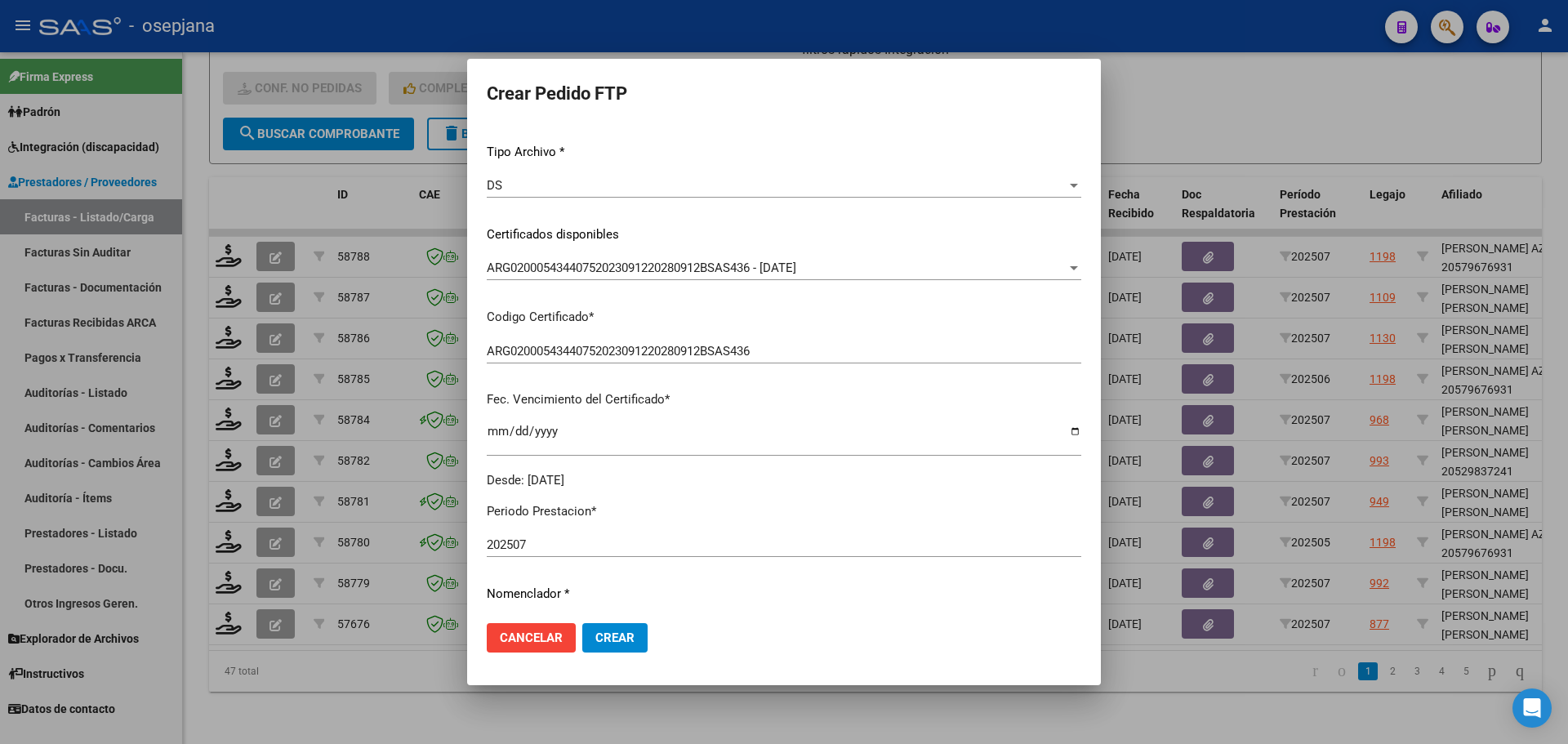
scroll to position [408, 0]
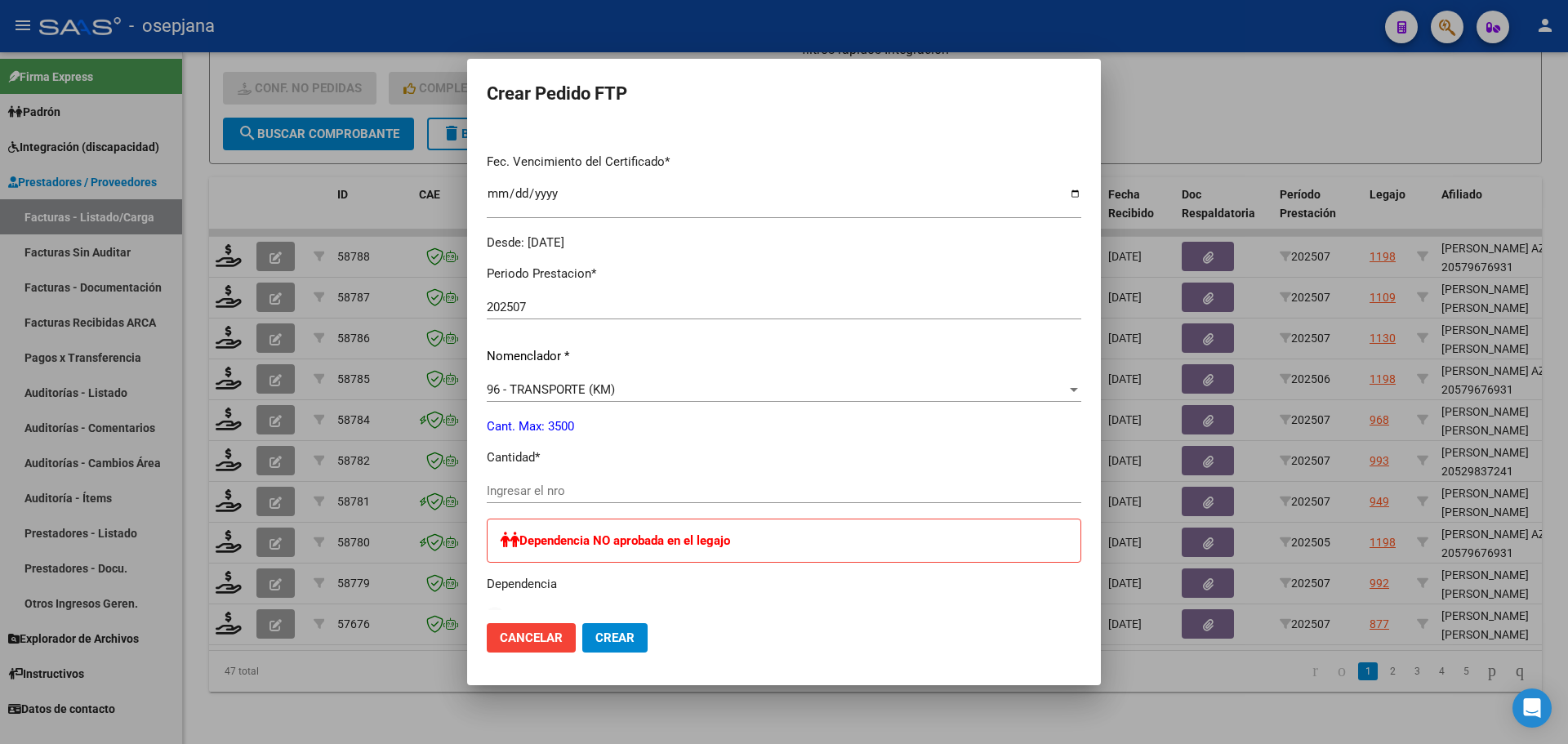
click at [559, 482] on div "Ingresar el nro" at bounding box center [784, 491] width 595 height 24
type input "881"
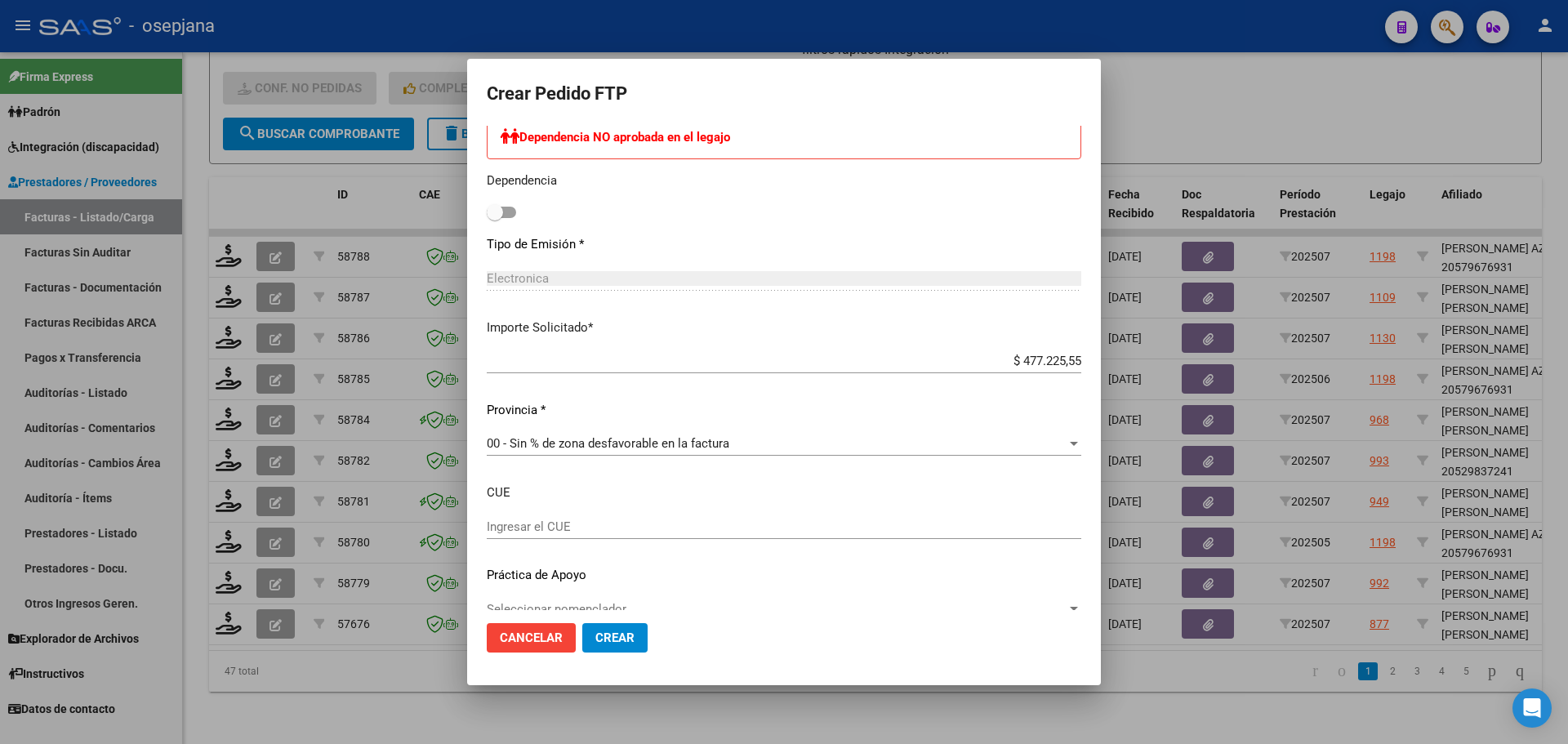
scroll to position [816, 0]
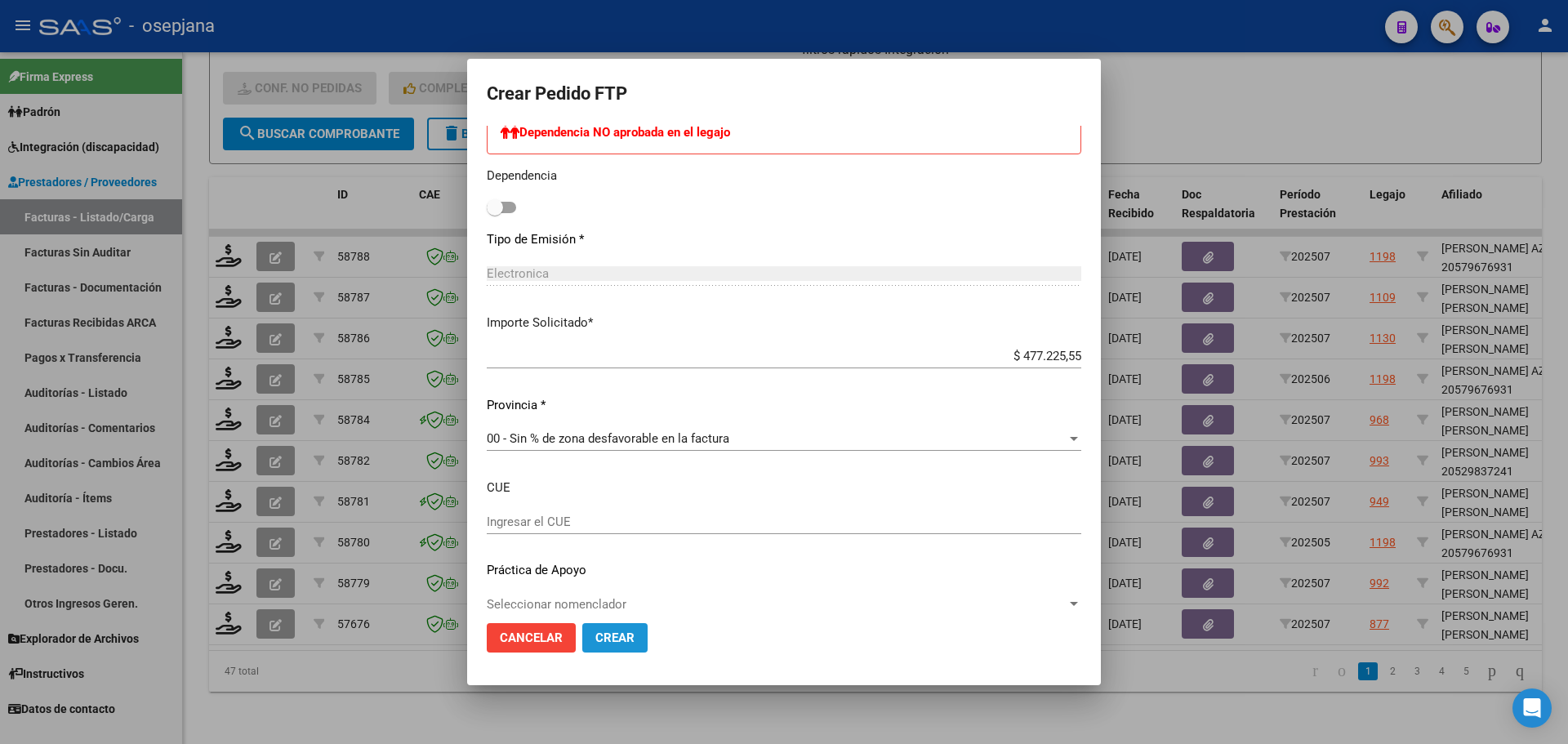
click at [635, 638] on span "Crear" at bounding box center [615, 637] width 39 height 15
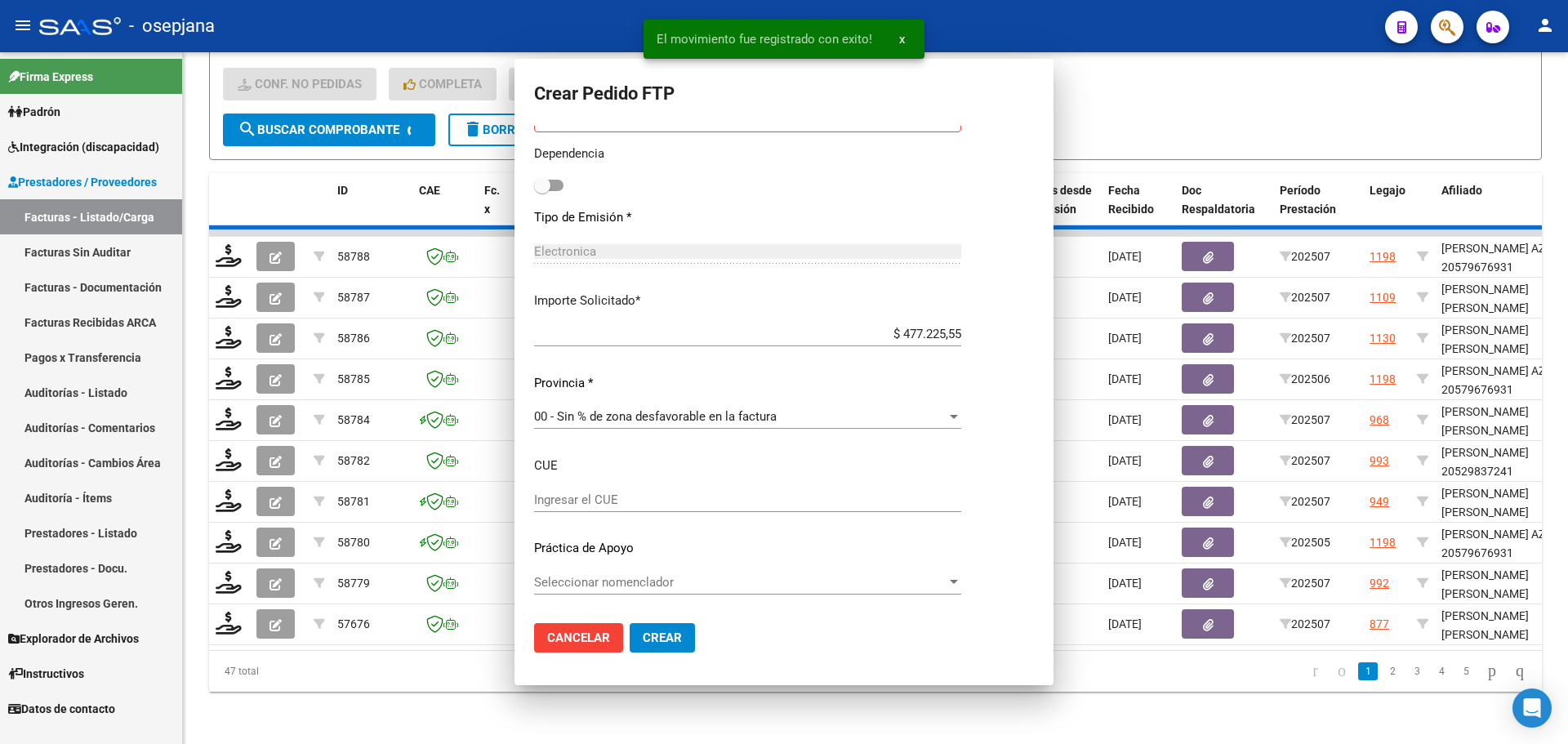
scroll to position [0, 0]
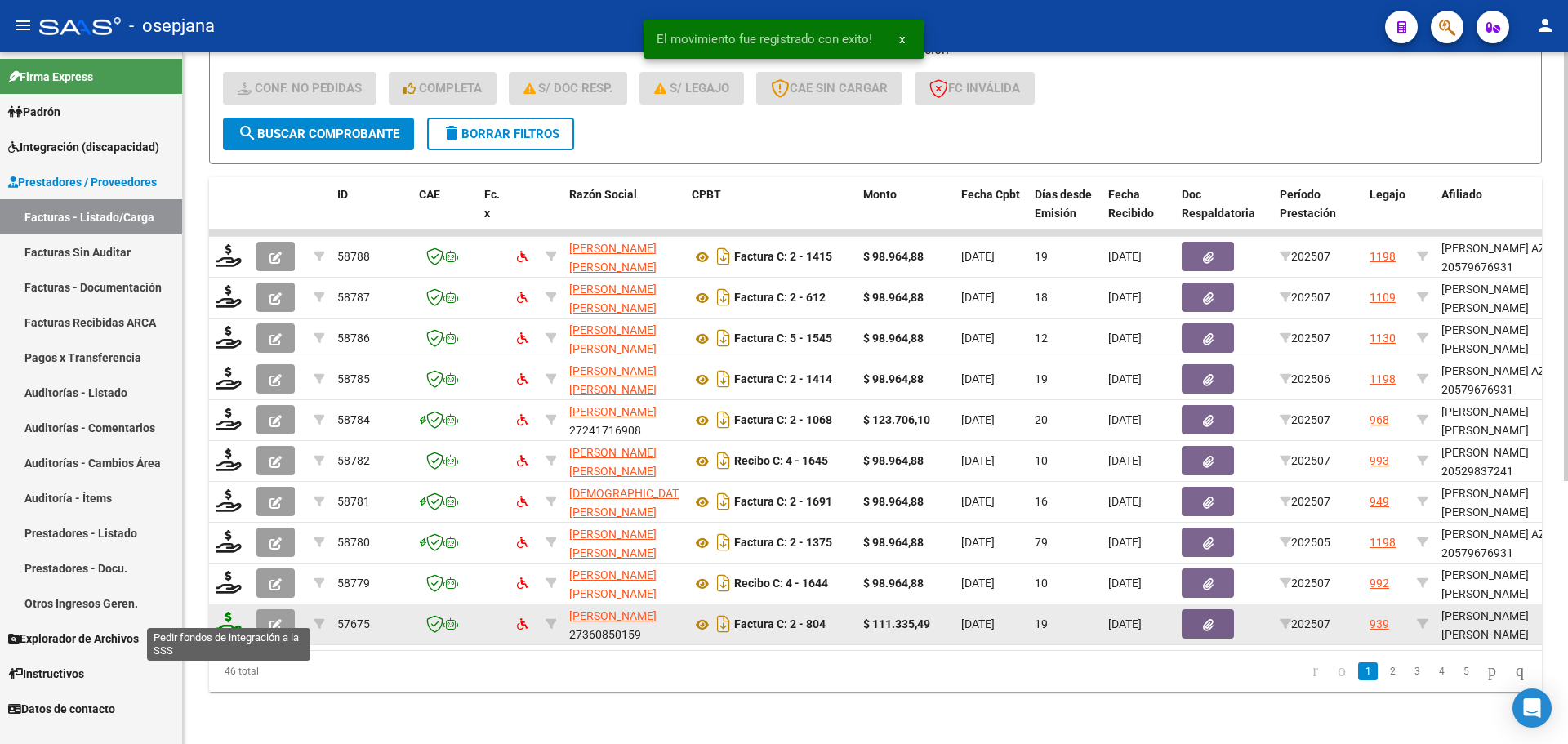
click at [226, 611] on icon at bounding box center [228, 622] width 26 height 23
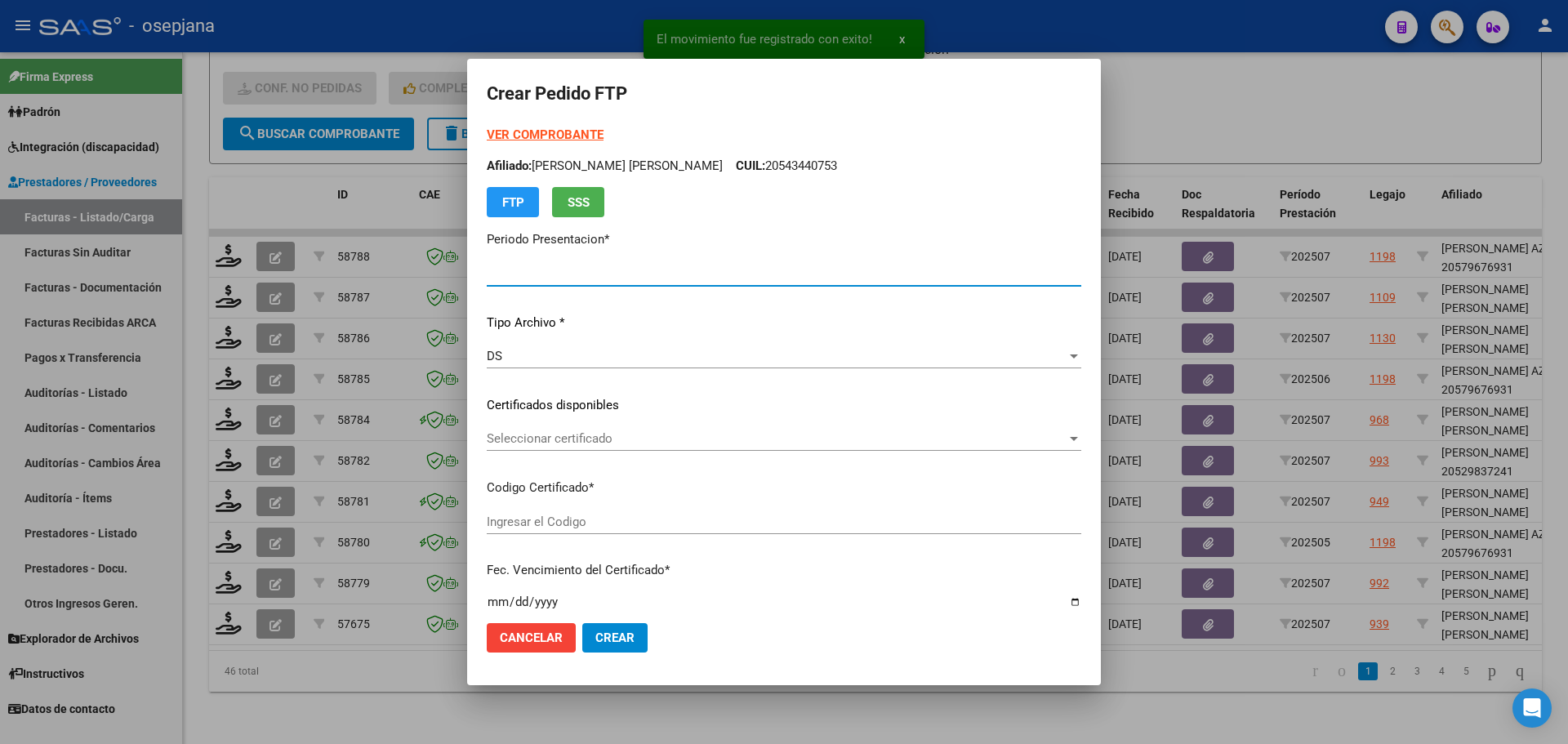
type input "202507"
type input "$ 111.335,49"
type input "ARG01000560319032024060520290605BSAS311"
type input "[DATE]"
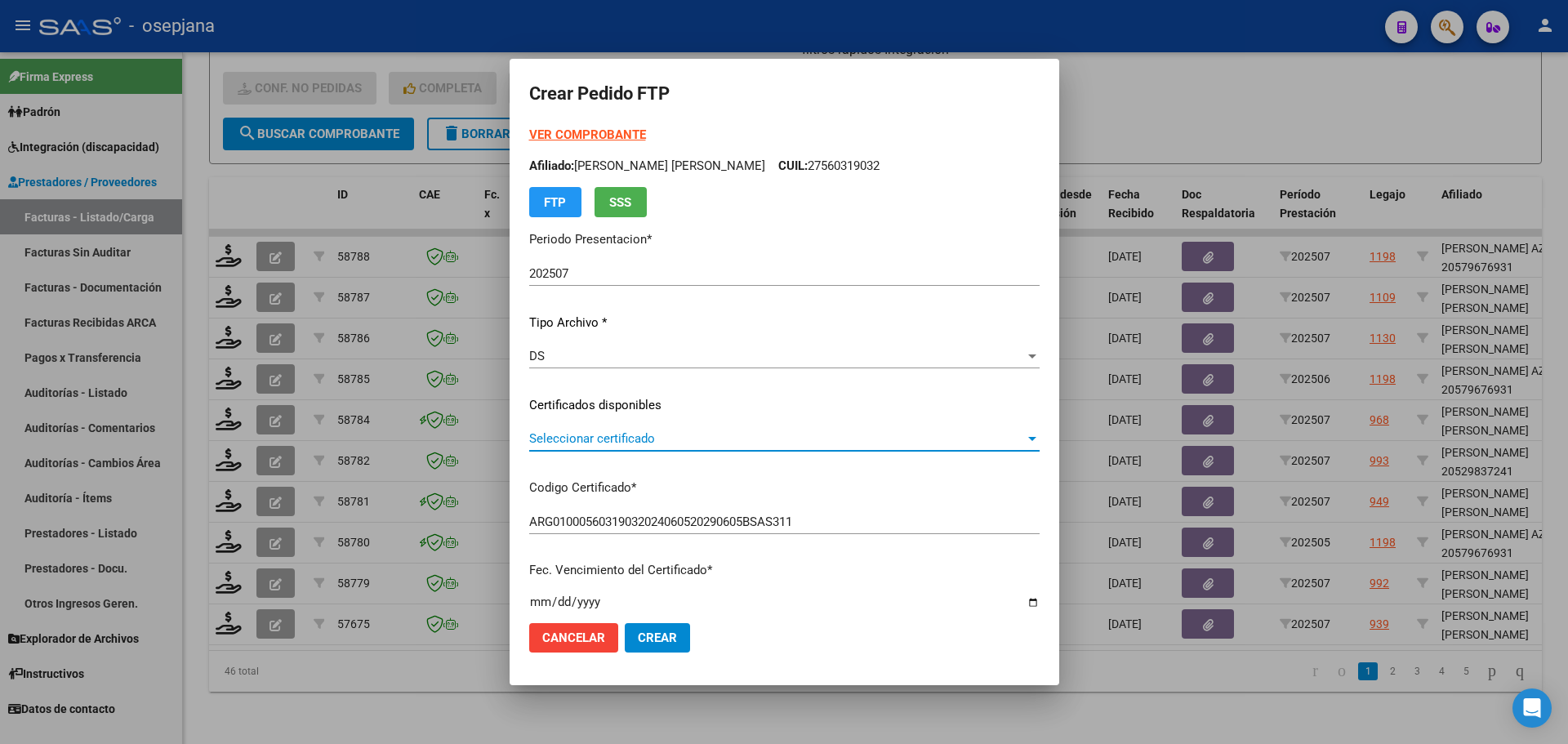
click at [679, 439] on span "Seleccionar certificado" at bounding box center [776, 438] width 496 height 15
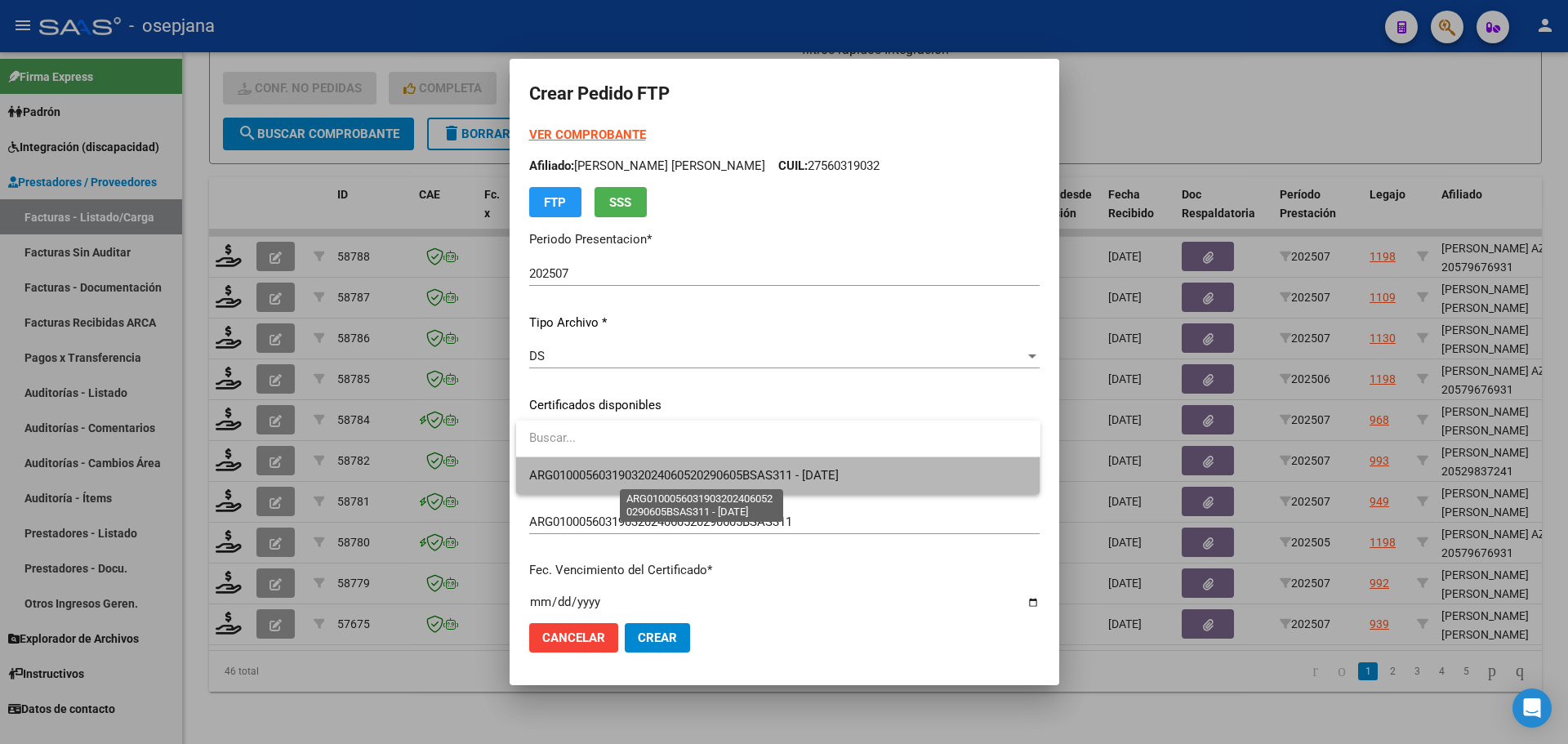
click at [681, 470] on span "ARG01000560319032024060520290605BSAS311 - [DATE]" at bounding box center [683, 475] width 309 height 15
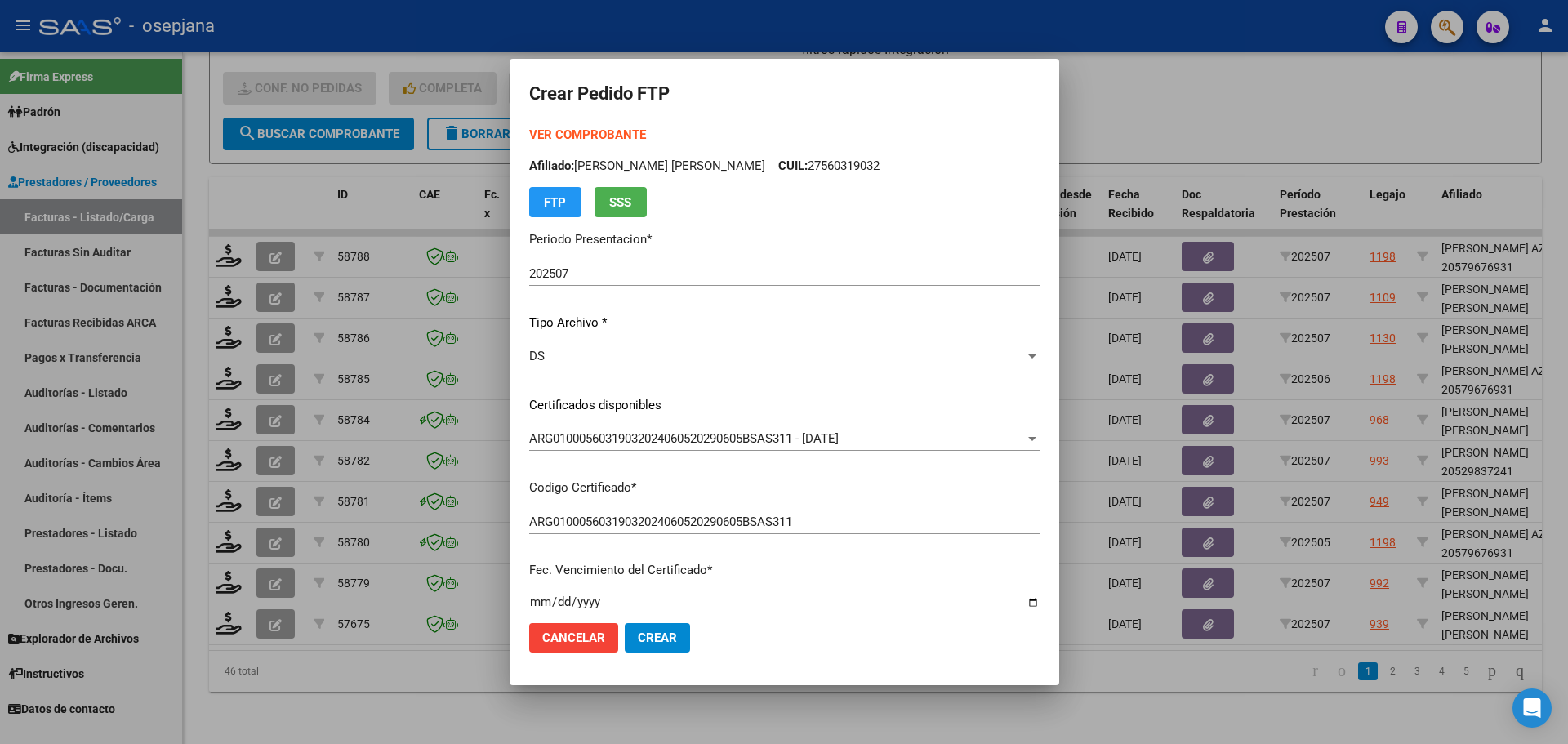
click at [626, 134] on strong "VER COMPROBANTE" at bounding box center [587, 135] width 116 height 15
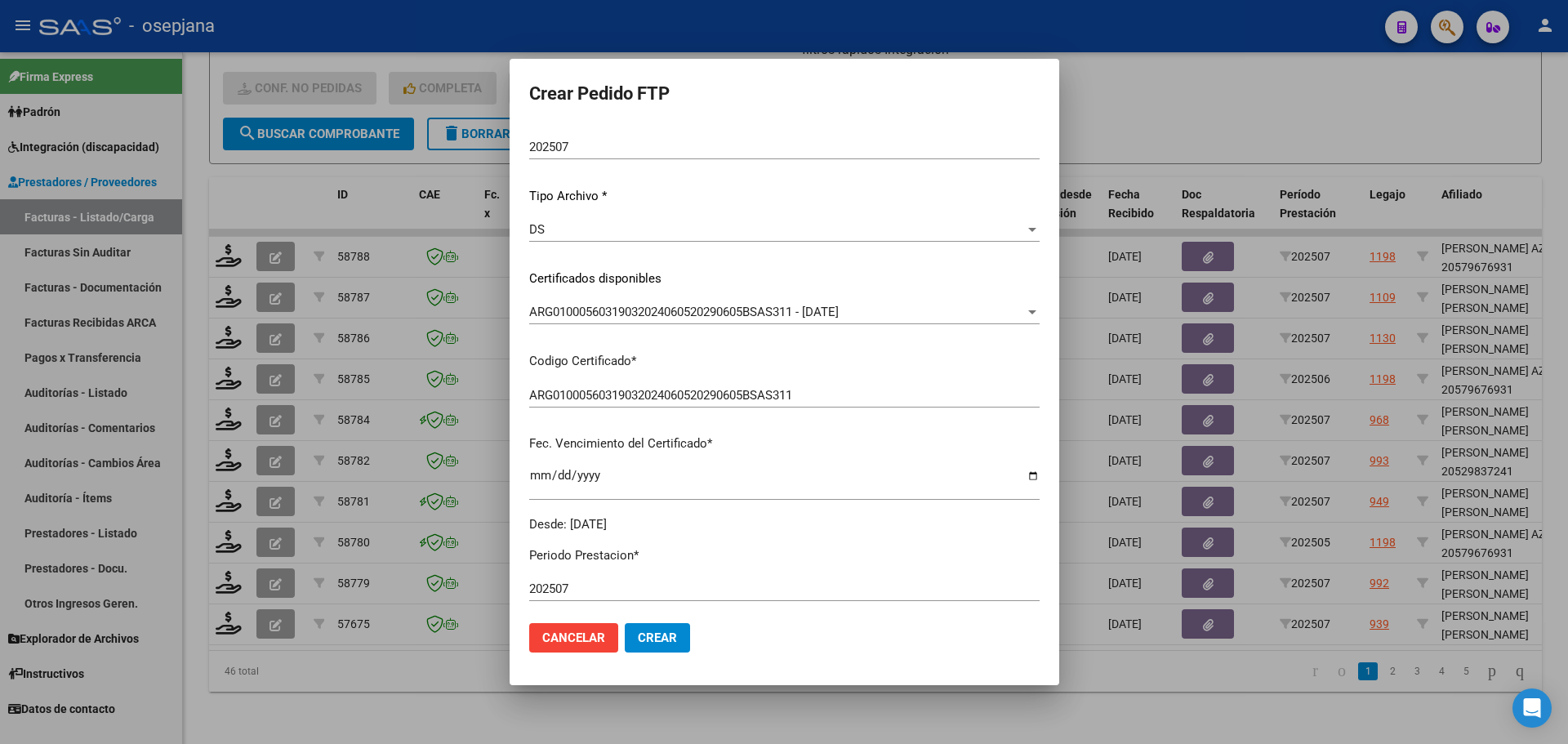
scroll to position [326, 0]
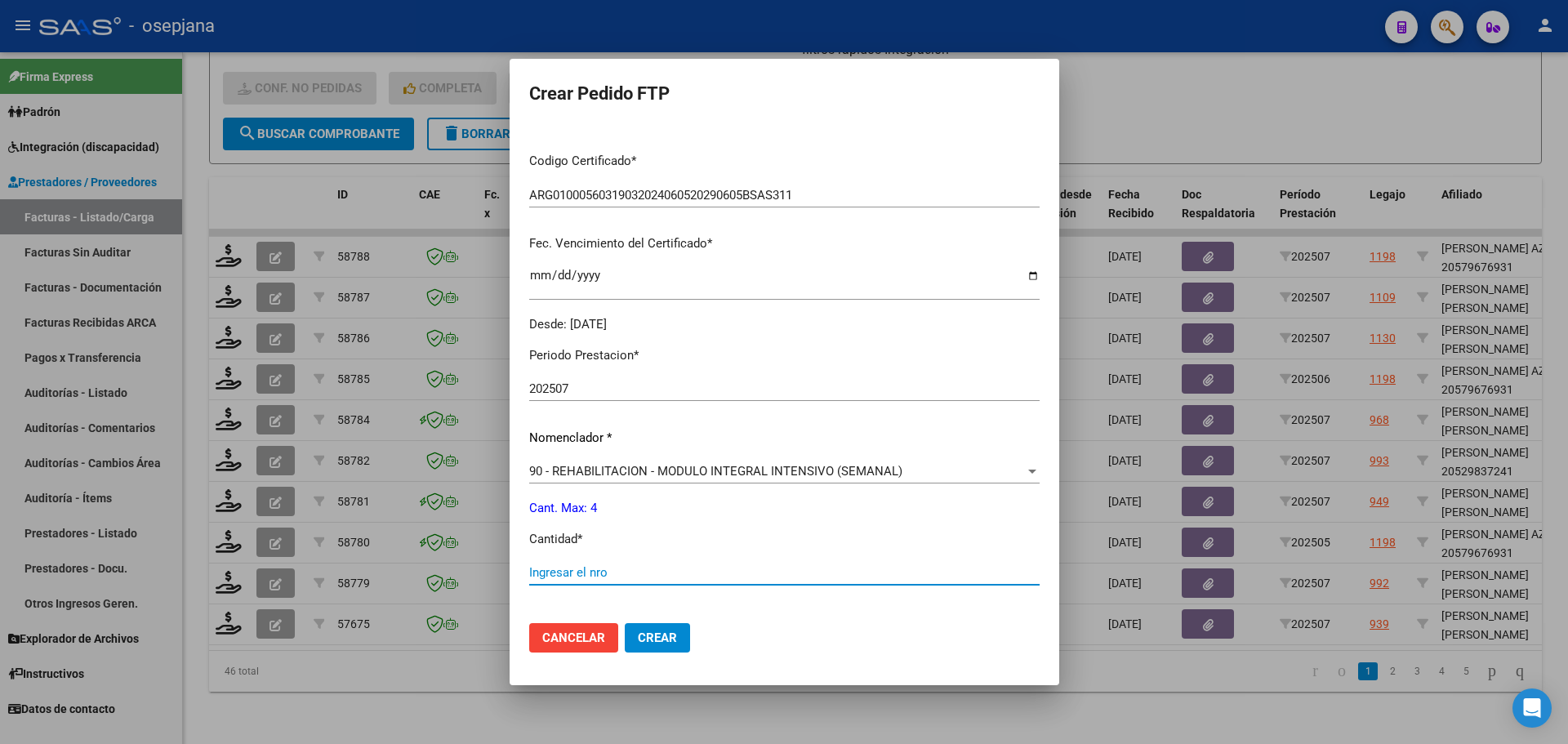
click at [576, 568] on input "Ingresar el nro" at bounding box center [784, 572] width 511 height 15
type input "4"
click at [671, 648] on button "Crear" at bounding box center [656, 638] width 65 height 30
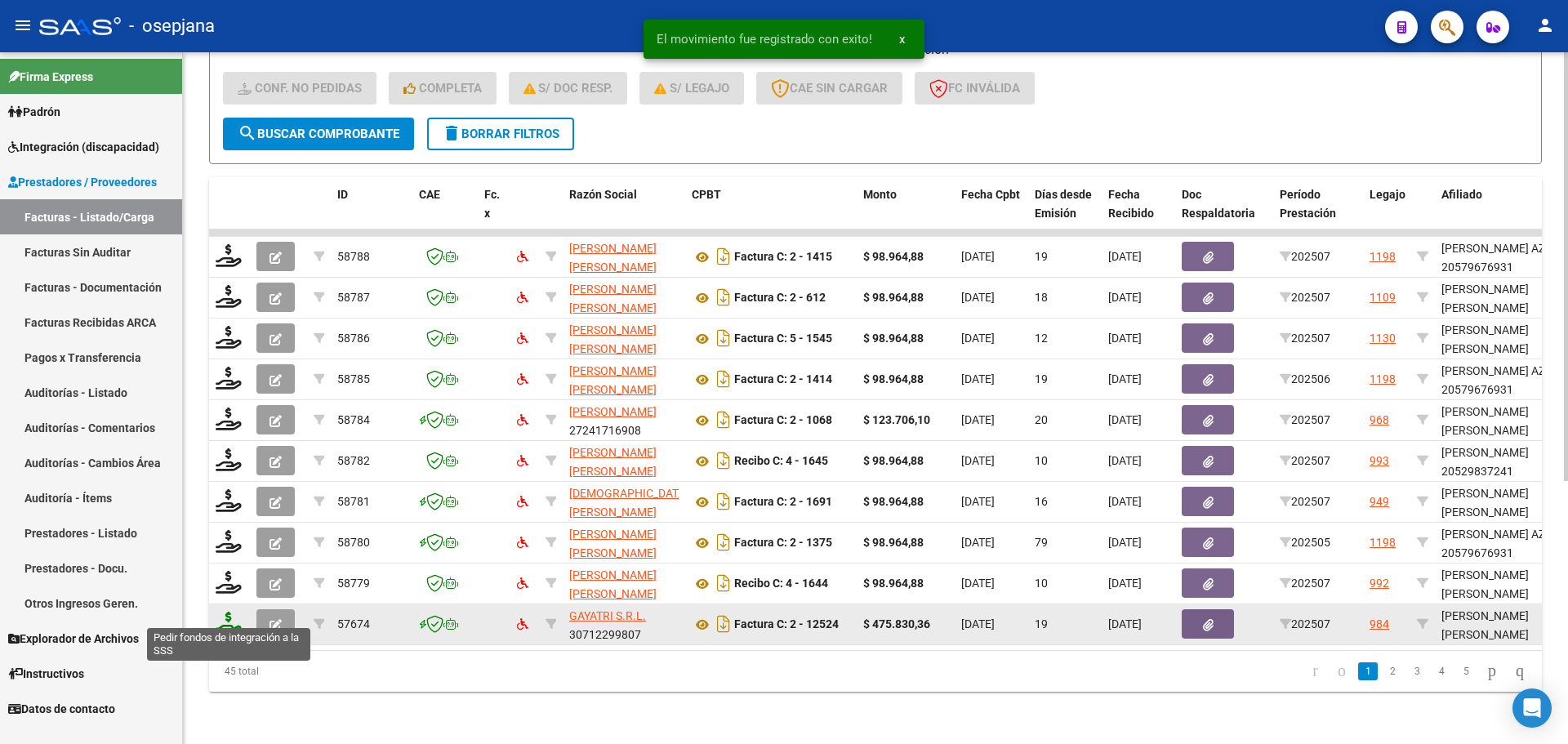
click at [231, 611] on icon at bounding box center [228, 622] width 26 height 23
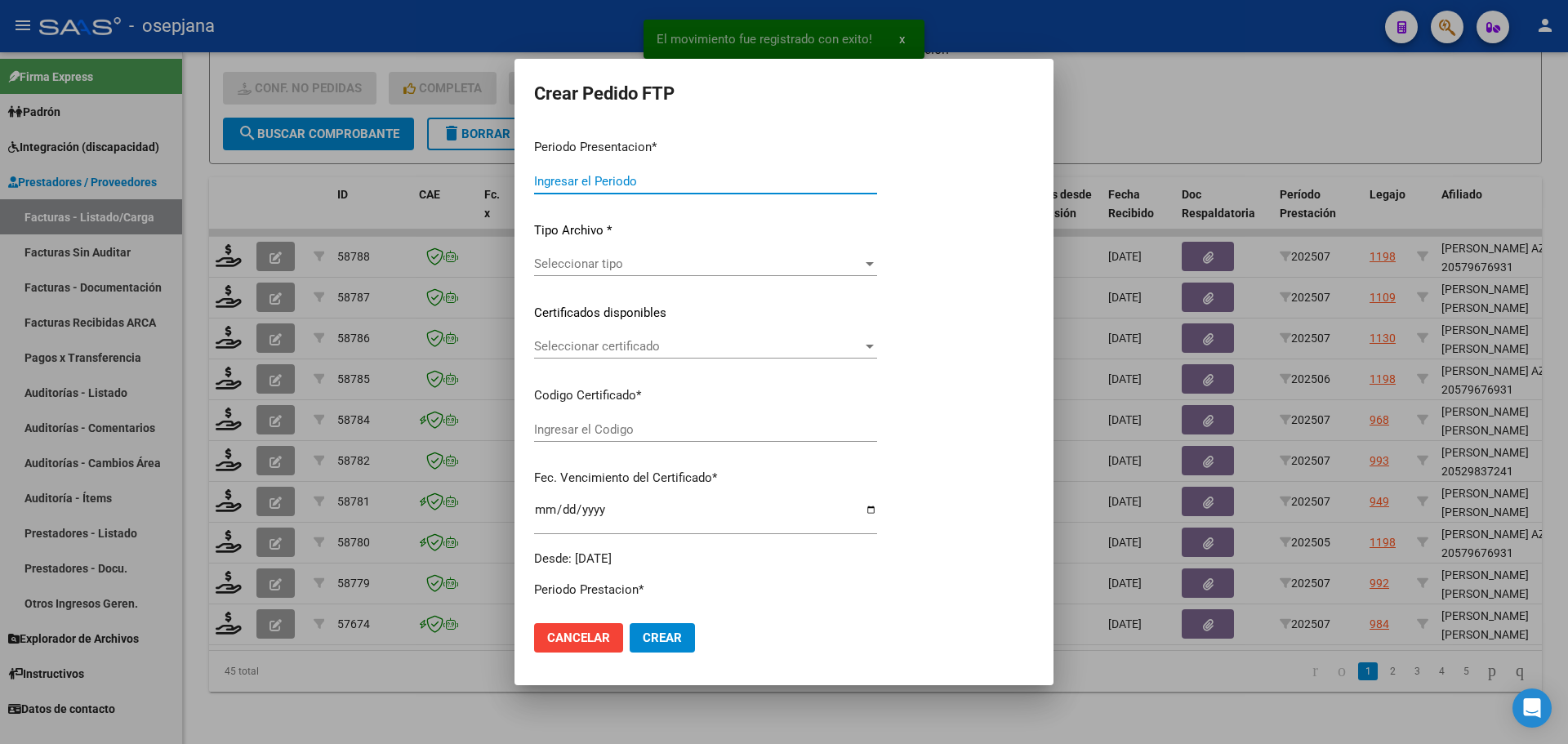
type input "202507"
type input "$ 475.830,36"
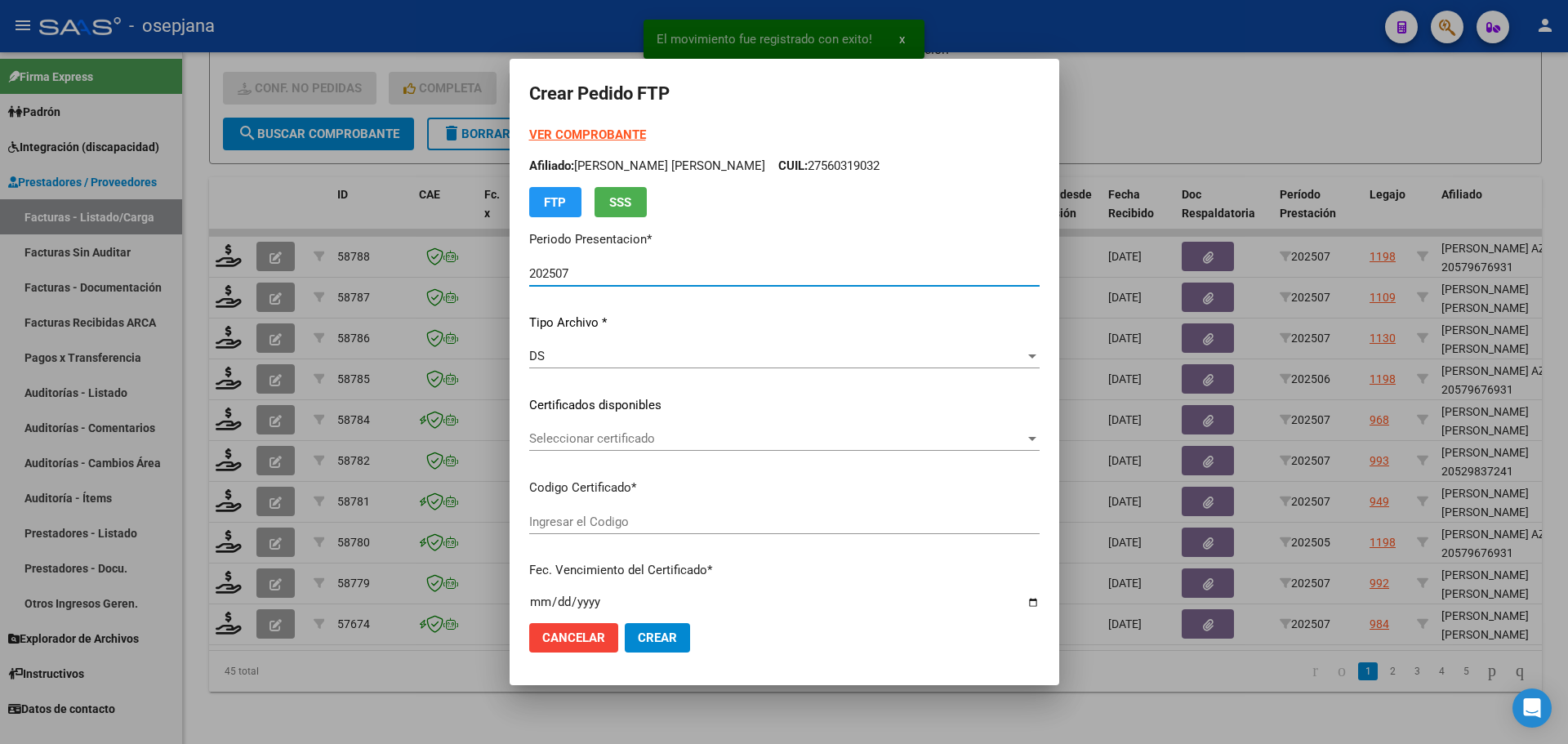
type input "ARG02000566101492023122720251227BUE427"
type input "[DATE]"
click at [646, 434] on span "Seleccionar certificado" at bounding box center [776, 438] width 496 height 15
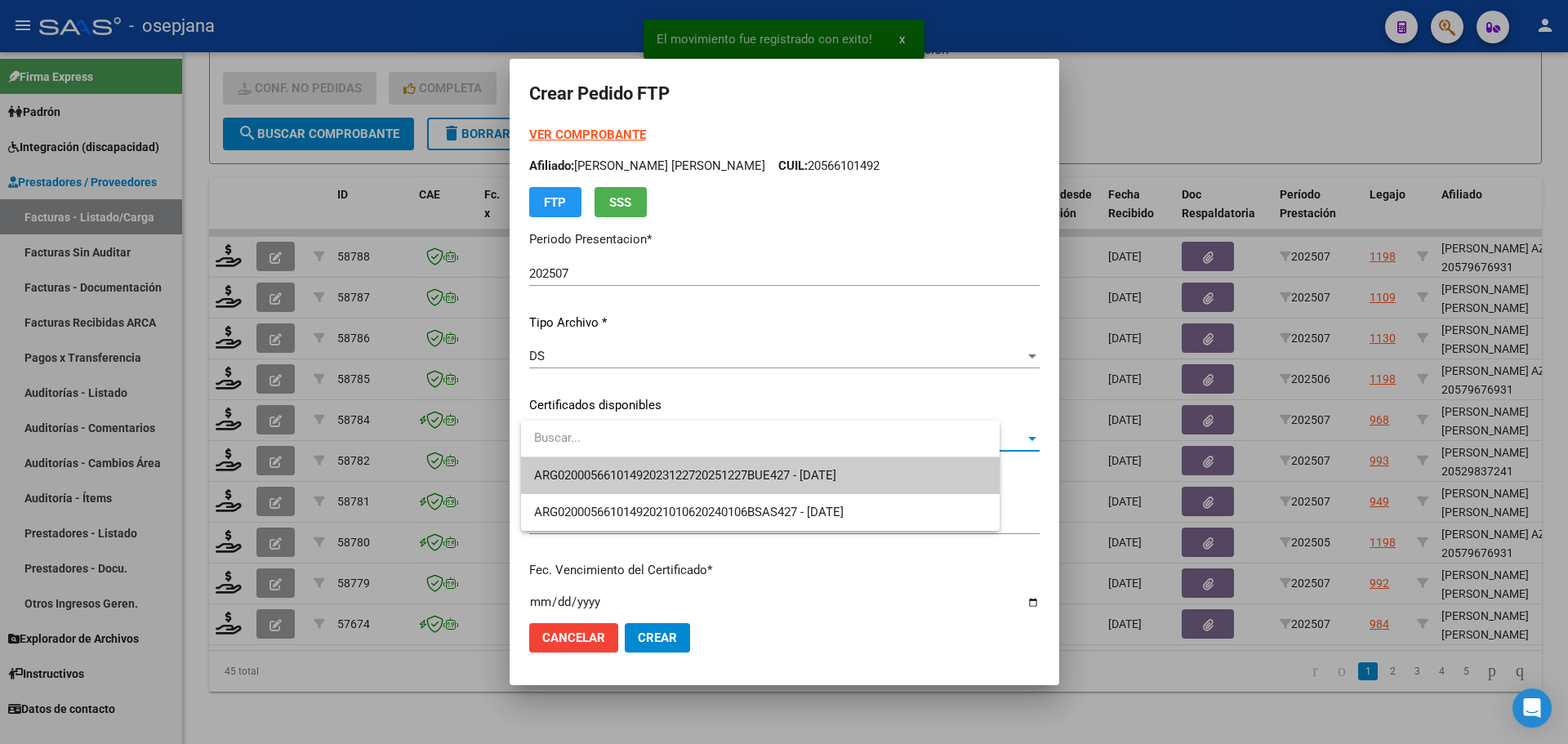
click at [649, 465] on span "ARG02000566101492023122720251227BUE427 - [DATE]" at bounding box center [760, 476] width 452 height 36
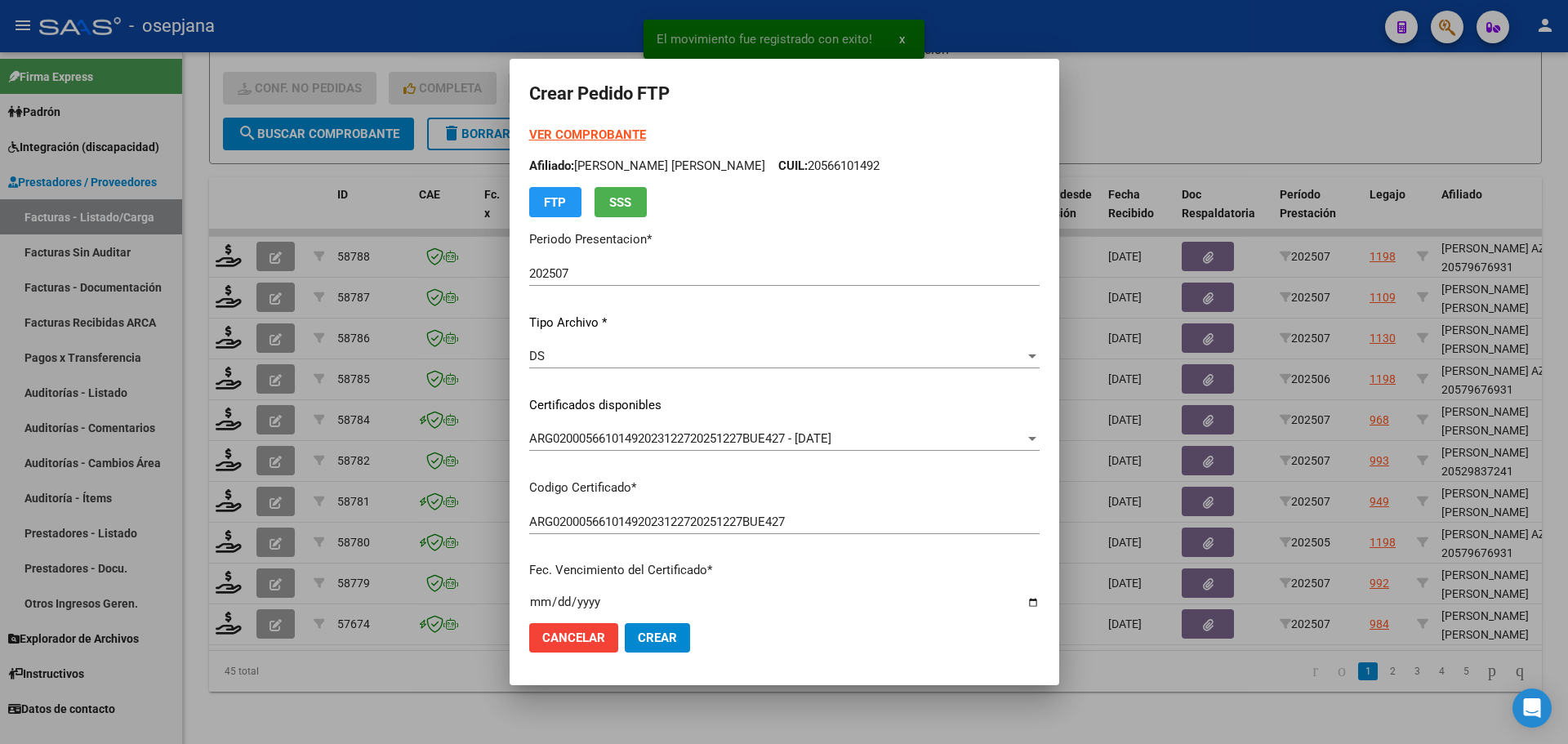
click at [617, 129] on strong "VER COMPROBANTE" at bounding box center [587, 135] width 116 height 15
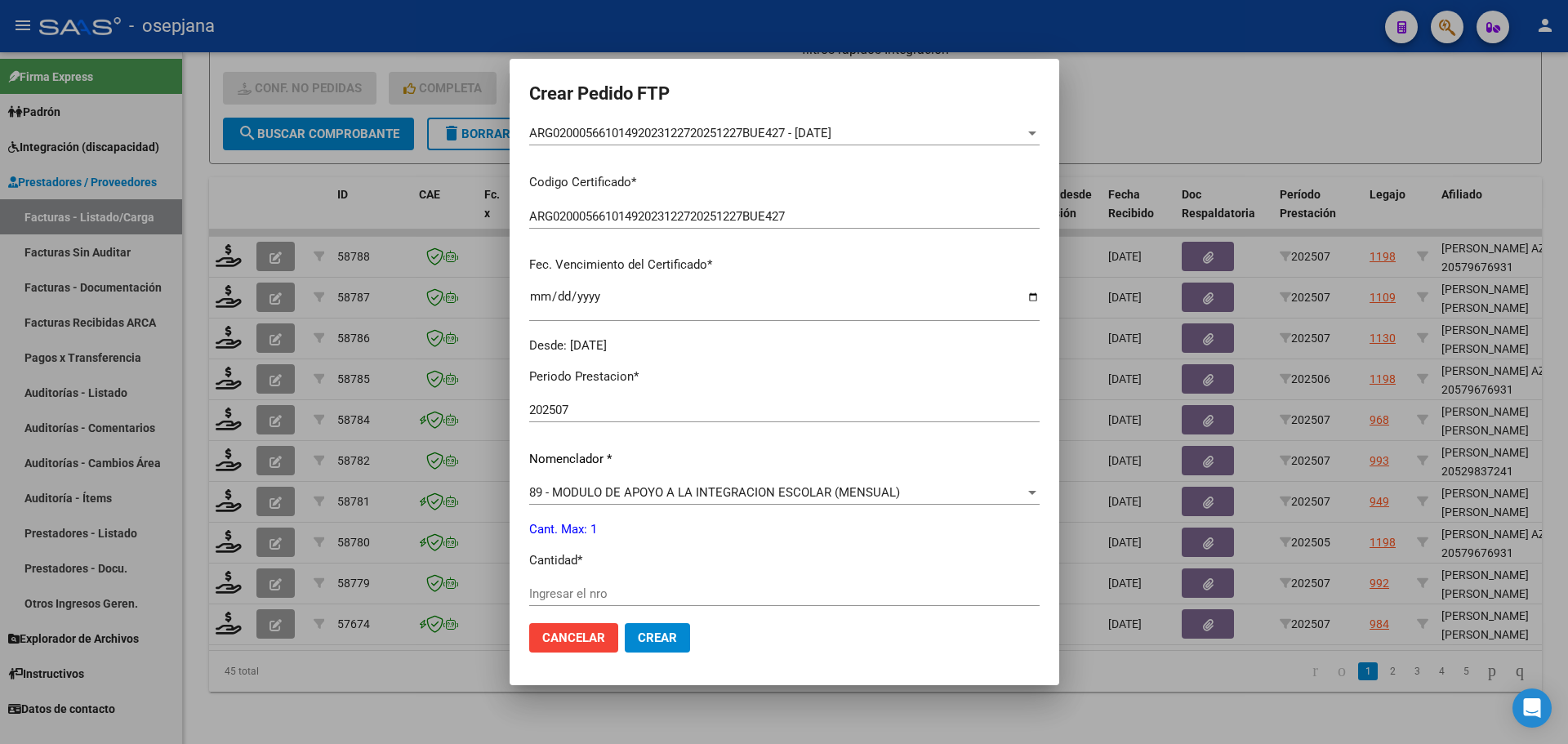
scroll to position [408, 0]
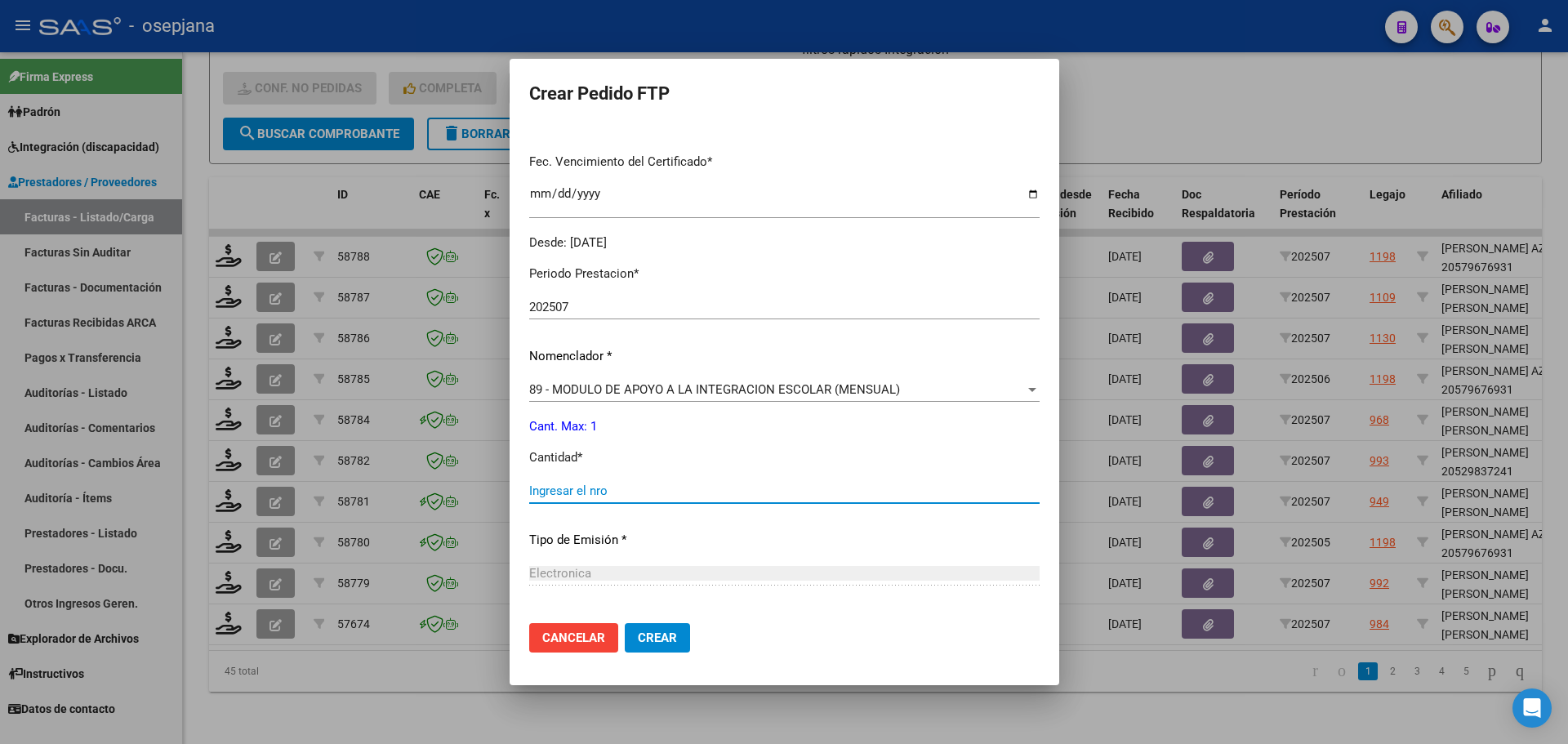
click at [590, 487] on input "Ingresar el nro" at bounding box center [784, 491] width 511 height 15
type input "1"
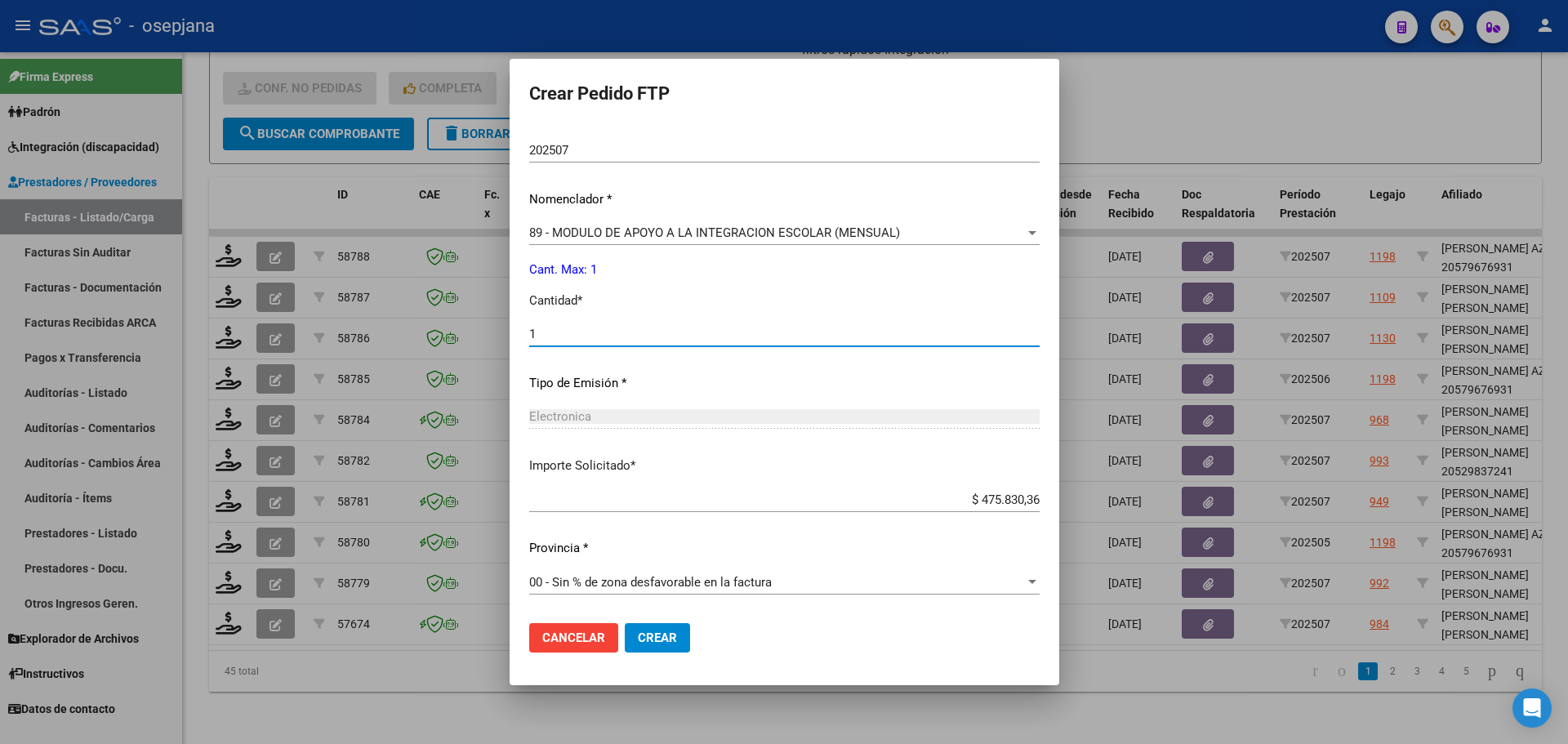
click at [671, 639] on span "Crear" at bounding box center [657, 637] width 39 height 15
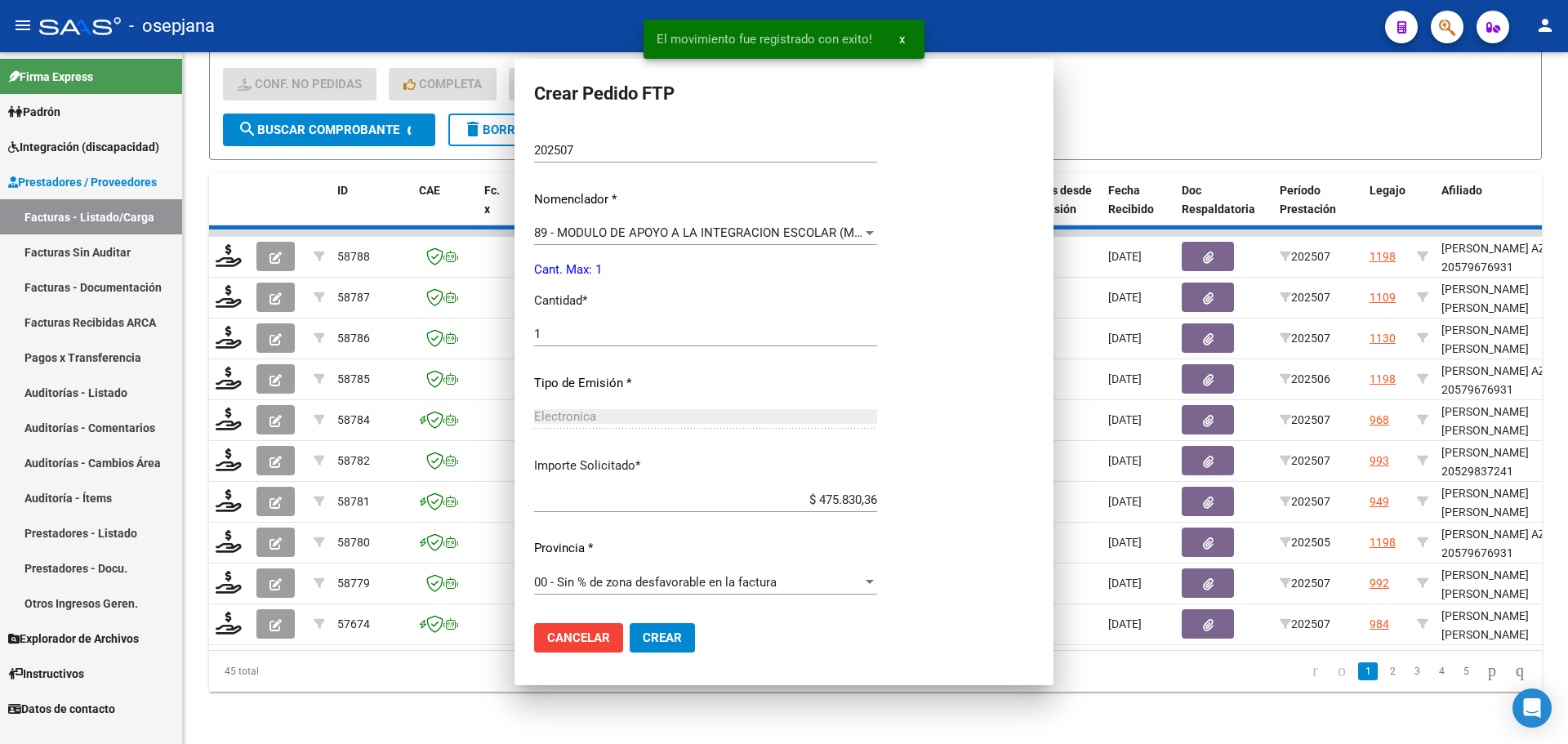
scroll to position [0, 0]
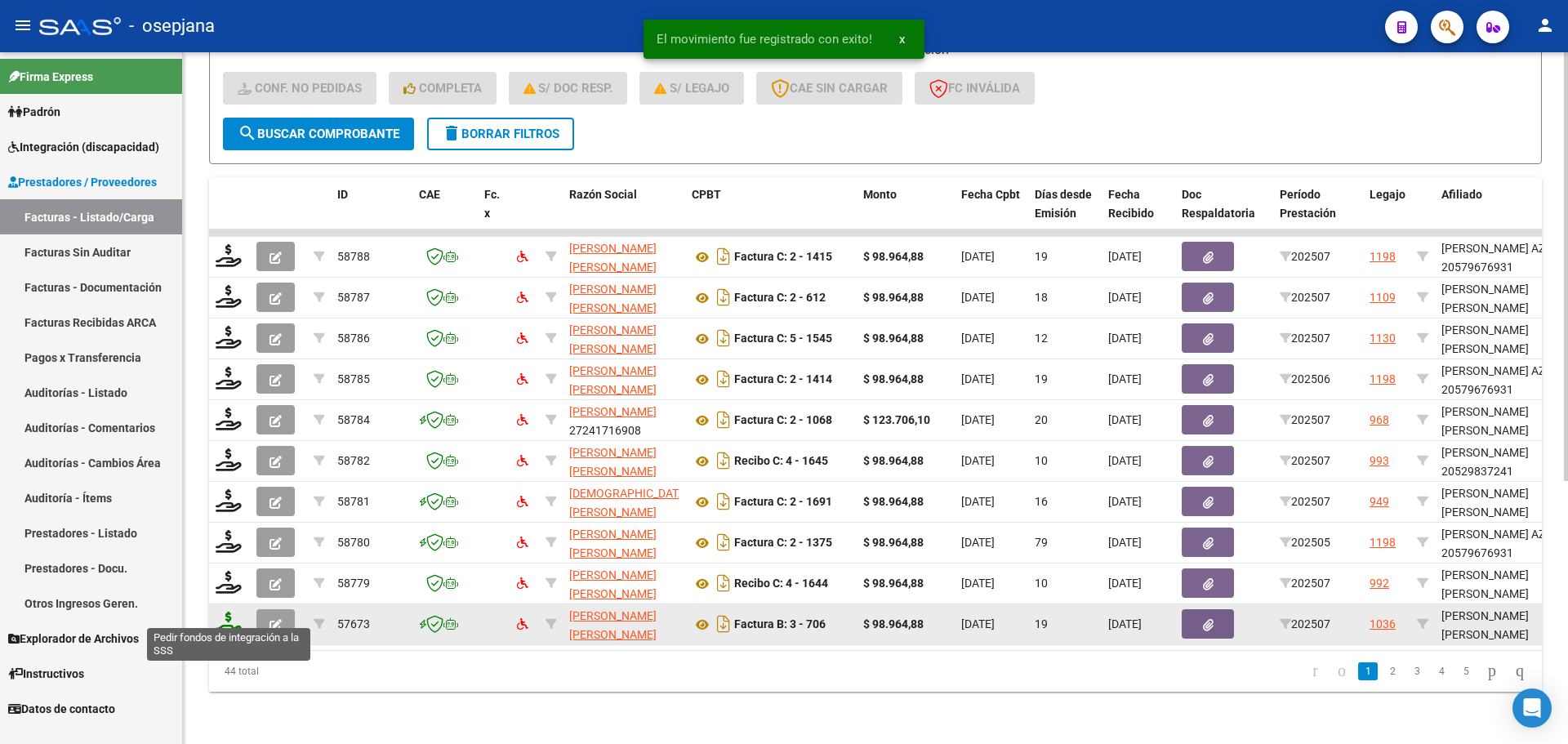
click at [218, 611] on icon at bounding box center [228, 622] width 26 height 23
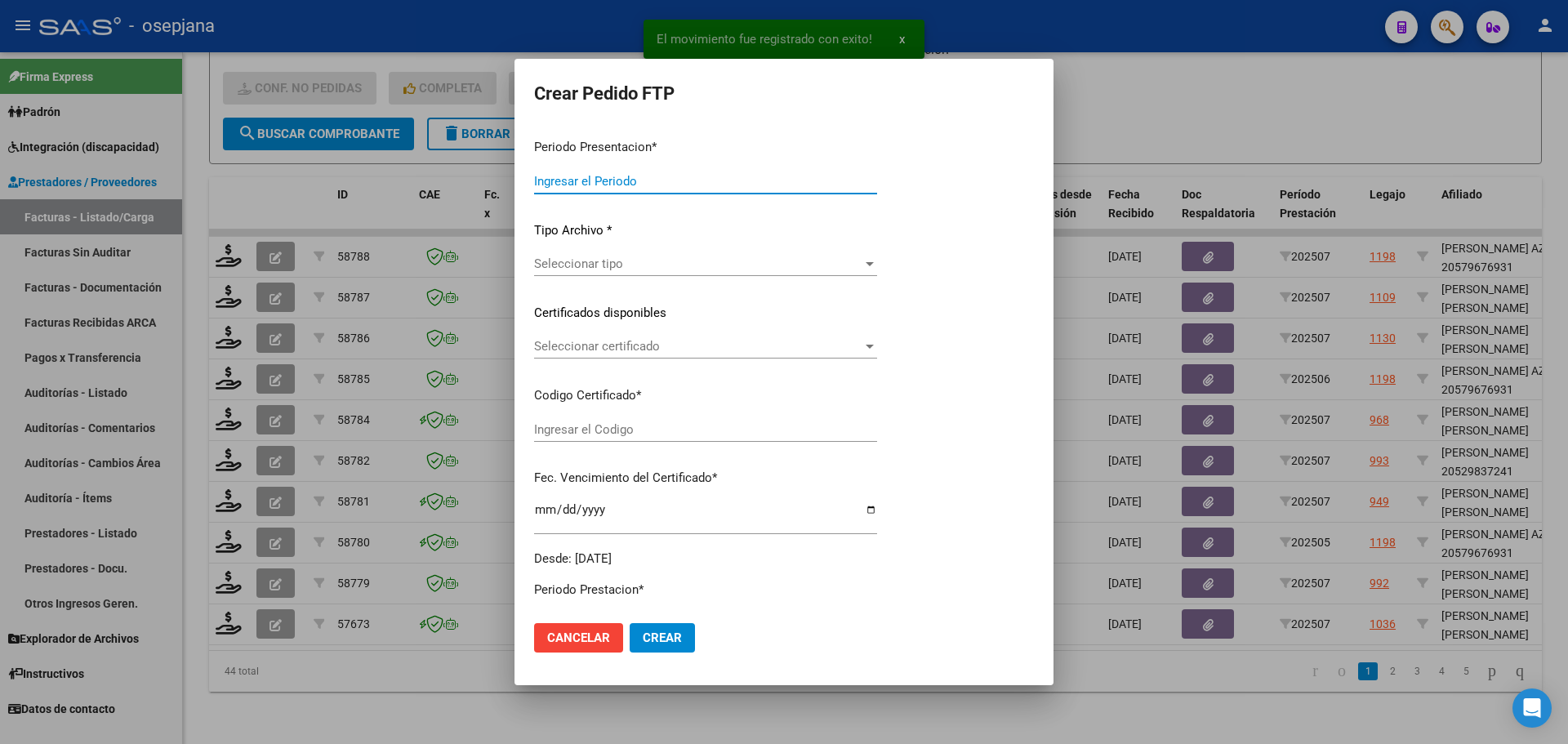
type input "202507"
type input "$ 98.964,88"
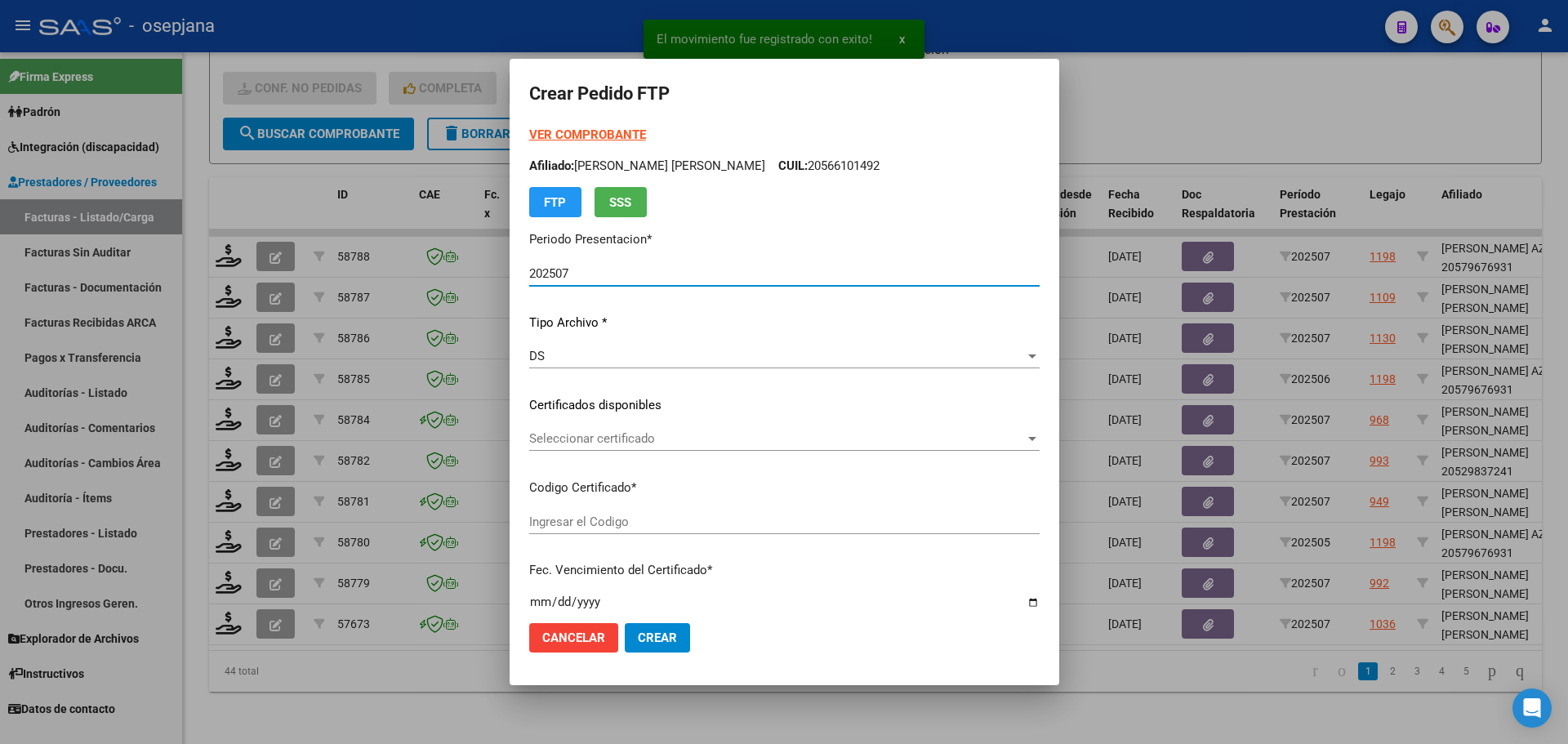
type input "ARG02000526494242018112220251122BSAS313"
type input "[DATE]"
click at [567, 435] on span "Seleccionar certificado" at bounding box center [776, 438] width 496 height 15
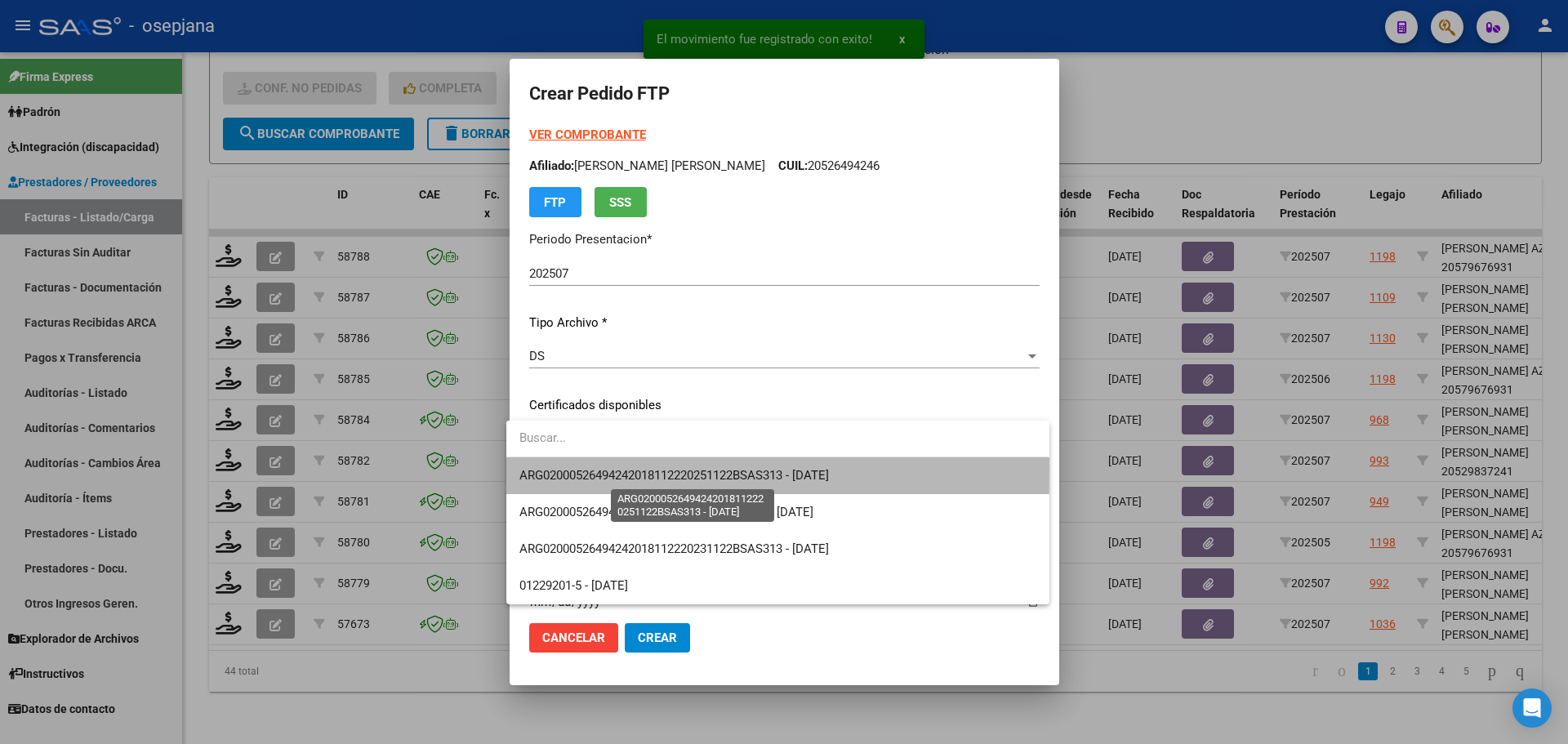
click at [568, 471] on span "ARG02000526494242018112220251122BSAS313 - [DATE]" at bounding box center [674, 475] width 309 height 15
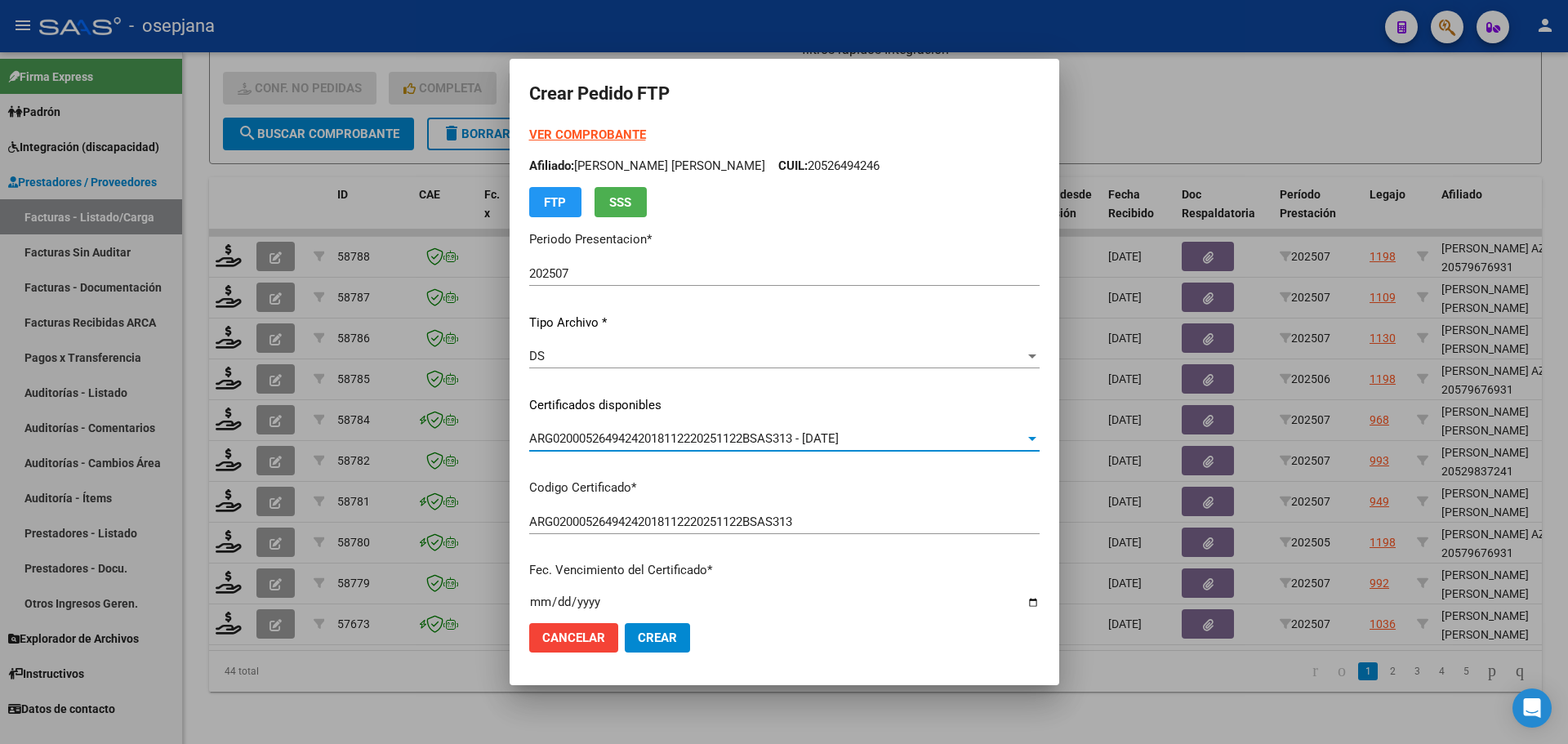
click at [600, 132] on strong "VER COMPROBANTE" at bounding box center [587, 135] width 116 height 15
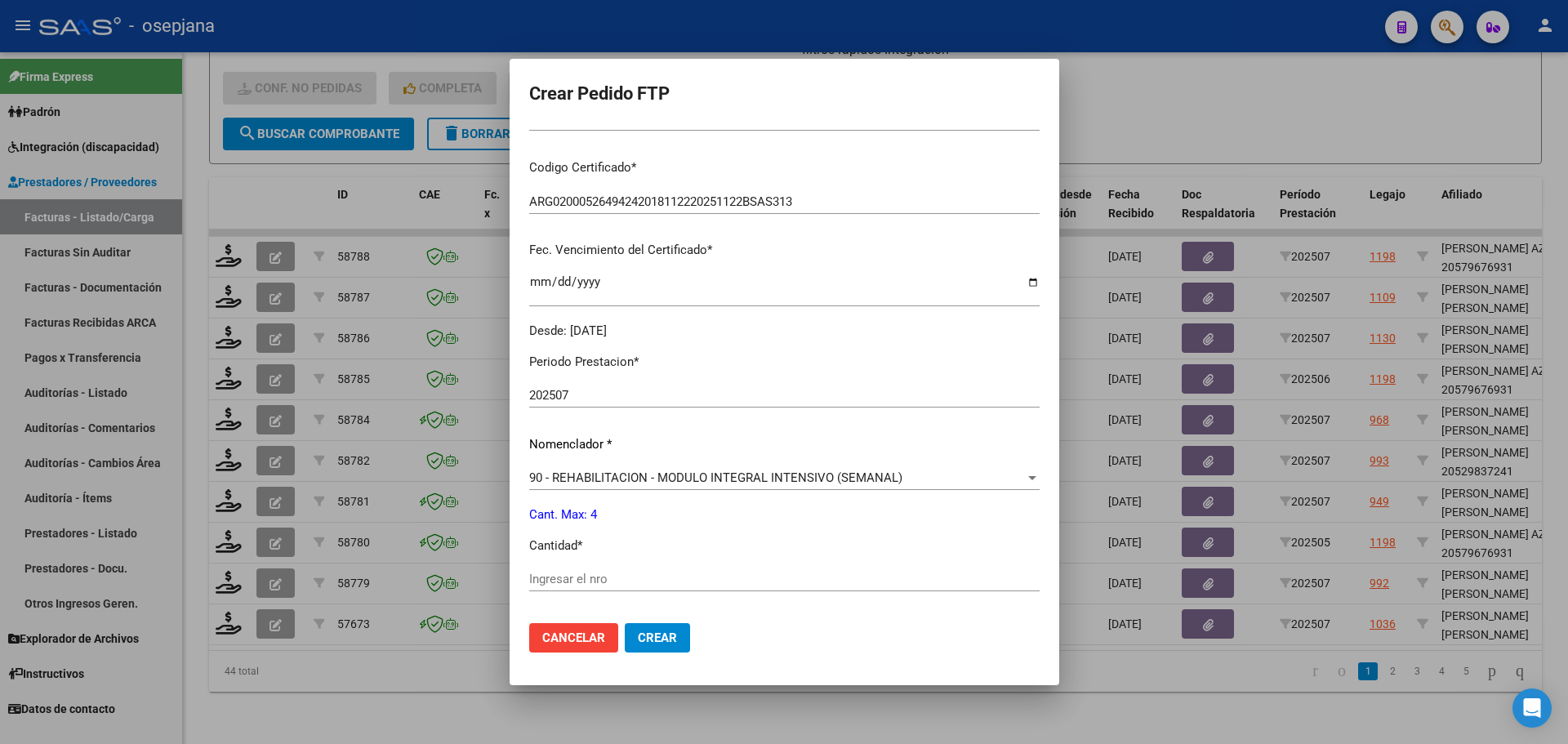
scroll to position [326, 0]
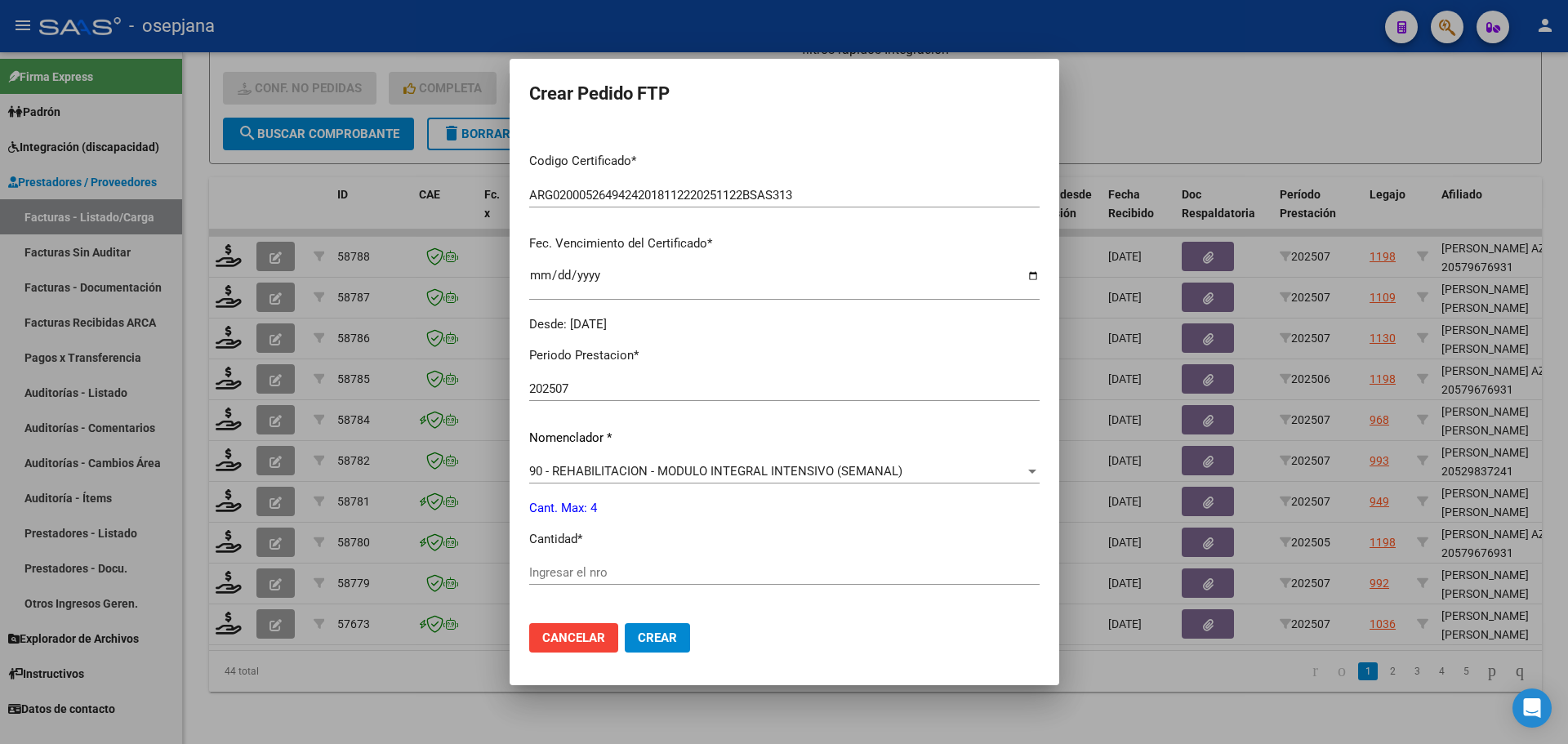
click at [547, 570] on div "Periodo Prestacion * 202507 Ingresar el Periodo Prestacion Nomenclador * 90 - R…" at bounding box center [784, 591] width 511 height 515
click at [547, 570] on input "Ingresar el nro" at bounding box center [784, 572] width 511 height 15
type input "4"
click at [656, 634] on span "Crear" at bounding box center [657, 637] width 39 height 15
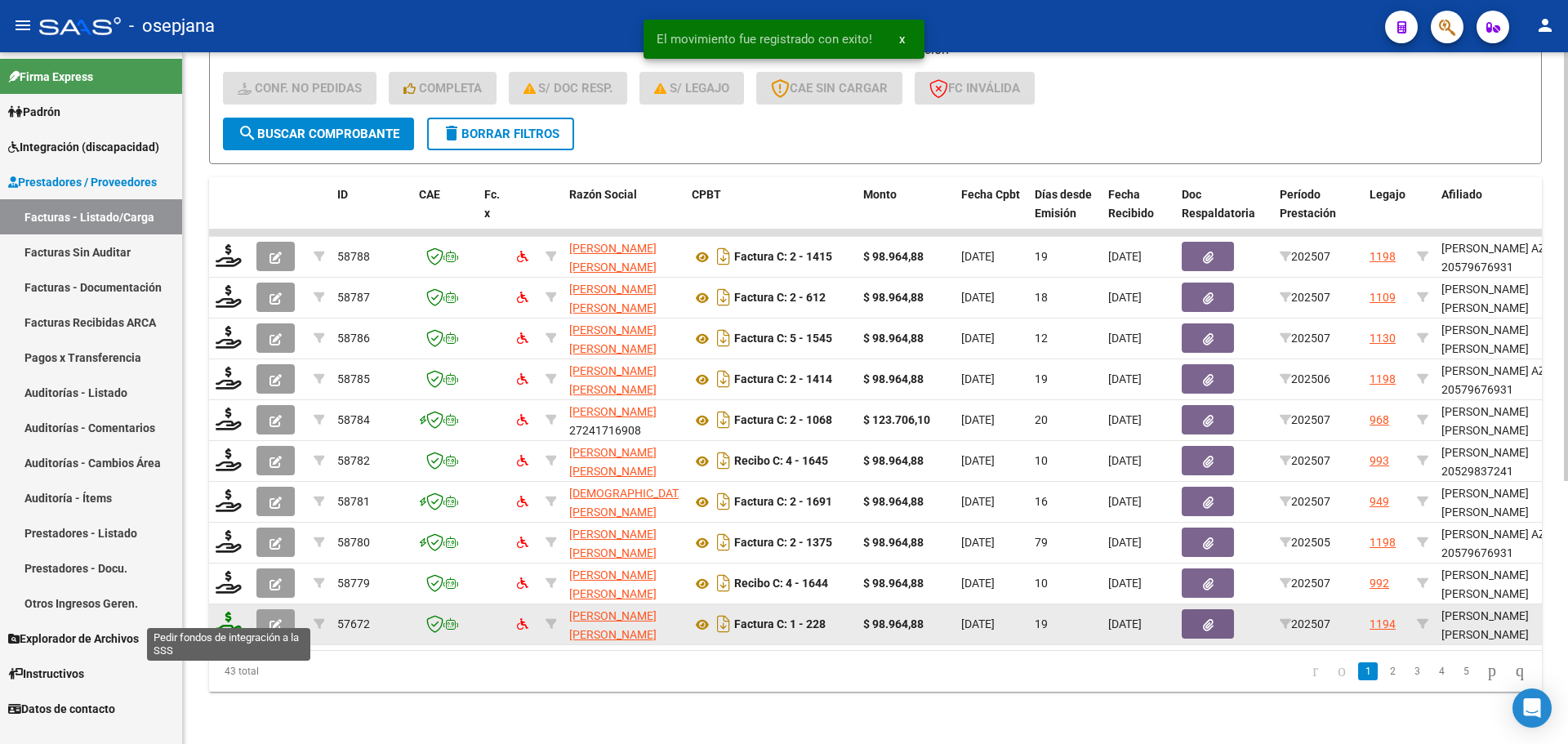
click at [231, 616] on icon at bounding box center [228, 622] width 26 height 23
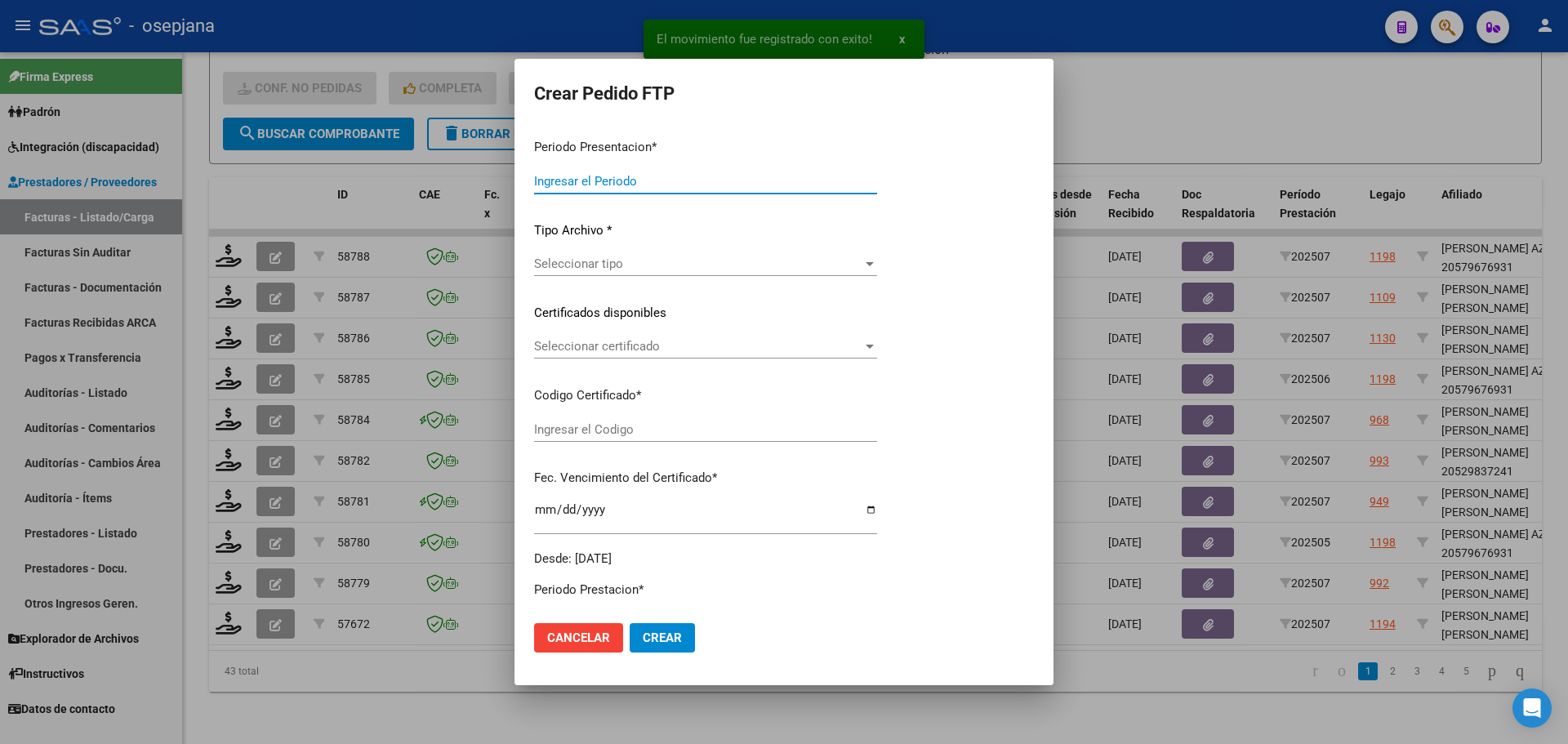
type input "202507"
type input "$ 98.964,88"
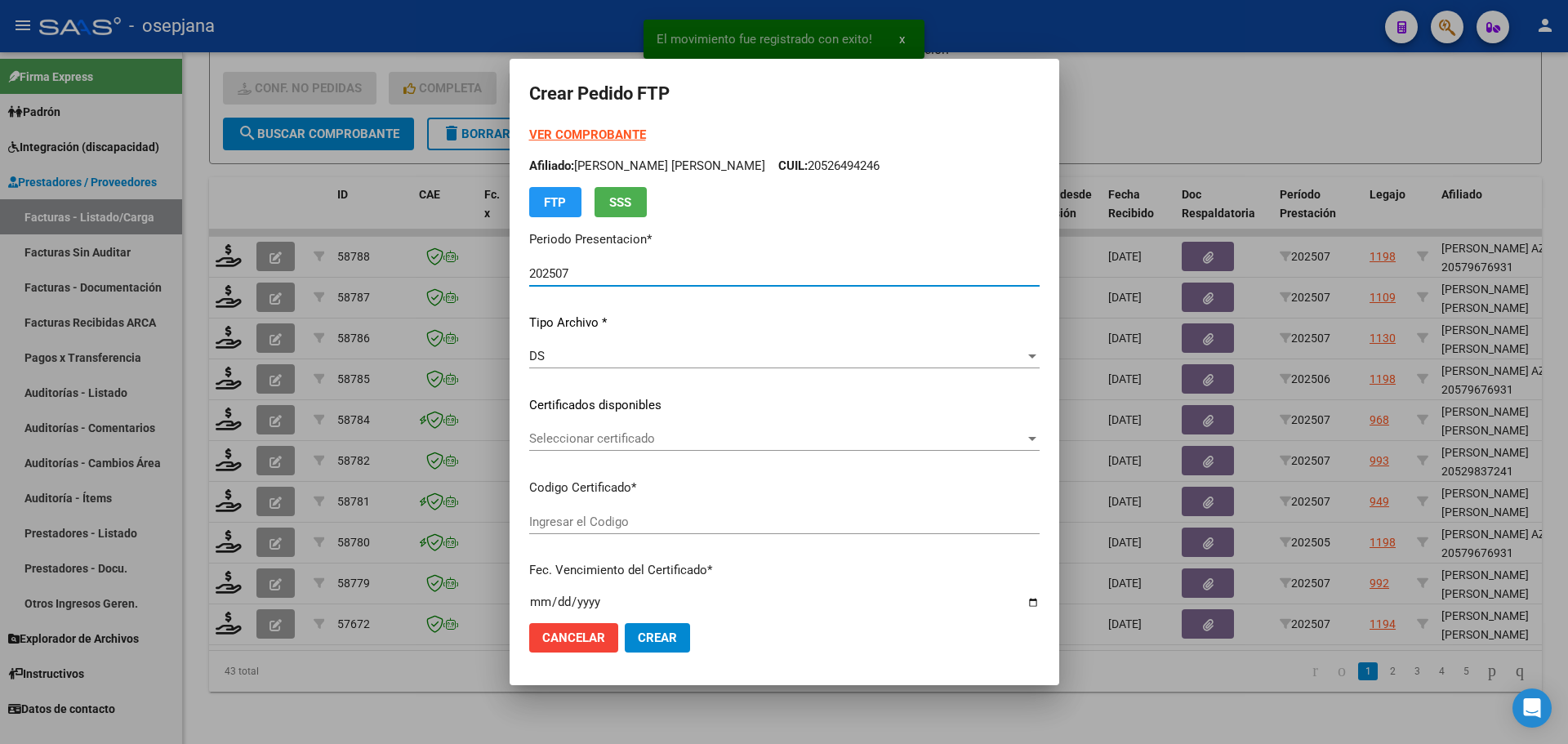
type input "ARG02000548095192025010620300106BUE10725"
type input "[DATE]"
click at [654, 434] on span "Seleccionar certificado" at bounding box center [776, 438] width 496 height 15
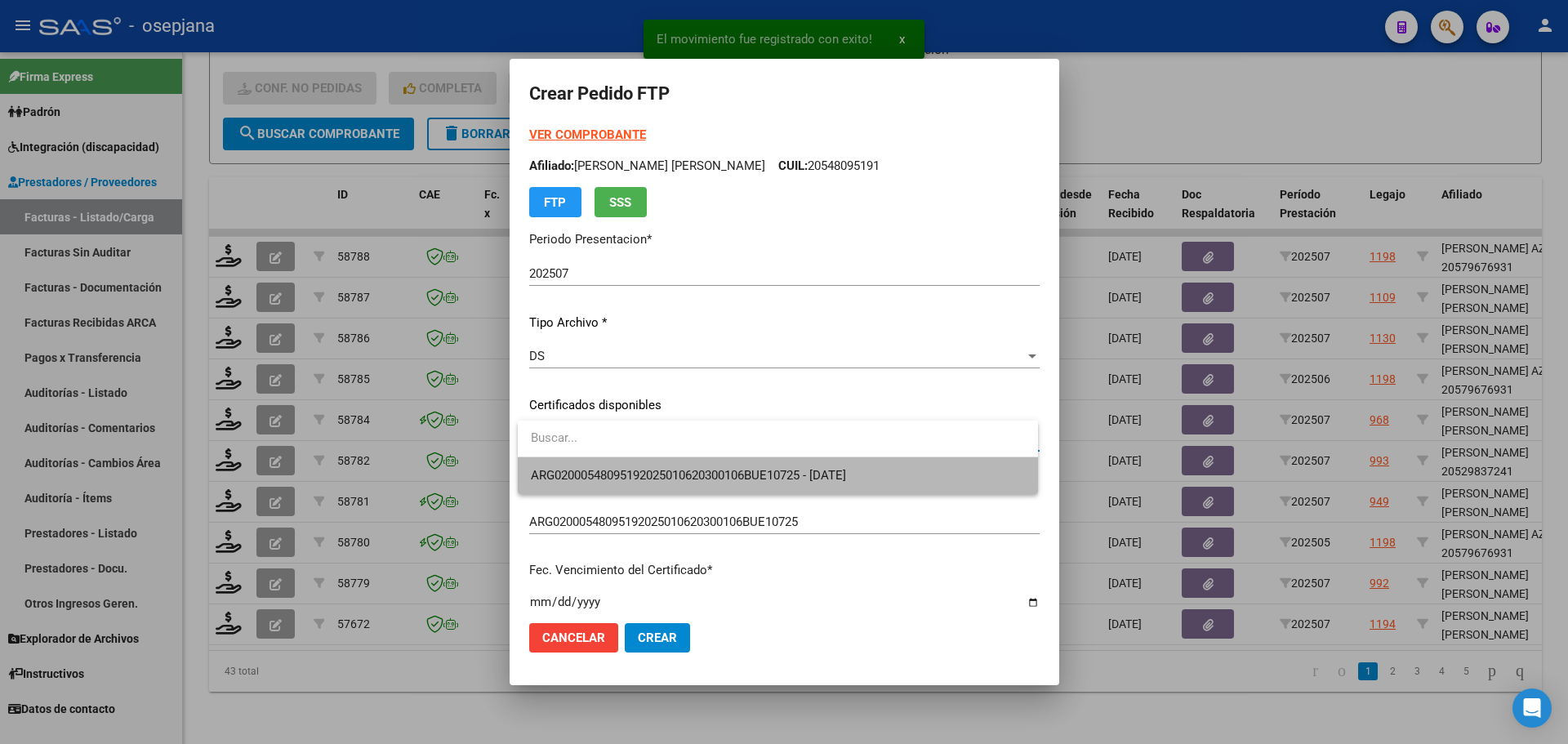
click at [662, 464] on span "ARG02000548095192025010620300106BUE10725 - [DATE]" at bounding box center [777, 476] width 494 height 36
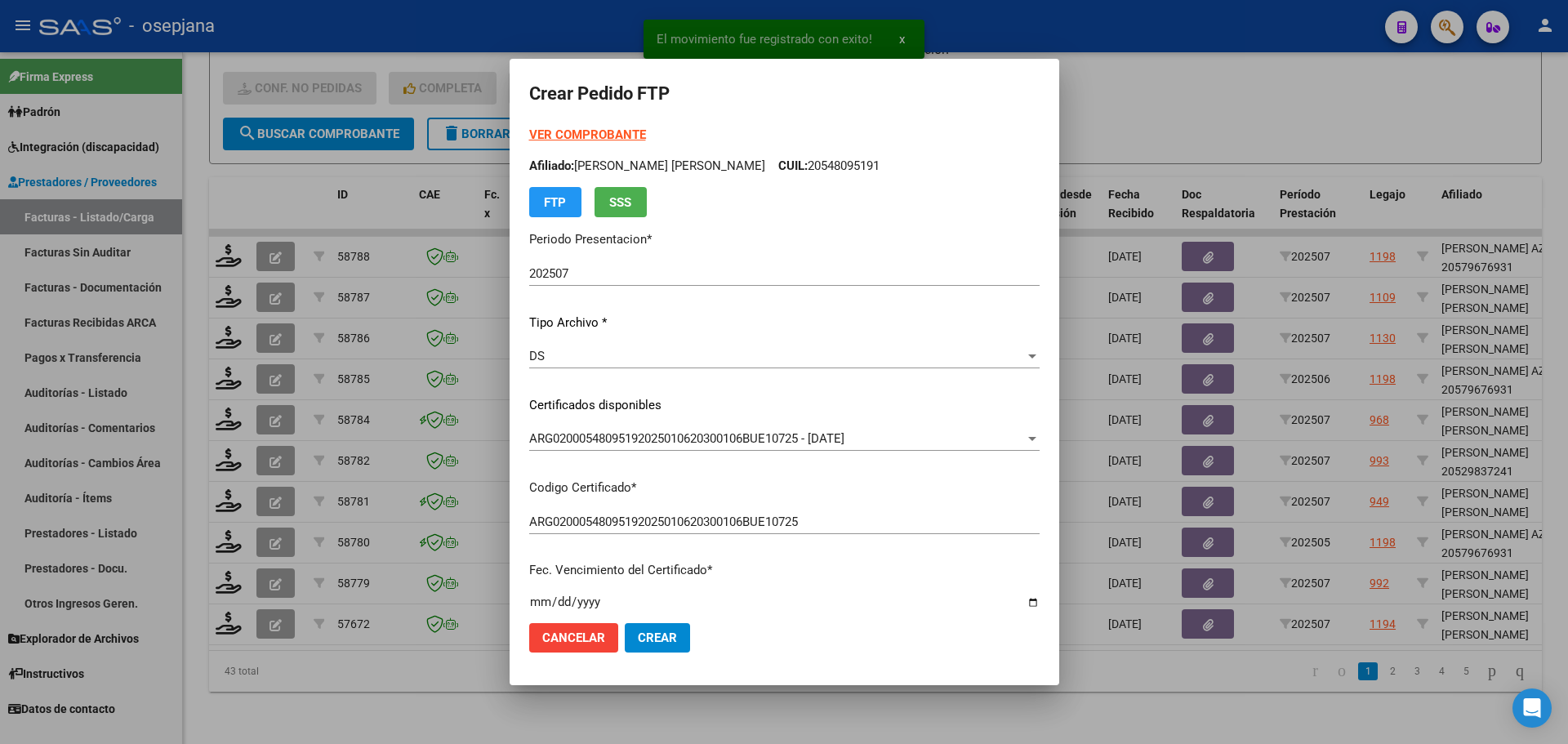
click at [625, 133] on strong "VER COMPROBANTE" at bounding box center [587, 135] width 116 height 15
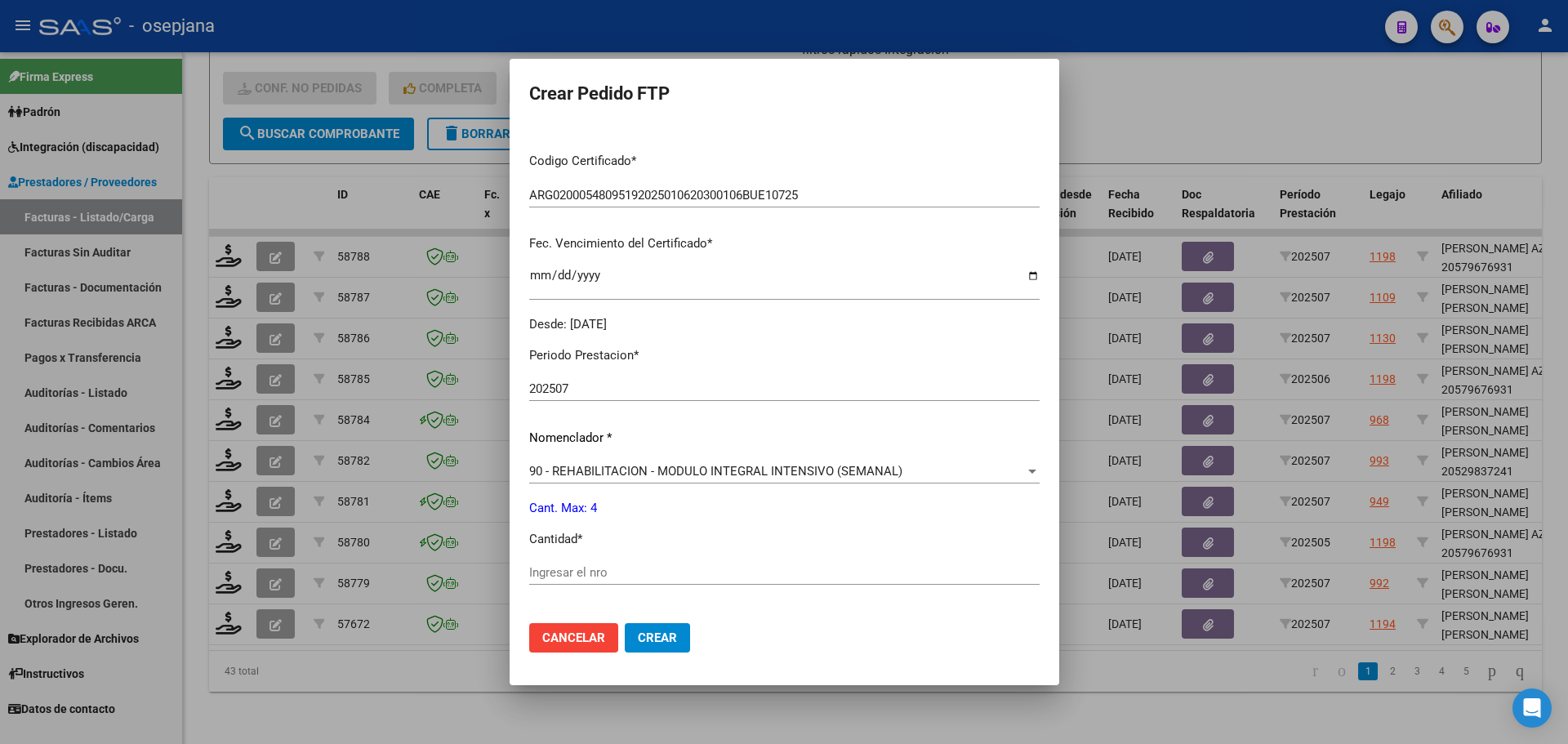
scroll to position [490, 0]
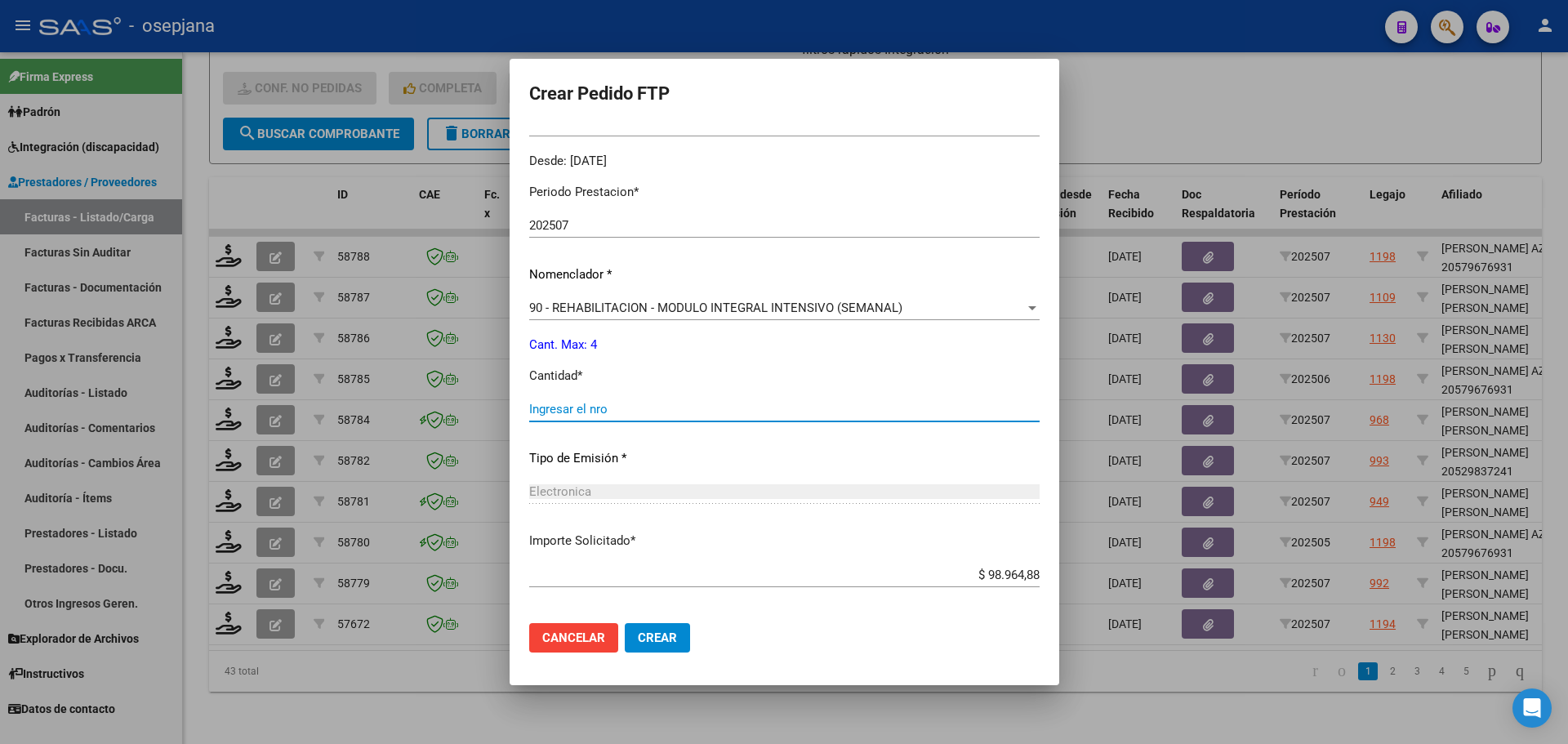
click at [581, 412] on input "Ingresar el nro" at bounding box center [784, 409] width 511 height 15
type input "4"
click at [667, 634] on span "Crear" at bounding box center [657, 637] width 39 height 15
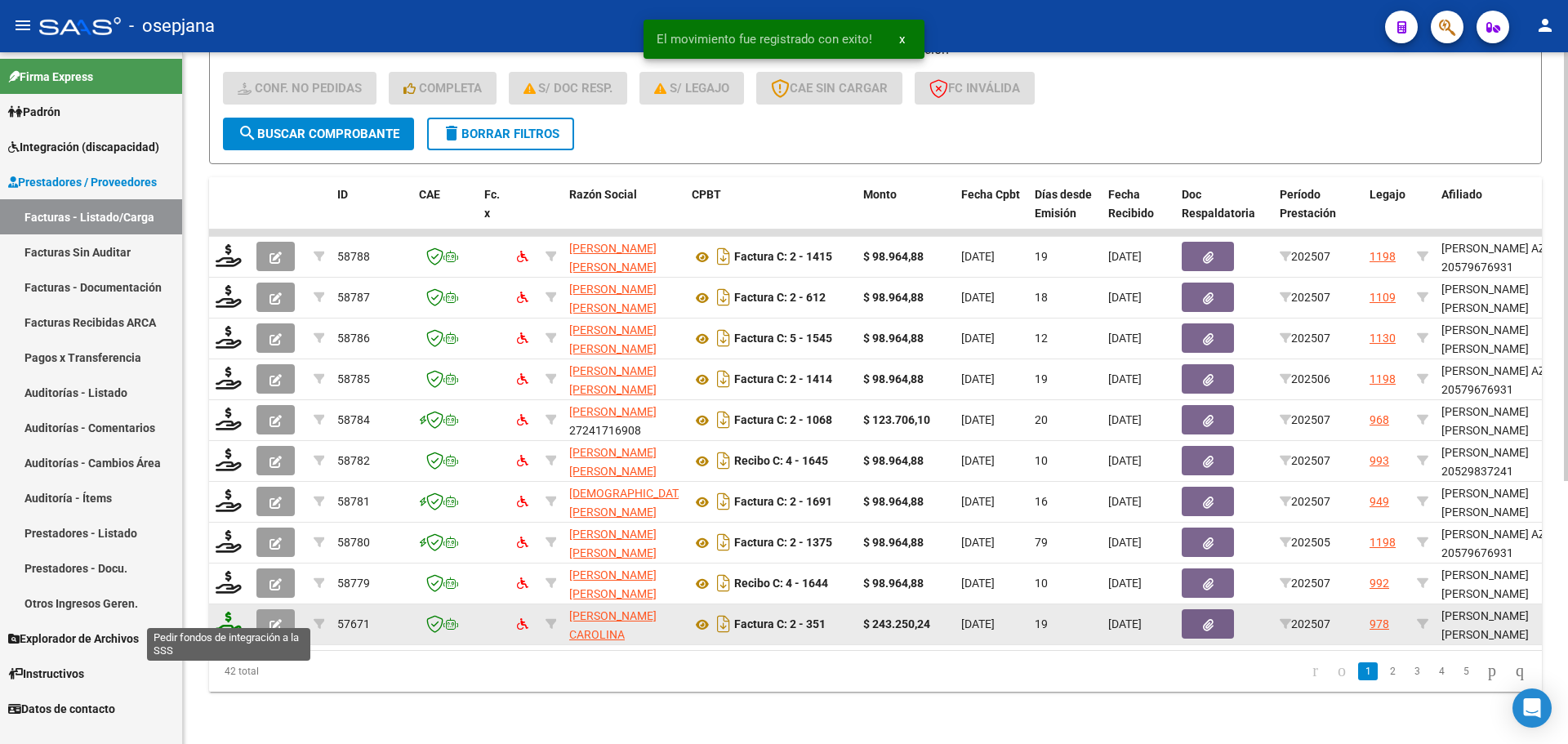
click at [234, 616] on icon at bounding box center [228, 622] width 26 height 23
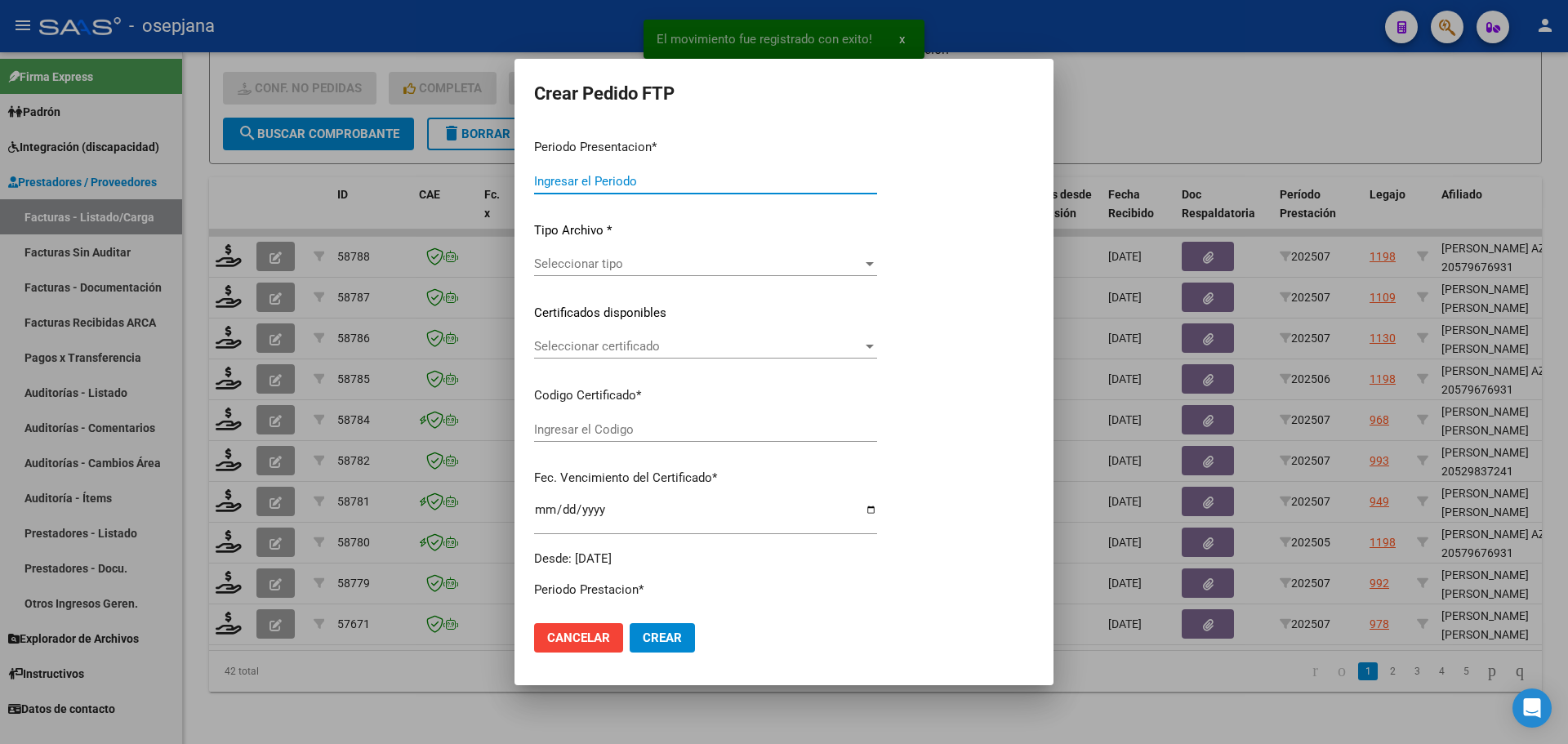
type input "202507"
type input "$ 243.250,24"
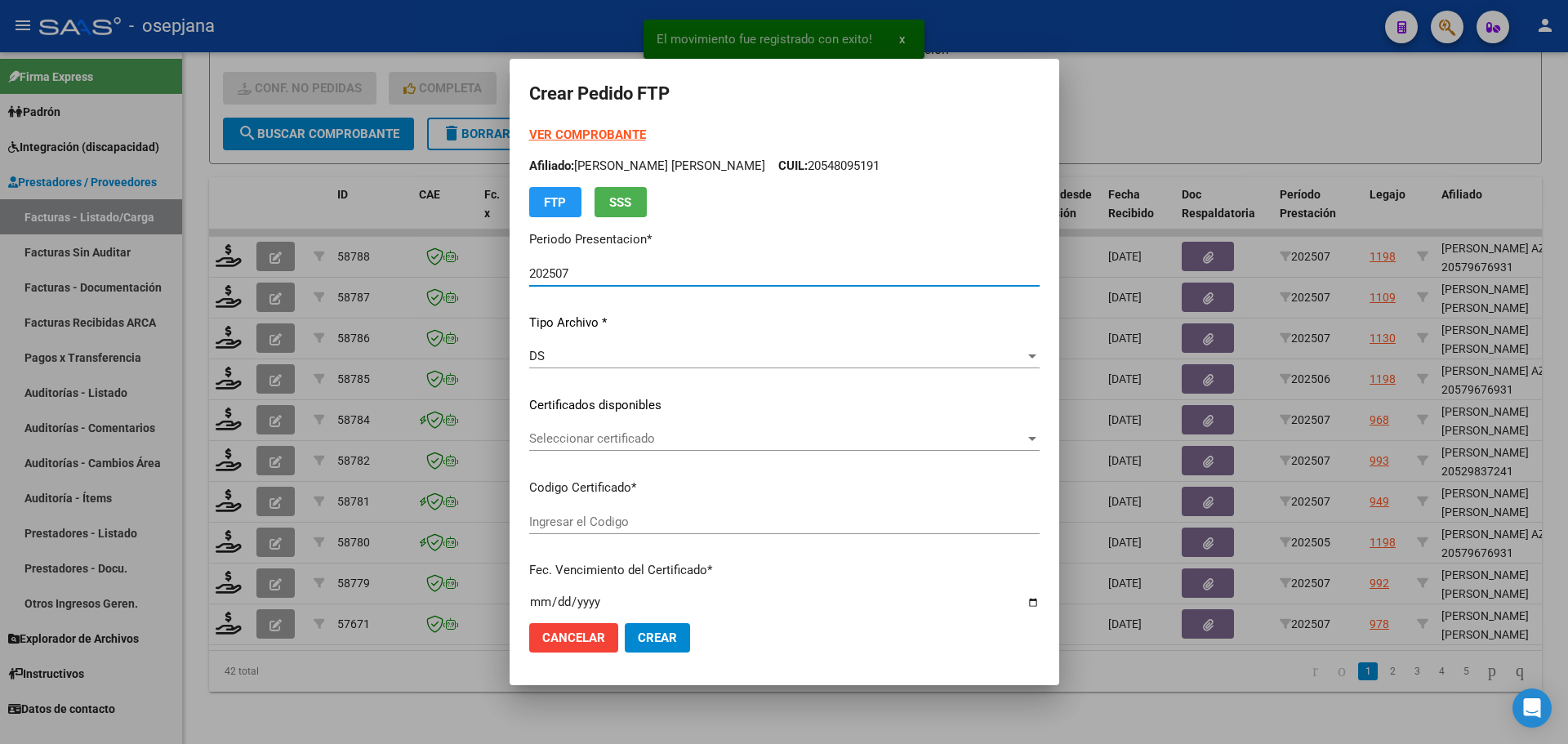
type input "ARG02000580645422023080120260801BSAS427"
type input "[DATE]"
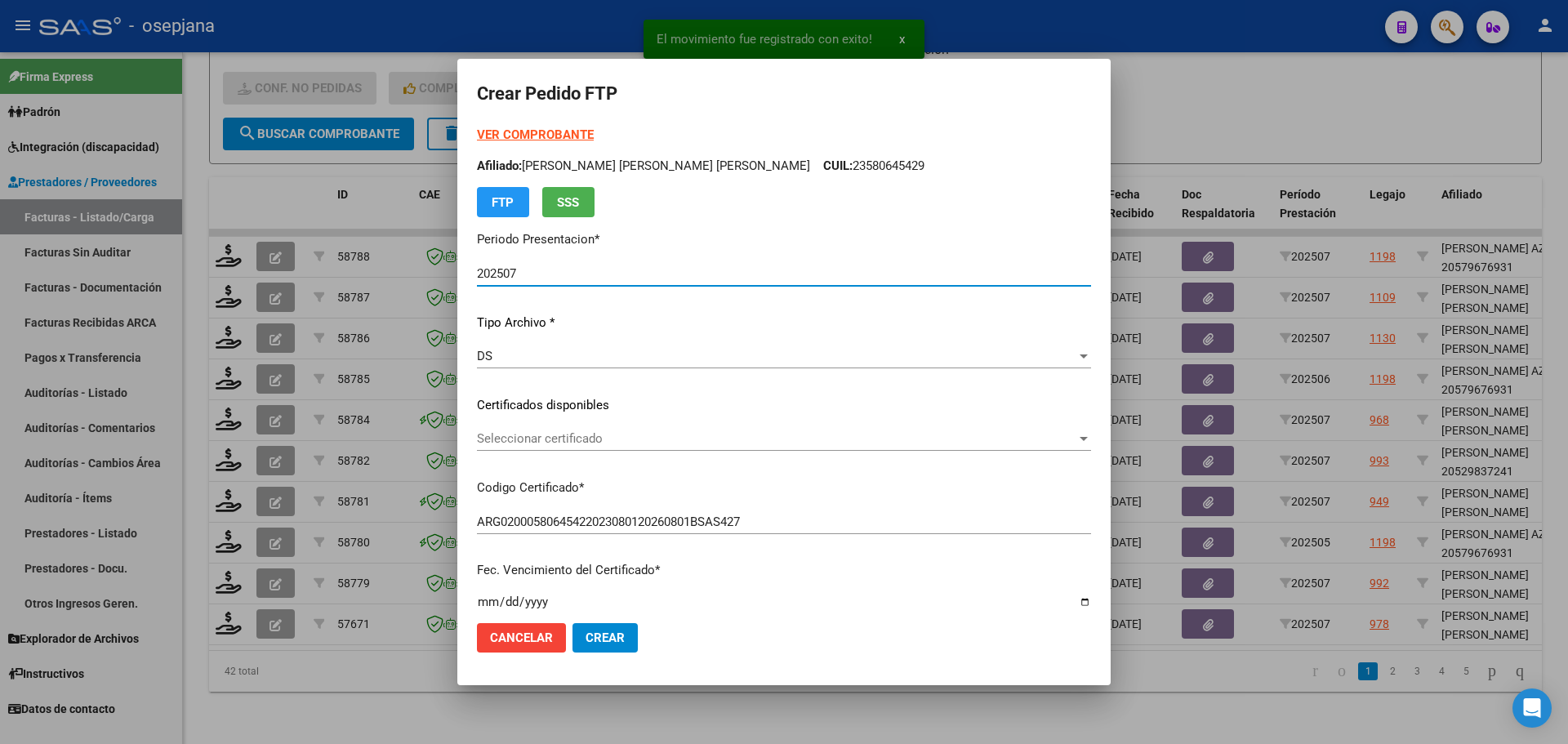
click at [723, 432] on span "Seleccionar certificado" at bounding box center [776, 438] width 599 height 15
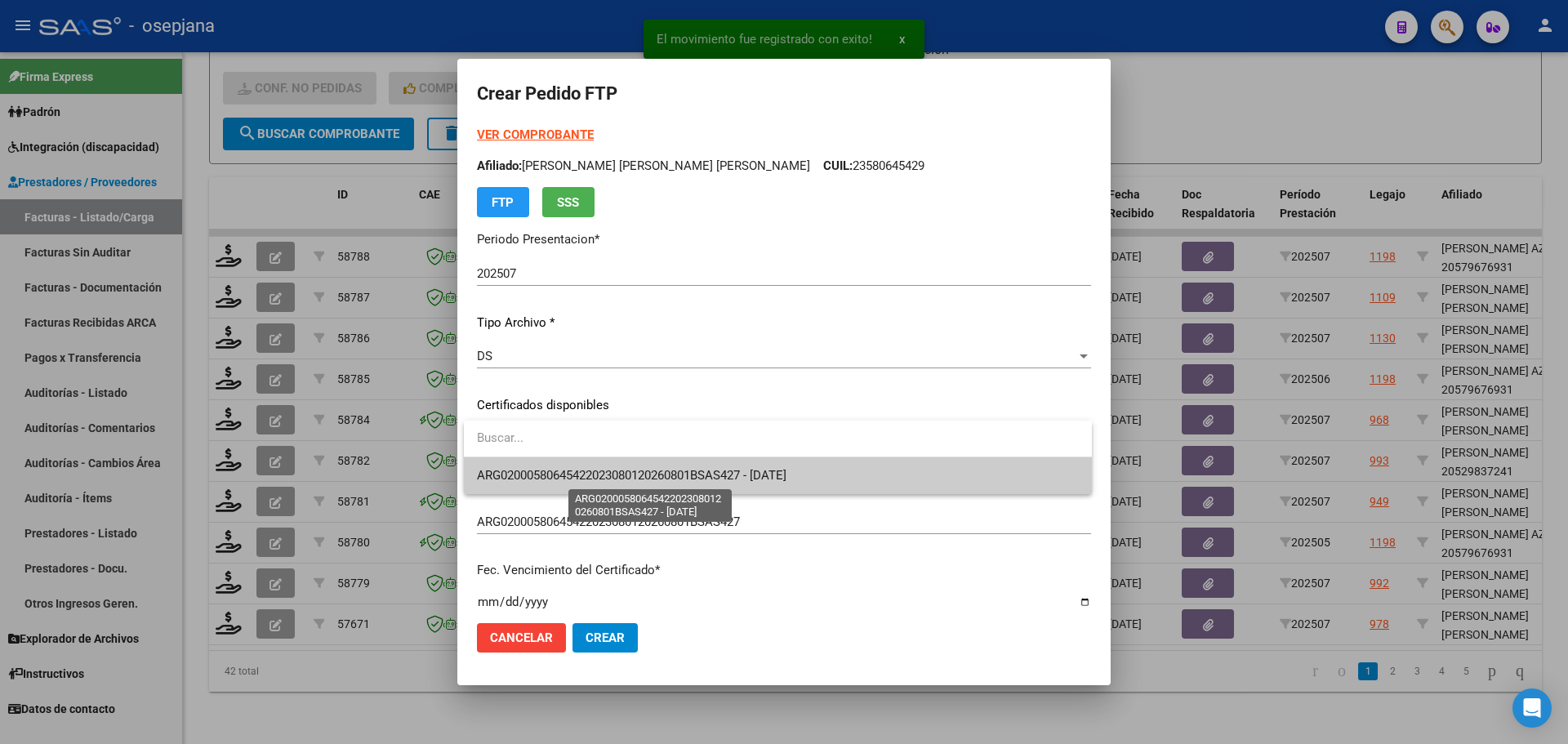
click at [725, 479] on span "ARG02000580645422023080120260801BSAS427 - [DATE]" at bounding box center [631, 475] width 309 height 15
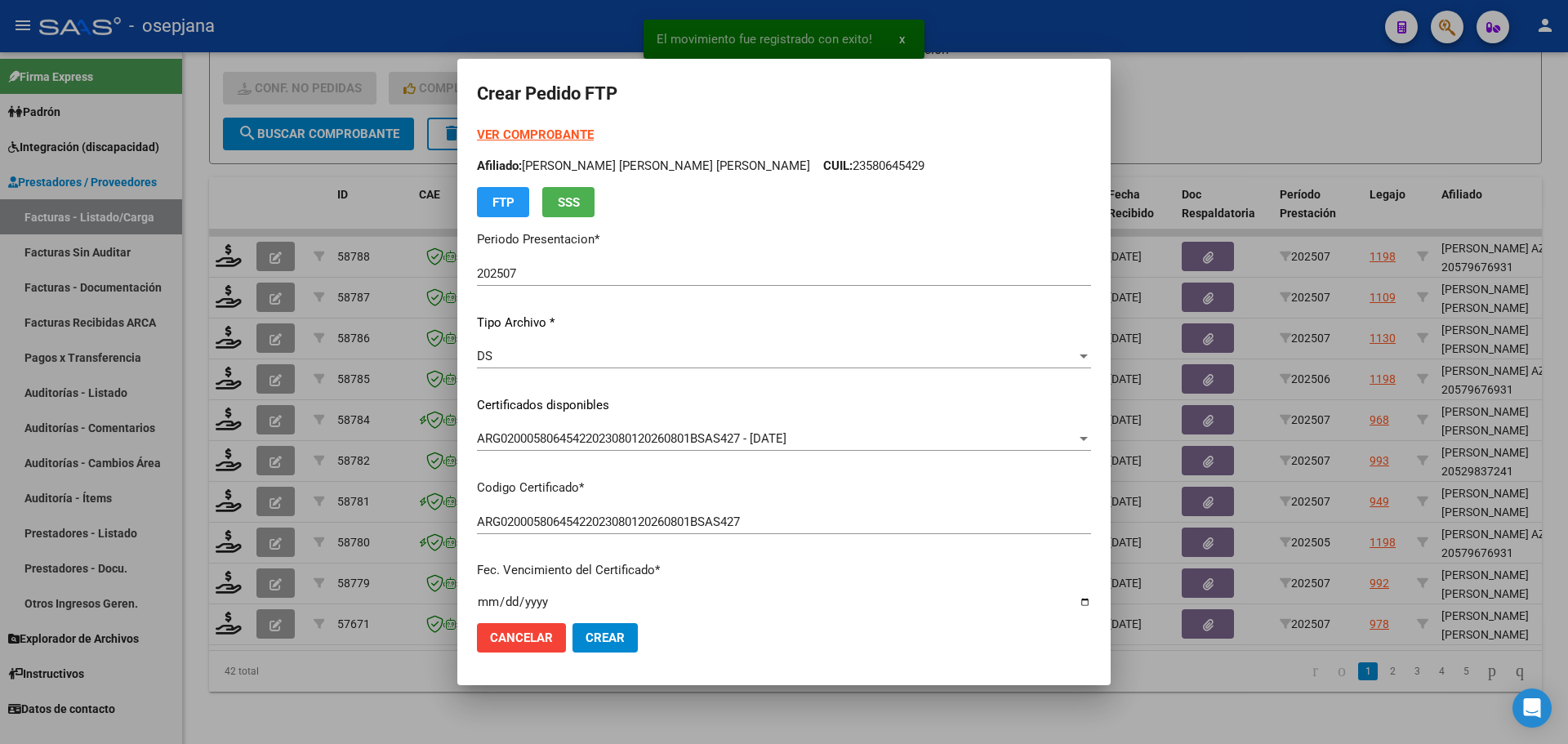
click at [570, 126] on div "VER COMPROBANTE ARCA [PERSON_NAME] Afiliado: [PERSON_NAME] [PERSON_NAME] [PERSO…" at bounding box center [783, 171] width 614 height 91
click at [570, 128] on strong "VER COMPROBANTE" at bounding box center [535, 135] width 116 height 15
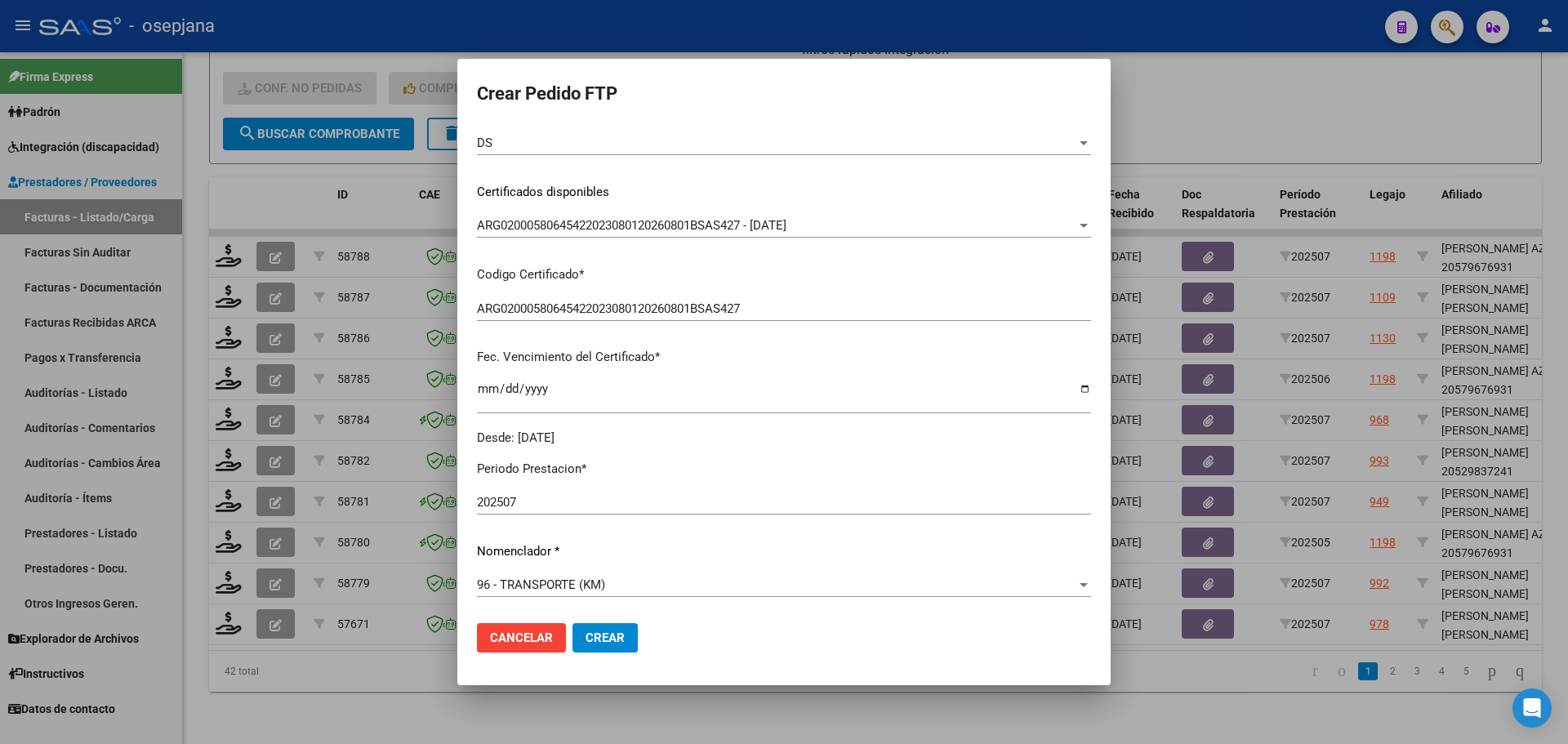
scroll to position [490, 0]
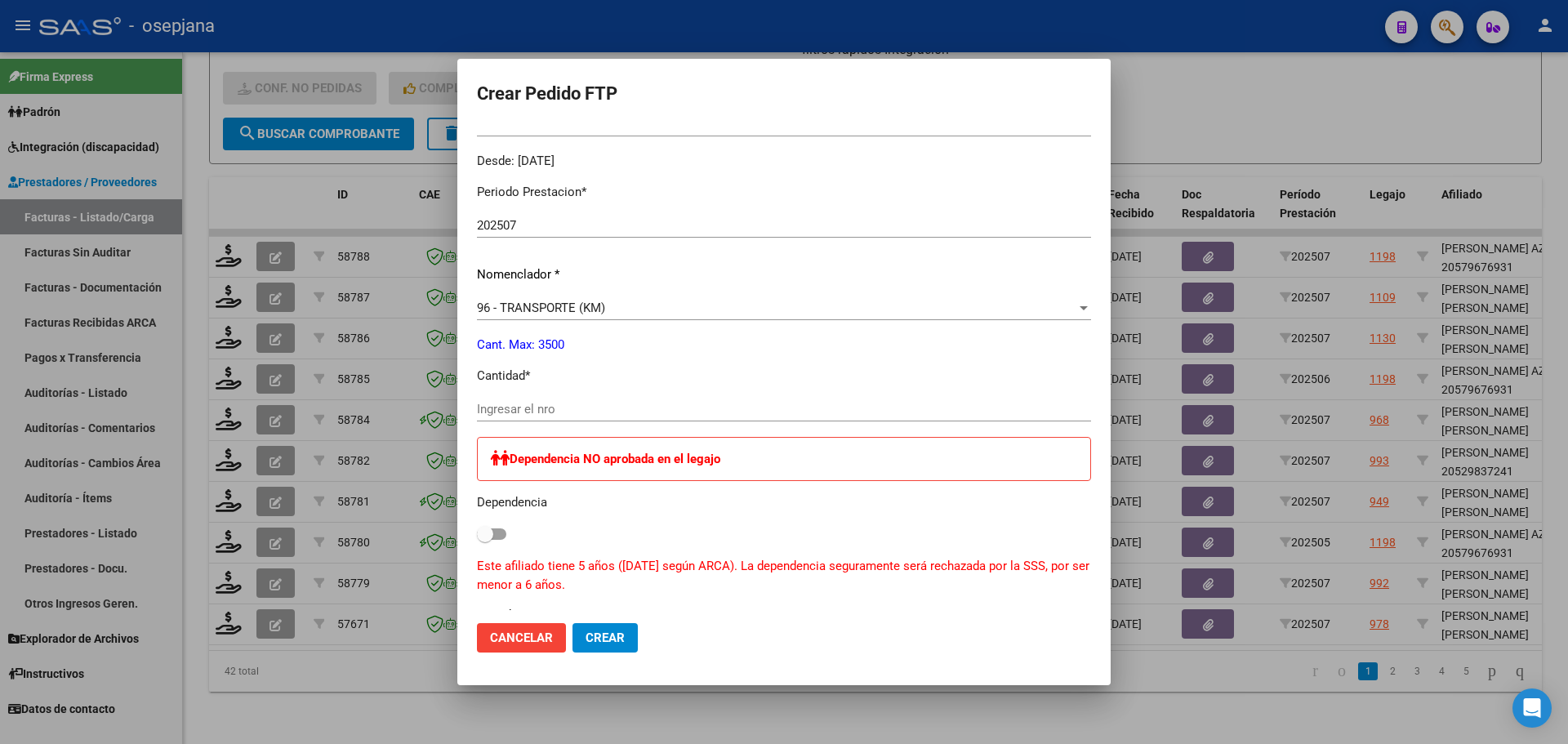
click at [500, 402] on input "Ingresar el nro" at bounding box center [783, 409] width 614 height 15
type input "449"
click at [605, 640] on span "Crear" at bounding box center [604, 637] width 39 height 15
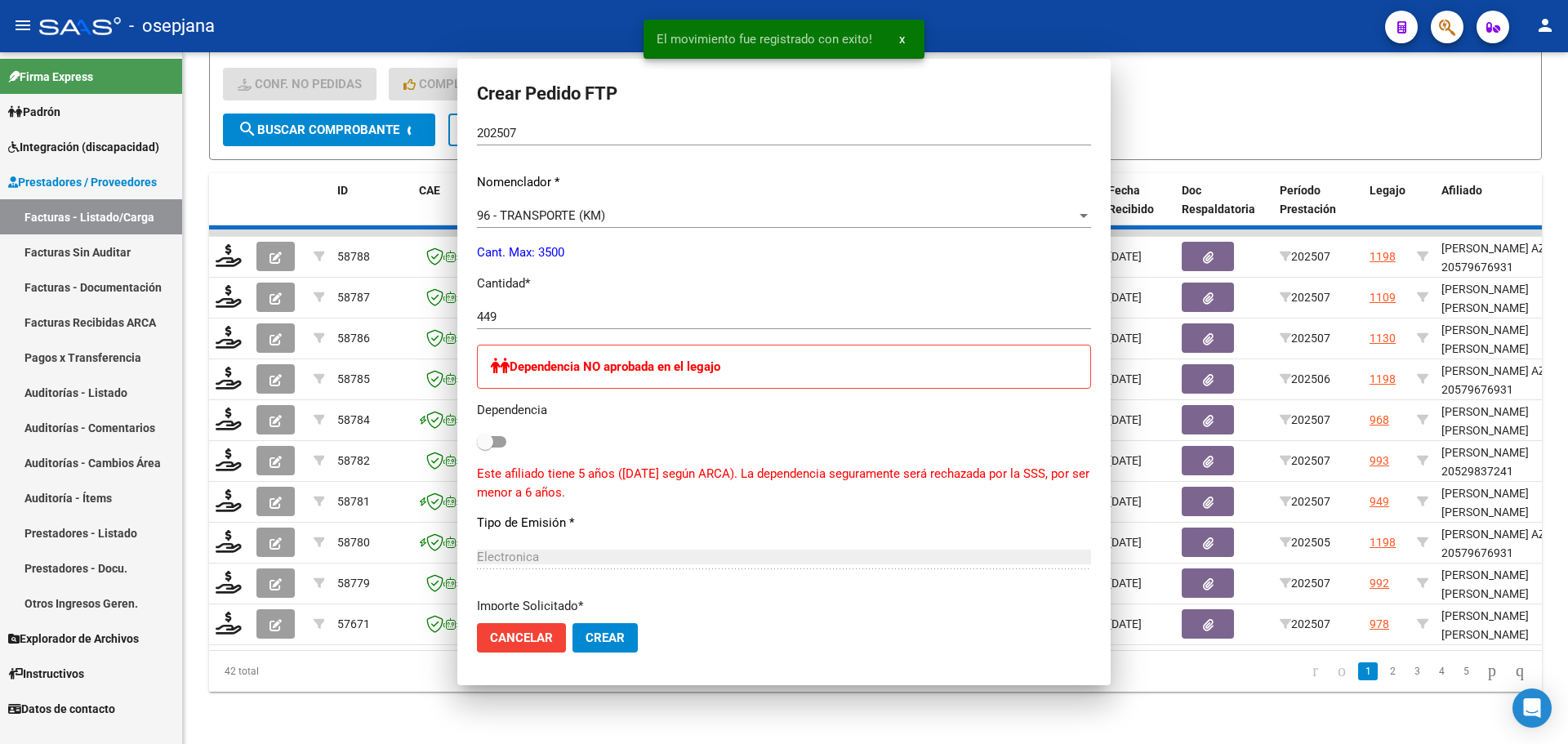
scroll to position [0, 0]
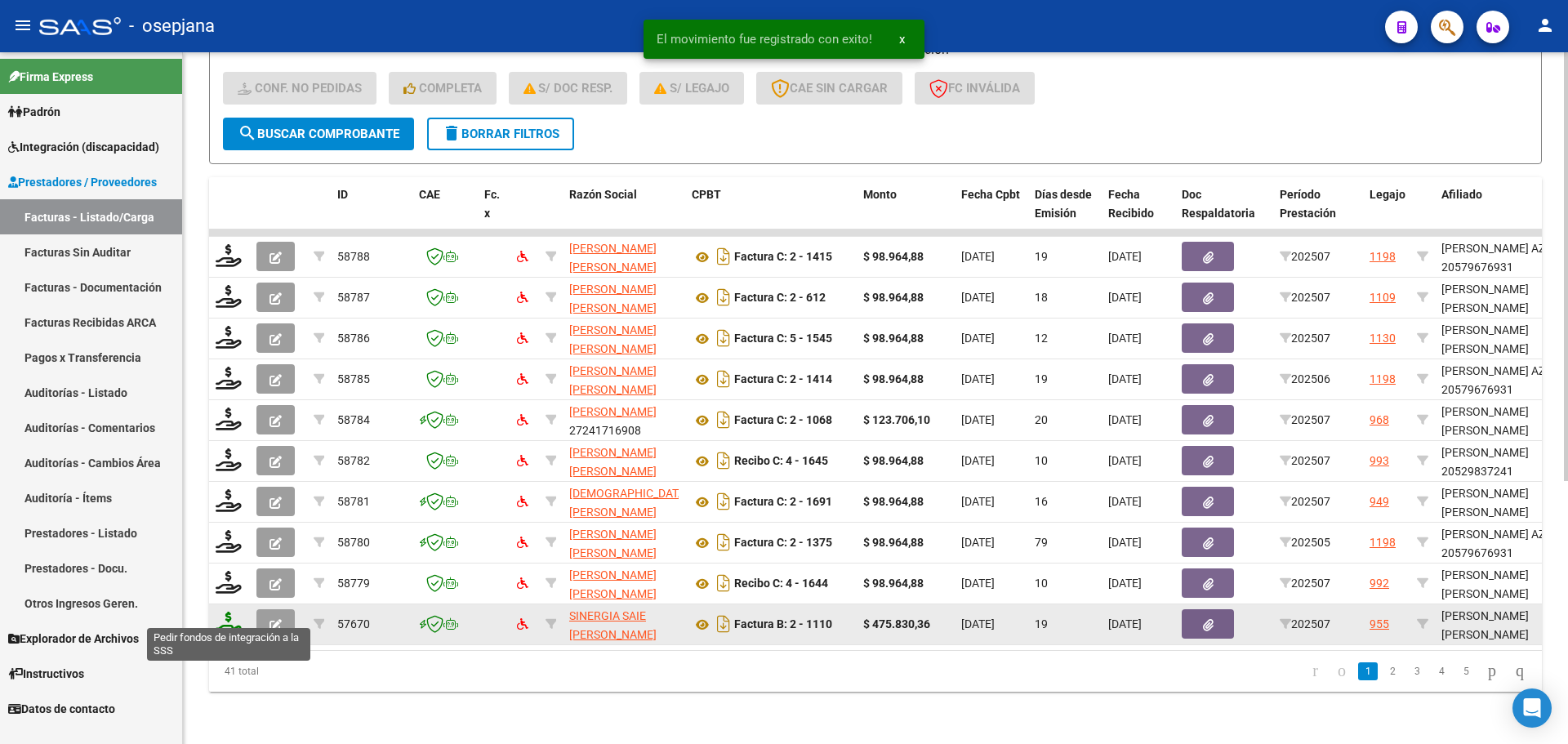
click at [229, 612] on icon at bounding box center [228, 622] width 26 height 23
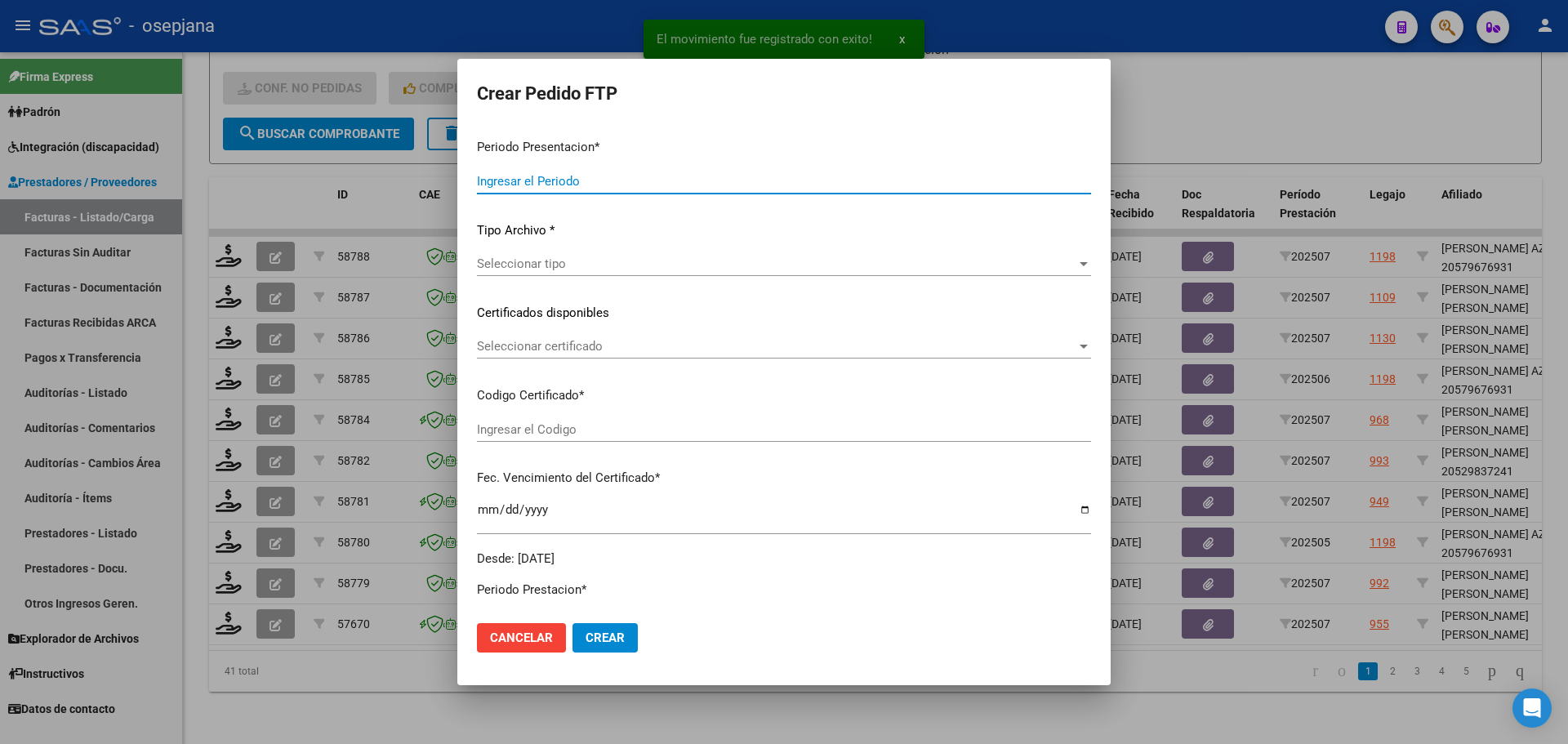
type input "202507"
type input "$ 475.830,36"
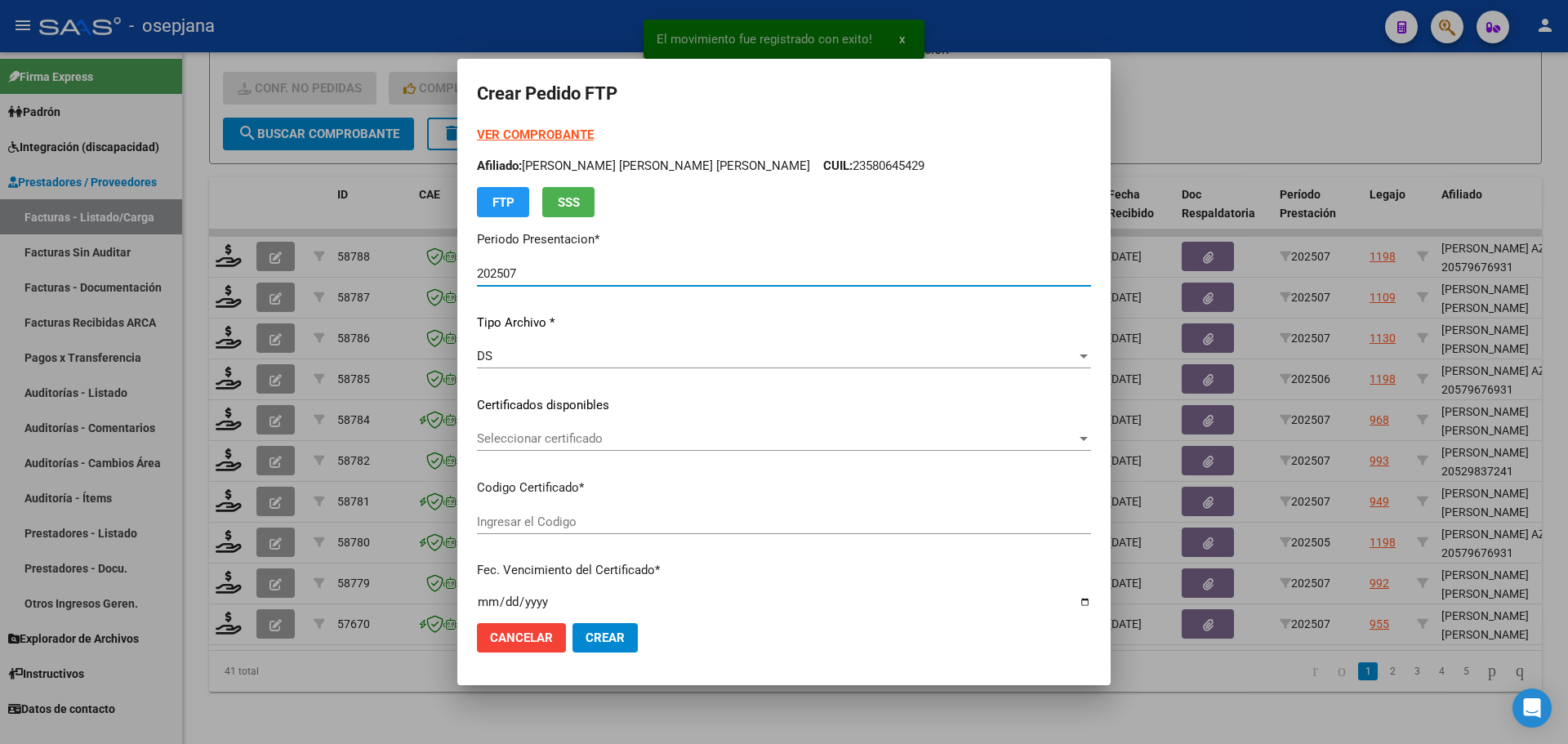
type input "ARG020005580287120230307-20280307BUE314"
type input "[DATE]"
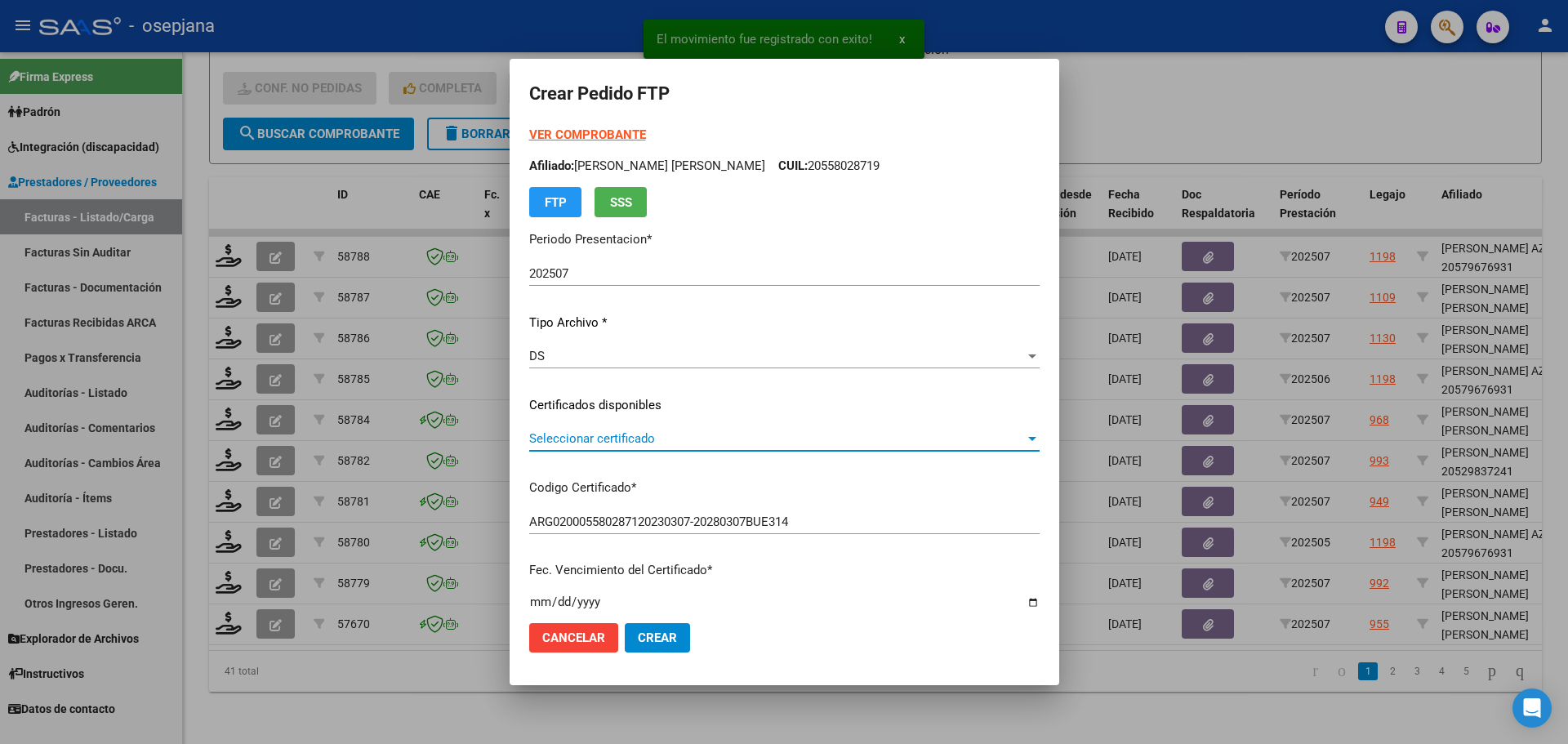
click at [618, 441] on span "Seleccionar certificado" at bounding box center [776, 438] width 496 height 15
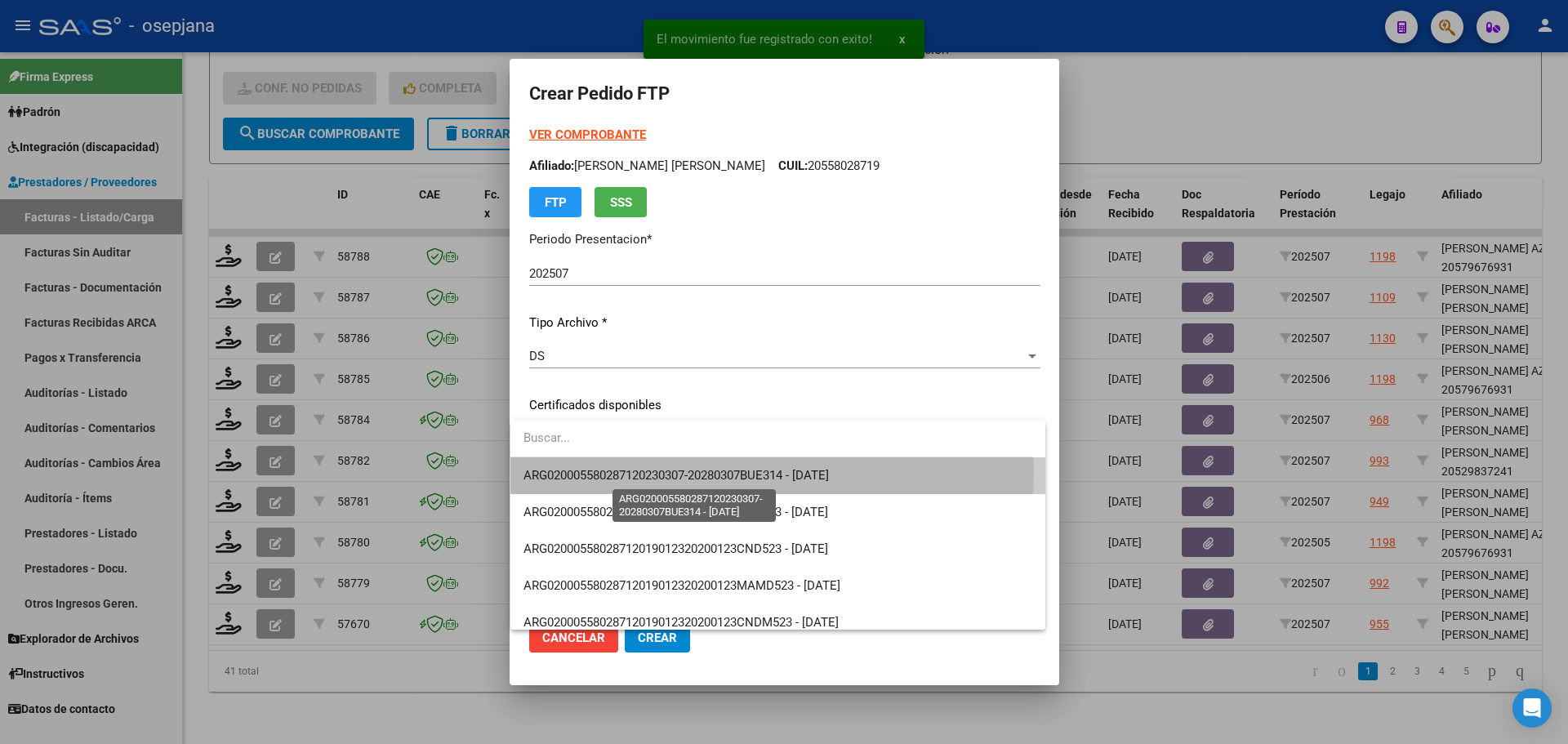
click at [618, 470] on span "ARG020005580287120230307-20280307BUE314 - [DATE]" at bounding box center [676, 475] width 306 height 15
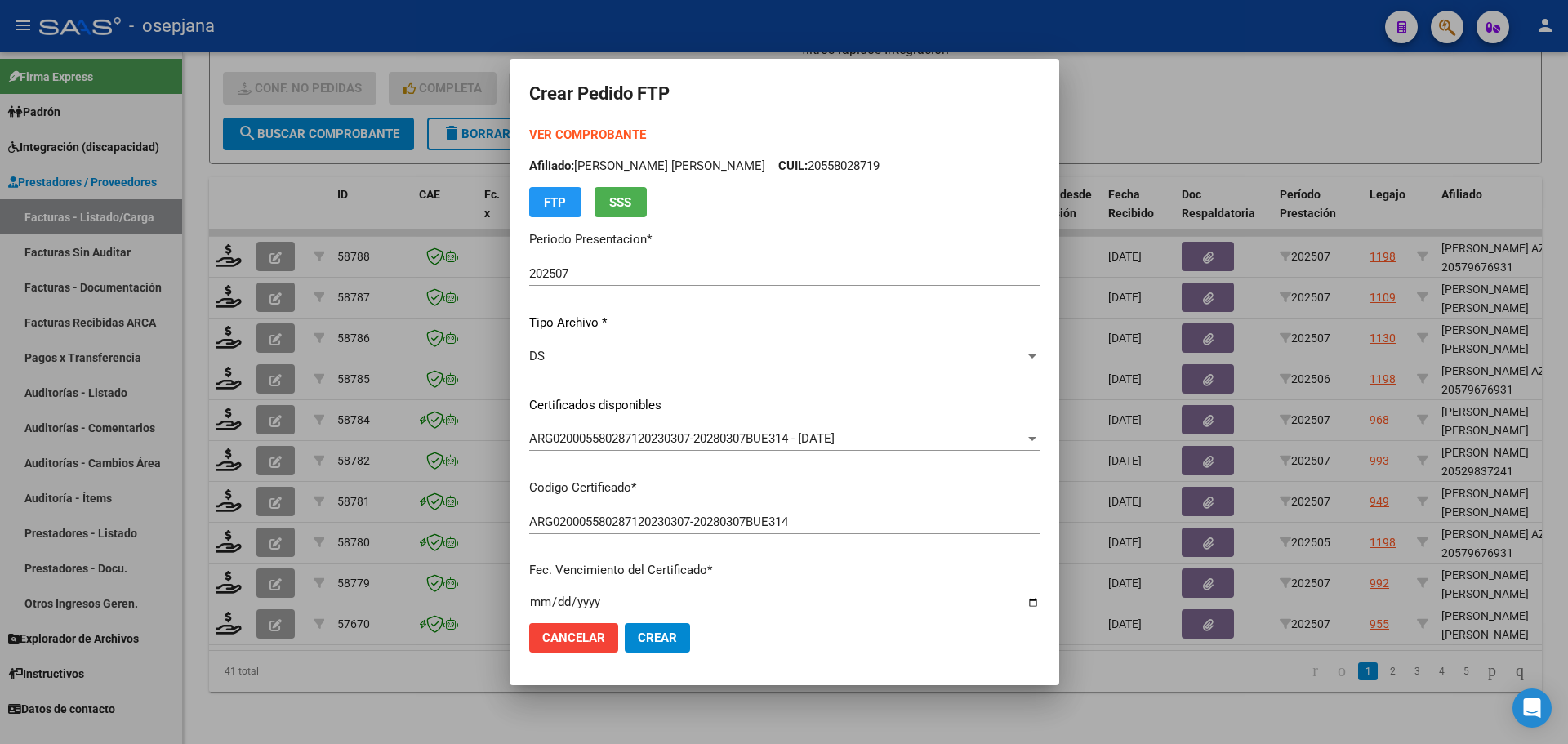
click at [616, 130] on strong "VER COMPROBANTE" at bounding box center [587, 135] width 116 height 15
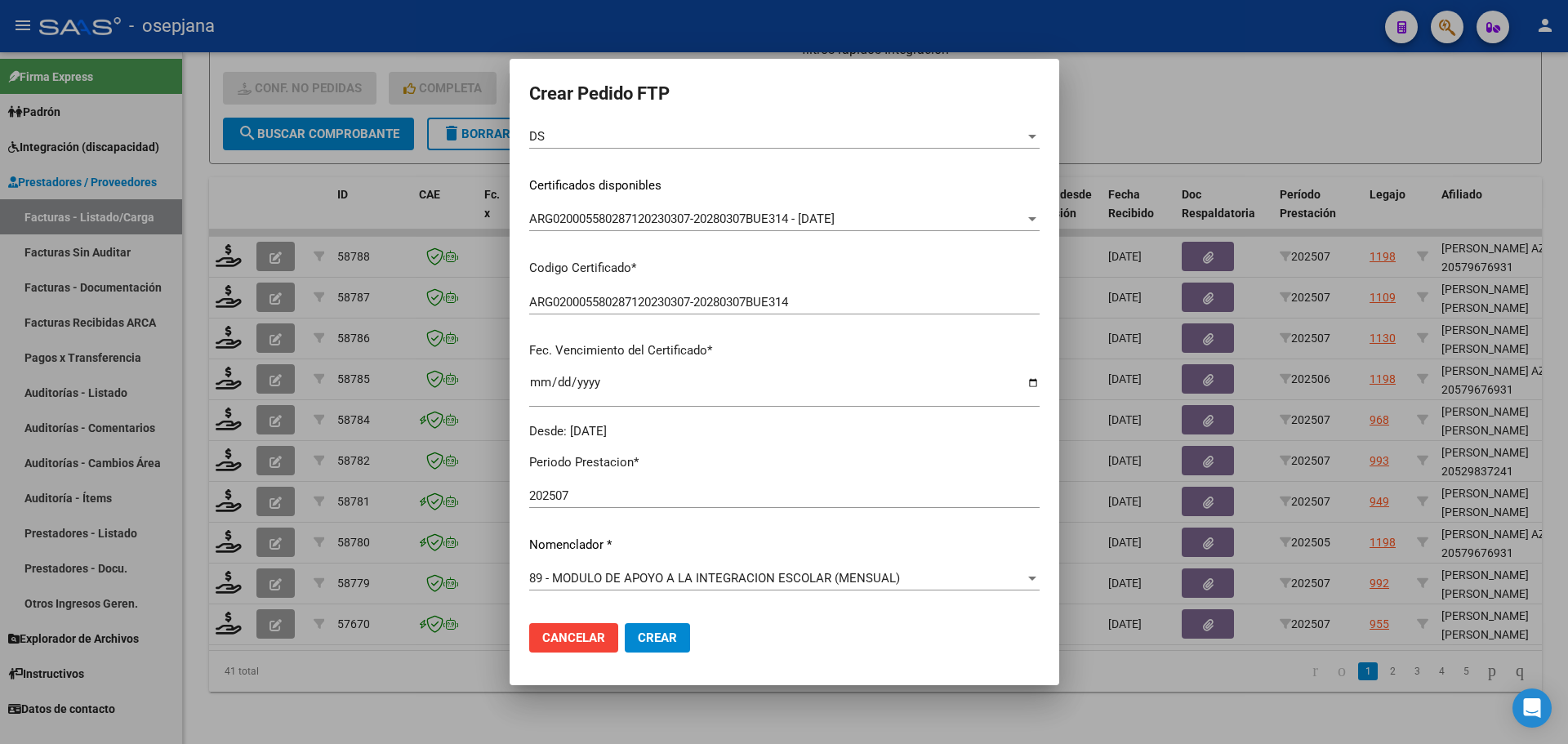
scroll to position [408, 0]
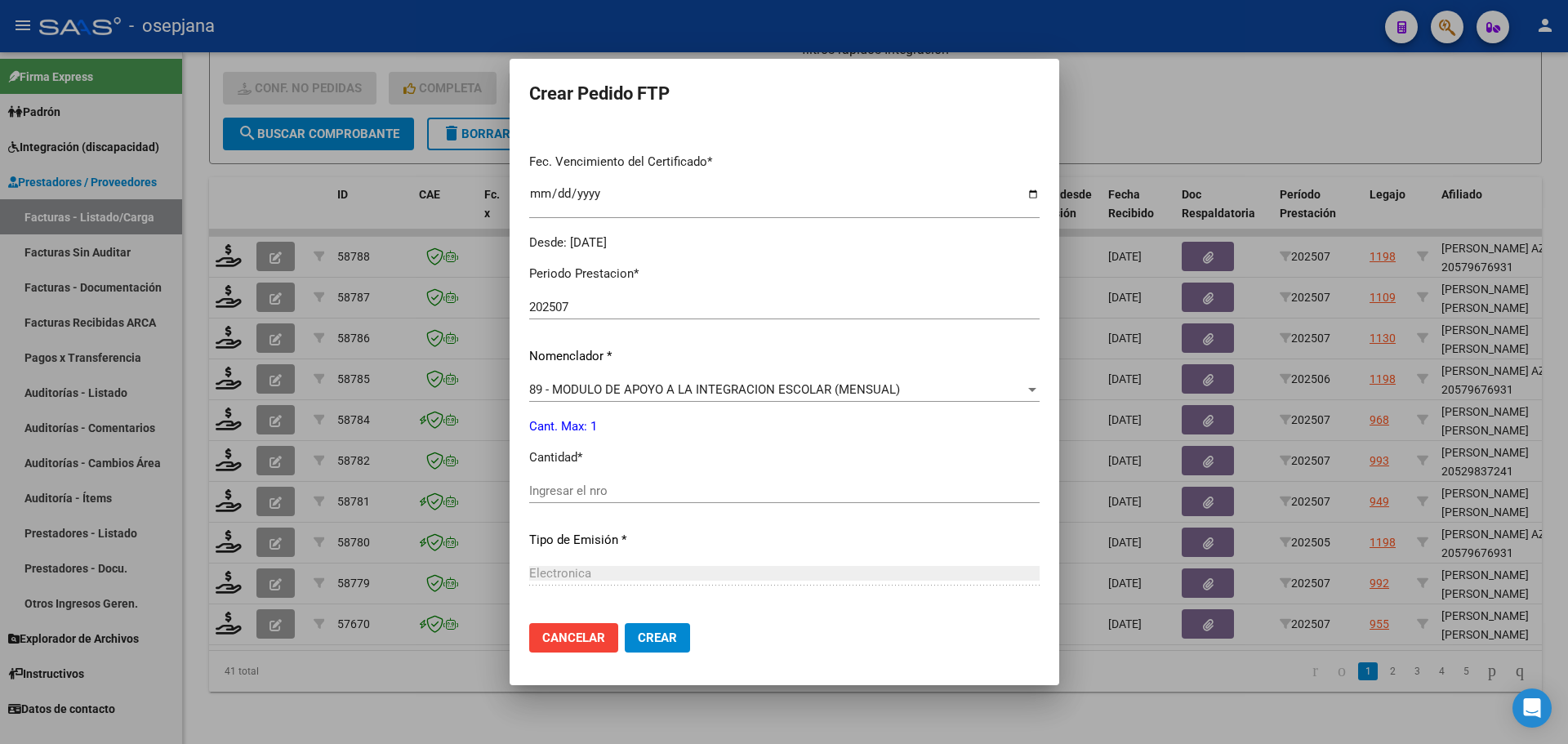
click at [537, 492] on input "Ingresar el nro" at bounding box center [784, 491] width 511 height 15
type input "1"
click at [661, 628] on button "Crear" at bounding box center [656, 638] width 65 height 30
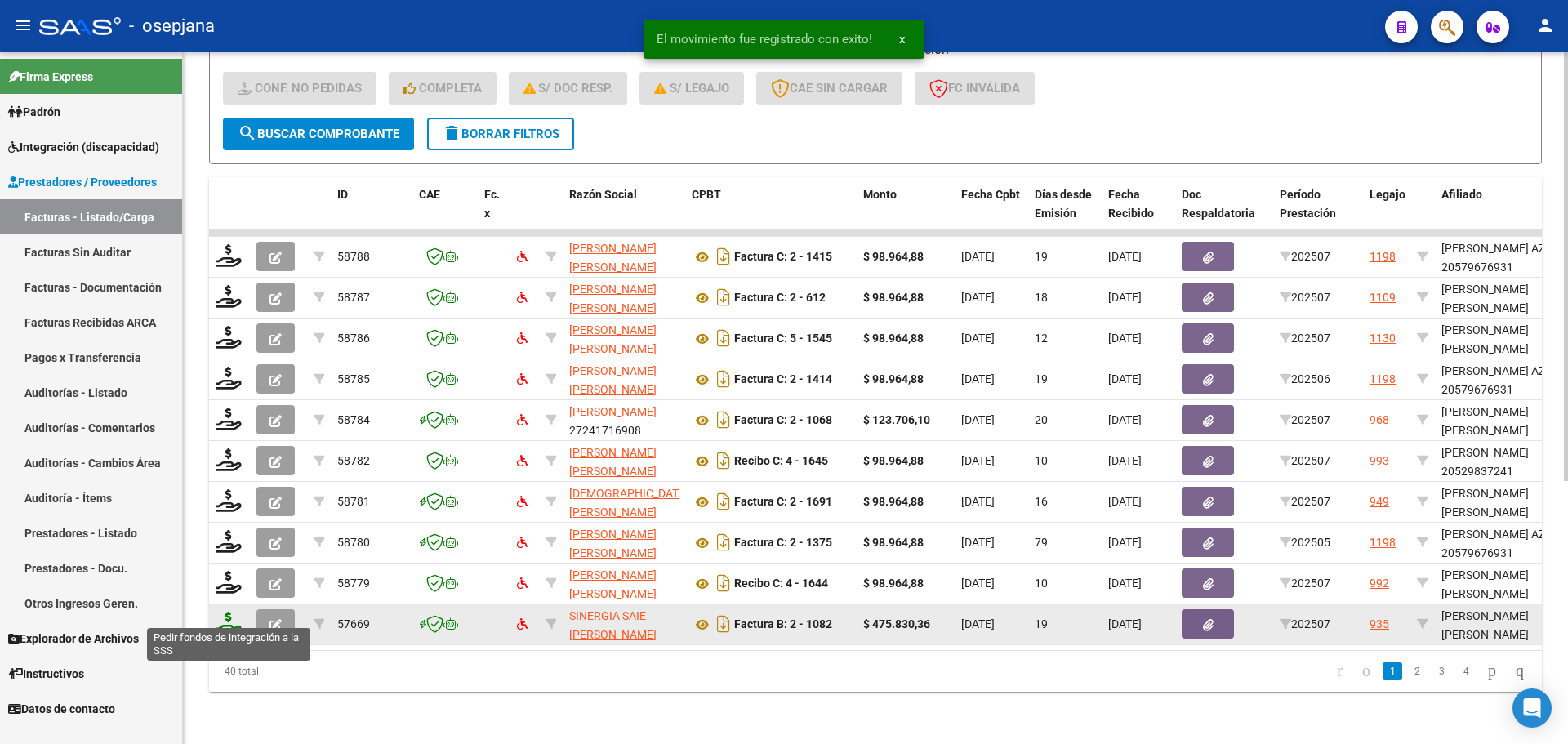
click at [237, 611] on icon at bounding box center [228, 622] width 26 height 23
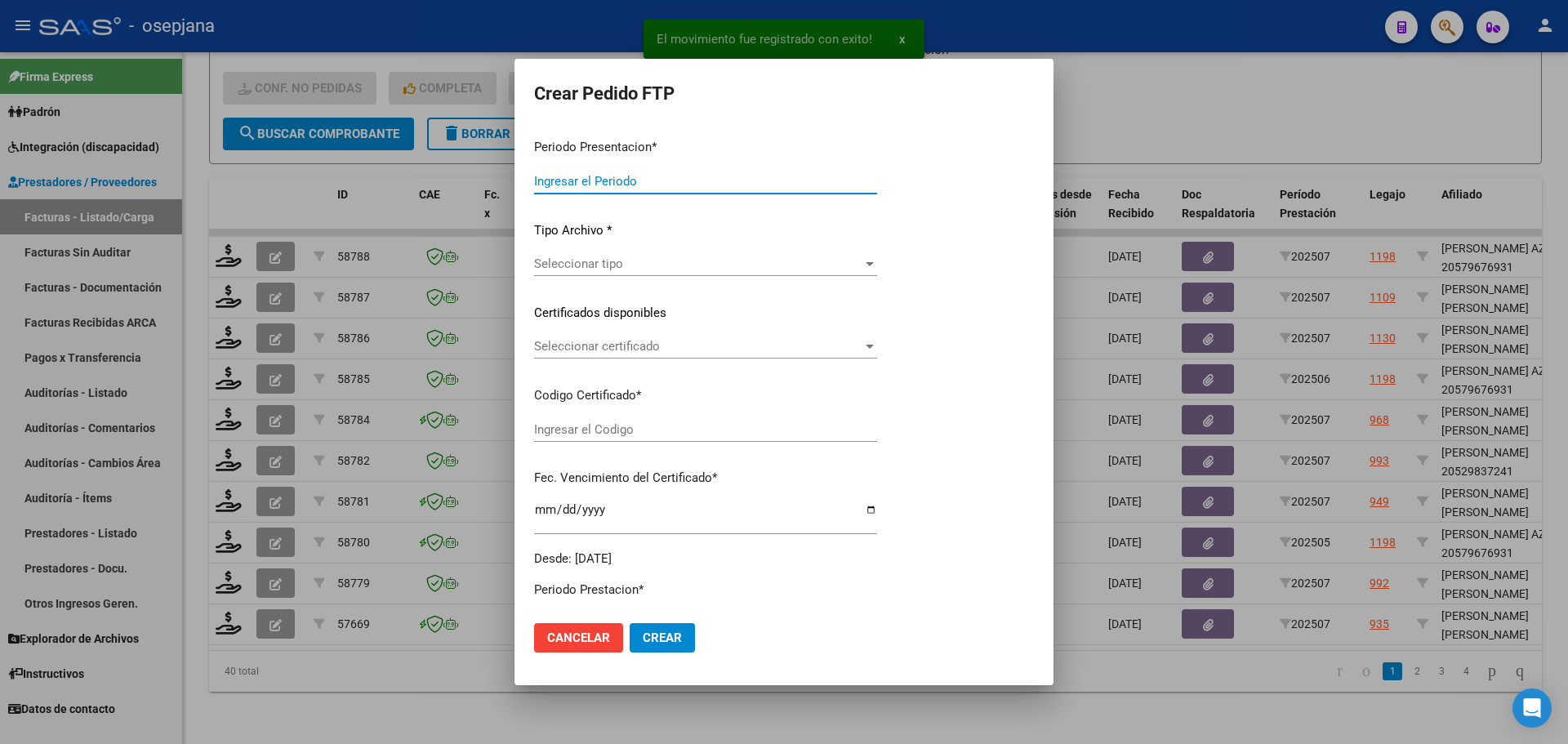
type input "202507"
type input "$ 475.830,36"
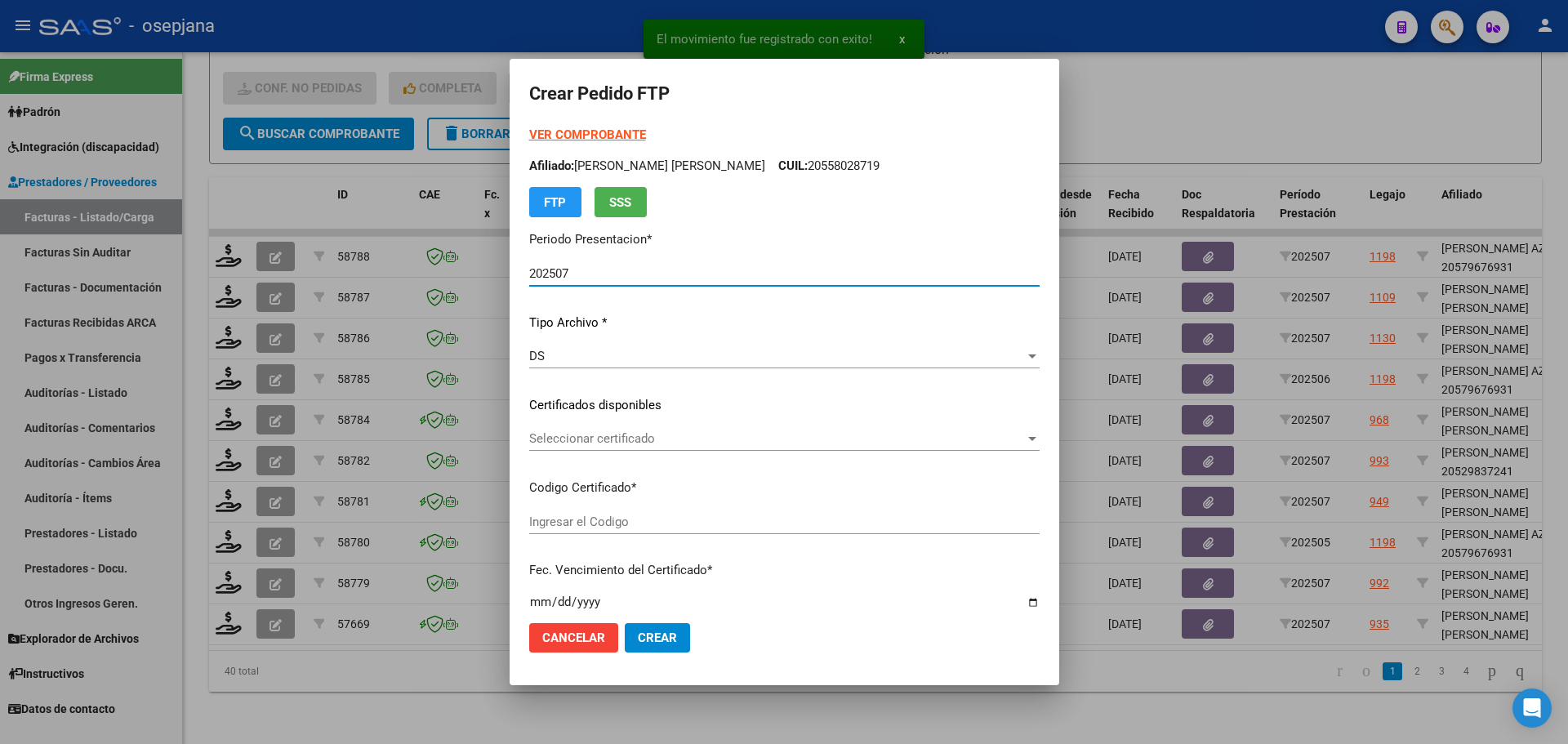
type input "ARG02000576373692023121520281215BSAS376"
type input "[DATE]"
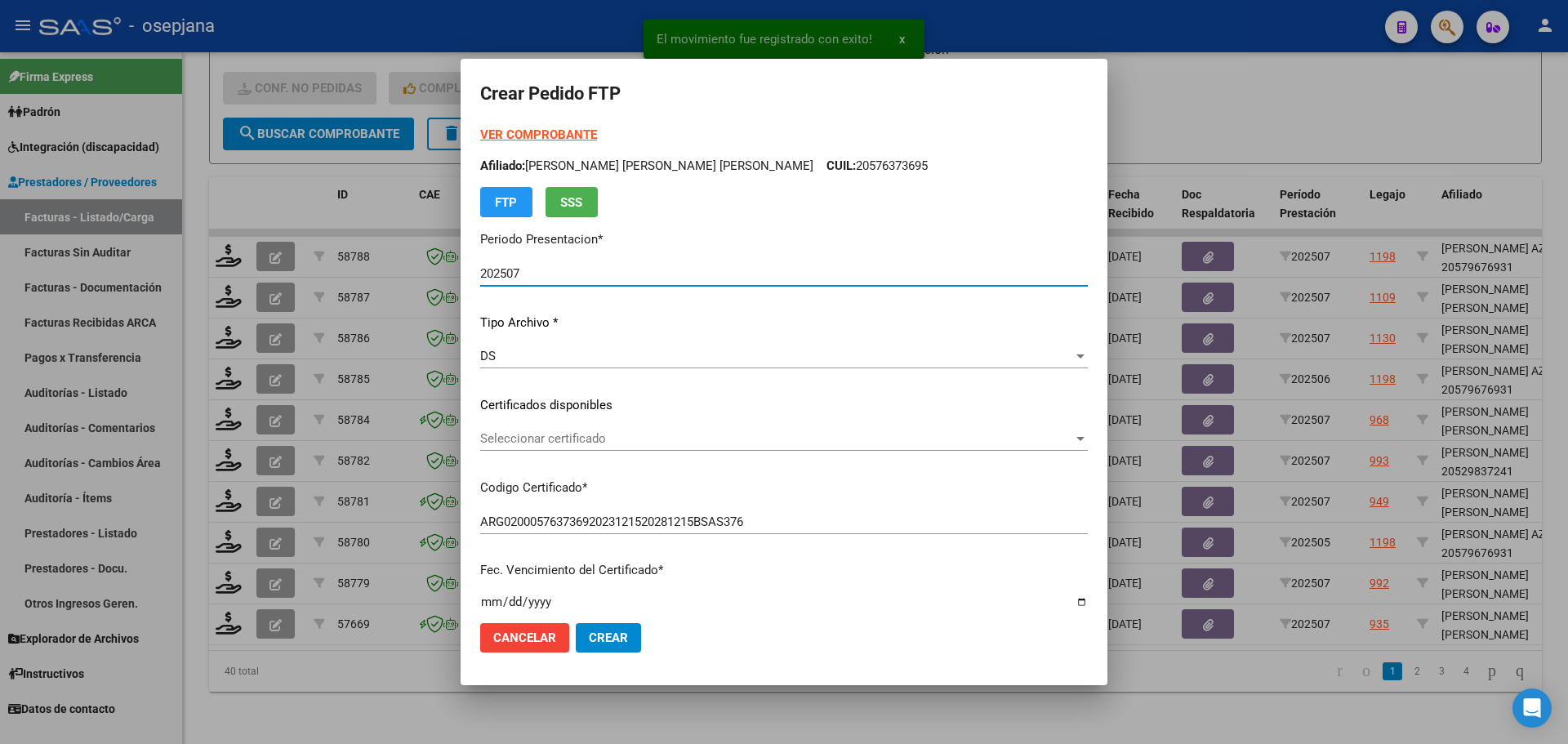
click at [621, 444] on span "Seleccionar certificado" at bounding box center [776, 438] width 593 height 15
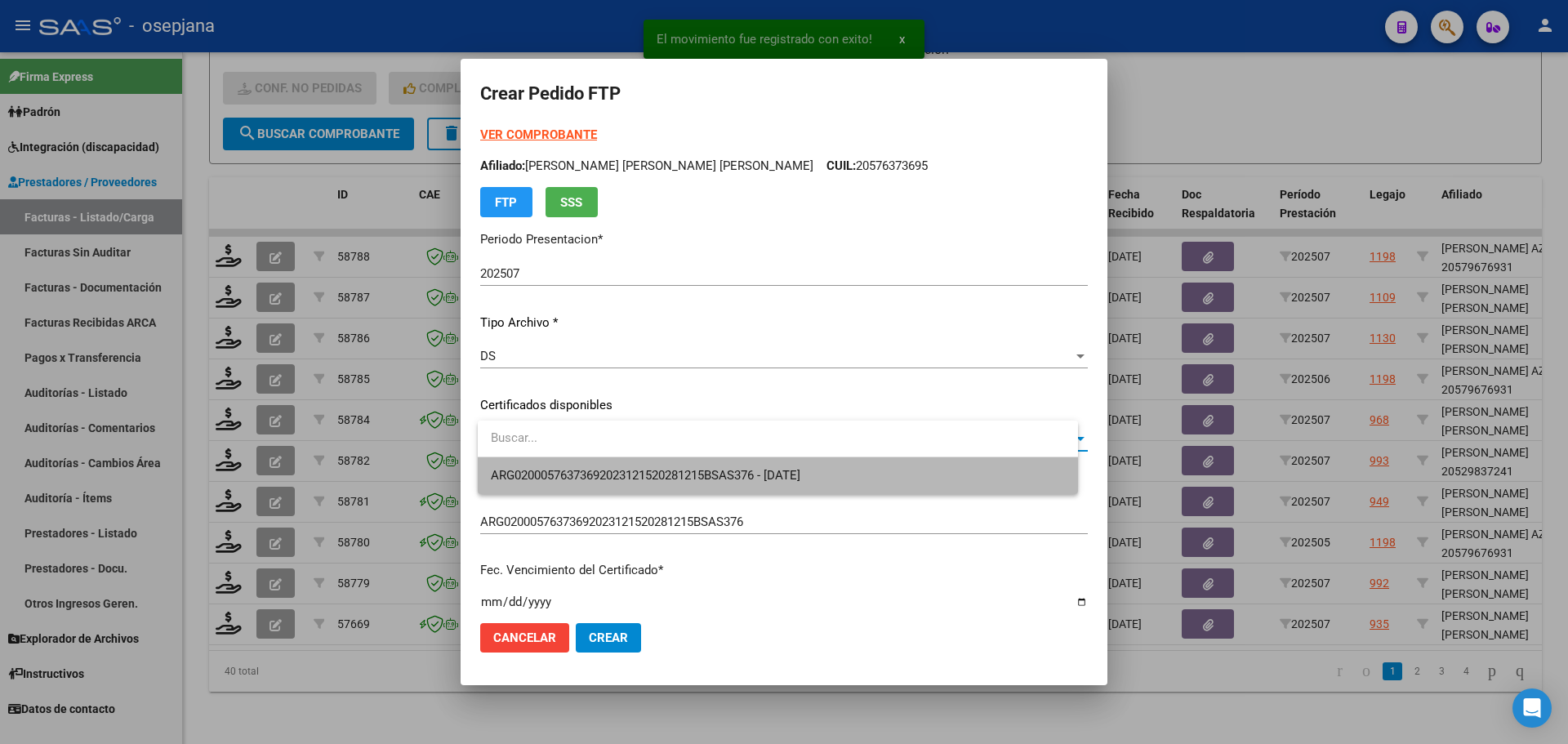
click at [628, 484] on span "ARG02000576373692023121520281215BSAS376 - [DATE]" at bounding box center [777, 476] width 574 height 36
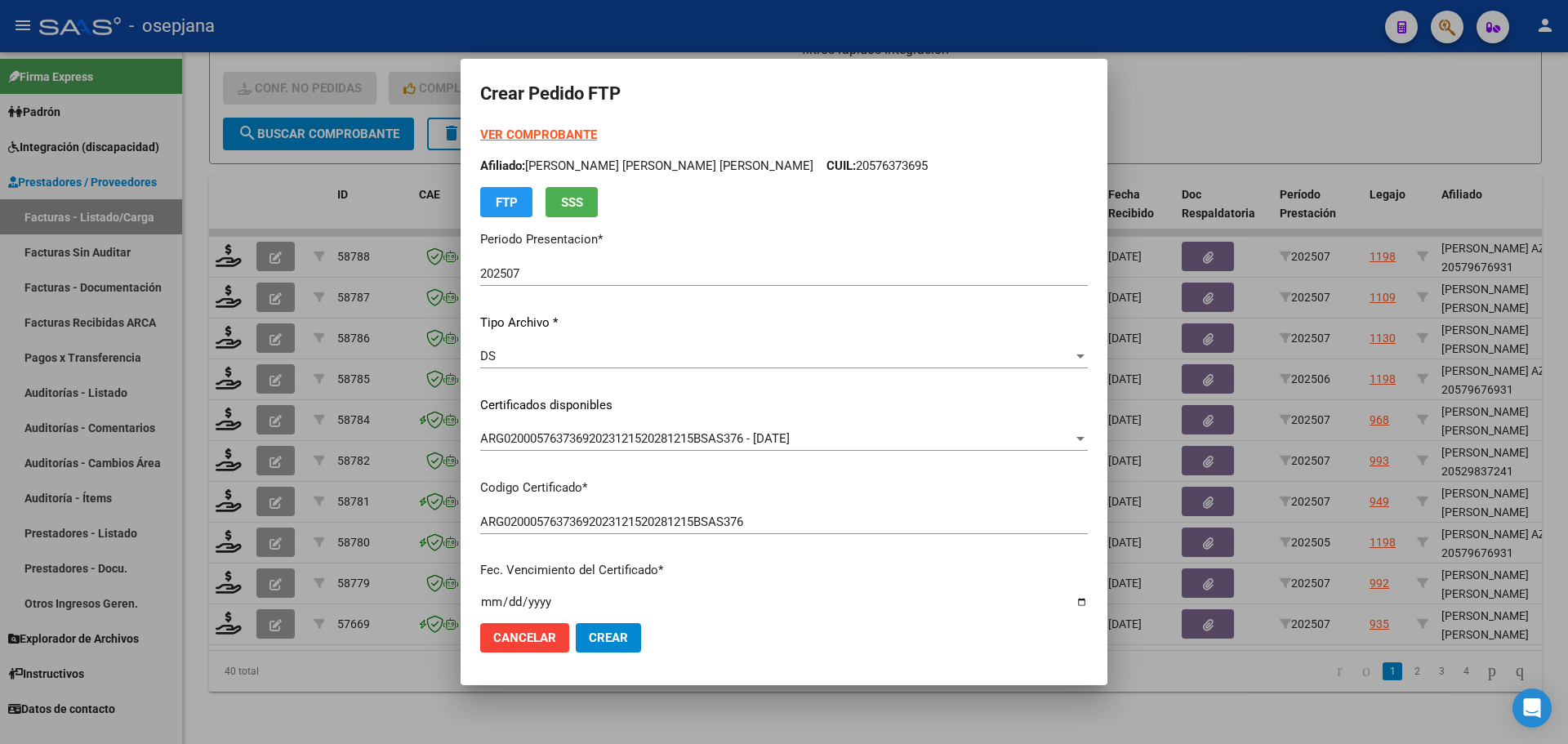
click at [571, 126] on div "VER COMPROBANTE ARCA [PERSON_NAME] Afiliado: [PERSON_NAME] [PERSON_NAME] [PERSO…" at bounding box center [784, 171] width 608 height 91
click at [571, 135] on strong "VER COMPROBANTE" at bounding box center [538, 135] width 116 height 15
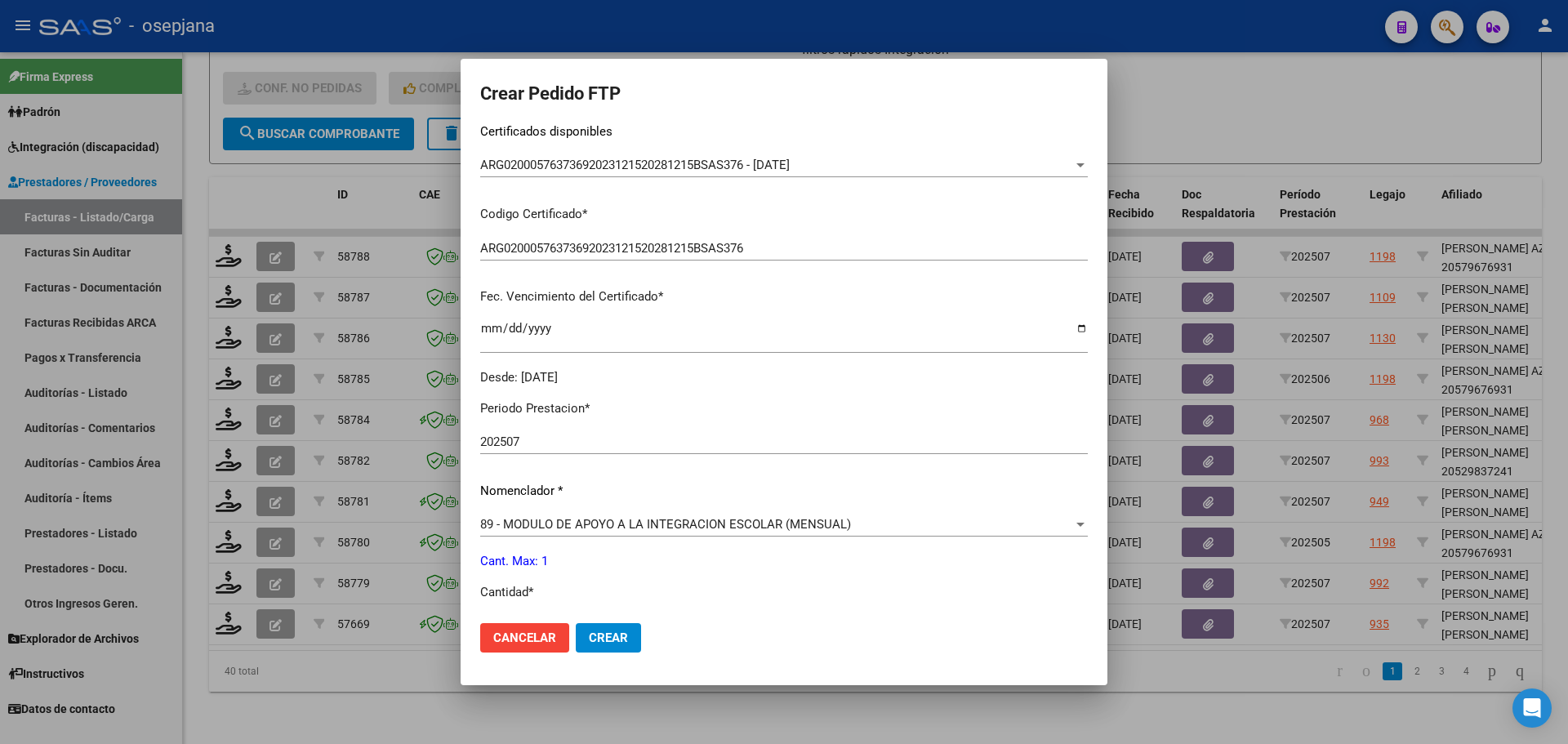
scroll to position [408, 0]
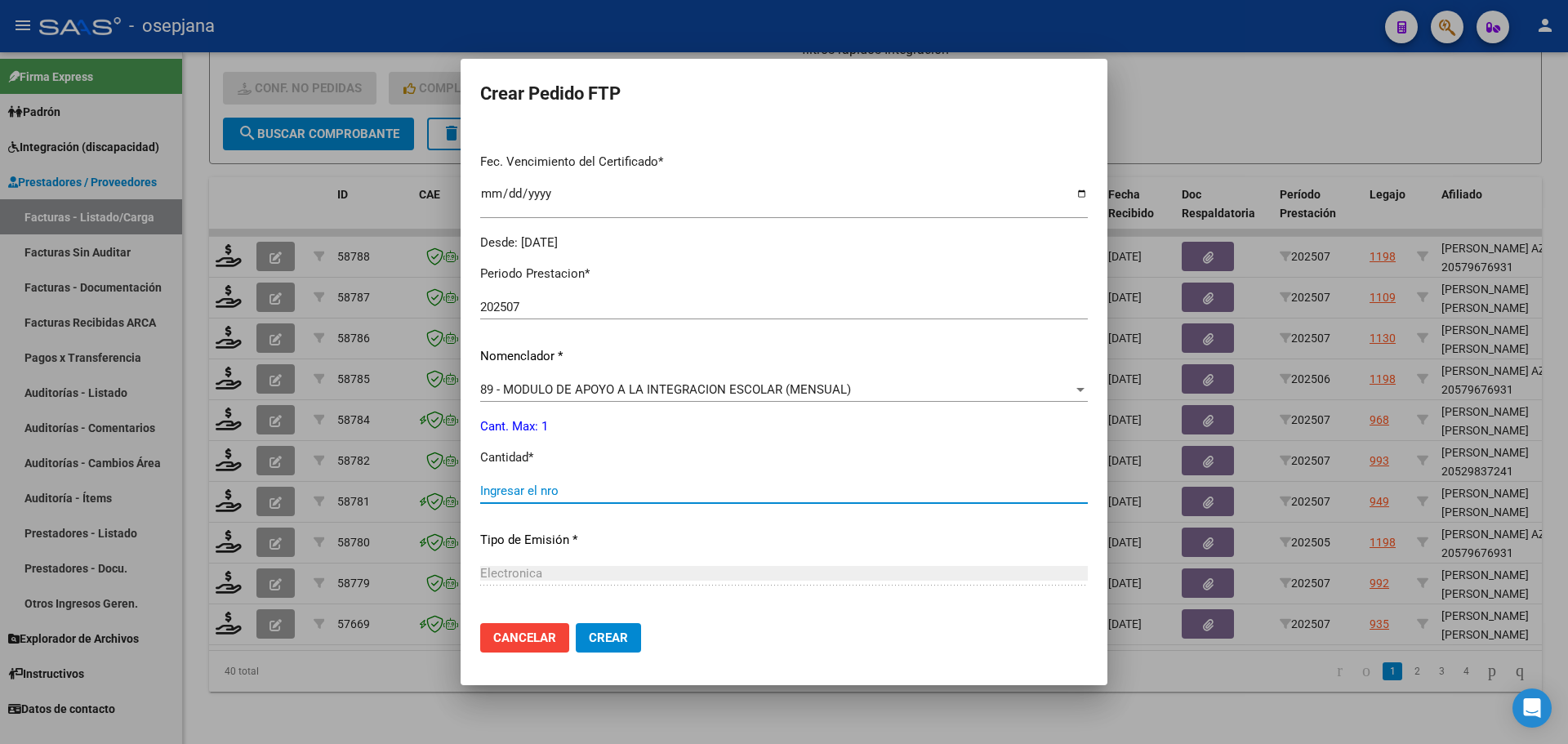
click at [564, 497] on input "Ingresar el nro" at bounding box center [784, 491] width 608 height 15
type input "1"
click at [639, 638] on button "Crear" at bounding box center [608, 638] width 65 height 30
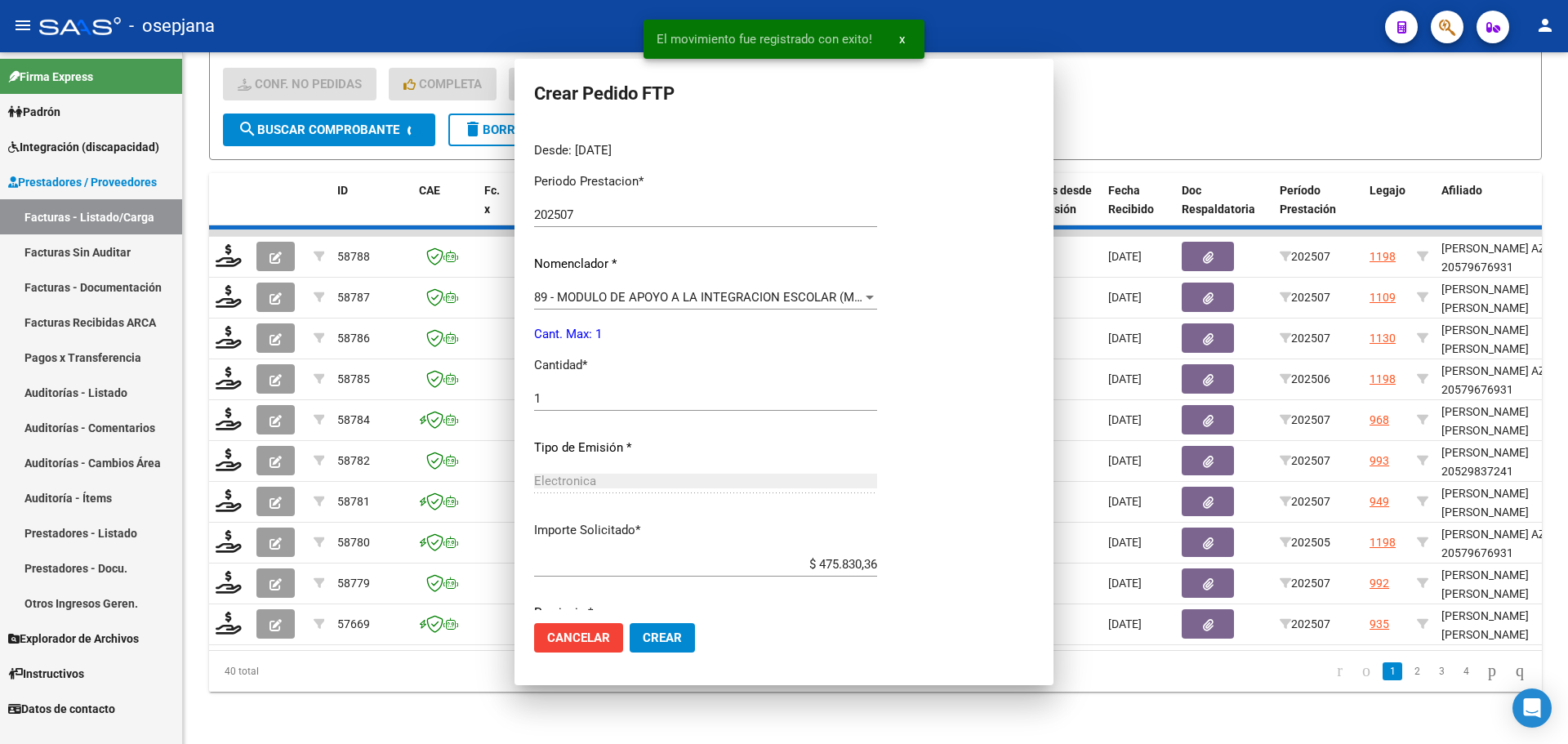
scroll to position [0, 0]
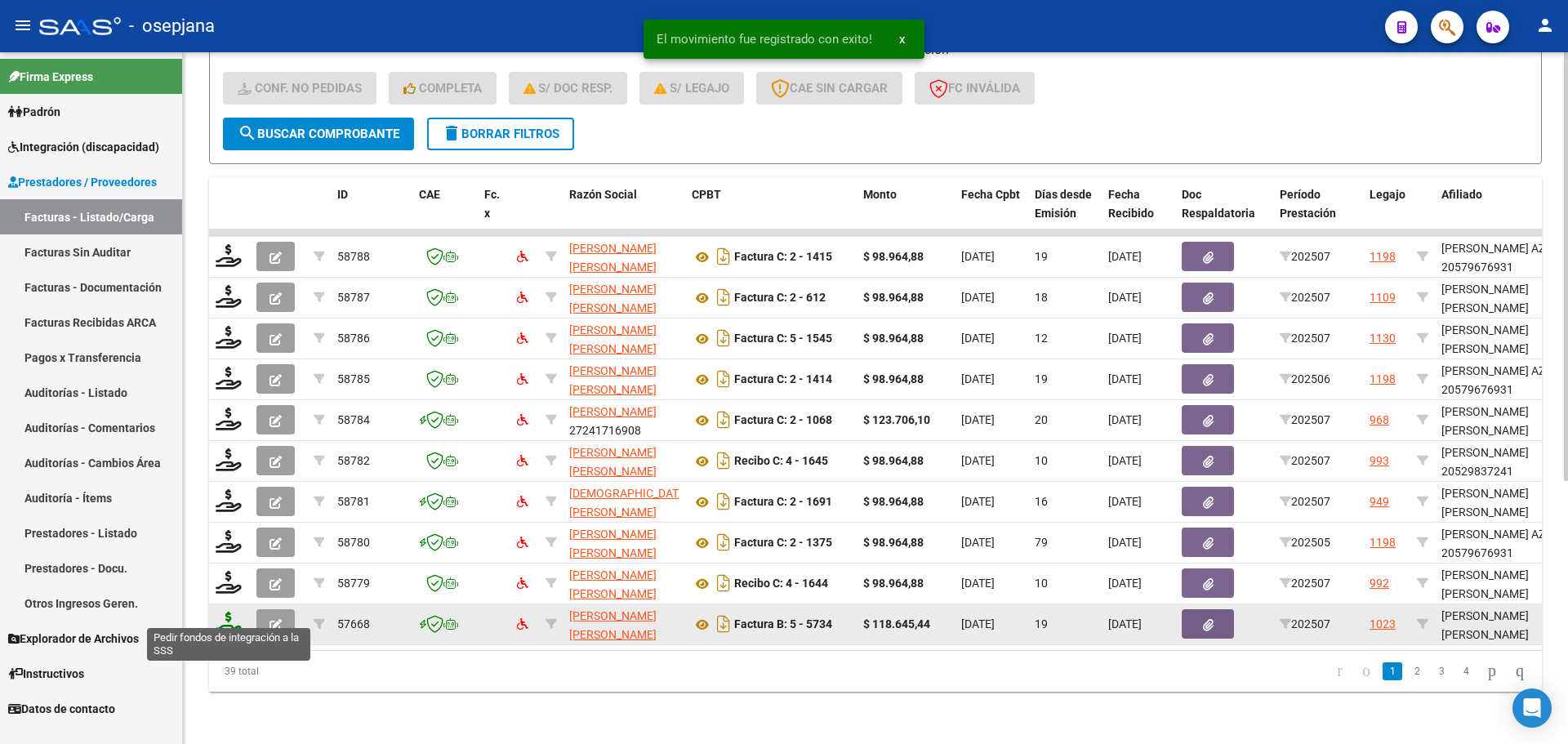
click at [223, 611] on icon at bounding box center [228, 622] width 26 height 23
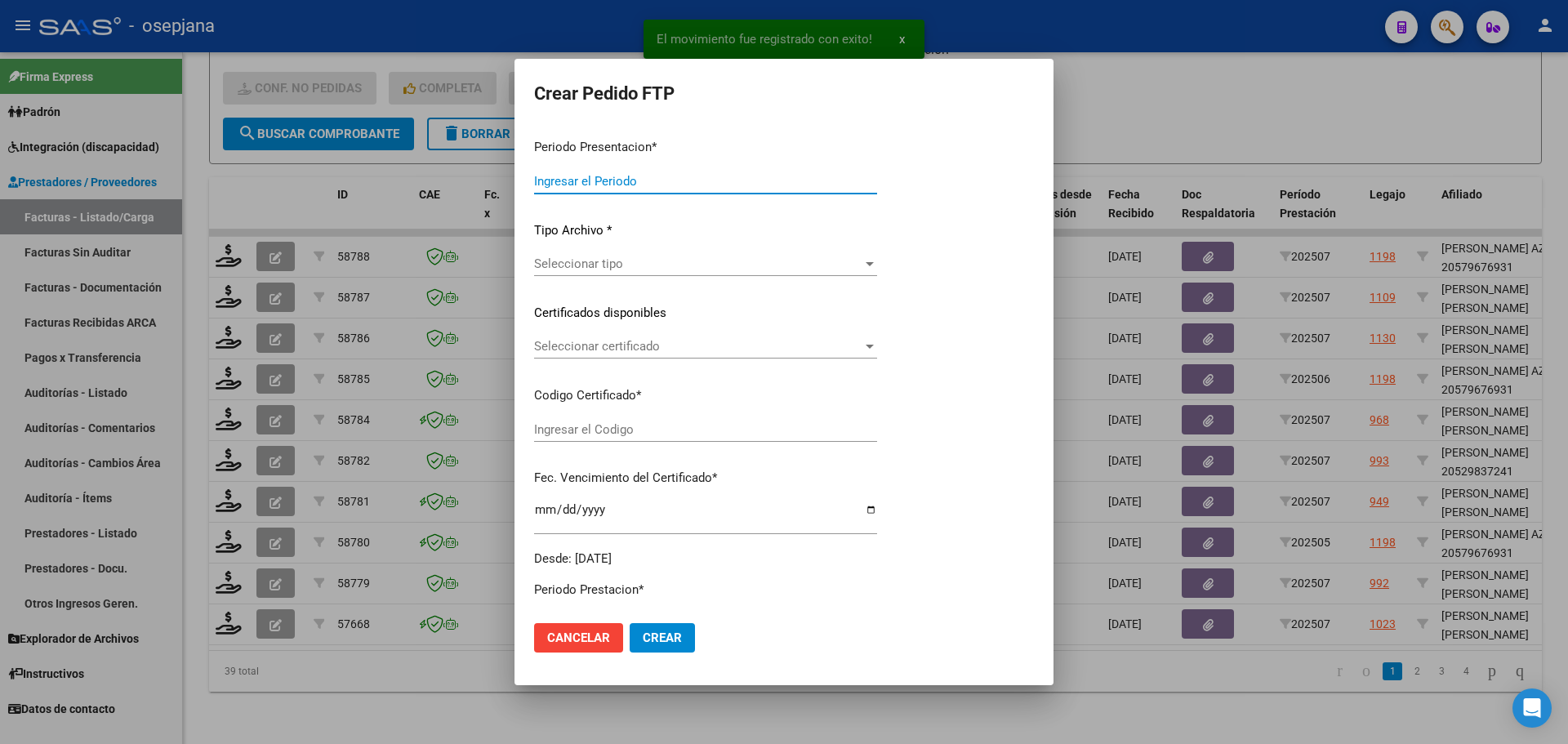
type input "202507"
type input "$ 118.645,44"
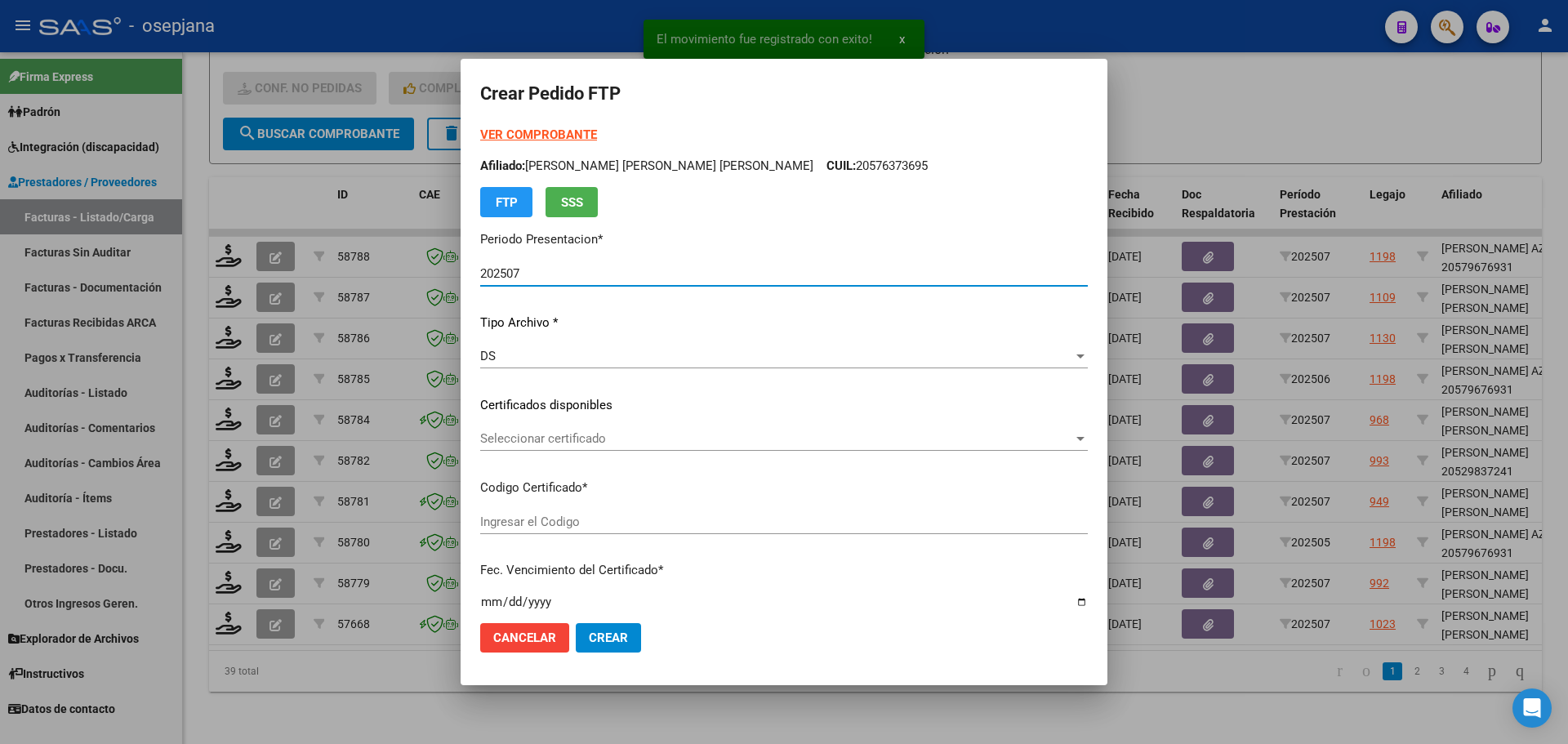
type input "ARG02000488773562022062420270624BSAS436"
type input "[DATE]"
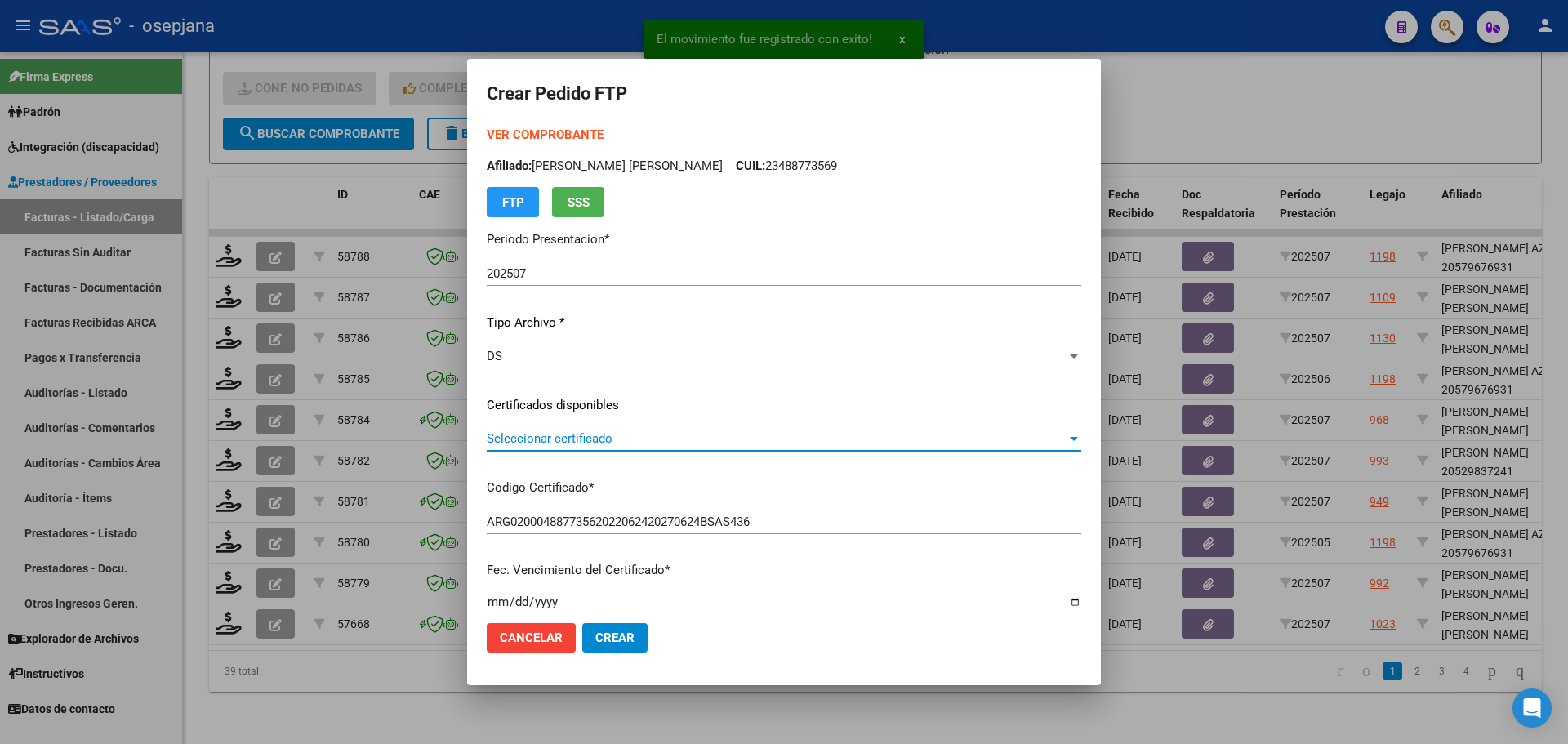
click at [634, 431] on span "Seleccionar certificado" at bounding box center [777, 438] width 580 height 15
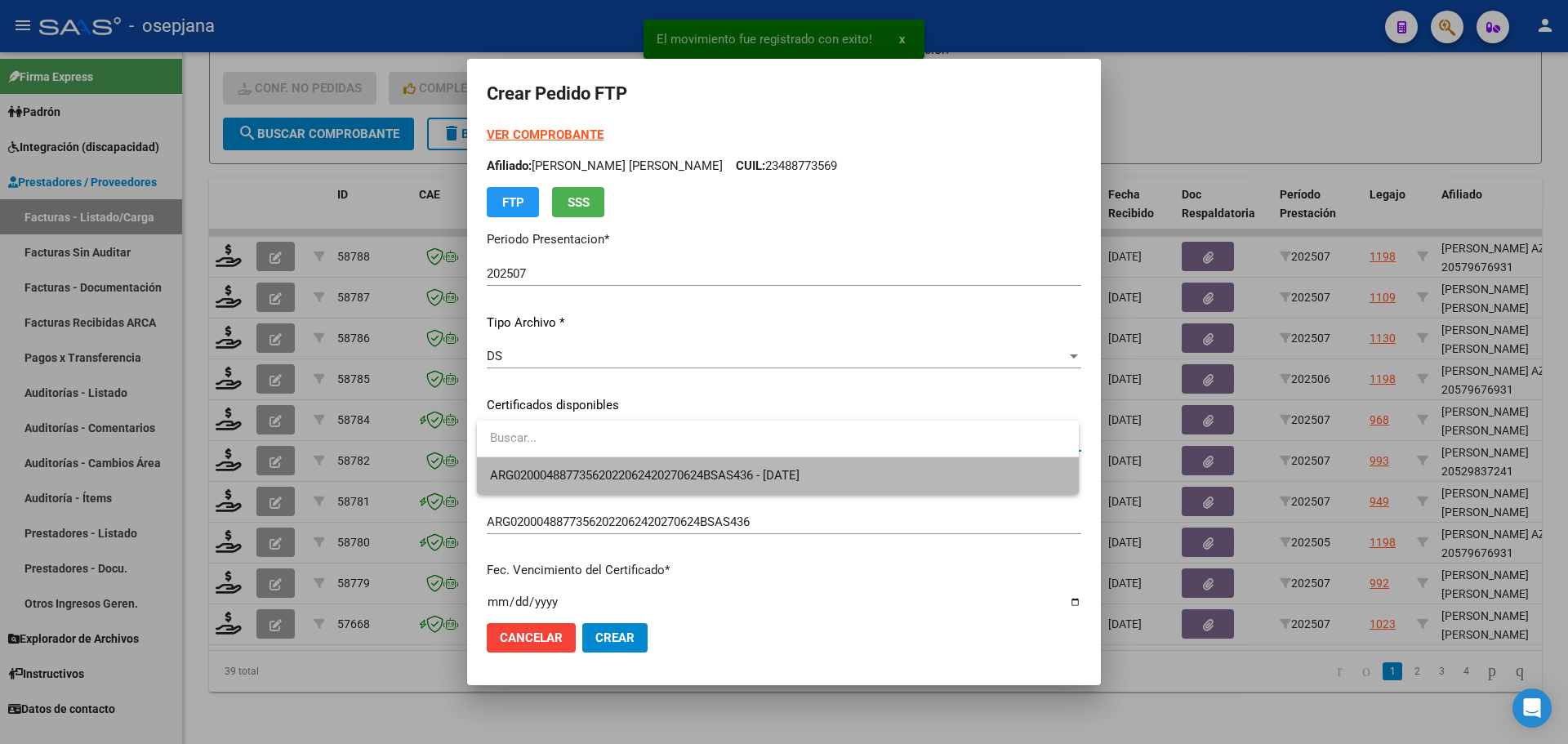
click at [623, 464] on span "ARG02000488773562022062420270624BSAS436 - [DATE]" at bounding box center [777, 476] width 576 height 36
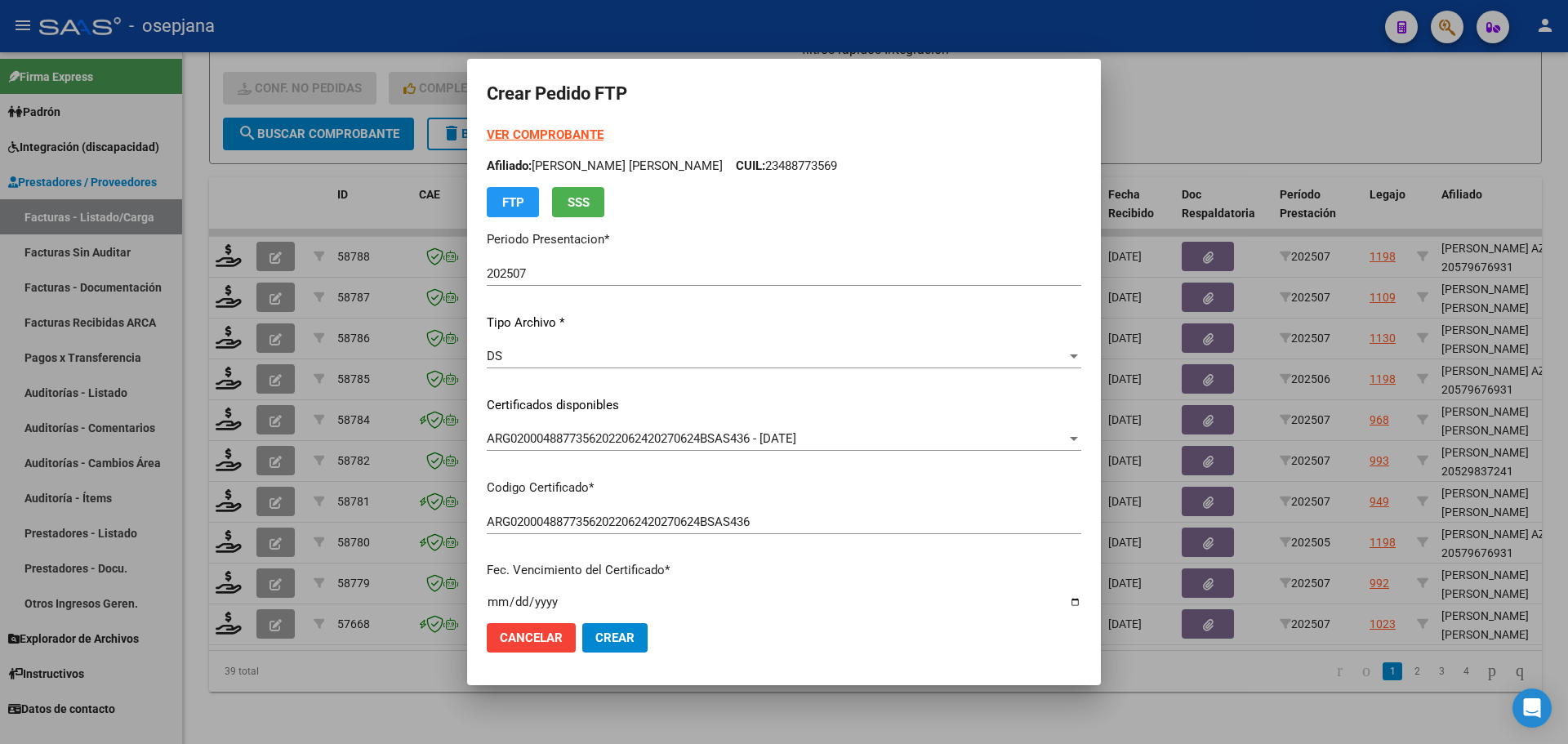
click at [550, 130] on strong "VER COMPROBANTE" at bounding box center [545, 135] width 116 height 15
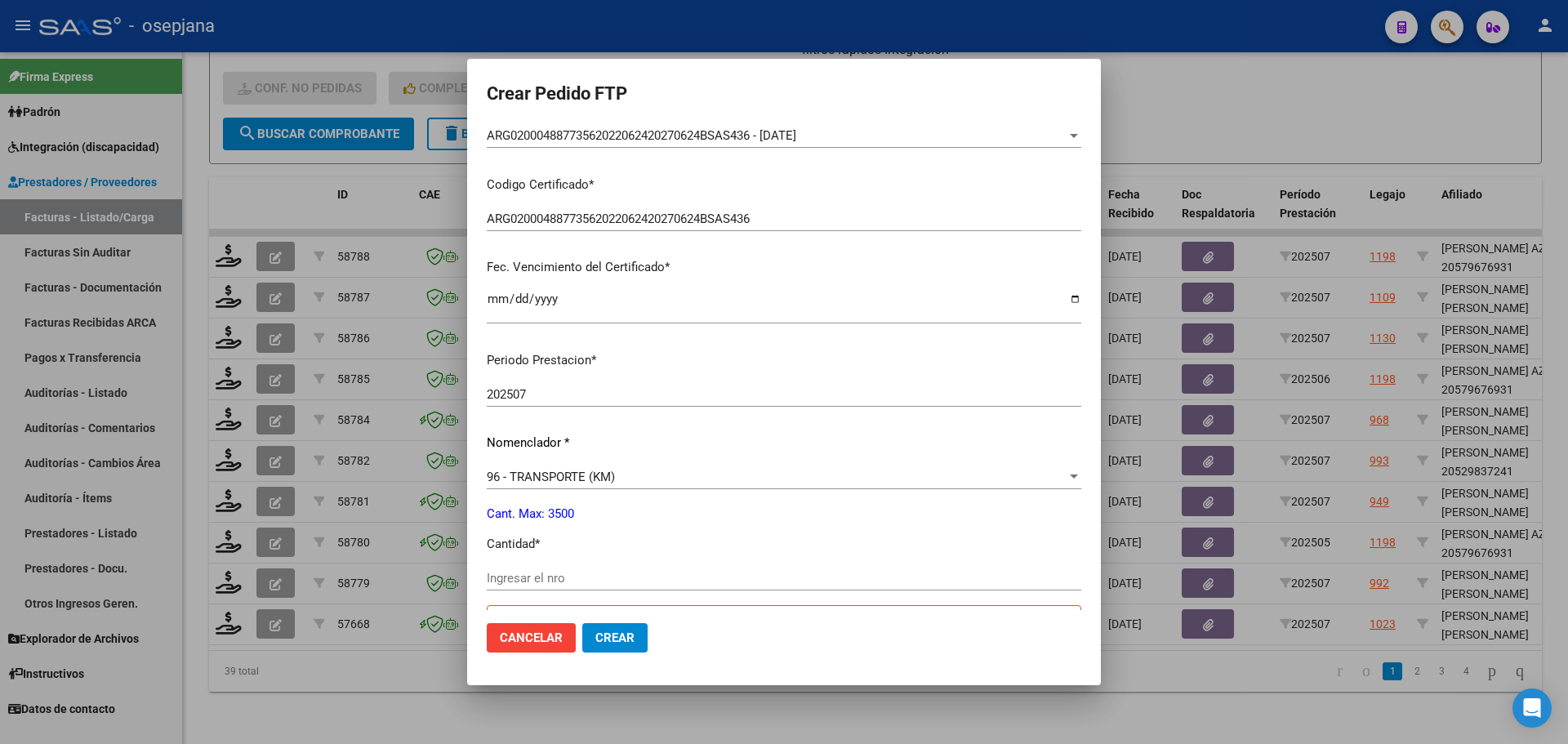
scroll to position [408, 0]
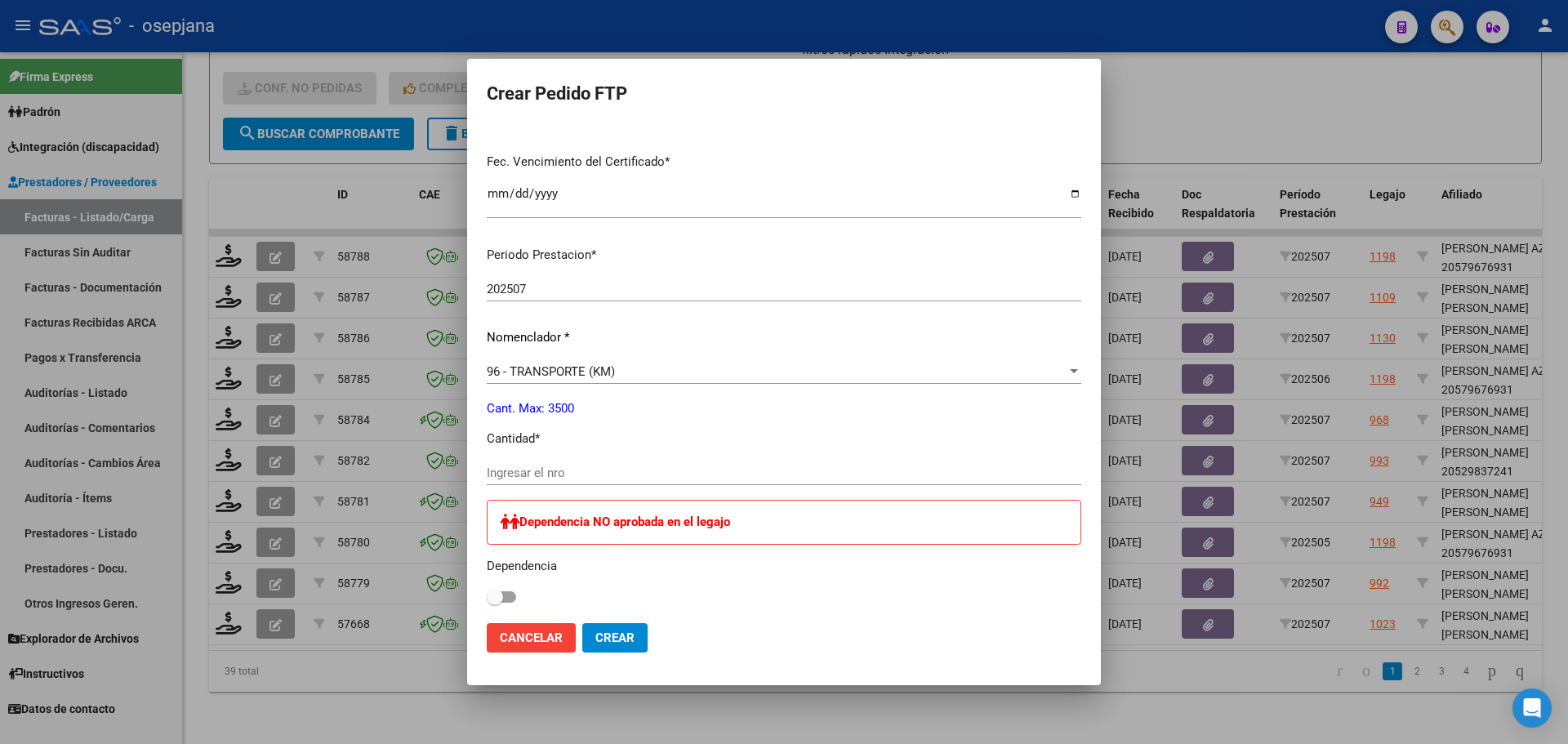
click at [529, 471] on input "Ingresar el nro" at bounding box center [784, 472] width 595 height 15
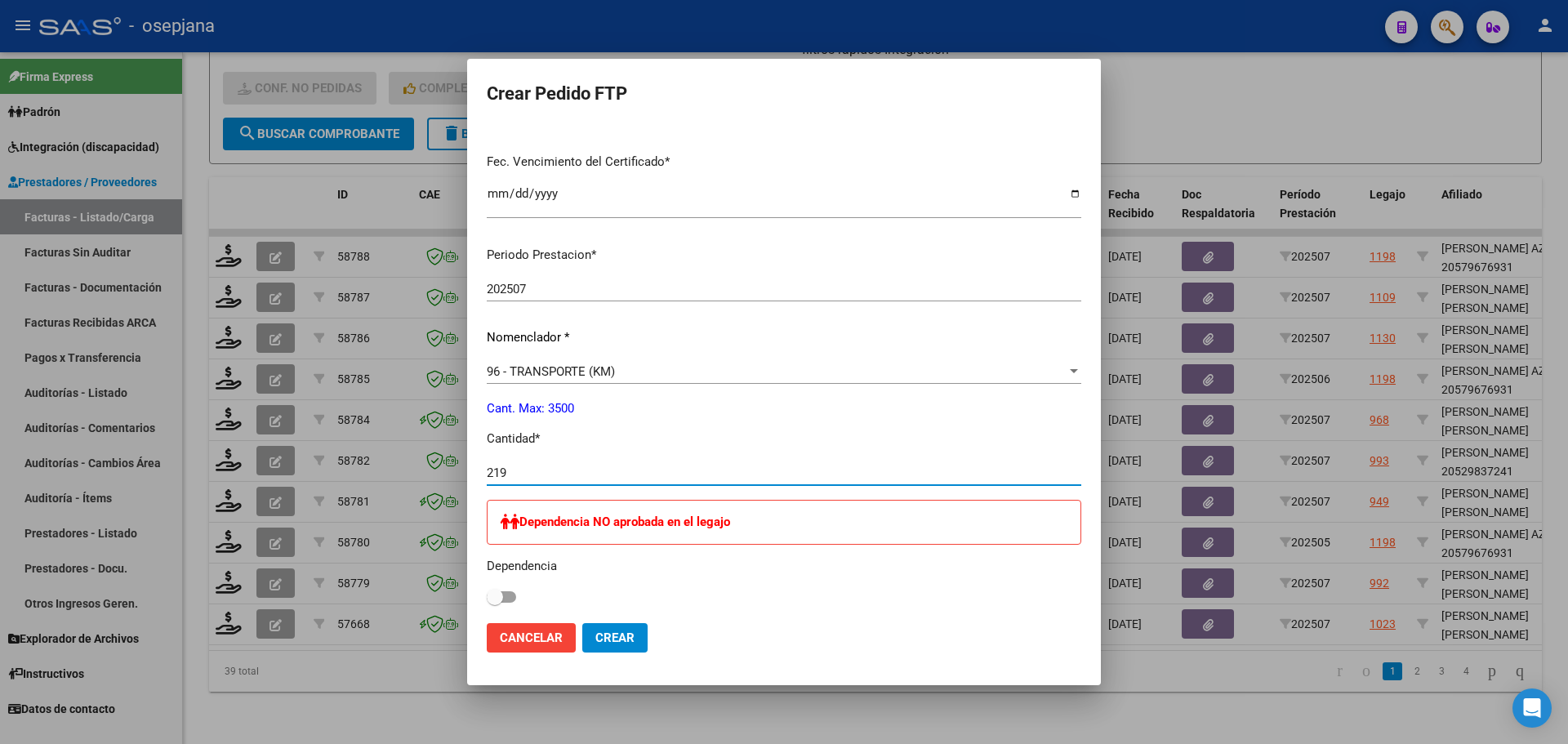
type input "219"
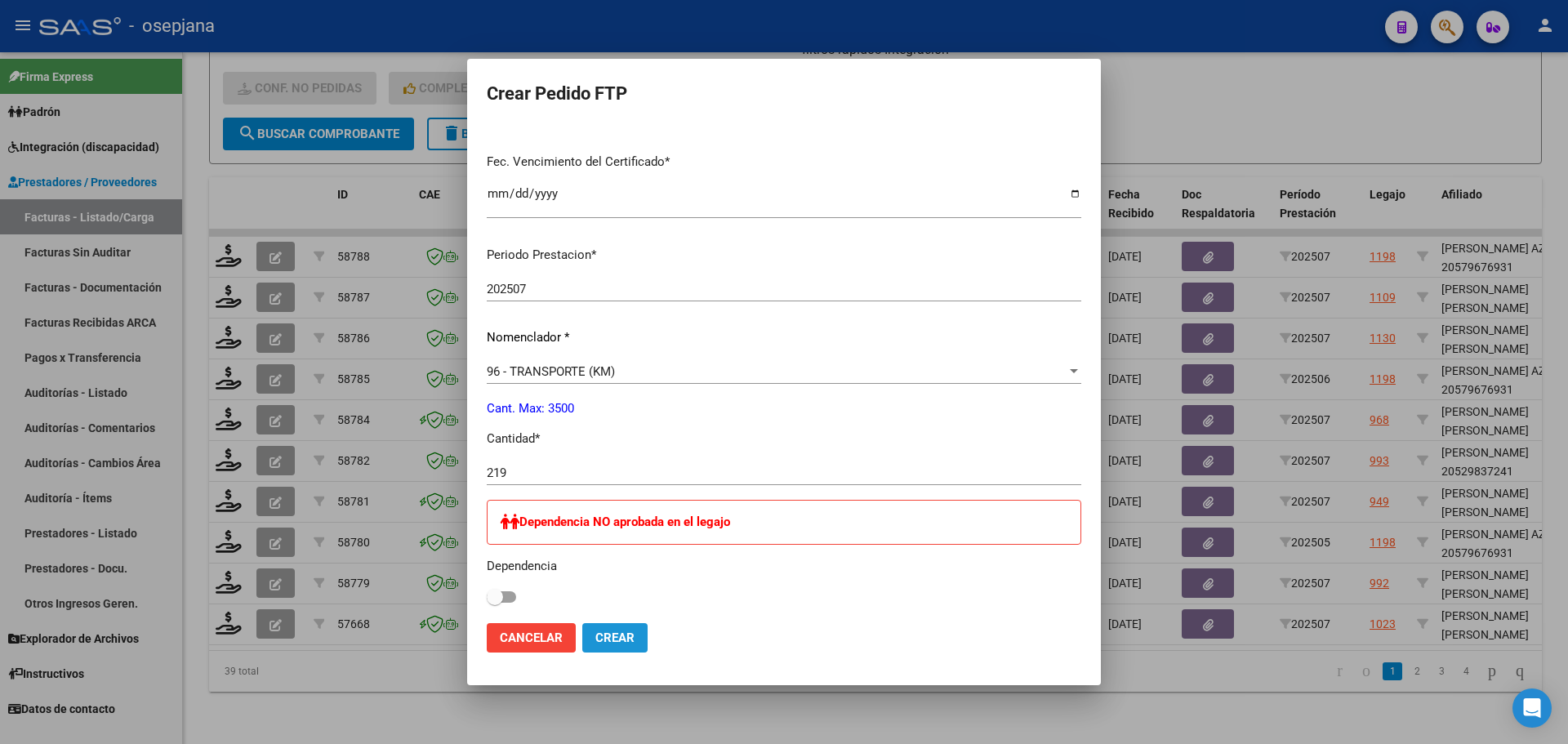
click at [635, 633] on span "Crear" at bounding box center [615, 637] width 39 height 15
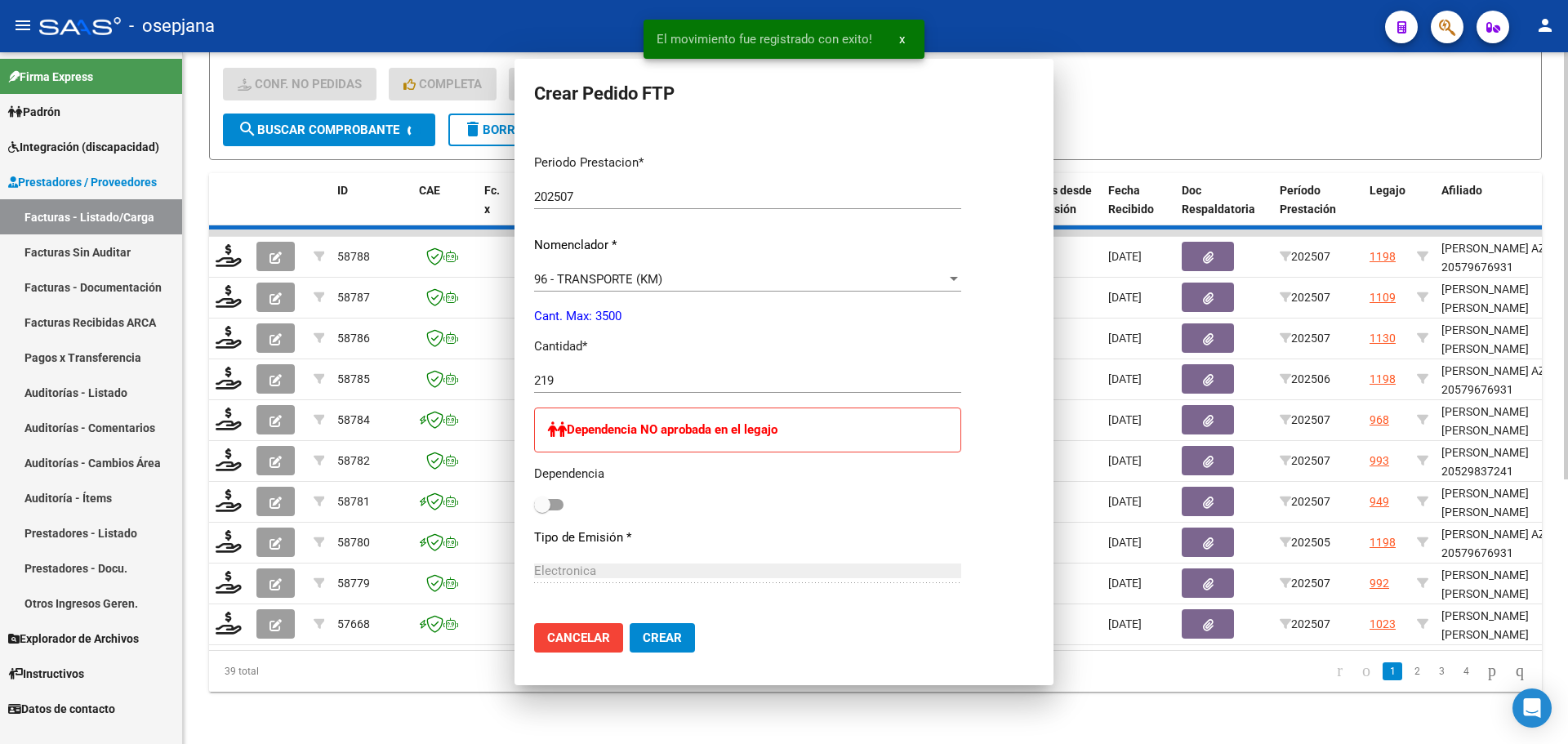
scroll to position [0, 0]
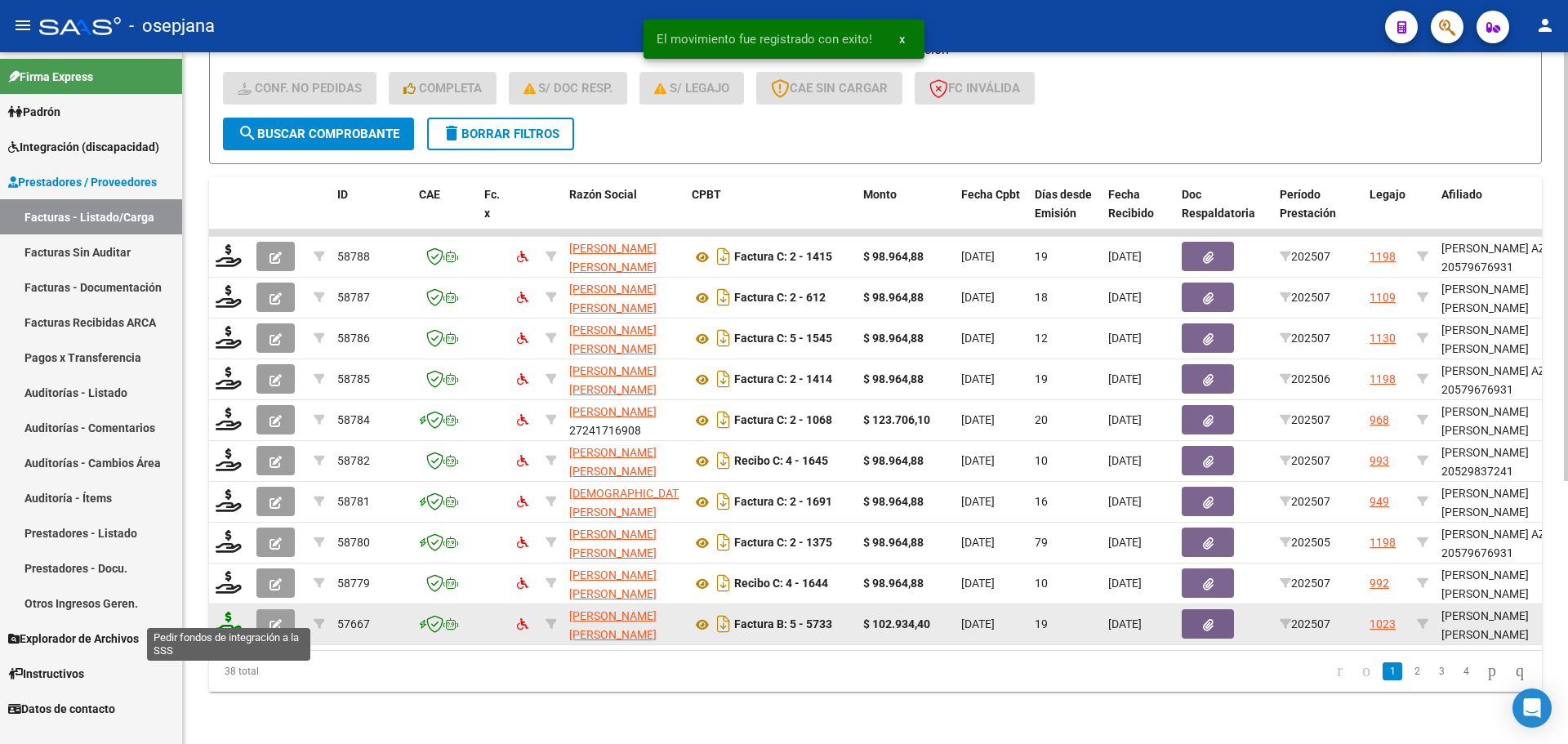
click at [232, 611] on icon at bounding box center [228, 622] width 26 height 23
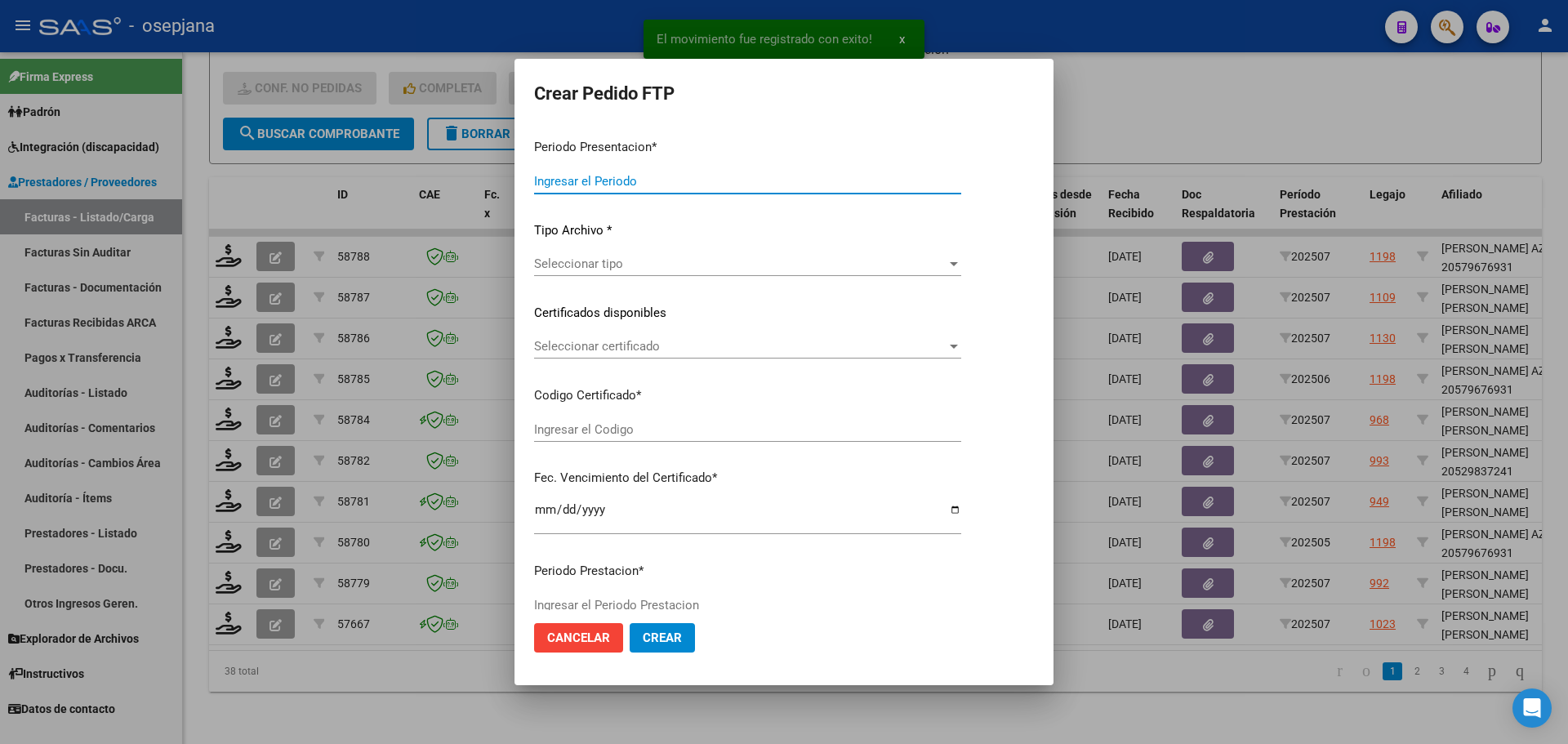
type input "202507"
type input "$ 102.934,40"
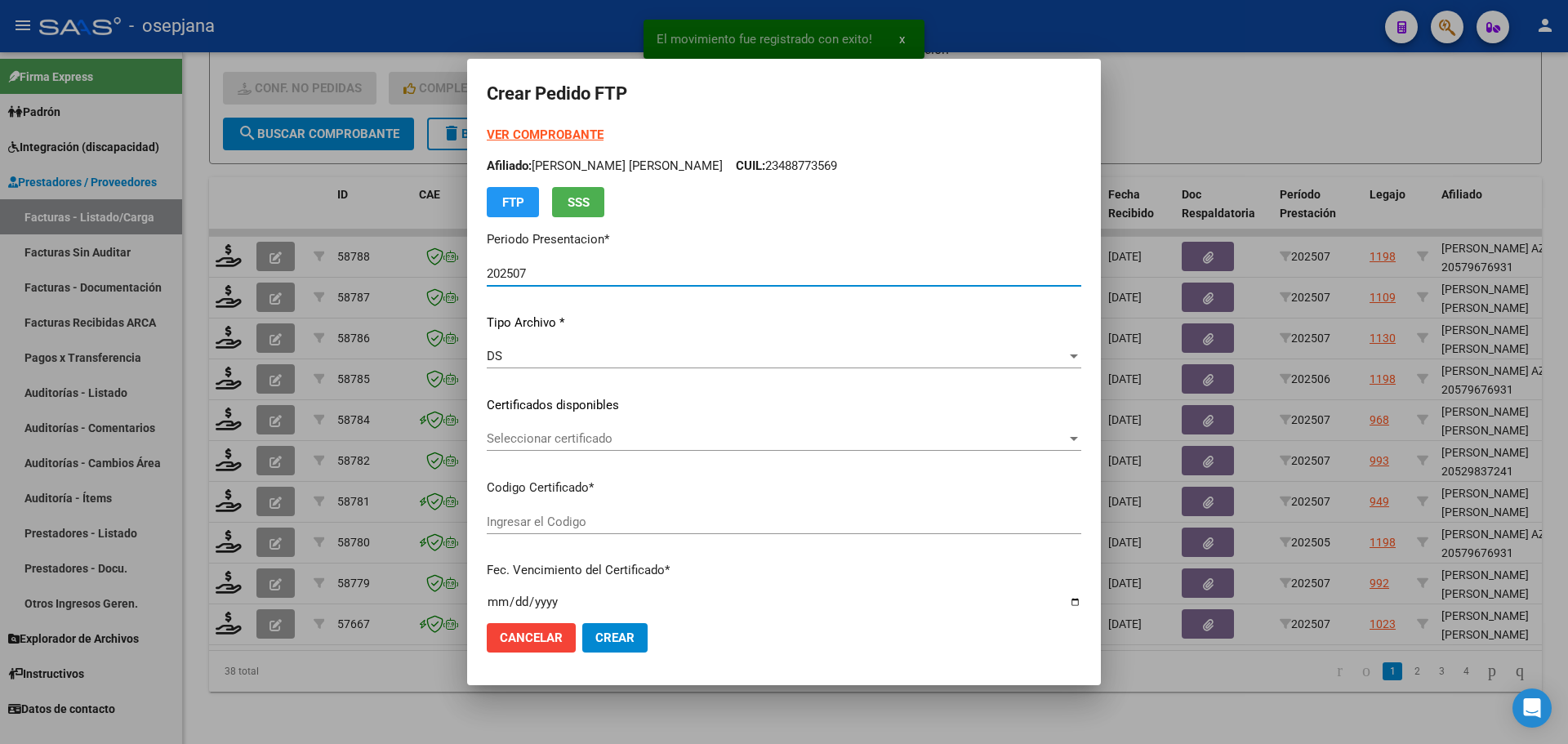
type input "ARG02000488773562022062420270624BSAS436"
type input "[DATE]"
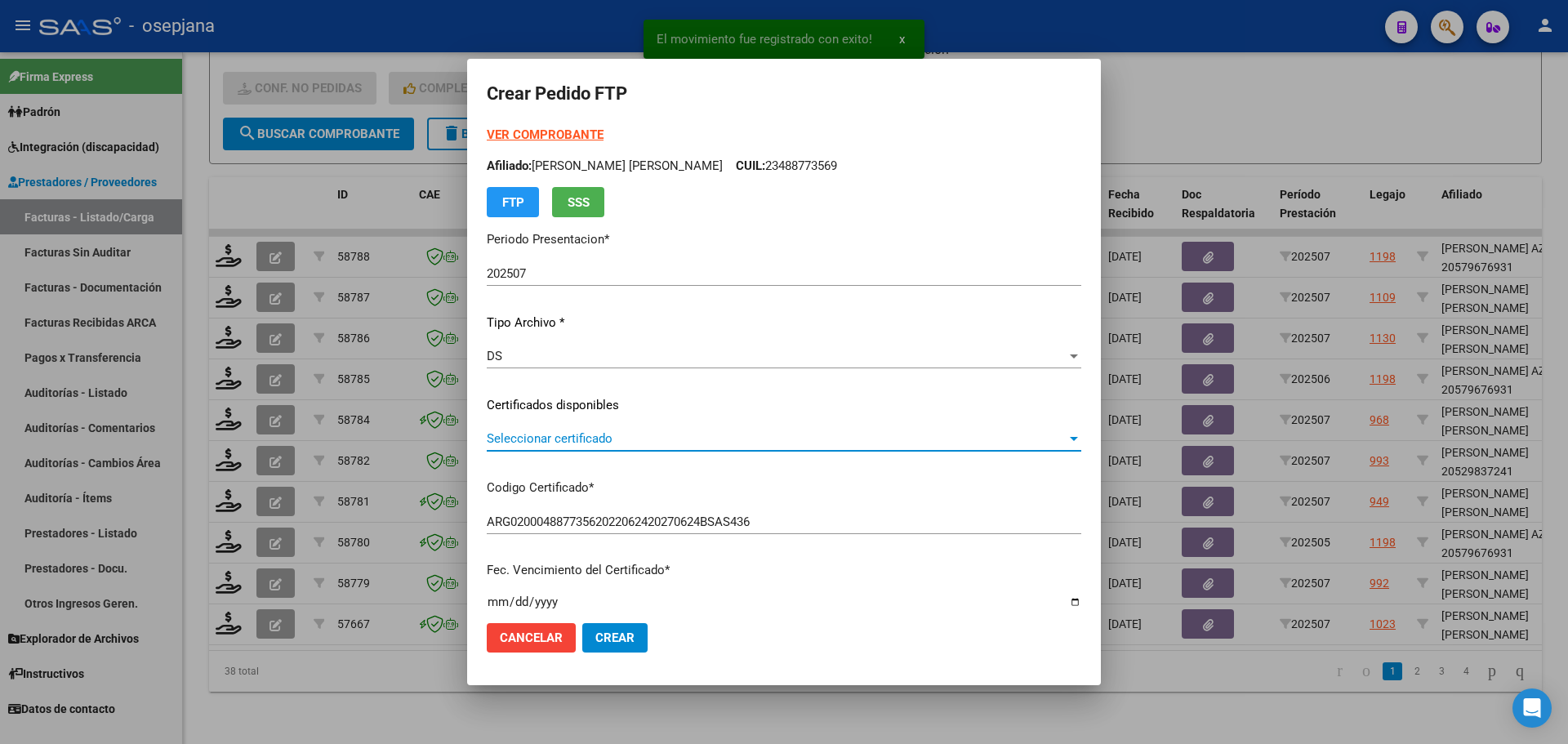
click at [656, 434] on span "Seleccionar certificado" at bounding box center [777, 438] width 580 height 15
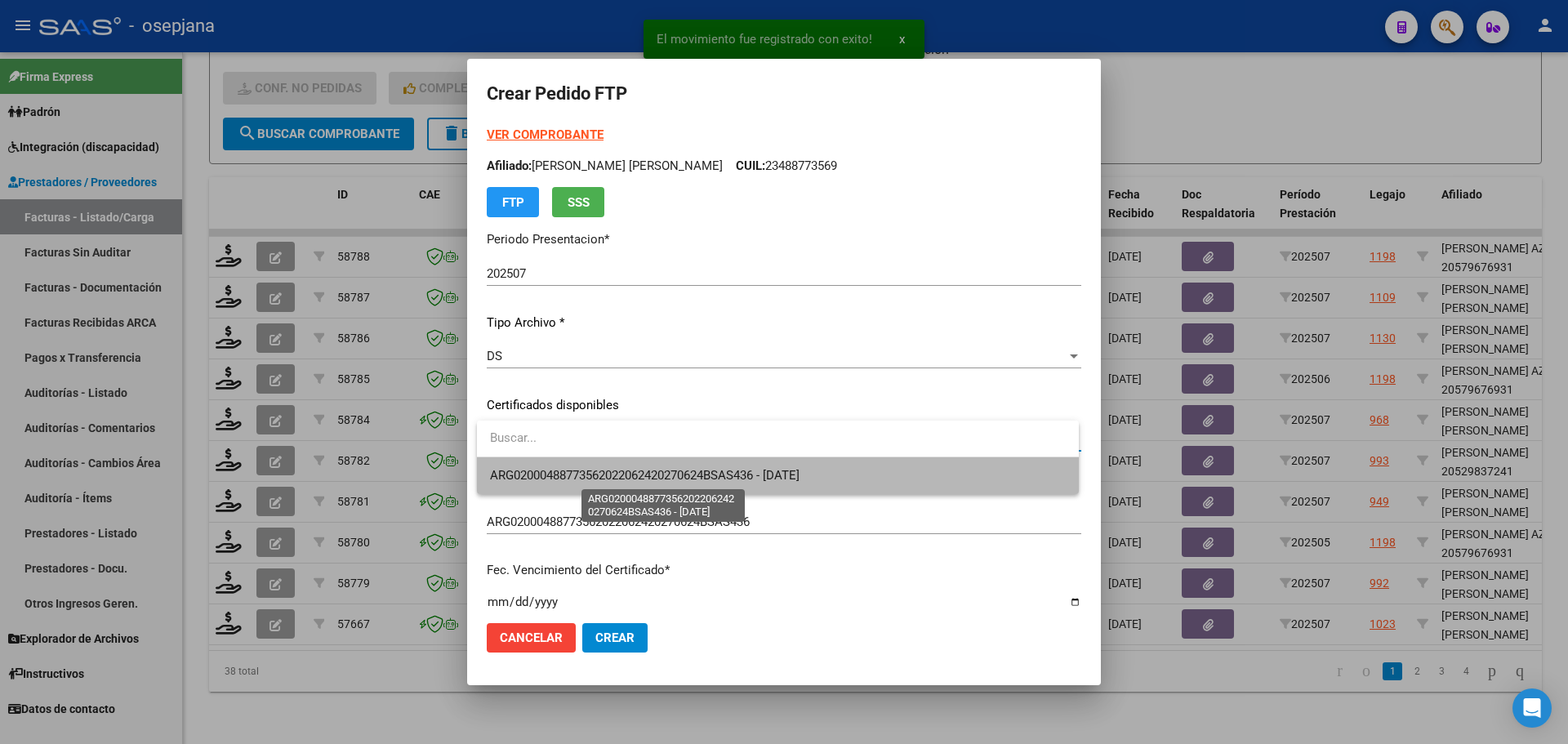
click at [655, 470] on span "ARG02000488773562022062420270624BSAS436 - [DATE]" at bounding box center [644, 475] width 309 height 15
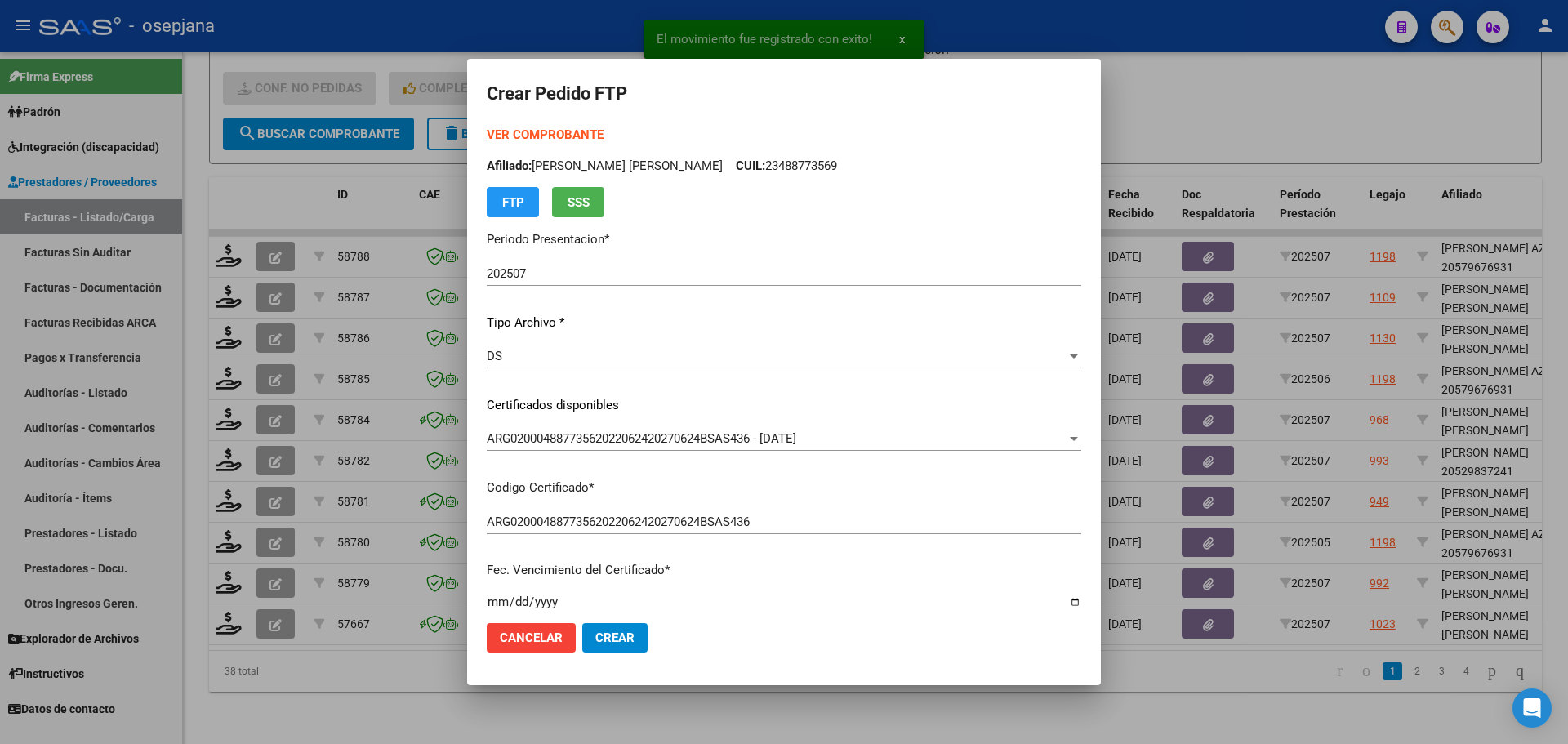
click at [572, 132] on strong "VER COMPROBANTE" at bounding box center [545, 135] width 116 height 15
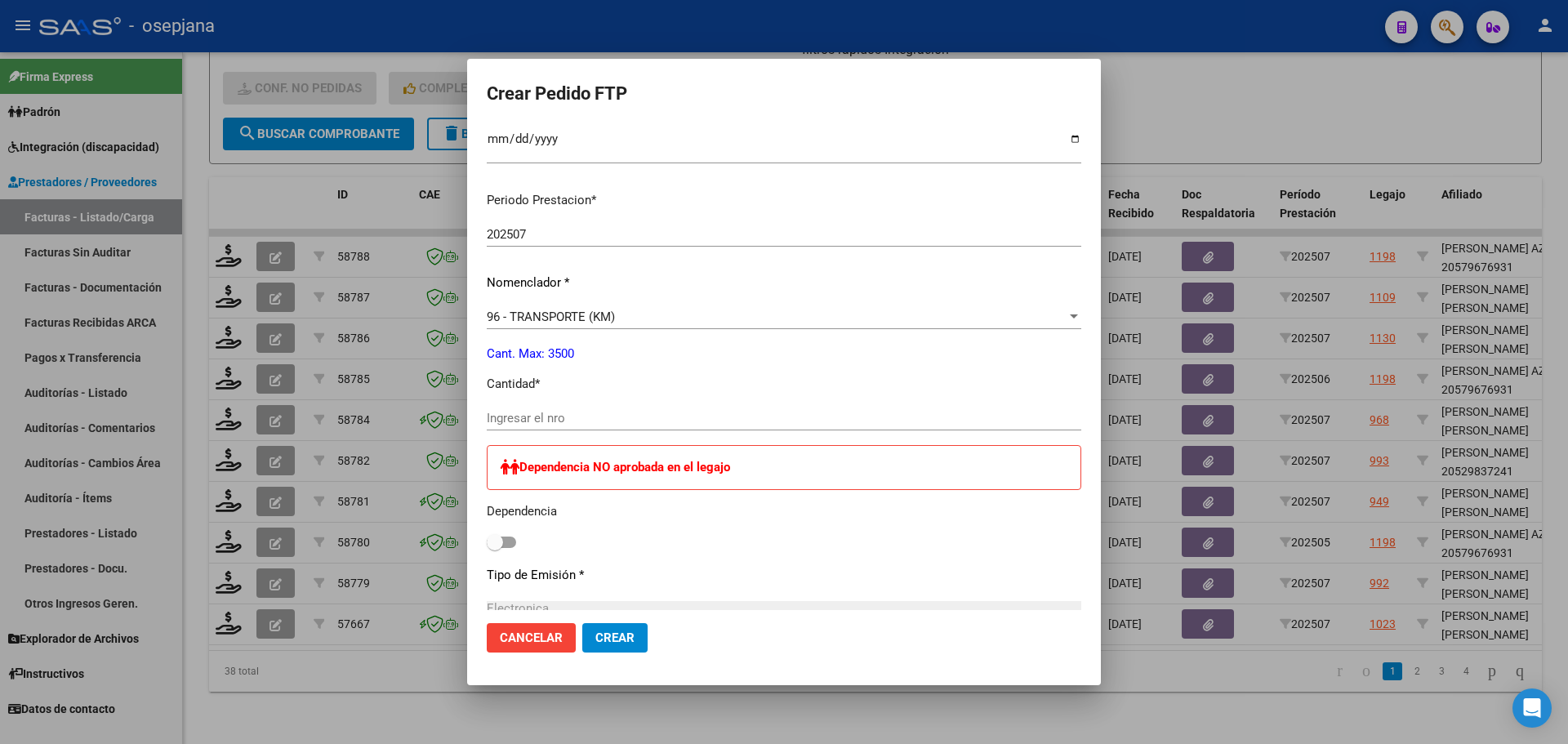
scroll to position [490, 0]
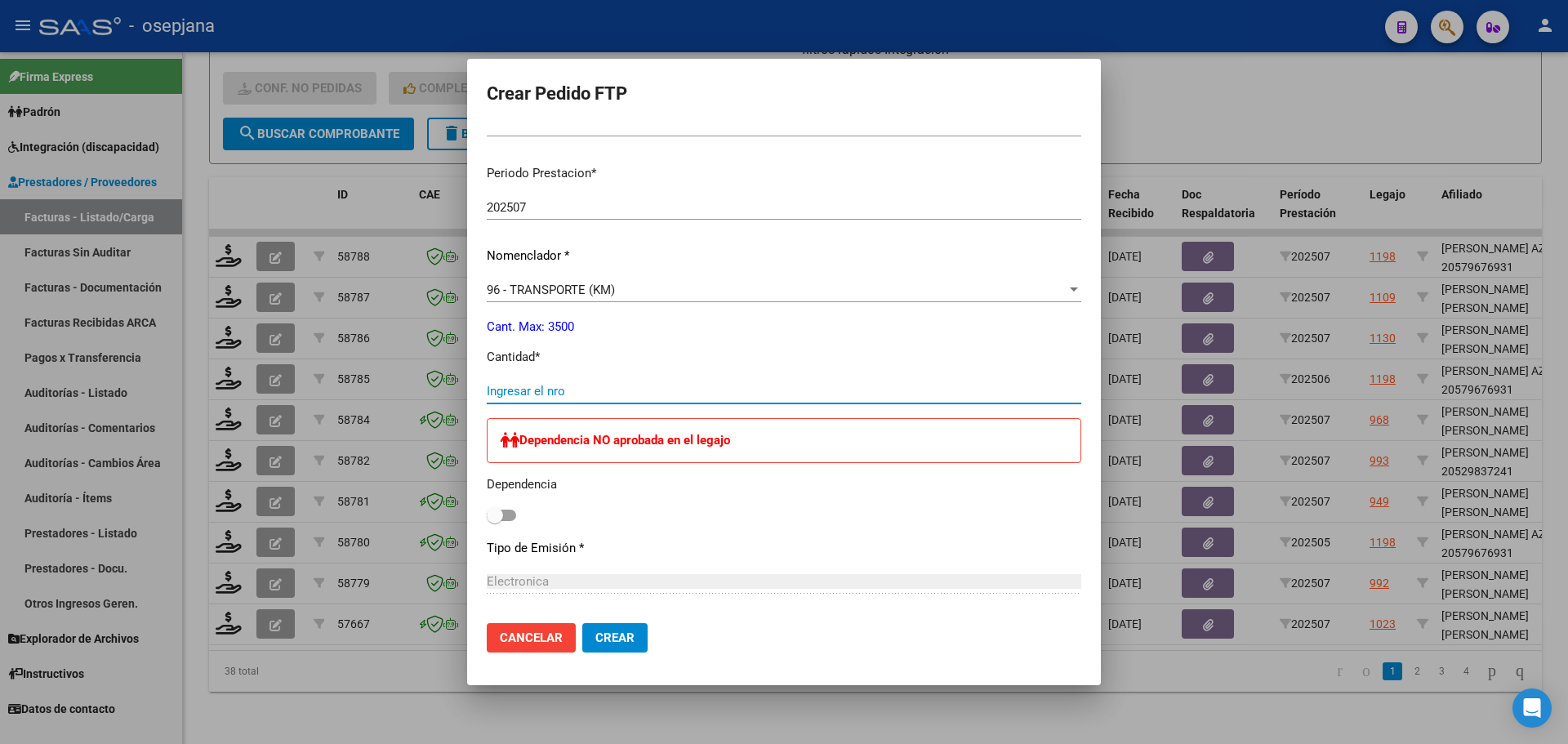
click at [590, 393] on input "Ingresar el nro" at bounding box center [784, 391] width 595 height 15
type input "190"
click at [615, 630] on span "Crear" at bounding box center [615, 637] width 39 height 15
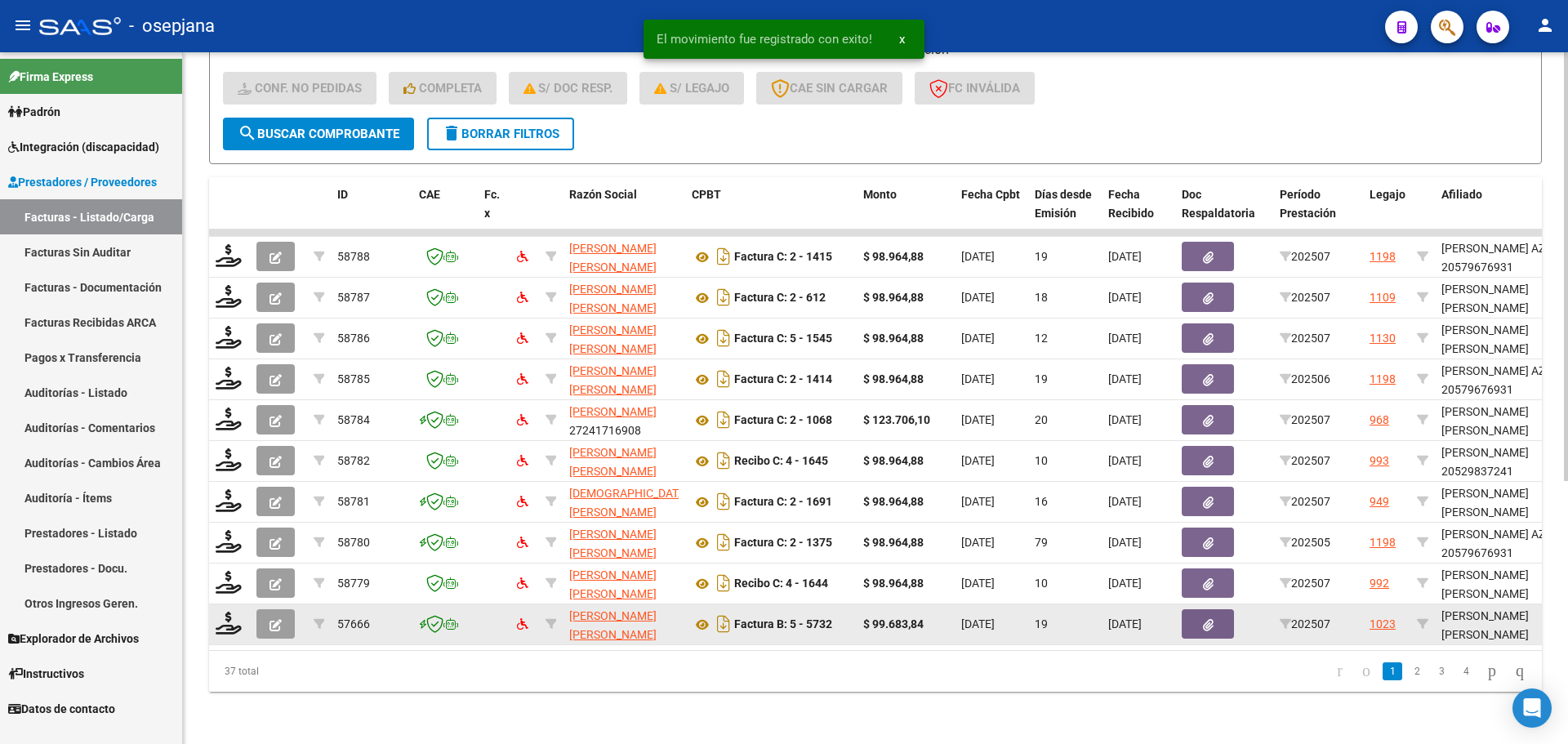
click at [241, 611] on div at bounding box center [229, 623] width 28 height 25
click at [224, 612] on icon at bounding box center [228, 622] width 26 height 23
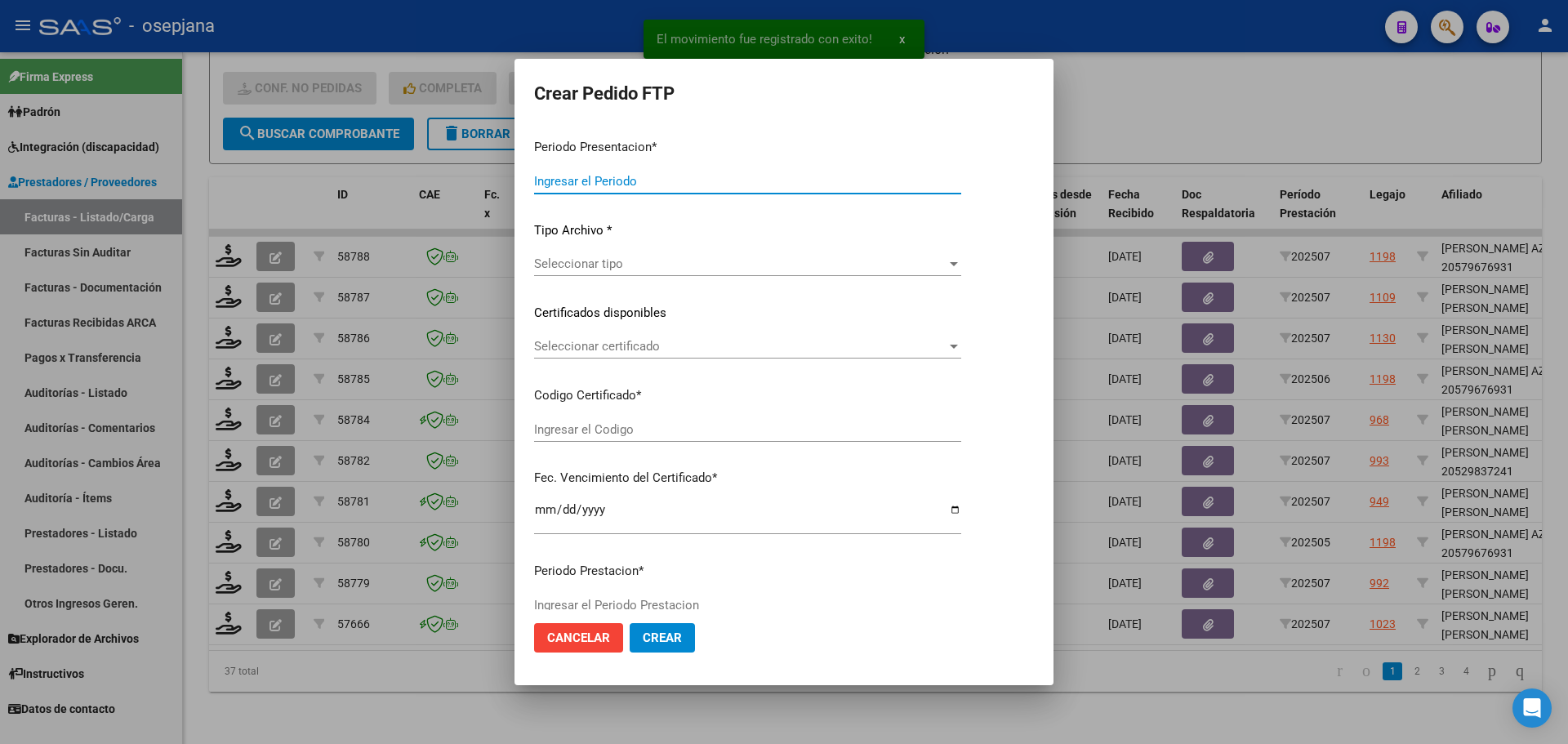
type input "202507"
type input "$ 99.683,84"
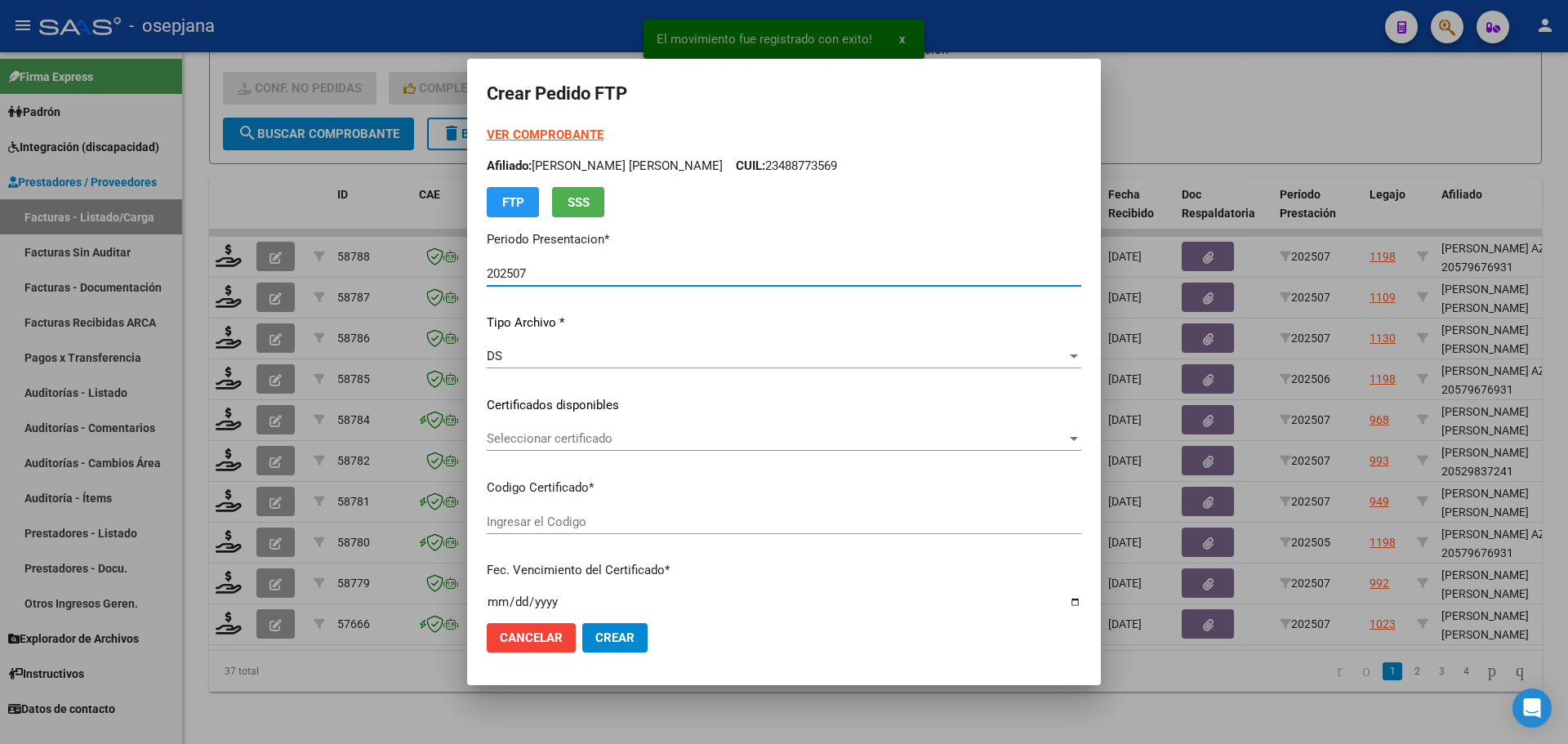
type input "ARG02000488773562022062420270624BSAS436"
type input "[DATE]"
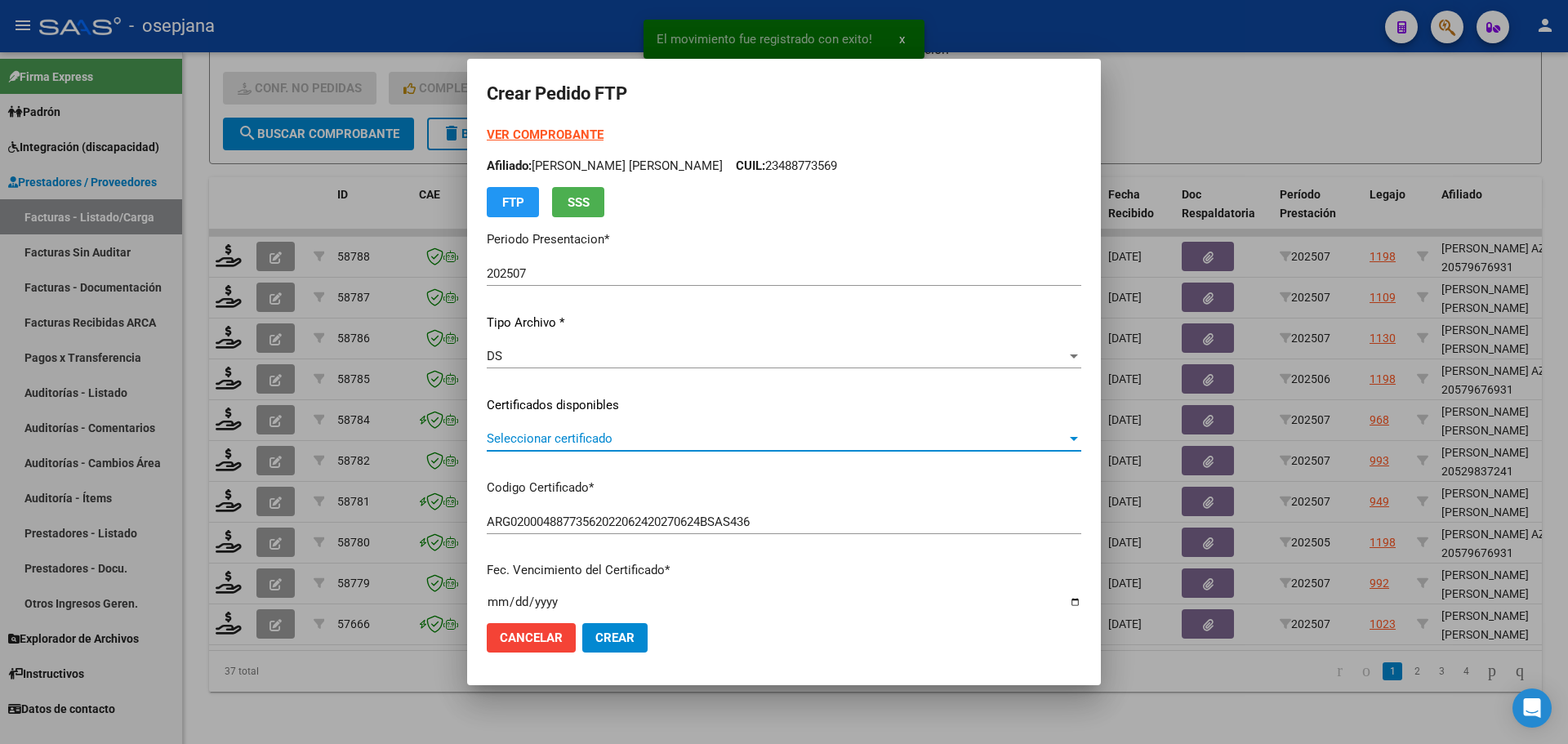
click at [600, 438] on span "Seleccionar certificado" at bounding box center [777, 438] width 580 height 15
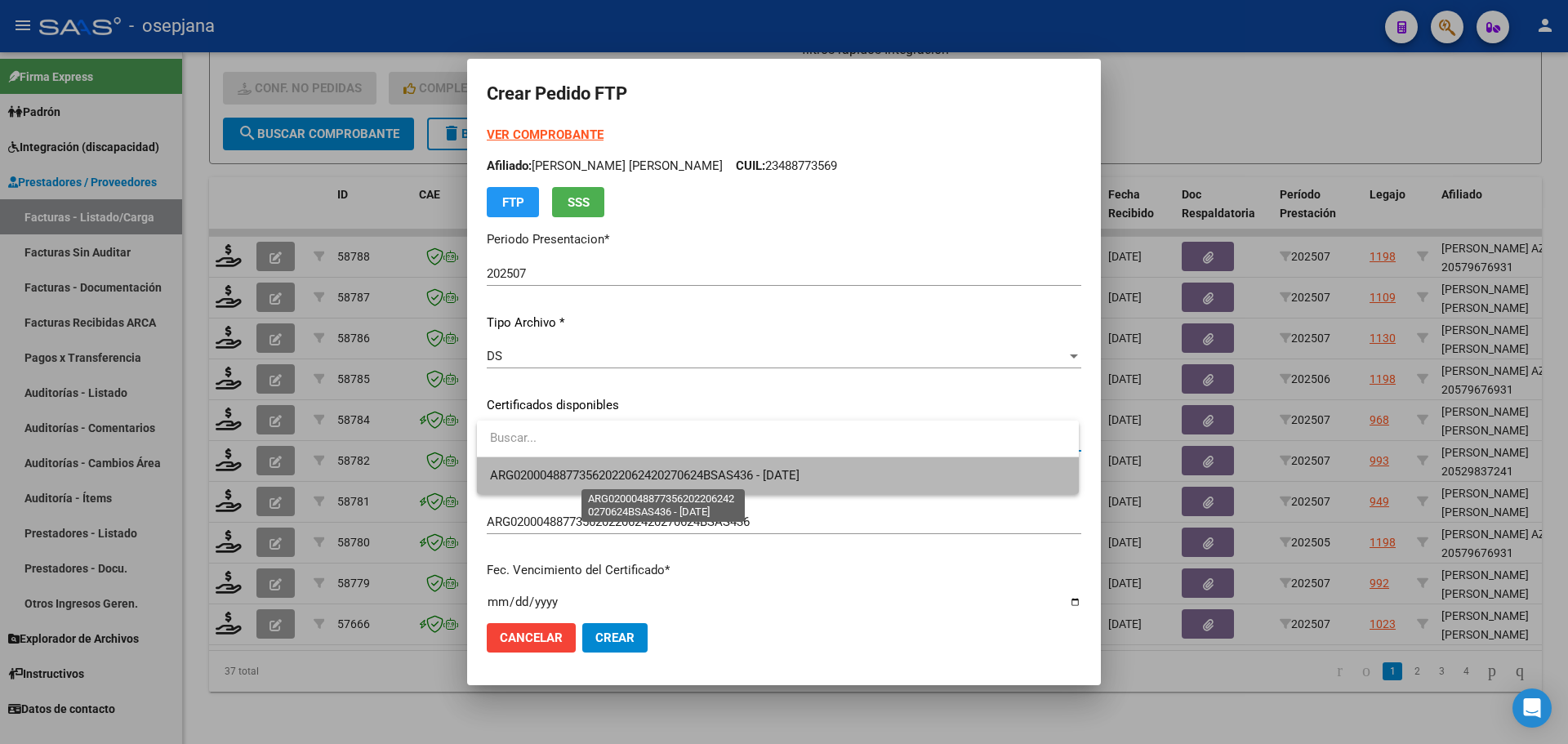
click at [598, 472] on span "ARG02000488773562022062420270624BSAS436 - [DATE]" at bounding box center [644, 475] width 309 height 15
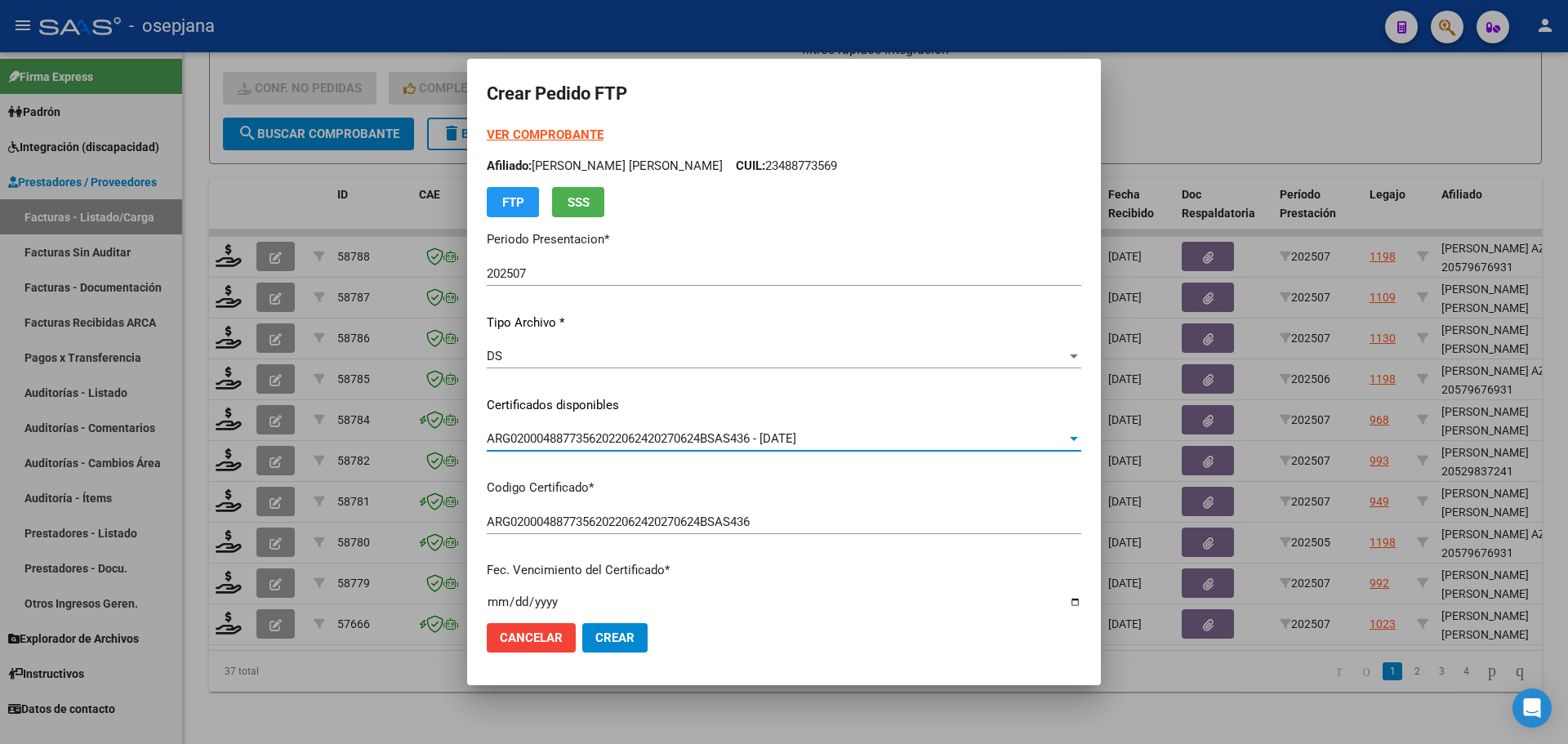
click at [574, 138] on strong "VER COMPROBANTE" at bounding box center [545, 135] width 116 height 15
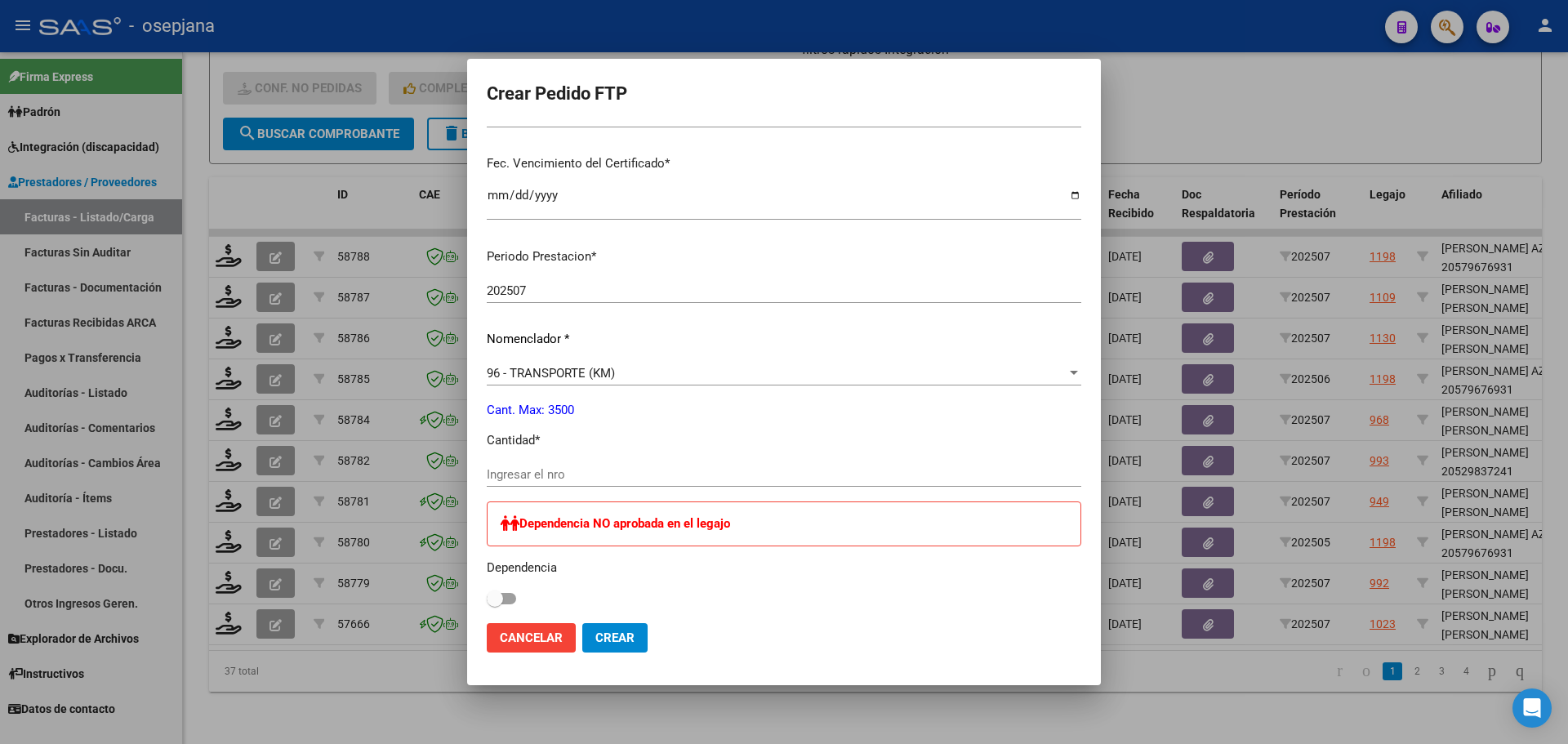
scroll to position [408, 0]
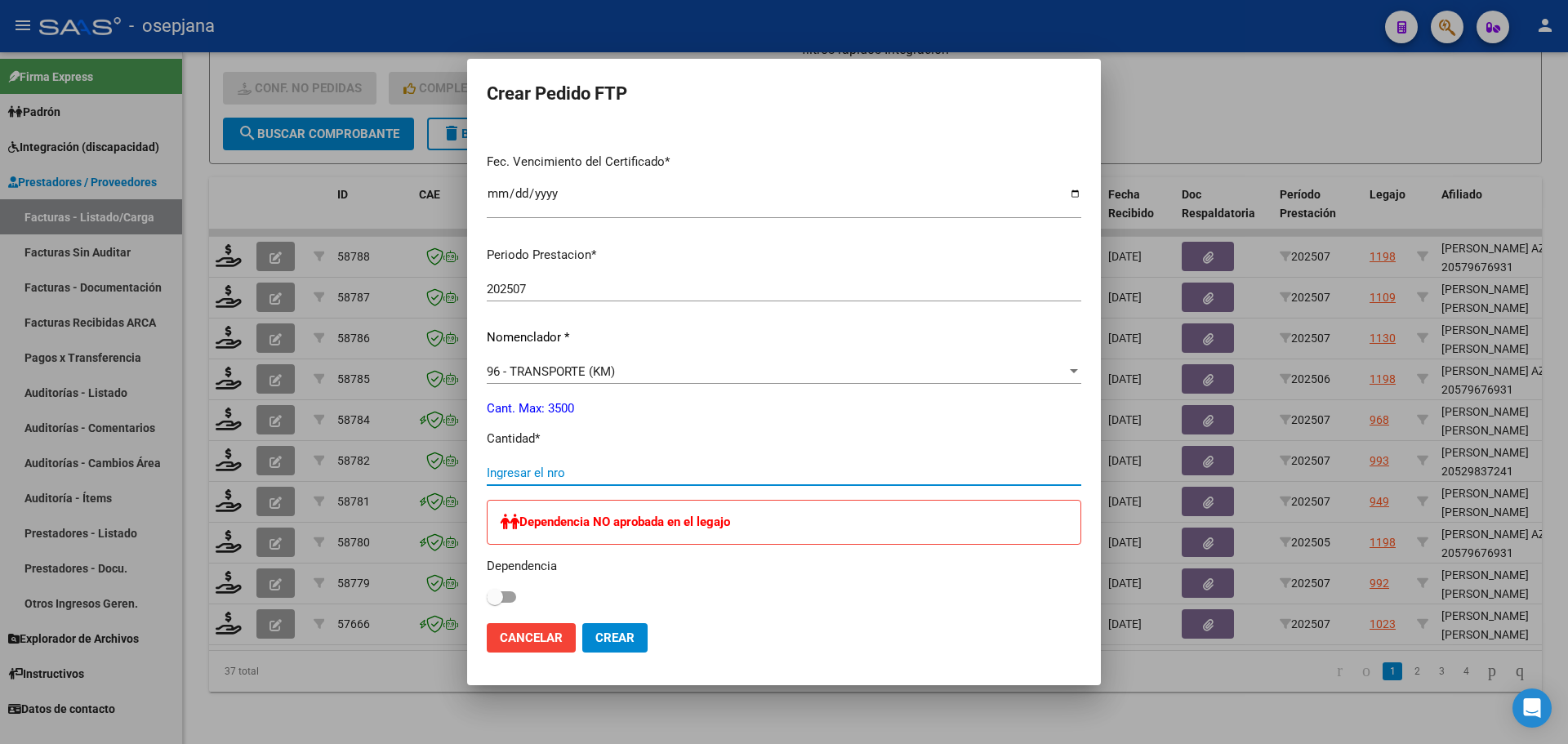
click at [560, 466] on input "Ingresar el nro" at bounding box center [784, 472] width 595 height 15
type input "184"
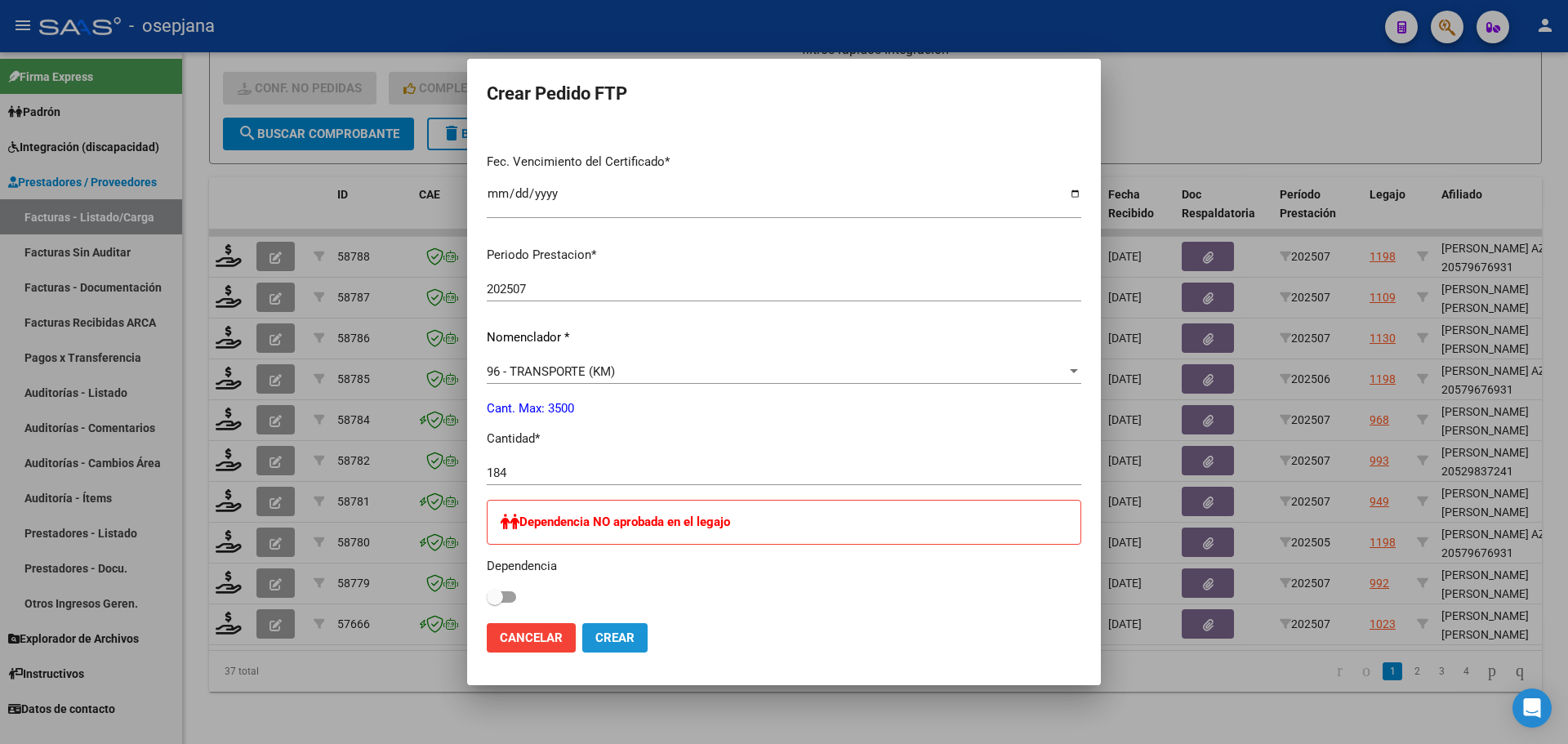
click at [630, 642] on span "Crear" at bounding box center [615, 637] width 39 height 15
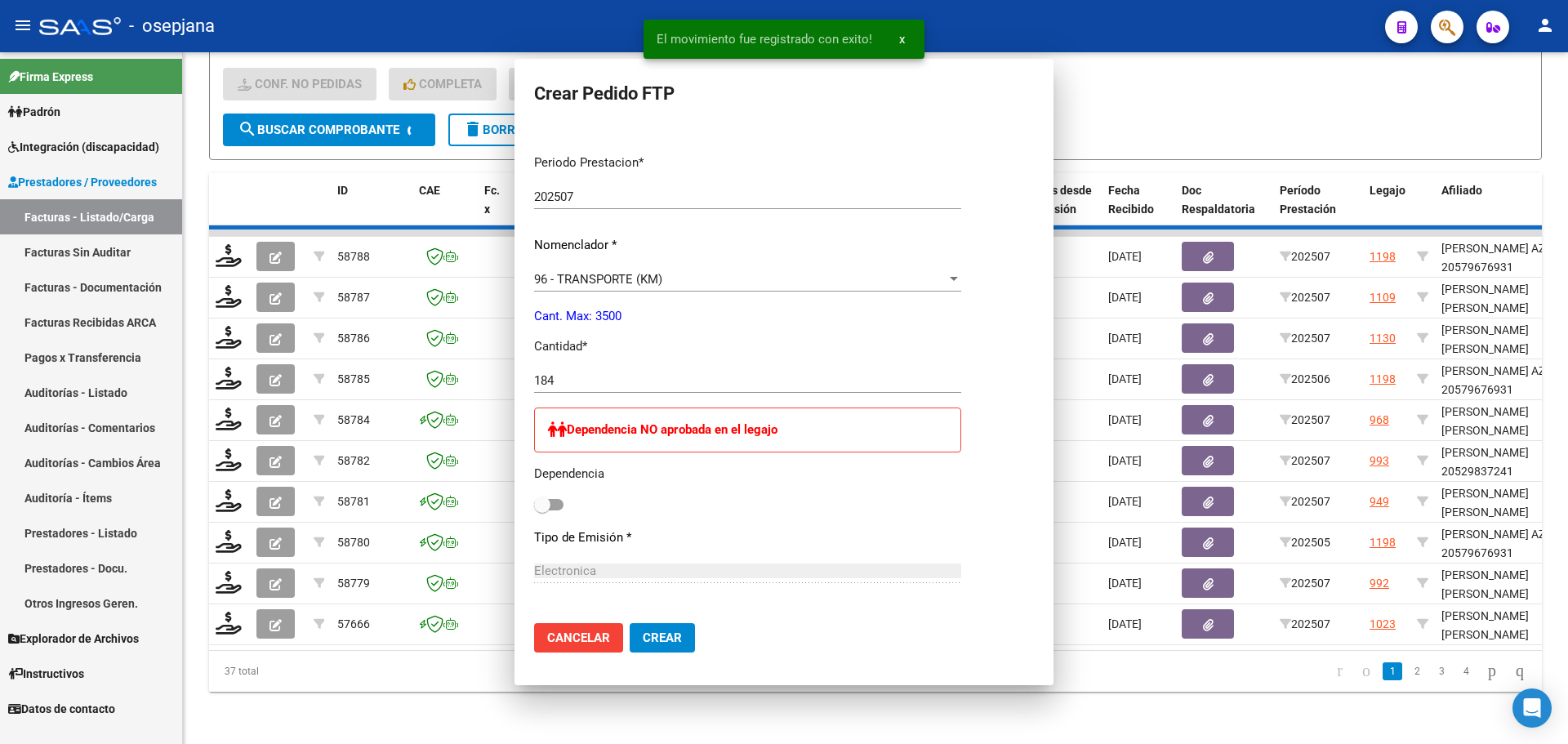
scroll to position [0, 0]
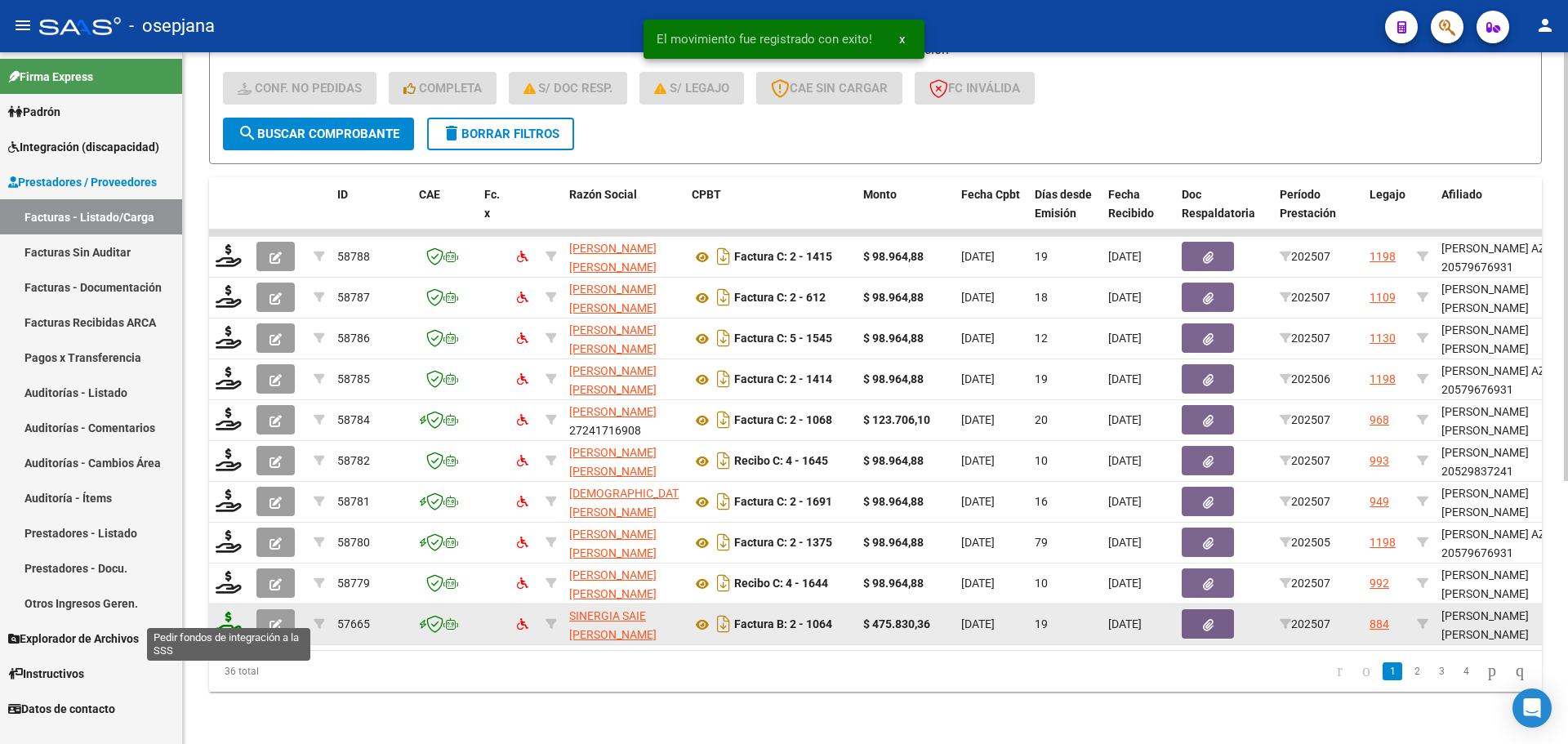
click at [232, 611] on icon at bounding box center [228, 622] width 26 height 23
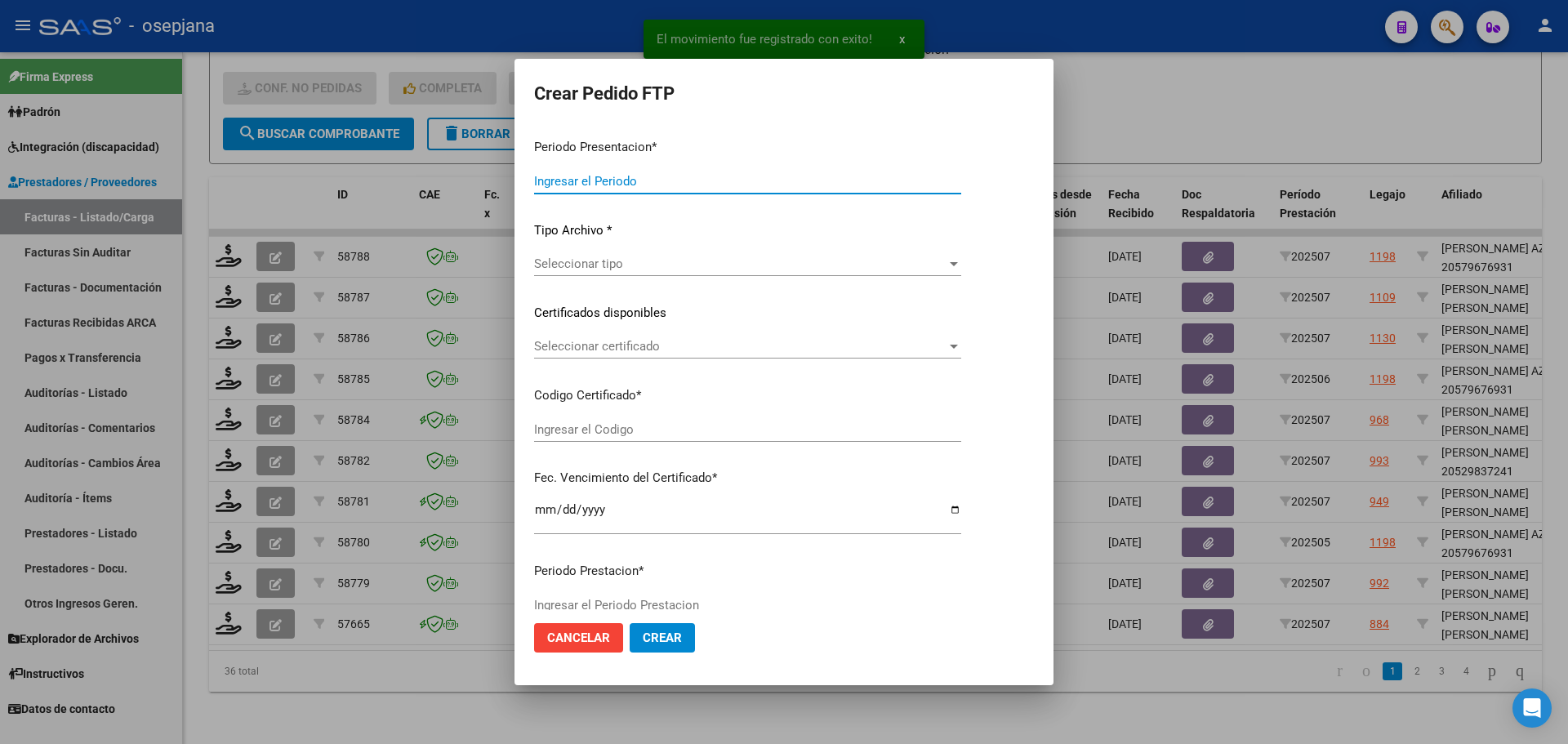
type input "202507"
type input "$ 475.830,36"
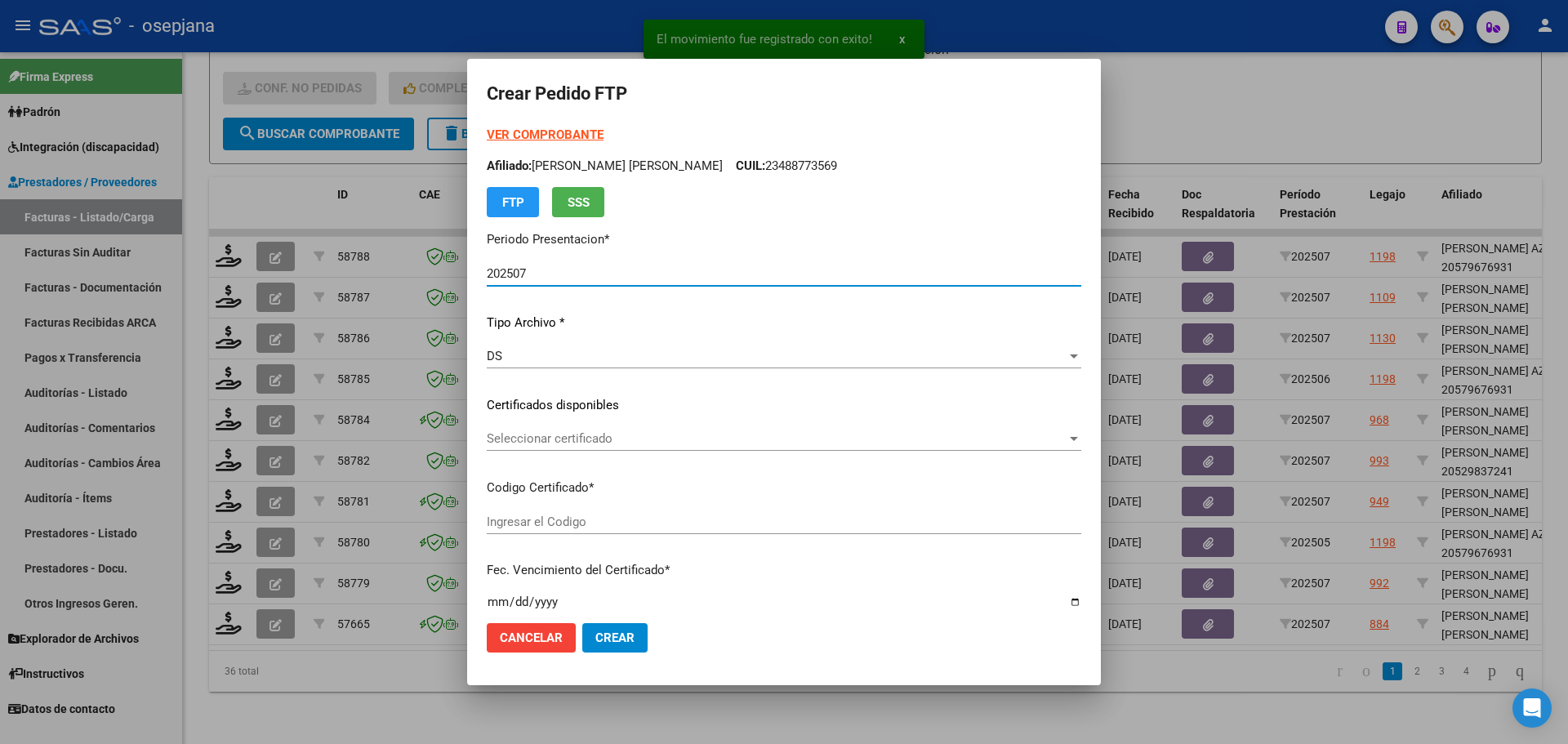
type input "ARG02000543649952024100320291003BSAS342"
type input "[DATE]"
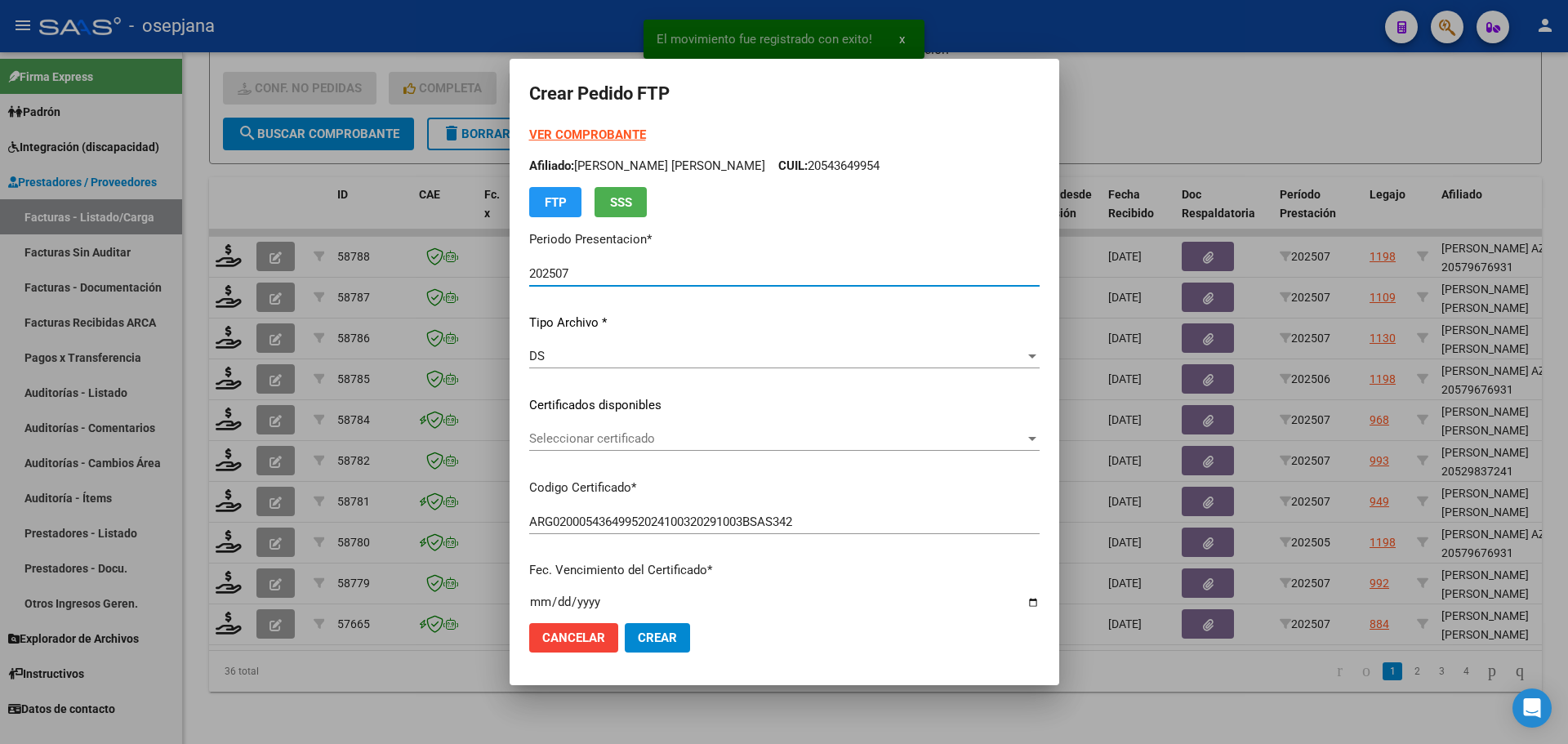
click at [637, 440] on span "Seleccionar certificado" at bounding box center [776, 438] width 496 height 15
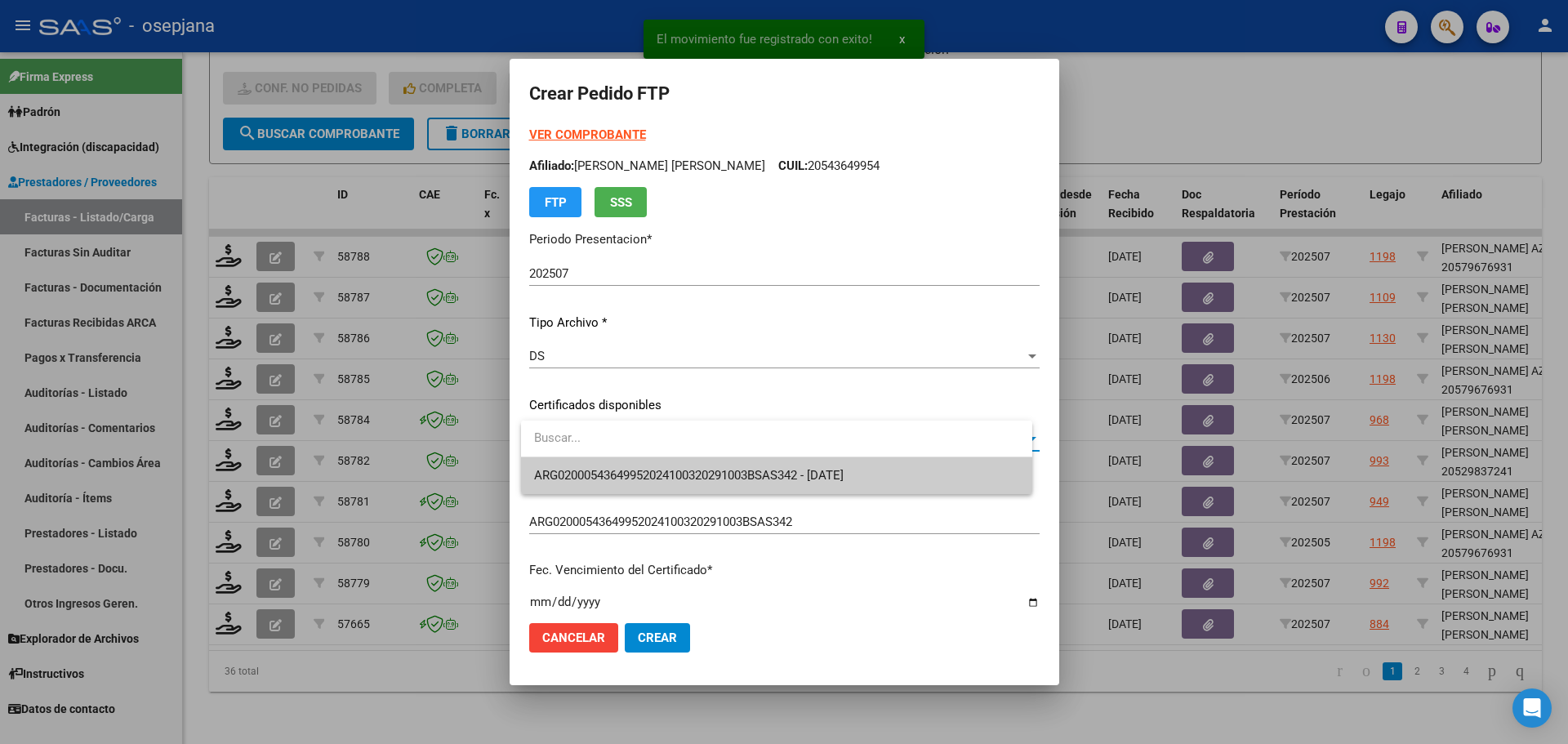
click at [634, 466] on span "ARG02000543649952024100320291003BSAS342 - [DATE]" at bounding box center [776, 476] width 485 height 36
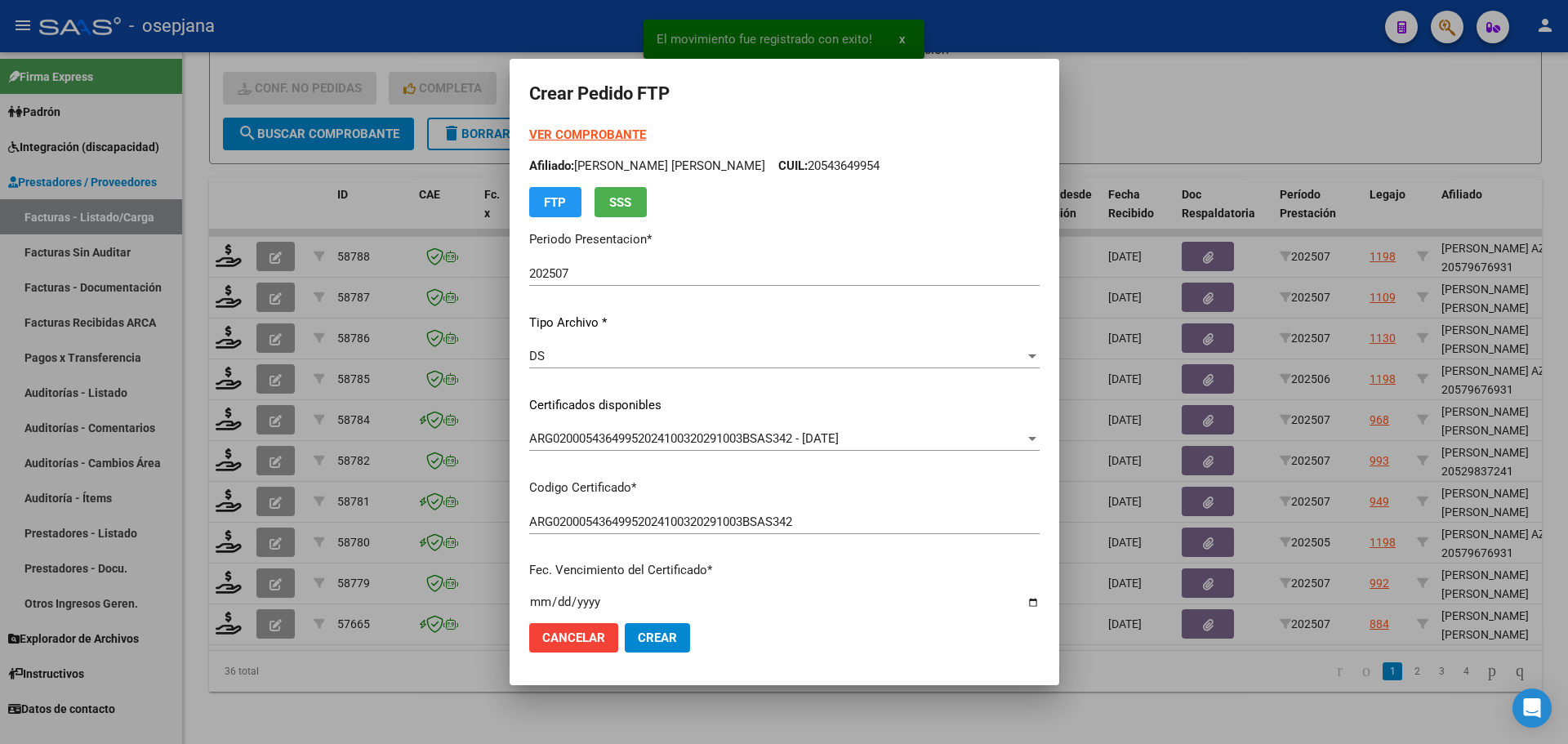
click at [621, 135] on strong "VER COMPROBANTE" at bounding box center [587, 135] width 116 height 15
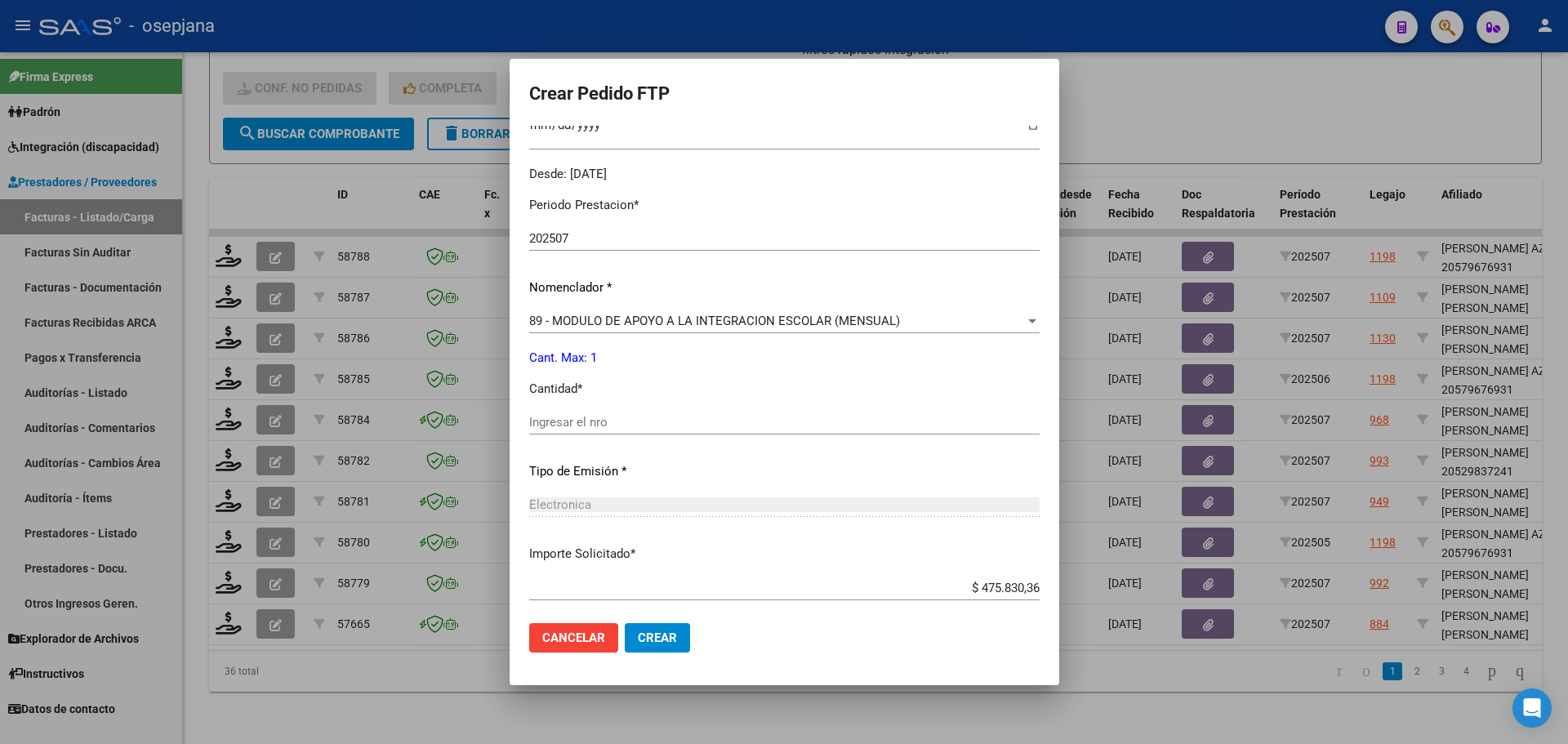
scroll to position [490, 0]
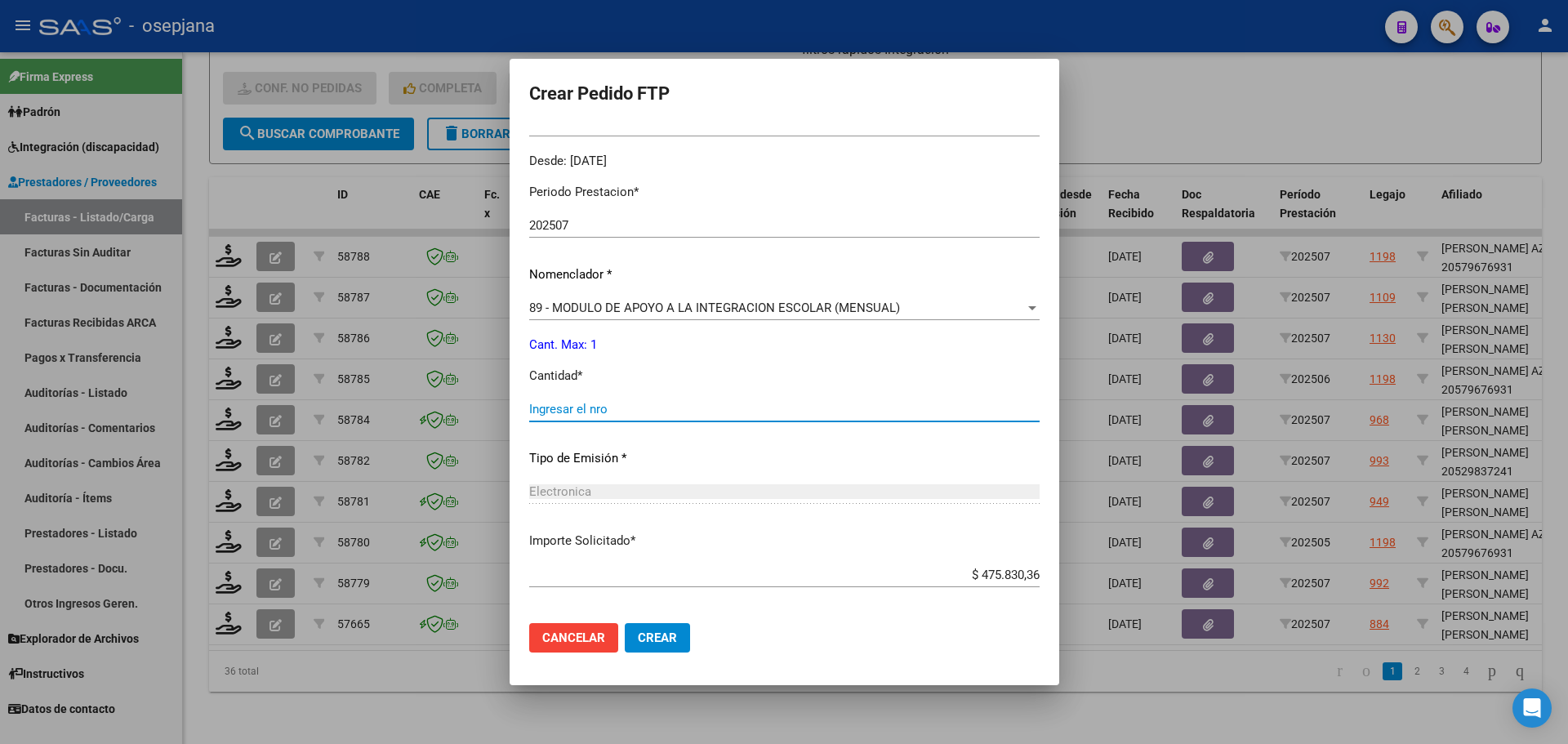
click at [598, 408] on input "Ingresar el nro" at bounding box center [784, 409] width 511 height 15
type input "1"
click at [668, 640] on span "Crear" at bounding box center [657, 637] width 39 height 15
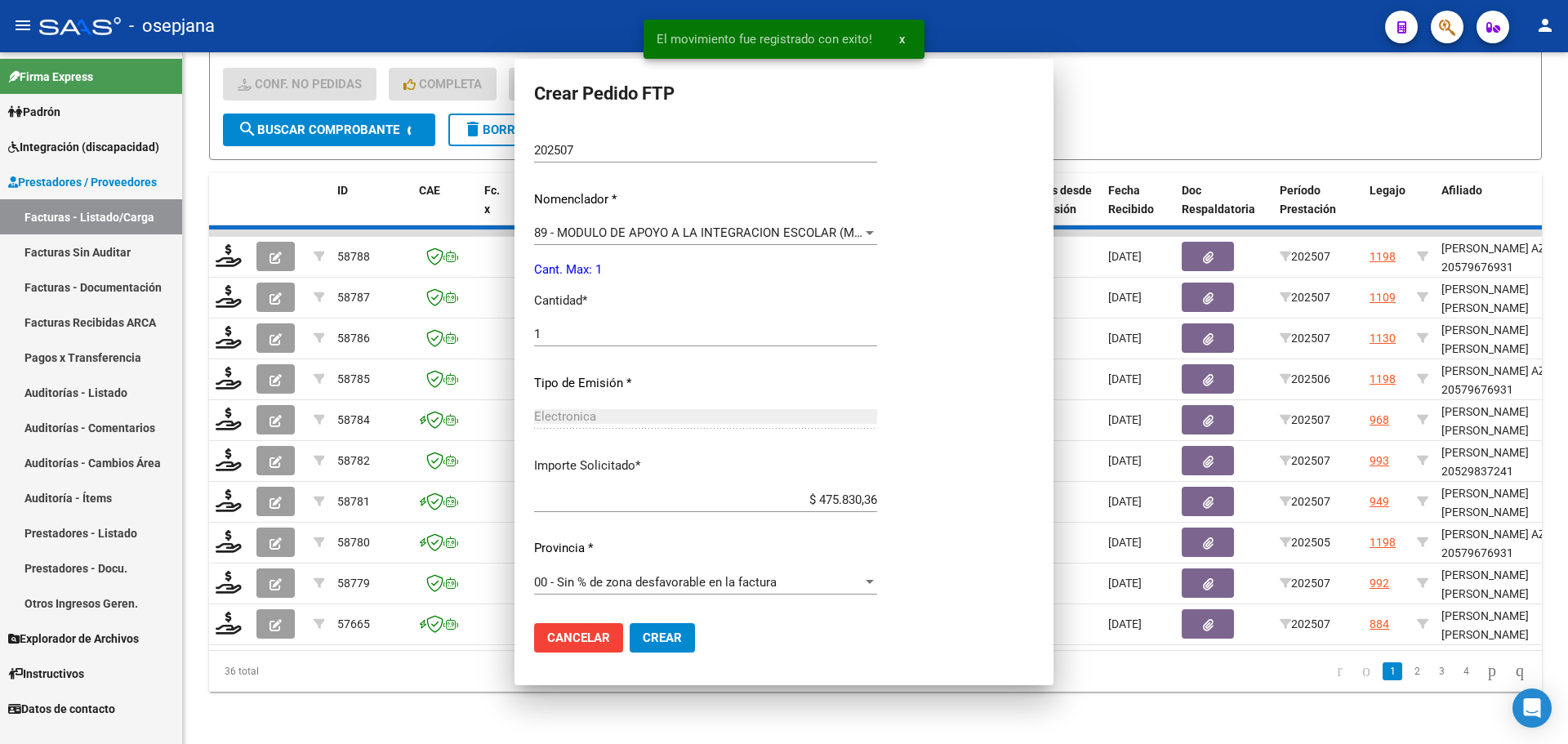
scroll to position [0, 0]
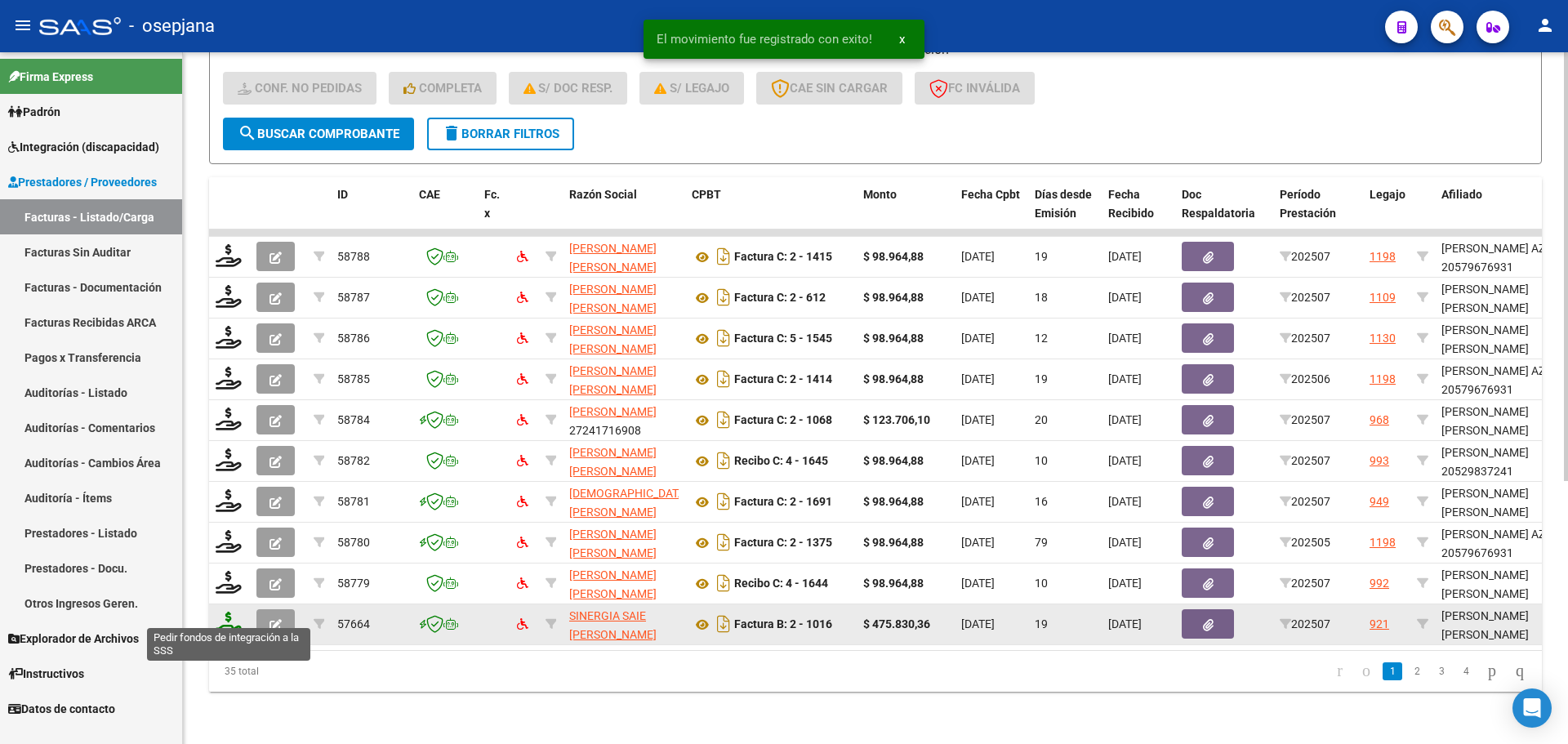
click at [227, 611] on icon at bounding box center [228, 622] width 26 height 23
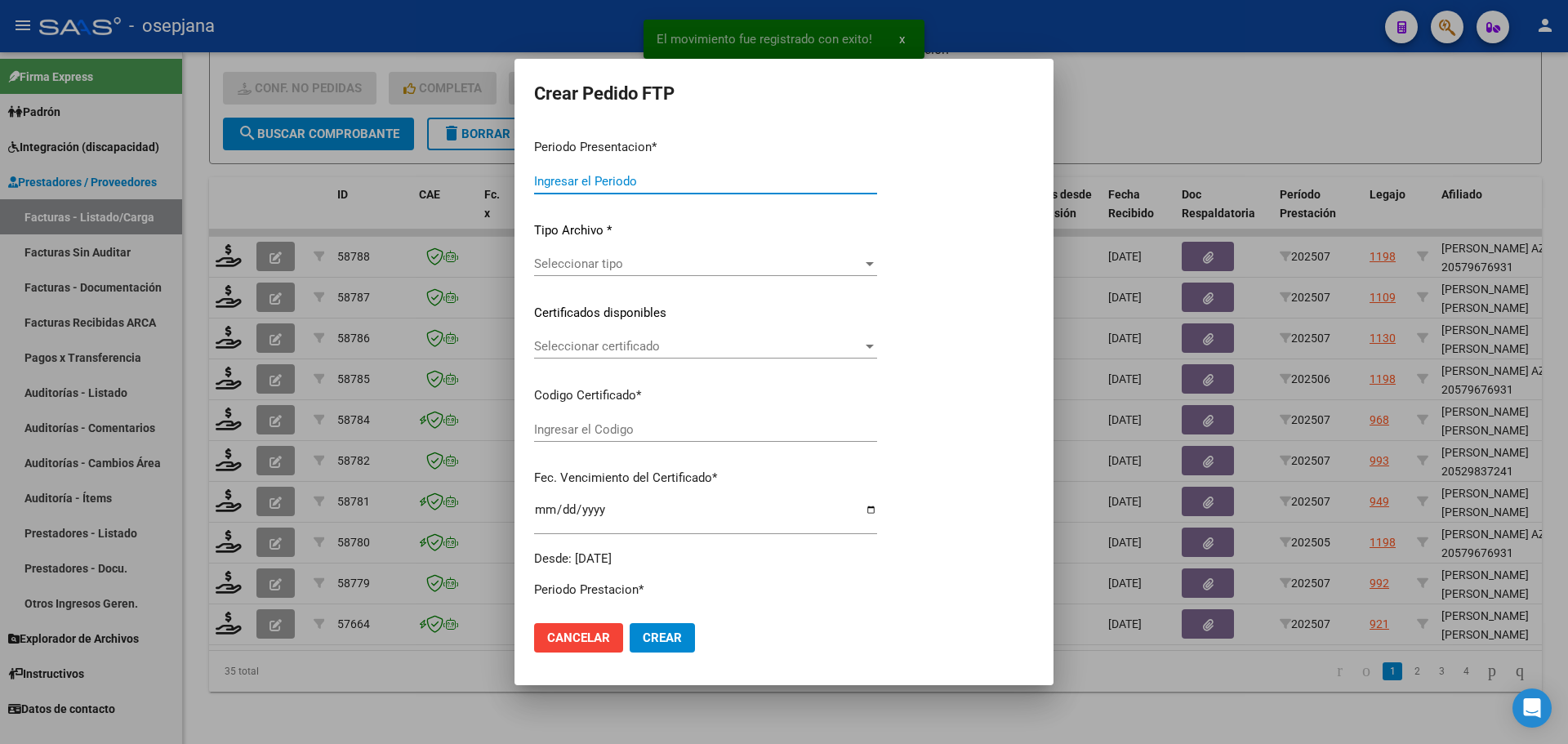
type input "202507"
type input "$ 475.830,36"
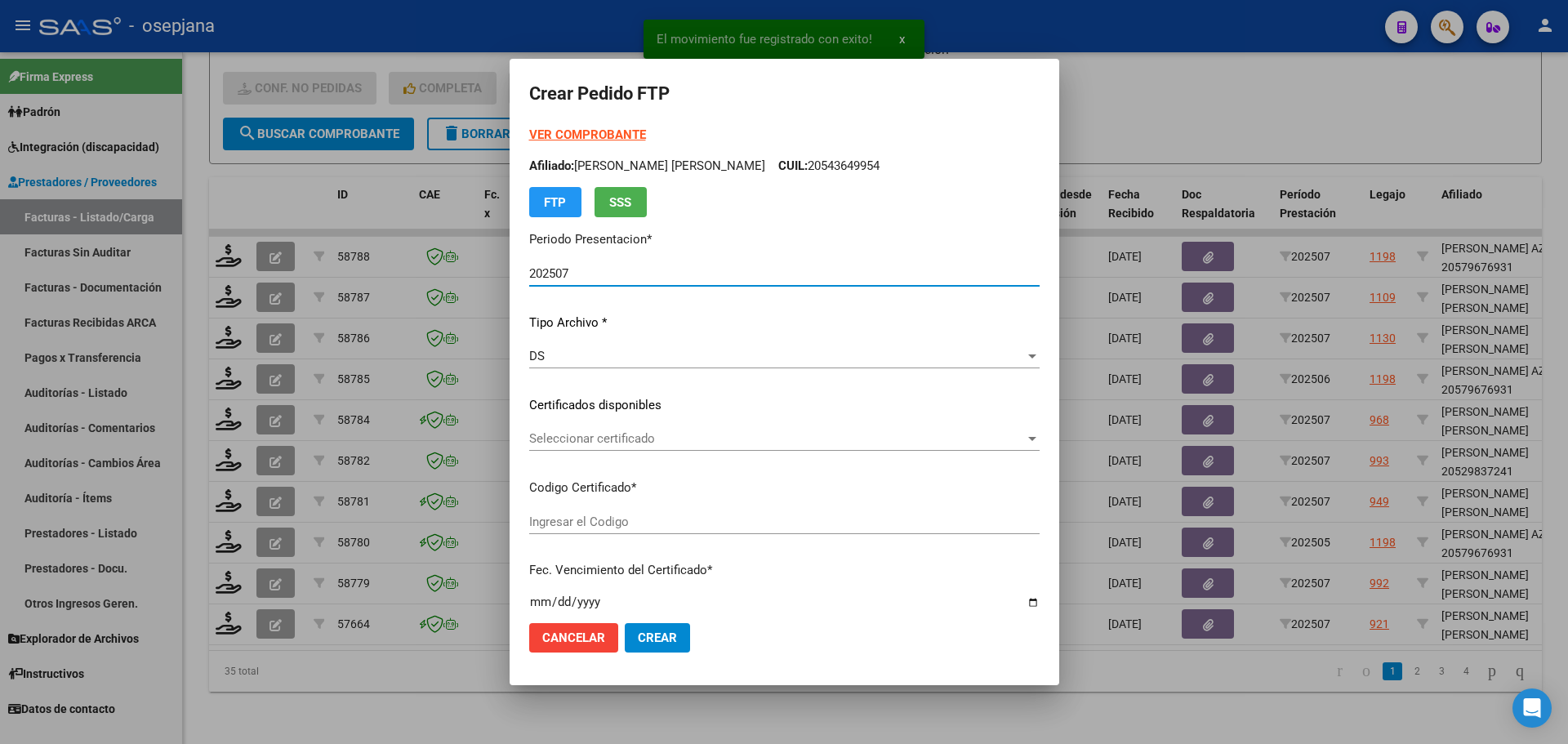
type input "ARG02000575485512022090720250807BS312"
type input "[DATE]"
click at [647, 432] on span "Seleccionar certificado" at bounding box center [776, 438] width 496 height 15
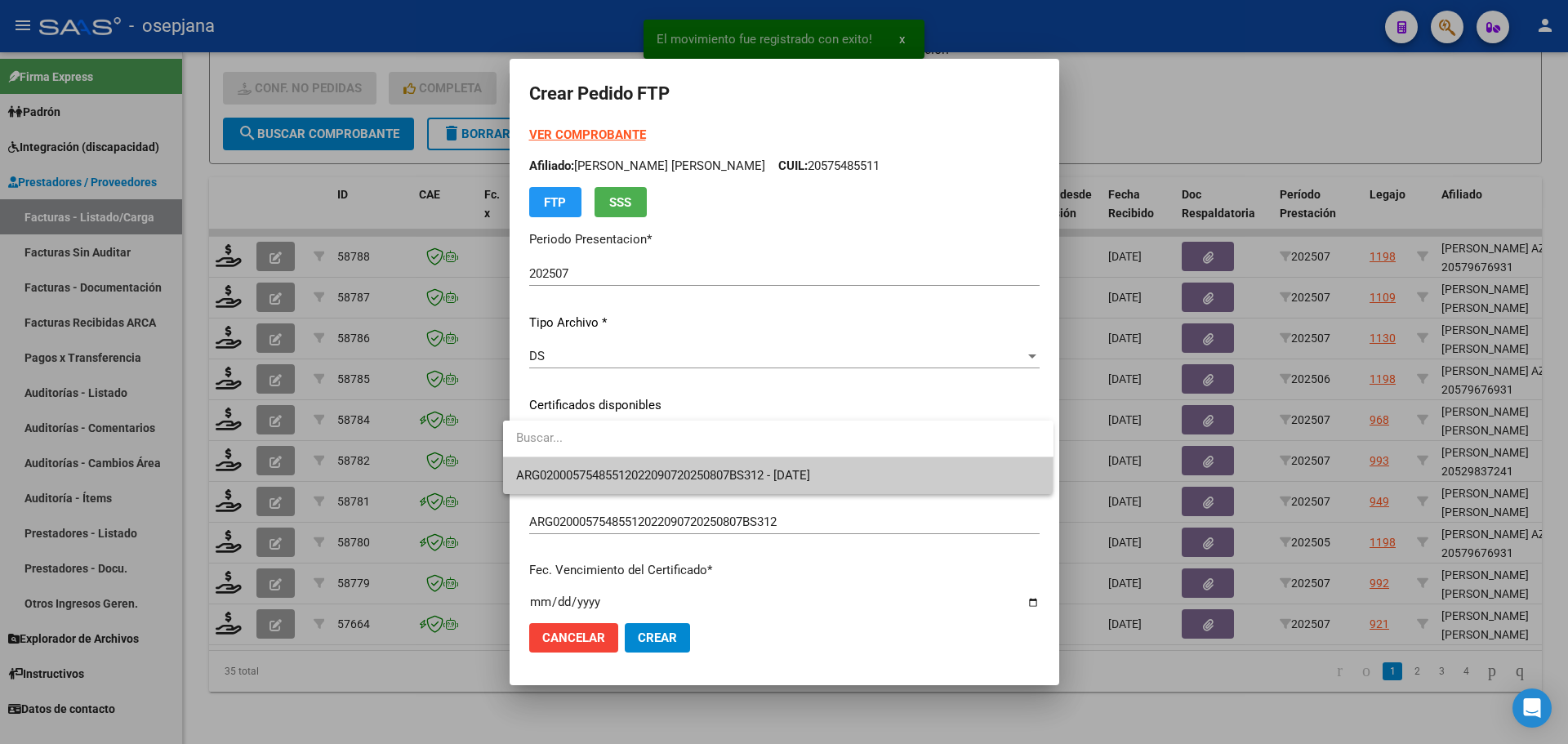
click at [651, 465] on span "ARG02000575485512022090720250807BS312 - [DATE]" at bounding box center [778, 476] width 524 height 36
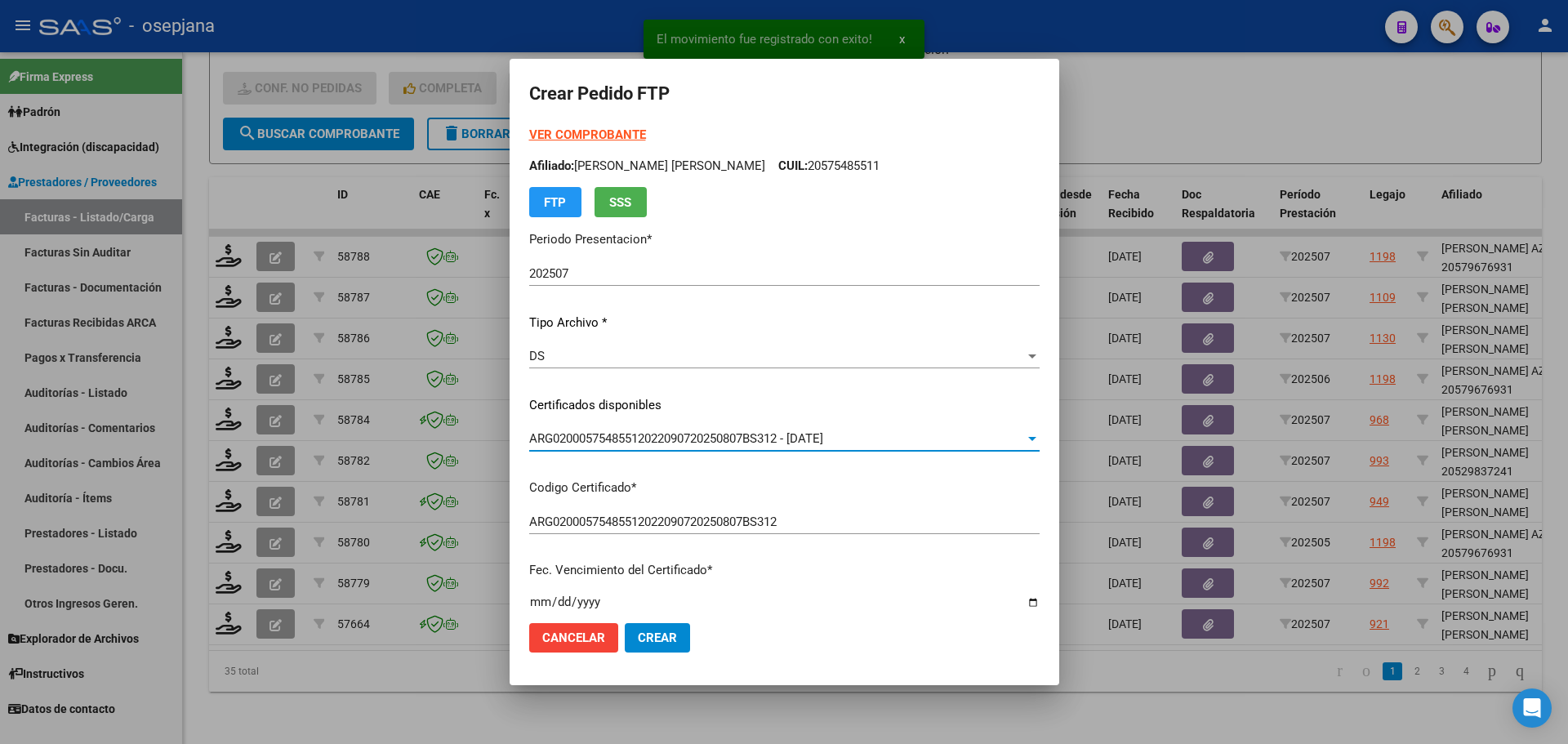
click at [609, 130] on strong "VER COMPROBANTE" at bounding box center [587, 135] width 116 height 15
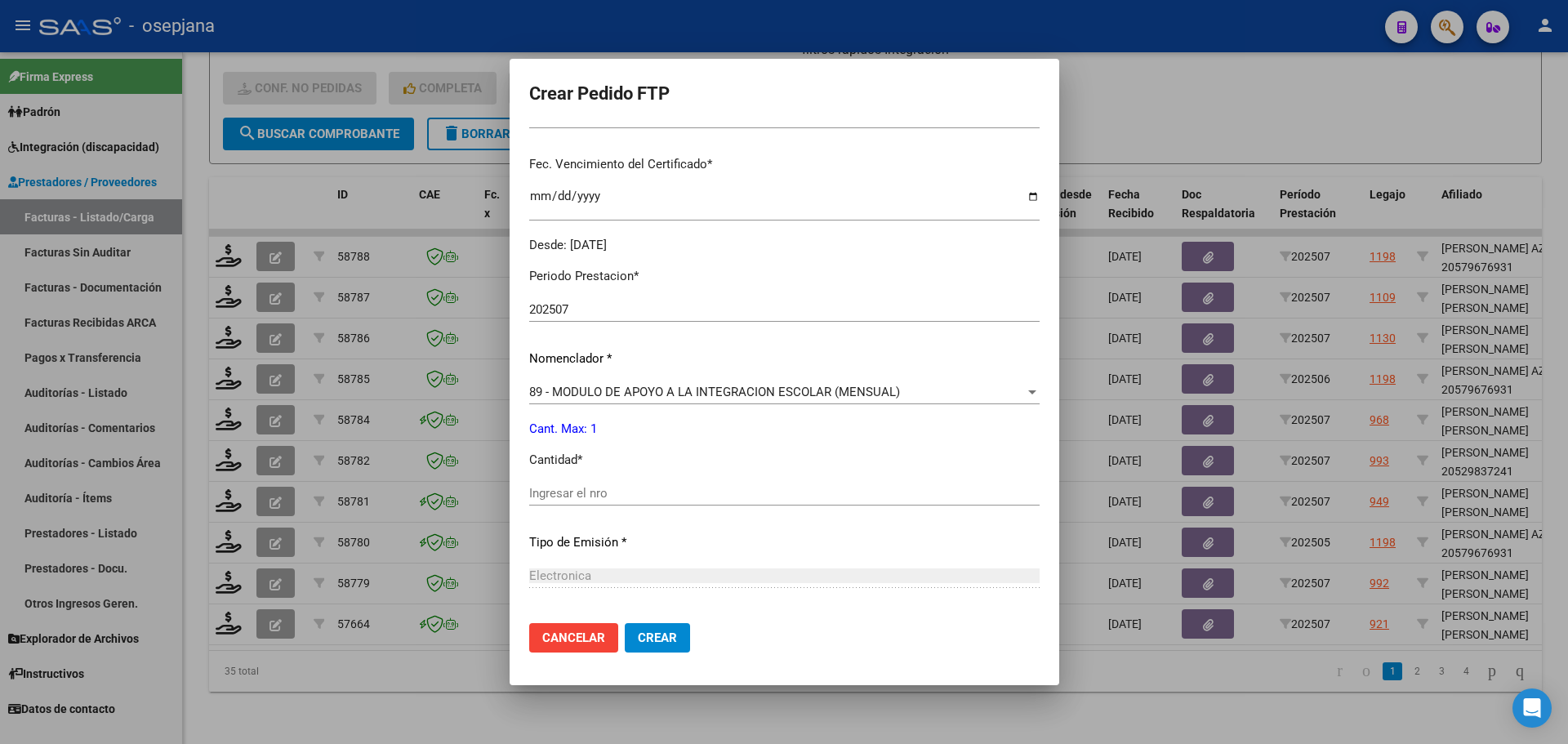
scroll to position [408, 0]
click at [537, 490] on input "Ingresar el nro" at bounding box center [784, 491] width 511 height 15
type input "1"
click at [648, 643] on span "Crear" at bounding box center [657, 637] width 39 height 15
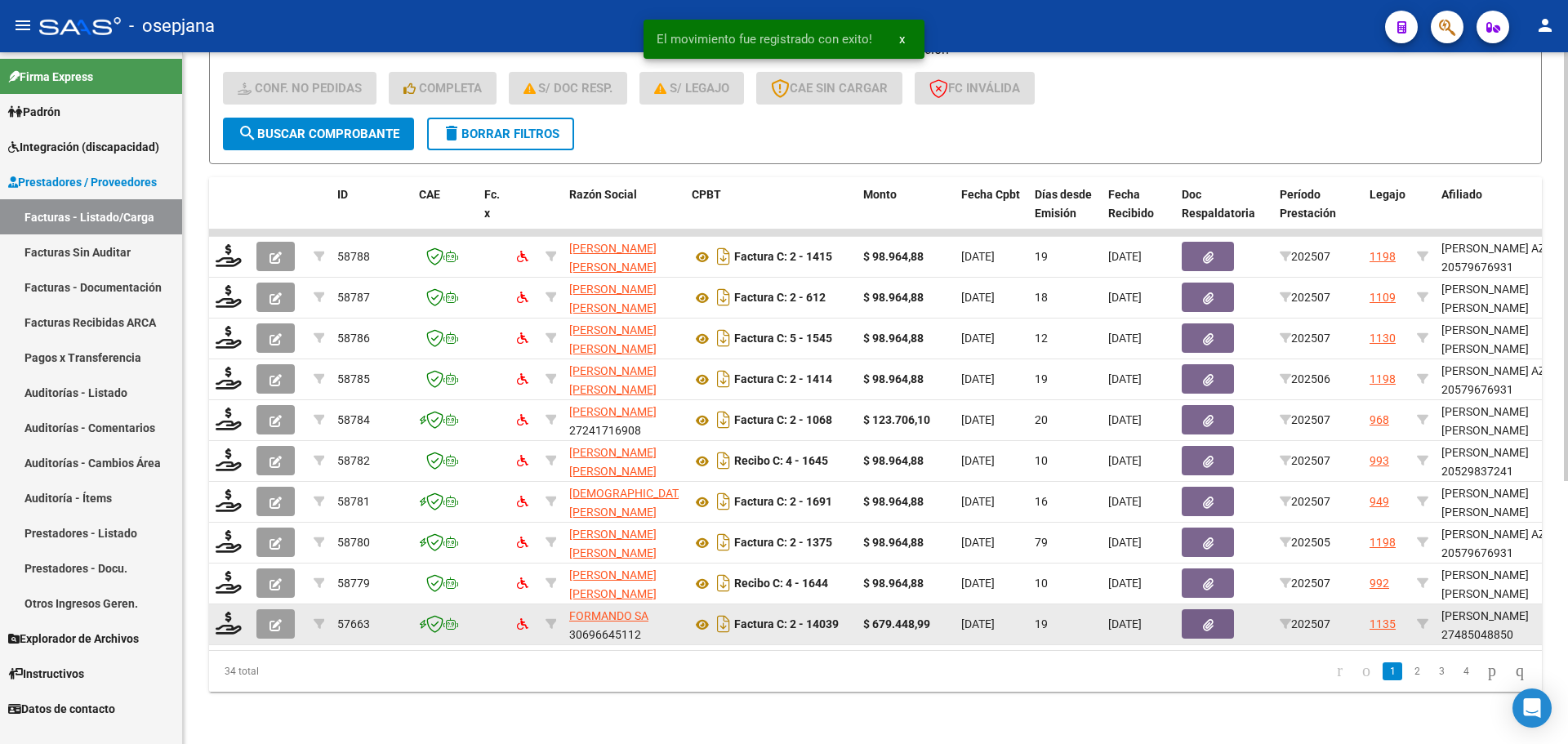
click at [238, 604] on datatable-body-cell at bounding box center [229, 624] width 41 height 40
click at [225, 614] on icon at bounding box center [228, 622] width 26 height 23
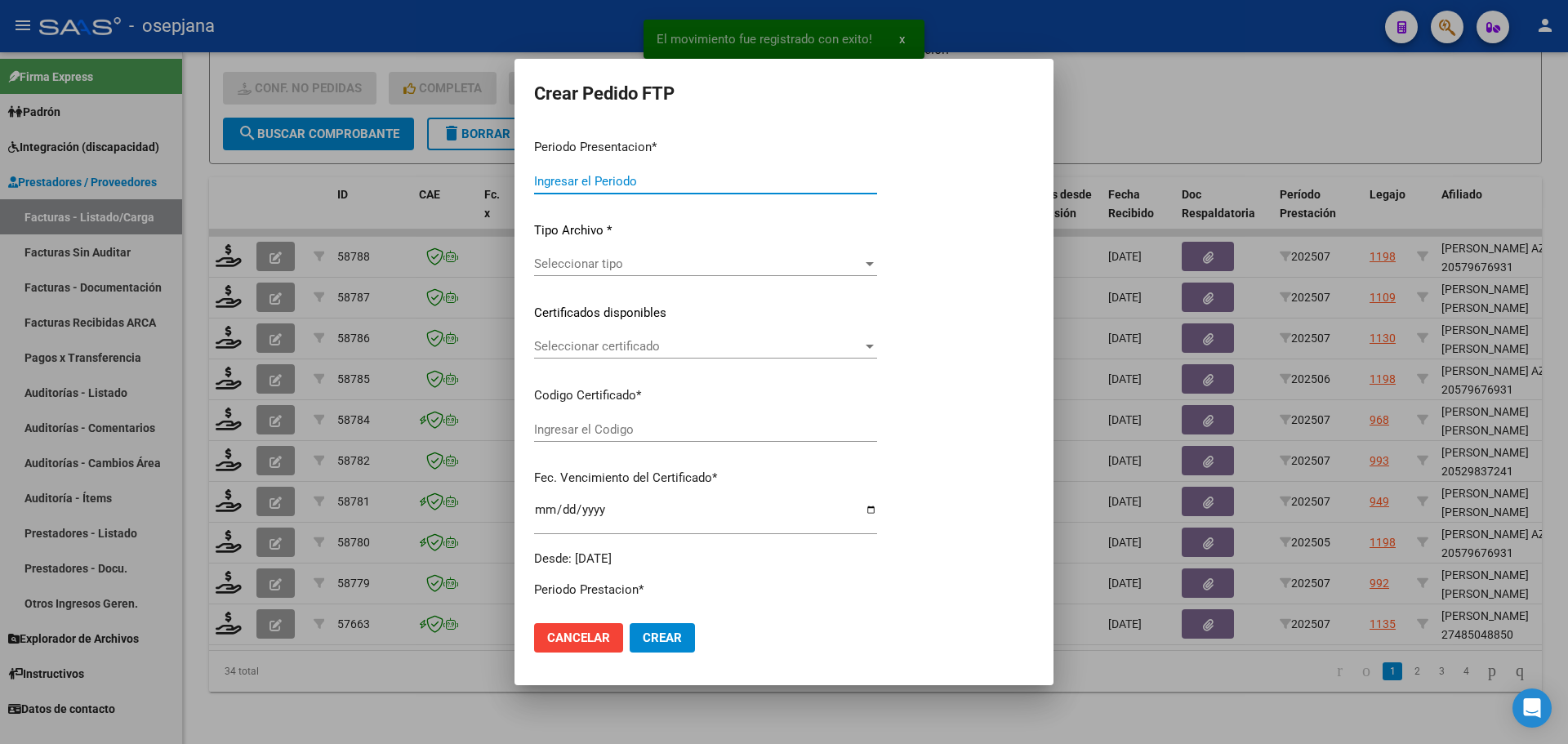
type input "202507"
type input "$ 679.448,99"
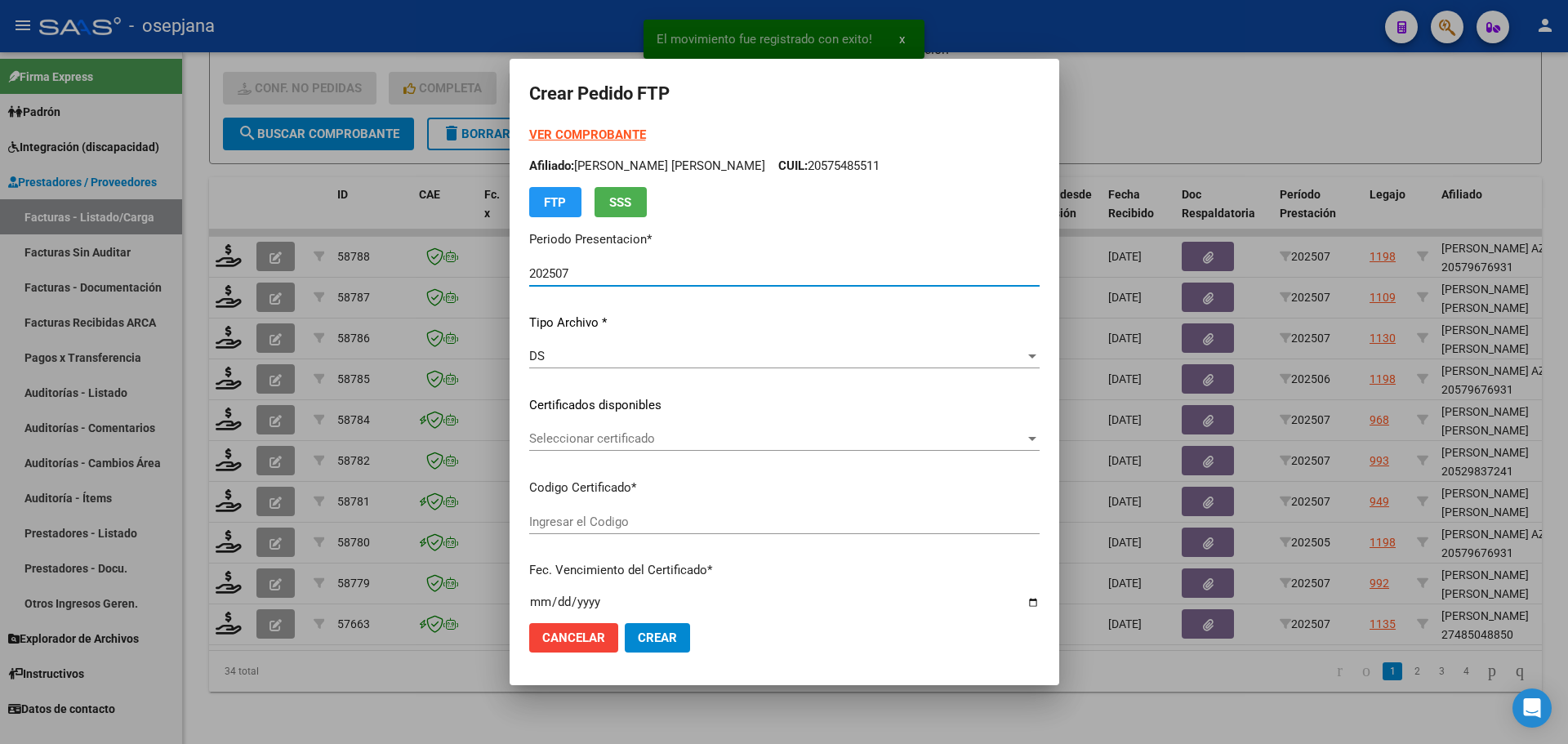
type input "ARG01000485048852022093020320930BSAS309"
type input "[DATE]"
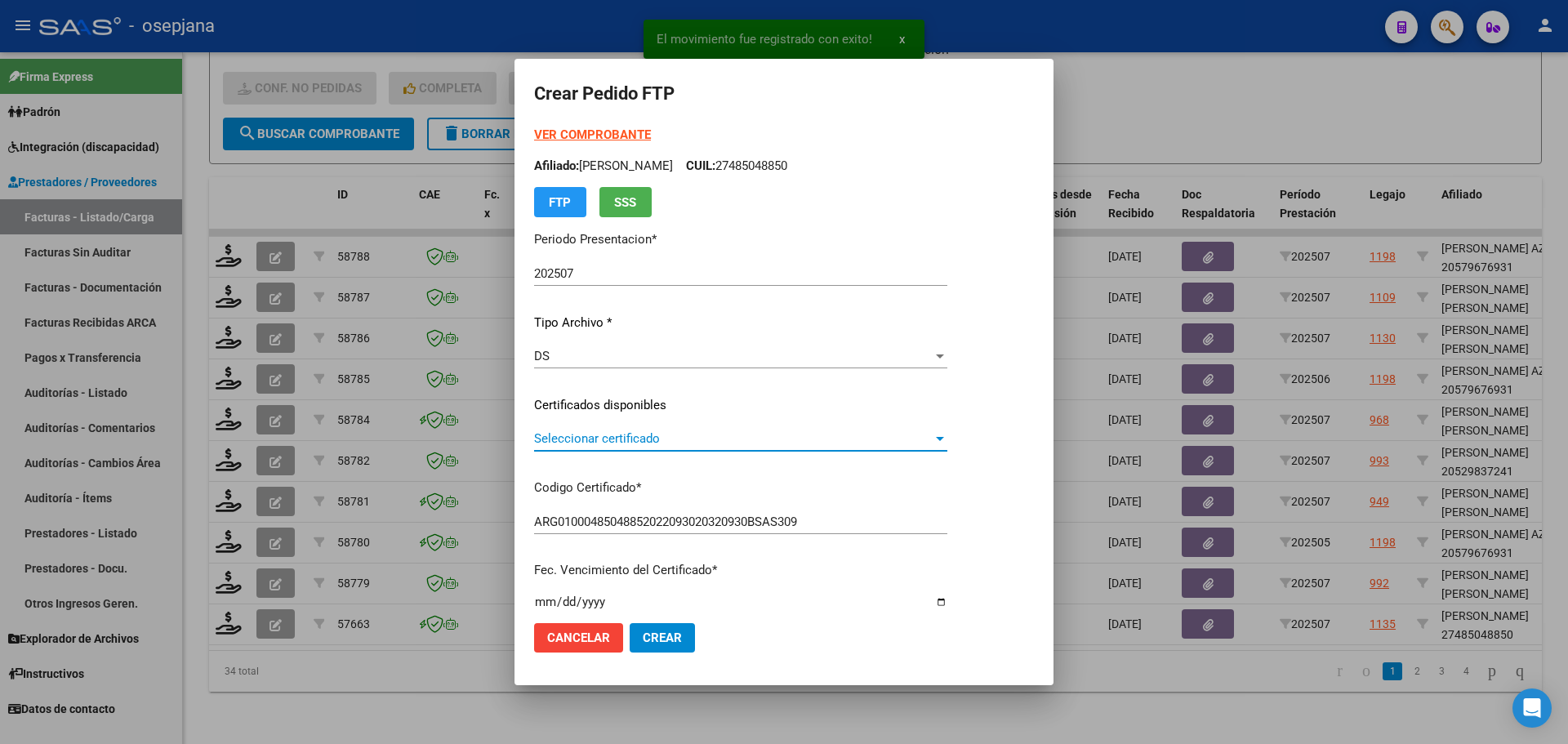
click at [596, 432] on span "Seleccionar certificado" at bounding box center [733, 438] width 399 height 15
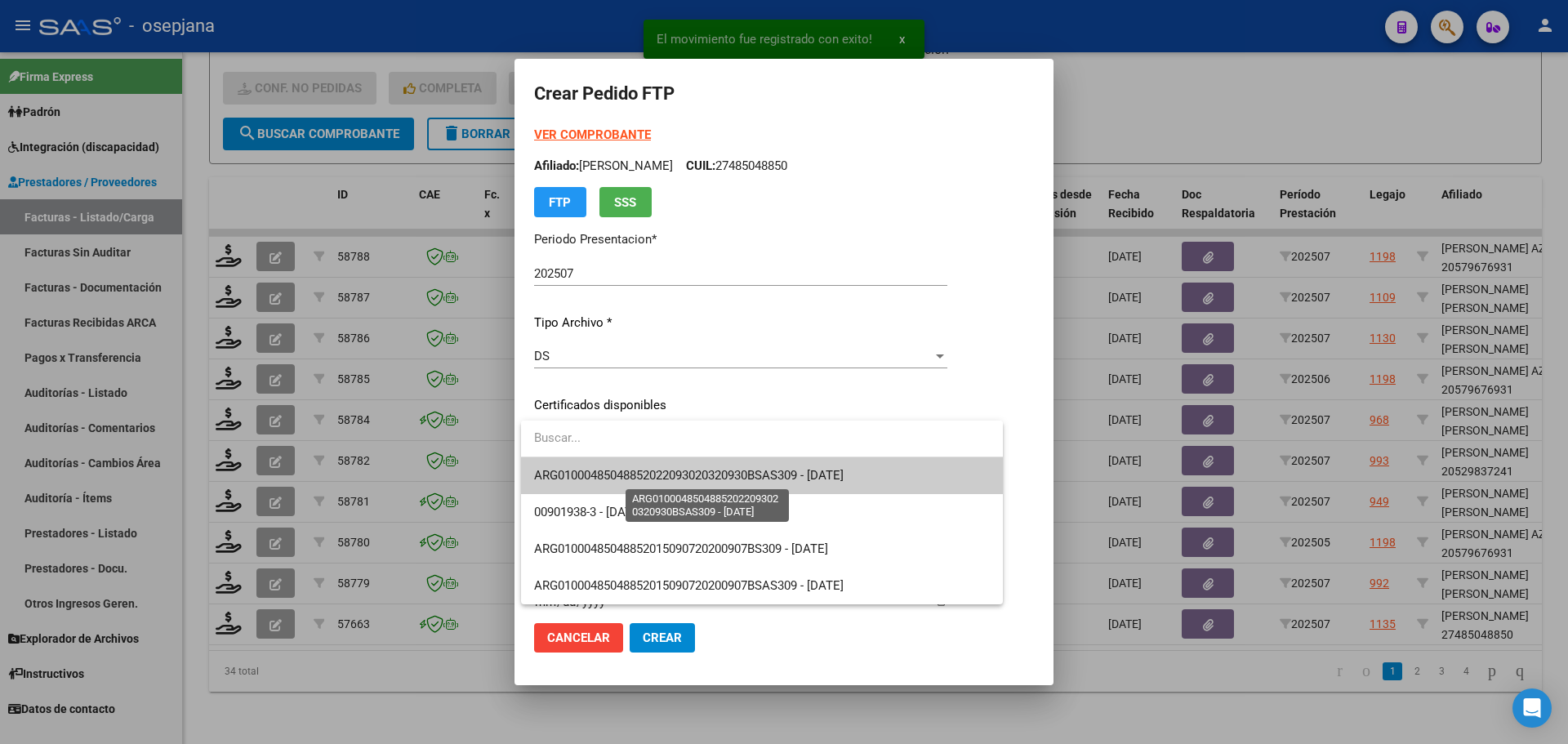
click at [604, 475] on span "ARG01000485048852022093020320930BSAS309 - [DATE]" at bounding box center [688, 475] width 309 height 15
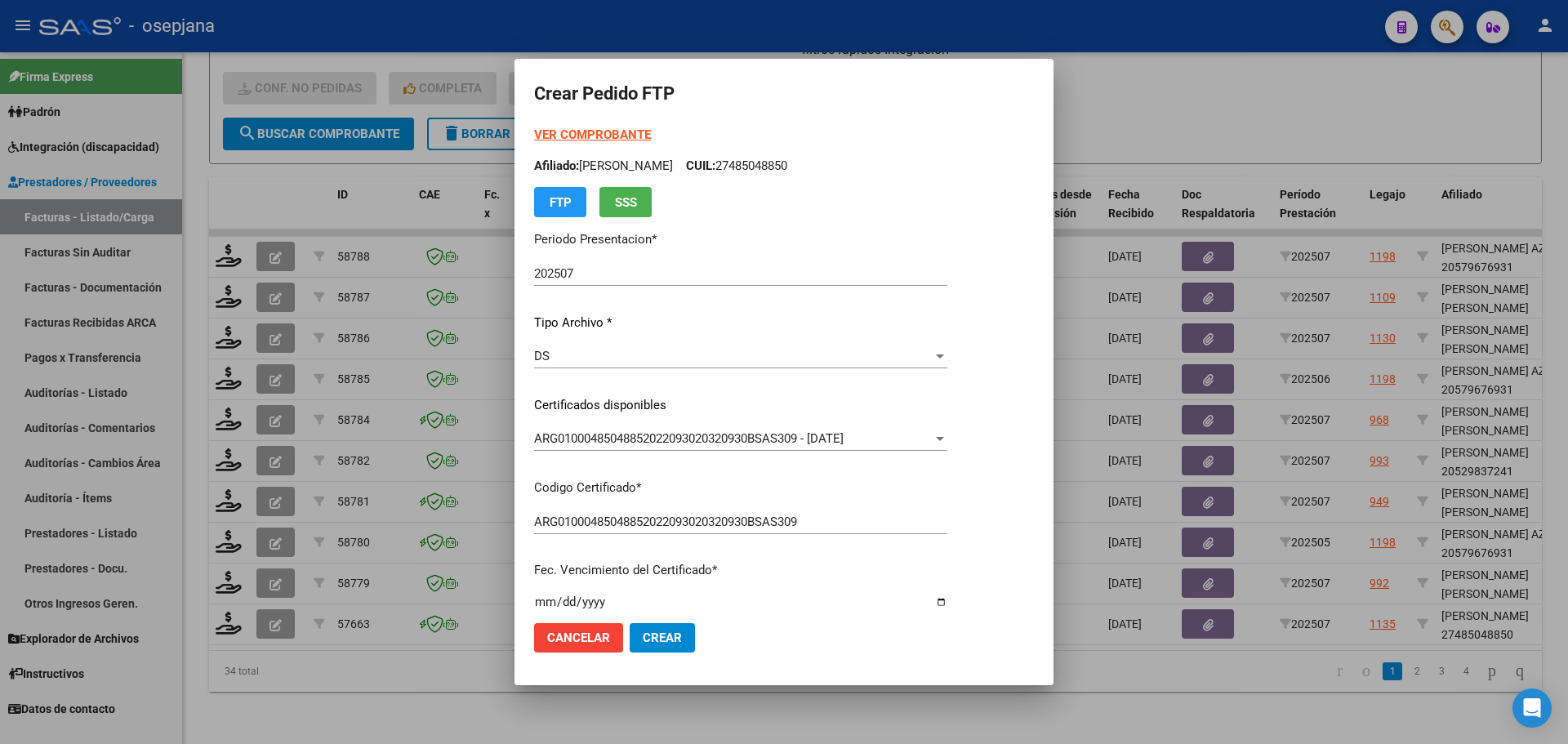
click at [617, 128] on strong "VER COMPROBANTE" at bounding box center [592, 135] width 116 height 15
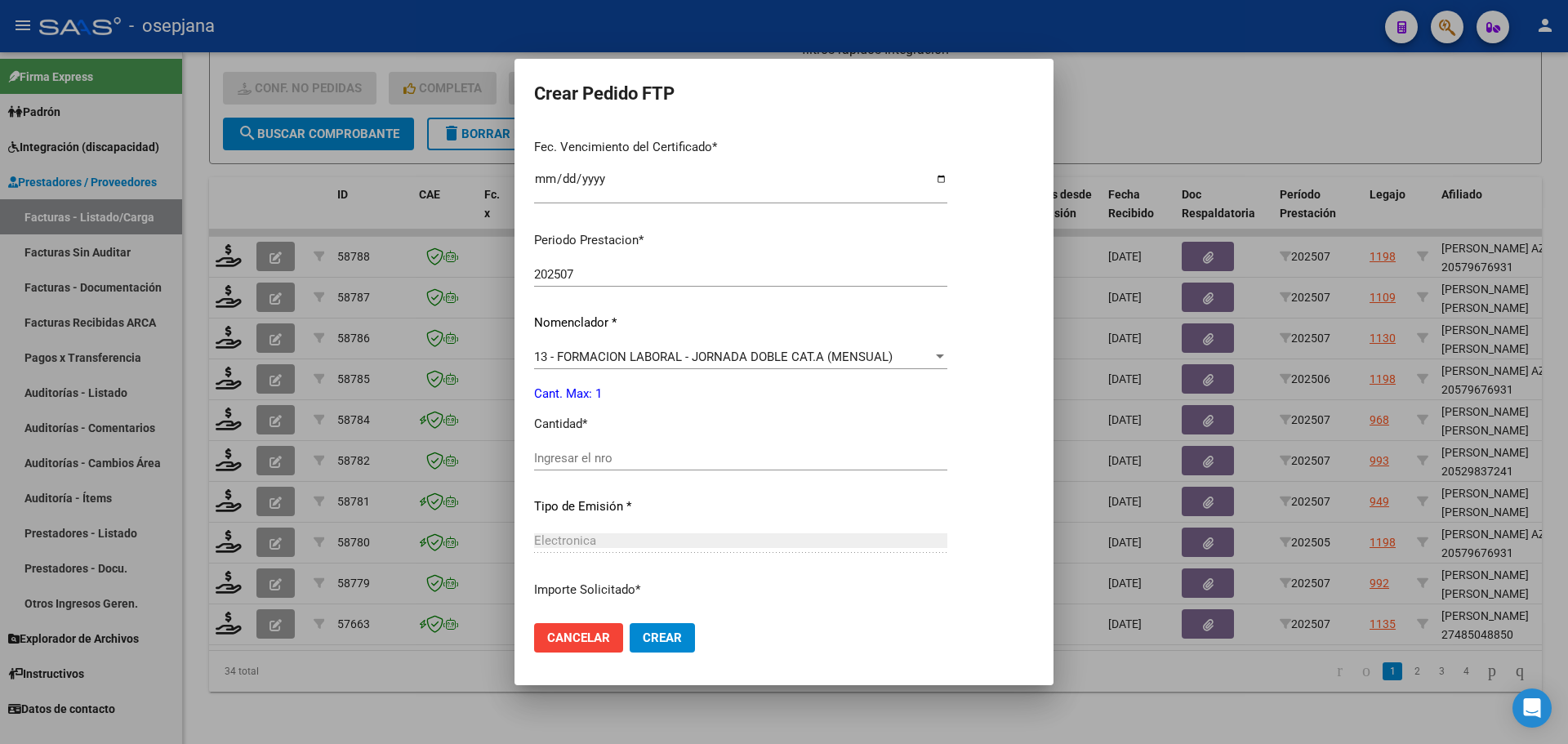
scroll to position [490, 0]
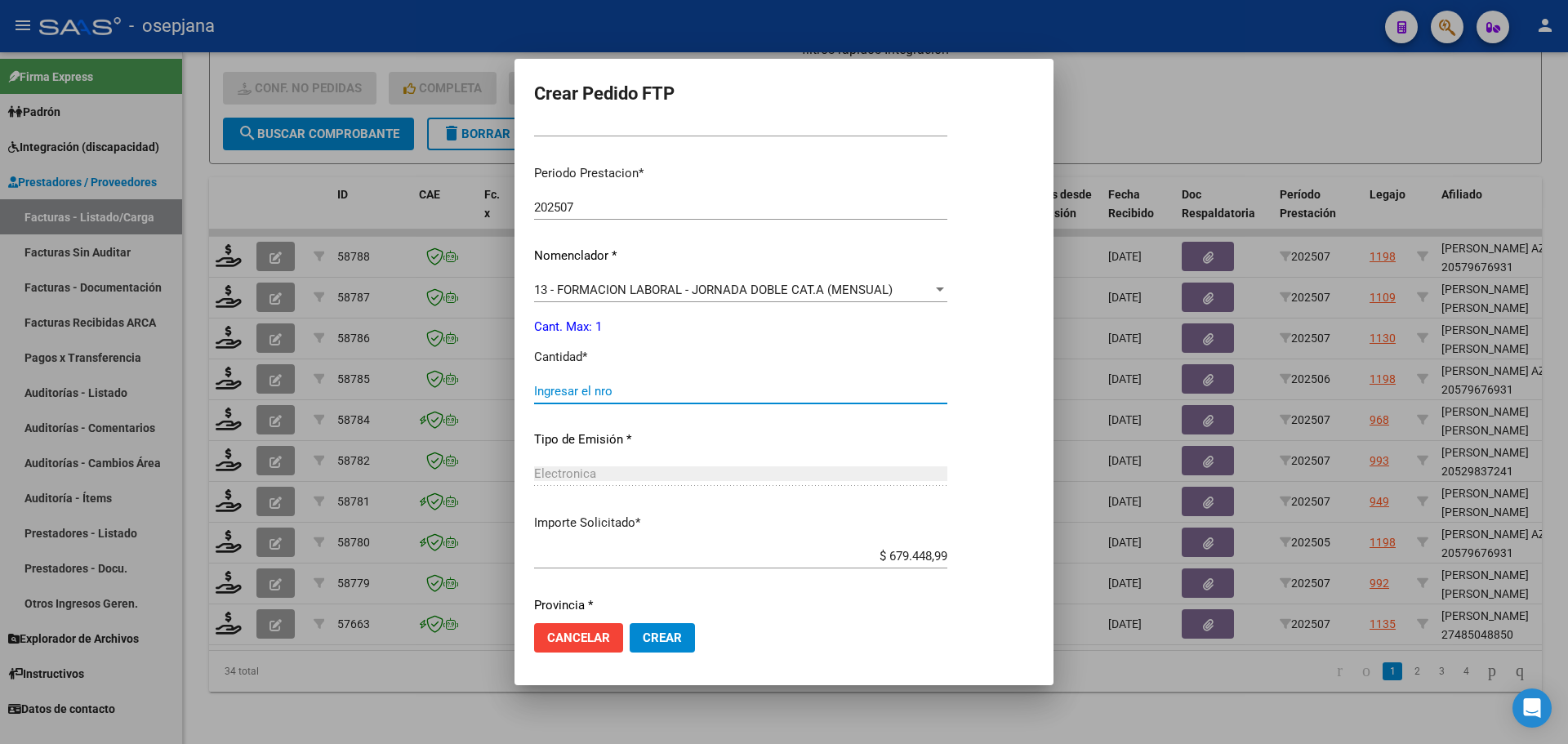
click at [619, 392] on input "Ingresar el nro" at bounding box center [741, 391] width 413 height 15
type input "1"
click at [679, 651] on button "Crear" at bounding box center [662, 638] width 65 height 30
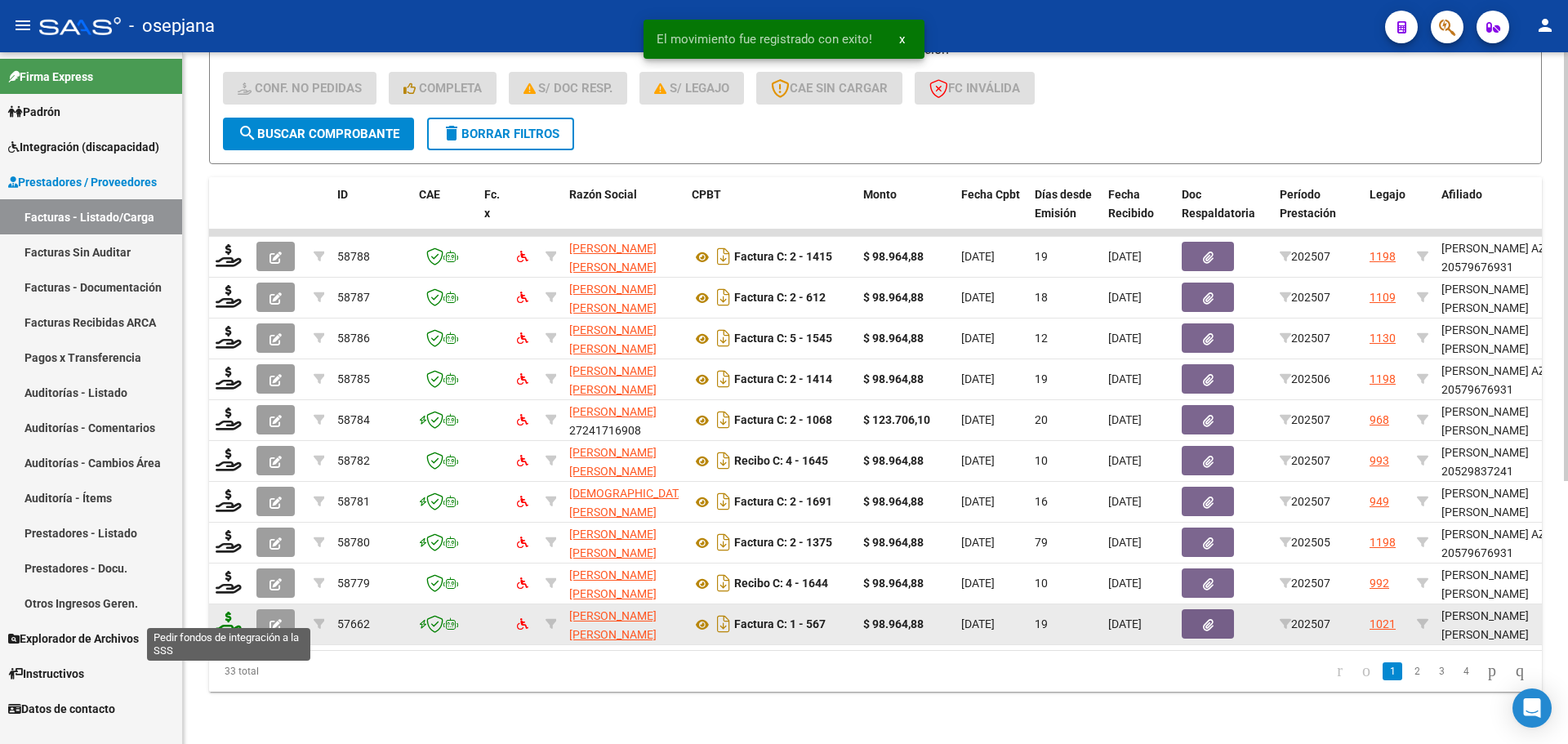
click at [228, 611] on icon at bounding box center [228, 622] width 26 height 23
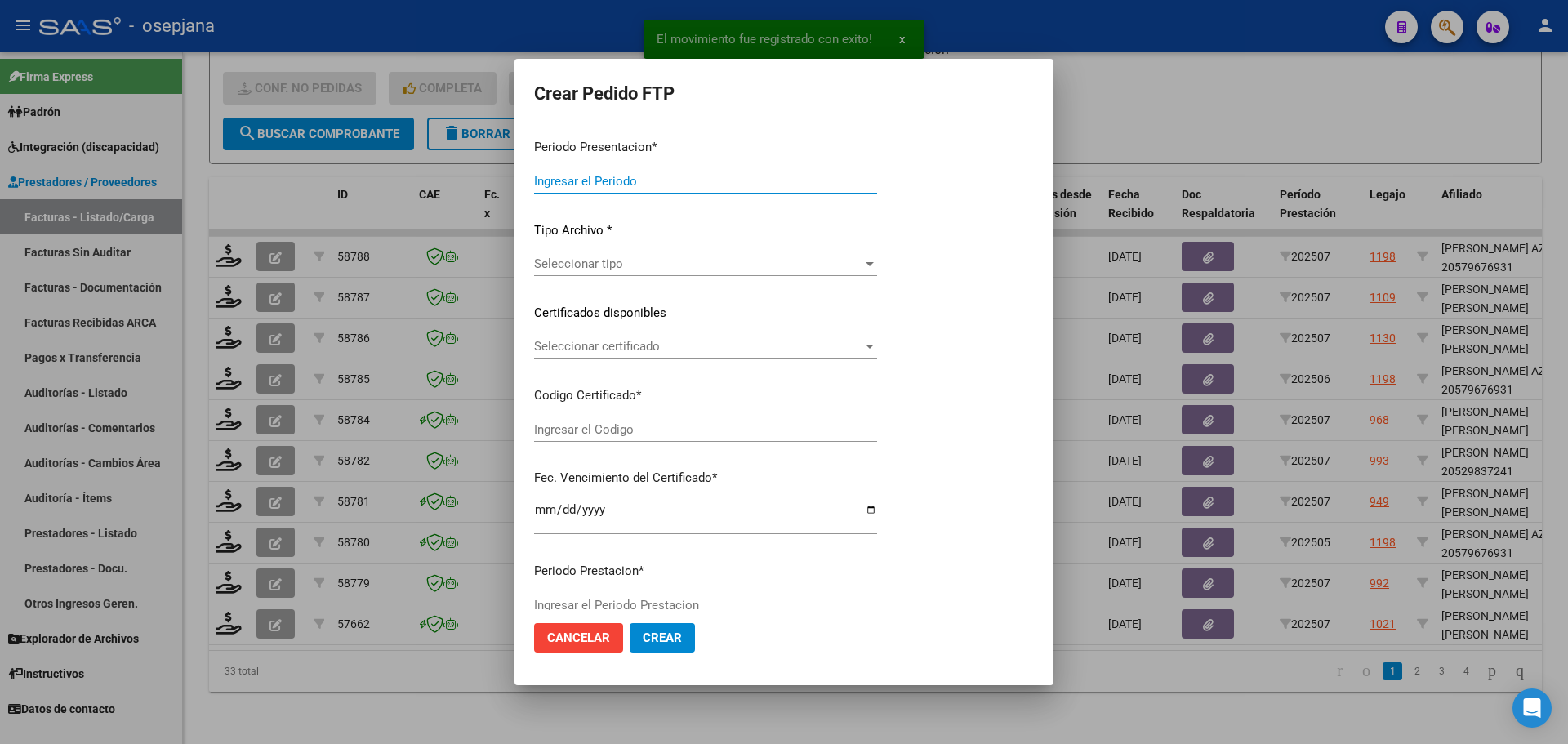
type input "202507"
type input "$ 98.964,88"
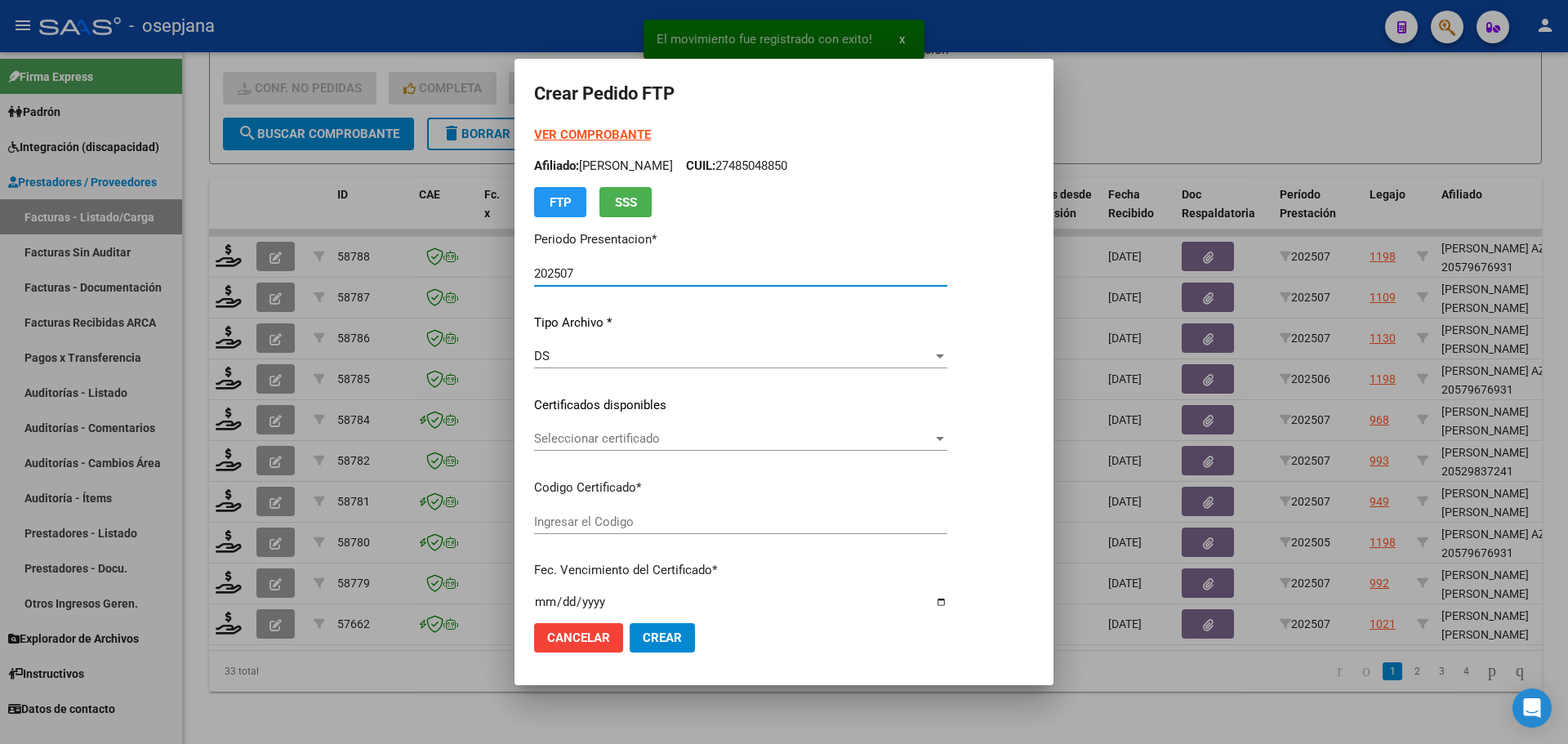
type input "ARG02000556779402024092420270924CBA13650"
type input "[DATE]"
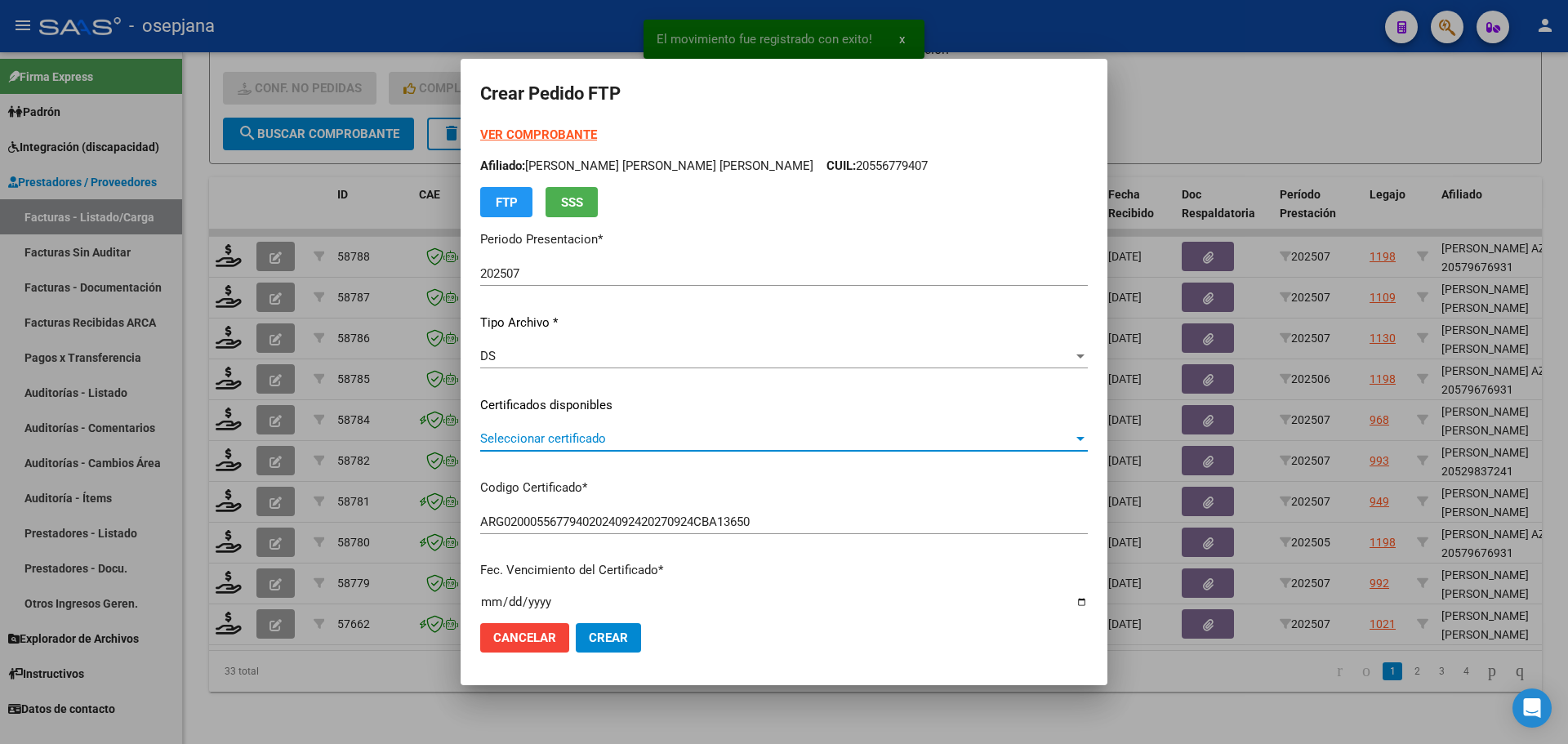
click at [687, 435] on span "Seleccionar certificado" at bounding box center [776, 438] width 593 height 15
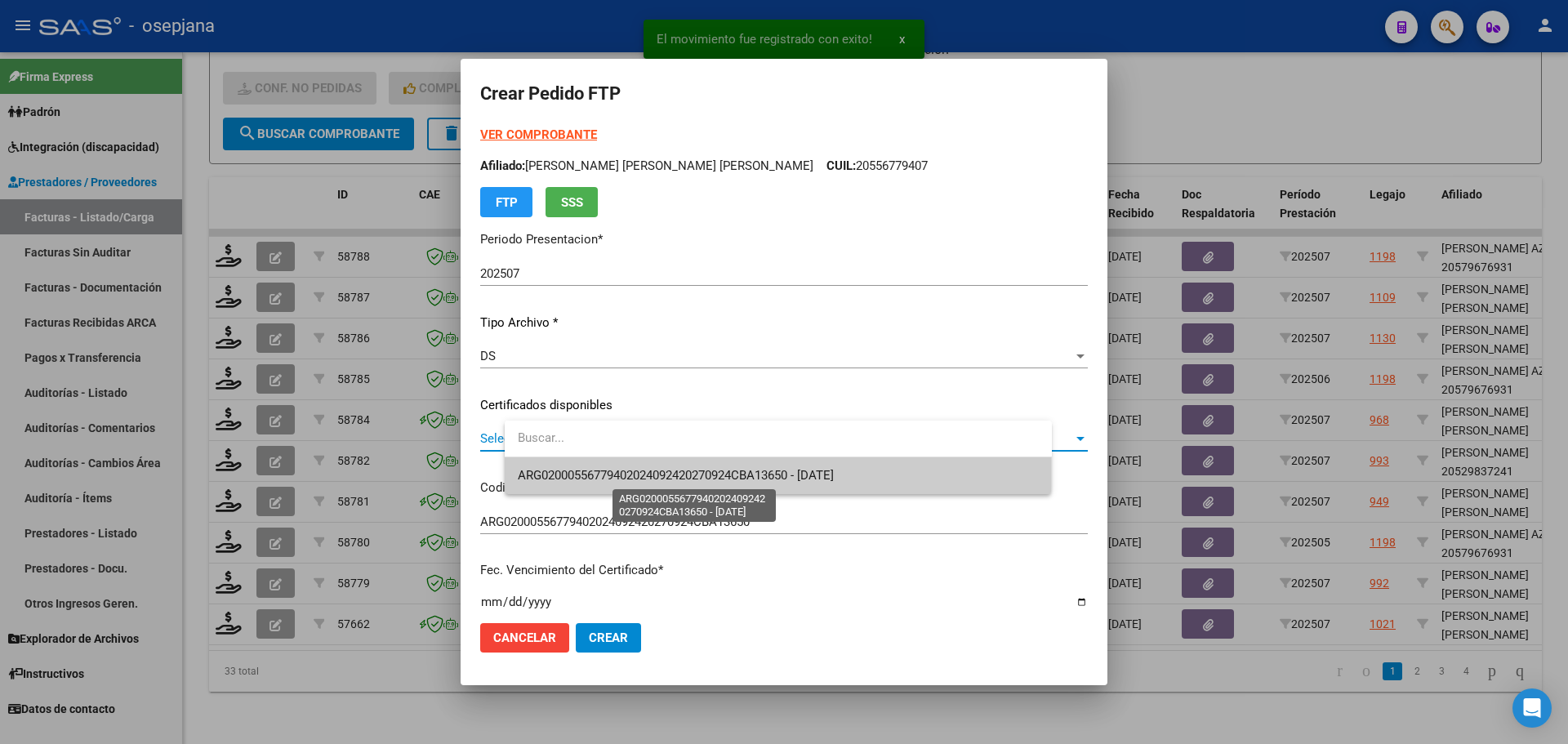
click at [697, 468] on span "ARG02000556779402024092420270924CBA13650 - [DATE]" at bounding box center [675, 475] width 316 height 15
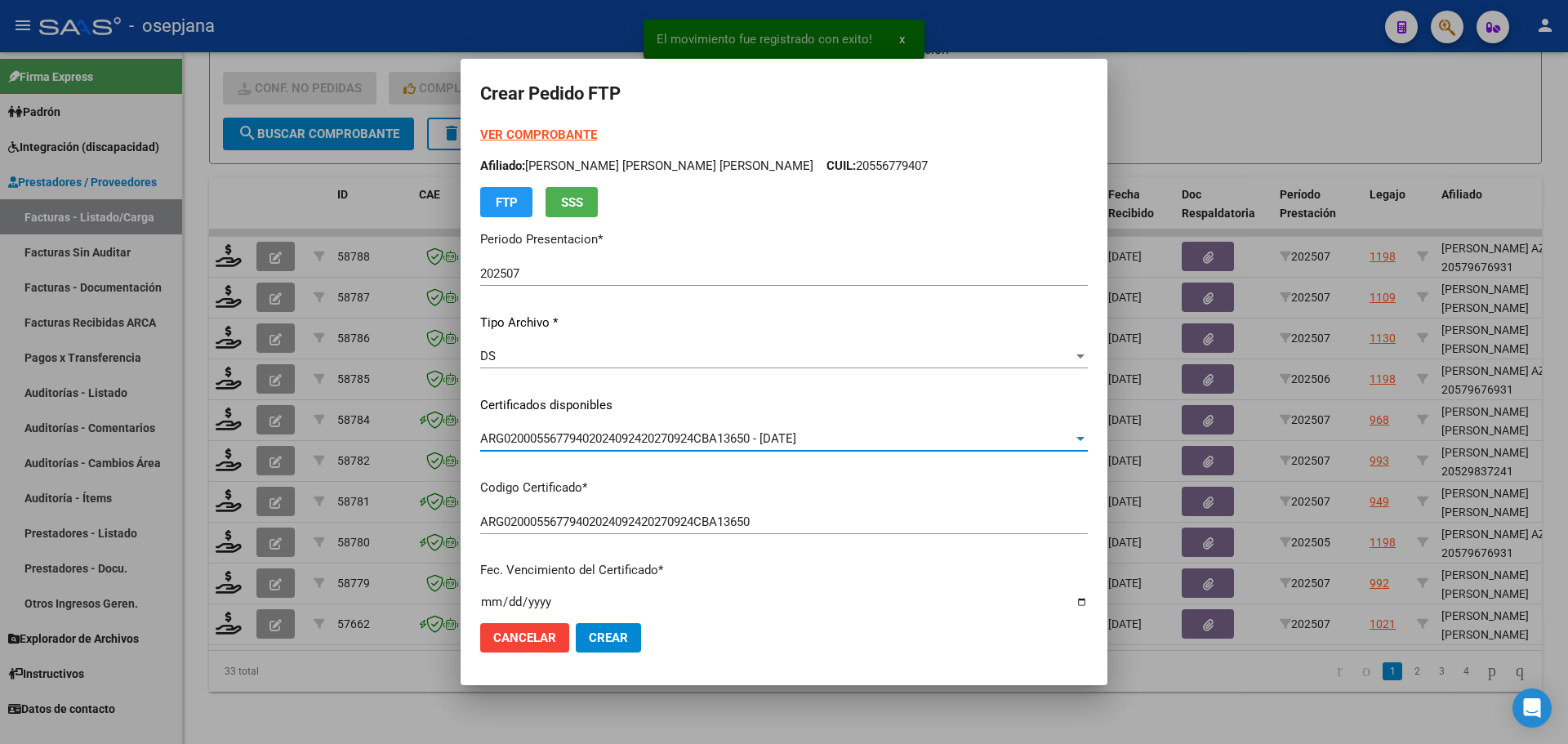
click at [596, 133] on strong "VER COMPROBANTE" at bounding box center [538, 135] width 116 height 15
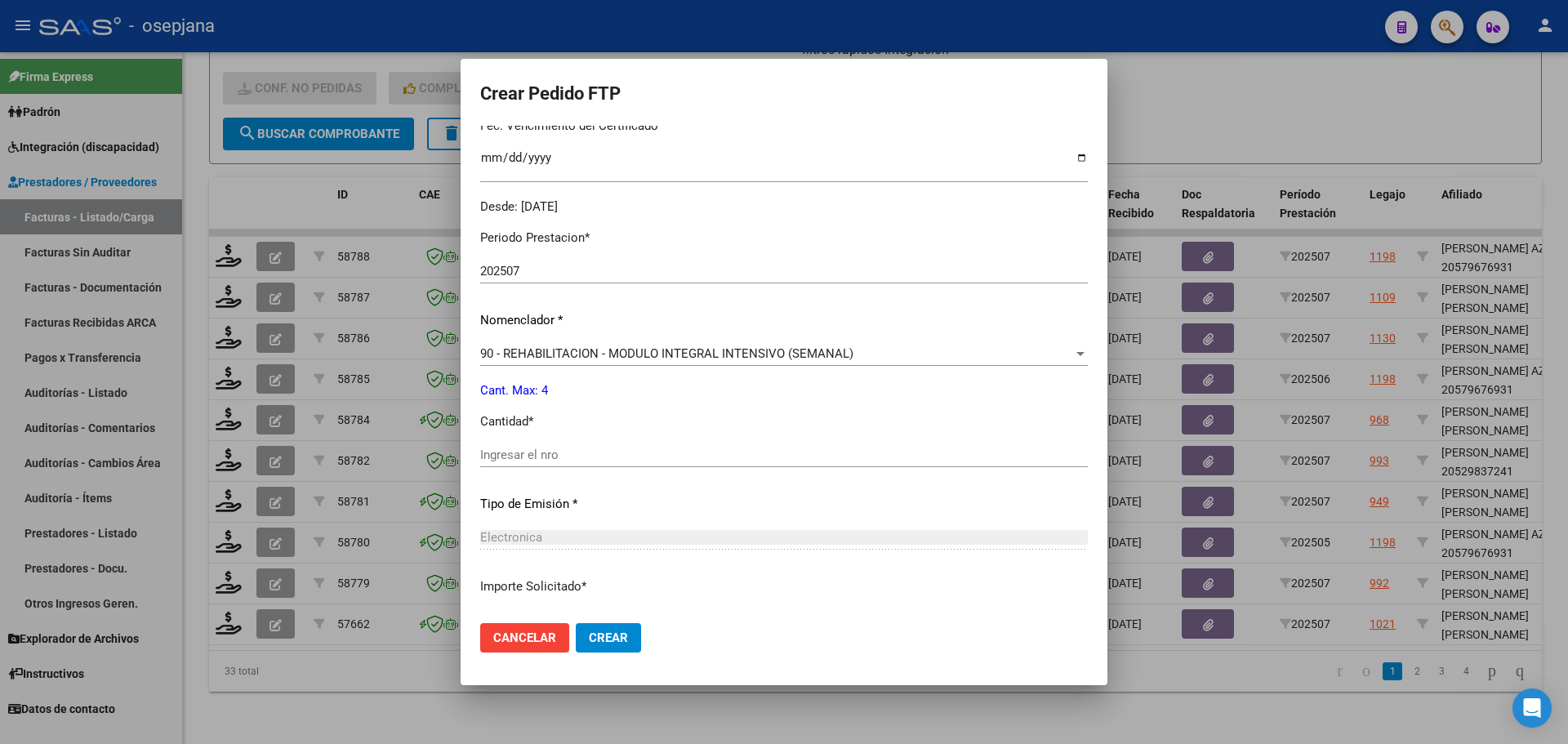
scroll to position [490, 0]
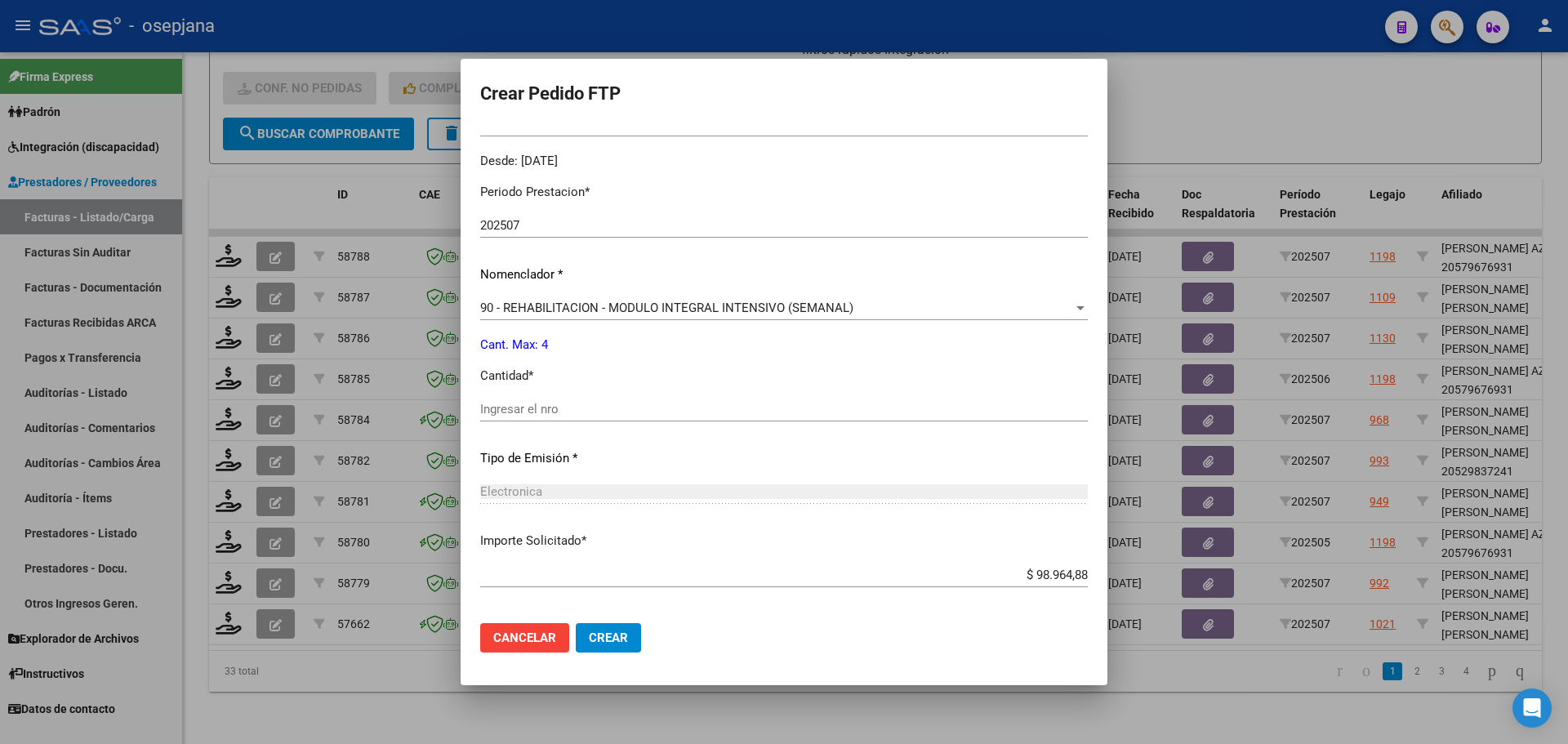
click at [577, 413] on input "Ingresar el nro" at bounding box center [784, 409] width 608 height 15
type input "4"
click at [641, 629] on button "Crear" at bounding box center [608, 638] width 65 height 30
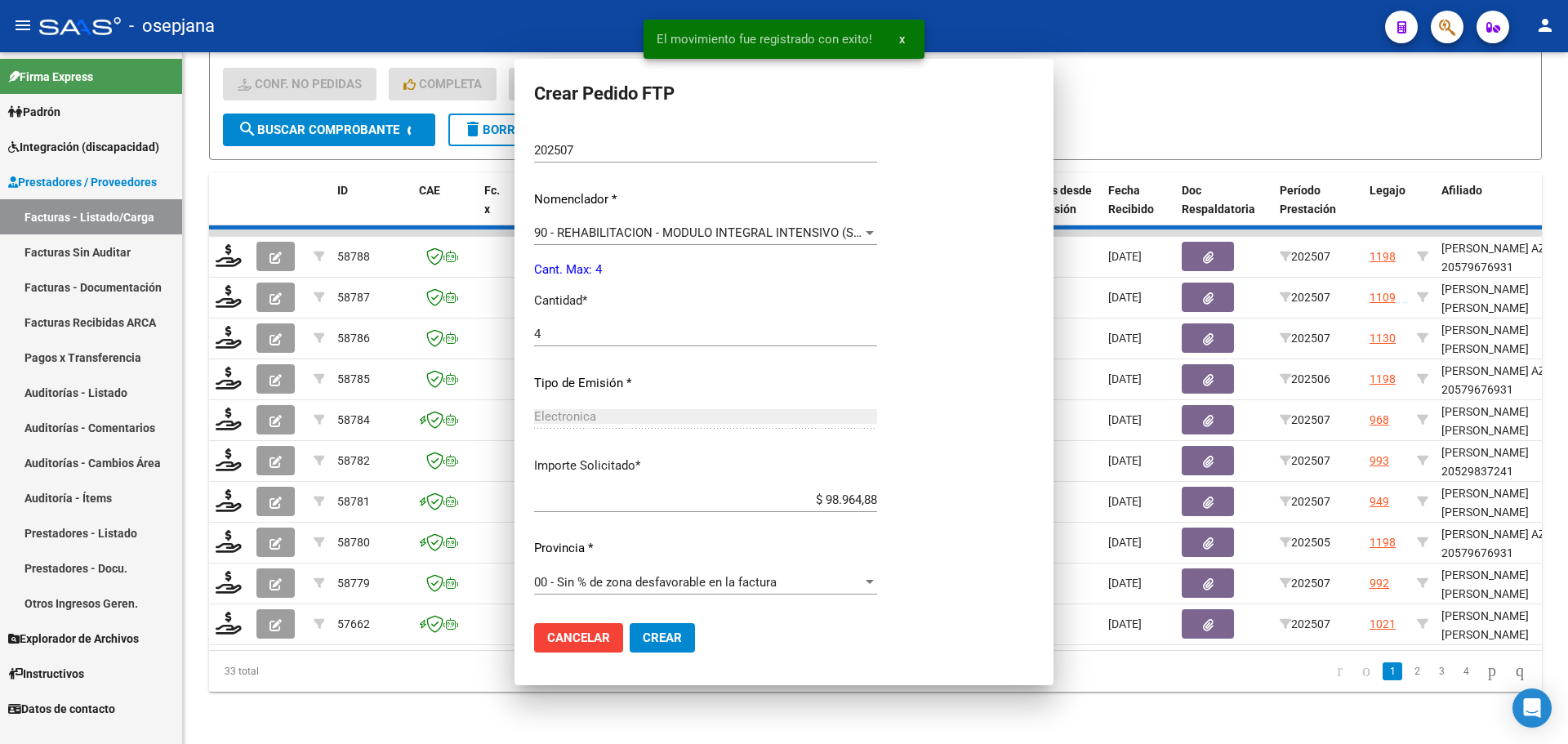
scroll to position [0, 0]
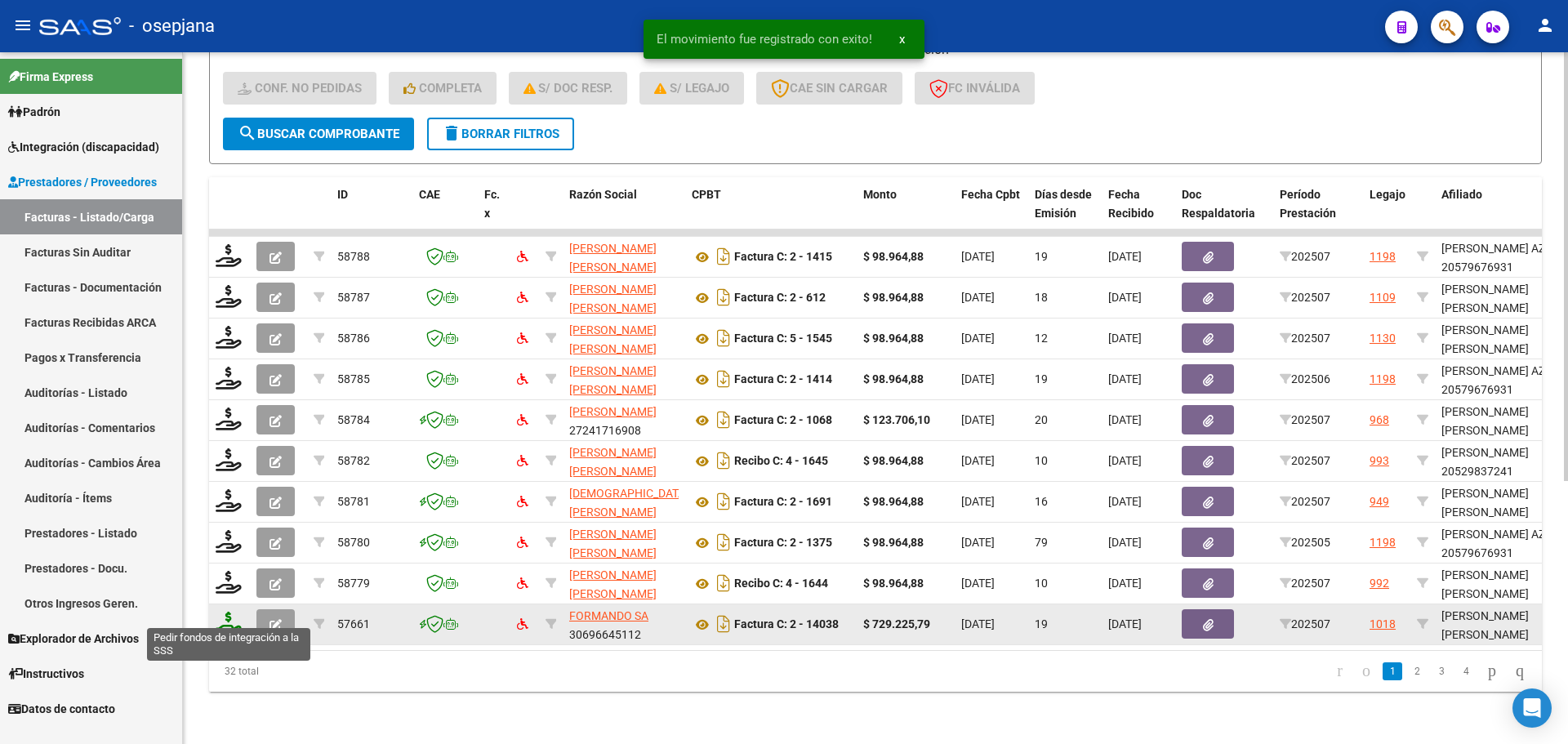
click at [231, 611] on icon at bounding box center [228, 622] width 26 height 23
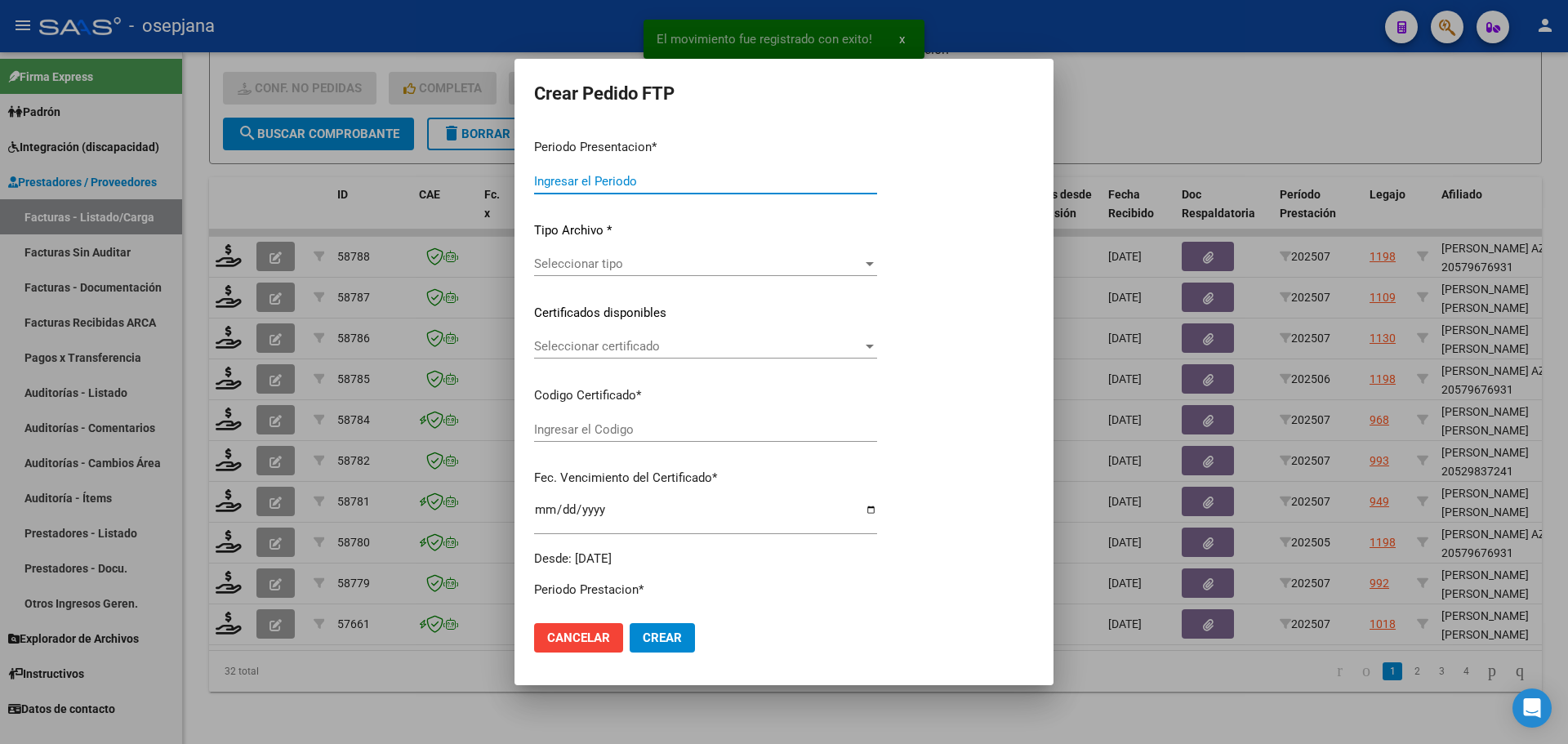
type input "202507"
type input "$ 729.225,79"
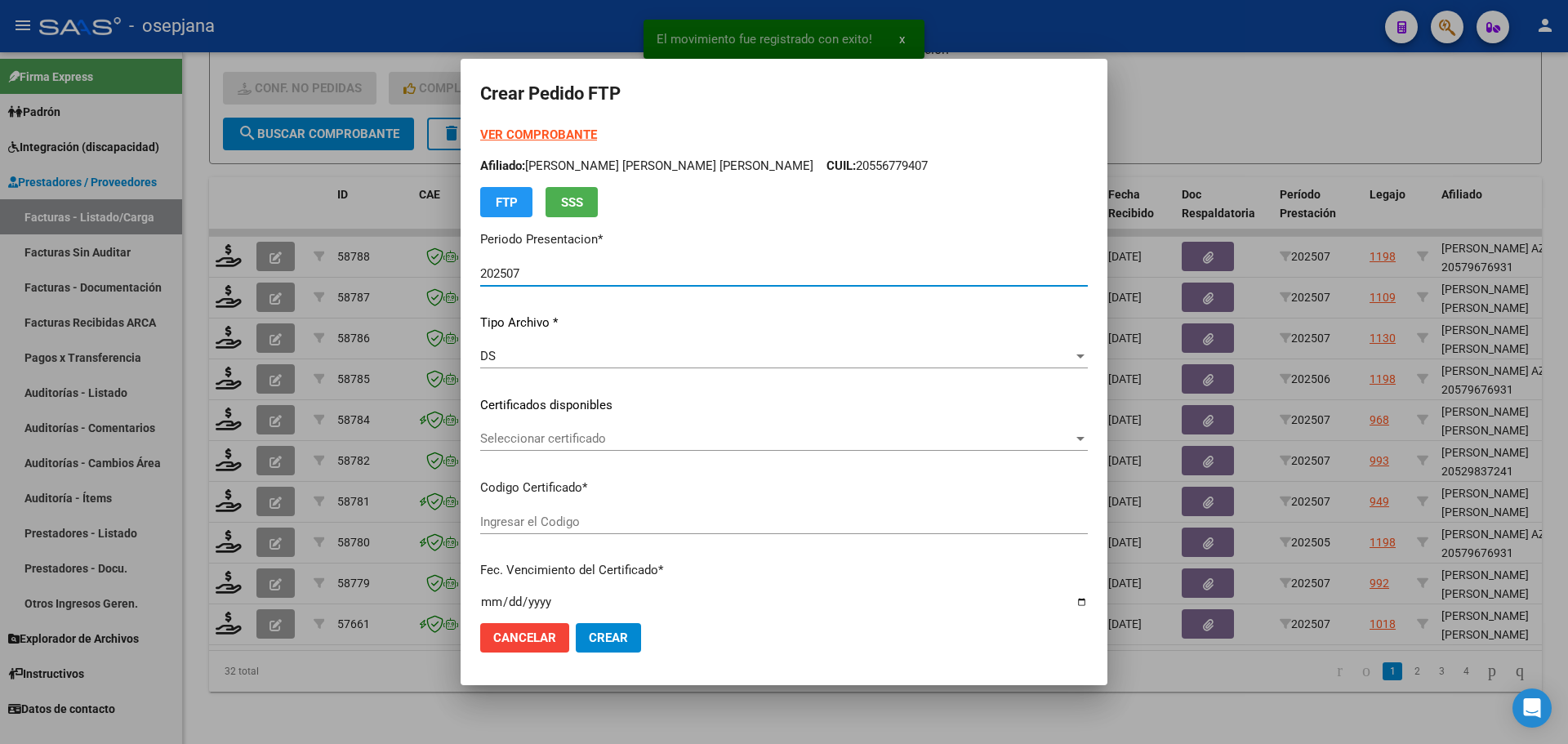
type input "ARG01000521989472018011720250117BSAS342"
type input "[DATE]"
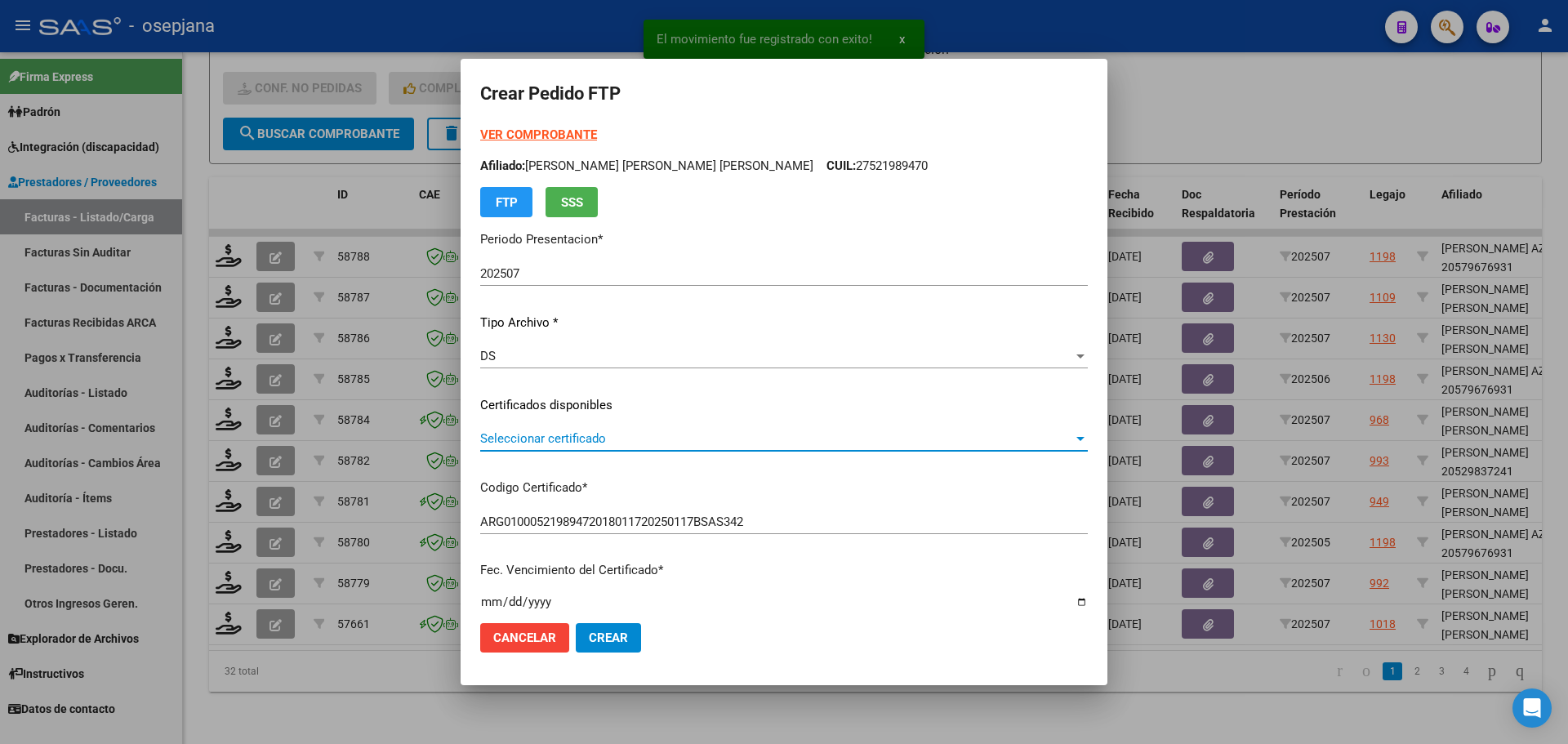
click at [684, 437] on span "Seleccionar certificado" at bounding box center [776, 438] width 593 height 15
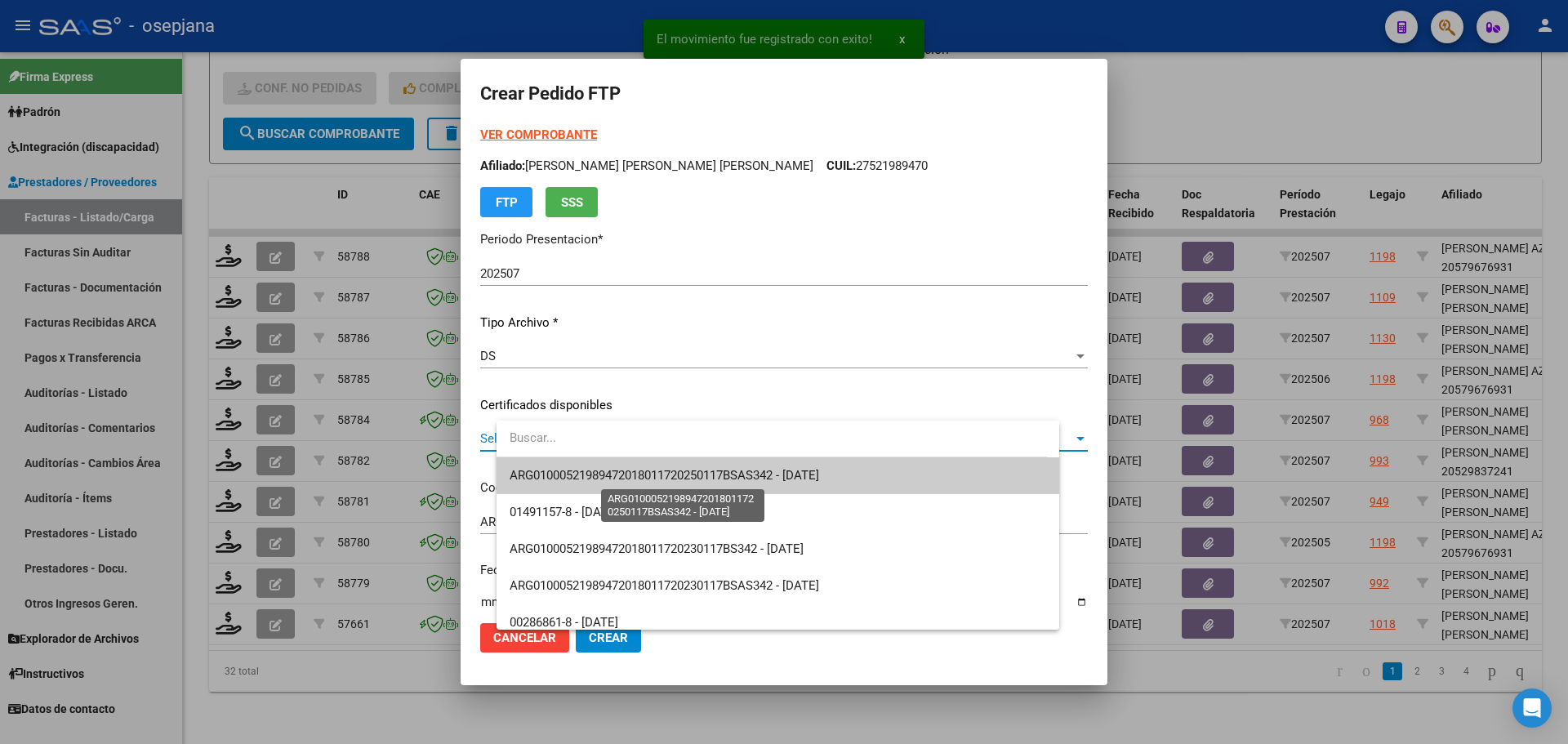
click at [684, 470] on span "ARG01000521989472018011720250117BSAS342 - [DATE]" at bounding box center [664, 475] width 309 height 15
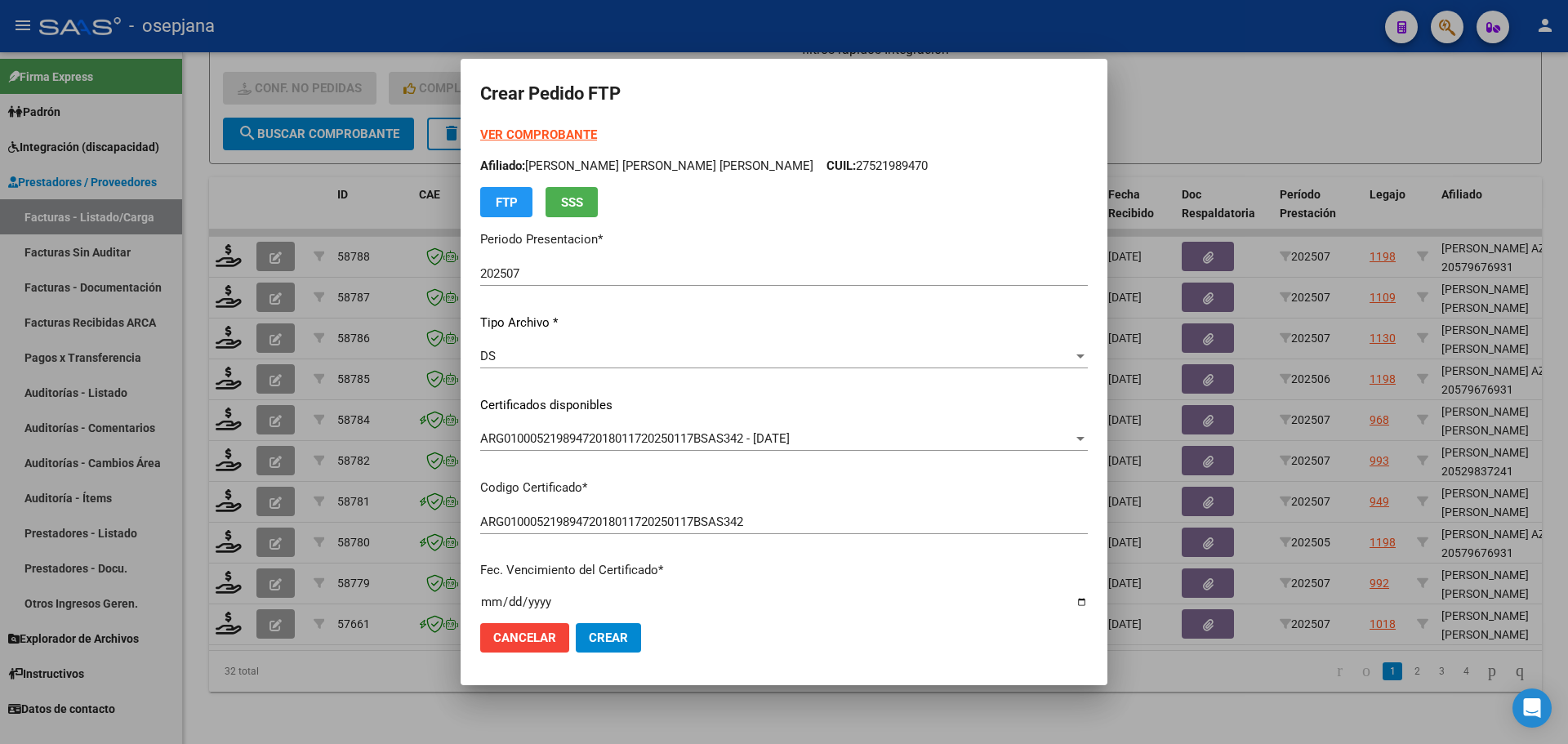
click at [596, 136] on strong "VER COMPROBANTE" at bounding box center [538, 135] width 116 height 15
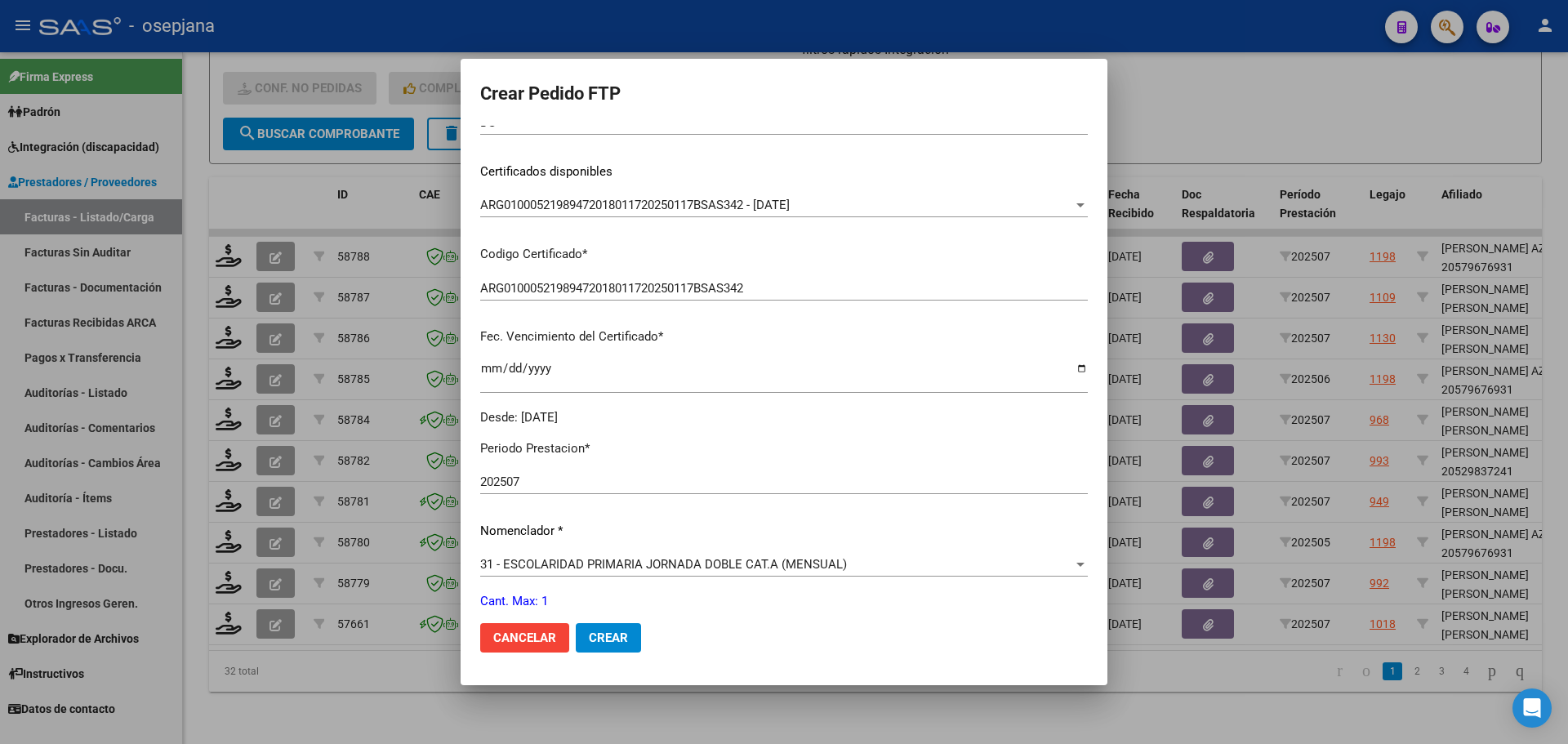
scroll to position [490, 0]
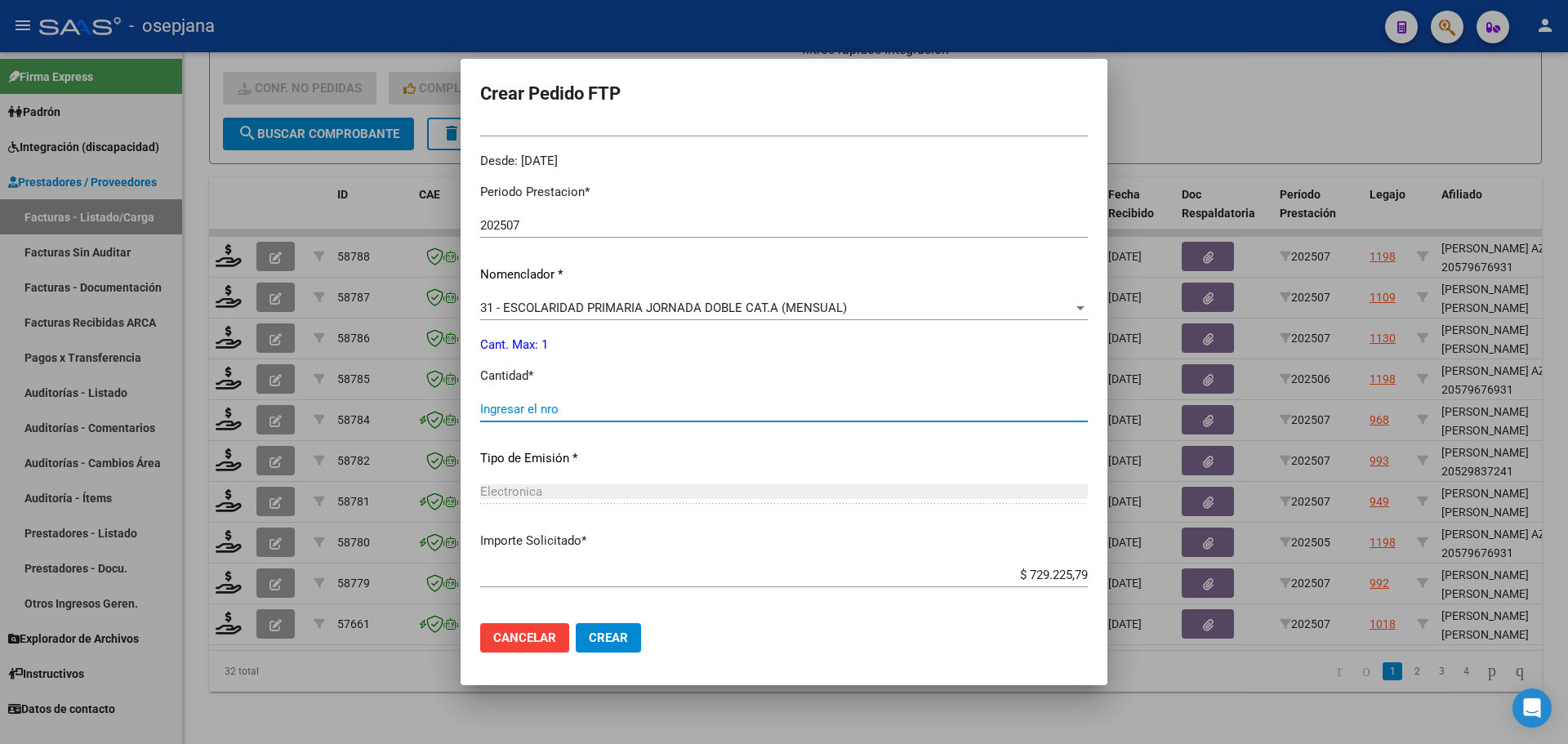
click at [578, 406] on input "Ingresar el nro" at bounding box center [784, 409] width 608 height 15
type input "1"
click at [628, 631] on span "Crear" at bounding box center [608, 637] width 39 height 15
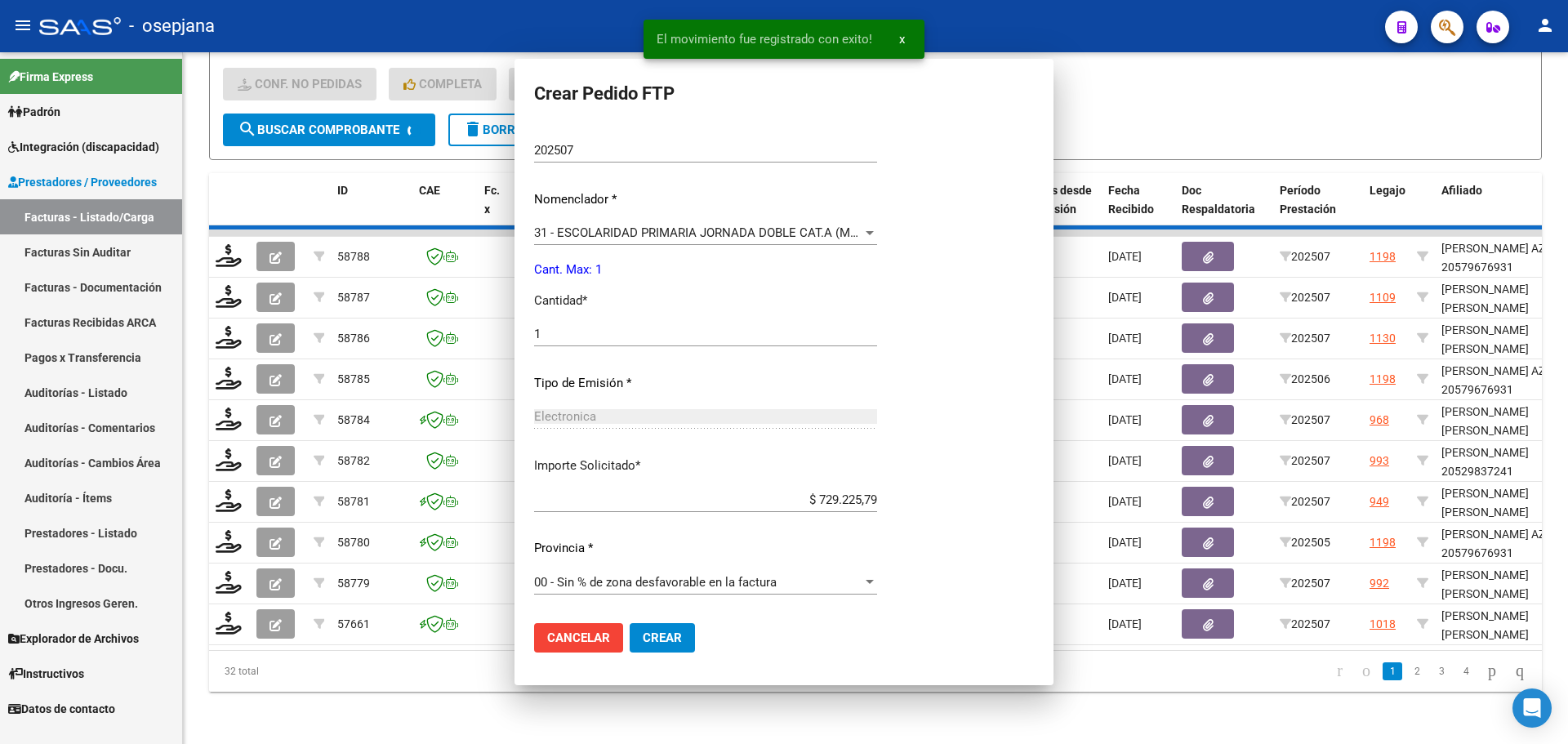
scroll to position [0, 0]
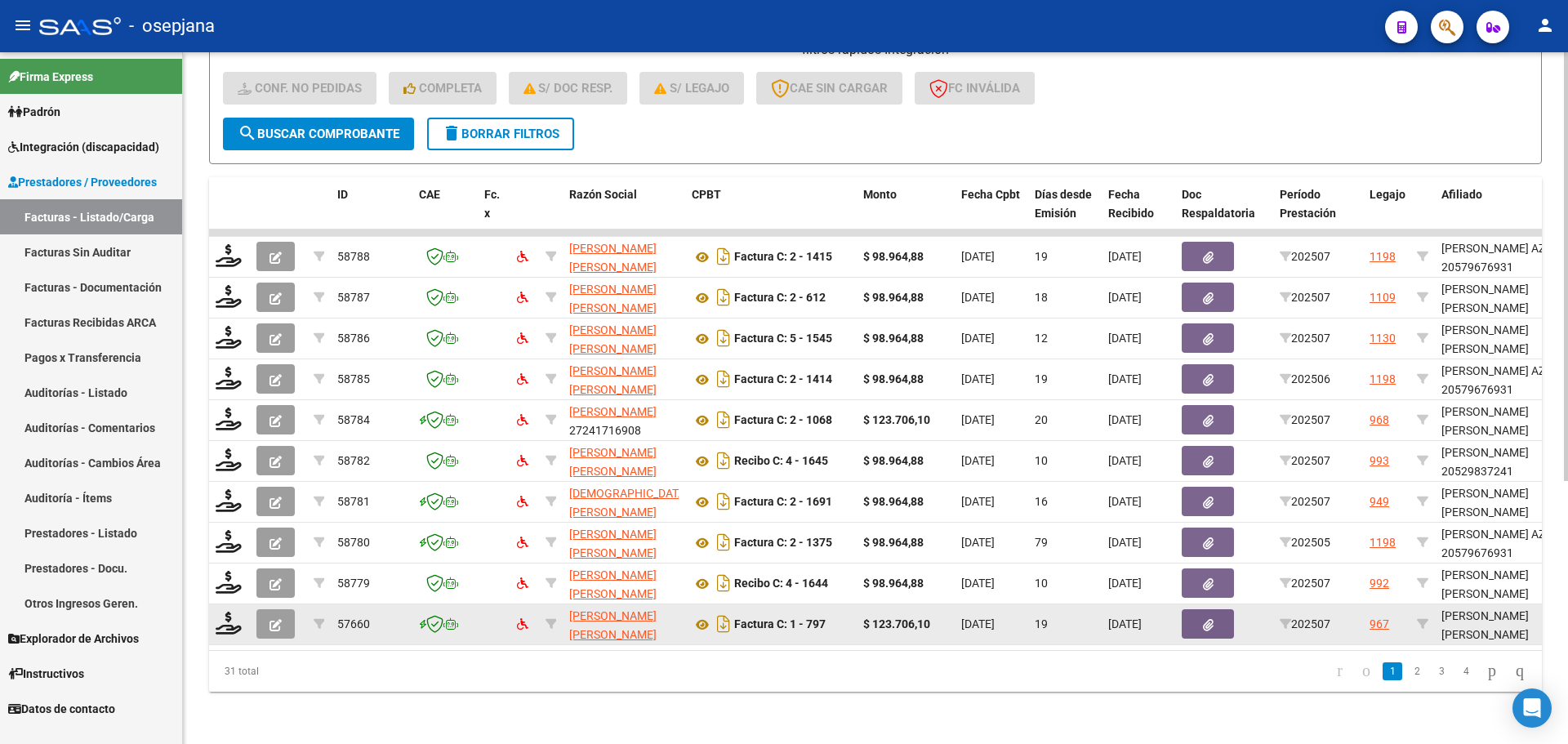
click at [211, 609] on datatable-body-cell at bounding box center [229, 624] width 41 height 40
click at [216, 611] on icon at bounding box center [228, 622] width 26 height 23
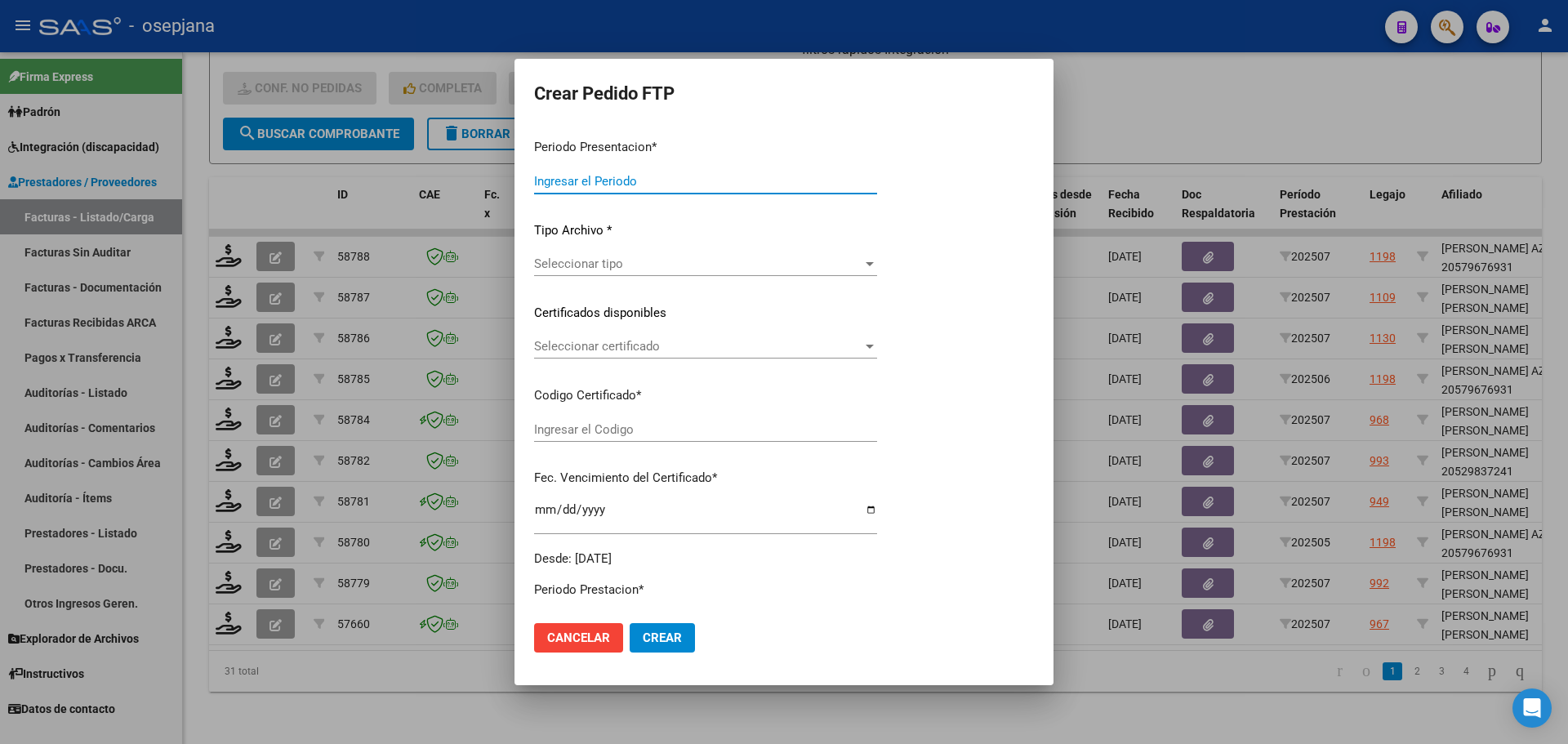
type input "202507"
type input "$ 123.706,10"
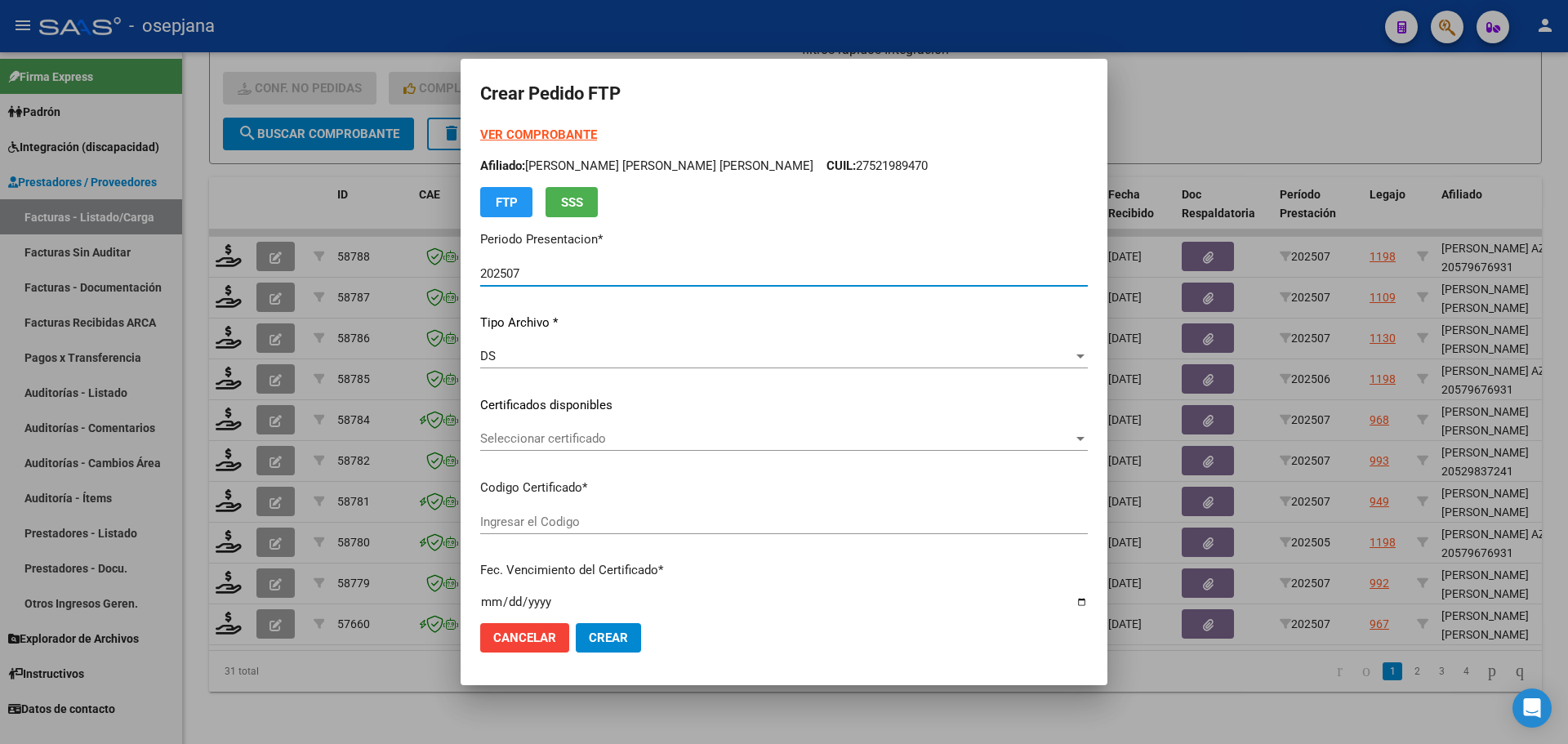
type input "ARG01000554359402022121520271215BS427"
type input "[DATE]"
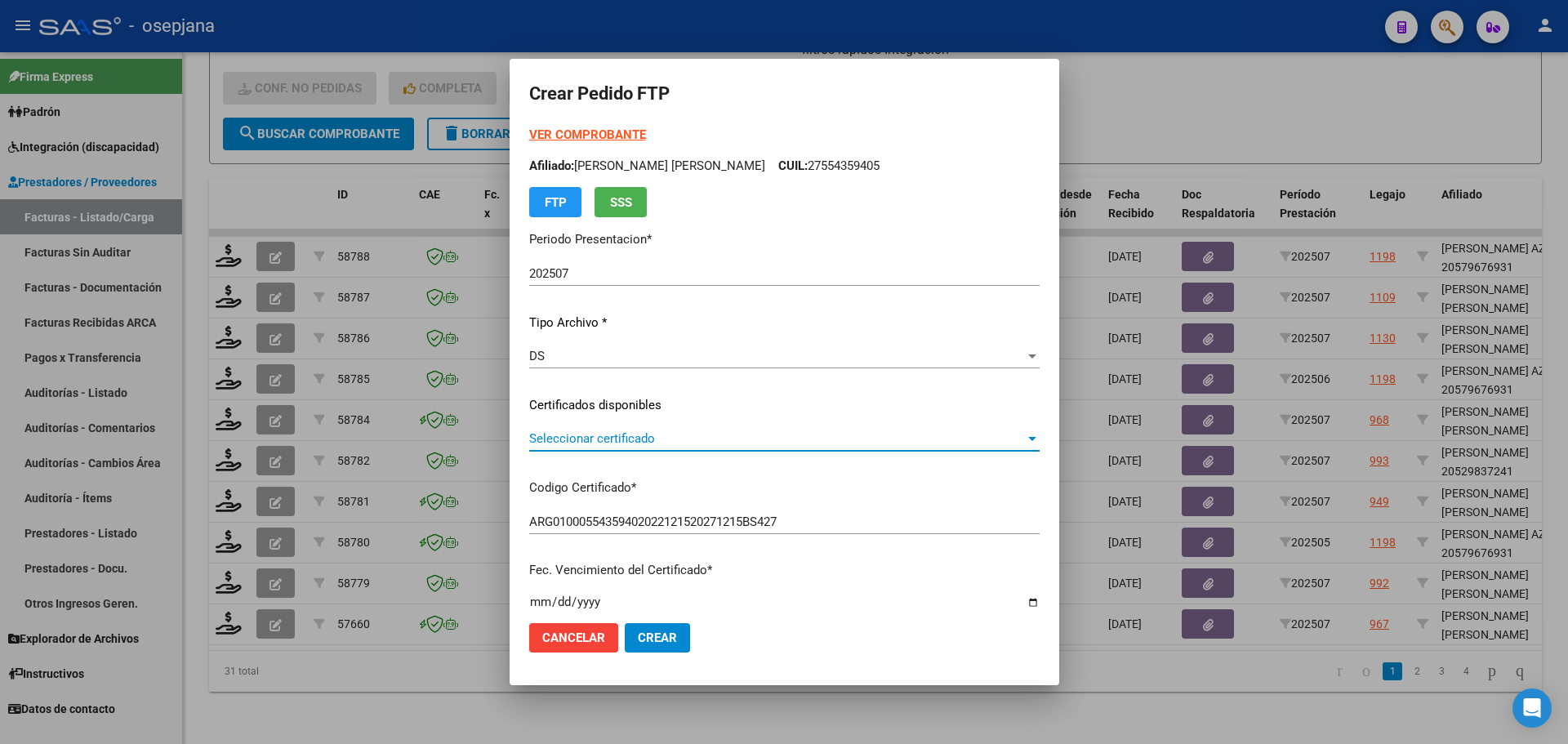
click at [666, 433] on span "Seleccionar certificado" at bounding box center [776, 438] width 496 height 15
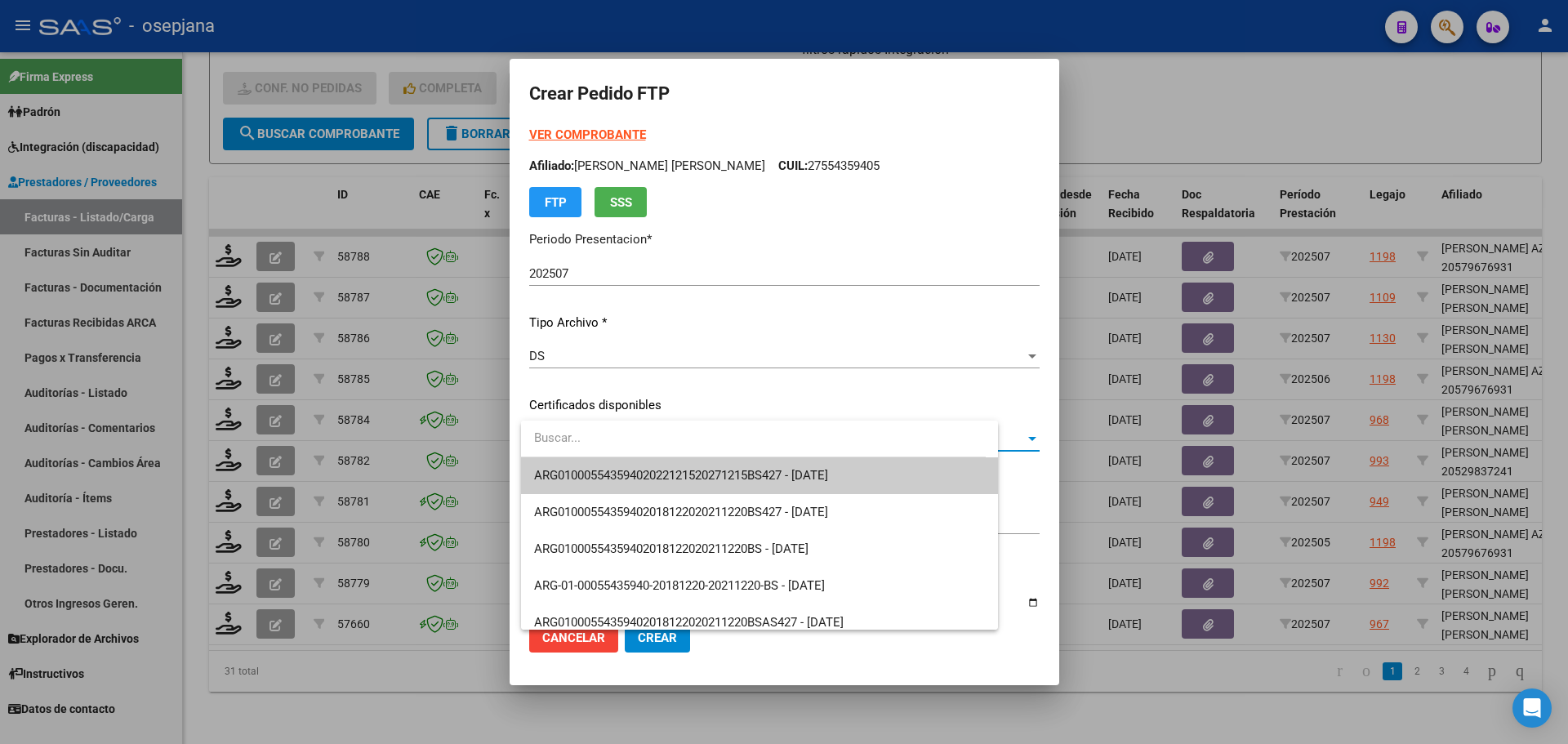
click at [670, 464] on span "ARG01000554359402022121520271215BS427 - [DATE]" at bounding box center [759, 476] width 451 height 36
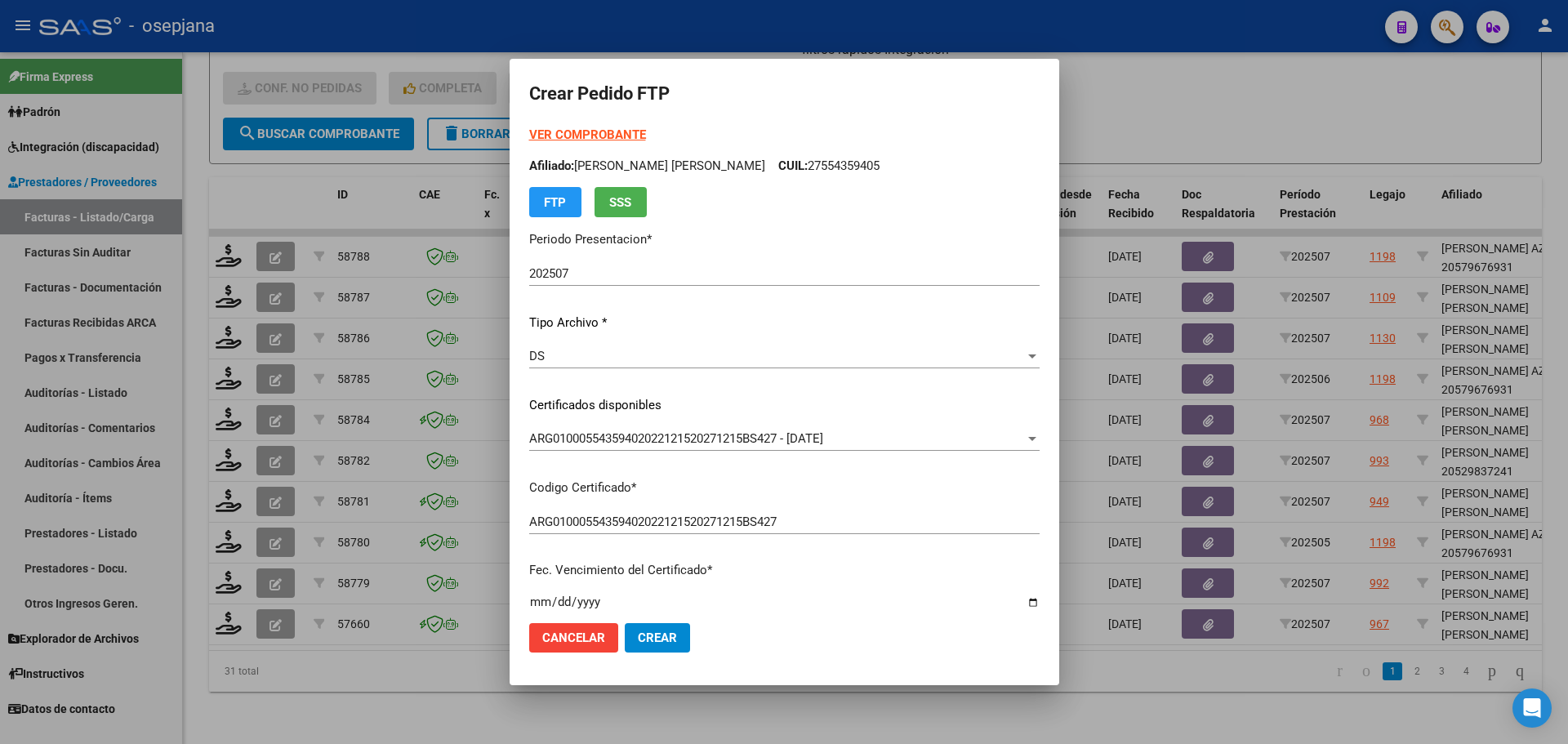
click at [606, 135] on strong "VER COMPROBANTE" at bounding box center [587, 135] width 116 height 15
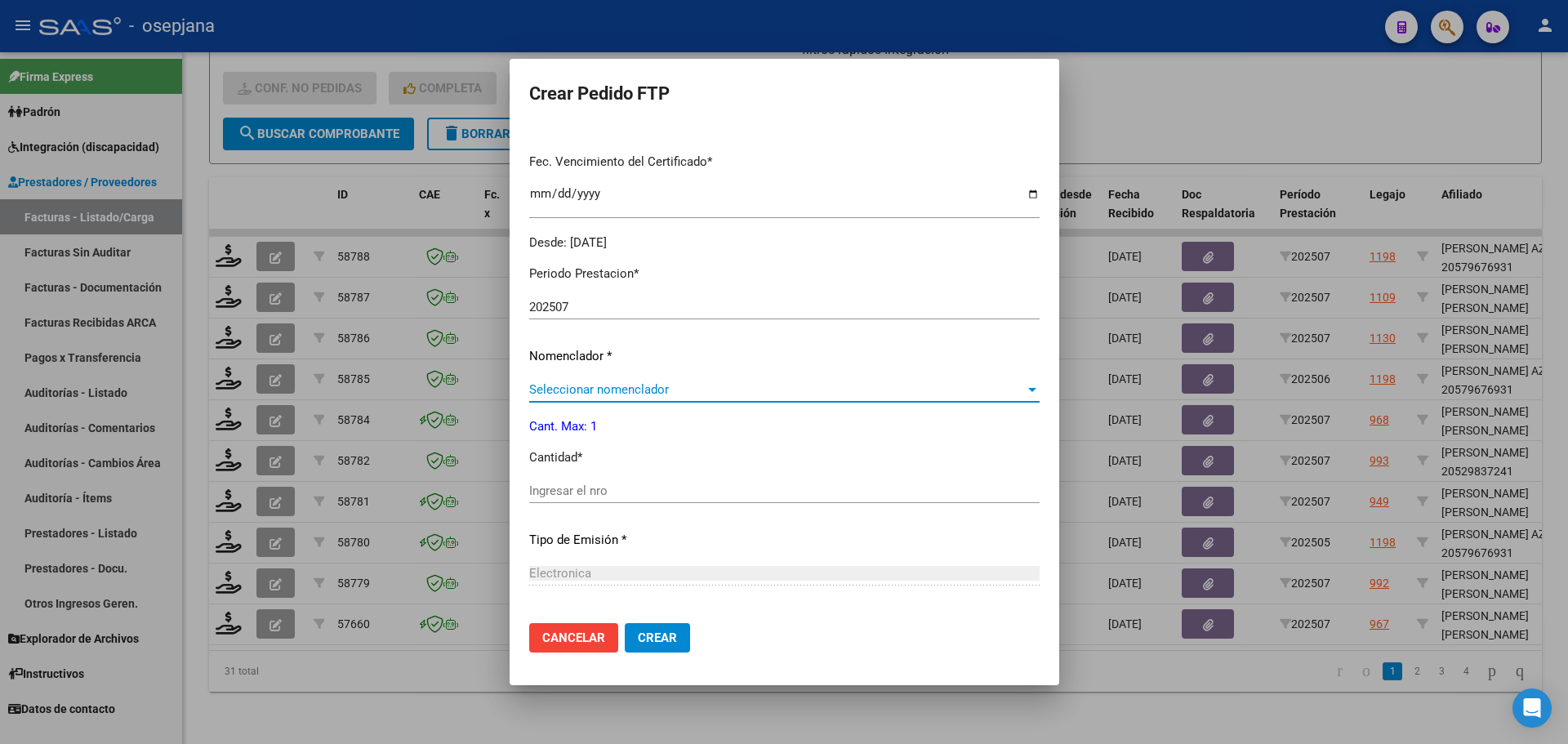
click at [599, 391] on span "Seleccionar nomenclador" at bounding box center [776, 389] width 496 height 15
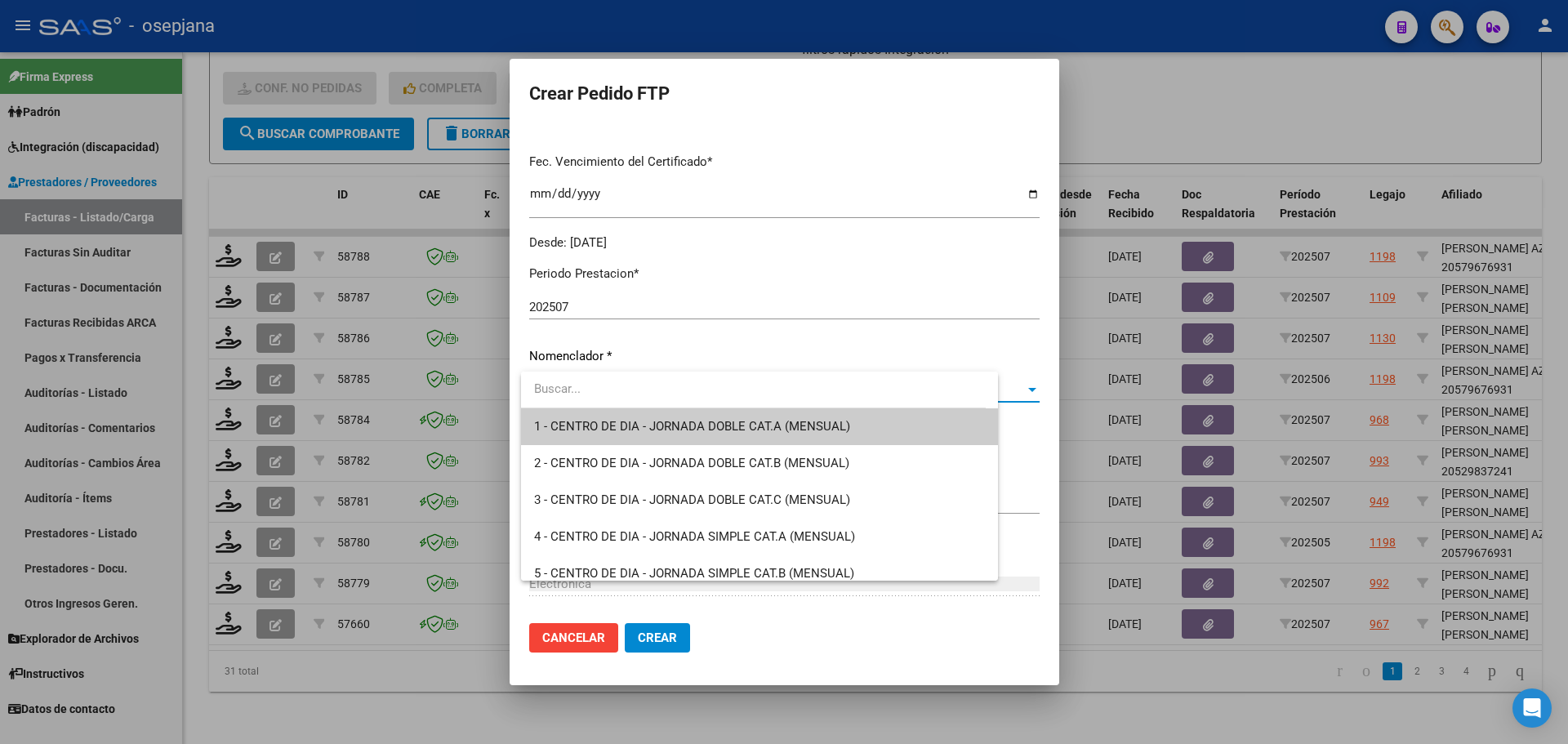
click at [1047, 252] on div at bounding box center [784, 372] width 1568 height 744
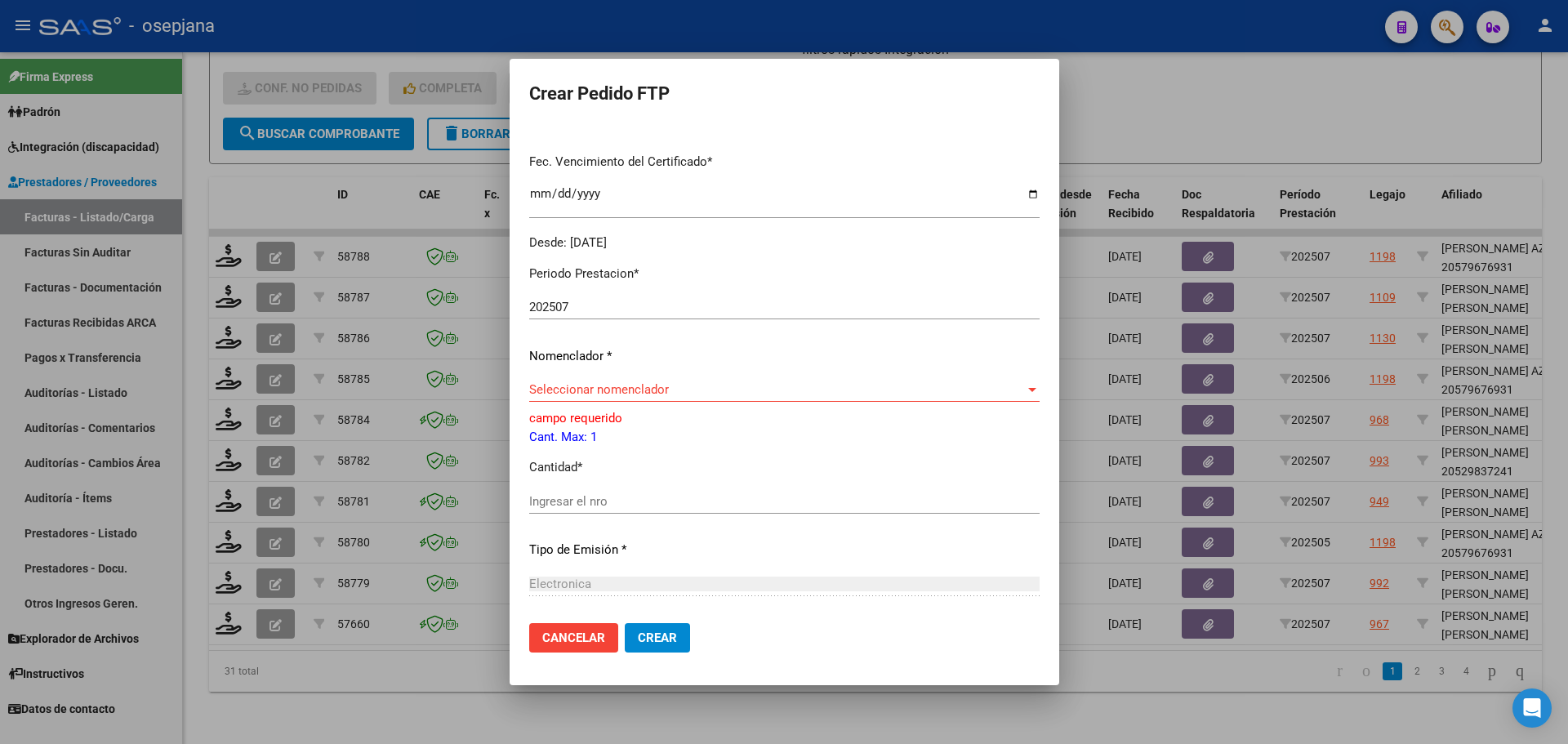
click at [1063, 253] on div at bounding box center [784, 372] width 1568 height 744
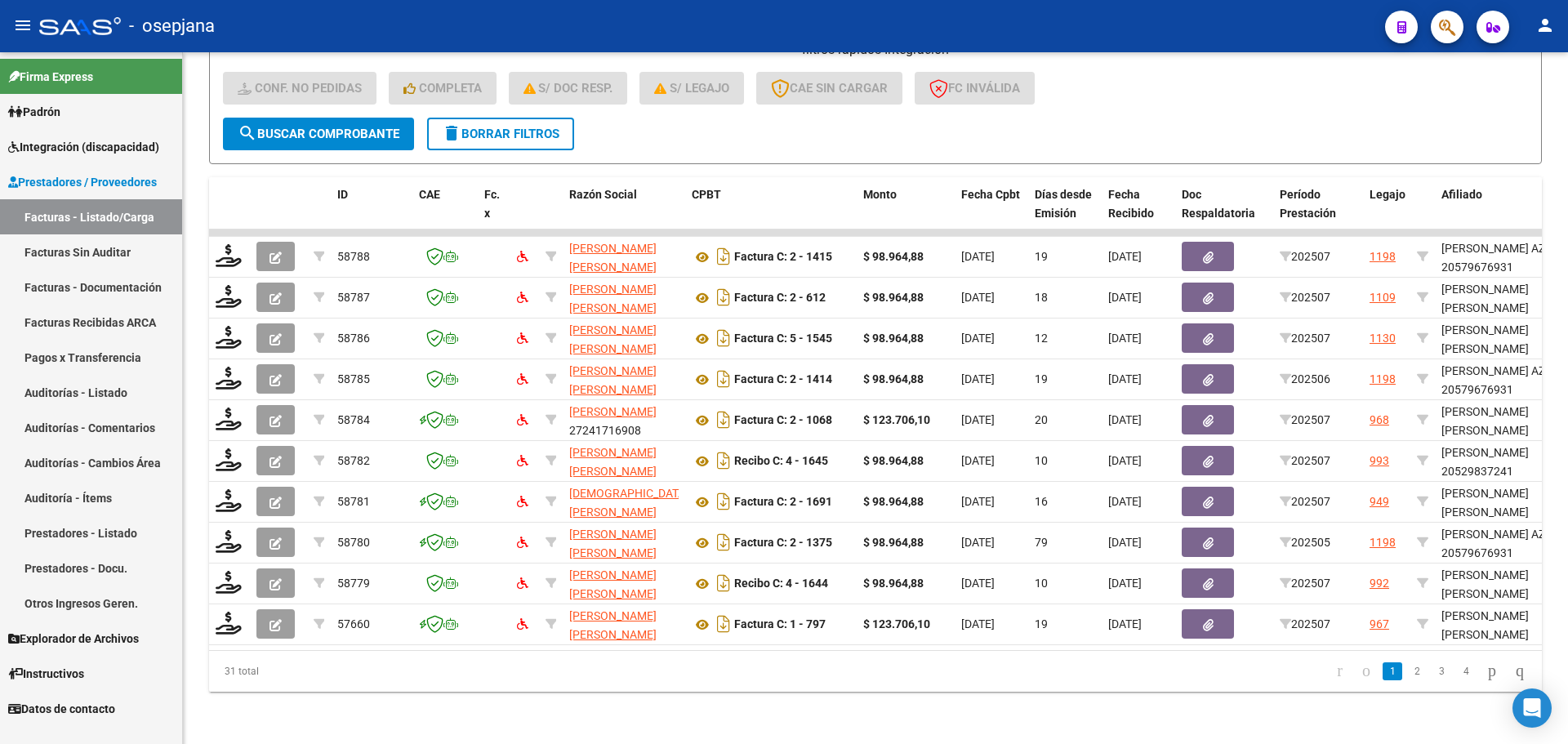
click at [46, 143] on span "Integración (discapacidad)" at bounding box center [83, 147] width 151 height 18
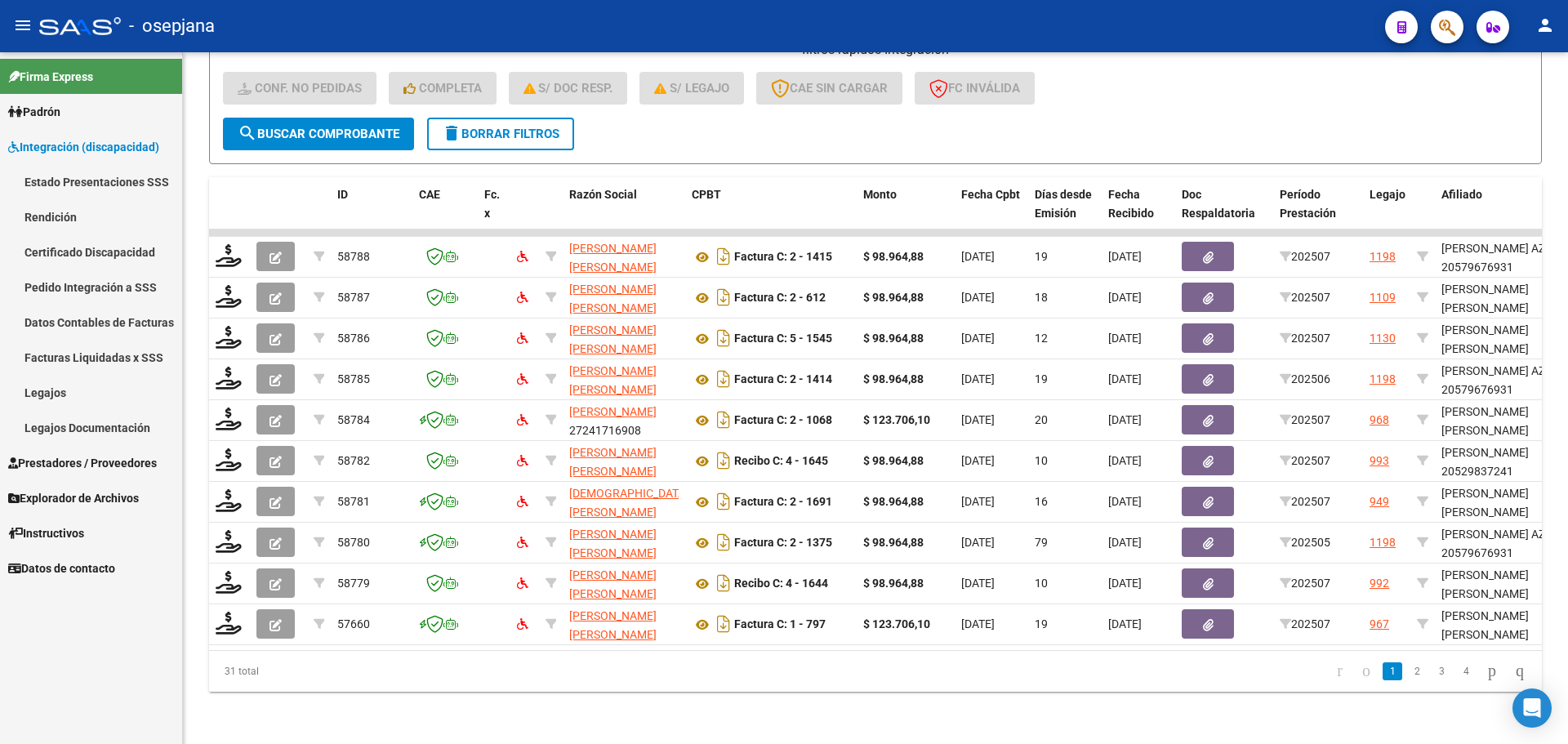
click at [69, 397] on link "Legajos" at bounding box center [91, 392] width 182 height 35
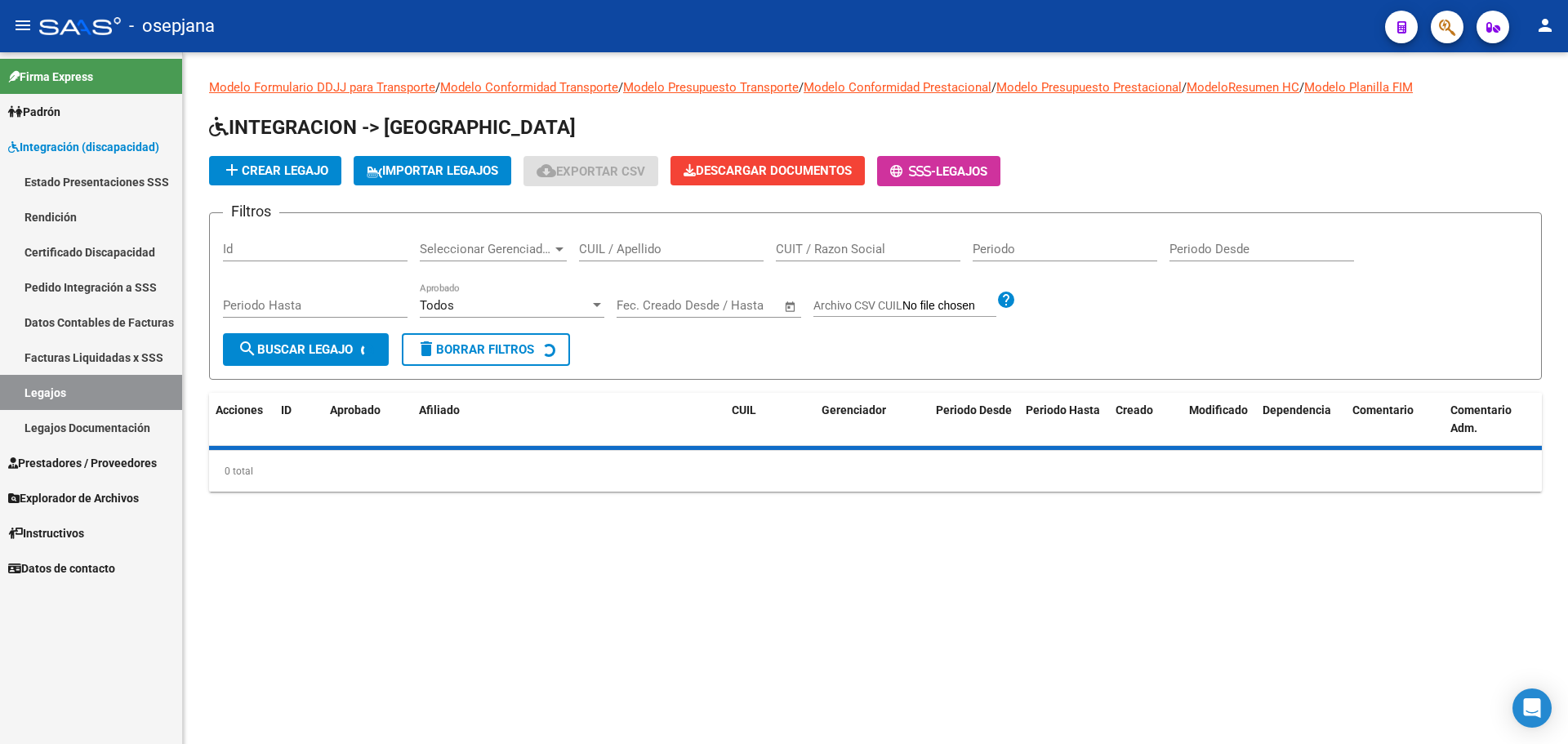
click at [642, 252] on input "CUIL / Apellido" at bounding box center [671, 248] width 185 height 15
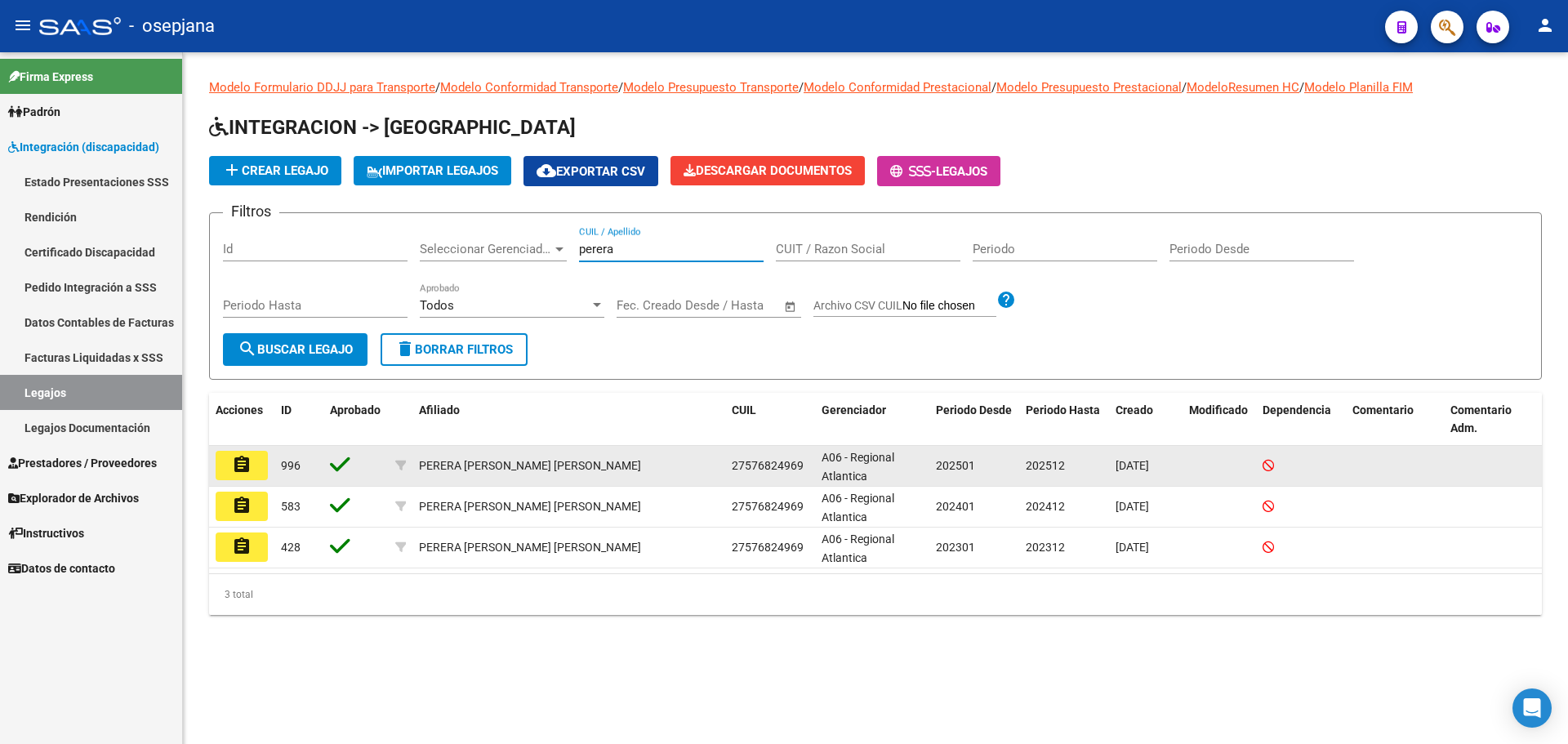
type input "perera"
click at [247, 458] on mat-icon "assignment" at bounding box center [241, 464] width 20 height 20
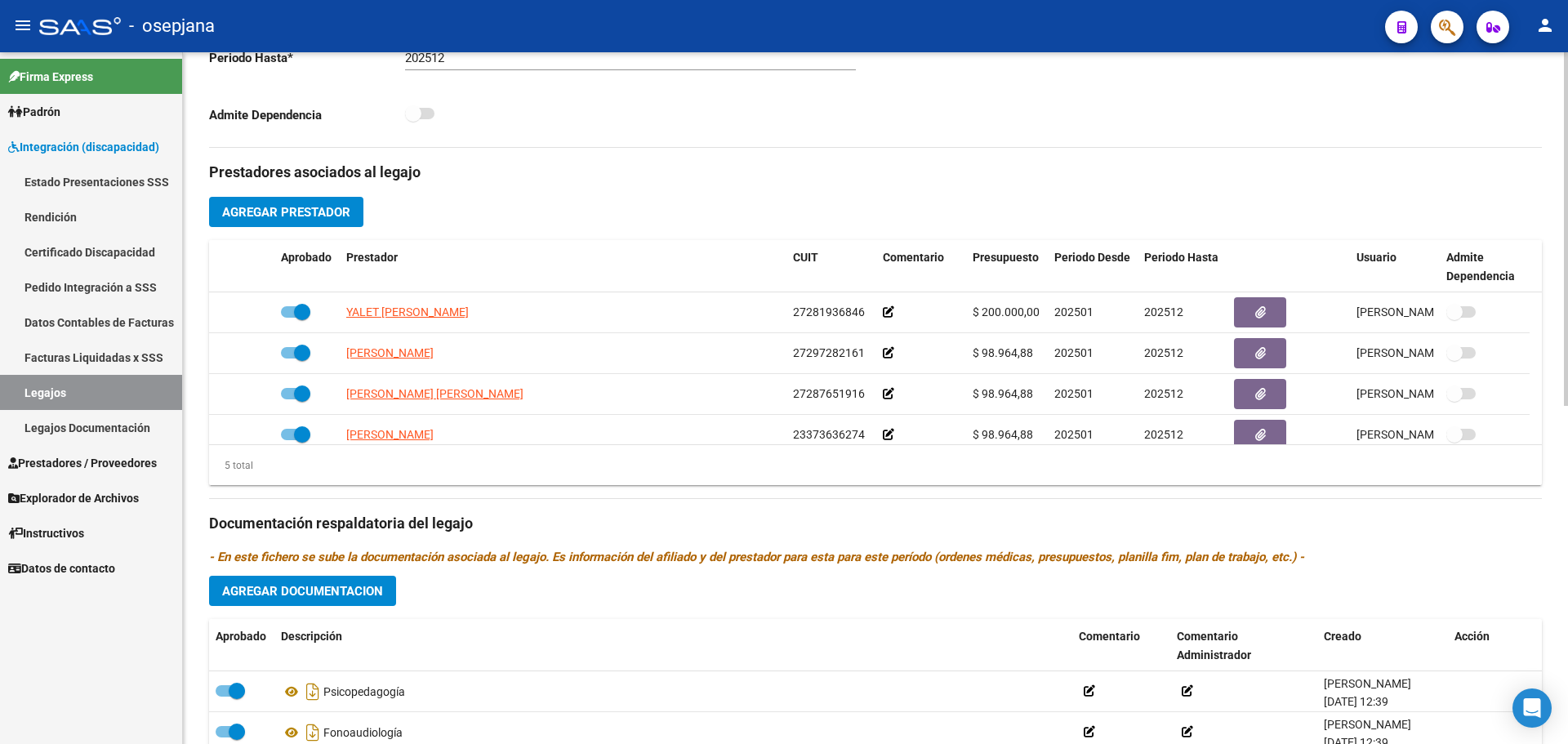
scroll to position [490, 0]
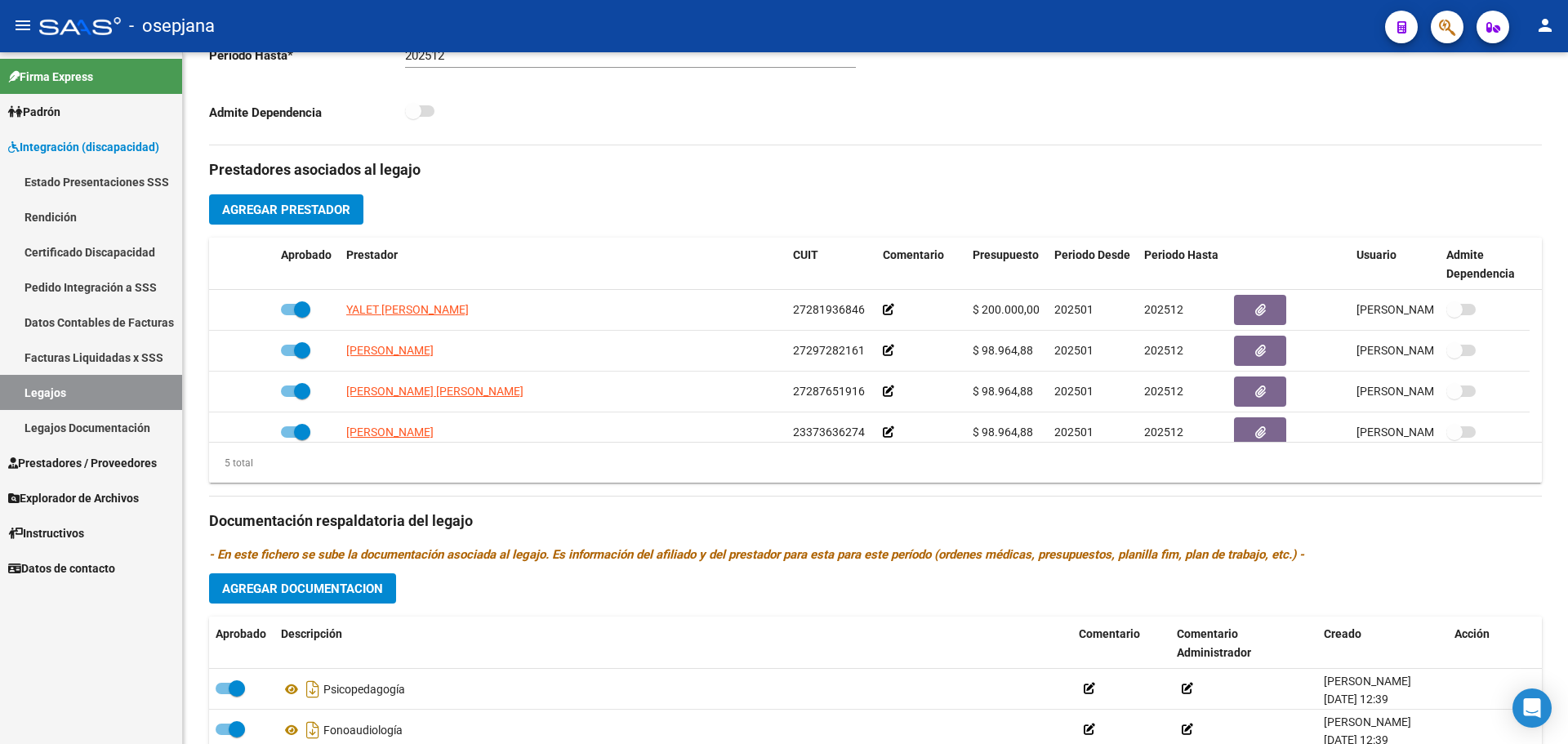
click at [48, 461] on span "Prestadores / Proveedores" at bounding box center [82, 463] width 148 height 18
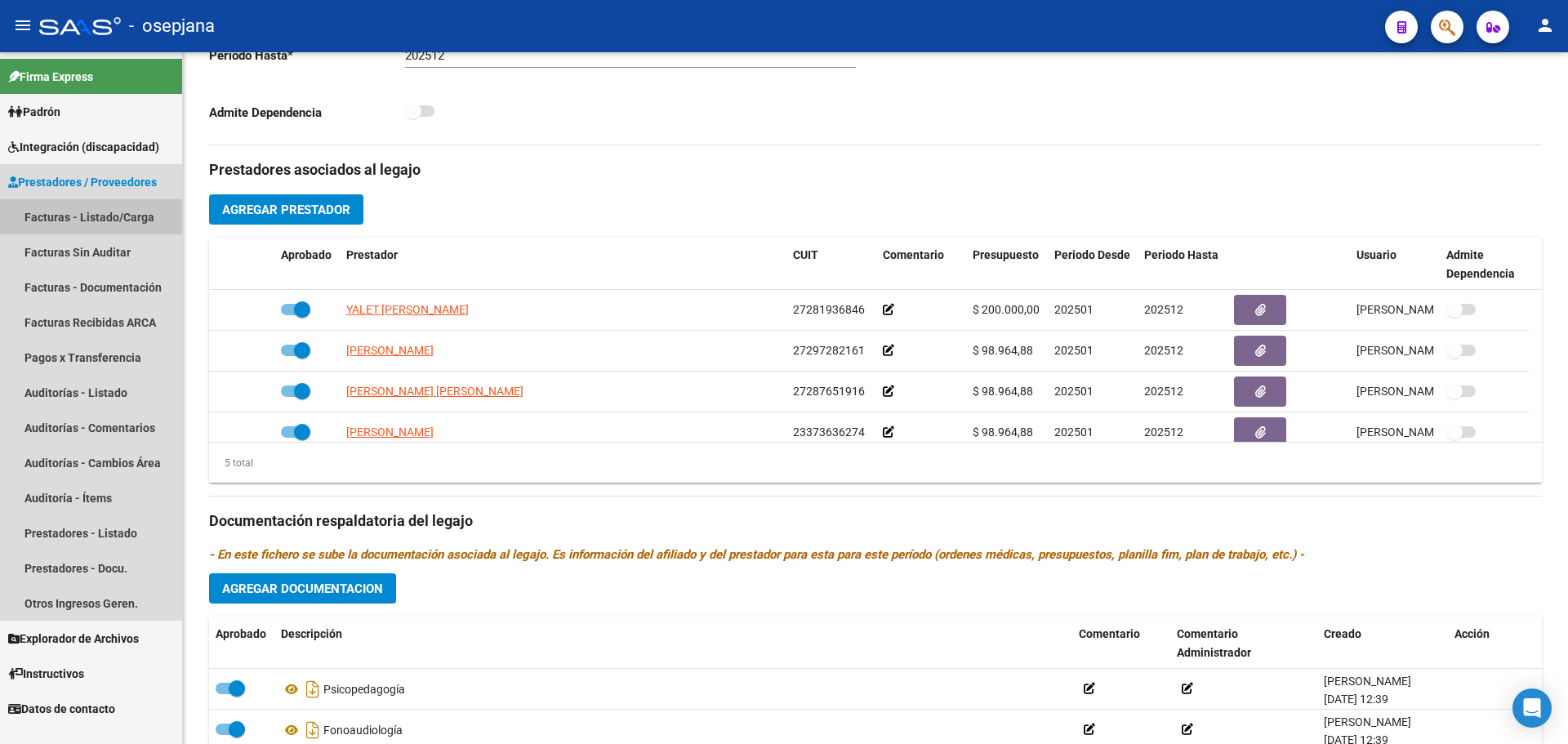
click at [86, 212] on link "Facturas - Listado/Carga" at bounding box center [91, 216] width 182 height 35
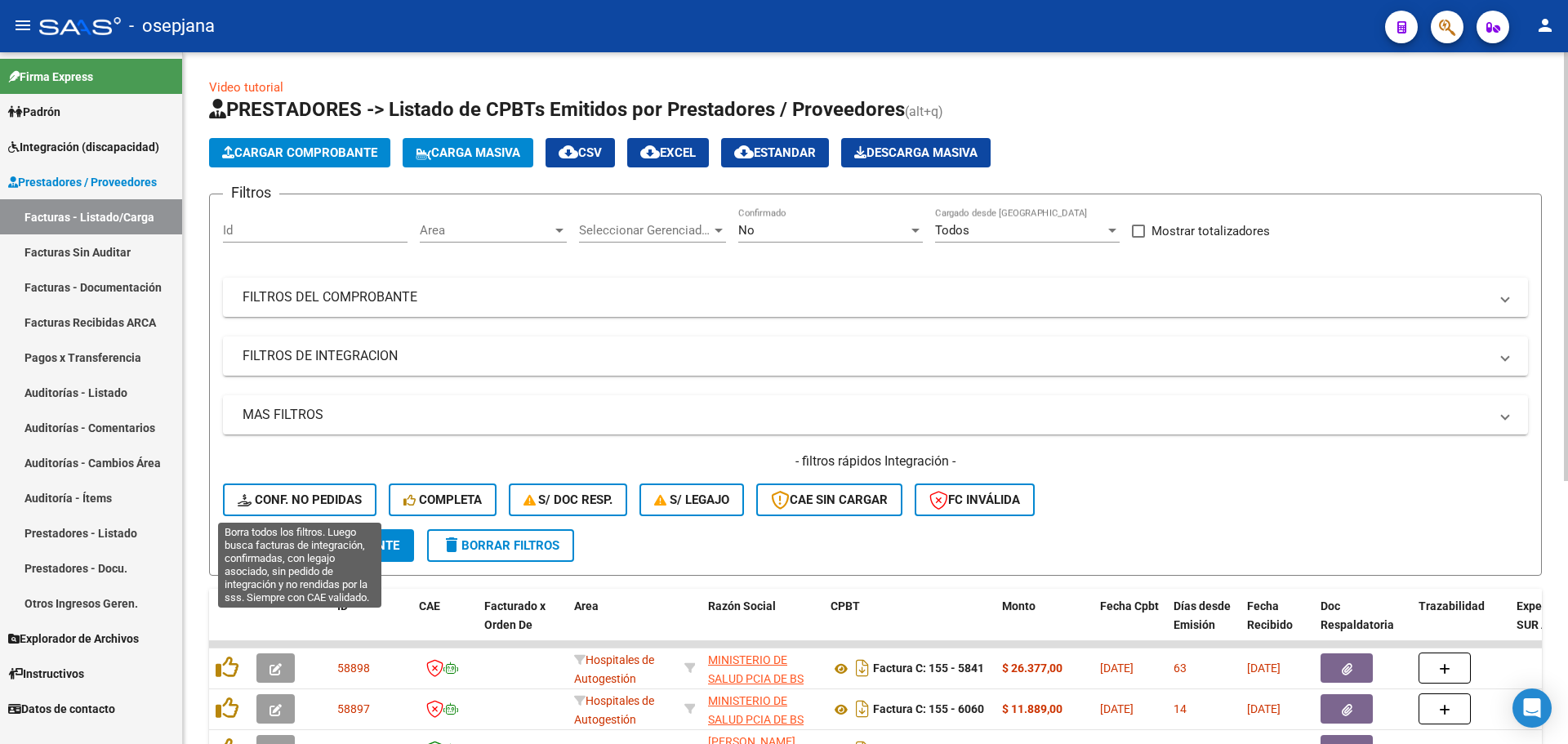
click at [322, 494] on span "Conf. no pedidas" at bounding box center [300, 499] width 124 height 15
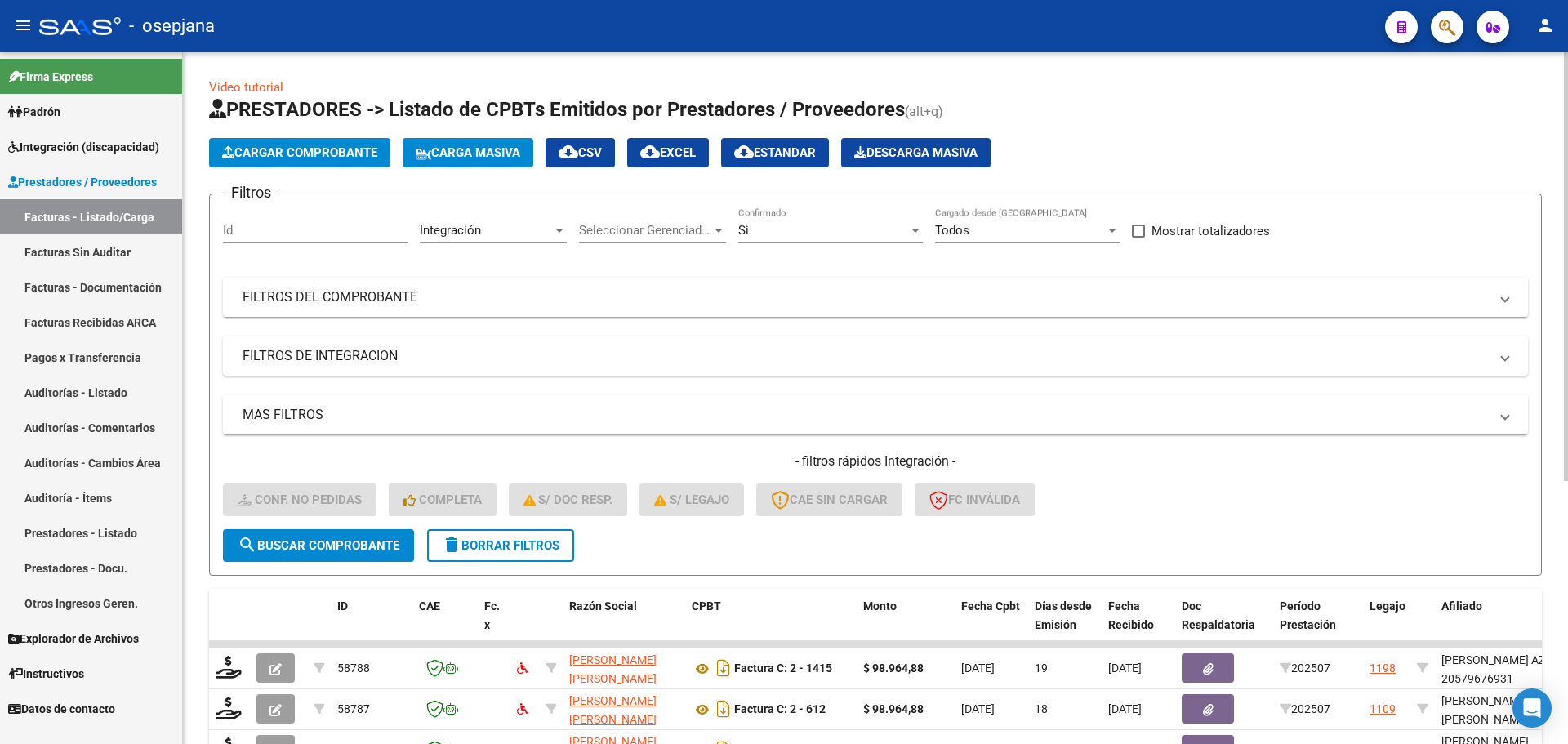
scroll to position [424, 0]
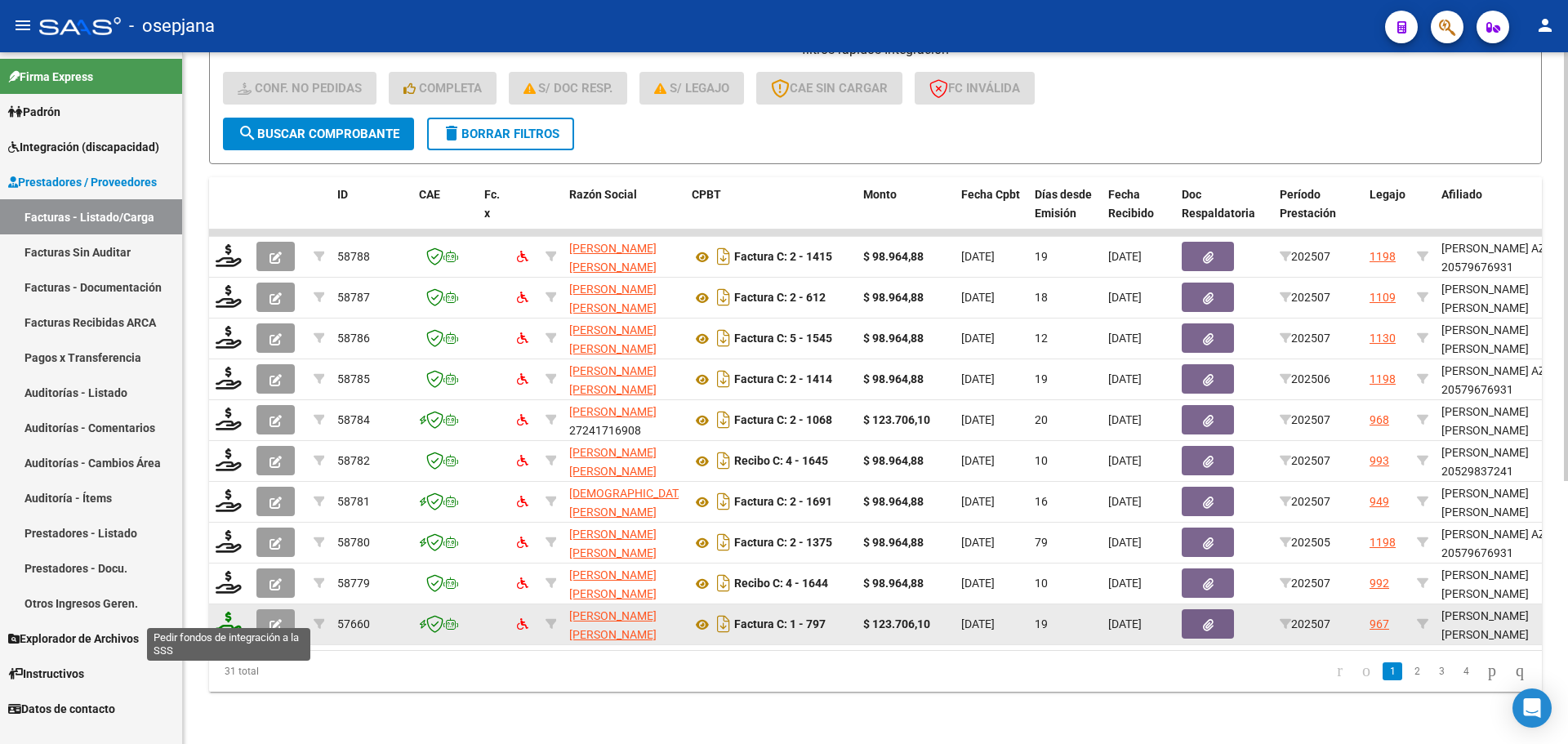
click at [228, 614] on icon at bounding box center [228, 622] width 26 height 23
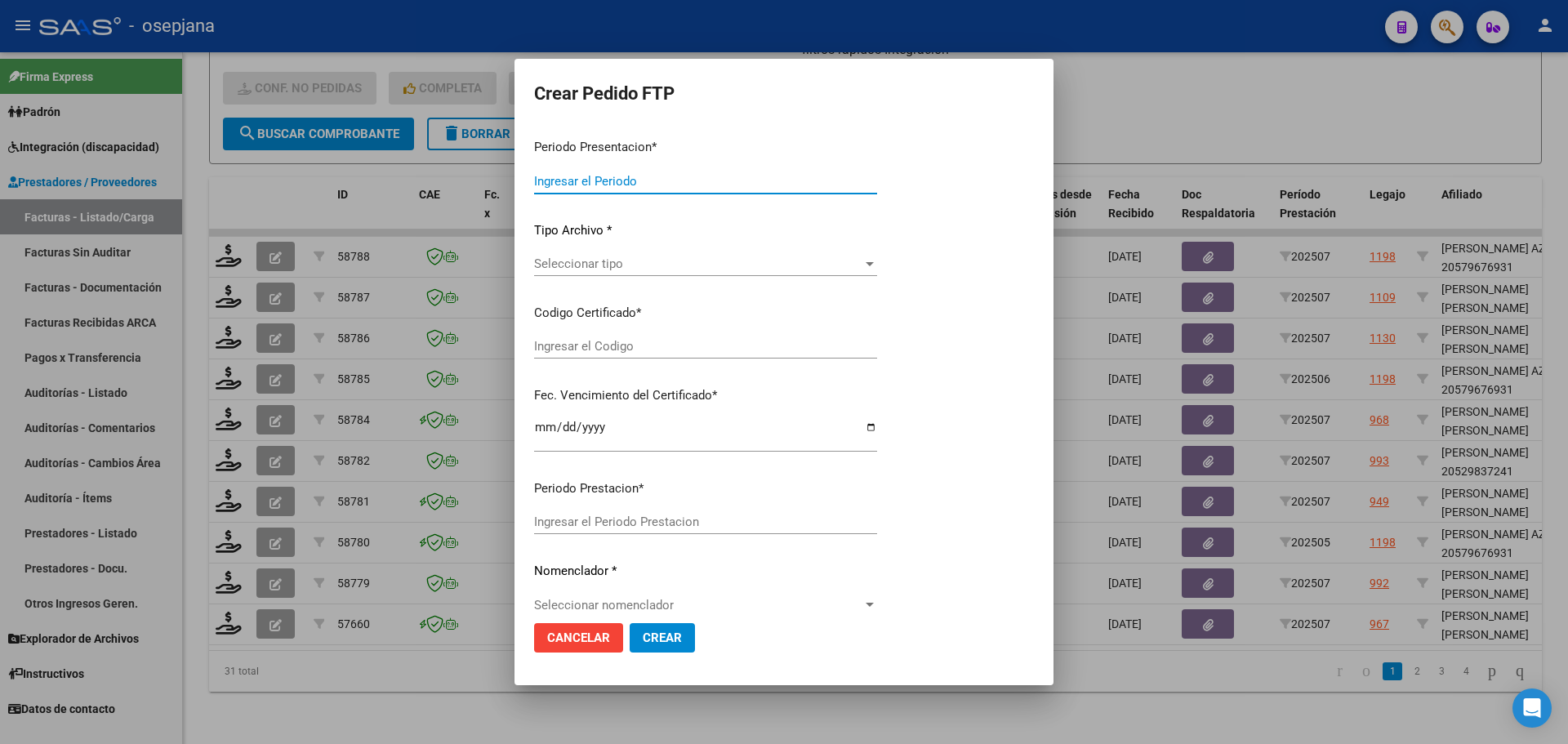
type input "202507"
type input "$ 123.706,10"
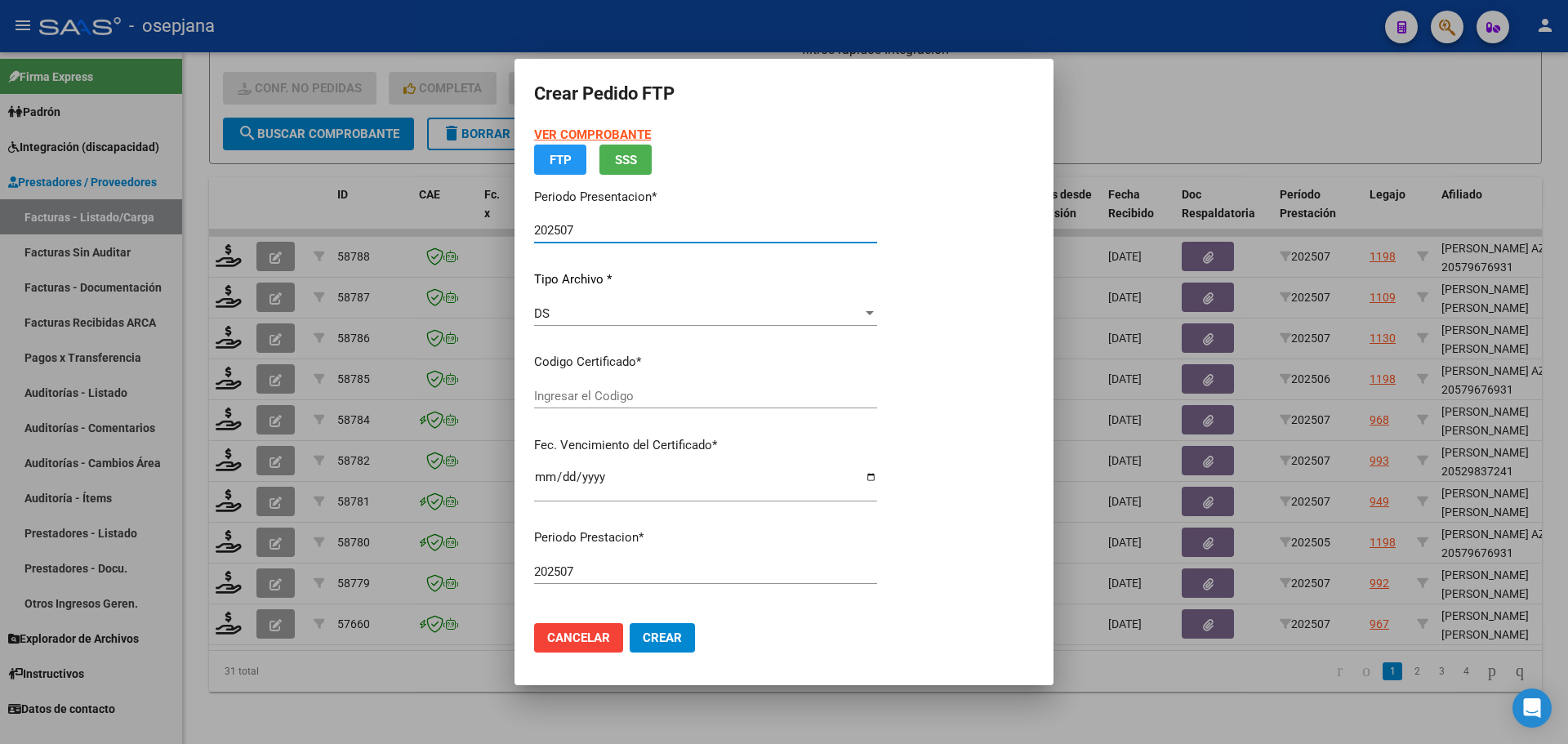
type input "ARG01000554359402022121520271215BS427"
type input "[DATE]"
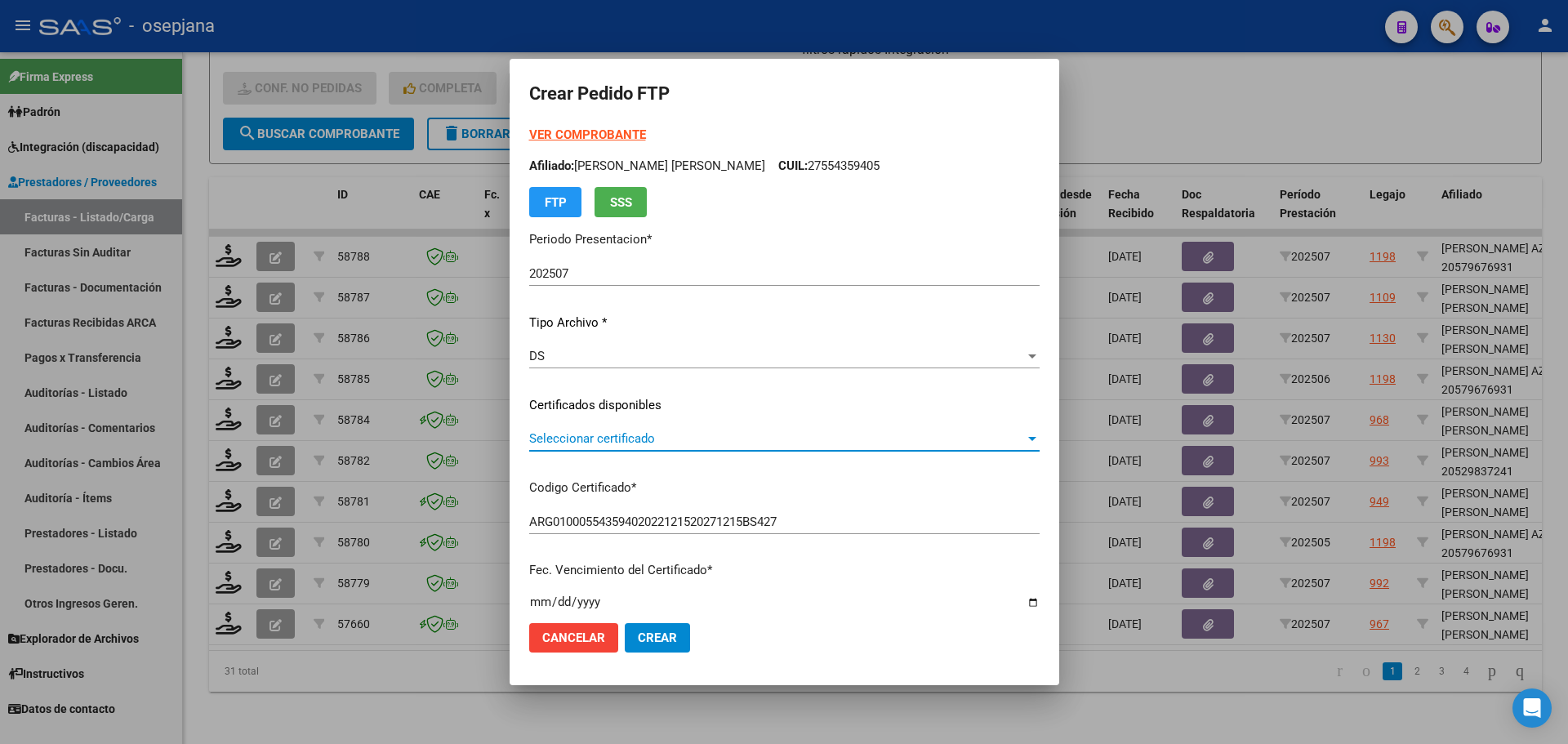
click at [600, 437] on span "Seleccionar certificado" at bounding box center [776, 438] width 496 height 15
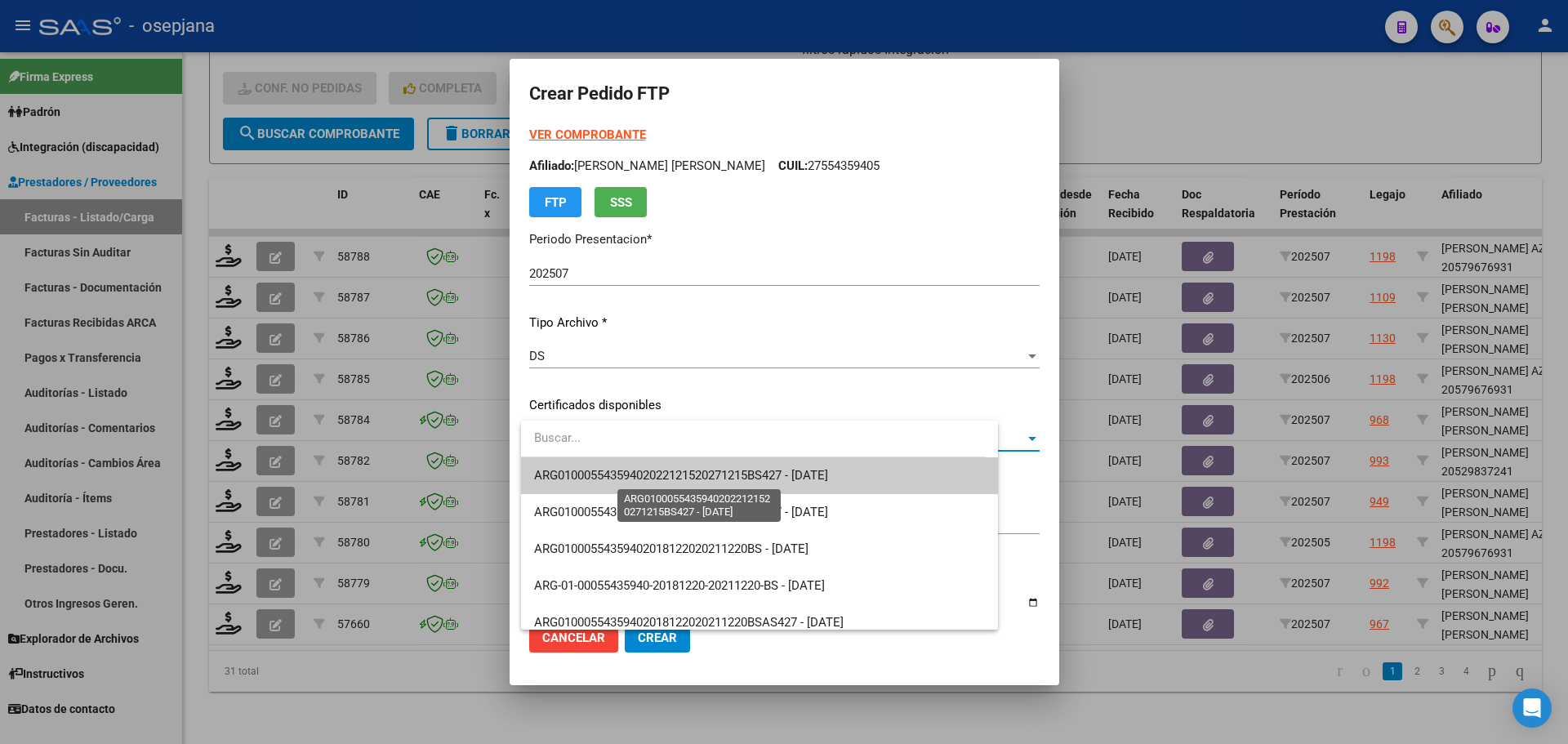
click at [617, 469] on span "ARG01000554359402022121520271215BS427 - [DATE]" at bounding box center [681, 475] width 294 height 15
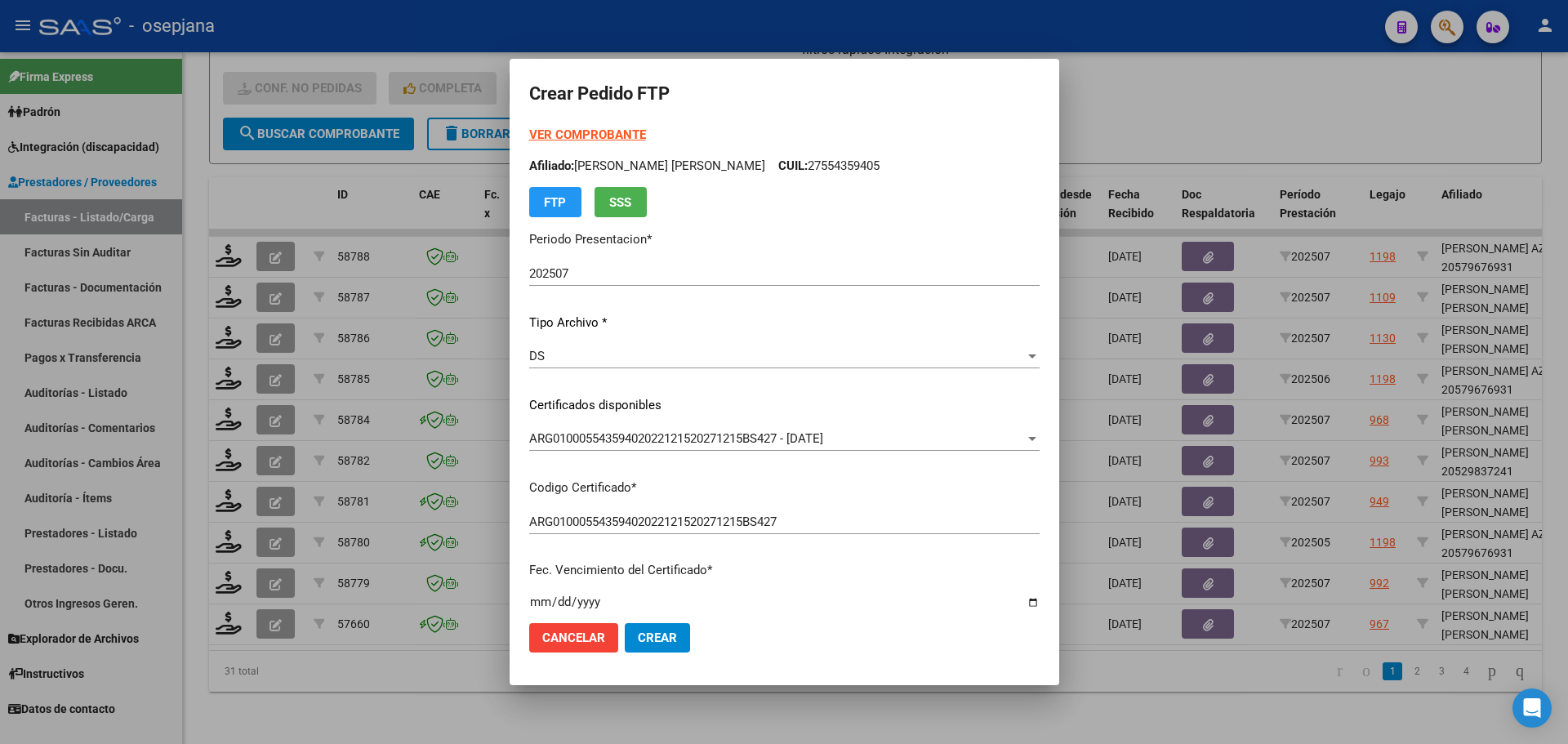
click at [569, 135] on strong "VER COMPROBANTE" at bounding box center [587, 135] width 116 height 15
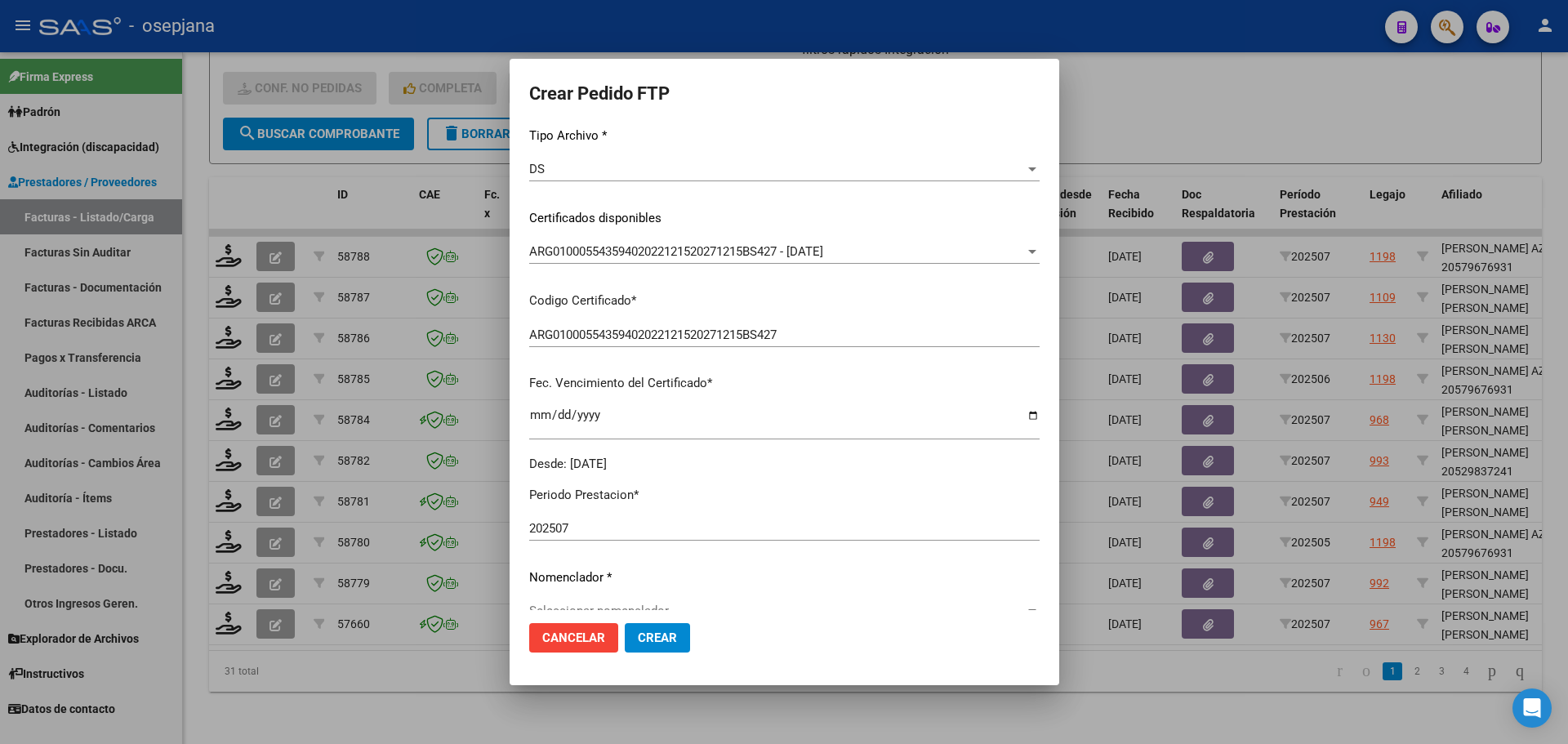
scroll to position [326, 0]
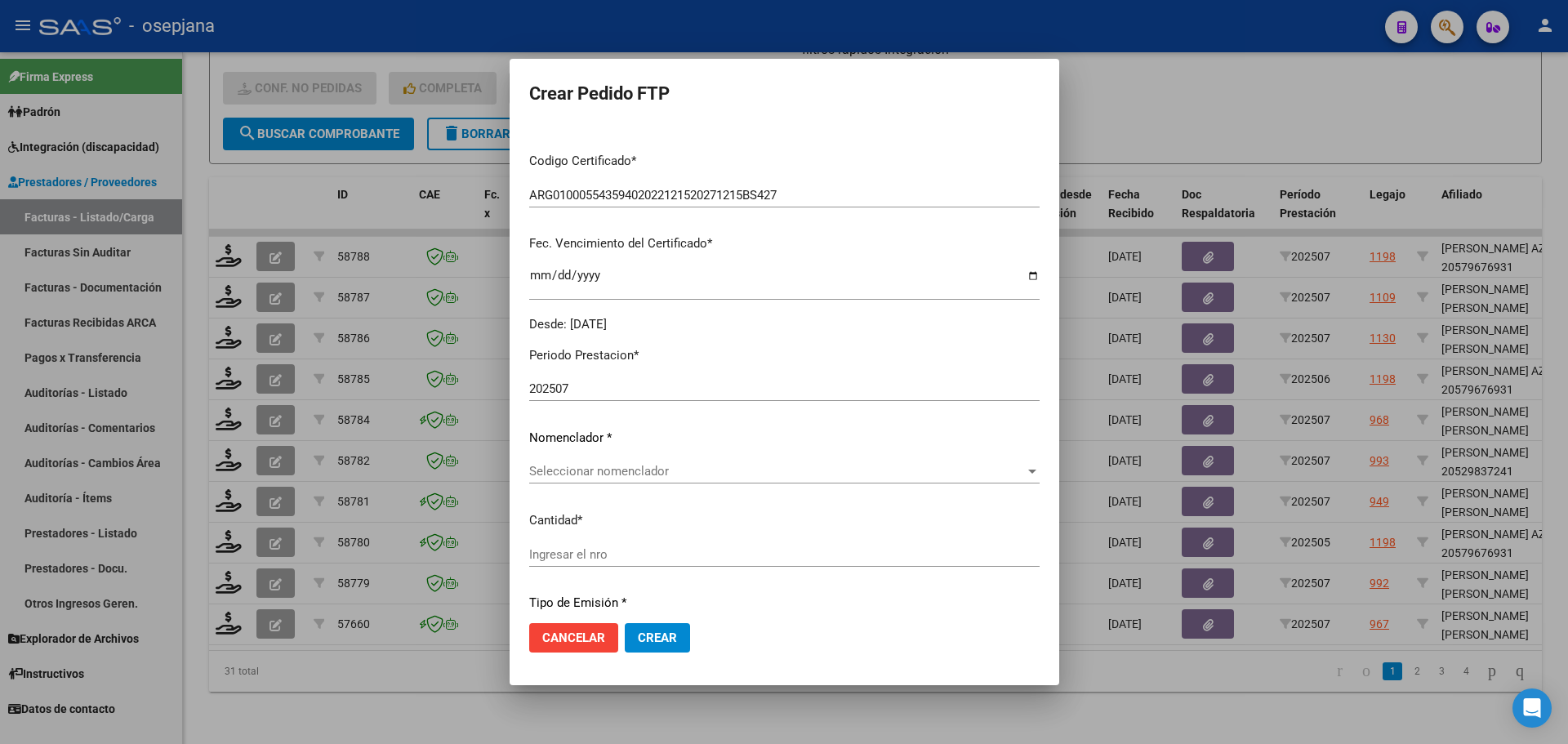
click at [593, 466] on span "Seleccionar nomenclador" at bounding box center [776, 471] width 496 height 15
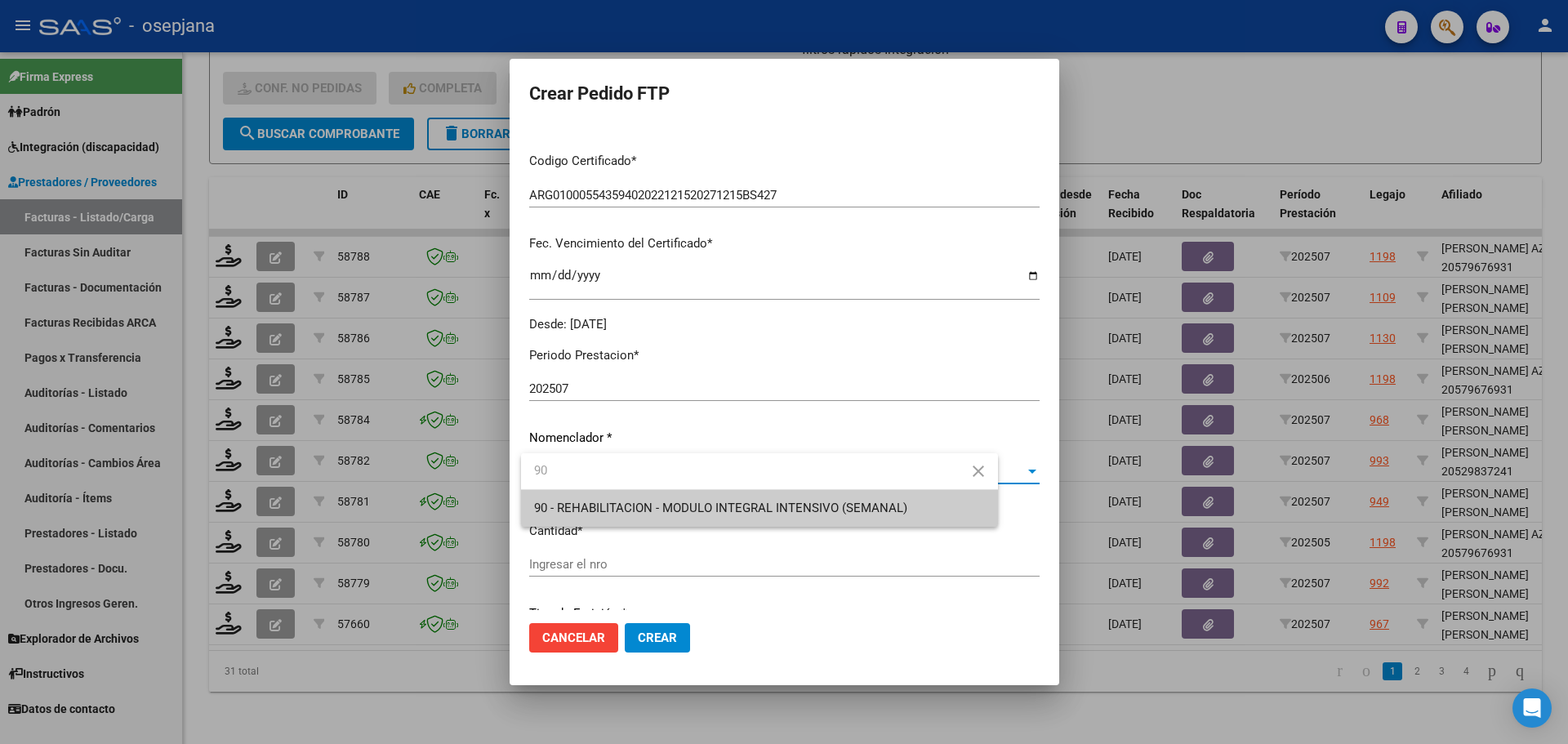
type input "90"
click at [658, 520] on span "90 - REHABILITACION - MODULO INTEGRAL INTENSIVO (SEMANAL)" at bounding box center [759, 508] width 451 height 36
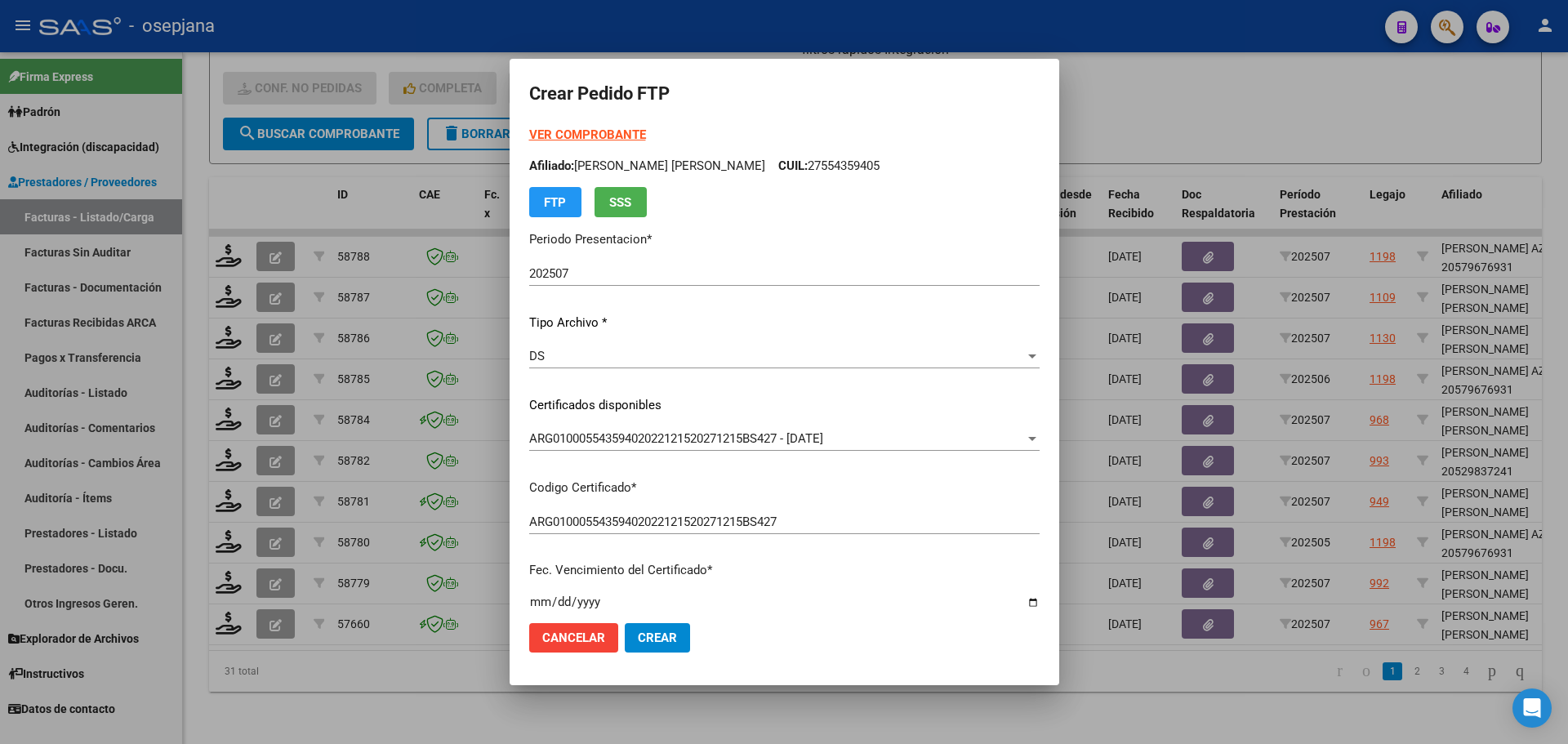
scroll to position [490, 0]
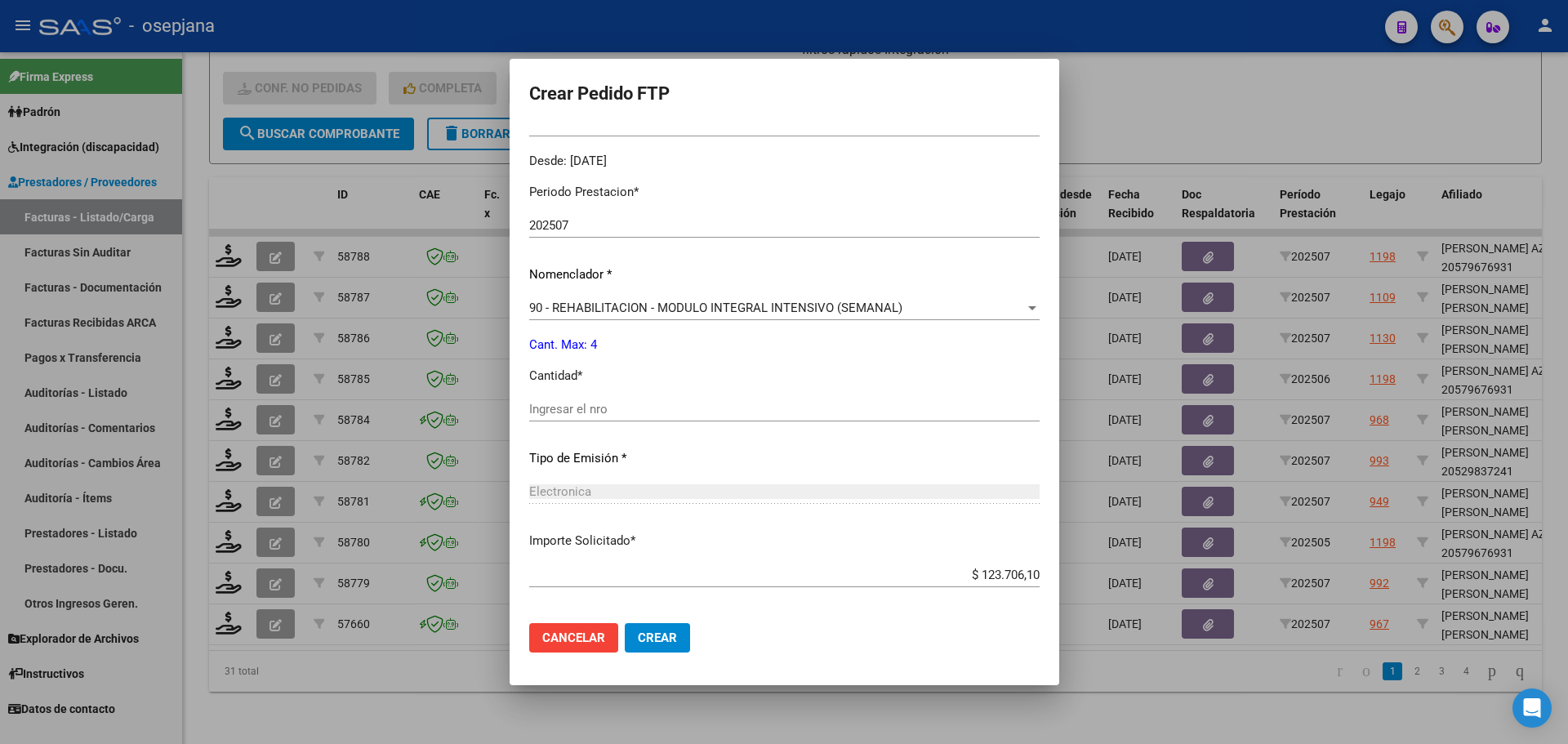
click at [649, 422] on div "Ingresar el nro" at bounding box center [784, 417] width 511 height 40
click at [652, 405] on input "Ingresar el nro" at bounding box center [784, 409] width 511 height 15
type input "4"
click at [690, 644] on button "Crear" at bounding box center [656, 638] width 65 height 30
click at [675, 638] on span "Crear" at bounding box center [657, 637] width 39 height 15
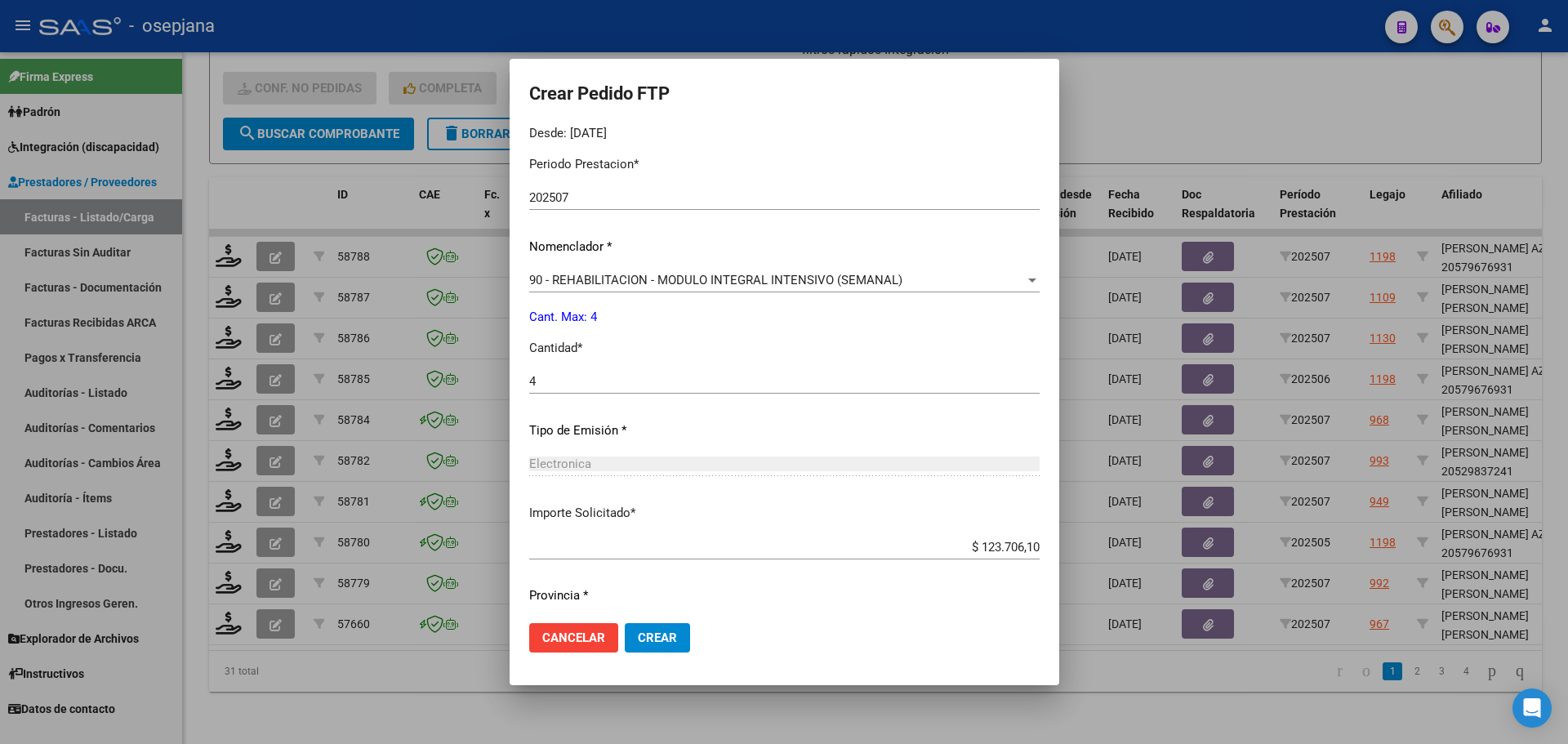
scroll to position [565, 0]
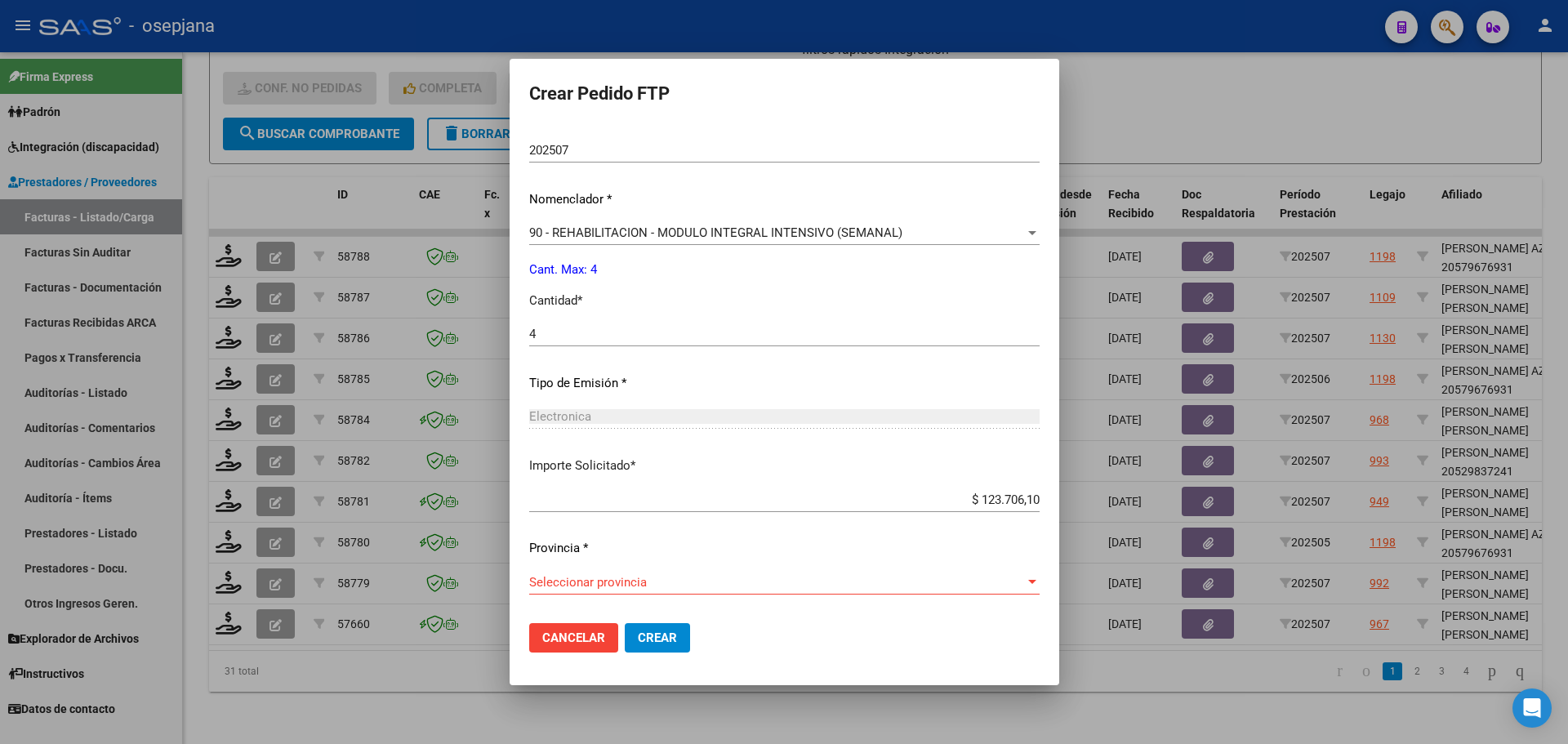
click at [641, 578] on span "Seleccionar provincia" at bounding box center [776, 582] width 496 height 15
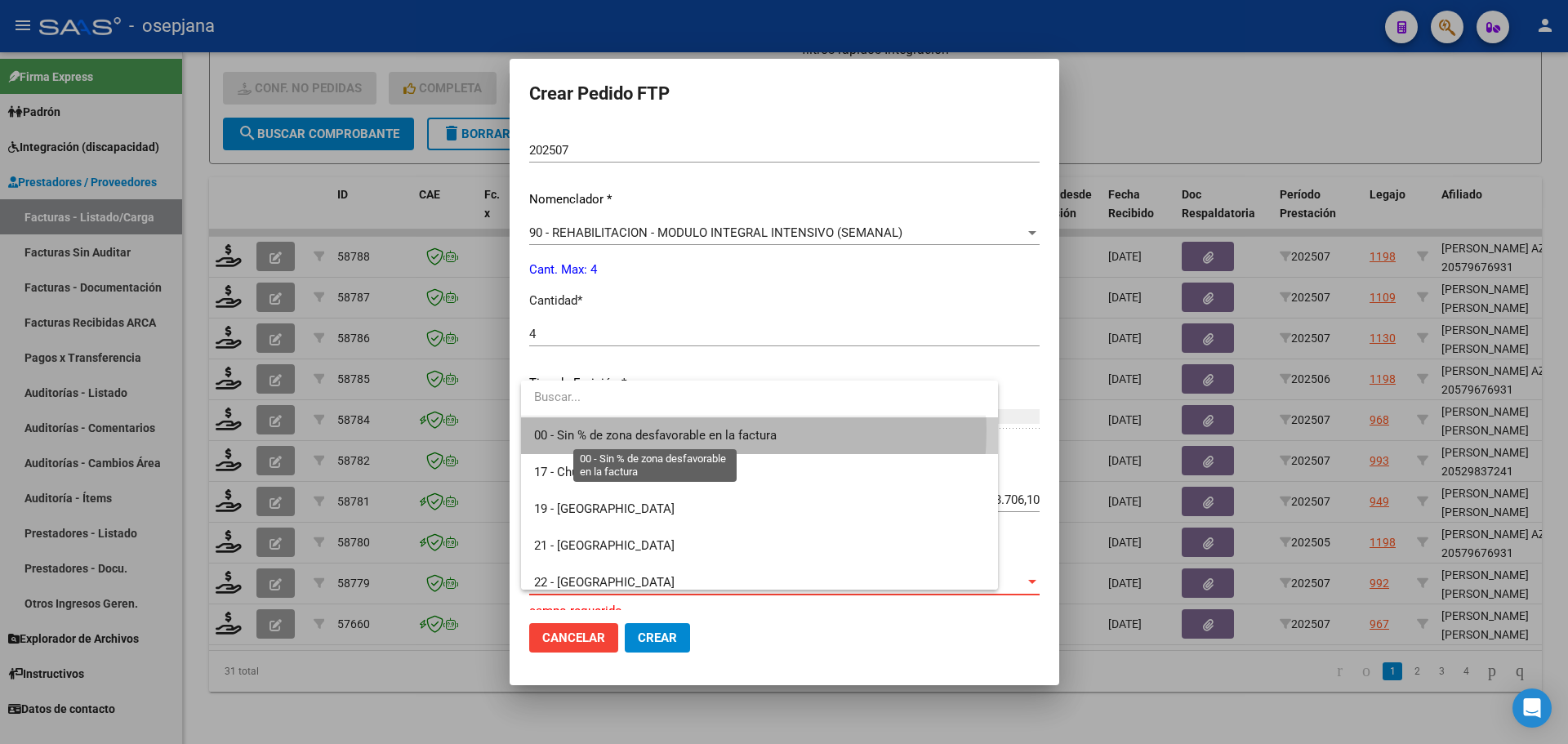
click at [655, 430] on span "00 - Sin % de zona desfavorable en la factura" at bounding box center [655, 435] width 242 height 15
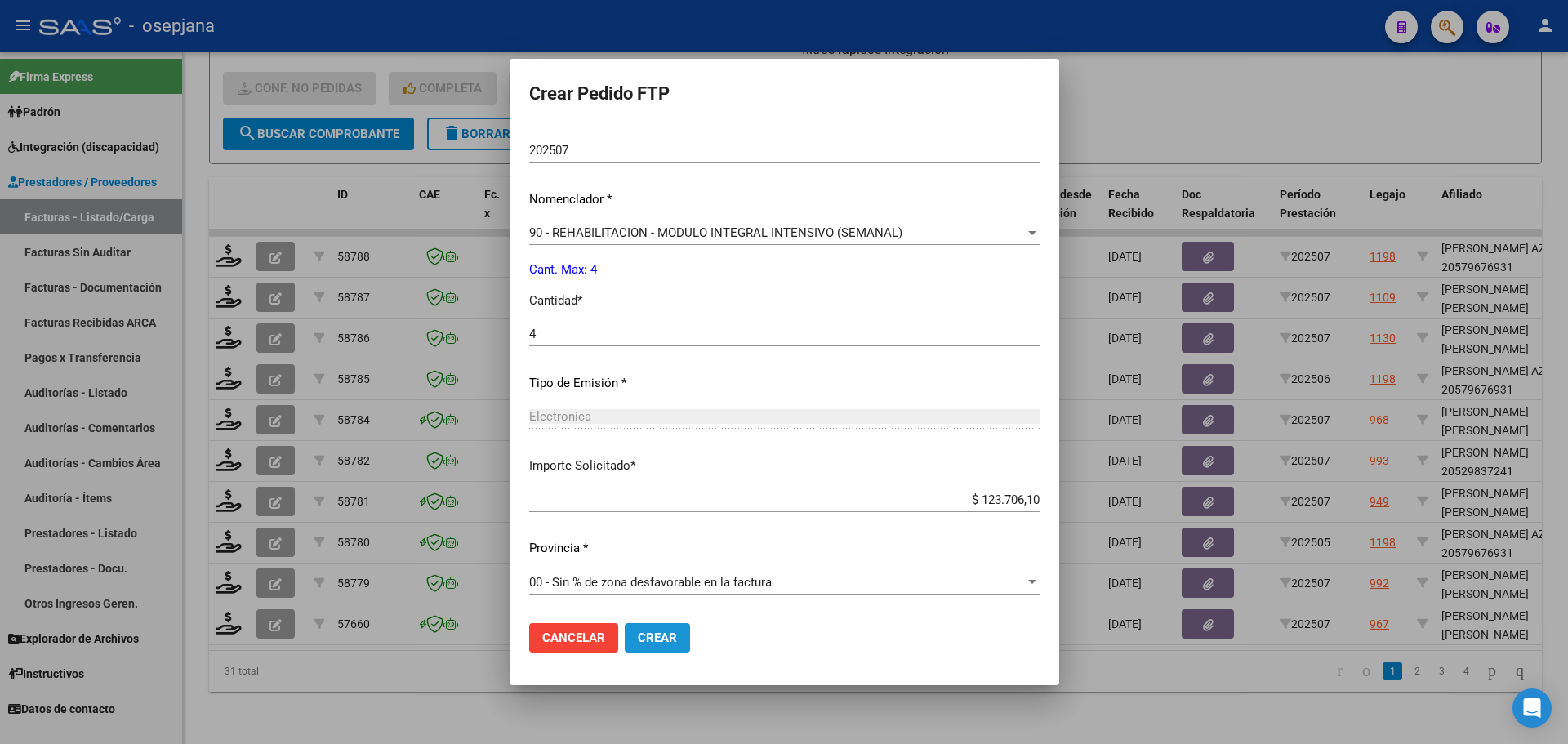
click at [665, 632] on span "Crear" at bounding box center [657, 637] width 39 height 15
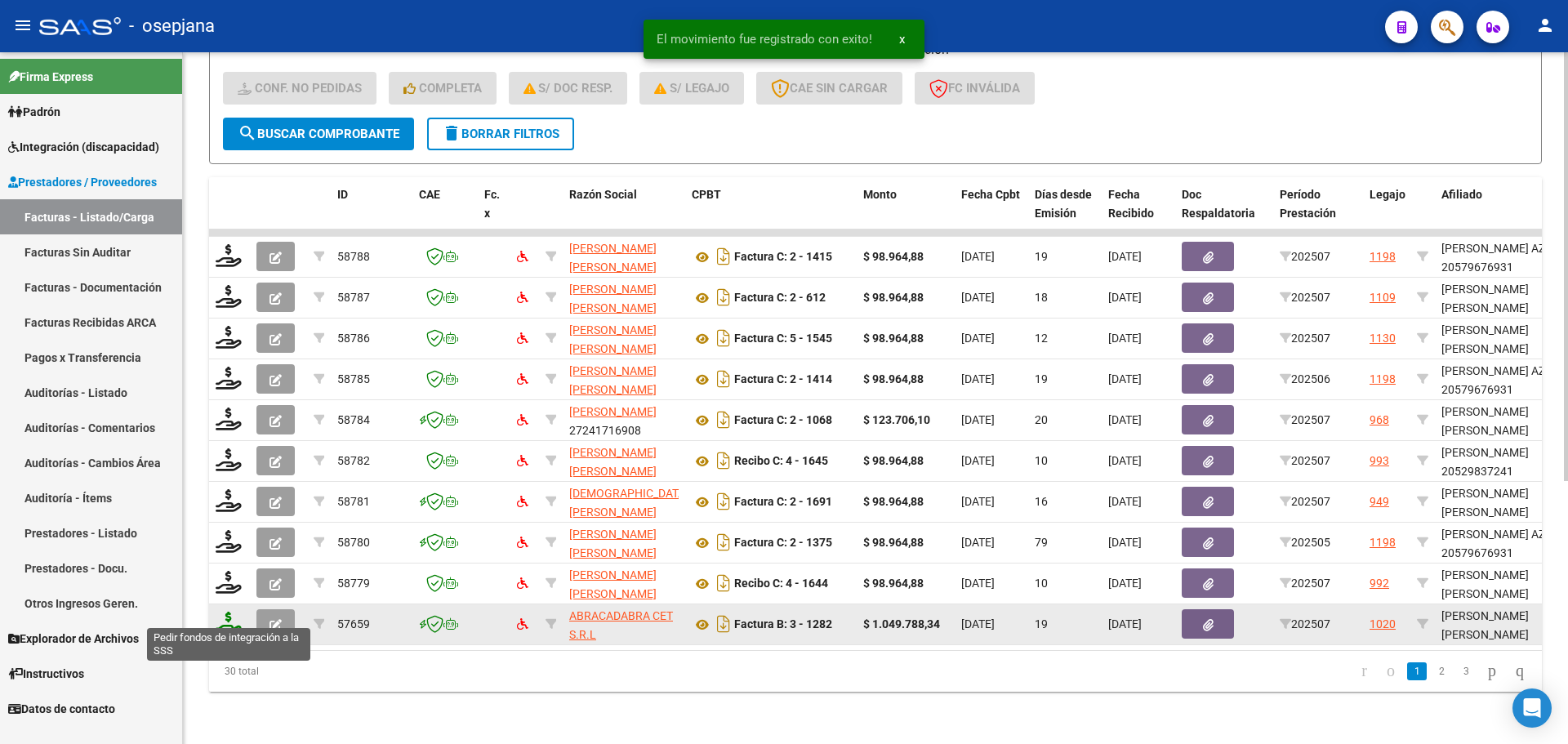
click at [229, 611] on icon at bounding box center [228, 622] width 26 height 23
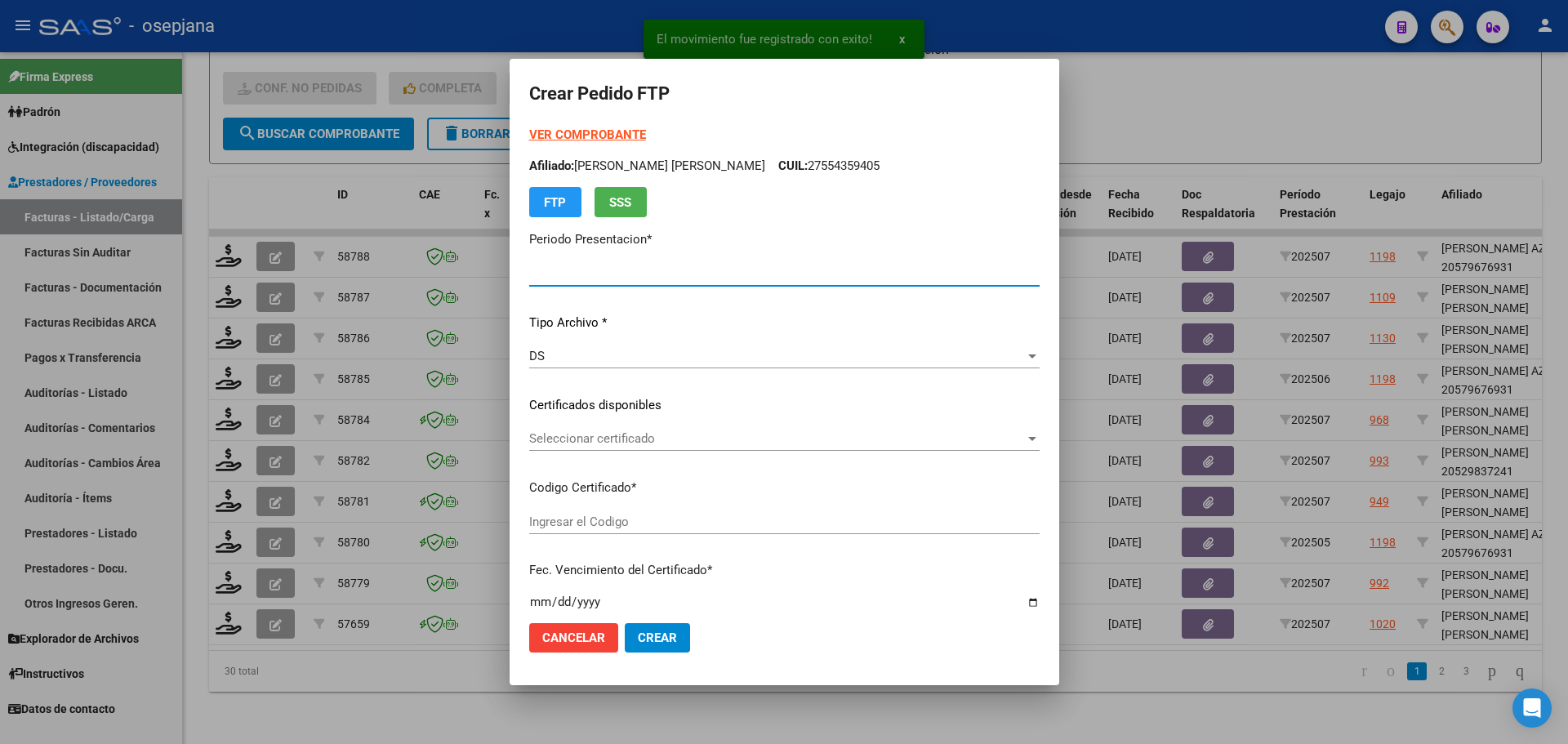
type input "202507"
type input "$ 1.049.788,34"
type input "ARG02000575555012023010420250104BSAS311"
type input "[DATE]"
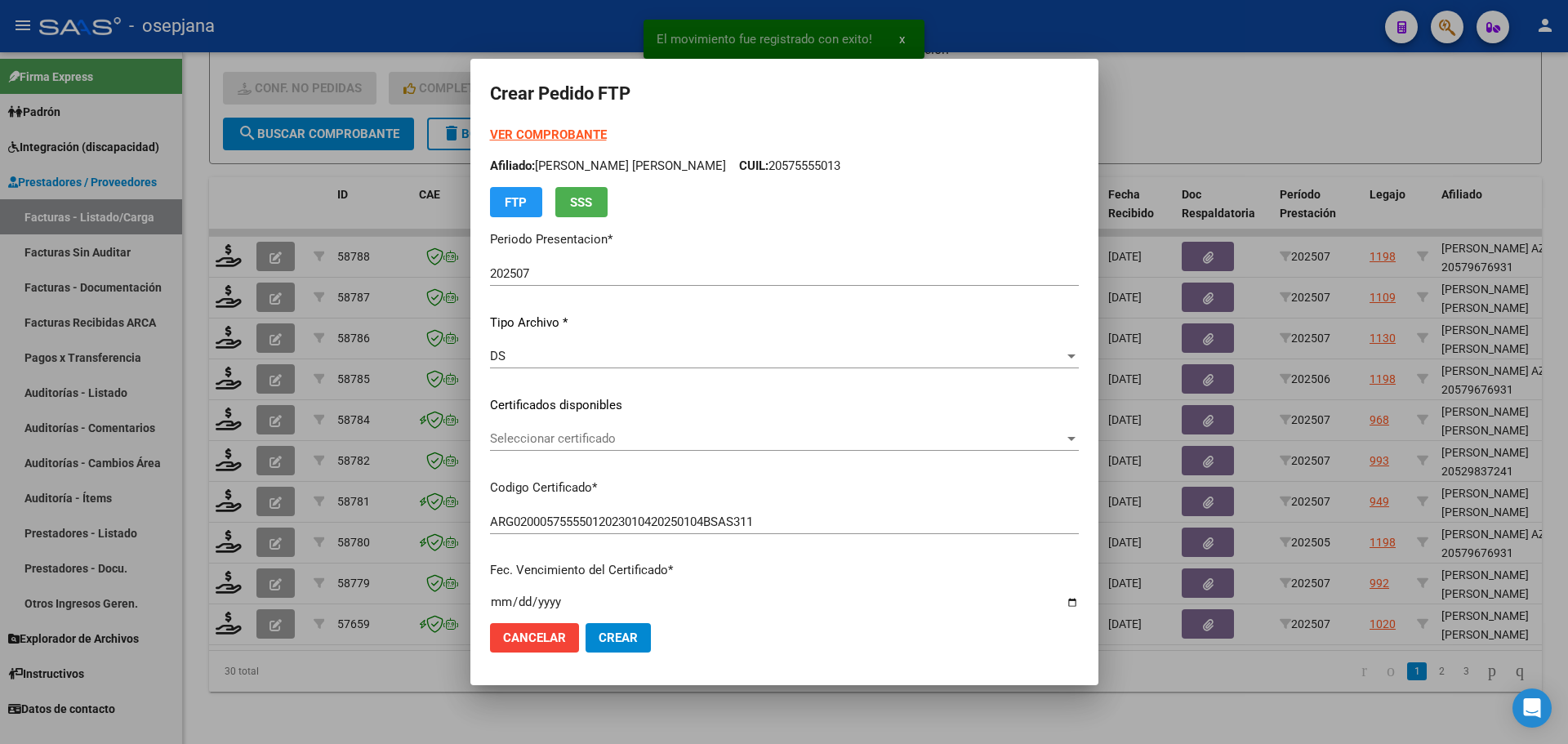
click at [637, 430] on div "Seleccionar certificado Seleccionar certificado" at bounding box center [784, 438] width 589 height 24
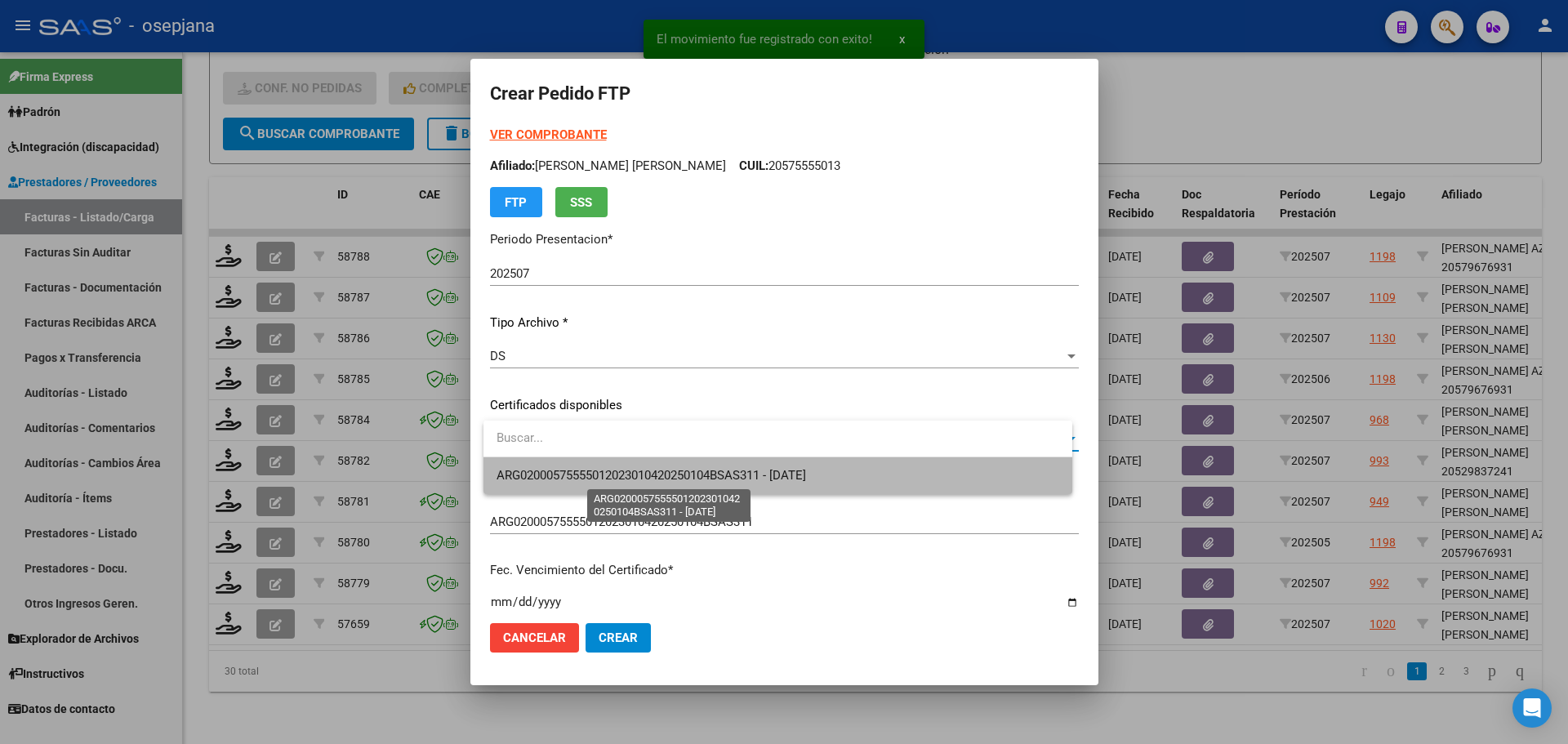
click at [645, 468] on span "ARG02000575555012023010420250104BSAS311 - [DATE]" at bounding box center [651, 475] width 309 height 15
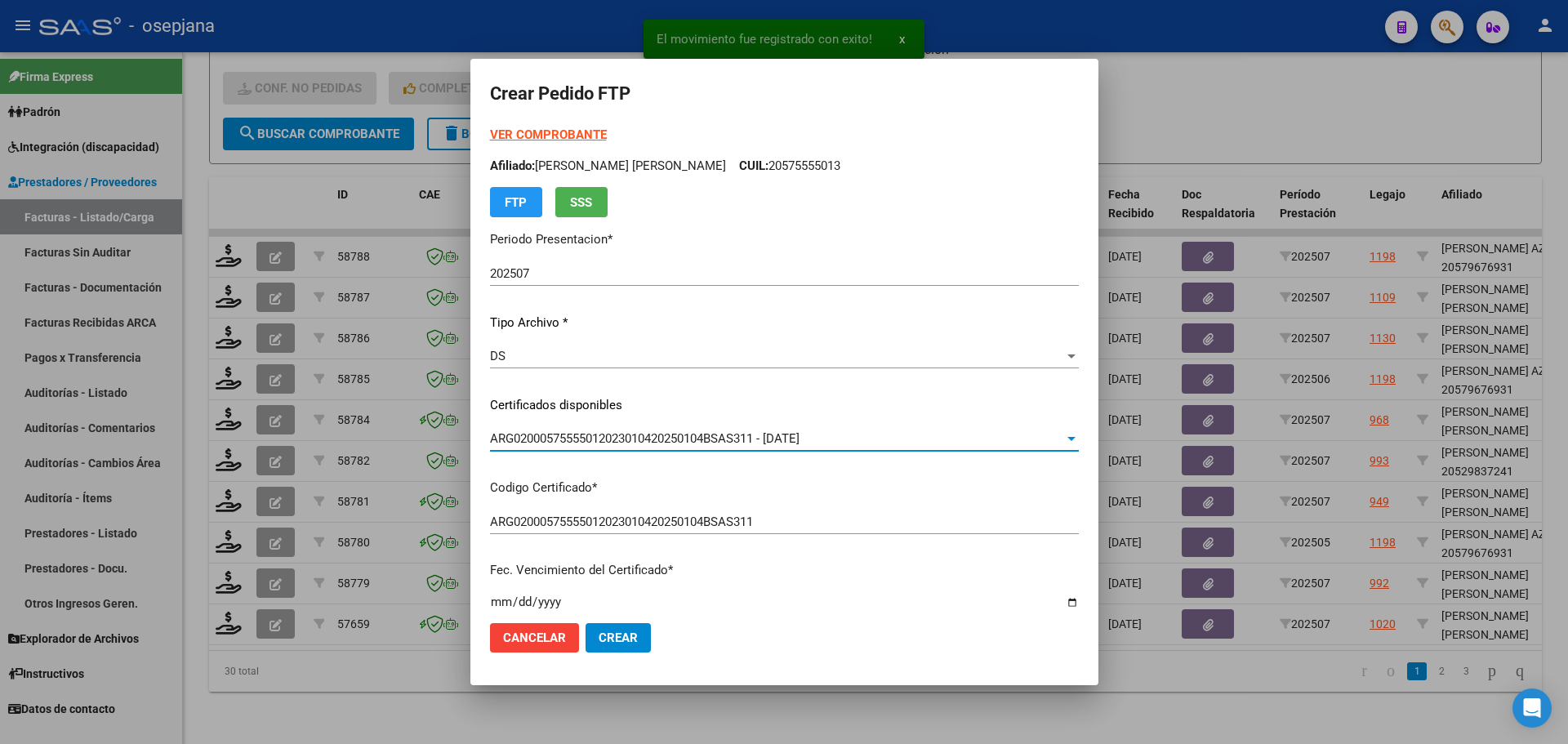
click at [577, 130] on strong "VER COMPROBANTE" at bounding box center [548, 135] width 116 height 15
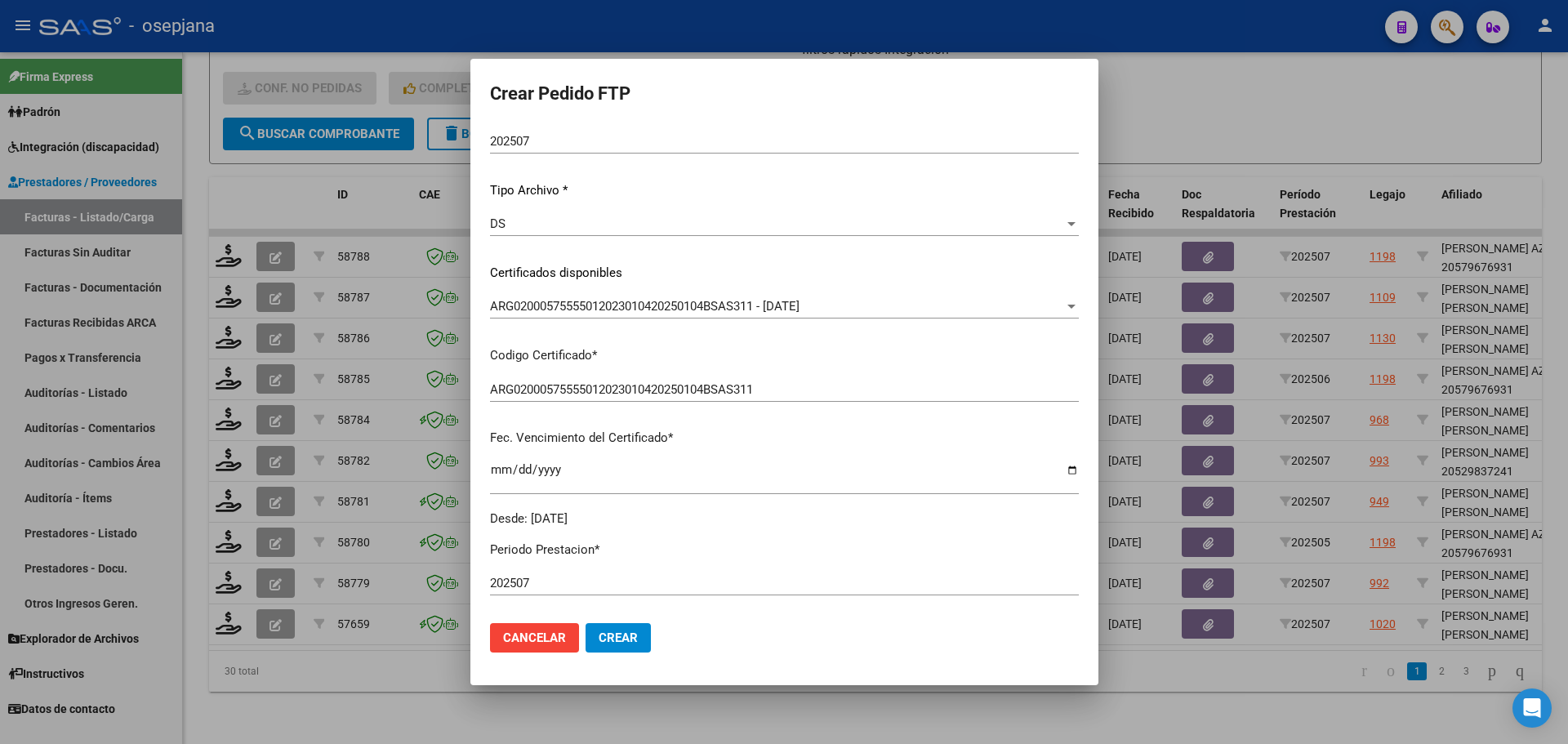
scroll to position [490, 0]
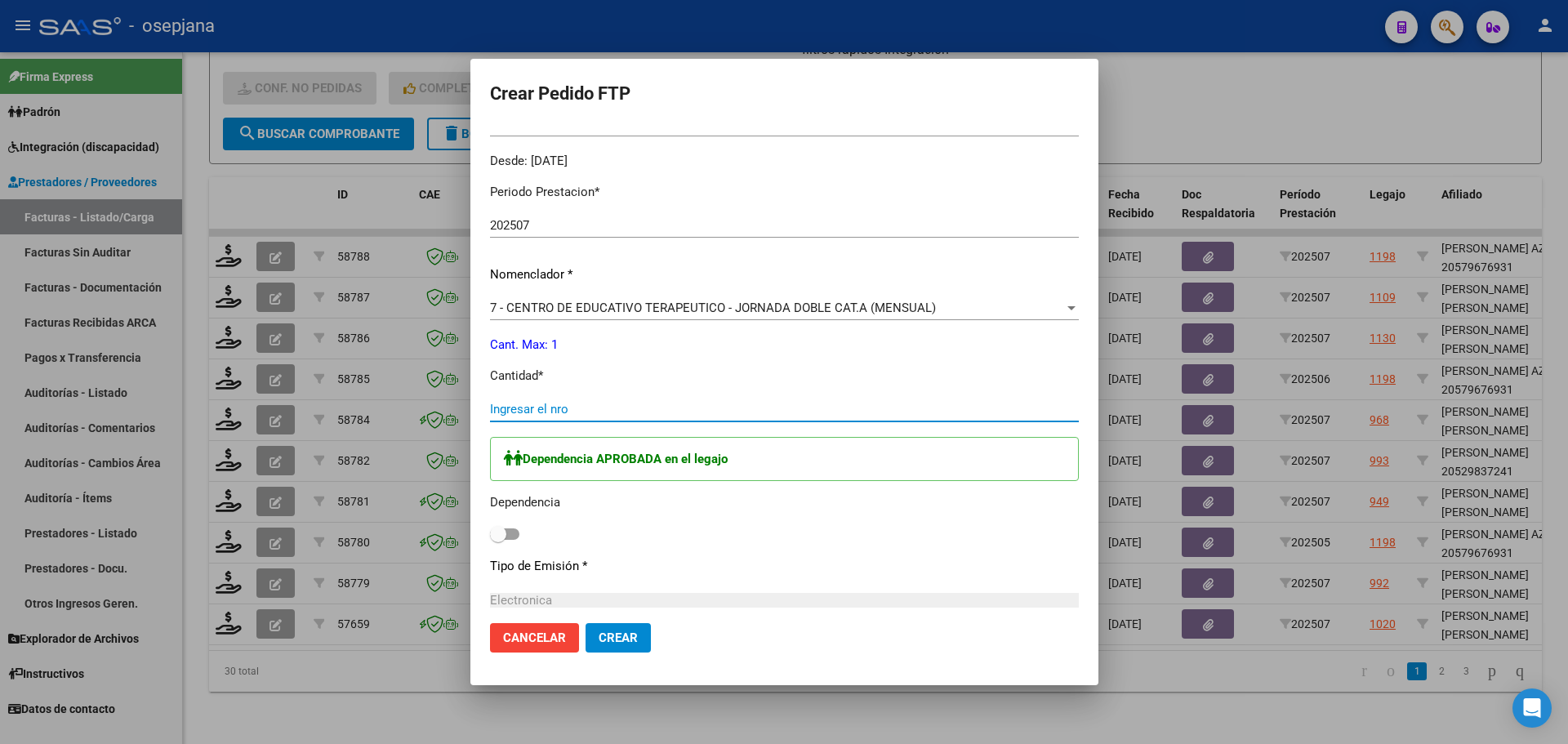
click at [550, 414] on input "Ingresar el nro" at bounding box center [784, 409] width 589 height 15
type input "4"
type input "1"
click at [515, 545] on div "Periodo Prestacion * 202507 Ingresar el Periodo Prestacion Nomenclador * 7 - CE…" at bounding box center [784, 483] width 589 height 623
click at [506, 532] on span at bounding box center [497, 534] width 16 height 16
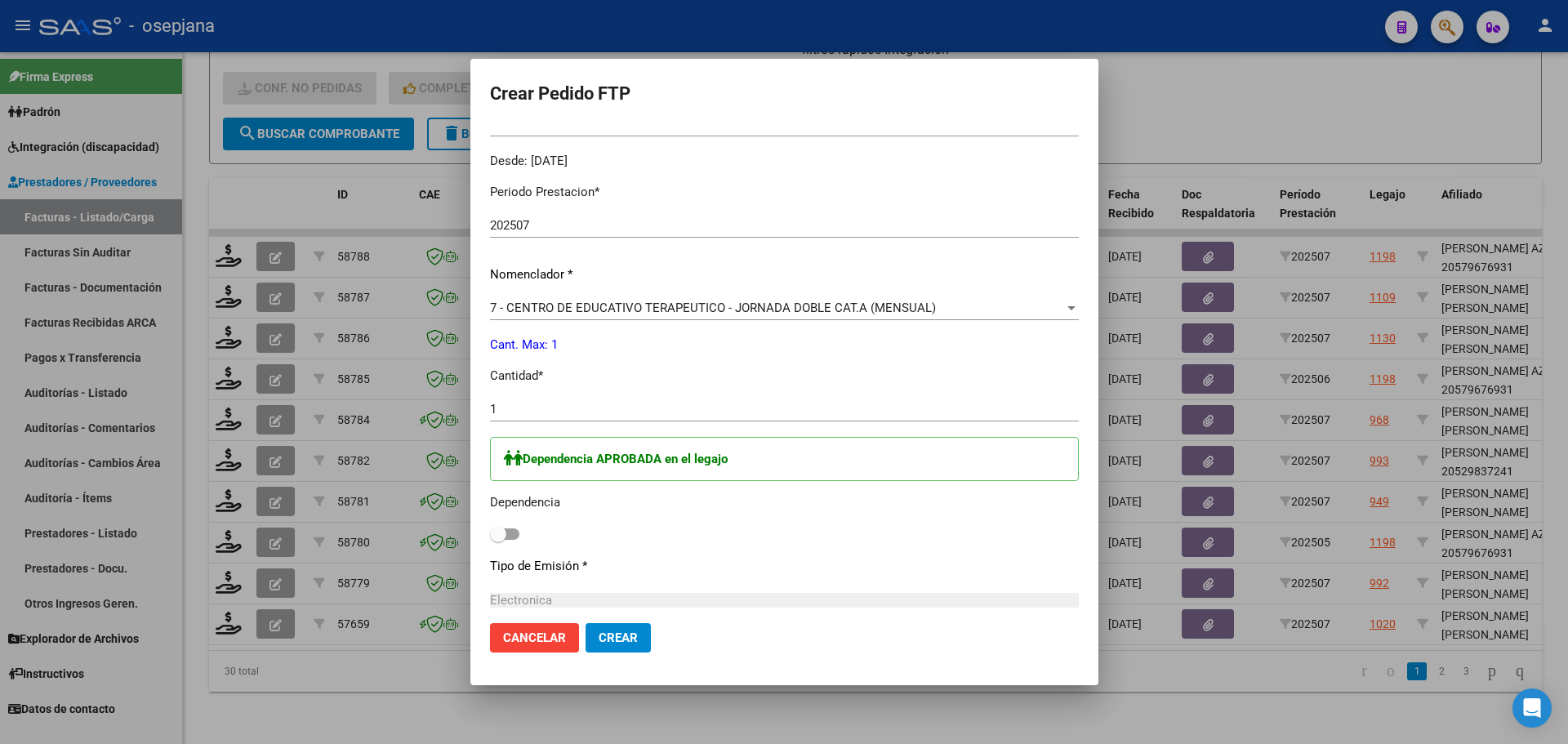
click at [498, 540] on input "checkbox" at bounding box center [497, 540] width 1 height 1
checkbox input "true"
click at [635, 632] on span "Crear" at bounding box center [617, 637] width 39 height 15
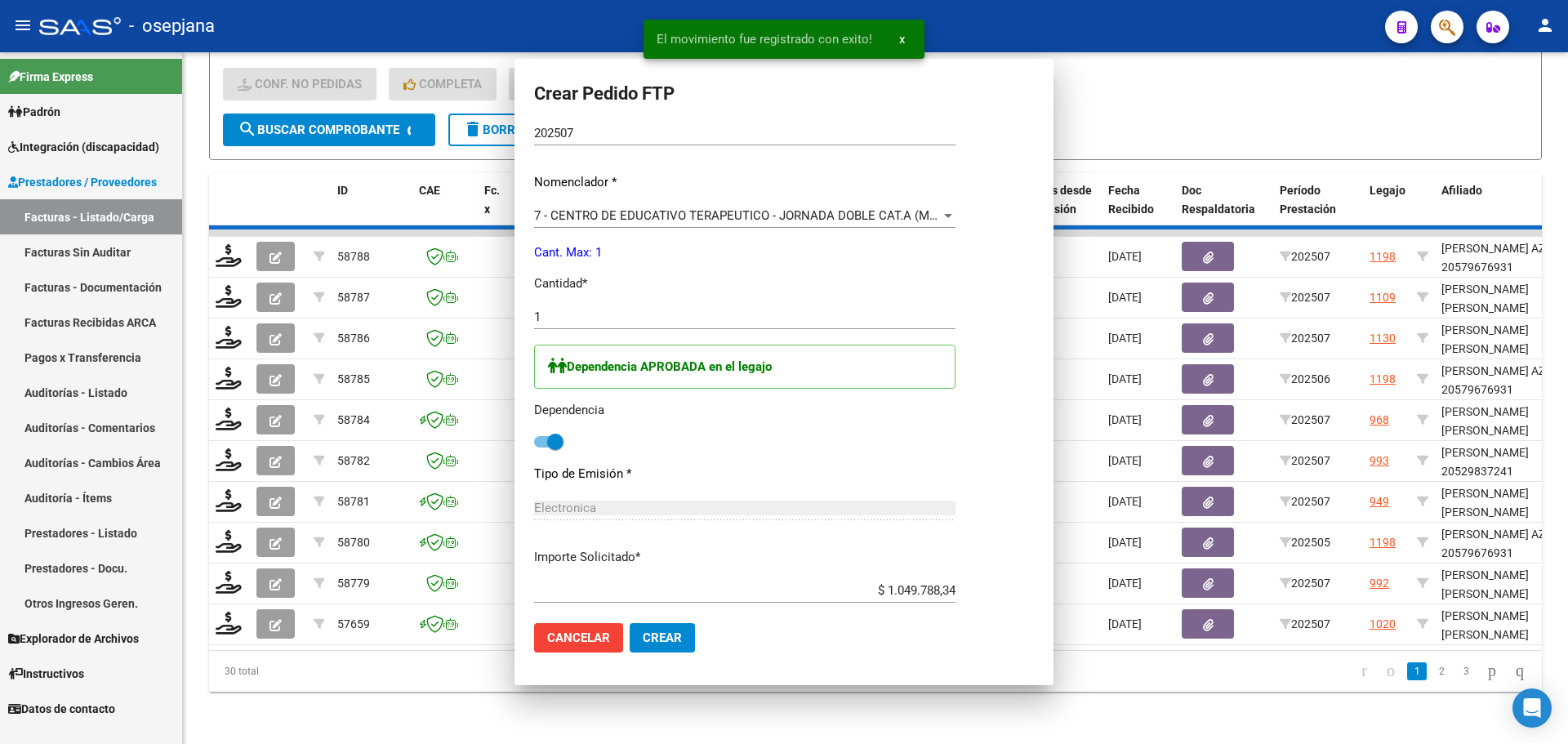
scroll to position [0, 0]
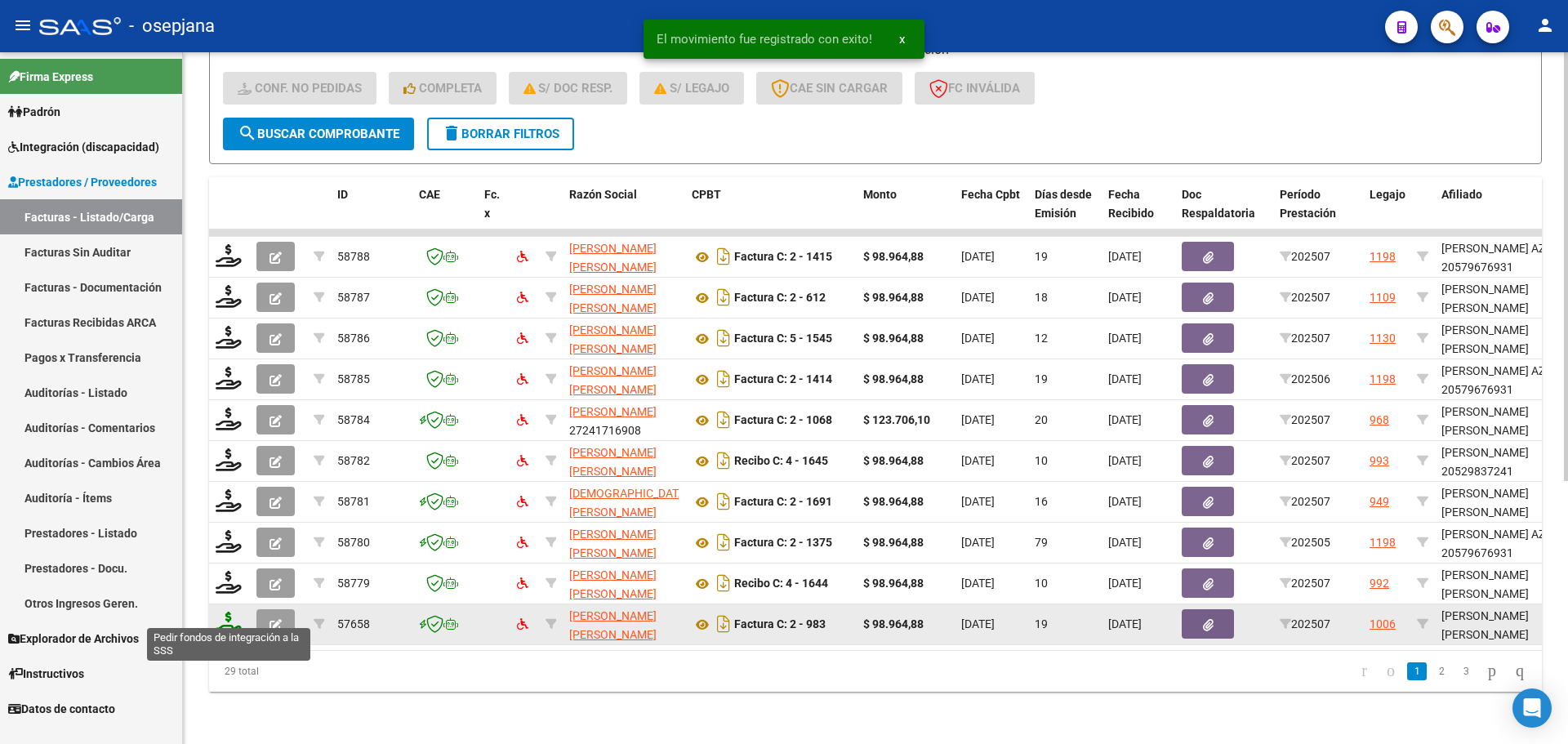
click at [237, 611] on icon at bounding box center [228, 622] width 26 height 23
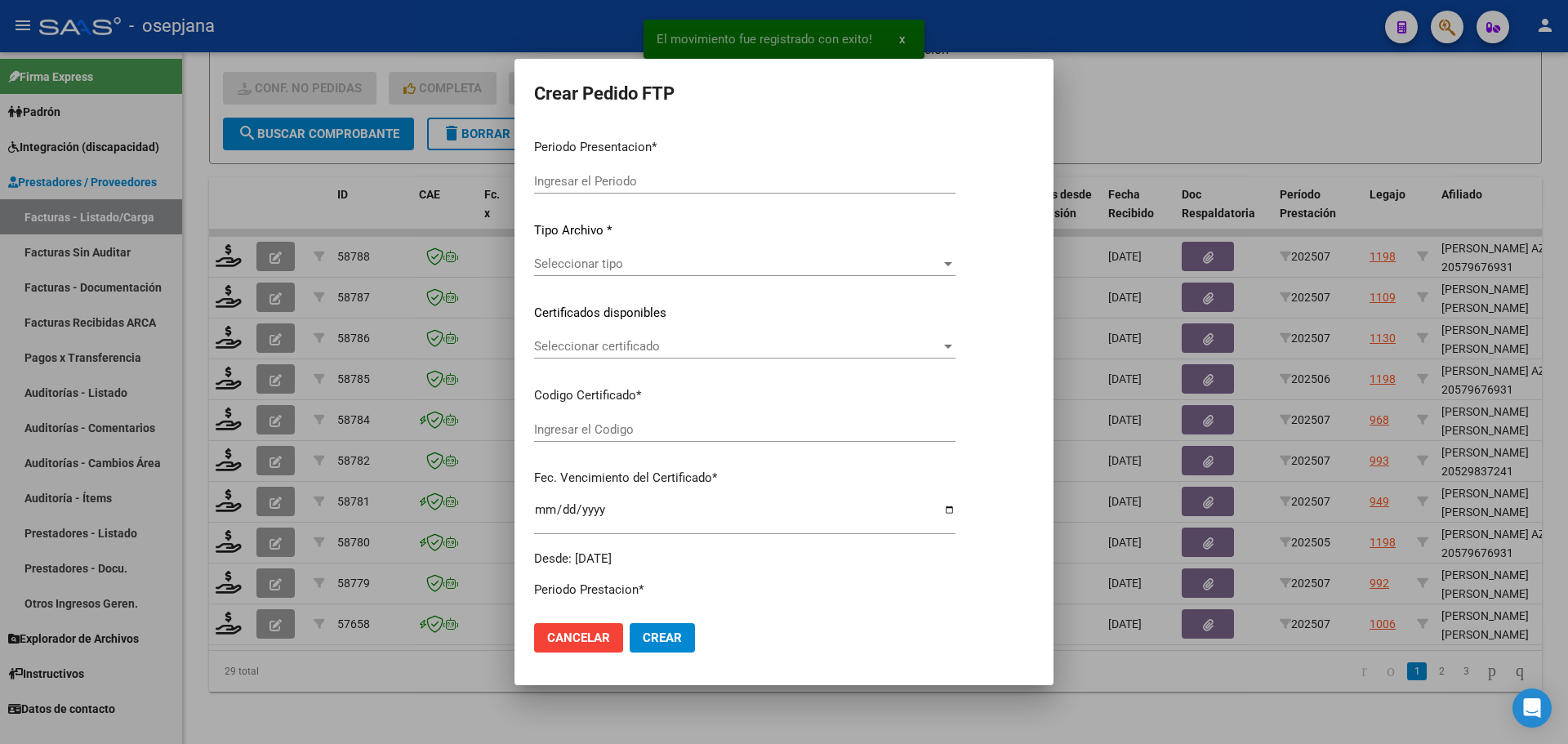
type input "202507"
type input "$ 98.964,88"
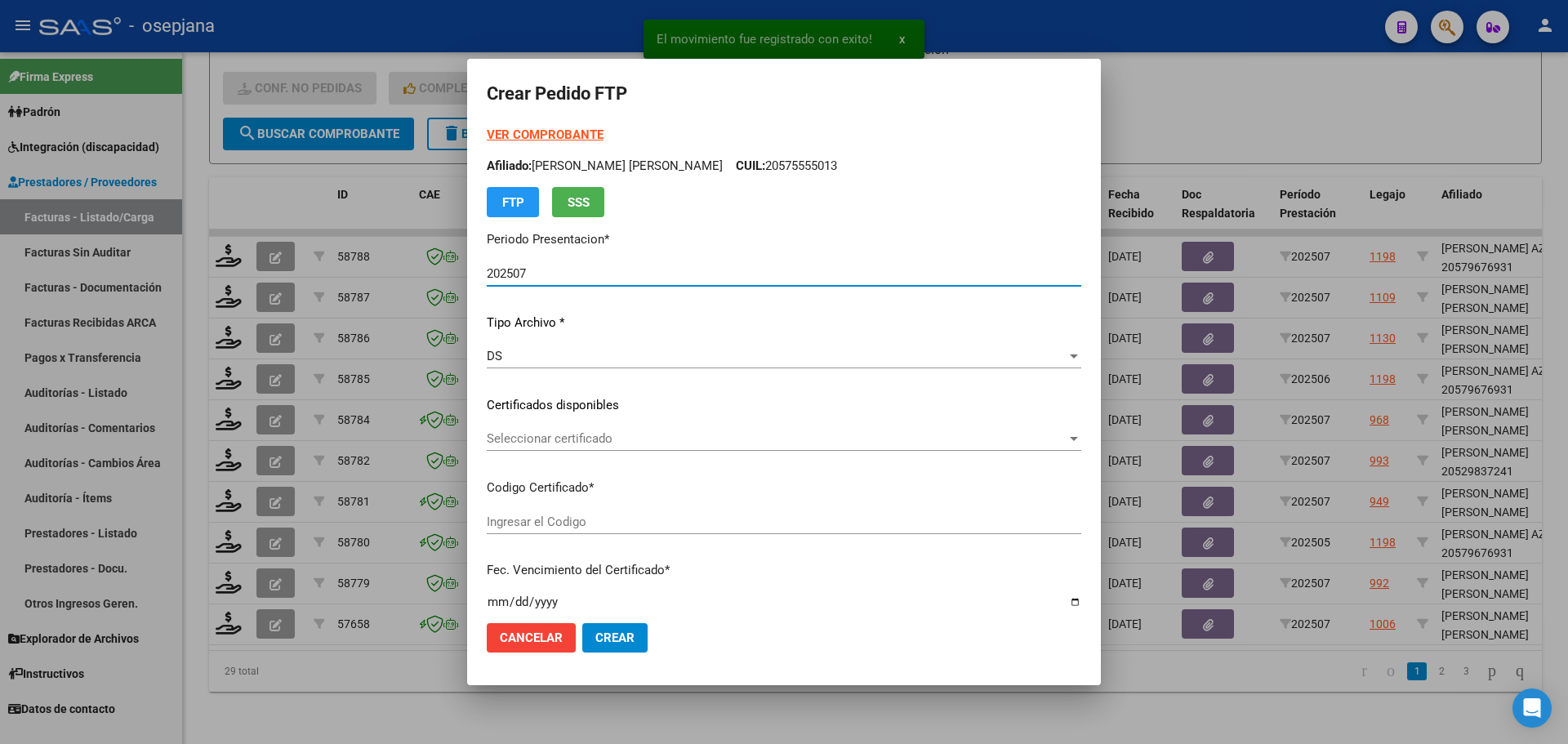
type input "ARG02000541294642022042020260420BSAS376"
type input "[DATE]"
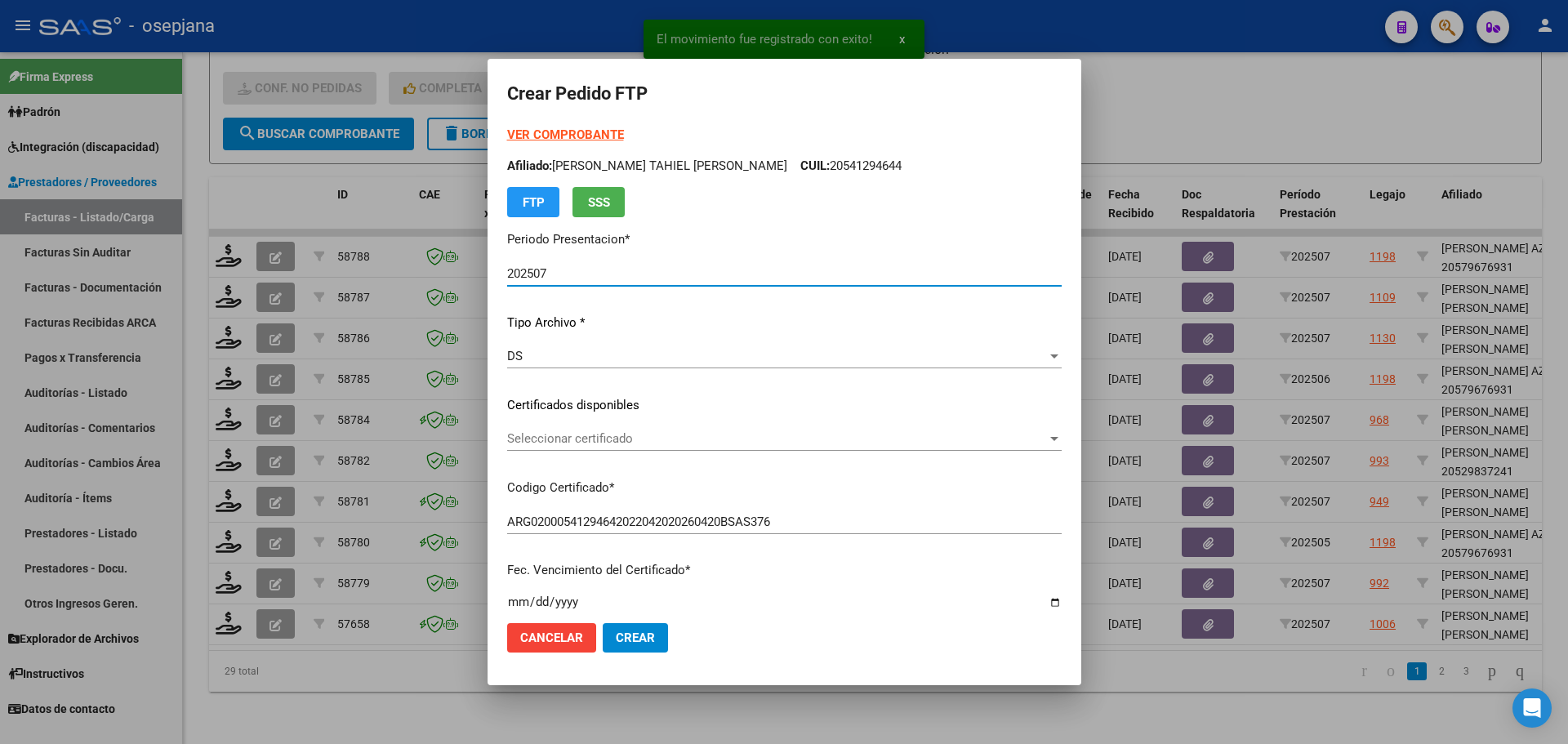
click at [616, 435] on span "Seleccionar certificado" at bounding box center [777, 438] width 540 height 15
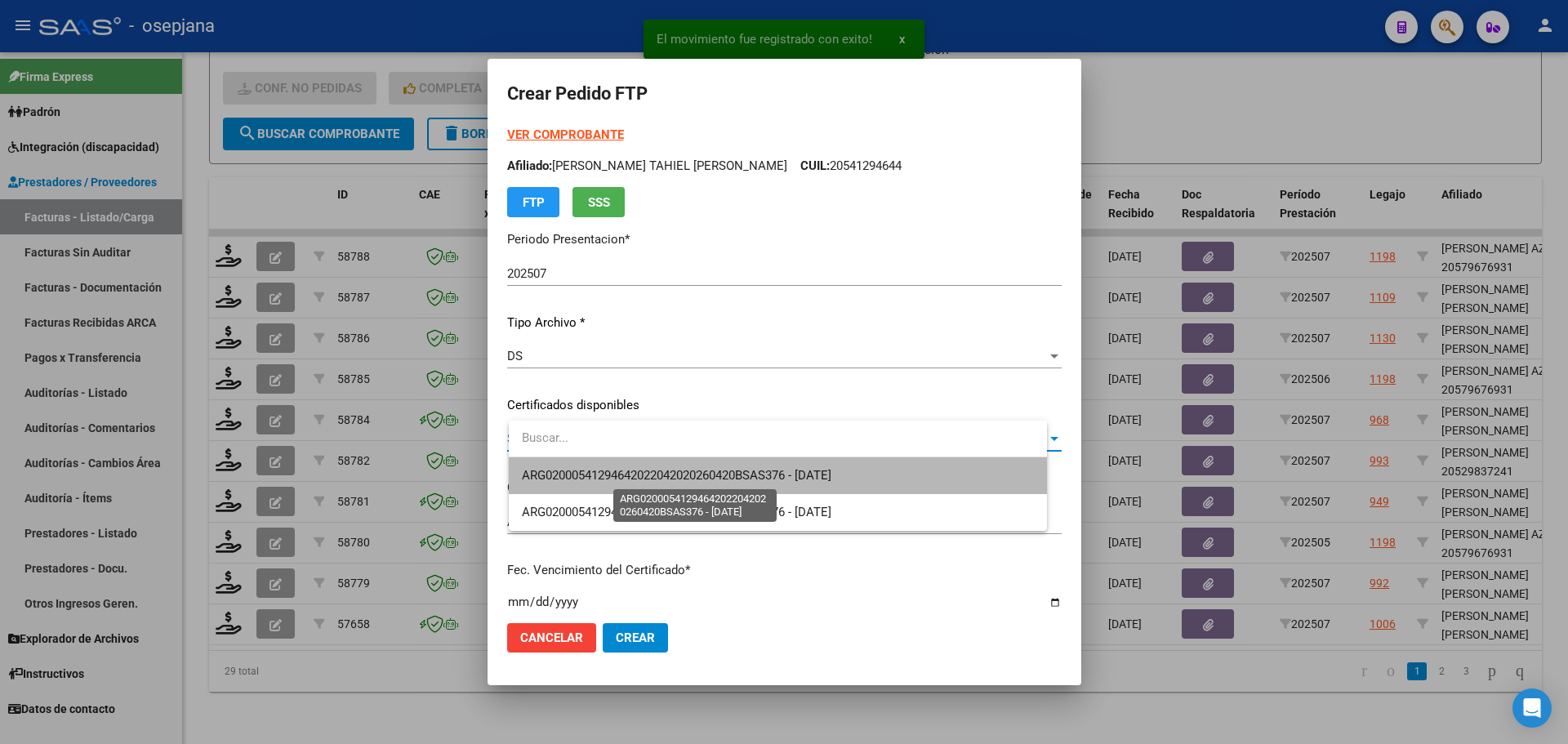
click at [631, 469] on span "ARG02000541294642022042020260420BSAS376 - [DATE]" at bounding box center [676, 475] width 309 height 15
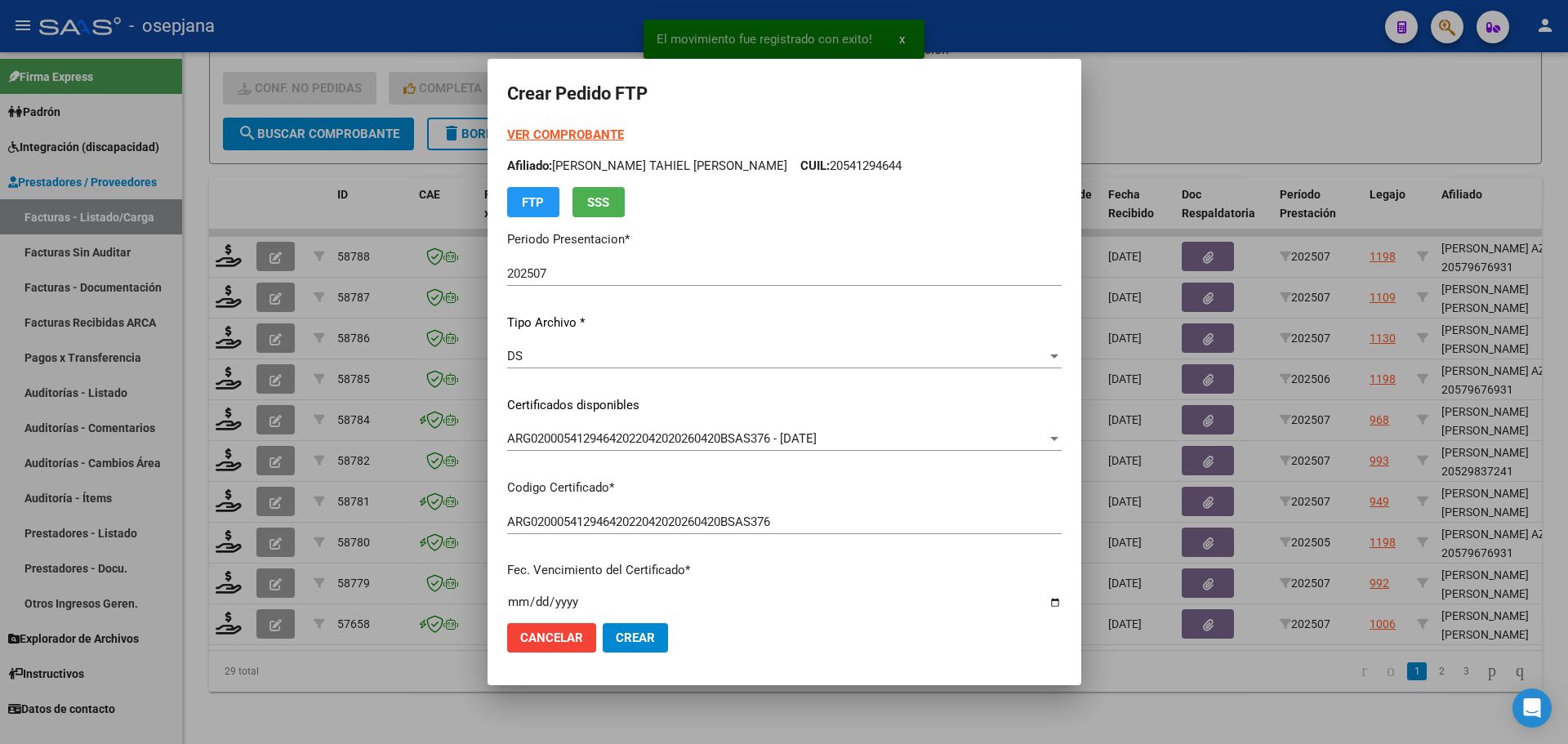
click at [603, 127] on div "VER COMPROBANTE ARCA [PERSON_NAME] Afiliado: [PERSON_NAME] TAHIEL [PERSON_NAME]…" at bounding box center [784, 171] width 555 height 91
click at [603, 129] on strong "VER COMPROBANTE" at bounding box center [565, 135] width 116 height 15
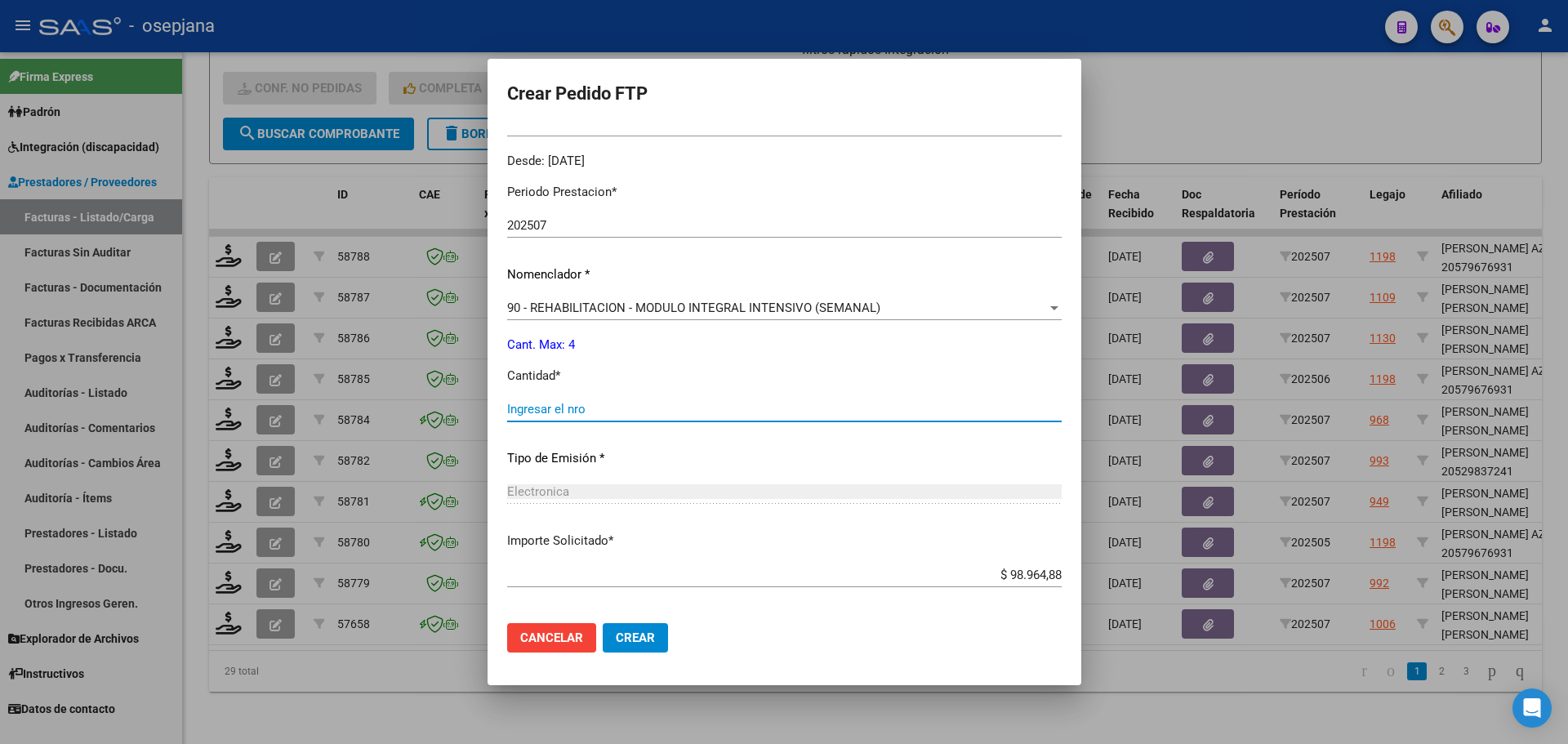
click at [578, 410] on input "Ingresar el nro" at bounding box center [784, 409] width 555 height 15
type input "4"
click at [648, 645] on button "Crear" at bounding box center [635, 638] width 65 height 30
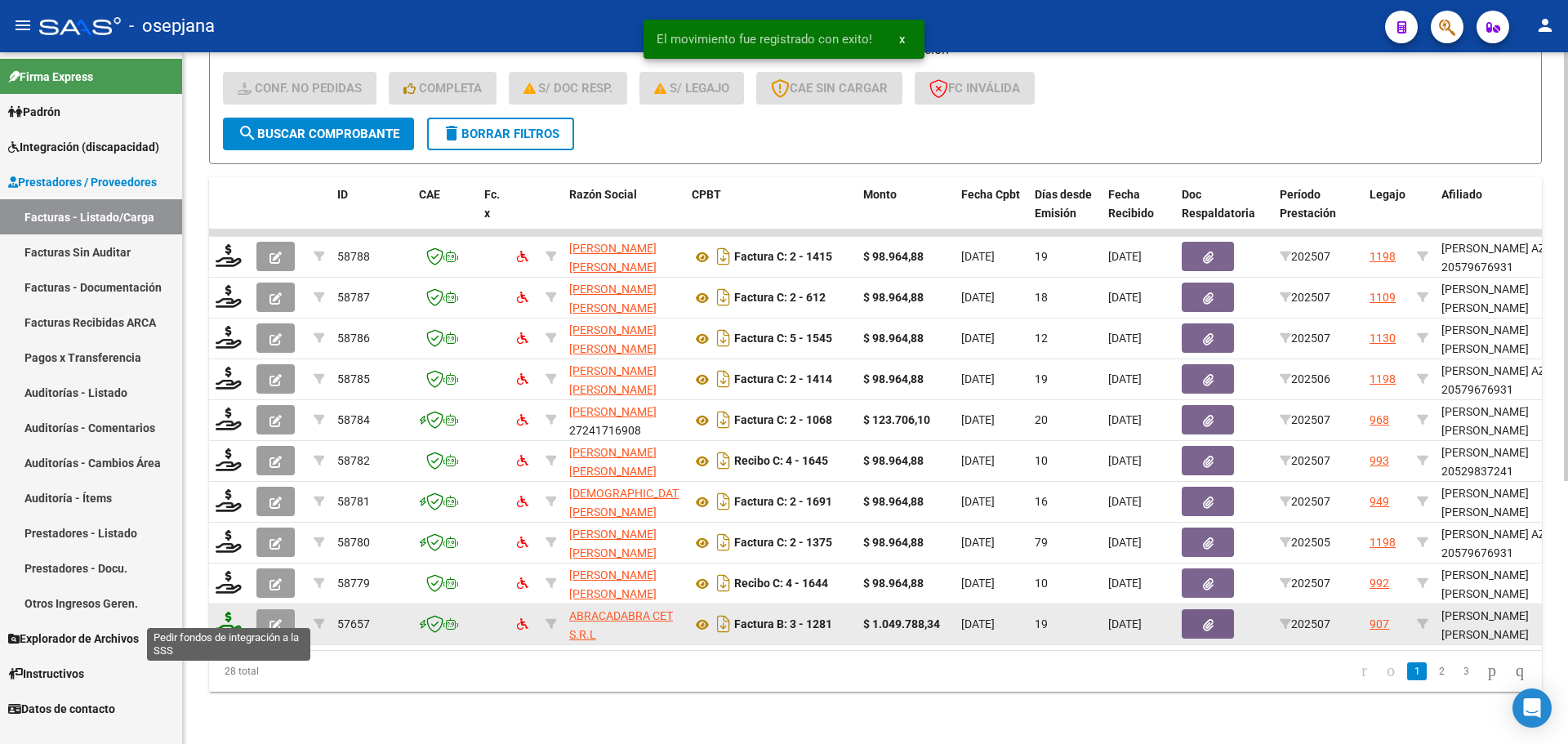
click at [221, 611] on icon at bounding box center [228, 622] width 26 height 23
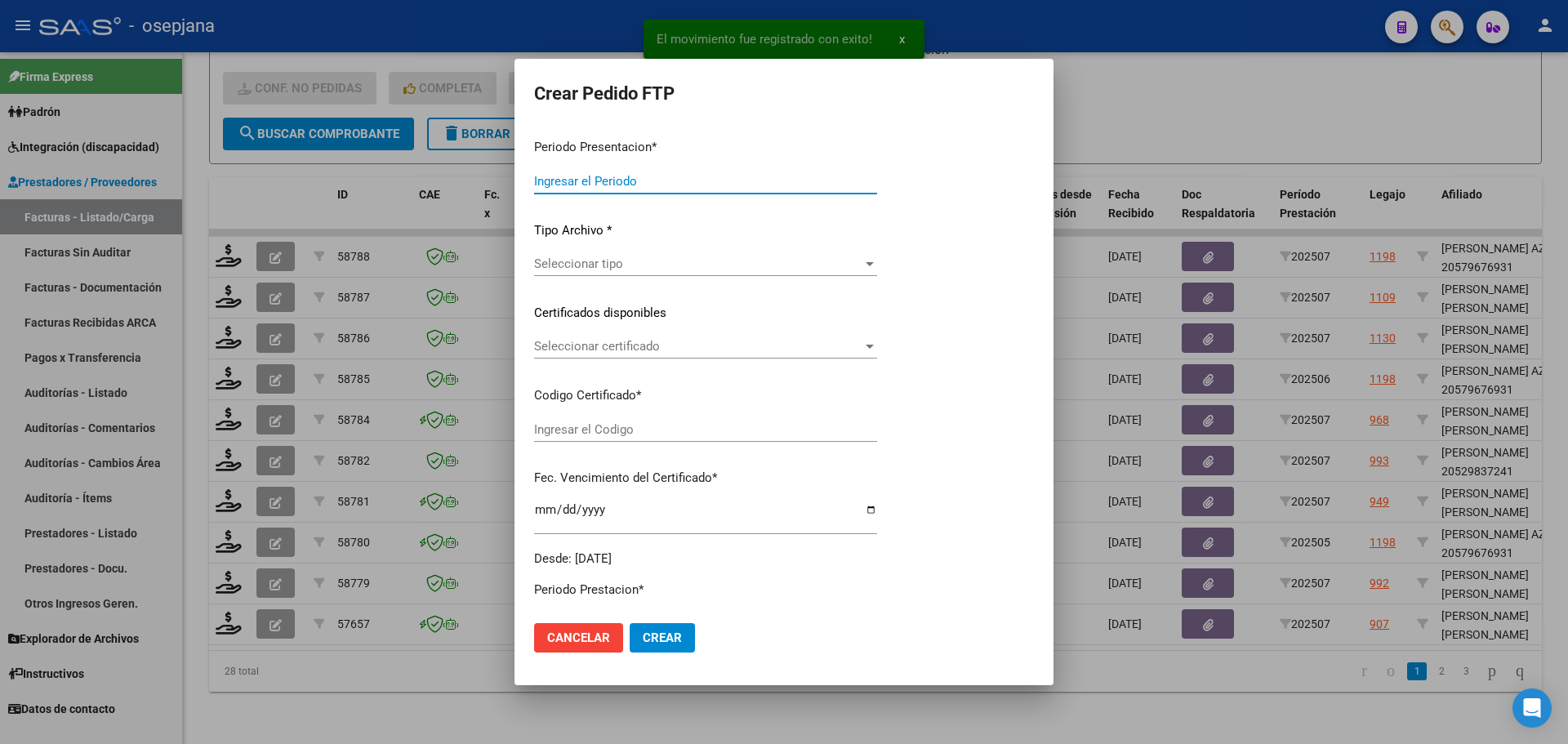
type input "202507"
type input "$ 1.049.788,34"
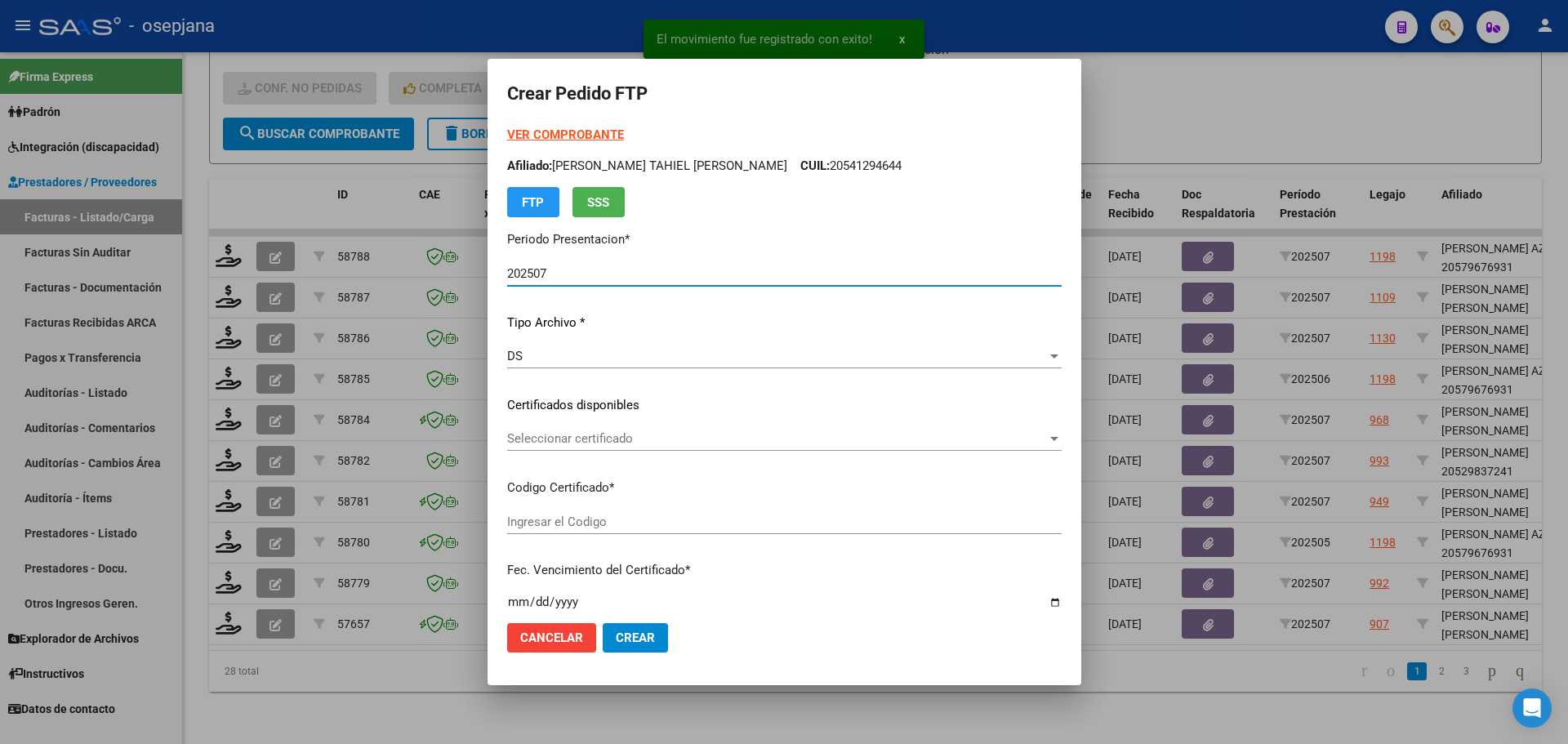
type input "ARG02000540571992021040720260407BSAS311"
type input "[DATE]"
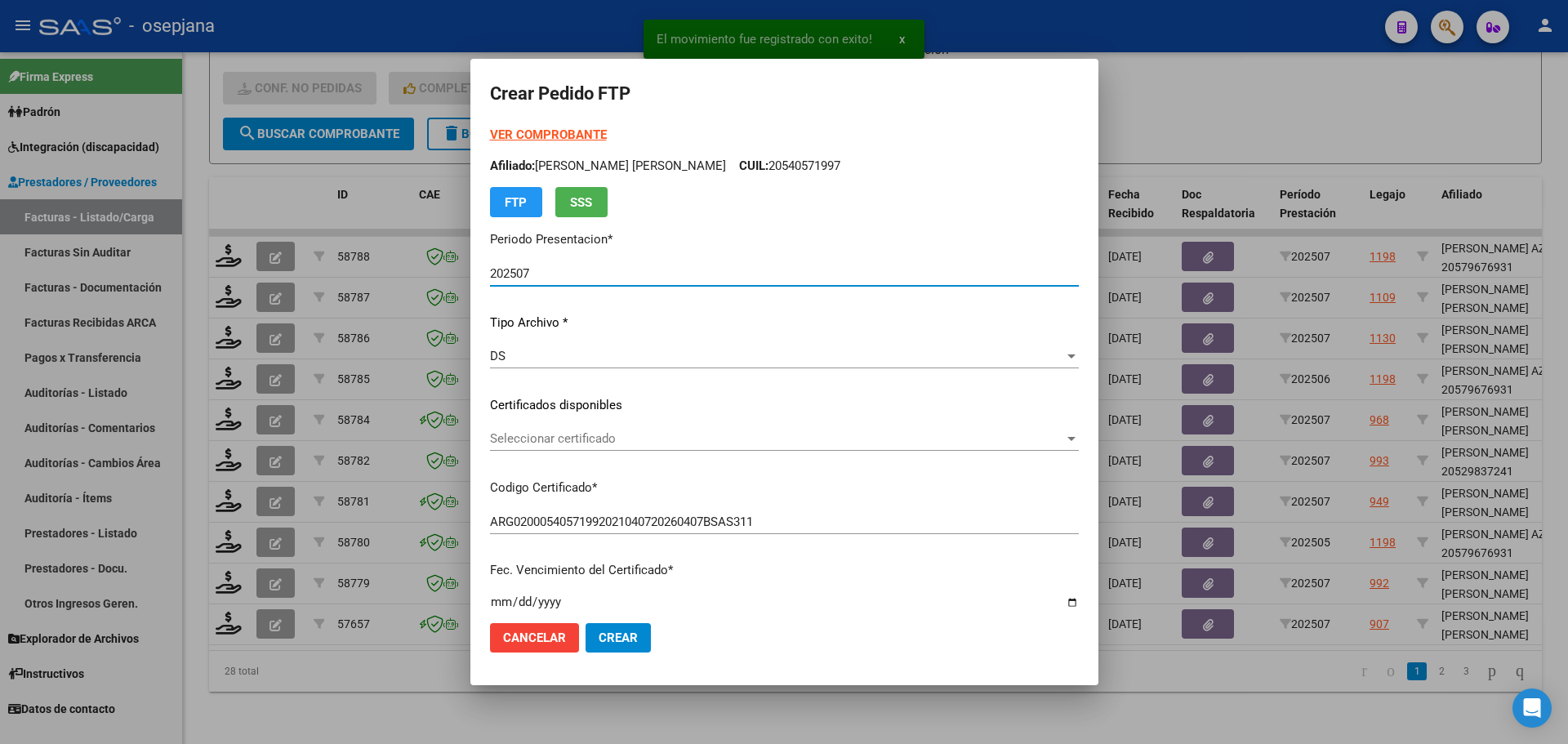
click at [673, 433] on span "Seleccionar certificado" at bounding box center [776, 438] width 574 height 15
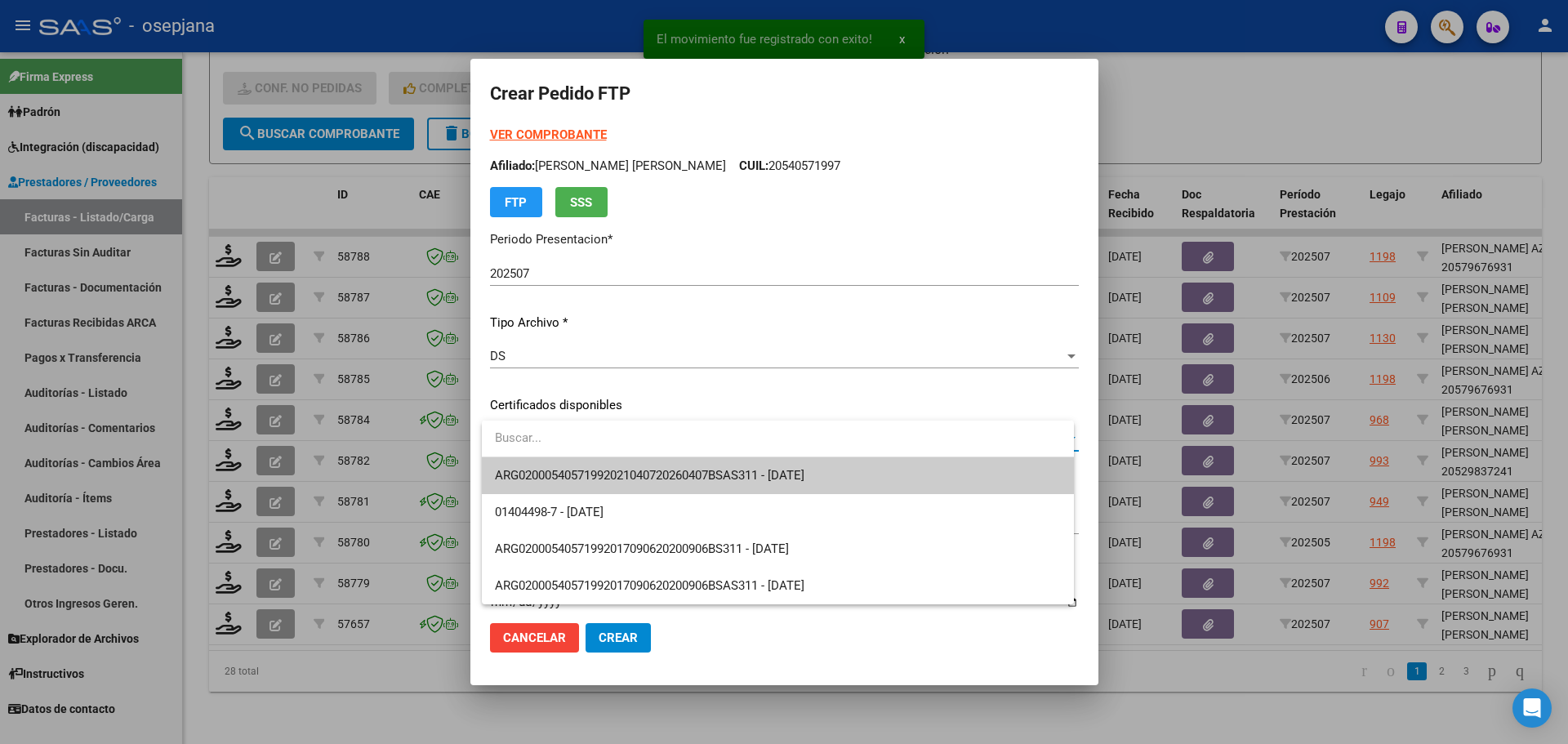
click at [669, 464] on span "ARG02000540571992021040720260407BSAS311 - [DATE]" at bounding box center [778, 476] width 566 height 36
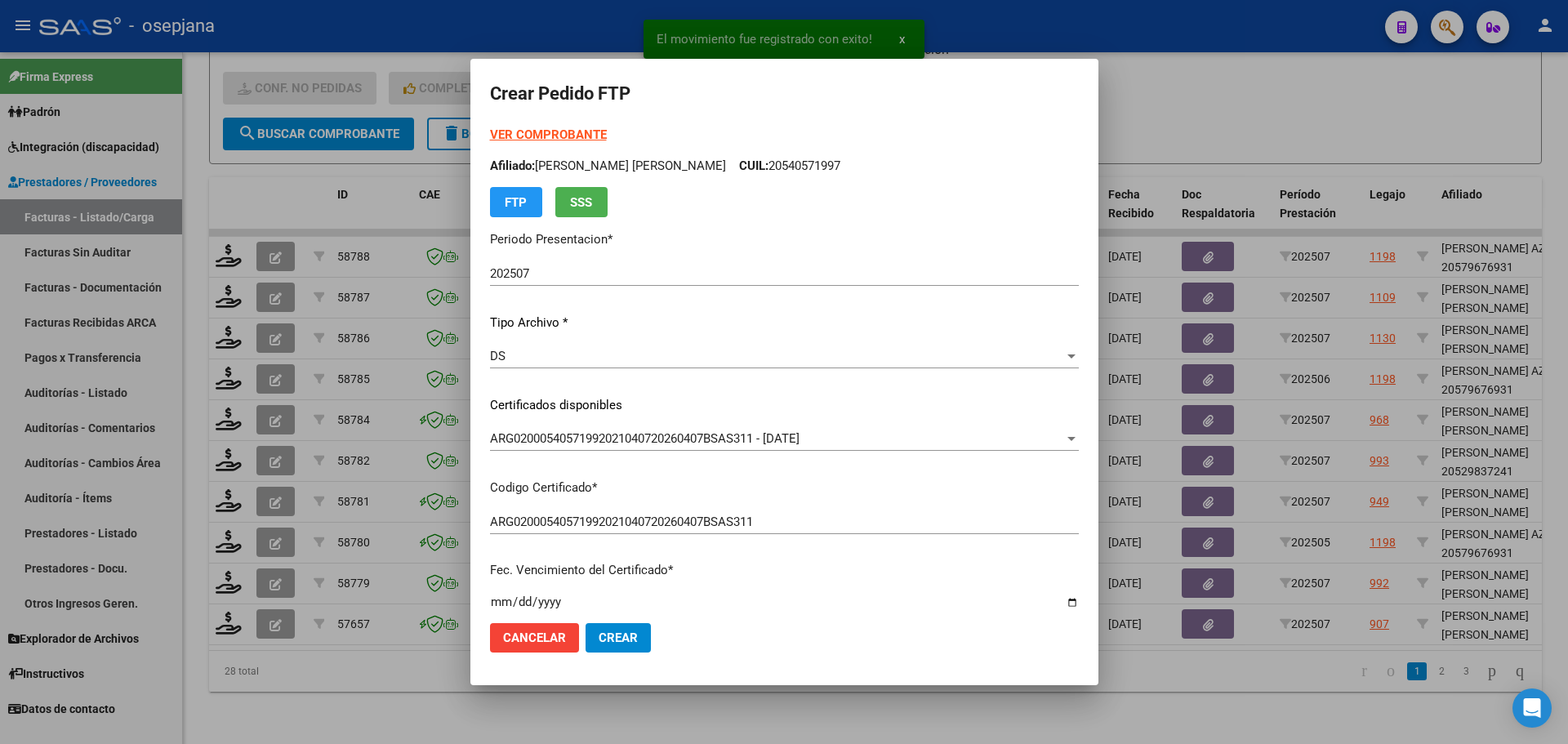
click at [563, 130] on strong "VER COMPROBANTE" at bounding box center [548, 135] width 116 height 15
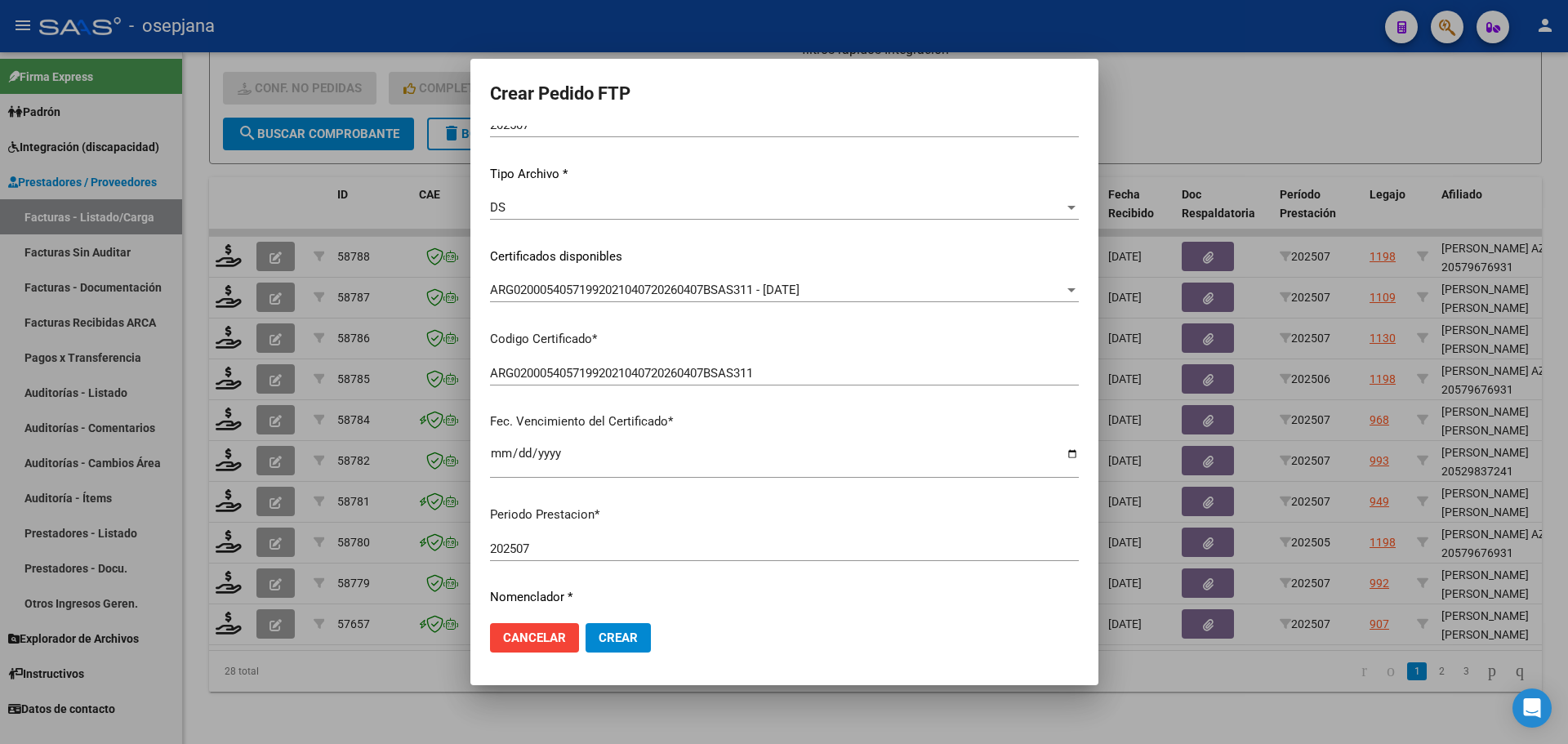
scroll to position [408, 0]
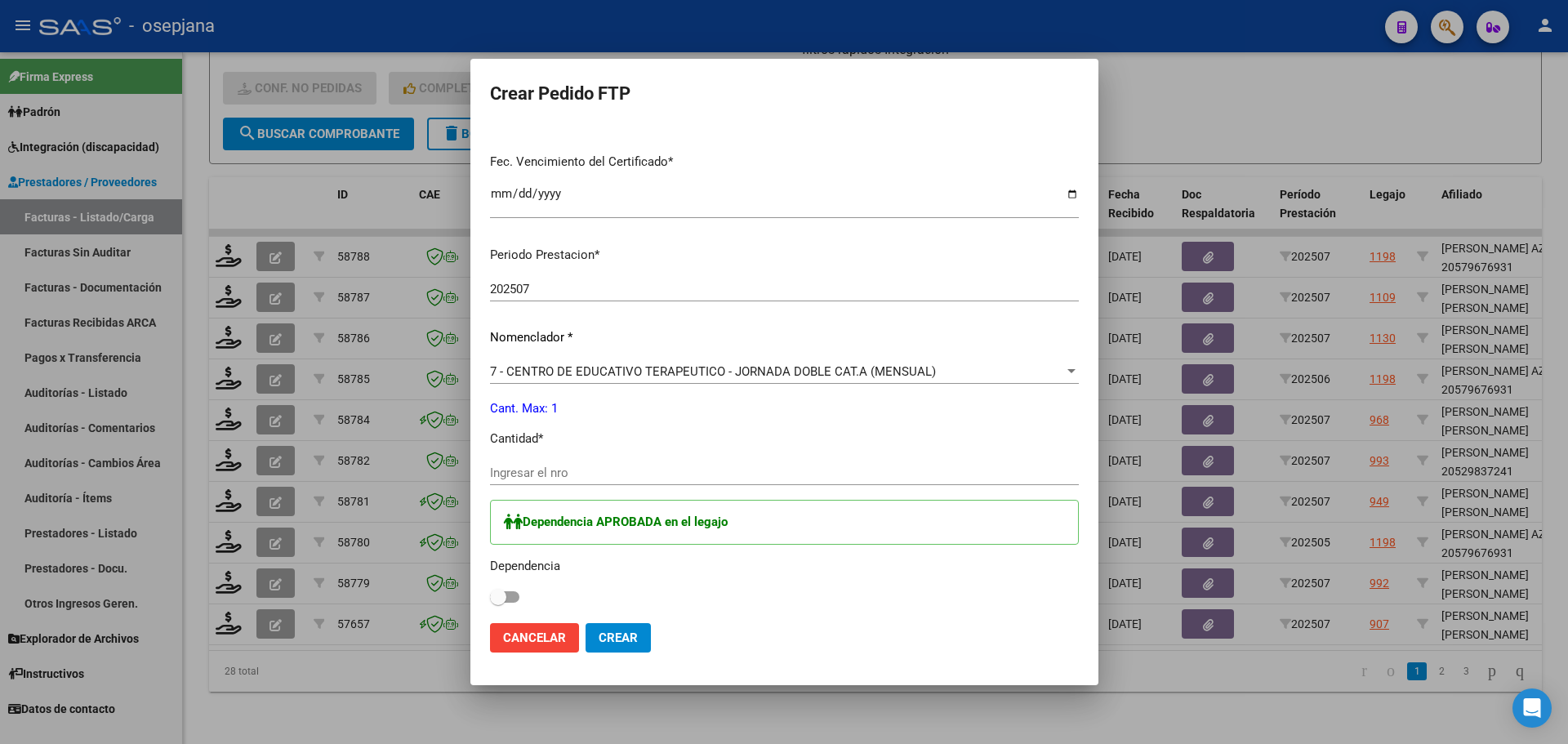
click at [562, 474] on input "Ingresar el nro" at bounding box center [784, 472] width 589 height 15
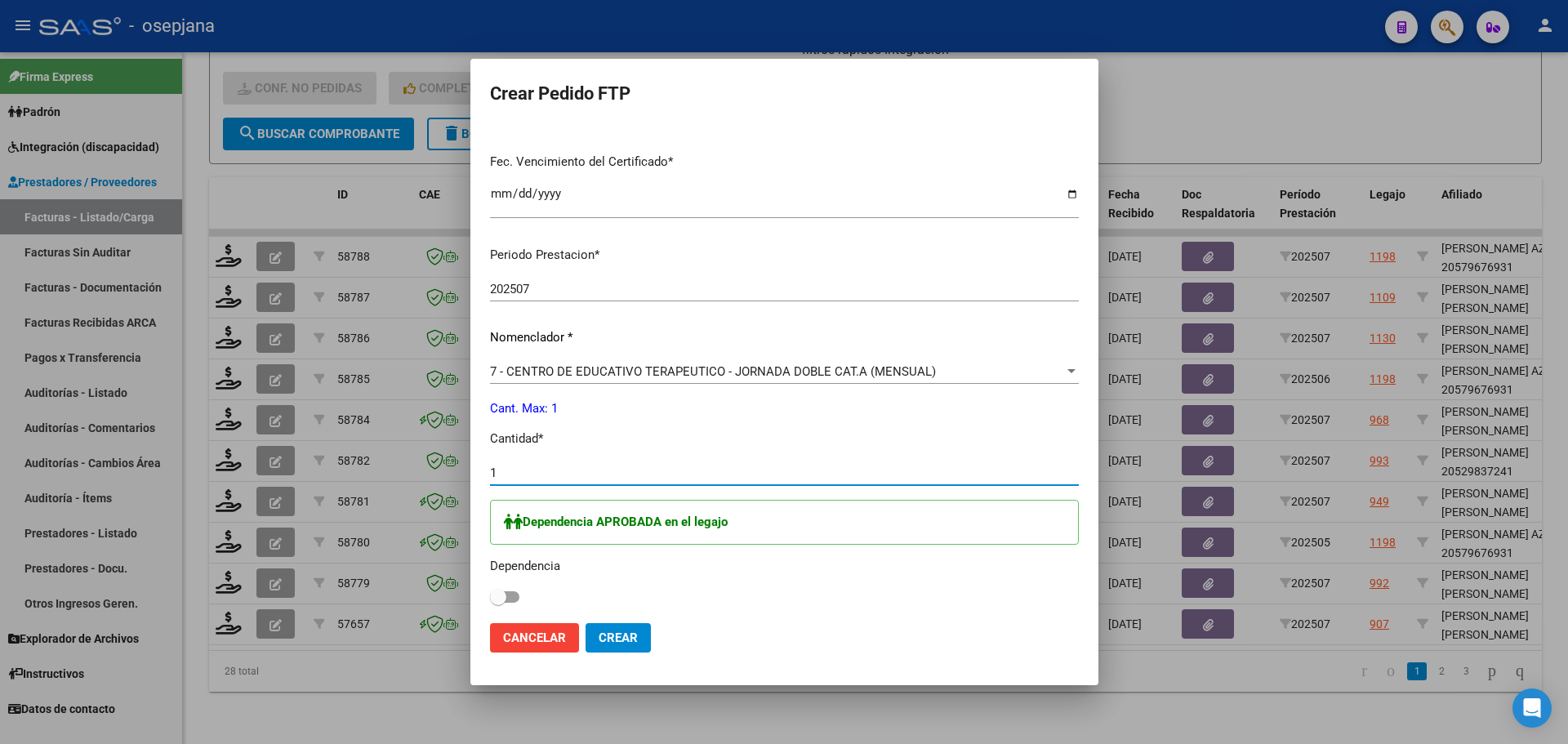
type input "1"
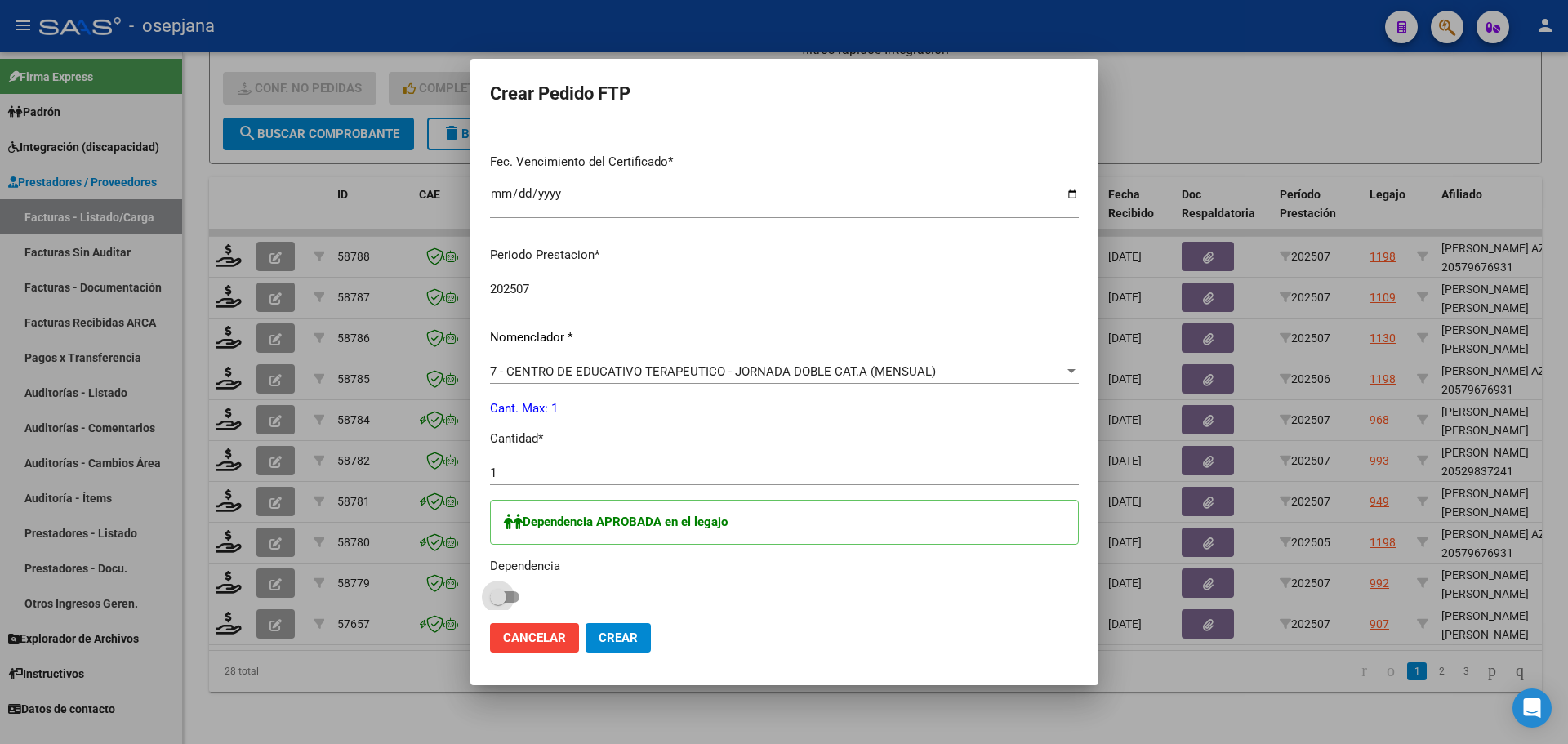
click at [506, 594] on span at bounding box center [497, 596] width 16 height 16
click at [498, 602] on input "checkbox" at bounding box center [497, 602] width 1 height 1
checkbox input "true"
click at [643, 630] on button "Crear" at bounding box center [617, 638] width 65 height 30
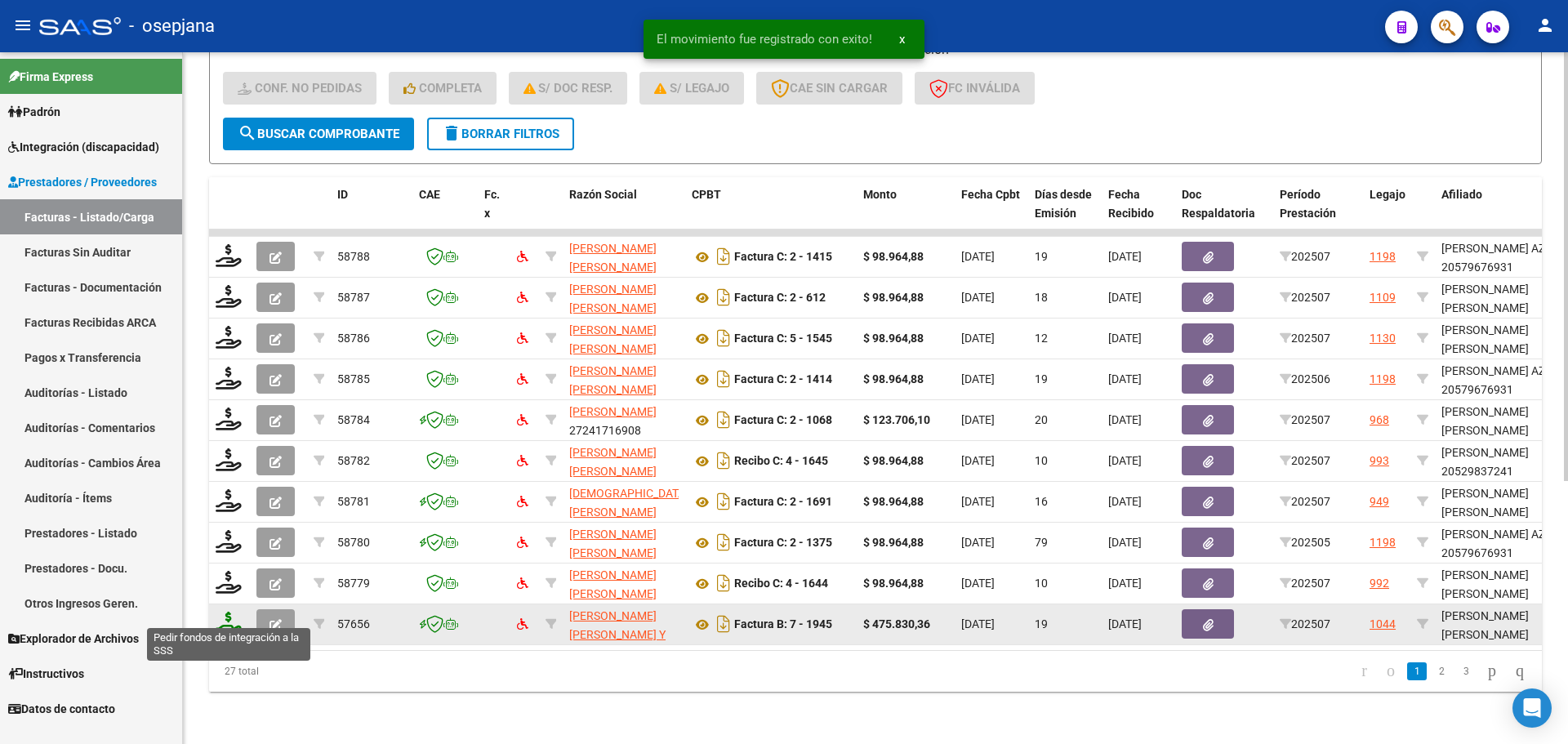
click at [222, 616] on icon at bounding box center [228, 622] width 26 height 23
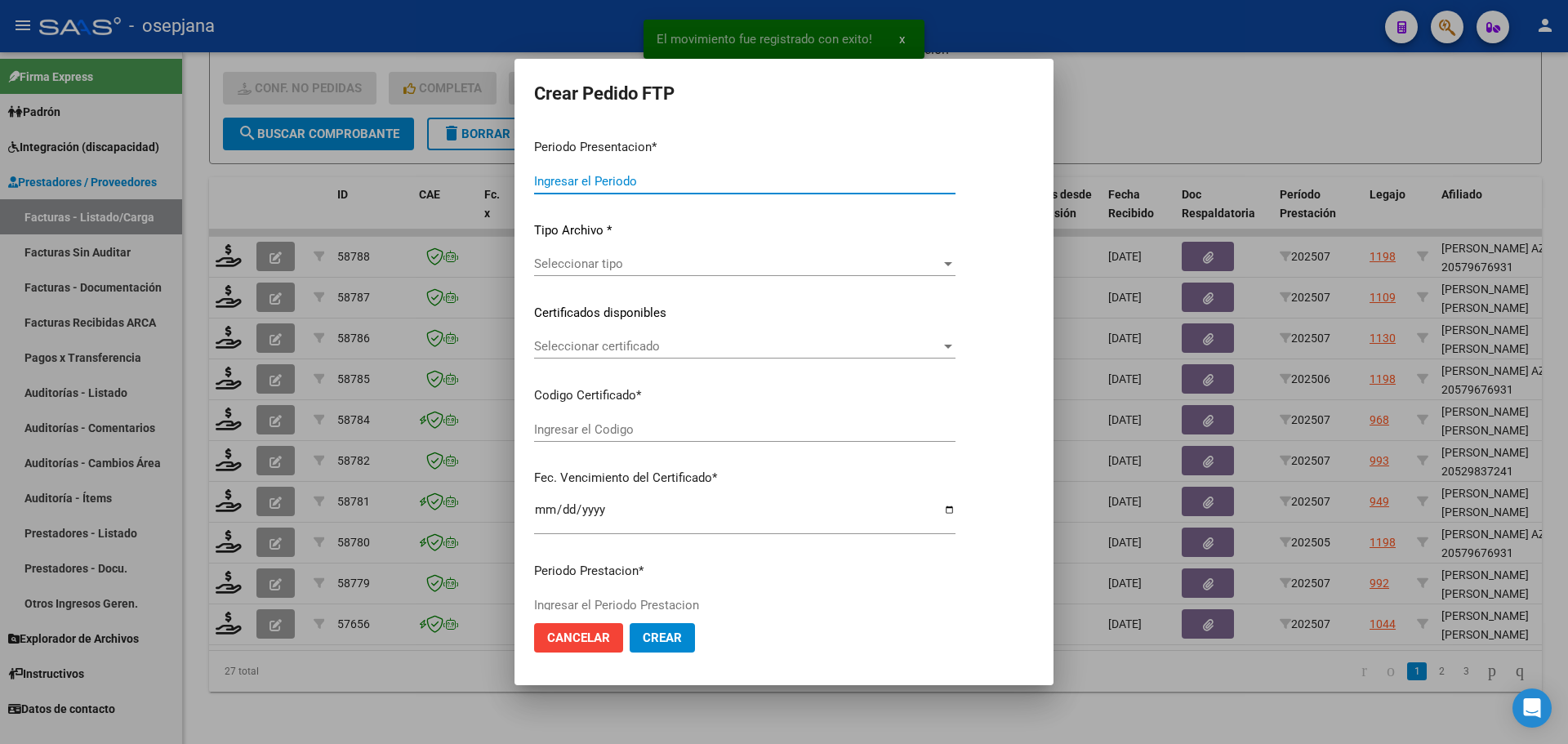
type input "202507"
type input "$ 475.830,36"
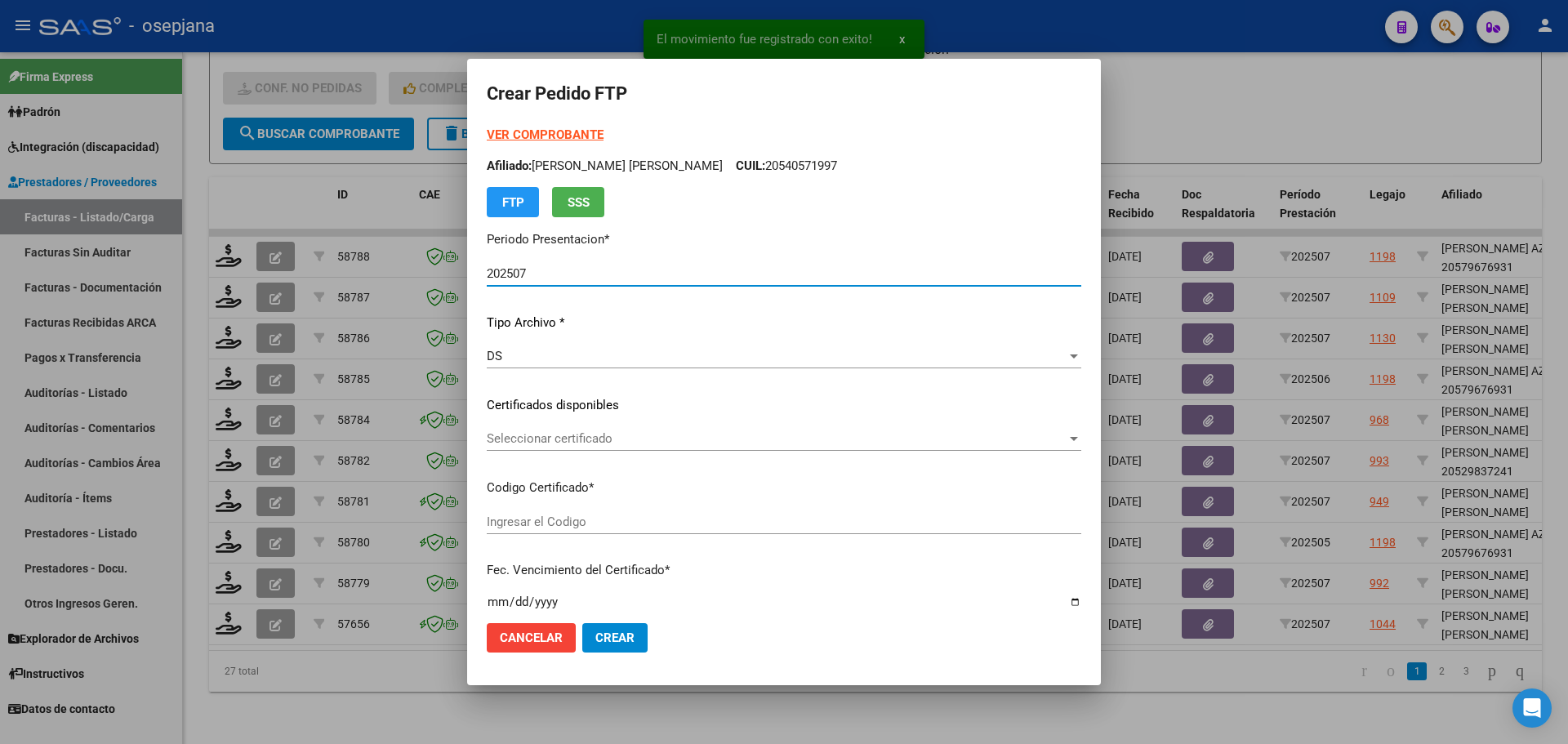
type input "ARG02000579109082025071020300710BSAS313"
type input "[DATE]"
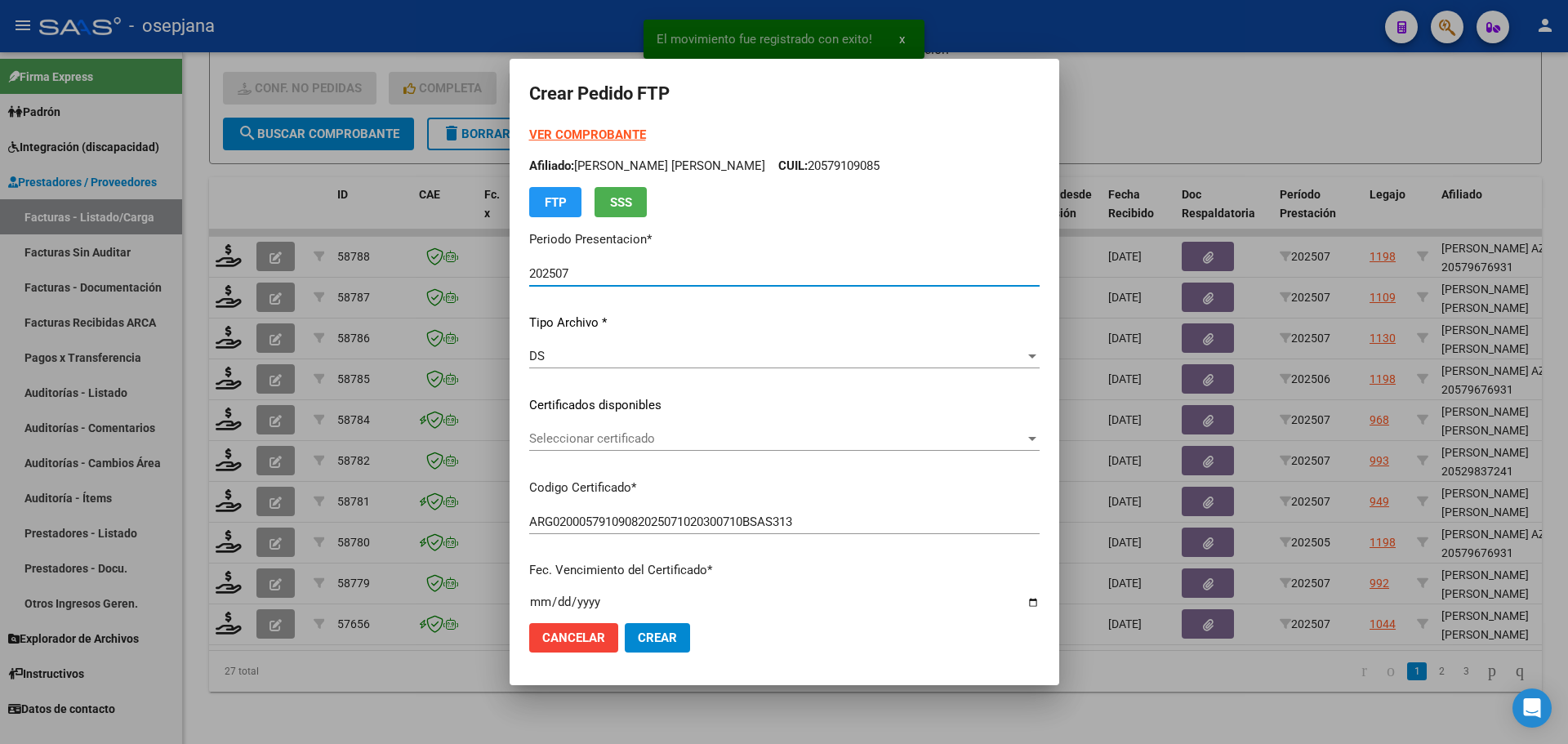
click at [631, 437] on span "Seleccionar certificado" at bounding box center [776, 438] width 496 height 15
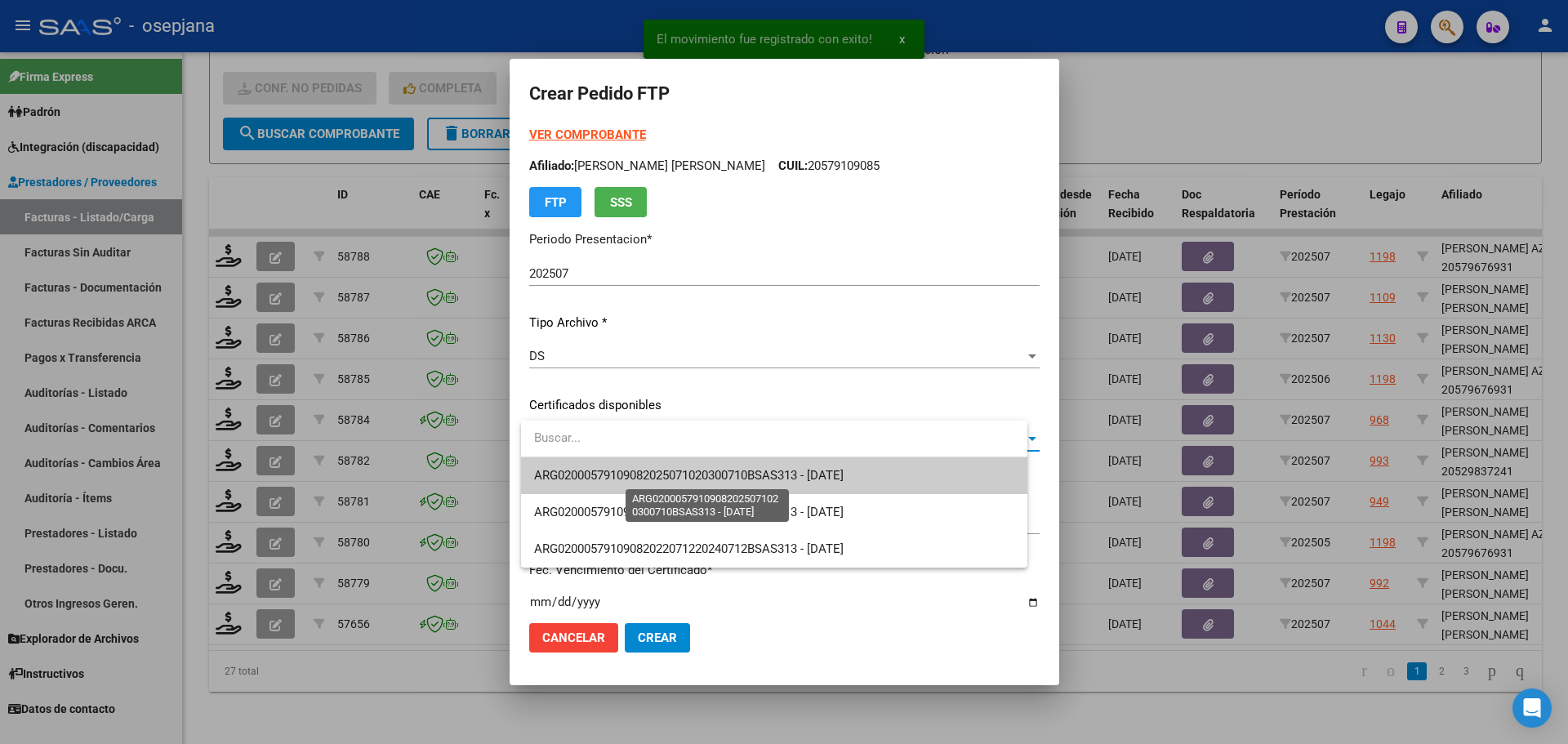
click at [627, 474] on span "ARG02000579109082025071020300710BSAS313 - [DATE]" at bounding box center [688, 475] width 309 height 15
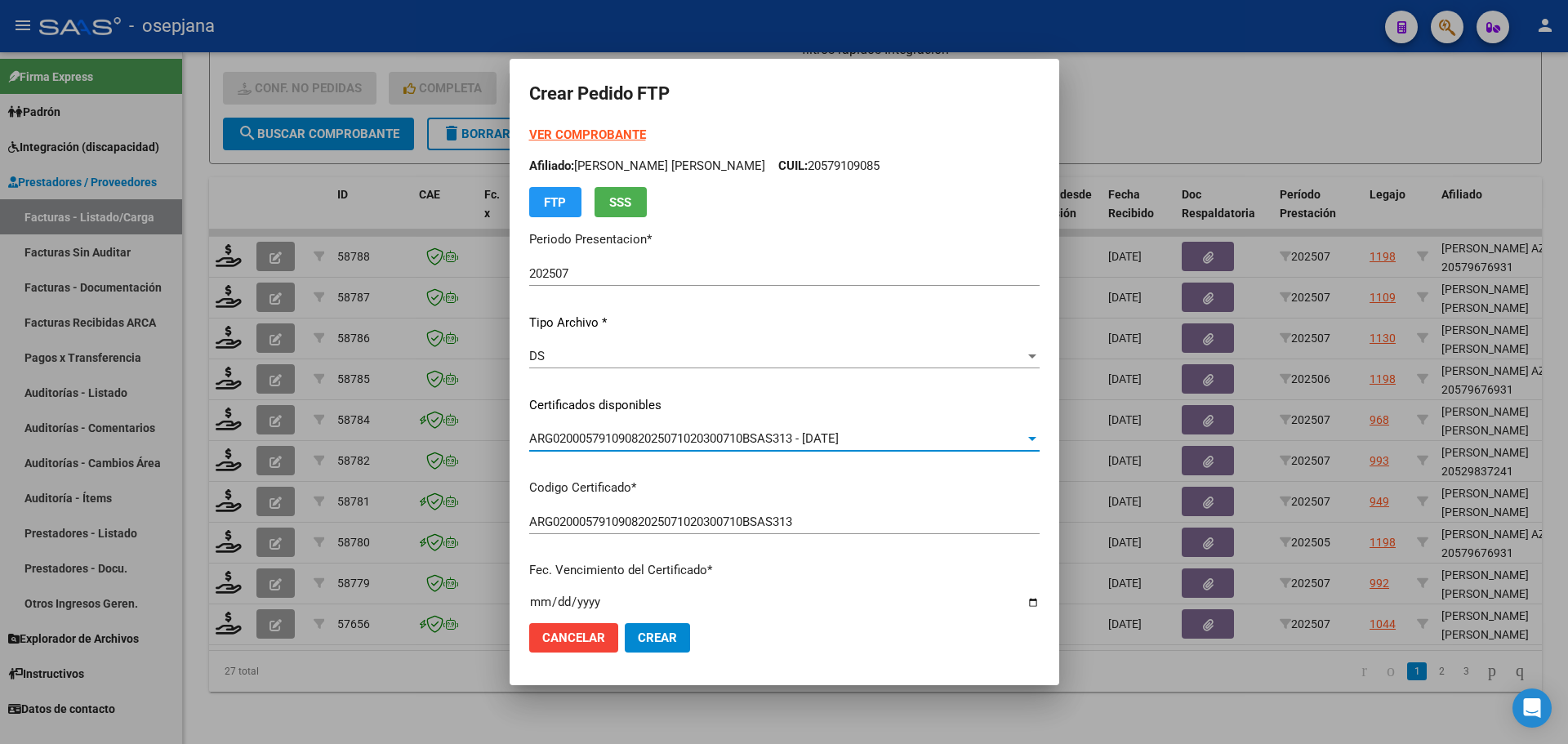
click at [616, 129] on strong "VER COMPROBANTE" at bounding box center [587, 135] width 116 height 15
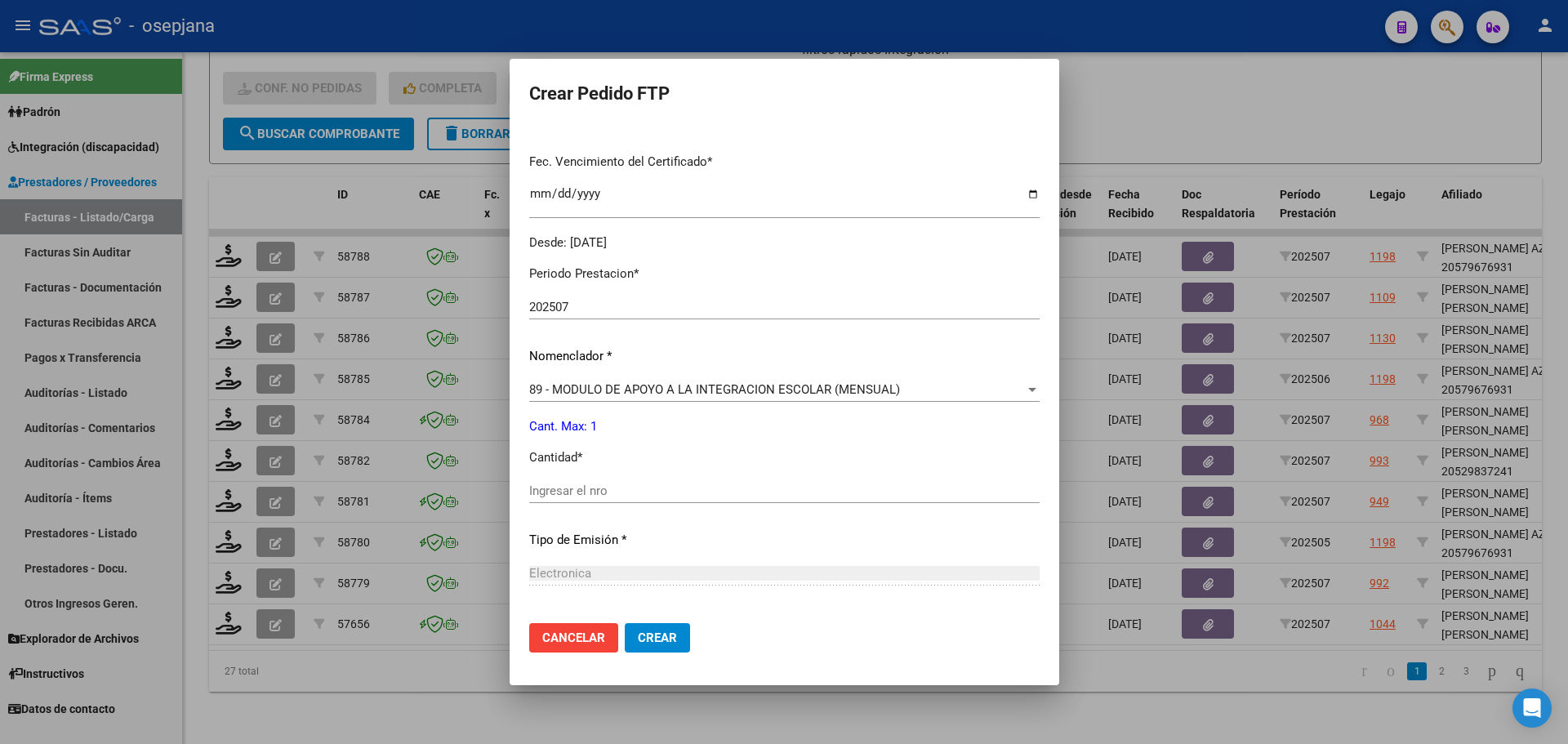
click at [566, 489] on input "Ingresar el nro" at bounding box center [784, 491] width 511 height 15
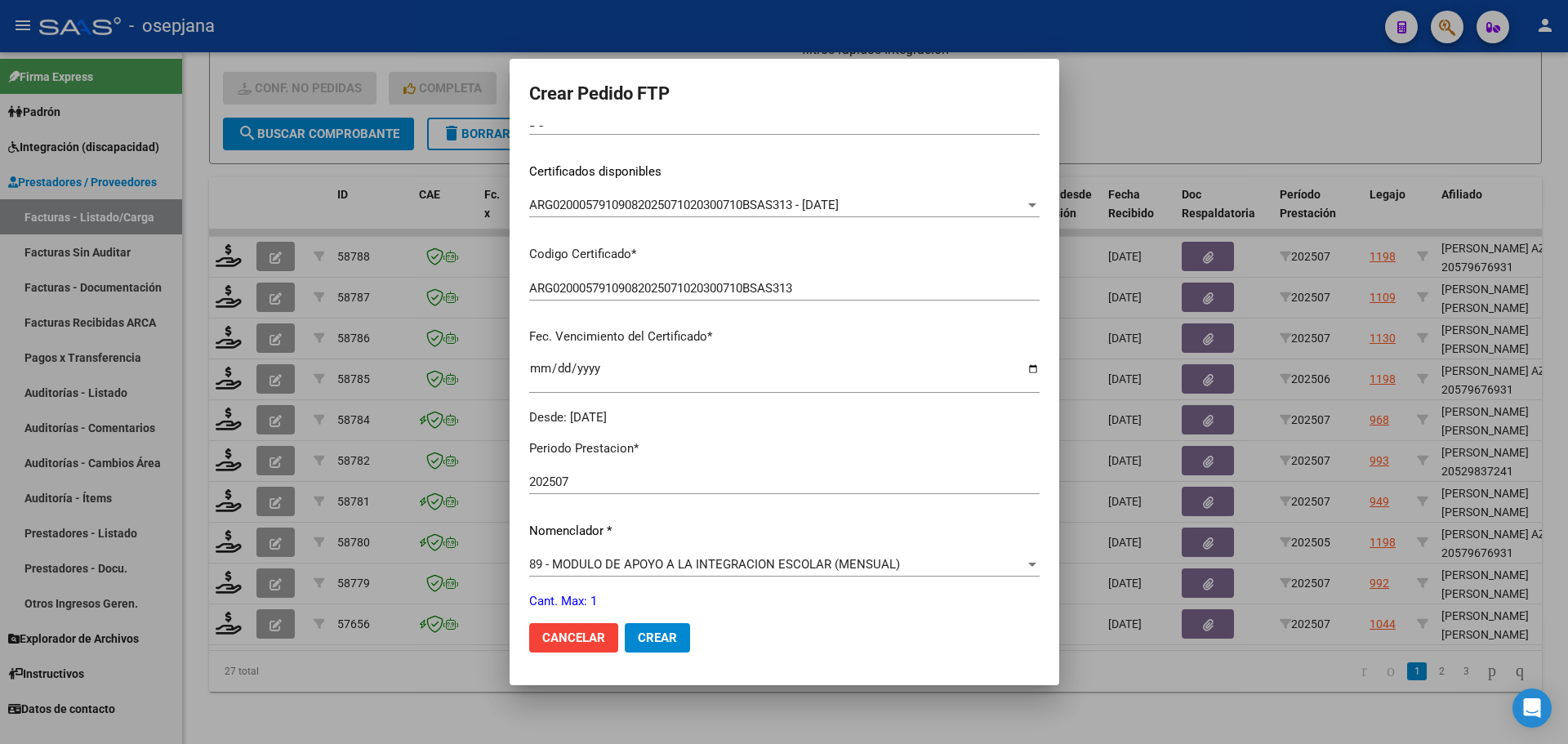
scroll to position [0, 0]
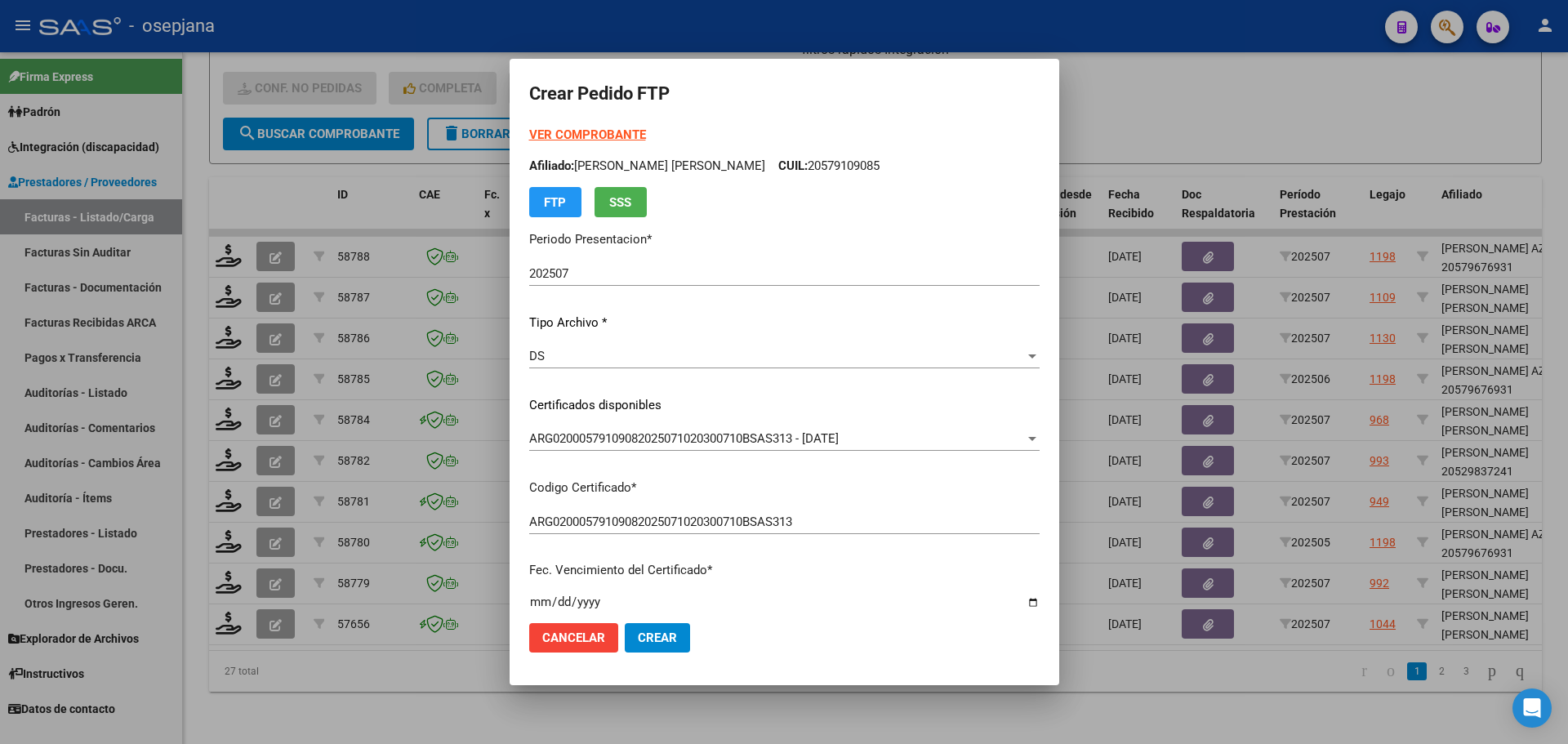
type input "1"
click at [680, 635] on button "Crear" at bounding box center [656, 638] width 65 height 30
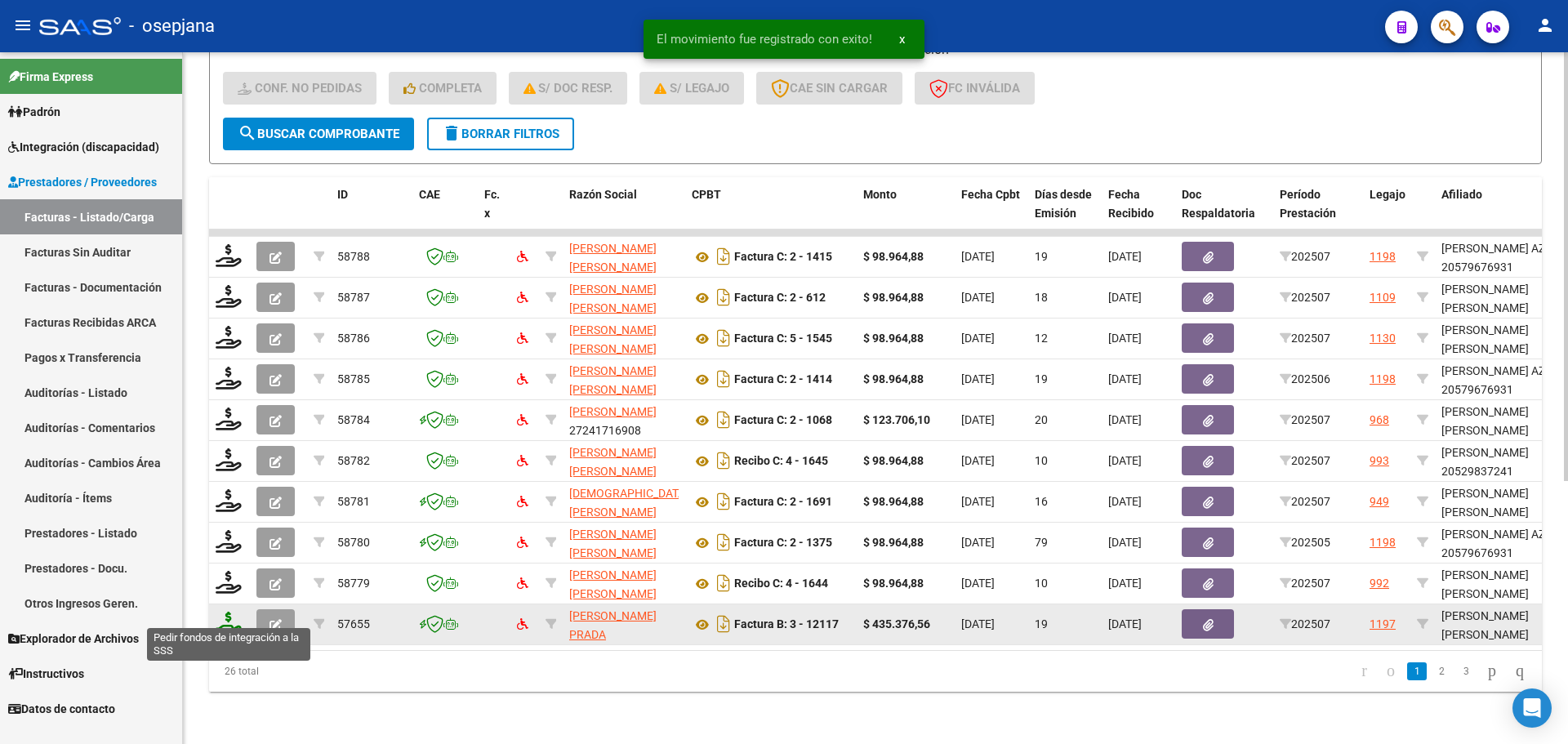
click at [231, 611] on icon at bounding box center [228, 622] width 26 height 23
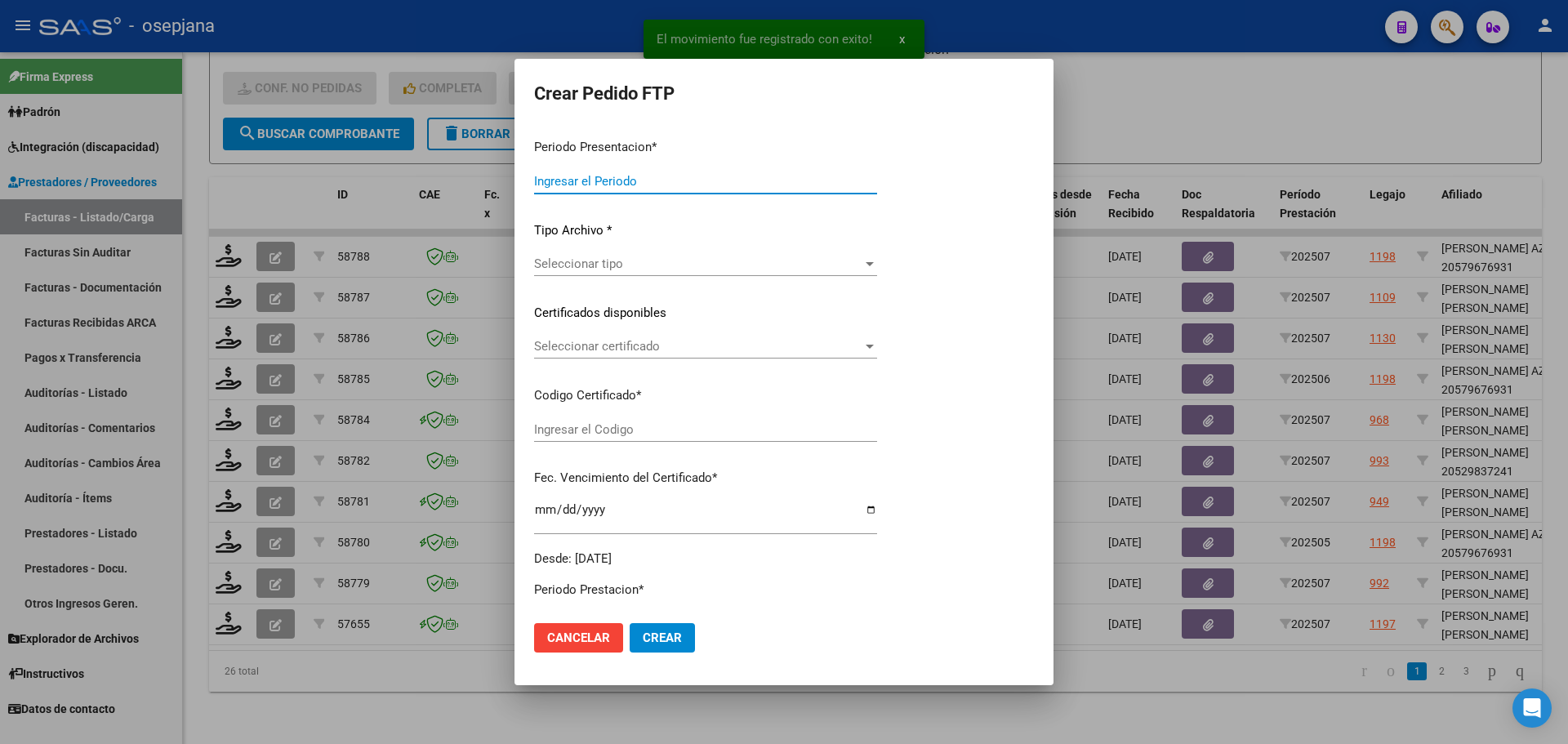
type input "202507"
type input "$ 435.376,56"
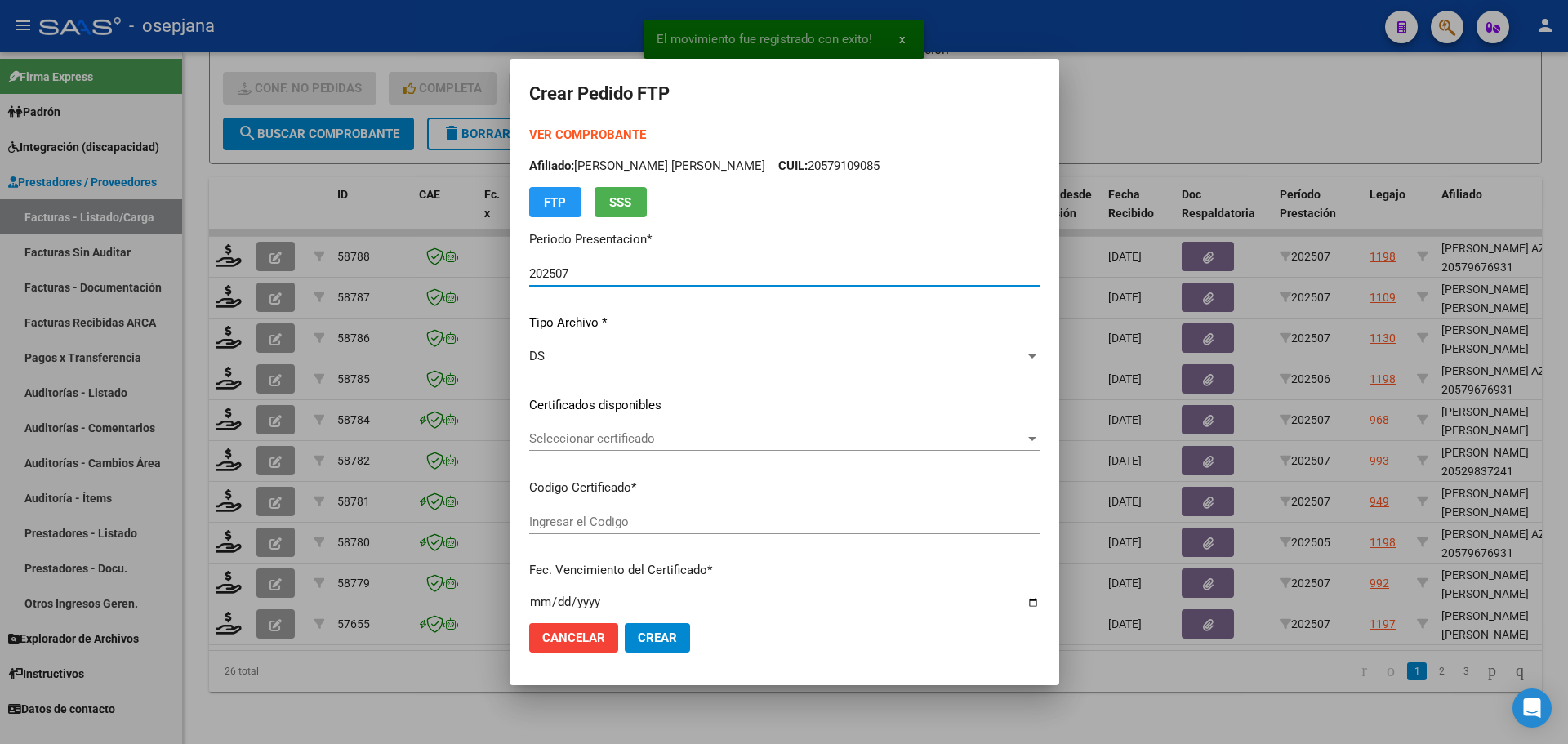
type input "ARG01000560372502024121820261218BSAS427"
type input "[DATE]"
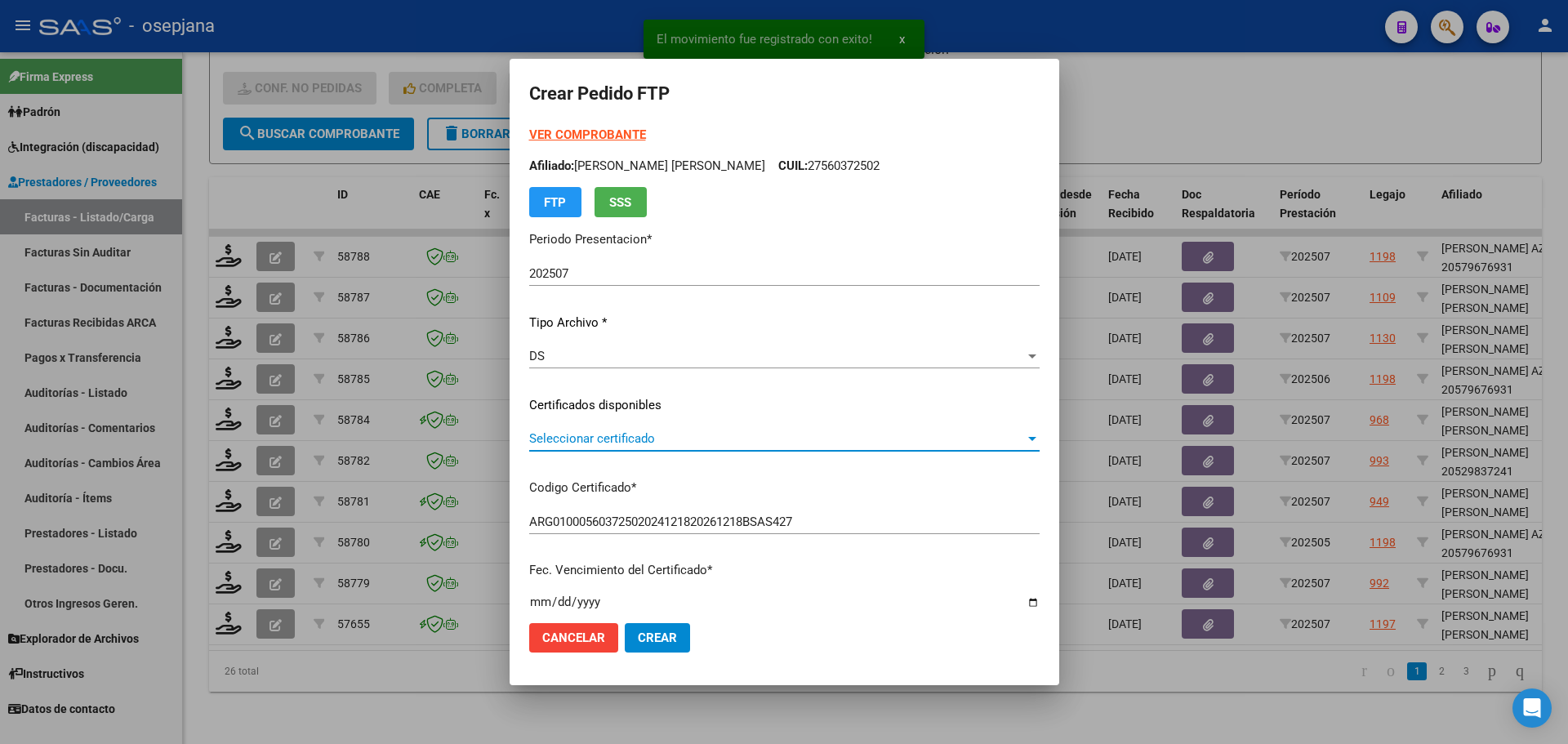
click at [630, 432] on span "Seleccionar certificado" at bounding box center [776, 438] width 496 height 15
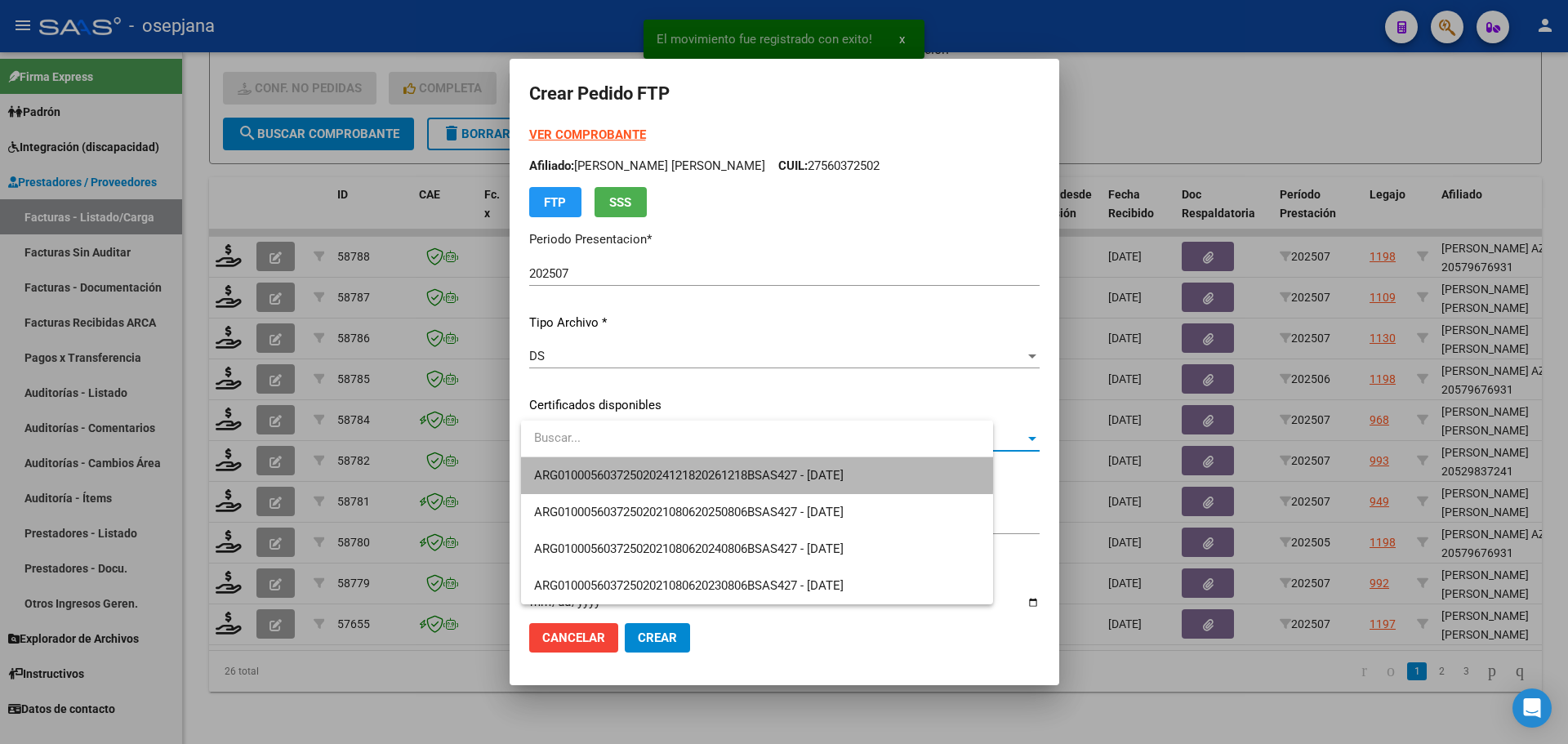
click at [641, 466] on span "ARG01000560372502024121820261218BSAS427 - [DATE]" at bounding box center [757, 476] width 446 height 36
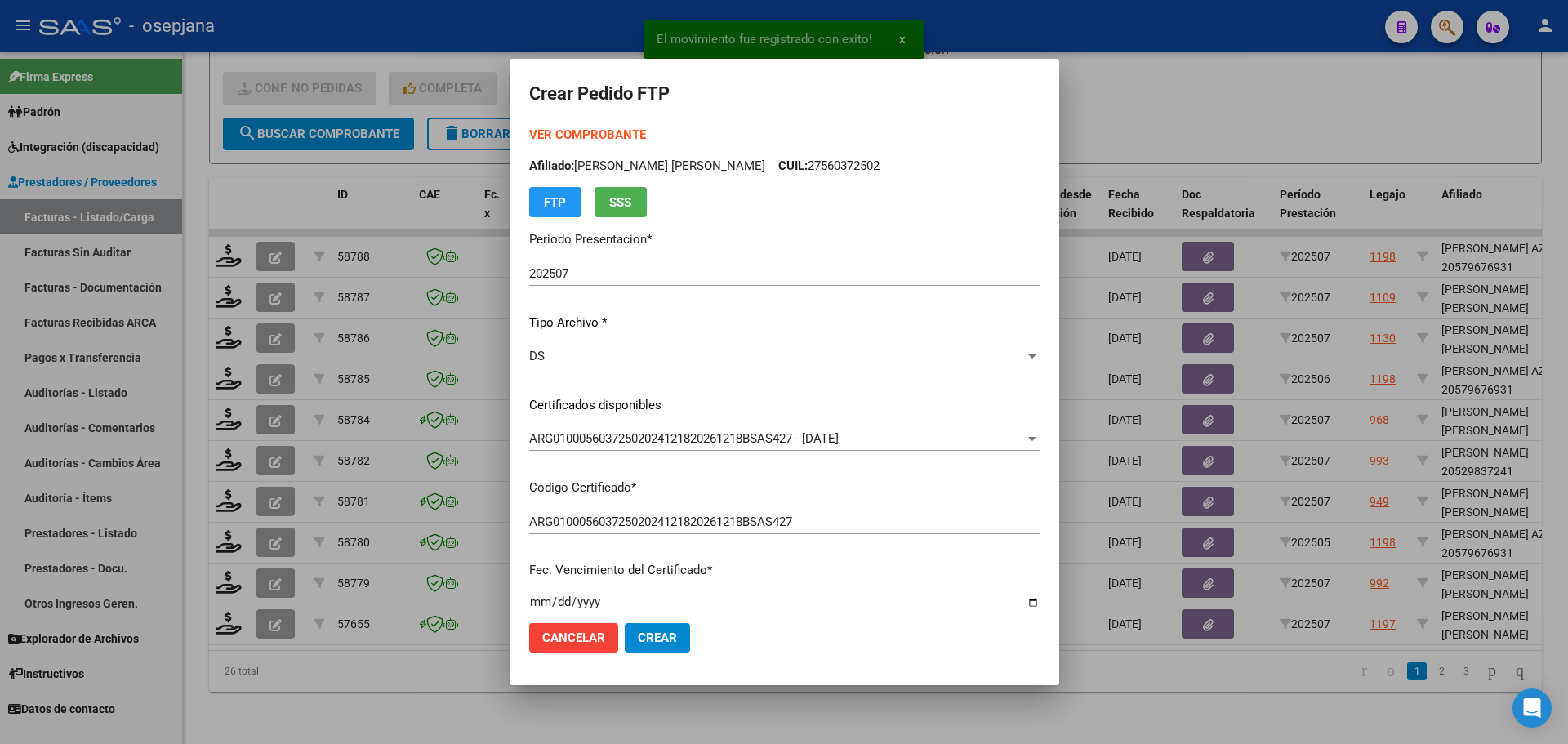
click at [596, 135] on strong "VER COMPROBANTE" at bounding box center [587, 135] width 116 height 15
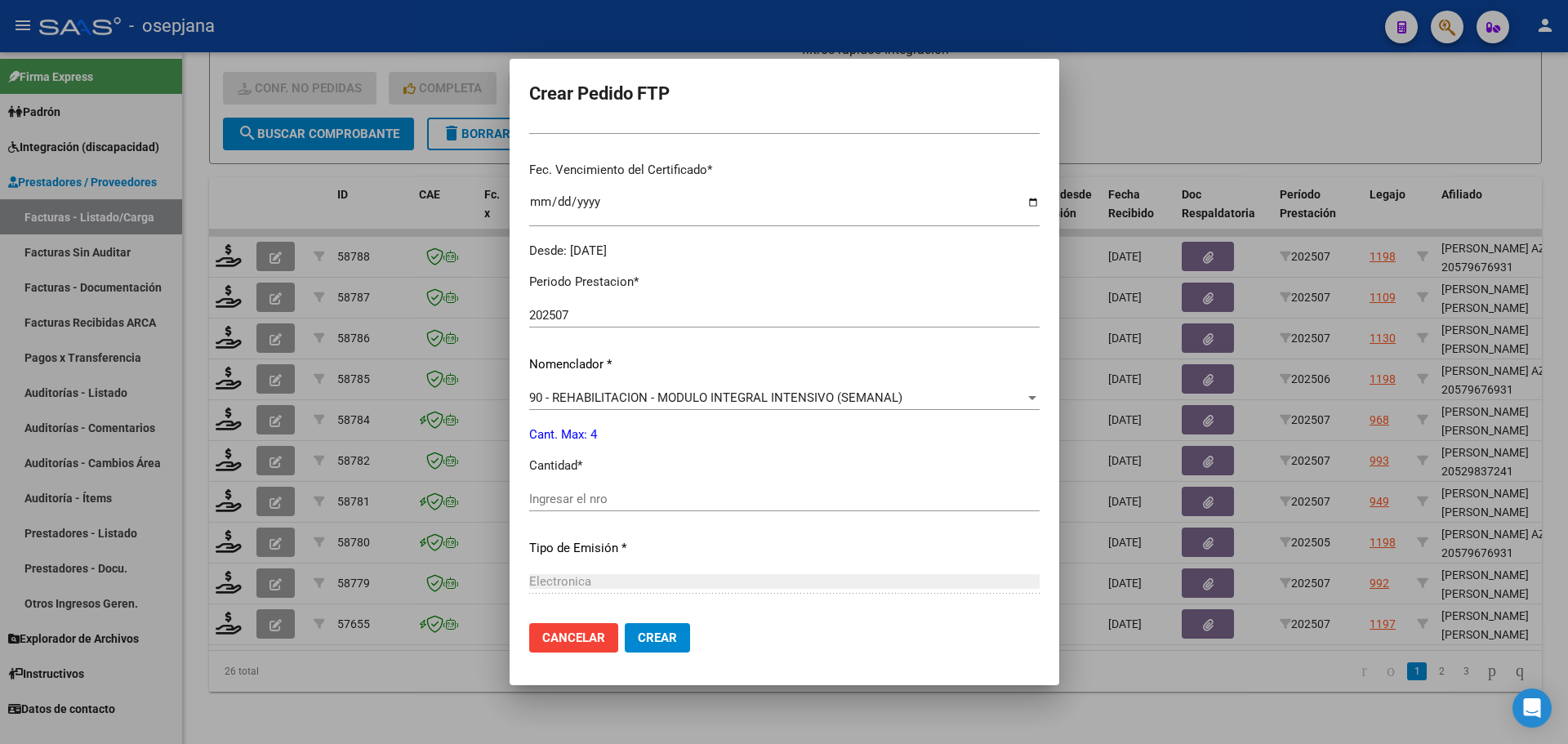
scroll to position [408, 0]
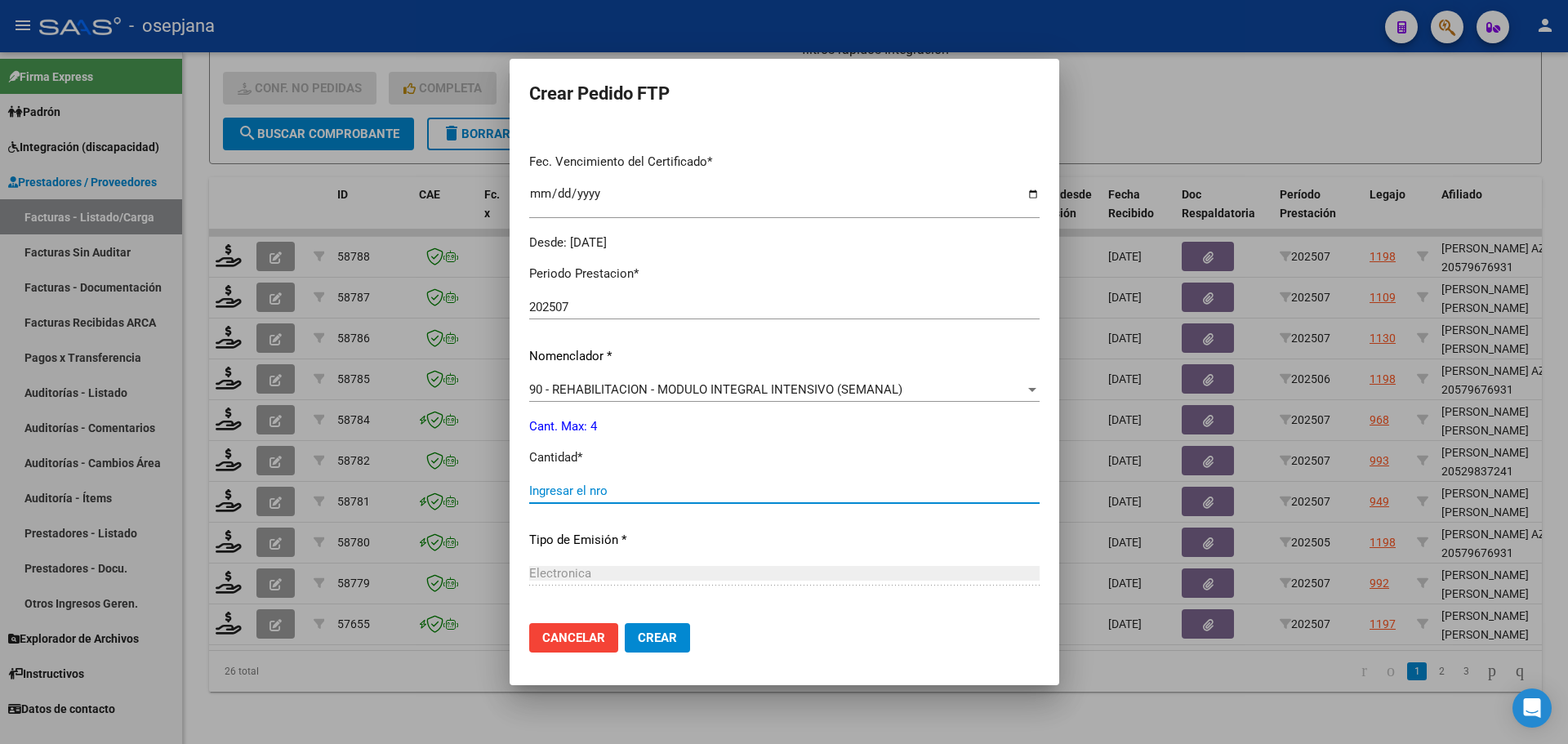
click at [574, 491] on input "Ingresar el nro" at bounding box center [784, 491] width 511 height 15
type input "4"
click at [667, 649] on button "Crear" at bounding box center [656, 638] width 65 height 30
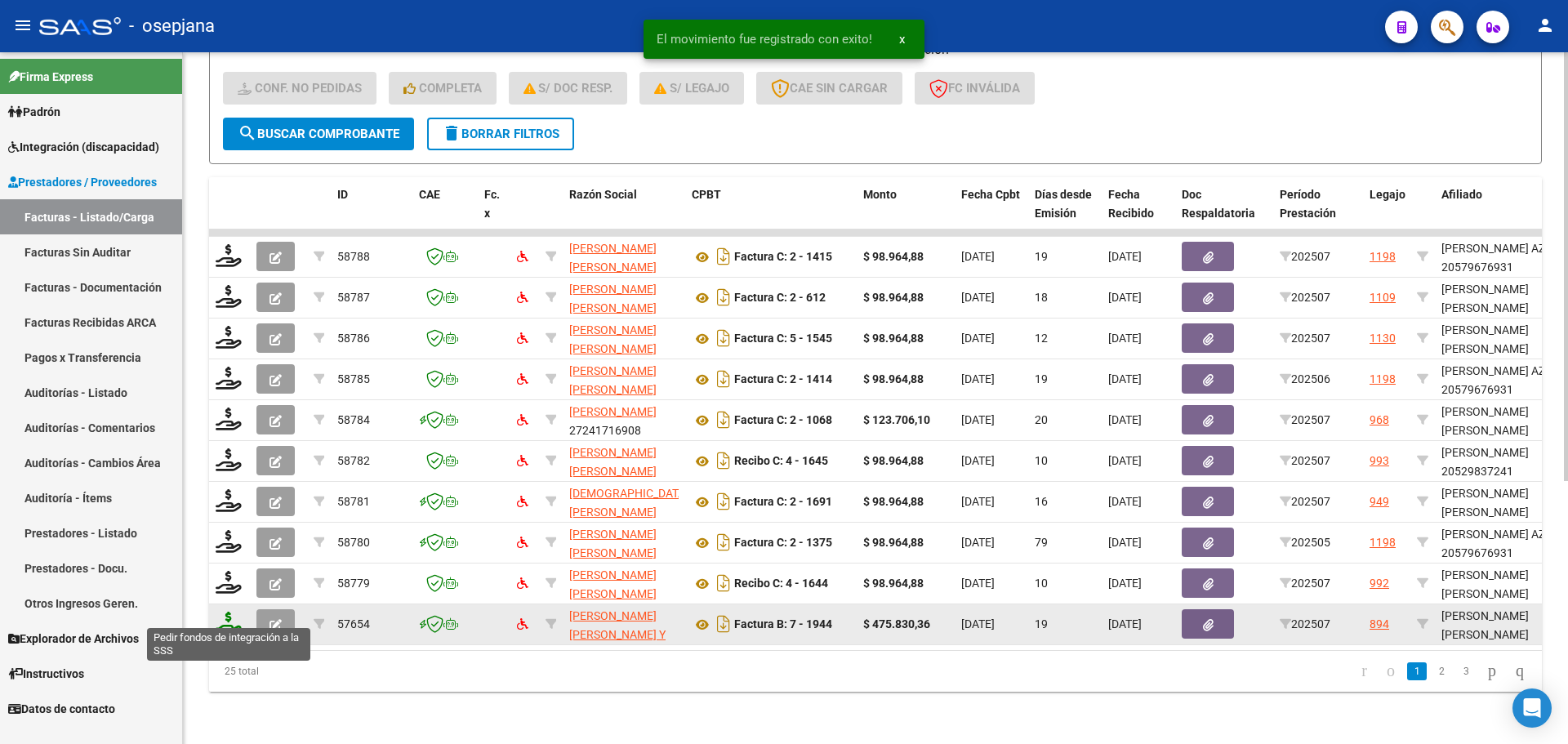
click at [217, 616] on icon at bounding box center [228, 622] width 26 height 23
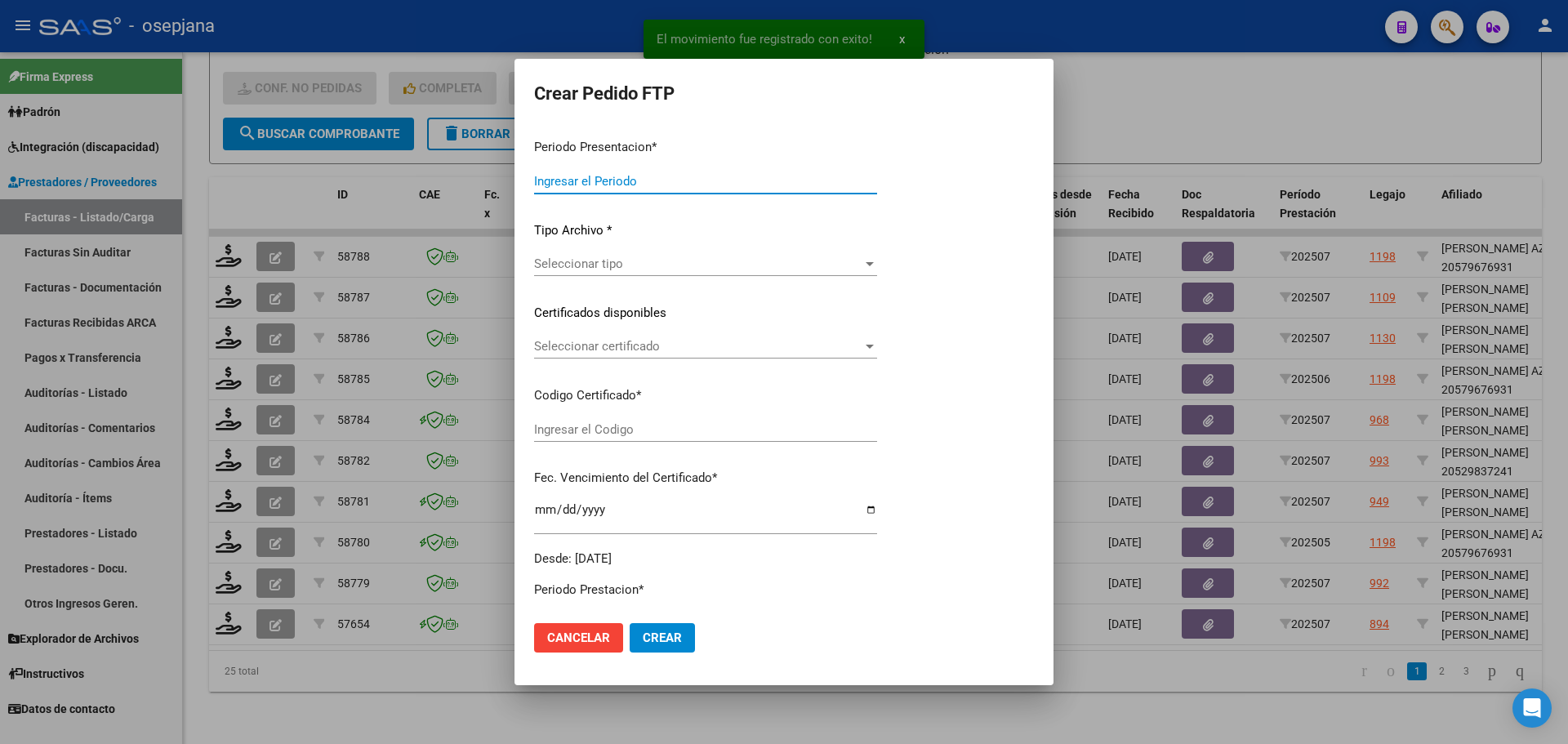
type input "202507"
type input "$ 475.830,36"
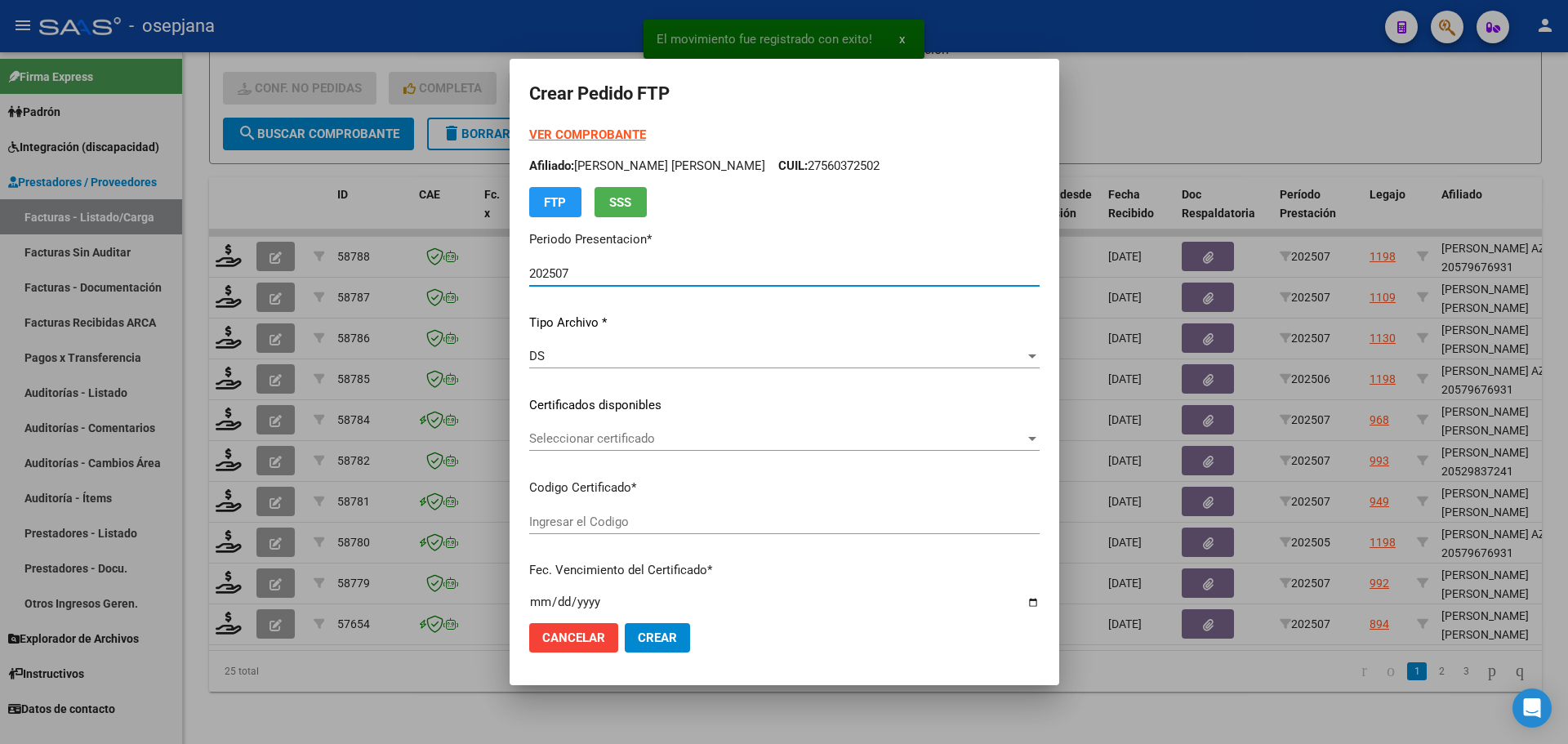
type input "ARG02000563992592024091620260916BSAS342"
type input "[DATE]"
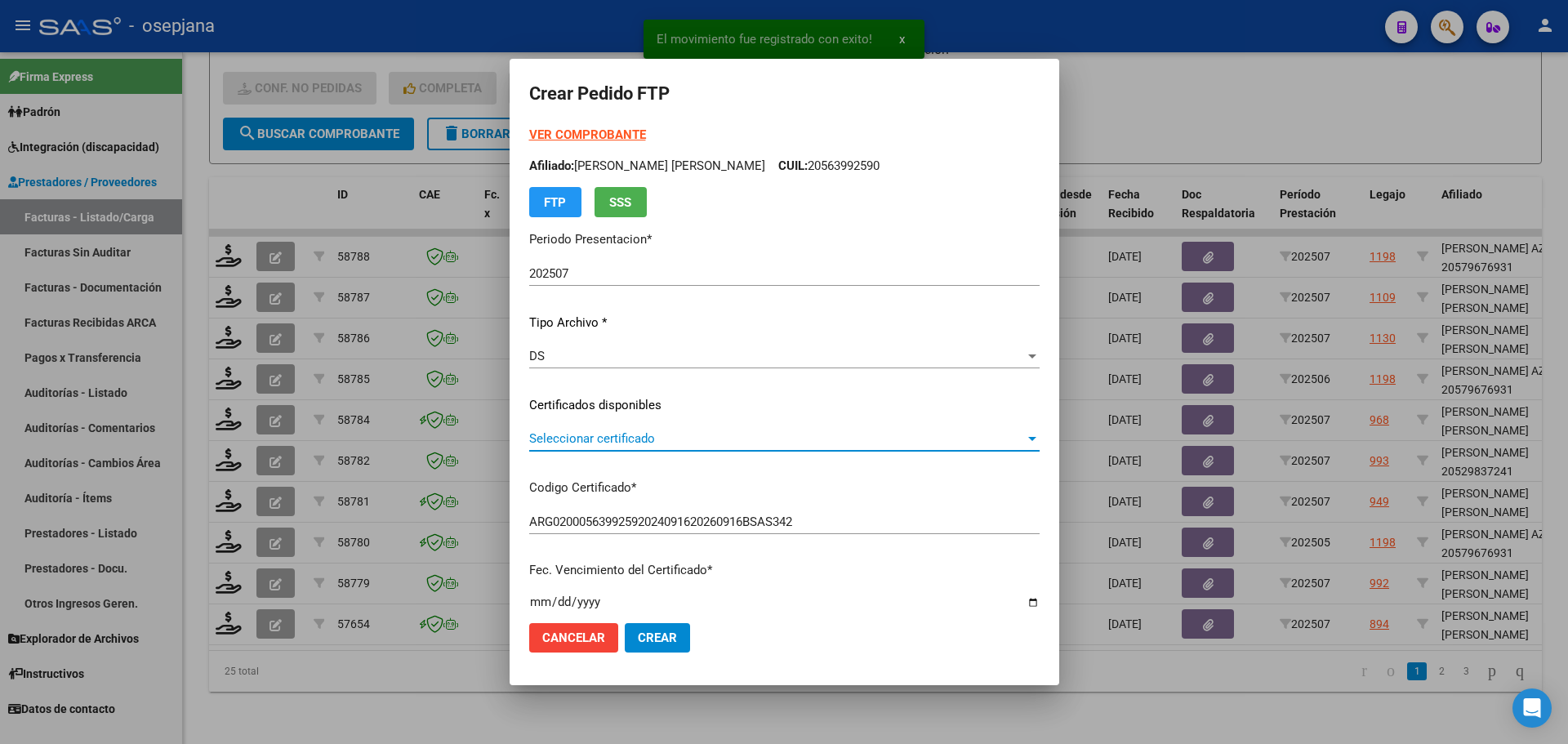
click at [685, 438] on span "Seleccionar certificado" at bounding box center [776, 438] width 496 height 15
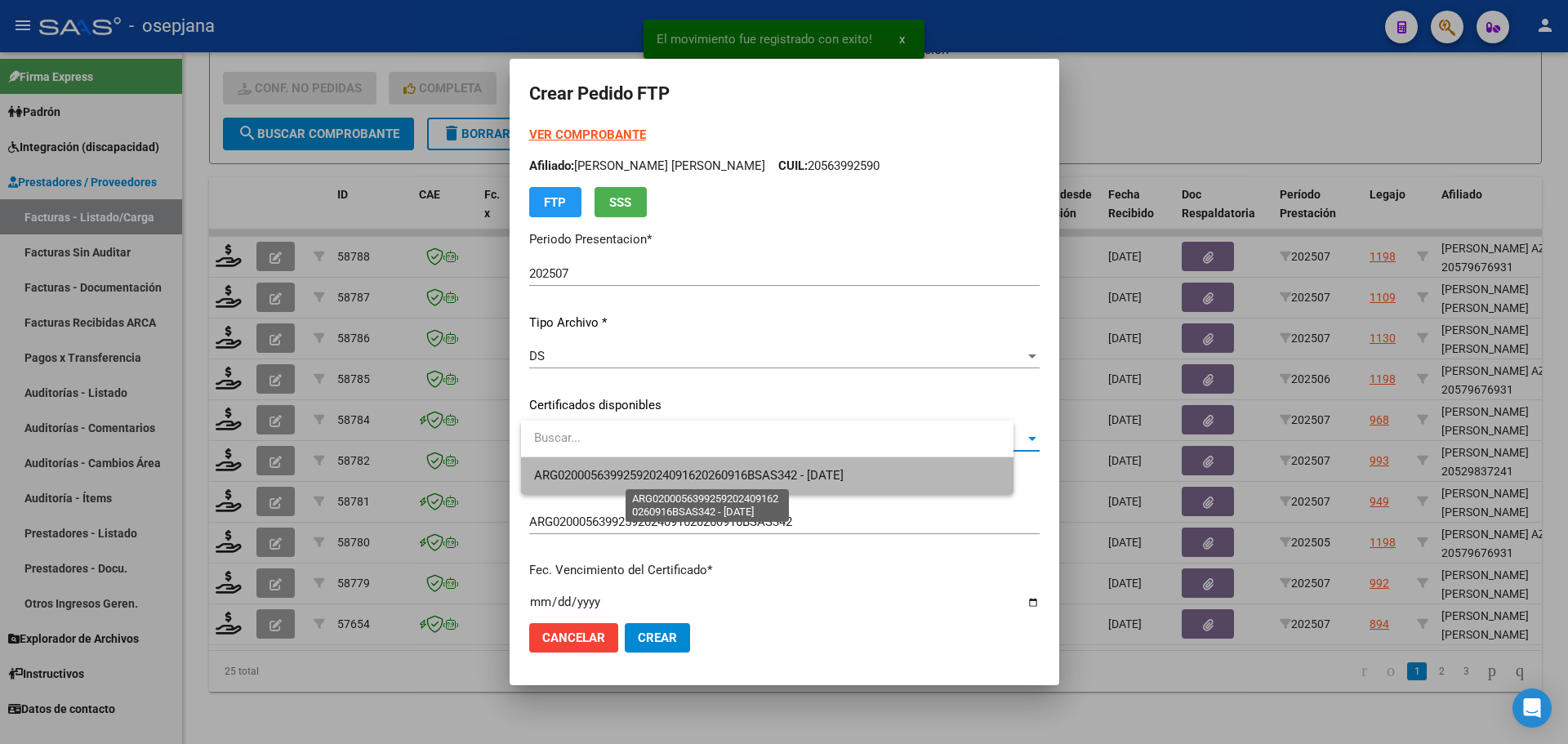
click at [693, 476] on span "ARG02000563992592024091620260916BSAS342 - [DATE]" at bounding box center [688, 475] width 309 height 15
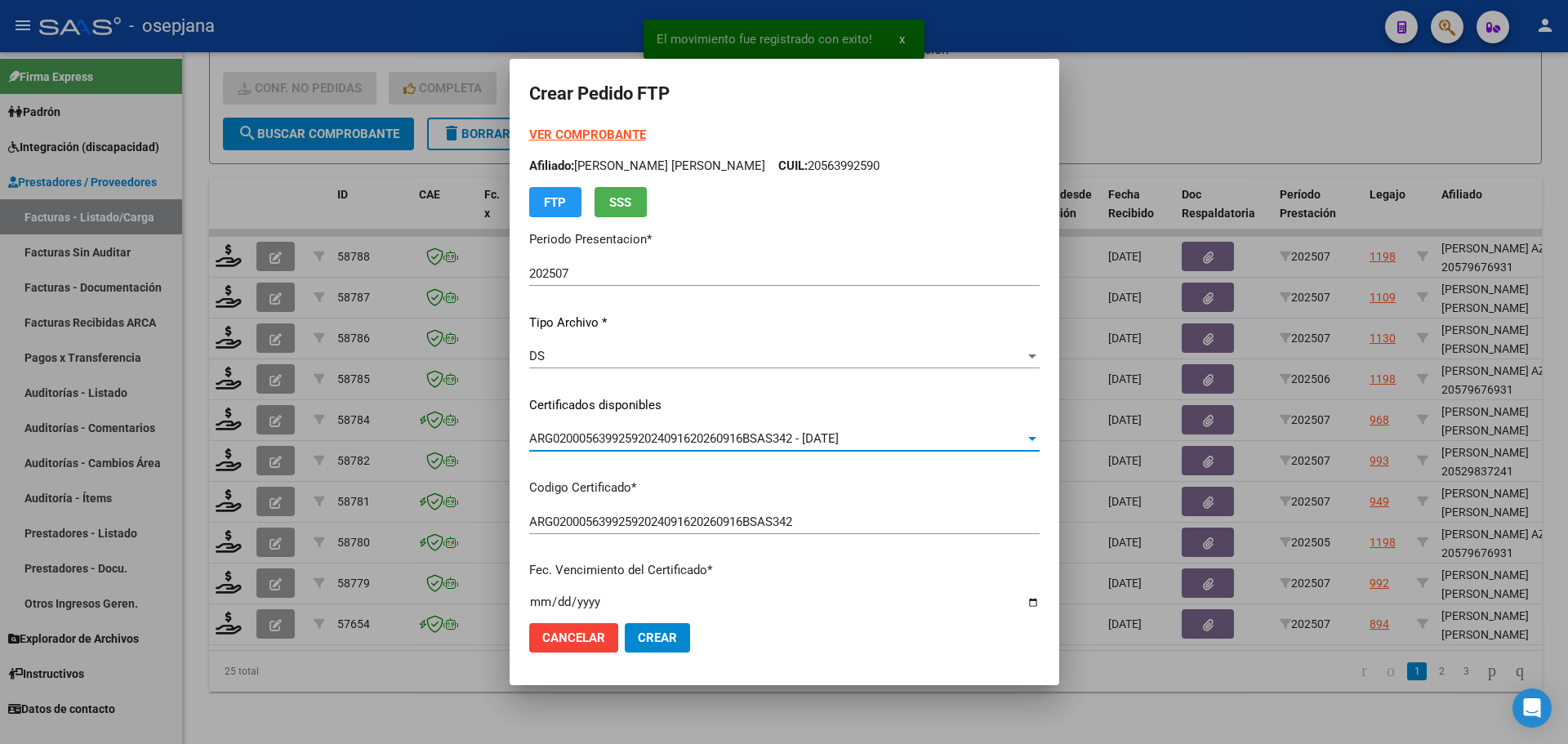
click at [607, 133] on strong "VER COMPROBANTE" at bounding box center [587, 135] width 116 height 15
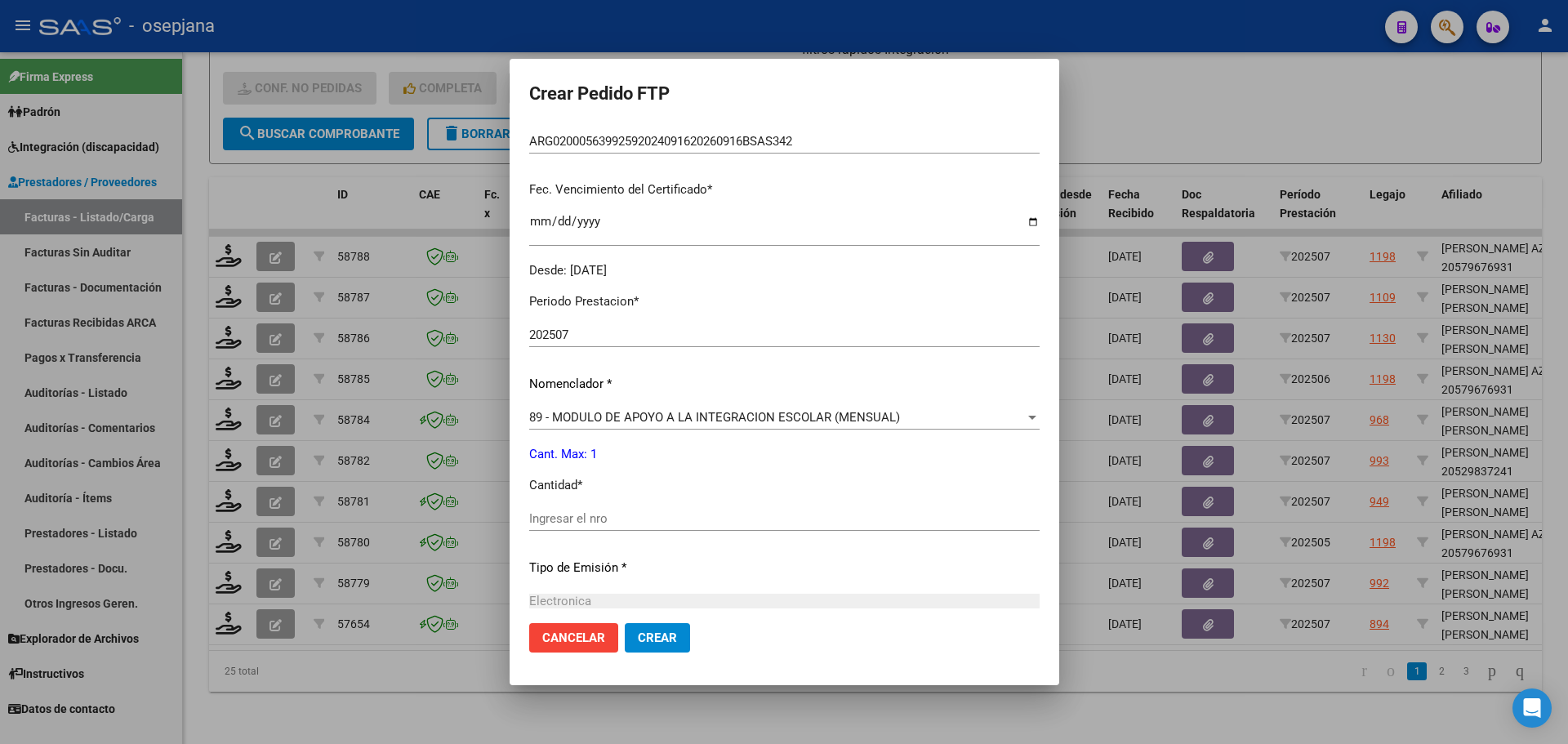
scroll to position [408, 0]
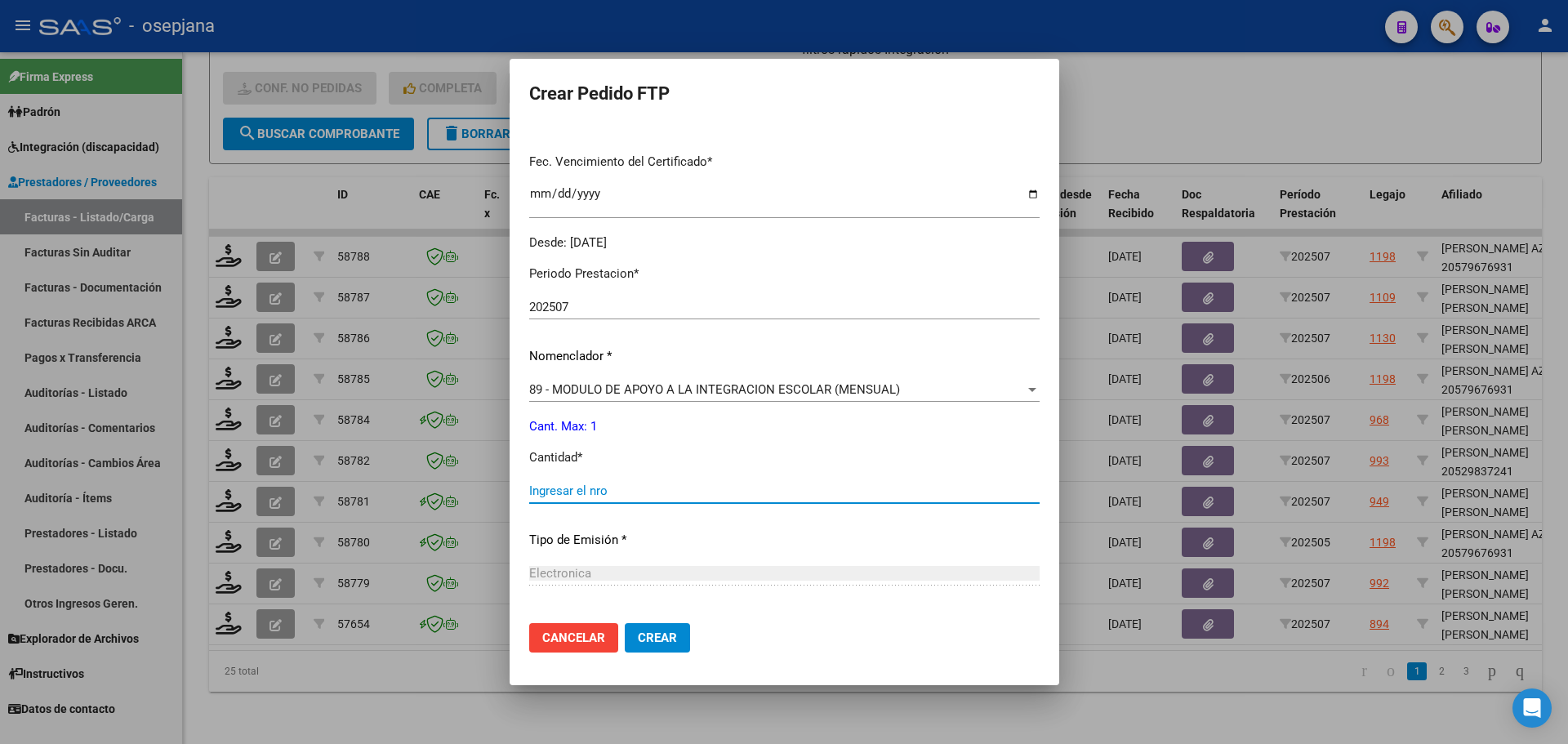
click at [589, 485] on input "Ingresar el nro" at bounding box center [784, 491] width 511 height 15
type input "1"
click at [662, 628] on button "Crear" at bounding box center [656, 638] width 65 height 30
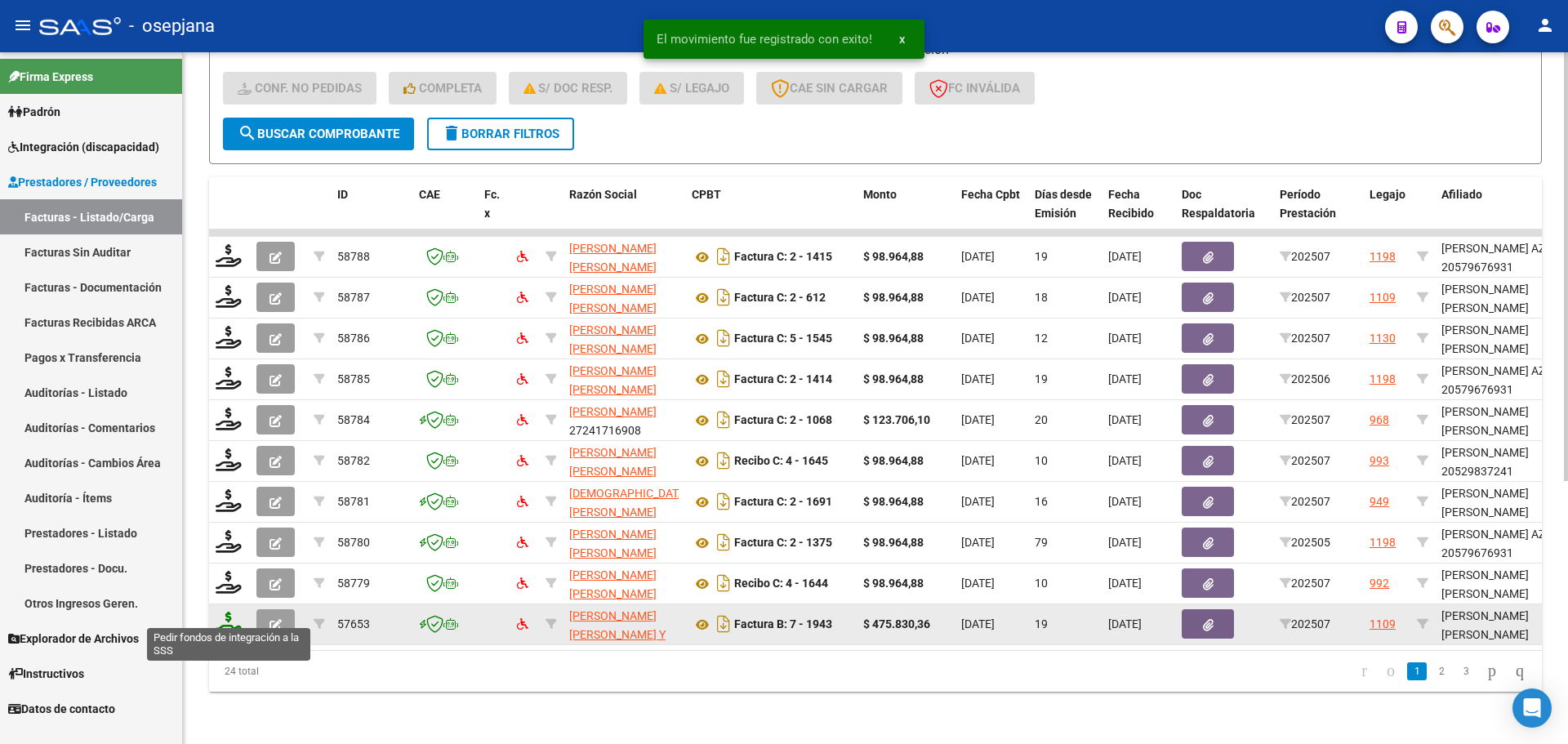
click at [220, 618] on icon at bounding box center [228, 622] width 26 height 23
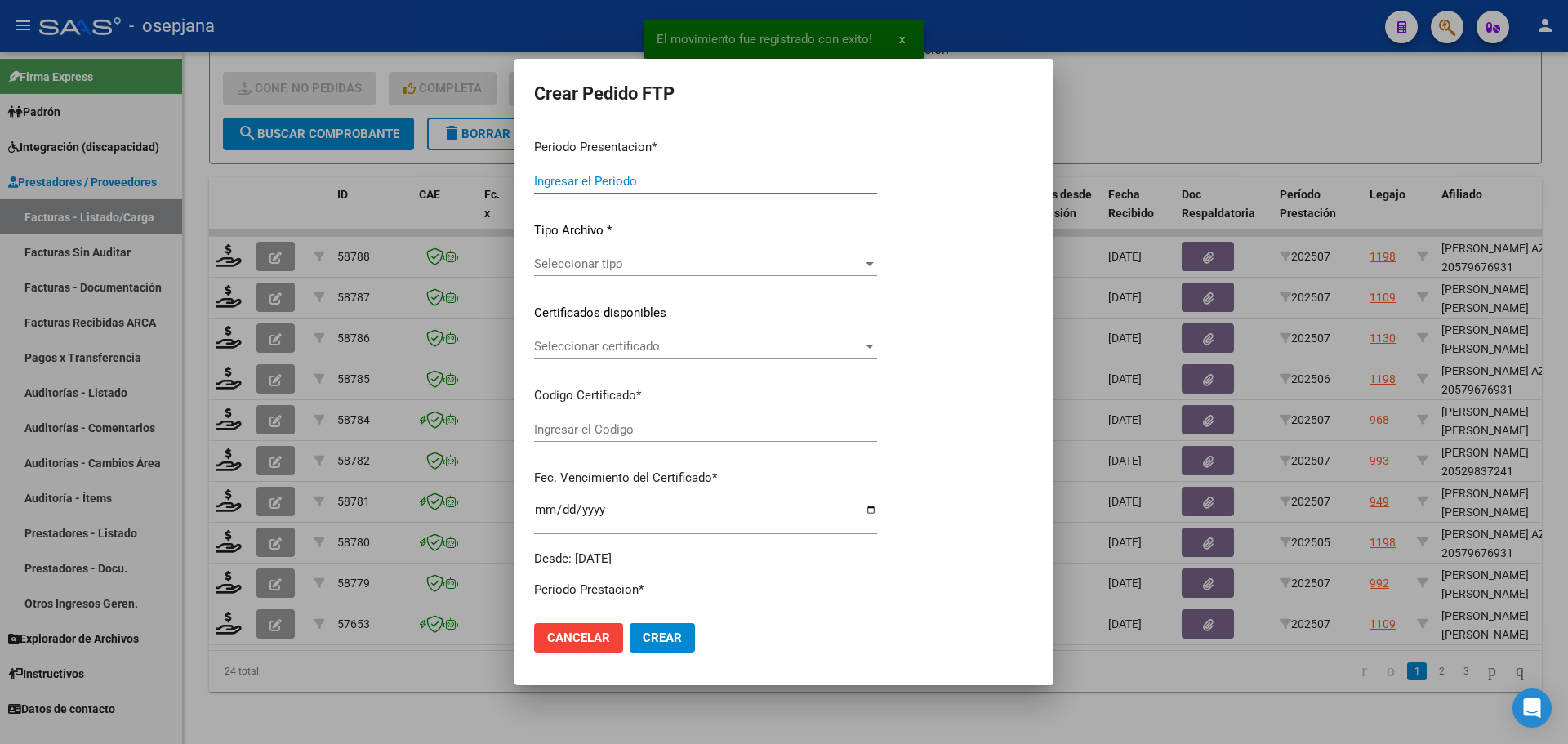
type input "202507"
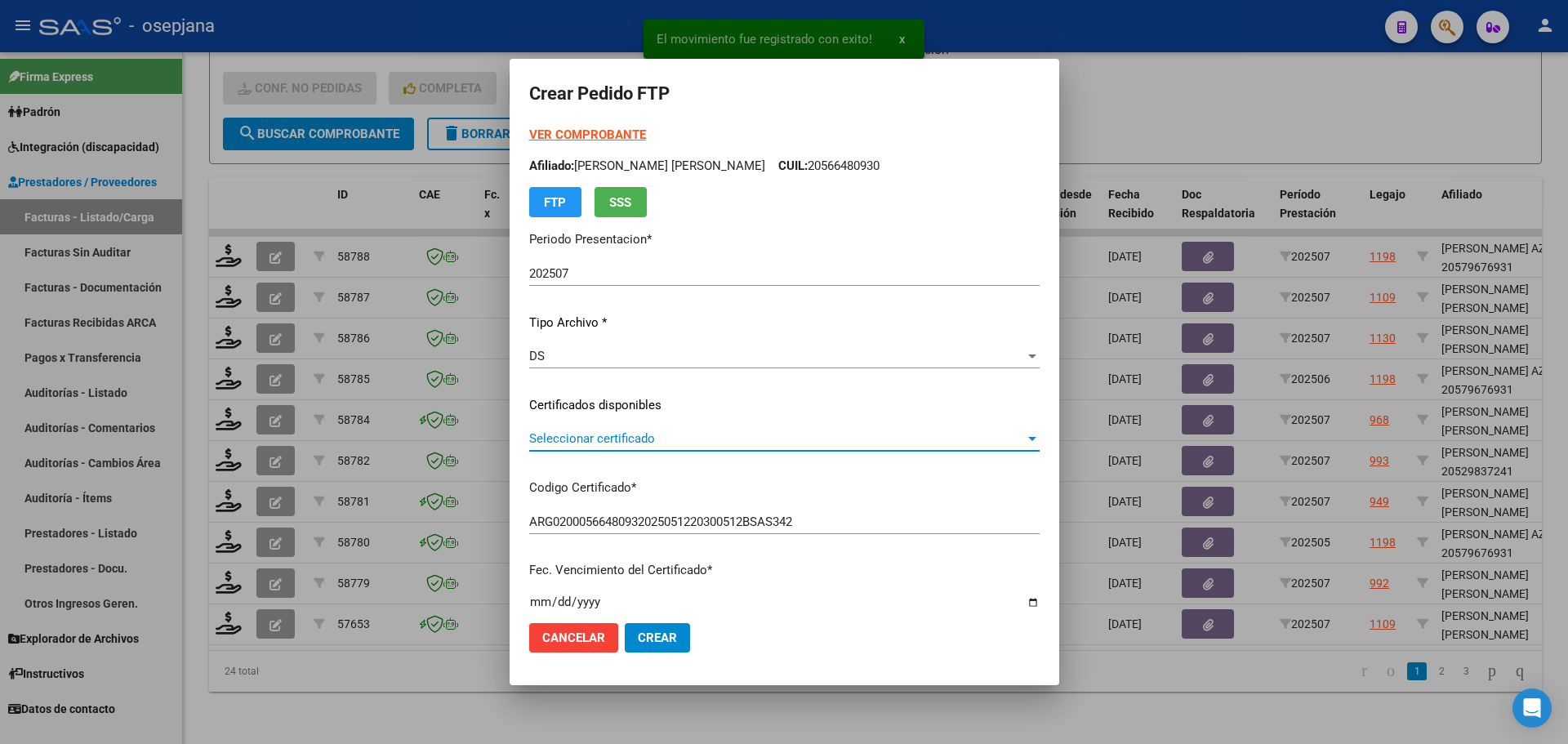
click at [623, 432] on span "Seleccionar certificado" at bounding box center [776, 438] width 496 height 15
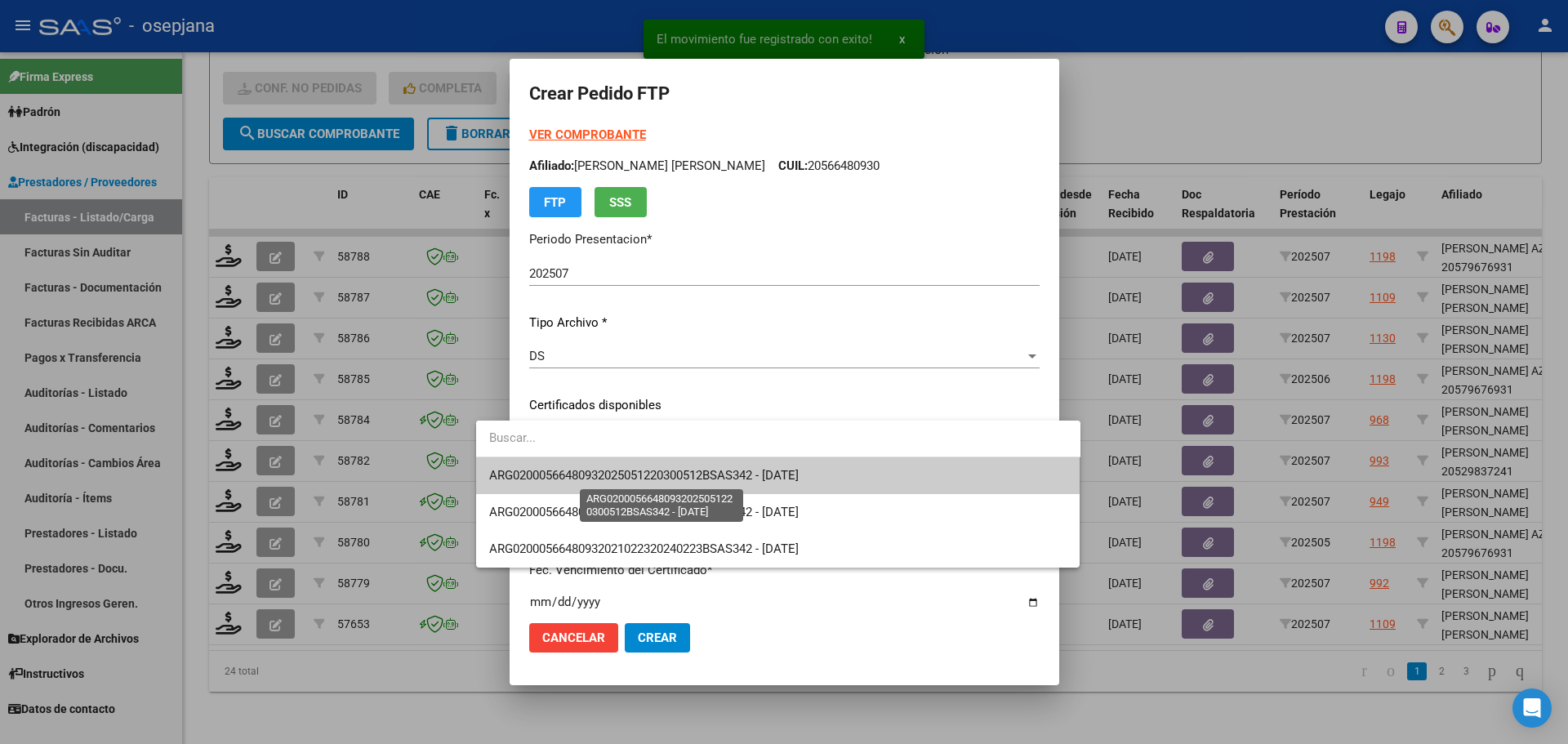
click at [631, 476] on span "ARG02000566480932025051220300512BSAS342 - [DATE]" at bounding box center [643, 475] width 309 height 15
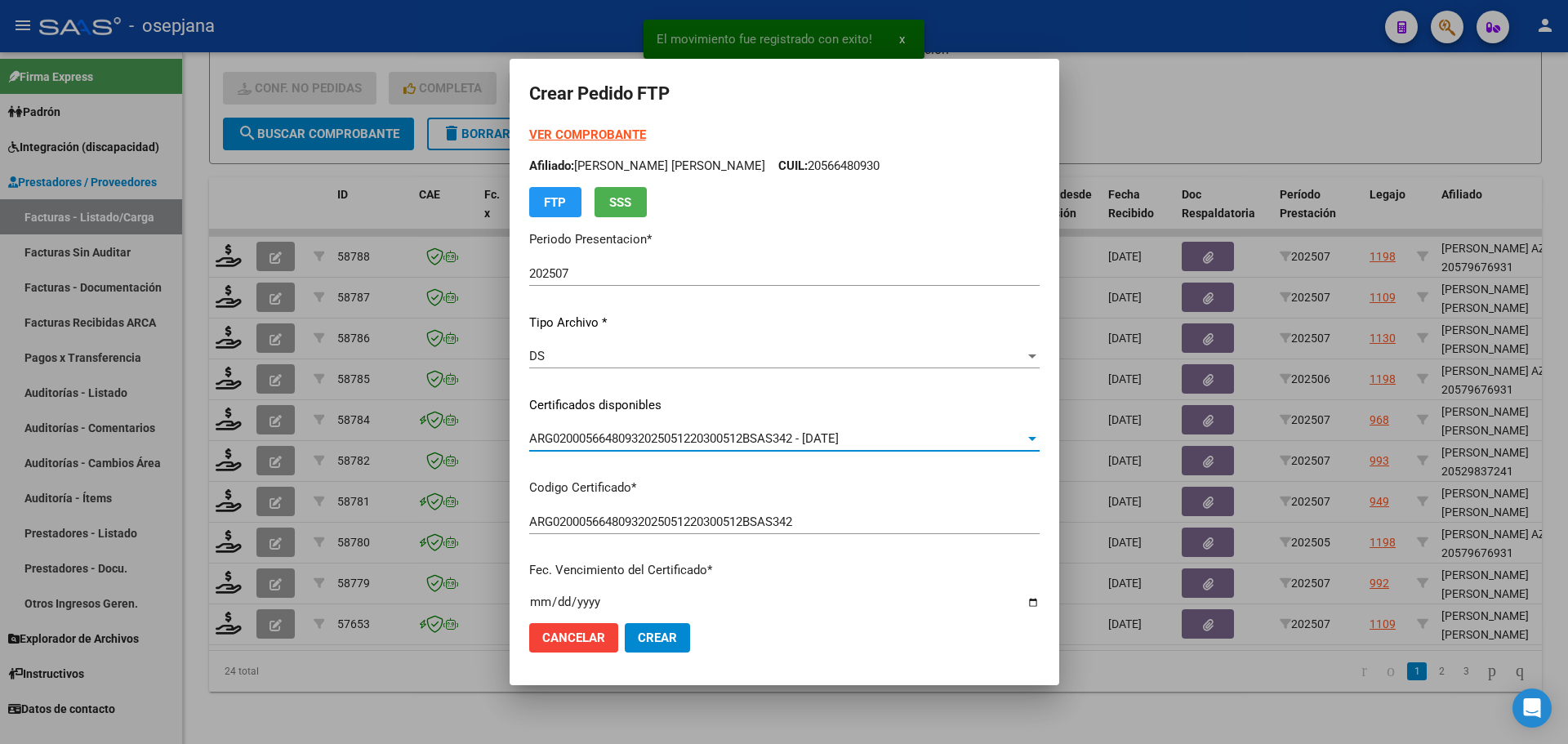
click at [556, 129] on strong "VER COMPROBANTE" at bounding box center [587, 135] width 116 height 15
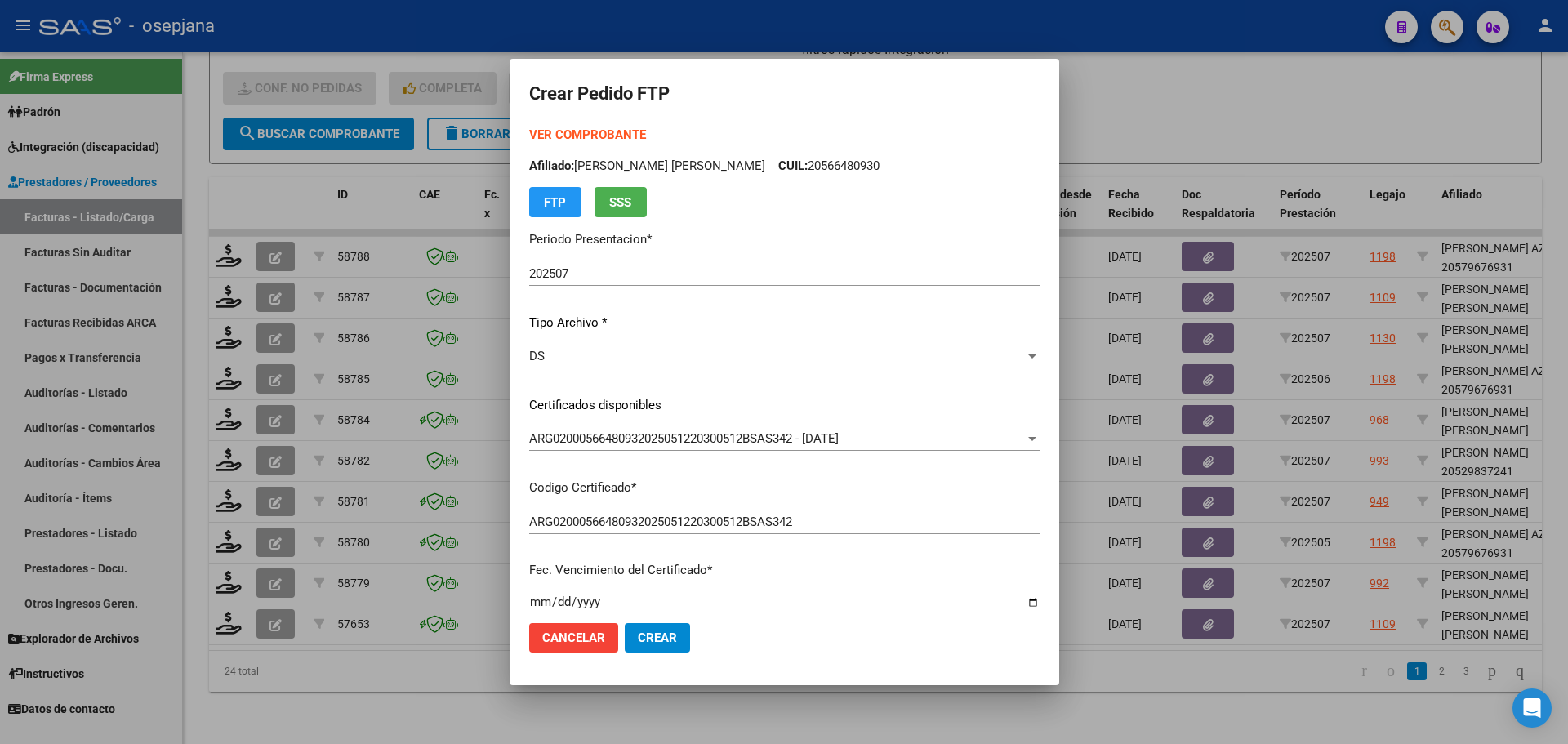
scroll to position [408, 0]
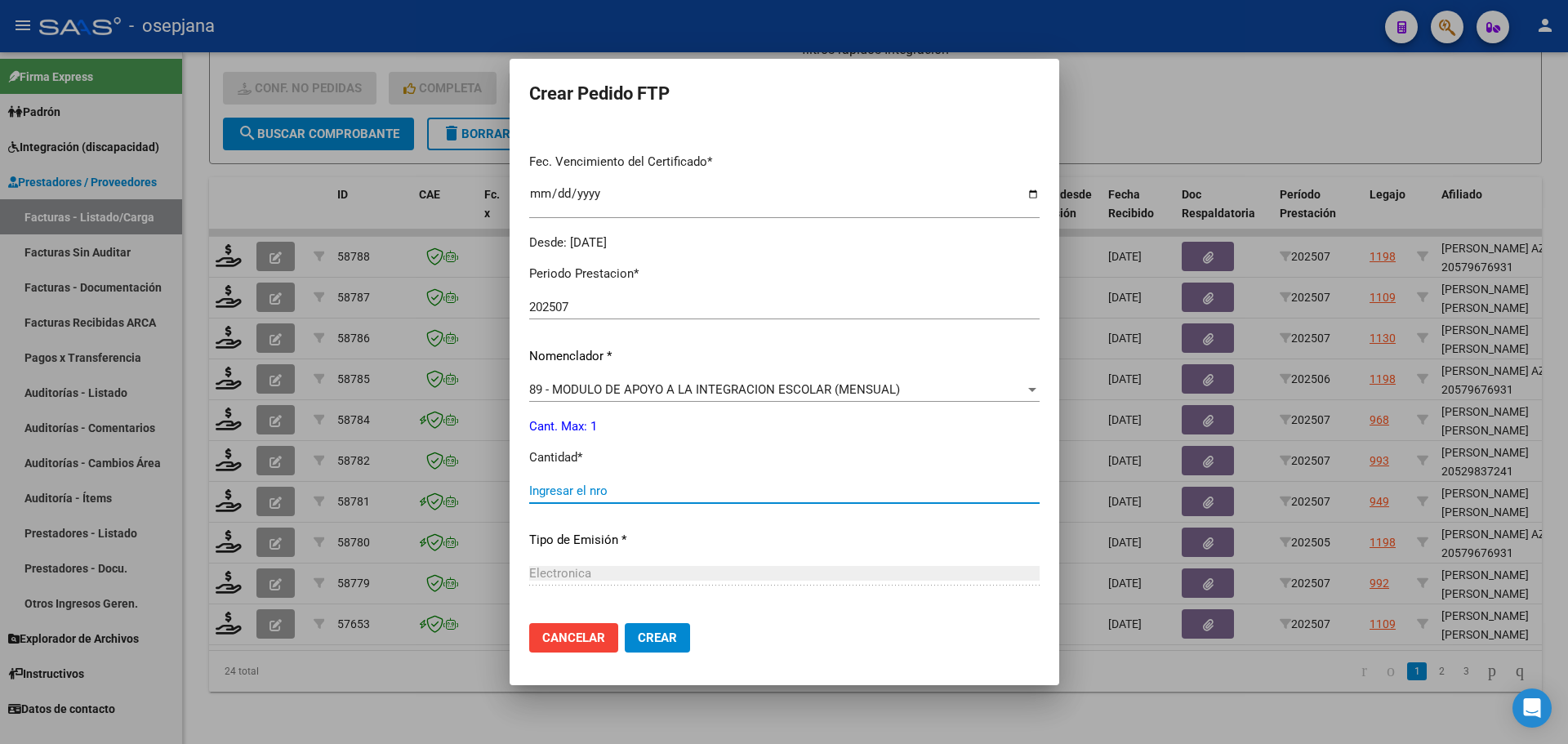
click at [540, 494] on input "Ingresar el nro" at bounding box center [784, 491] width 511 height 15
click at [624, 650] on button "Crear" at bounding box center [656, 638] width 65 height 30
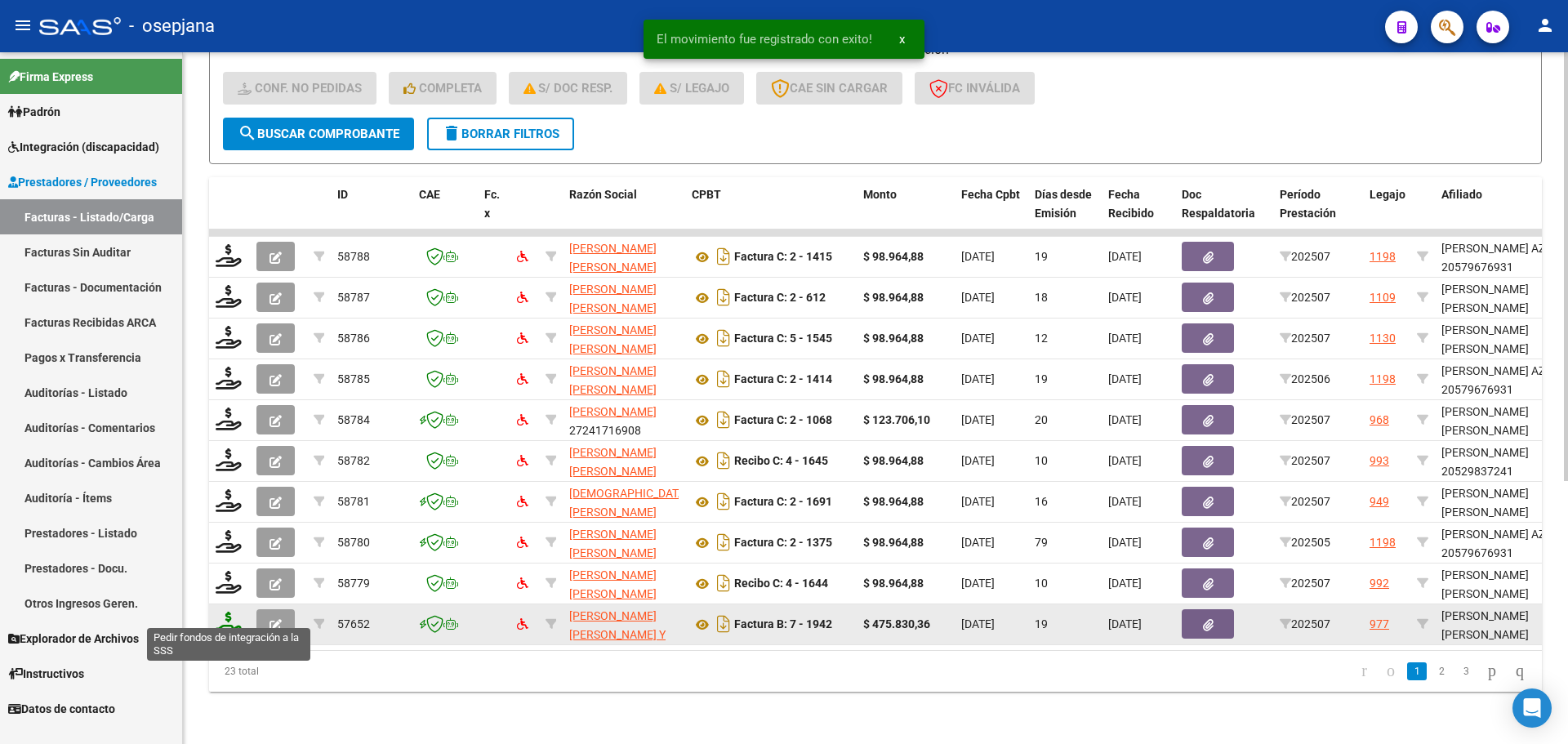
click at [237, 611] on icon at bounding box center [228, 622] width 26 height 23
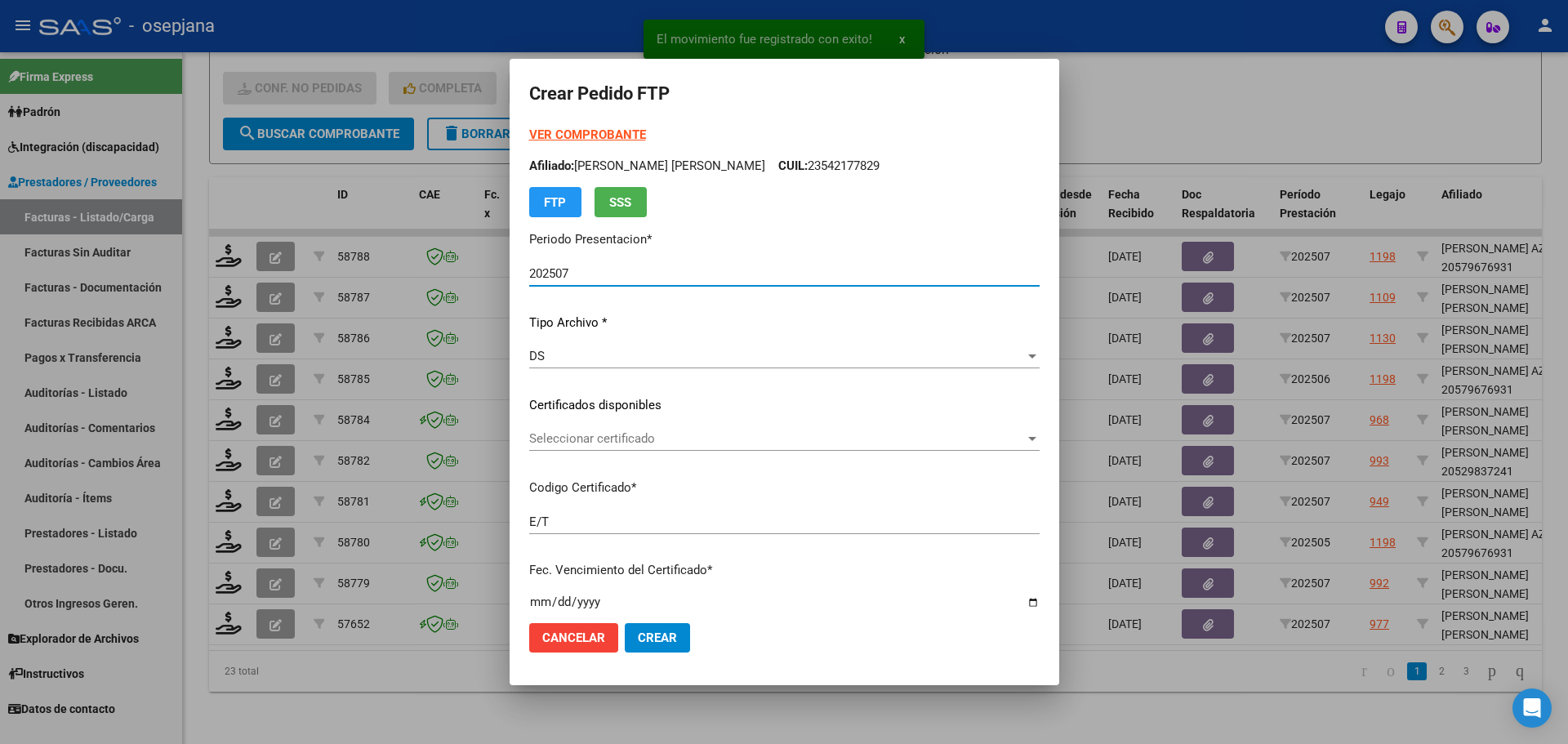
click at [653, 442] on span "Seleccionar certificado" at bounding box center [776, 438] width 496 height 15
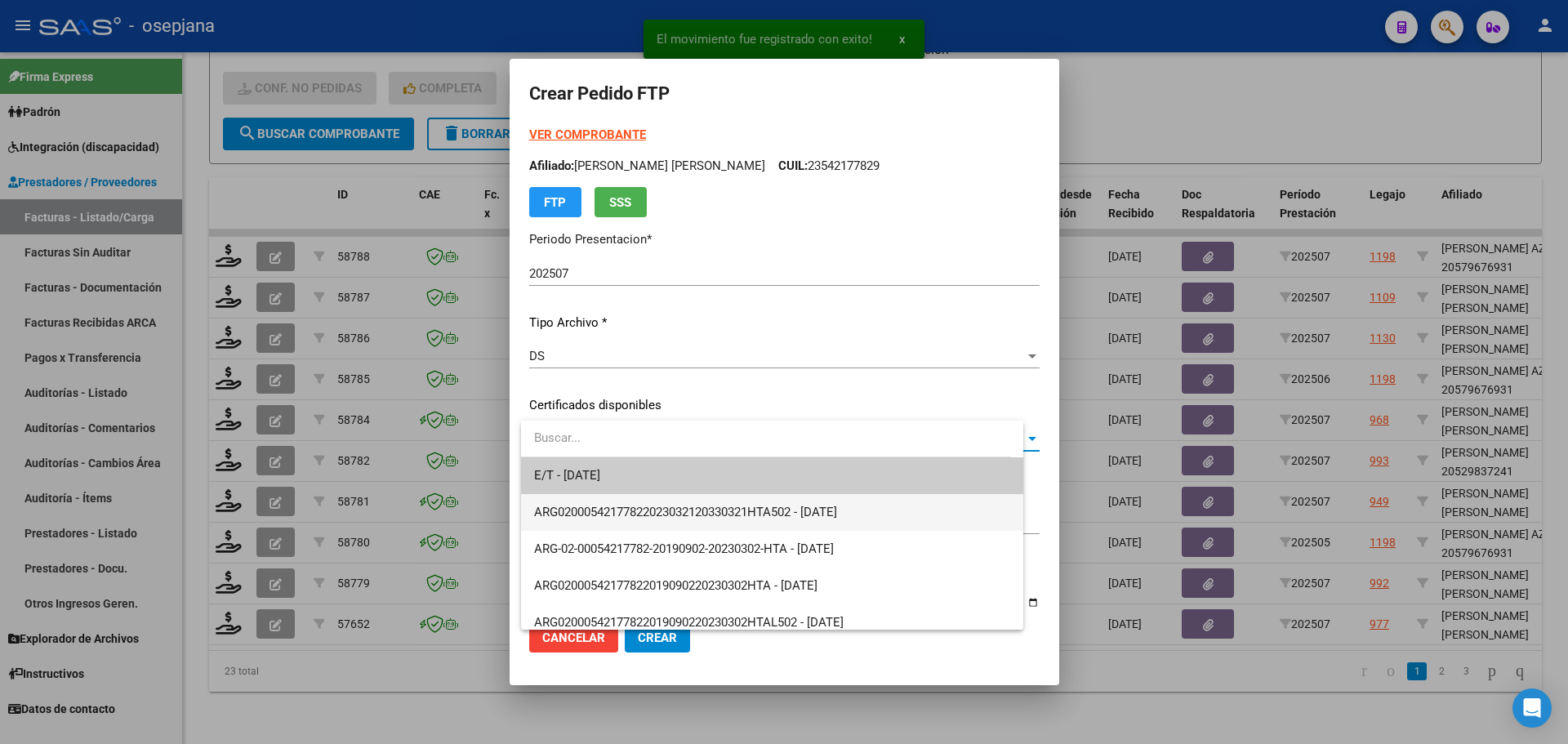
click at [647, 501] on span "ARG02000542177822023032120330321HTA502 - [DATE]" at bounding box center [772, 512] width 476 height 36
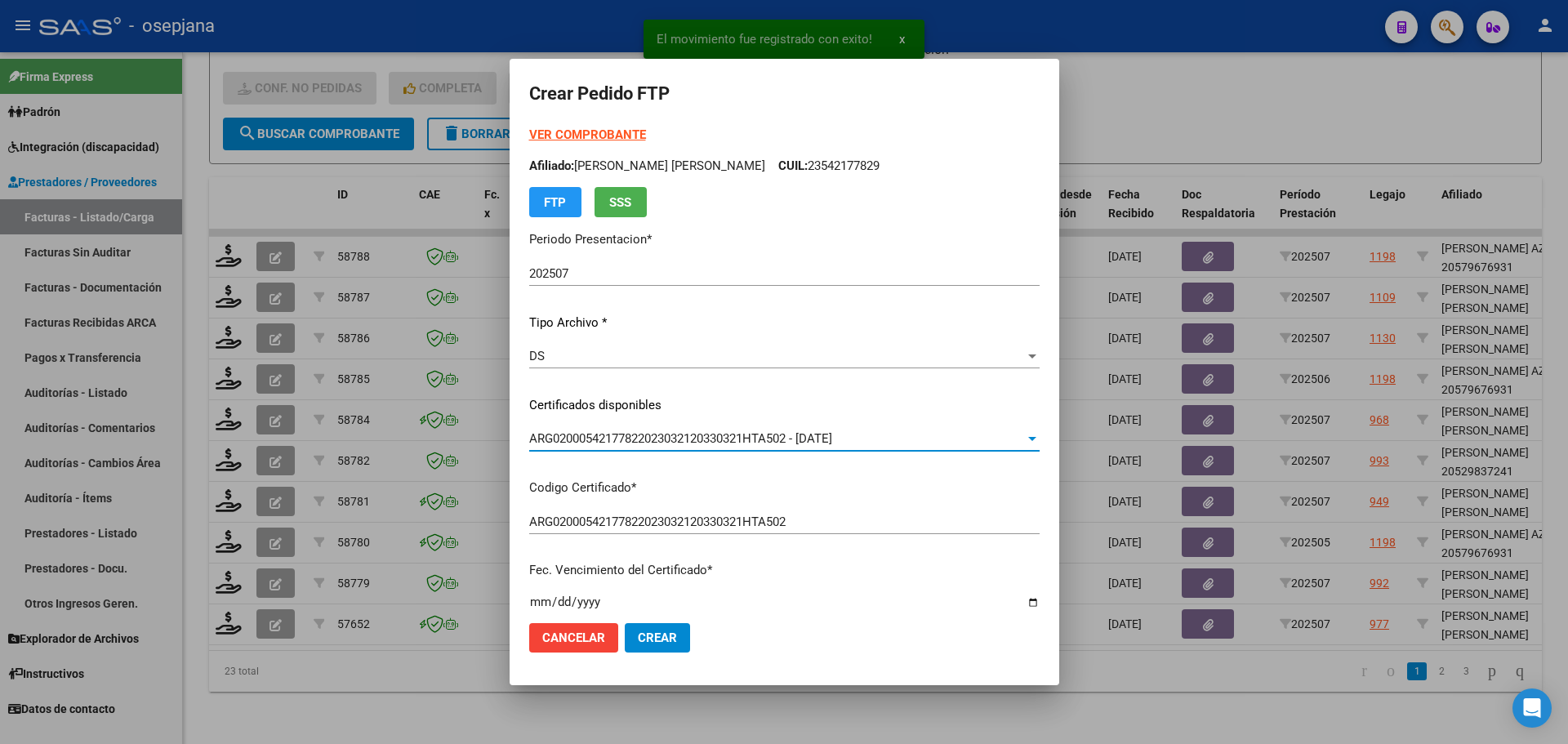
click at [606, 135] on strong "VER COMPROBANTE" at bounding box center [587, 135] width 116 height 15
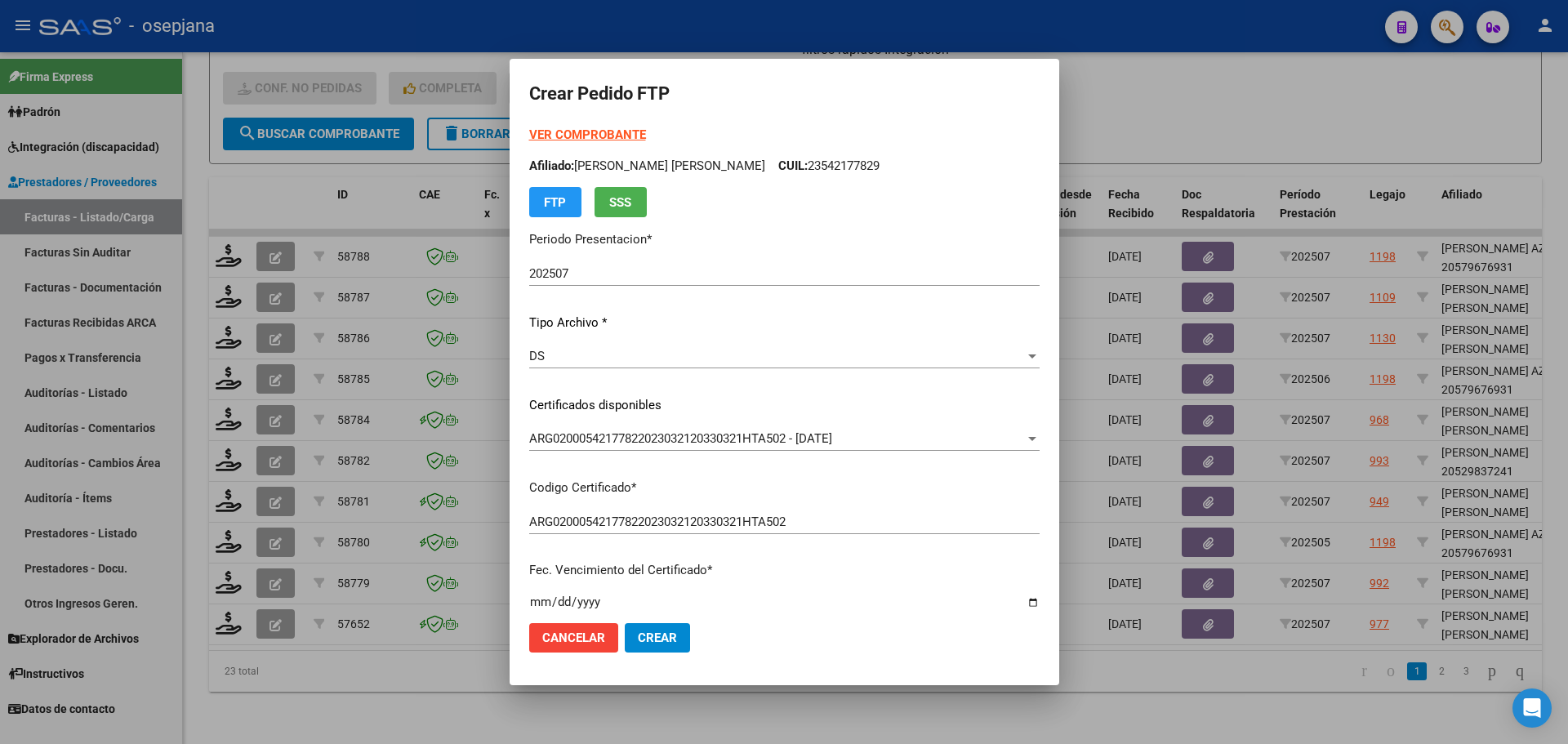
click at [1059, 535] on div at bounding box center [784, 372] width 1568 height 744
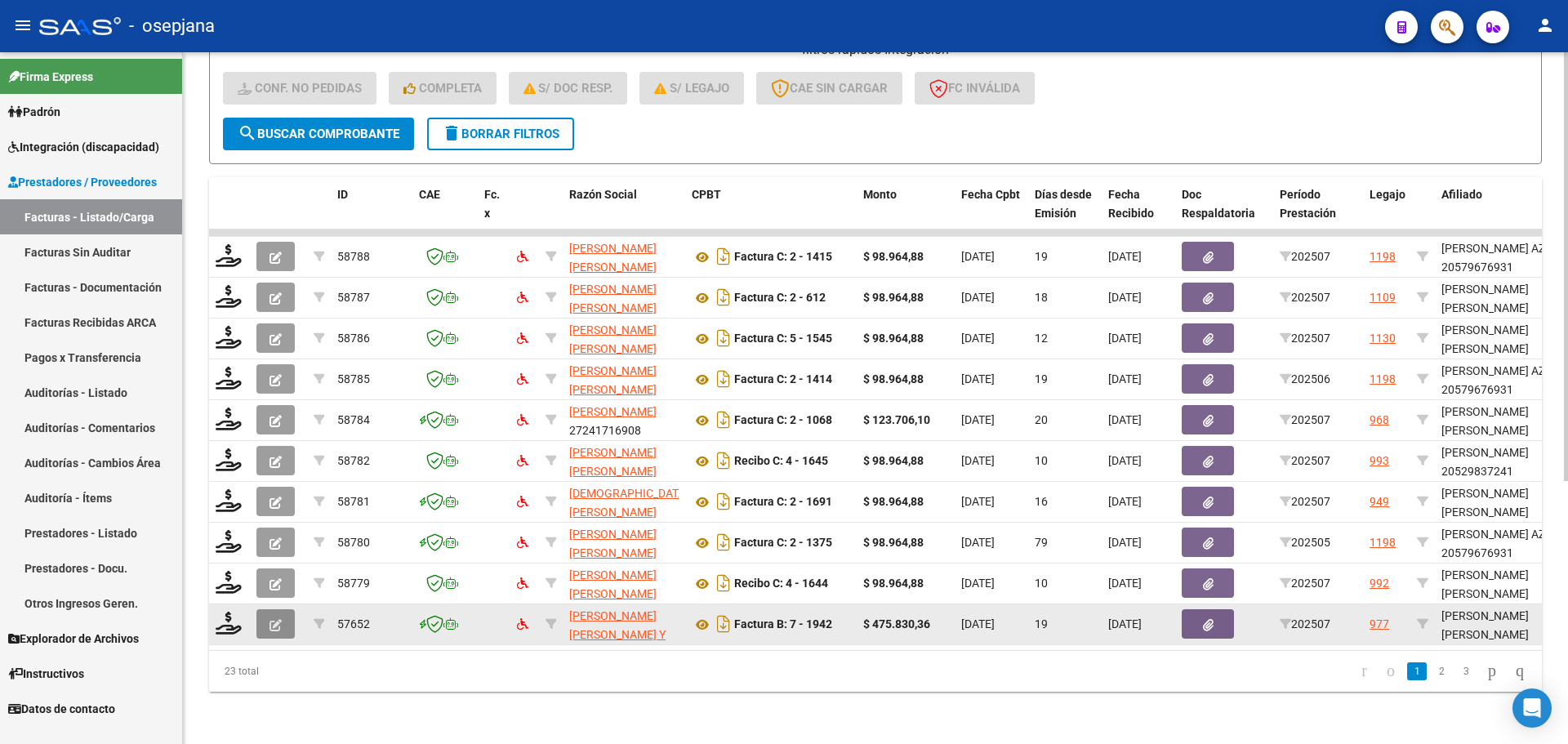
click at [272, 619] on icon "button" at bounding box center [275, 625] width 12 height 12
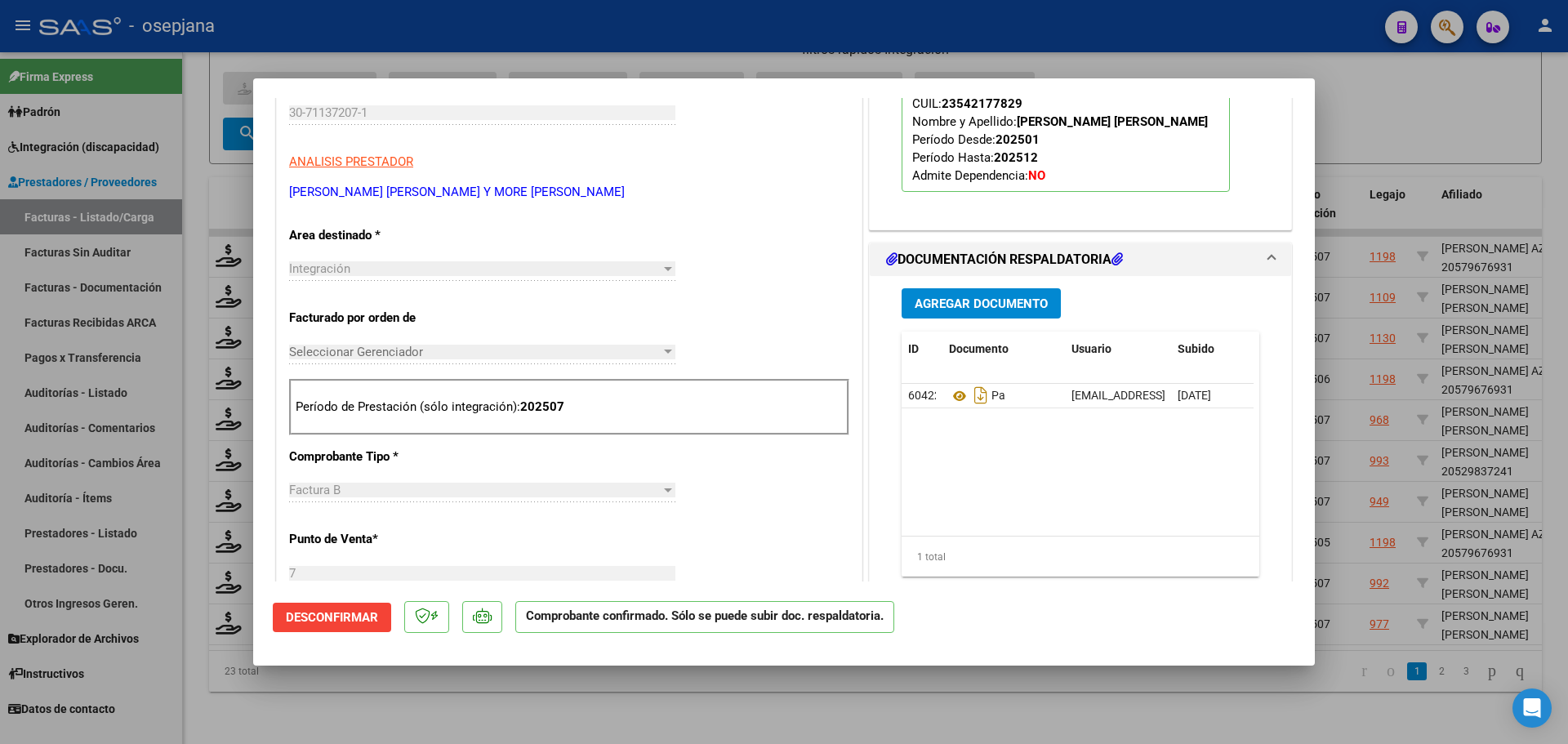
scroll to position [245, 0]
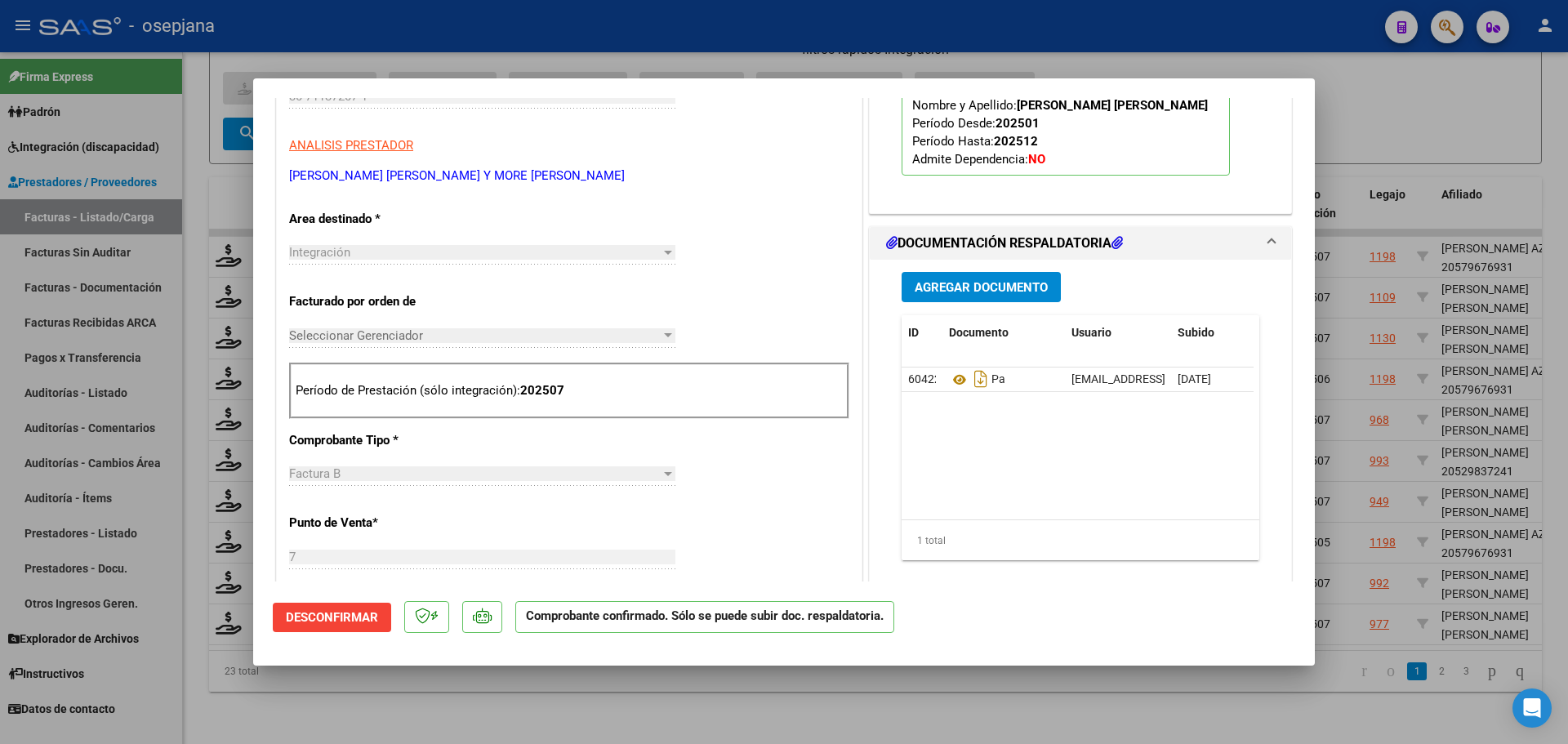
click at [336, 625] on button "Desconfirmar" at bounding box center [332, 617] width 118 height 30
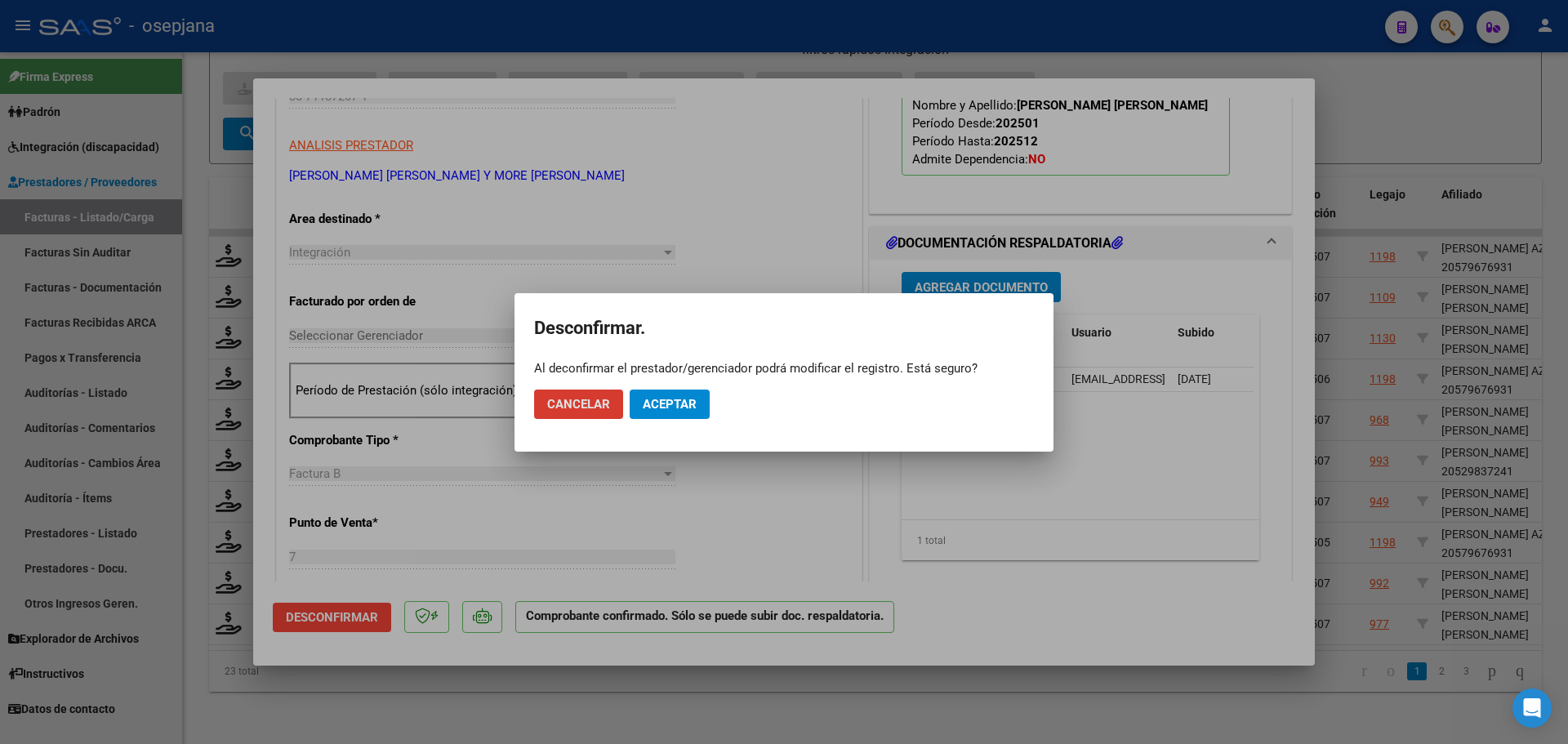
click at [679, 398] on span "Aceptar" at bounding box center [669, 404] width 54 height 15
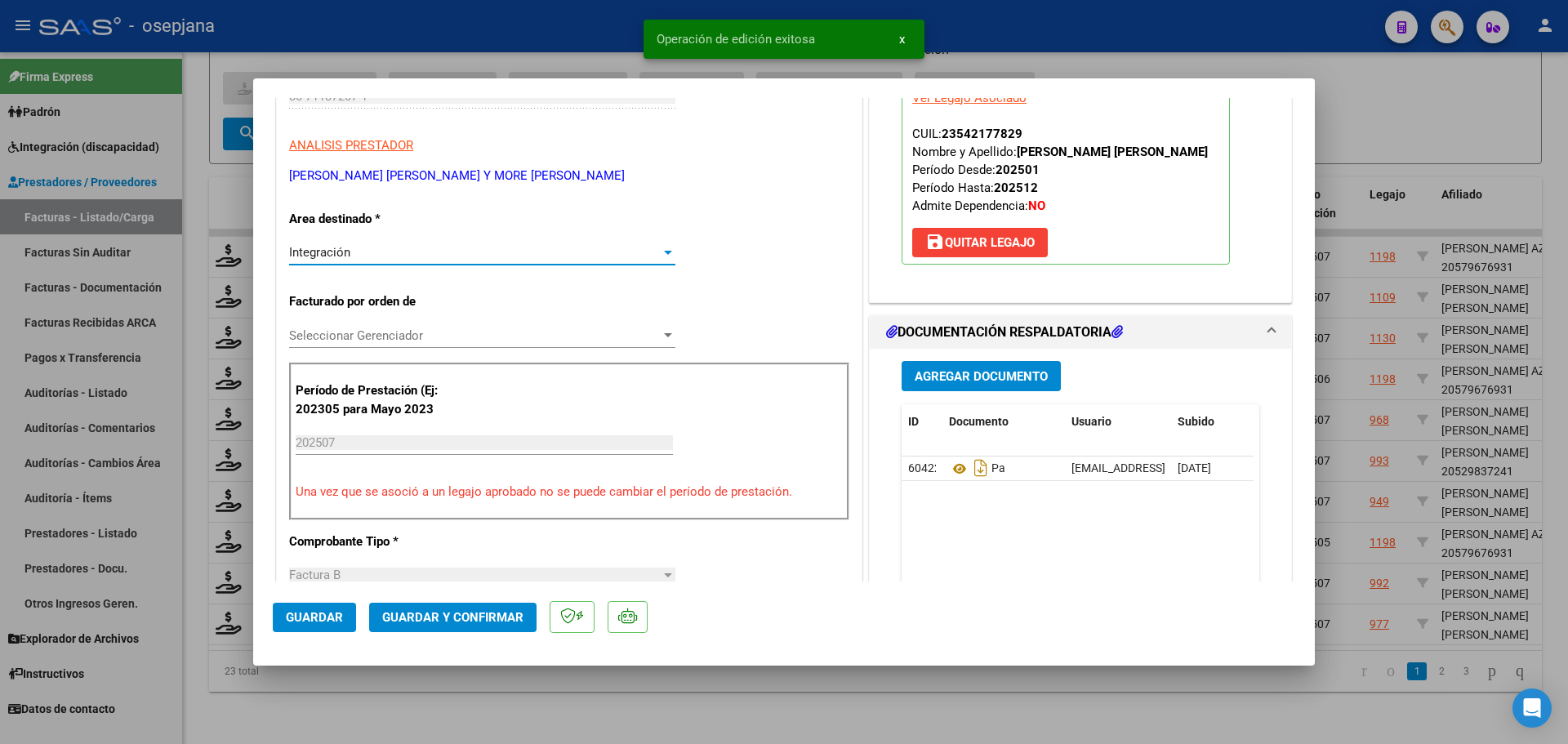
click at [496, 258] on div "Integración" at bounding box center [475, 252] width 372 height 15
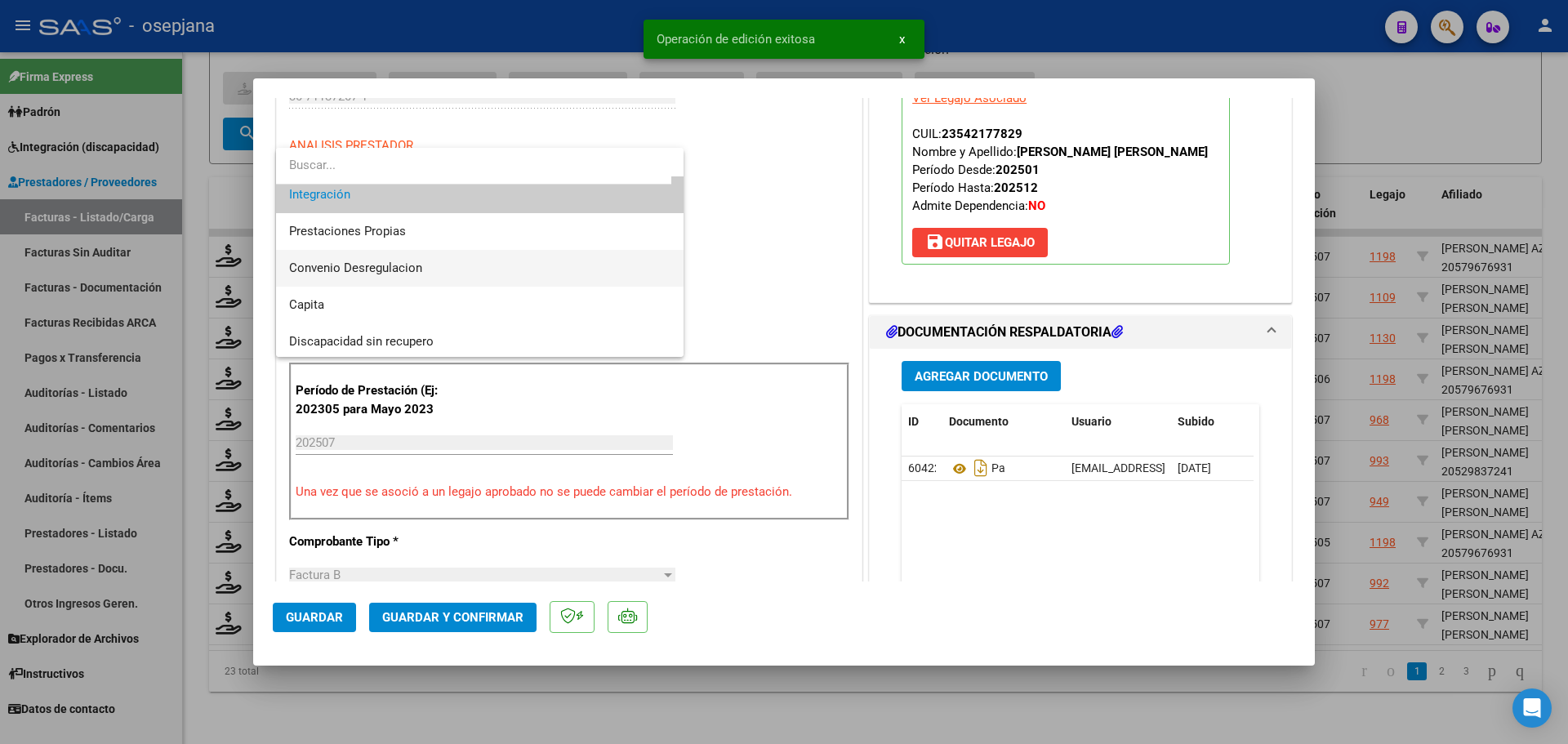
scroll to position [143, 0]
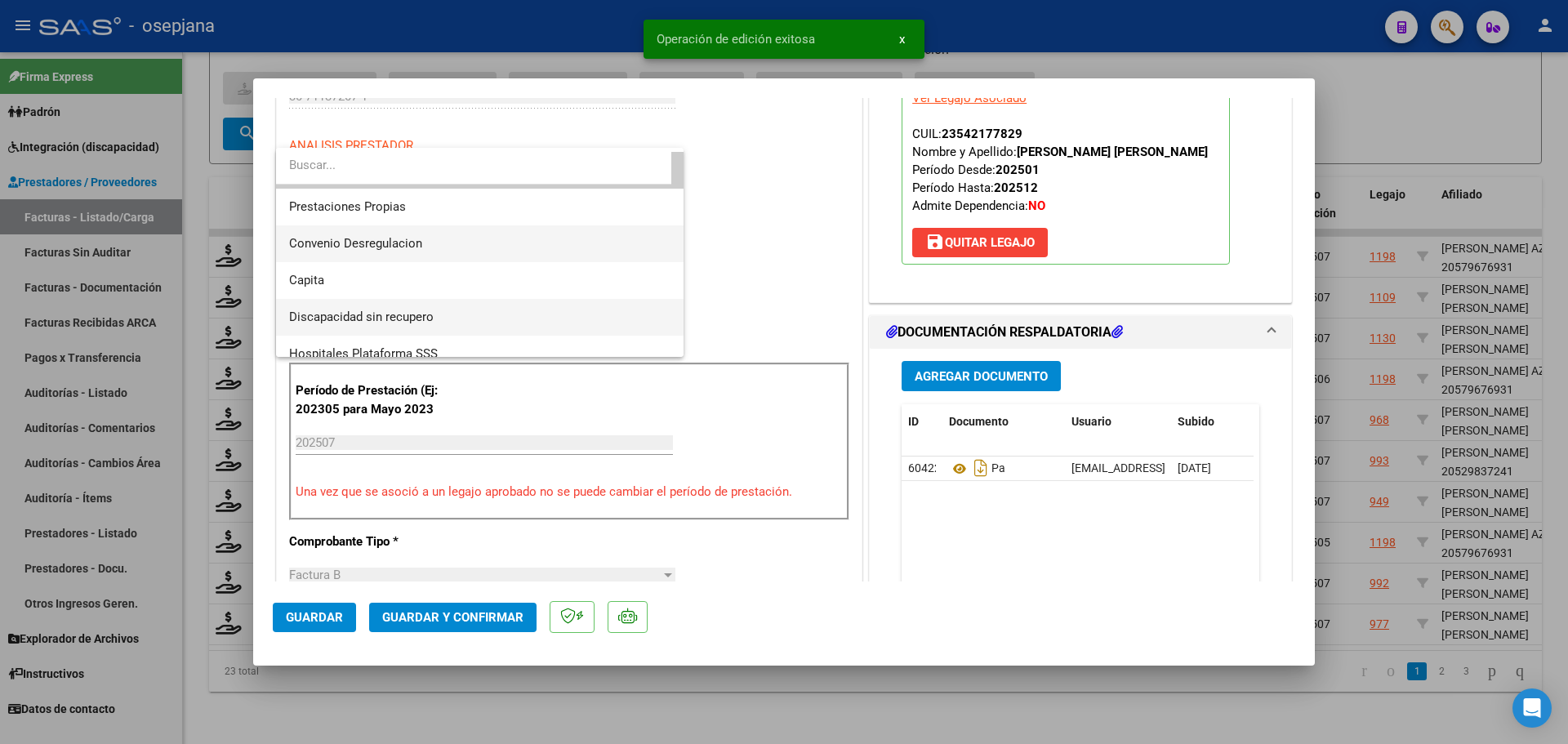
click at [469, 317] on span "Discapacidad sin recupero" at bounding box center [479, 317] width 381 height 36
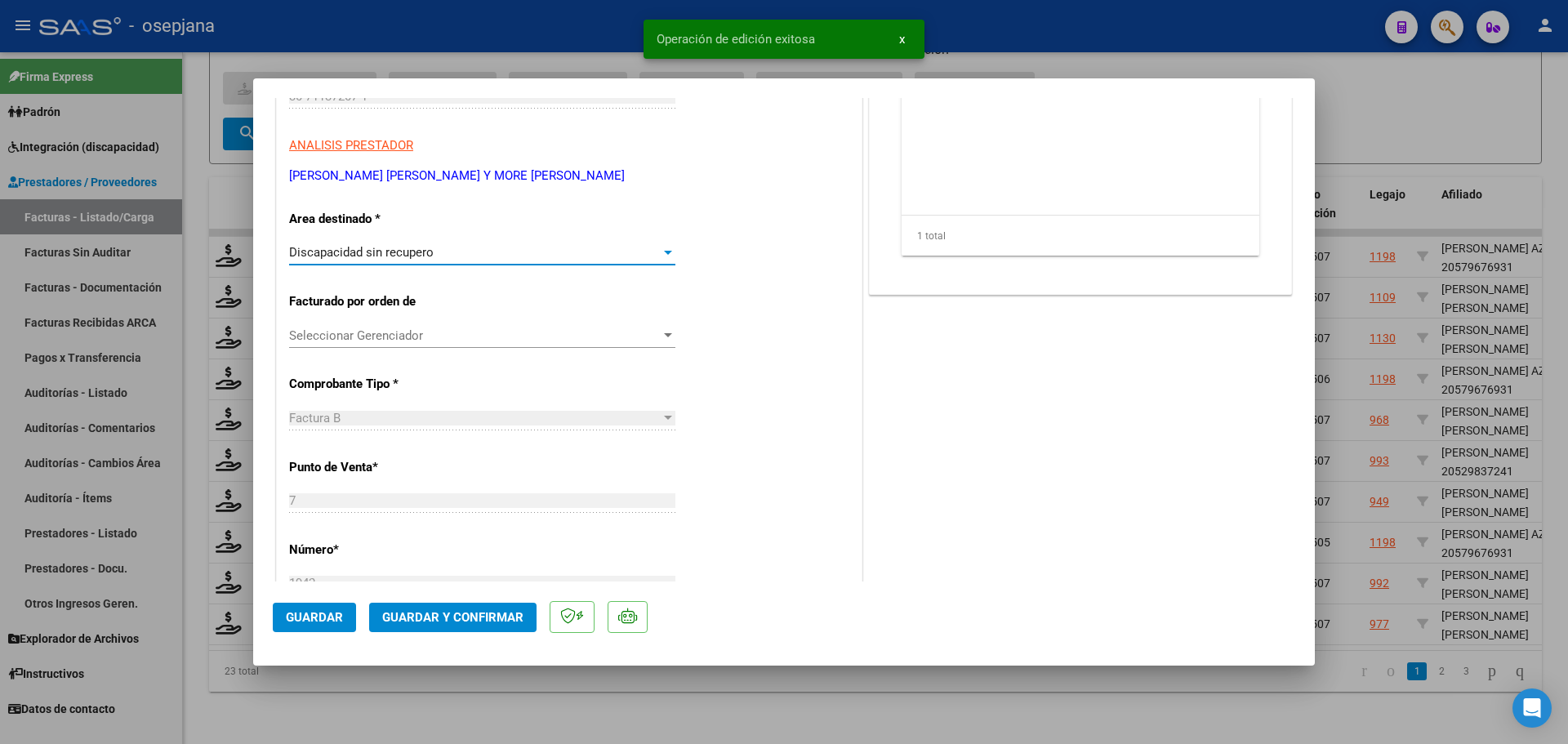
click at [507, 618] on span "Guardar y Confirmar" at bounding box center [452, 617] width 142 height 15
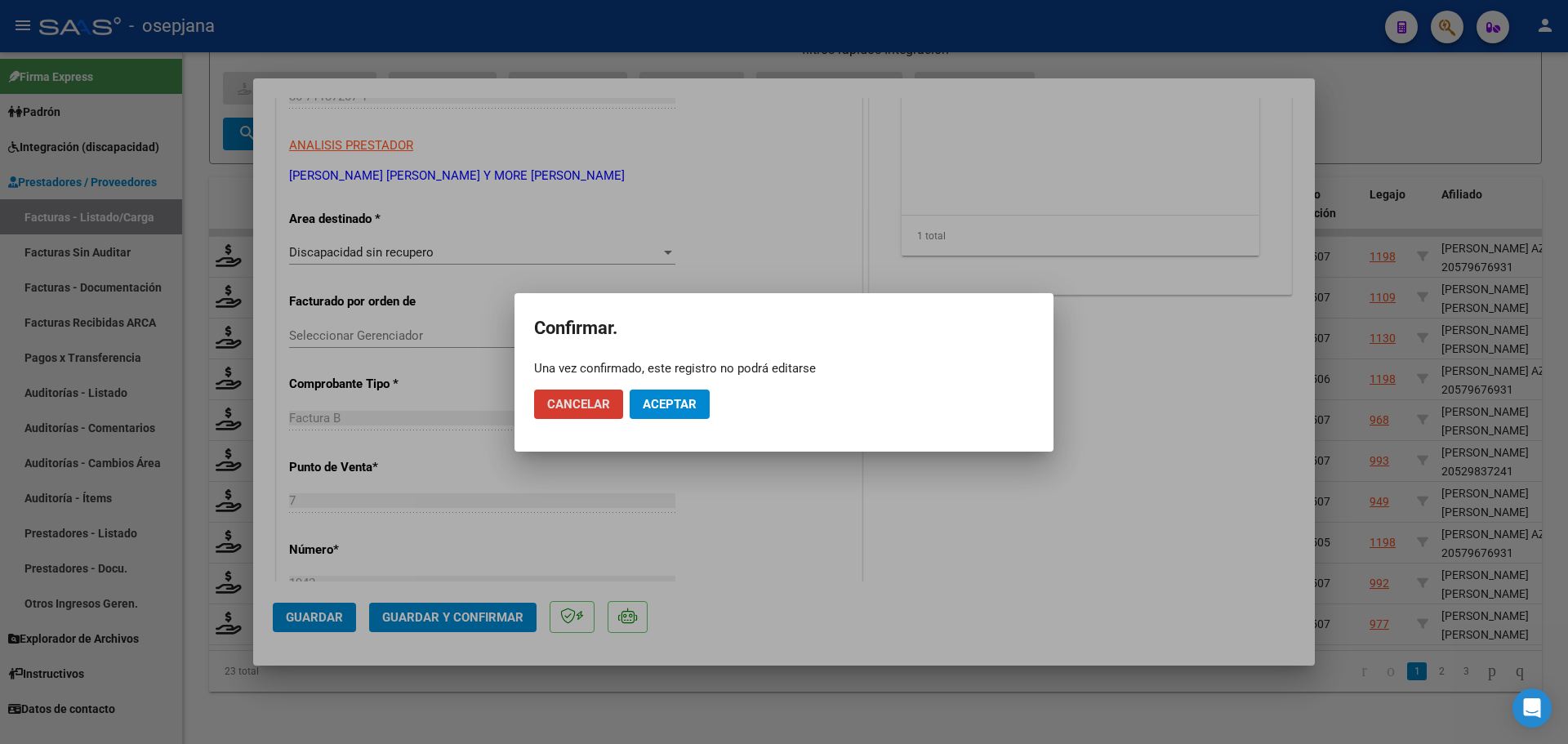
click at [688, 397] on span "Aceptar" at bounding box center [669, 404] width 54 height 15
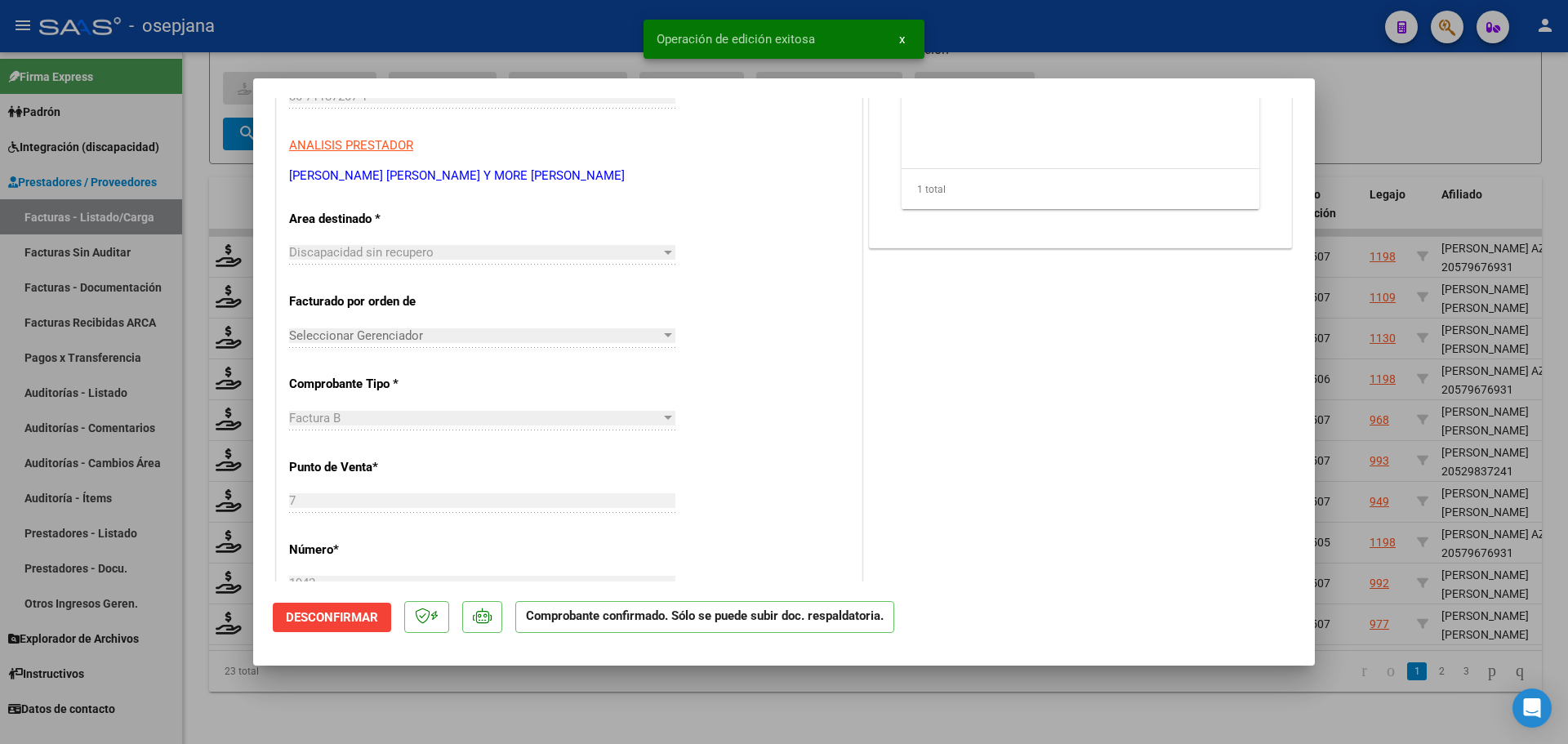
click at [1371, 332] on div at bounding box center [784, 372] width 1568 height 744
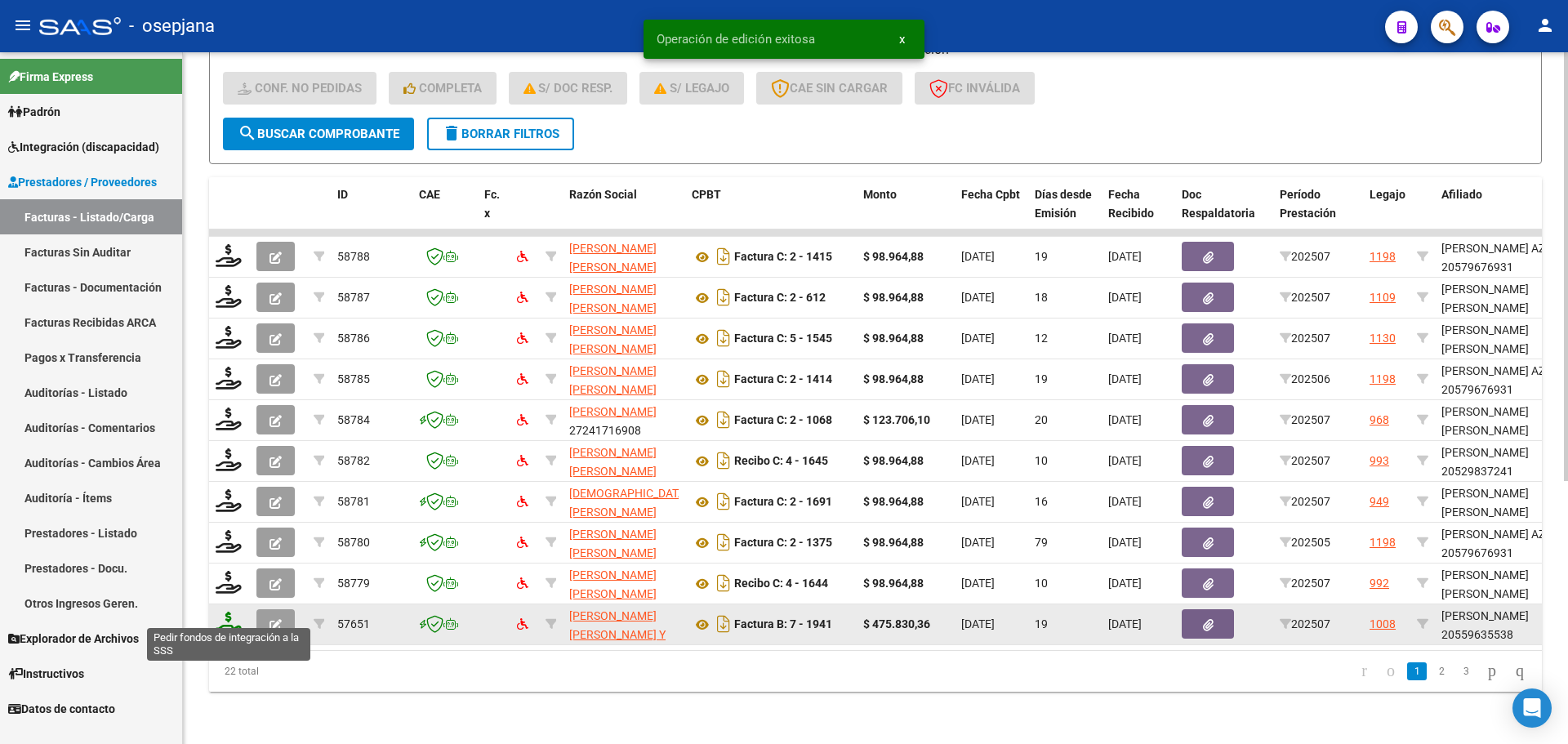
click at [225, 613] on icon at bounding box center [228, 622] width 26 height 23
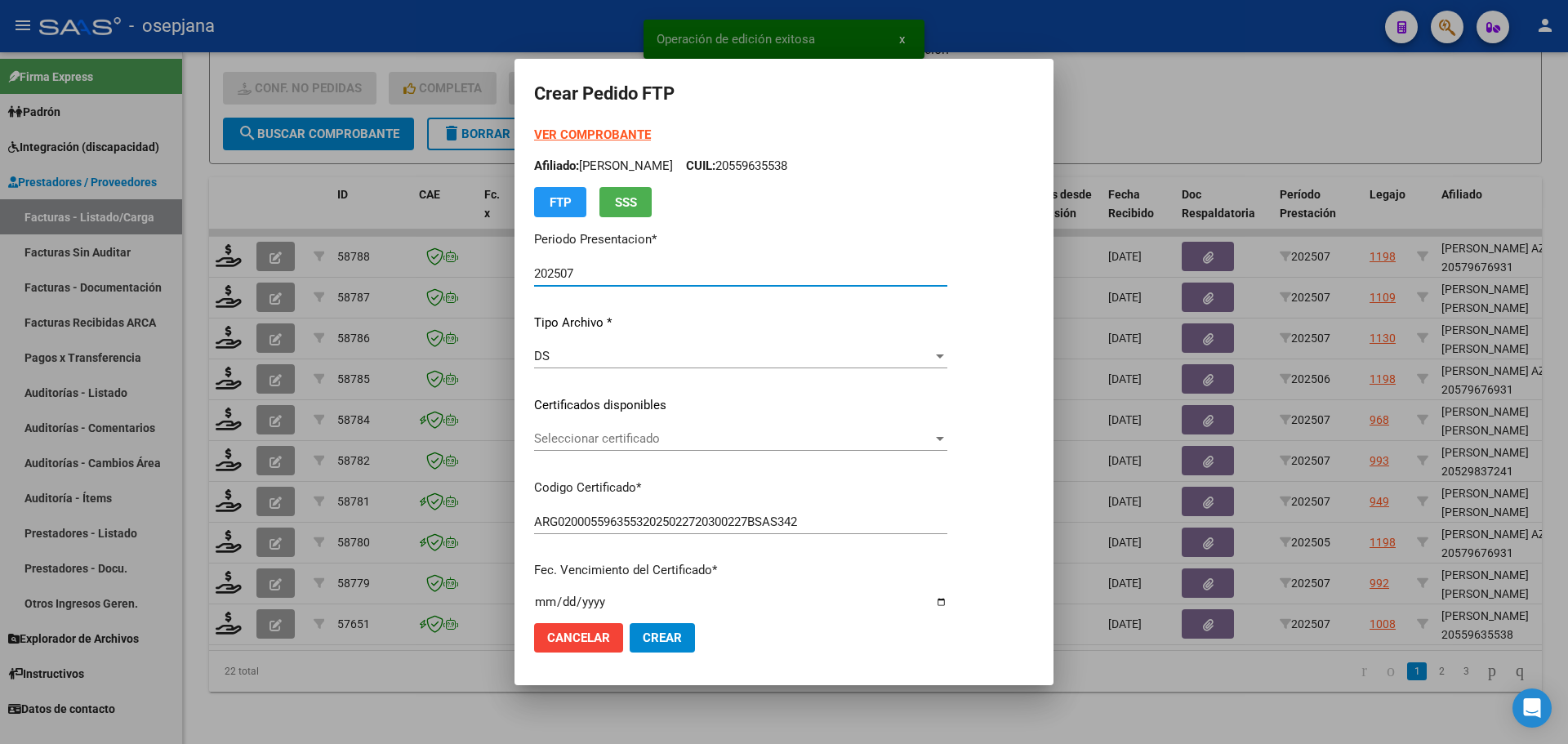
click at [626, 135] on strong "VER COMPROBANTE" at bounding box center [592, 135] width 116 height 15
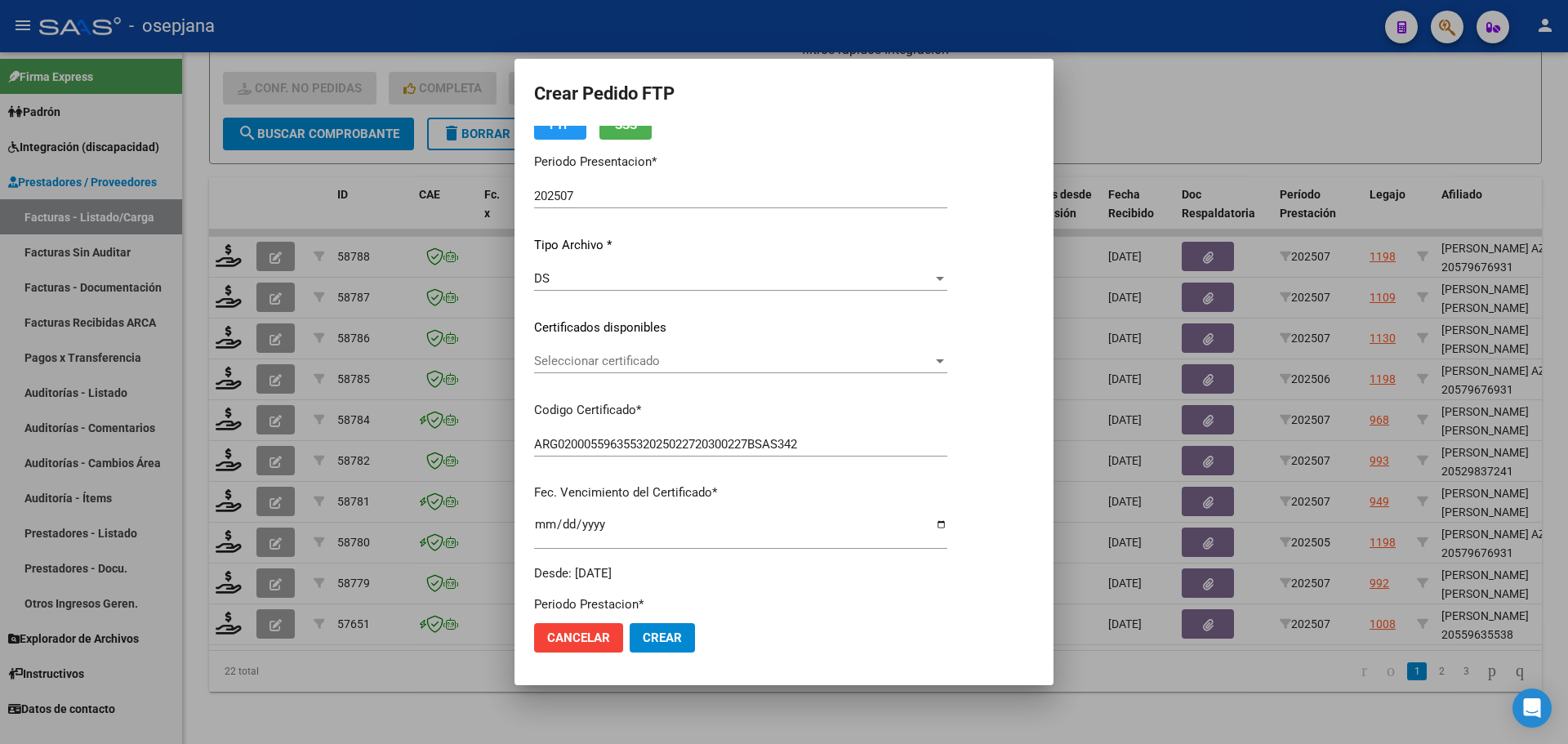
scroll to position [163, 0]
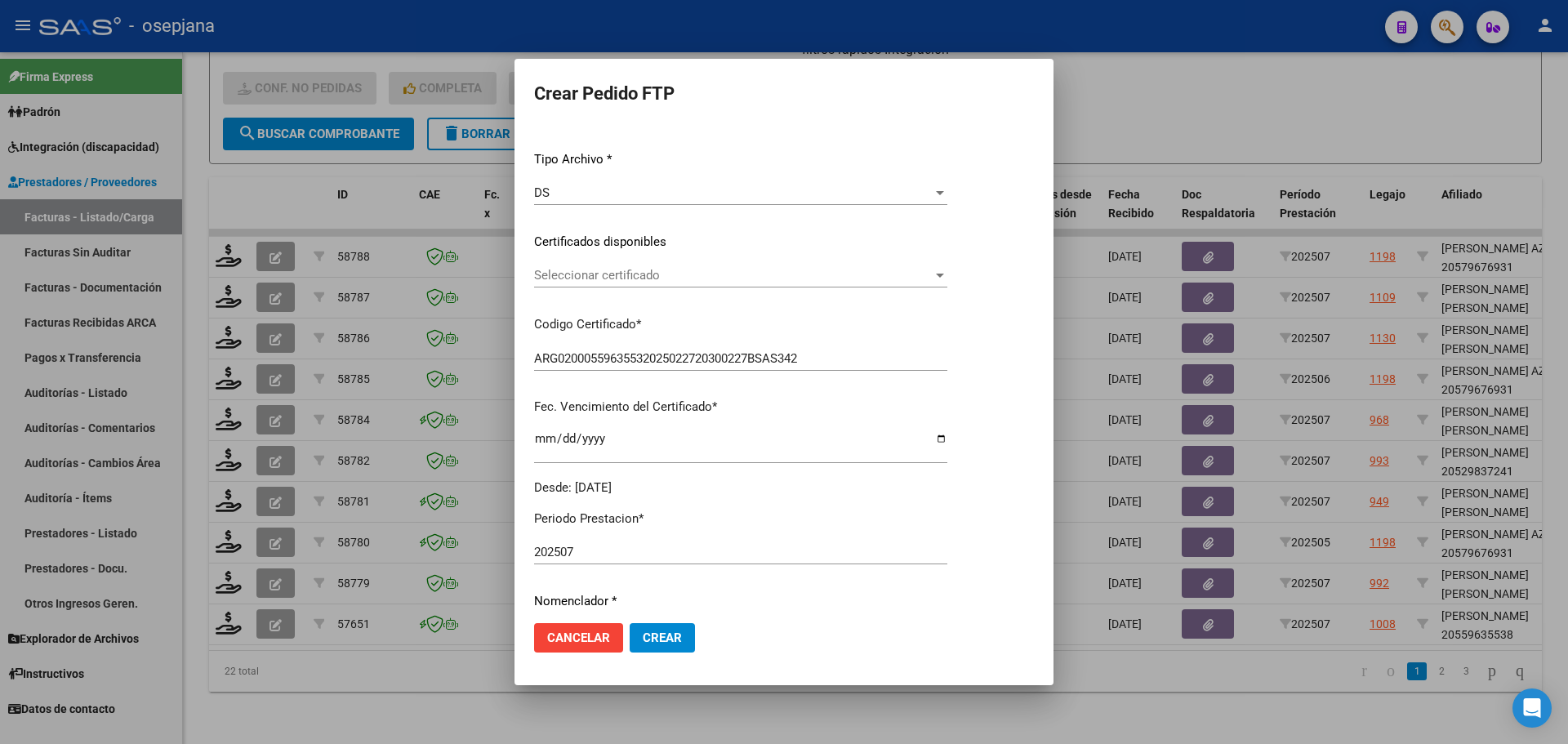
click at [606, 270] on span "Seleccionar certificado" at bounding box center [733, 274] width 399 height 15
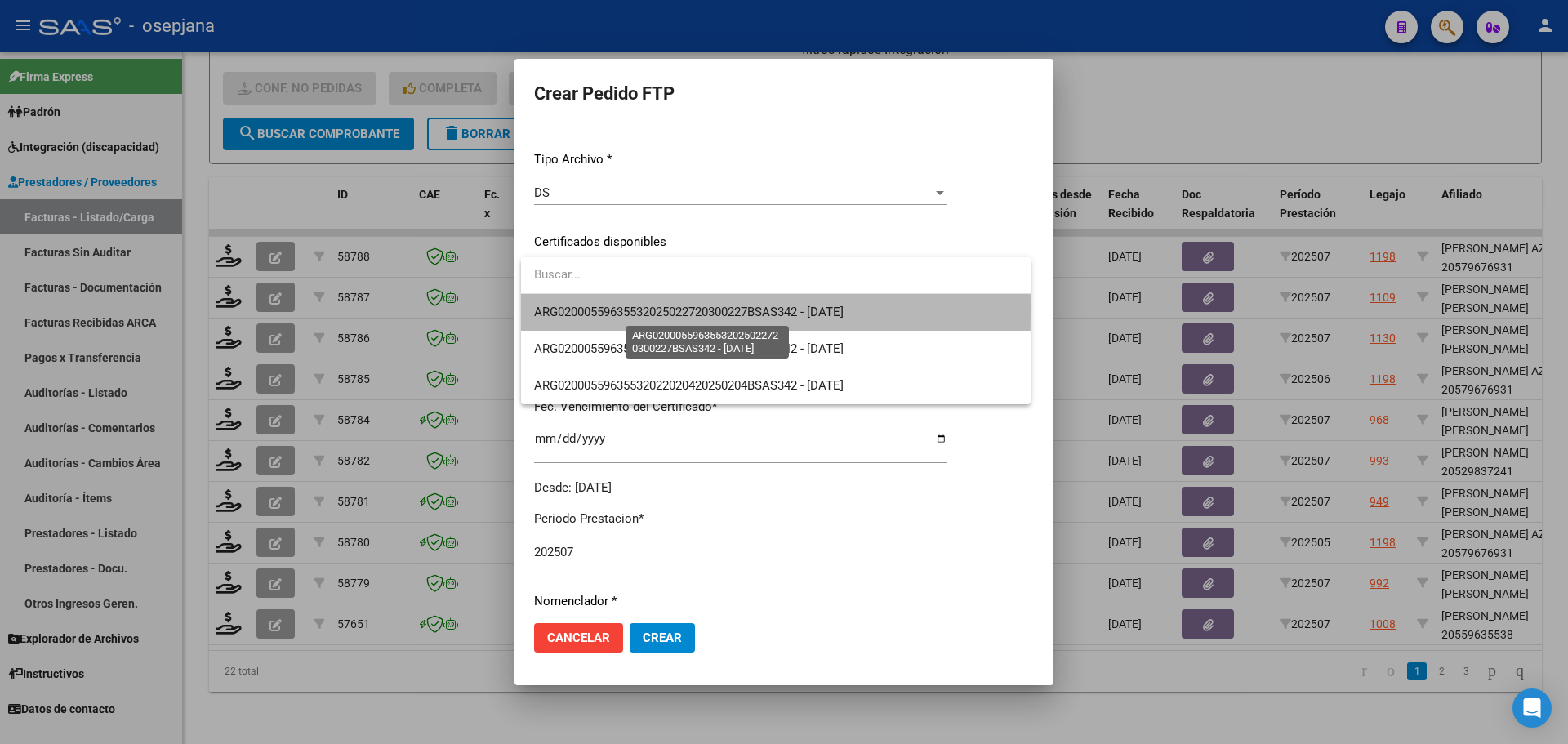
click at [608, 310] on span "ARG02000559635532025022720300227BSAS342 - [DATE]" at bounding box center [688, 312] width 309 height 15
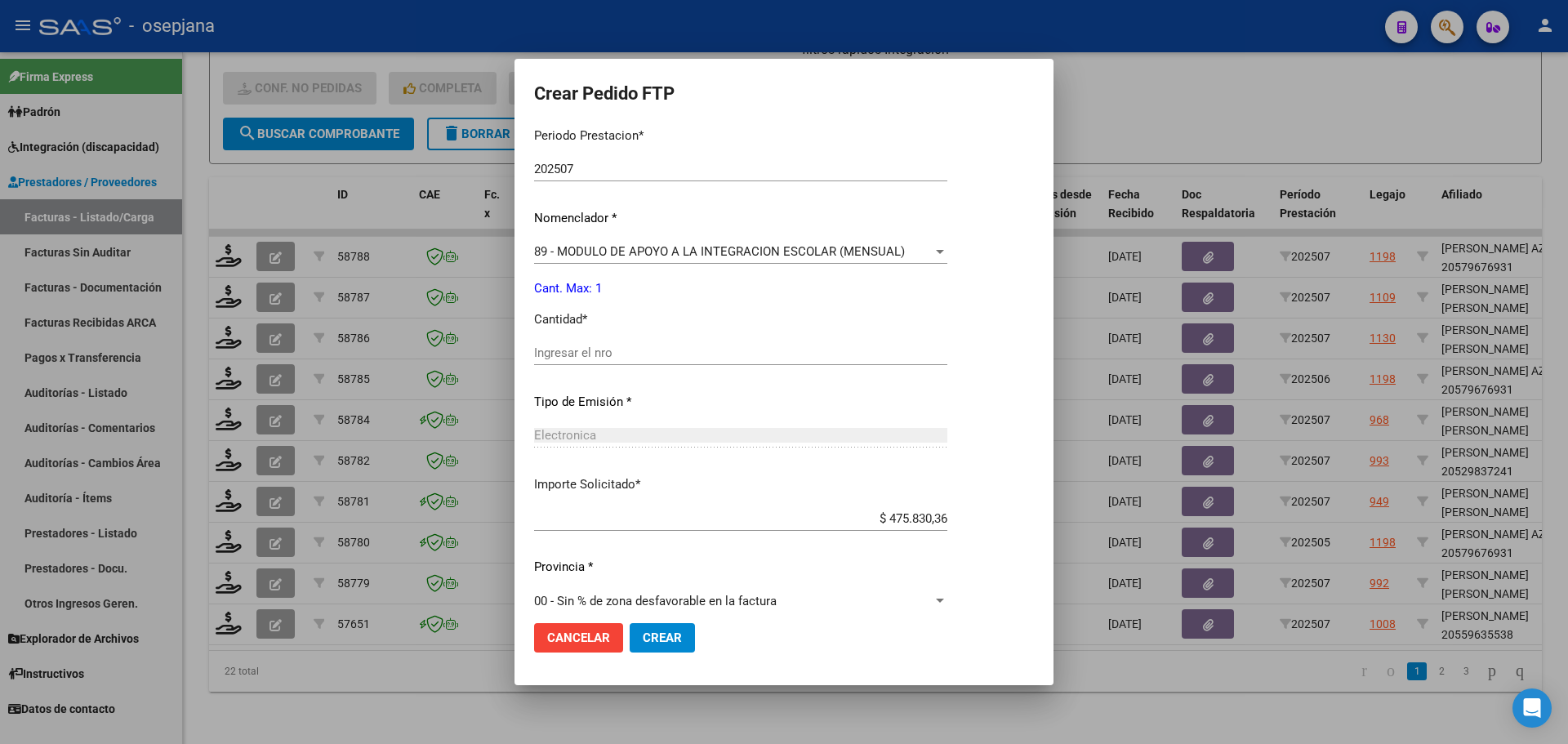
scroll to position [565, 0]
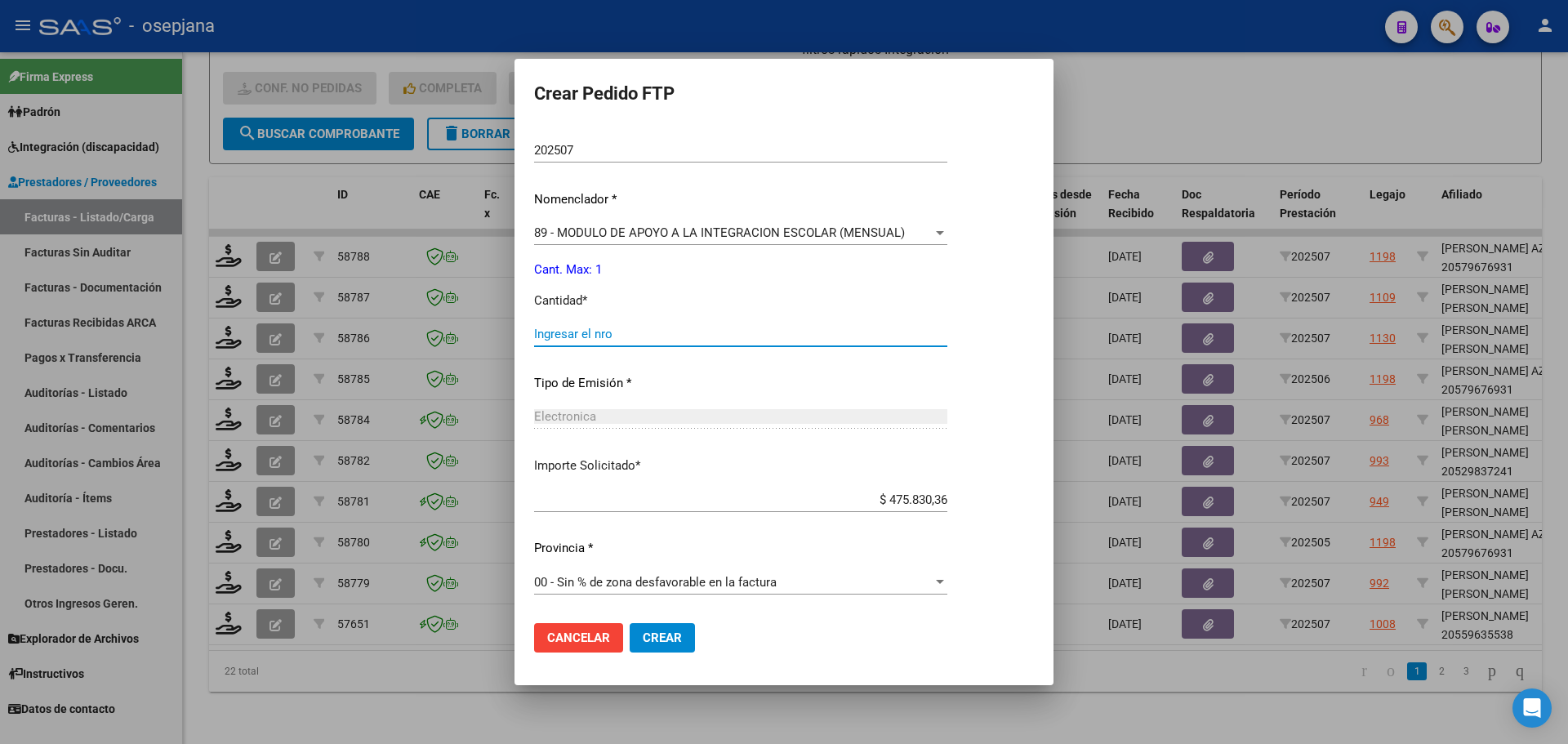
click at [603, 331] on input "Ingresar el nro" at bounding box center [741, 333] width 413 height 15
drag, startPoint x: 659, startPoint y: 610, endPoint x: 662, endPoint y: 620, distance: 10.4
click at [662, 616] on form "Crear Pedido FTP VER COMPROBANTE ARCA [PERSON_NAME] Afiliado: [PERSON_NAME] CUI…" at bounding box center [784, 371] width 500 height 586
click at [663, 638] on span "Crear" at bounding box center [662, 637] width 39 height 15
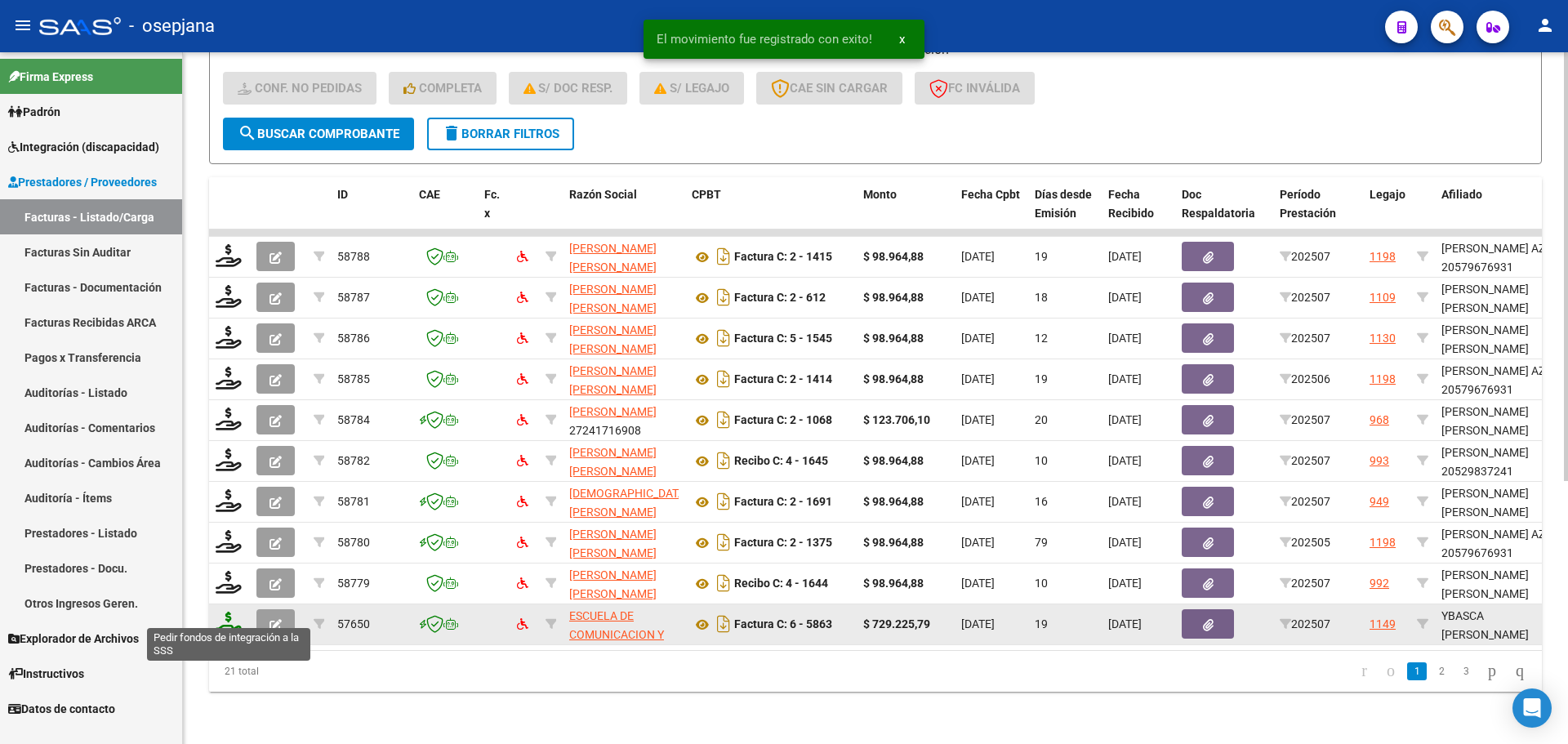
click at [223, 611] on icon at bounding box center [228, 622] width 26 height 23
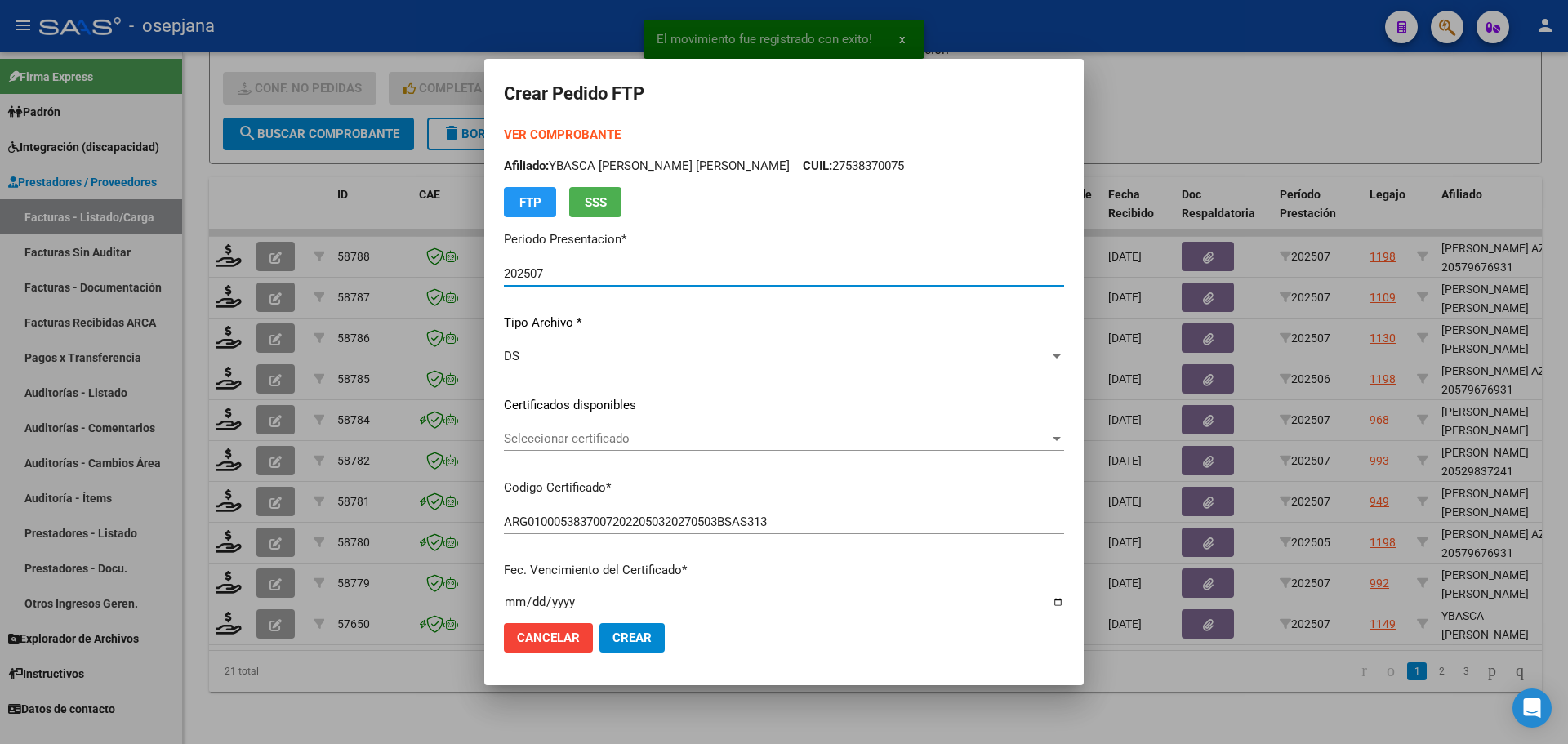
click at [635, 434] on span "Seleccionar certificado" at bounding box center [776, 438] width 545 height 15
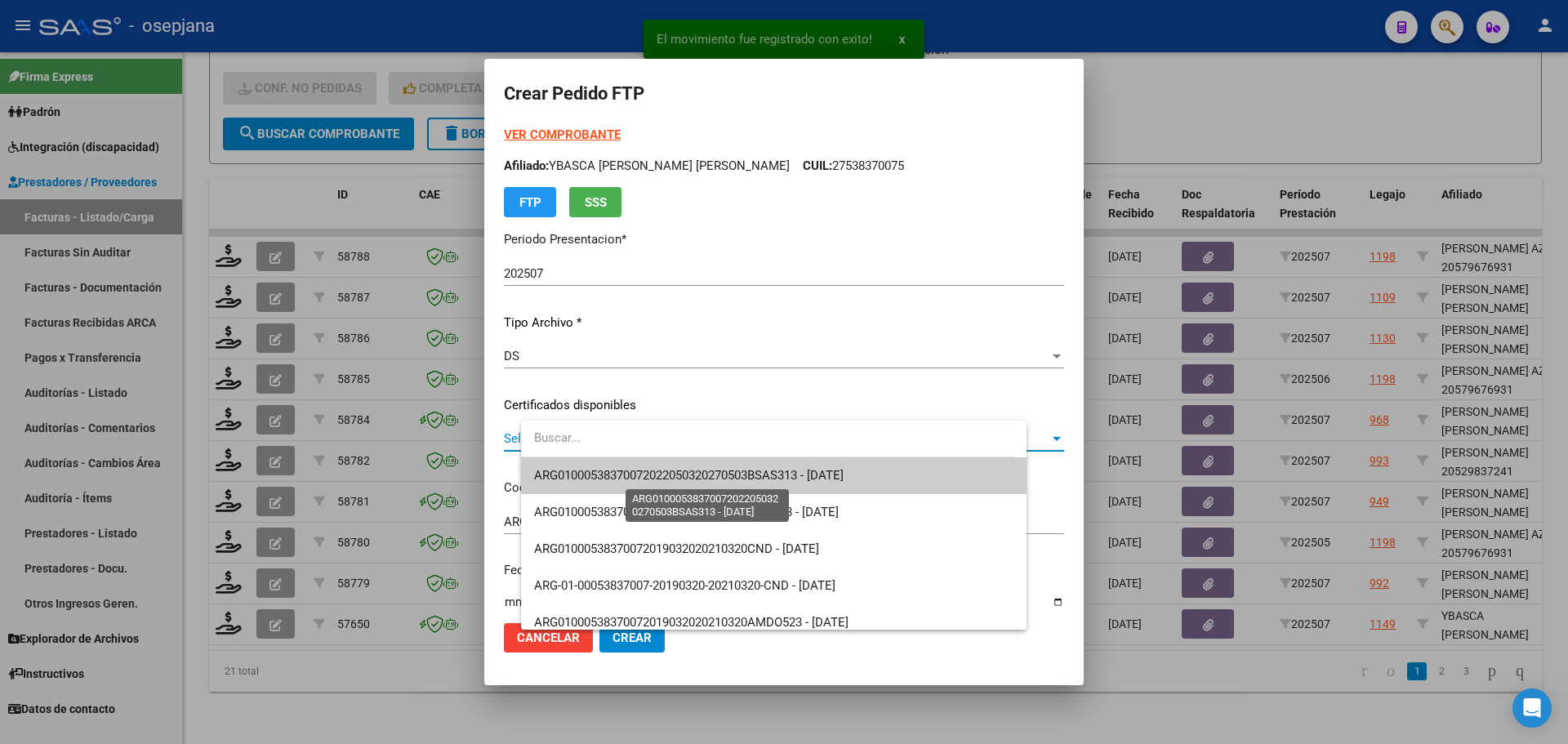
click at [649, 482] on span "ARG01000538370072022050320270503BSAS313 - [DATE]" at bounding box center [688, 475] width 309 height 15
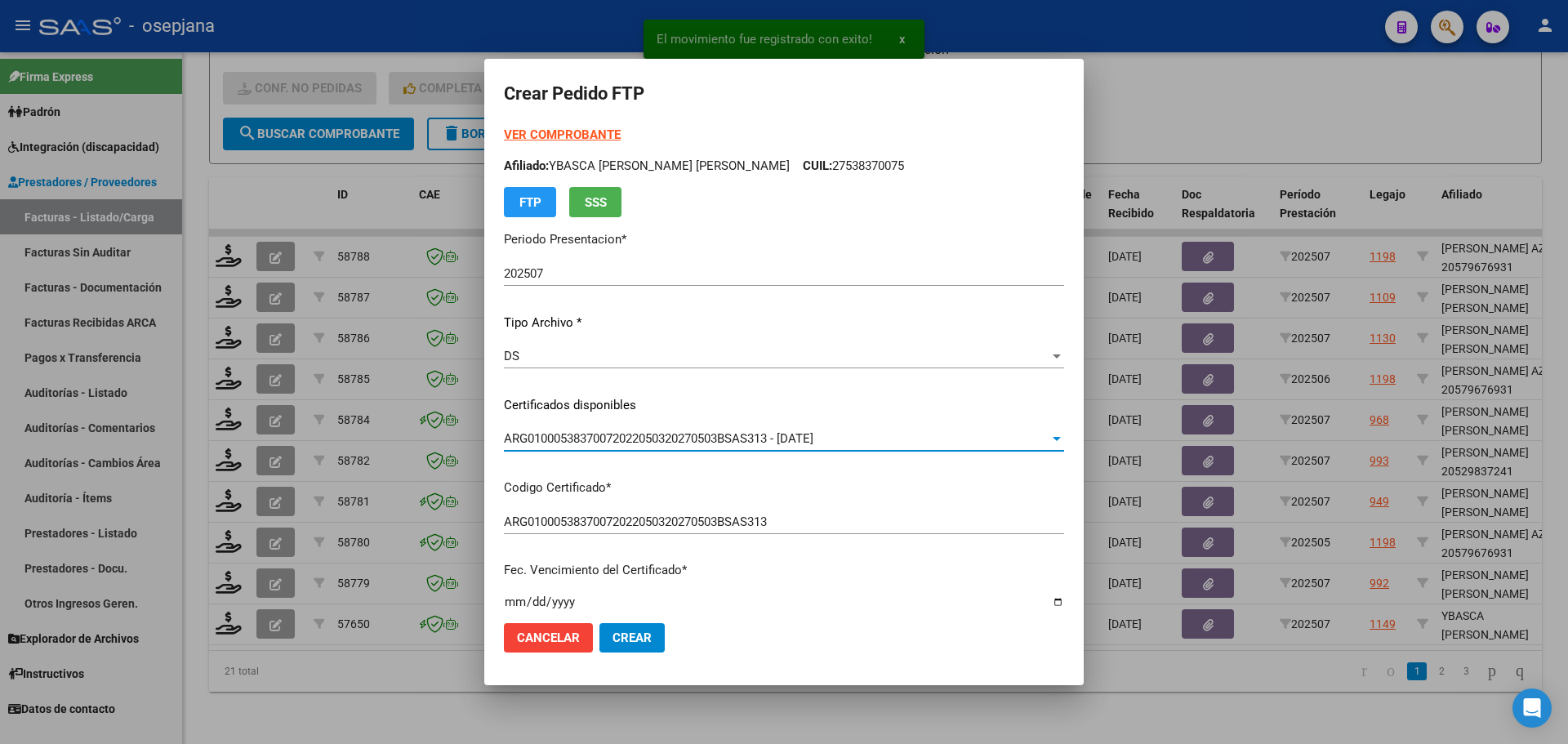
click at [616, 129] on strong "VER COMPROBANTE" at bounding box center [562, 135] width 116 height 15
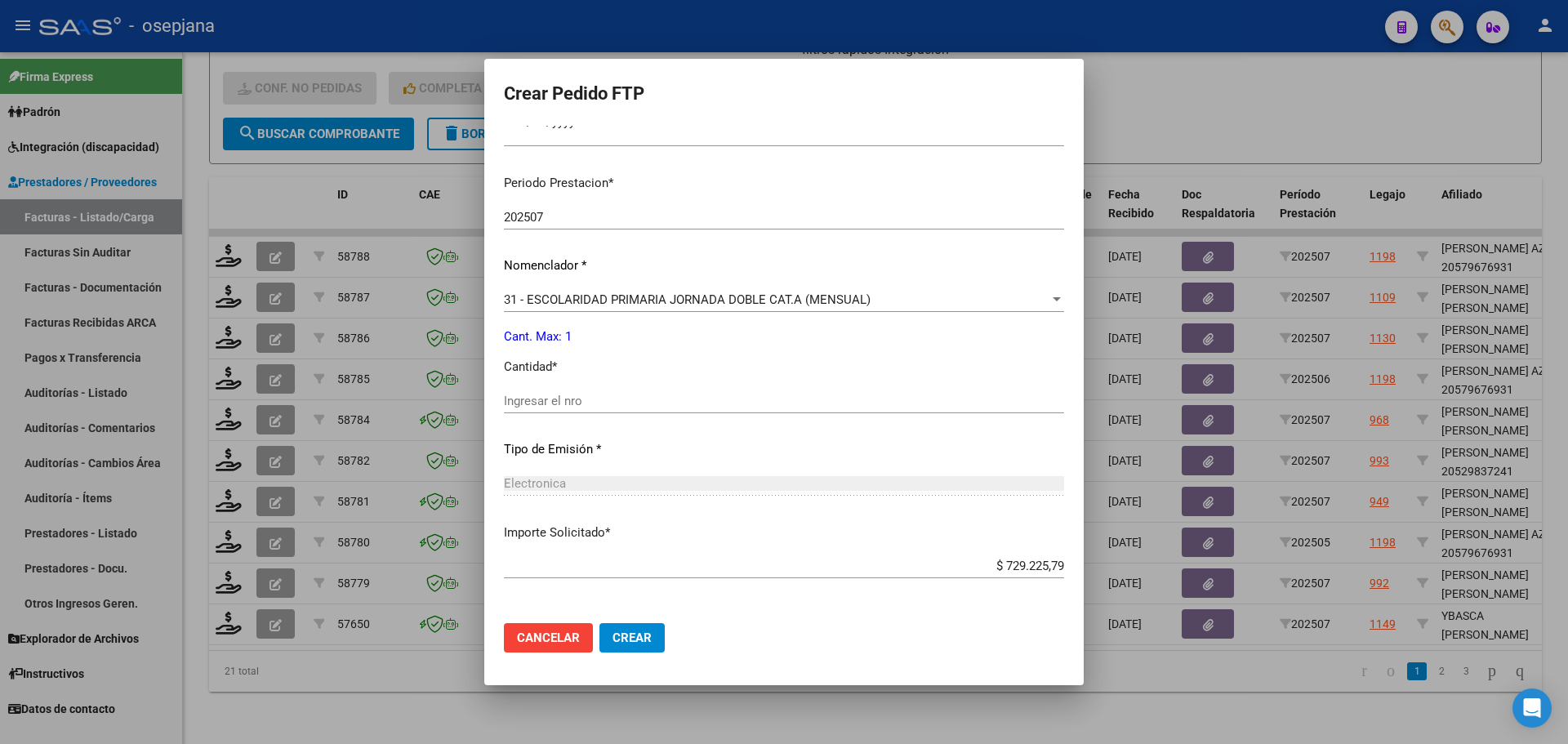
scroll to position [490, 0]
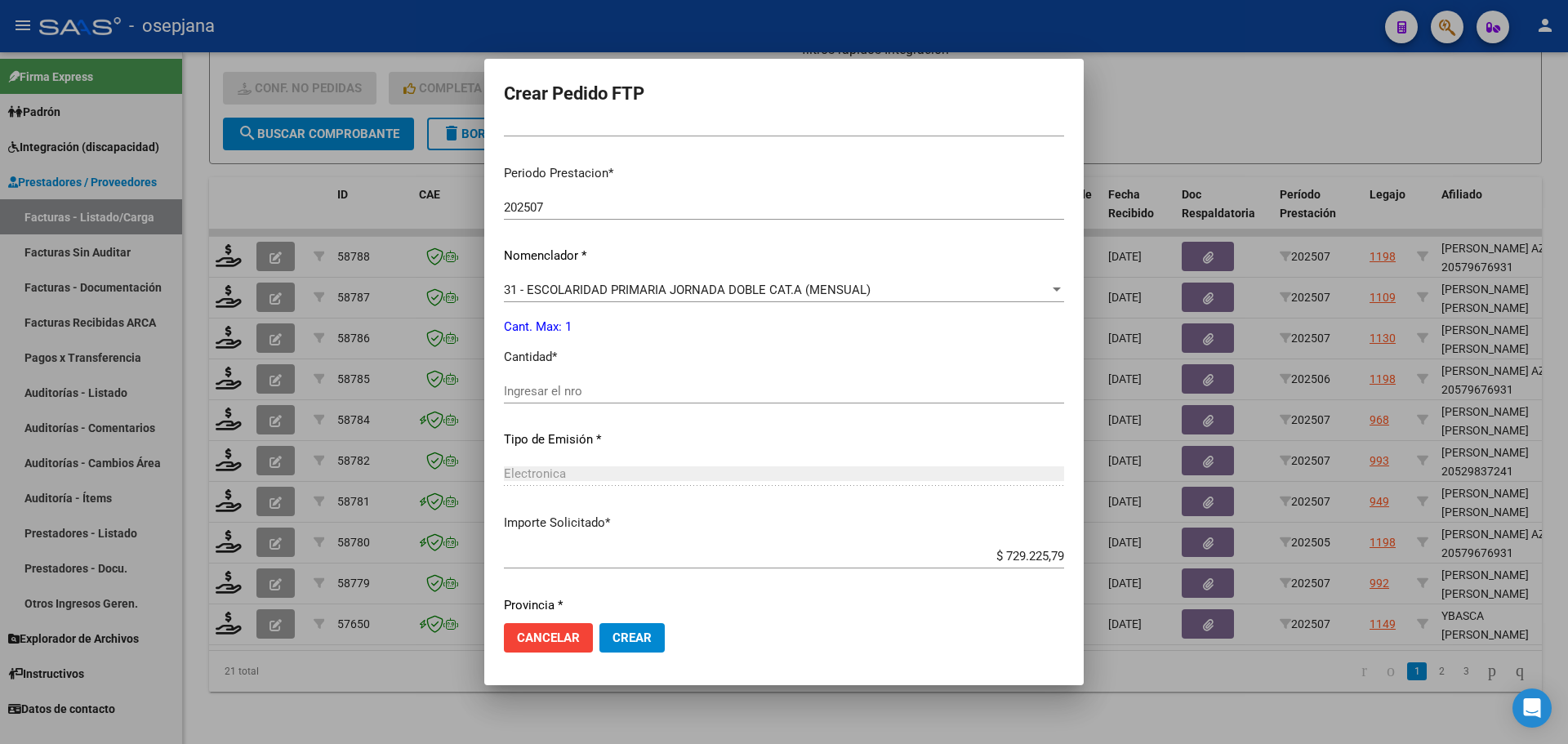
click at [611, 390] on input "Ingresar el nro" at bounding box center [783, 391] width 560 height 15
click at [652, 637] on span "Crear" at bounding box center [631, 637] width 39 height 15
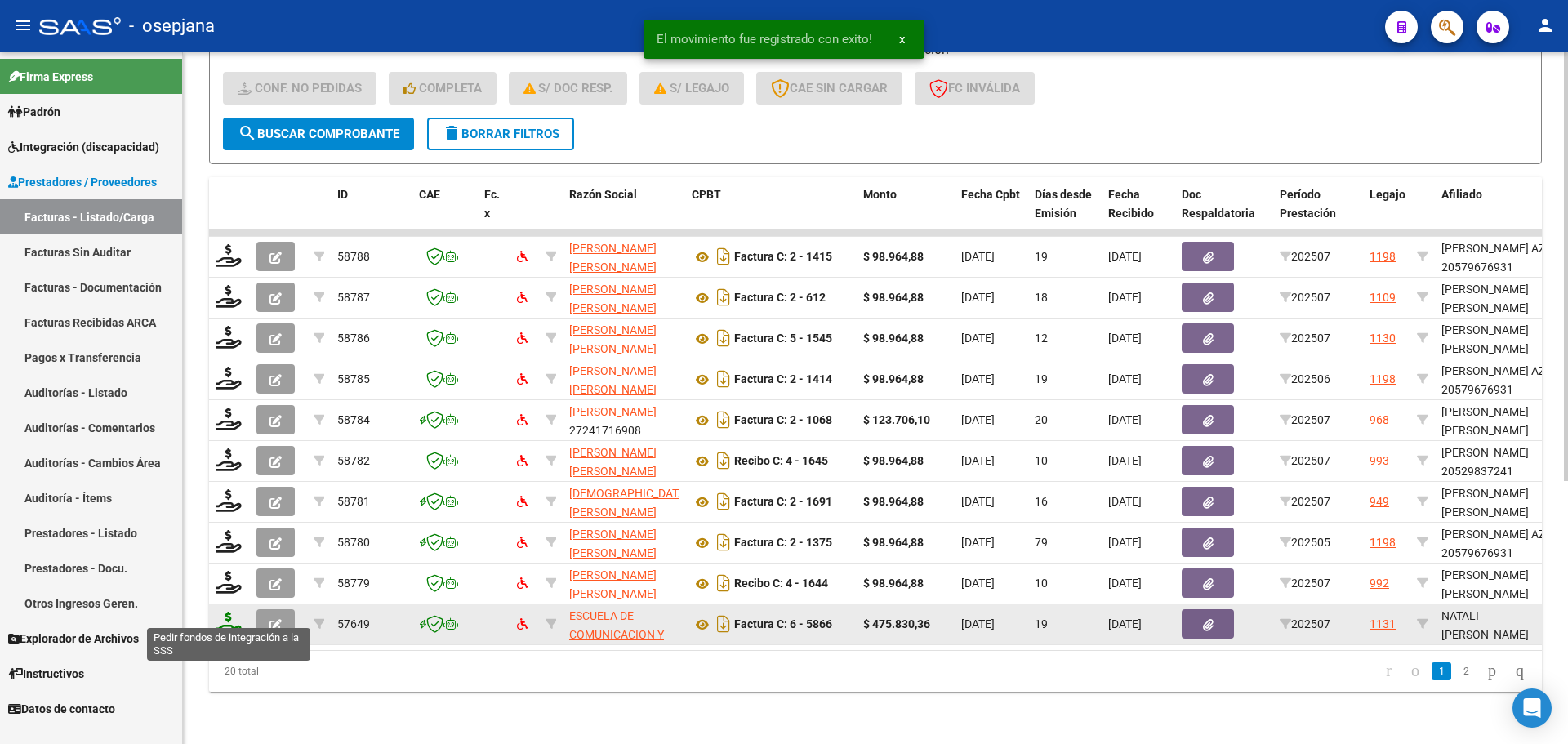
click at [226, 616] on icon at bounding box center [228, 622] width 26 height 23
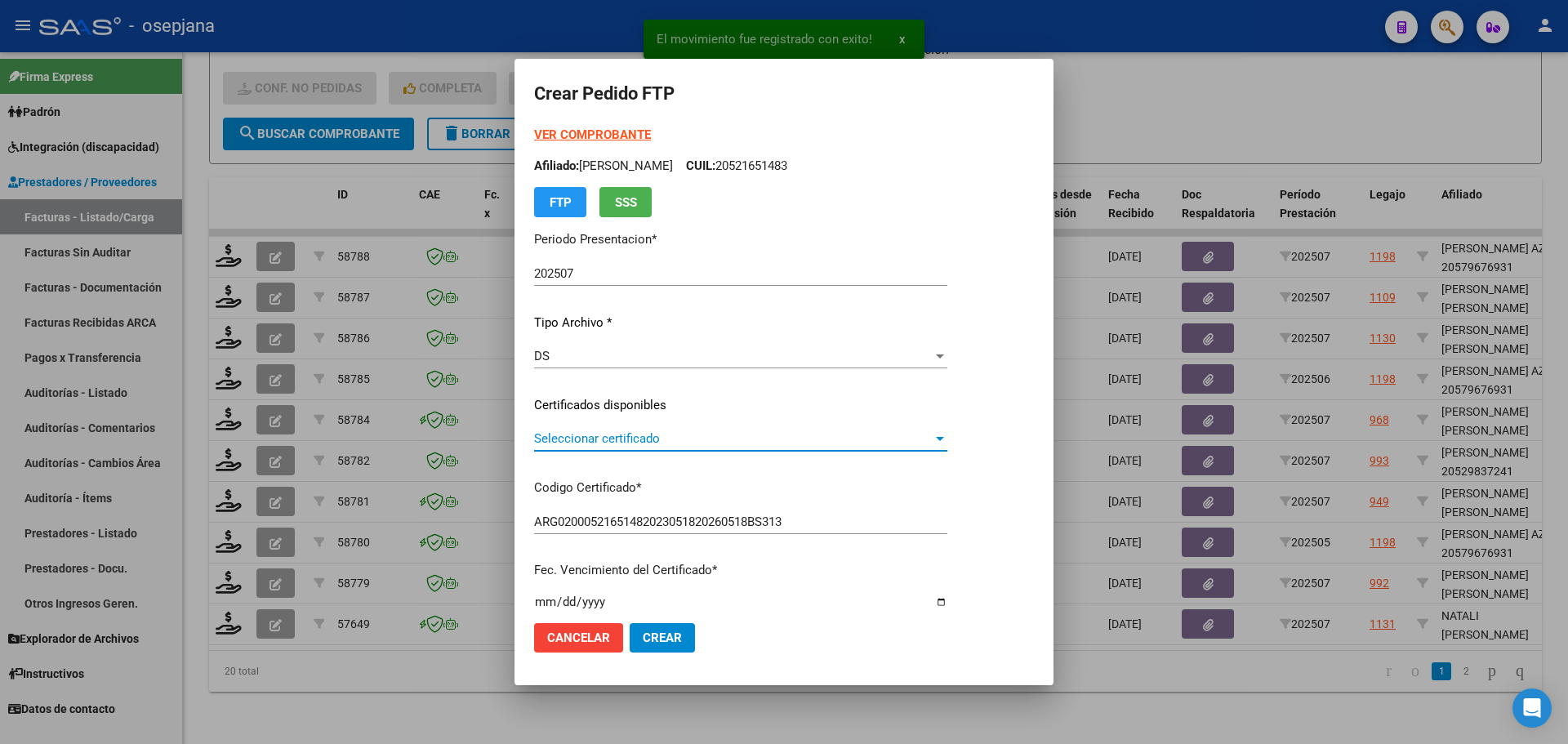
click at [686, 432] on span "Seleccionar certificado" at bounding box center [733, 438] width 399 height 15
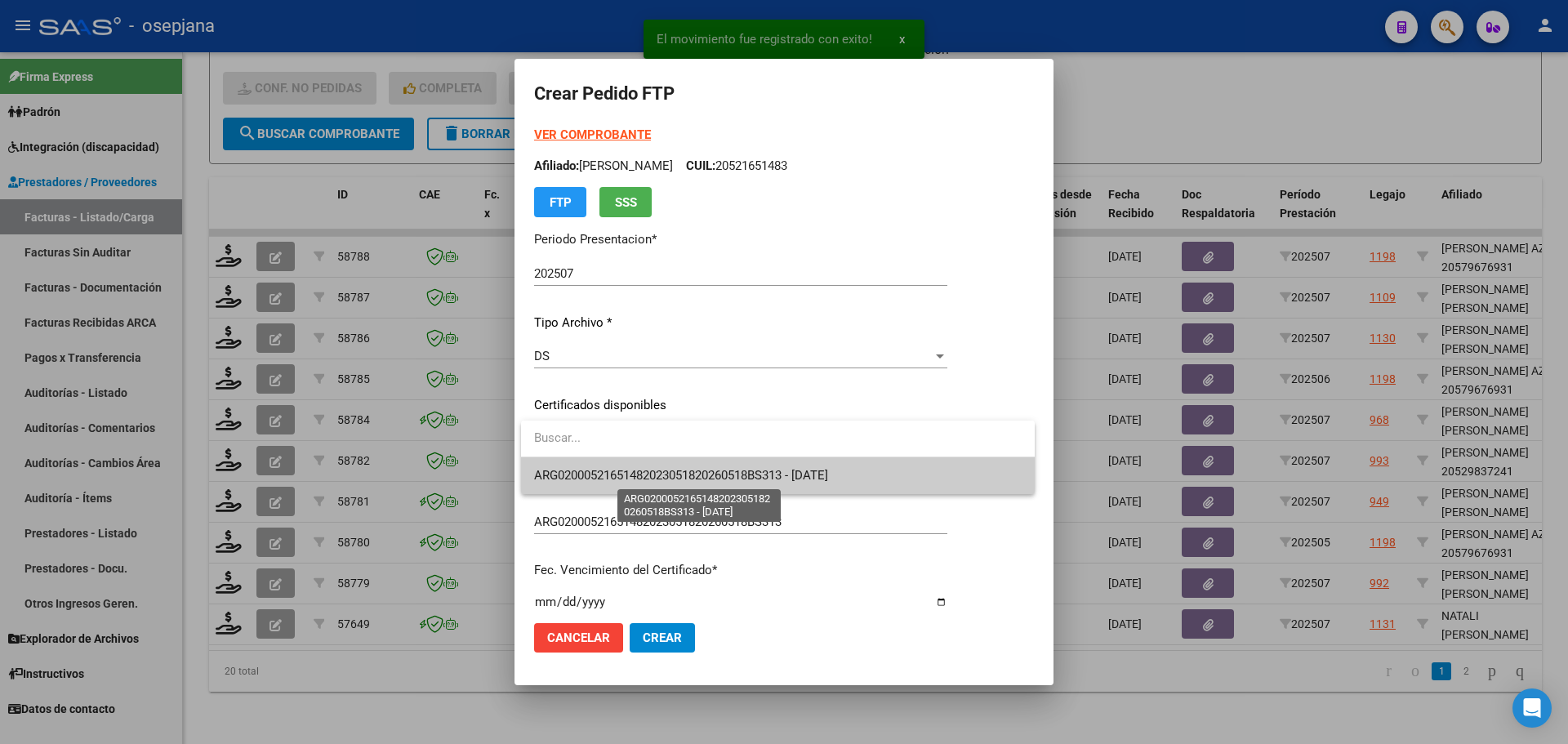
click at [693, 473] on span "ARG02000521651482023051820260518BS313 - [DATE]" at bounding box center [681, 475] width 294 height 15
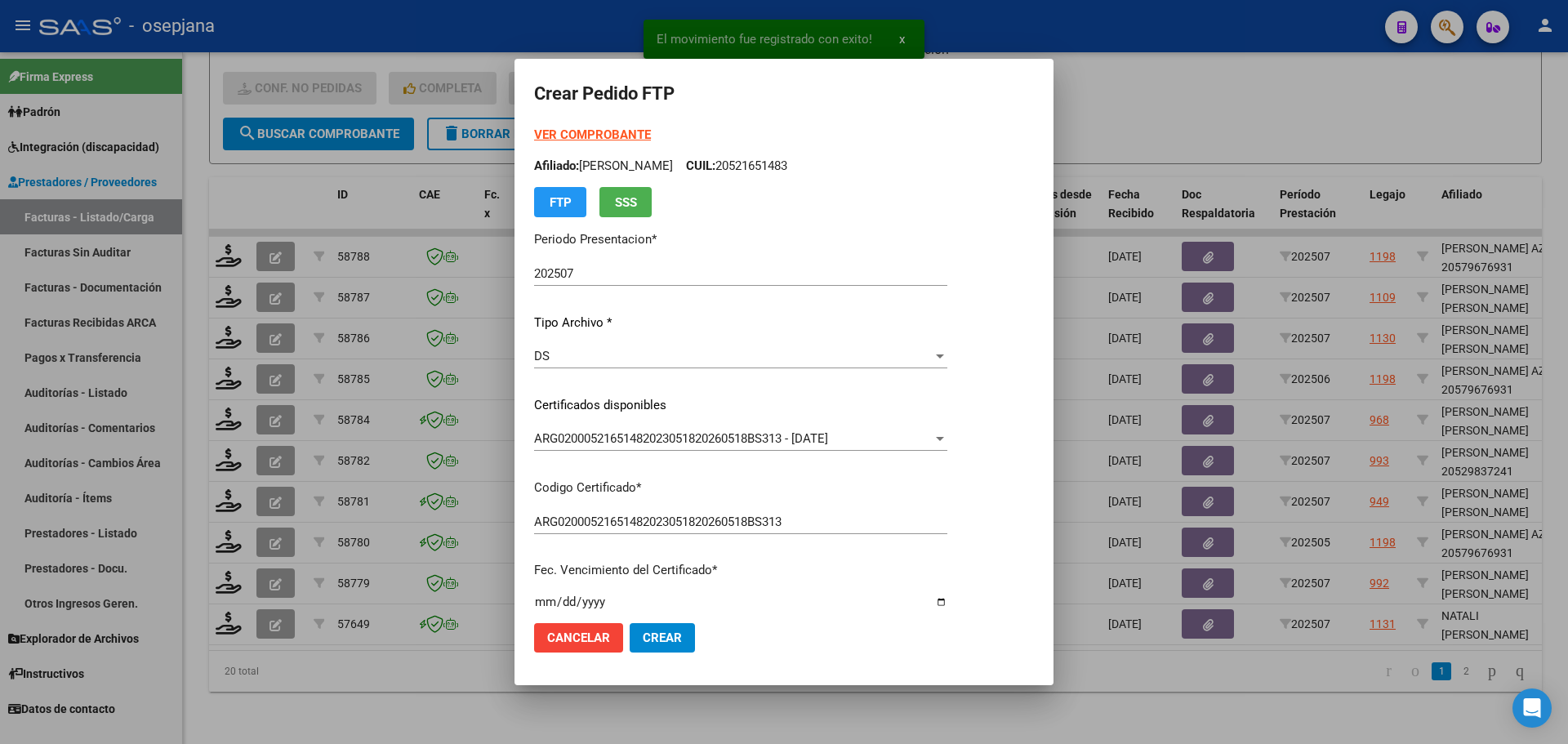
click at [604, 135] on strong "VER COMPROBANTE" at bounding box center [592, 135] width 116 height 15
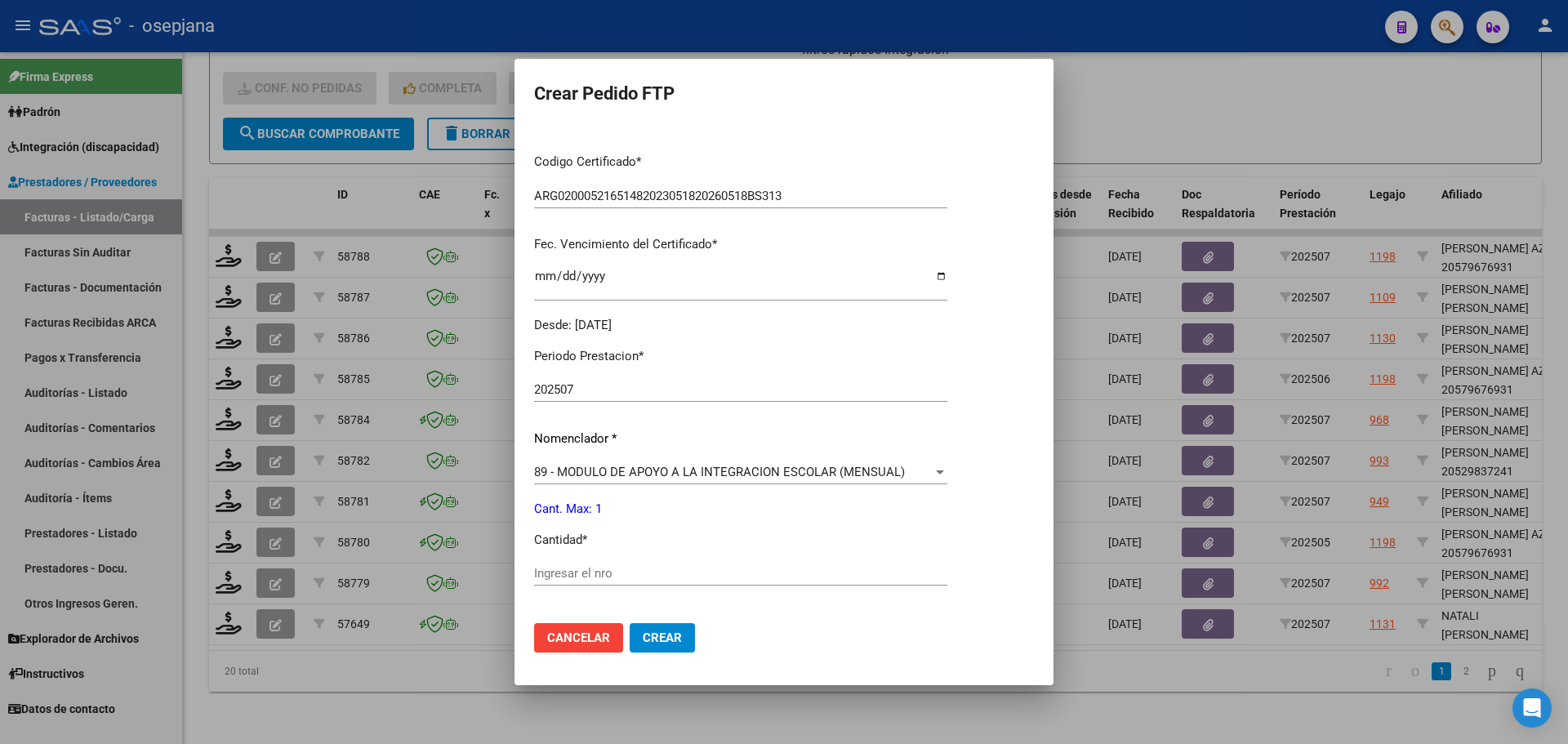
scroll to position [490, 0]
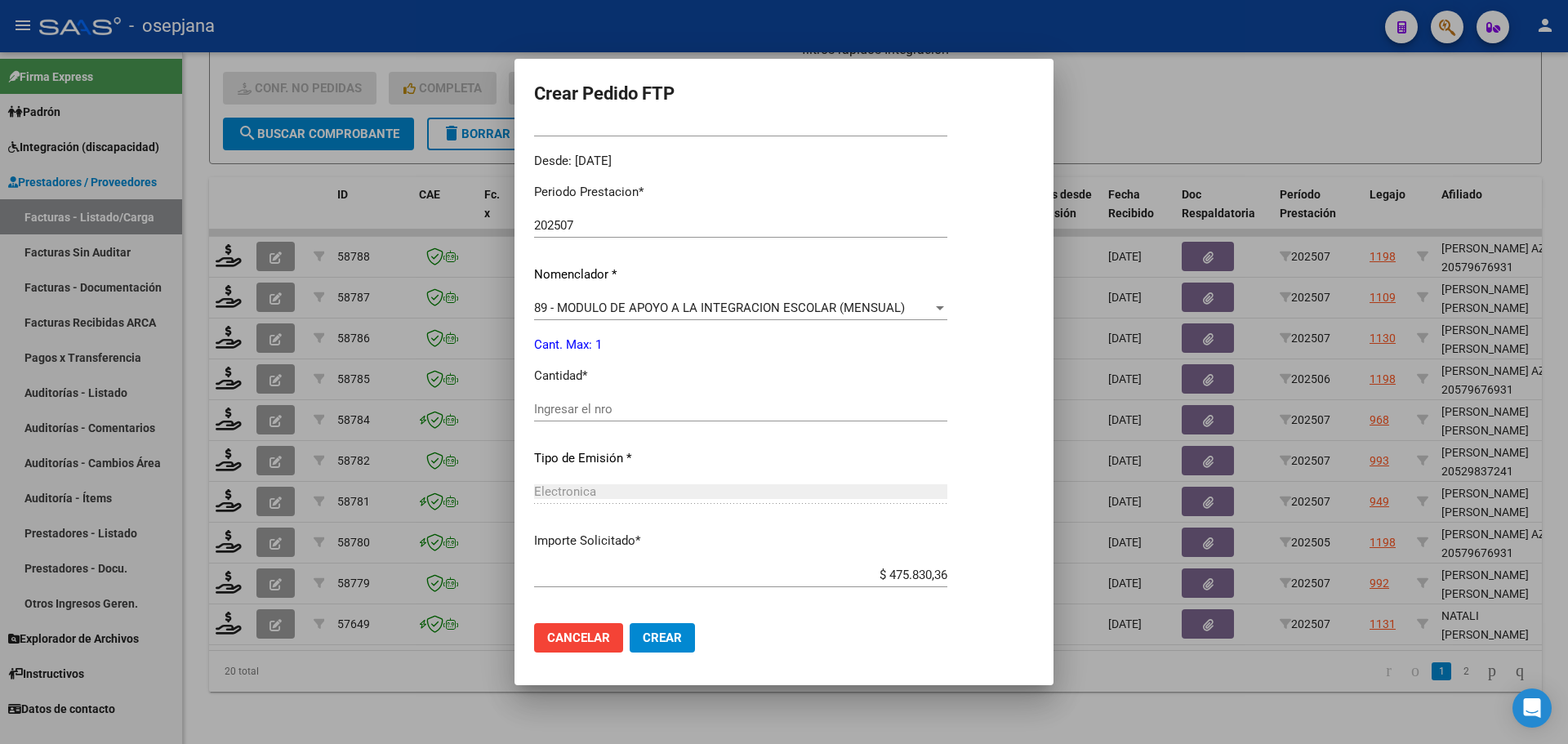
click at [570, 418] on div "Ingresar el nro" at bounding box center [741, 409] width 413 height 24
click at [670, 632] on span "Crear" at bounding box center [662, 637] width 39 height 15
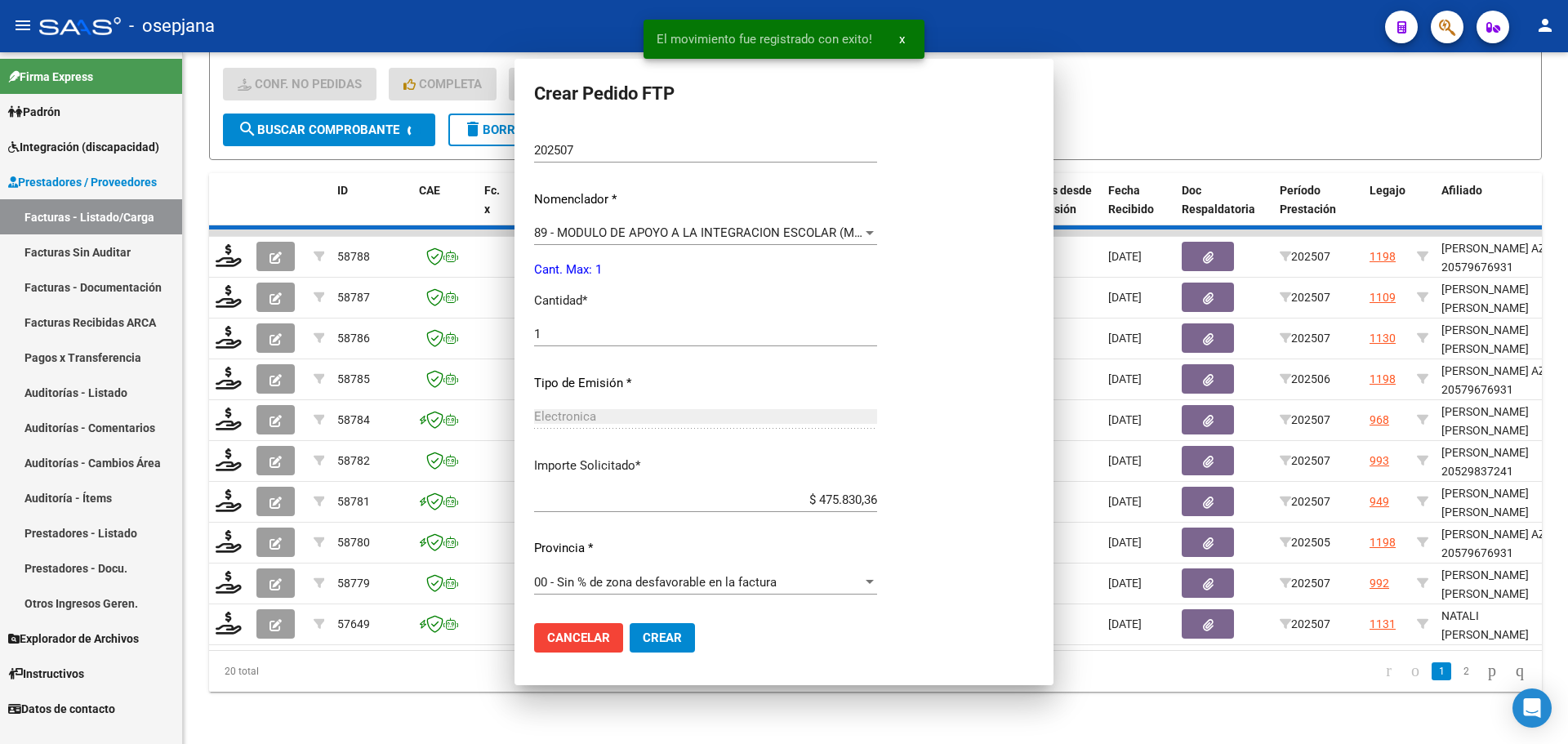
scroll to position [0, 0]
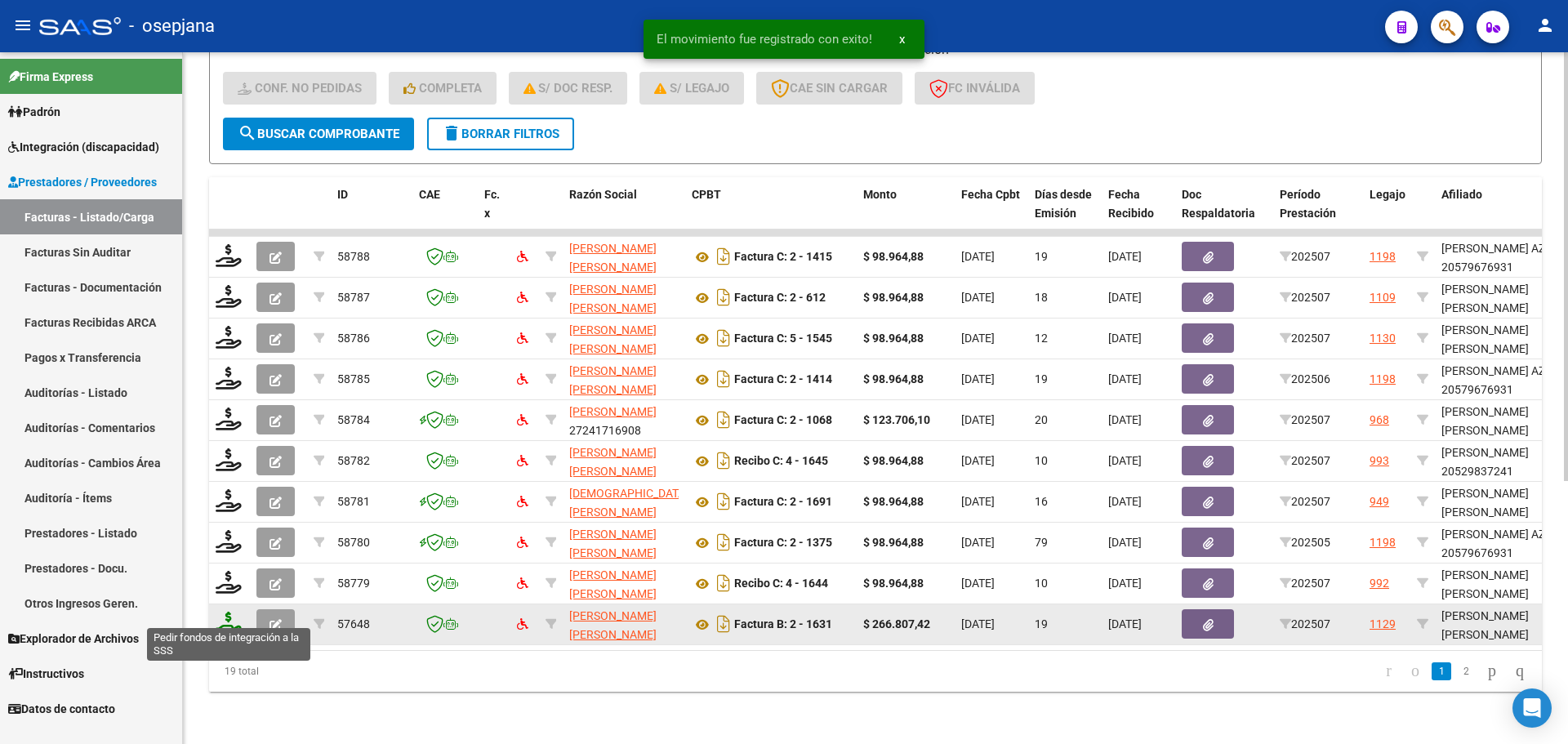
click at [234, 613] on icon at bounding box center [228, 622] width 26 height 23
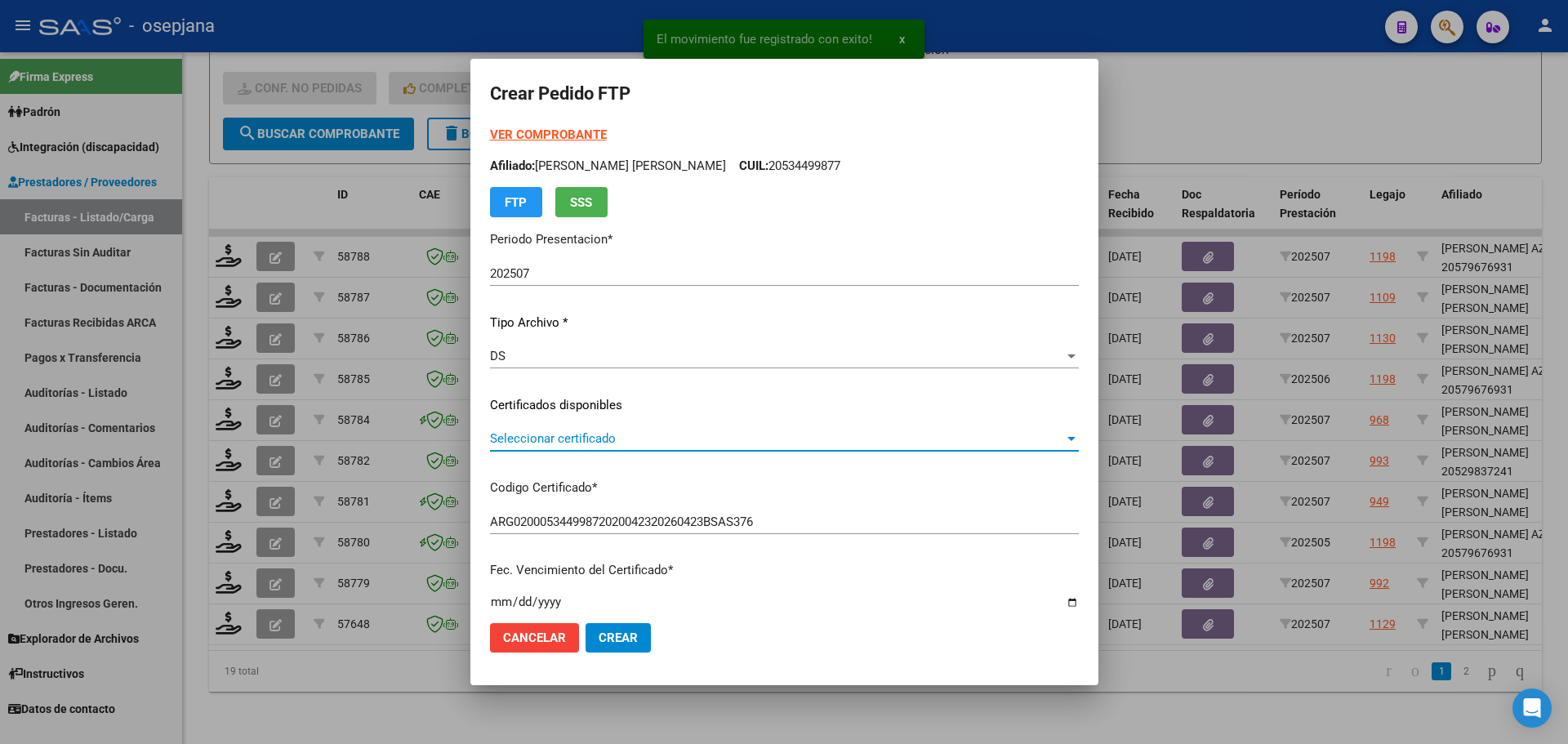
click at [682, 437] on span "Seleccionar certificado" at bounding box center [776, 438] width 574 height 15
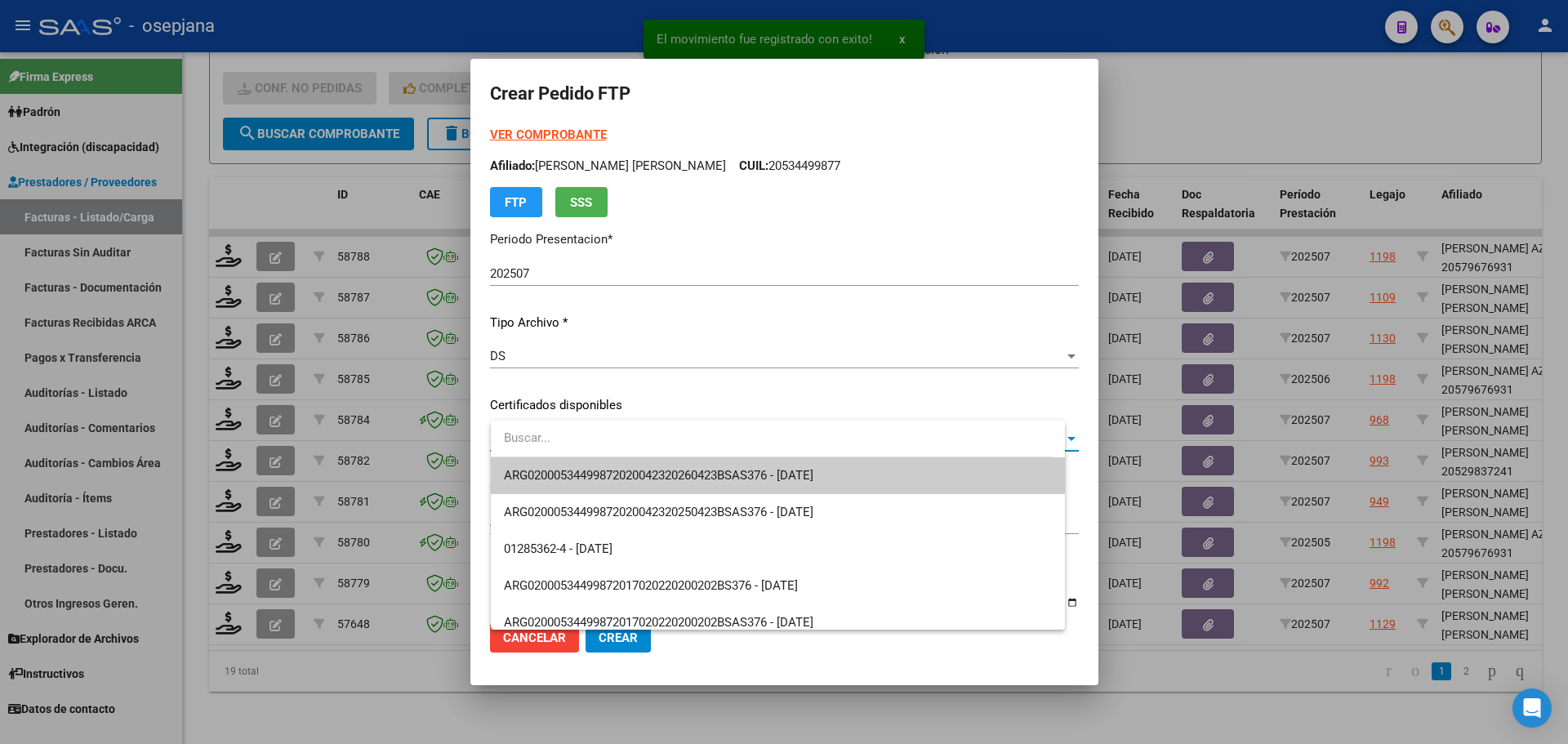
click at [676, 471] on span "ARG02000534499872020042320260423BSAS376 - [DATE]" at bounding box center [658, 475] width 309 height 15
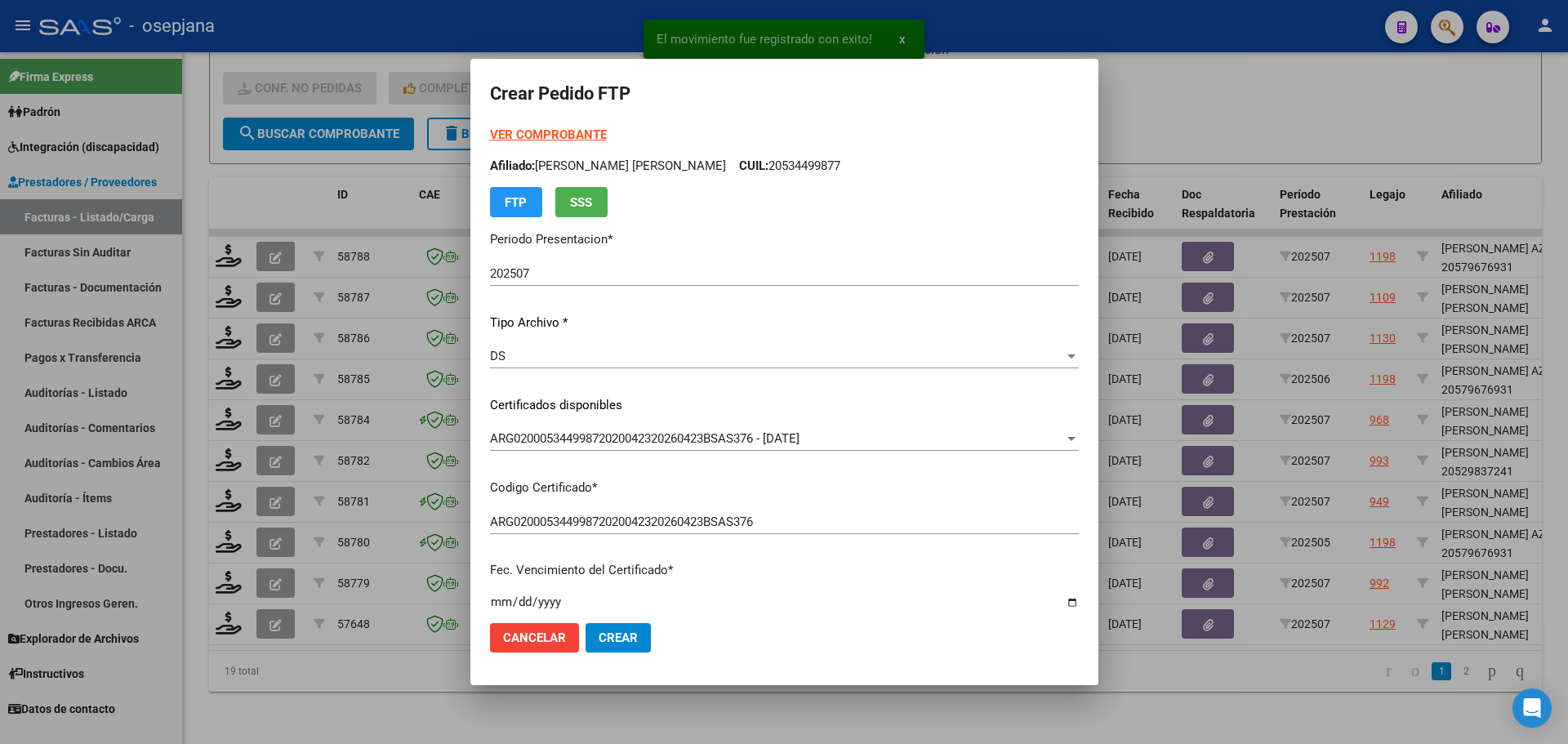
click at [590, 128] on strong "VER COMPROBANTE" at bounding box center [548, 135] width 116 height 15
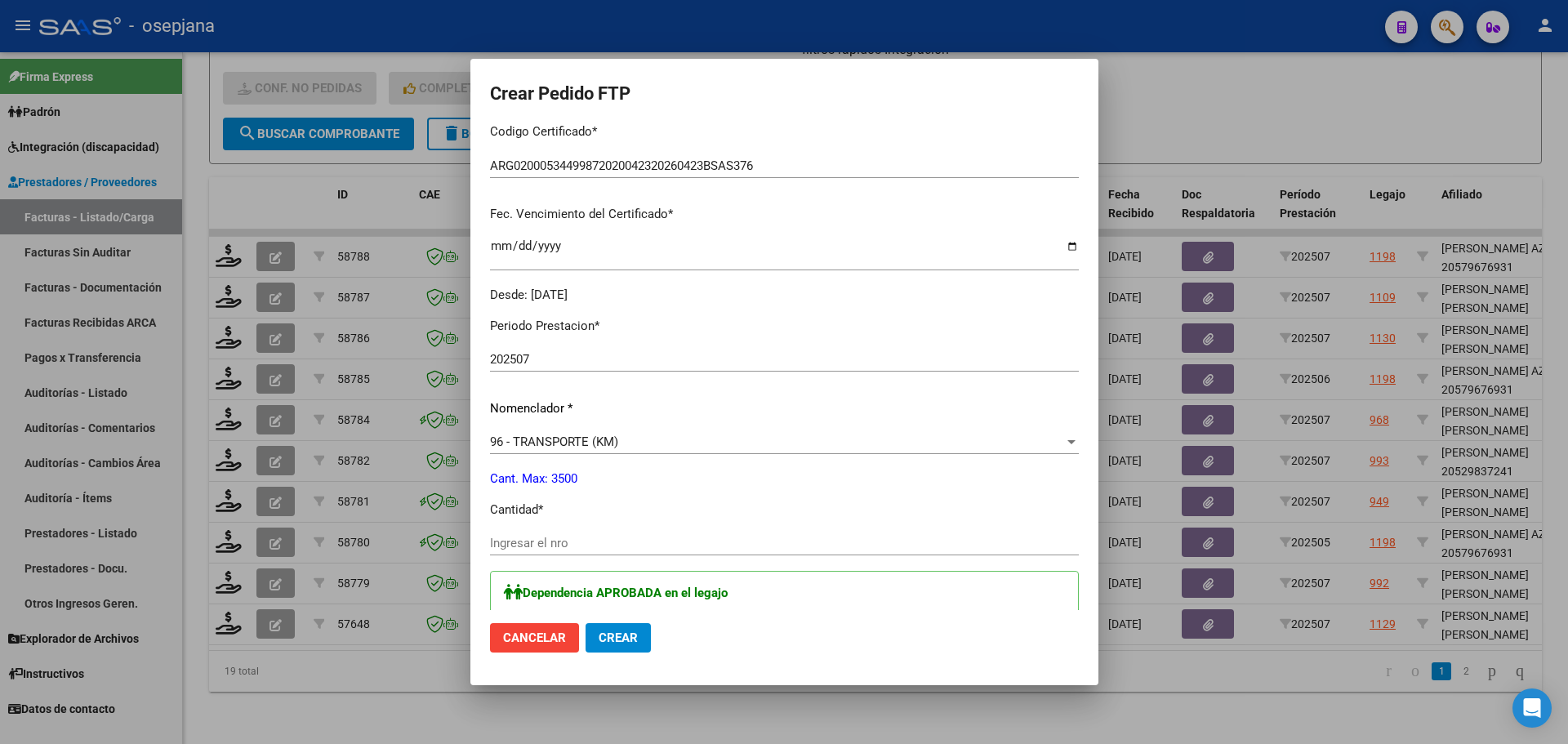
scroll to position [490, 0]
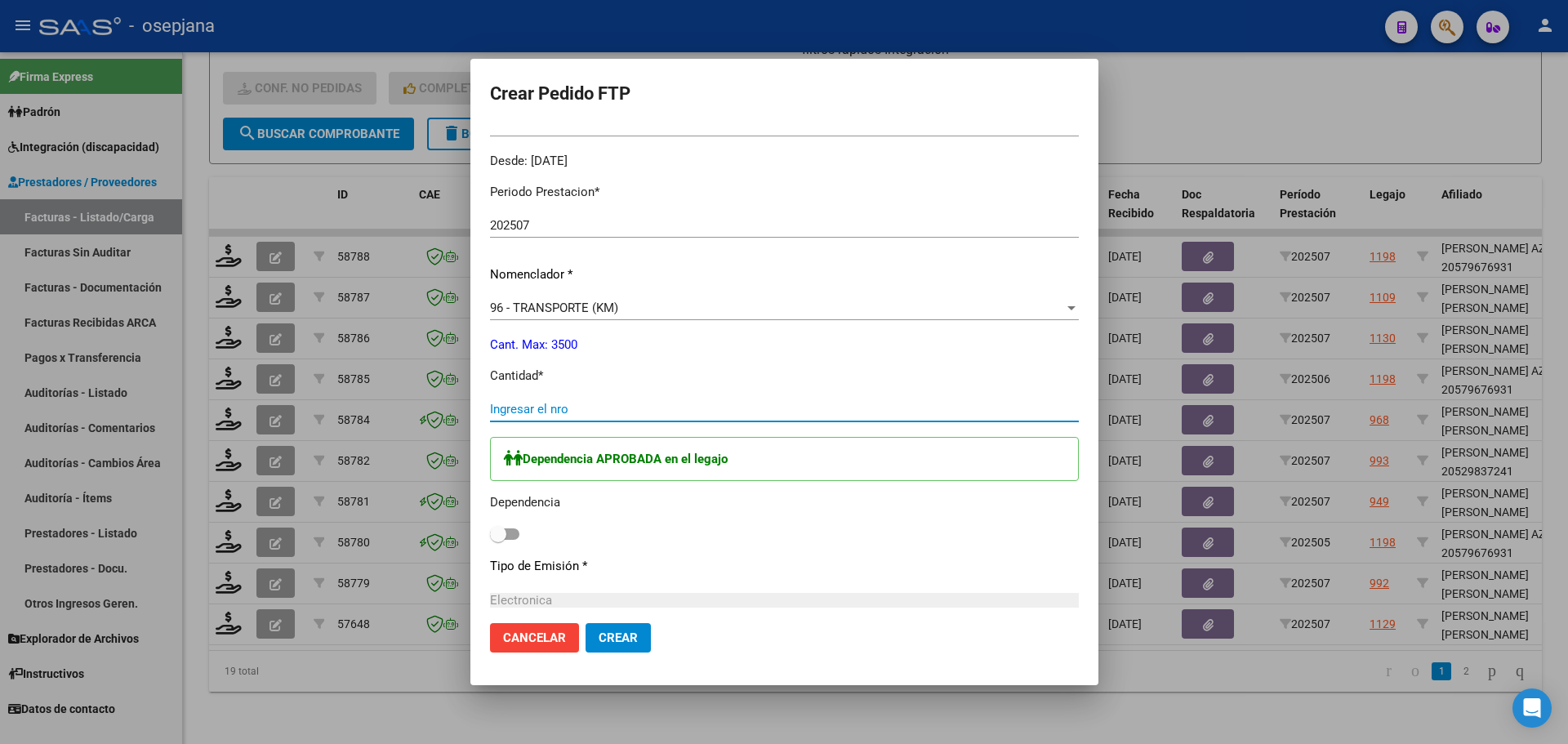
click at [620, 407] on input "Ingresar el nro" at bounding box center [784, 409] width 589 height 15
click at [500, 537] on mat-dialog-content "VER COMPROBANTE ARCA [PERSON_NAME] Afiliado: [PERSON_NAME] [PERSON_NAME] CUIL: …" at bounding box center [784, 367] width 628 height 484
click at [519, 527] on label at bounding box center [504, 534] width 30 height 20
click at [498, 540] on input "checkbox" at bounding box center [497, 540] width 1 height 1
click at [651, 639] on button "Crear" at bounding box center [617, 638] width 65 height 30
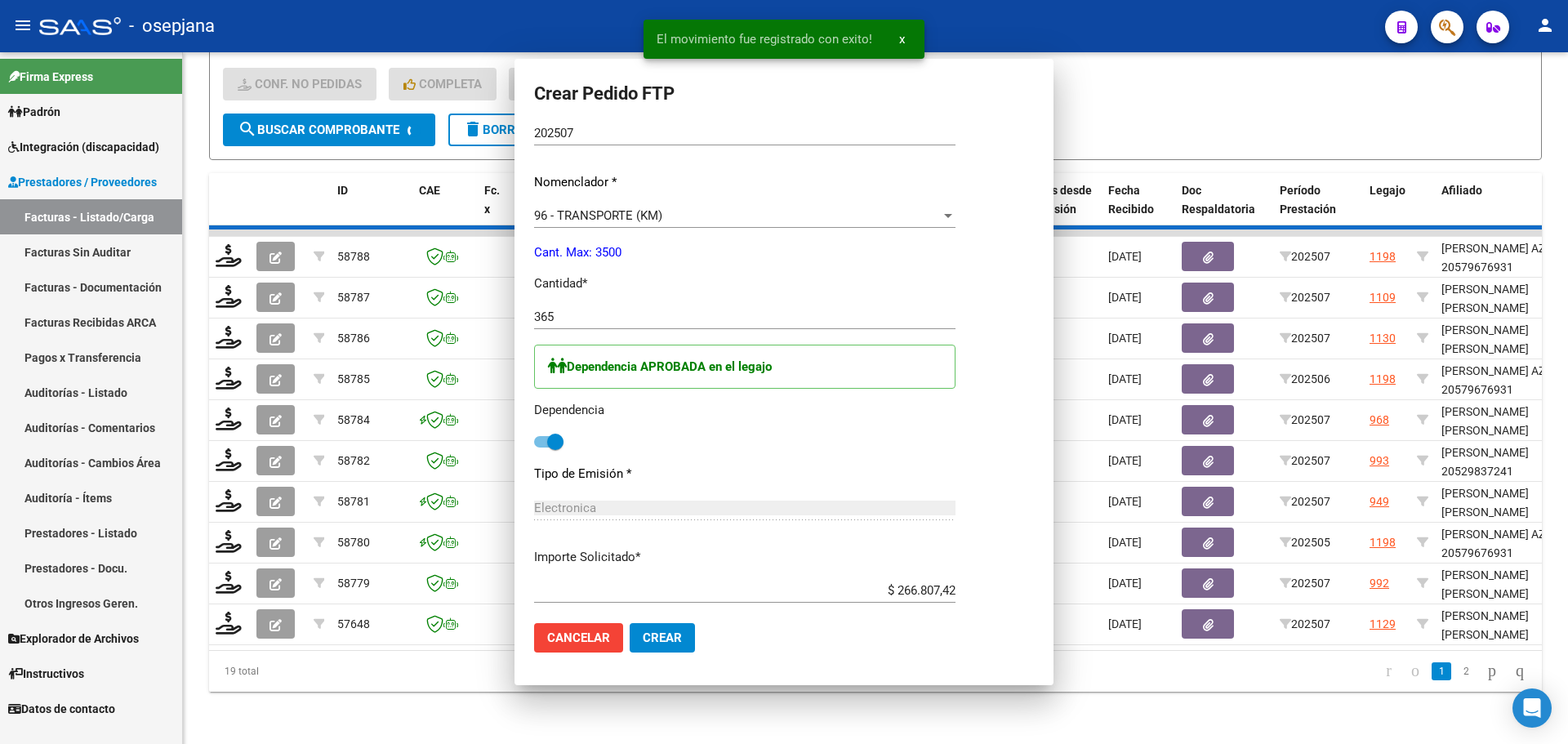
scroll to position [0, 0]
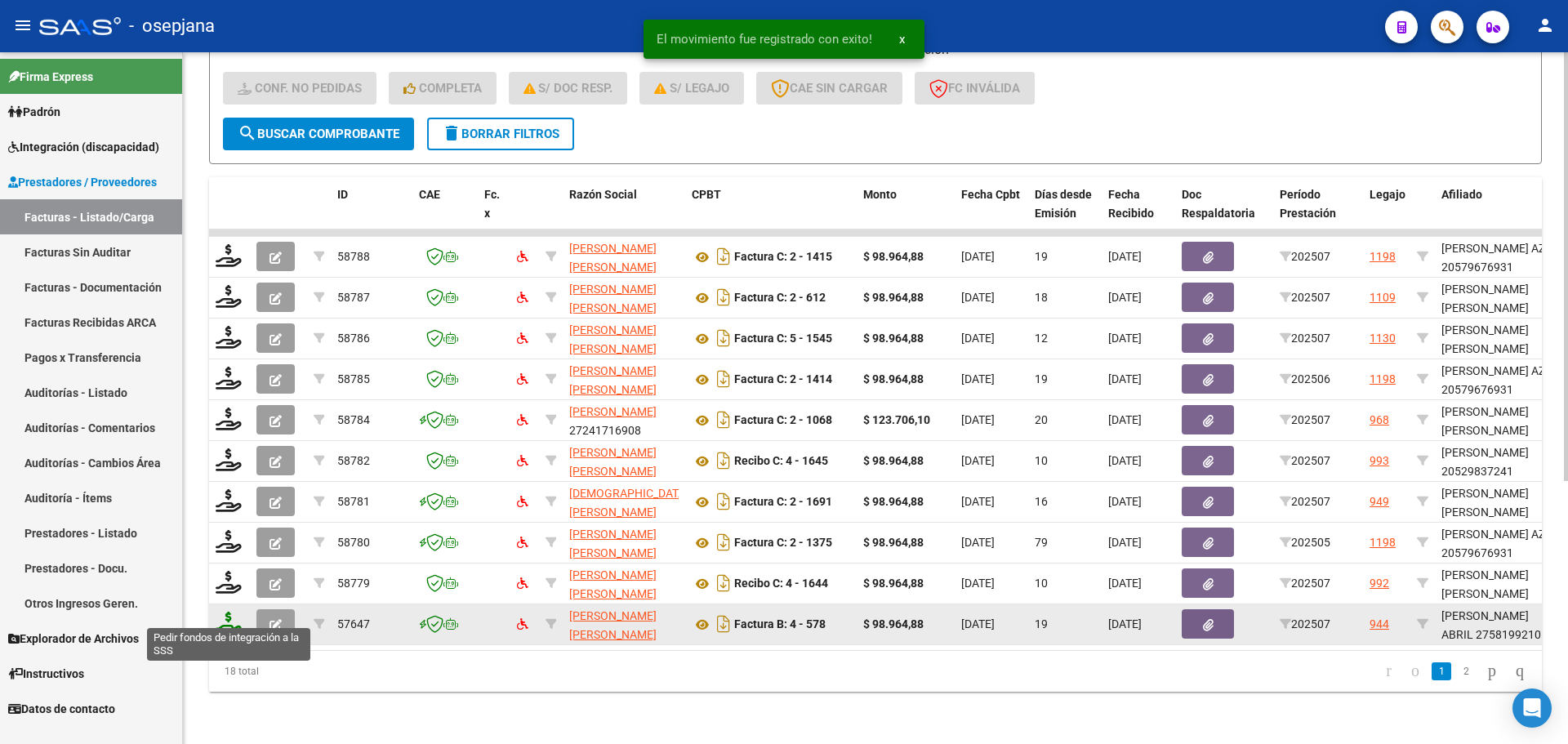
click at [218, 612] on icon at bounding box center [228, 622] width 26 height 23
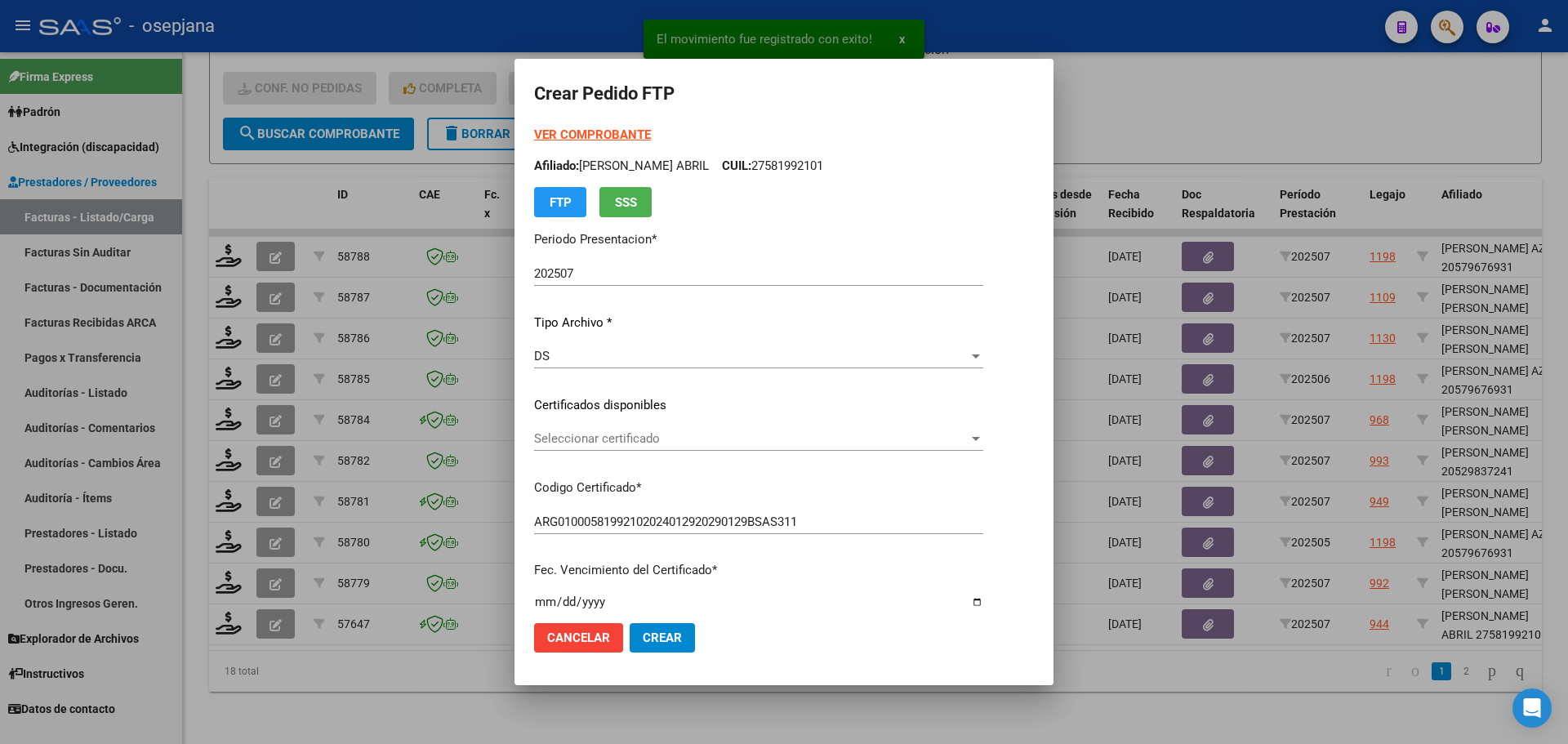
click at [611, 428] on div "Seleccionar certificado Seleccionar certificado" at bounding box center [758, 438] width 449 height 24
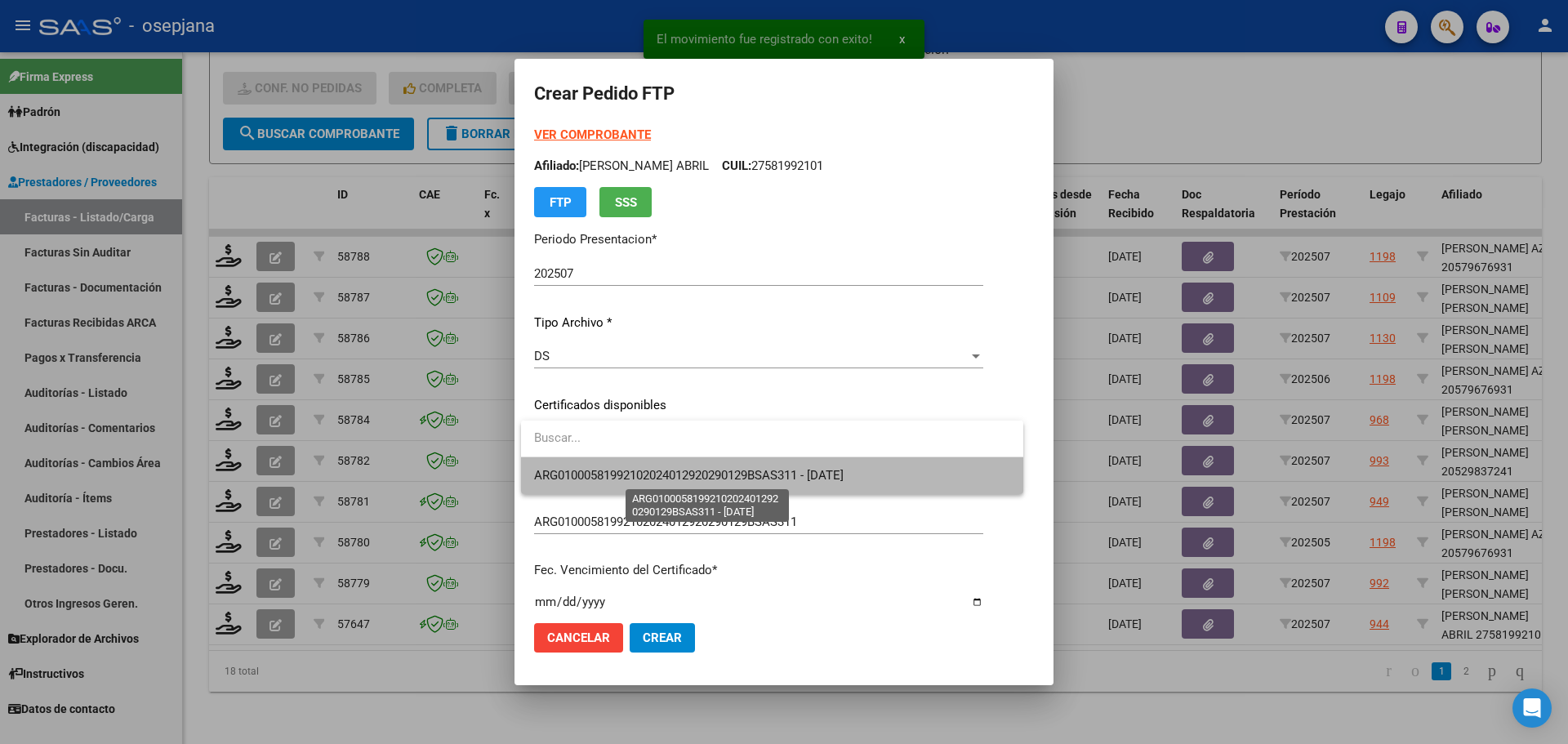
click at [624, 469] on span "ARG01000581992102024012920290129BSAS311 - [DATE]" at bounding box center [688, 475] width 309 height 15
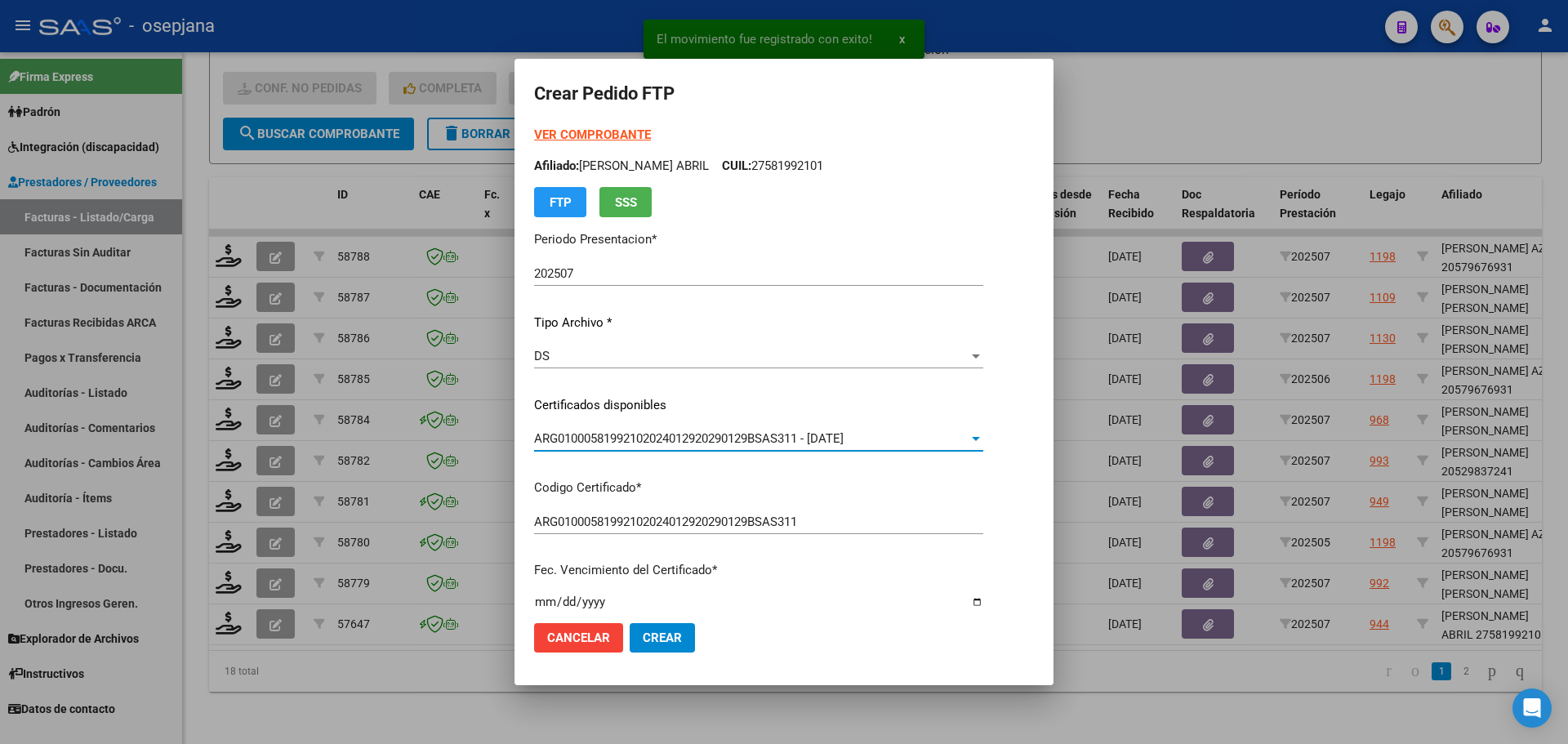
click at [610, 130] on strong "VER COMPROBANTE" at bounding box center [592, 135] width 116 height 15
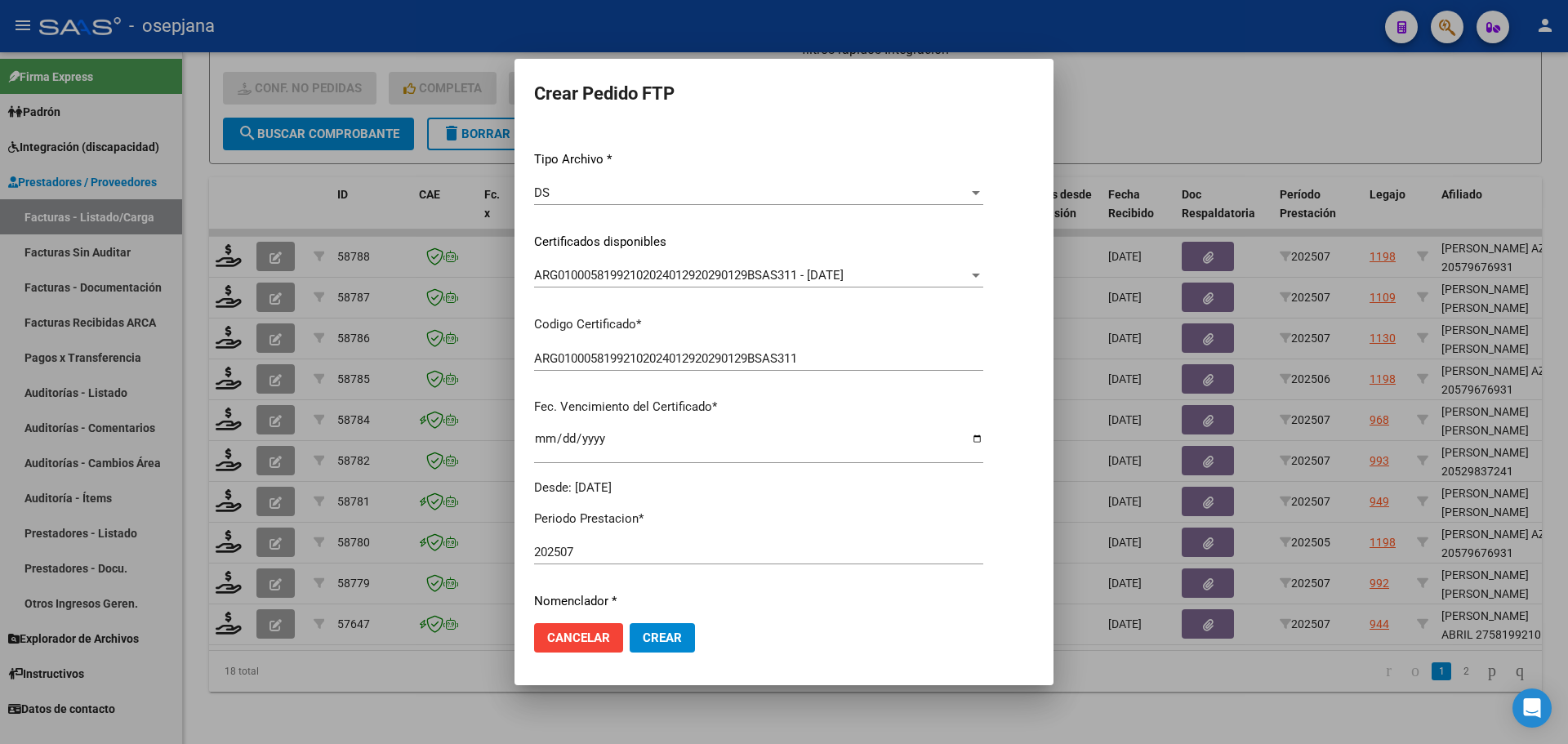
scroll to position [490, 0]
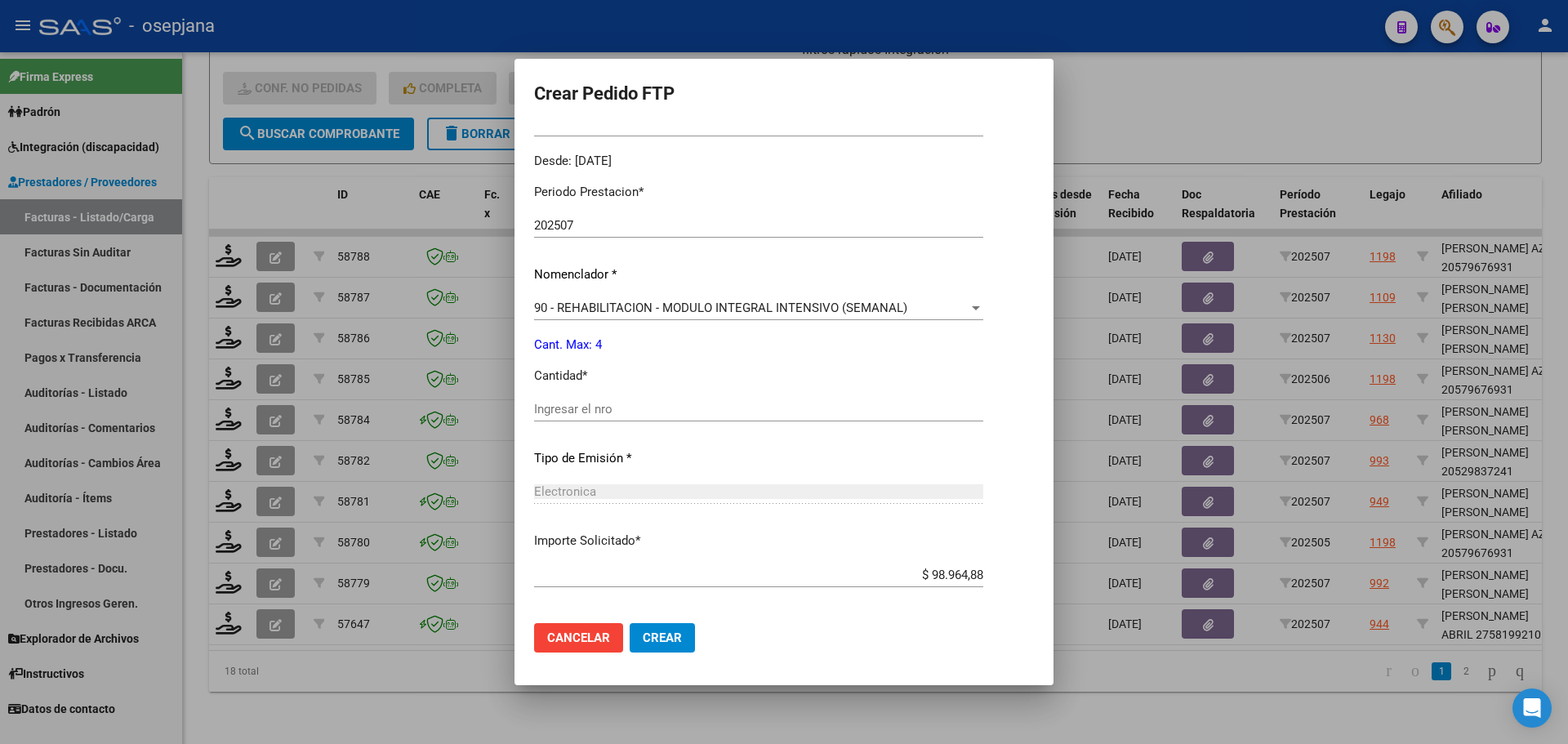
click at [595, 418] on div "Ingresar el nro" at bounding box center [758, 409] width 449 height 24
click at [680, 638] on span "Crear" at bounding box center [662, 637] width 39 height 15
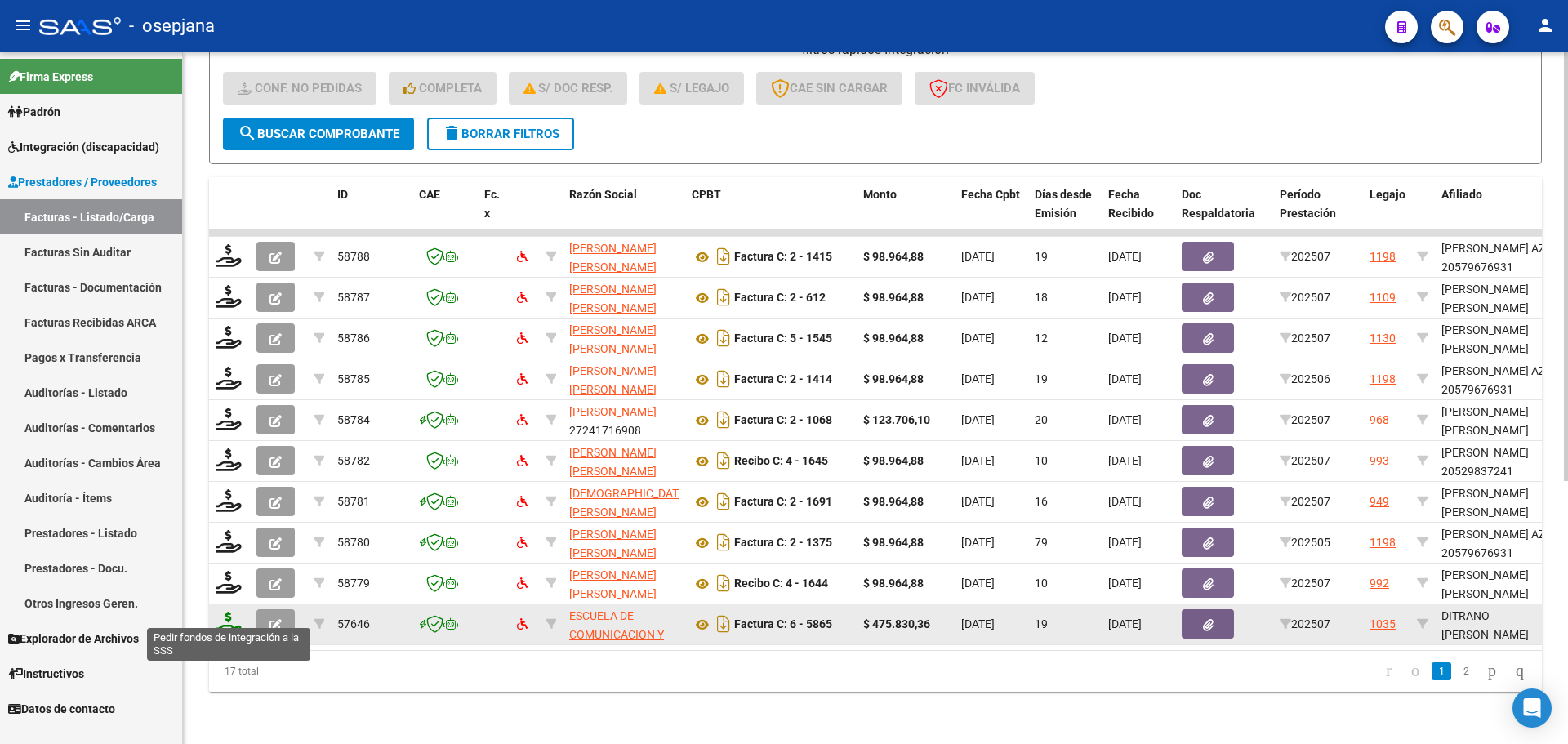
click at [225, 611] on icon at bounding box center [228, 622] width 26 height 23
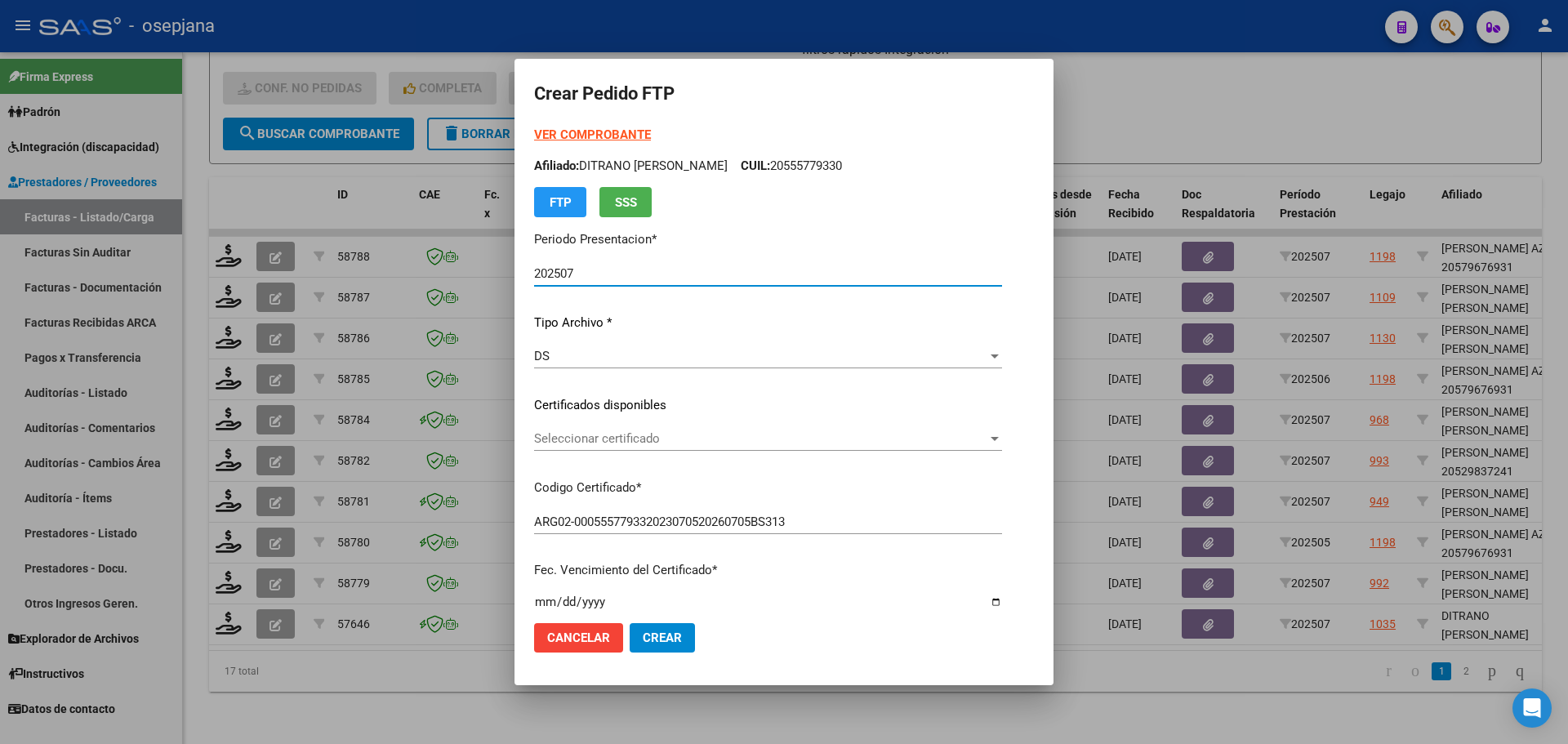
click at [693, 429] on div "Seleccionar certificado Seleccionar certificado" at bounding box center [768, 438] width 468 height 24
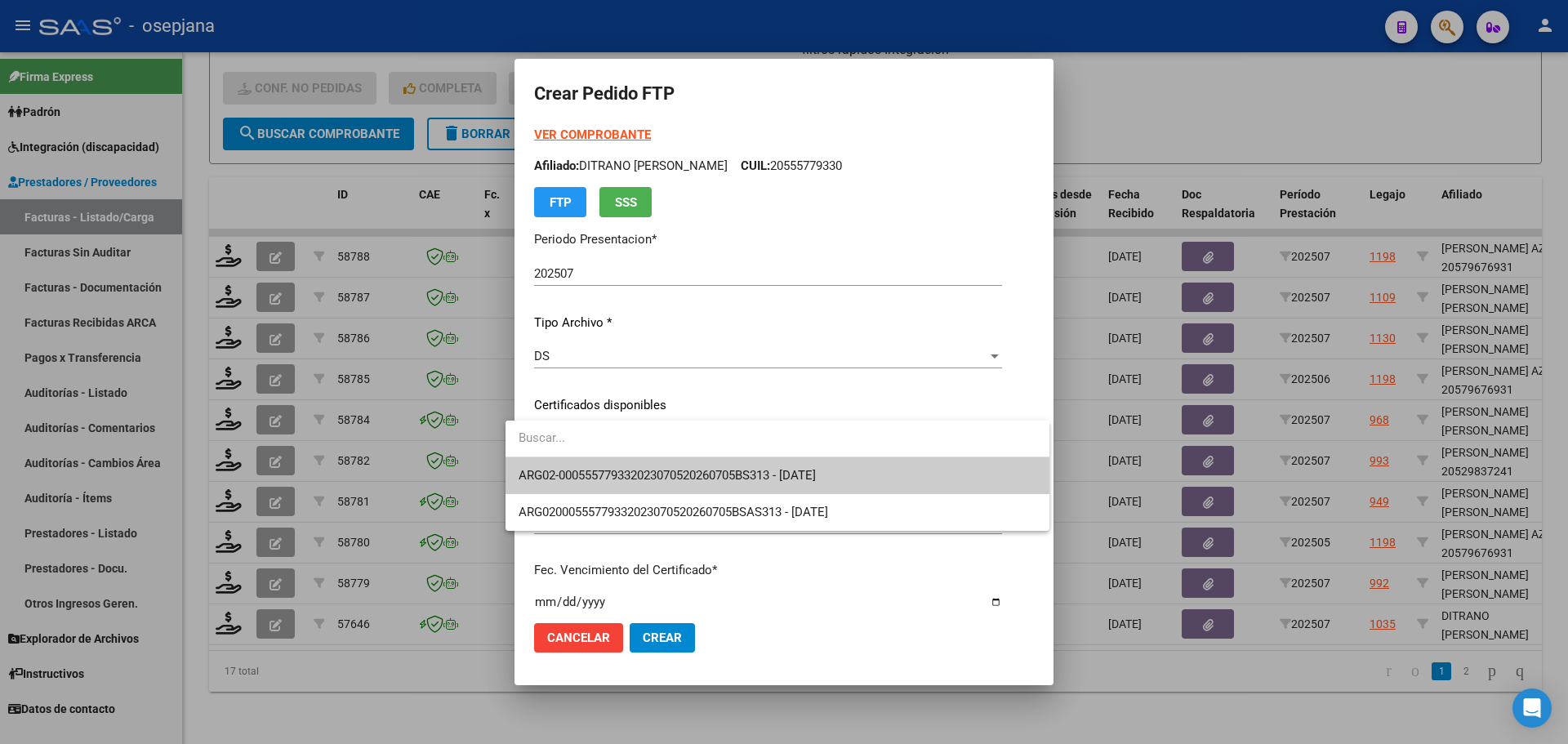
click at [693, 466] on span "ARG02-000555779332023070520260705BS313 - [DATE]" at bounding box center [777, 476] width 517 height 36
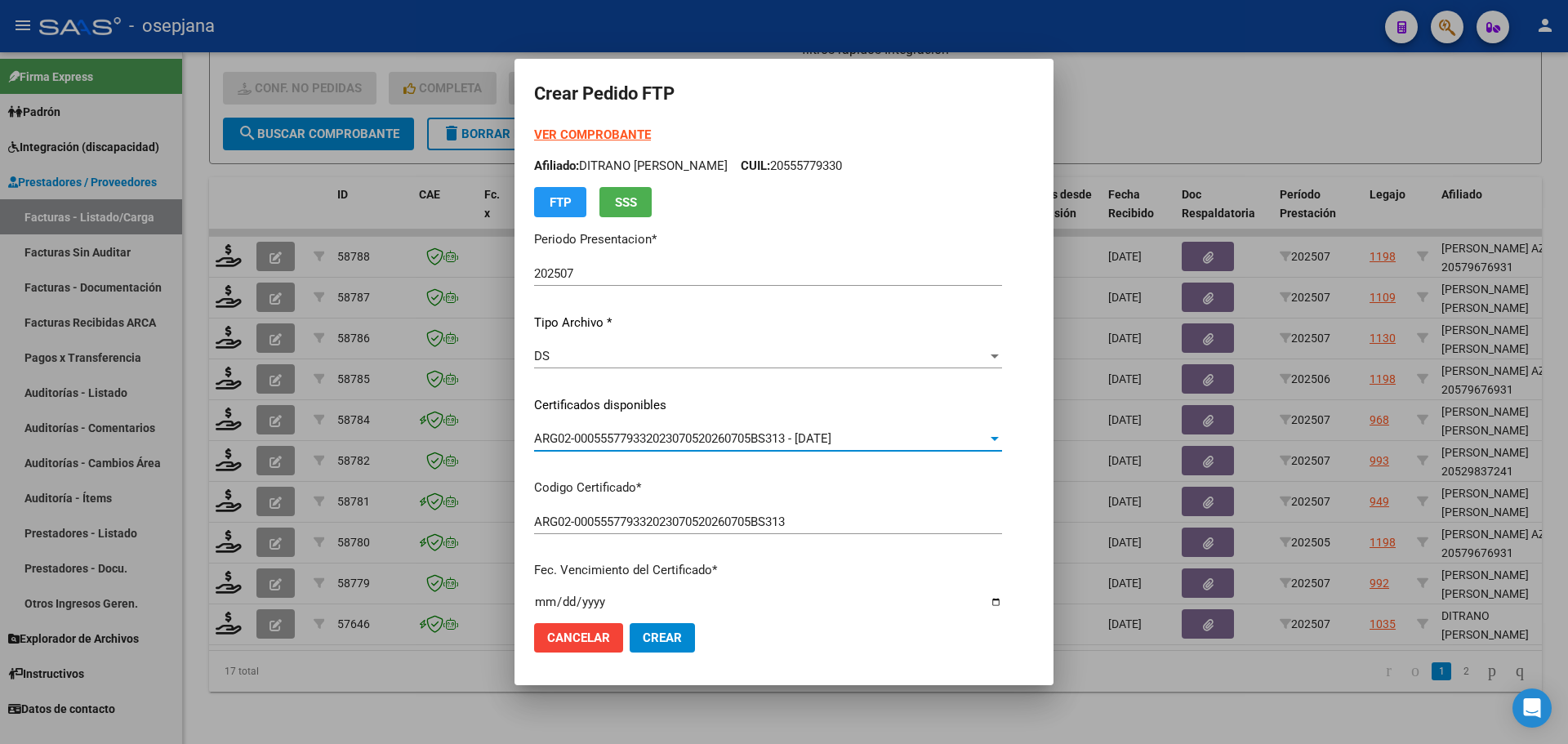
click at [604, 131] on strong "VER COMPROBANTE" at bounding box center [592, 135] width 116 height 15
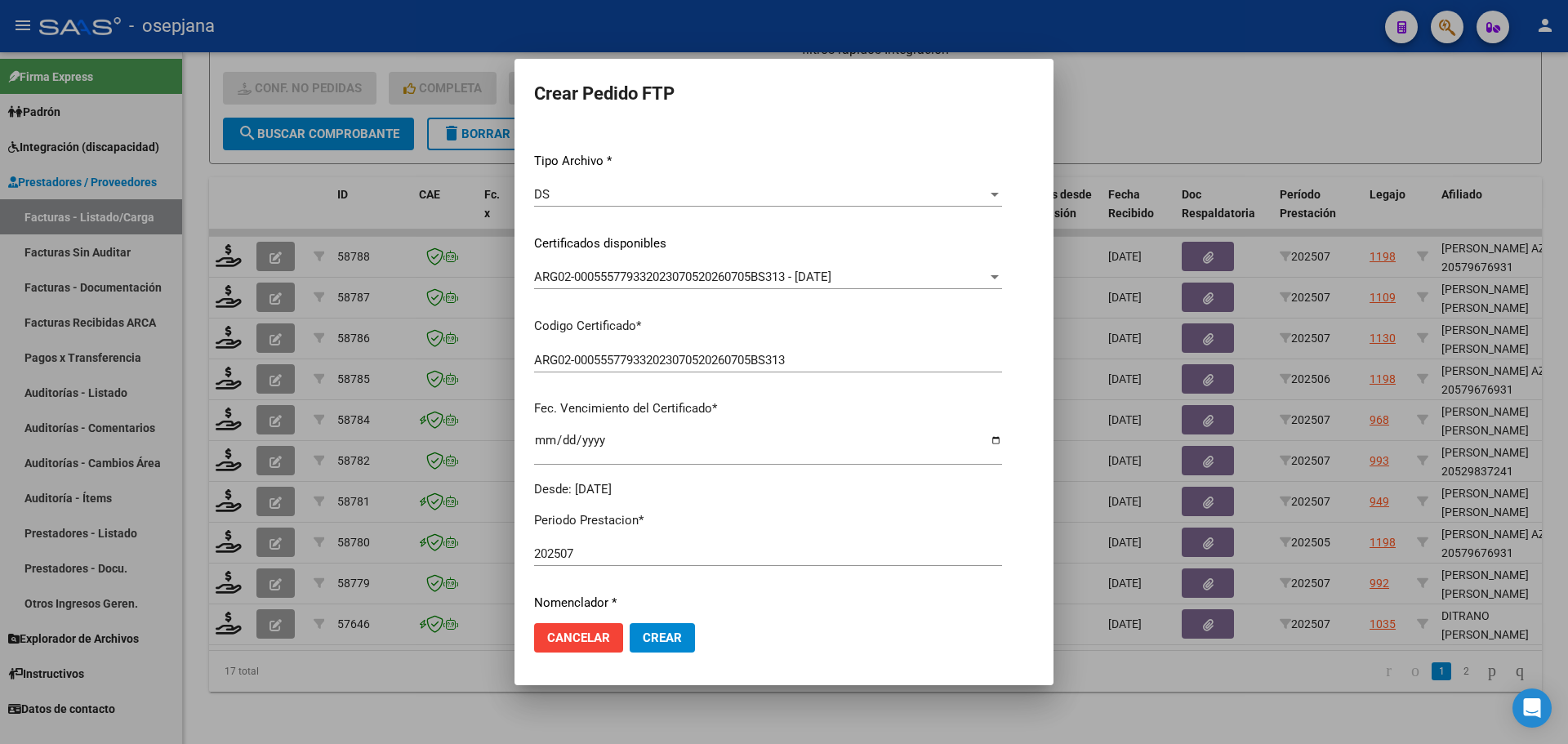
scroll to position [490, 0]
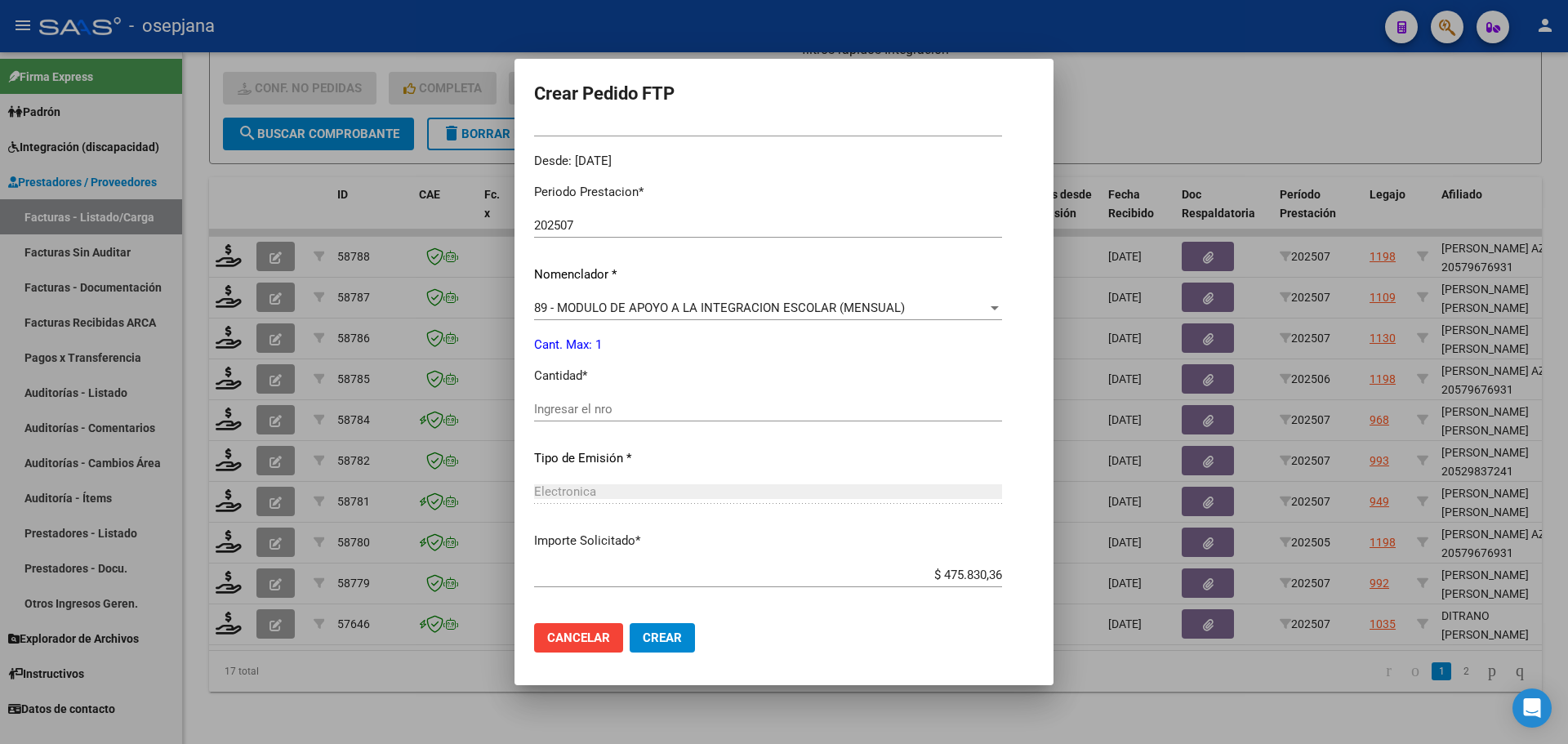
click at [597, 418] on div "Ingresar el nro" at bounding box center [768, 409] width 468 height 24
click at [651, 639] on span "Crear" at bounding box center [662, 637] width 39 height 15
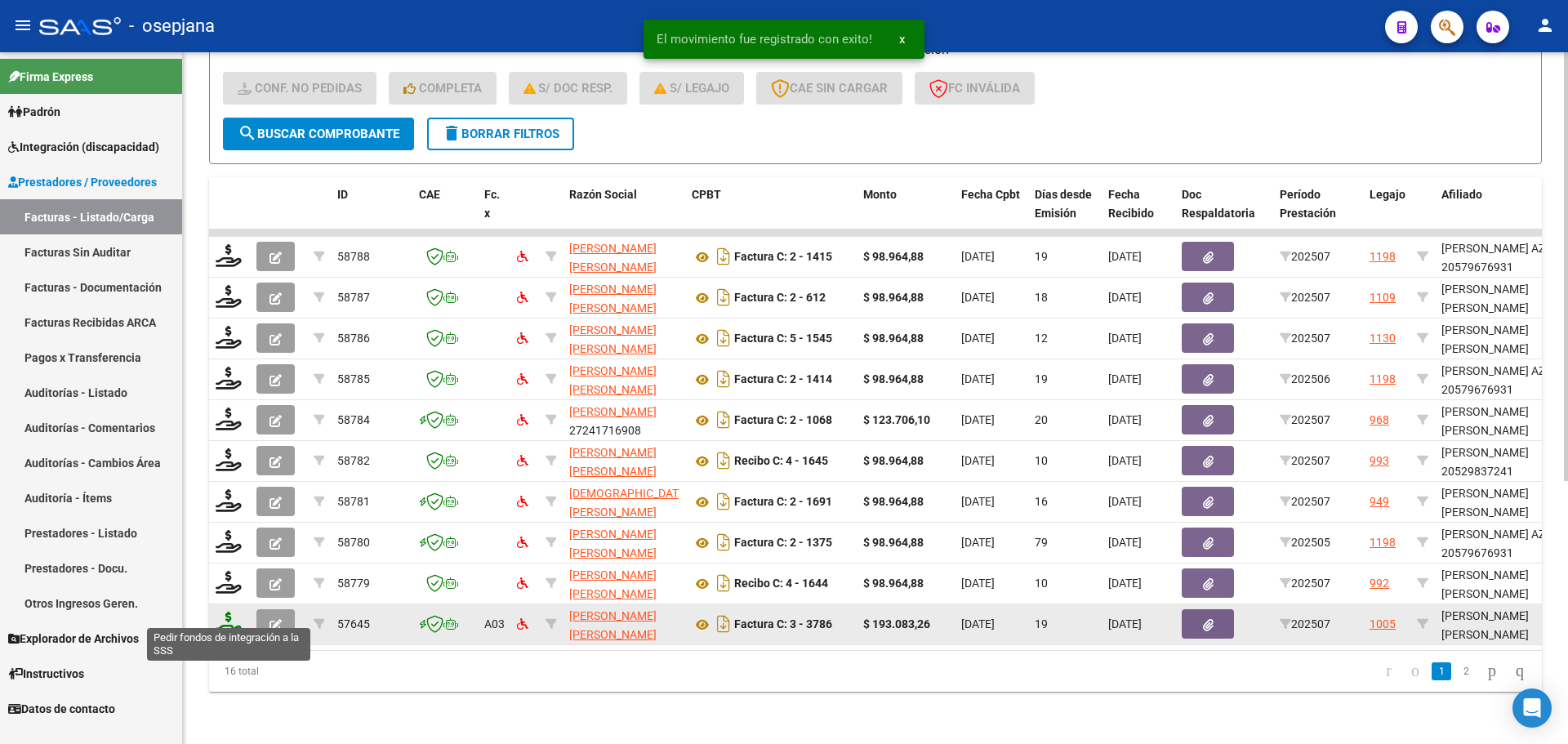
click at [227, 611] on icon at bounding box center [228, 622] width 26 height 23
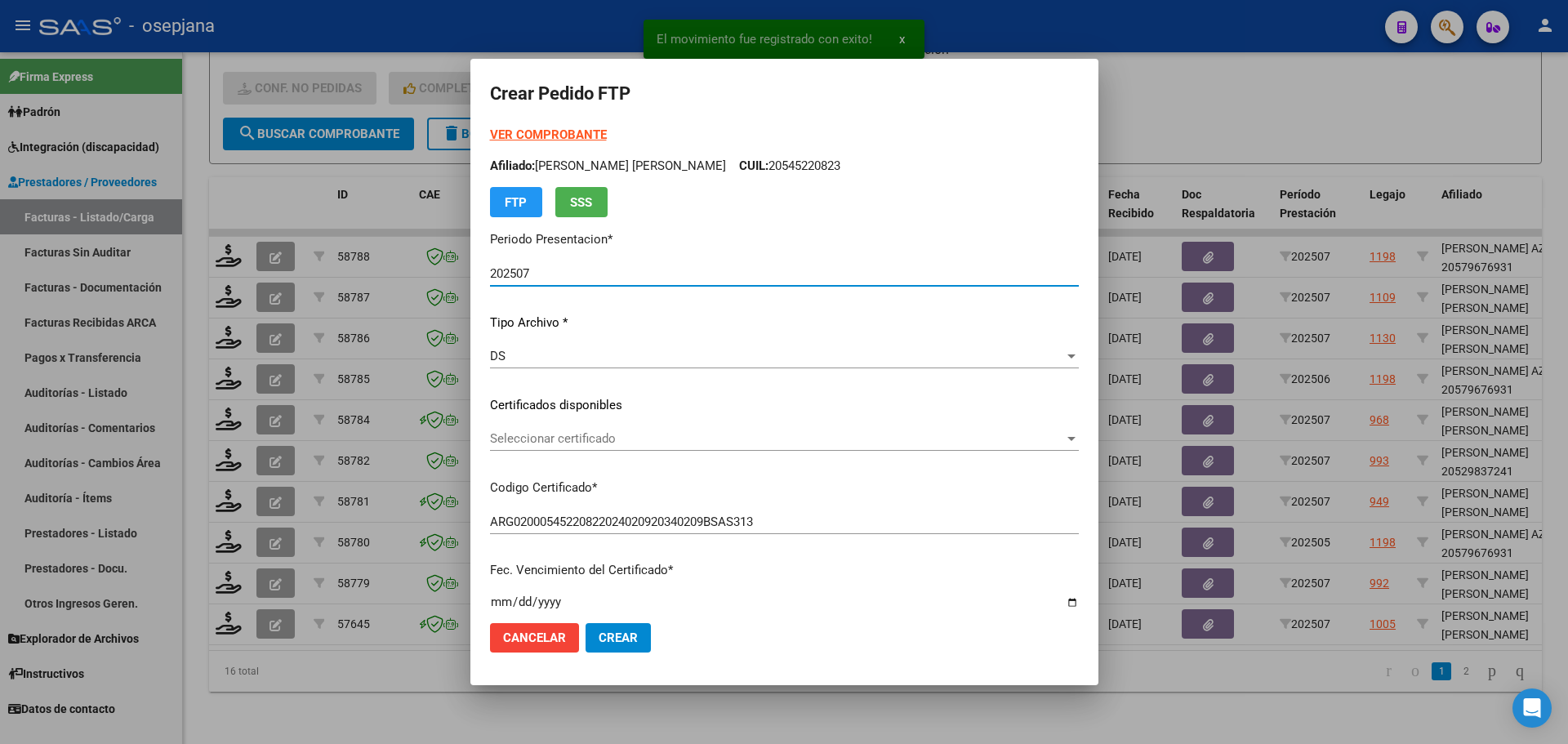
click at [624, 432] on span "Seleccionar certificado" at bounding box center [776, 438] width 574 height 15
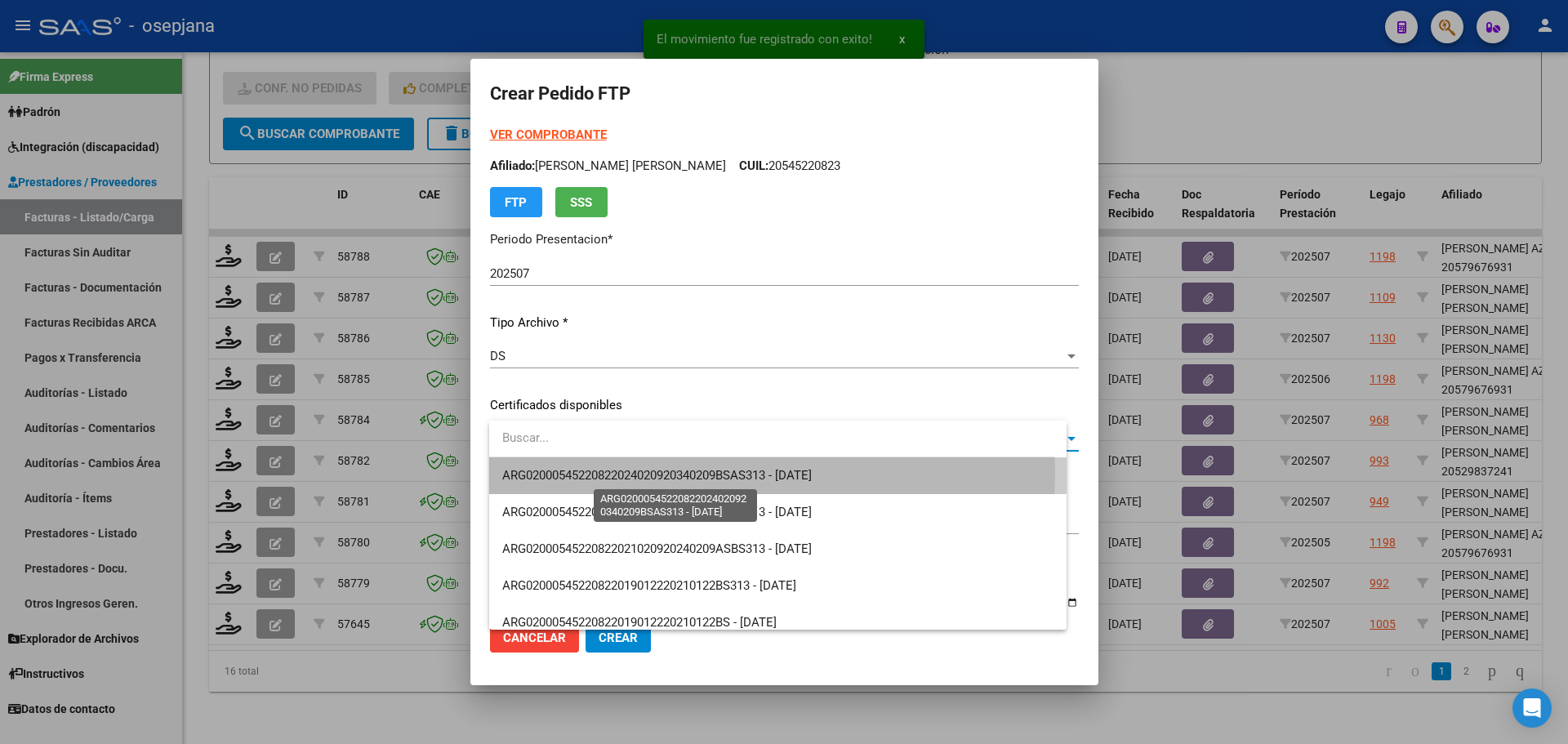
click at [619, 473] on span "ARG02000545220822024020920340209BSAS313 - [DATE]" at bounding box center [656, 475] width 309 height 15
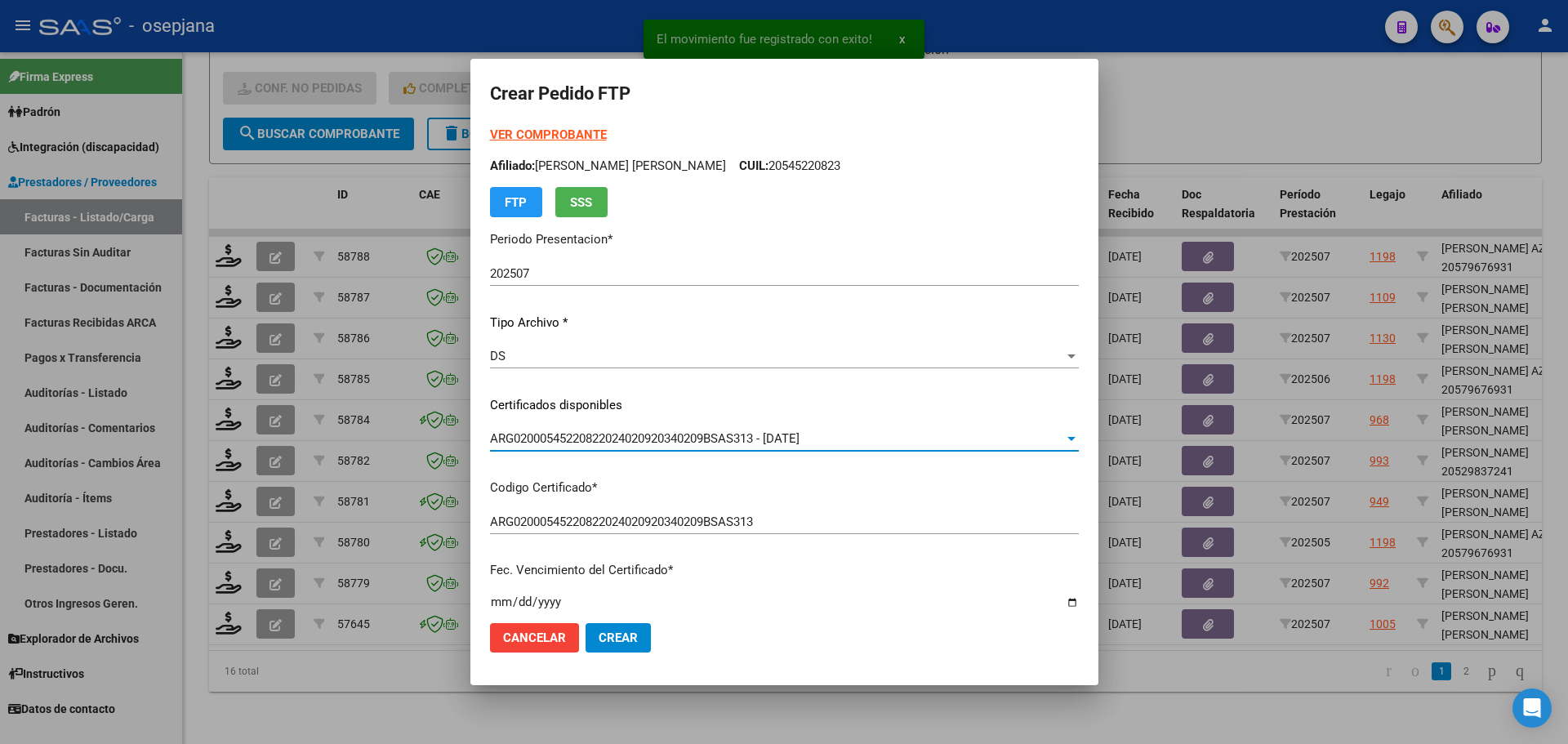
click at [590, 133] on strong "VER COMPROBANTE" at bounding box center [548, 135] width 116 height 15
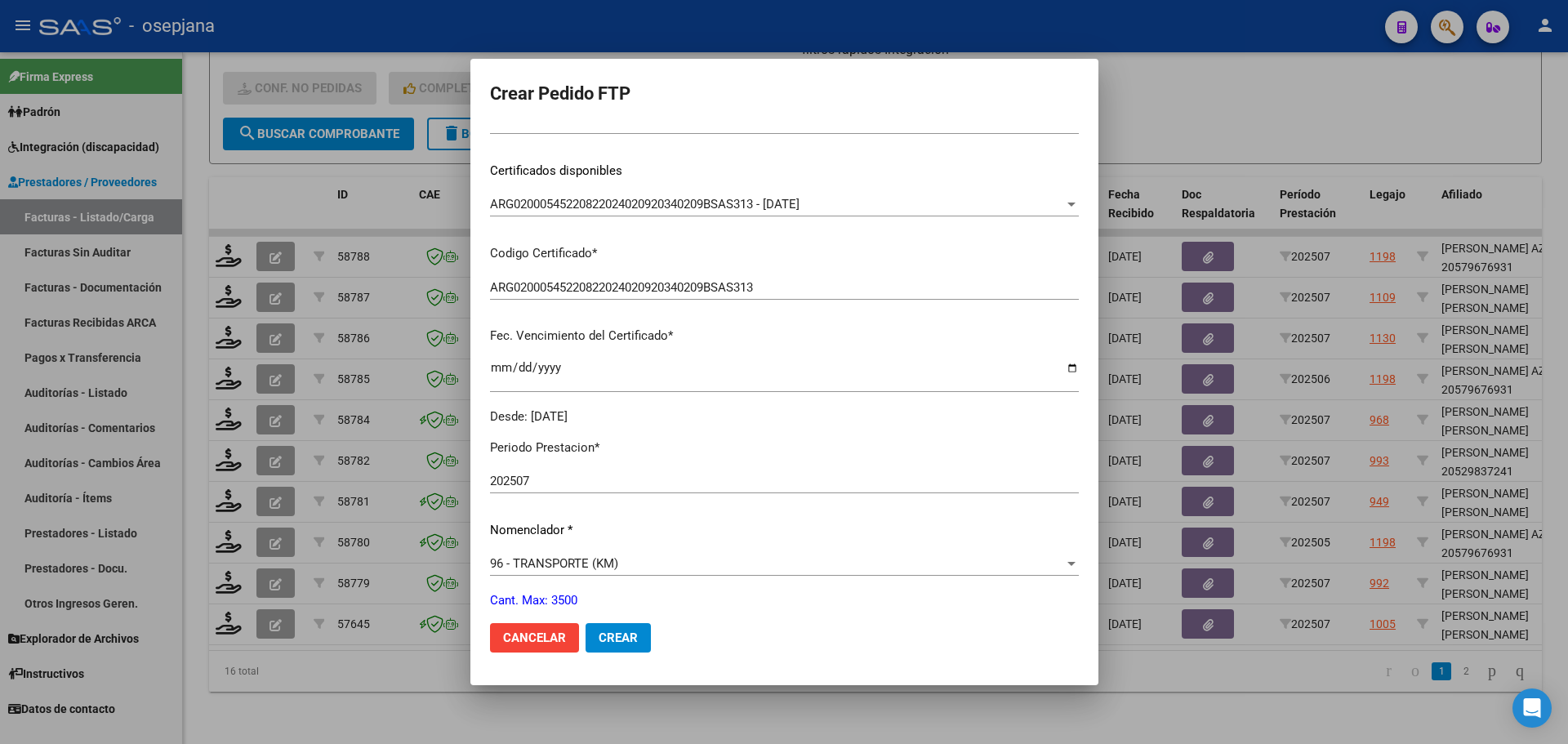
scroll to position [490, 0]
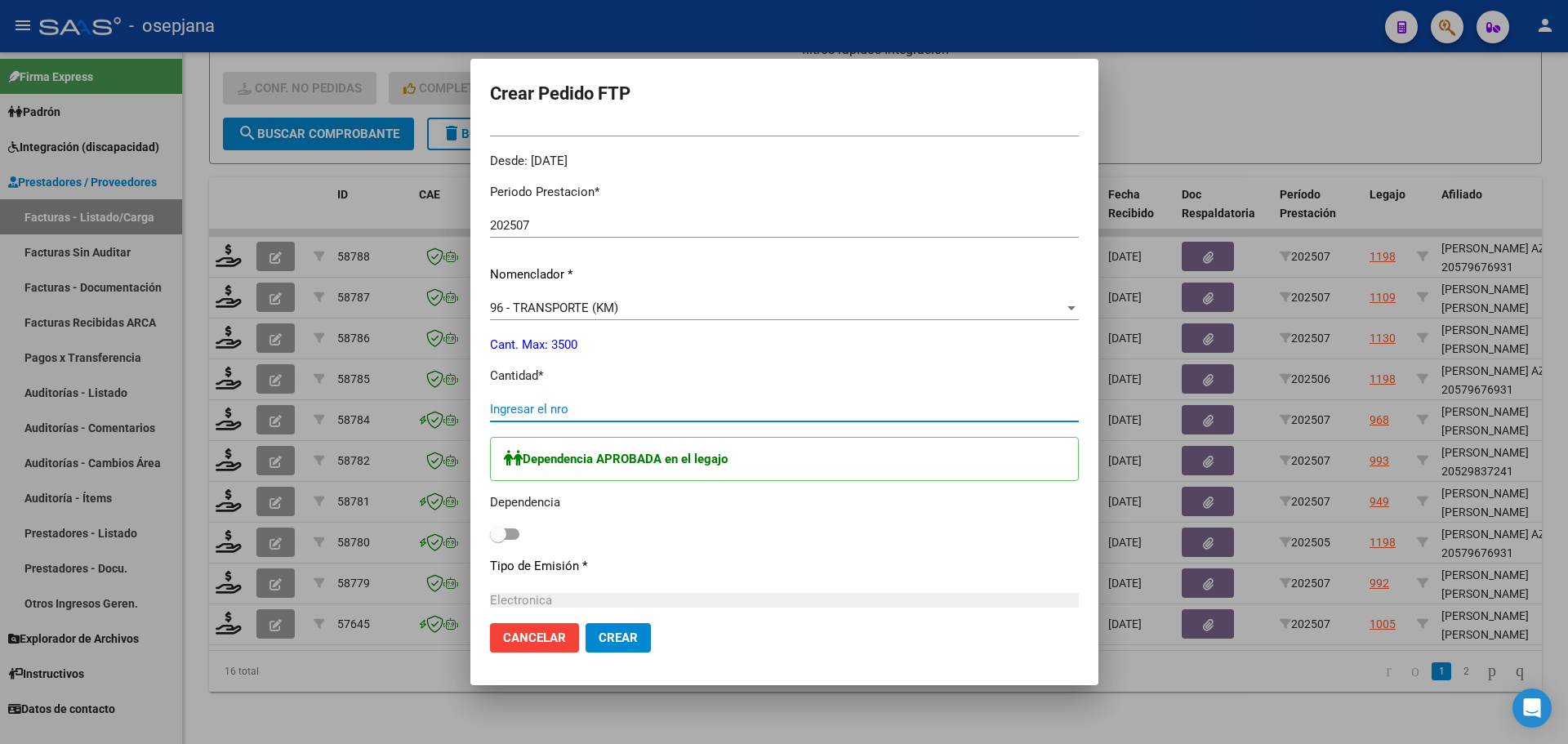
click at [584, 405] on input "Ingresar el nro" at bounding box center [784, 409] width 589 height 15
click at [519, 538] on label at bounding box center [504, 534] width 30 height 20
click at [498, 540] on input "checkbox" at bounding box center [497, 540] width 1 height 1
drag, startPoint x: 639, startPoint y: 618, endPoint x: 656, endPoint y: 649, distance: 35.4
click at [652, 635] on mat-dialog-actions "Cancelar Crear" at bounding box center [784, 638] width 589 height 56
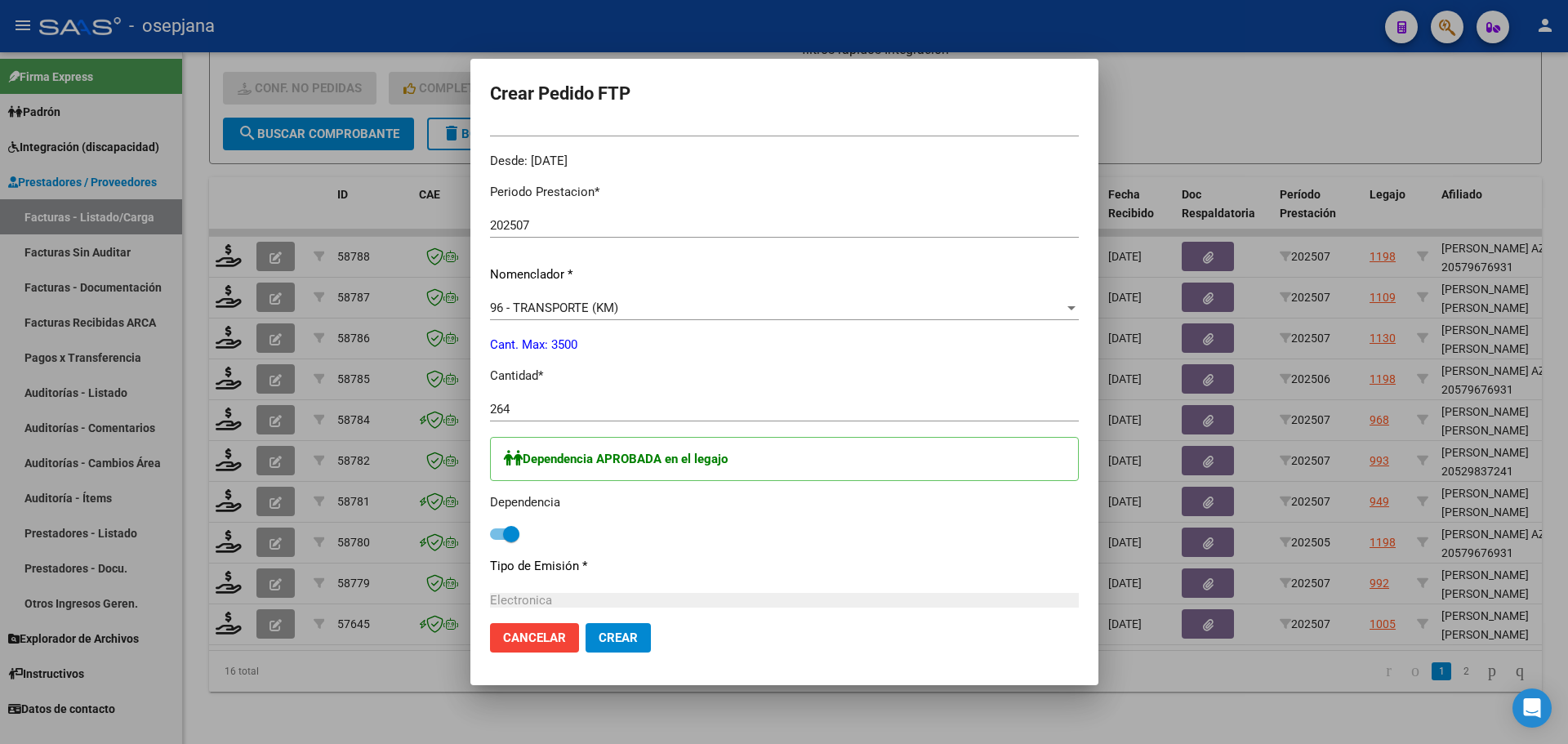
click at [651, 644] on button "Crear" at bounding box center [617, 638] width 65 height 30
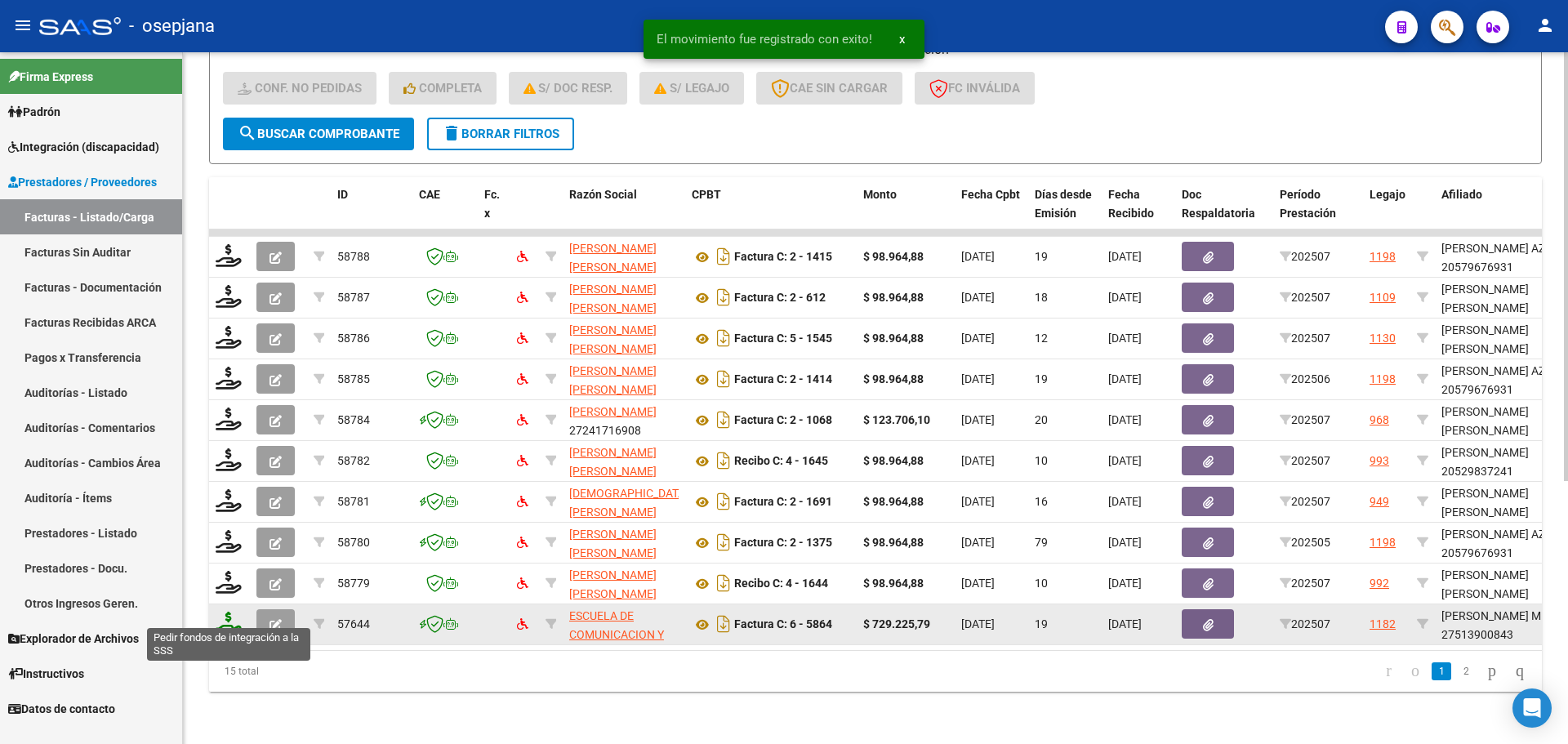
click at [227, 611] on icon at bounding box center [228, 622] width 26 height 23
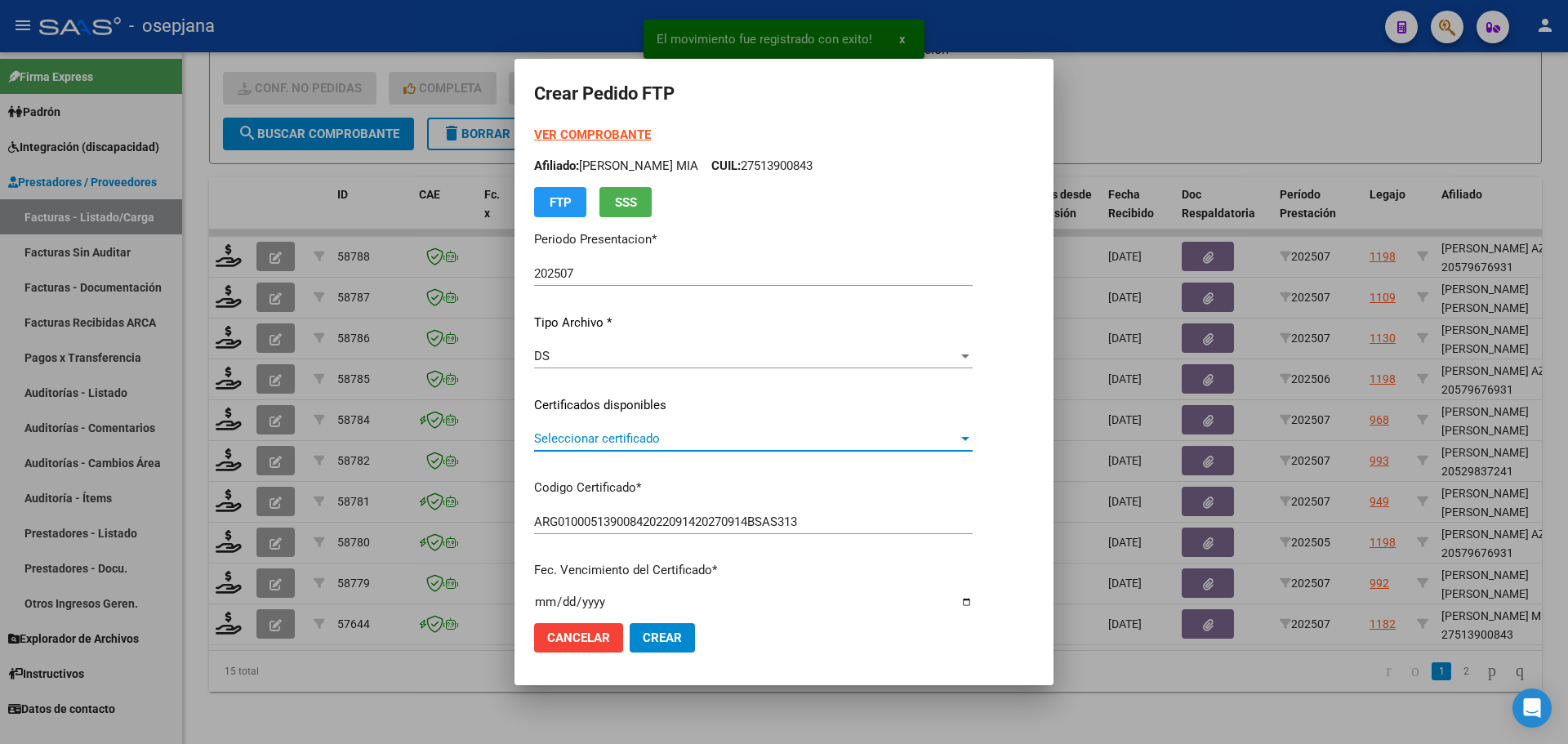
click at [593, 434] on span "Seleccionar certificado" at bounding box center [746, 438] width 424 height 15
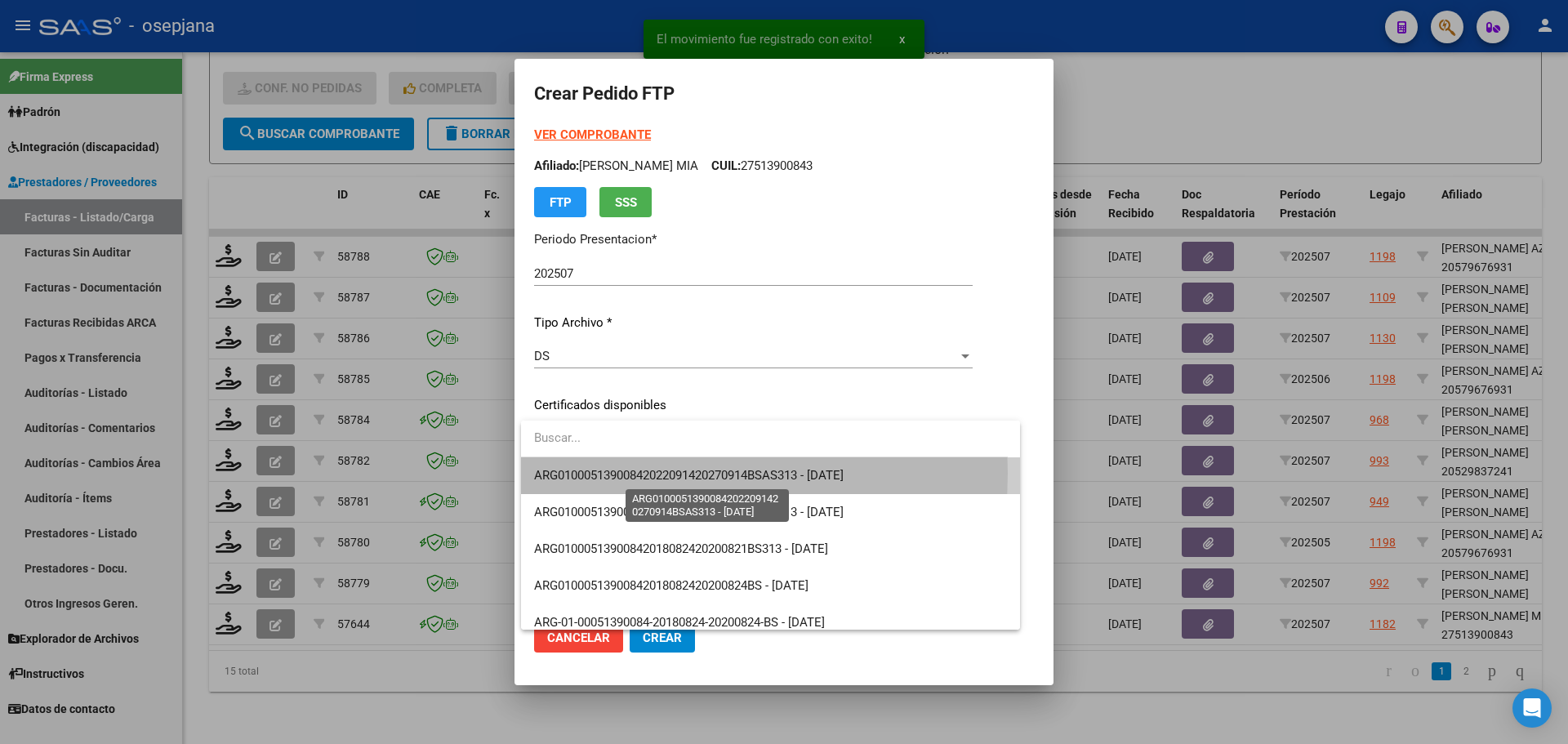
click at [593, 473] on span "ARG01000513900842022091420270914BSAS313 - [DATE]" at bounding box center [688, 475] width 309 height 15
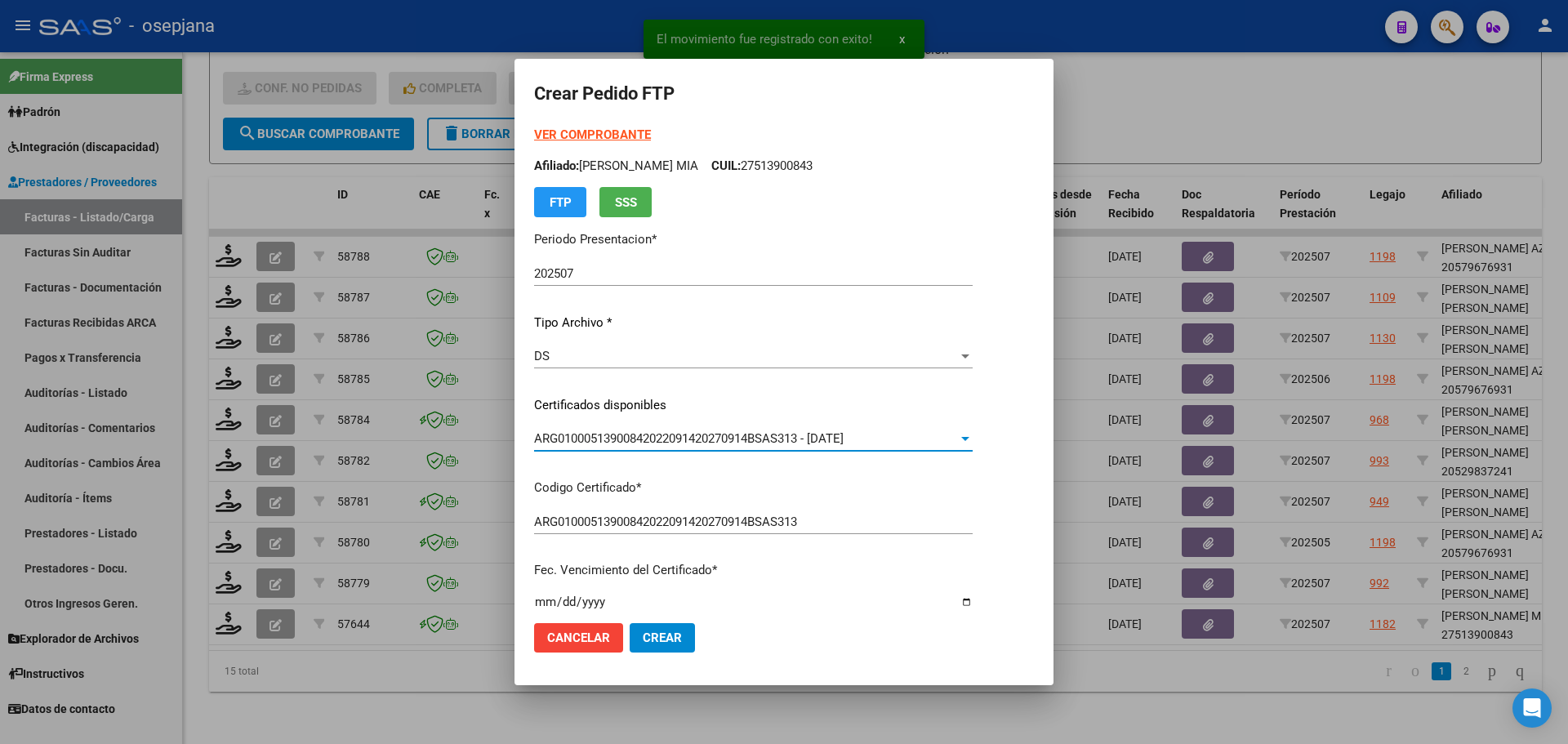
click at [586, 133] on strong "VER COMPROBANTE" at bounding box center [592, 135] width 116 height 15
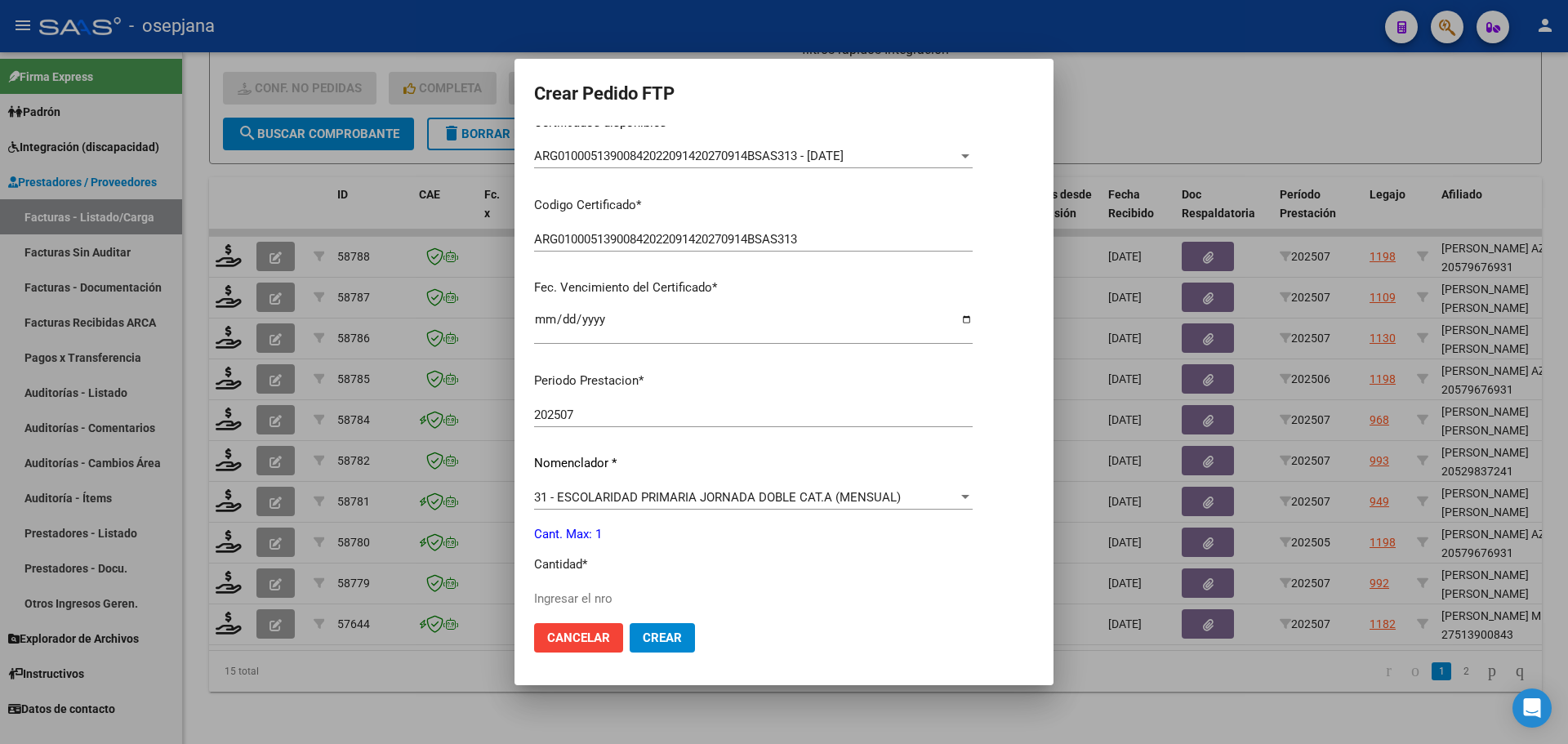
scroll to position [490, 0]
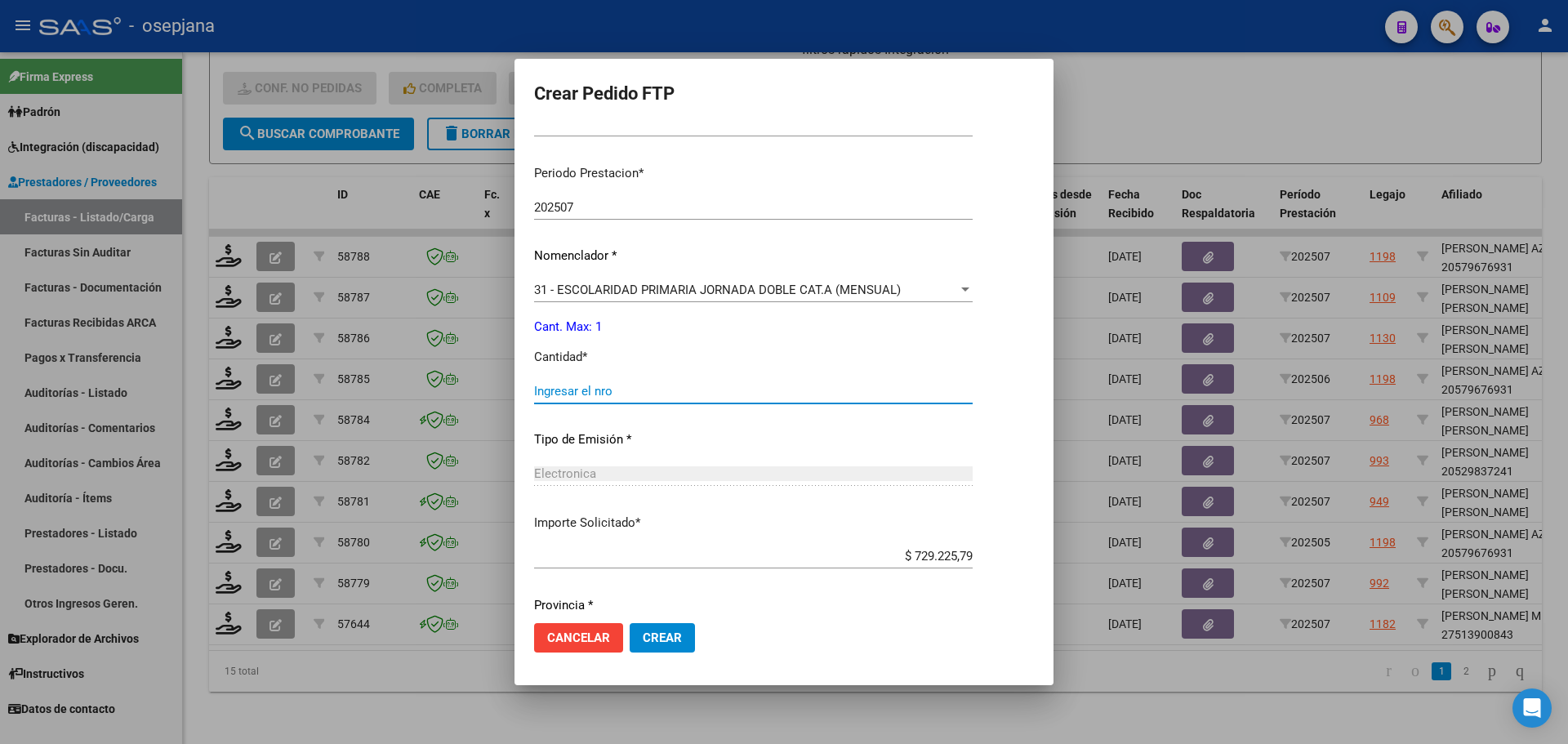
click at [626, 391] on input "Ingresar el nro" at bounding box center [753, 391] width 438 height 15
click at [671, 640] on span "Crear" at bounding box center [662, 637] width 39 height 15
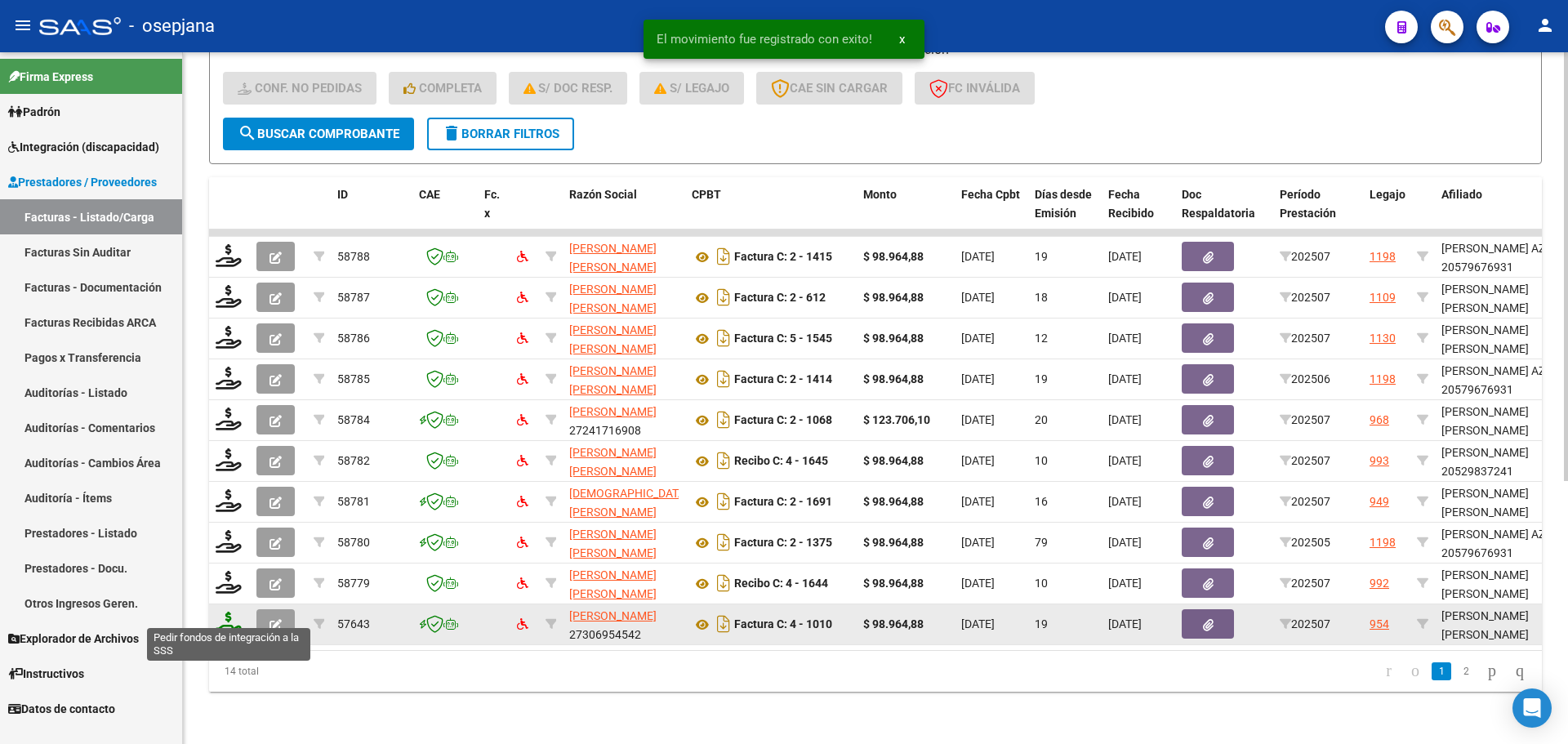
click at [227, 613] on icon at bounding box center [228, 622] width 26 height 23
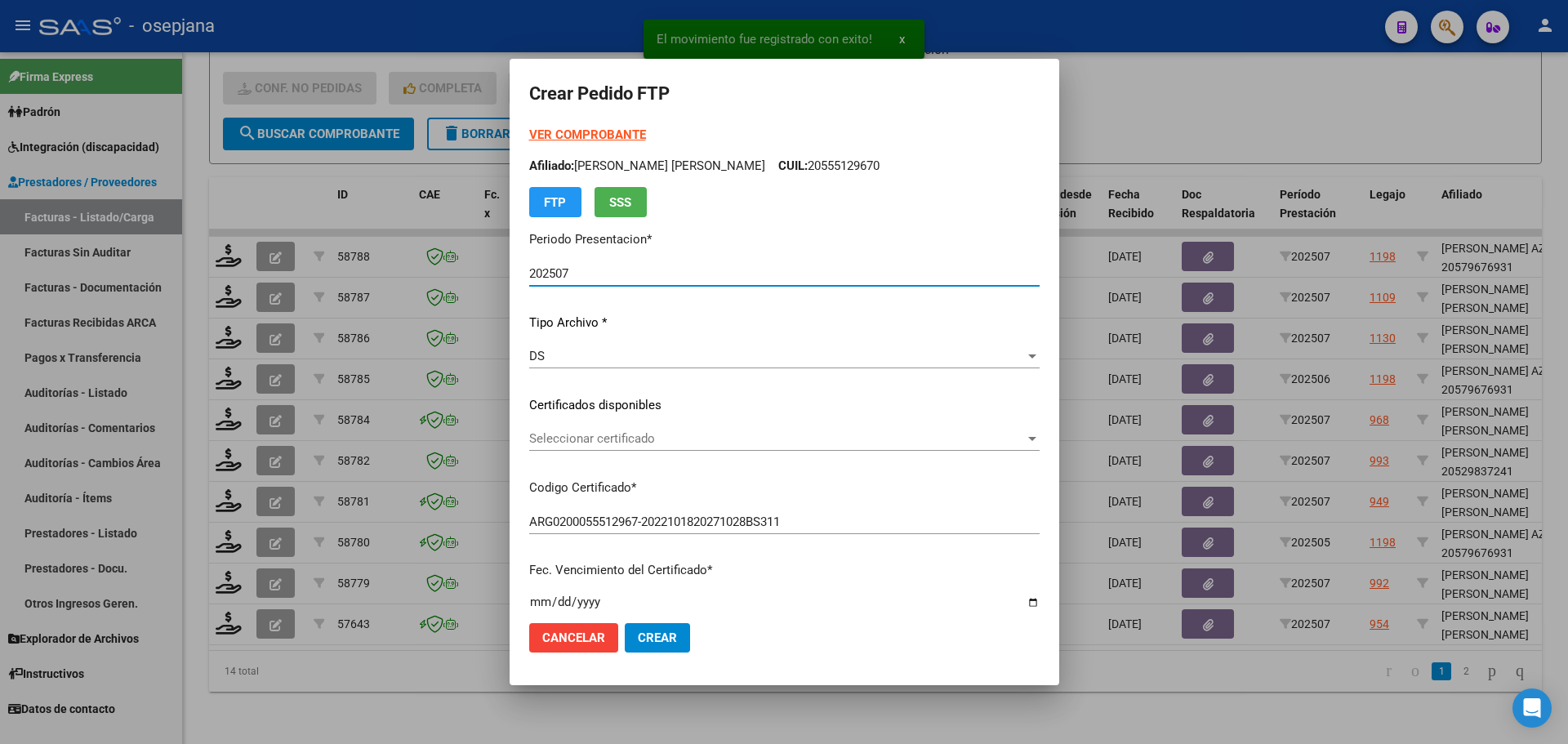
click at [600, 430] on div "Seleccionar certificado Seleccionar certificado" at bounding box center [784, 438] width 511 height 24
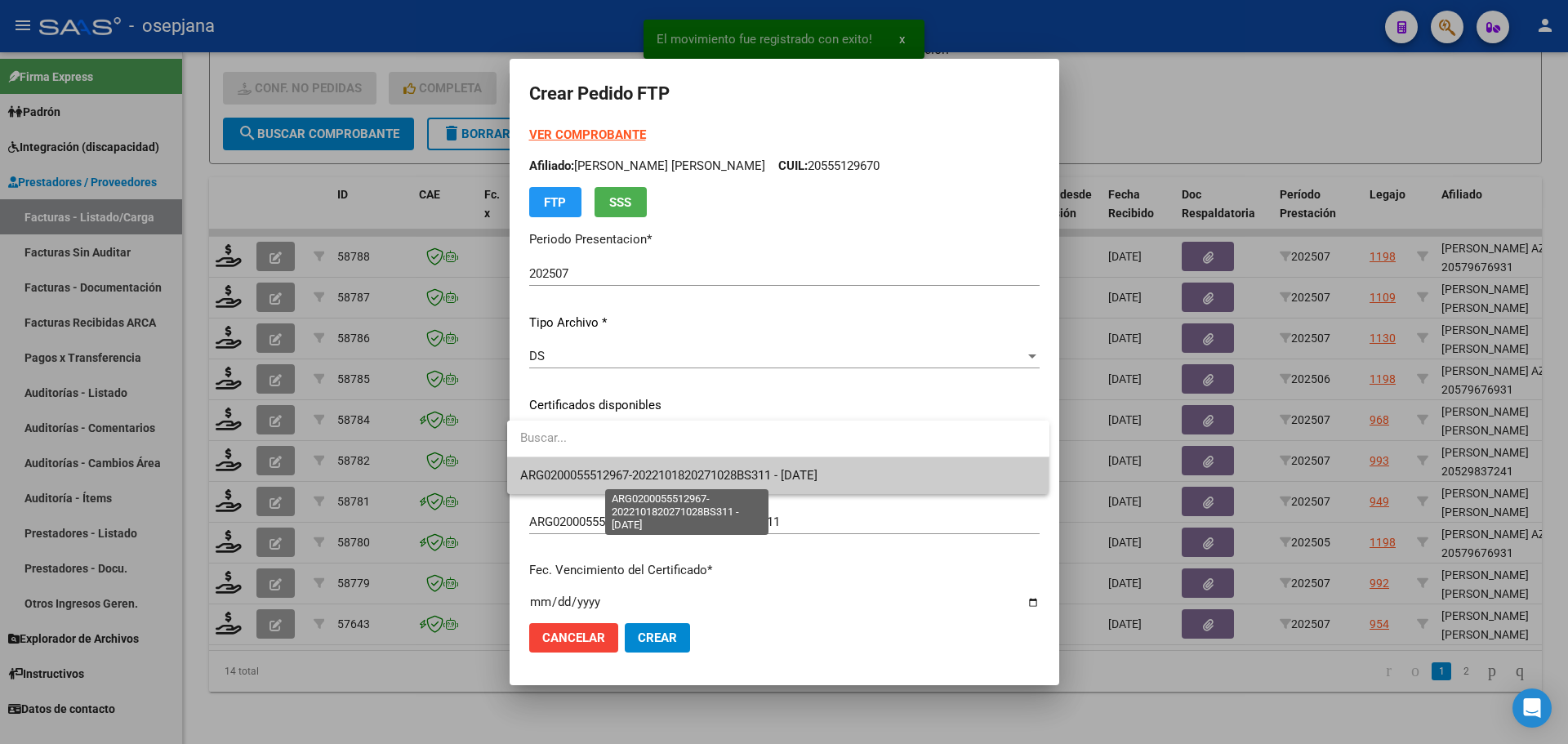
click at [616, 476] on span "ARG0200055512967-2022101820271028BS311 - [DATE]" at bounding box center [669, 475] width 297 height 15
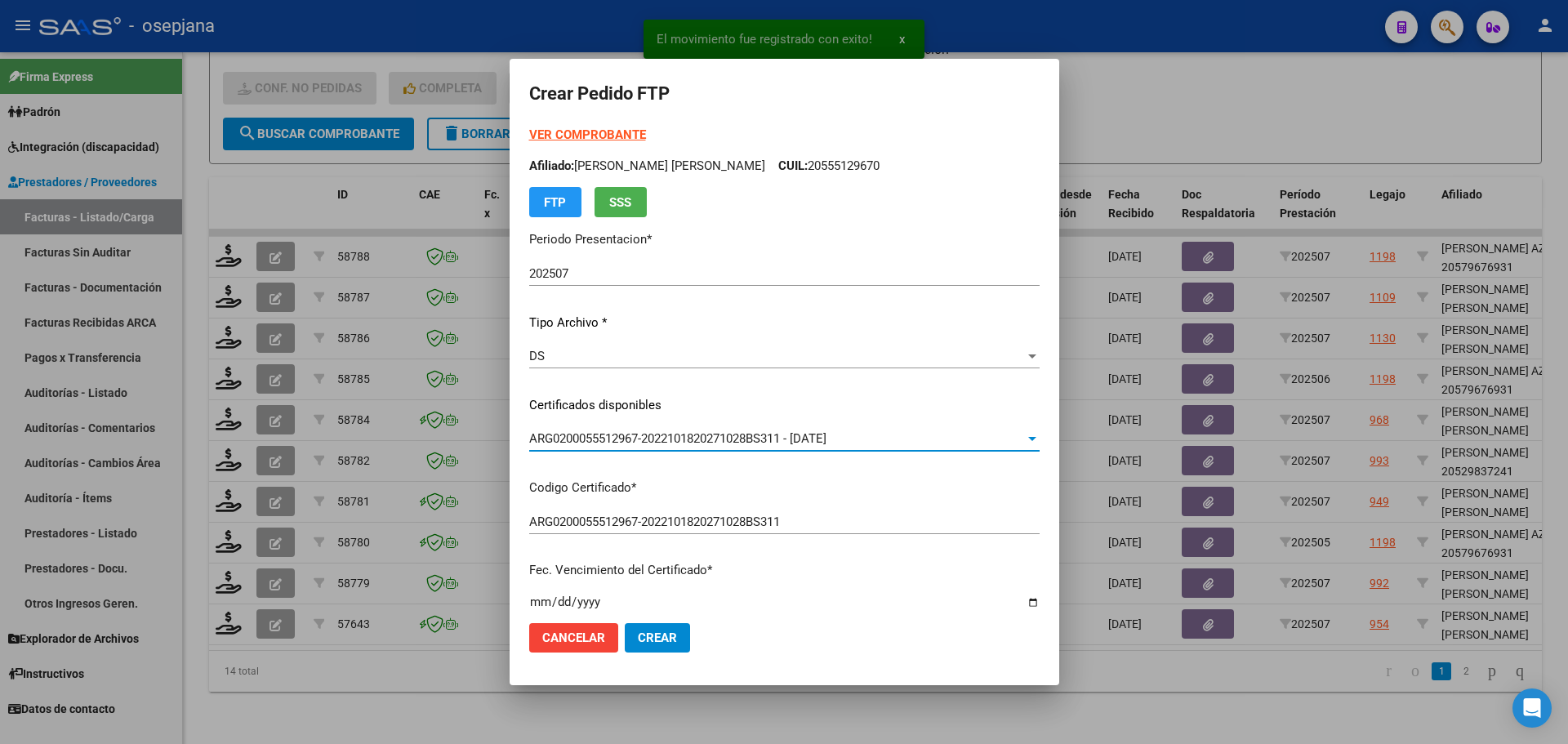
click at [609, 133] on strong "VER COMPROBANTE" at bounding box center [587, 135] width 116 height 15
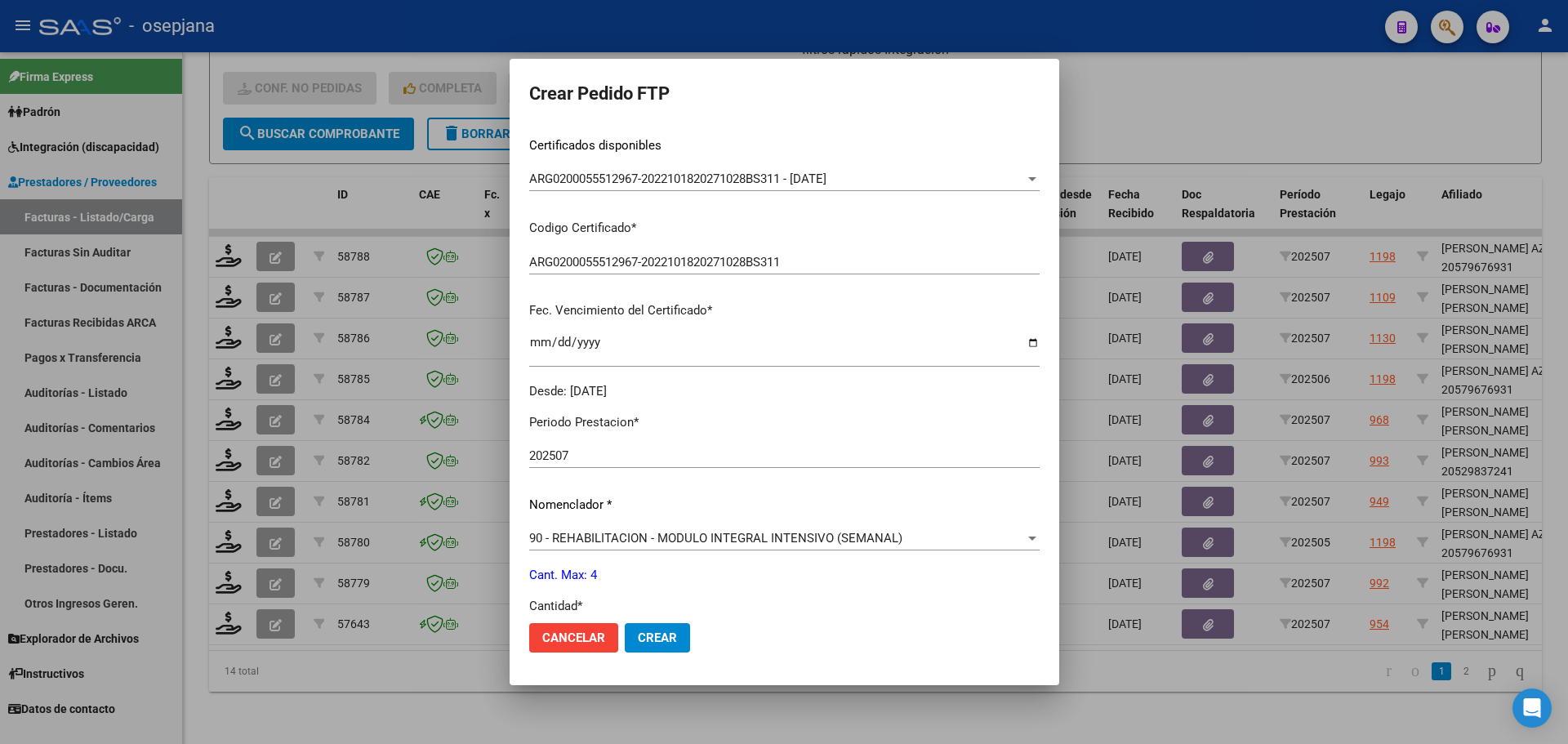
scroll to position [490, 0]
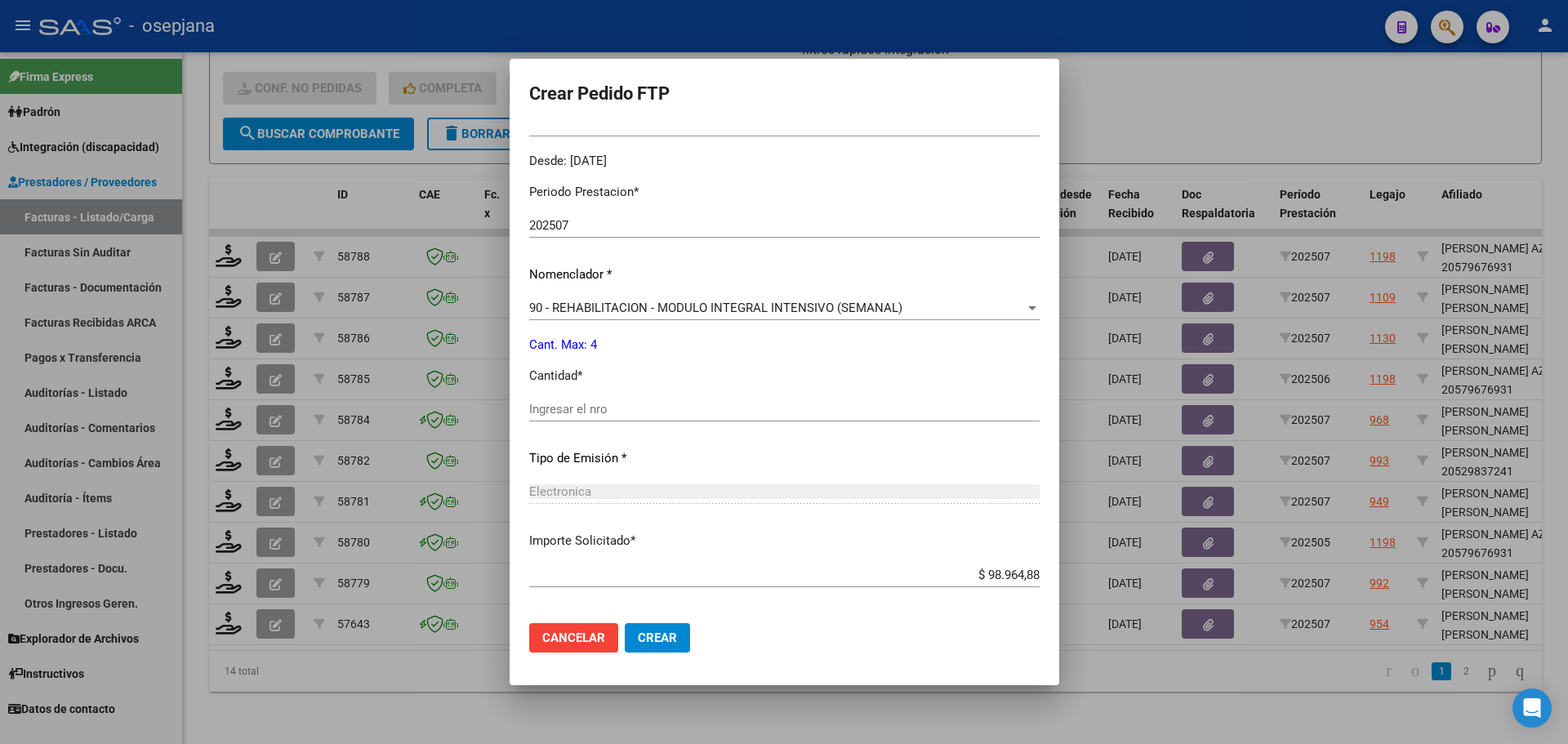
click at [570, 403] on input "Ingresar el nro" at bounding box center [784, 409] width 511 height 15
click at [666, 638] on span "Crear" at bounding box center [657, 637] width 39 height 15
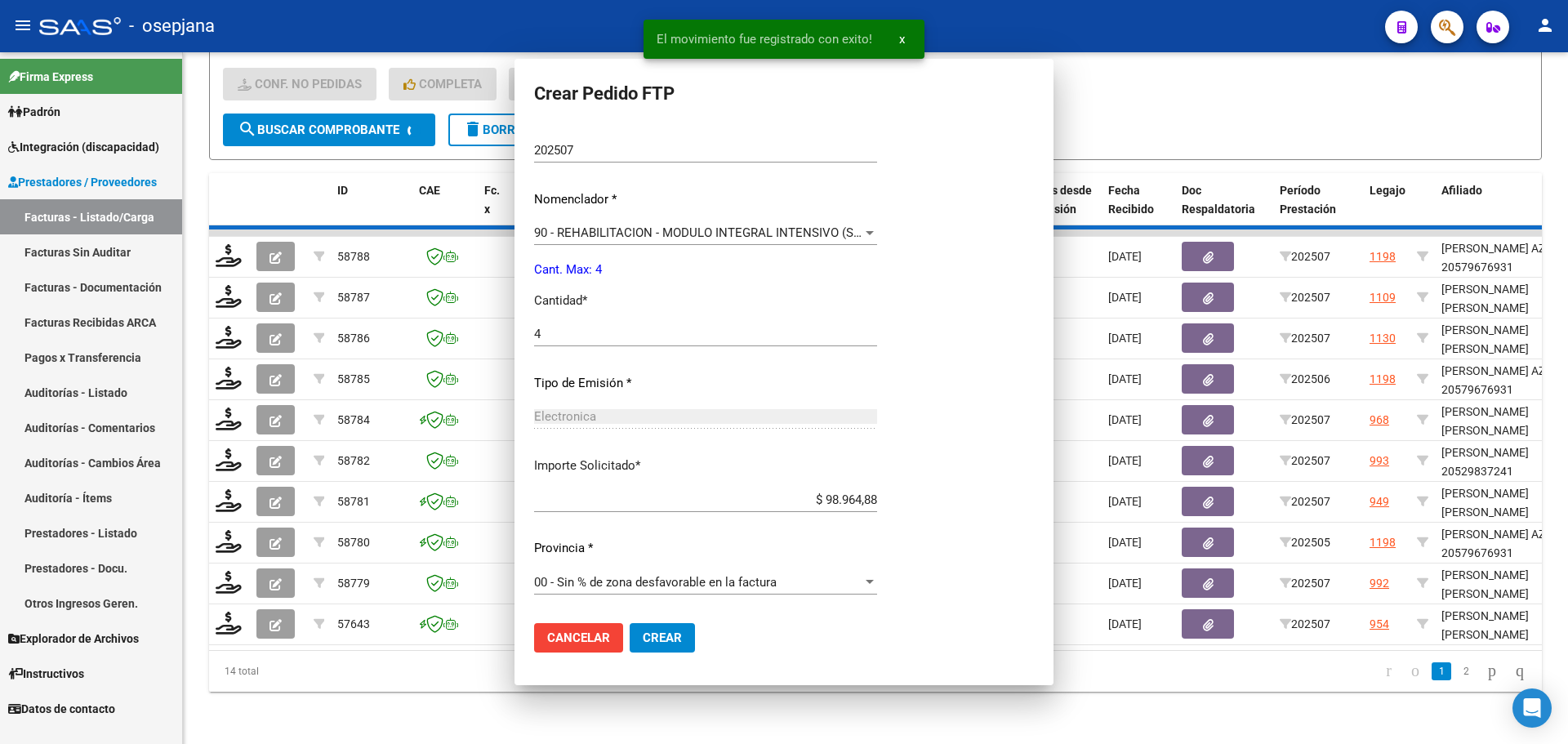
scroll to position [0, 0]
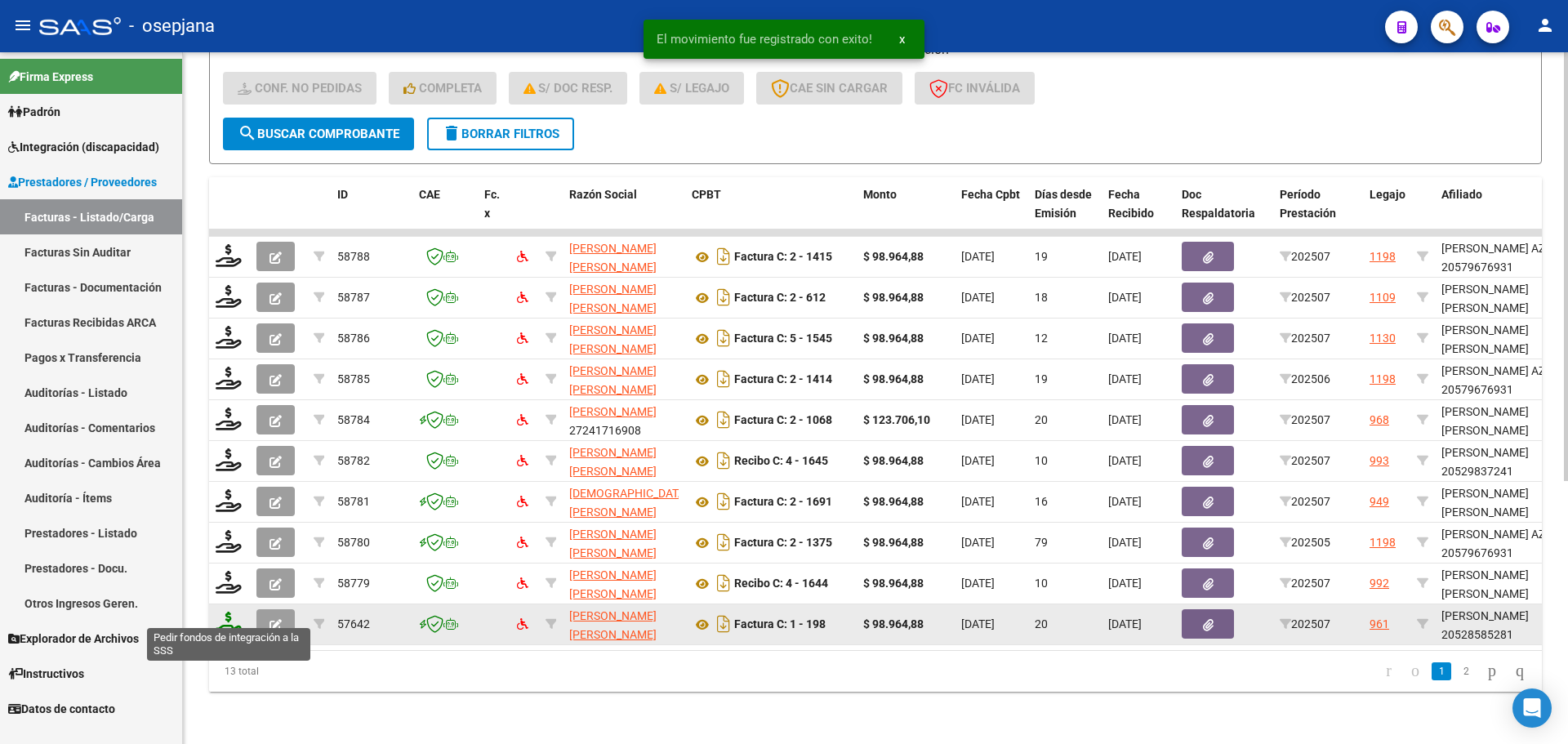
click at [232, 613] on icon at bounding box center [228, 622] width 26 height 23
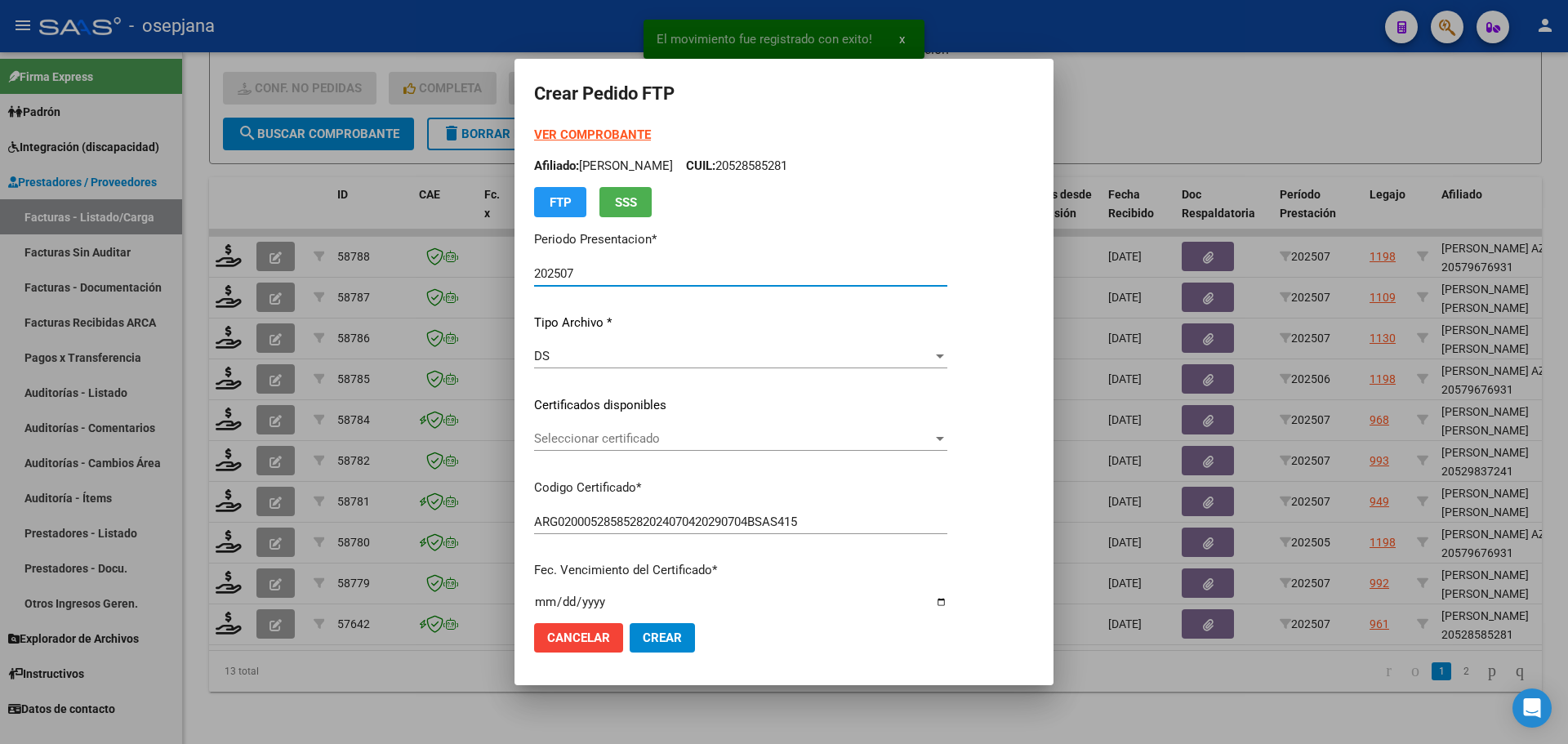
click at [654, 432] on span "Seleccionar certificado" at bounding box center [733, 438] width 399 height 15
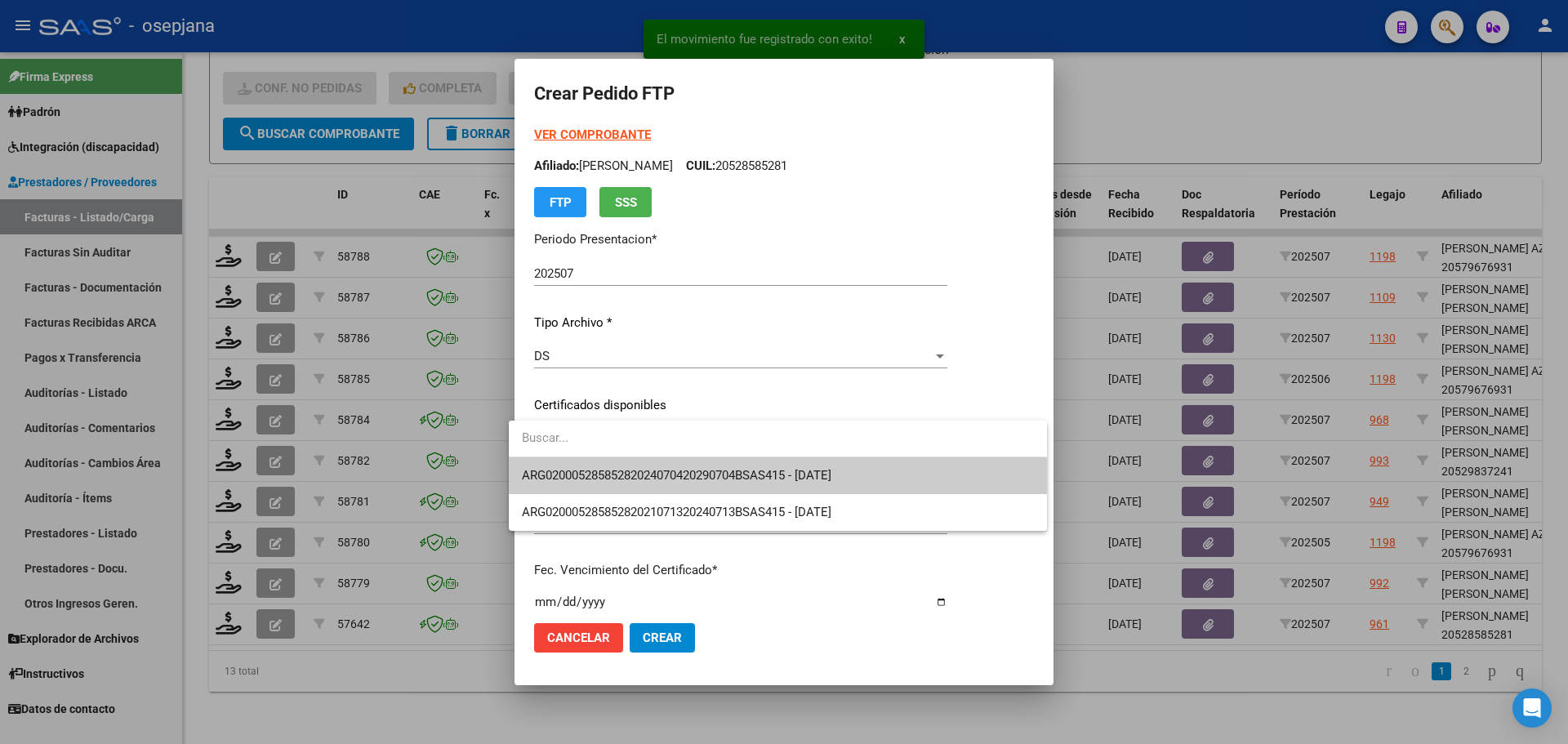
click at [656, 466] on span "ARG02000528585282024070420290704BSAS415 - [DATE]" at bounding box center [777, 476] width 511 height 36
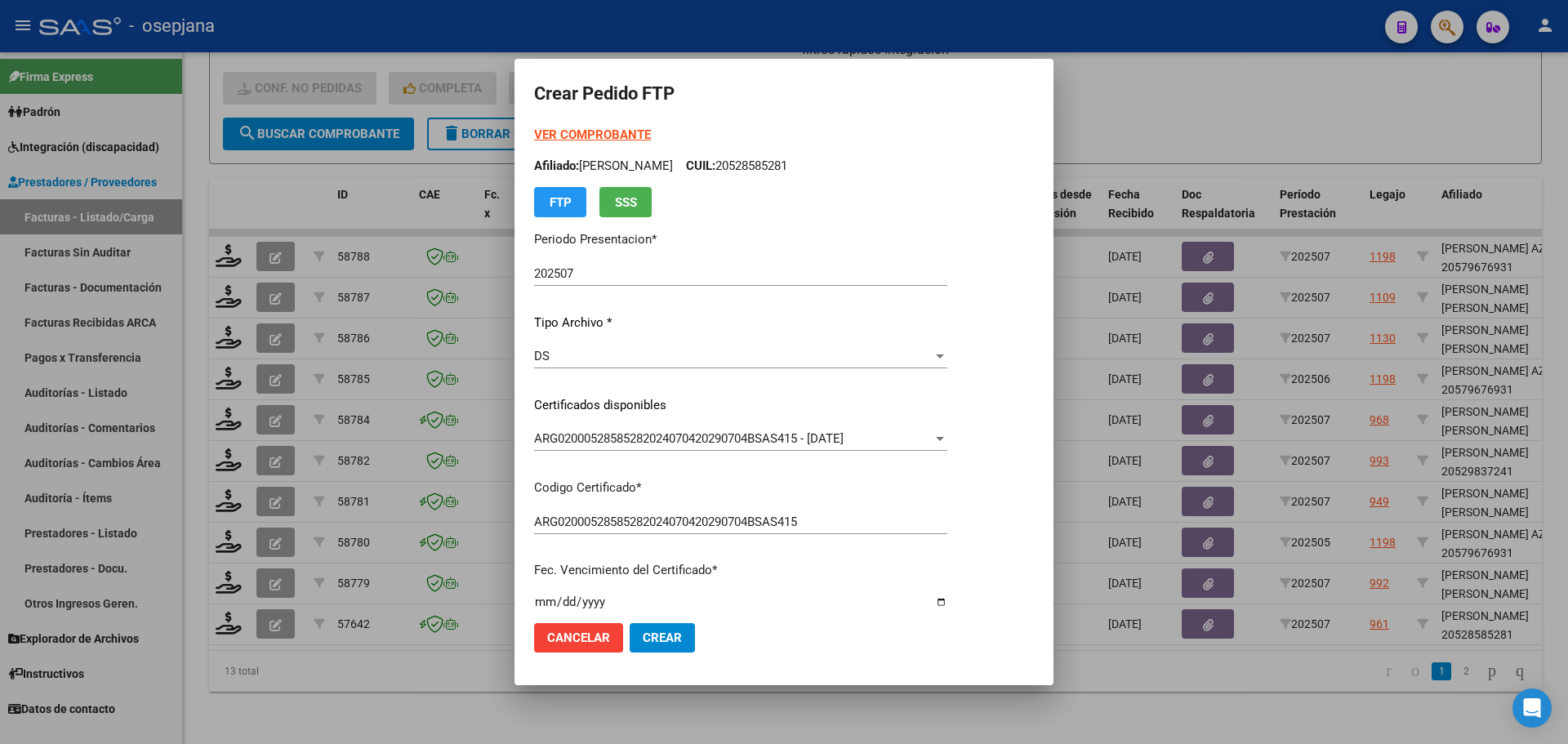
click at [596, 129] on strong "VER COMPROBANTE" at bounding box center [592, 135] width 116 height 15
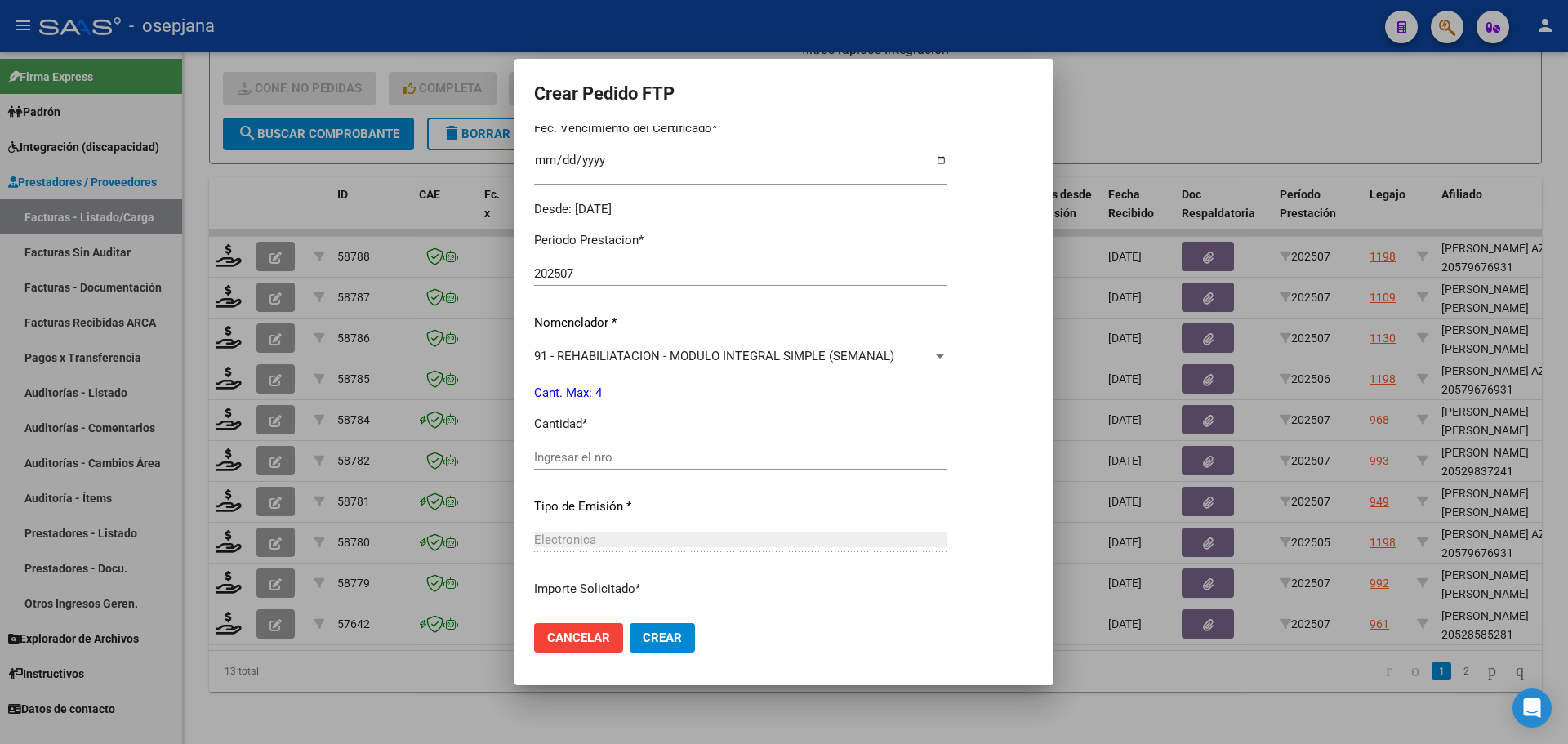
scroll to position [490, 0]
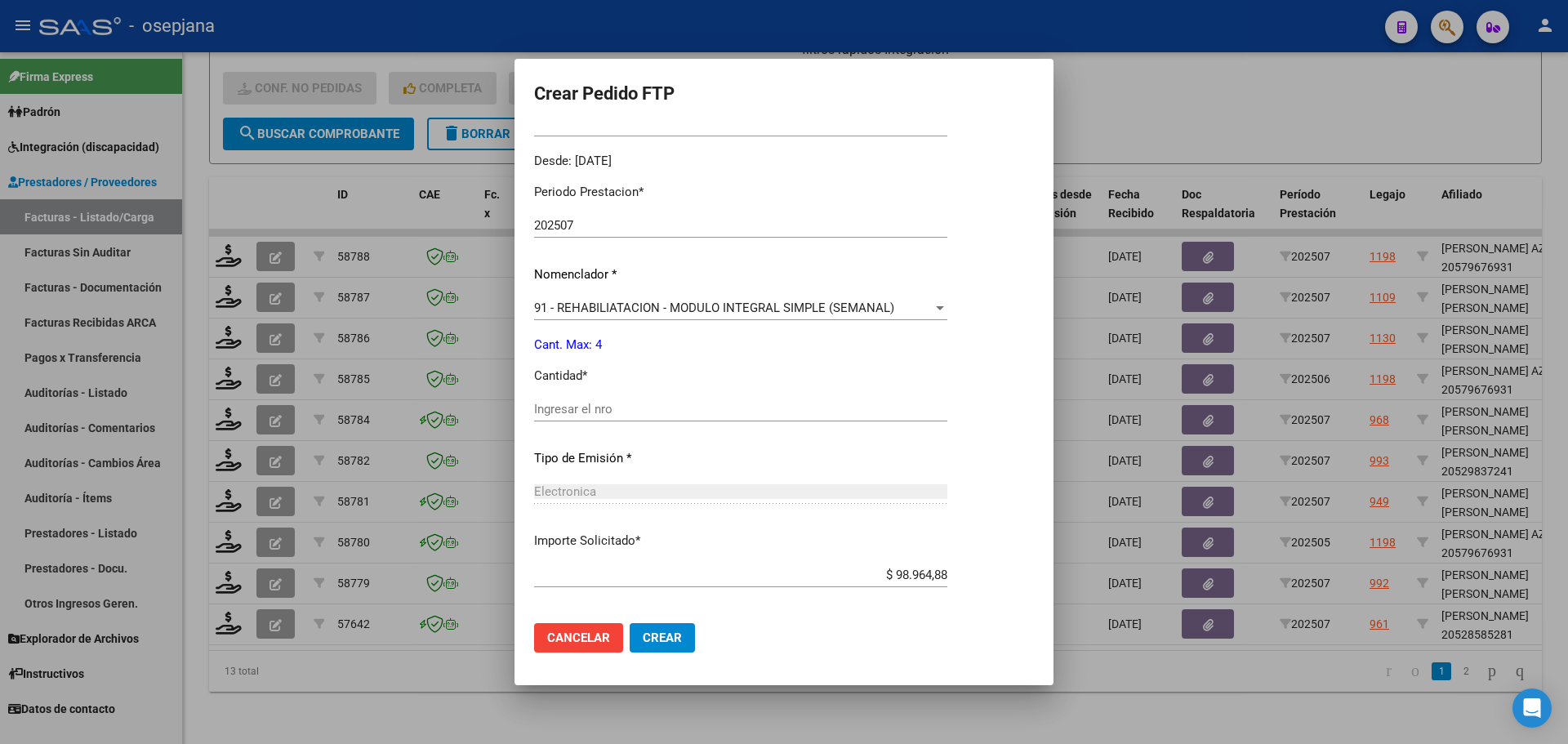
click at [559, 414] on input "Ingresar el nro" at bounding box center [741, 409] width 413 height 15
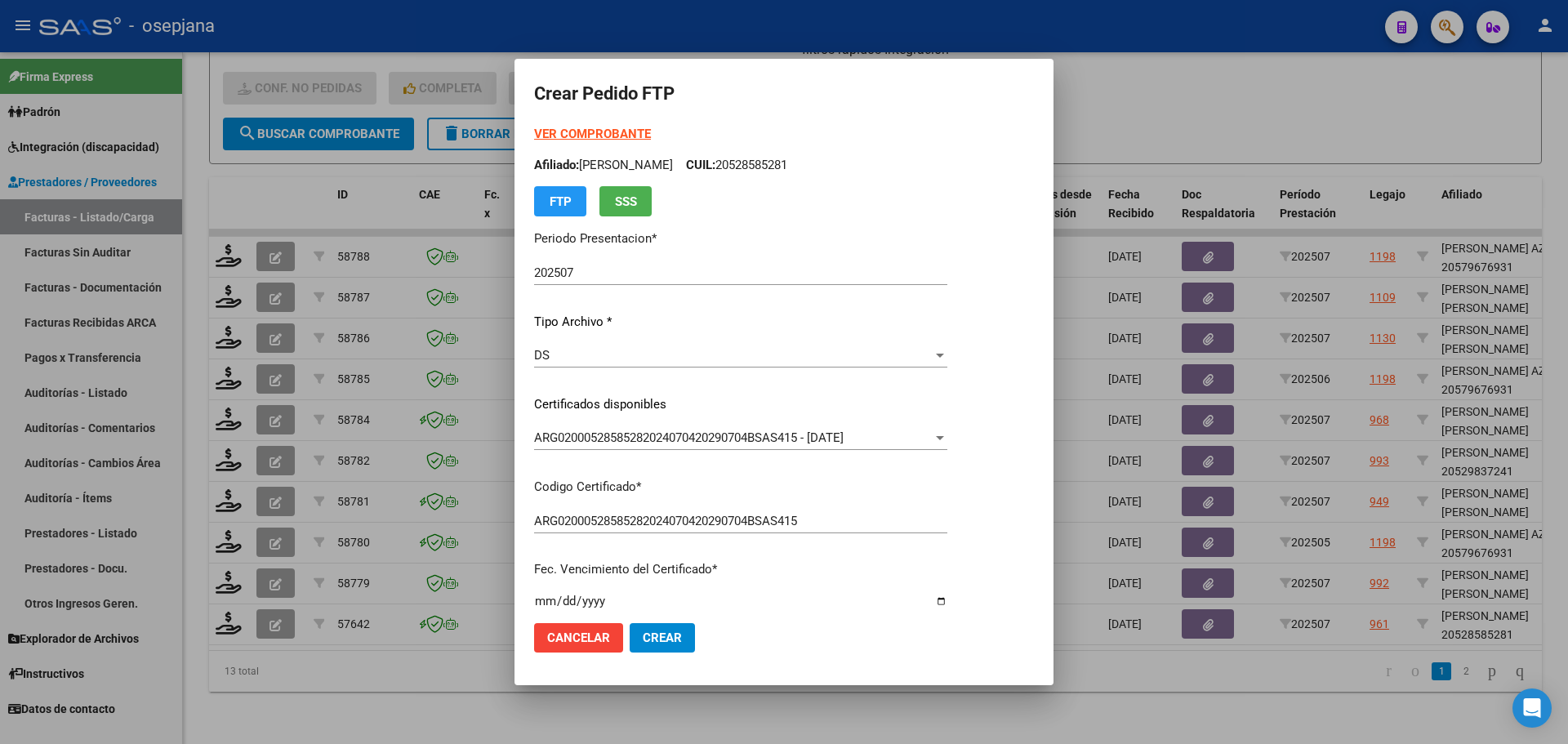
scroll to position [0, 0]
click at [656, 639] on span "Crear" at bounding box center [662, 637] width 39 height 15
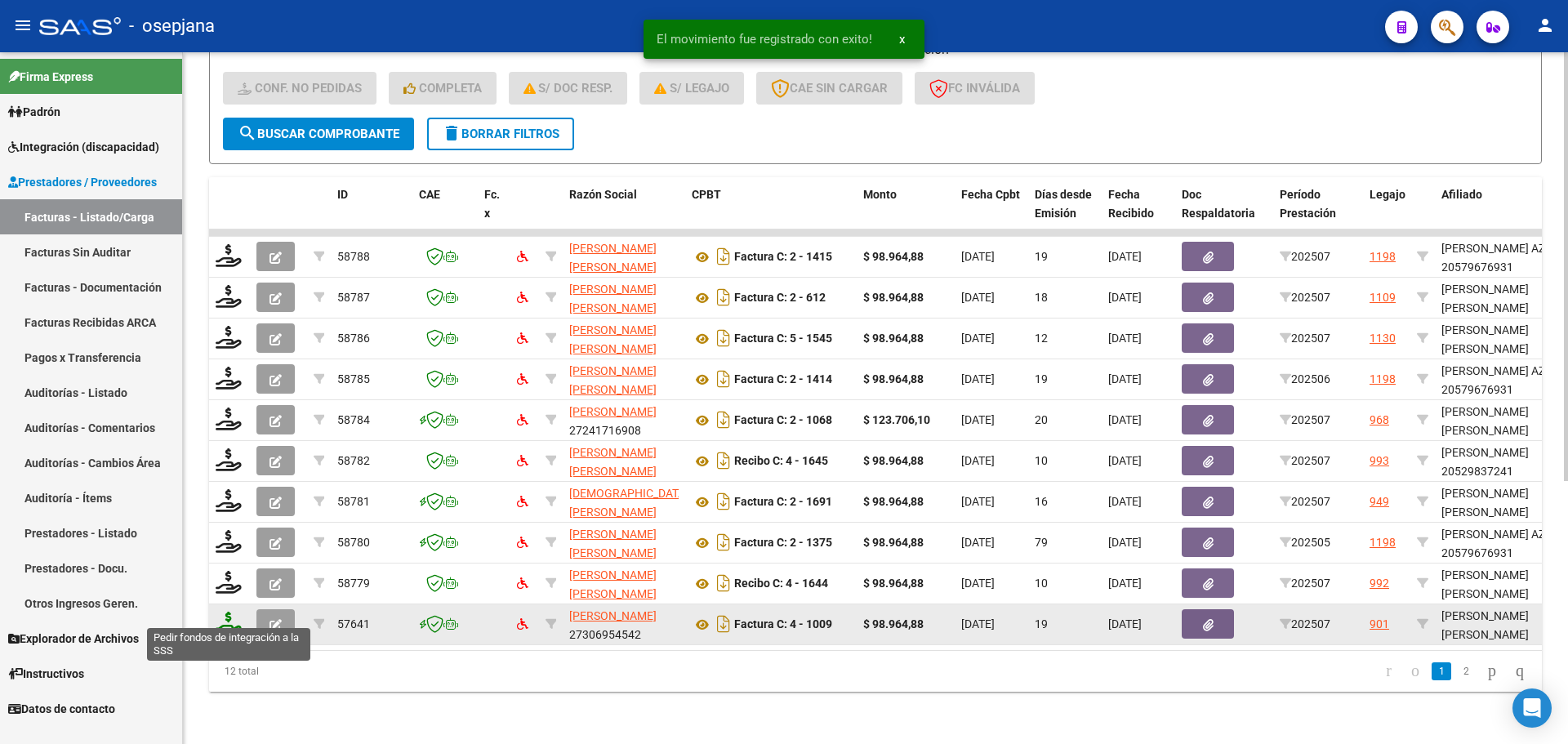
click at [228, 613] on icon at bounding box center [228, 622] width 26 height 23
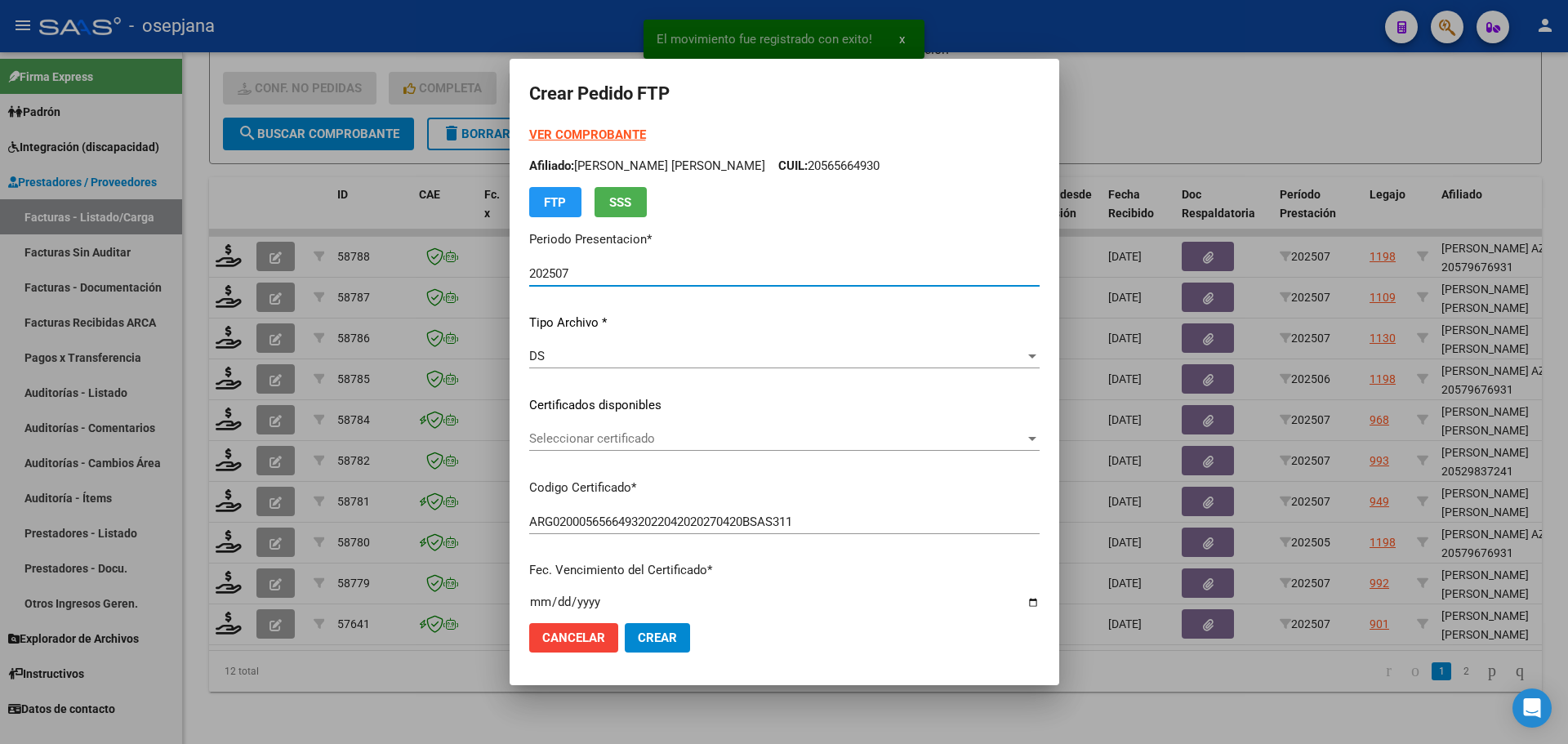
click at [677, 444] on span "Seleccionar certificado" at bounding box center [776, 438] width 496 height 15
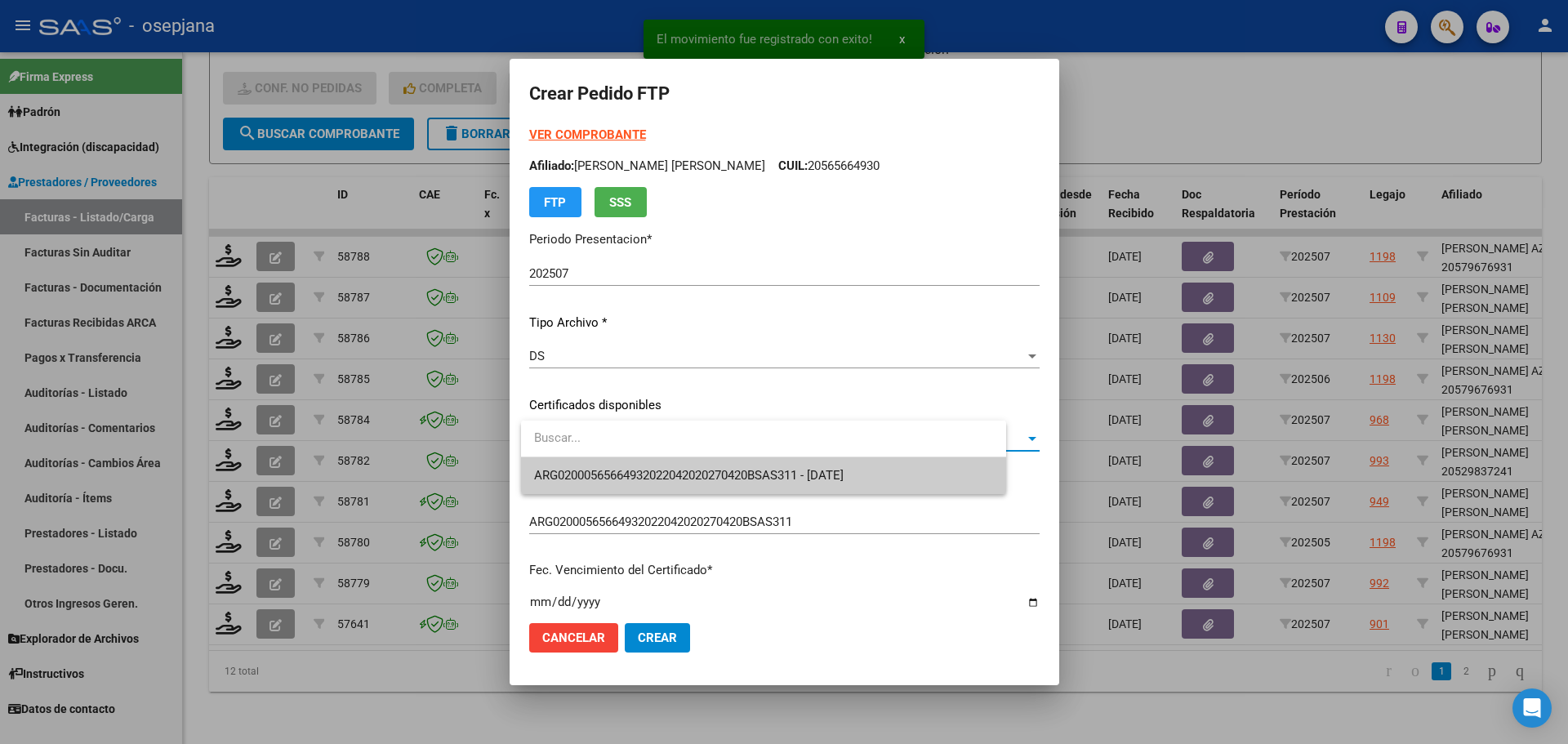
click at [676, 468] on span "ARG02000565664932022042020270420BSAS311 - [DATE]" at bounding box center [688, 475] width 309 height 15
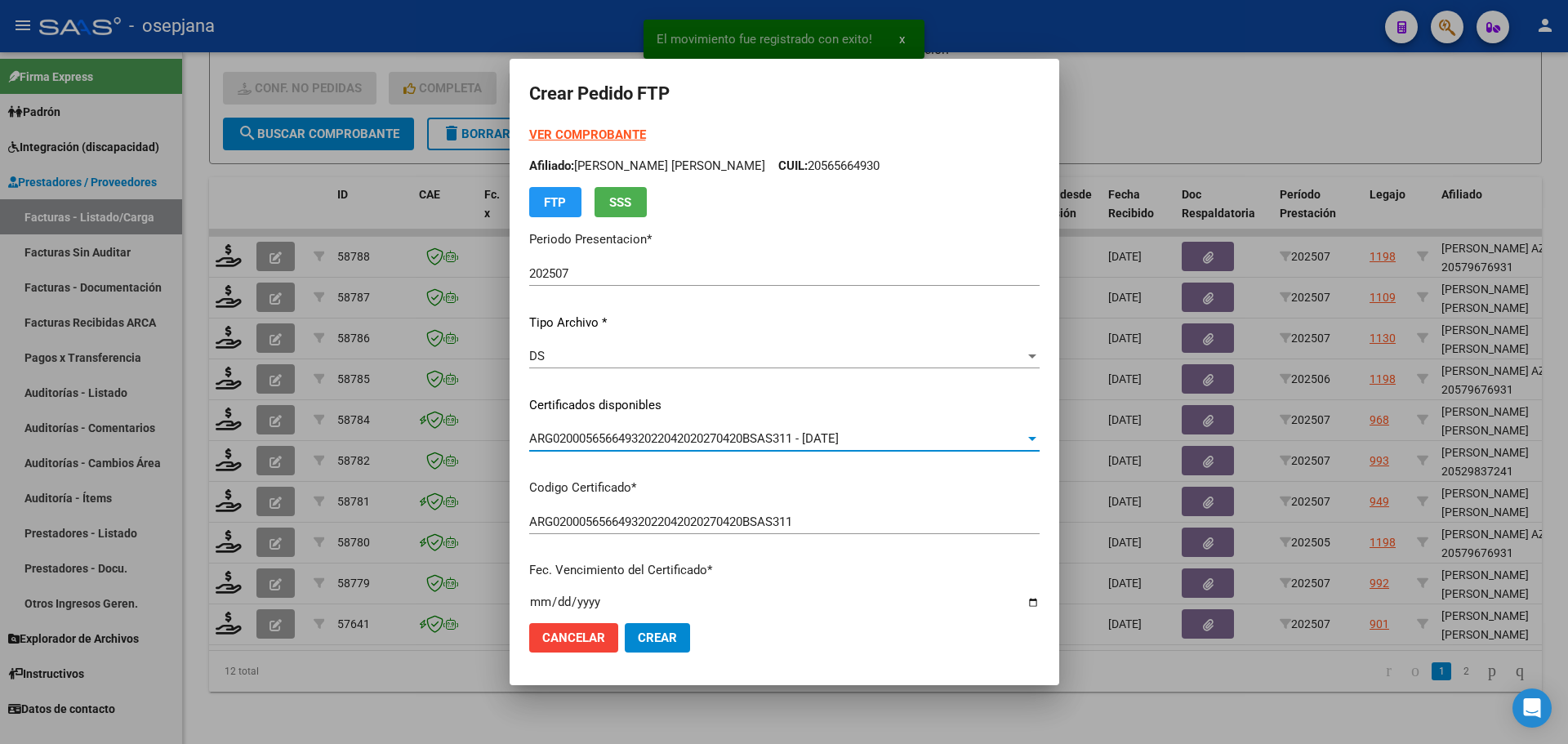
click at [605, 134] on strong "VER COMPROBANTE" at bounding box center [587, 135] width 116 height 15
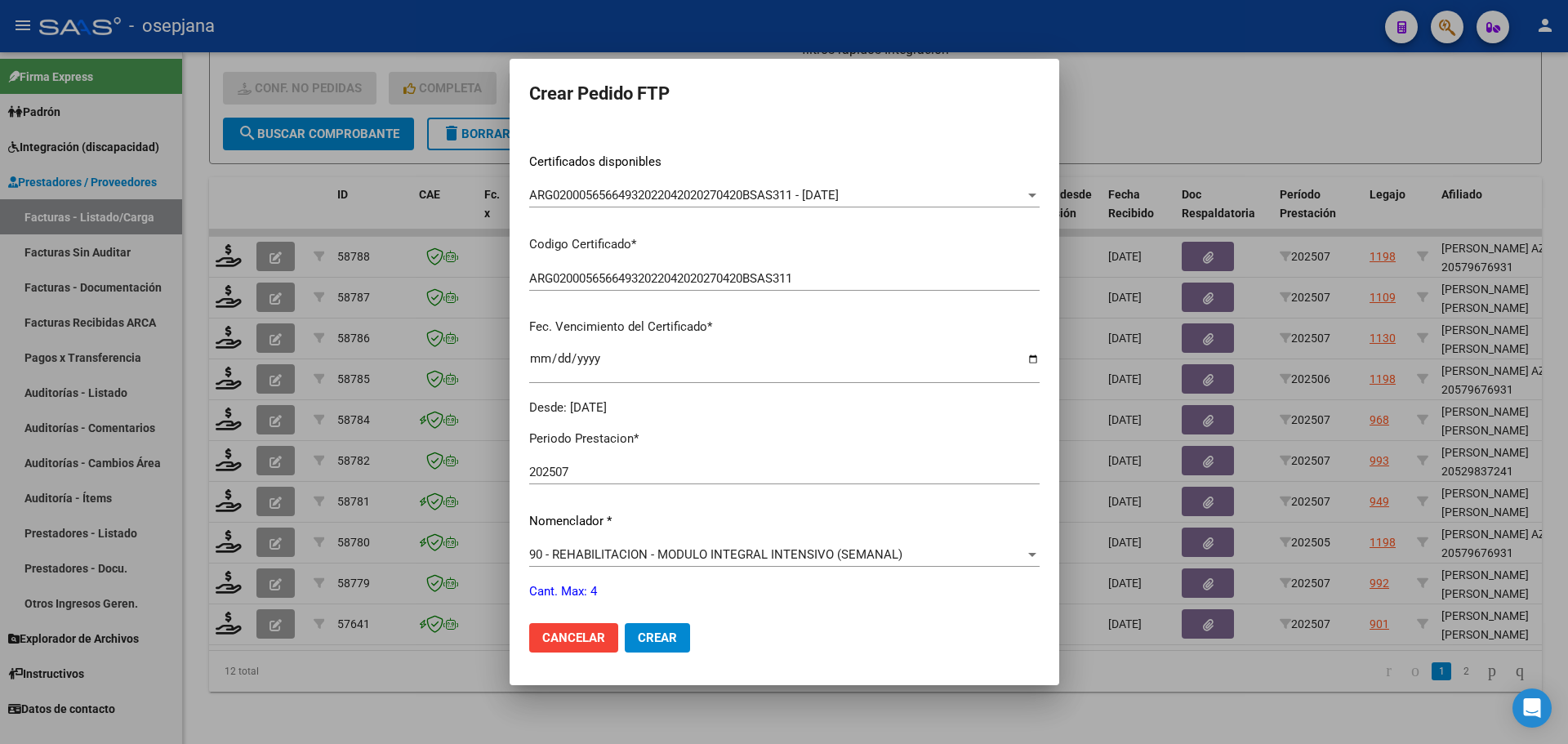
scroll to position [565, 0]
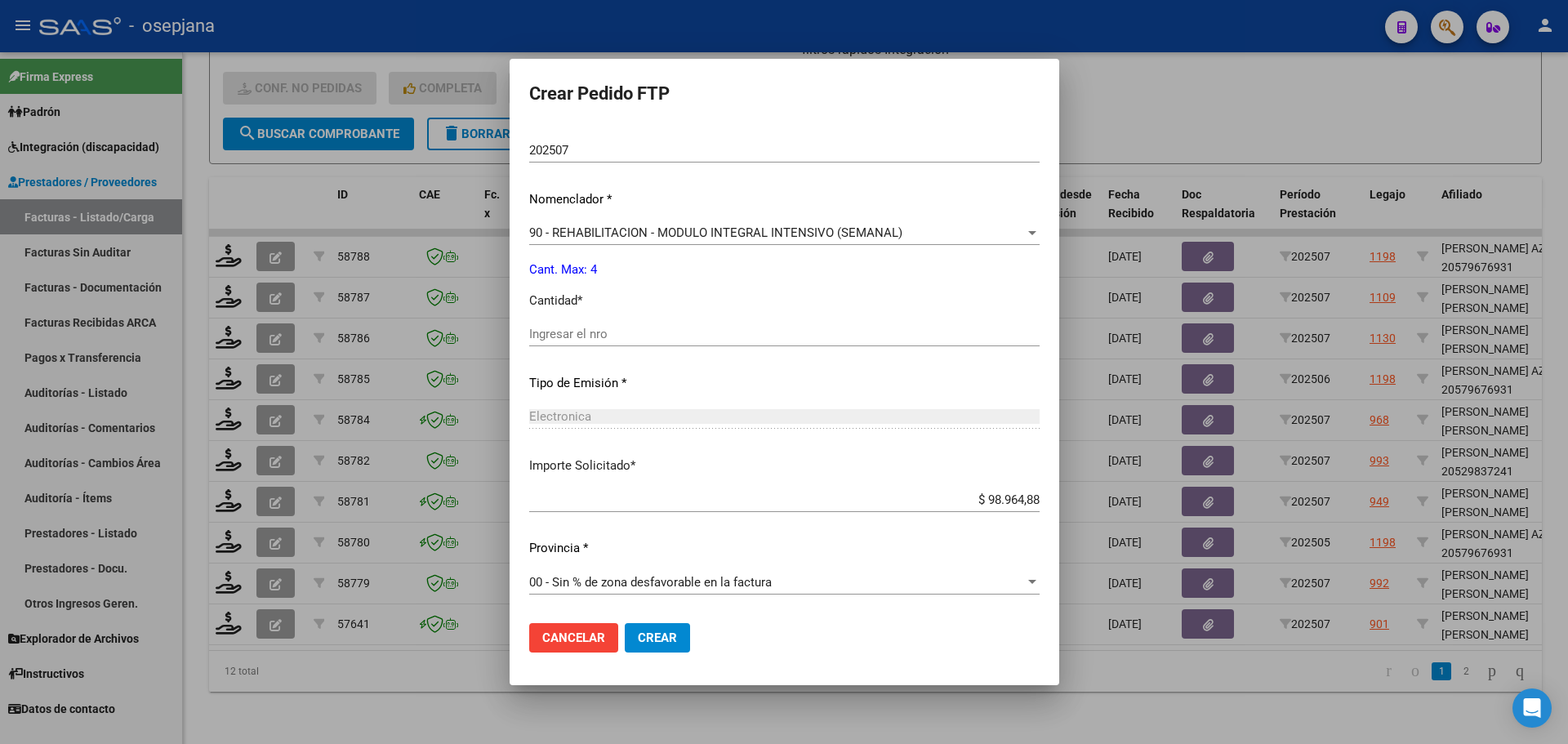
click at [579, 341] on input "Ingresar el nro" at bounding box center [784, 333] width 511 height 15
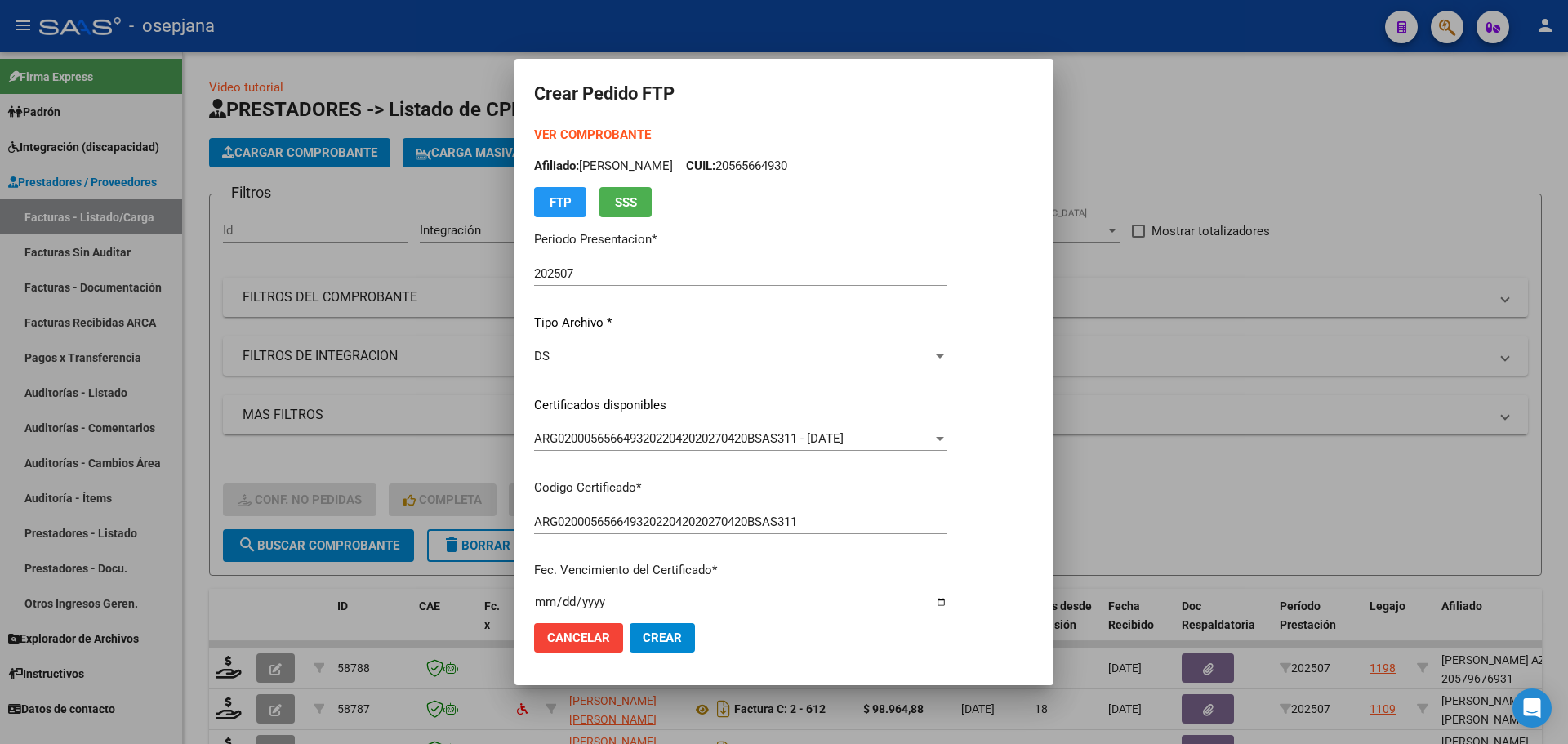
scroll to position [565, 0]
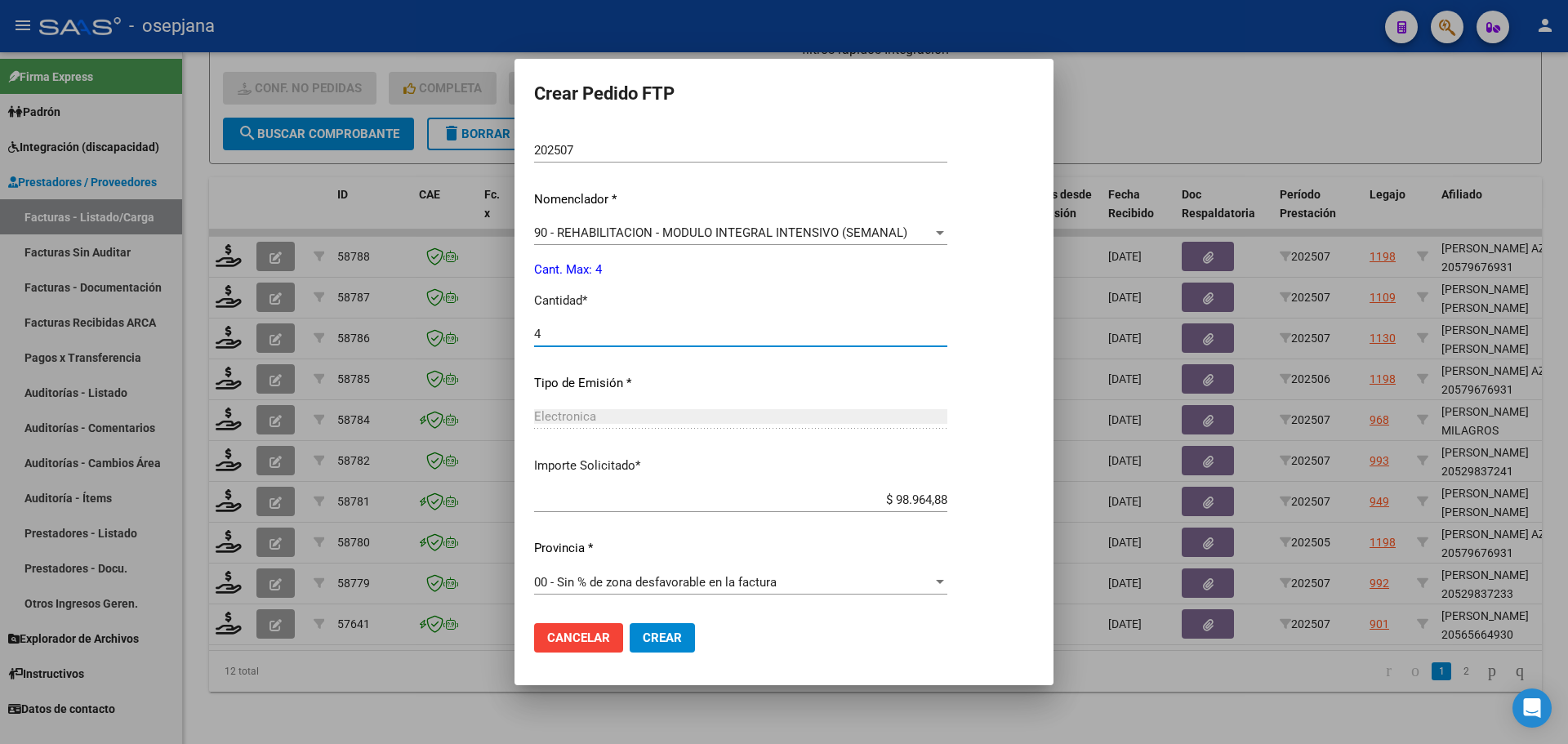
type input "4"
click at [663, 626] on button "Crear" at bounding box center [662, 638] width 65 height 30
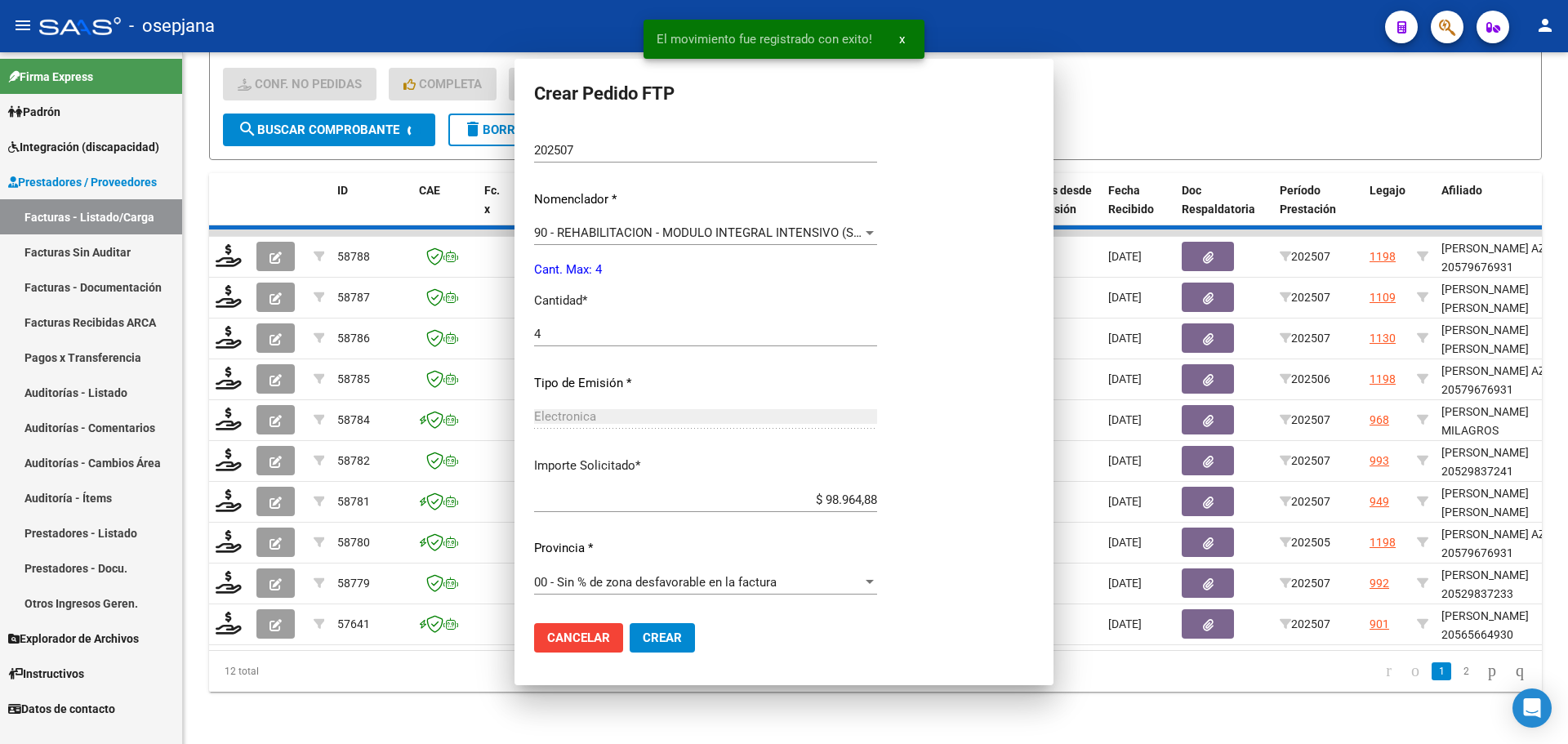
scroll to position [0, 0]
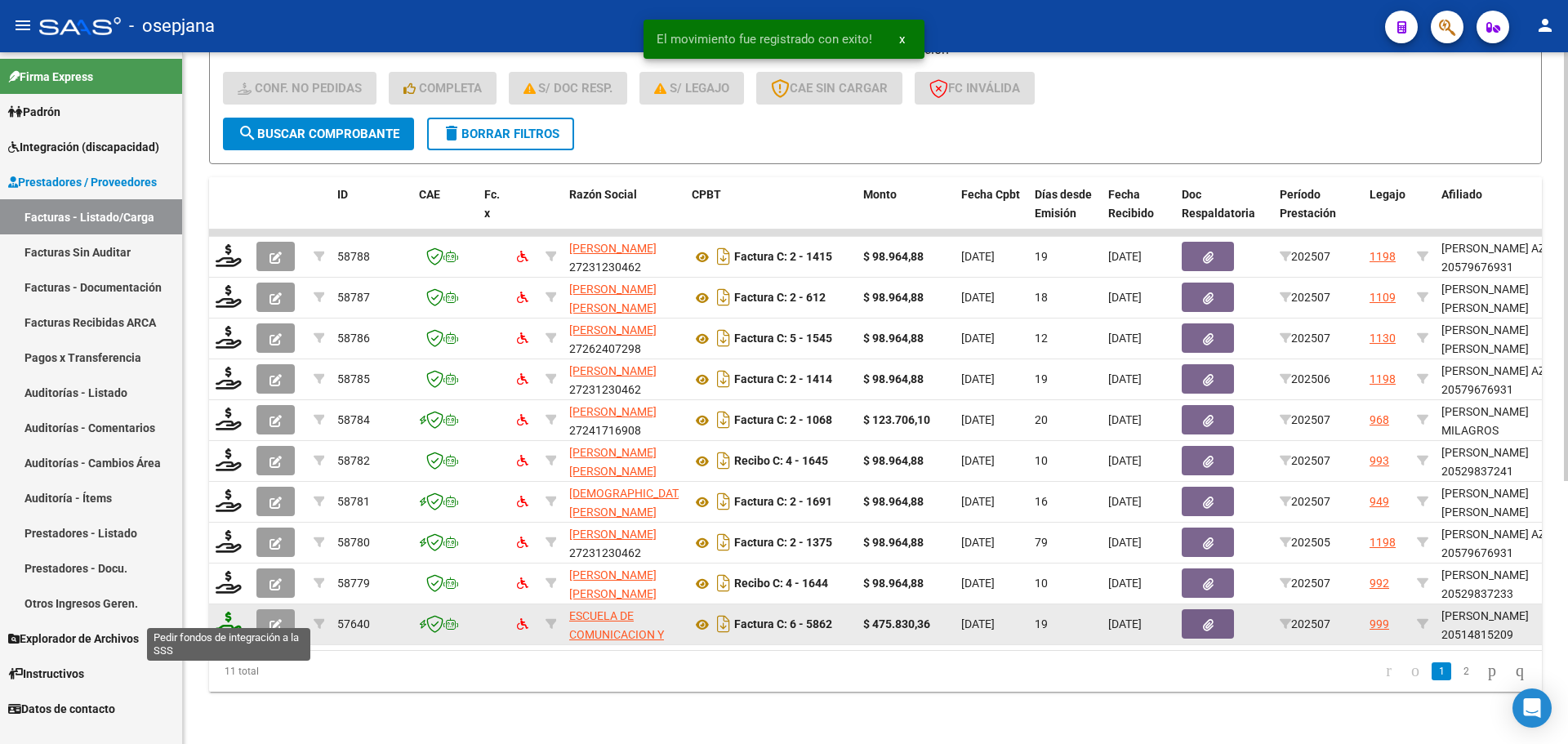
click at [227, 615] on icon at bounding box center [228, 622] width 26 height 23
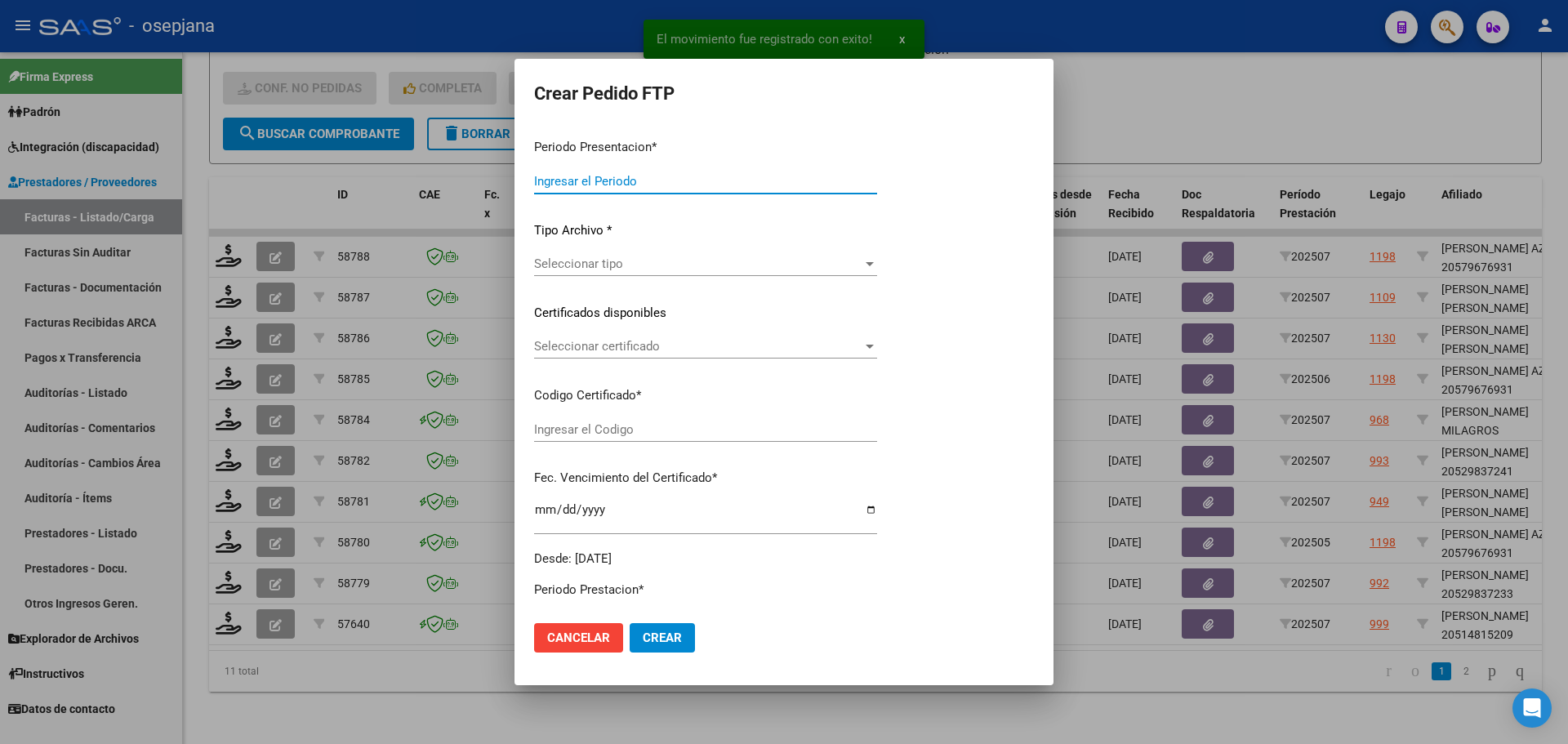
type input "202507"
type input "$ 475.830,36"
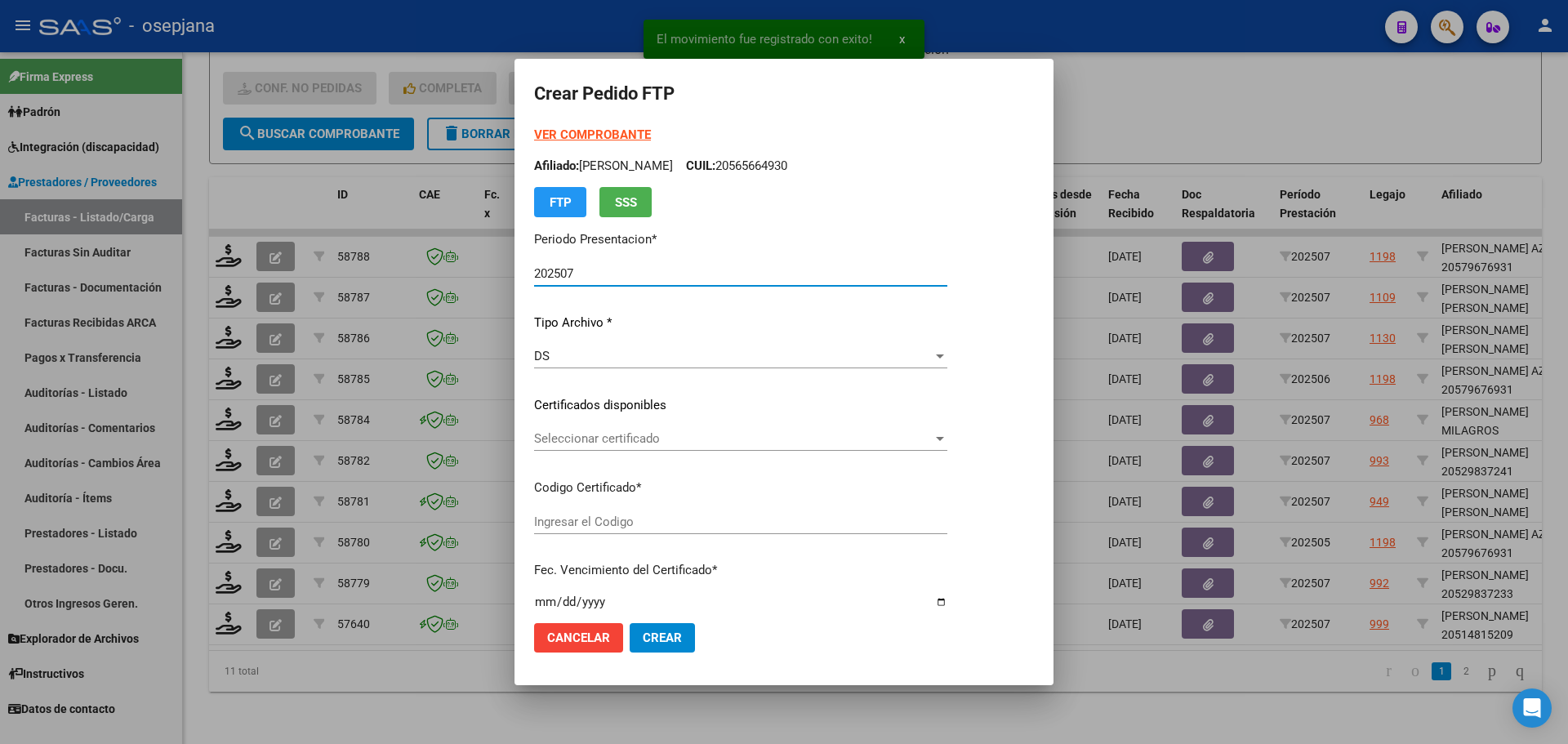
type input "SIN/NRO"
type input "[DATE]"
click at [645, 437] on span "Seleccionar certificado" at bounding box center [733, 438] width 399 height 15
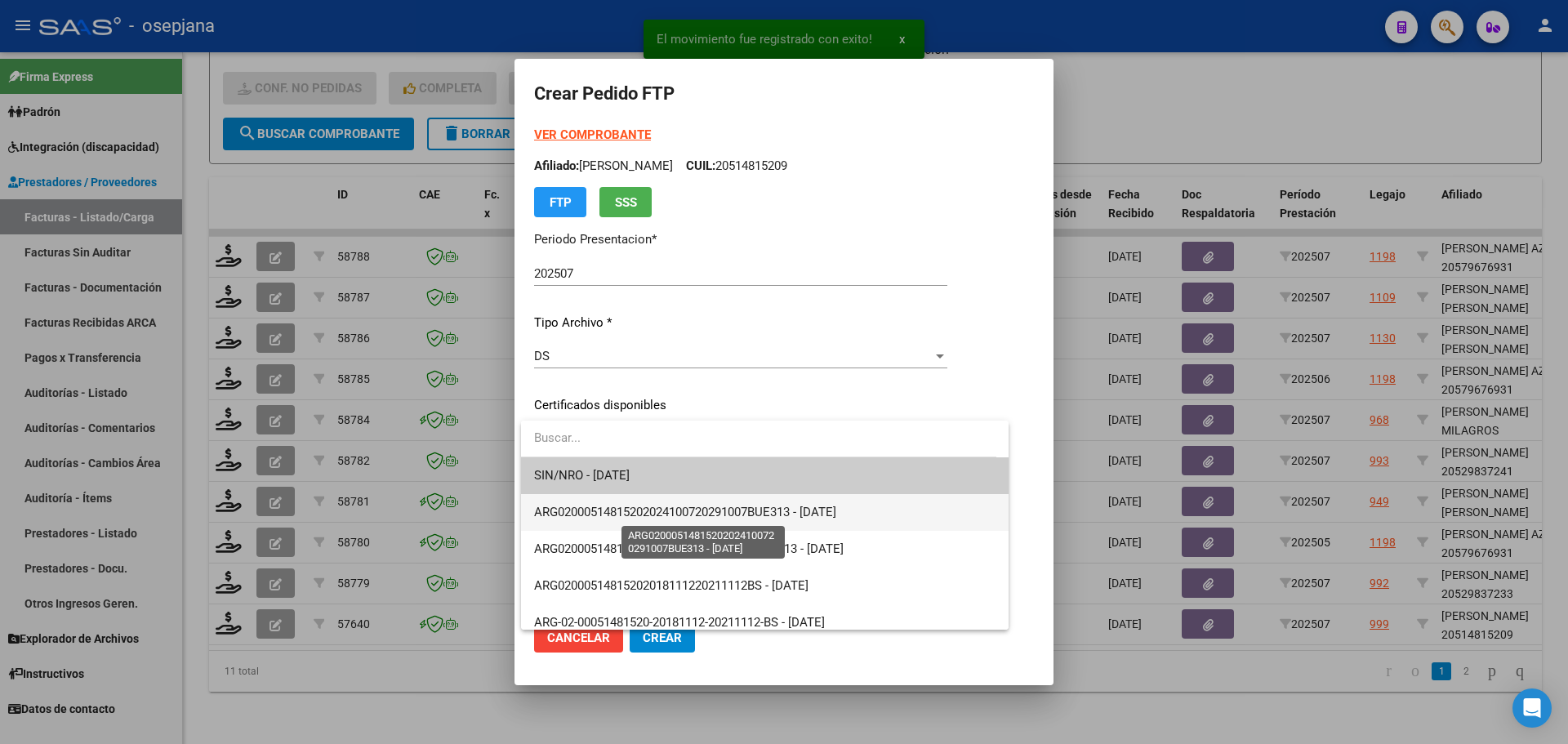
click at [643, 507] on span "ARG02000514815202024100720291007BUE313 - 2029-10-08" at bounding box center [685, 511] width 302 height 15
type input "ARG02000514815202024100720291007BUE313"
type input "2029-10-08"
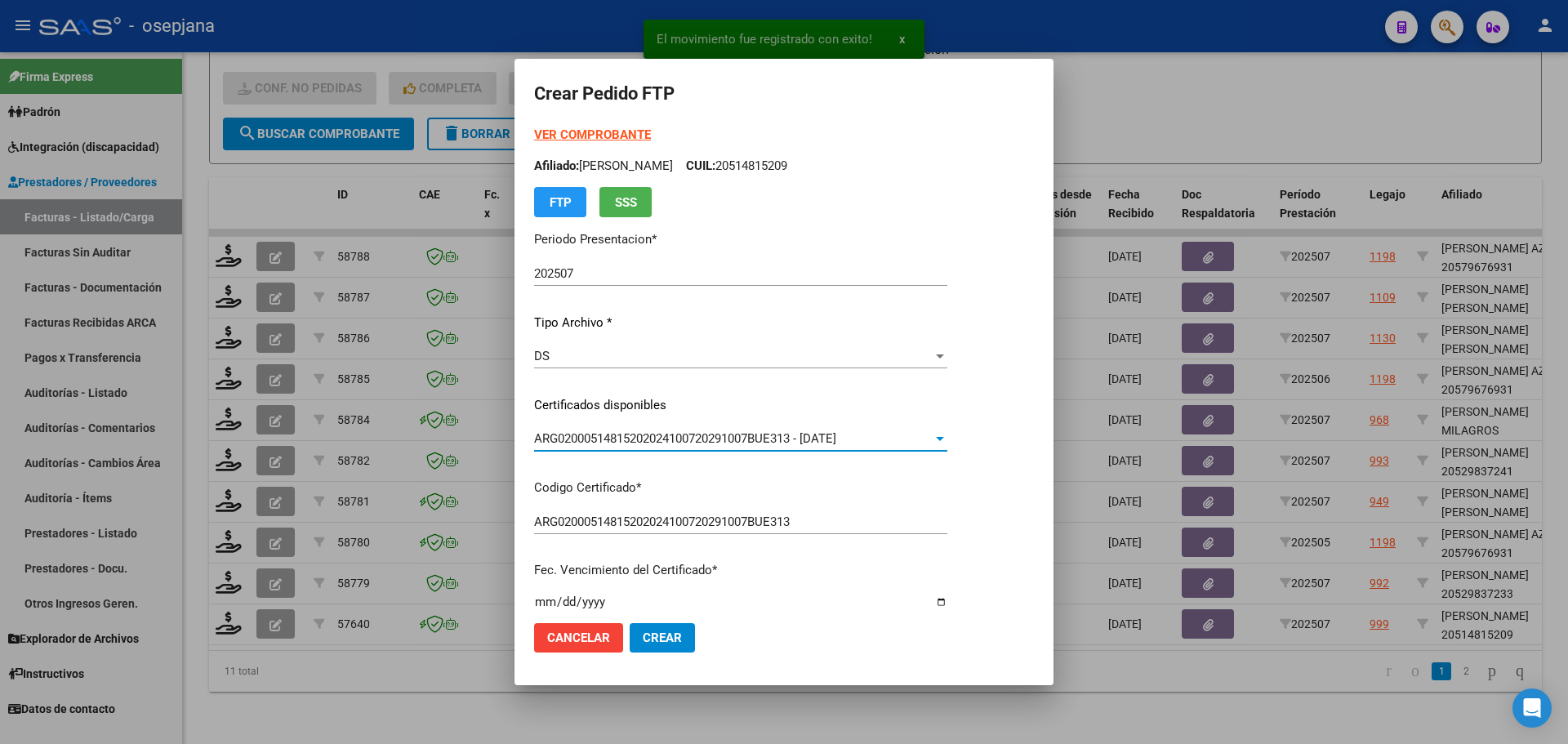
click at [600, 130] on strong "VER COMPROBANTE" at bounding box center [592, 135] width 116 height 15
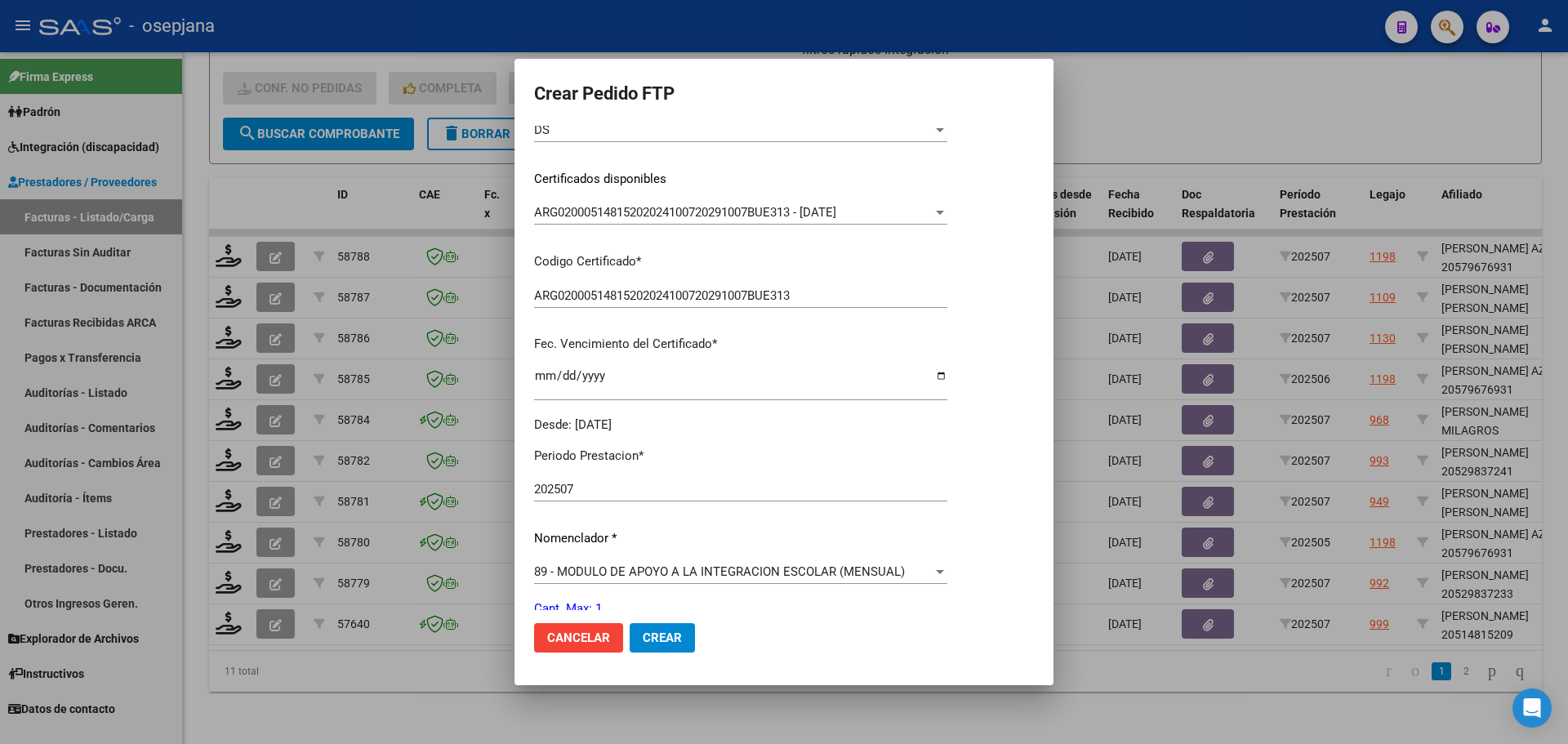
scroll to position [408, 0]
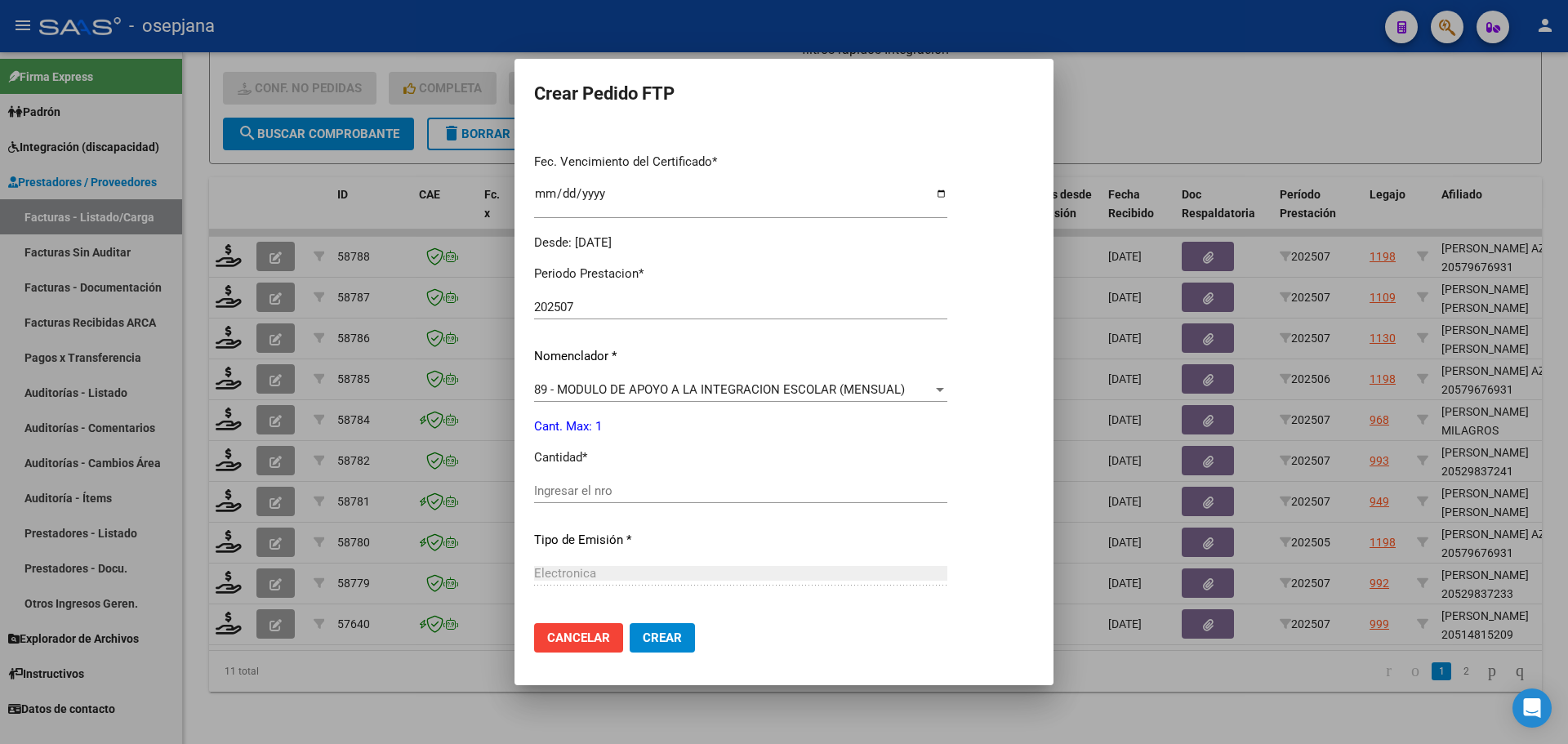
click at [582, 486] on input "Ingresar el nro" at bounding box center [741, 491] width 413 height 15
type input "1"
click at [682, 650] on button "Crear" at bounding box center [662, 638] width 65 height 30
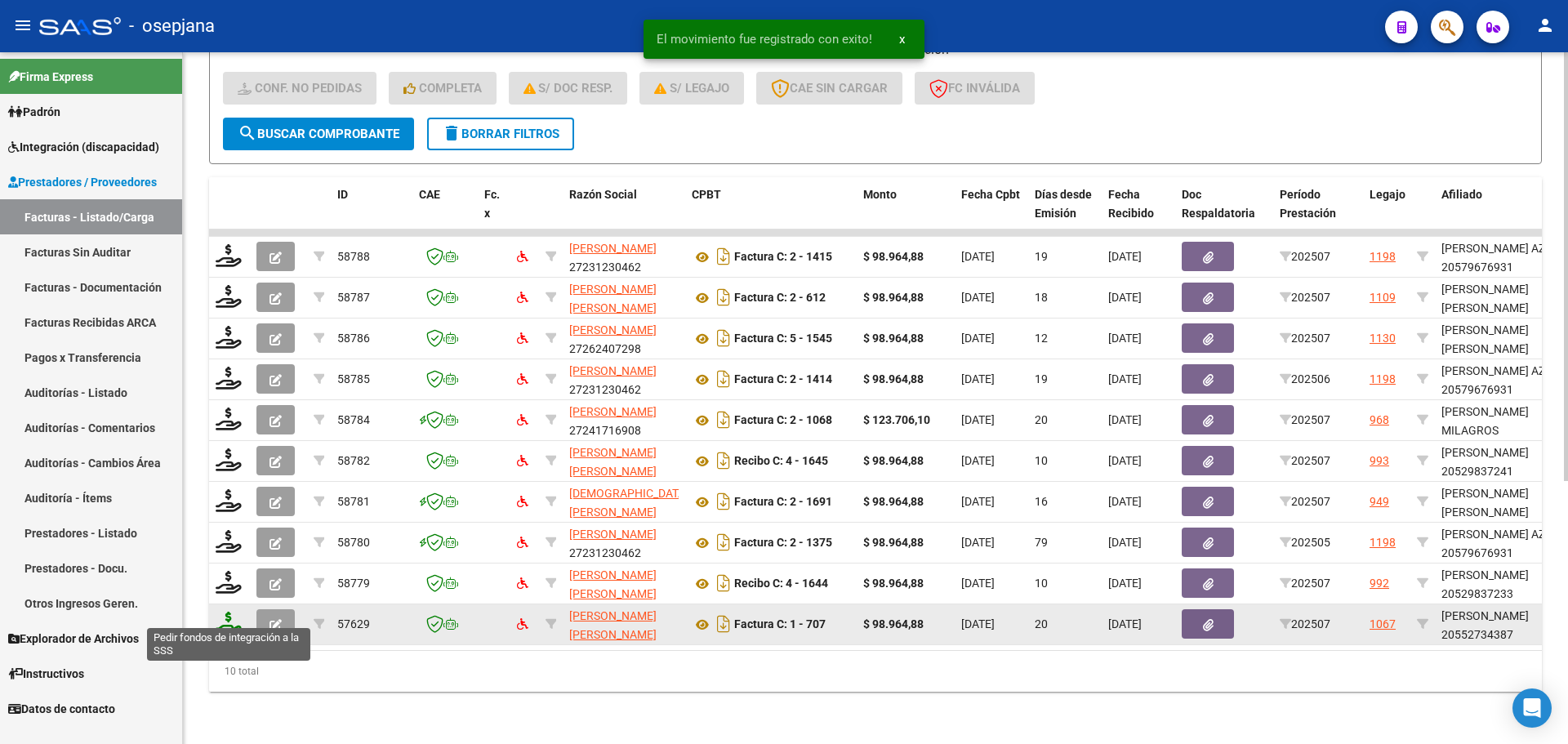
click at [221, 611] on icon at bounding box center [228, 622] width 26 height 23
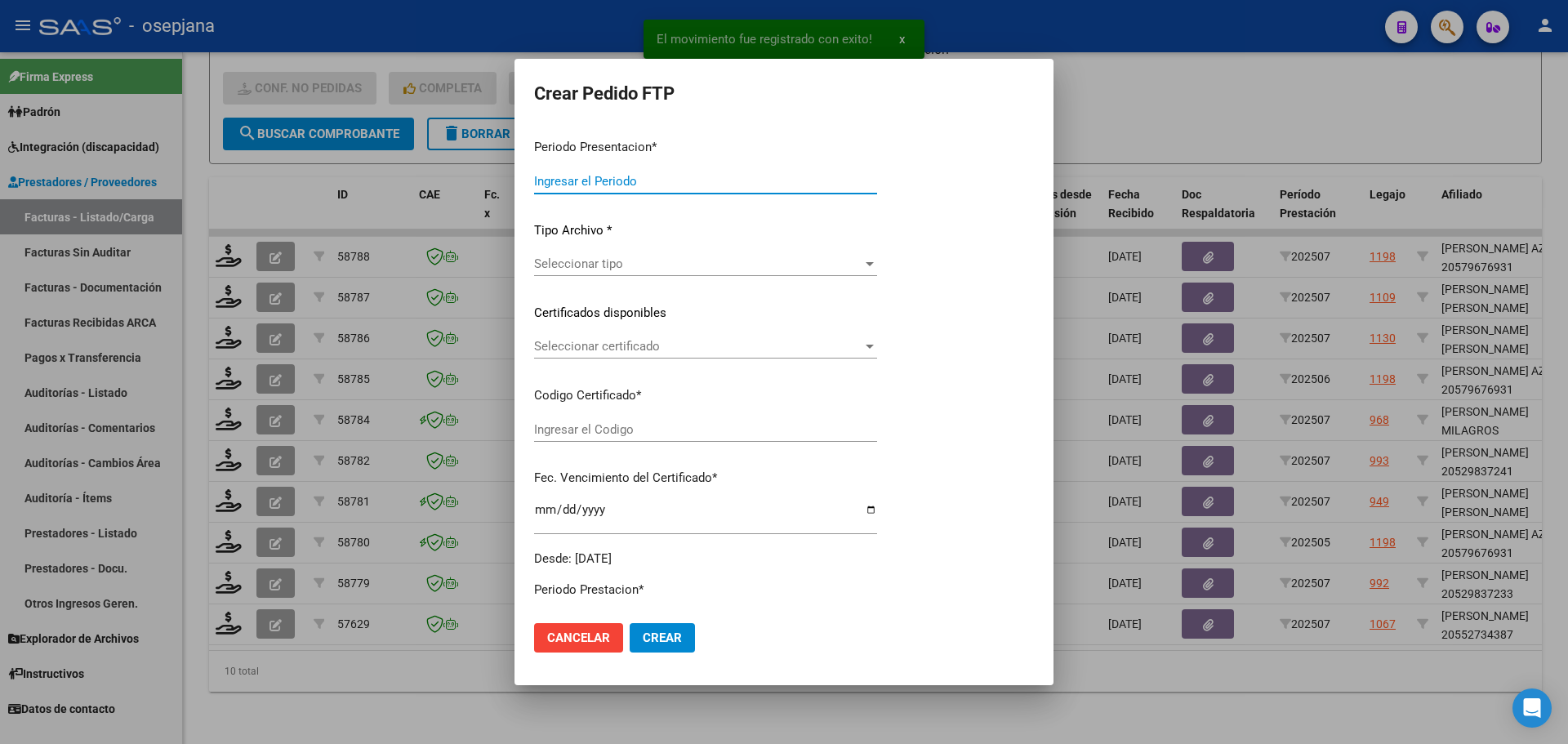
type input "202507"
type input "$ 98.964,88"
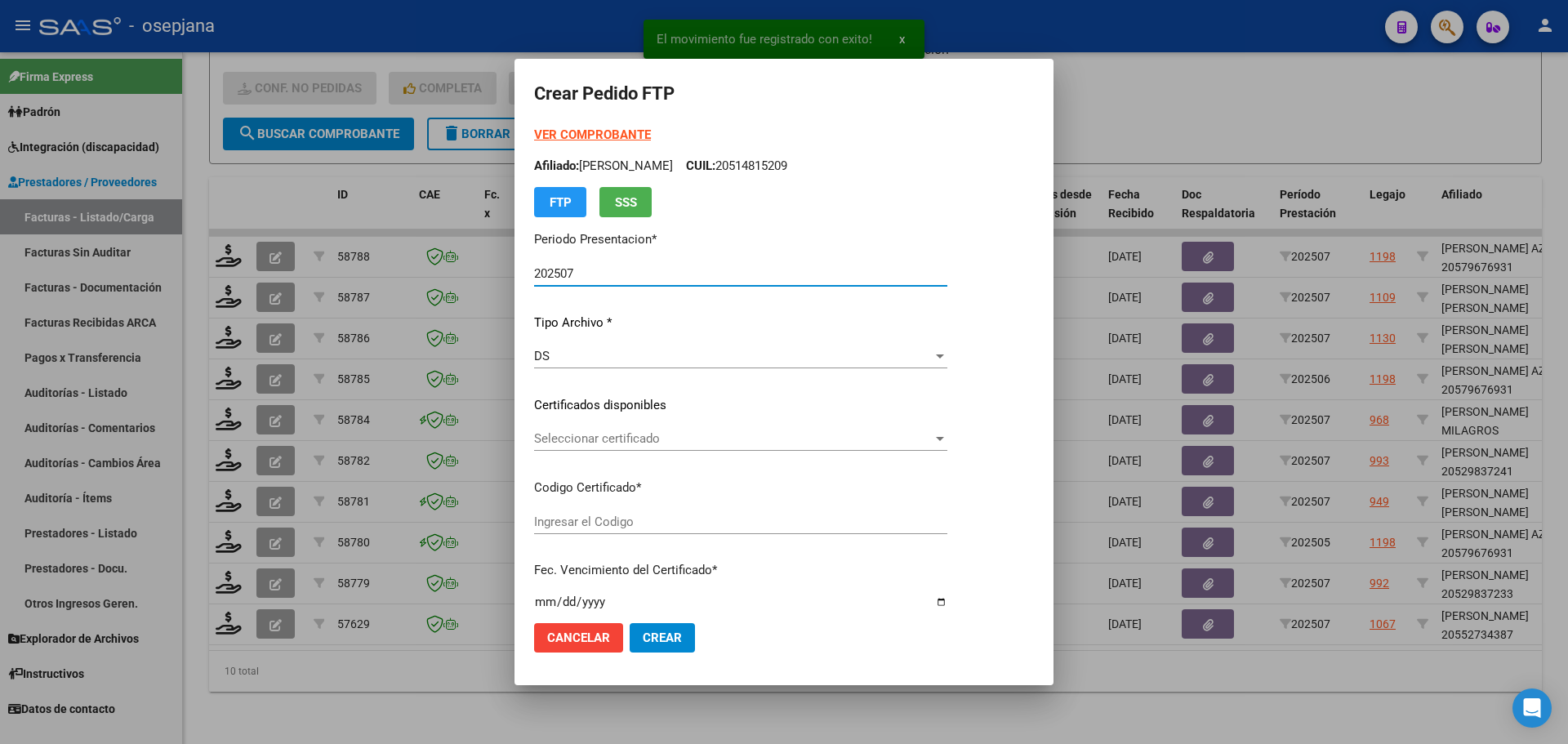
type input "ARG02000552734382022112520271125BSAS436"
type input "2027-11-25"
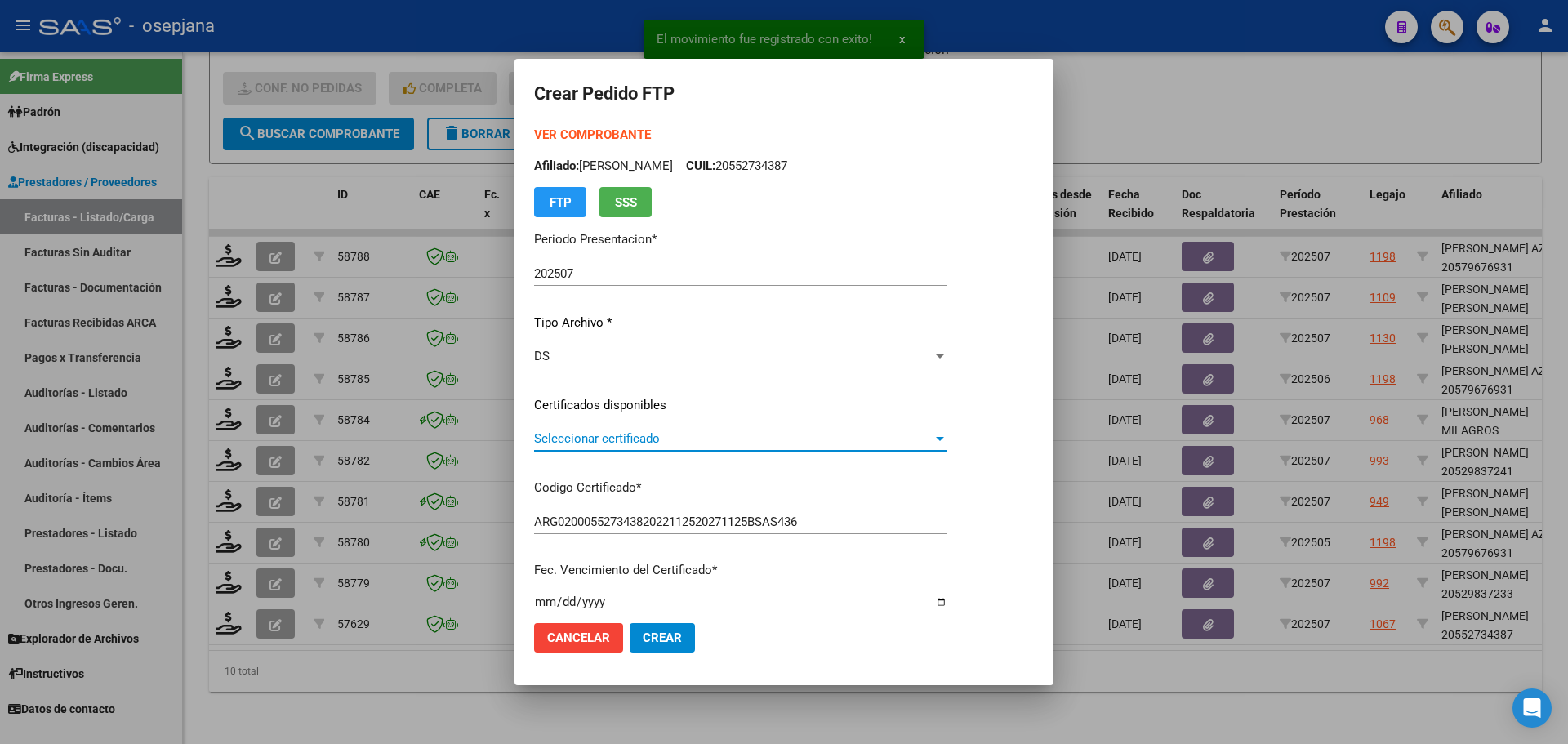
click at [647, 441] on span "Seleccionar certificado" at bounding box center [733, 438] width 399 height 15
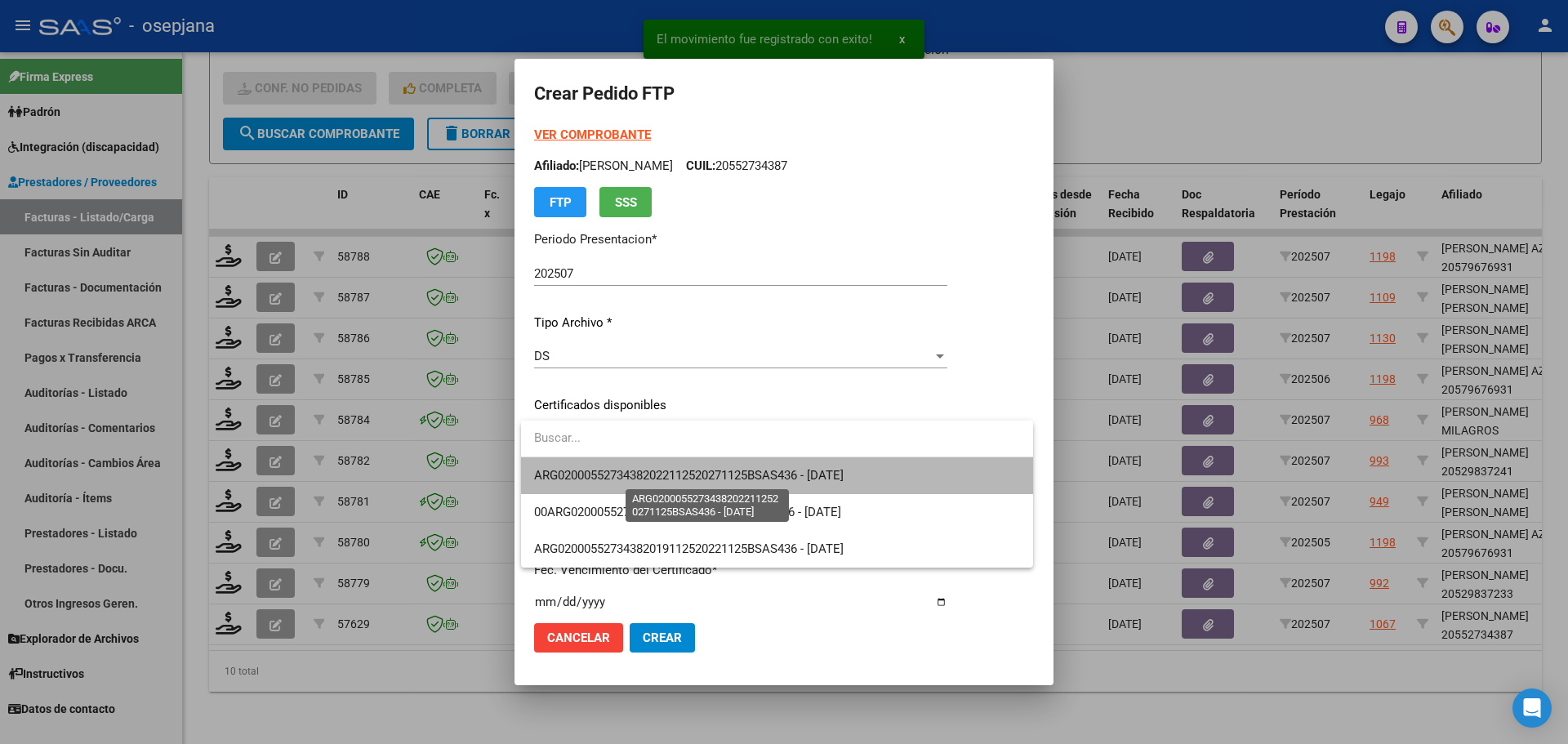
click at [647, 469] on span "ARG02000552734382022112520271125BSAS436 - 2027-11-25" at bounding box center [688, 475] width 309 height 15
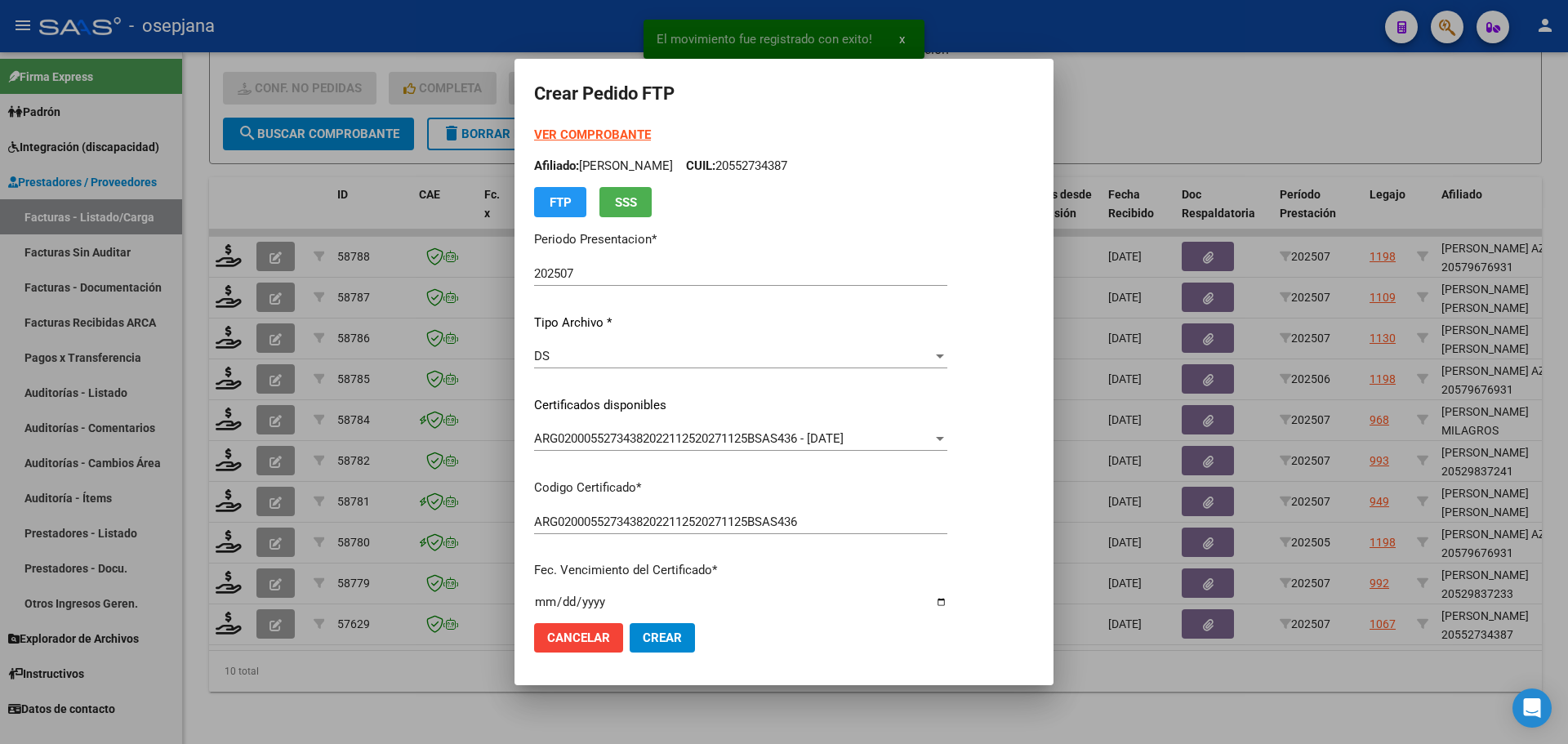
click at [616, 139] on strong "VER COMPROBANTE" at bounding box center [592, 135] width 116 height 15
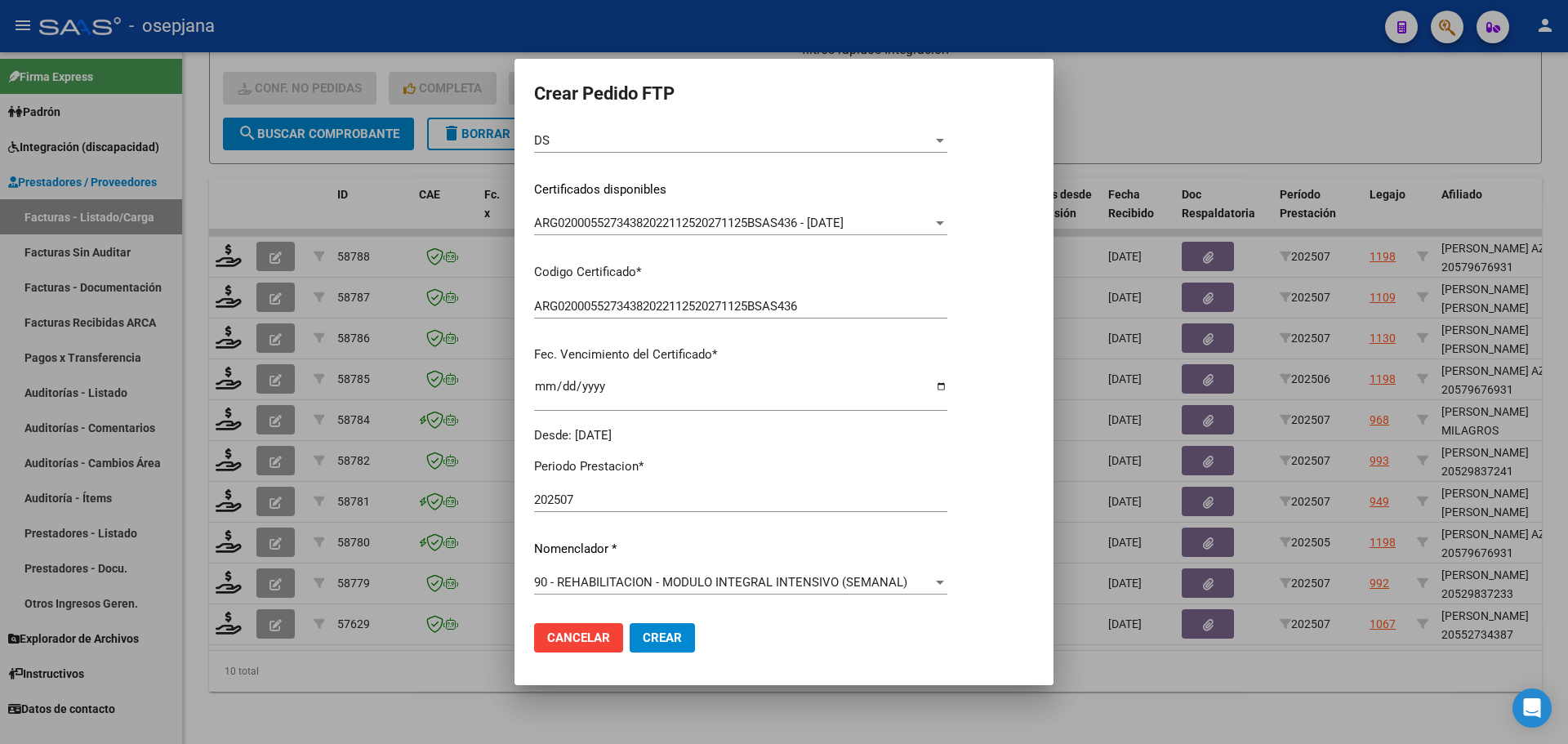
scroll to position [408, 0]
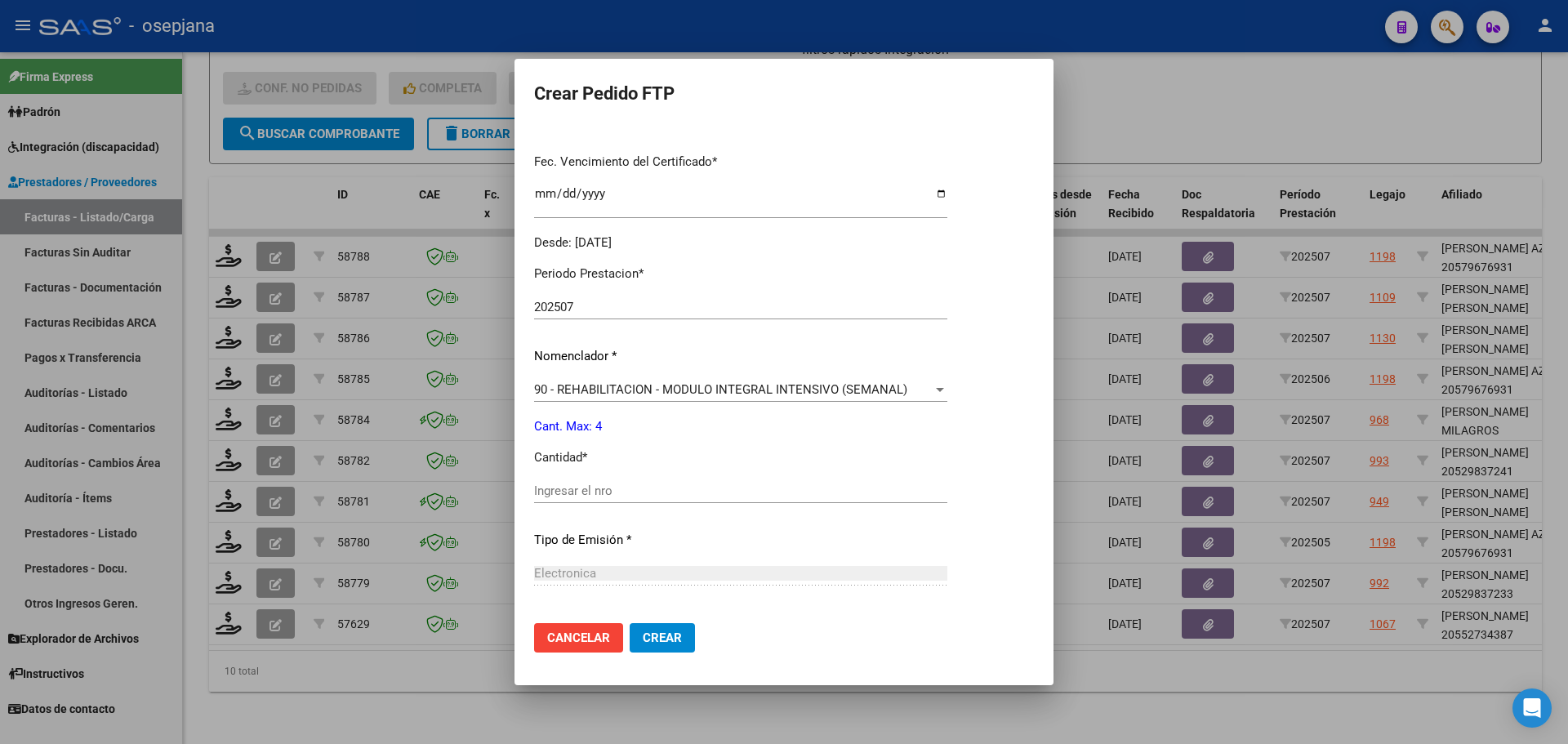
click at [566, 495] on input "Ingresar el nro" at bounding box center [741, 491] width 413 height 15
type input "4"
click at [656, 656] on mat-dialog-actions "Cancelar Crear" at bounding box center [784, 638] width 500 height 56
click at [662, 643] on span "Crear" at bounding box center [662, 637] width 39 height 15
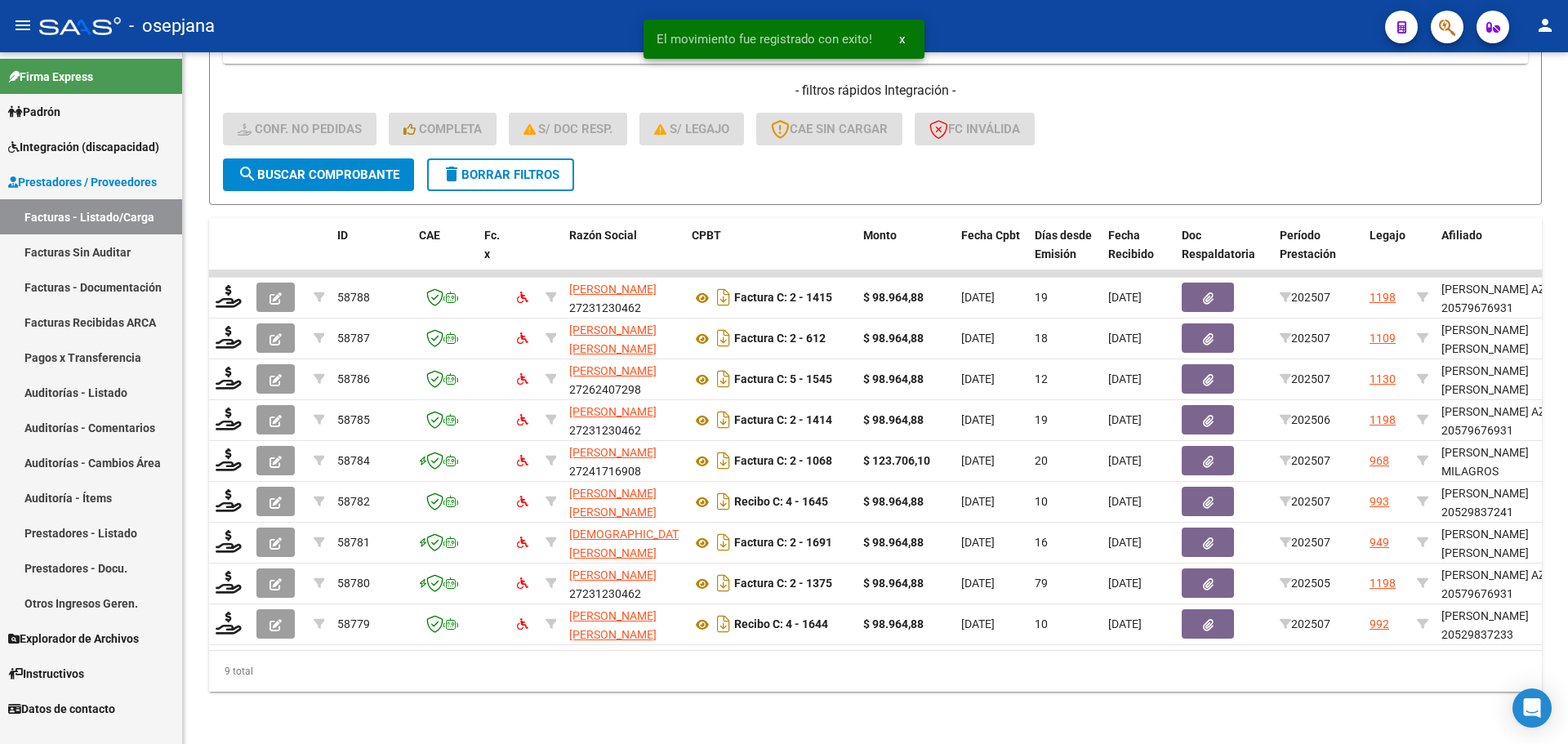
scroll to position [383, 0]
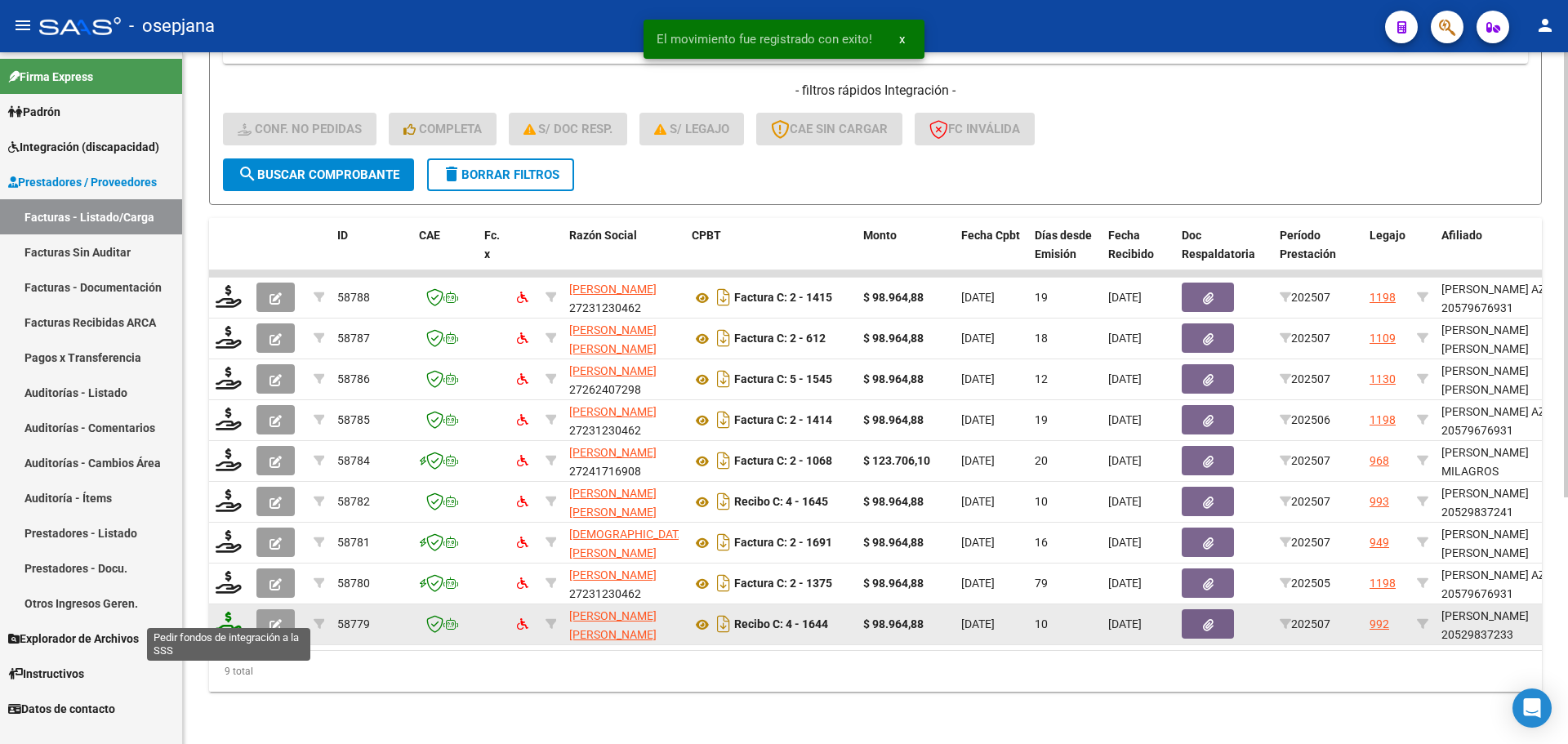
click at [227, 611] on icon at bounding box center [228, 622] width 26 height 23
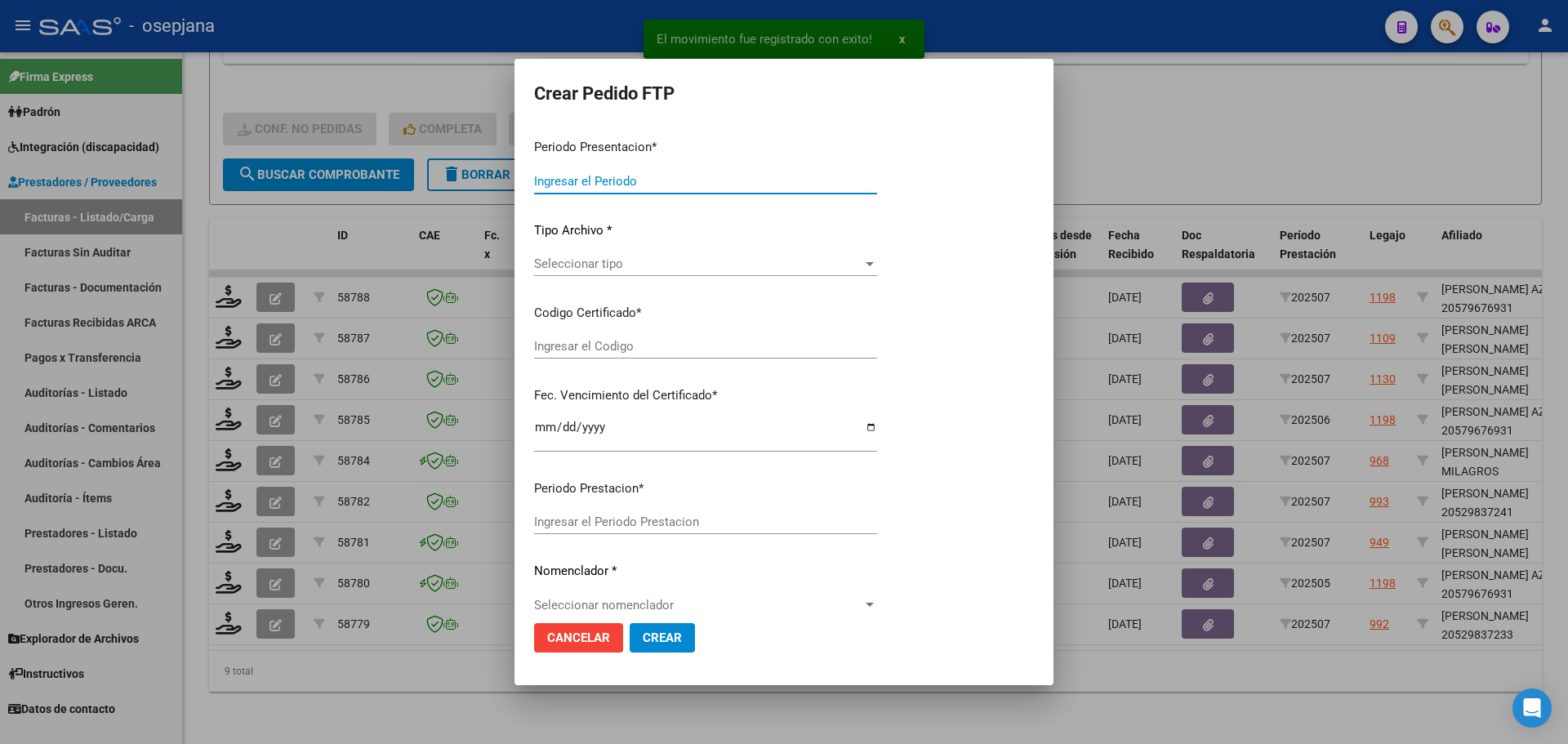
type input "202507"
type input "$ 98.964,88"
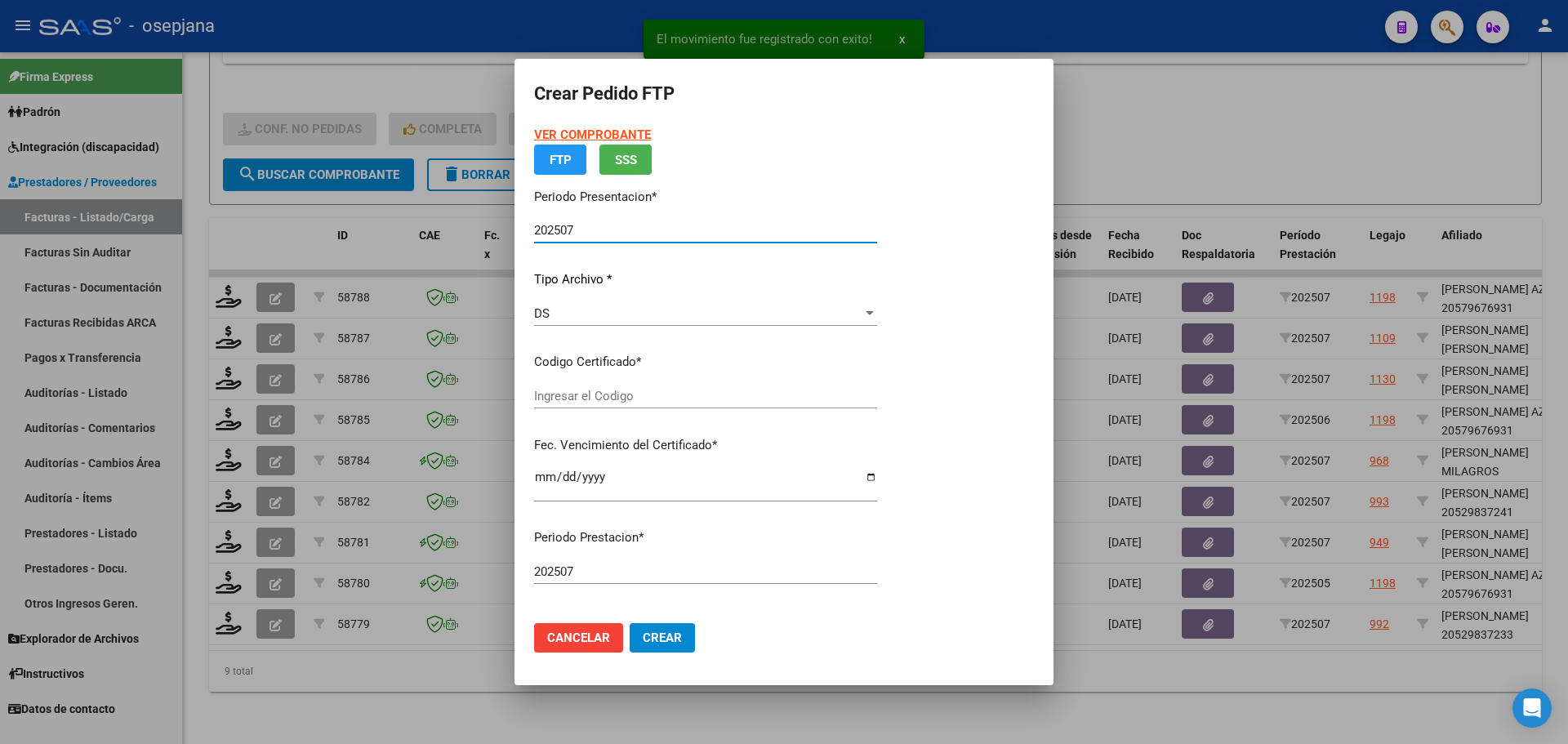
type input "ARG02000529837232022051720270517BSAS448"
type input "2027-05-17"
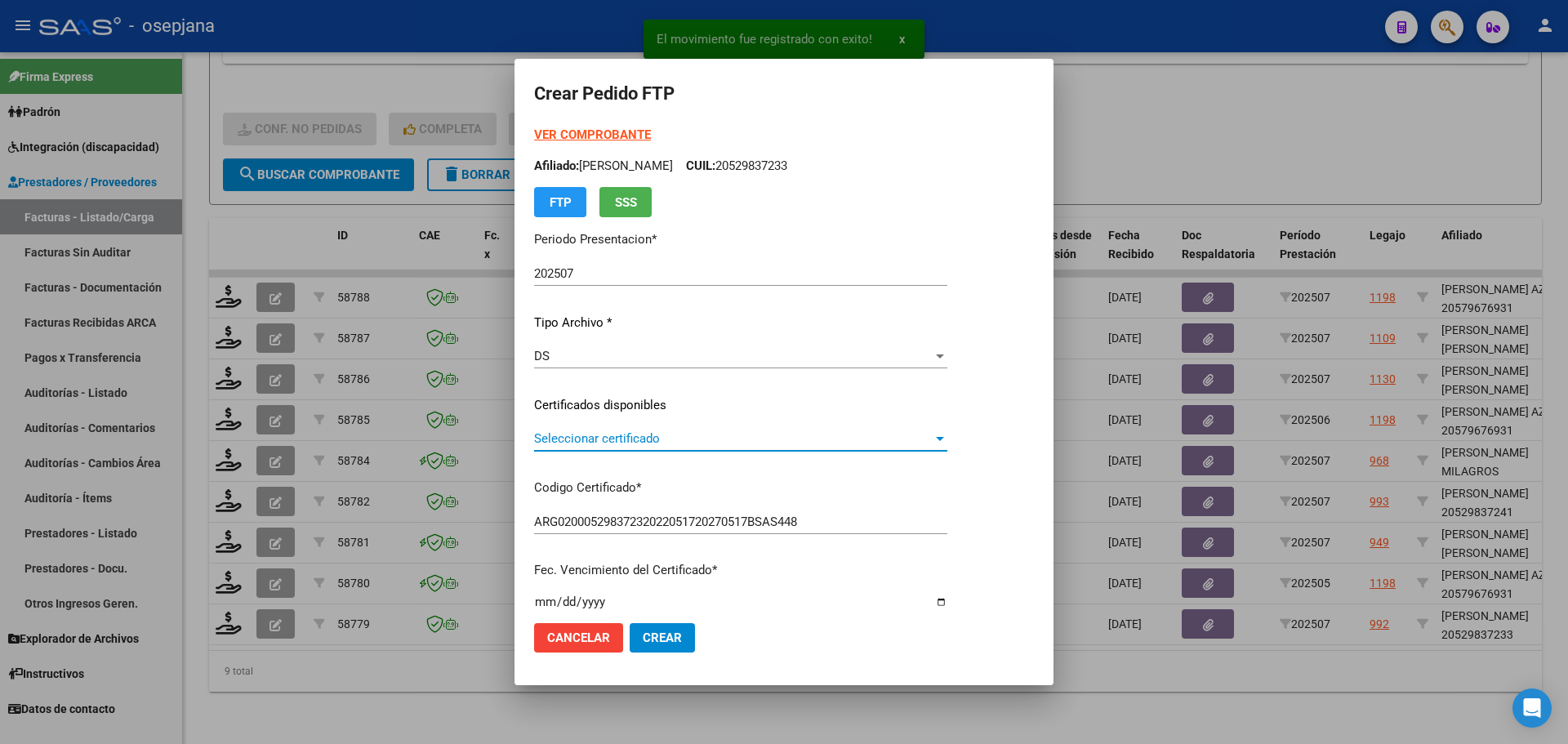
click at [657, 433] on span "Seleccionar certificado" at bounding box center [733, 438] width 399 height 15
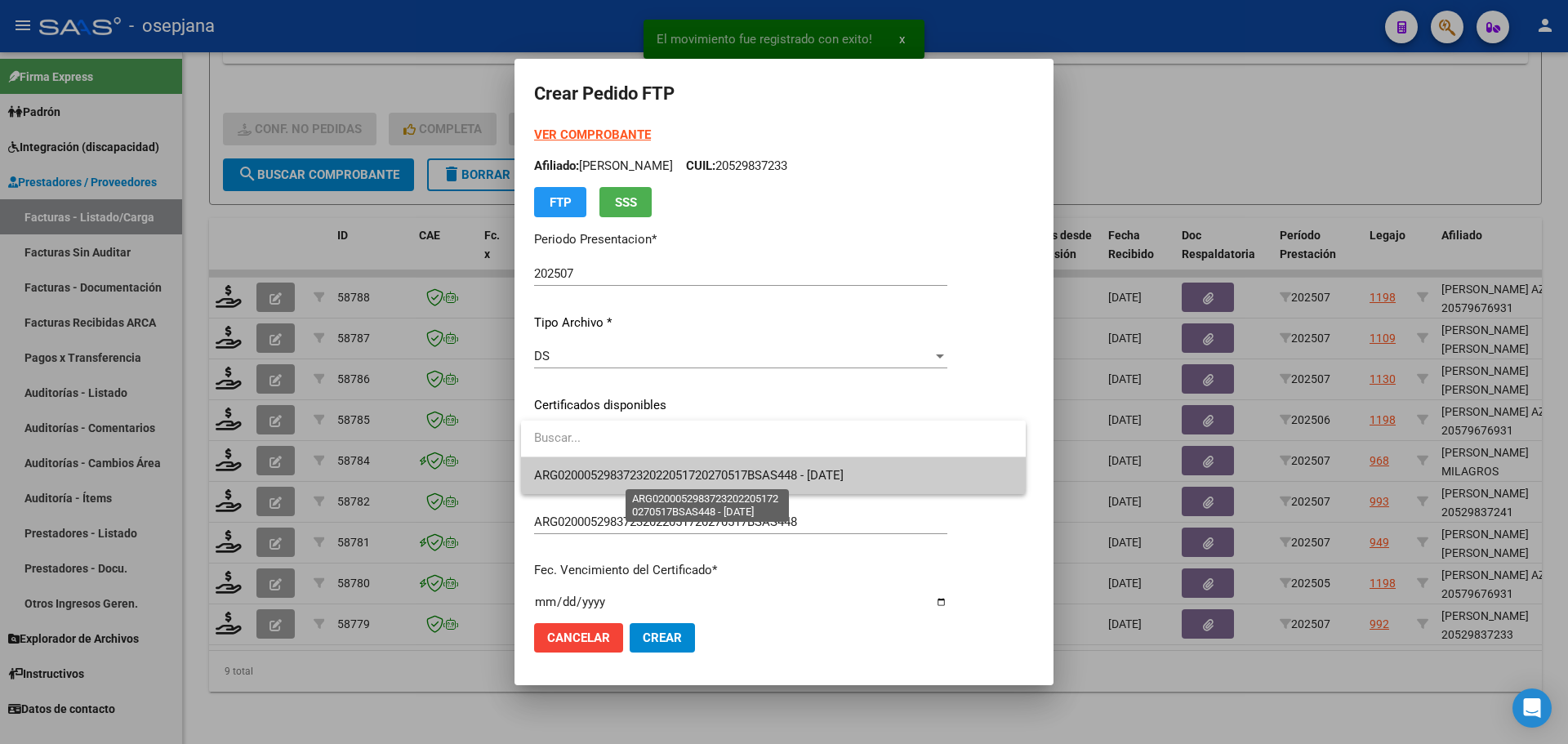
click at [668, 469] on span "ARG02000529837232022051720270517BSAS448 - 2027-05-17" at bounding box center [688, 475] width 309 height 15
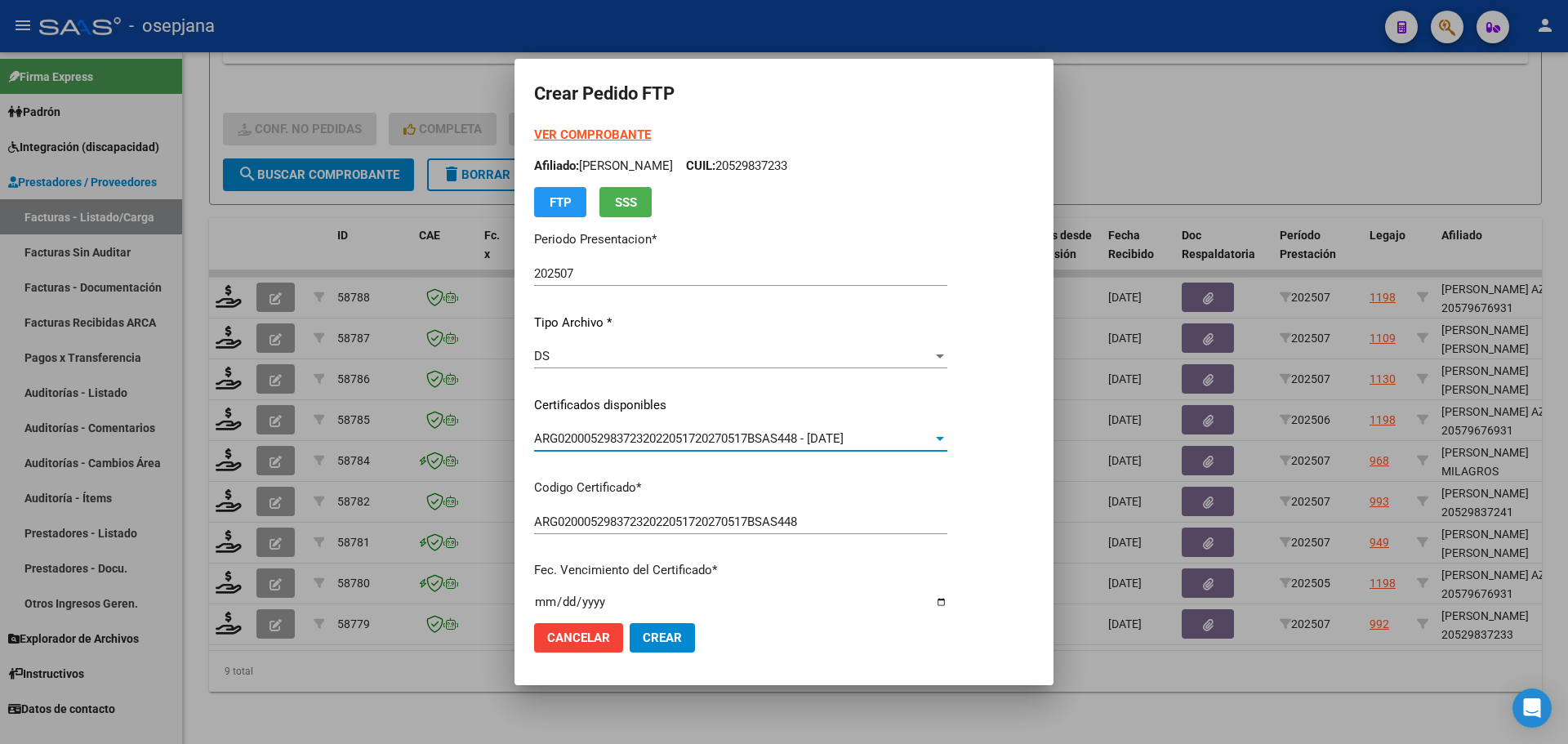
click at [609, 136] on strong "VER COMPROBANTE" at bounding box center [592, 135] width 116 height 15
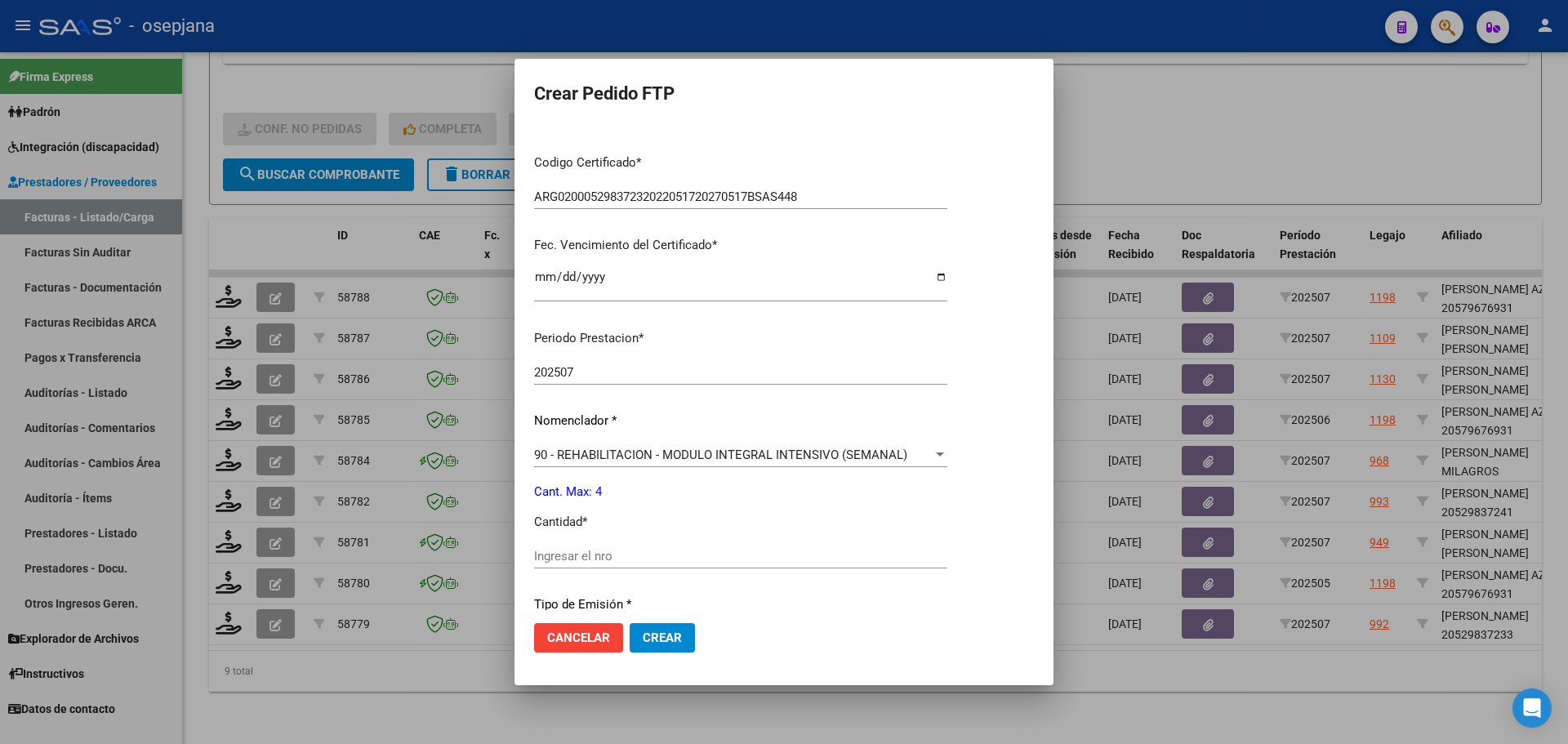
scroll to position [326, 0]
click at [544, 562] on div "Ingresar el nro" at bounding box center [741, 554] width 413 height 24
type input "4"
click at [652, 639] on span "Crear" at bounding box center [662, 637] width 39 height 15
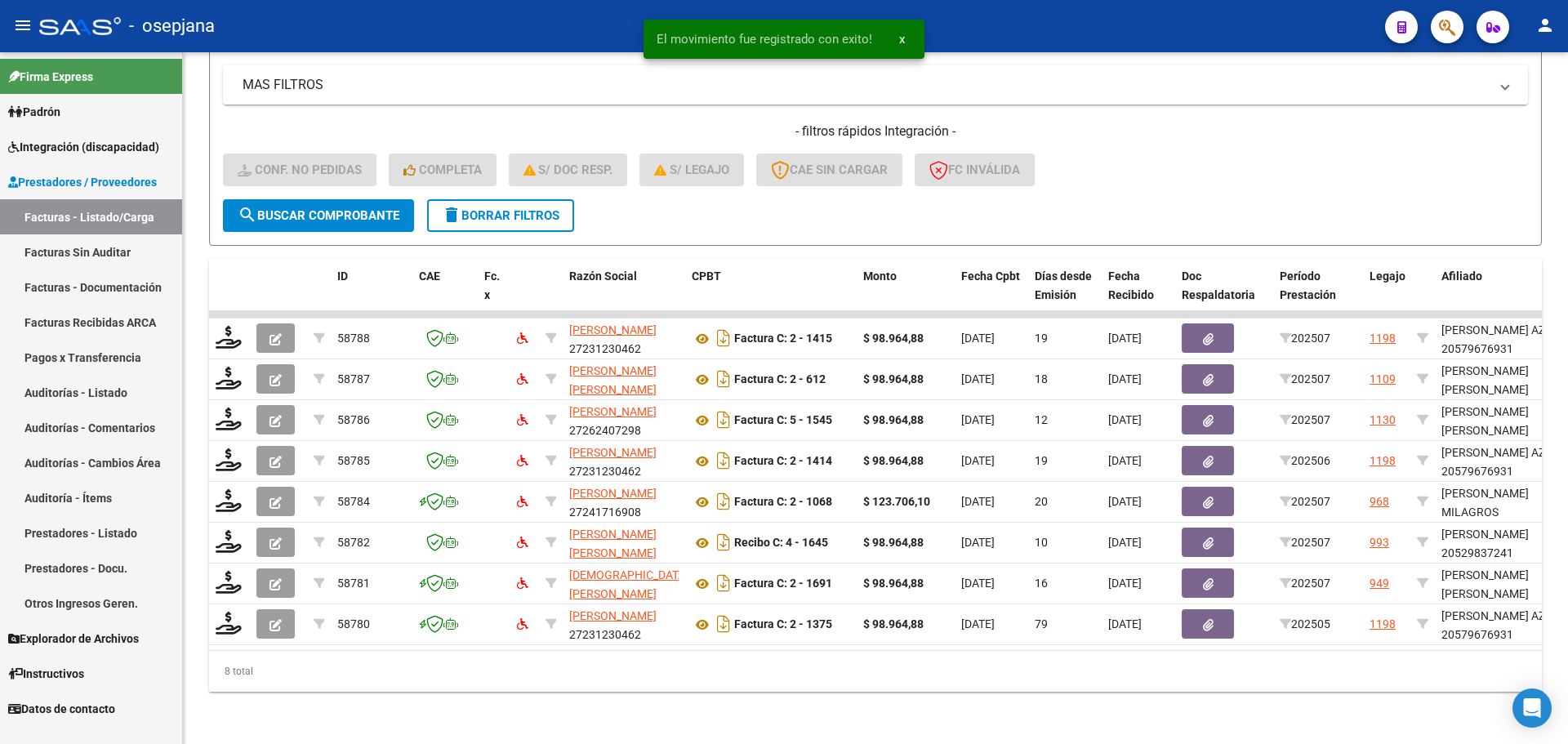
scroll to position [342, 0]
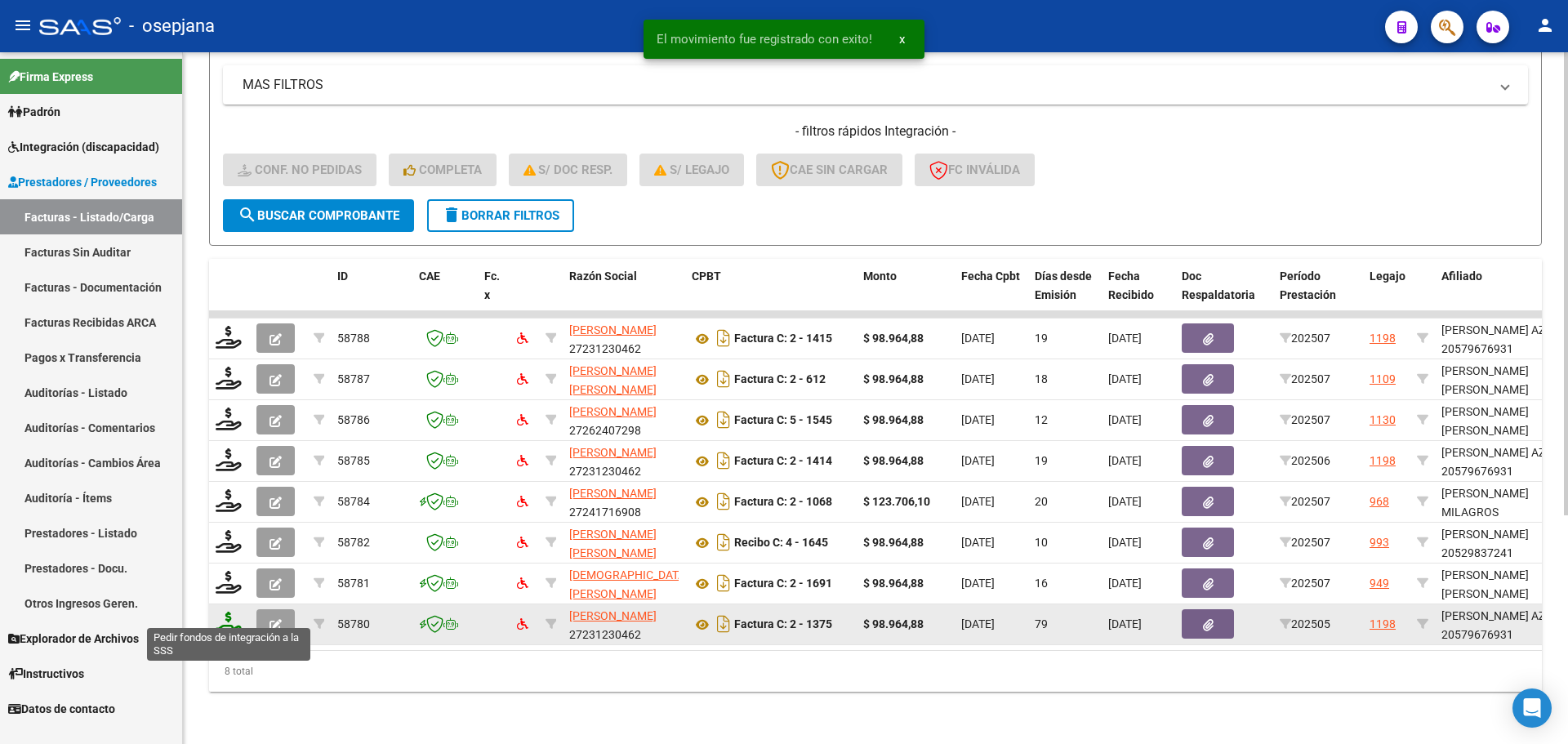
click at [234, 611] on icon at bounding box center [228, 622] width 26 height 23
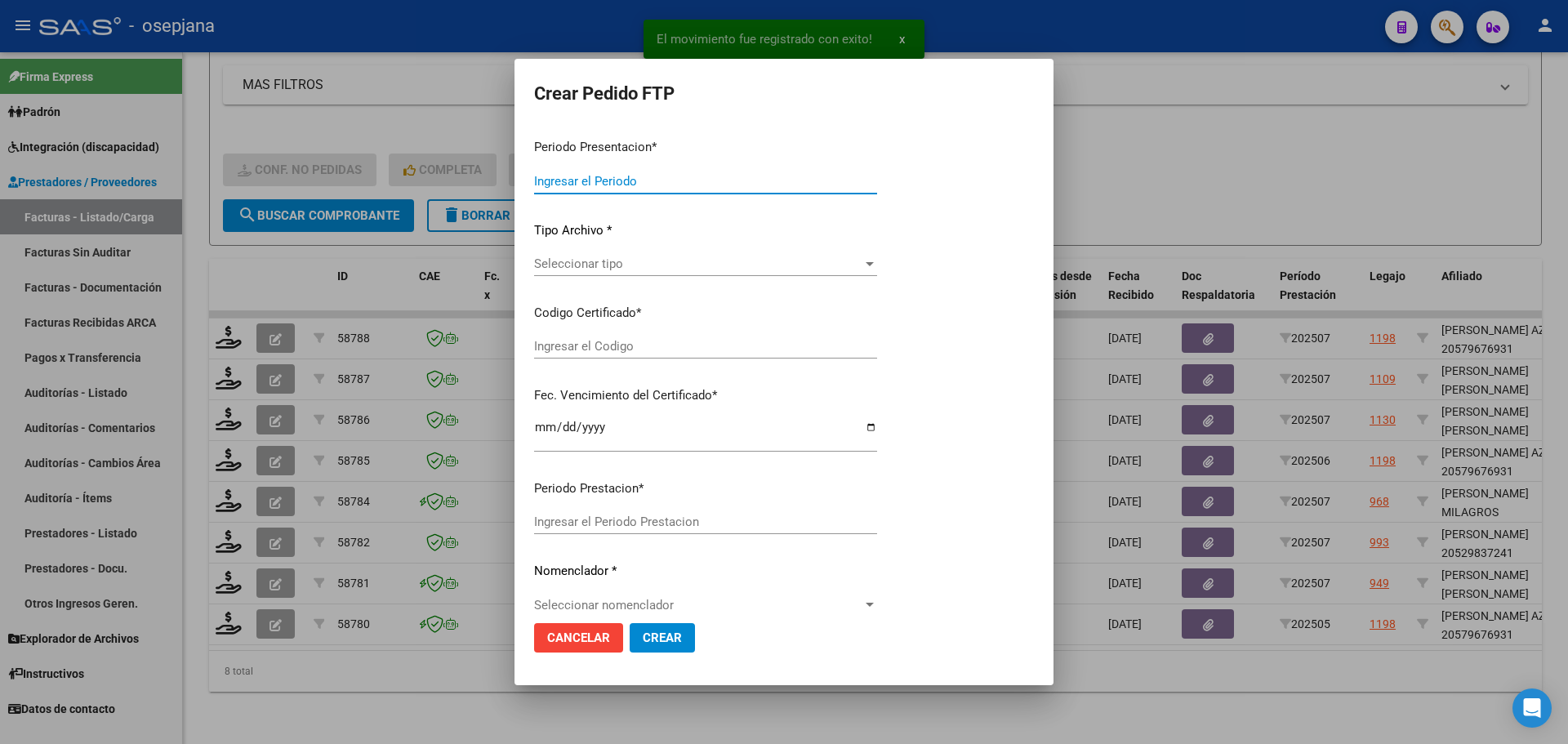
type input "202507"
type input "202505"
type input "$ 98.964,88"
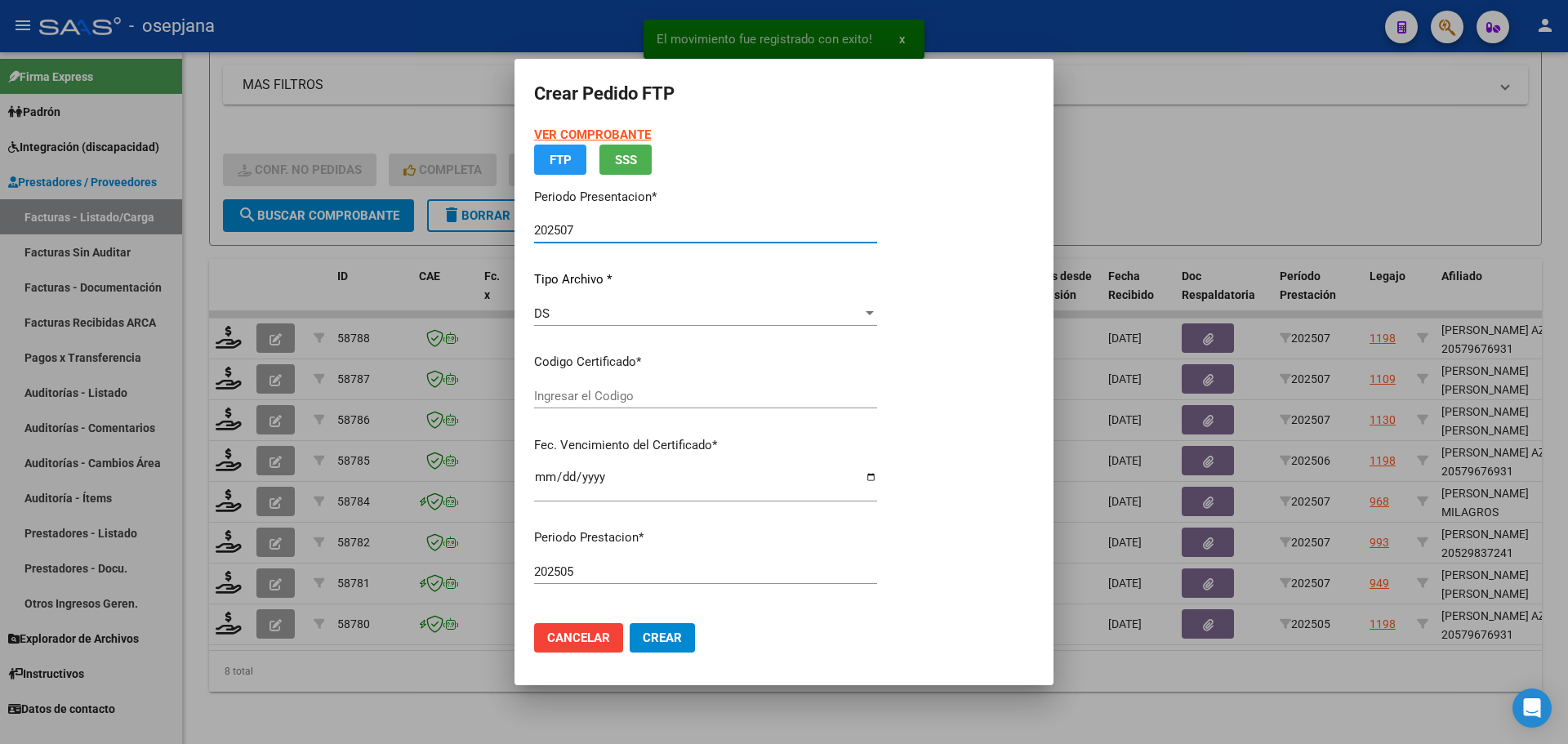
type input "ARG01000579676932025011420300114BSAS313"
type input "2030-01-14"
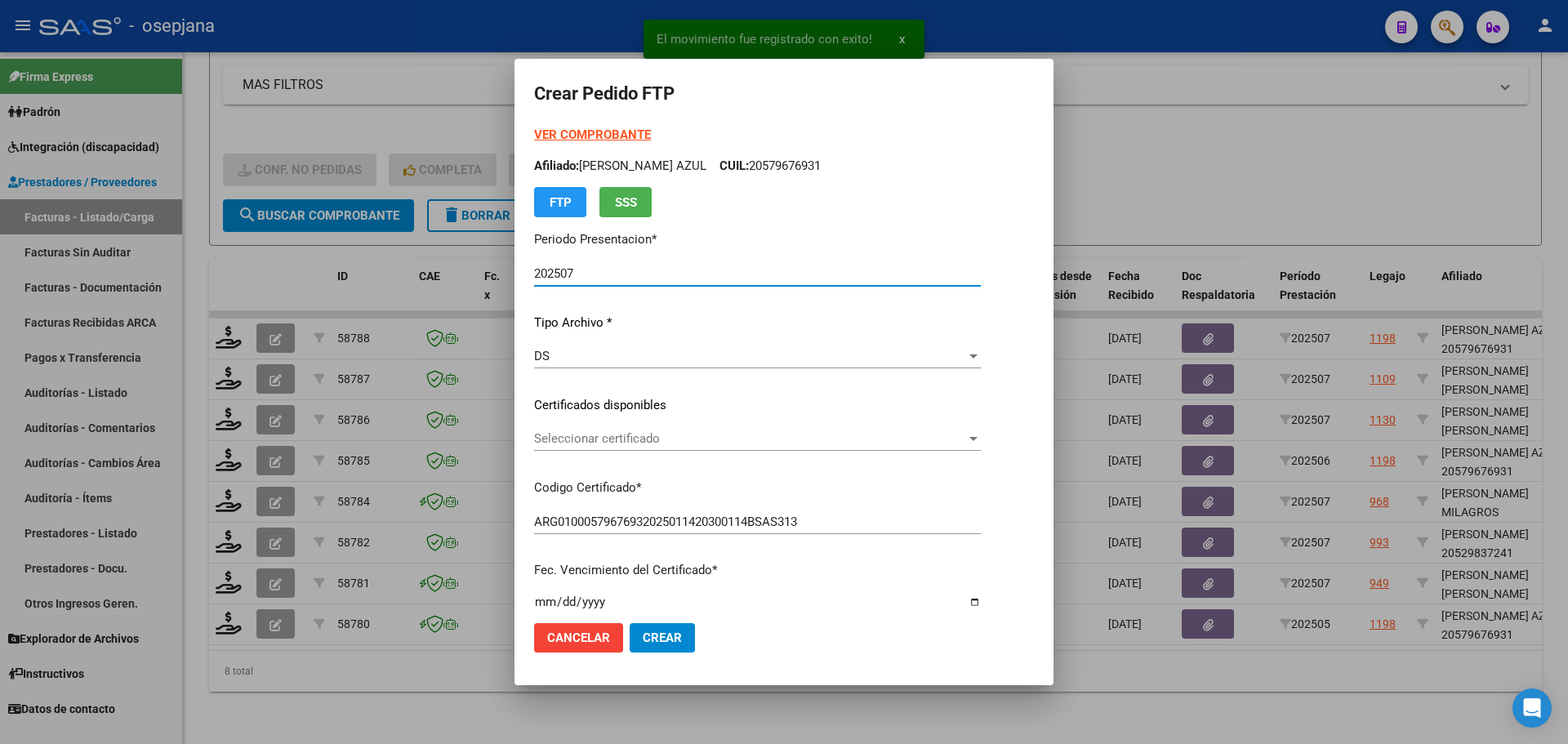
click at [679, 432] on span "Seleccionar certificado" at bounding box center [750, 438] width 432 height 15
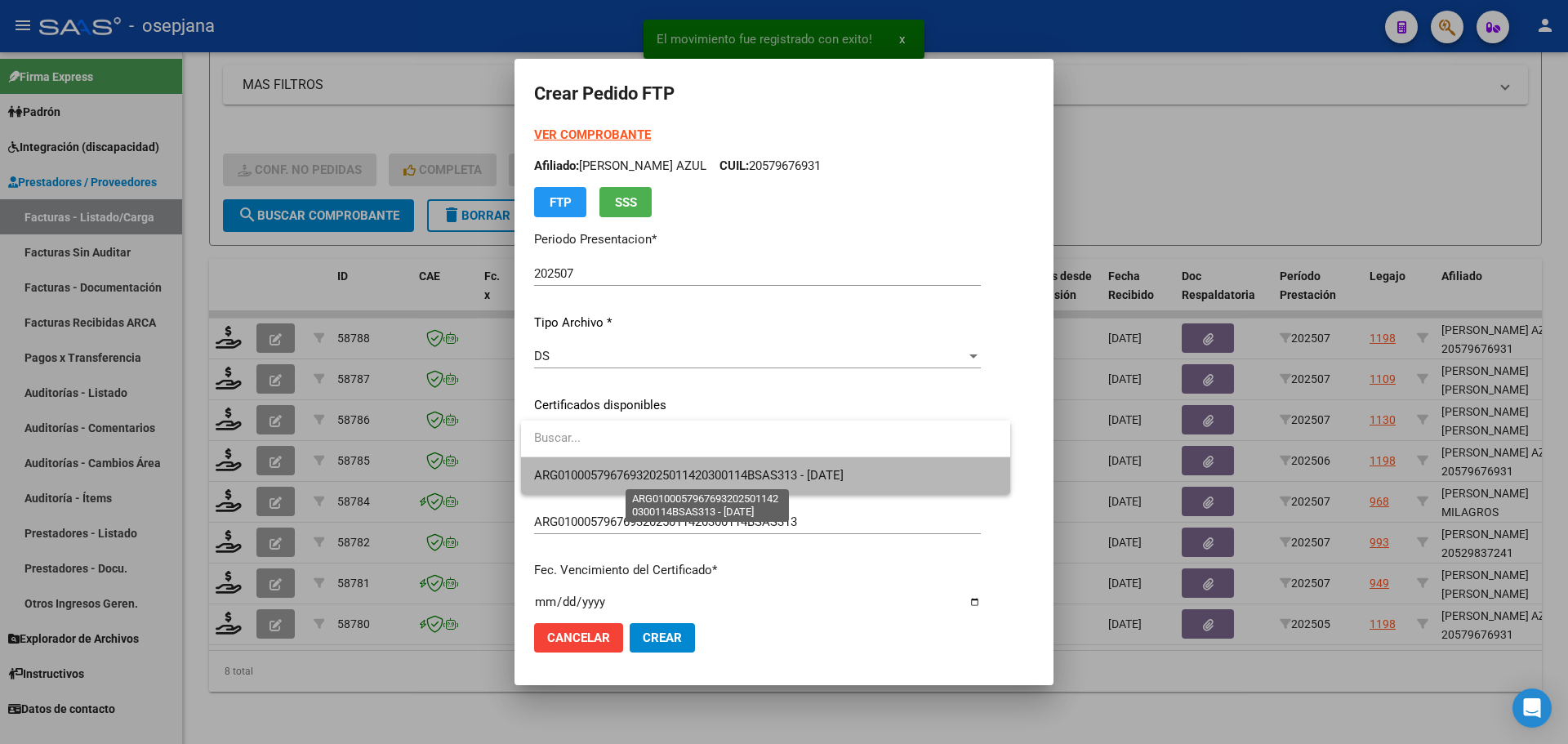
click at [695, 473] on span "ARG01000579676932025011420300114BSAS313 - 2030-01-14" at bounding box center [688, 475] width 309 height 15
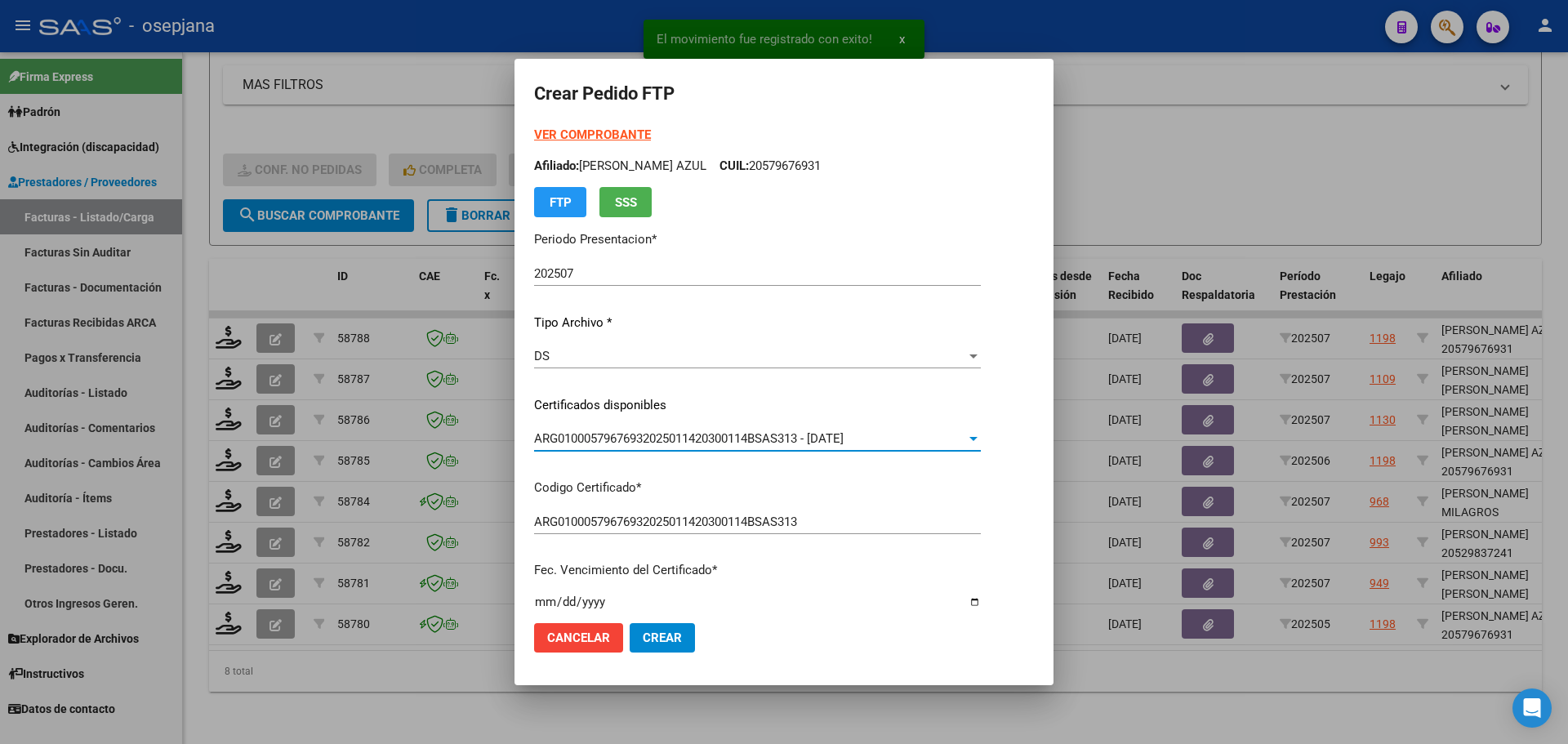
click at [614, 137] on strong "VER COMPROBANTE" at bounding box center [592, 135] width 116 height 15
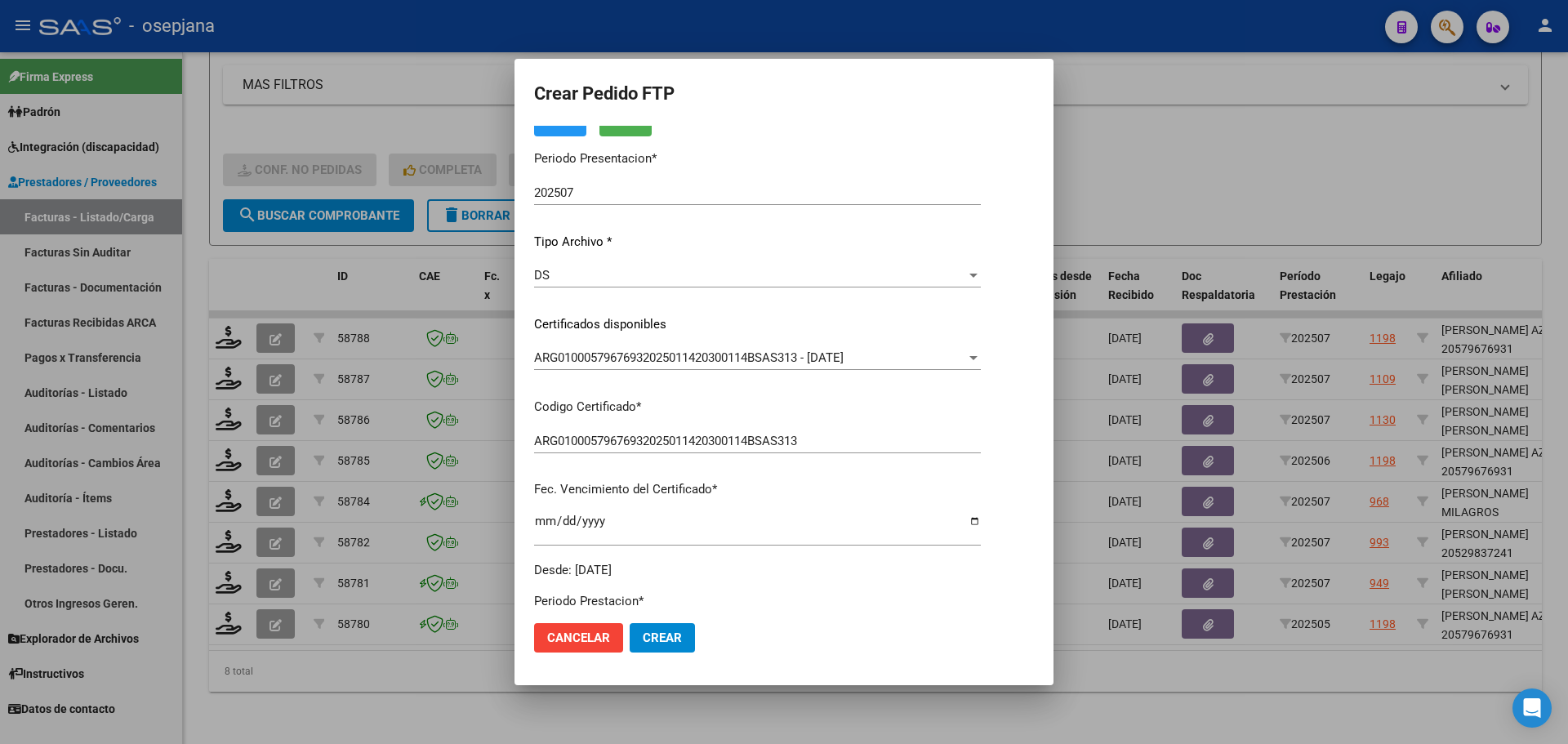
scroll to position [326, 0]
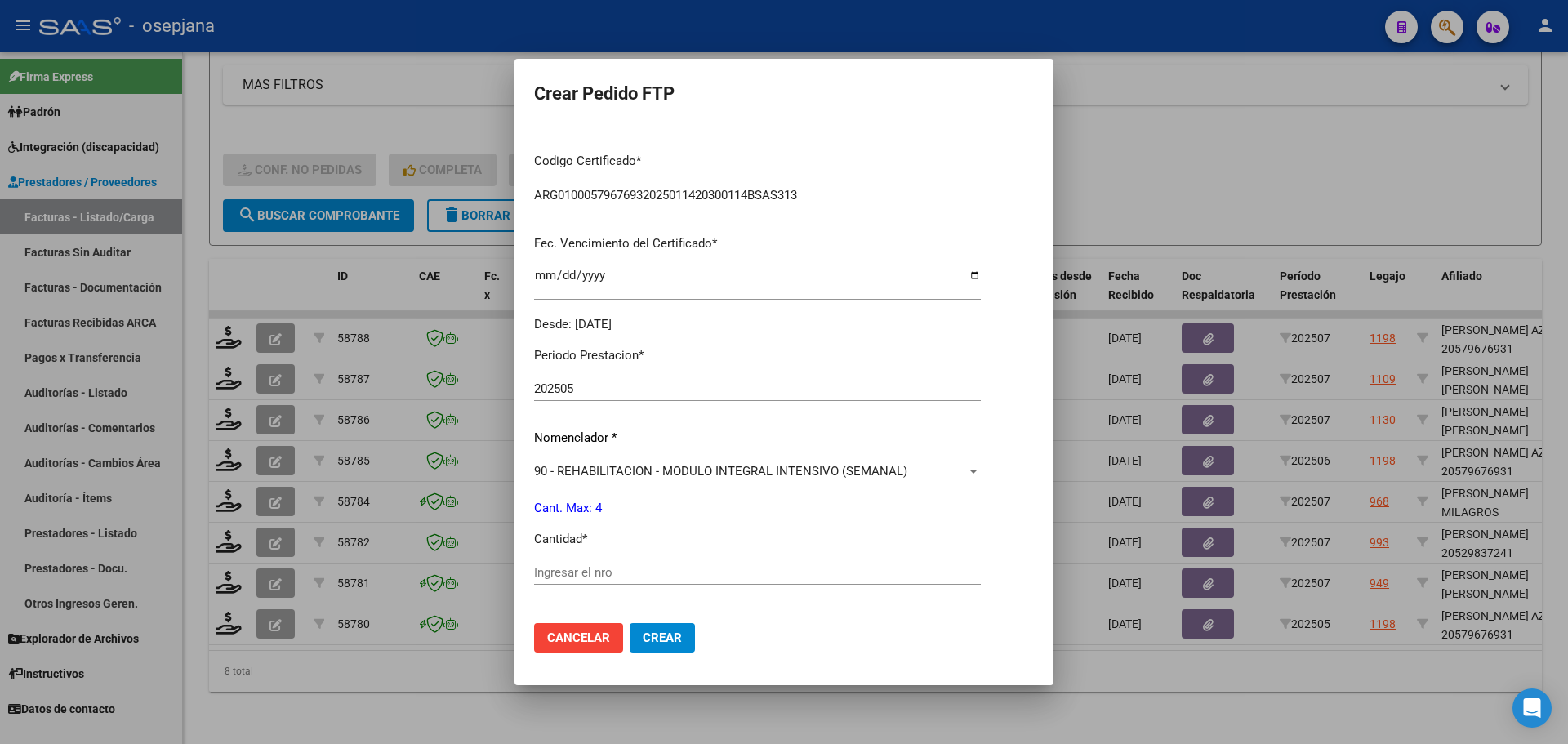
click at [545, 573] on input "Ingresar el nro" at bounding box center [757, 572] width 446 height 15
type input "4"
click at [689, 646] on button "Crear" at bounding box center [662, 638] width 65 height 30
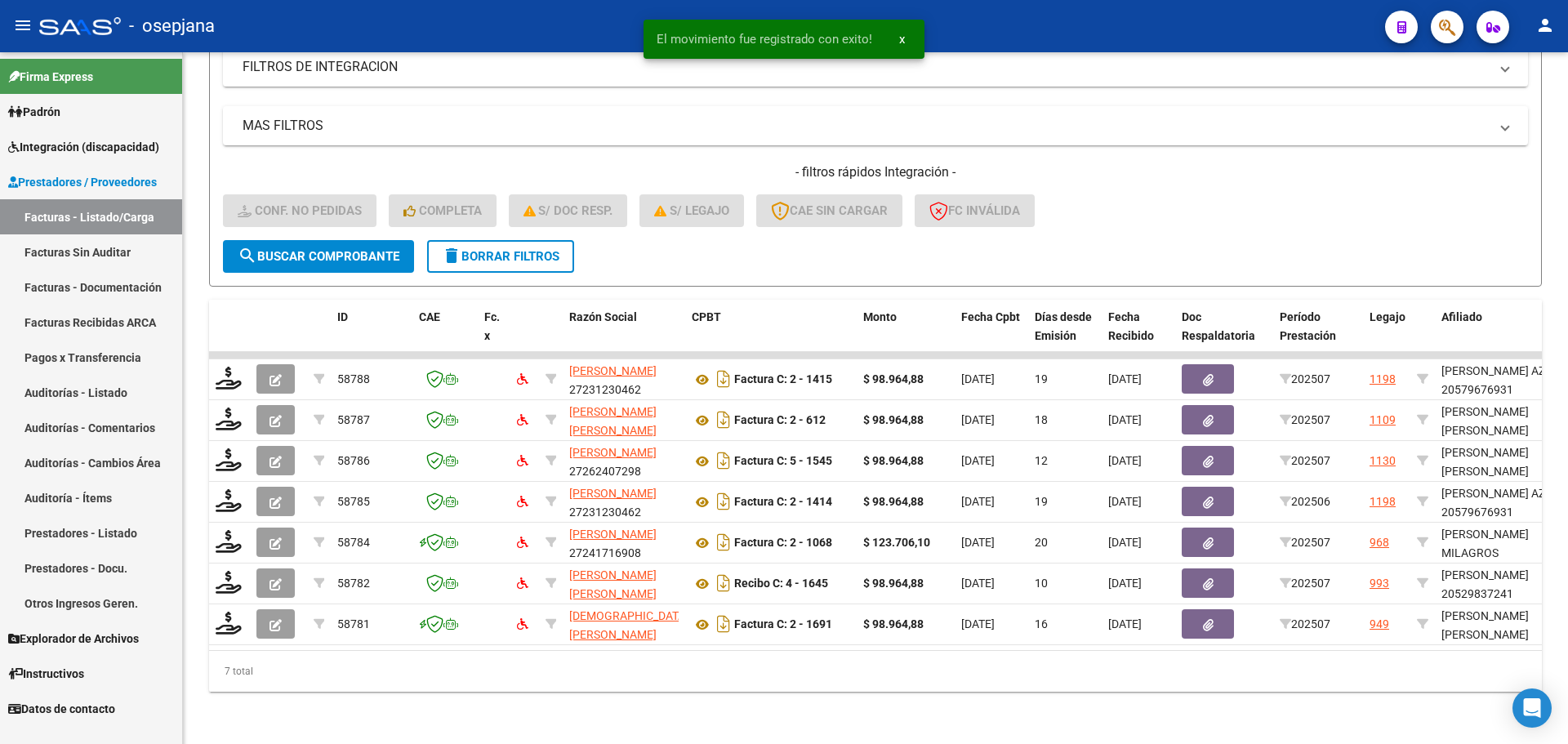
scroll to position [301, 0]
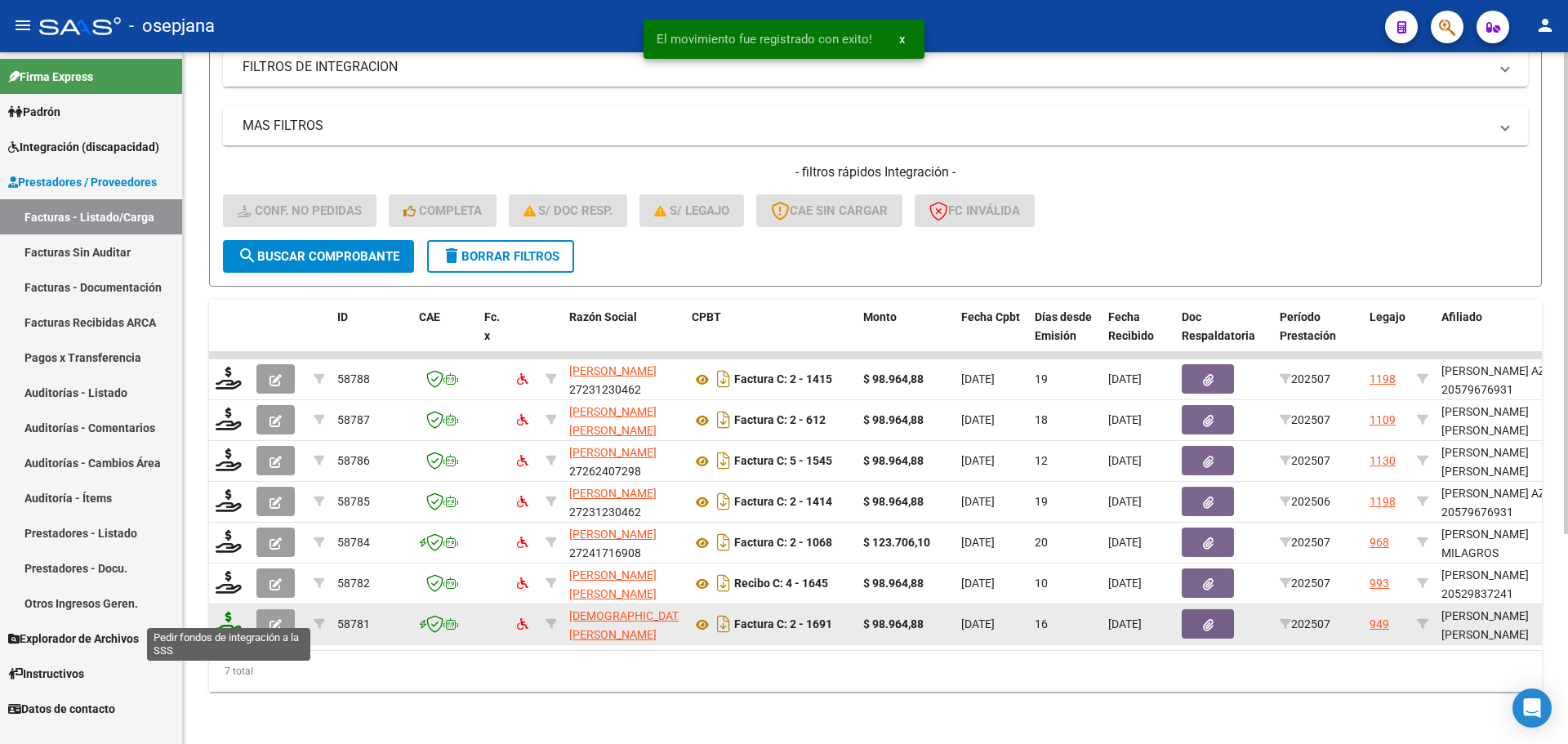
click at [225, 615] on icon at bounding box center [228, 622] width 26 height 23
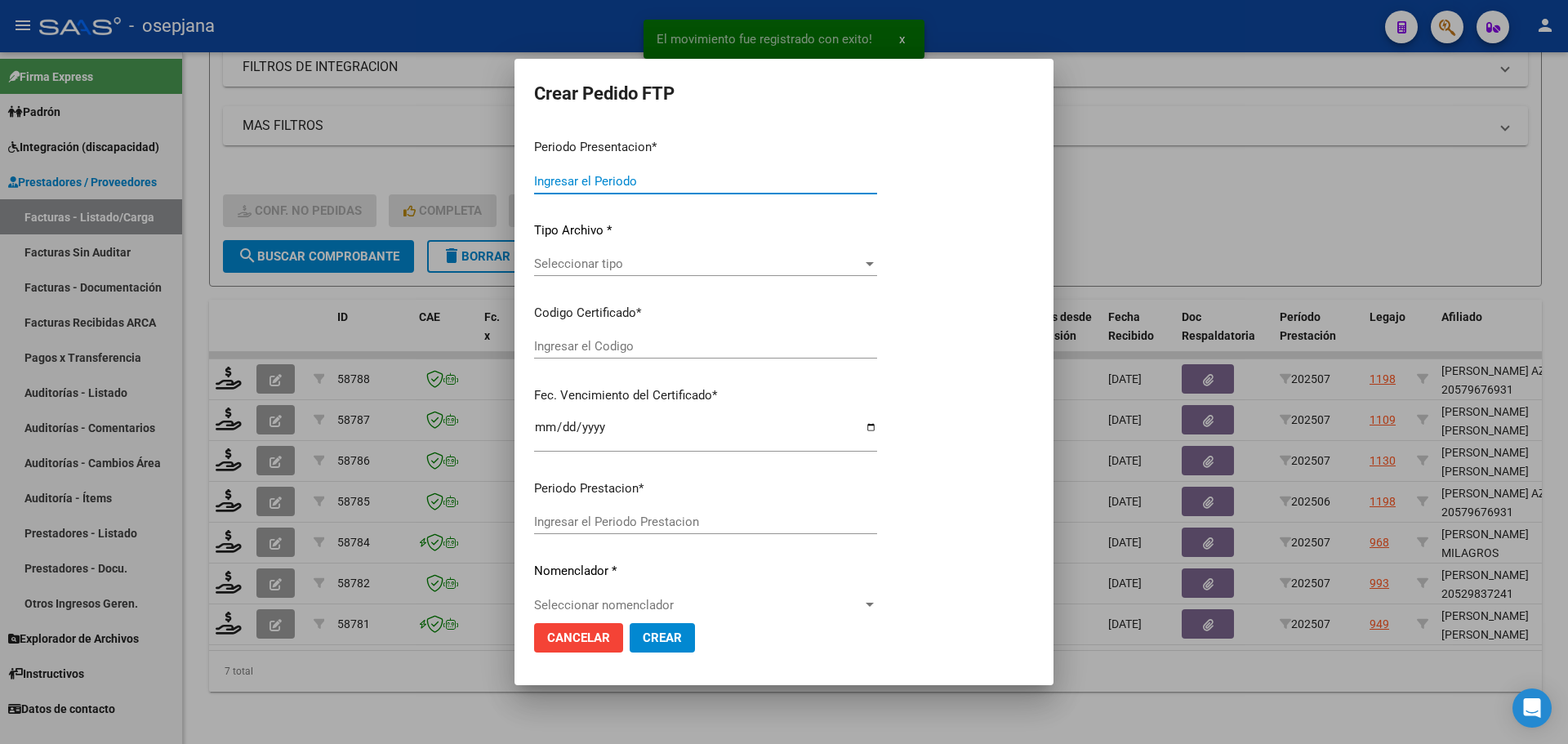
type input "202507"
type input "$ 98.964,88"
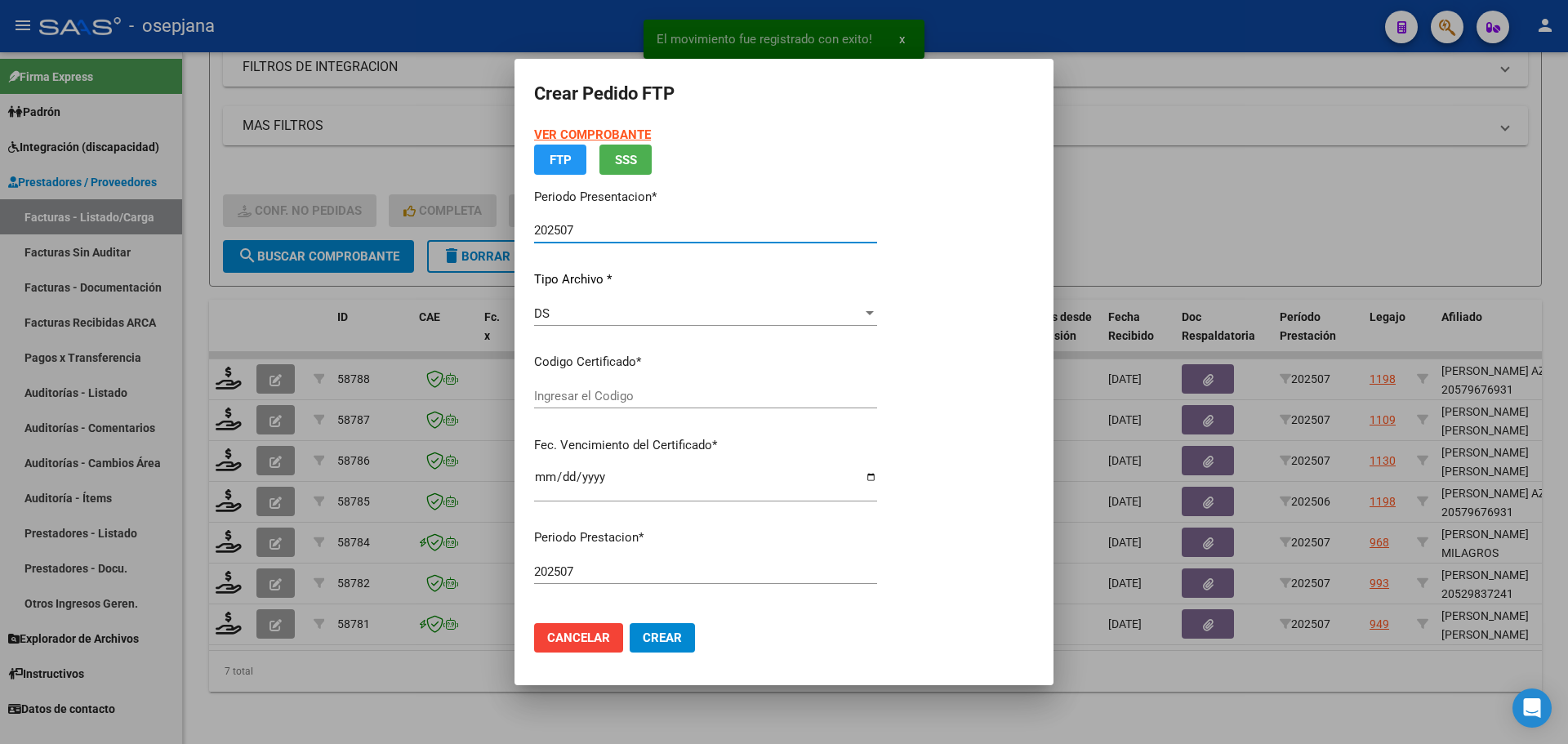
type input "ARG01000579840462022121220251212BS313"
type input "2025-12-12"
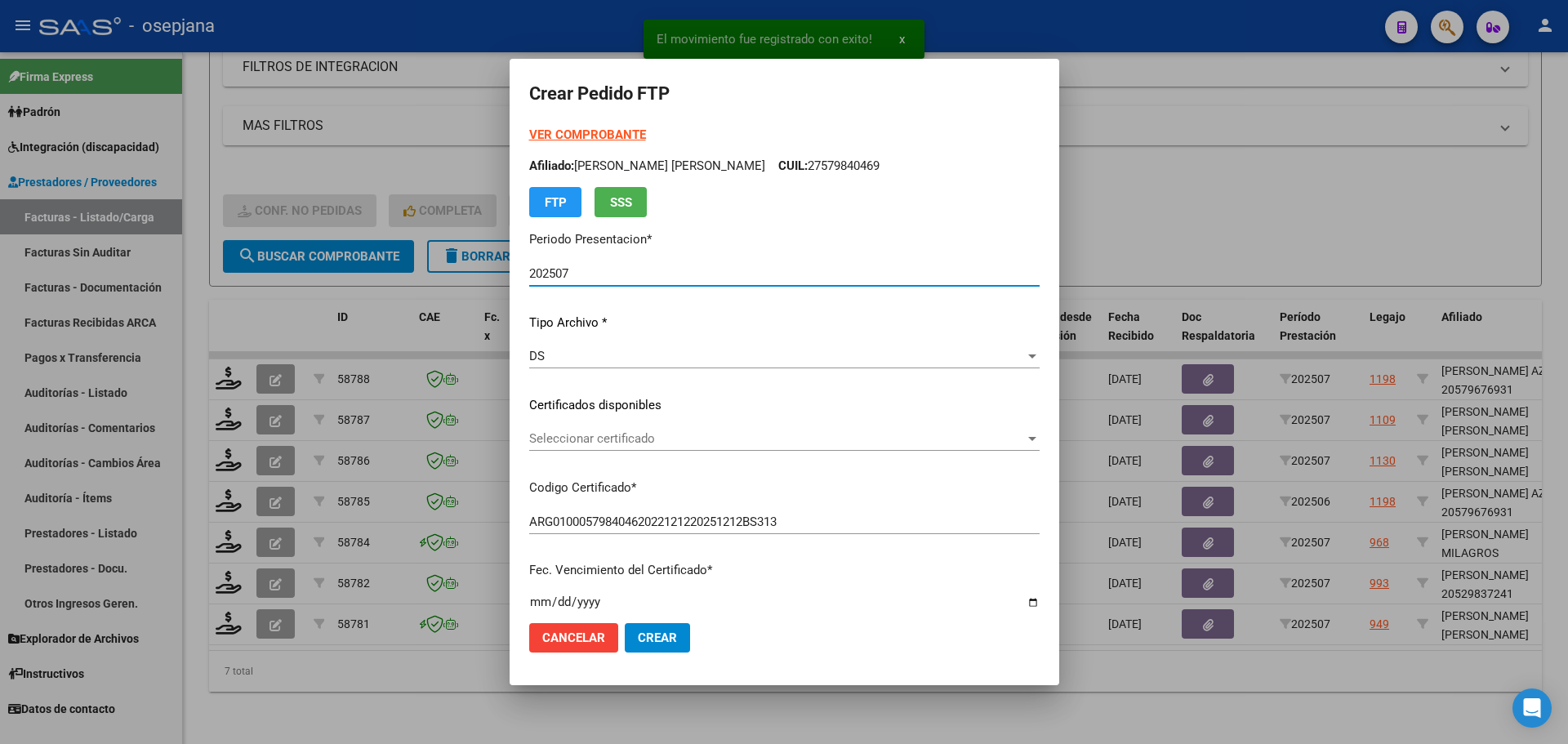
click at [610, 444] on span "Seleccionar certificado" at bounding box center [776, 438] width 496 height 15
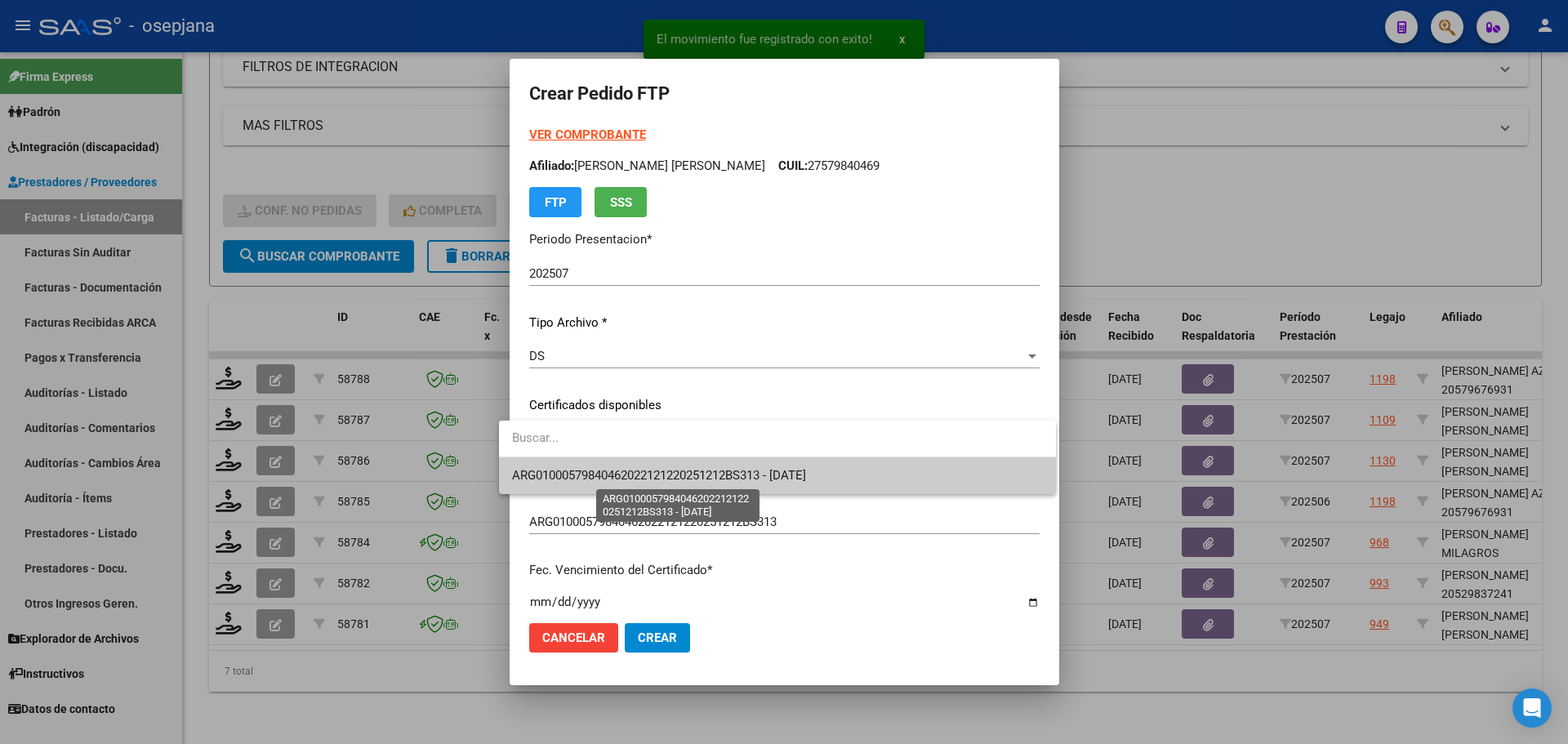
click at [611, 472] on span "ARG01000579840462022121220251212BS313 - 2025-12-12" at bounding box center [659, 475] width 294 height 15
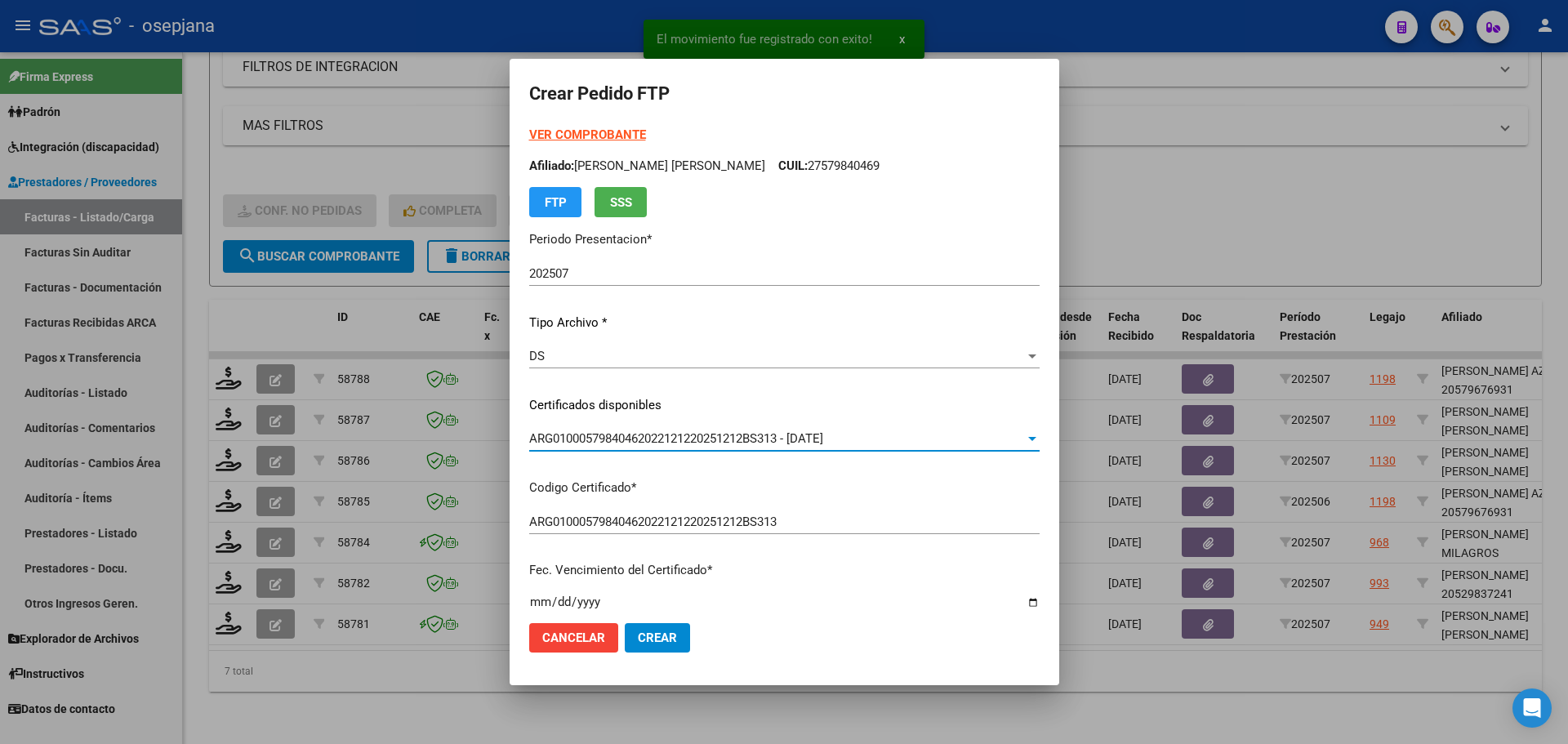
click at [568, 131] on strong "VER COMPROBANTE" at bounding box center [587, 135] width 116 height 15
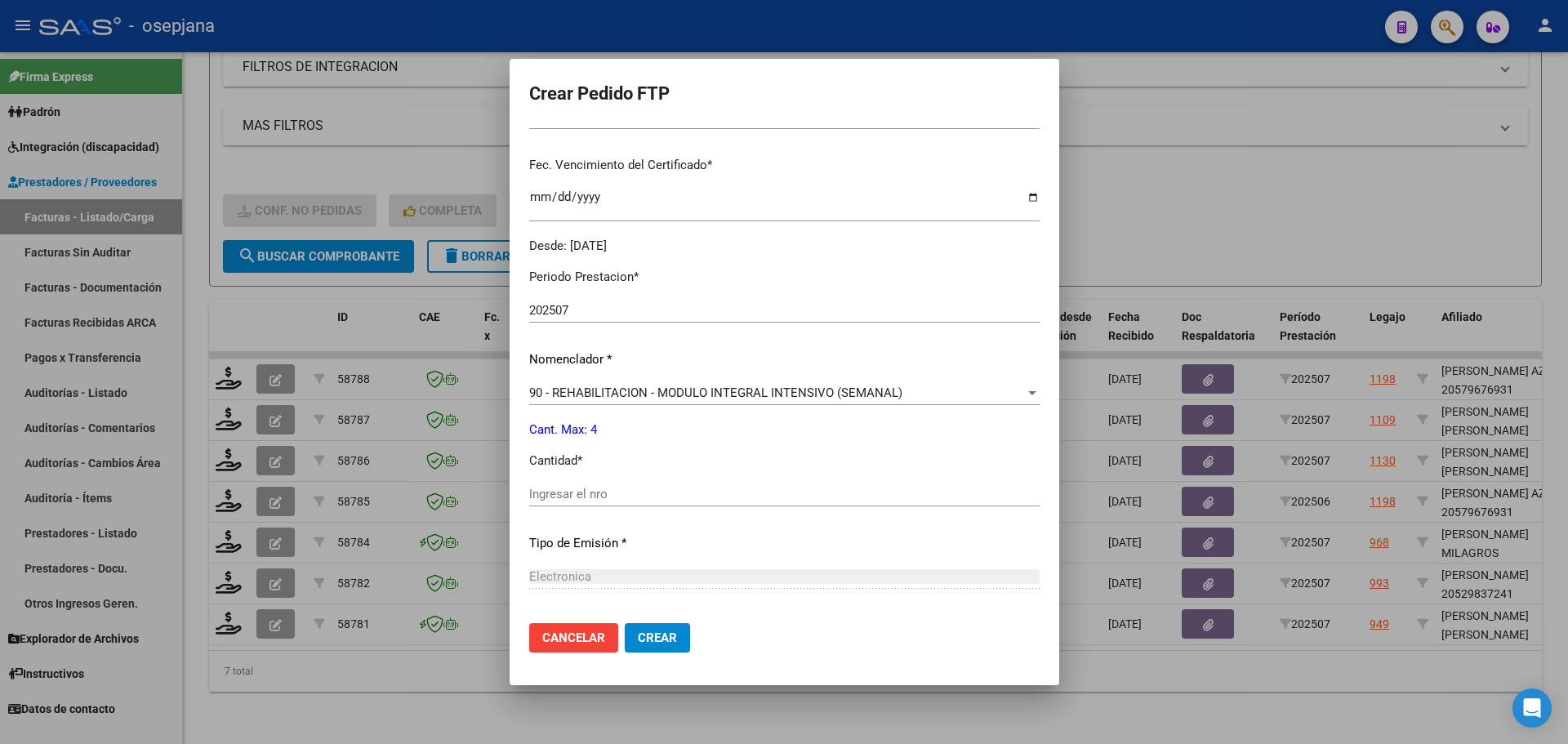
scroll to position [408, 0]
click at [551, 491] on input "Ingresar el nro" at bounding box center [784, 491] width 511 height 15
type input "4"
click at [653, 631] on span "Crear" at bounding box center [657, 637] width 39 height 15
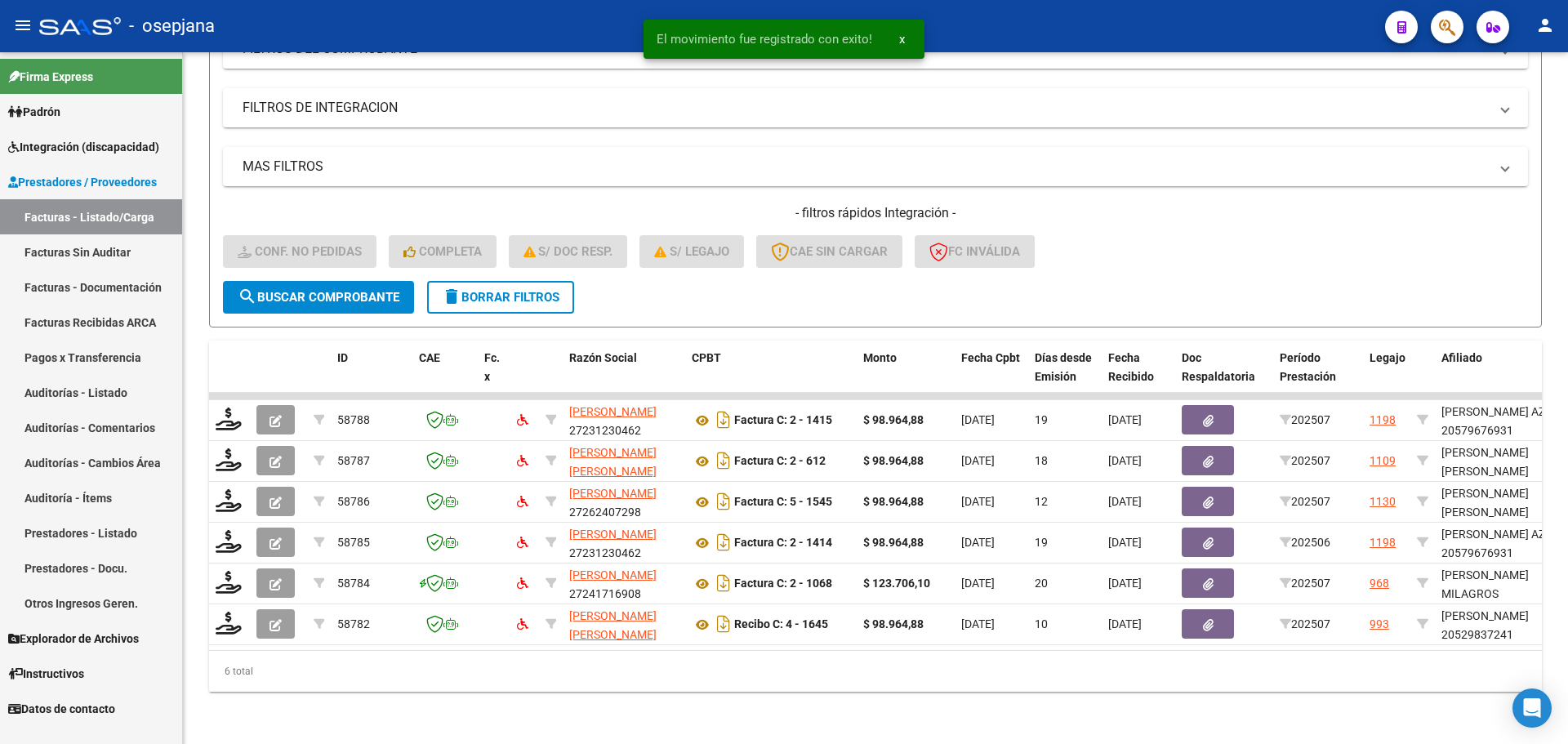
scroll to position [260, 0]
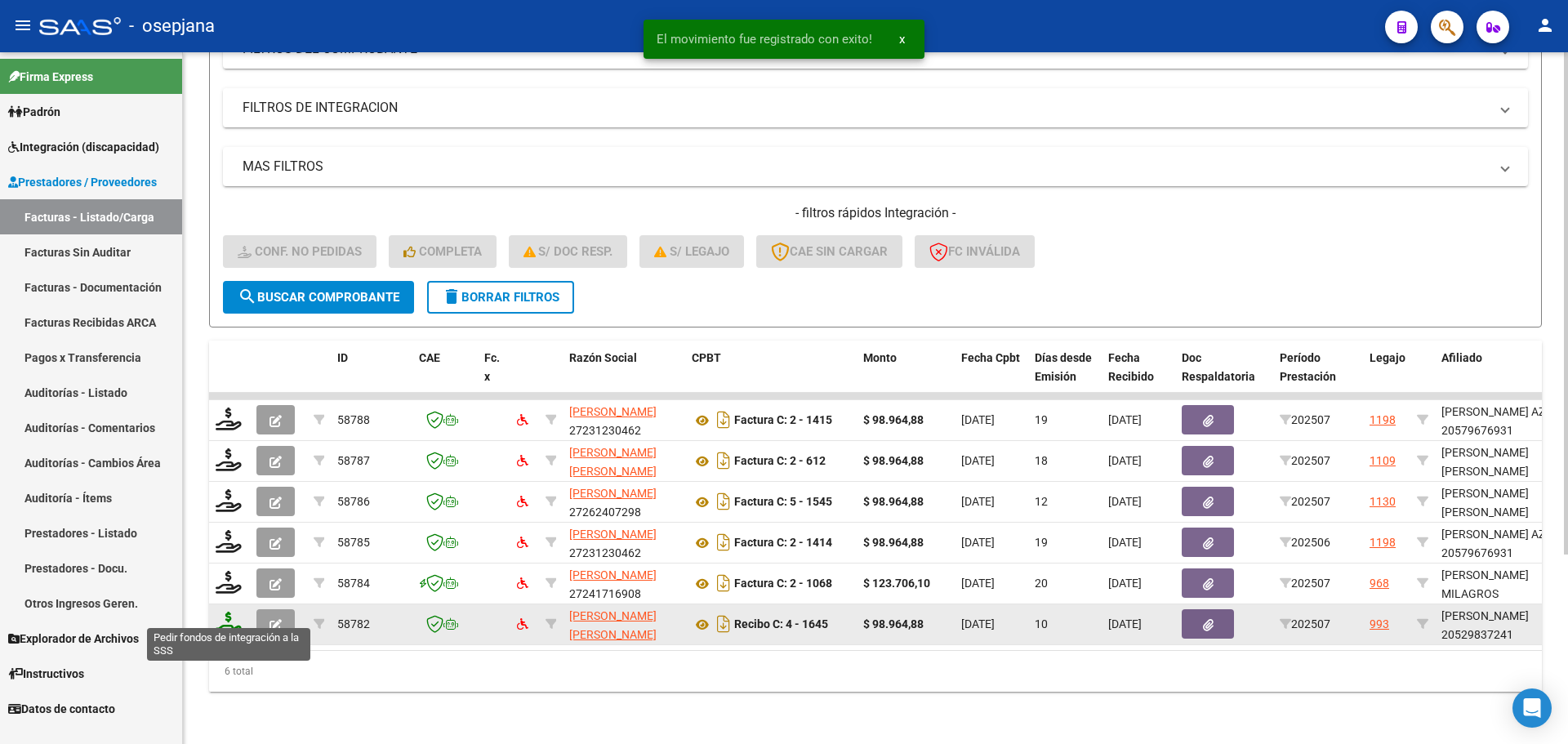
click at [234, 620] on icon at bounding box center [228, 622] width 26 height 23
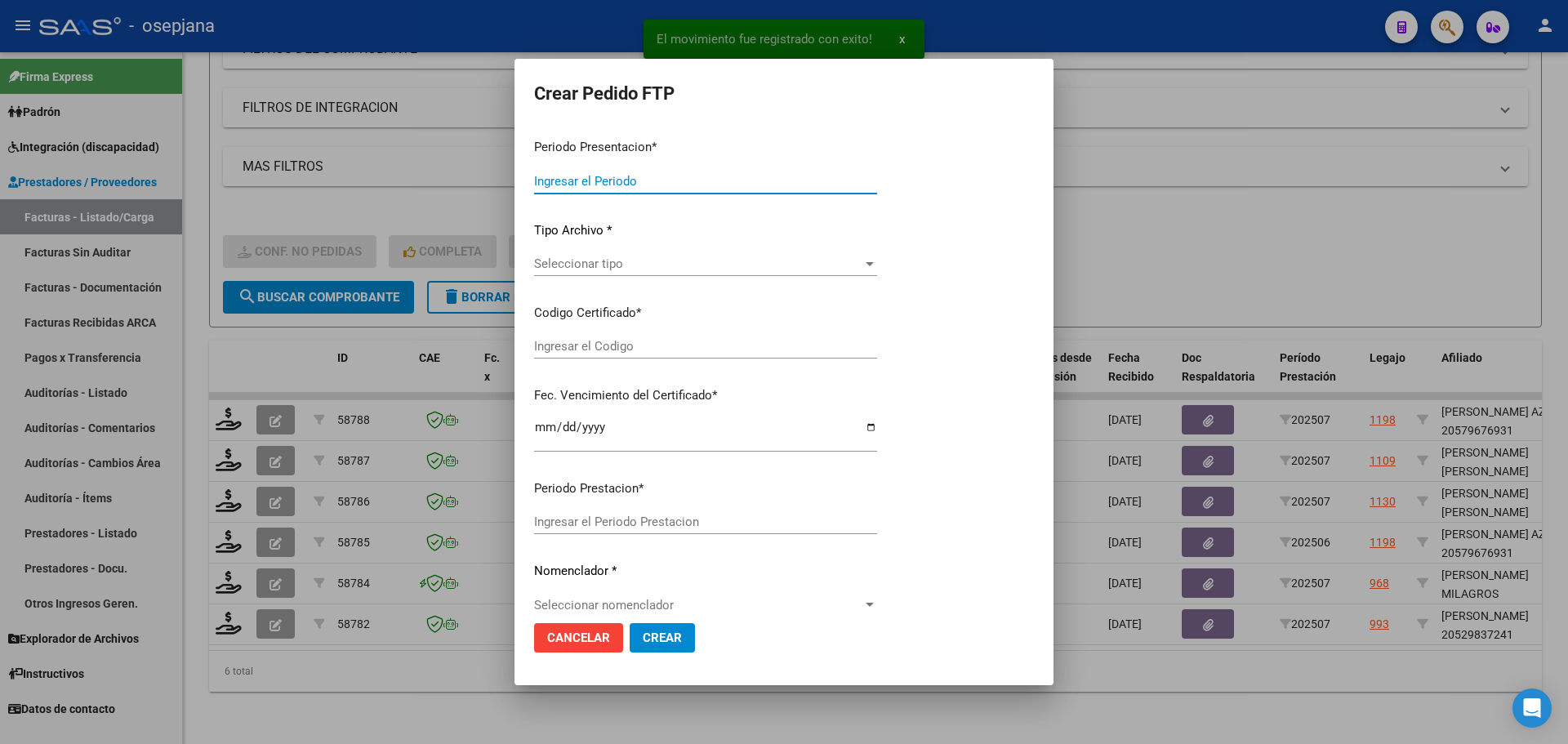
type input "202507"
type input "$ 98.964,88"
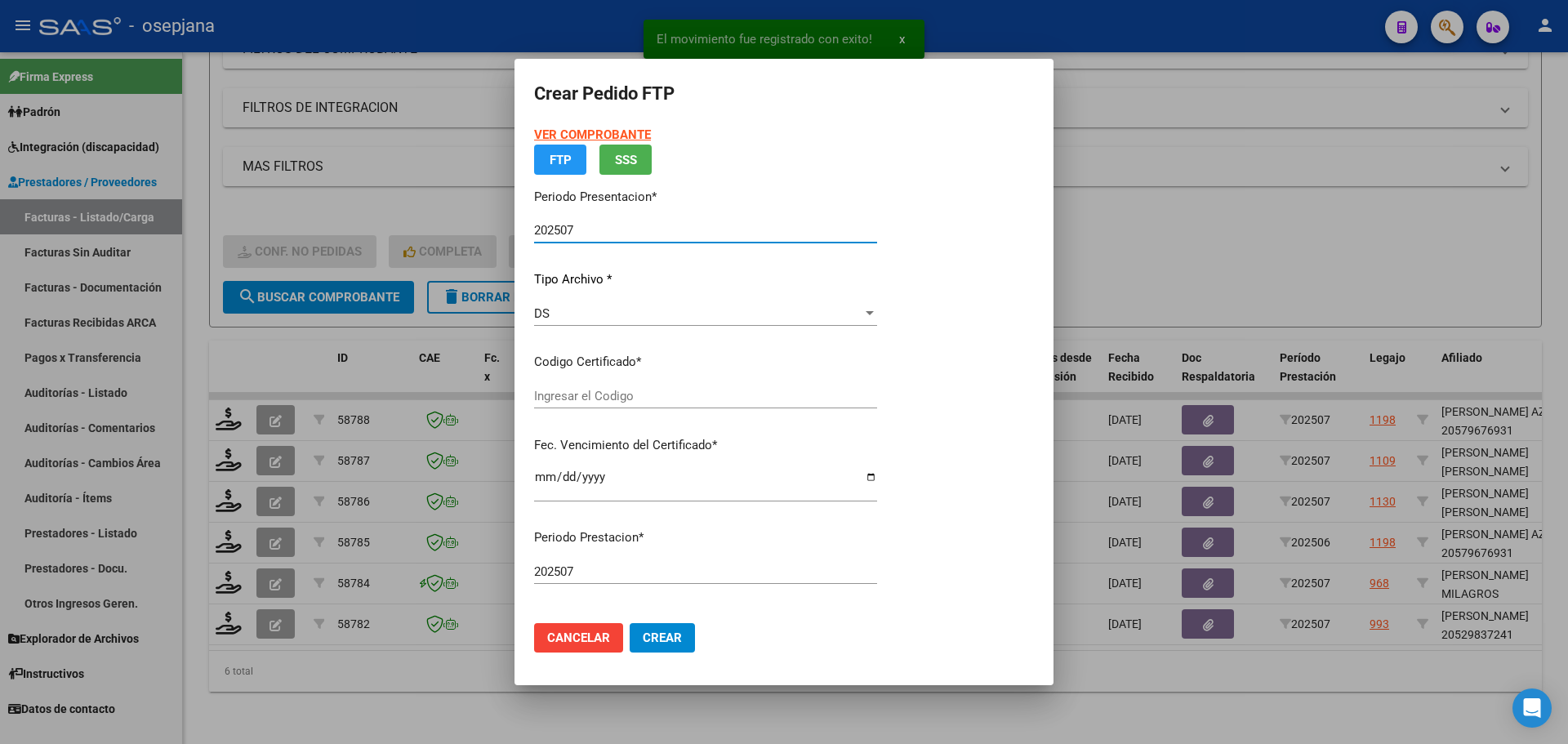
type input "ARG02000529837242022051720270517BSAS448"
type input "2027-05-17"
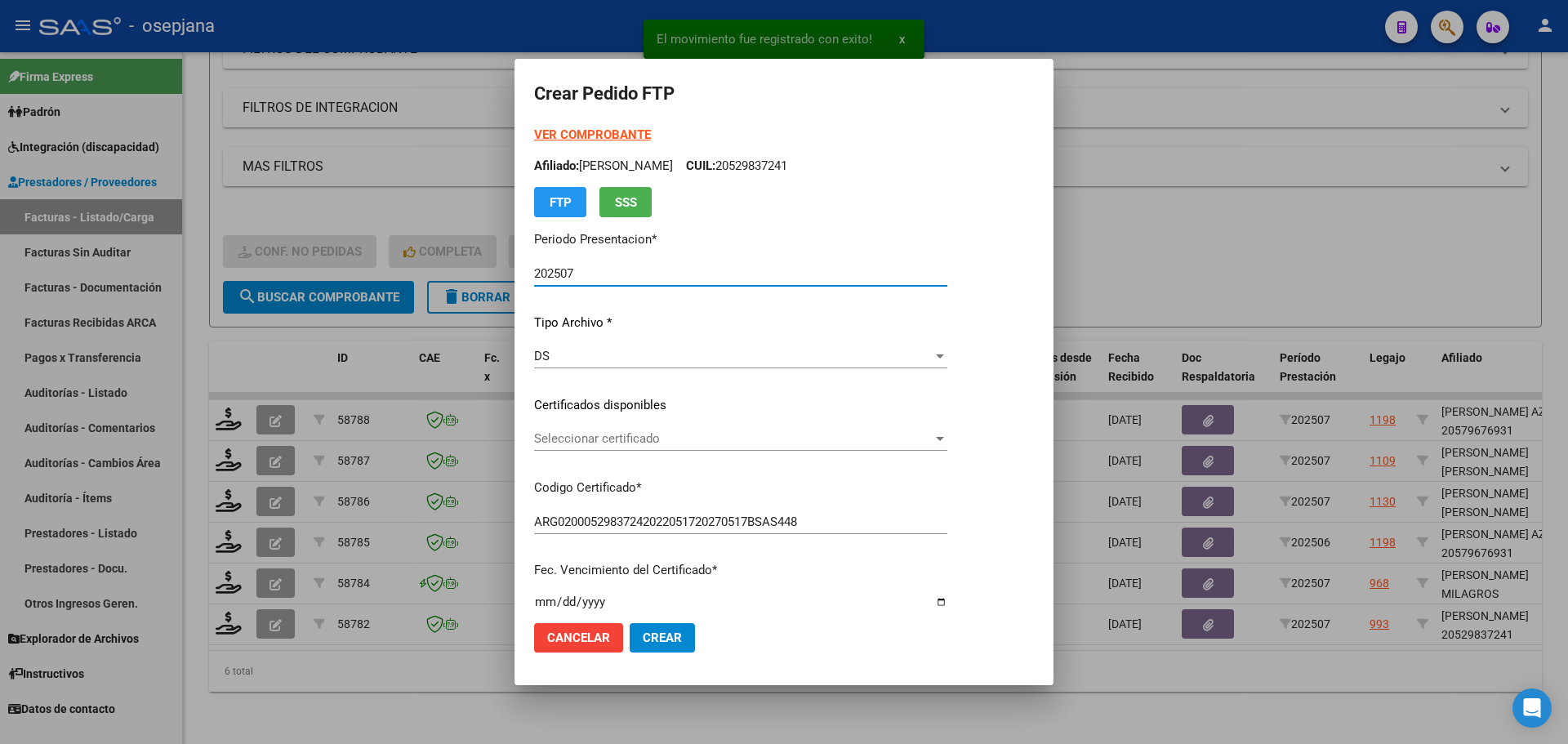
click at [642, 431] on span "Seleccionar certificado" at bounding box center [733, 438] width 399 height 15
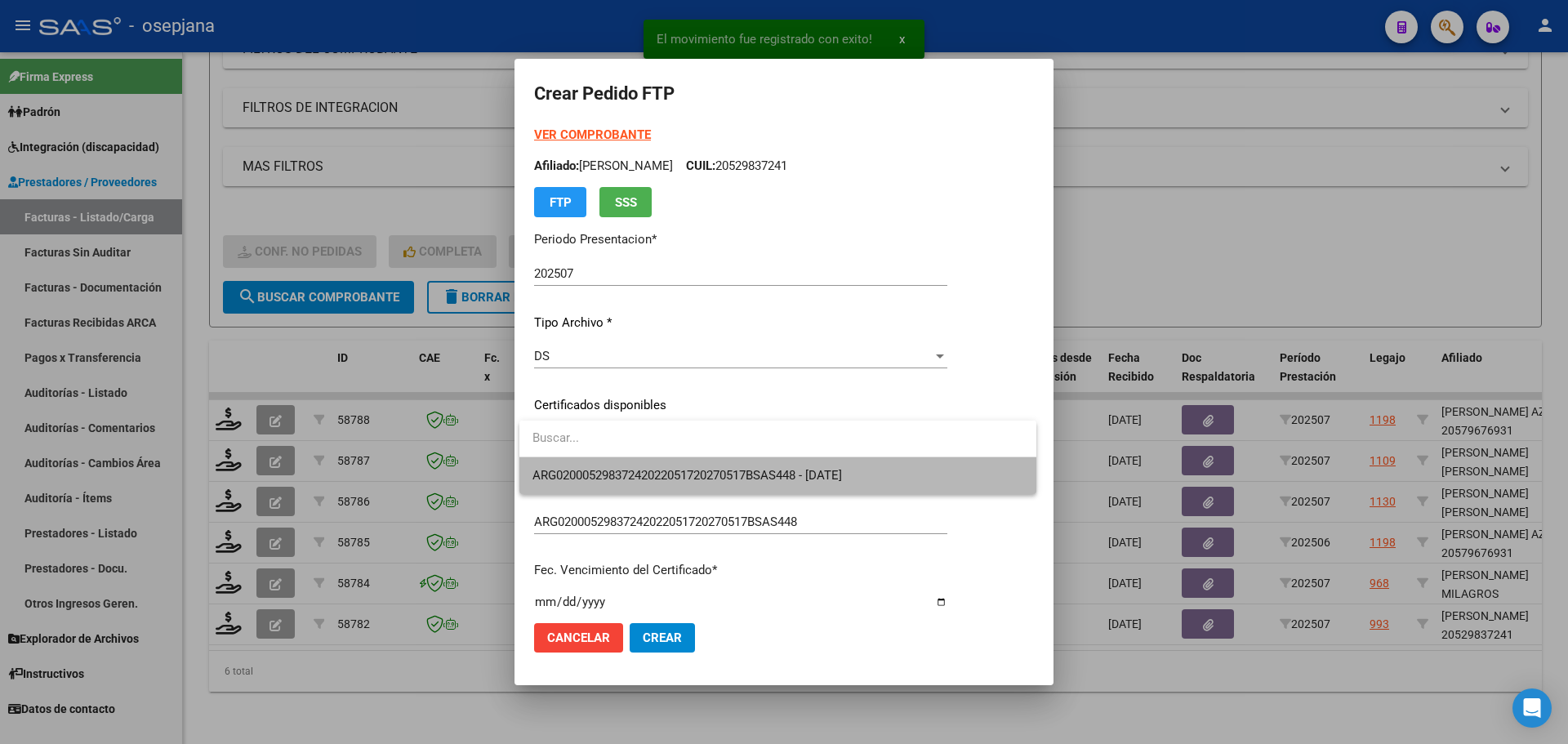
click at [637, 464] on span "ARG02000529837242022051720270517BSAS448 - 2027-05-17" at bounding box center [777, 476] width 491 height 36
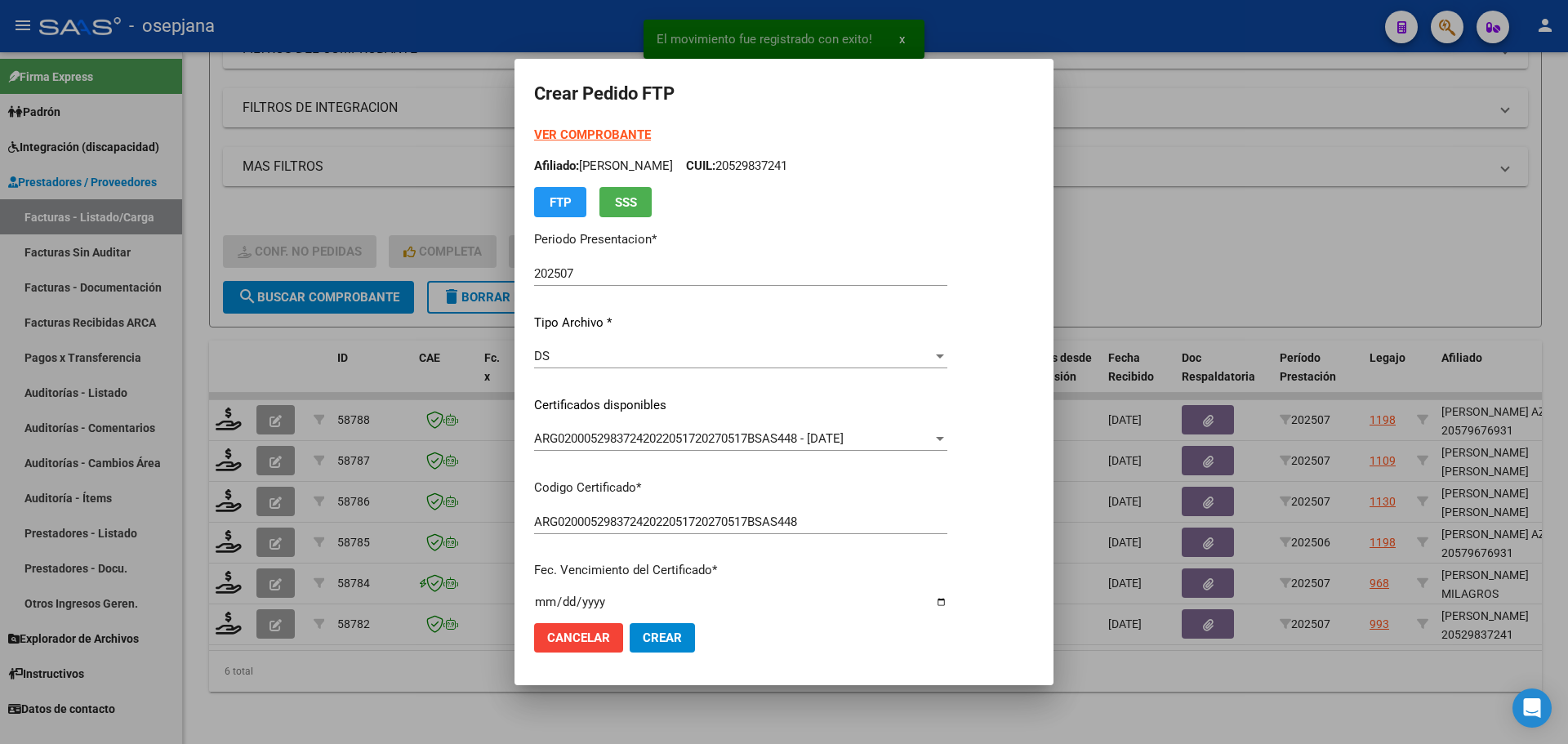
click at [586, 129] on strong "VER COMPROBANTE" at bounding box center [592, 135] width 116 height 15
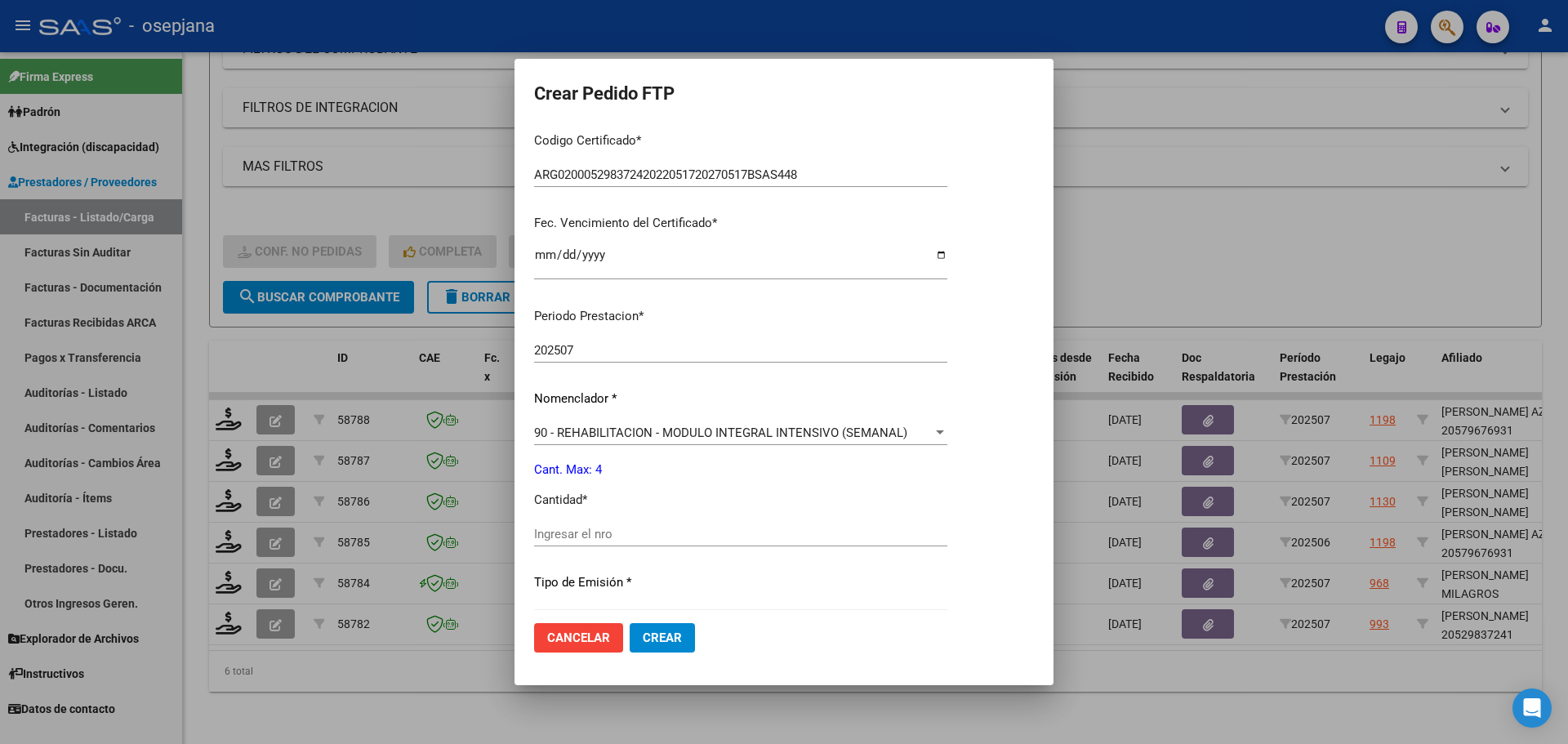
scroll to position [408, 0]
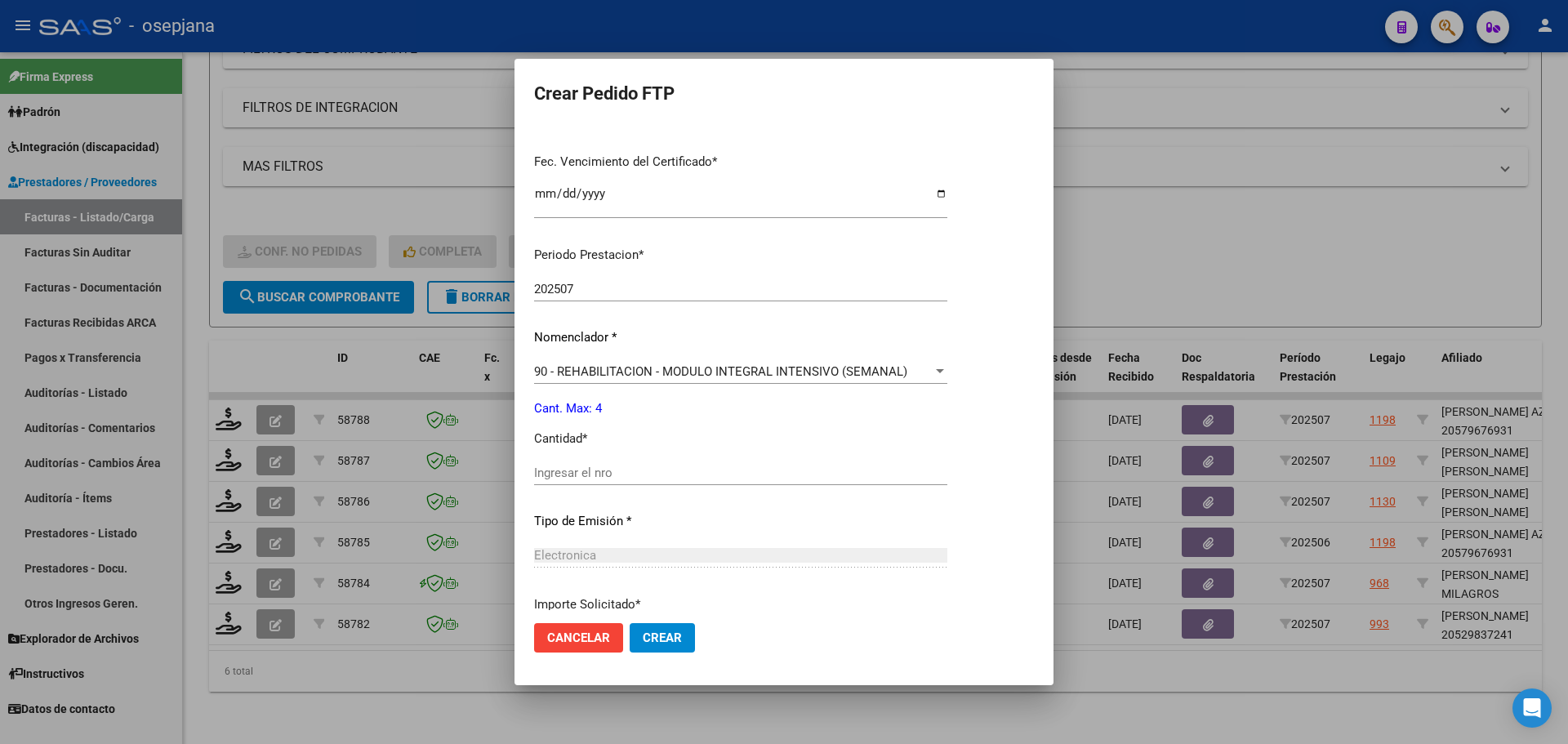
click at [557, 463] on div "Ingresar el nro" at bounding box center [741, 472] width 413 height 24
type input "4"
click at [658, 635] on span "Crear" at bounding box center [662, 637] width 39 height 15
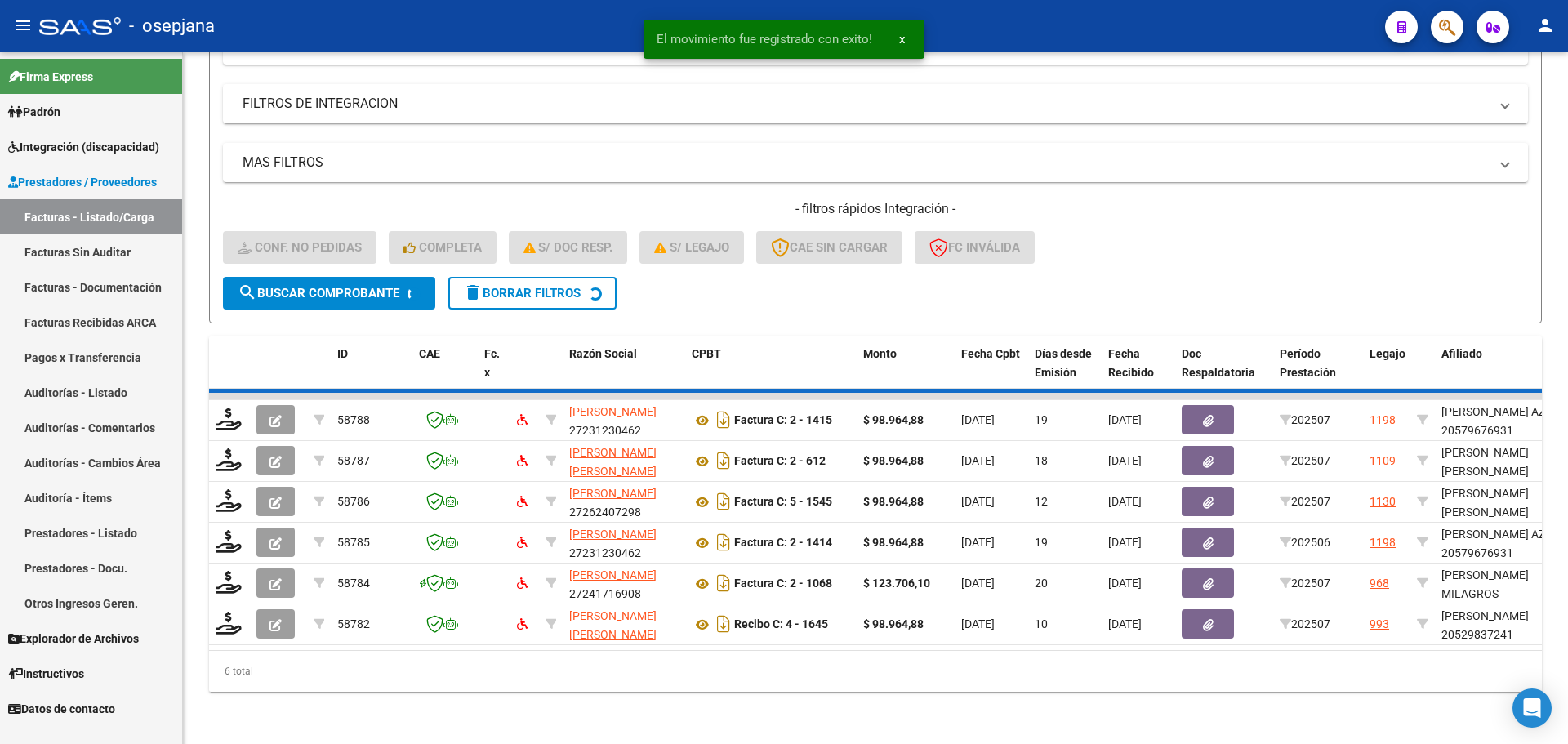
scroll to position [220, 0]
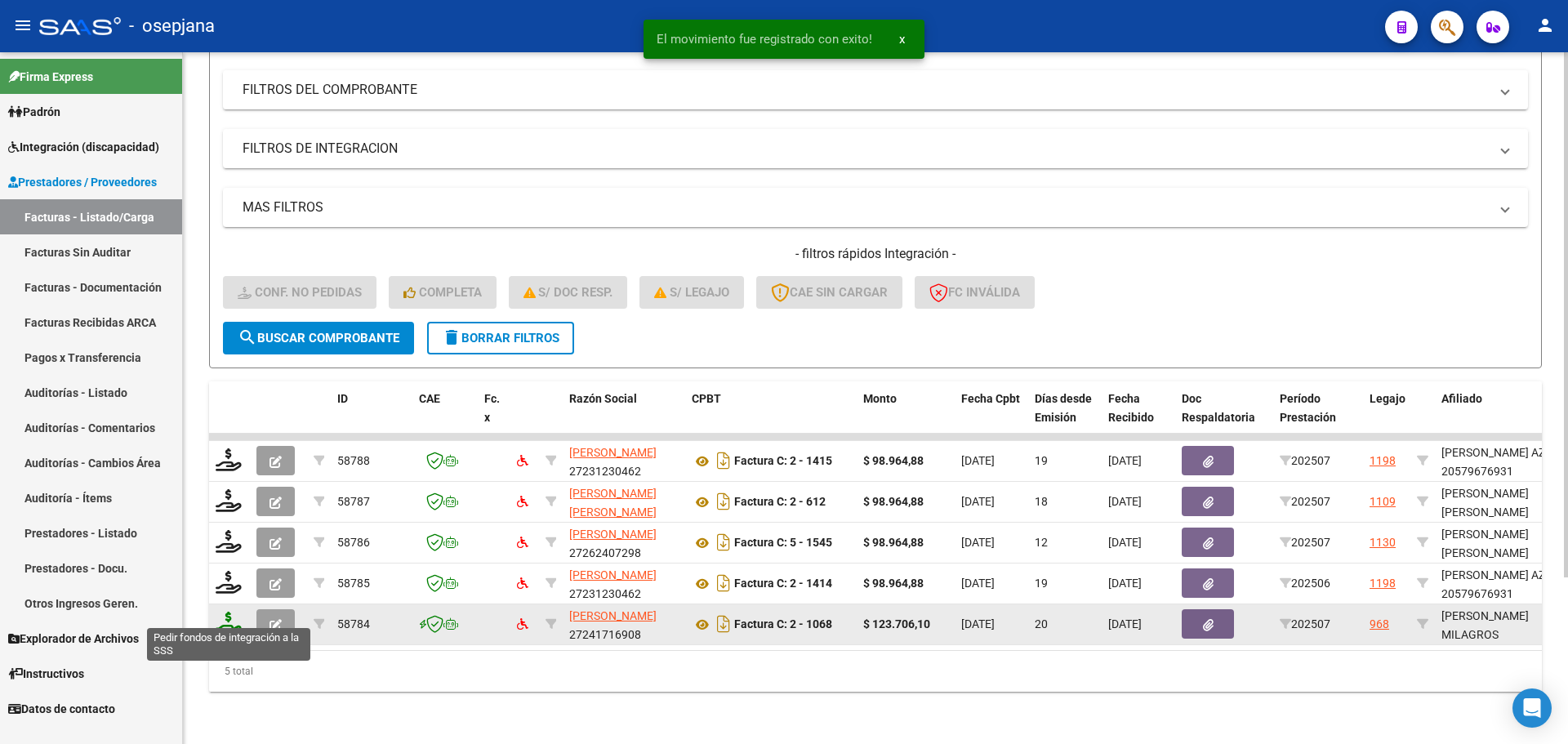
click at [238, 611] on icon at bounding box center [228, 622] width 26 height 23
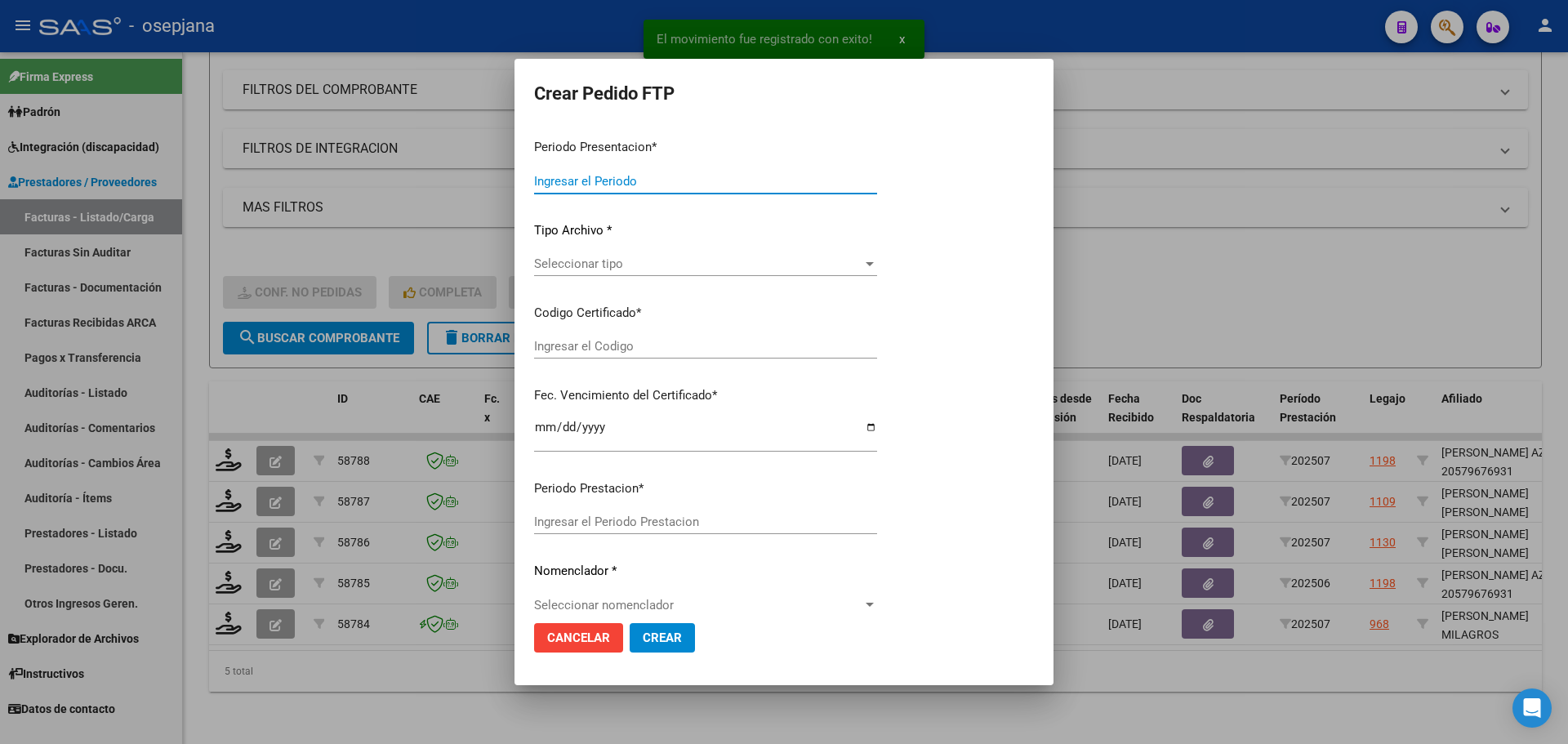
type input "202507"
type input "$ 123.706,10"
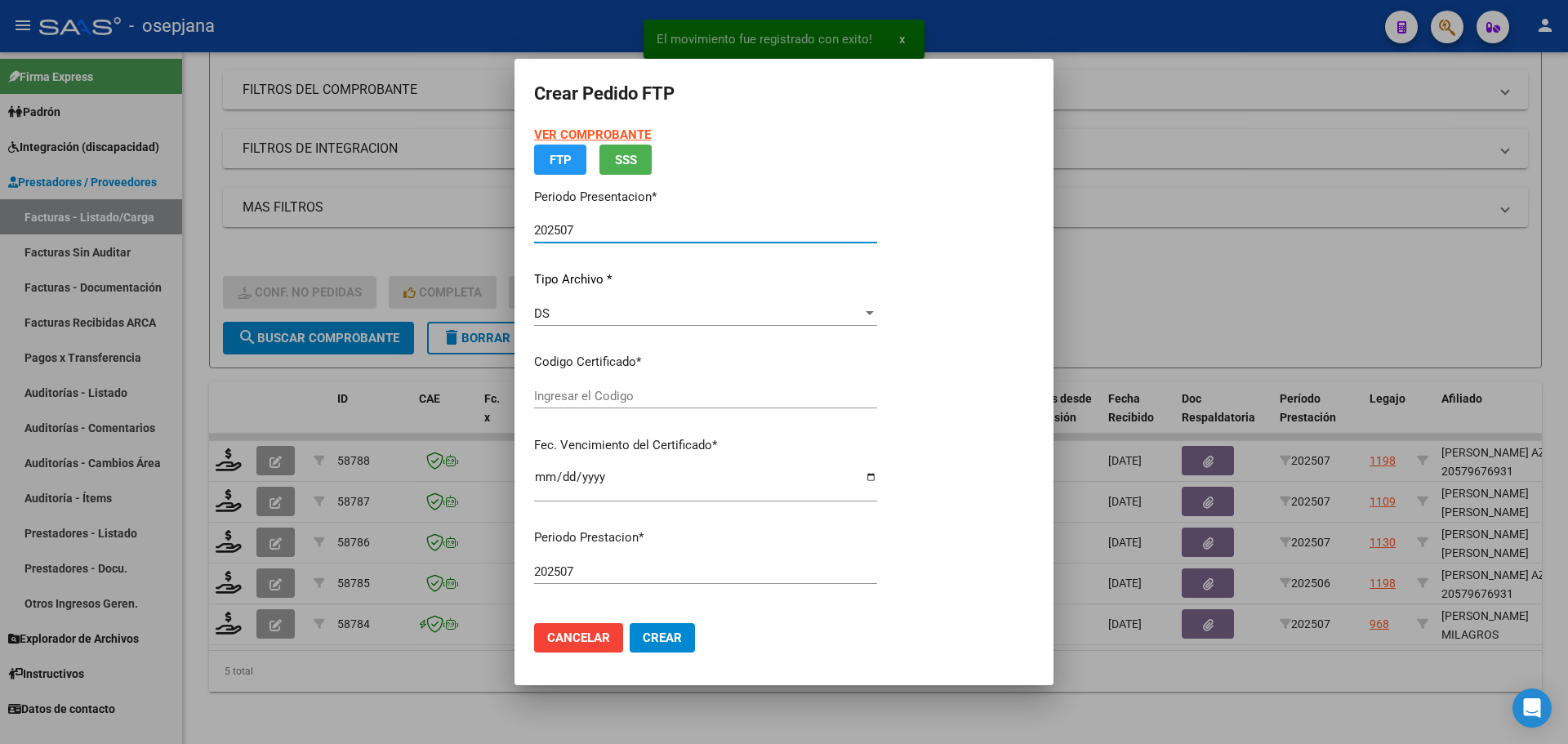
type input "ARG01000583576992021092120260921502"
type input "2025-09-21"
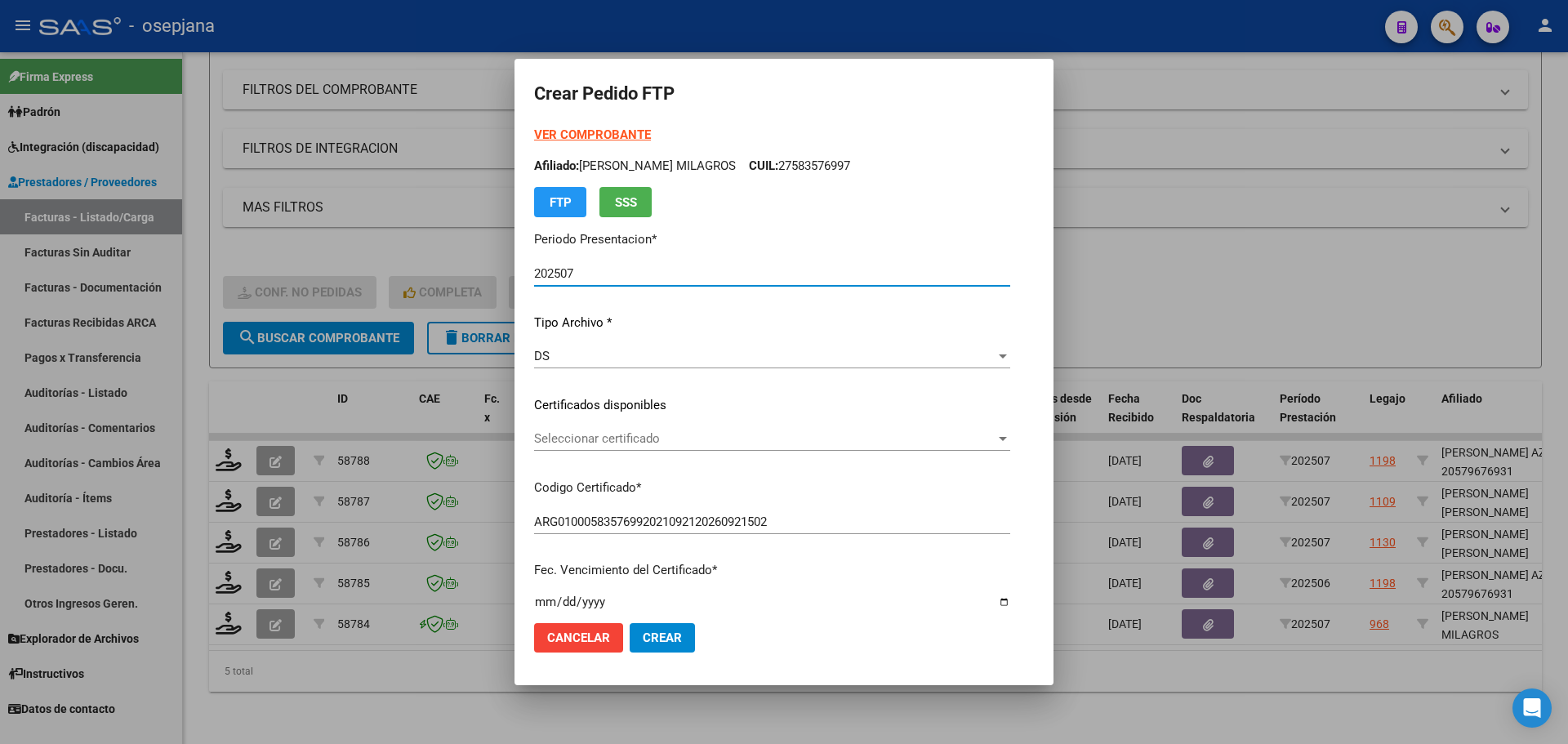
click at [697, 430] on div "Seleccionar certificado Seleccionar certificado" at bounding box center [772, 438] width 476 height 24
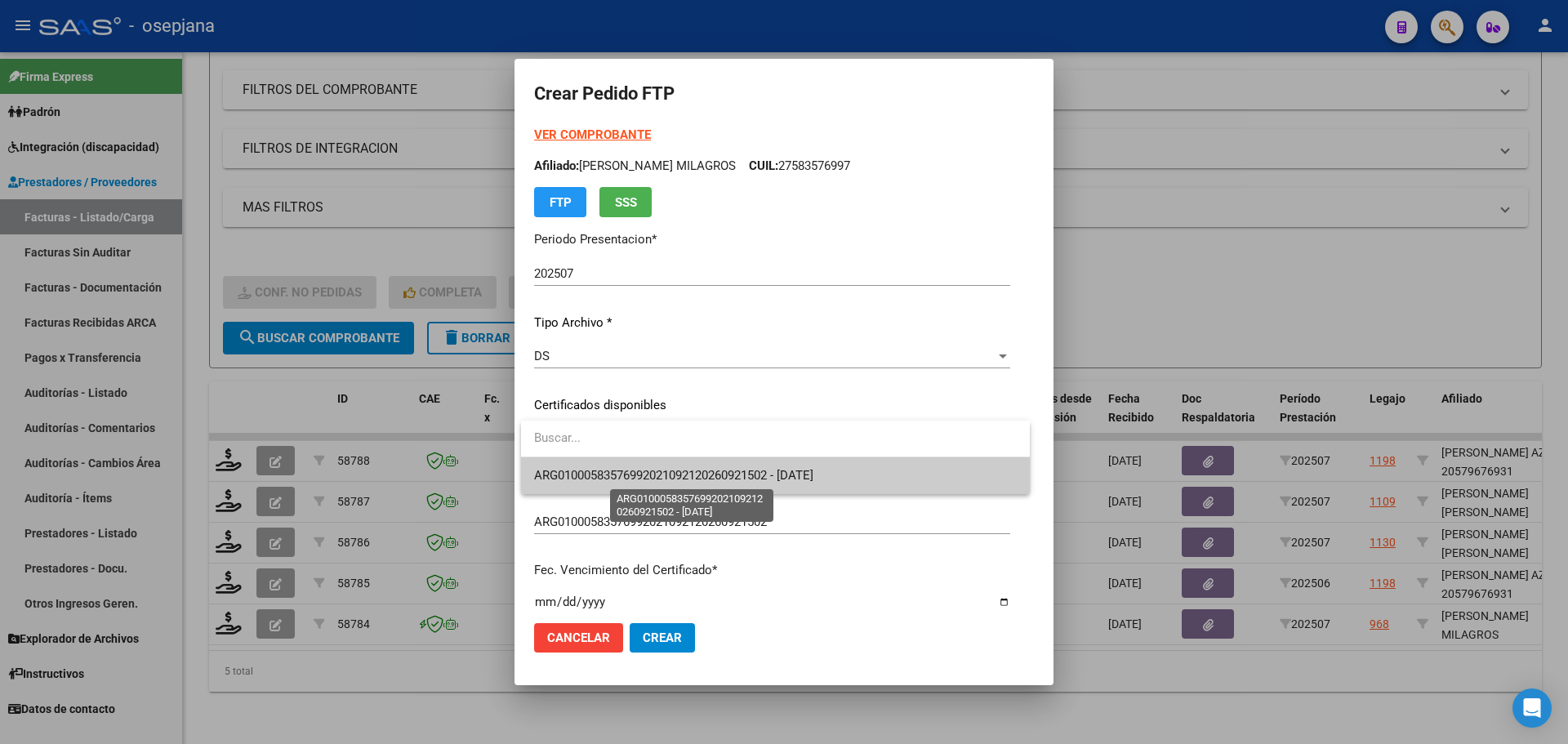
click at [701, 484] on span "ARG01000583576992021092120260921502 - 2025-09-21" at bounding box center [775, 476] width 483 height 36
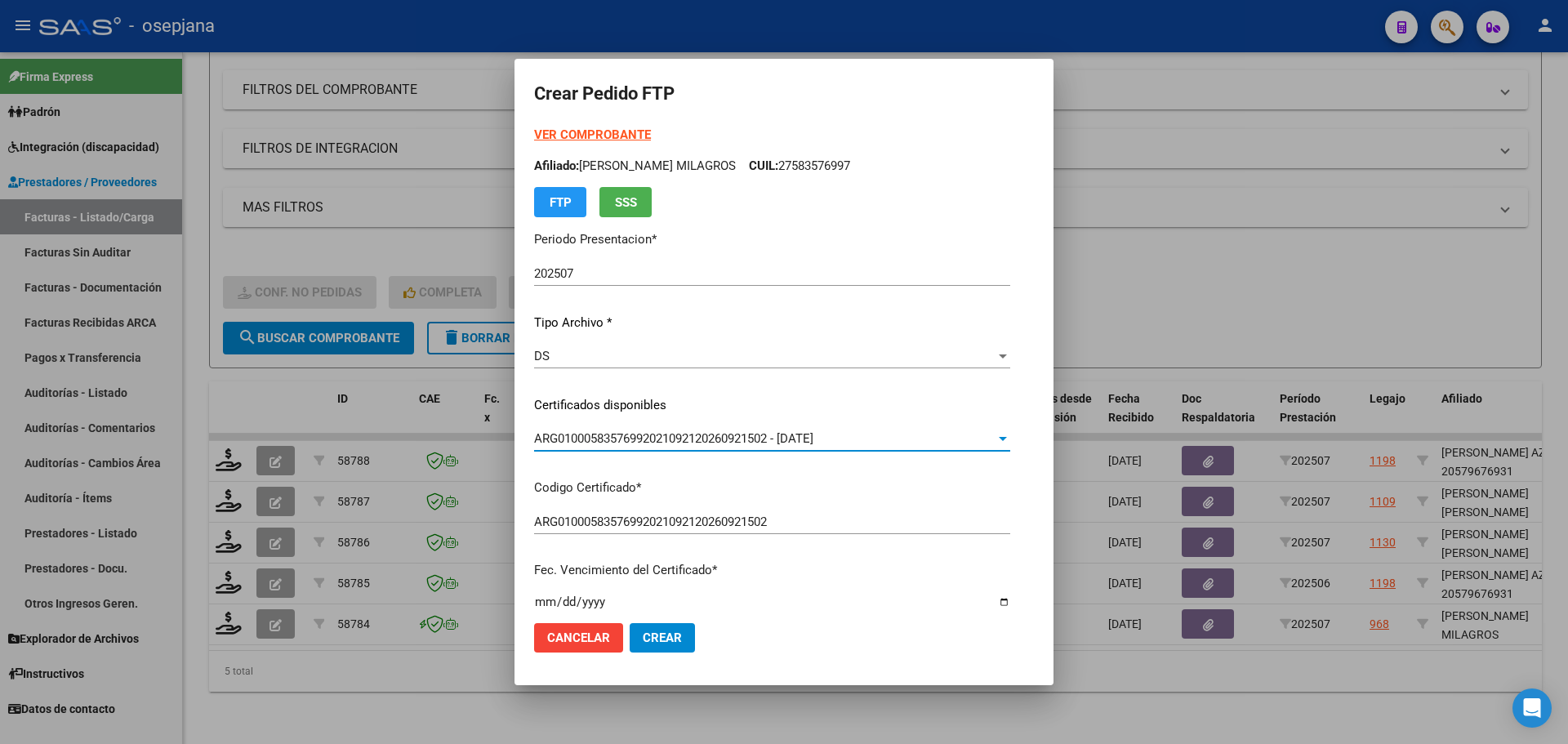
click at [611, 130] on strong "VER COMPROBANTE" at bounding box center [592, 135] width 116 height 15
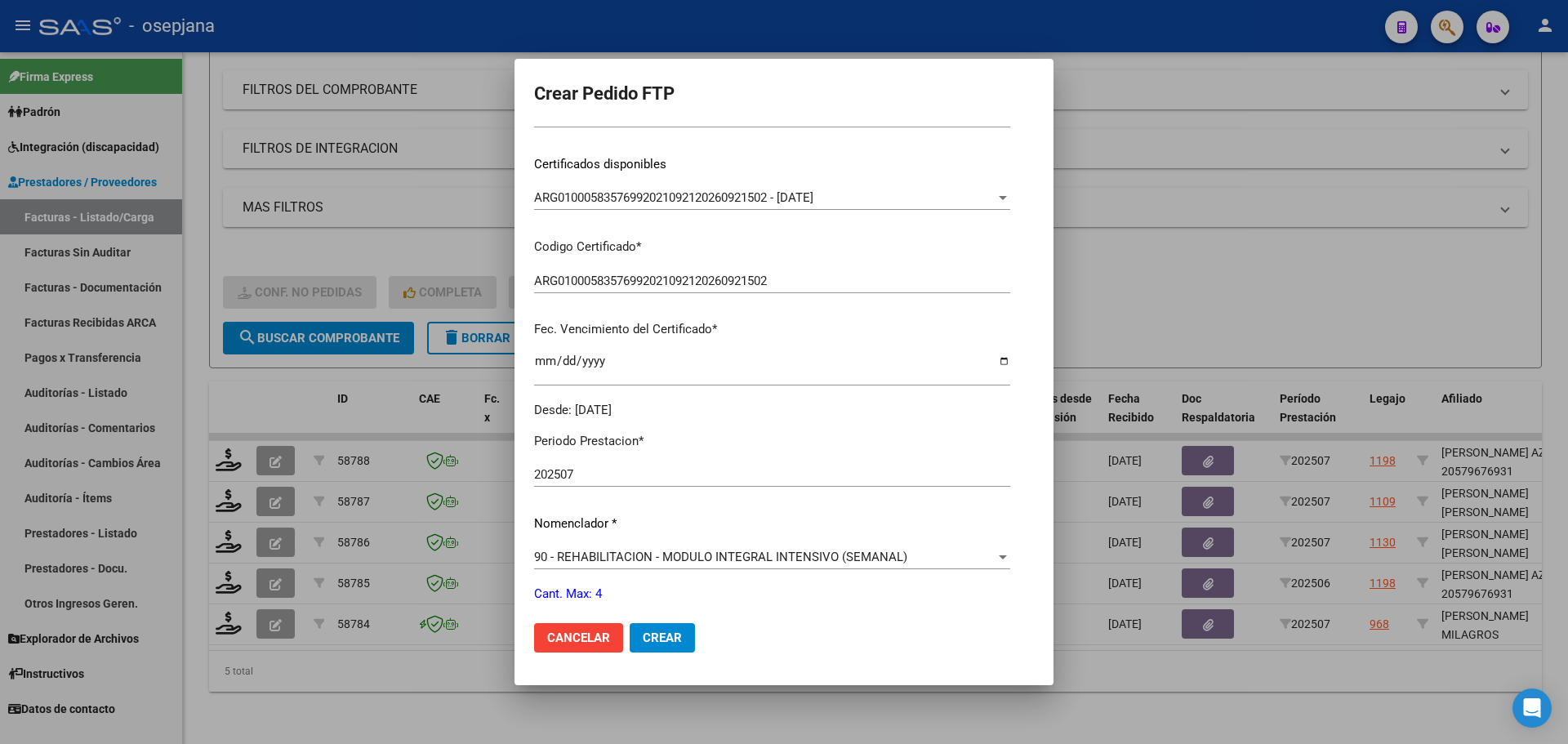
scroll to position [490, 0]
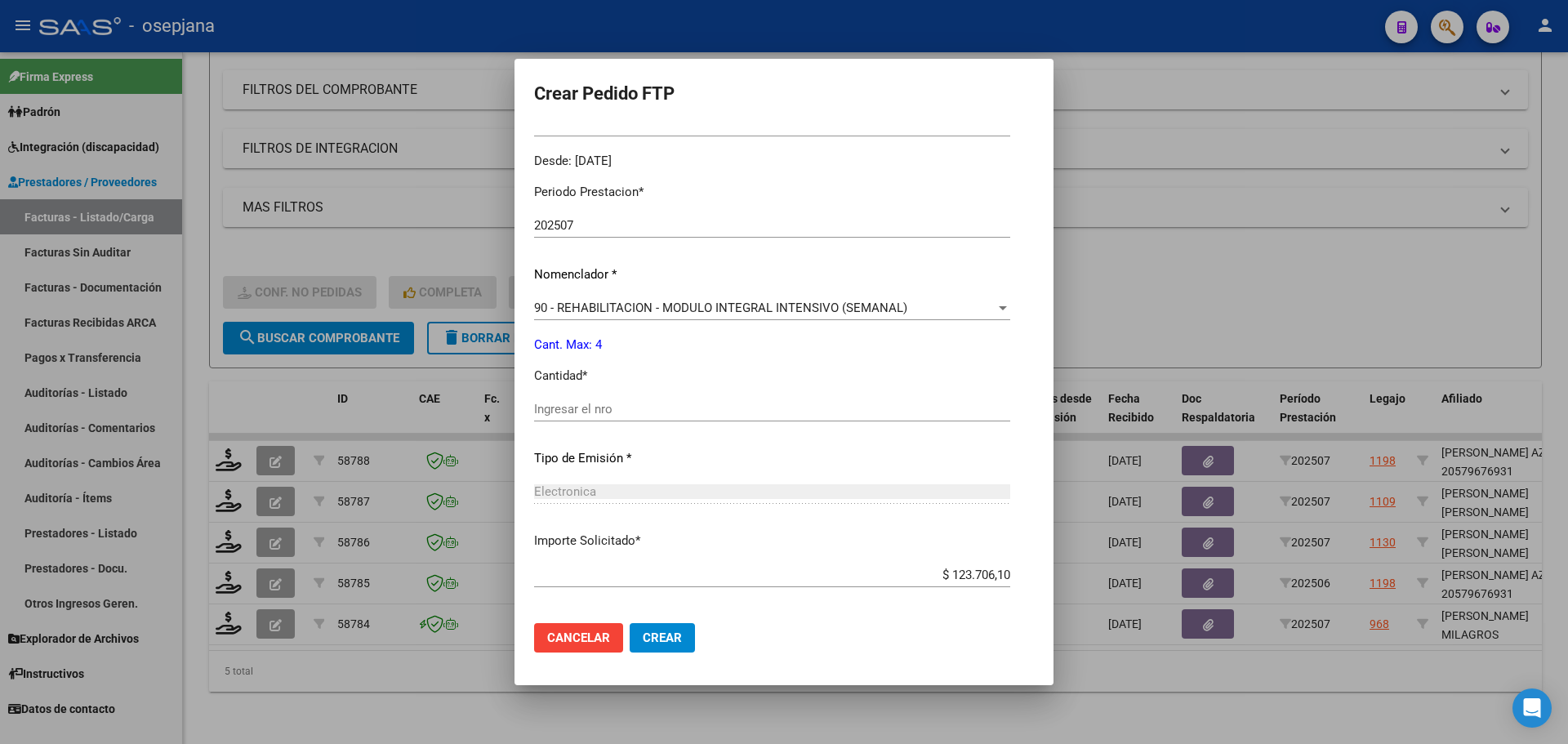
click at [571, 397] on div "Ingresar el nro" at bounding box center [772, 409] width 476 height 24
type input "4"
click at [652, 633] on span "Crear" at bounding box center [662, 637] width 39 height 15
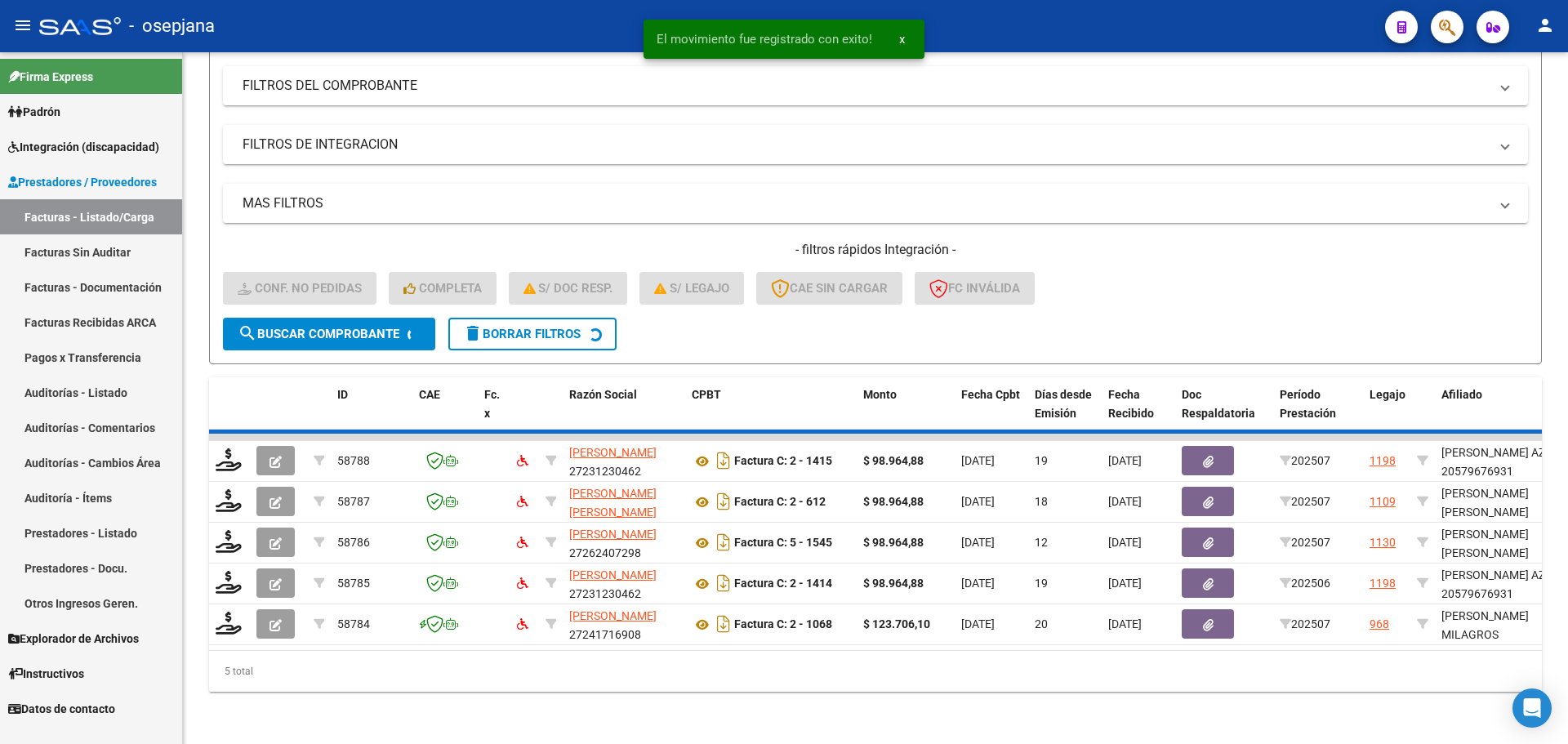
scroll to position [179, 0]
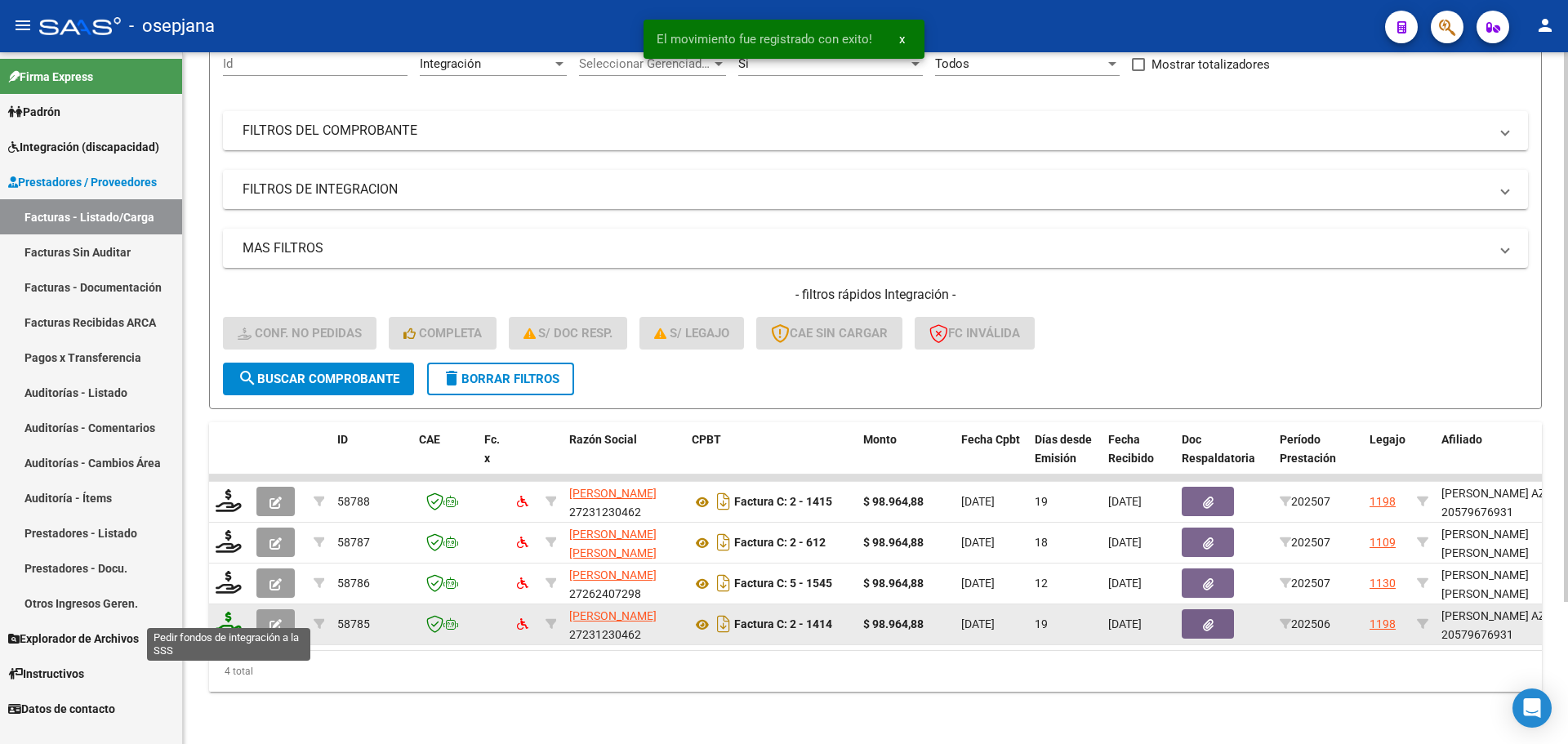
click at [227, 611] on icon at bounding box center [228, 622] width 26 height 23
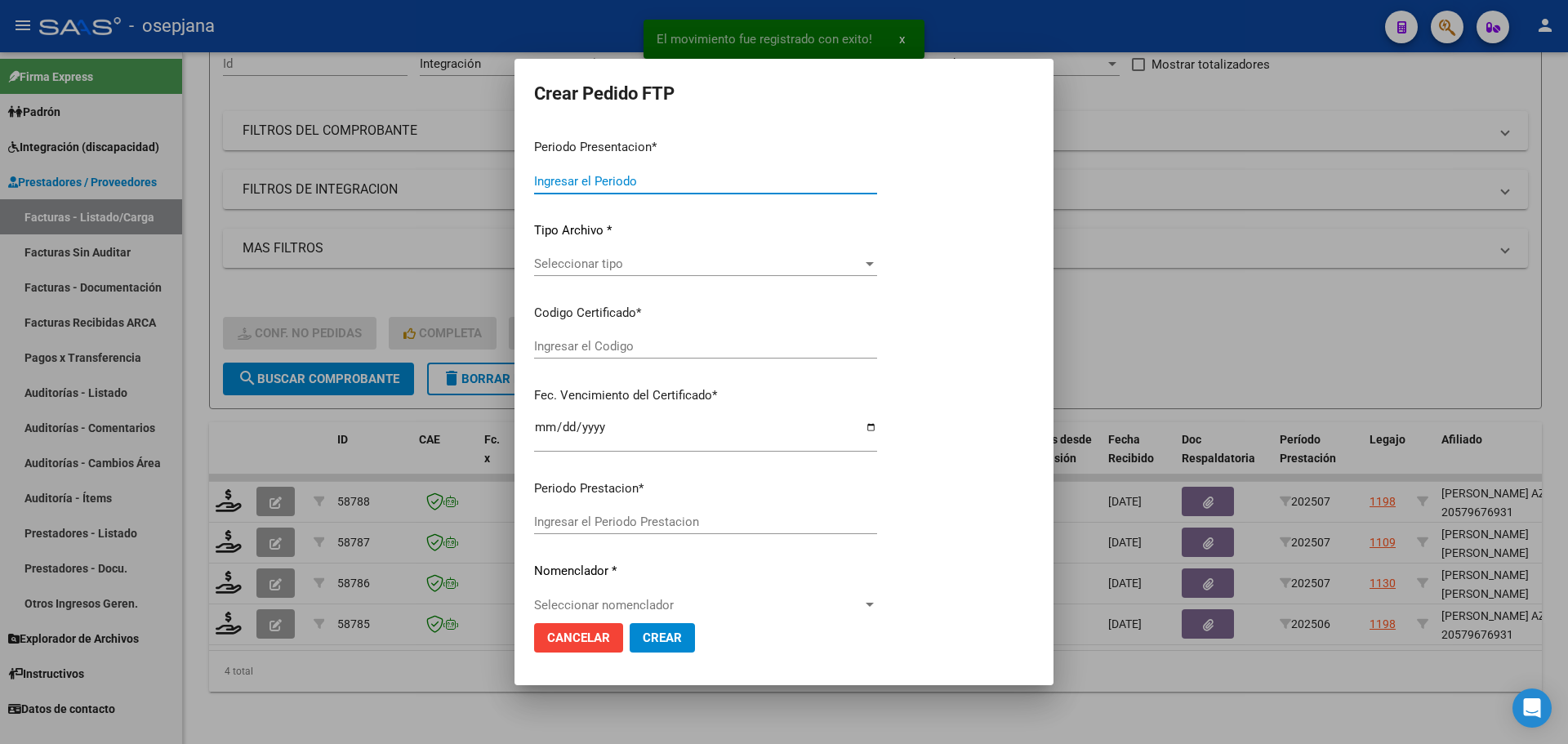
type input "202507"
type input "202506"
type input "$ 98.964,88"
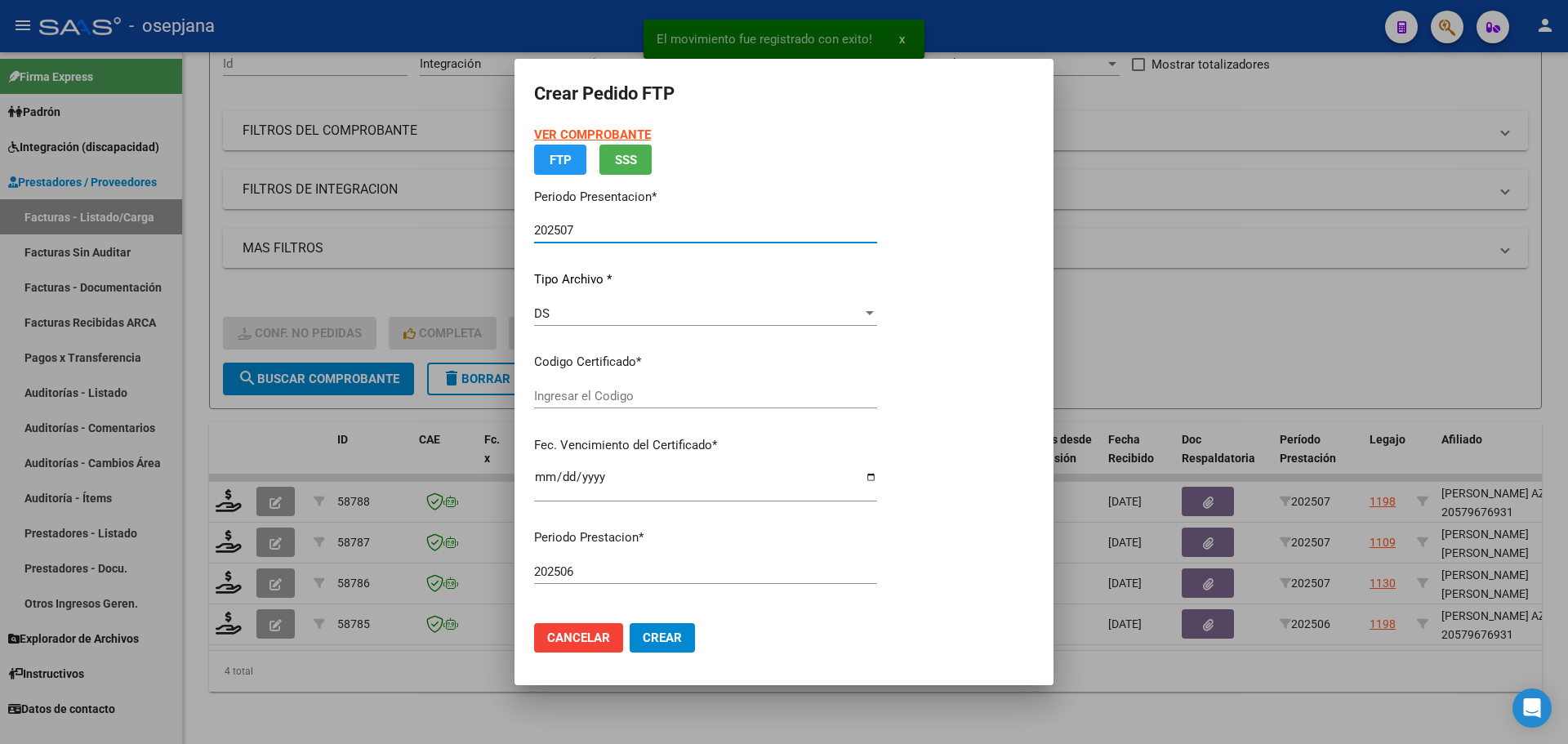
type input "ARG01000579676932025011420300114BSAS313"
type input "2030-01-14"
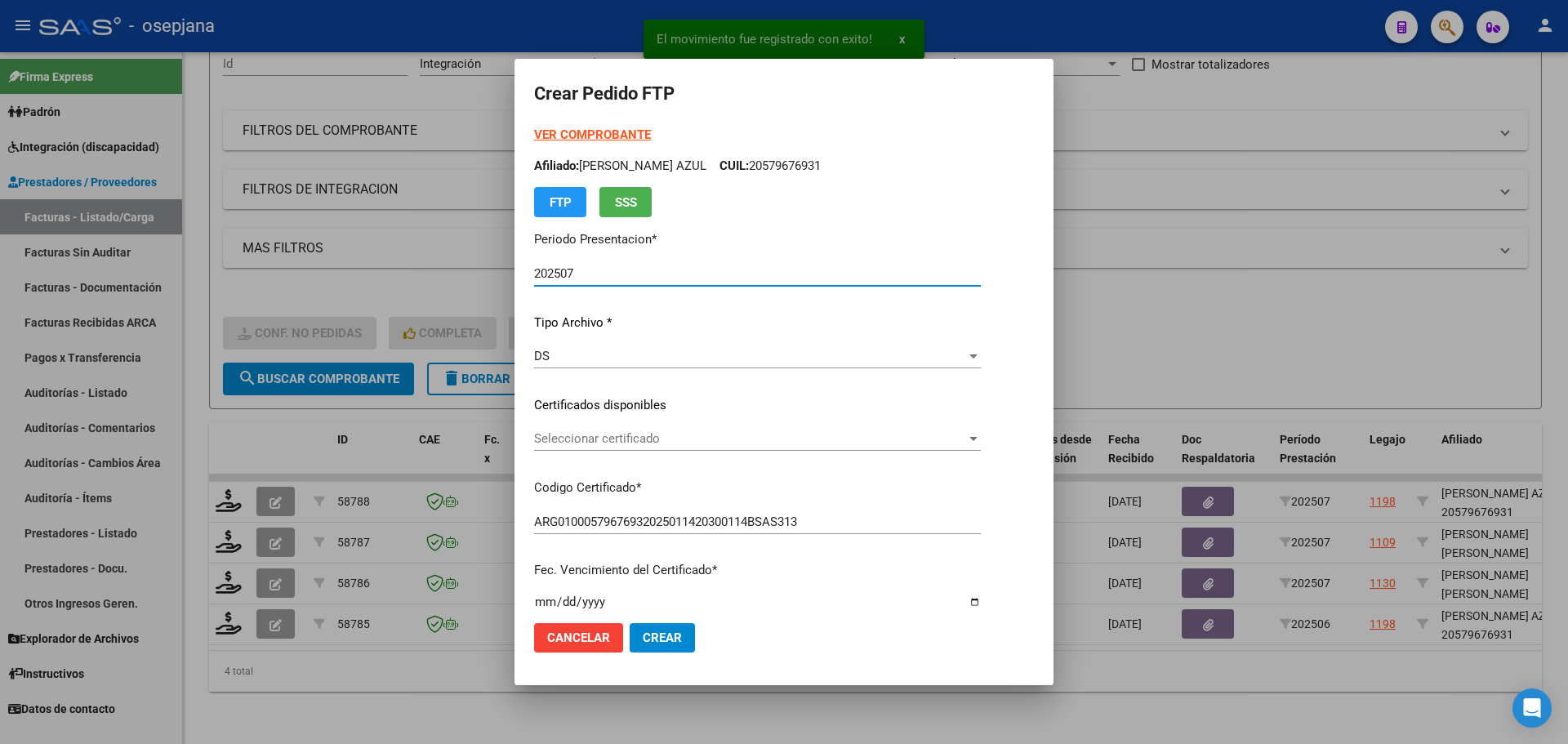
click at [610, 401] on p "Certificados disponibles" at bounding box center [757, 405] width 446 height 19
click at [609, 436] on span "Seleccionar certificado" at bounding box center [750, 438] width 432 height 15
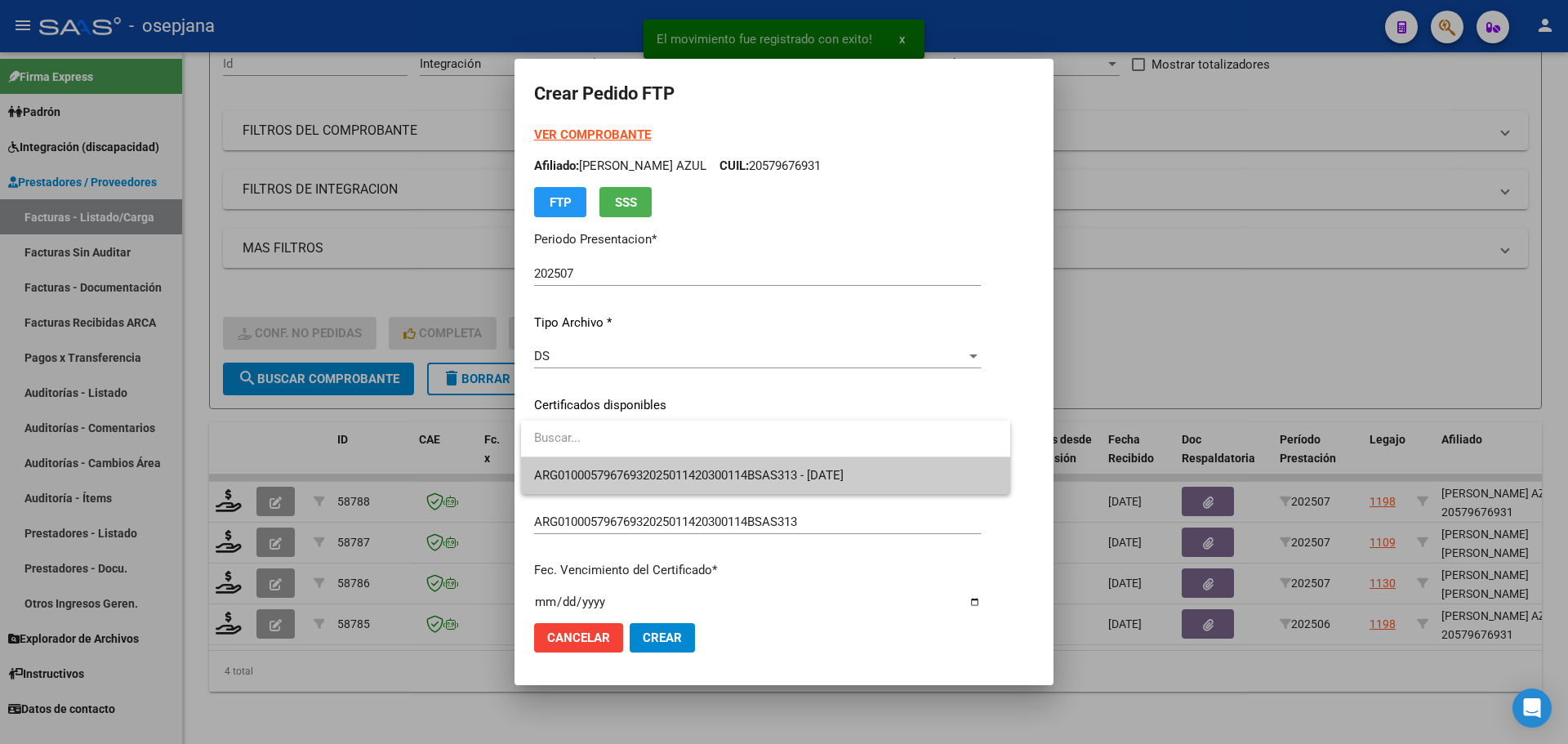
click at [626, 471] on span "ARG01000579676932025011420300114BSAS313 - 2030-01-14" at bounding box center [688, 475] width 309 height 15
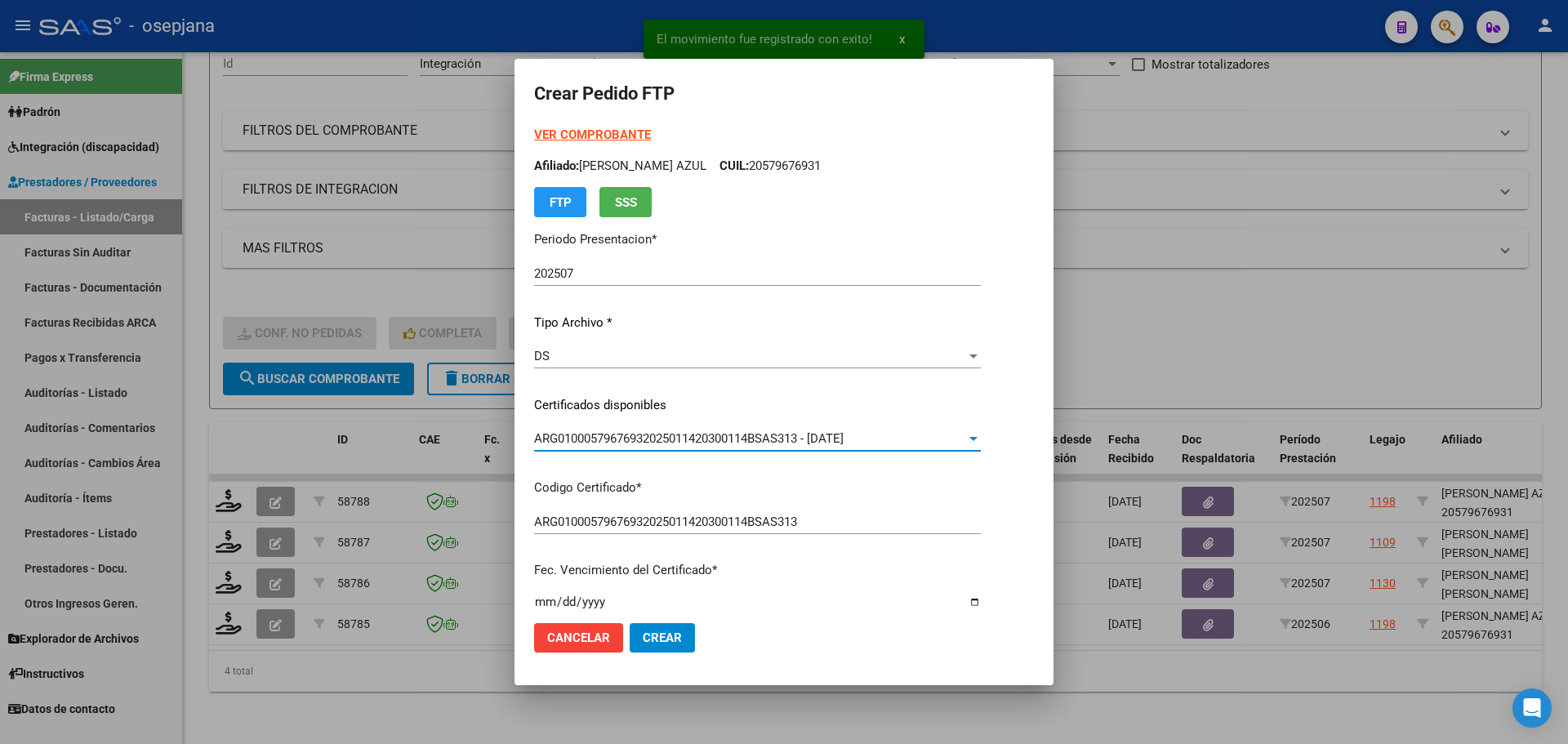
click at [635, 134] on strong "VER COMPROBANTE" at bounding box center [592, 135] width 116 height 15
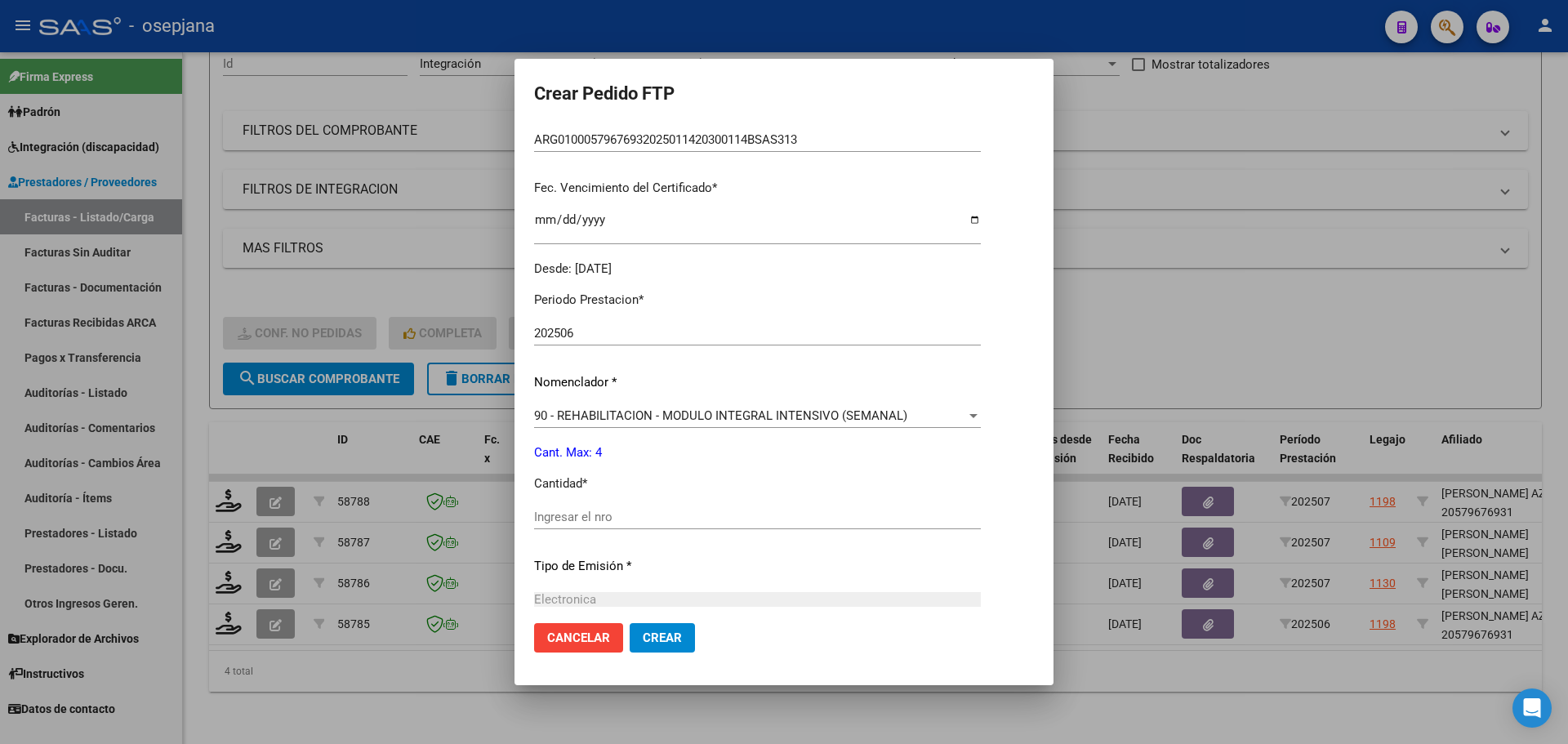
scroll to position [408, 0]
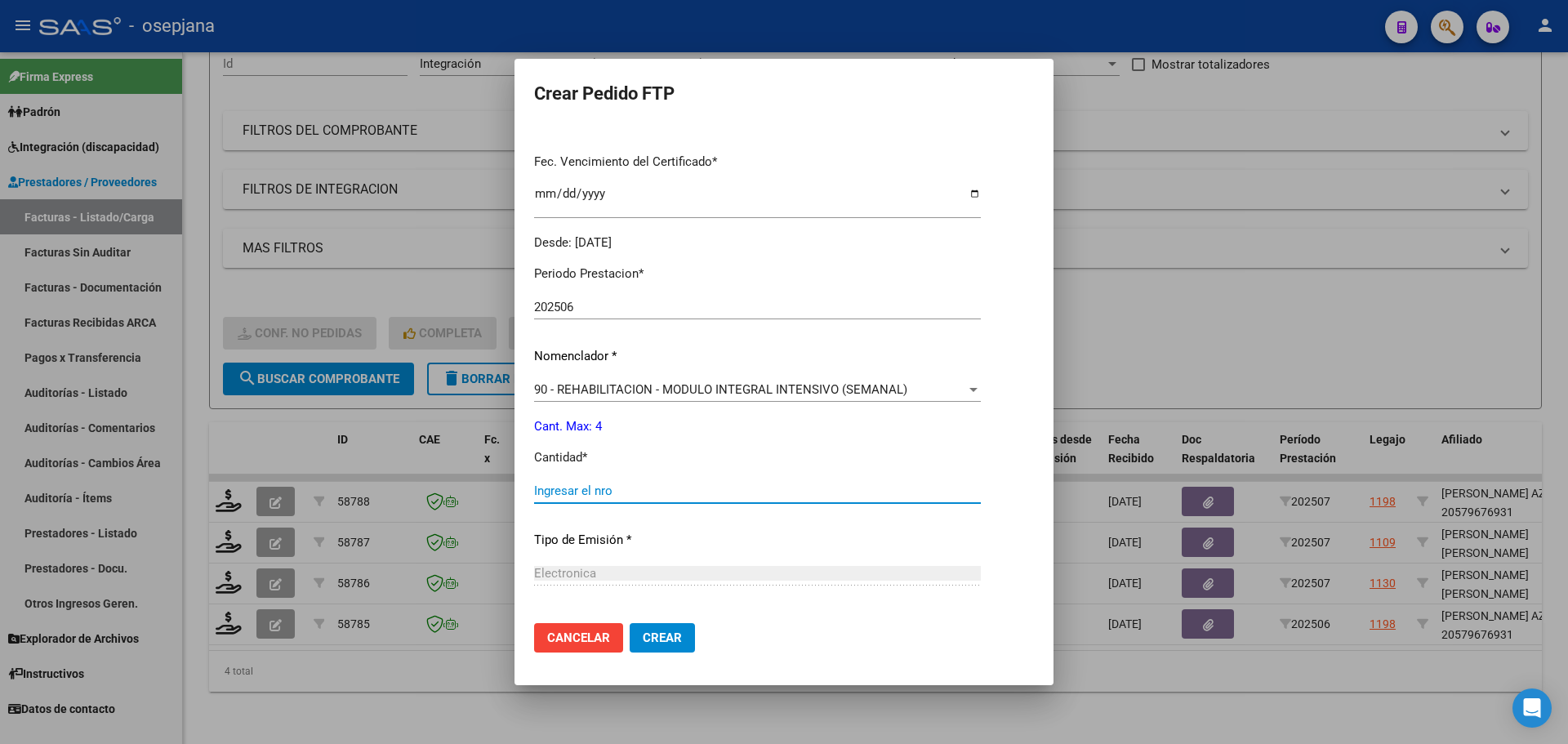
click at [556, 489] on input "Ingresar el nro" at bounding box center [757, 491] width 446 height 15
type input "4"
click at [653, 646] on button "Crear" at bounding box center [662, 638] width 65 height 30
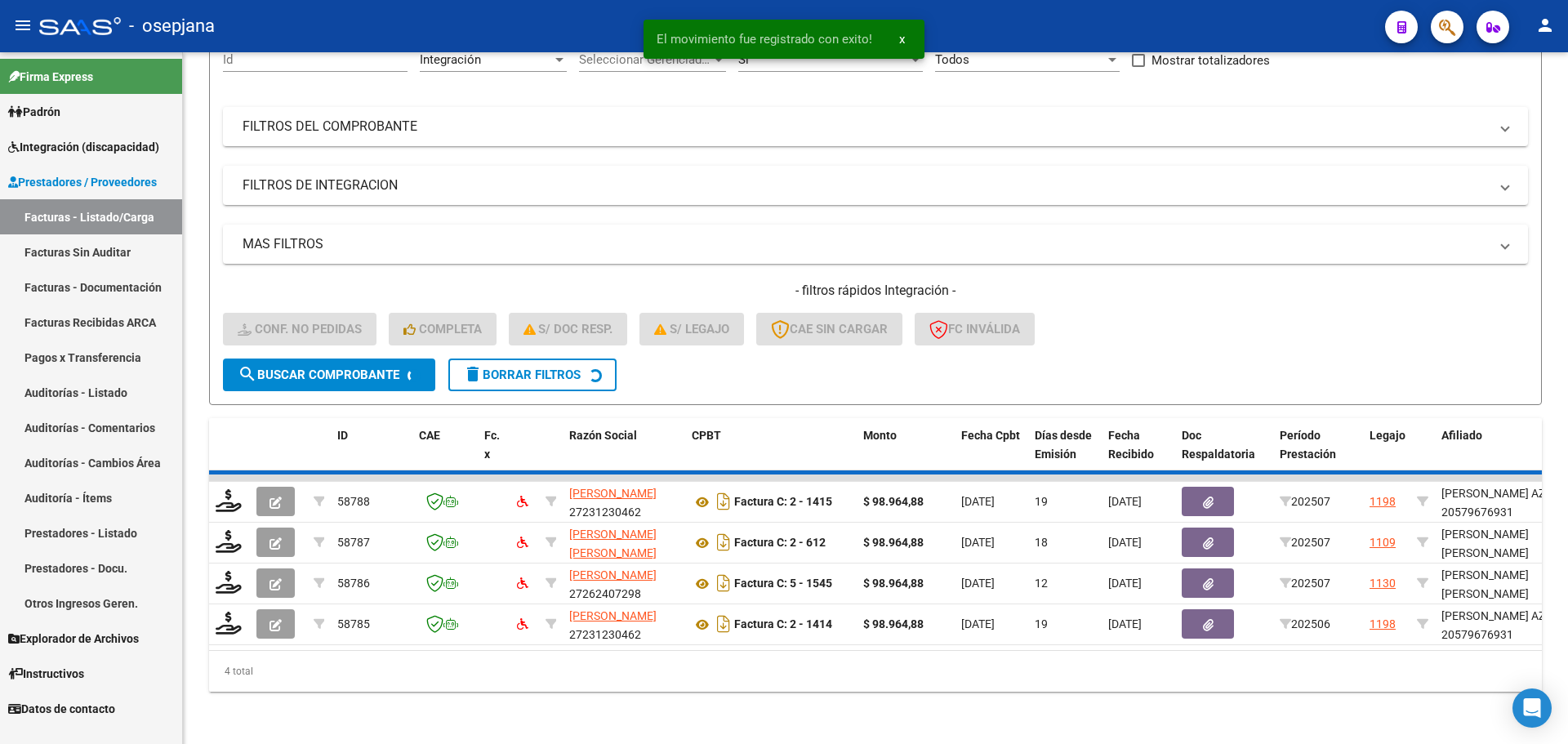
scroll to position [138, 0]
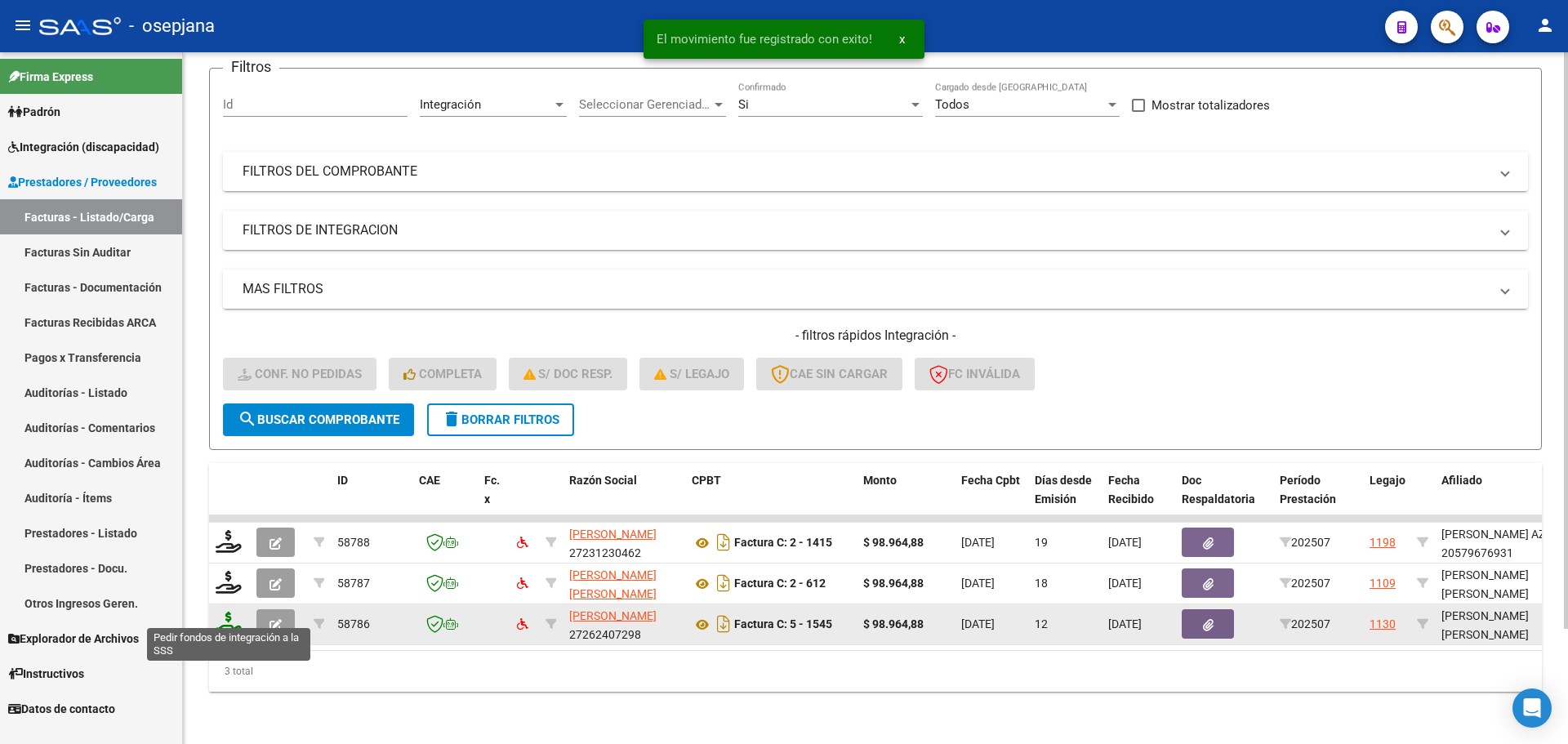
click at [221, 611] on icon at bounding box center [228, 622] width 26 height 23
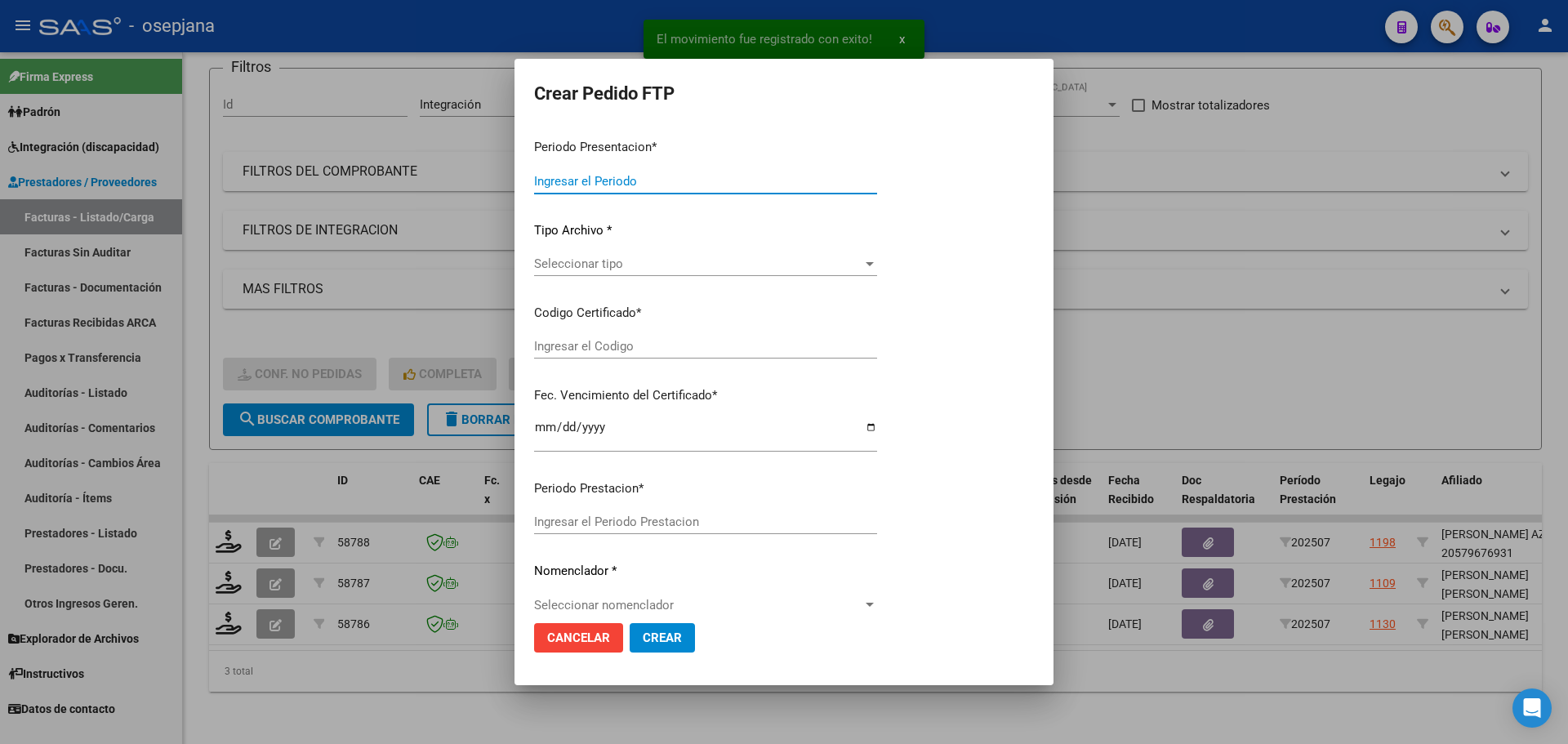
type input "202507"
type input "$ 98.964,88"
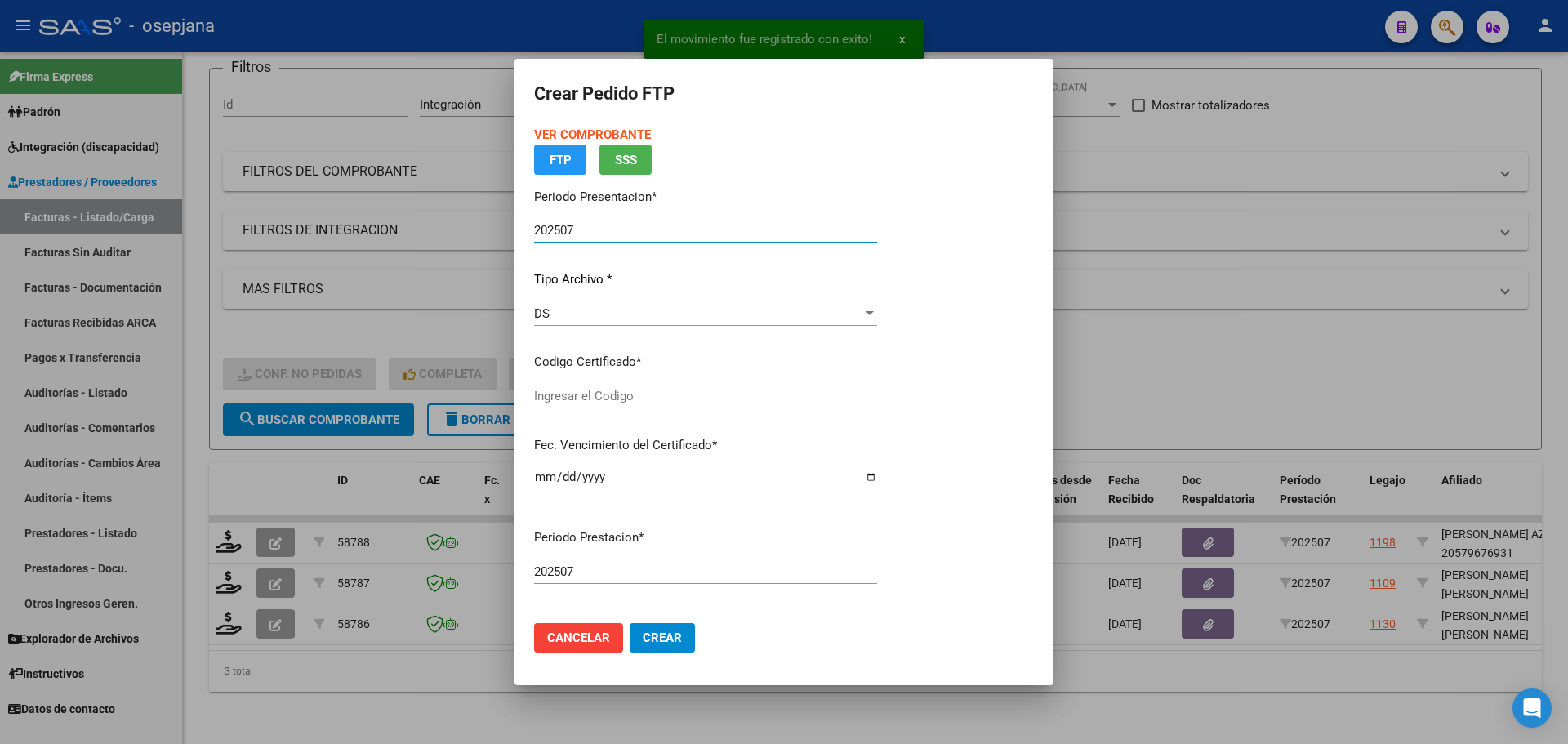
type input "ARG02000485257192022081920270819BSAS436"
type input "2027-08-19"
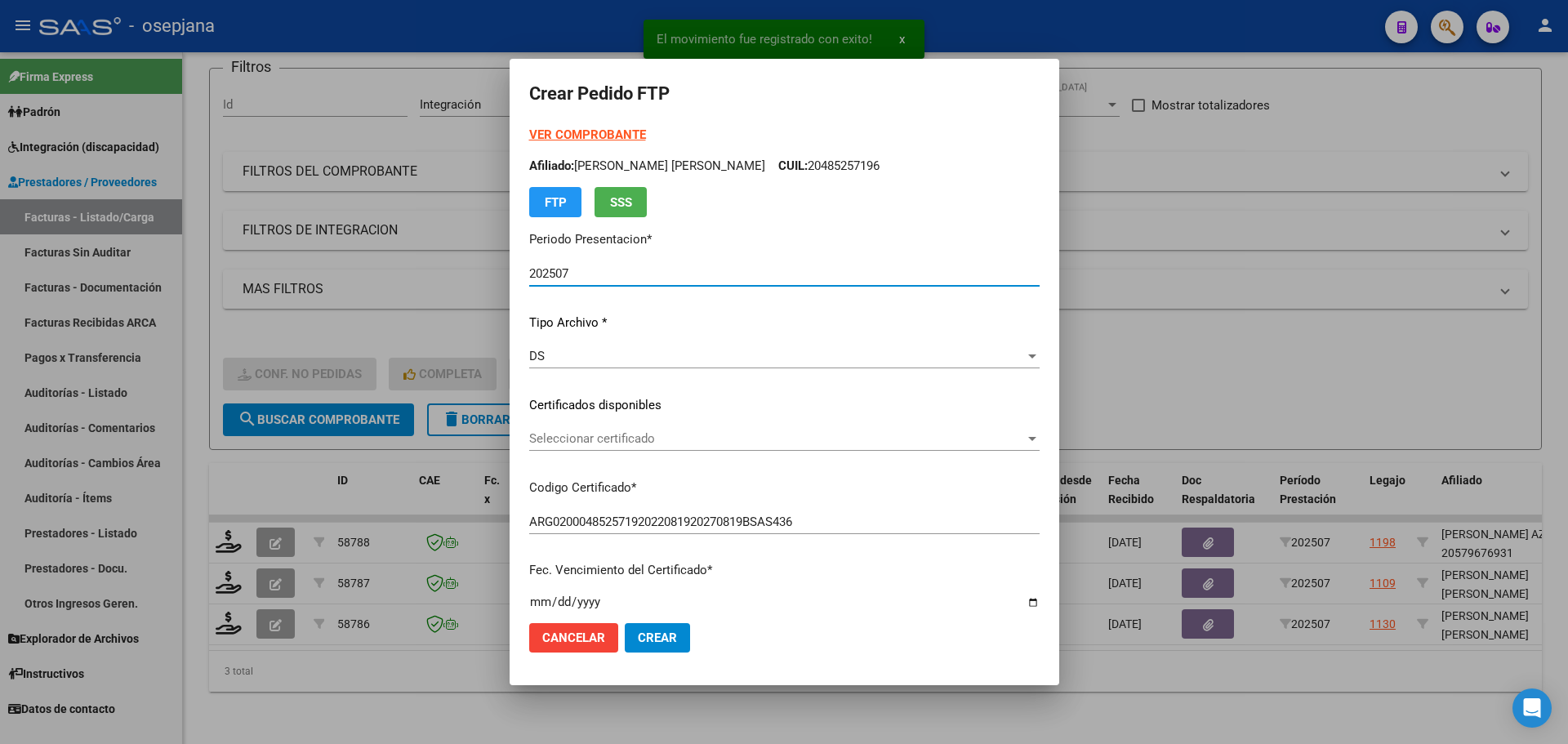
click at [633, 439] on span "Seleccionar certificado" at bounding box center [776, 438] width 496 height 15
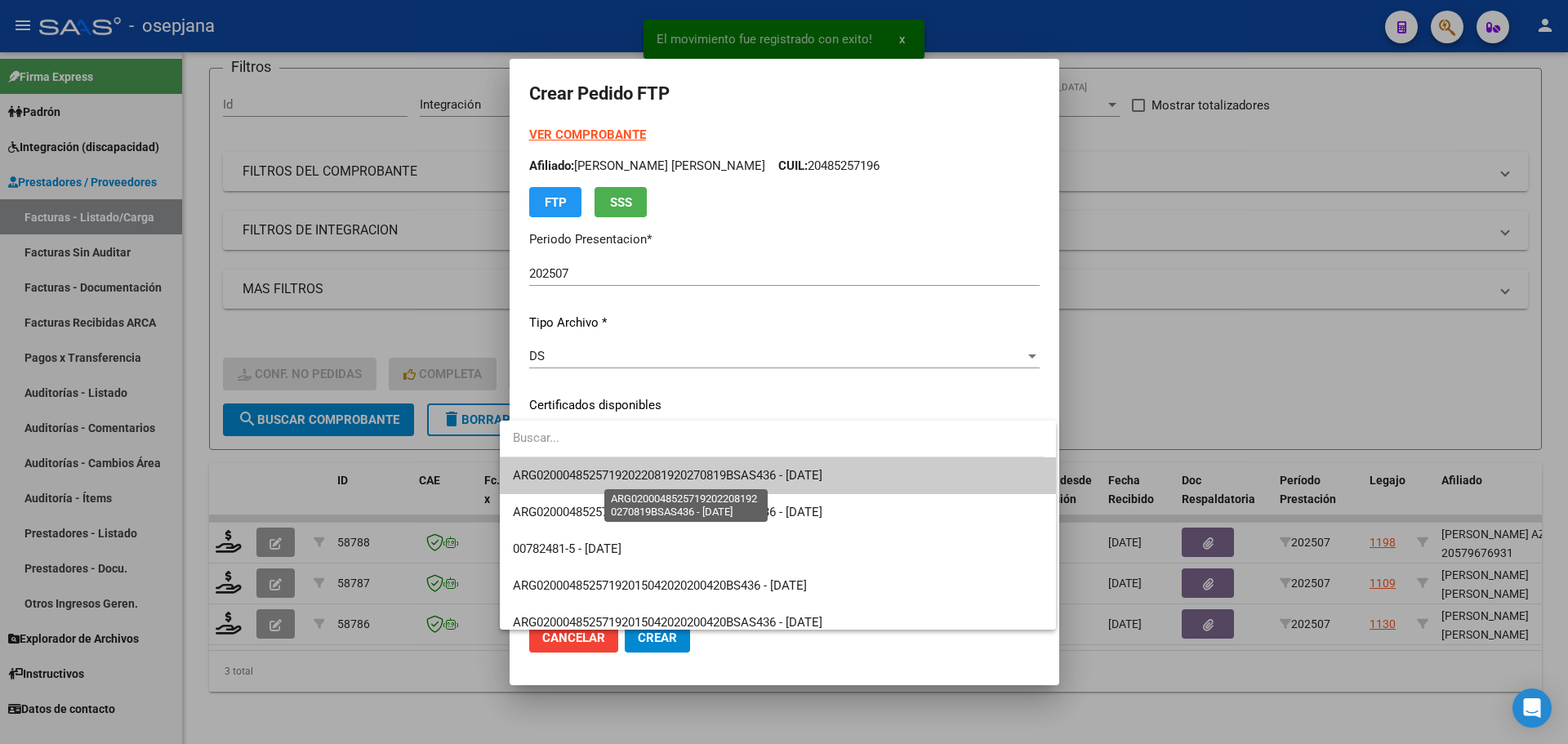
click at [630, 473] on span "ARG02000485257192022081920270819BSAS436 - 2027-08-19" at bounding box center [668, 475] width 309 height 15
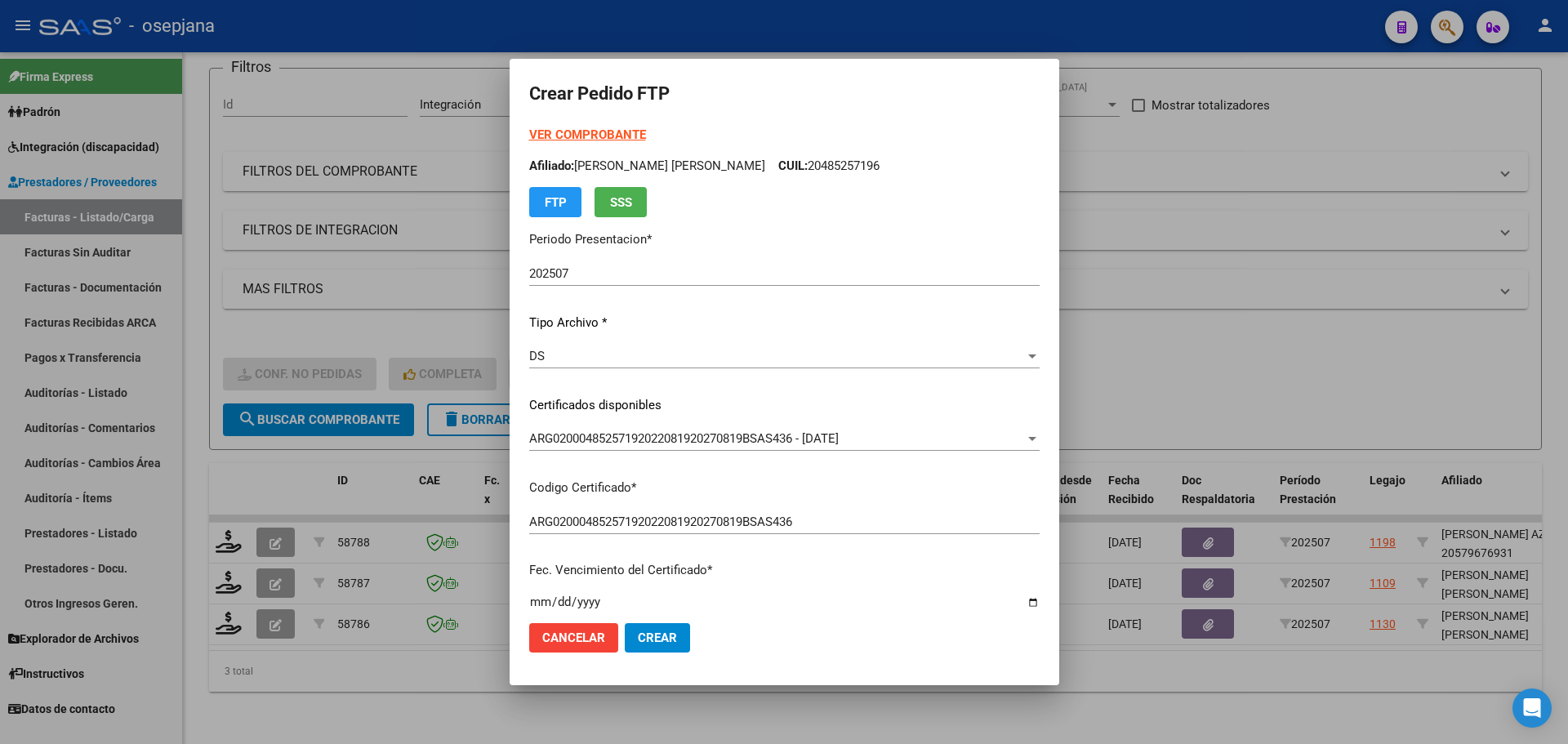
click at [565, 125] on form "Crear Pedido FTP VER COMPROBANTE ARCA Padrón Afiliado: AQUINO THIAGO ARMANDO RU…" at bounding box center [784, 371] width 511 height 586
click at [570, 129] on strong "VER COMPROBANTE" at bounding box center [587, 135] width 116 height 15
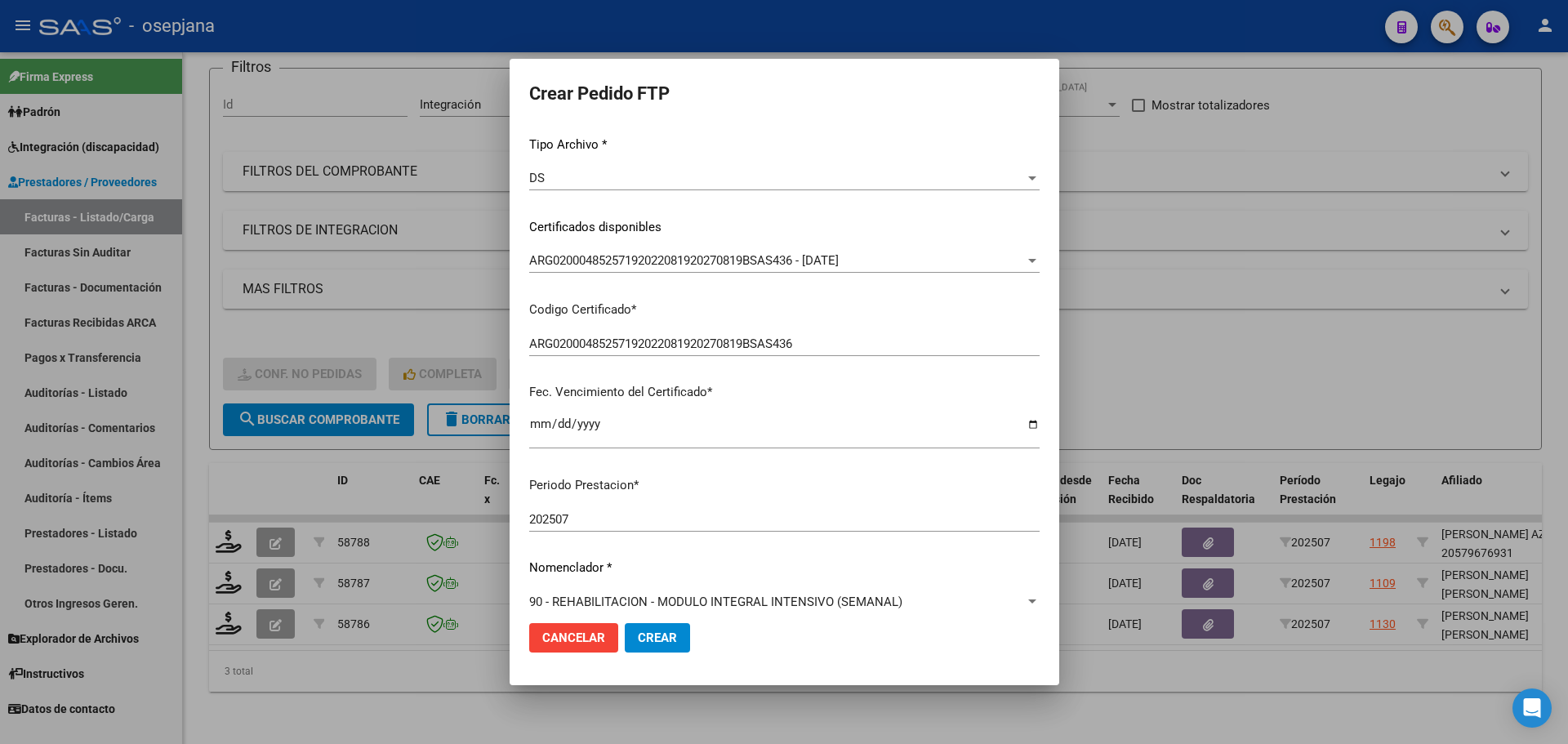
scroll to position [408, 0]
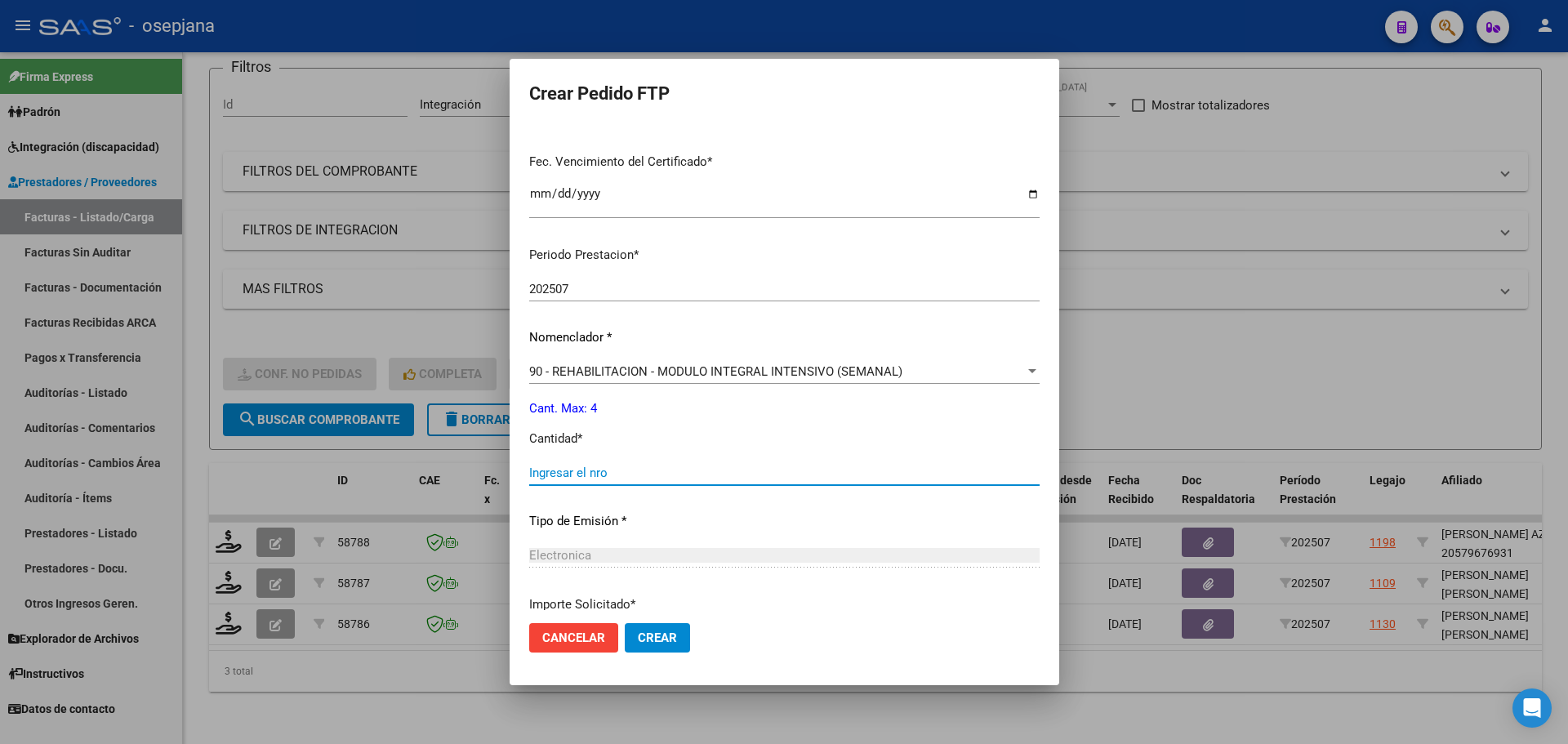
click at [544, 467] on input "Ingresar el nro" at bounding box center [784, 472] width 511 height 15
type input "4"
click at [636, 646] on button "Crear" at bounding box center [656, 638] width 65 height 30
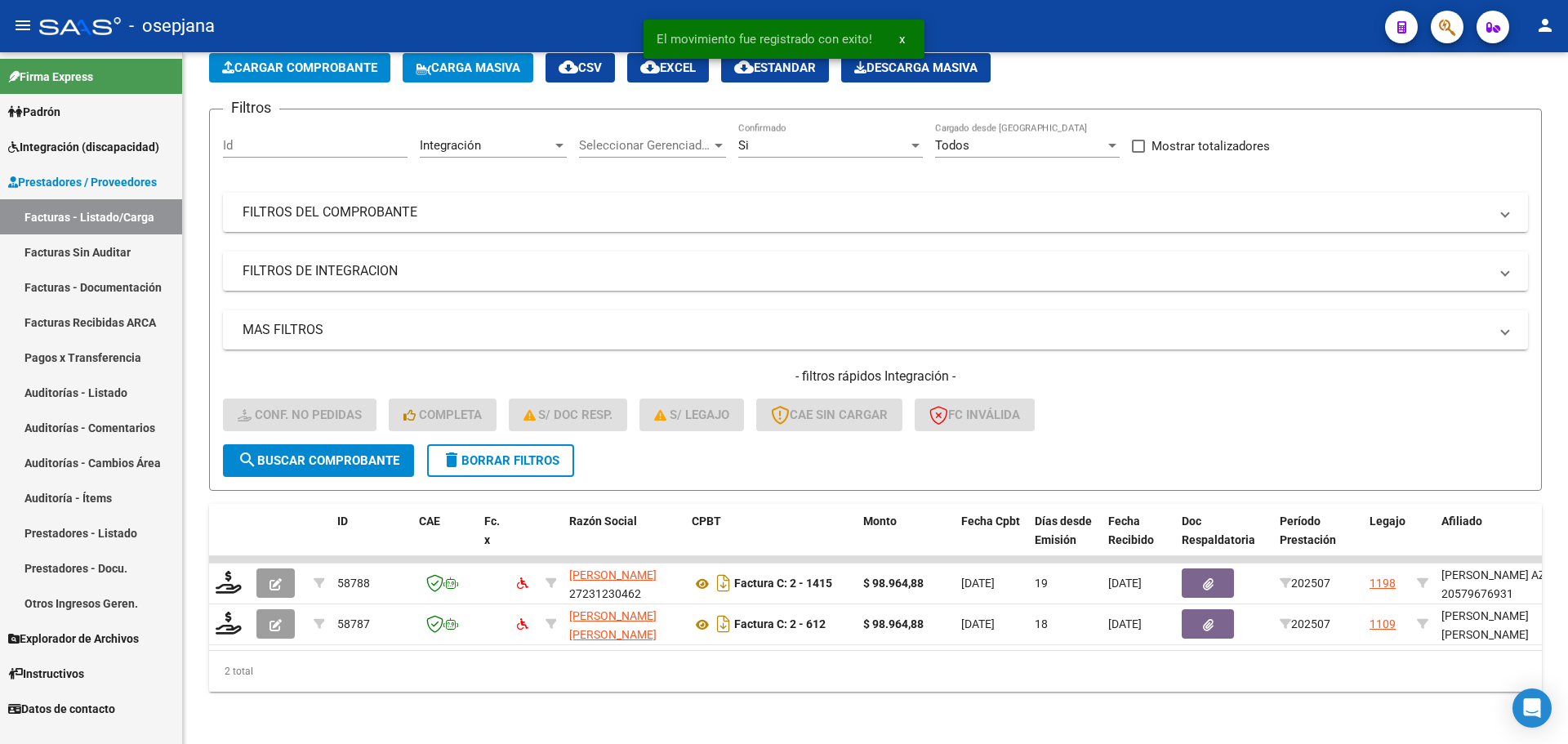
scroll to position [97, 0]
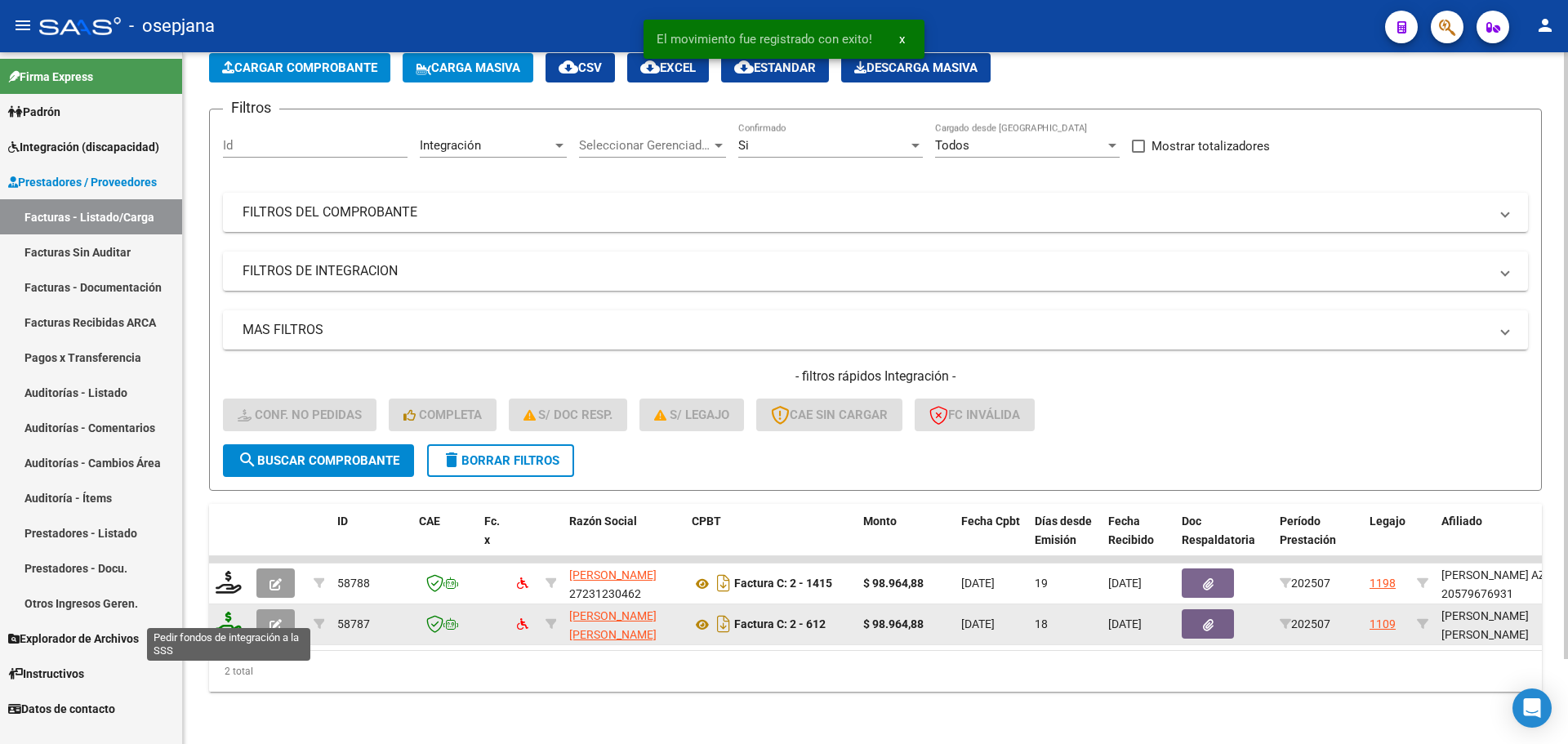
click at [234, 616] on icon at bounding box center [228, 622] width 26 height 23
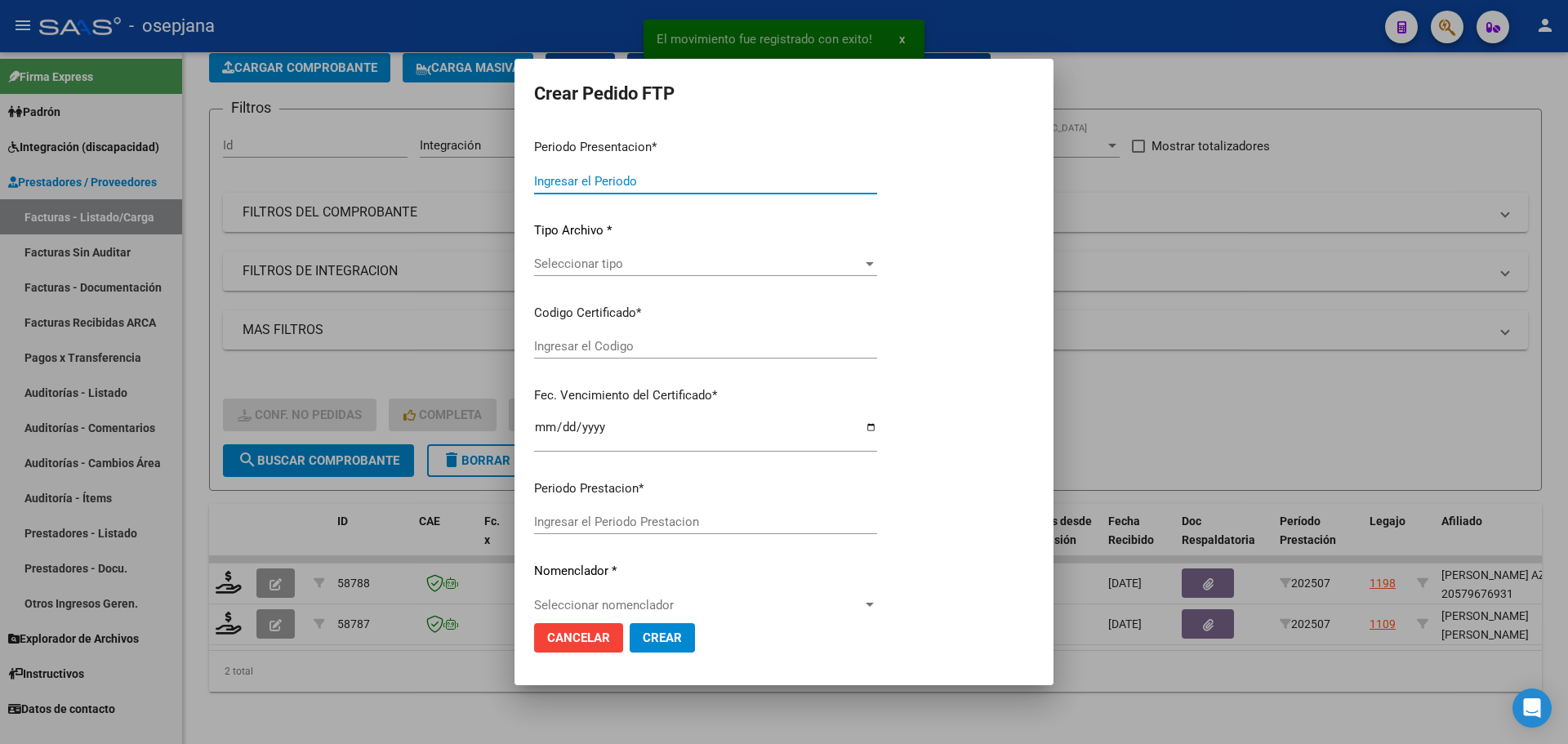
type input "202507"
type input "$ 98.964,88"
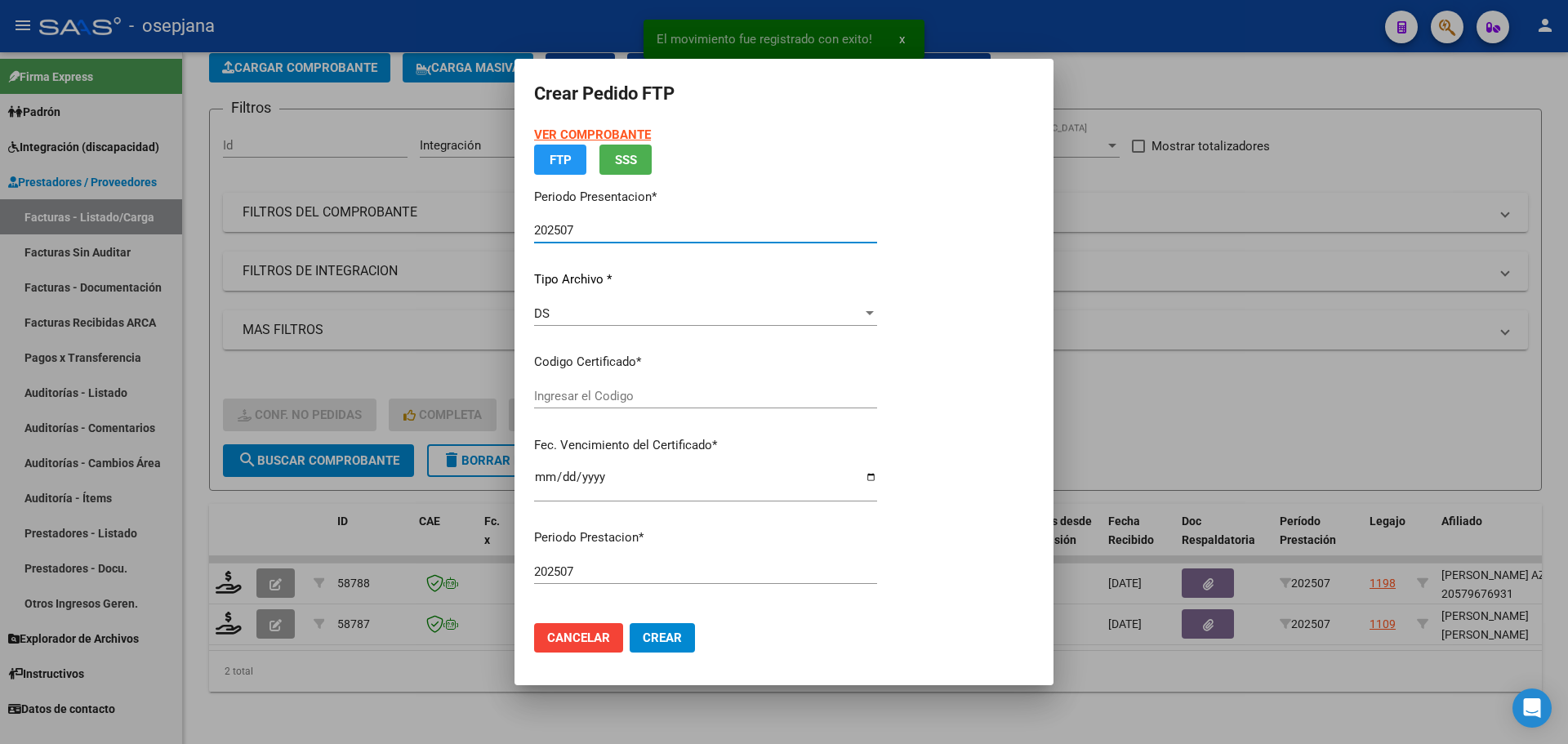
type input "ARG02000566480932025051220300512BSAS342"
type input "[DATE]"
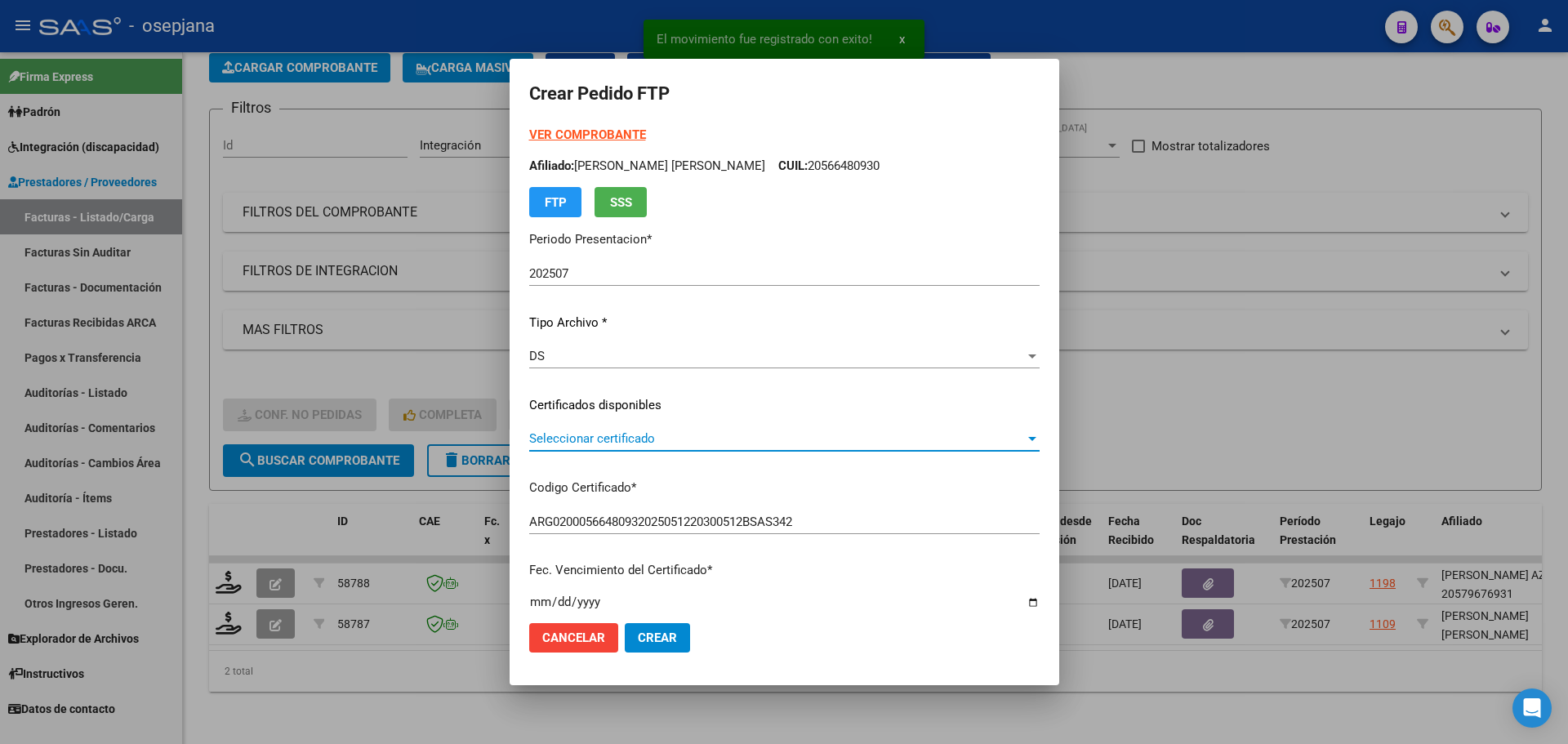
click at [596, 438] on span "Seleccionar certificado" at bounding box center [776, 438] width 496 height 15
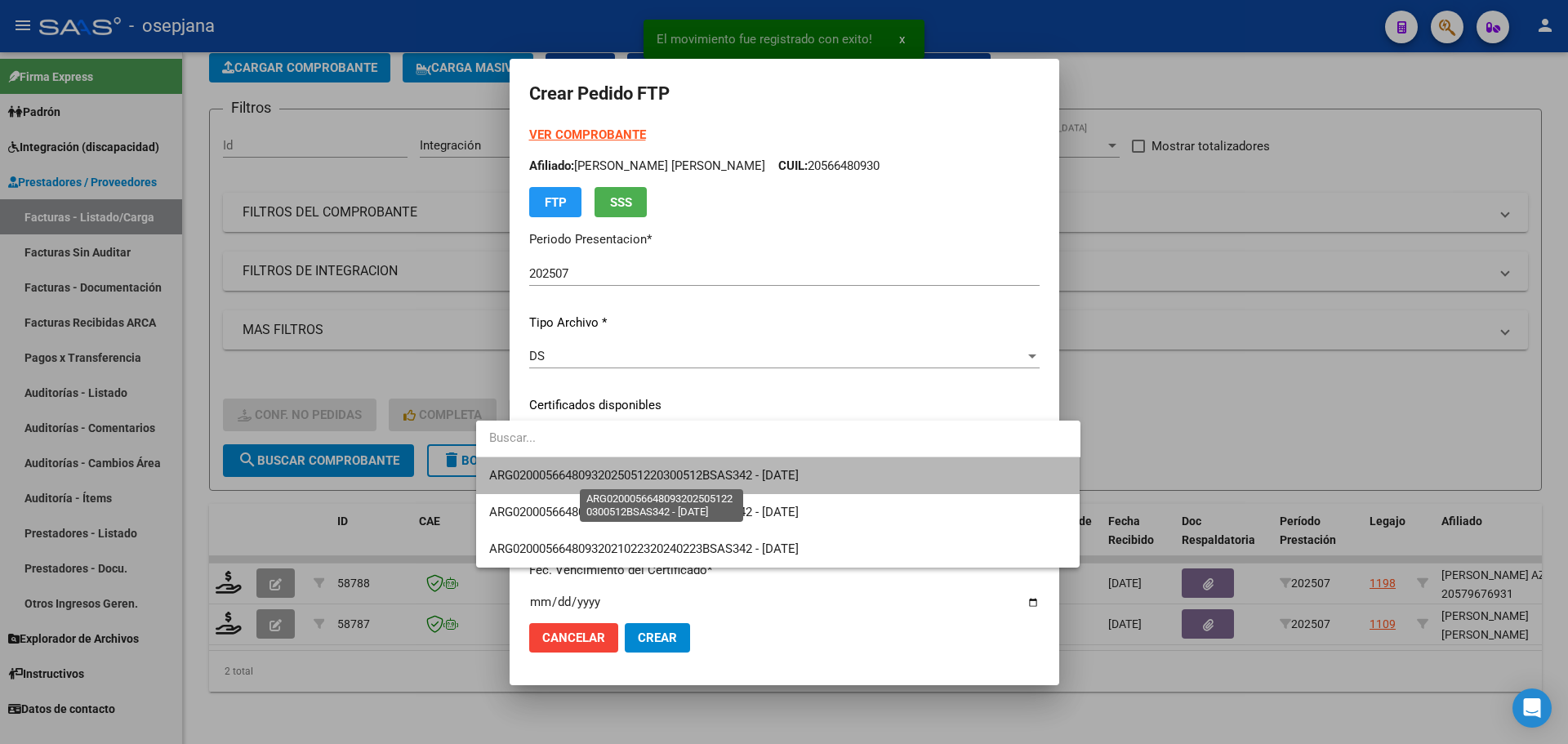
click at [592, 472] on span "ARG02000566480932025051220300512BSAS342 - [DATE]" at bounding box center [643, 475] width 309 height 15
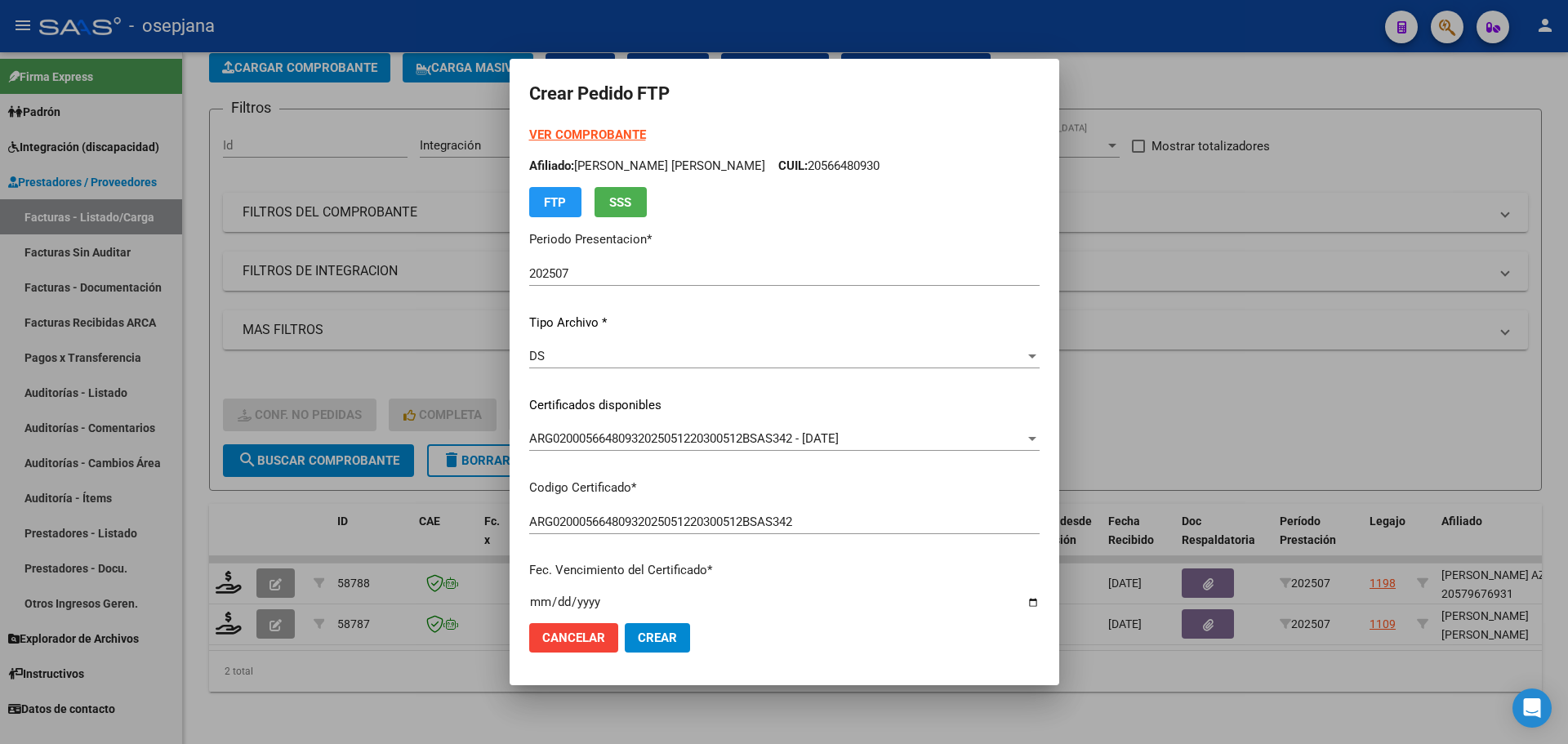
click at [557, 136] on strong "VER COMPROBANTE" at bounding box center [587, 135] width 116 height 15
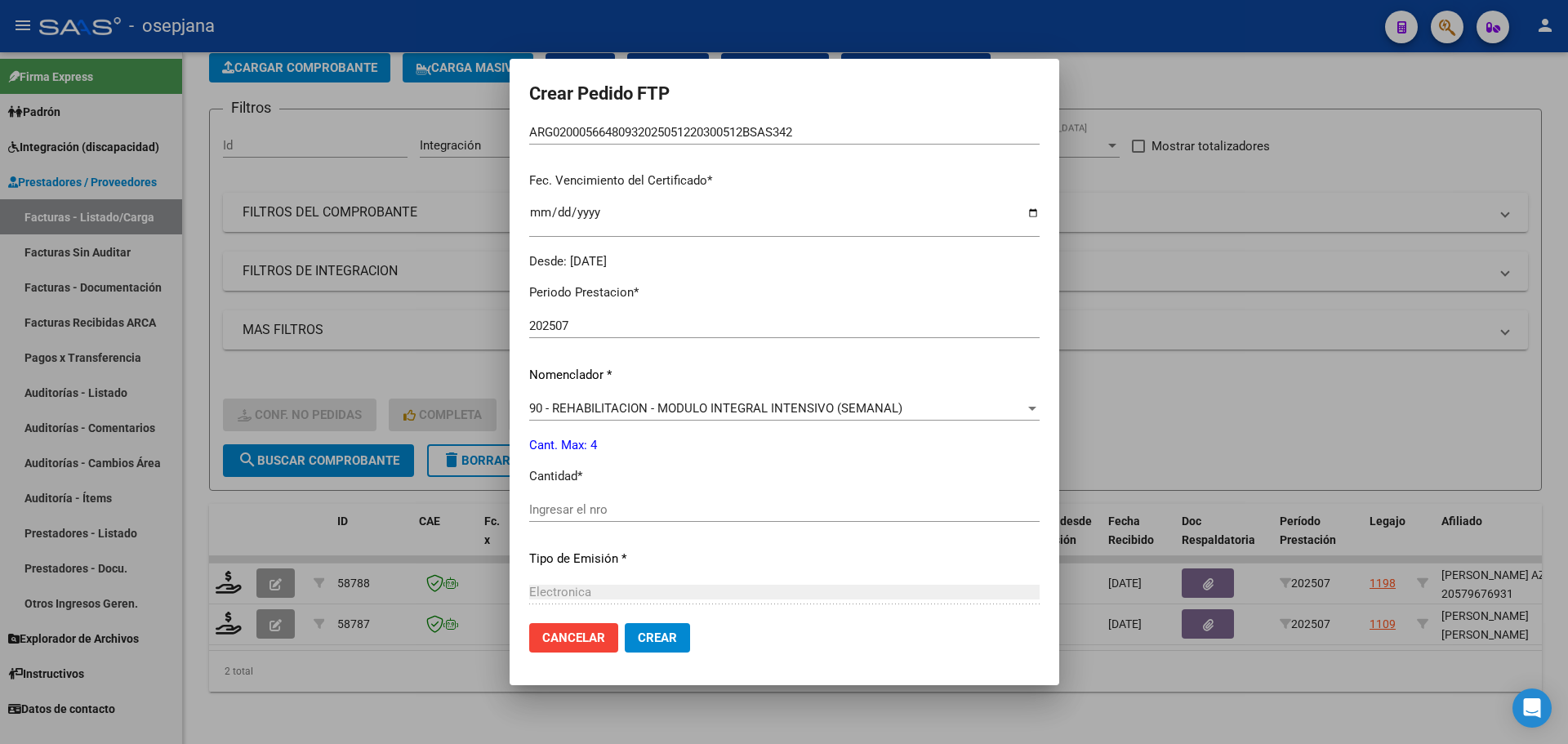
scroll to position [408, 0]
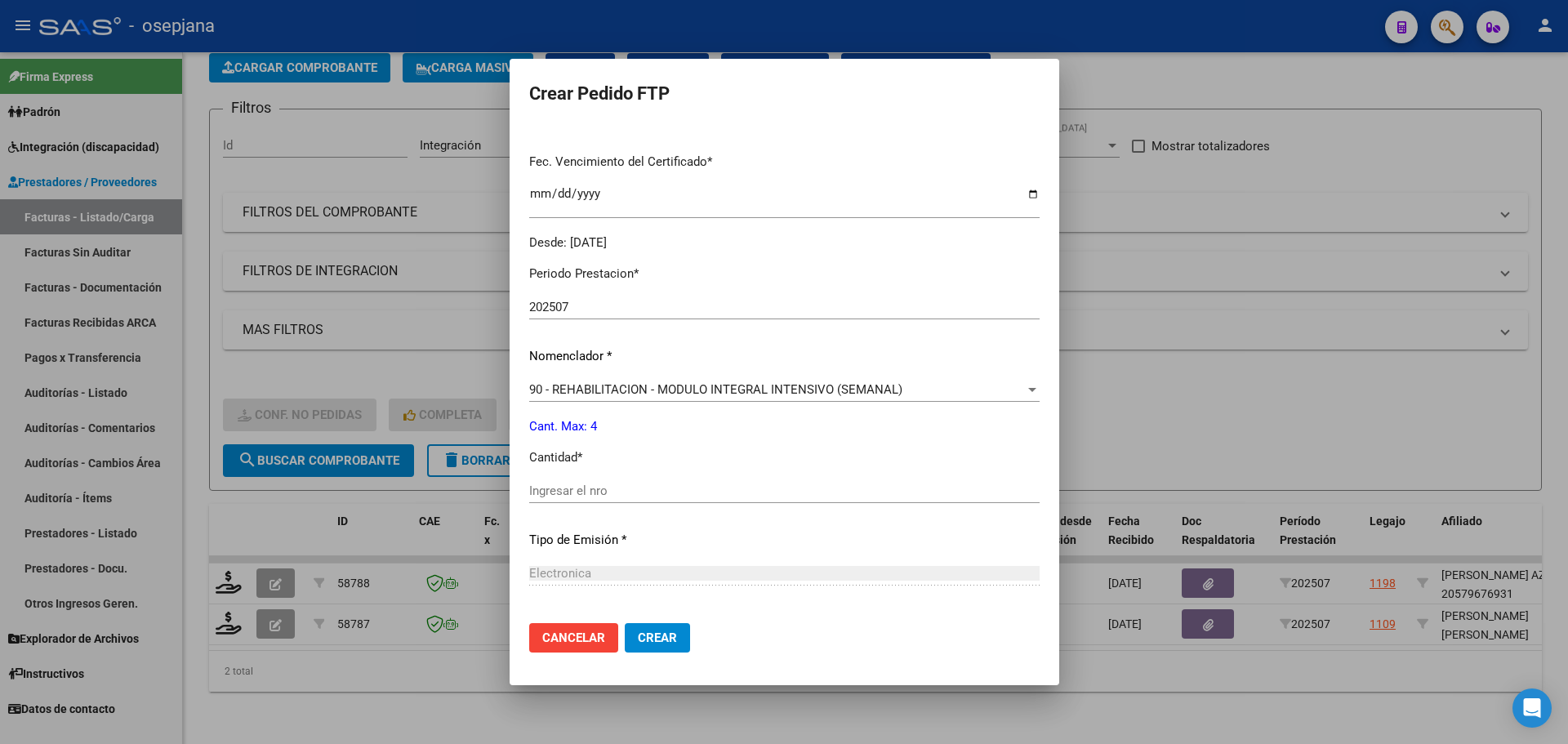
click at [529, 484] on input "Ingresar el nro" at bounding box center [784, 491] width 511 height 15
type input "4"
click at [638, 642] on span "Crear" at bounding box center [657, 637] width 39 height 15
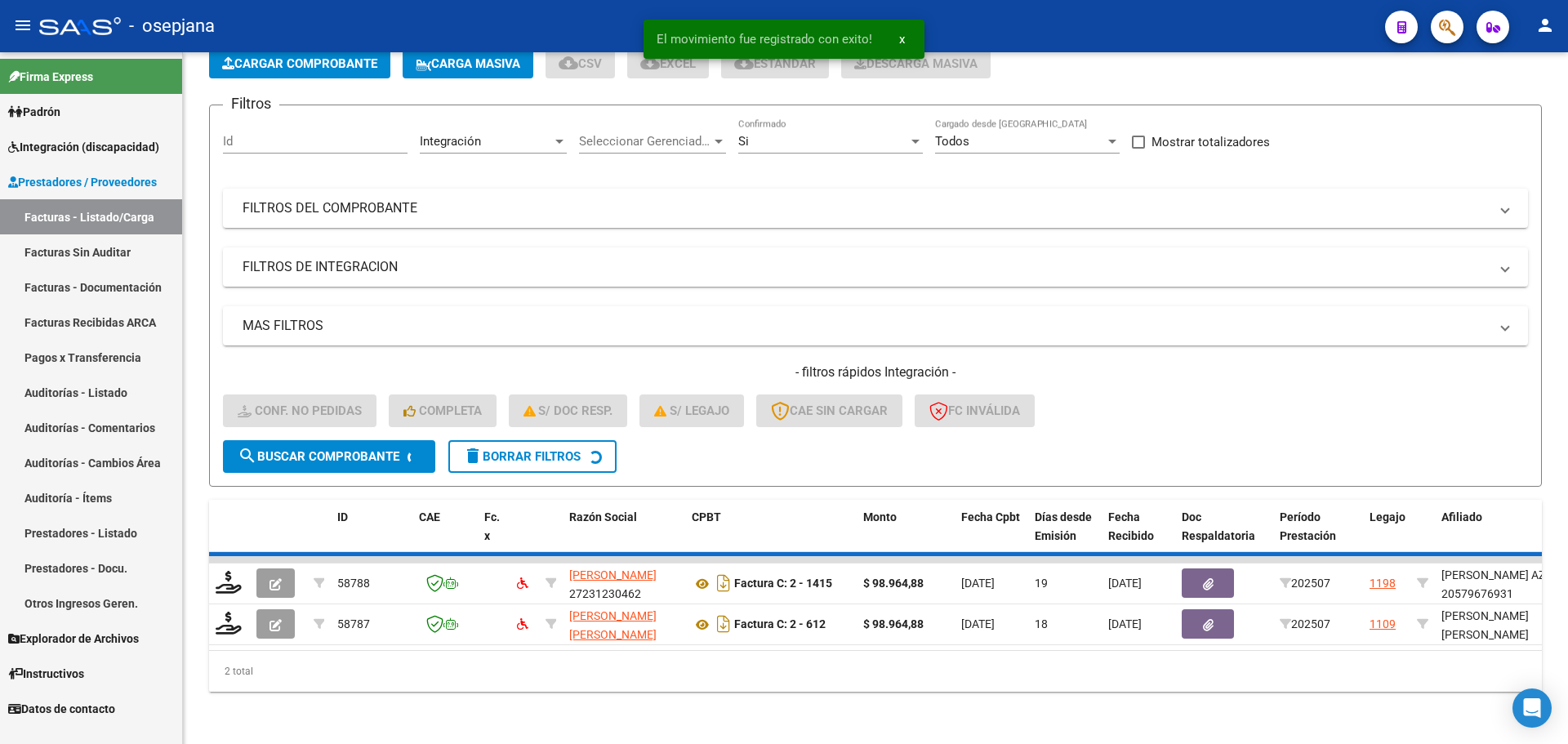
scroll to position [56, 0]
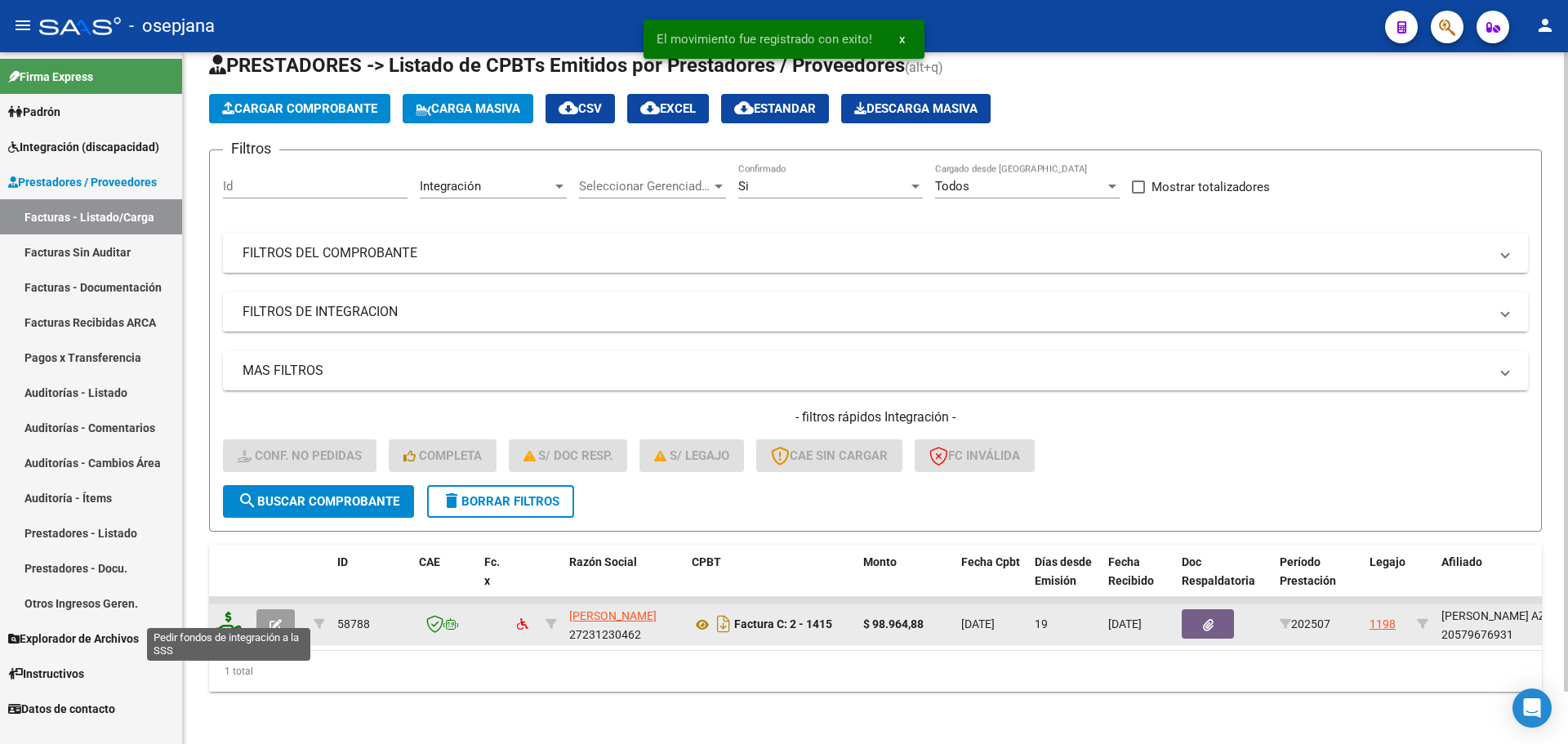
click at [222, 611] on icon at bounding box center [228, 622] width 26 height 23
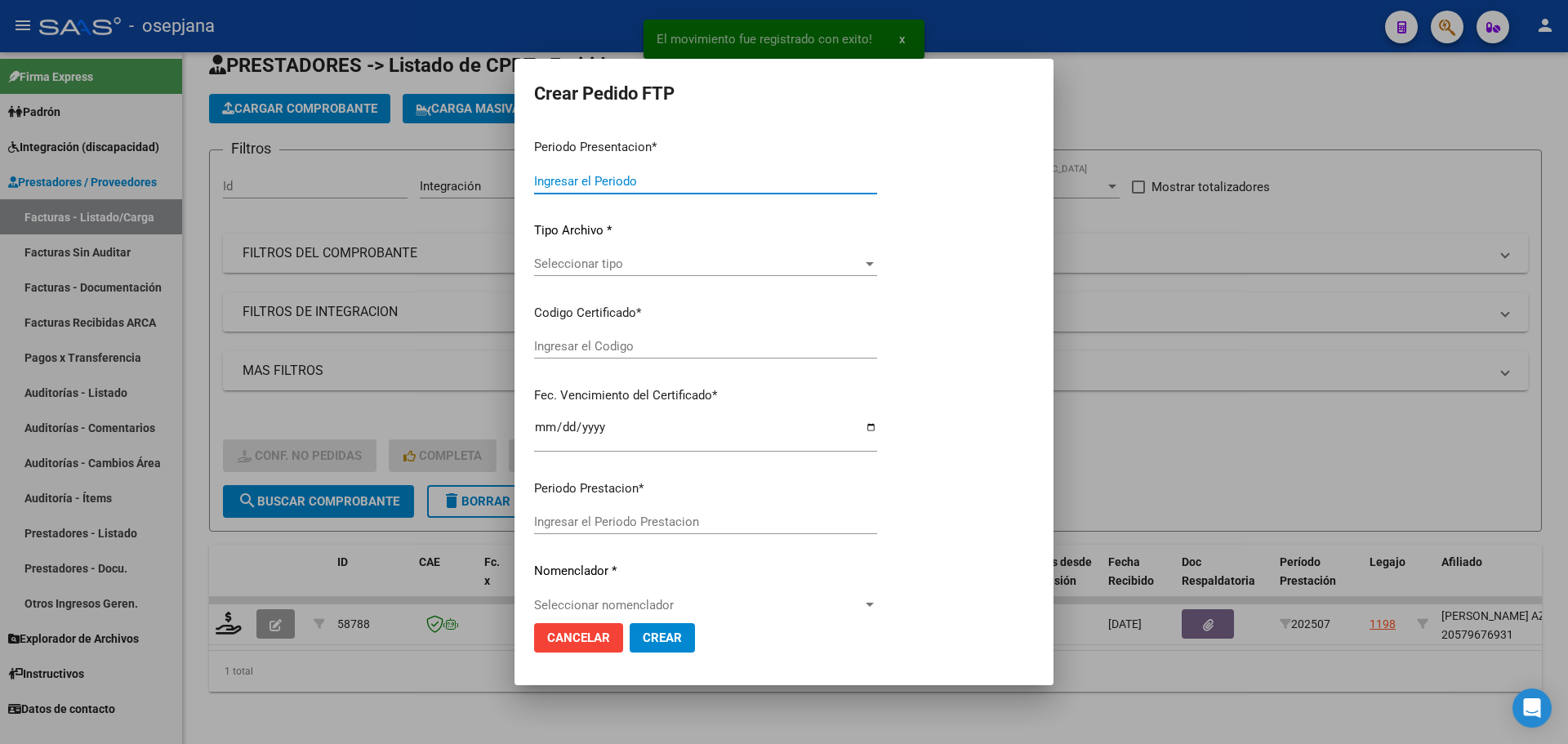
type input "202507"
type input "$ 98.964,88"
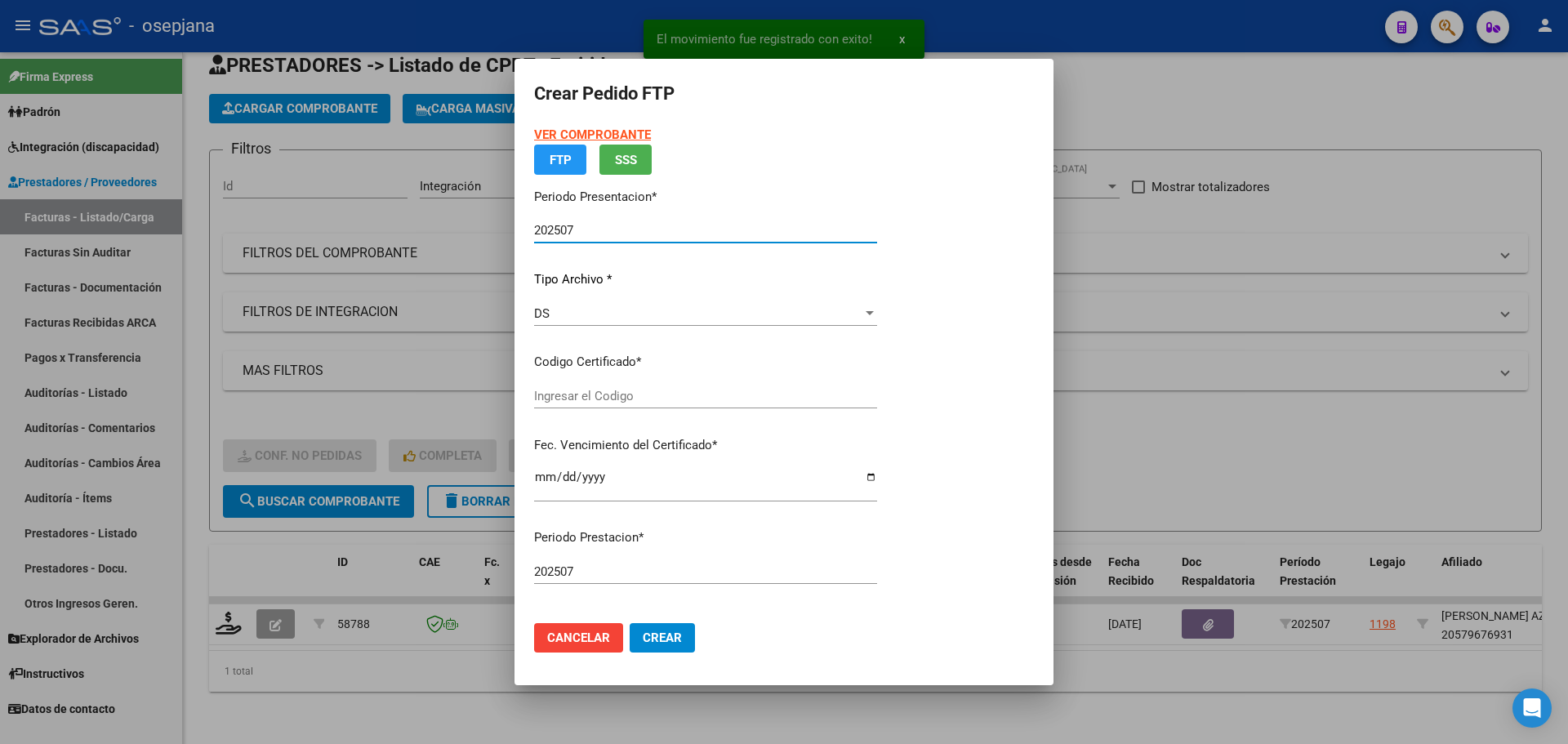
type input "ARG01000579676932025011420300114BSAS313"
type input "2030-01-14"
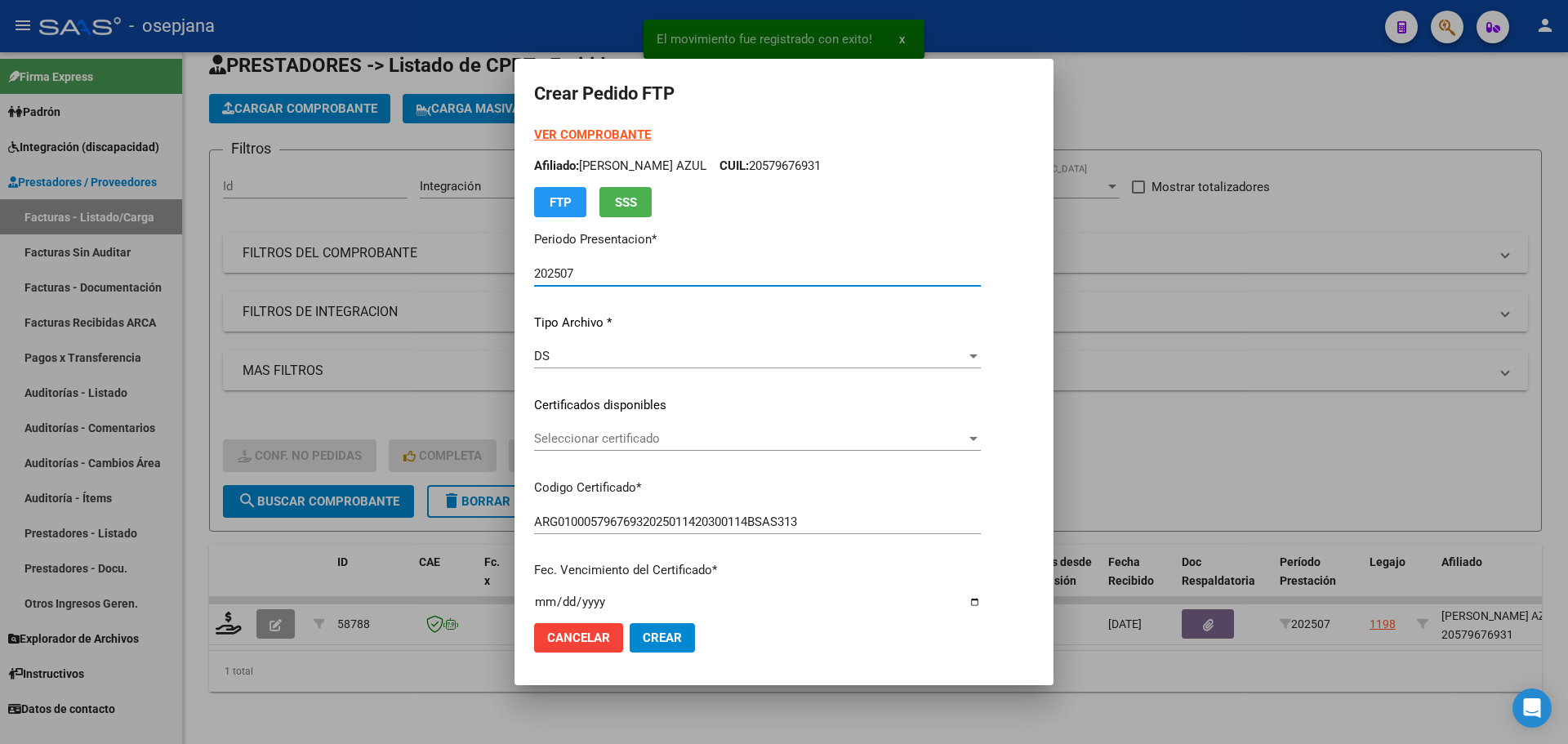
click at [623, 436] on span "Seleccionar certificado" at bounding box center [750, 438] width 432 height 15
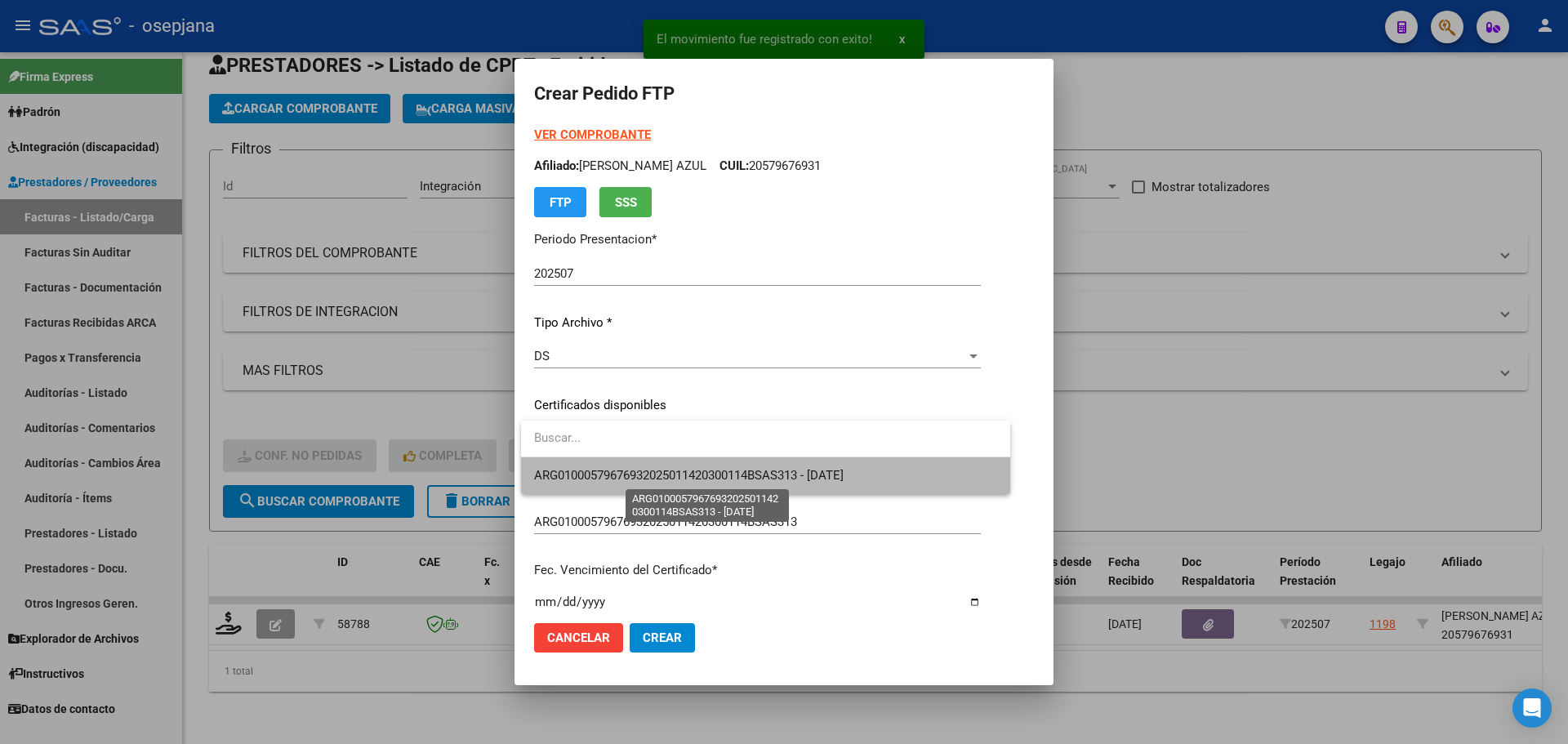
click at [618, 468] on span "ARG01000579676932025011420300114BSAS313 - 2030-01-14" at bounding box center [688, 475] width 309 height 15
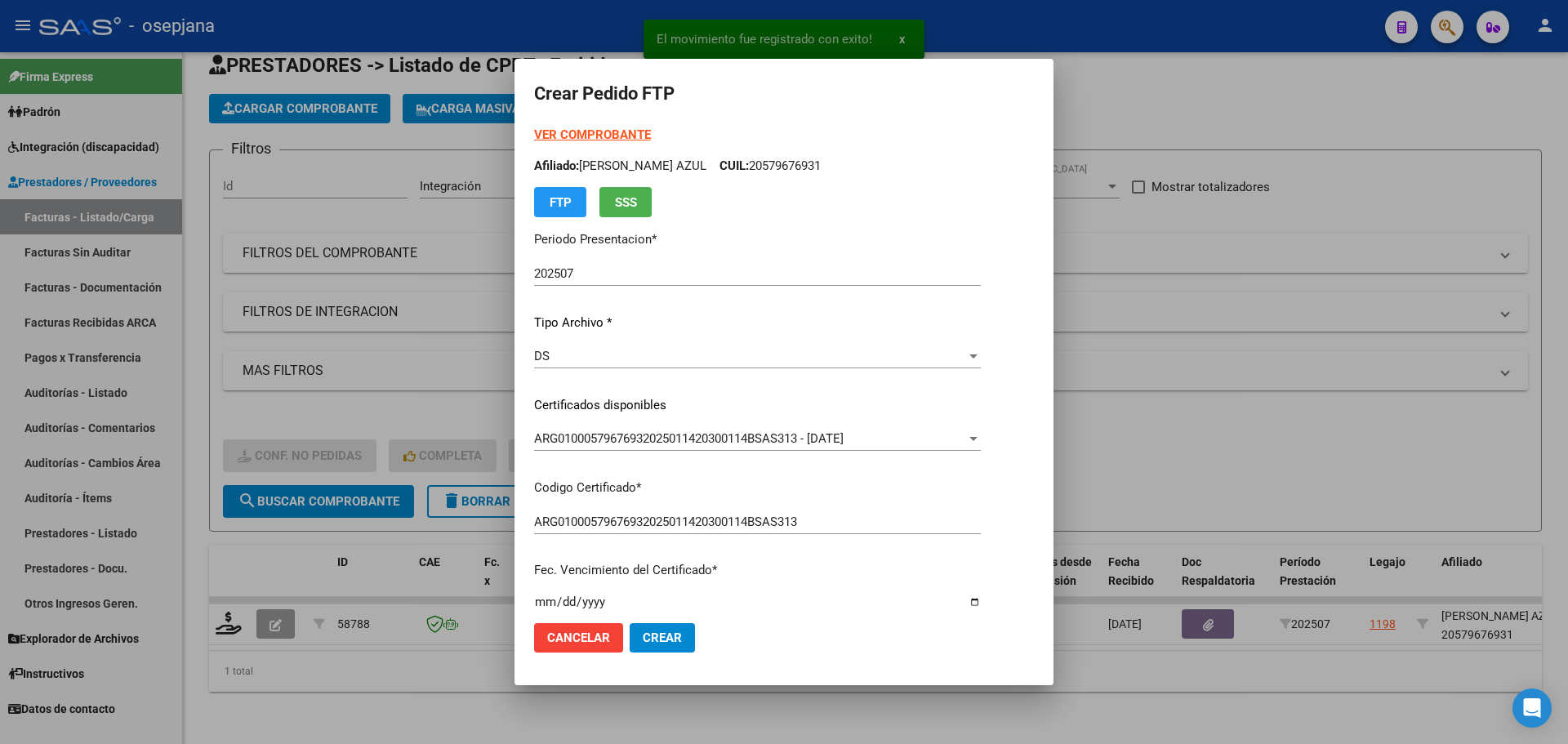
click at [596, 135] on strong "VER COMPROBANTE" at bounding box center [592, 135] width 116 height 15
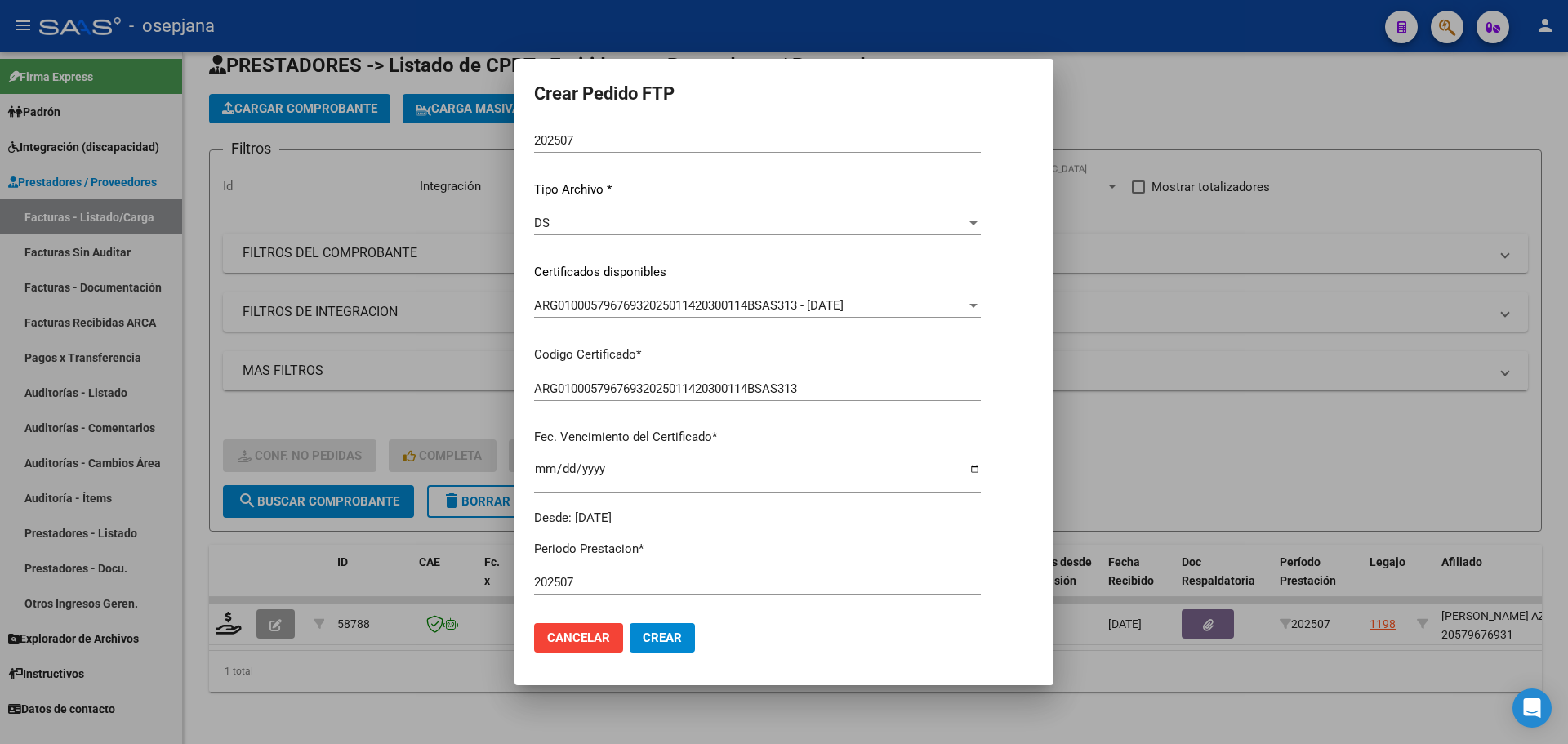
scroll to position [490, 0]
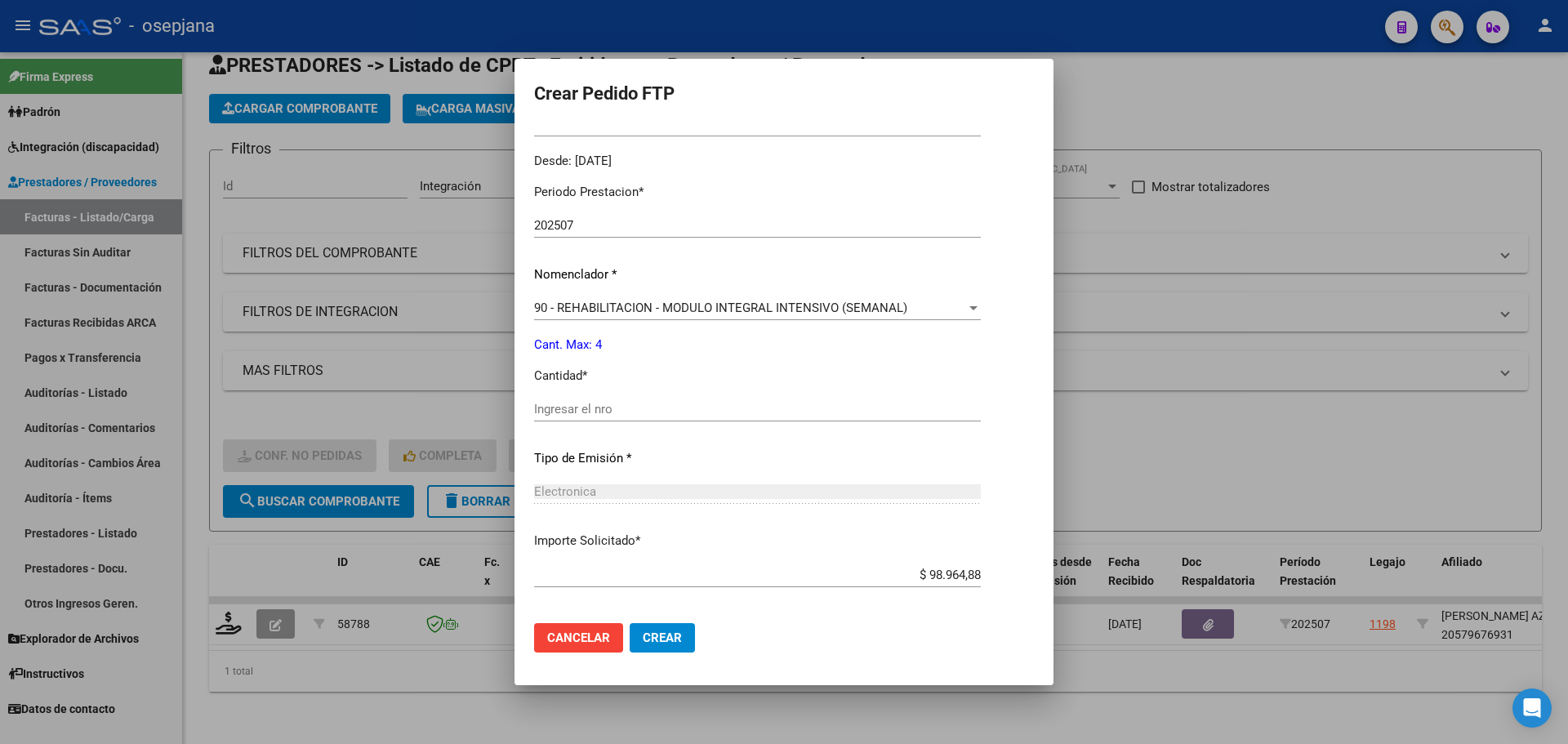
click at [598, 405] on input "Ingresar el nro" at bounding box center [757, 409] width 446 height 15
type input "4"
click at [665, 637] on span "Crear" at bounding box center [662, 637] width 39 height 15
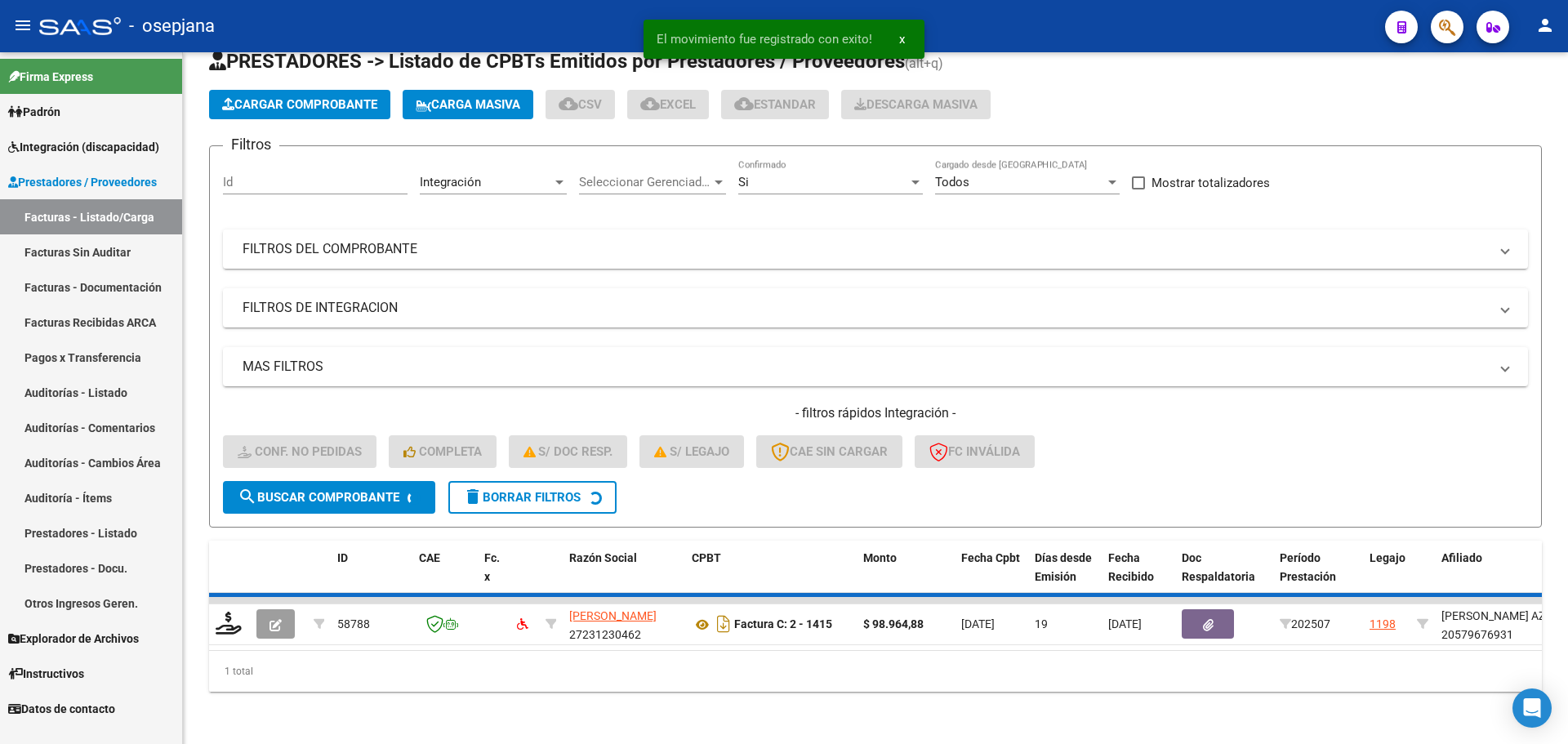
scroll to position [32, 0]
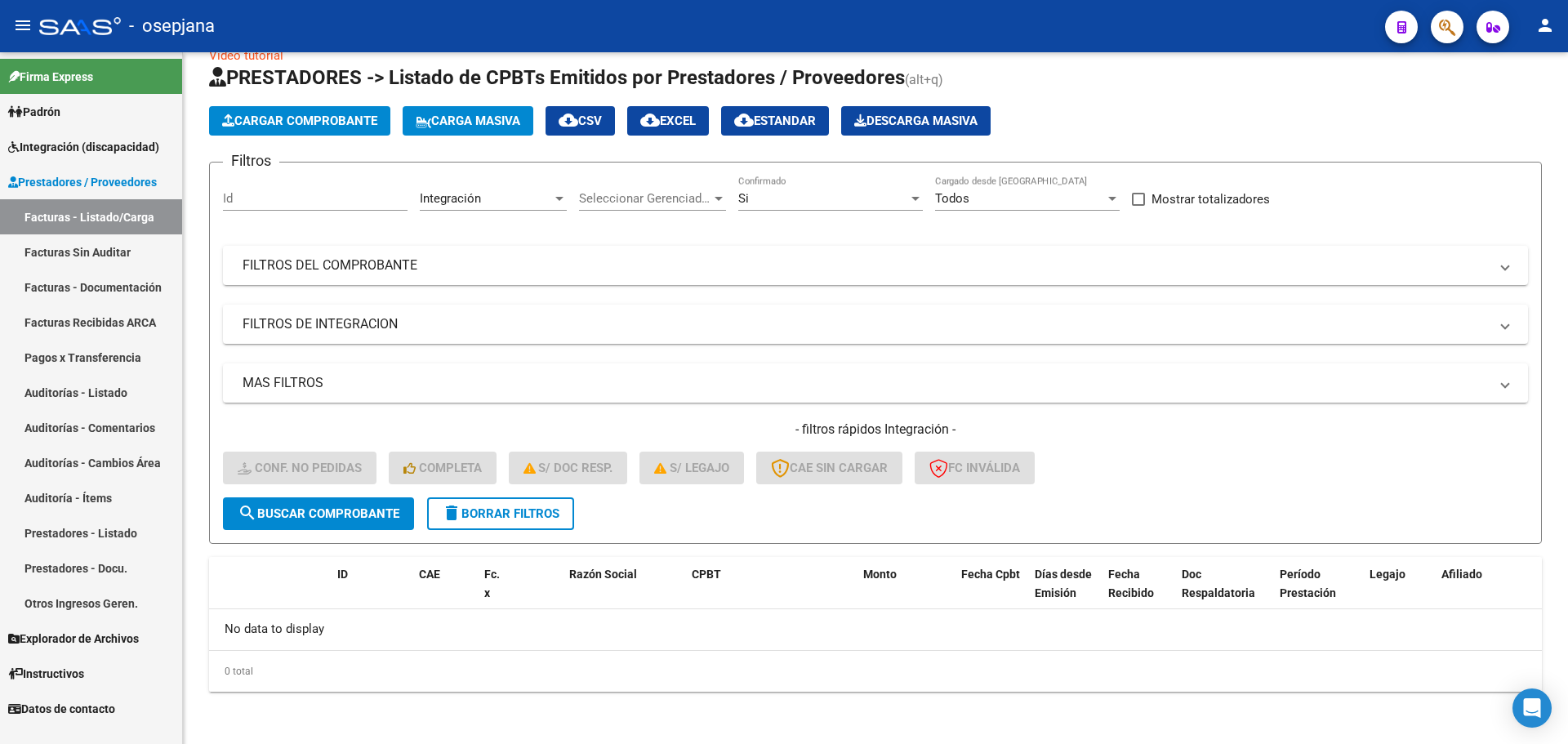
click at [104, 151] on span "Integración (discapacidad)" at bounding box center [83, 147] width 151 height 18
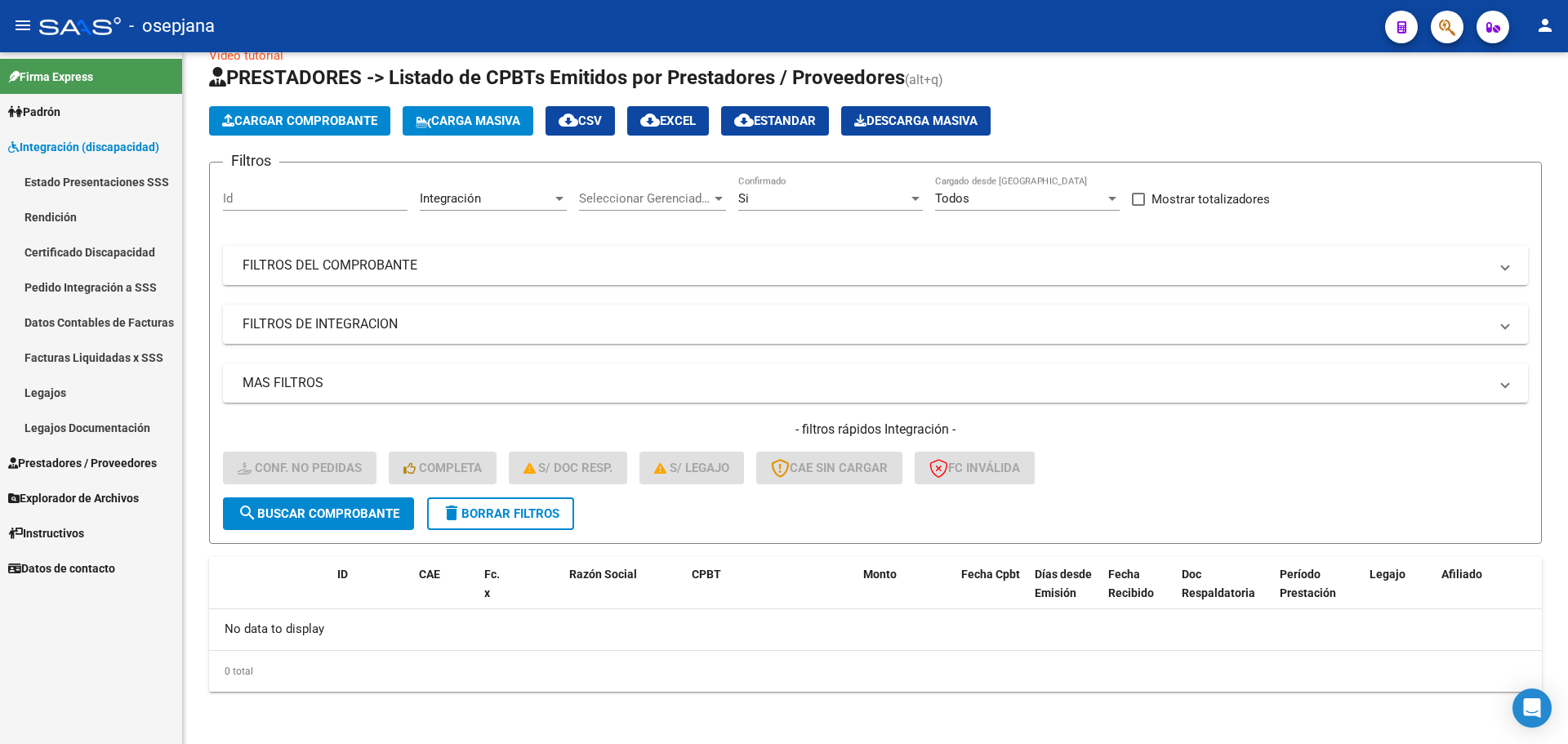
click at [97, 285] on link "Pedido Integración a SSS" at bounding box center [91, 286] width 182 height 35
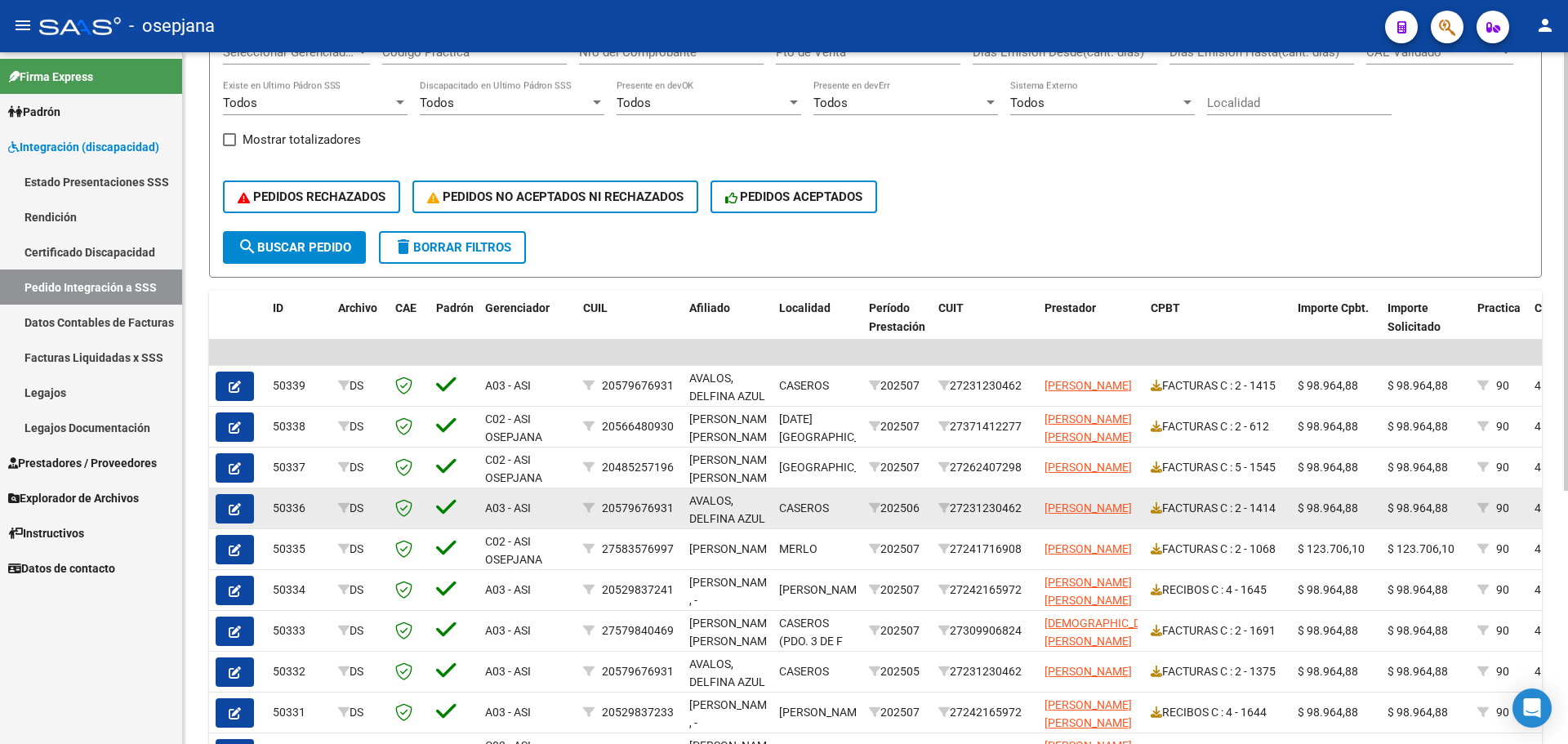
scroll to position [400, 0]
